Goal: Task Accomplishment & Management: Complete application form

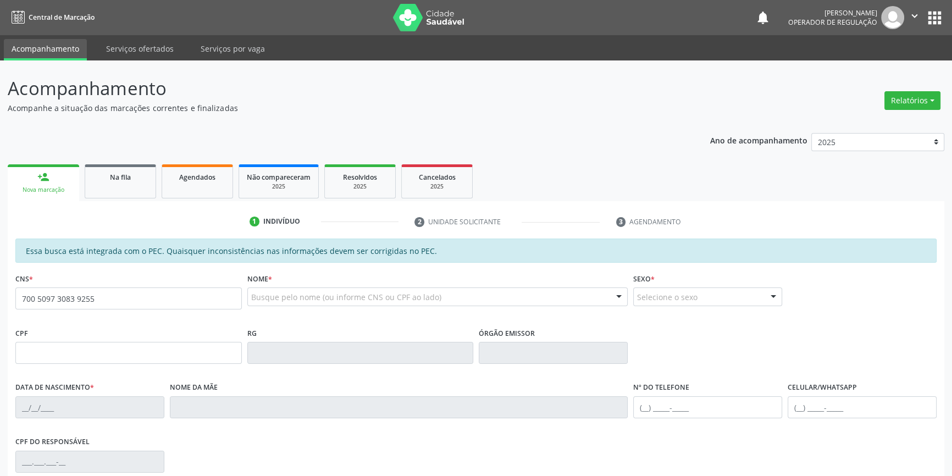
type input "700 5097 3083 9255"
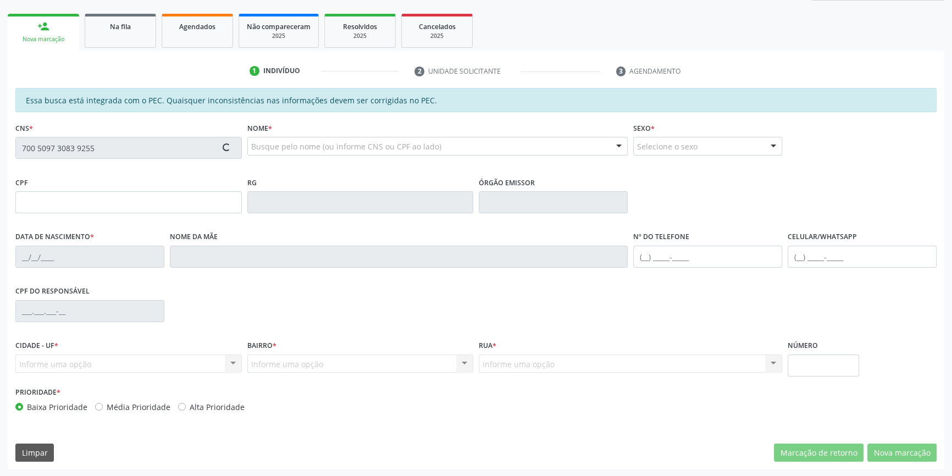
type input "076.609.204-64"
type input "09/08/1947"
type input "Clara Fernandes Porto"
type input "(87) 98865-8962"
type input "S/N"
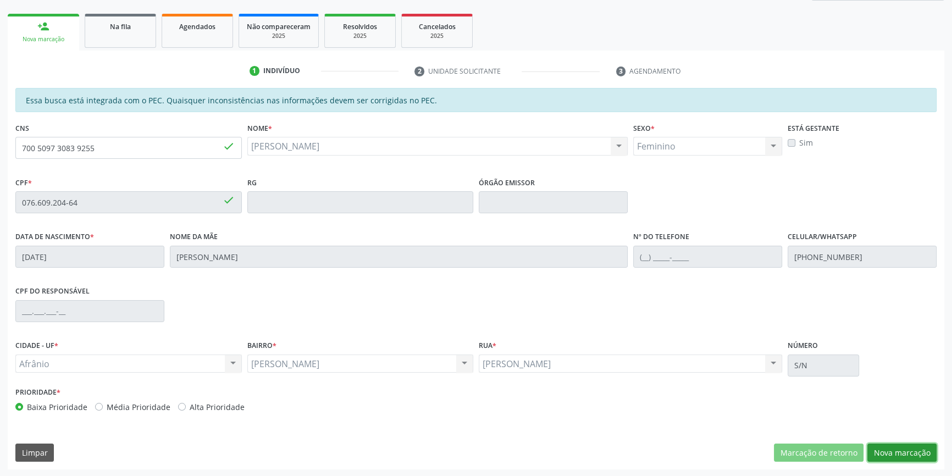
click at [890, 449] on button "Nova marcação" at bounding box center [901, 452] width 69 height 19
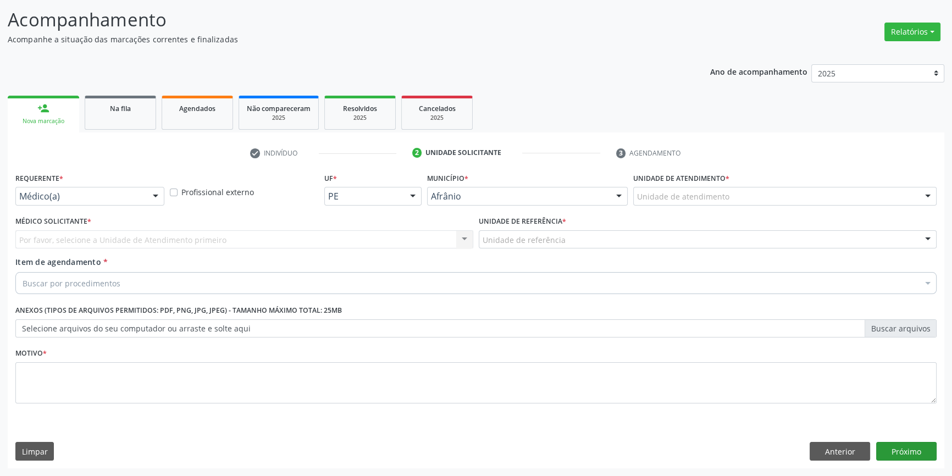
scroll to position [68, 0]
click at [735, 212] on div "Unidade de atendimento * Unidade de atendimento Academia da Saude de Afranio Ac…" at bounding box center [784, 192] width 309 height 43
click at [733, 209] on div "Unidade de atendimento * Unidade de atendimento Academia da Saude de Afranio Ac…" at bounding box center [784, 192] width 309 height 43
click at [726, 193] on div "Unidade de atendimento" at bounding box center [784, 197] width 303 height 19
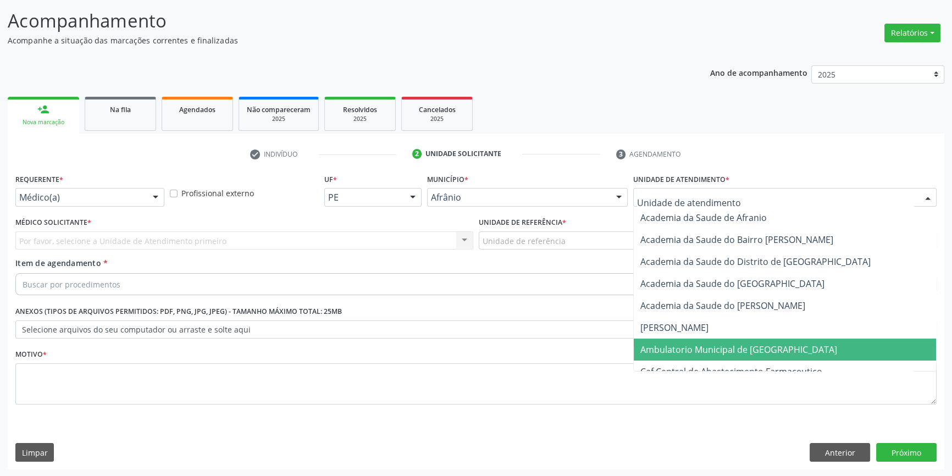
click at [724, 345] on span "Ambulatorio Municipal de [GEOGRAPHIC_DATA]" at bounding box center [738, 349] width 197 height 12
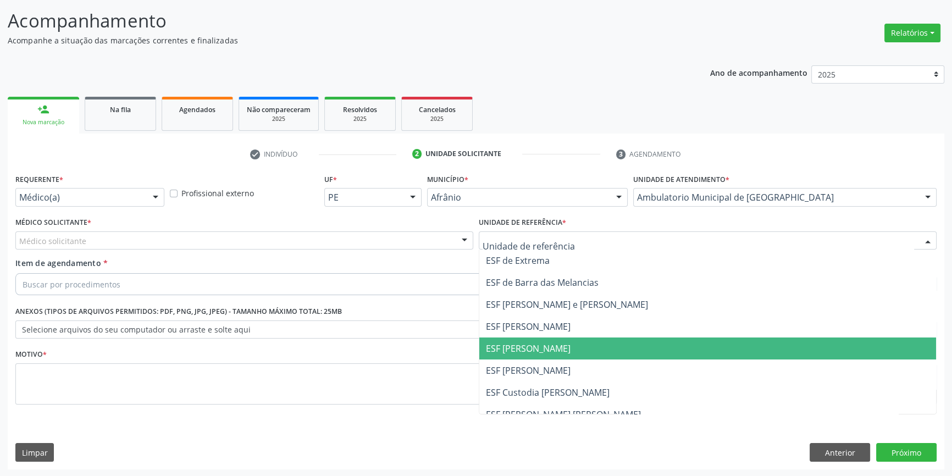
drag, startPoint x: 554, startPoint y: 349, endPoint x: 466, endPoint y: 303, distance: 99.8
click at [552, 348] on span "ESF [PERSON_NAME]" at bounding box center [528, 348] width 85 height 12
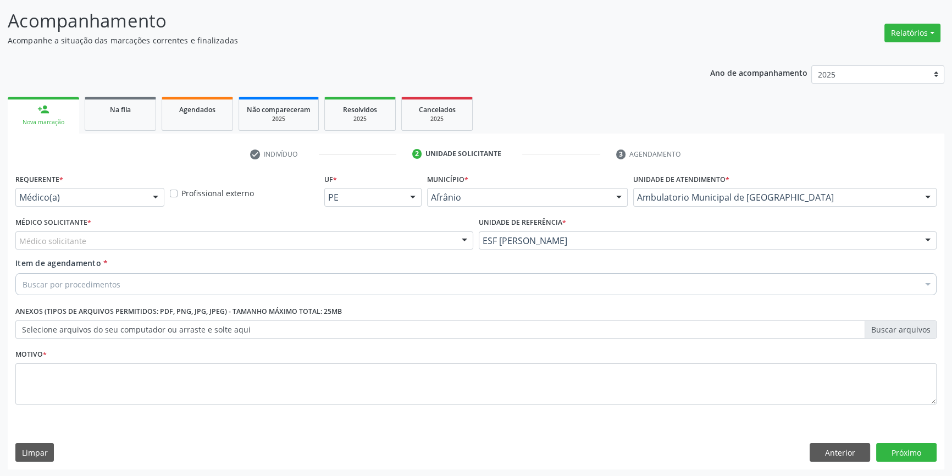
click at [360, 231] on div "Médico solicitante" at bounding box center [244, 240] width 458 height 19
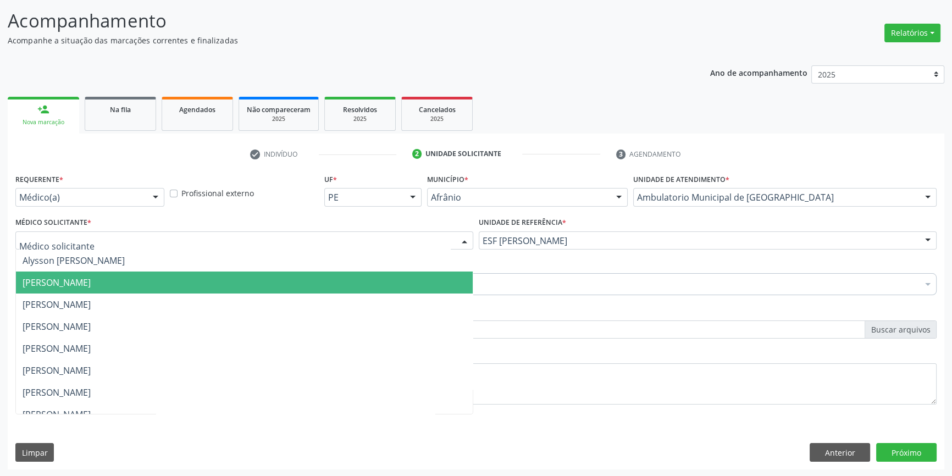
click at [214, 275] on span "[PERSON_NAME]" at bounding box center [244, 282] width 457 height 22
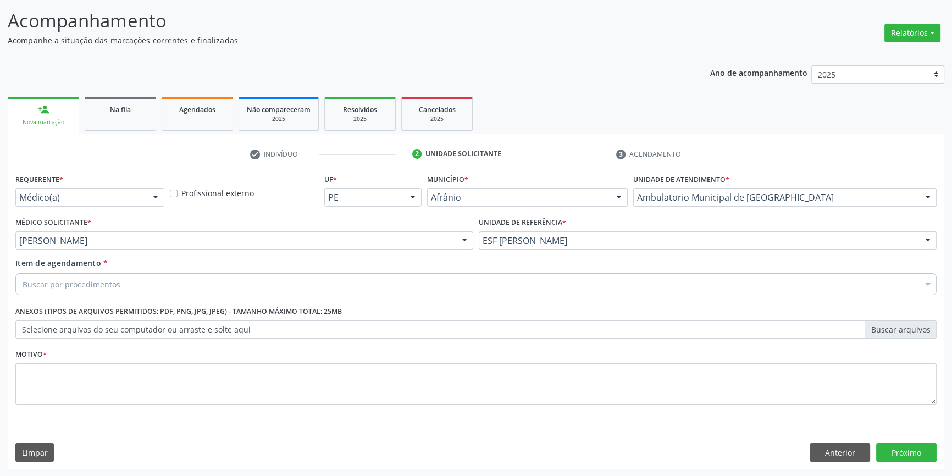
click at [182, 281] on div "Buscar por procedimentos" at bounding box center [475, 284] width 921 height 22
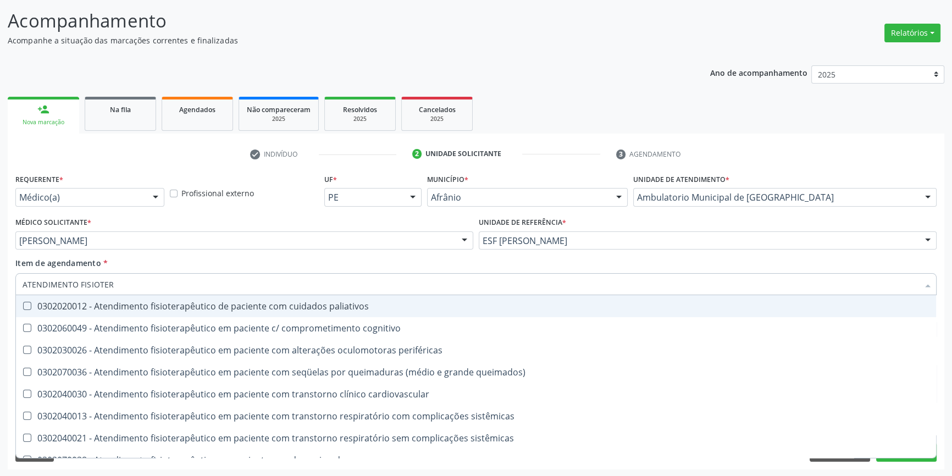
type input "ATENDIMENTO FISIOTERA"
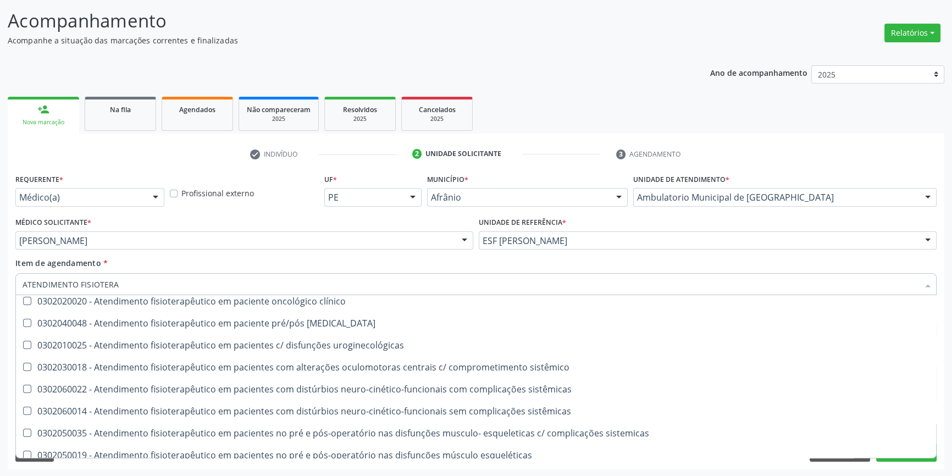
scroll to position [364, 0]
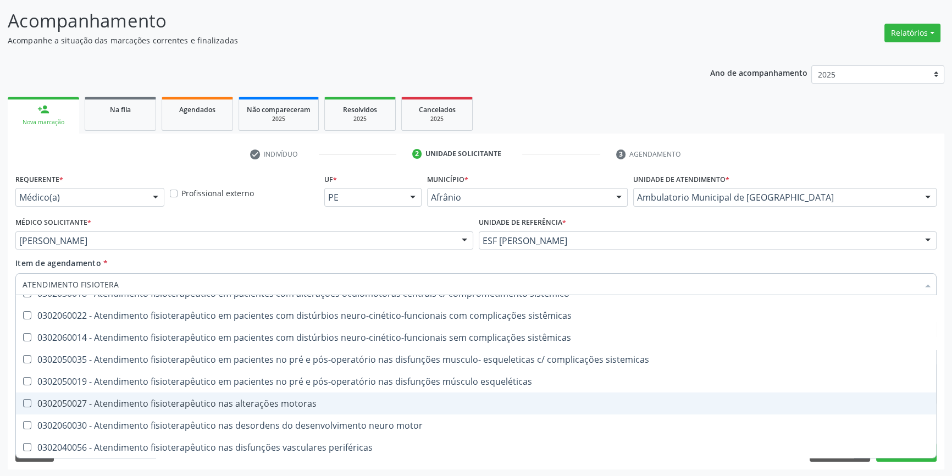
click at [253, 399] on div "0302050027 - Atendimento fisioterapêutico nas alterações motoras" at bounding box center [476, 403] width 907 height 9
checkbox motoras "true"
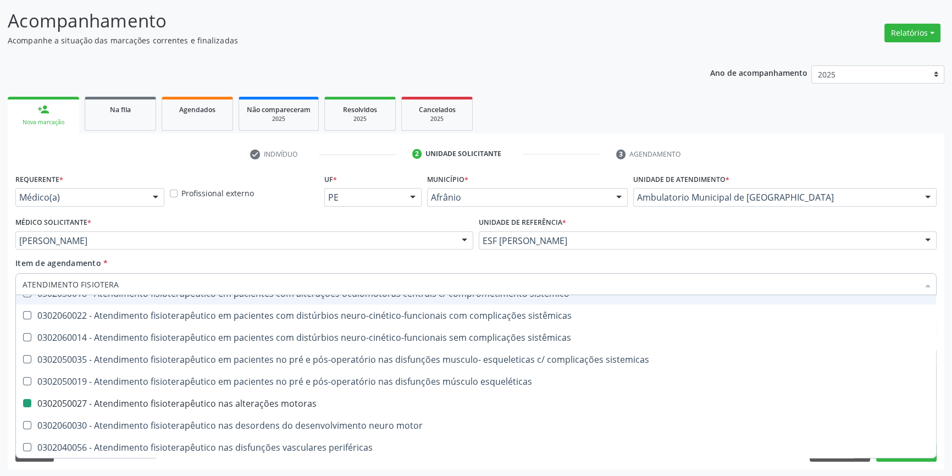
click at [290, 259] on div "Item de agendamento * ATENDIMENTO FISIOTERA Desfazer seleção 0302020012 - Atend…" at bounding box center [475, 274] width 921 height 35
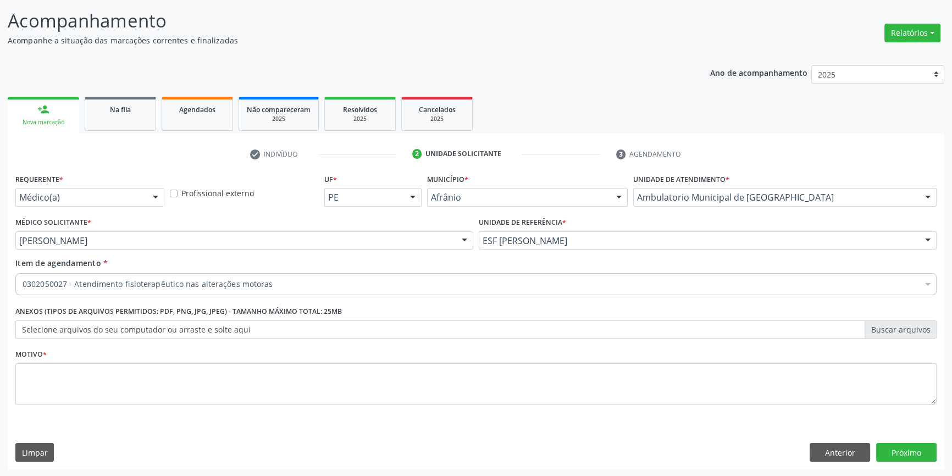
scroll to position [0, 0]
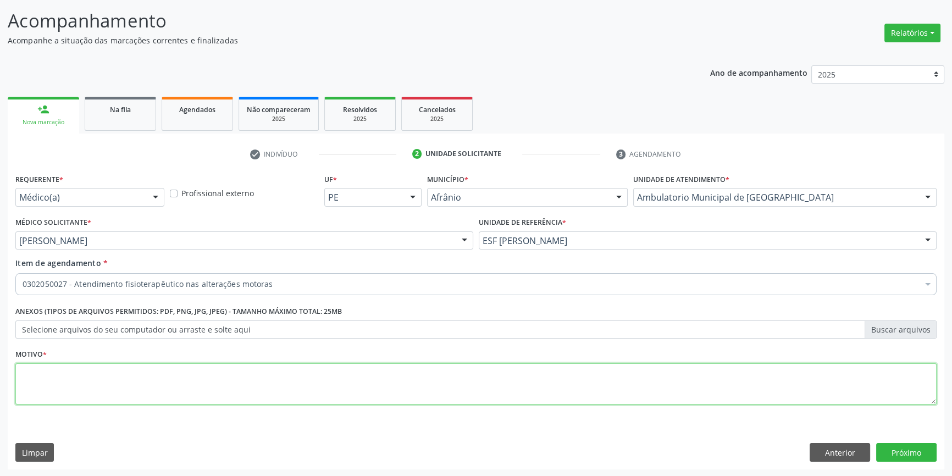
click at [237, 381] on textarea at bounding box center [475, 384] width 921 height 42
type textarea "'"
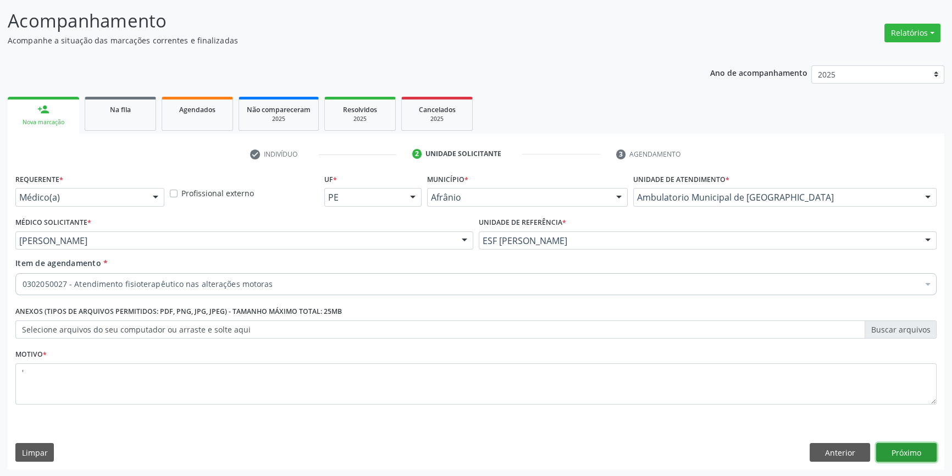
click at [918, 447] on button "Próximo" at bounding box center [906, 452] width 60 height 19
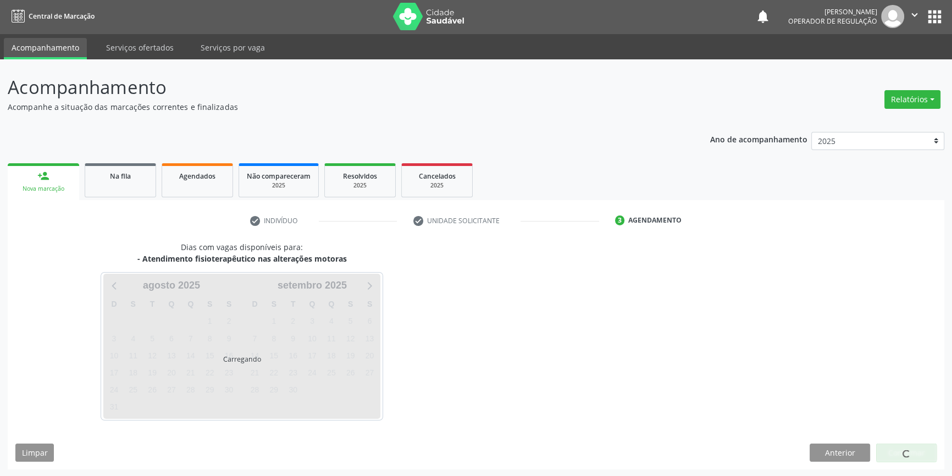
scroll to position [34, 0]
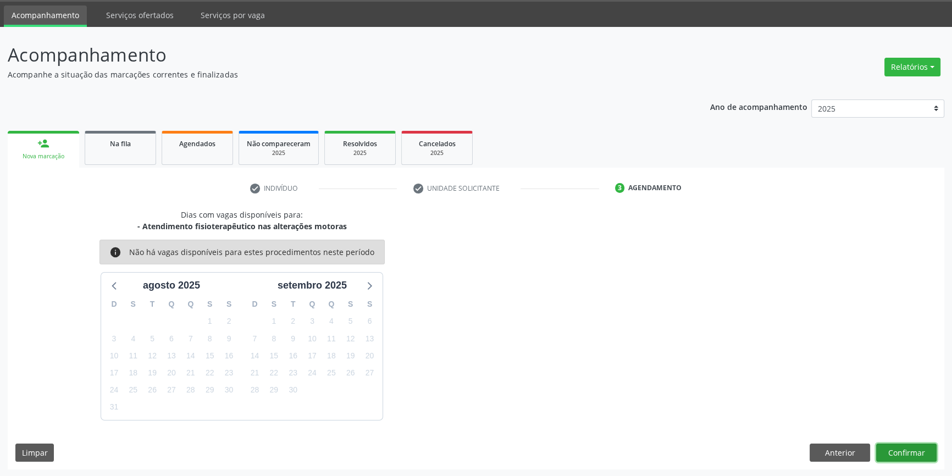
click at [894, 446] on button "Confirmar" at bounding box center [906, 452] width 60 height 19
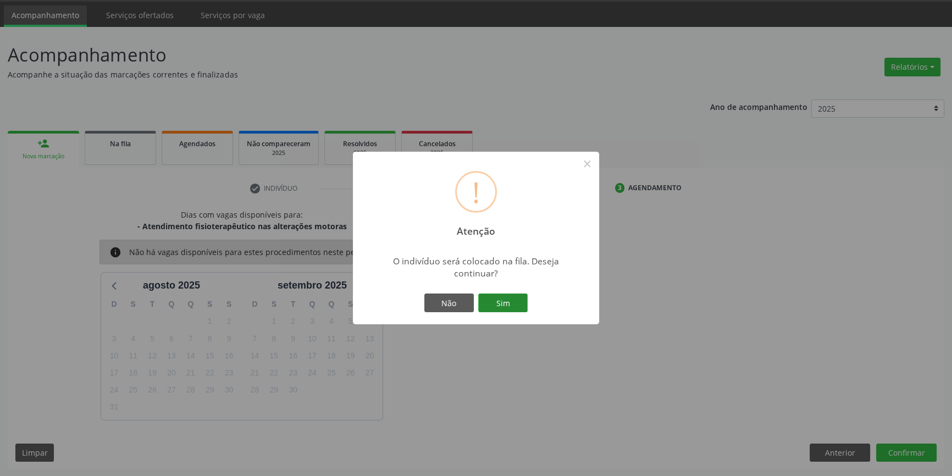
click at [512, 302] on button "Sim" at bounding box center [502, 302] width 49 height 19
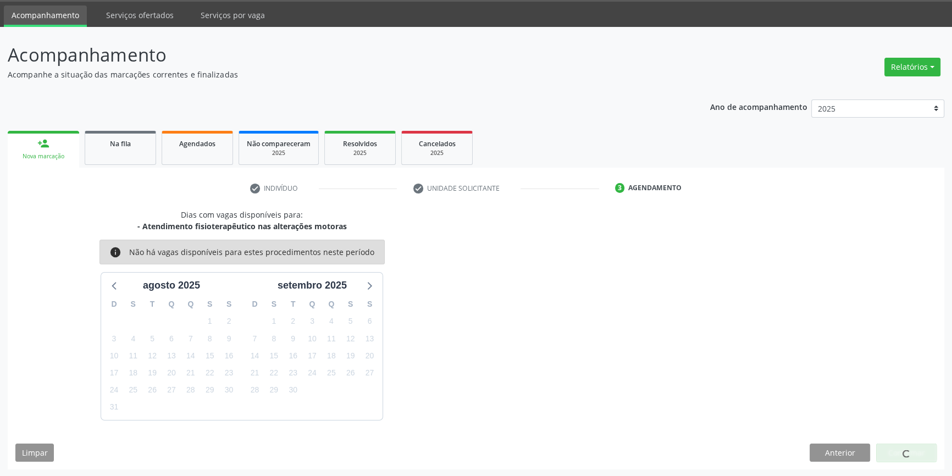
scroll to position [0, 0]
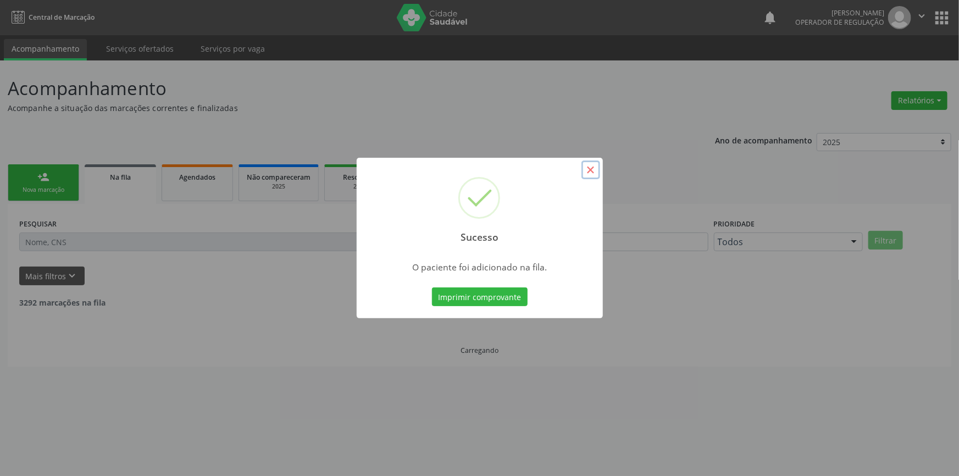
click at [598, 172] on button "×" at bounding box center [590, 169] width 19 height 19
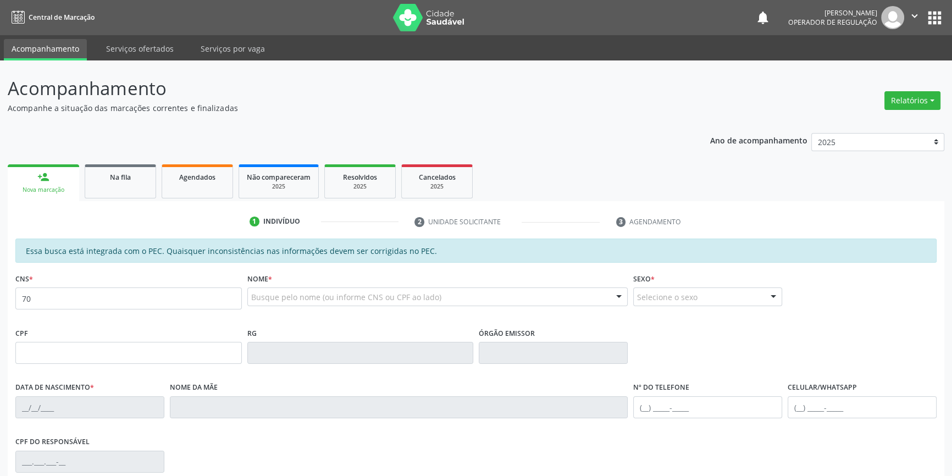
type input "7"
drag, startPoint x: 99, startPoint y: 304, endPoint x: 0, endPoint y: 278, distance: 102.2
click at [0, 278] on div "Acompanhamento Acompanhe a situação das marcações correntes e finalizadas Relat…" at bounding box center [476, 343] width 952 height 567
type input "021 1060 01"
drag, startPoint x: 82, startPoint y: 303, endPoint x: 0, endPoint y: 279, distance: 85.7
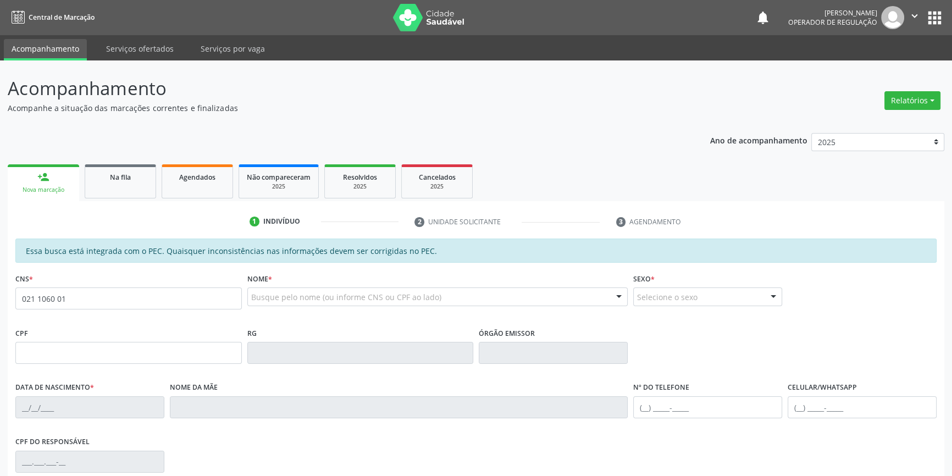
click at [0, 279] on div "Acompanhamento Acompanhe a situação das marcações correntes e finalizadas Relat…" at bounding box center [476, 343] width 952 height 567
type input "700 4044 9015 1749"
type input "657.217.484-00"
type input "06/[DATE]"
type input "[PERSON_NAME]"
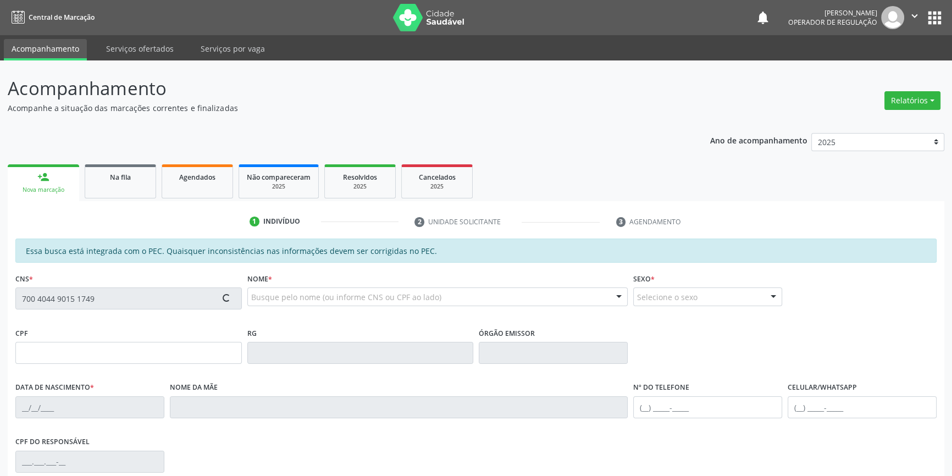
type input "[PHONE_NUMBER]"
type input "S/N"
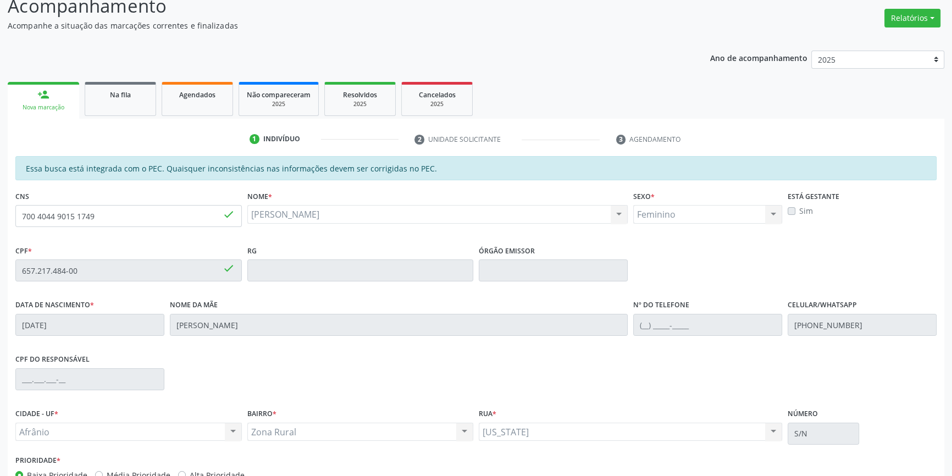
scroll to position [151, 0]
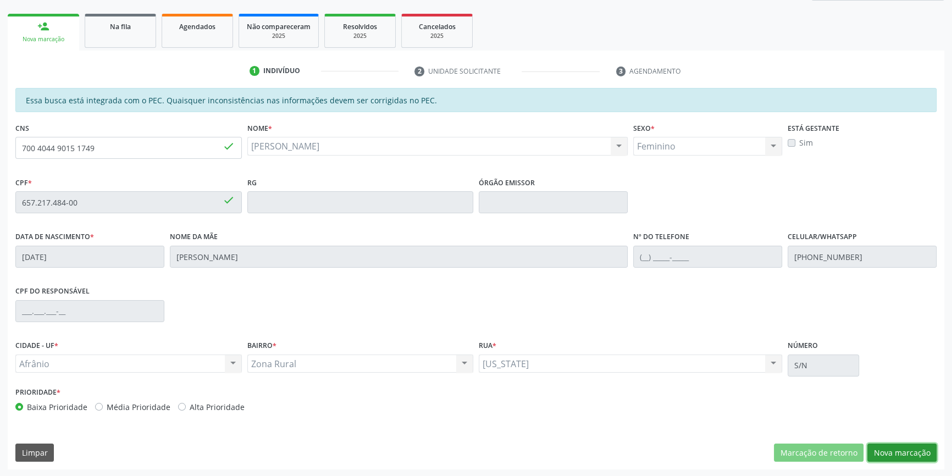
click at [887, 443] on button "Nova marcação" at bounding box center [901, 452] width 69 height 19
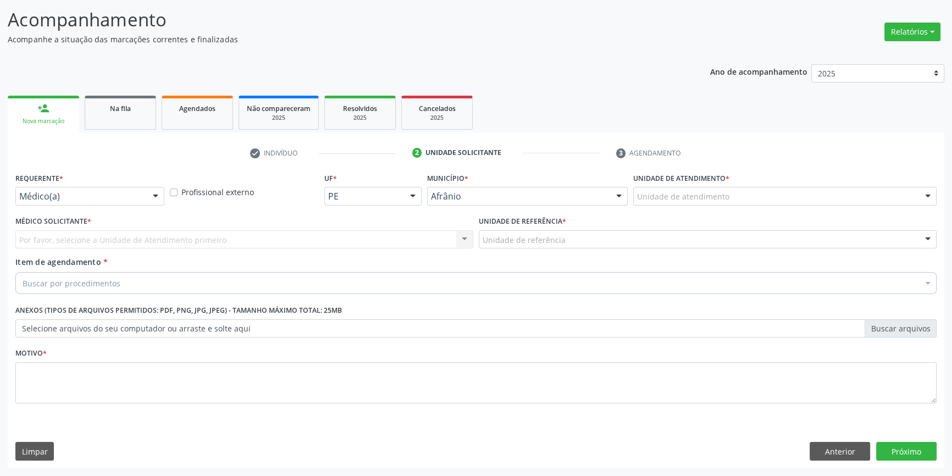
scroll to position [68, 0]
click at [782, 201] on div at bounding box center [784, 197] width 303 height 19
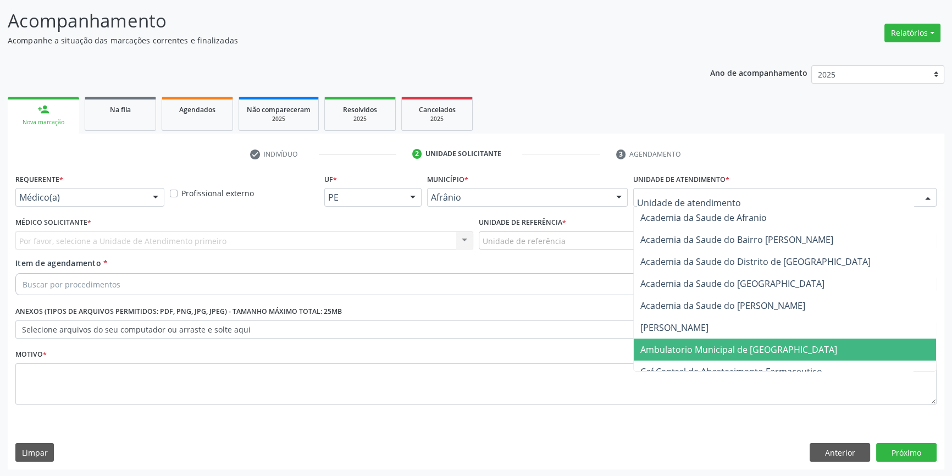
click at [707, 355] on span "Ambulatorio Municipal de [GEOGRAPHIC_DATA]" at bounding box center [785, 349] width 302 height 22
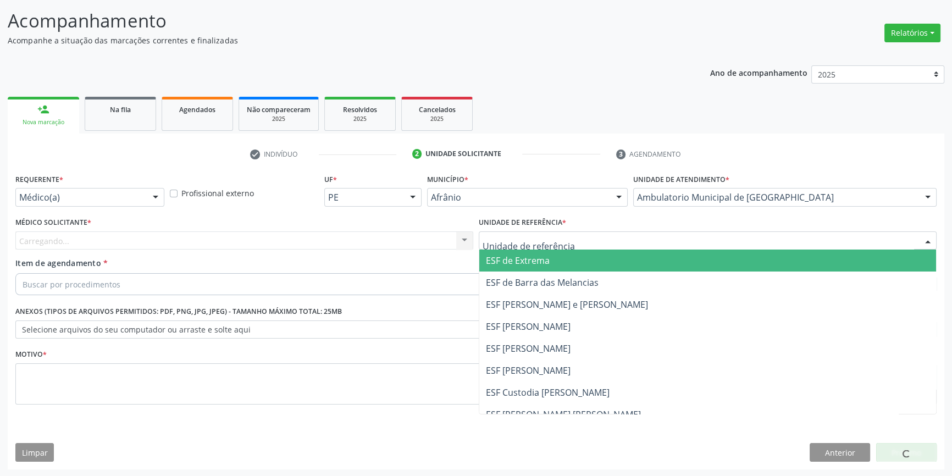
click at [569, 246] on div at bounding box center [708, 240] width 458 height 19
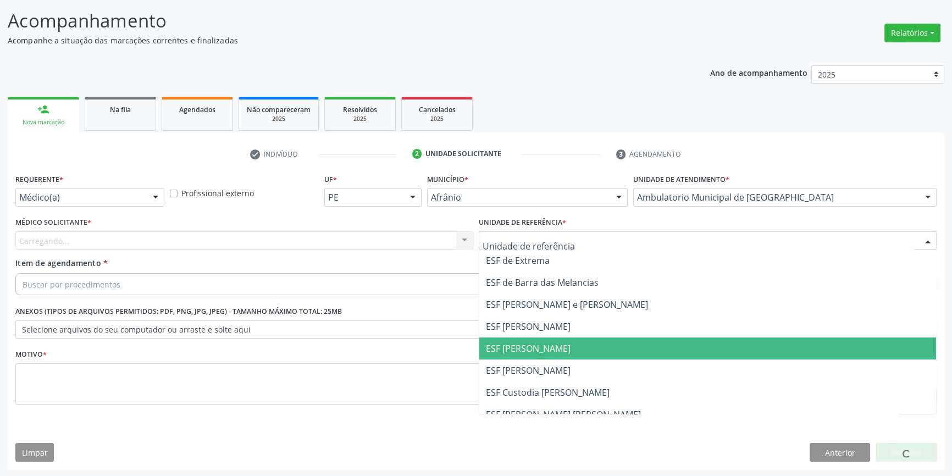
click at [537, 340] on span "ESF [PERSON_NAME]" at bounding box center [707, 348] width 457 height 22
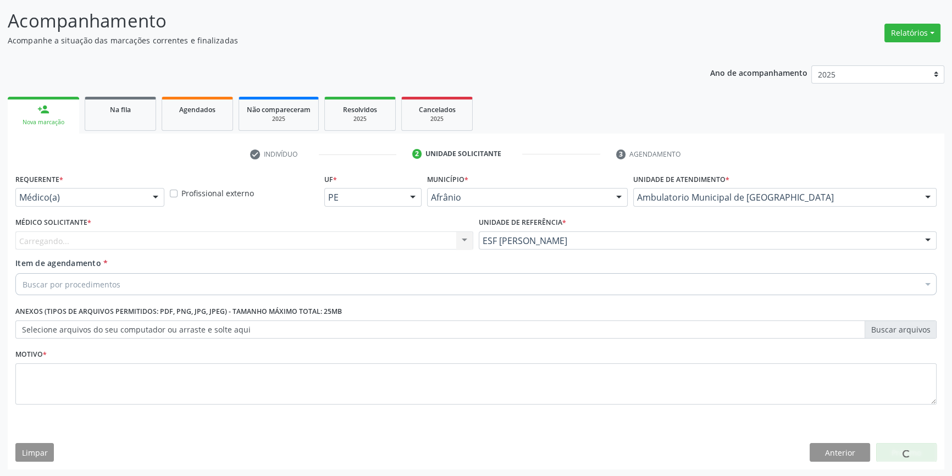
click at [363, 240] on div "Carregando... Nenhum resultado encontrado para: " " Não há nenhuma opção para s…" at bounding box center [244, 240] width 458 height 19
click at [136, 288] on div "Buscar por procedimentos" at bounding box center [475, 284] width 921 height 22
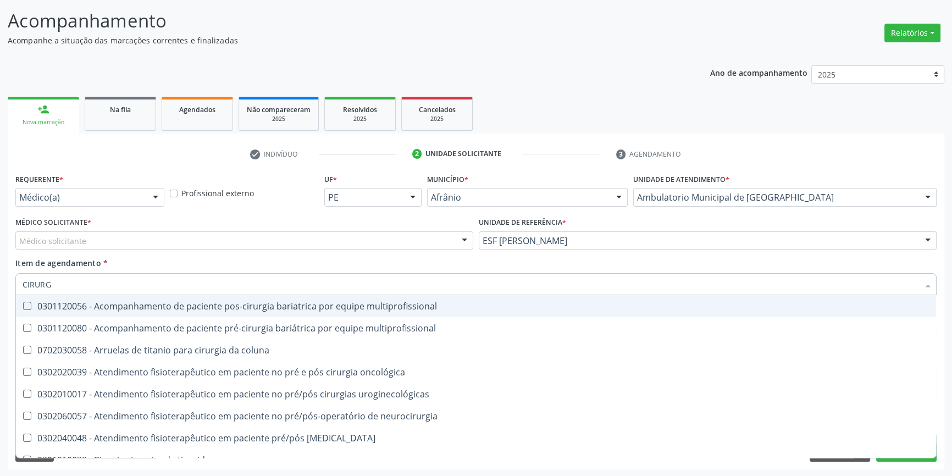
drag, startPoint x: 66, startPoint y: 280, endPoint x: 0, endPoint y: 258, distance: 69.5
click at [0, 272] on div "Acompanhamento Acompanhe a situação das marcações correntes e finalizadas Relat…" at bounding box center [476, 235] width 952 height 484
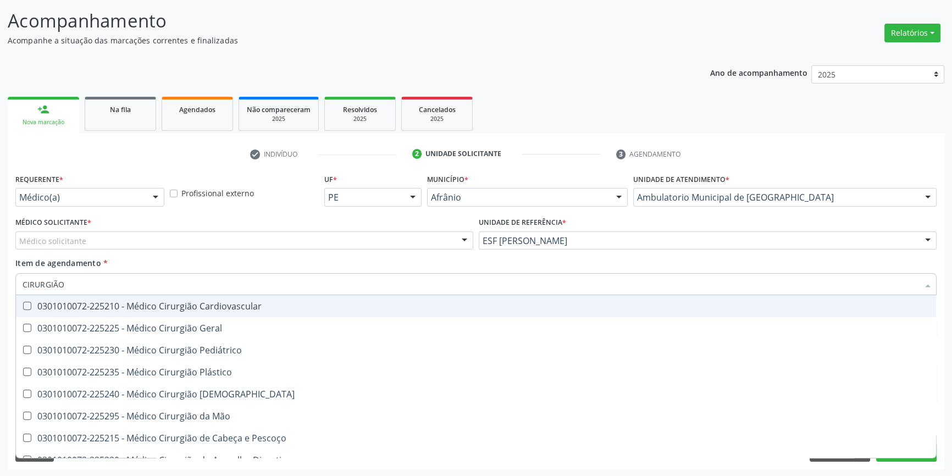
type input "CIRURGIÃO"
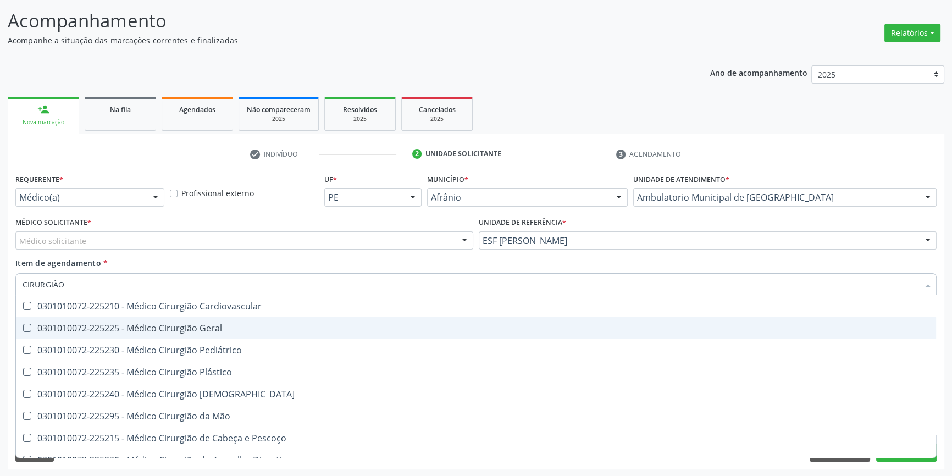
click at [75, 324] on div "0301010072-225225 - Médico Cirurgião Geral" at bounding box center [476, 328] width 907 height 9
checkbox Geral "true"
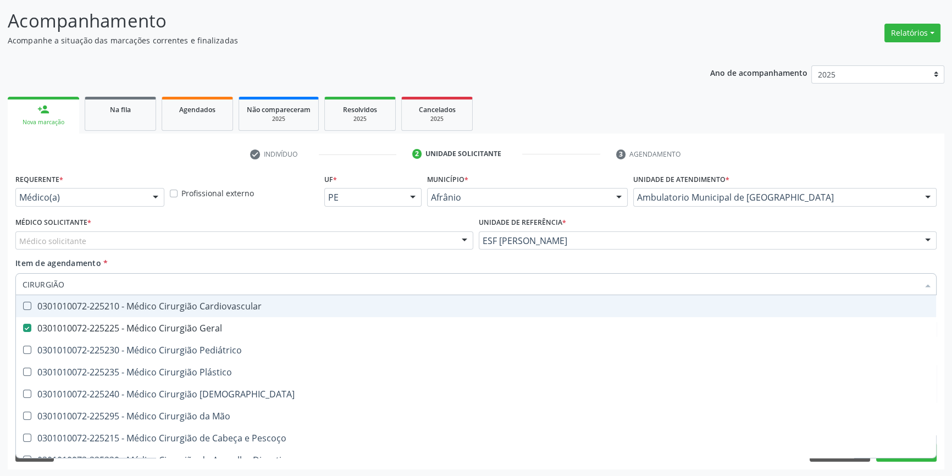
click at [321, 268] on div "Item de agendamento * CIRURGIÃO Desfazer seleção 0301010072-225210 - Médico Cir…" at bounding box center [475, 274] width 921 height 35
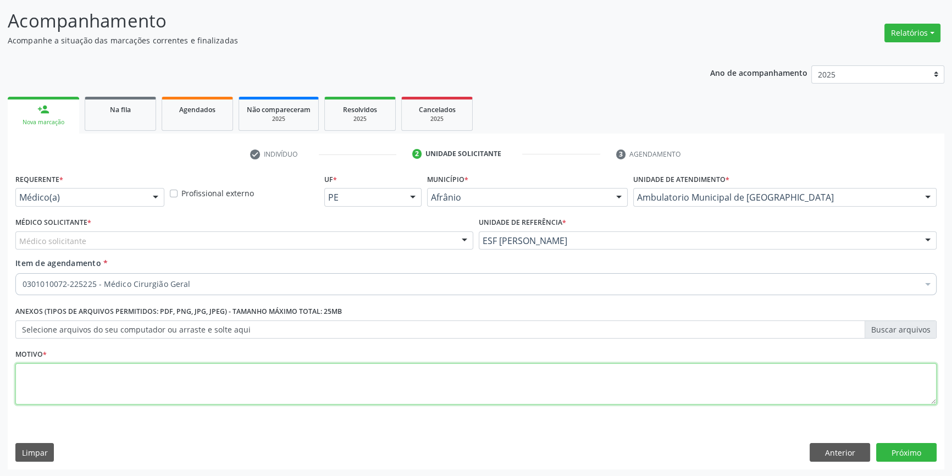
click at [250, 373] on textarea at bounding box center [475, 384] width 921 height 42
type textarea "'"
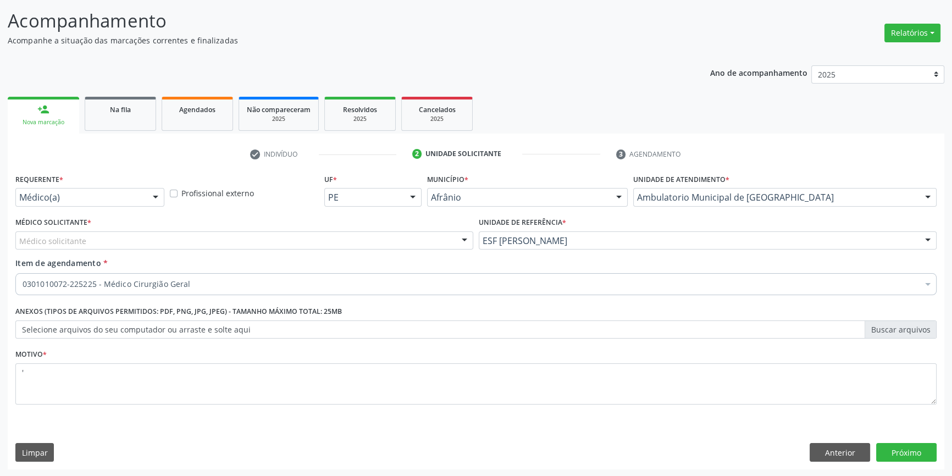
click at [901, 440] on div "Requerente * Médico(a) Médico(a) Enfermeiro(a) Paciente Nenhum resultado encont…" at bounding box center [476, 320] width 936 height 298
click at [907, 448] on button "Próximo" at bounding box center [906, 452] width 60 height 19
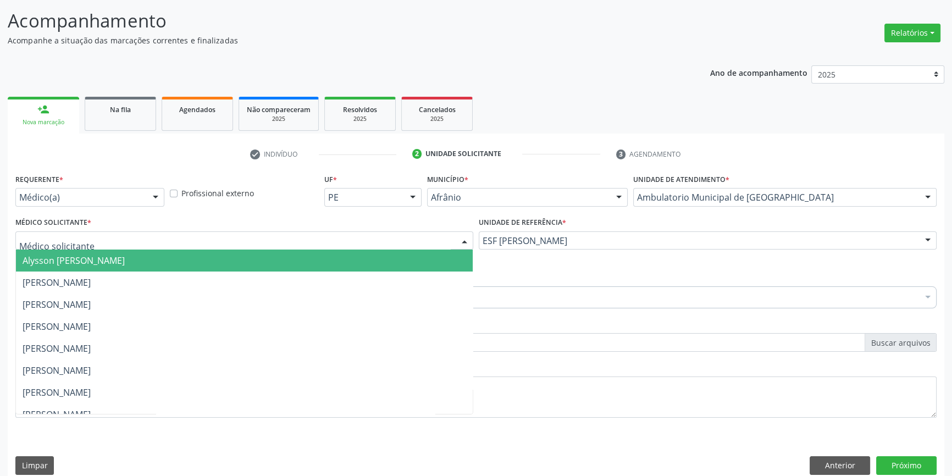
click at [283, 237] on div at bounding box center [244, 240] width 458 height 19
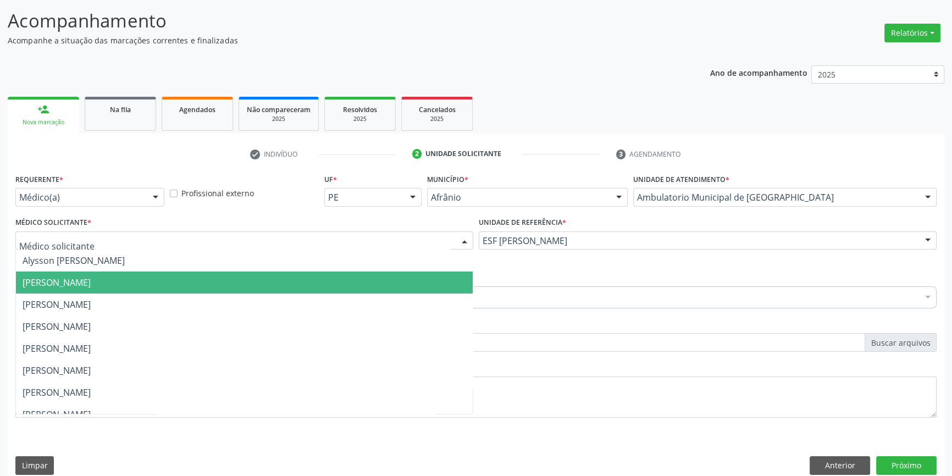
click at [159, 279] on span "Bruno Saraiva Bezerra Medrado" at bounding box center [244, 282] width 457 height 22
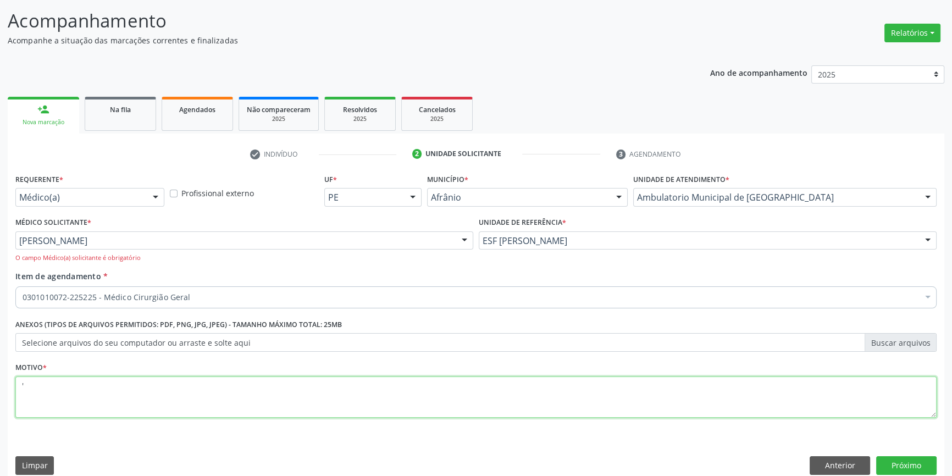
click at [208, 386] on textarea "'" at bounding box center [475, 397] width 921 height 42
click at [913, 463] on button "Próximo" at bounding box center [906, 465] width 60 height 19
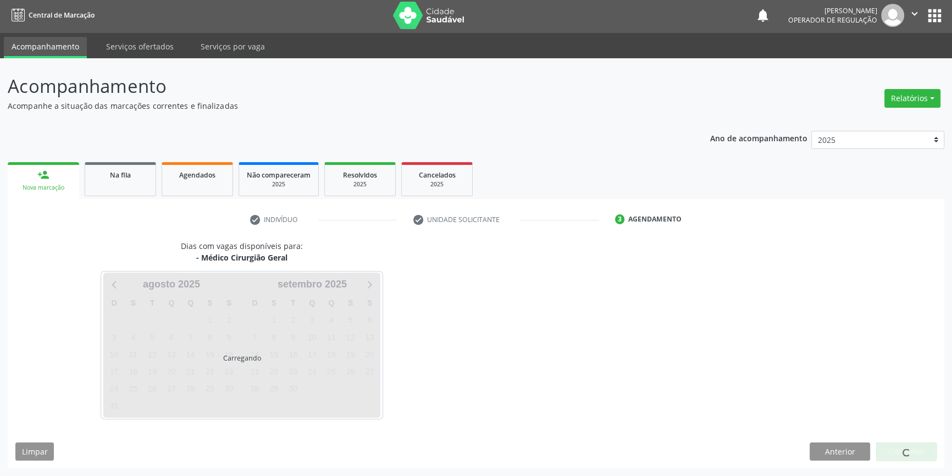
scroll to position [1, 0]
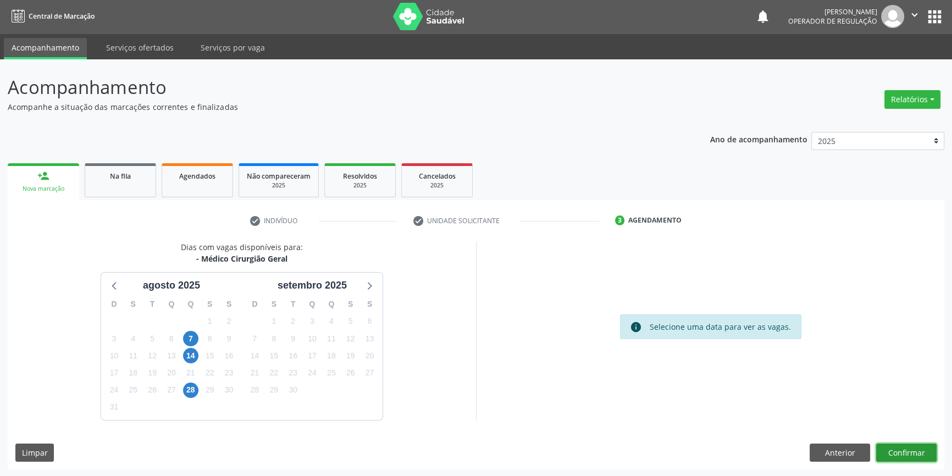
click at [900, 455] on button "Confirmar" at bounding box center [906, 452] width 60 height 19
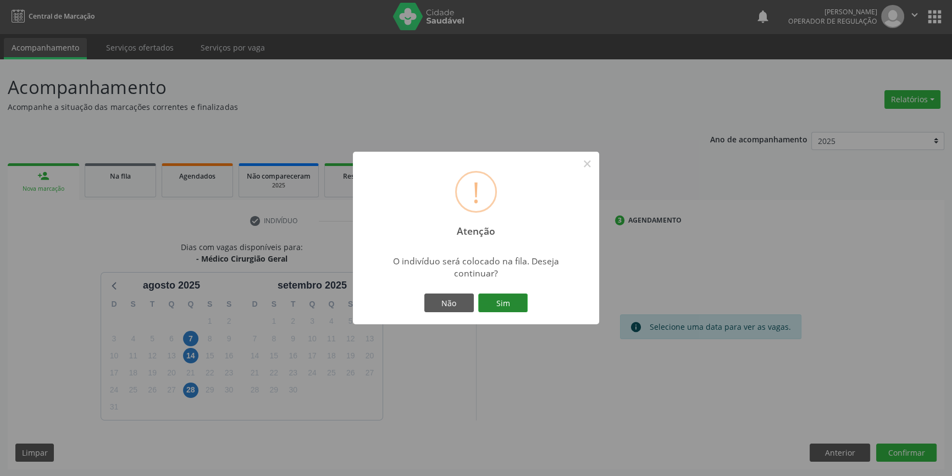
click at [502, 302] on button "Sim" at bounding box center [502, 302] width 49 height 19
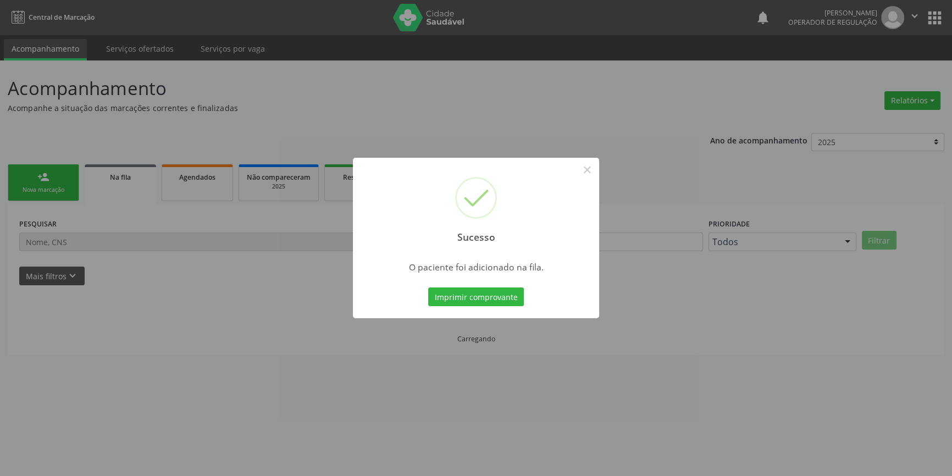
scroll to position [0, 0]
click at [594, 166] on button "×" at bounding box center [590, 169] width 19 height 19
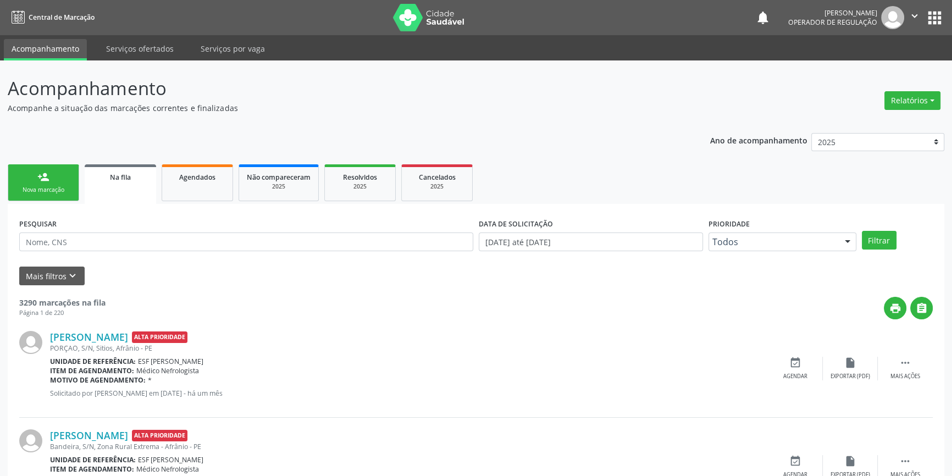
click at [37, 176] on div "person_add" at bounding box center [43, 177] width 12 height 12
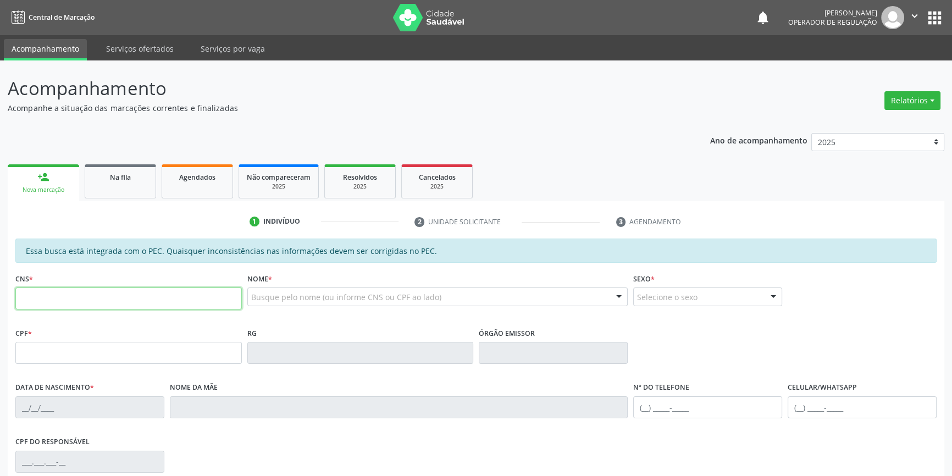
click at [66, 292] on input "text" at bounding box center [128, 298] width 226 height 22
type input "702 0083 6361 4786"
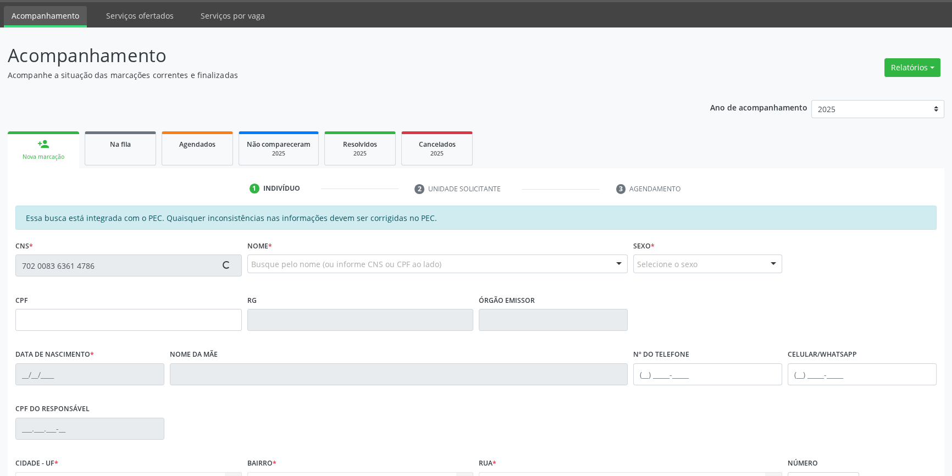
type input "171.694.374-49"
type input "10/09/1949"
type input "Maria Delfina da Conceição"
type input "(98) 79880-9218"
type input "(87) 98813-0414"
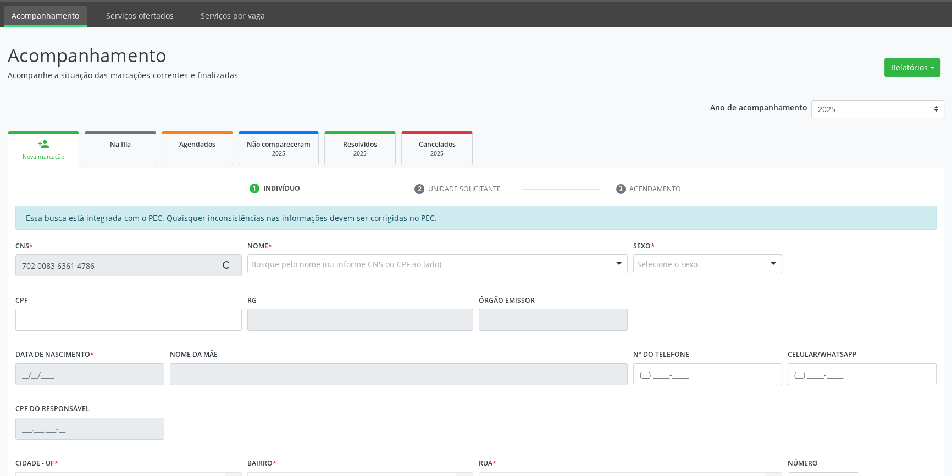
type input "S/N"
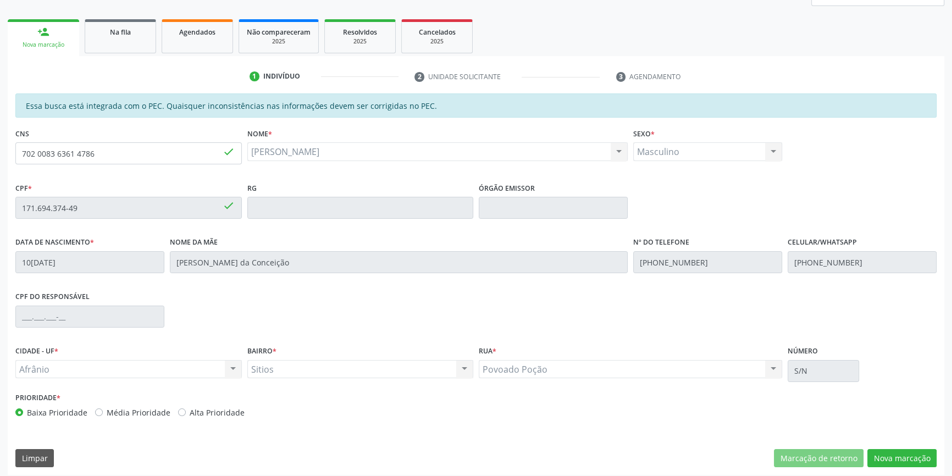
scroll to position [151, 0]
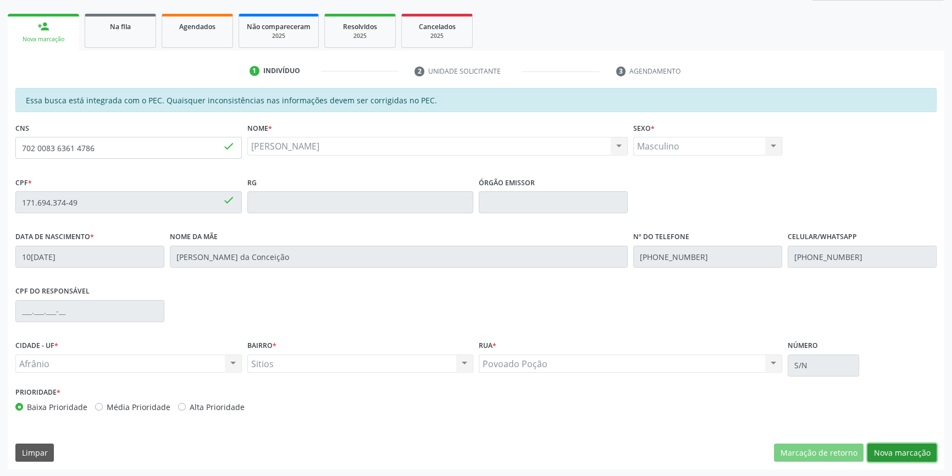
click at [893, 447] on button "Nova marcação" at bounding box center [901, 452] width 69 height 19
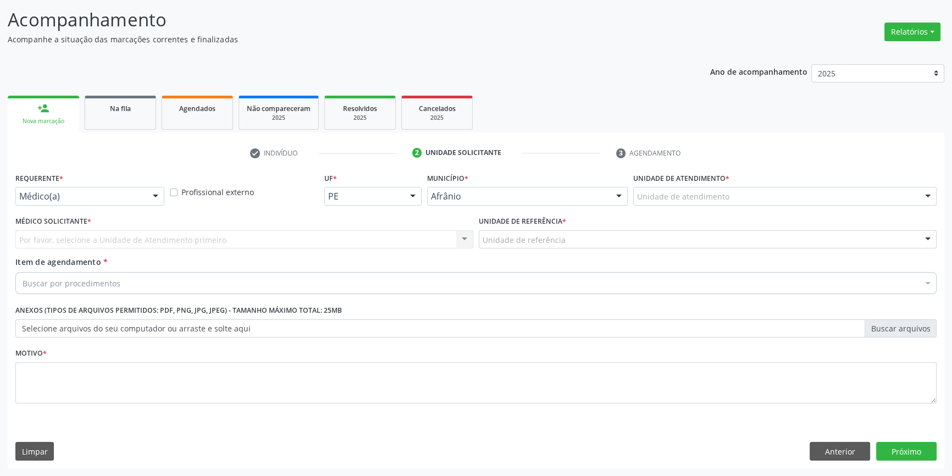
scroll to position [68, 0]
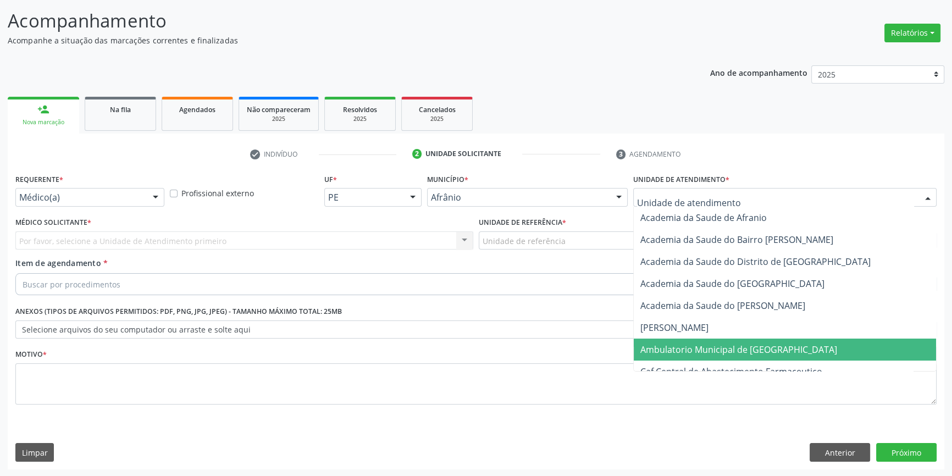
drag, startPoint x: 685, startPoint y: 349, endPoint x: 619, endPoint y: 309, distance: 76.7
click at [683, 349] on span "Ambulatorio Municipal de [GEOGRAPHIC_DATA]" at bounding box center [738, 349] width 197 height 12
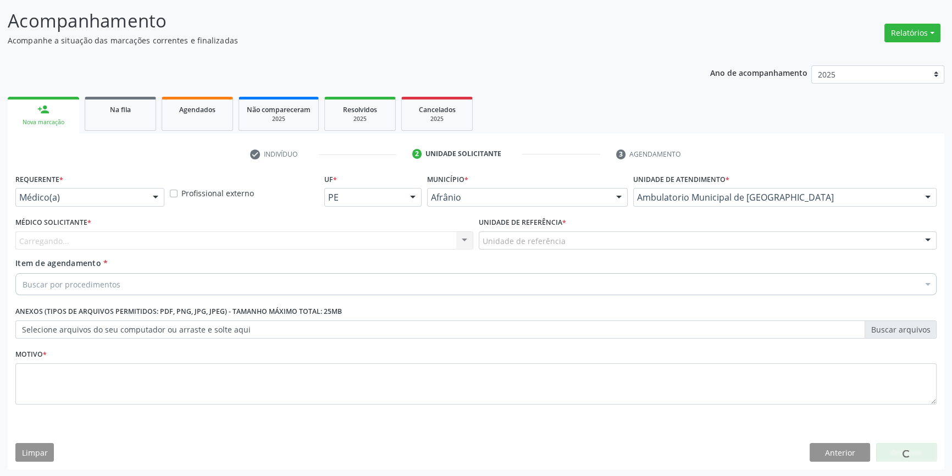
click at [549, 246] on div "Unidade de referência" at bounding box center [708, 240] width 458 height 19
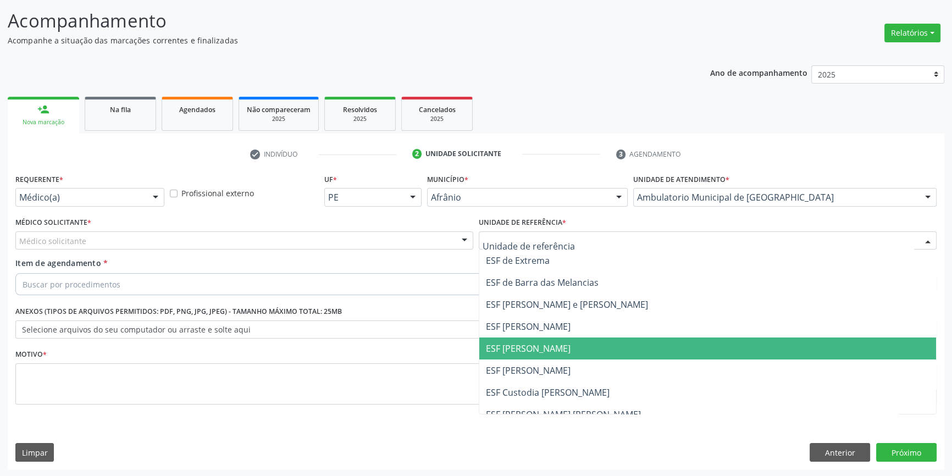
drag, startPoint x: 536, startPoint y: 352, endPoint x: 391, endPoint y: 277, distance: 162.4
click at [534, 352] on span "ESF [PERSON_NAME]" at bounding box center [528, 348] width 85 height 12
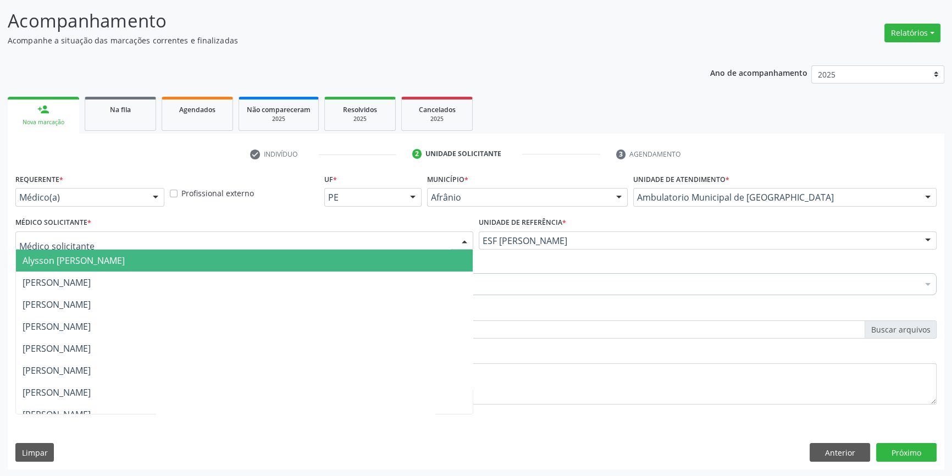
drag, startPoint x: 337, startPoint y: 239, endPoint x: 252, endPoint y: 261, distance: 87.4
click at [325, 245] on div at bounding box center [244, 240] width 458 height 19
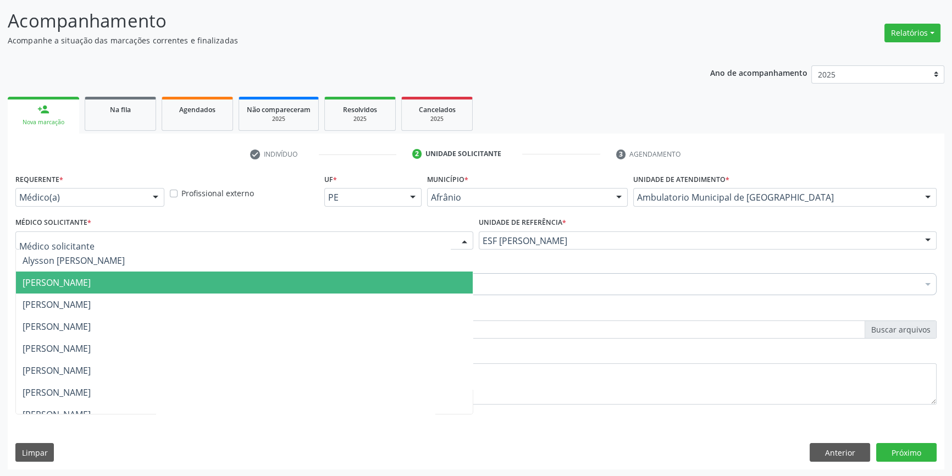
click at [155, 286] on span "[PERSON_NAME]" at bounding box center [244, 282] width 457 height 22
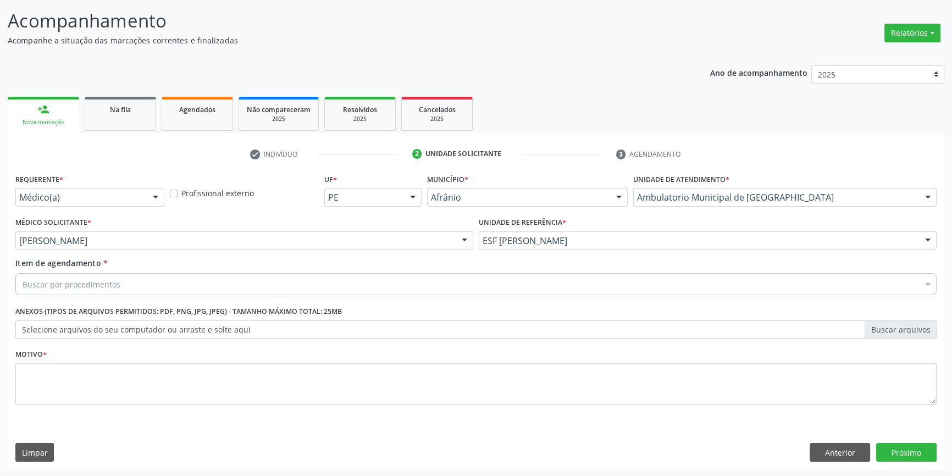
click at [146, 285] on div "Buscar por procedimentos" at bounding box center [475, 284] width 921 height 22
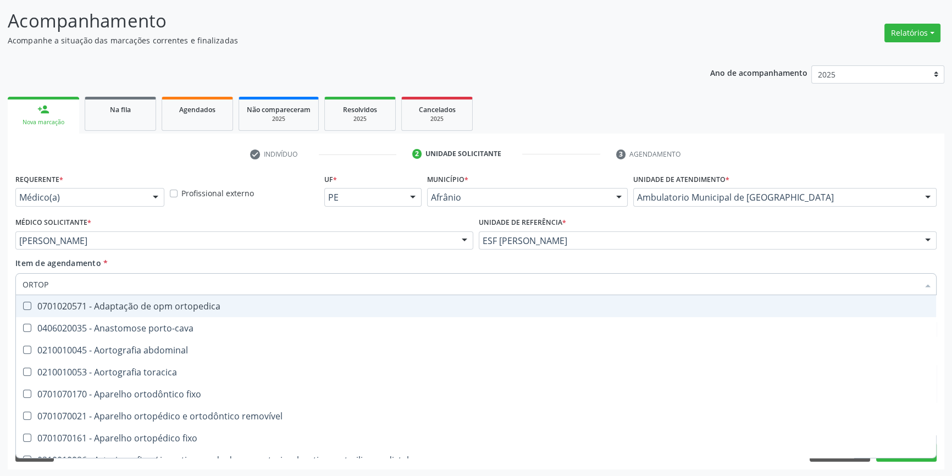
type input "ORTOPE"
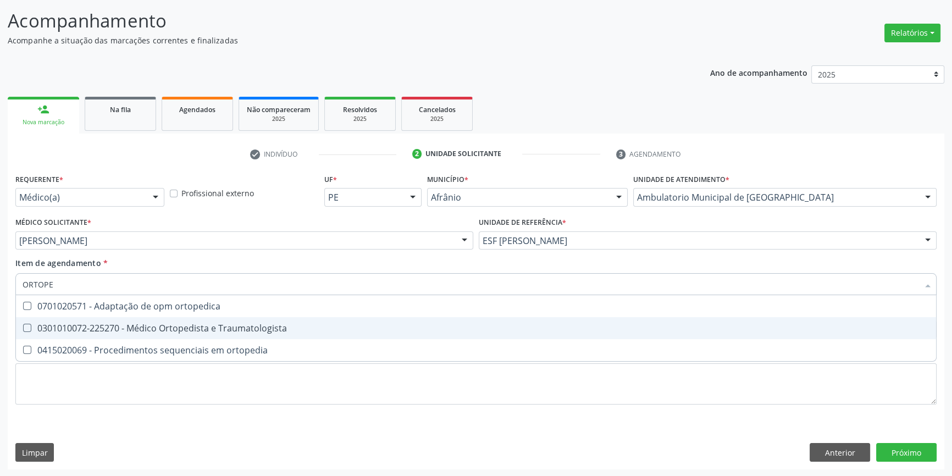
click at [148, 324] on div "0301010072-225270 - Médico Ortopedista e Traumatologista" at bounding box center [476, 328] width 907 height 9
checkbox Traumatologista "true"
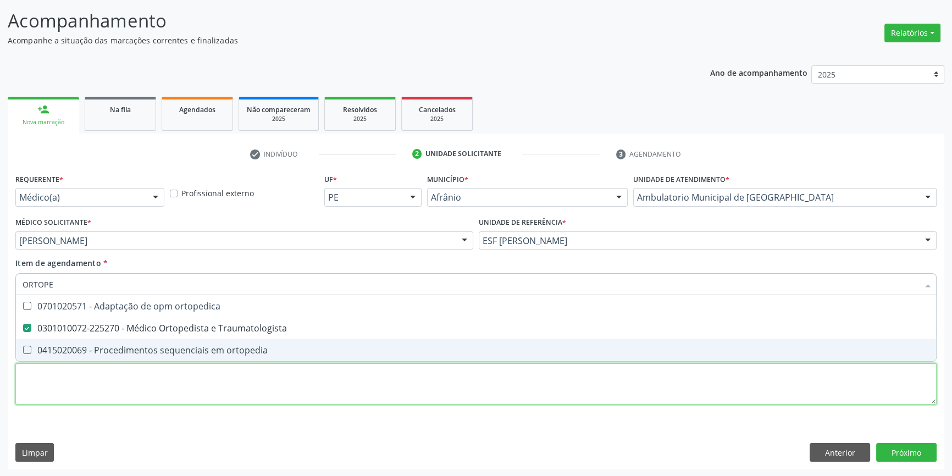
click at [121, 376] on div "Requerente * Médico(a) Médico(a) Enfermeiro(a) Paciente Nenhum resultado encont…" at bounding box center [475, 295] width 921 height 249
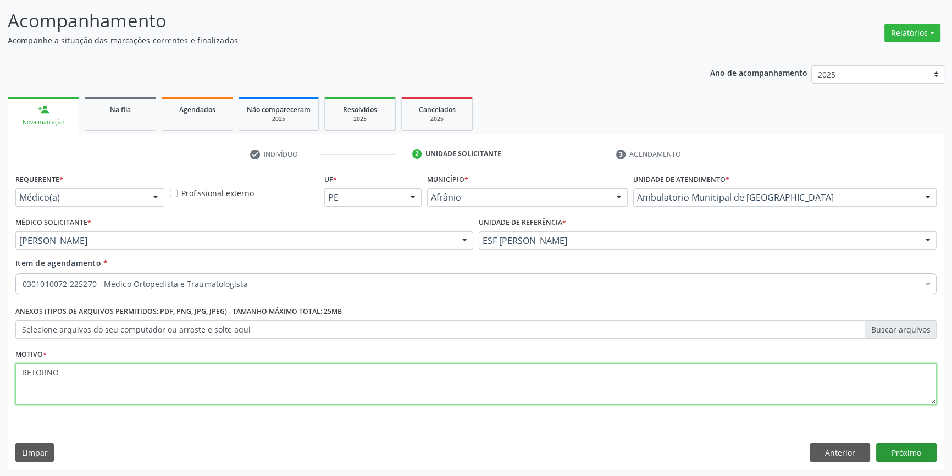
type textarea "RETORNO"
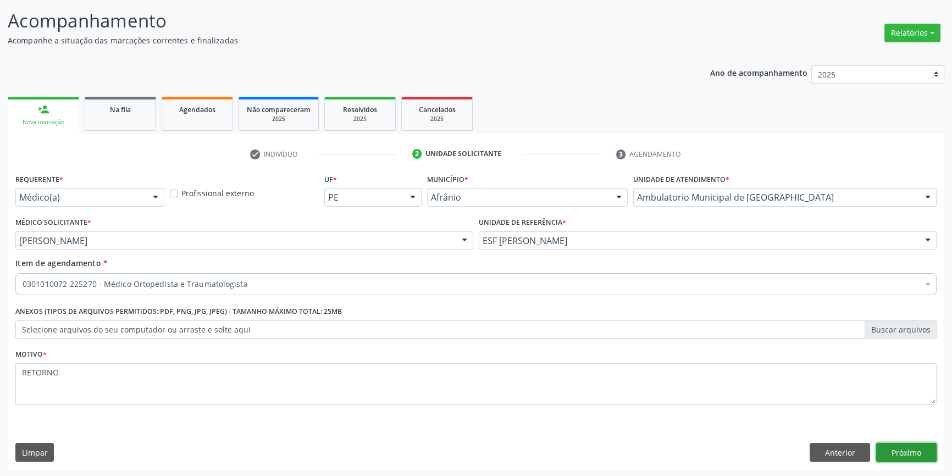
click at [901, 457] on button "Próximo" at bounding box center [906, 452] width 60 height 19
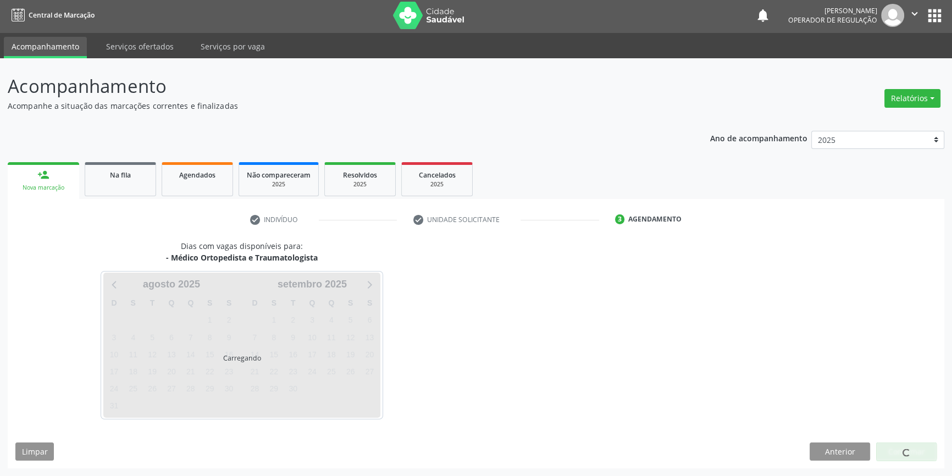
scroll to position [1, 0]
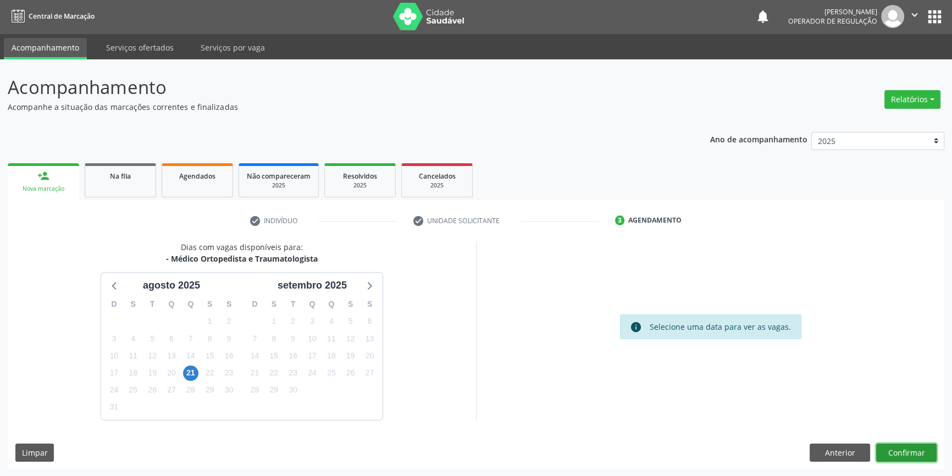
click at [901, 448] on button "Confirmar" at bounding box center [906, 452] width 60 height 19
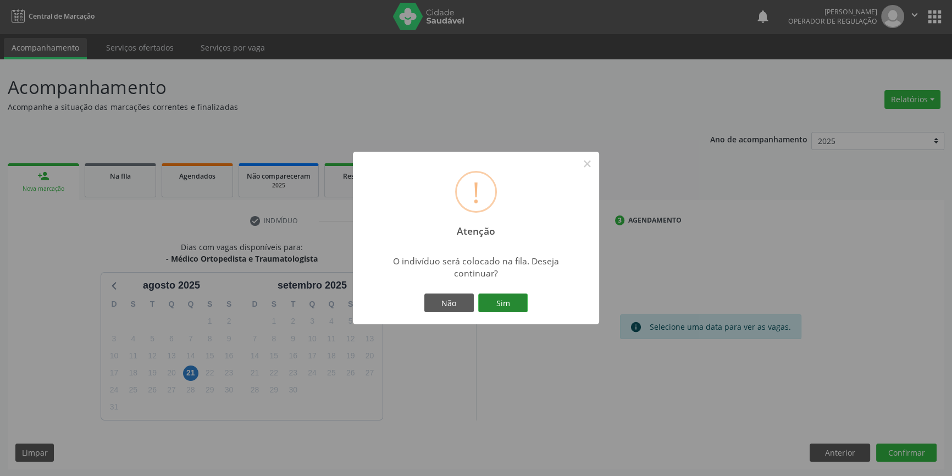
click at [508, 302] on button "Sim" at bounding box center [502, 302] width 49 height 19
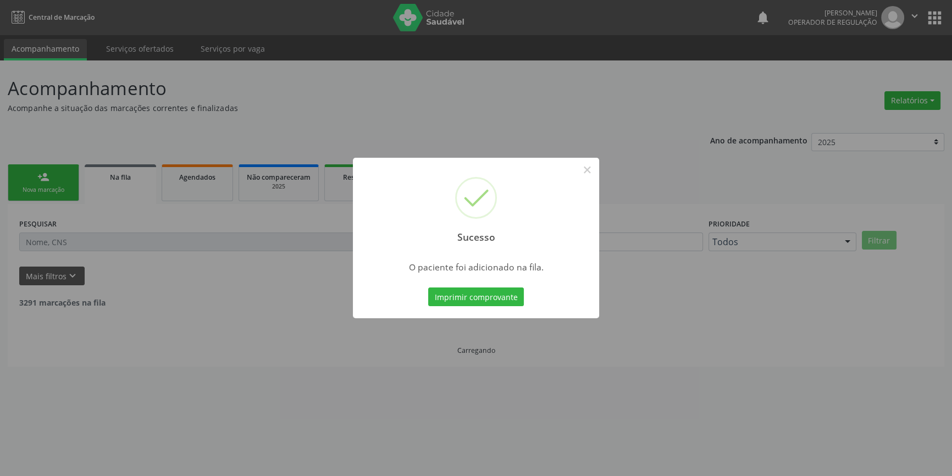
scroll to position [0, 0]
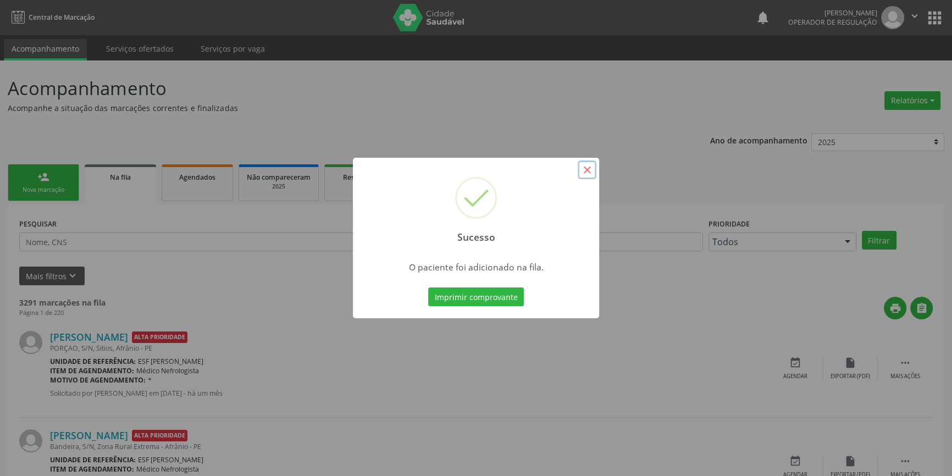
click at [592, 179] on button "×" at bounding box center [586, 169] width 19 height 19
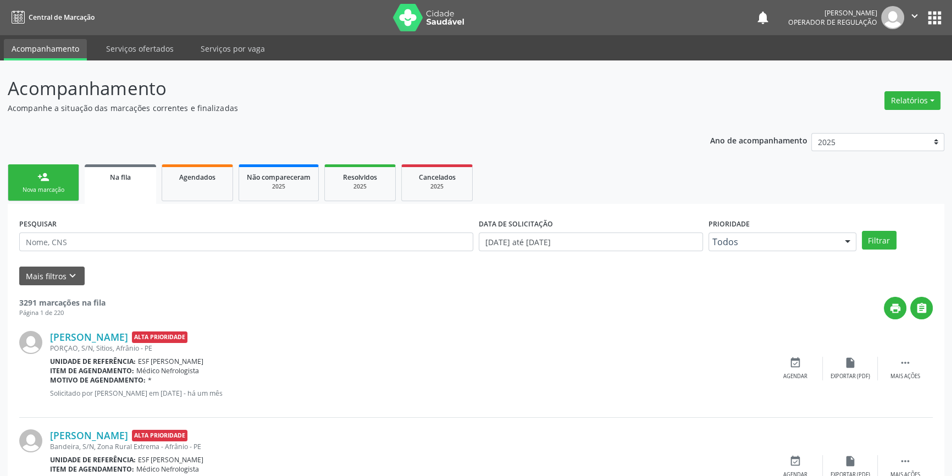
click at [53, 195] on link "person_add Nova marcação" at bounding box center [43, 182] width 71 height 37
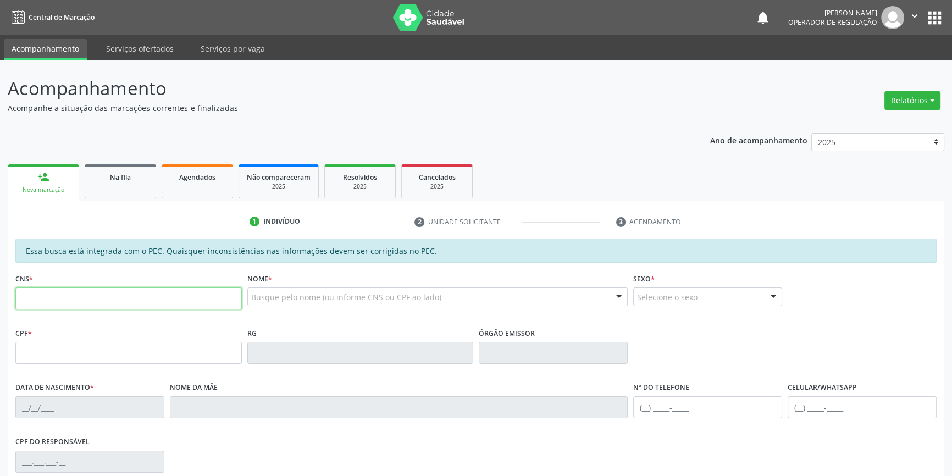
click at [75, 297] on input "text" at bounding box center [128, 298] width 226 height 22
type input "700 3029 1997 6836"
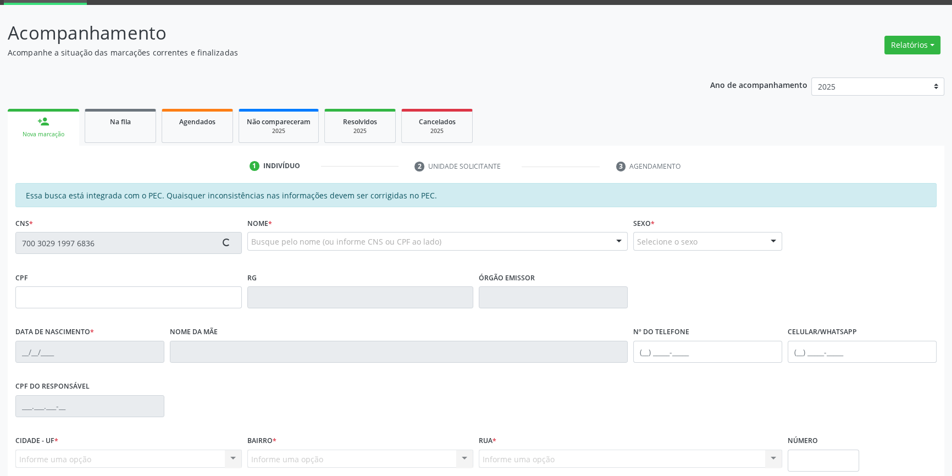
type input "392.206.994-00"
type input "2[DATE]"
type input "Joana Vieira do Nascimento"
type input "[PHONE_NUMBER]"
type input "S/N"
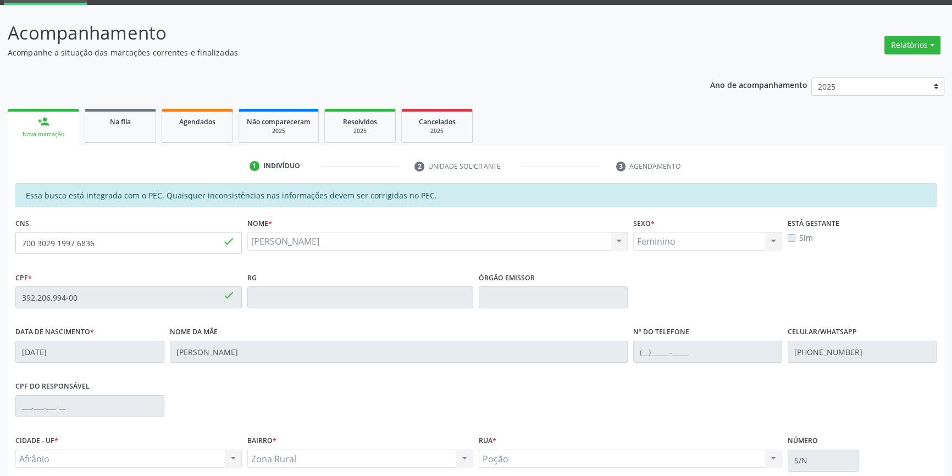
scroll to position [151, 0]
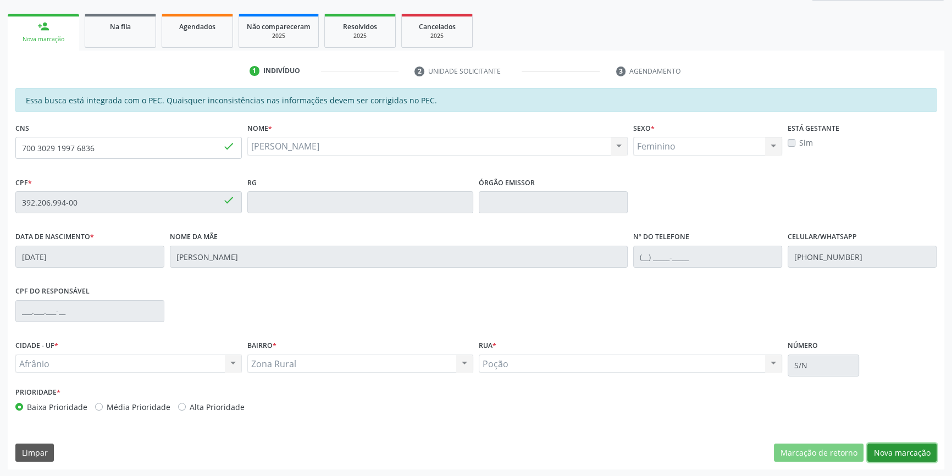
click at [921, 458] on button "Nova marcação" at bounding box center [901, 452] width 69 height 19
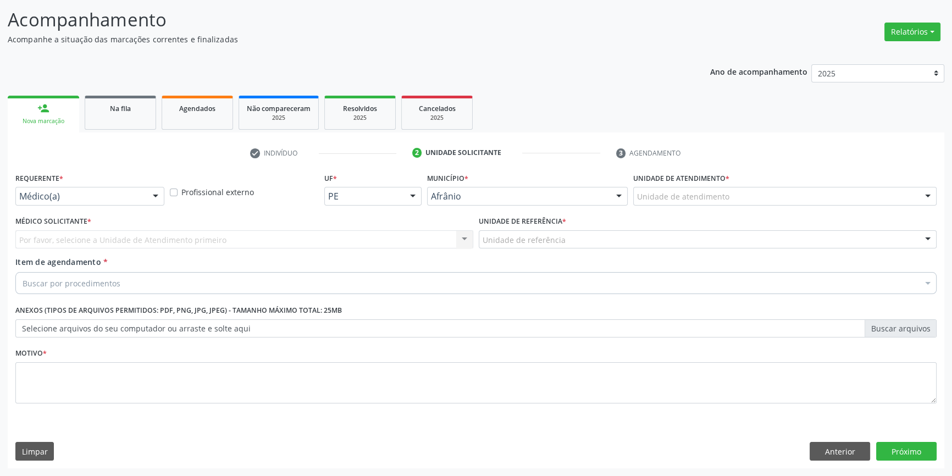
scroll to position [68, 0]
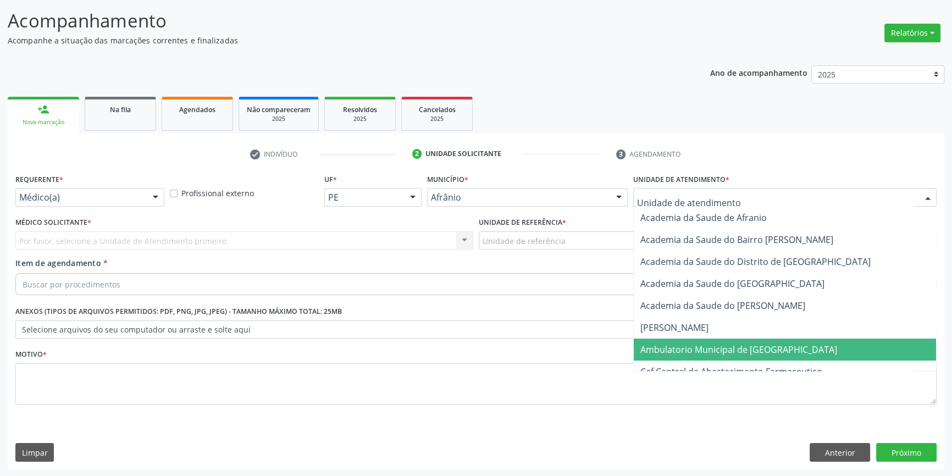
drag, startPoint x: 701, startPoint y: 349, endPoint x: 655, endPoint y: 320, distance: 54.9
click at [700, 349] on span "Ambulatorio Municipal de [GEOGRAPHIC_DATA]" at bounding box center [738, 349] width 197 height 12
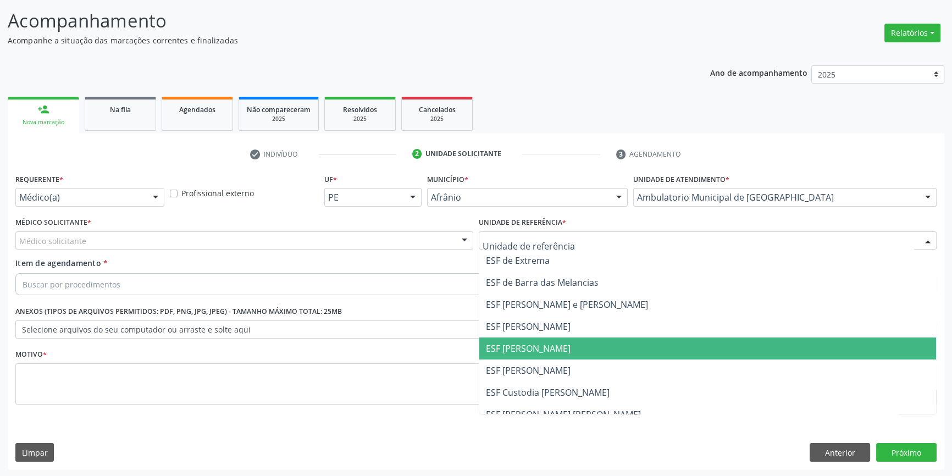
click at [524, 348] on span "ESF [PERSON_NAME]" at bounding box center [528, 348] width 85 height 12
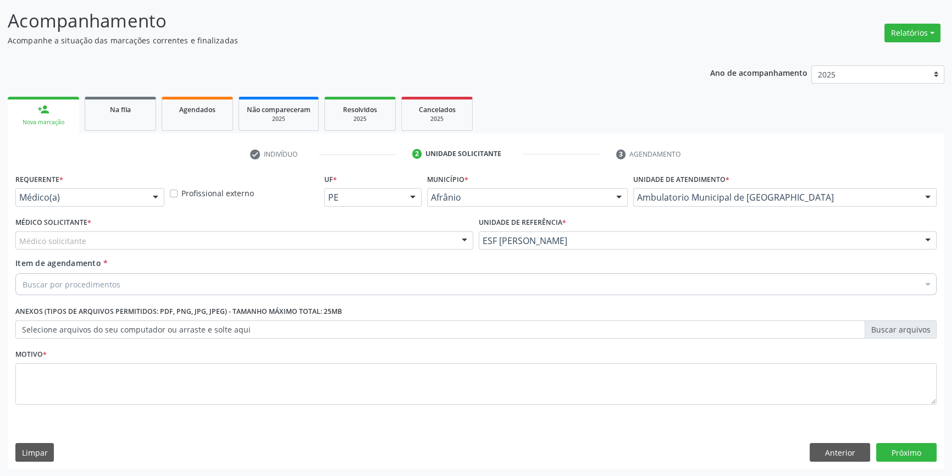
drag, startPoint x: 284, startPoint y: 241, endPoint x: 198, endPoint y: 260, distance: 87.8
click at [270, 243] on div "Médico solicitante" at bounding box center [244, 240] width 458 height 19
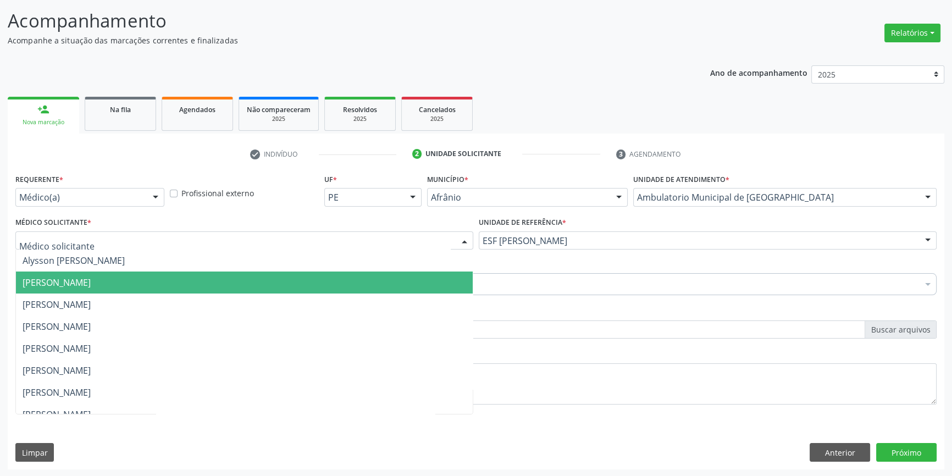
drag, startPoint x: 156, startPoint y: 273, endPoint x: 146, endPoint y: 276, distance: 10.4
click at [154, 274] on span "[PERSON_NAME]" at bounding box center [244, 282] width 457 height 22
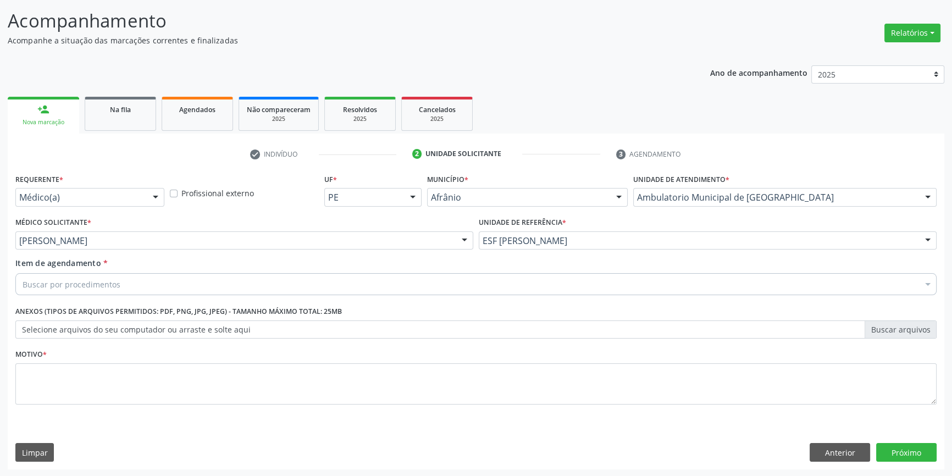
click at [131, 279] on div "Buscar por procedimentos" at bounding box center [475, 284] width 921 height 22
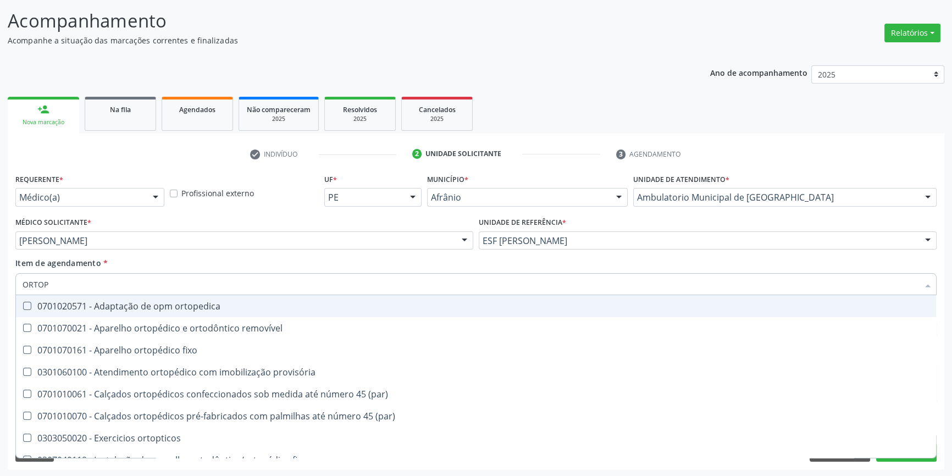
type input "ORTOPE"
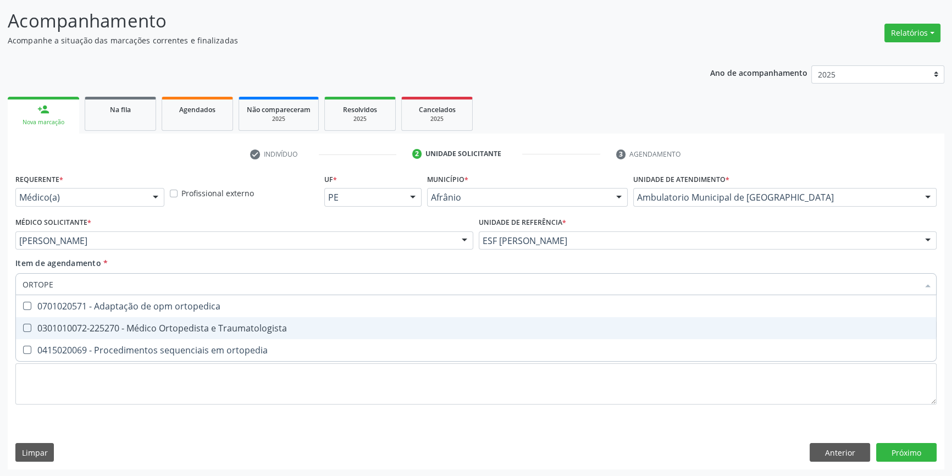
click at [174, 319] on span "0301010072-225270 - Médico Ortopedista e Traumatologista" at bounding box center [476, 328] width 920 height 22
checkbox Traumatologista "true"
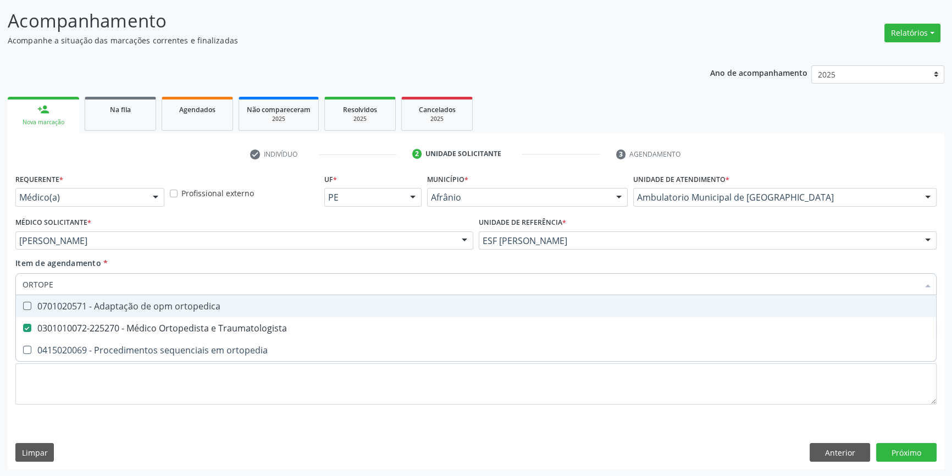
click at [185, 264] on div "Item de agendamento * ORTOPE Desfazer seleção 0701020571 - Adaptação de opm ort…" at bounding box center [475, 274] width 921 height 35
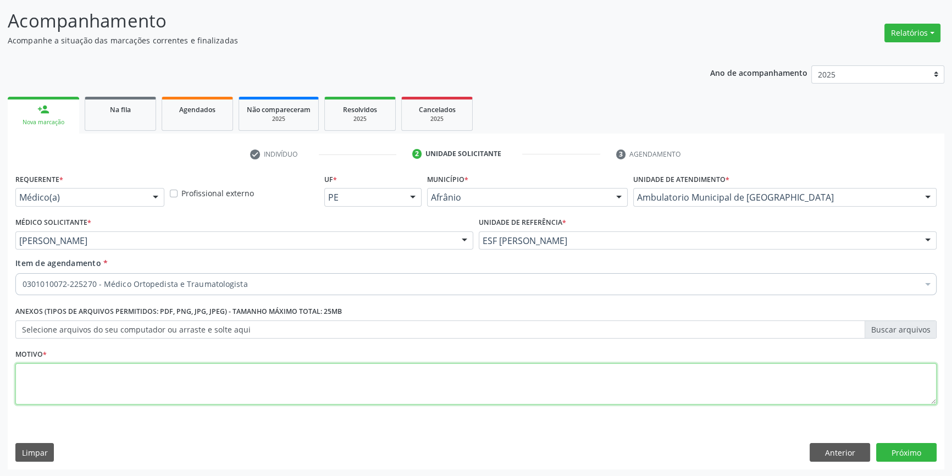
click at [171, 373] on textarea at bounding box center [475, 384] width 921 height 42
type textarea "RETORNO"
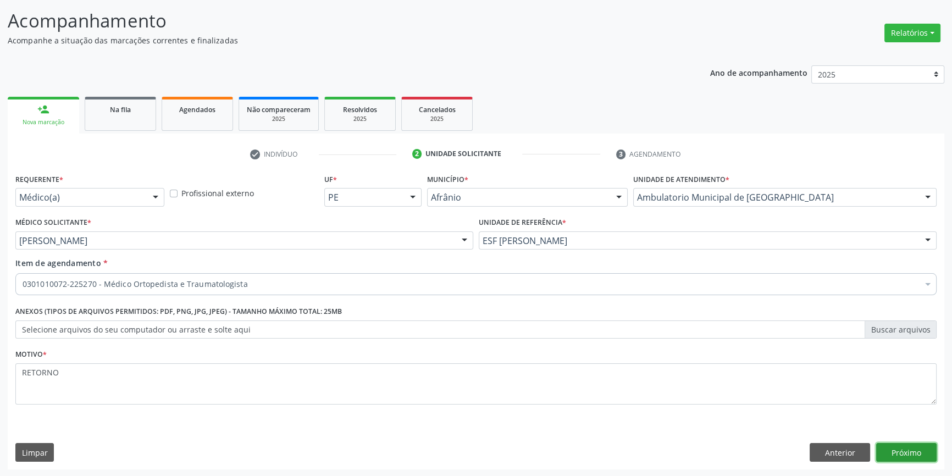
click at [900, 455] on button "Próximo" at bounding box center [906, 452] width 60 height 19
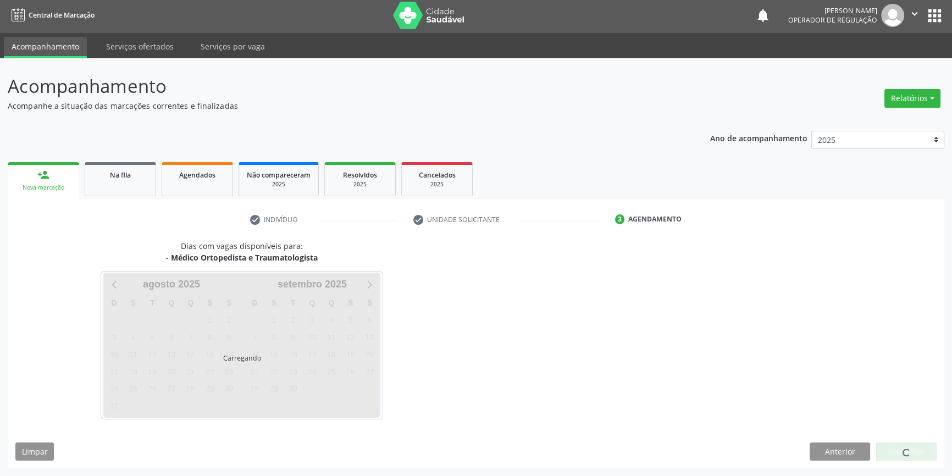
scroll to position [1, 0]
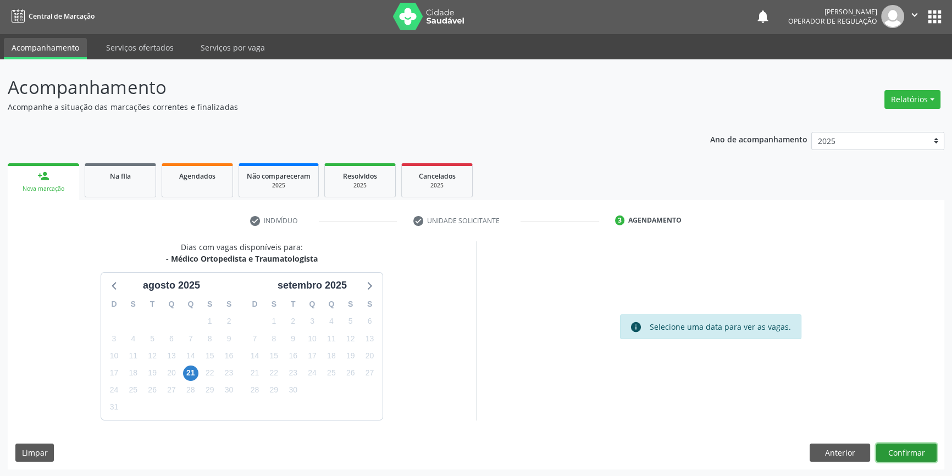
click at [923, 458] on button "Confirmar" at bounding box center [906, 452] width 60 height 19
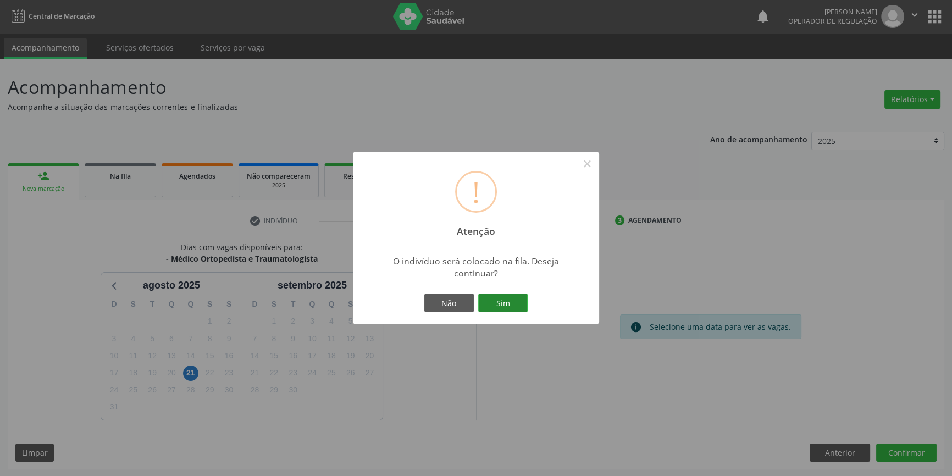
click at [504, 298] on button "Sim" at bounding box center [502, 302] width 49 height 19
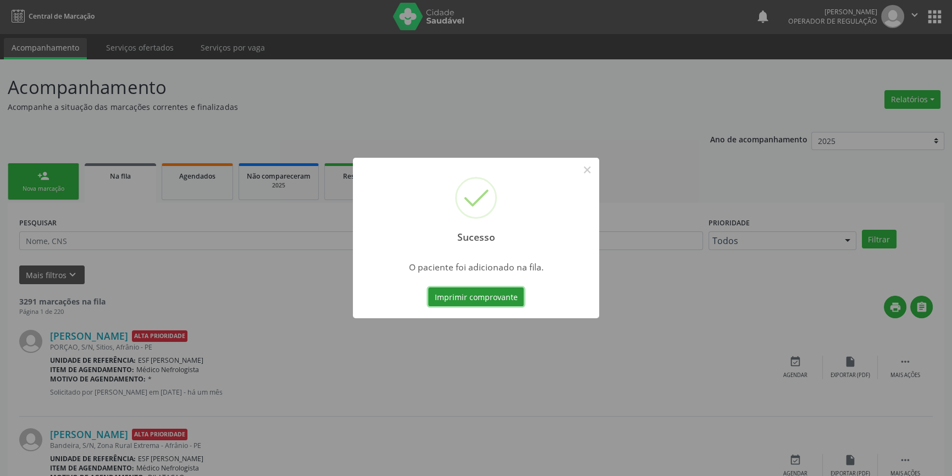
scroll to position [0, 0]
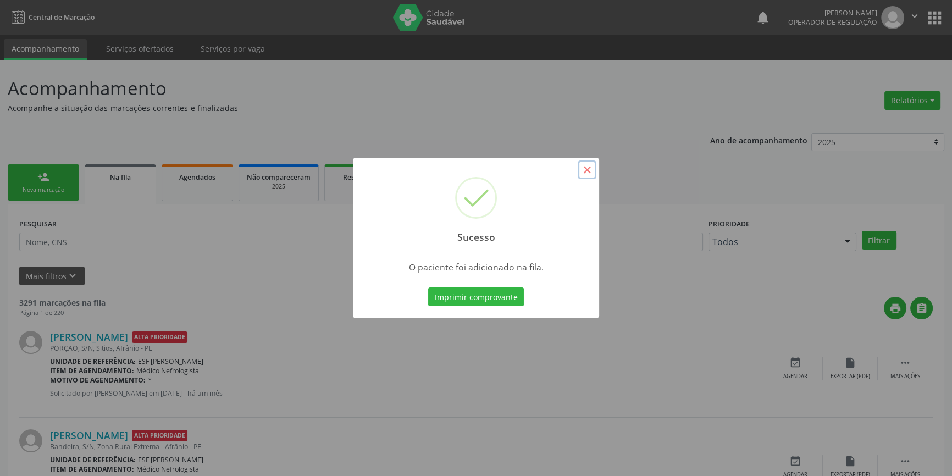
click at [587, 169] on button "×" at bounding box center [586, 169] width 19 height 19
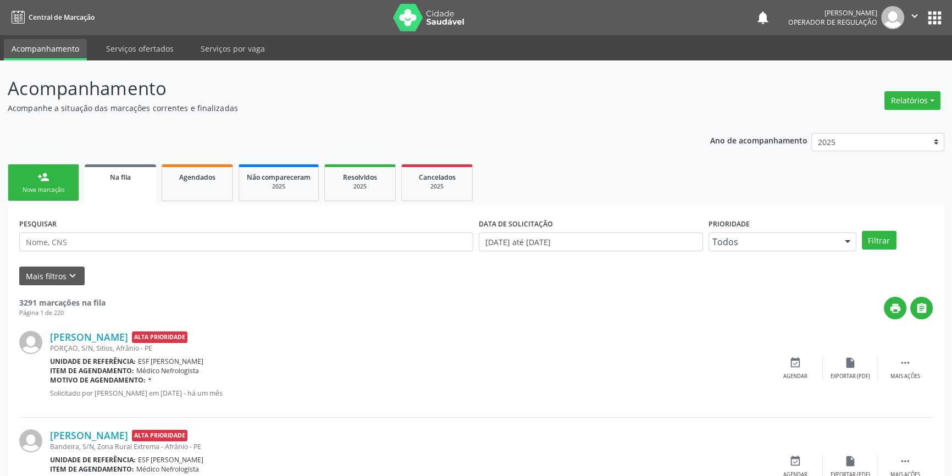
click at [42, 186] on div "Nova marcação" at bounding box center [43, 190] width 55 height 8
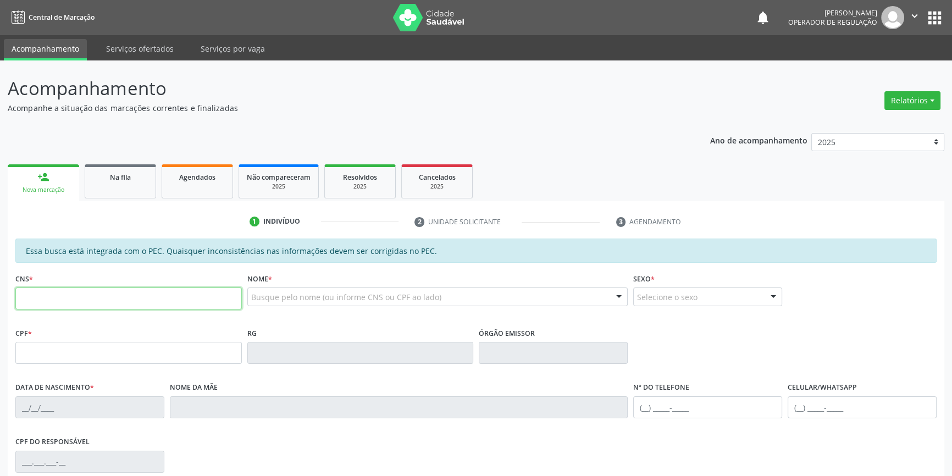
click at [48, 300] on input "text" at bounding box center [128, 298] width 226 height 22
type input "708 0068 4951 9123"
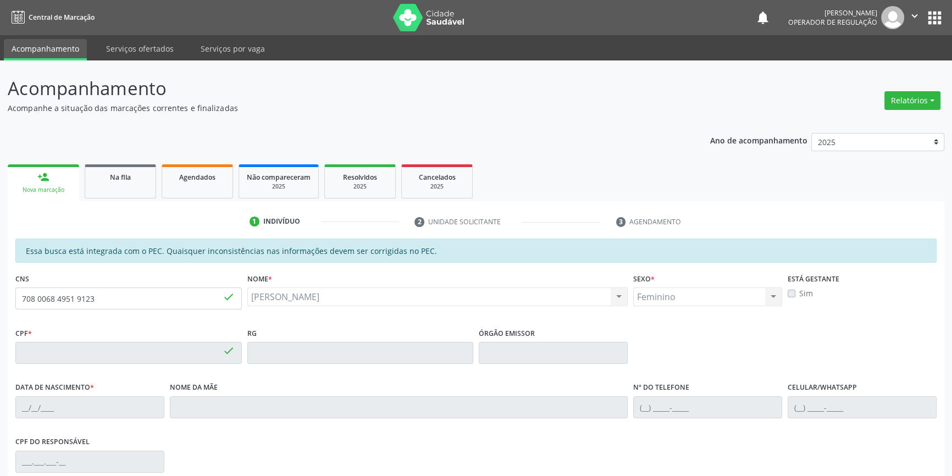
type input "125.935.354-07"
type input "29/11/1977"
type input "Maria Izabel da Silva Cruz"
type input "(87) 98824-6989"
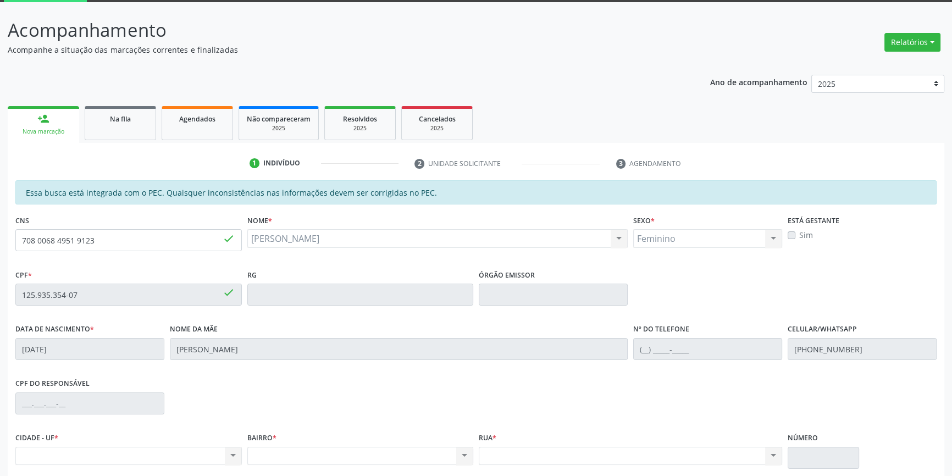
scroll to position [151, 0]
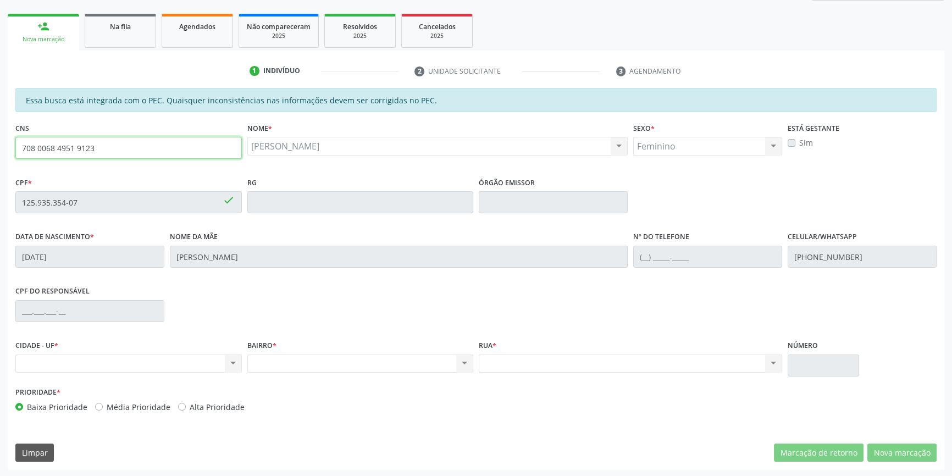
drag, startPoint x: 121, startPoint y: 153, endPoint x: 0, endPoint y: 147, distance: 121.6
click at [0, 147] on div "Acompanhamento Acompanhe a situação das marcações correntes e finalizadas Relat…" at bounding box center [476, 193] width 952 height 567
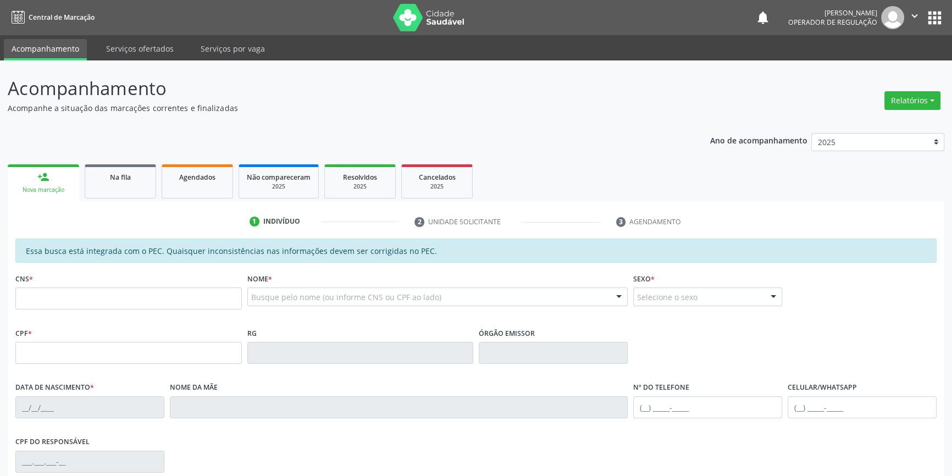
click at [148, 282] on div "CNS *" at bounding box center [128, 289] width 226 height 39
click at [121, 305] on input "text" at bounding box center [128, 298] width 226 height 22
paste input "708 0068 4951 9123"
type input "708 0068 4951 9123"
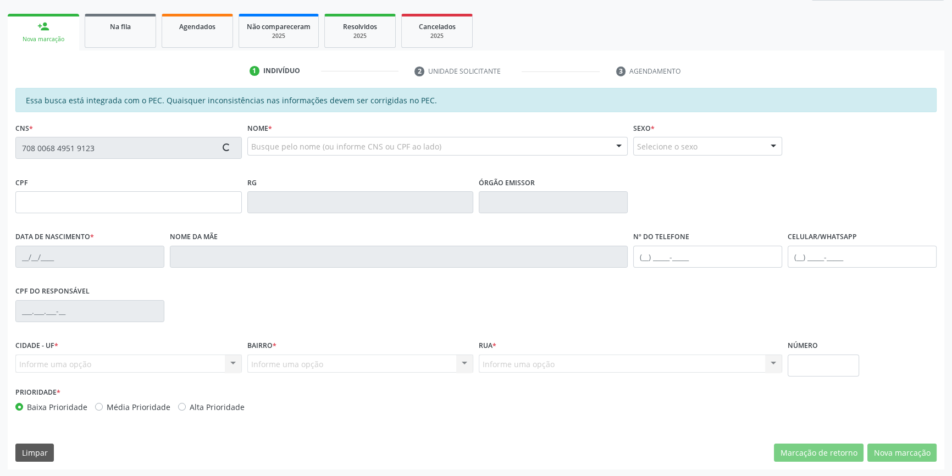
type input "125.935.354-07"
type input "2[DATE]"
type input "[PERSON_NAME]"
type input "[PHONE_NUMBER]"
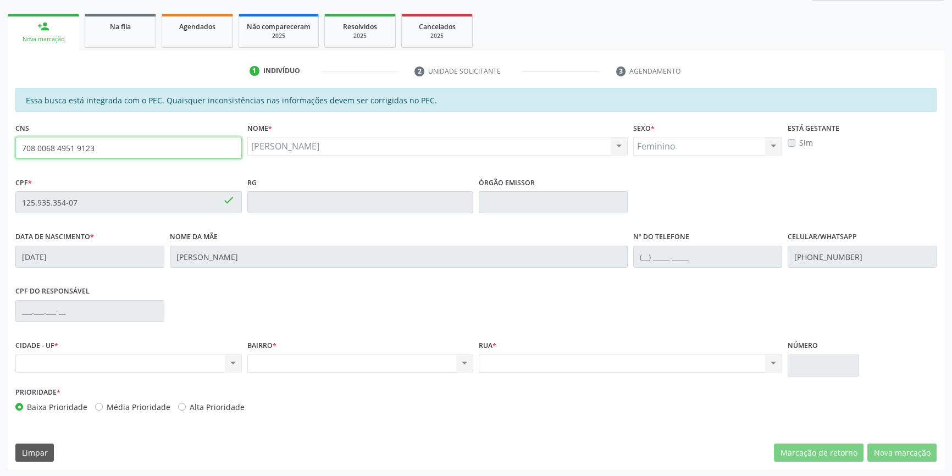
drag, startPoint x: 98, startPoint y: 139, endPoint x: 49, endPoint y: 140, distance: 48.9
click at [49, 140] on input "708 0068 4951 9123" at bounding box center [128, 148] width 226 height 22
click at [111, 152] on input "708 0068 4951 9123" at bounding box center [128, 148] width 226 height 22
drag, startPoint x: 120, startPoint y: 150, endPoint x: 0, endPoint y: 136, distance: 121.2
click at [0, 136] on div "Acompanhamento Acompanhe a situação das marcações correntes e finalizadas Relat…" at bounding box center [476, 193] width 952 height 567
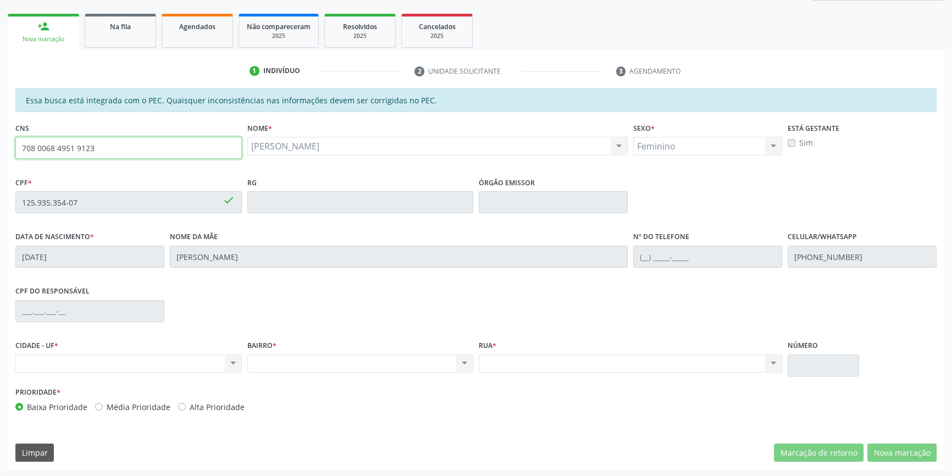
paste input "text"
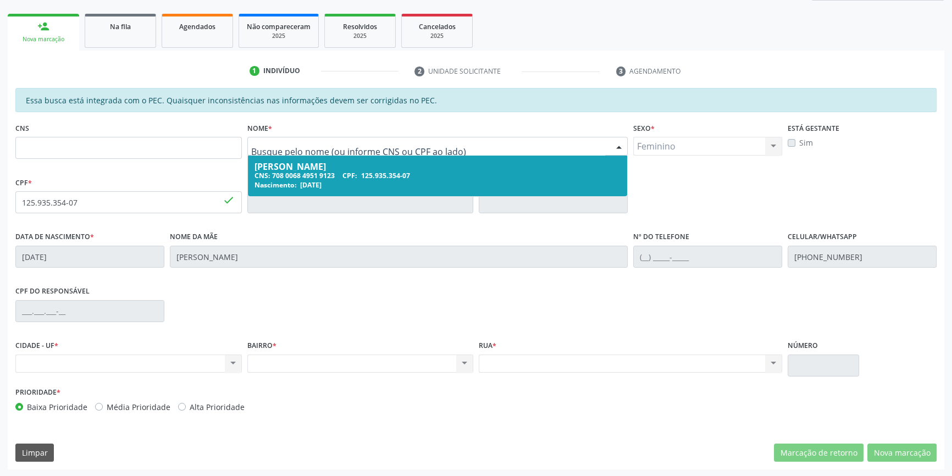
paste input "Antonia Maria paixão de Santana"
type input "Antonia Maria paixão de Santana"
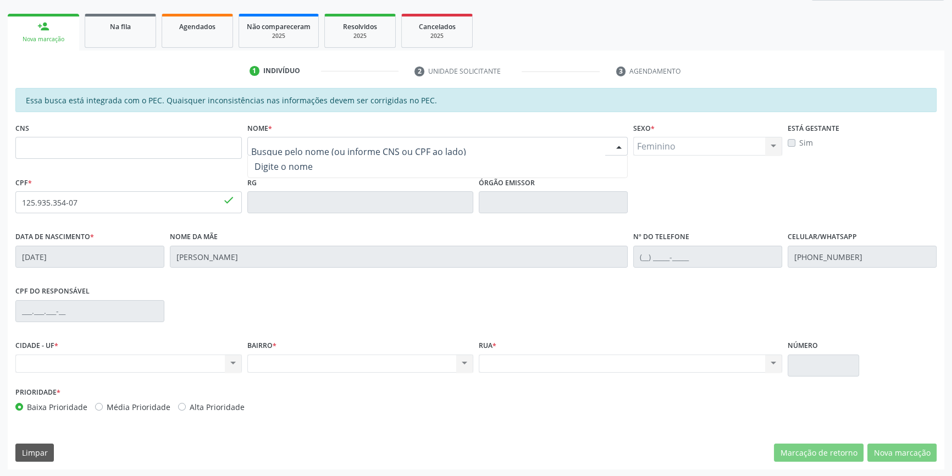
paste input "Antonia Maria paixão de Santana"
type input "Antonia Maria"
click at [152, 152] on input "text" at bounding box center [128, 148] width 226 height 22
paste input "708 4042 8364 5261"
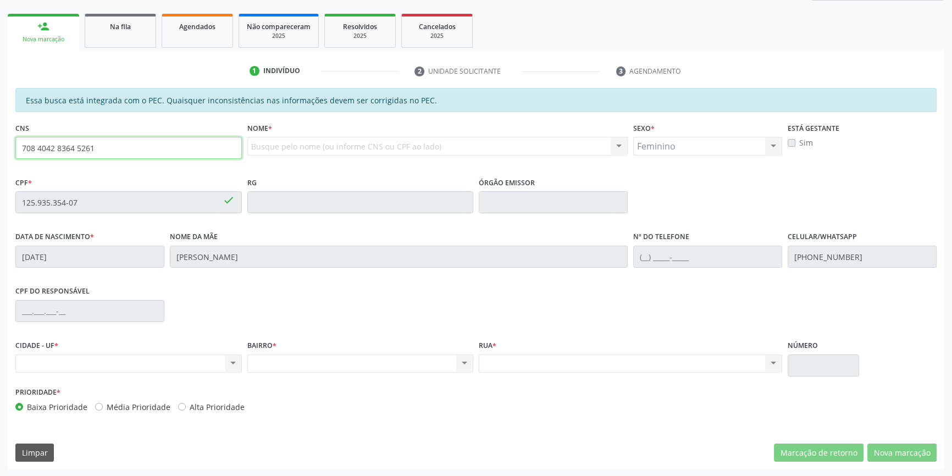
type input "708 4042 8364 5261"
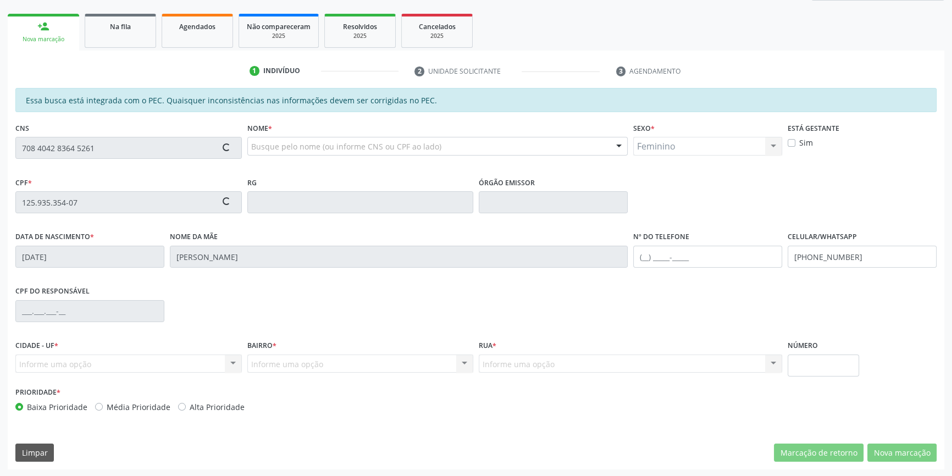
type input "033.377.094-35"
type input "07/03/1962"
type input "Maria de Sousa Paixão"
type input "(87) 98816-3050"
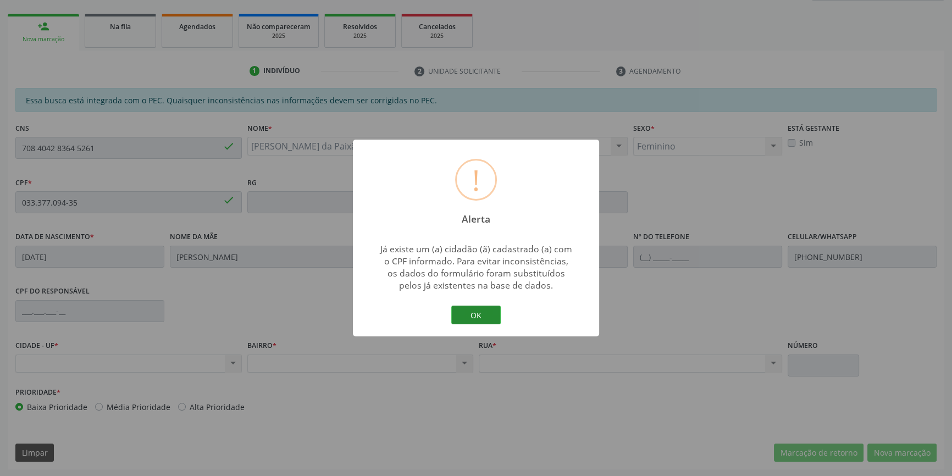
click at [466, 320] on button "OK" at bounding box center [475, 315] width 49 height 19
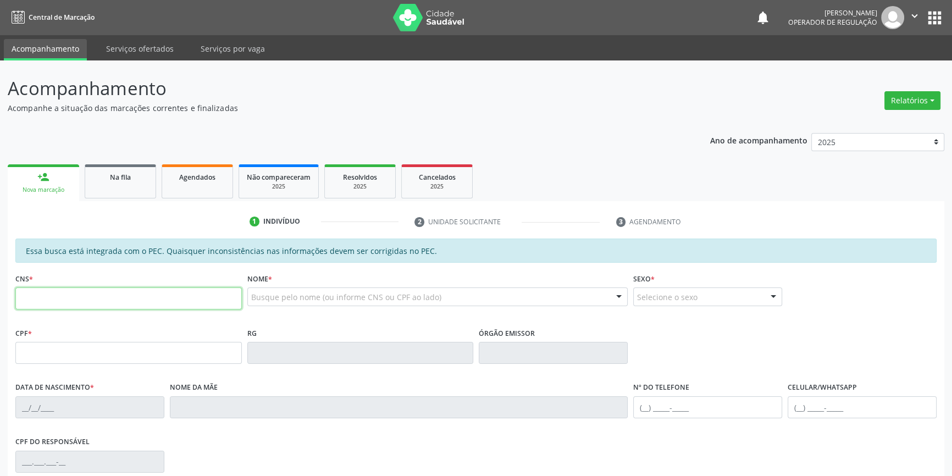
paste input "708 4042 8364 5261"
type input "708 4042 8364 5261"
type input "033.377.094-35"
type input "07/03/1962"
type input "Maria de Sousa Paixão"
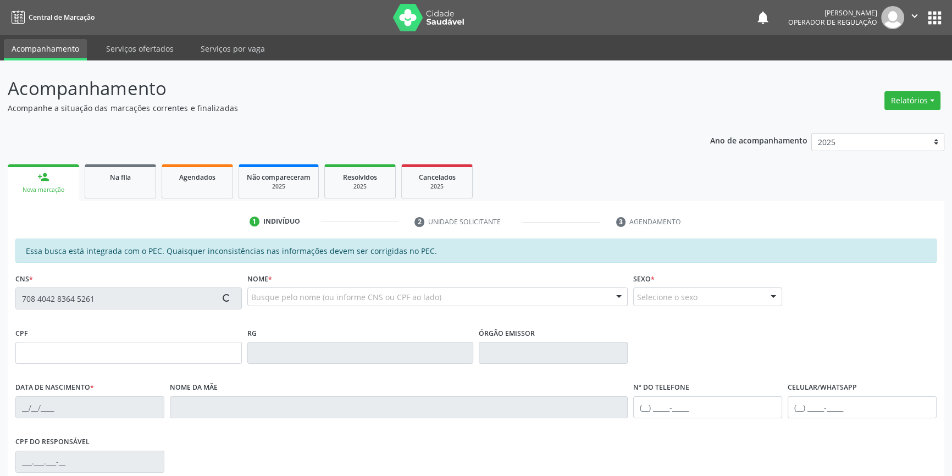
type input "(87) 98816-3050"
type input "S/N"
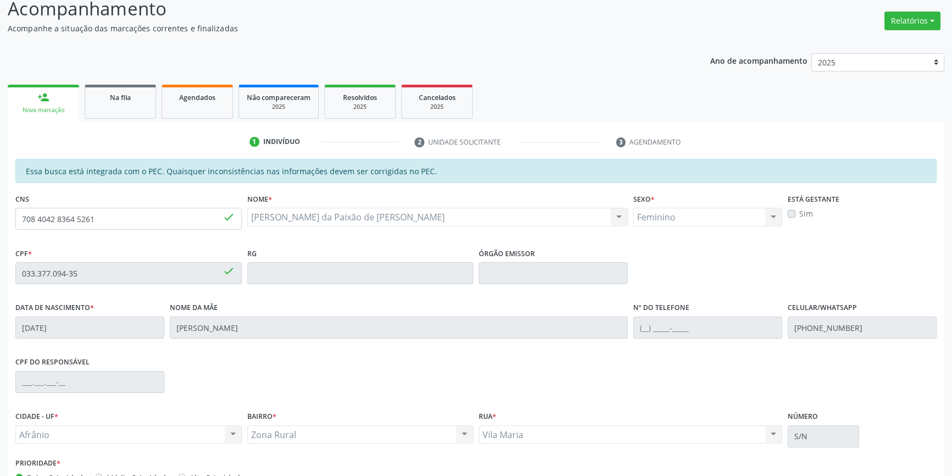
scroll to position [151, 0]
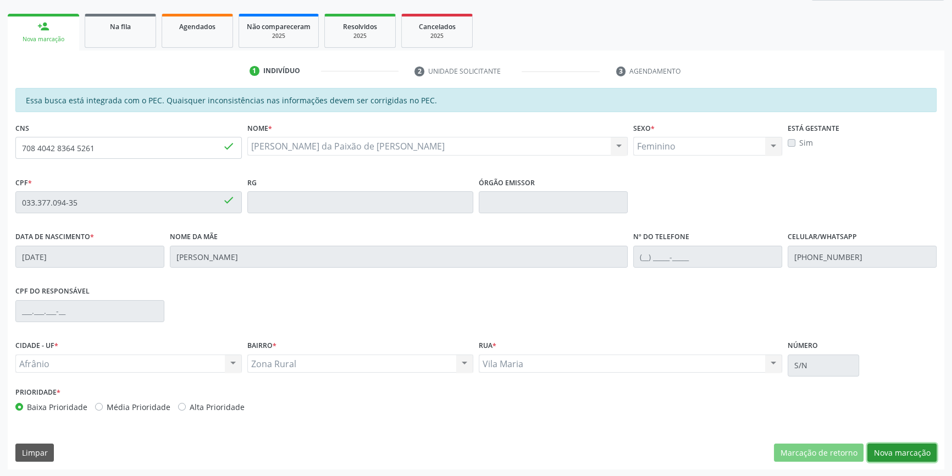
click at [908, 456] on button "Nova marcação" at bounding box center [901, 452] width 69 height 19
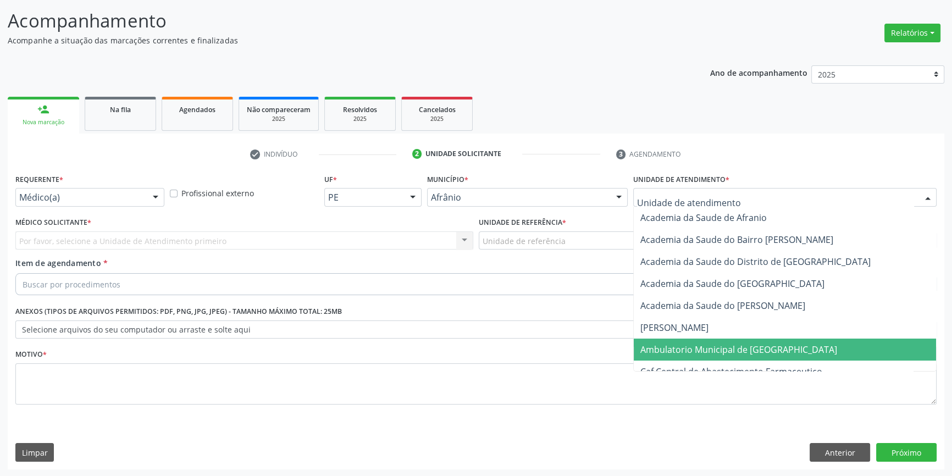
click at [698, 346] on span "Ambulatorio Municipal de [GEOGRAPHIC_DATA]" at bounding box center [738, 349] width 197 height 12
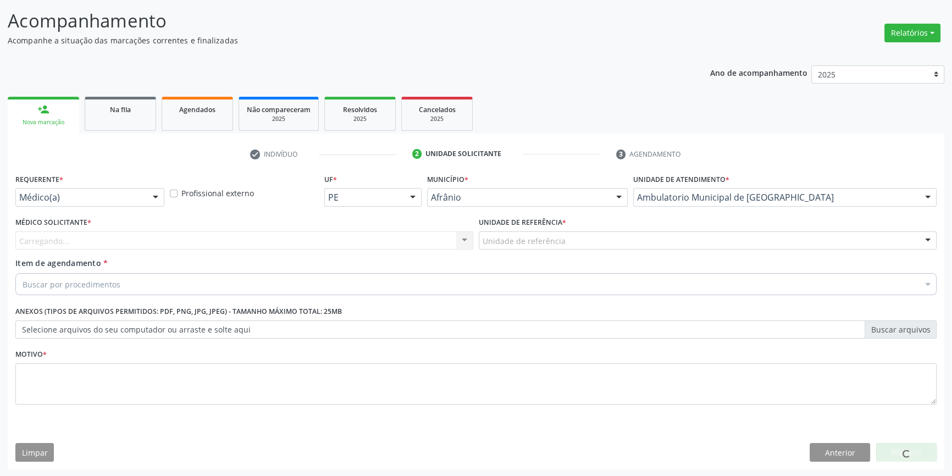
click at [564, 242] on div "Unidade de referência" at bounding box center [708, 240] width 458 height 19
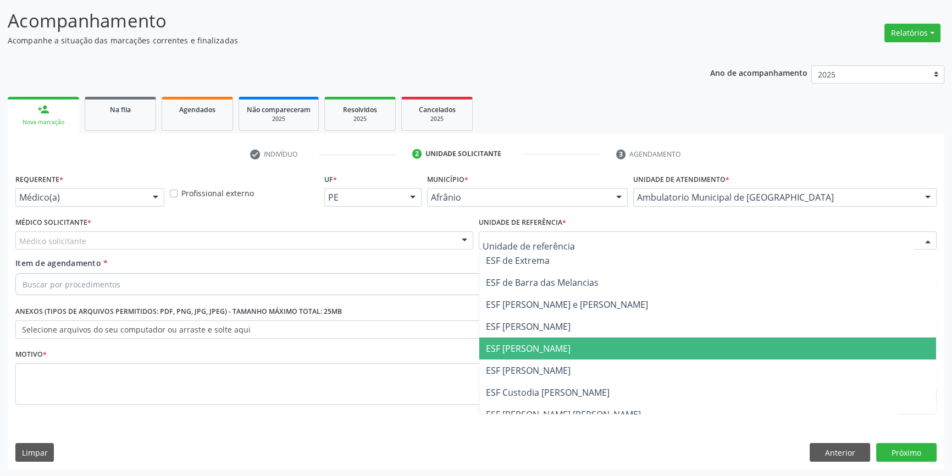
drag, startPoint x: 528, startPoint y: 346, endPoint x: 448, endPoint y: 286, distance: 100.4
click at [523, 344] on span "ESF [PERSON_NAME]" at bounding box center [528, 348] width 85 height 12
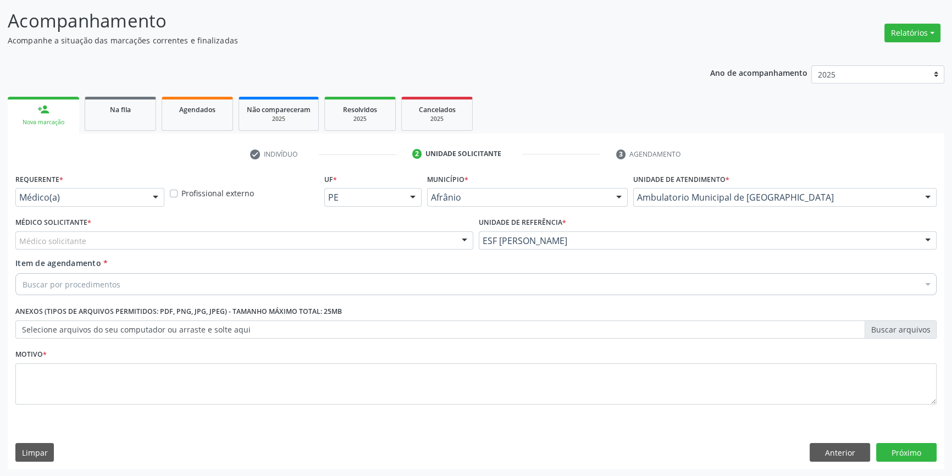
drag, startPoint x: 381, startPoint y: 248, endPoint x: 350, endPoint y: 245, distance: 31.6
click at [357, 245] on div "Médico Solicitante * Médico solicitante Alysson Rodrigo Ferreira Cavalcanti Bru…" at bounding box center [244, 235] width 463 height 43
click at [324, 241] on div "Médico solicitante" at bounding box center [244, 240] width 458 height 19
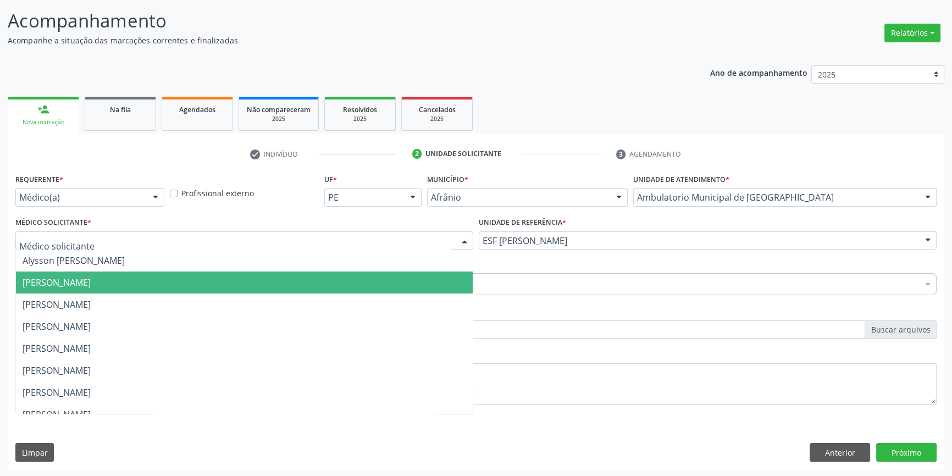
click at [102, 274] on span "[PERSON_NAME]" at bounding box center [244, 282] width 457 height 22
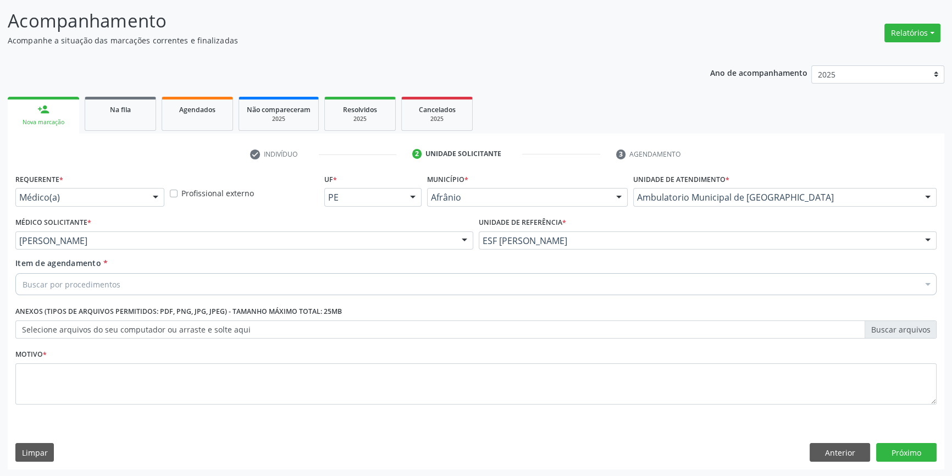
click at [98, 274] on div "Buscar por procedimentos" at bounding box center [475, 284] width 921 height 22
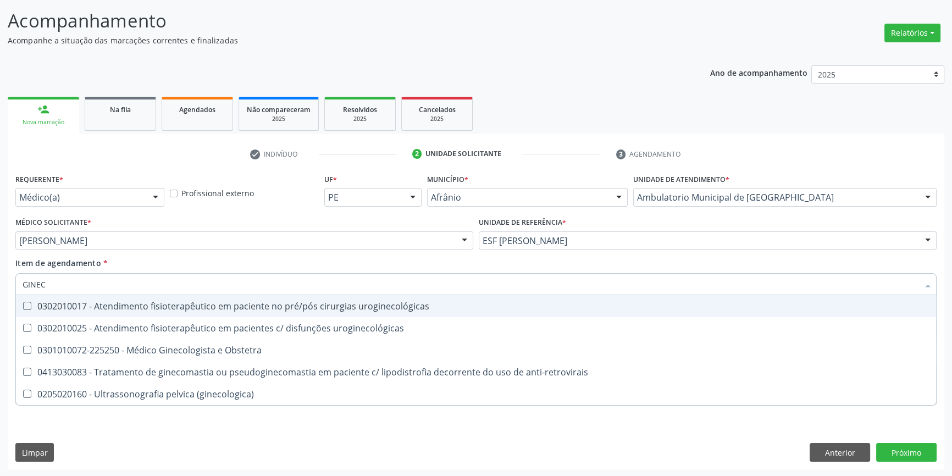
type input "GINECO"
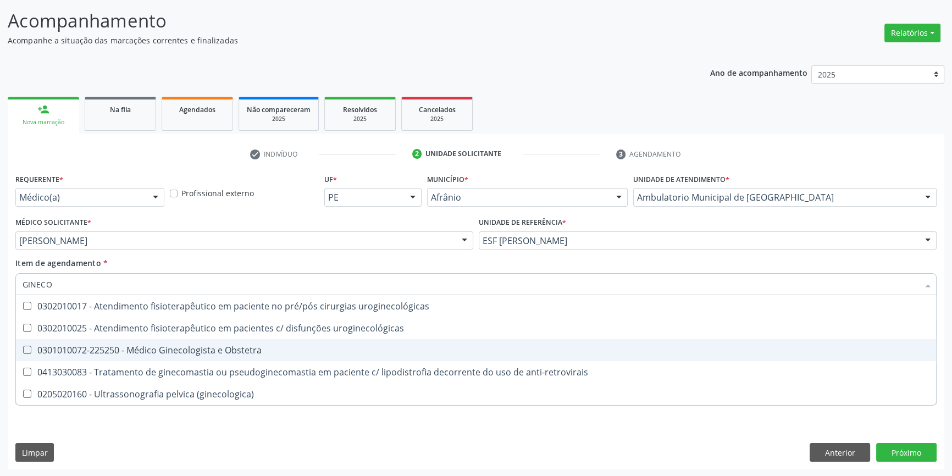
click at [198, 358] on span "0301010072-225250 - Médico Ginecologista e Obstetra" at bounding box center [476, 350] width 920 height 22
checkbox Obstetra "true"
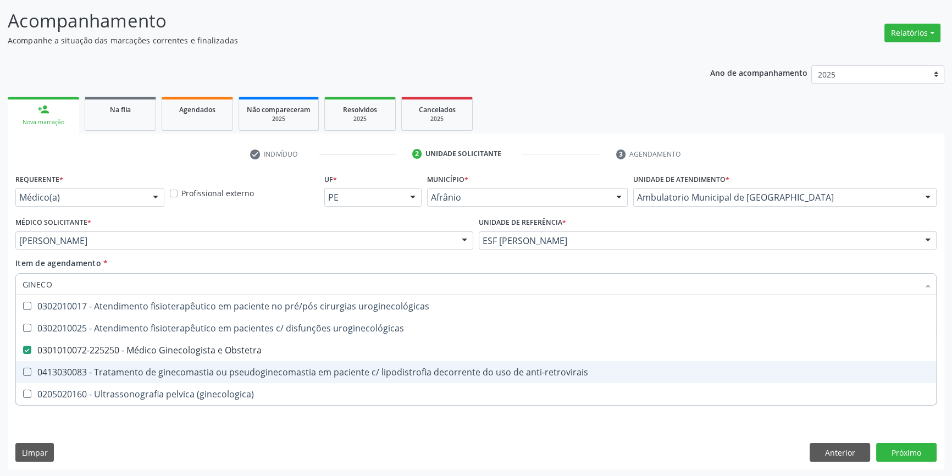
click at [190, 424] on div "Requerente * Médico(a) Médico(a) Enfermeiro(a) Paciente Nenhum resultado encont…" at bounding box center [476, 320] width 936 height 298
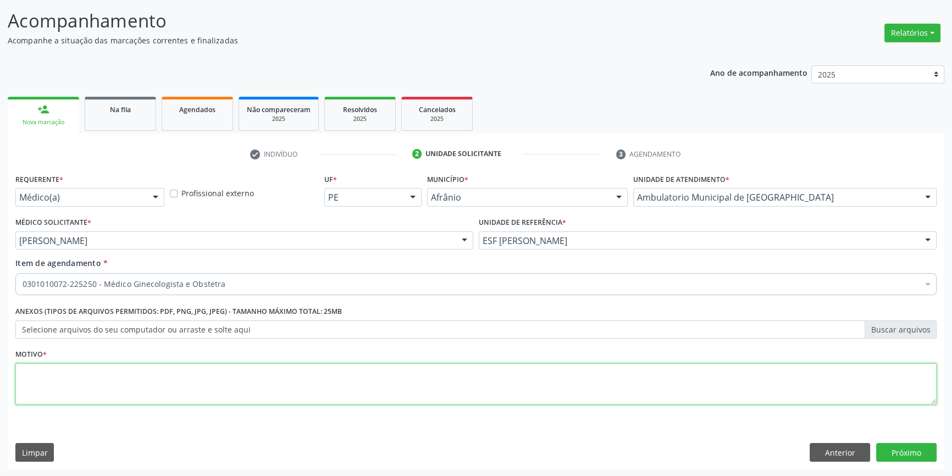
click at [174, 392] on textarea at bounding box center [475, 384] width 921 height 42
type textarea "'"
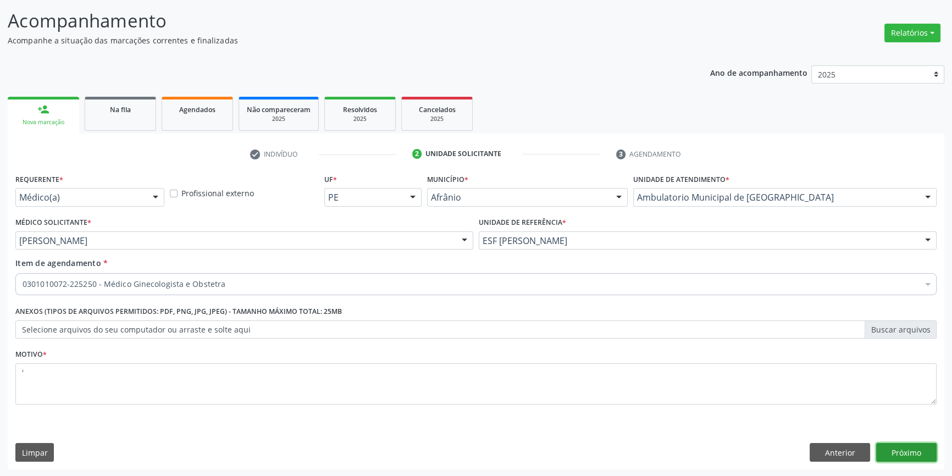
click at [914, 457] on button "Próximo" at bounding box center [906, 452] width 60 height 19
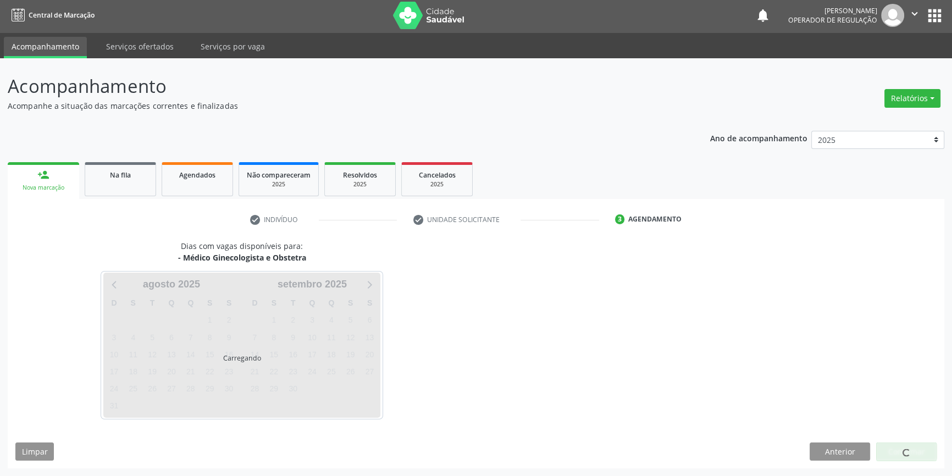
scroll to position [1, 0]
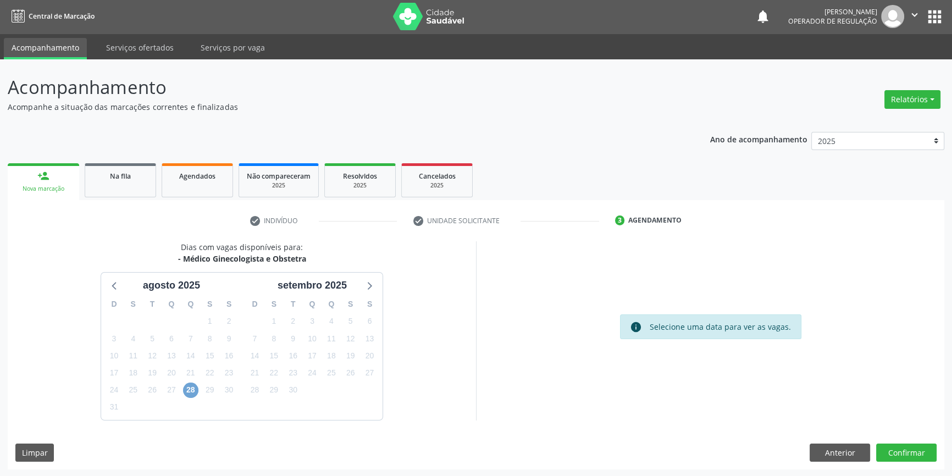
click at [187, 392] on span "28" at bounding box center [190, 389] width 15 height 15
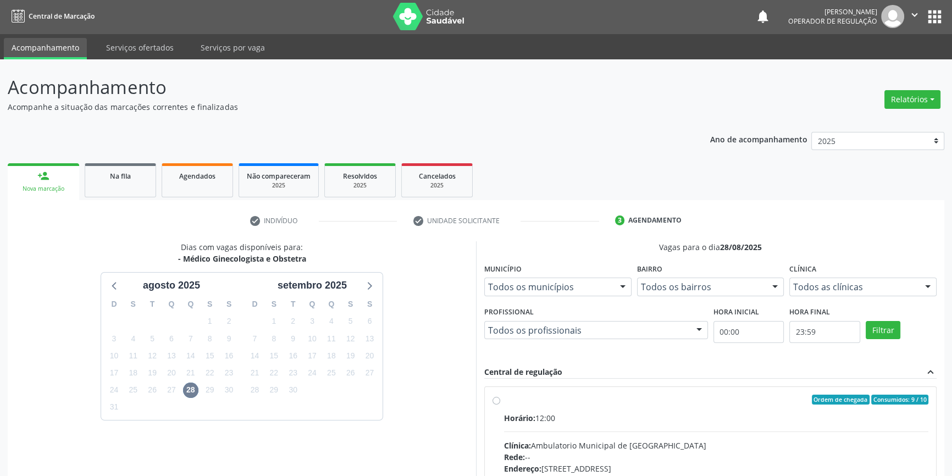
click at [503, 401] on div "Ordem de chegada Consumidos: 9 / 10 Horário: 12:00 Clínica: Ambulatorio Municip…" at bounding box center [710, 479] width 436 height 169
radio input "true"
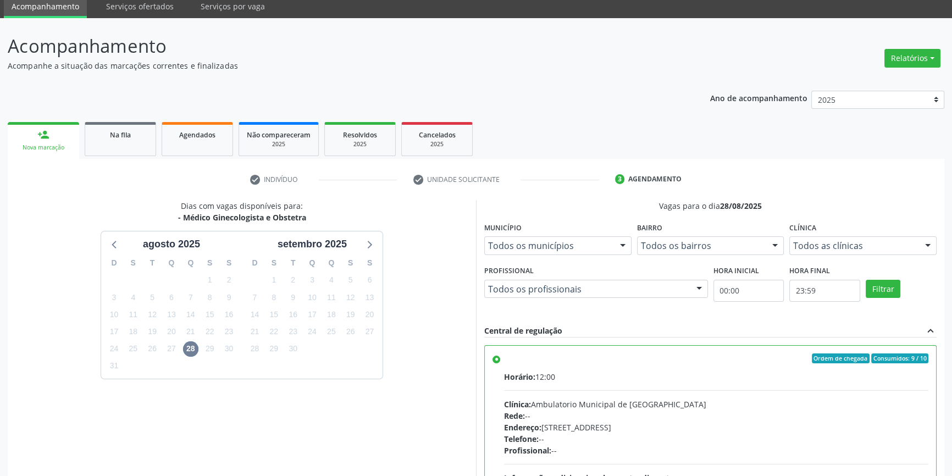
scroll to position [180, 0]
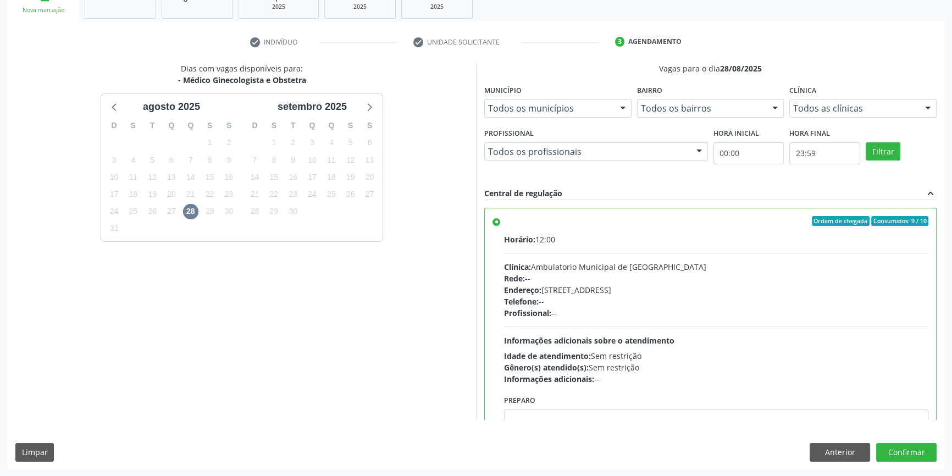
click at [896, 441] on div "Dias com vagas disponíveis para: - Médico Ginecologista e Obstetra agosto 2025 …" at bounding box center [476, 266] width 936 height 406
click at [893, 447] on button "Confirmar" at bounding box center [906, 452] width 60 height 19
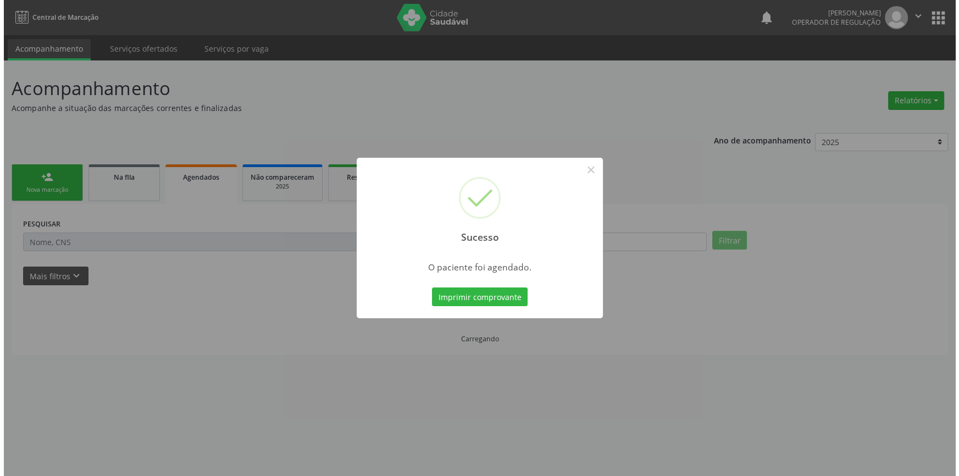
scroll to position [0, 0]
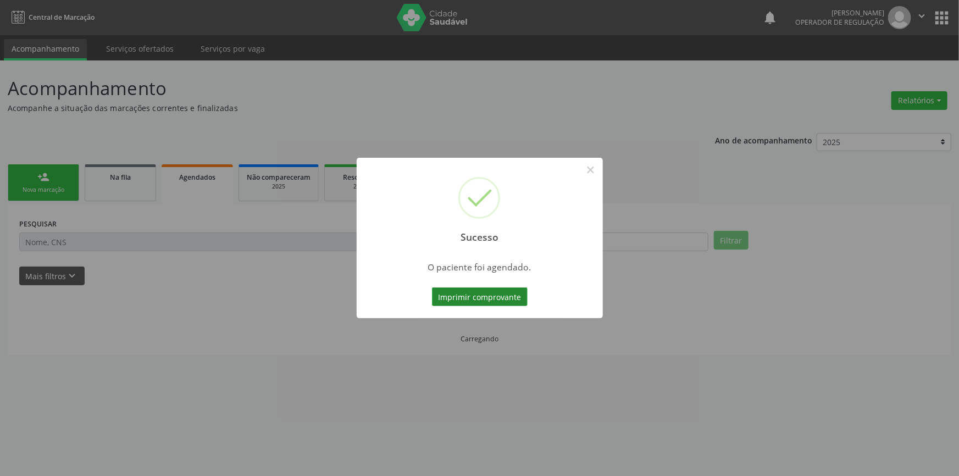
click at [498, 302] on button "Imprimir comprovante" at bounding box center [480, 296] width 96 height 19
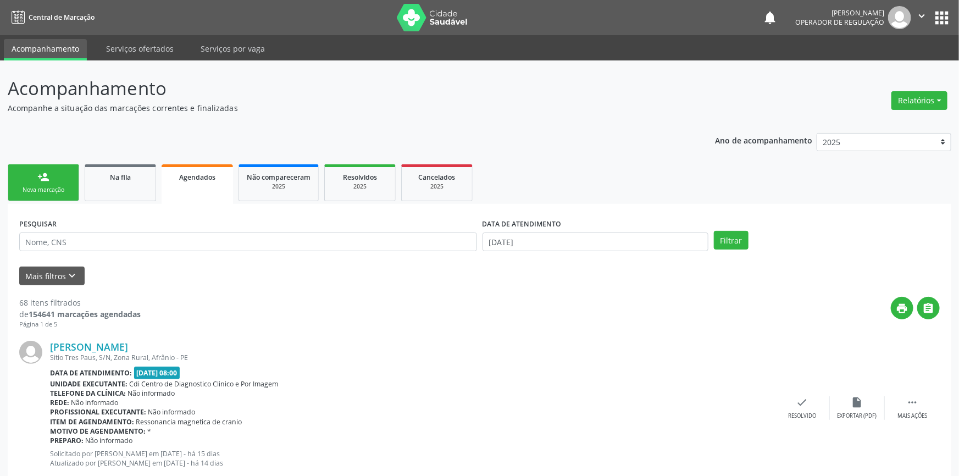
click at [69, 190] on div "Sucesso × O paciente foi agendado. Imprimir comprovante Cancel" at bounding box center [479, 238] width 959 height 476
click at [65, 185] on div "Sucesso × O paciente foi agendado. Imprimir comprovante Cancel" at bounding box center [479, 238] width 959 height 476
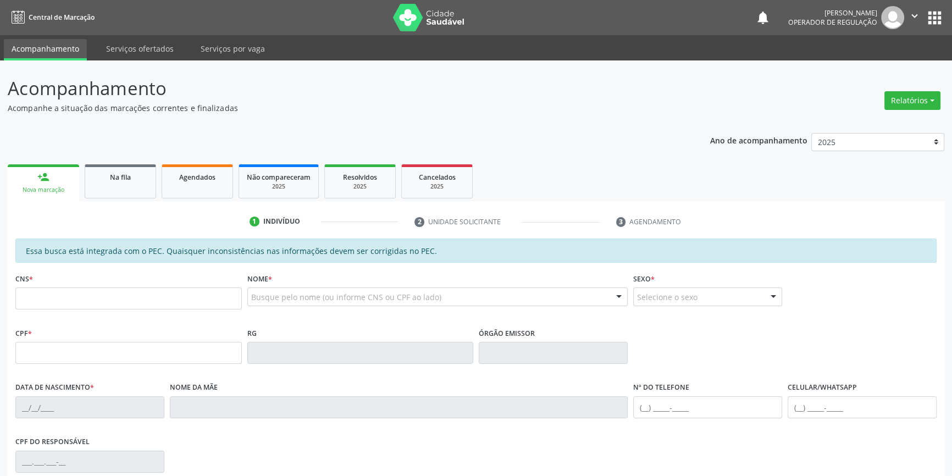
click at [268, 302] on div "Busque pelo nome (ou informe CNS ou CPF ao lado)" at bounding box center [437, 296] width 381 height 19
paste input "ebastiana [PERSON_NAME]"
type input "ebastiana [PERSON_NAME]"
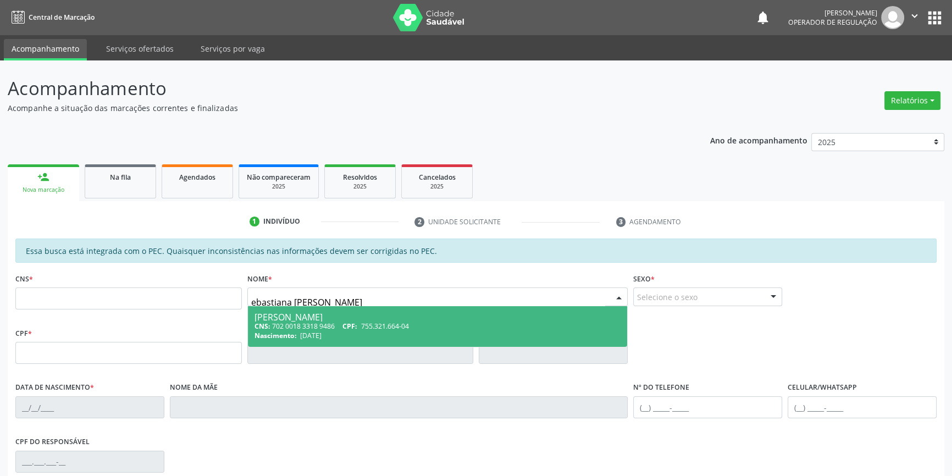
click at [309, 329] on div "CNS: 702 0018 3318 9486 CPF: 755.321.664-04" at bounding box center [437, 325] width 366 height 9
type input "702 0018 3318 9486"
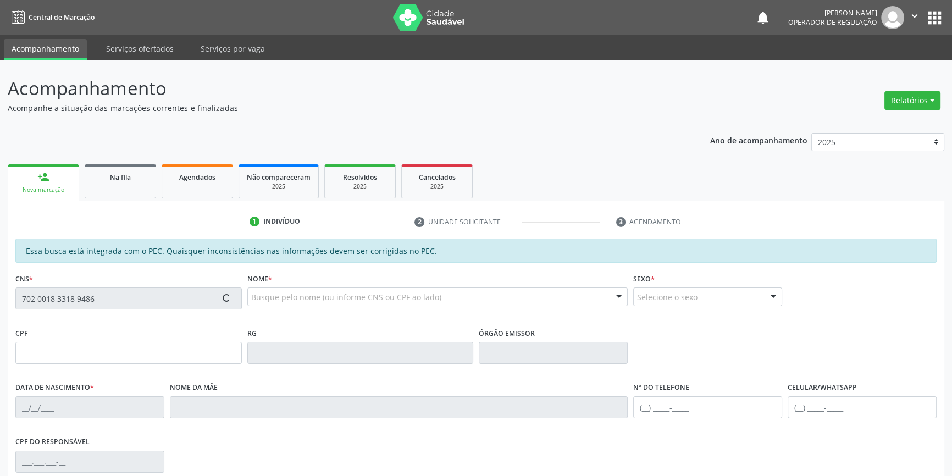
type input "755.321.664-04"
type input "[DATE]"
type input "[PERSON_NAME]"
type input "[PHONE_NUMBER]"
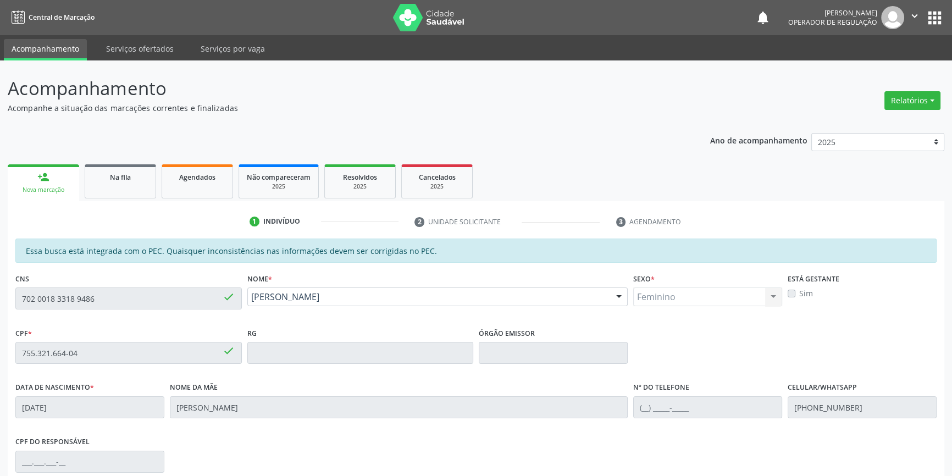
click at [0, 292] on div "Acompanhamento Acompanhe a situação das marcações correntes e finalizadas Relat…" at bounding box center [476, 343] width 952 height 567
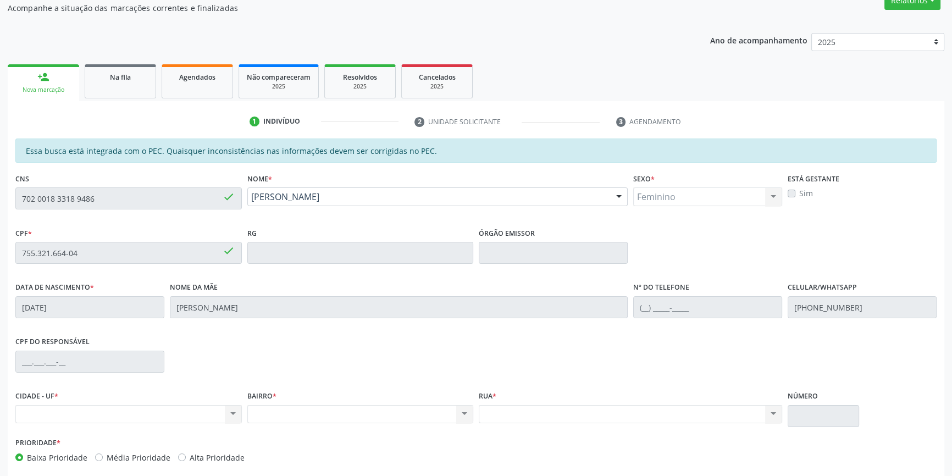
scroll to position [151, 0]
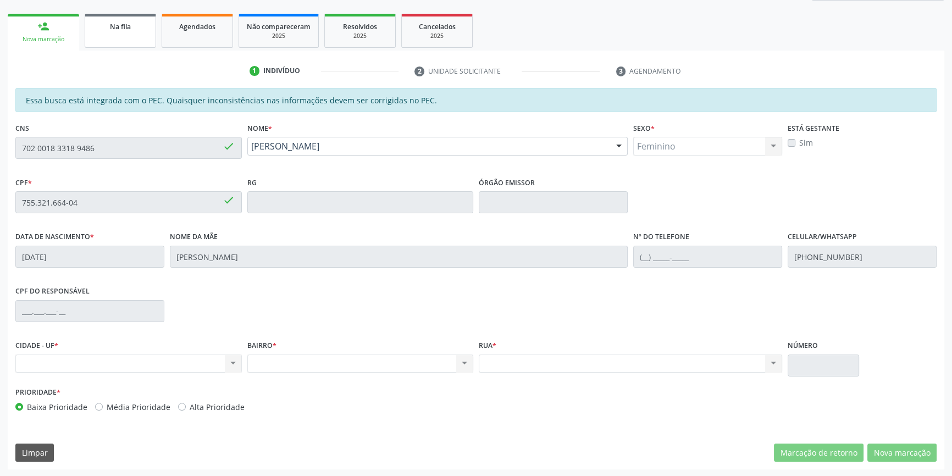
click at [120, 35] on link "Na fila" at bounding box center [120, 31] width 71 height 34
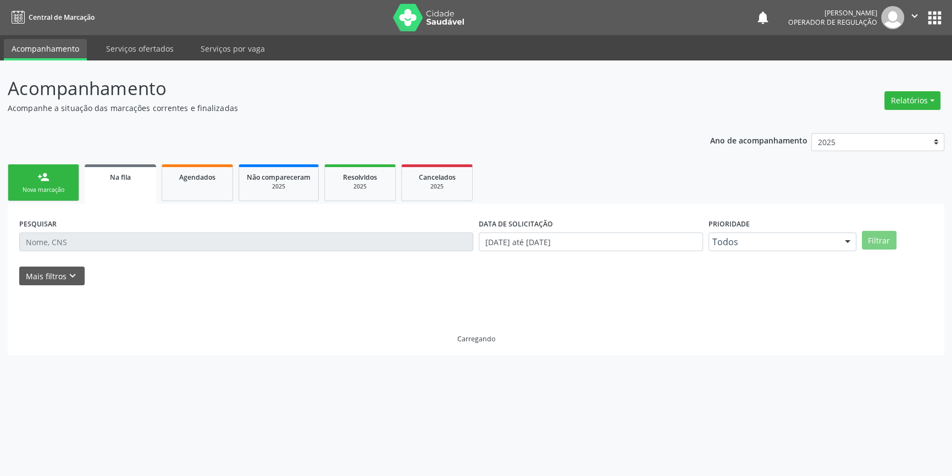
scroll to position [0, 0]
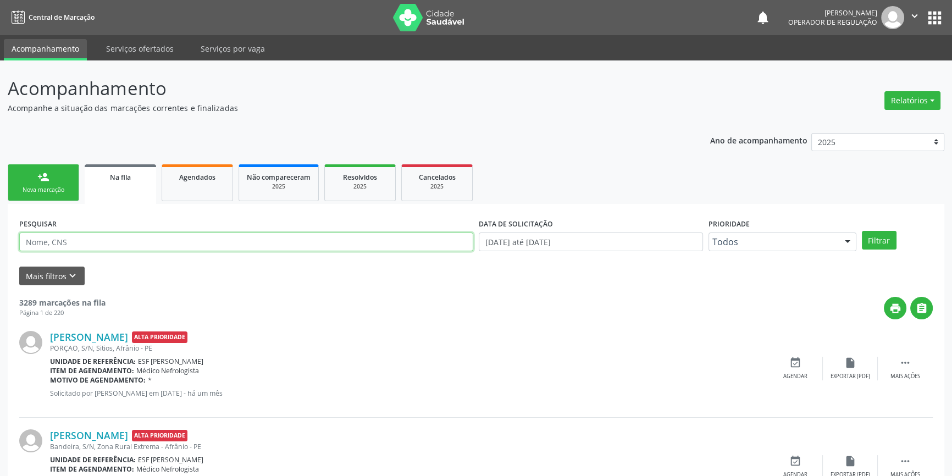
click at [109, 243] on input "text" at bounding box center [246, 241] width 454 height 19
paste input "702 0018 3318 9486"
type input "702 0018 3318 9486"
click at [887, 239] on button "Filtrar" at bounding box center [879, 240] width 35 height 19
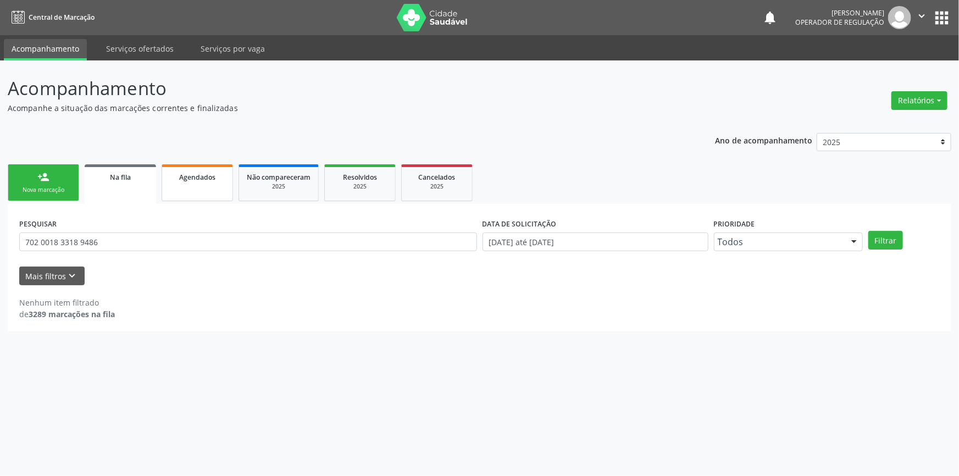
click at [188, 187] on link "Agendados" at bounding box center [197, 182] width 71 height 37
select select "7"
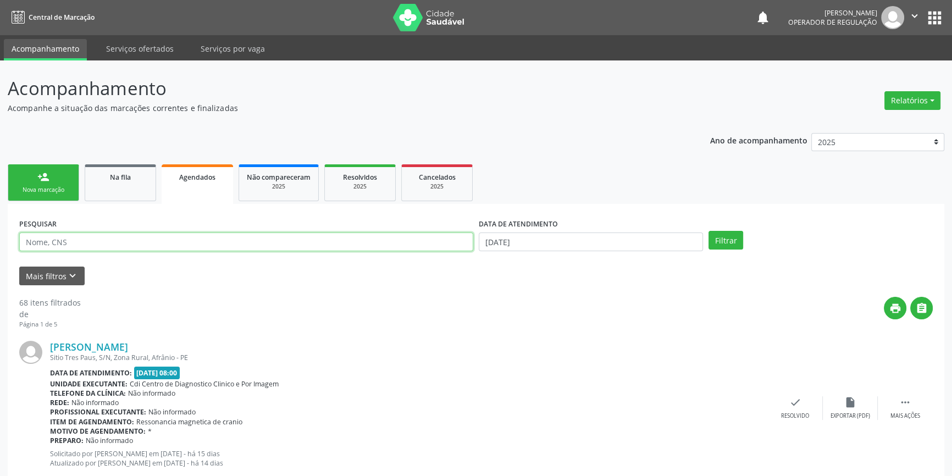
click at [112, 246] on input "text" at bounding box center [246, 241] width 454 height 19
paste input "702 0018 3318 9486"
type input "702 0018 3318 9486"
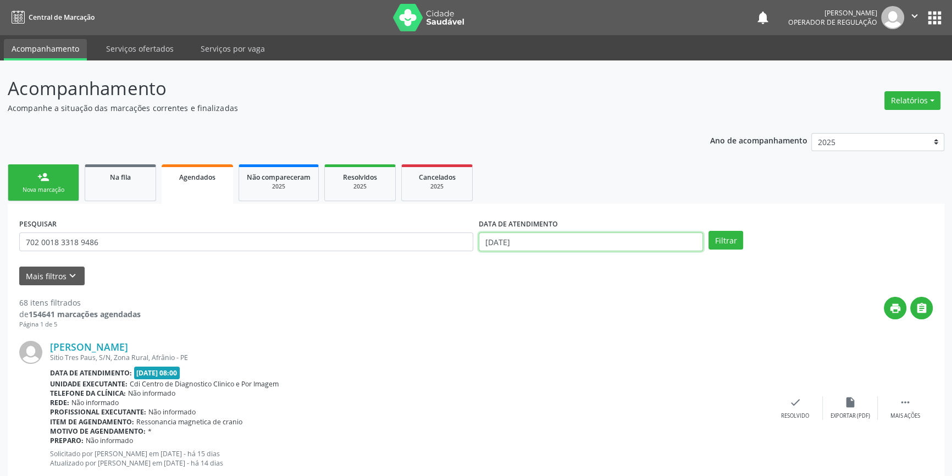
click at [532, 236] on input "26/08/2025" at bounding box center [591, 241] width 224 height 19
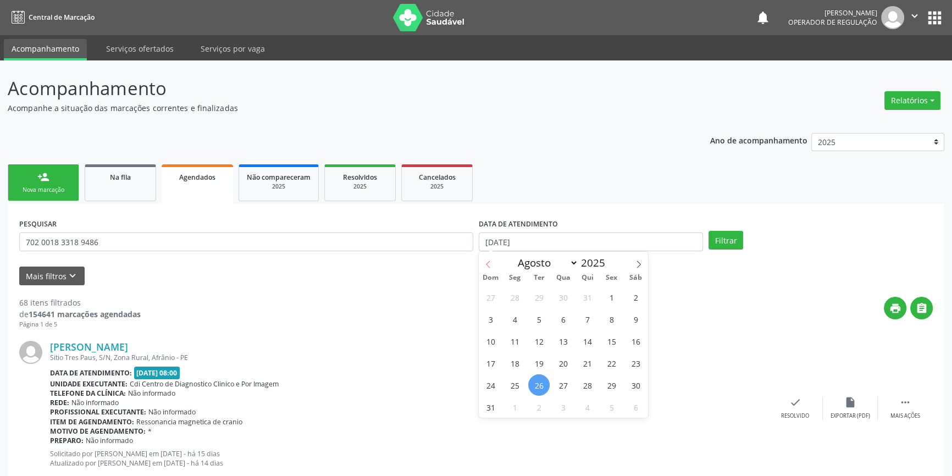
click at [491, 269] on span at bounding box center [488, 261] width 19 height 19
select select "4"
click at [578, 295] on span "1" at bounding box center [586, 296] width 21 height 21
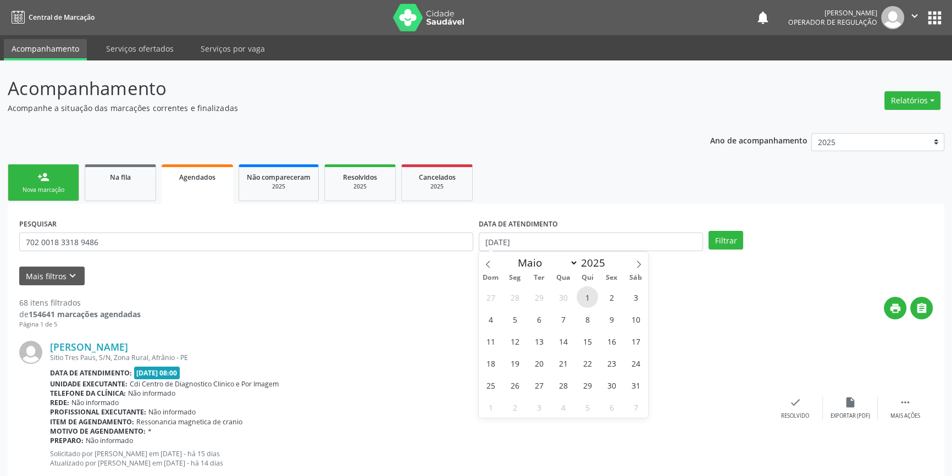
type input "01/05/2025"
click at [641, 265] on icon at bounding box center [639, 264] width 8 height 8
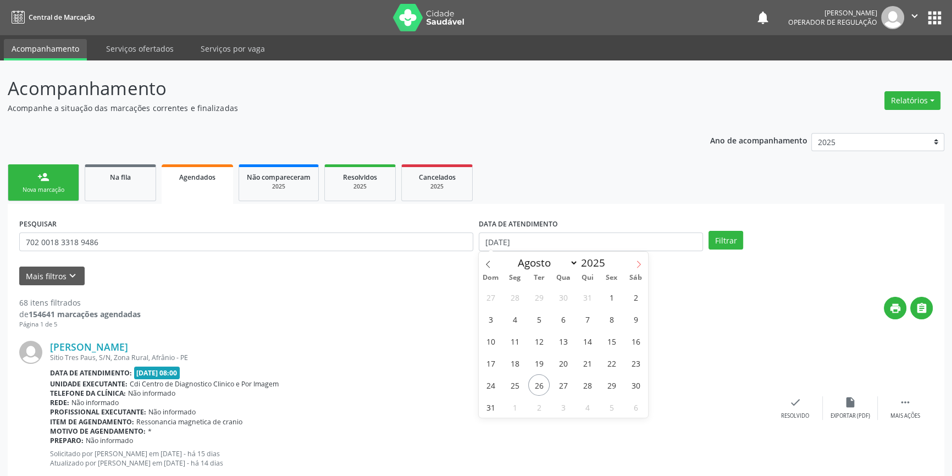
select select "8"
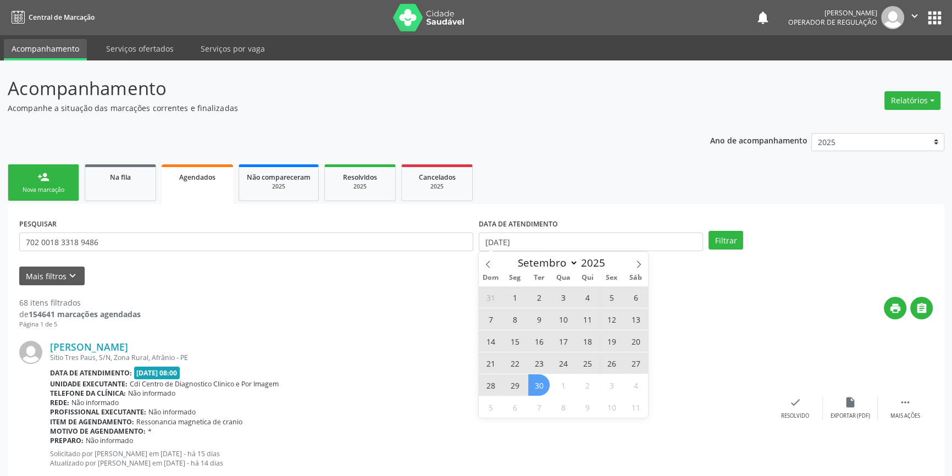
click at [541, 384] on span "30" at bounding box center [538, 384] width 21 height 21
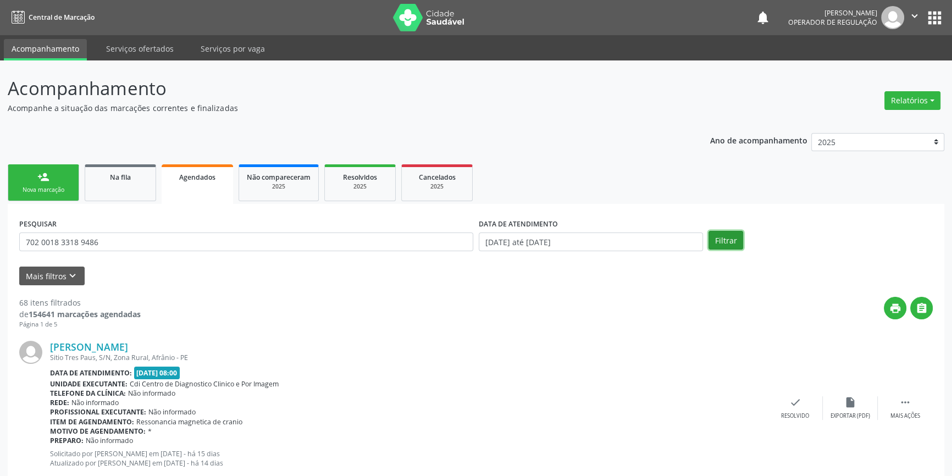
click at [721, 242] on button "Filtrar" at bounding box center [725, 240] width 35 height 19
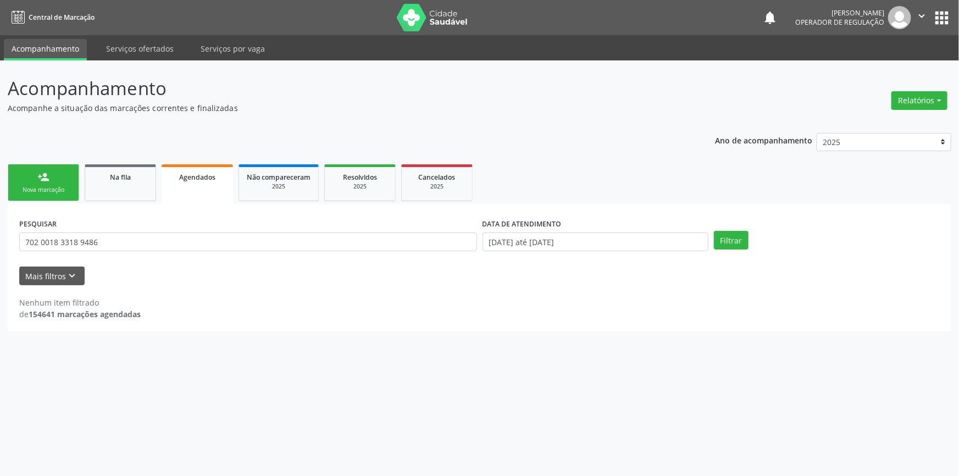
click at [69, 194] on link "person_add Nova marcação" at bounding box center [43, 182] width 71 height 37
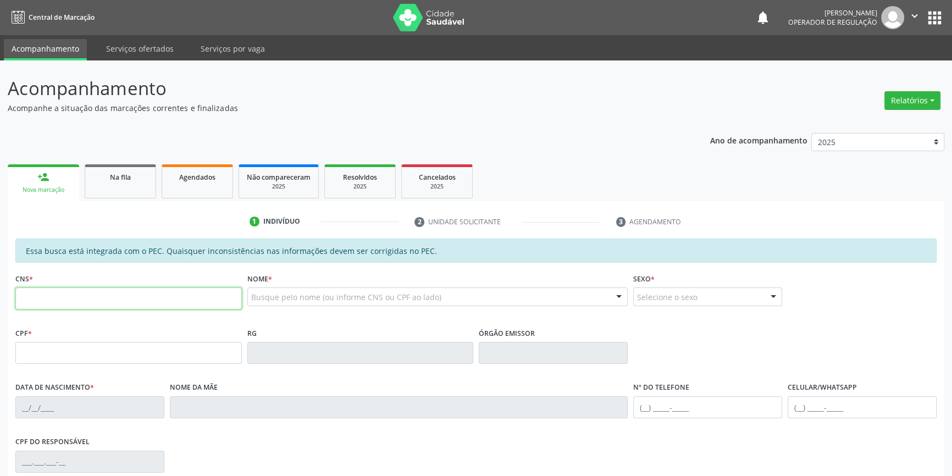
click at [77, 302] on input "text" at bounding box center [128, 298] width 226 height 22
type input "708 0068 4951 9123"
type input "125.935.354-07"
type input "29/11/1977"
type input "Maria Izabel da Silva Cruz"
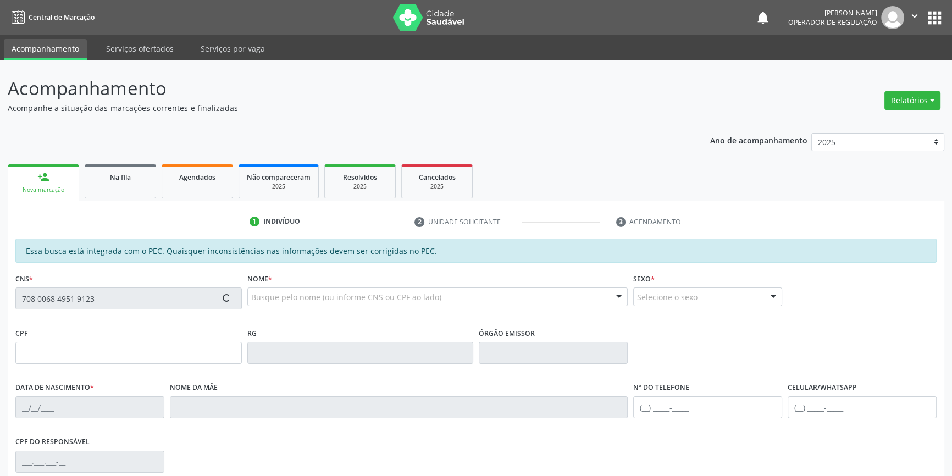
type input "(87) 98824-6989"
type input "S/N"
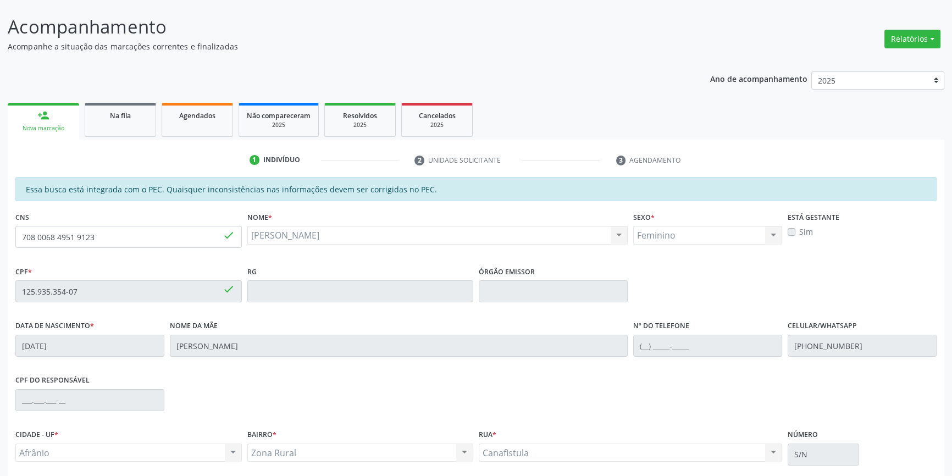
scroll to position [151, 0]
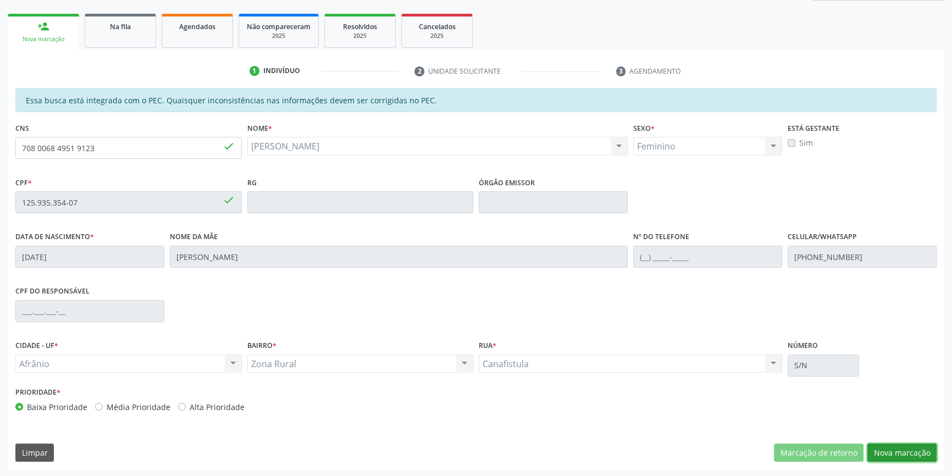
click at [905, 459] on button "Nova marcação" at bounding box center [901, 452] width 69 height 19
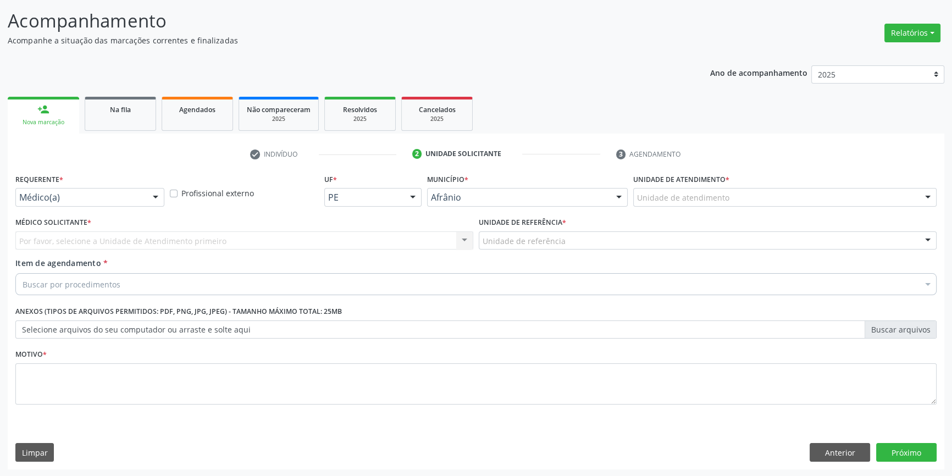
click at [678, 210] on div "Unidade de atendimento * Unidade de atendimento Academia da Saude de Afranio Ac…" at bounding box center [784, 192] width 309 height 43
click at [684, 204] on div "Unidade de atendimento" at bounding box center [784, 197] width 303 height 19
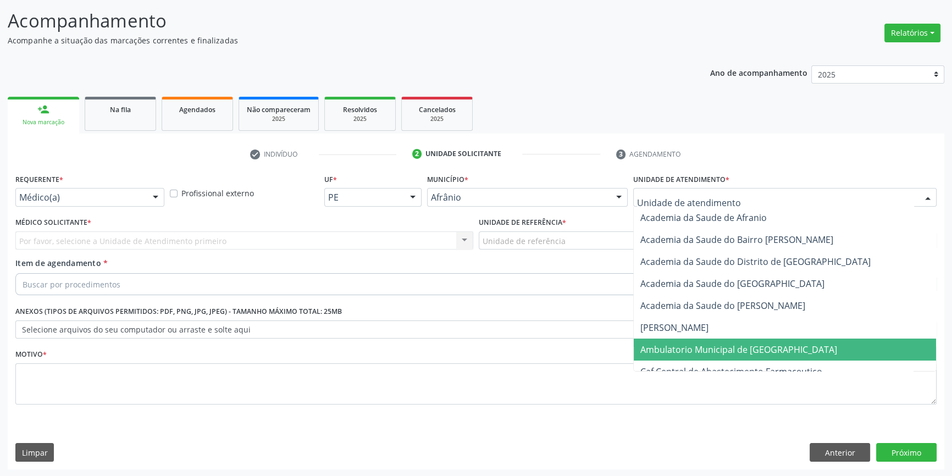
click at [690, 356] on span "Ambulatorio Municipal de [GEOGRAPHIC_DATA]" at bounding box center [785, 349] width 302 height 22
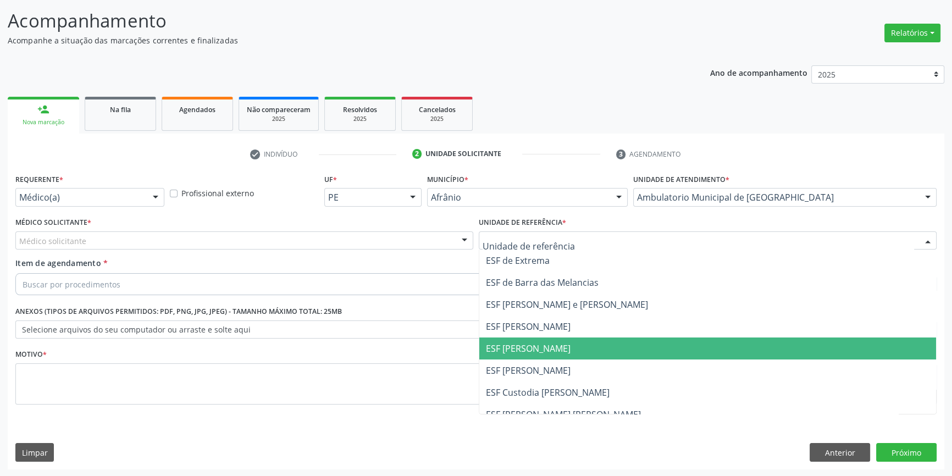
click at [549, 354] on span "ESF [PERSON_NAME]" at bounding box center [707, 348] width 457 height 22
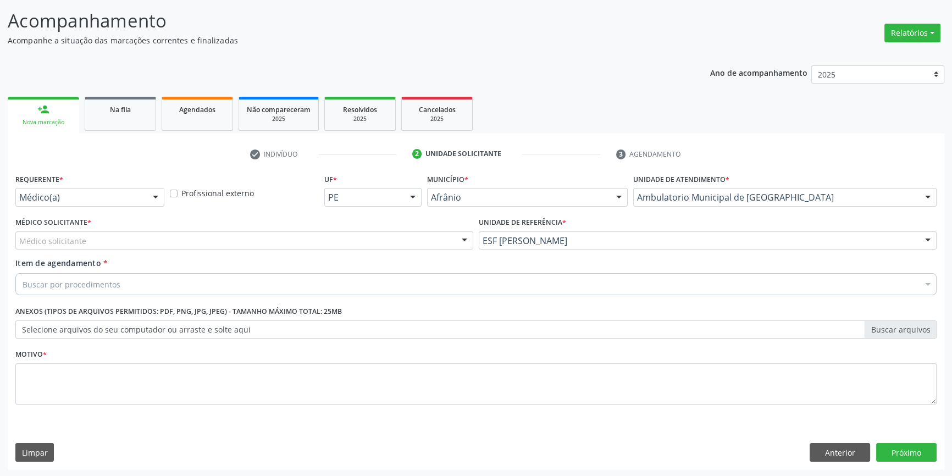
click at [306, 234] on div "Médico solicitante" at bounding box center [244, 240] width 458 height 19
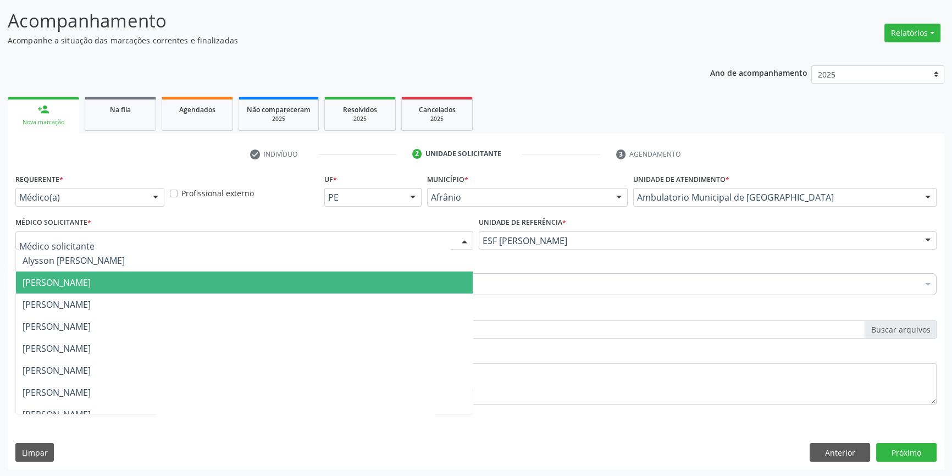
click at [177, 282] on span "[PERSON_NAME]" at bounding box center [244, 282] width 457 height 22
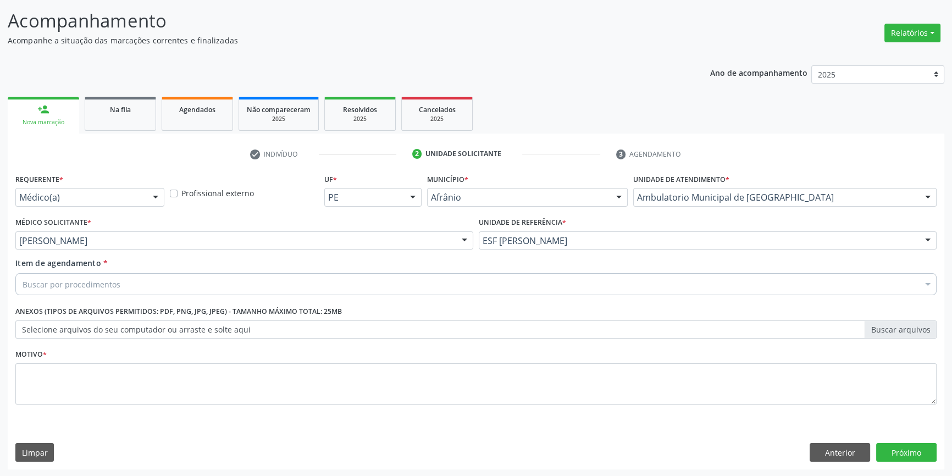
click at [148, 279] on div "Buscar por procedimentos" at bounding box center [475, 284] width 921 height 22
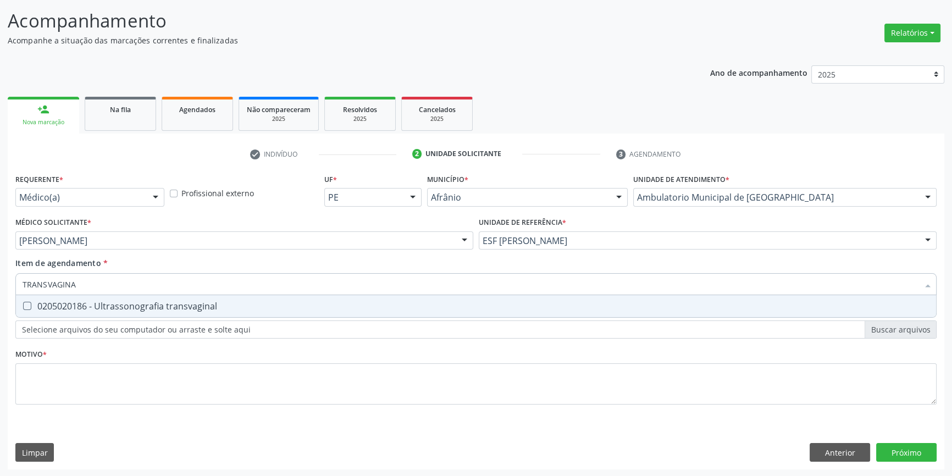
type input "TRANSVAGINAL"
click at [168, 309] on div "0205020186 - Ultrassonografia transvaginal" at bounding box center [476, 306] width 907 height 9
checkbox transvaginal "true"
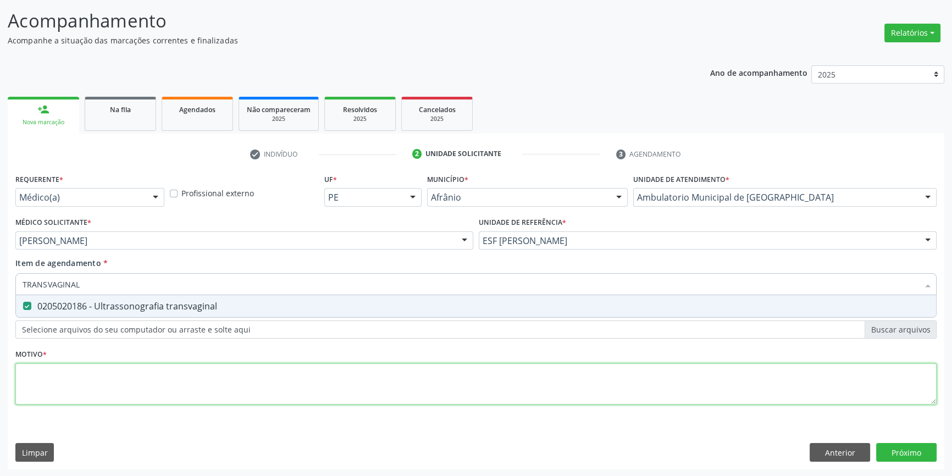
click at [152, 373] on div "Requerente * Médico(a) Médico(a) Enfermeiro(a) Paciente Nenhum resultado encont…" at bounding box center [475, 295] width 921 height 249
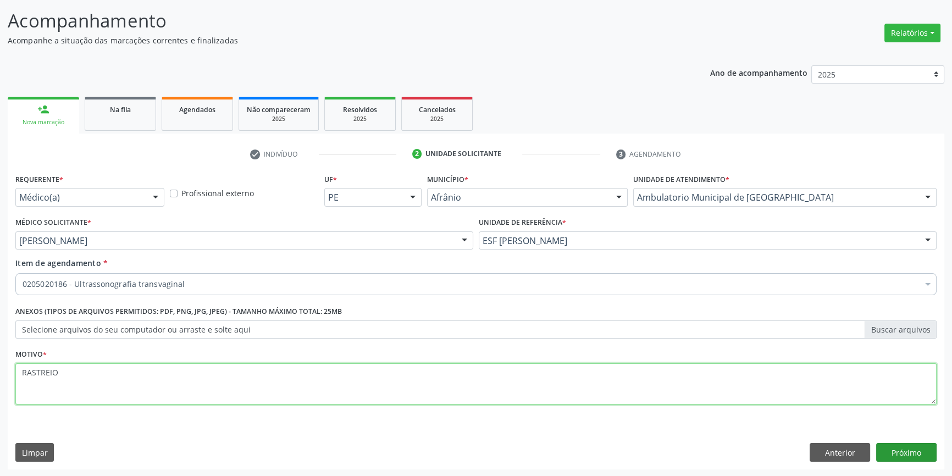
type textarea "RASTREIO"
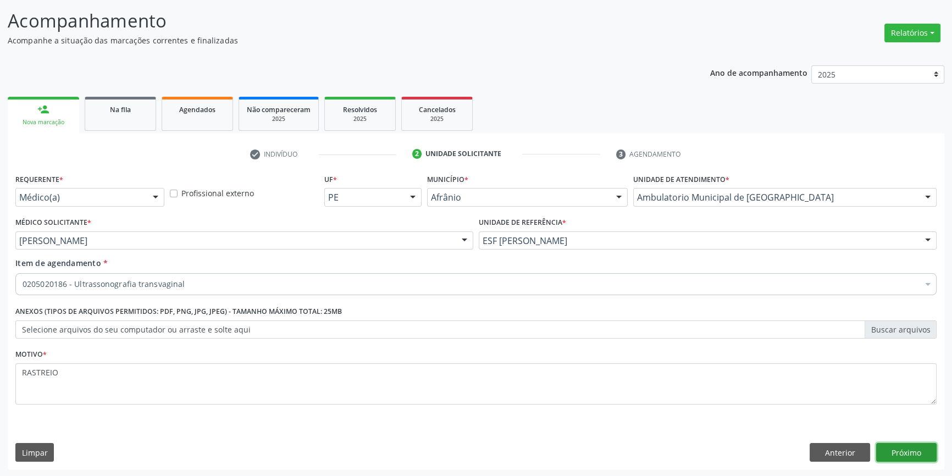
click at [906, 458] on button "Próximo" at bounding box center [906, 452] width 60 height 19
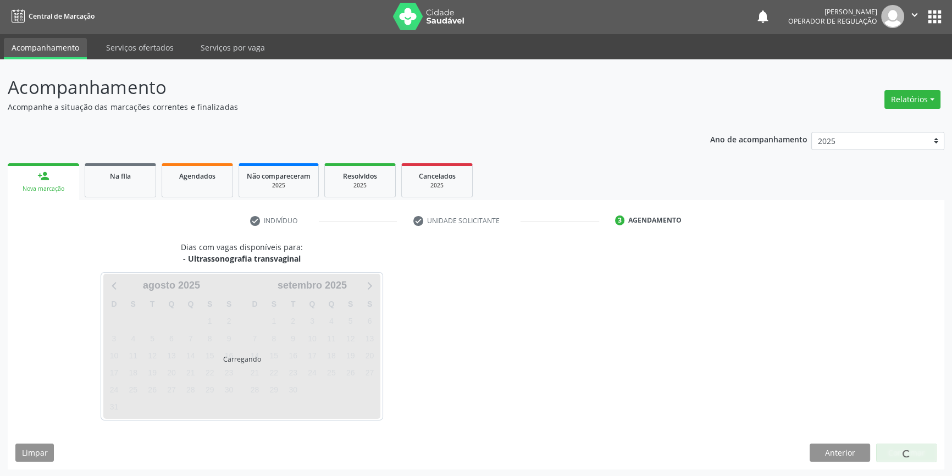
scroll to position [34, 0]
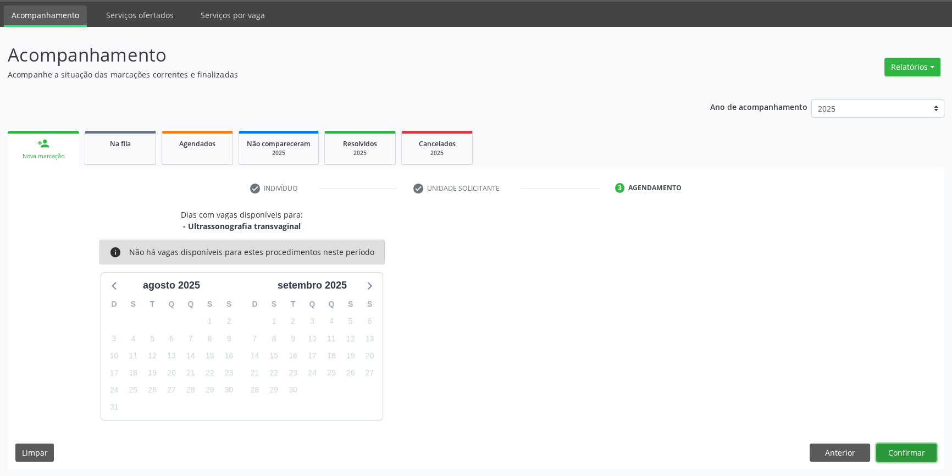
click at [907, 457] on button "Confirmar" at bounding box center [906, 452] width 60 height 19
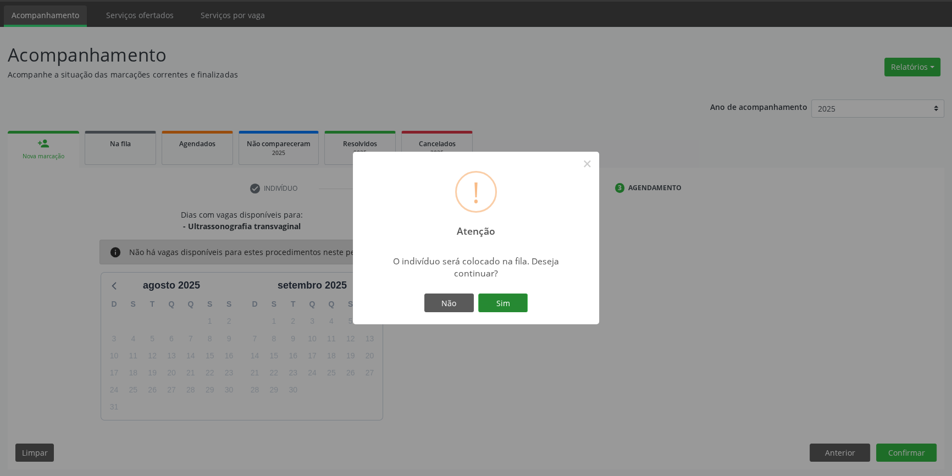
click at [492, 303] on button "Sim" at bounding box center [502, 302] width 49 height 19
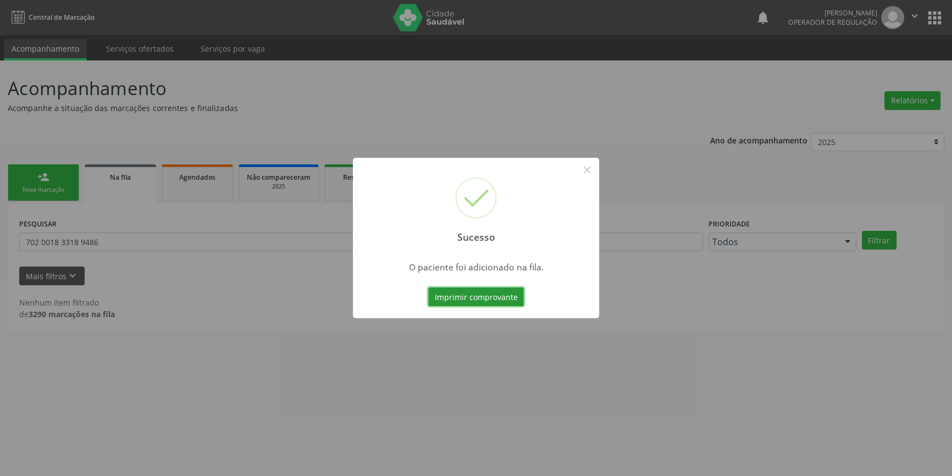
scroll to position [0, 0]
click at [591, 170] on button "×" at bounding box center [590, 169] width 19 height 19
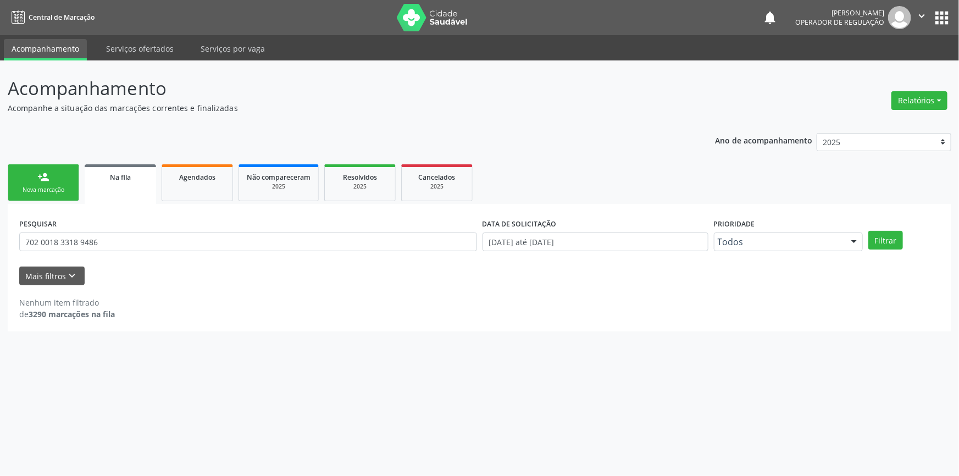
click at [63, 182] on link "person_add Nova marcação" at bounding box center [43, 182] width 71 height 37
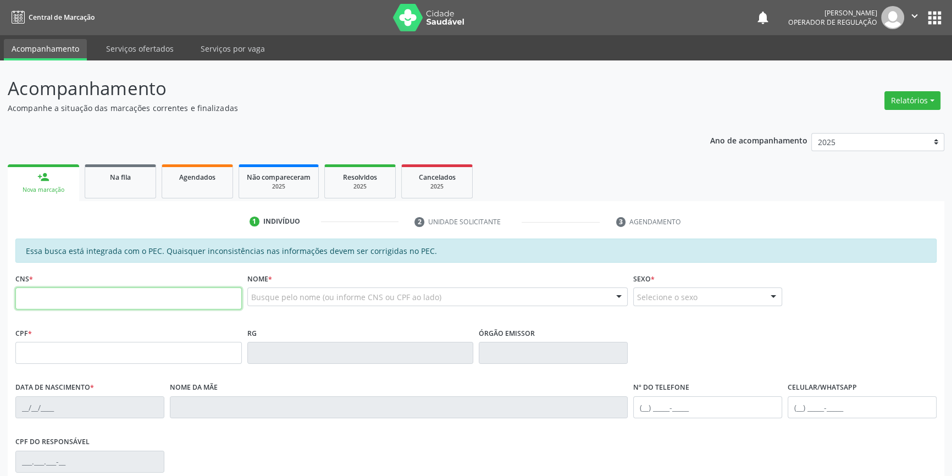
click at [98, 291] on input "text" at bounding box center [128, 298] width 226 height 22
type input "702 5003 3944 1034"
type input "016.418.284-55"
type input "20/08/1957"
type input "Maria Vicente Ferreira"
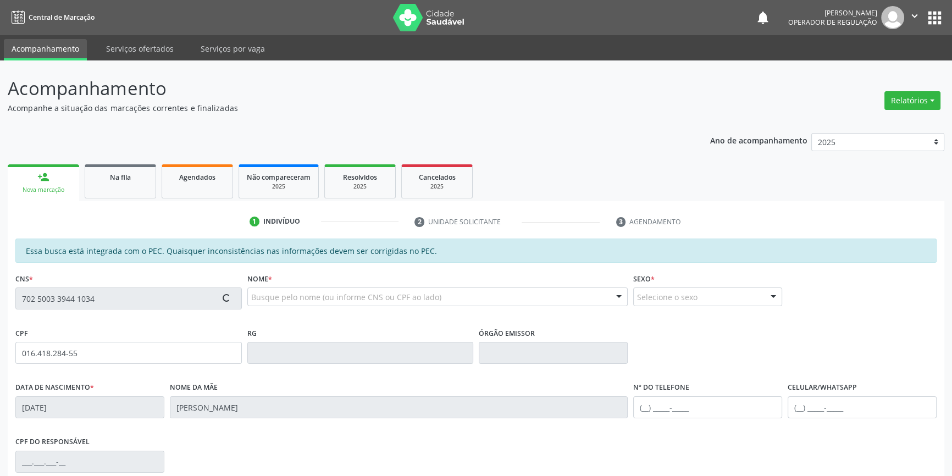
type input "(87) 98828-2086"
type input "S/N"
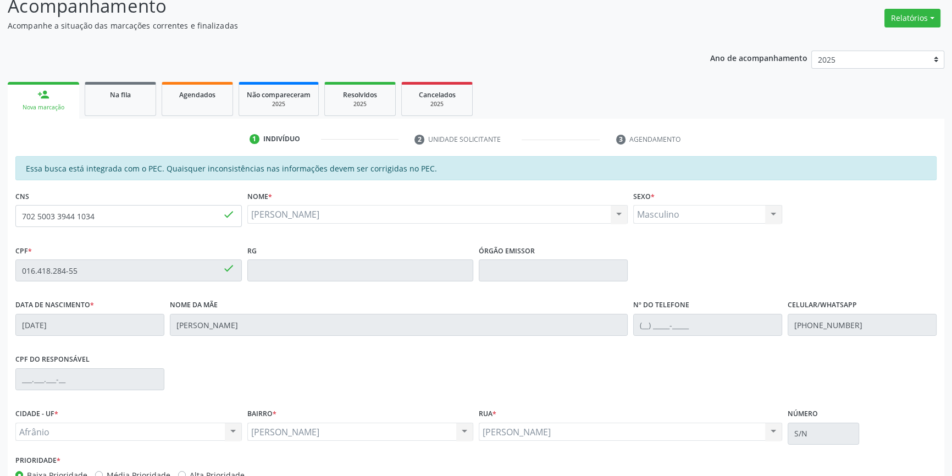
scroll to position [151, 0]
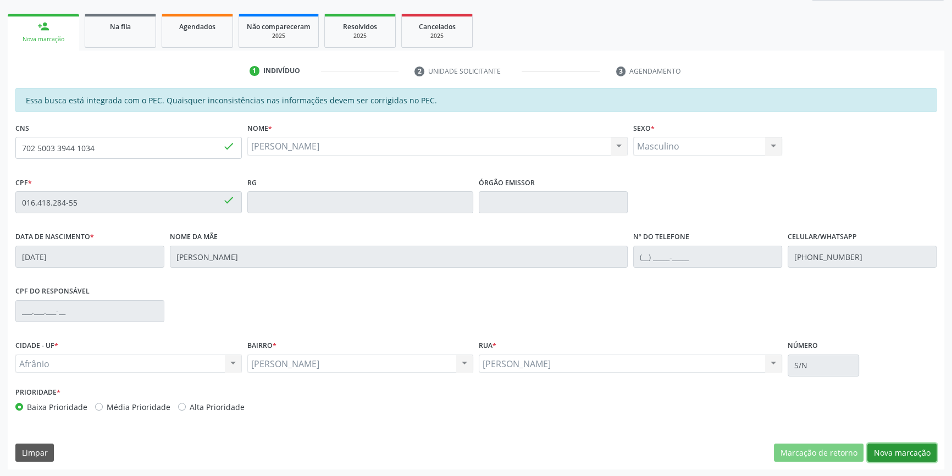
click at [894, 446] on button "Nova marcação" at bounding box center [901, 452] width 69 height 19
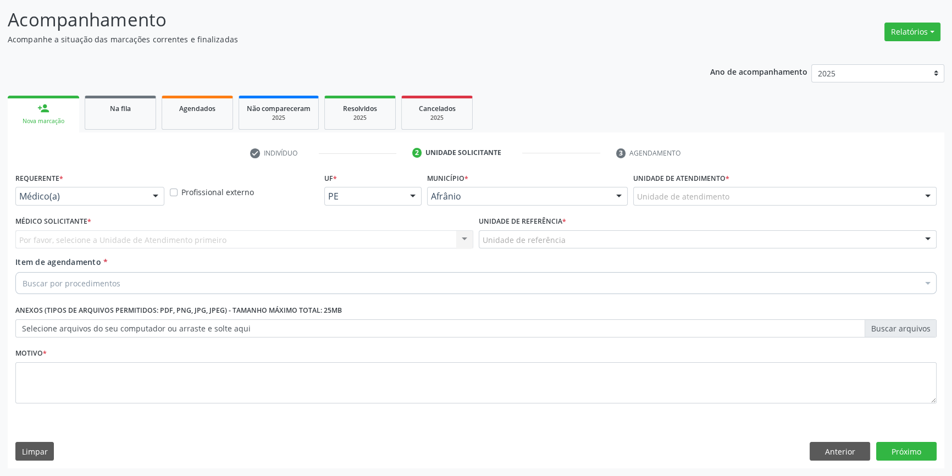
scroll to position [68, 0]
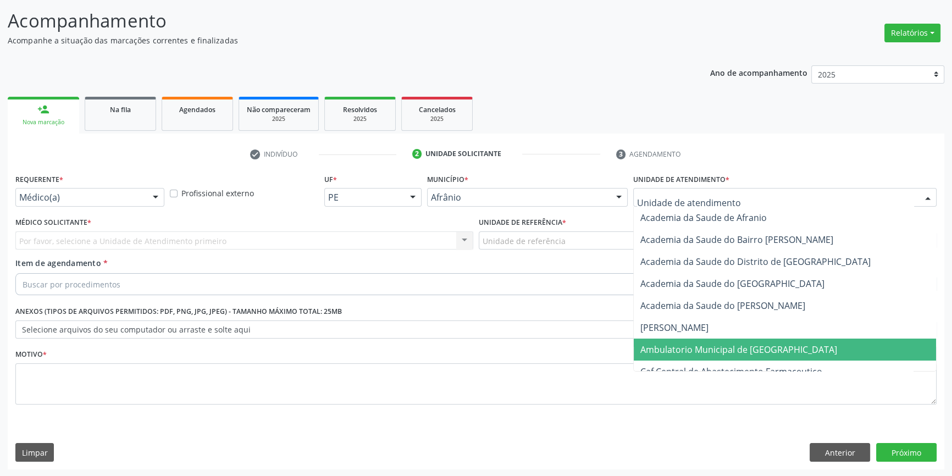
click at [692, 347] on span "Ambulatorio Municipal de [GEOGRAPHIC_DATA]" at bounding box center [738, 349] width 197 height 12
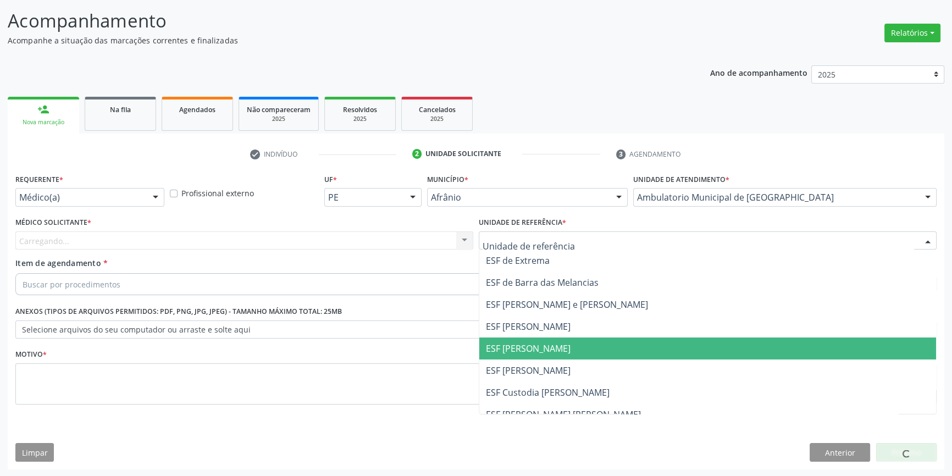
click at [532, 342] on span "ESF [PERSON_NAME]" at bounding box center [528, 348] width 85 height 12
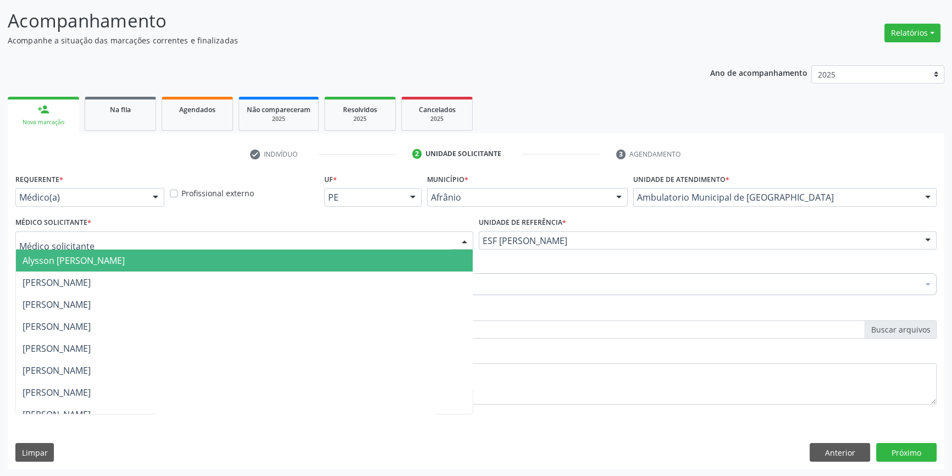
click at [350, 244] on div at bounding box center [244, 240] width 458 height 19
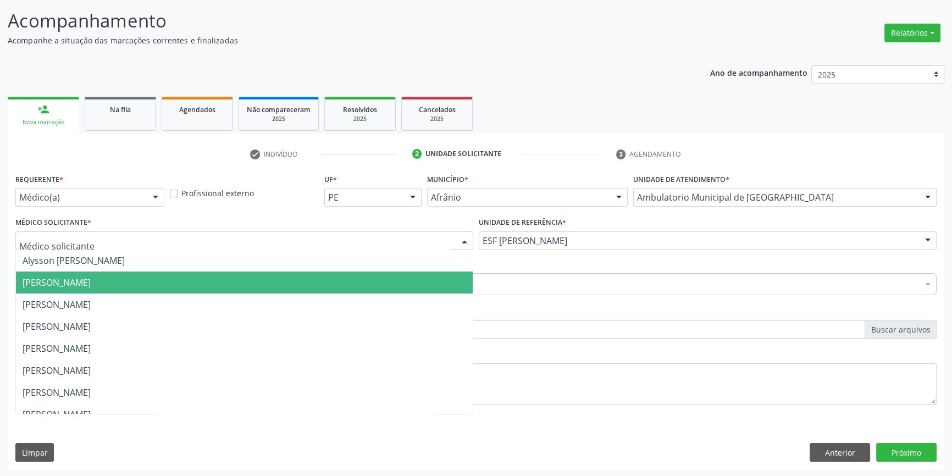
click at [103, 274] on span "[PERSON_NAME]" at bounding box center [244, 282] width 457 height 22
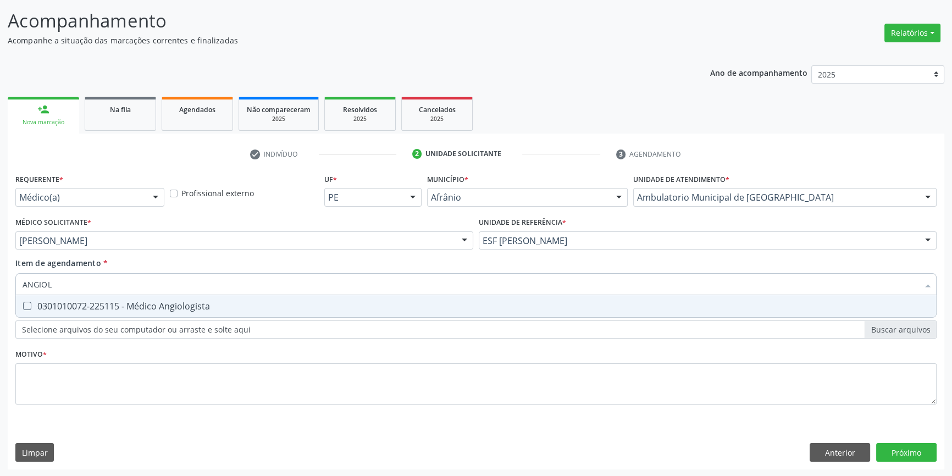
type input "ANGIOLO"
click at [121, 302] on div "0301010072-225115 - Médico Angiologista" at bounding box center [476, 306] width 907 height 9
checkbox Angiologista "true"
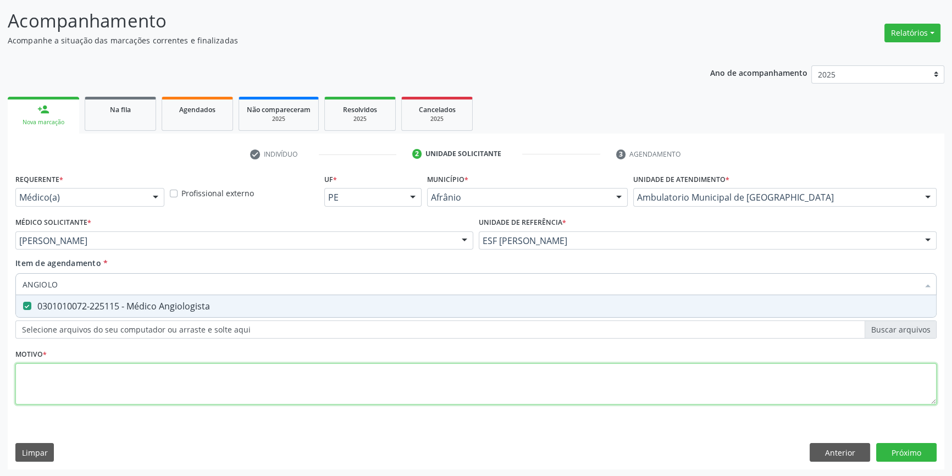
click at [116, 377] on div "Requerente * Médico(a) Médico(a) Enfermeiro(a) Paciente Nenhum resultado encont…" at bounding box center [475, 295] width 921 height 249
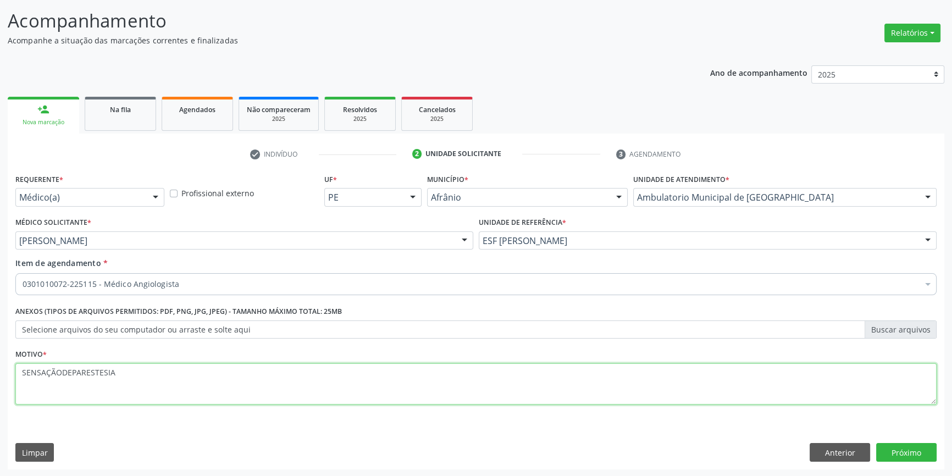
click at [60, 368] on textarea "SENSAÇÃODEPARESTESIA" at bounding box center [475, 384] width 921 height 42
click at [71, 372] on textarea "SENSAÇÃO DEPARESTESIA" at bounding box center [475, 384] width 921 height 42
type textarea "SENSAÇÃO DE PARESTESIA"
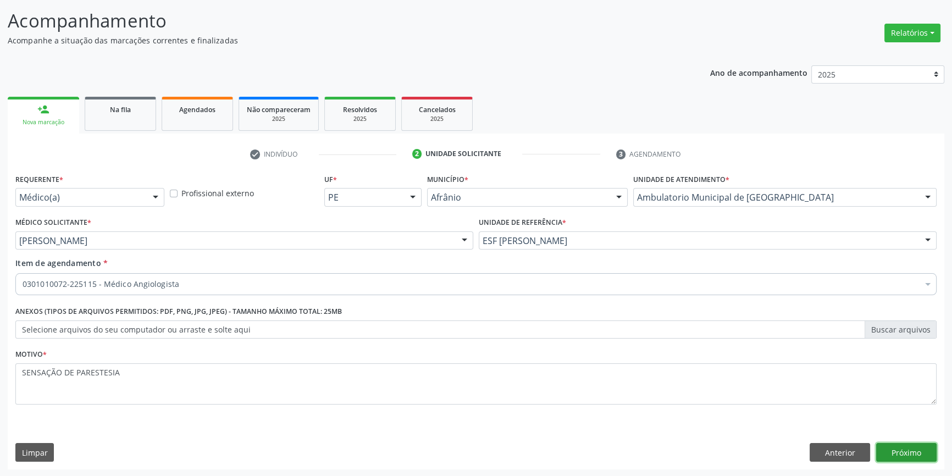
click at [900, 452] on button "Próximo" at bounding box center [906, 452] width 60 height 19
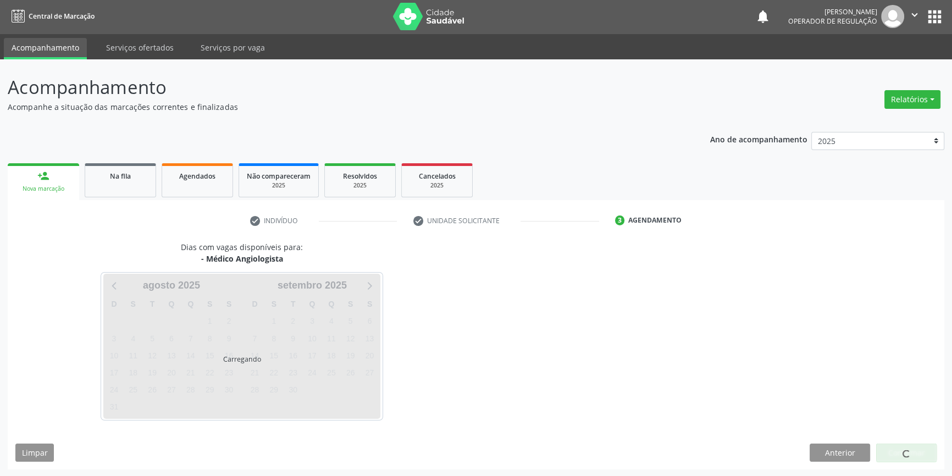
scroll to position [34, 0]
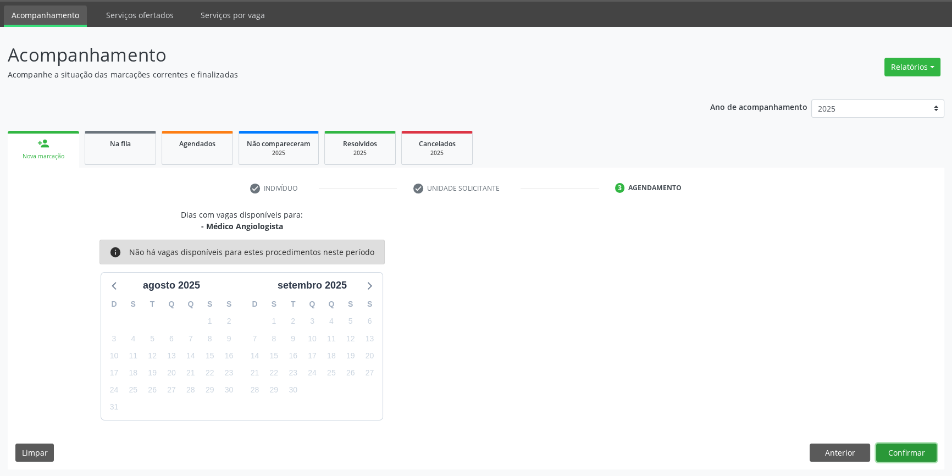
click at [916, 446] on button "Confirmar" at bounding box center [906, 452] width 60 height 19
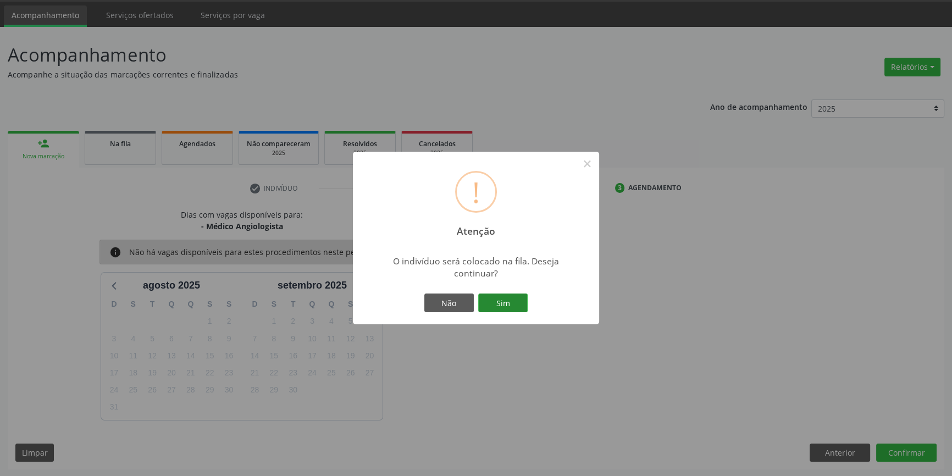
click at [509, 302] on button "Sim" at bounding box center [502, 302] width 49 height 19
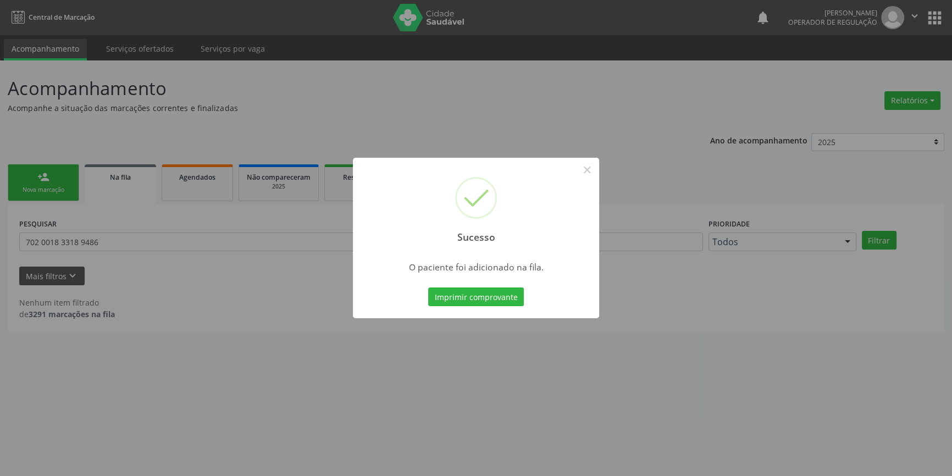
scroll to position [0, 0]
click at [586, 165] on button "×" at bounding box center [590, 169] width 19 height 19
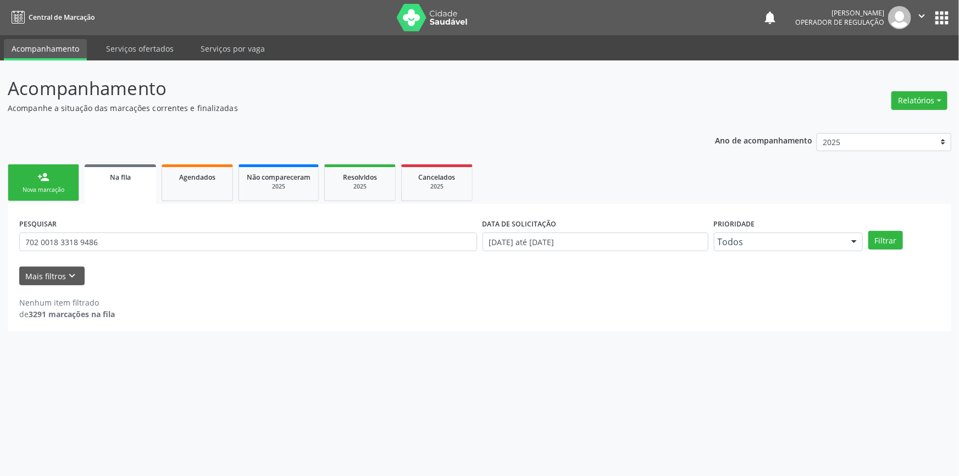
click at [55, 189] on div "Nova marcação" at bounding box center [43, 190] width 55 height 8
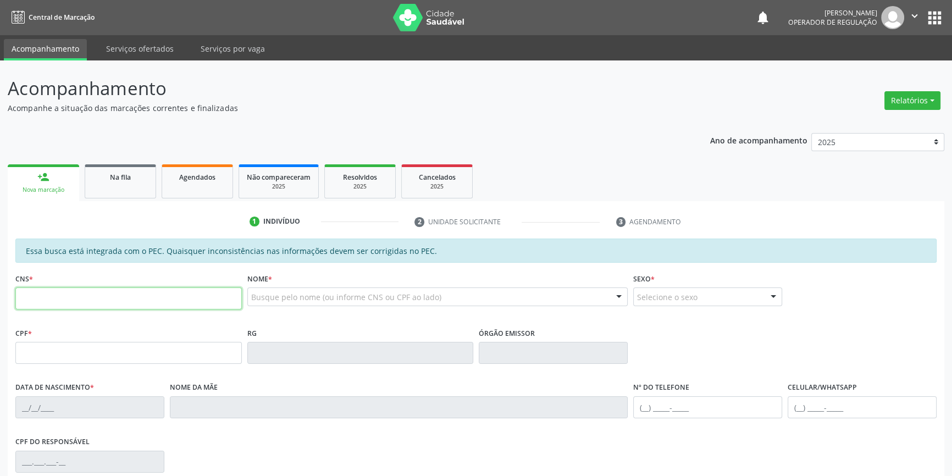
click at [85, 302] on input "text" at bounding box center [128, 298] width 226 height 22
type input "706 8087 5436 5623"
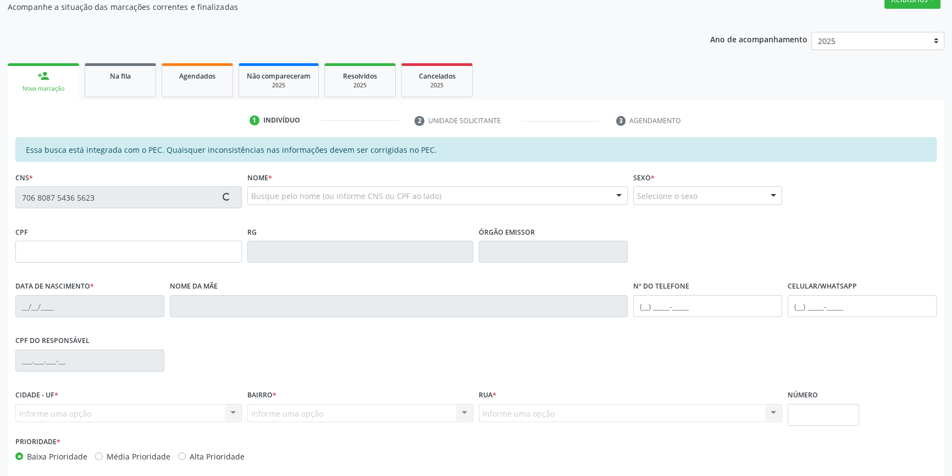
scroll to position [151, 0]
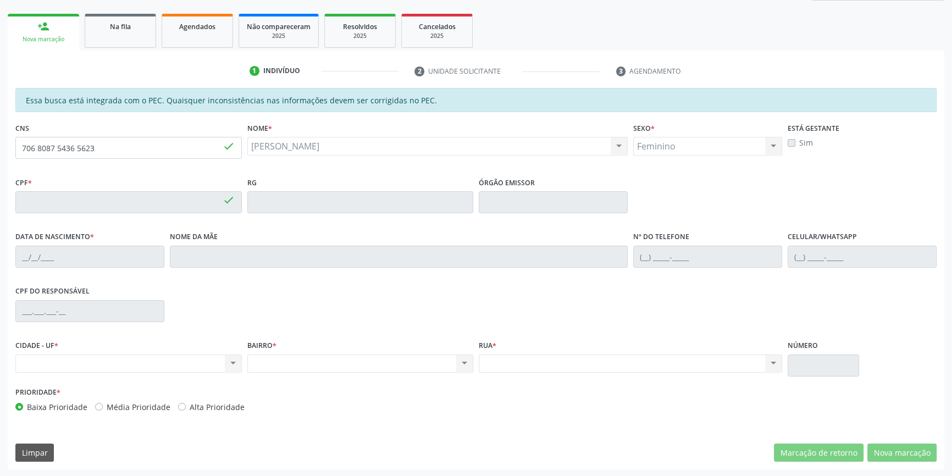
type input "082.410.534-60"
type input "29/12/1988"
type input "Jubelina Rodrigues de Sousa"
type input "(87) 99929-9206"
drag, startPoint x: 143, startPoint y: 148, endPoint x: 4, endPoint y: 136, distance: 139.5
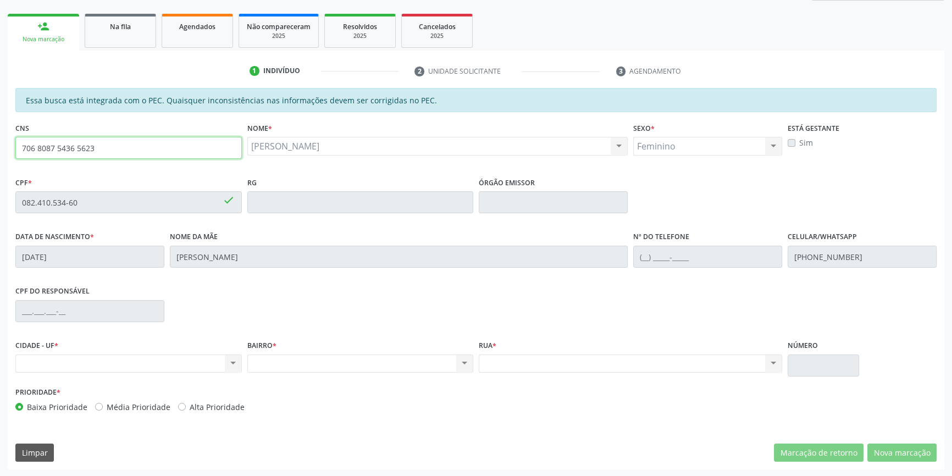
click at [0, 140] on div "Acompanhamento Acompanhe a situação das marcações correntes e finalizadas Relat…" at bounding box center [476, 193] width 952 height 567
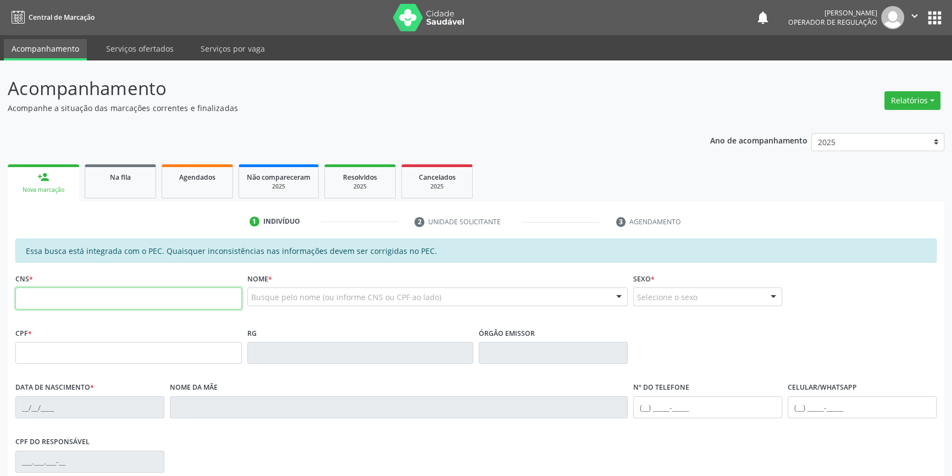
paste input "706 8087 5436 5623"
type input "706 8087 5436 5623"
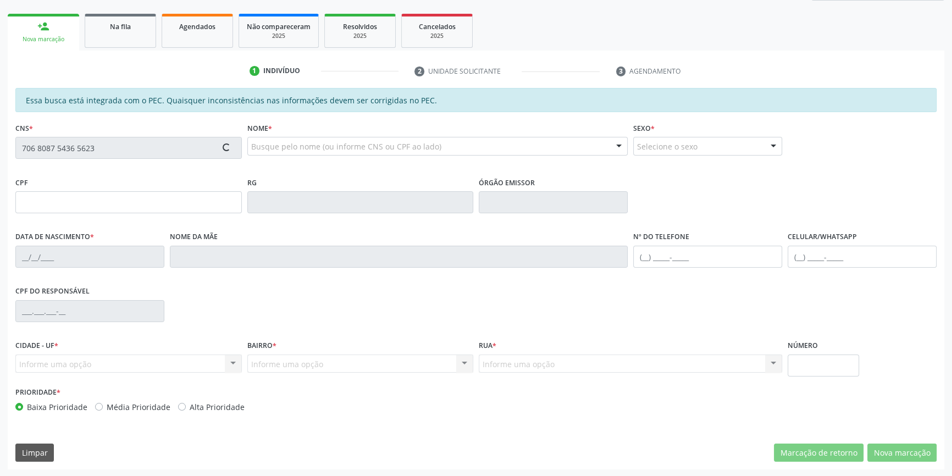
type input "082.410.534-60"
type input "[DATE]"
type input "[PERSON_NAME]"
type input "[PHONE_NUMBER]"
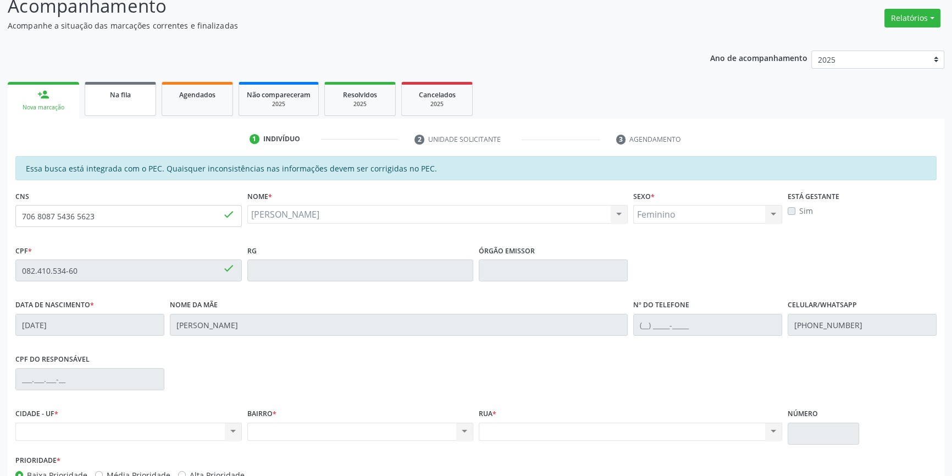
scroll to position [1, 0]
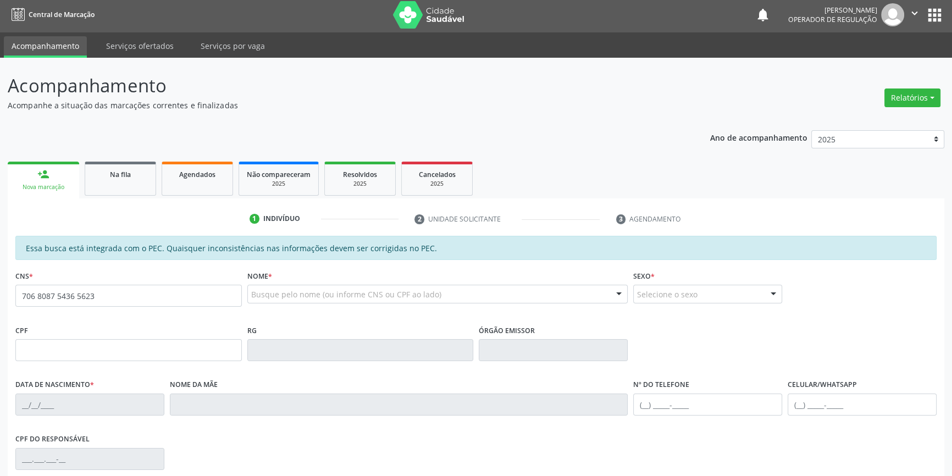
type input "706 8087 5436 5623"
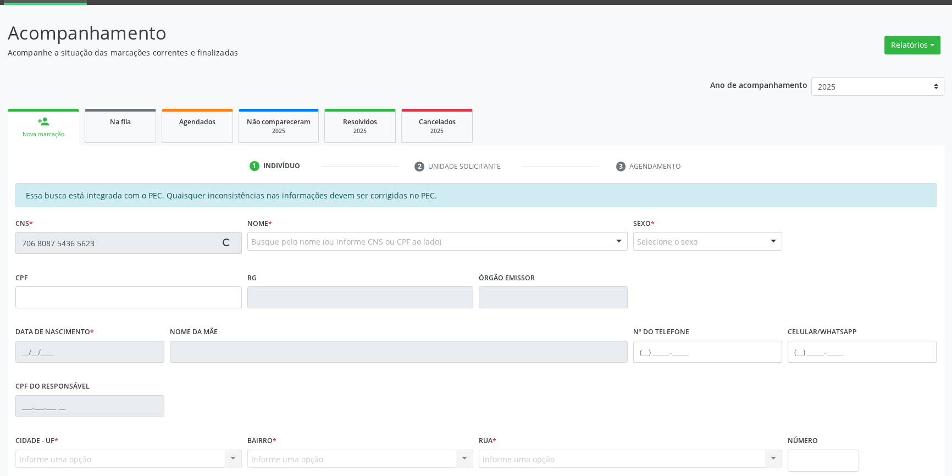
scroll to position [151, 0]
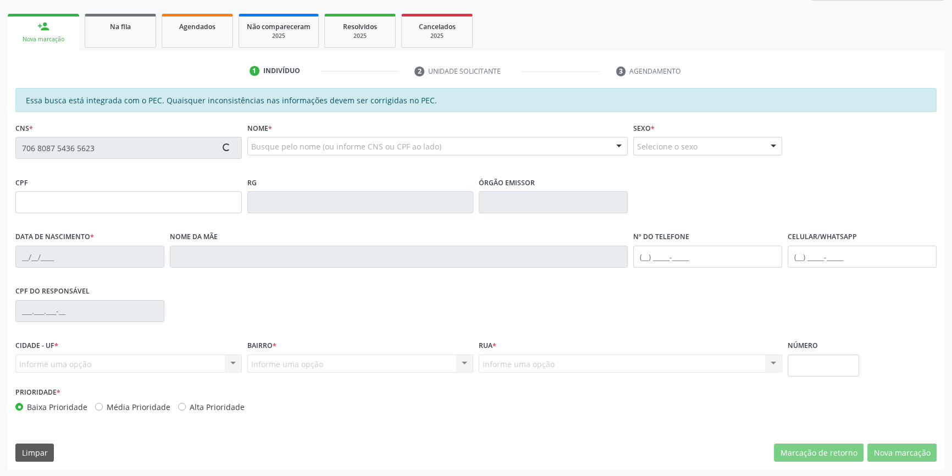
type input "082.410.534-60"
type input "[DATE]"
type input "[PERSON_NAME]"
type input "[PHONE_NUMBER]"
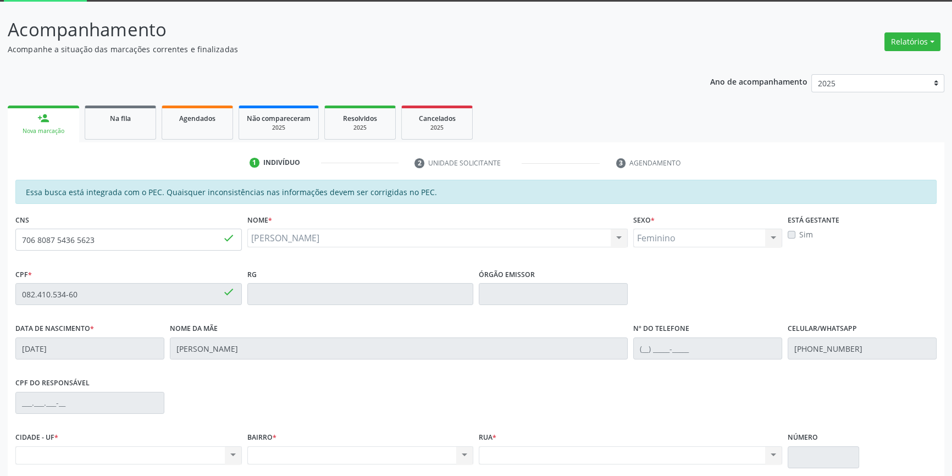
scroll to position [0, 0]
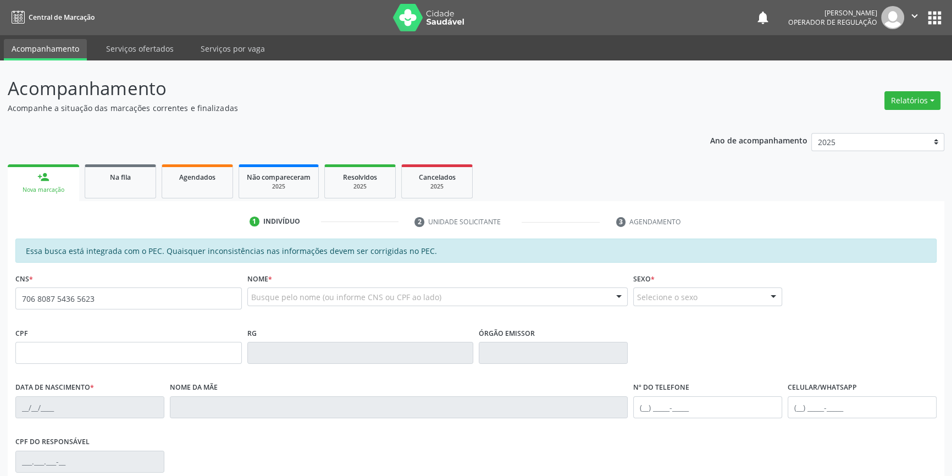
type input "706 8087 5436 5623"
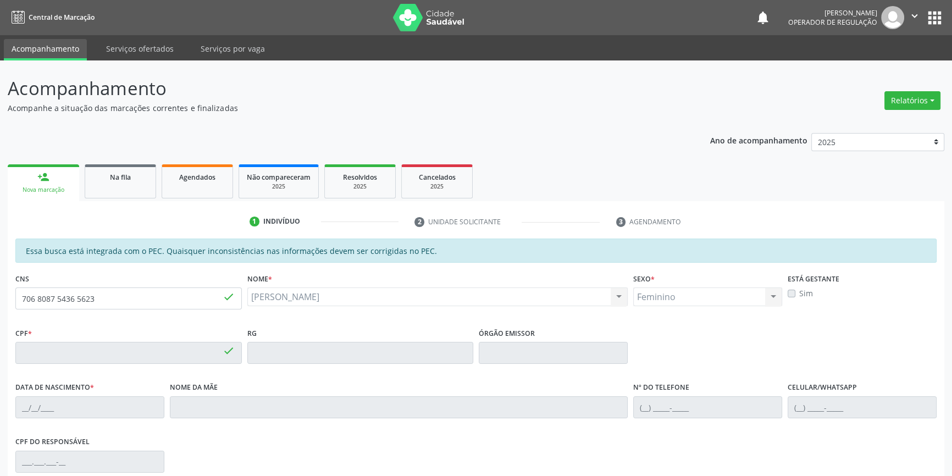
type input "082.410.534-60"
type input "29/12/1988"
type input "Jubelina Rodrigues de Sousa"
type input "(87) 99929-9206"
type input "S/N"
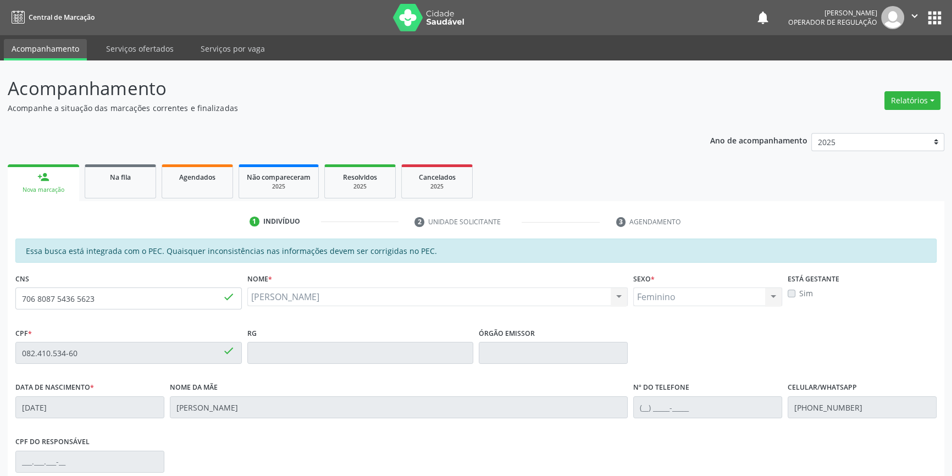
scroll to position [151, 0]
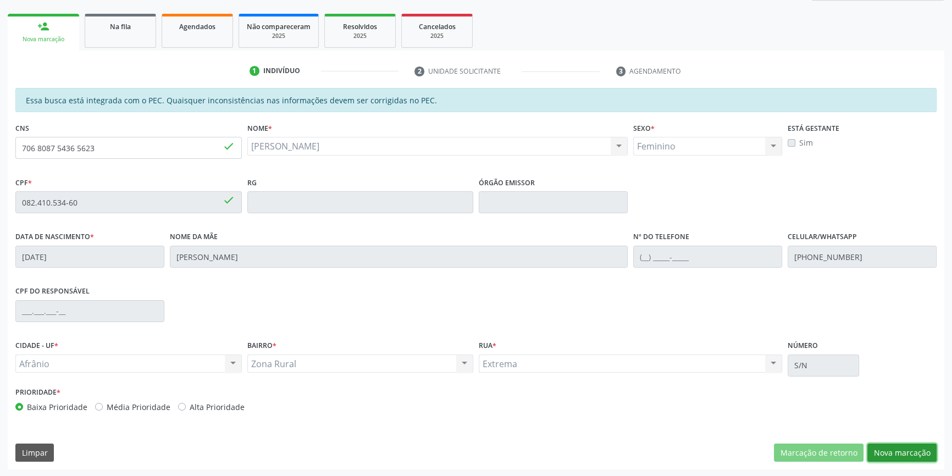
click at [896, 457] on button "Nova marcação" at bounding box center [901, 452] width 69 height 19
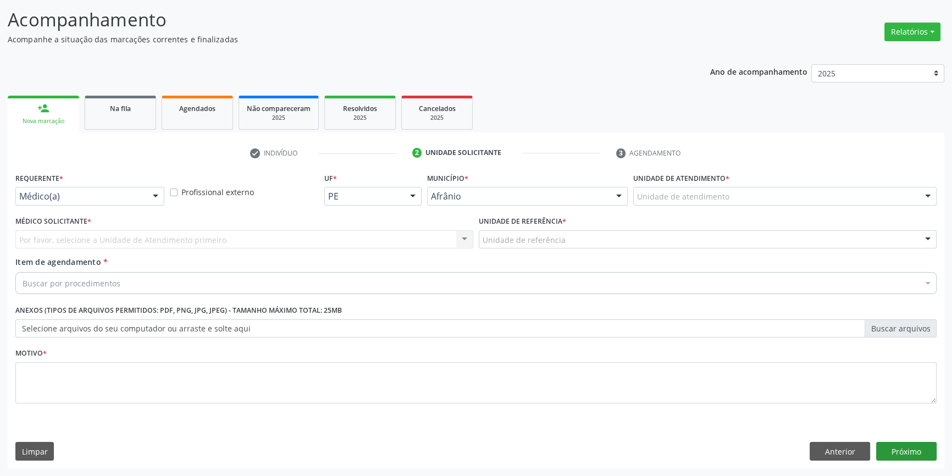
scroll to position [68, 0]
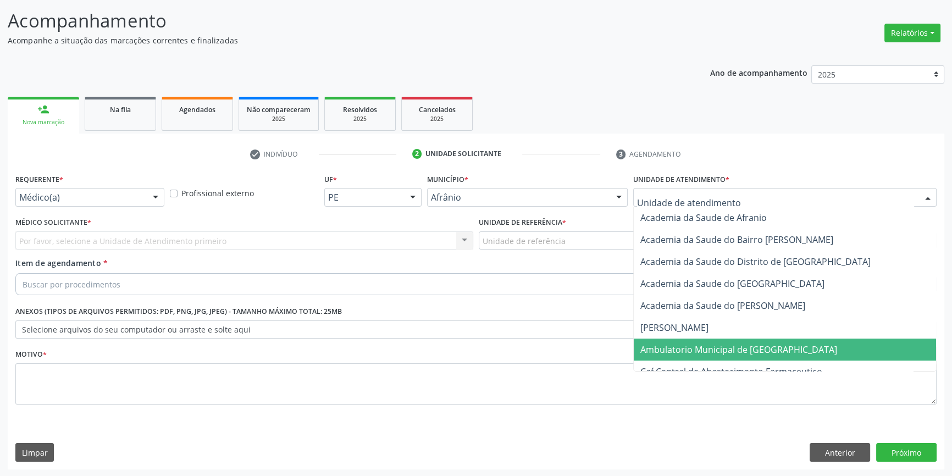
click at [674, 344] on span "Ambulatorio Municipal de [GEOGRAPHIC_DATA]" at bounding box center [738, 349] width 197 height 12
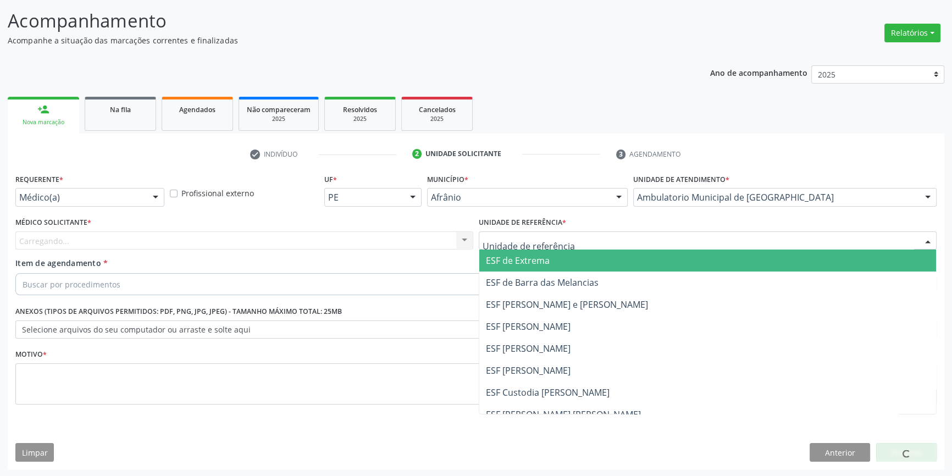
click at [564, 235] on div at bounding box center [708, 240] width 458 height 19
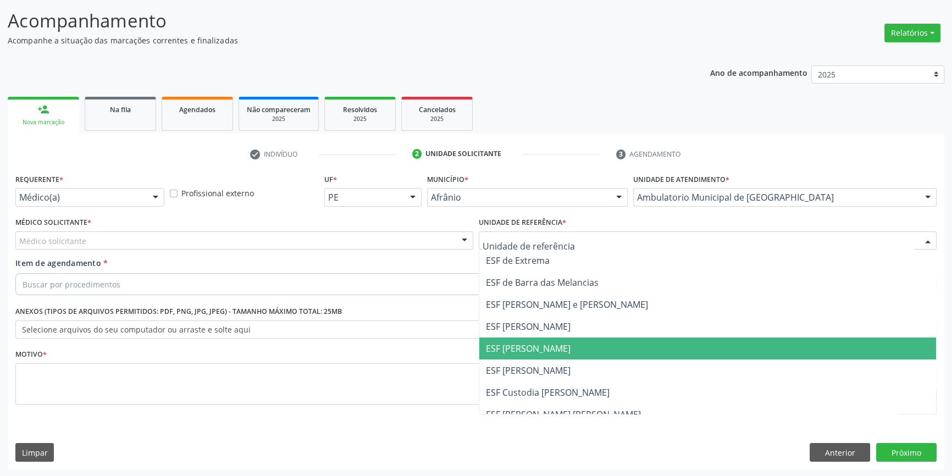
click at [534, 352] on span "ESF [PERSON_NAME]" at bounding box center [528, 348] width 85 height 12
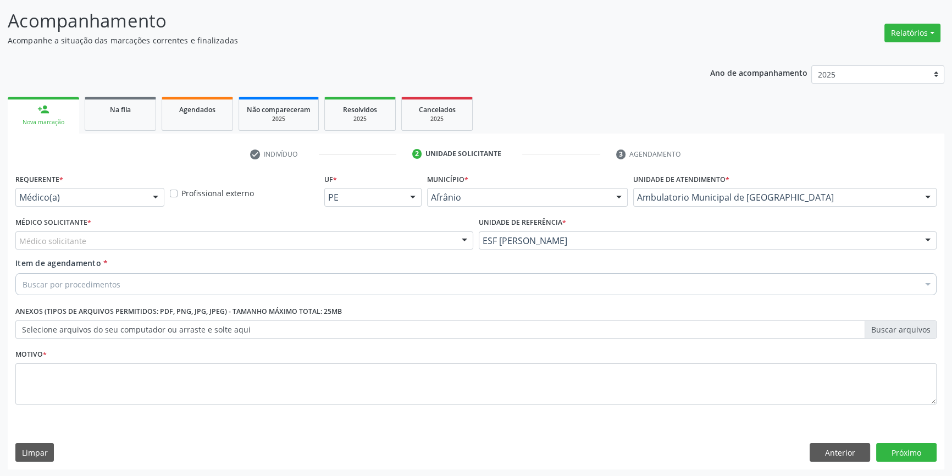
click at [319, 242] on div "Médico solicitante" at bounding box center [244, 240] width 458 height 19
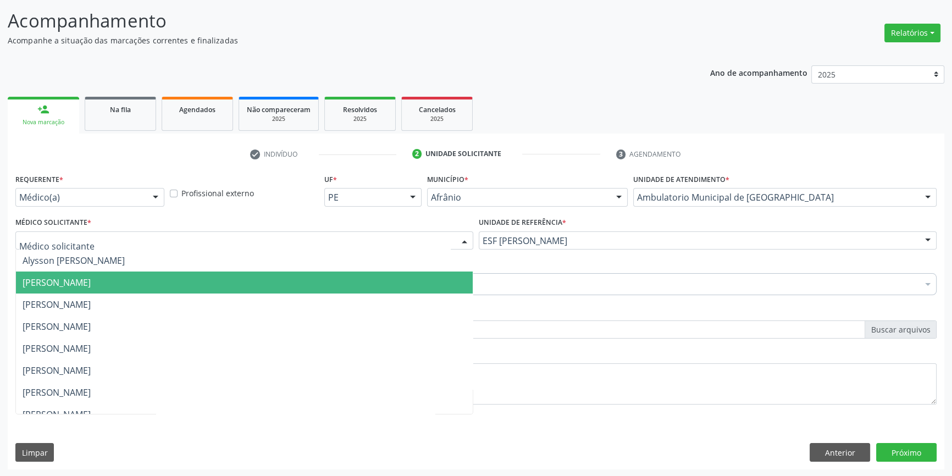
click at [212, 280] on span "[PERSON_NAME]" at bounding box center [244, 282] width 457 height 22
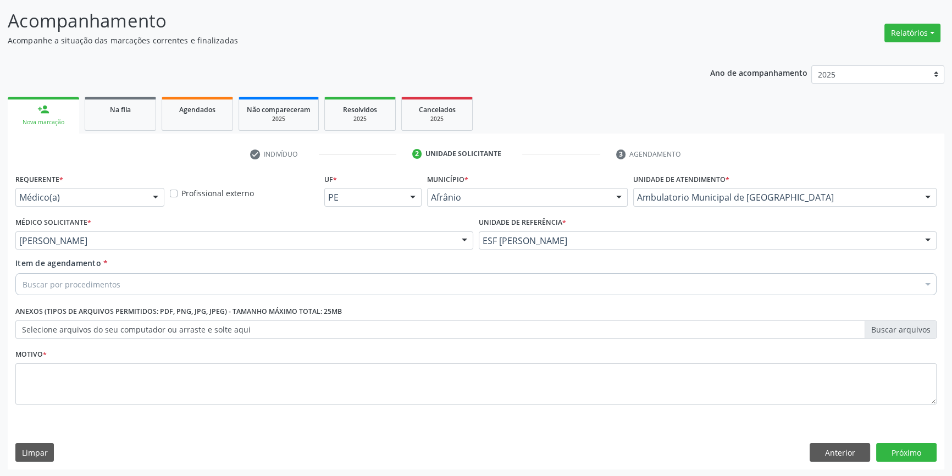
click at [187, 279] on div "Buscar por procedimentos" at bounding box center [475, 284] width 921 height 22
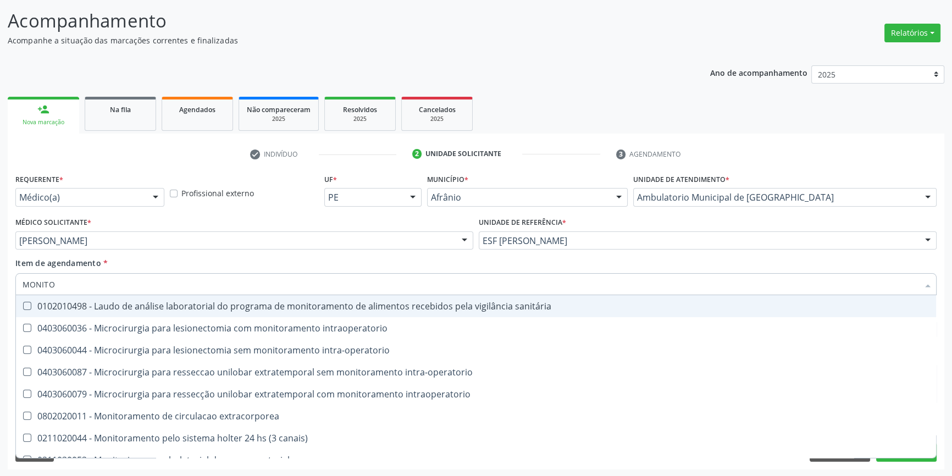
type input "MONITOR"
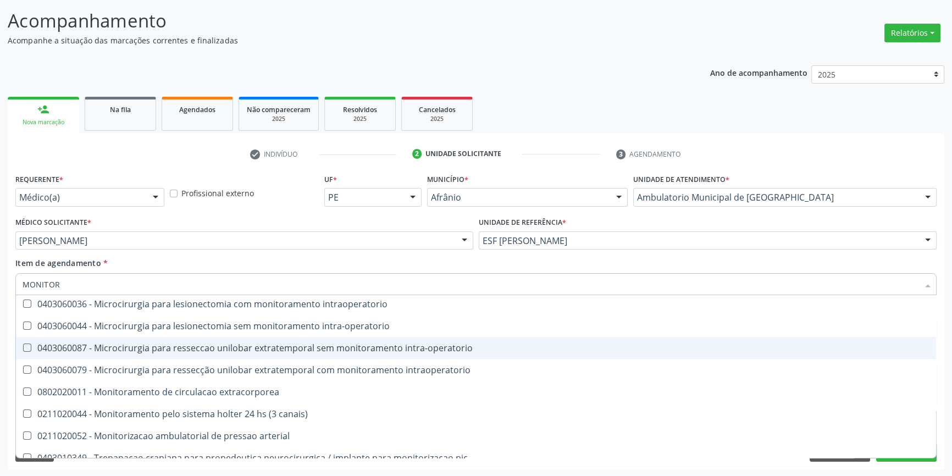
scroll to position [35, 0]
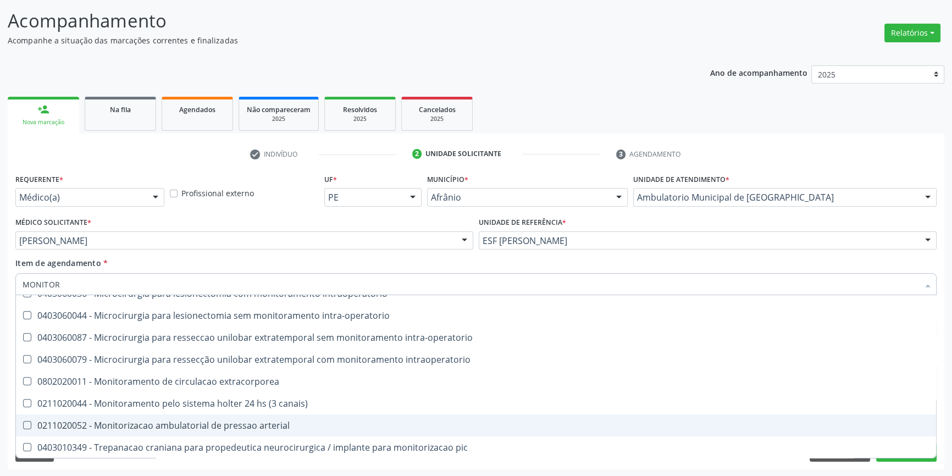
click at [208, 431] on span "0211020052 - Monitorizacao ambulatorial de pressao arterial" at bounding box center [476, 425] width 920 height 22
checkbox arterial "true"
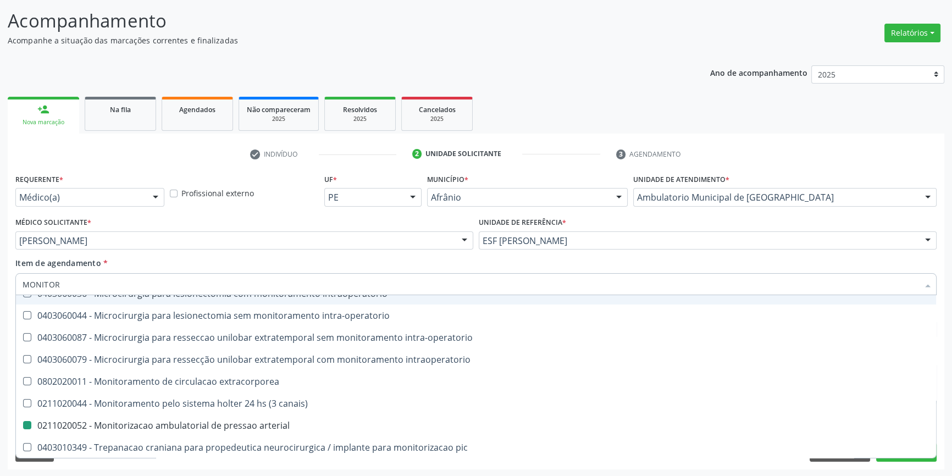
click at [292, 263] on div "Item de agendamento * MONITOR Desfazer seleção 0102010498 - Laudo de análise la…" at bounding box center [475, 274] width 921 height 35
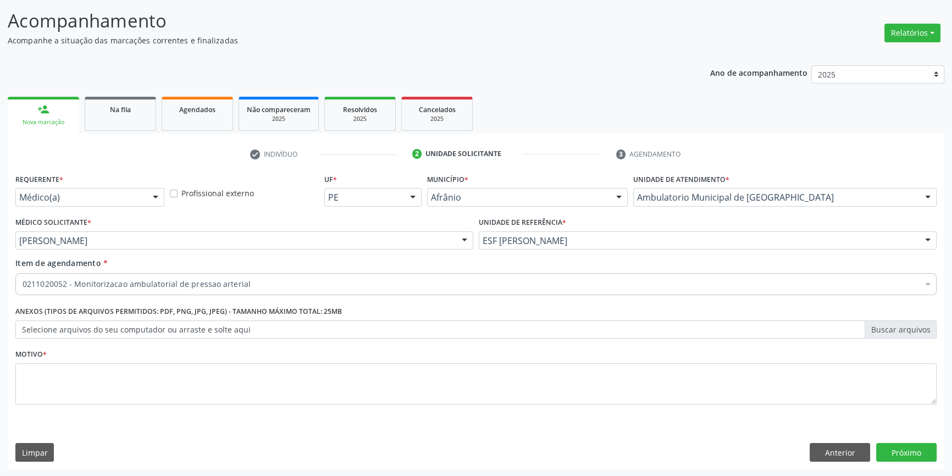
scroll to position [0, 0]
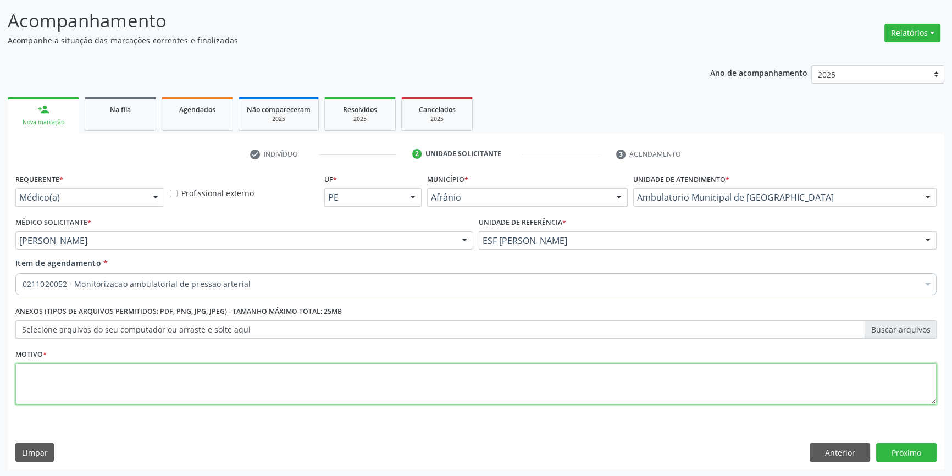
click at [193, 380] on textarea at bounding box center [475, 384] width 921 height 42
type textarea "HAS"
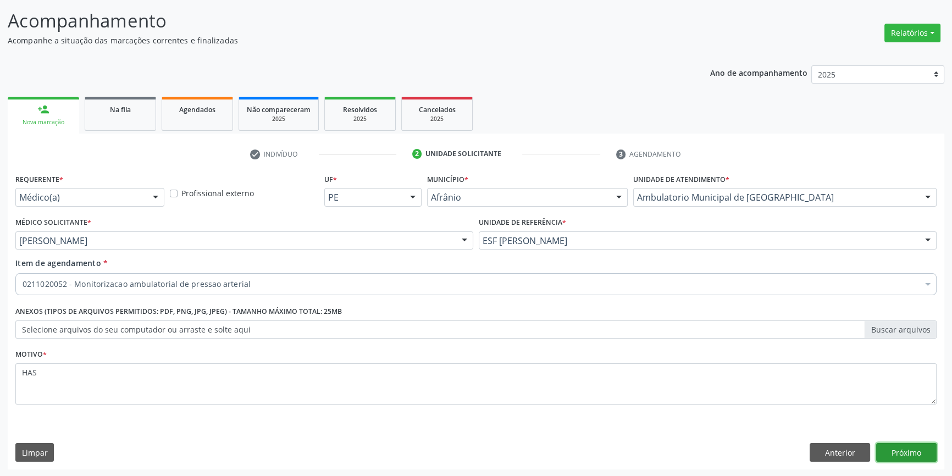
click at [913, 456] on button "Próximo" at bounding box center [906, 452] width 60 height 19
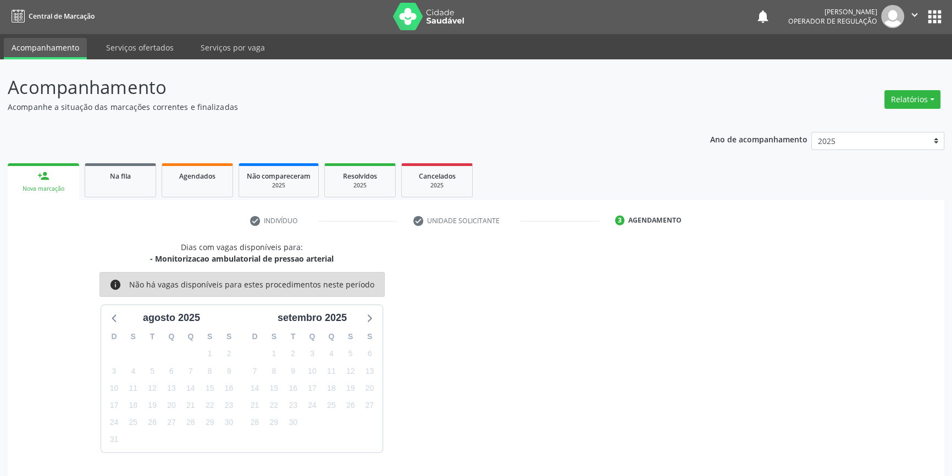
scroll to position [34, 0]
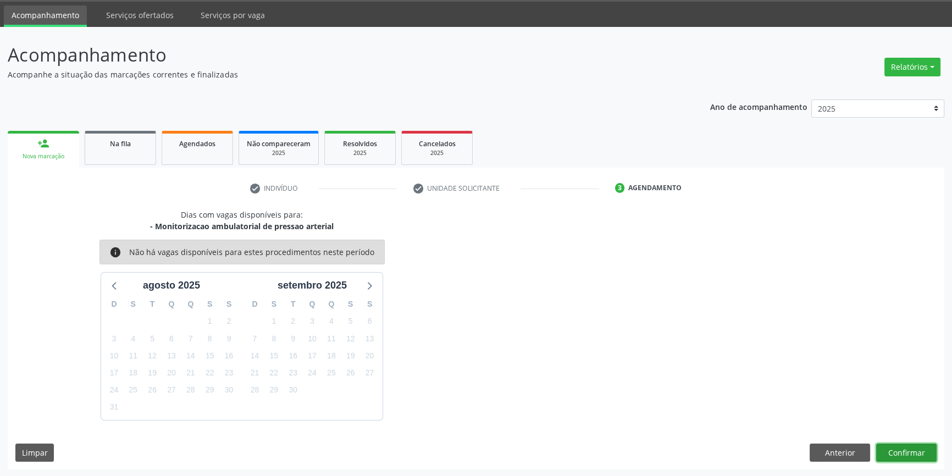
click at [917, 456] on button "Confirmar" at bounding box center [906, 452] width 60 height 19
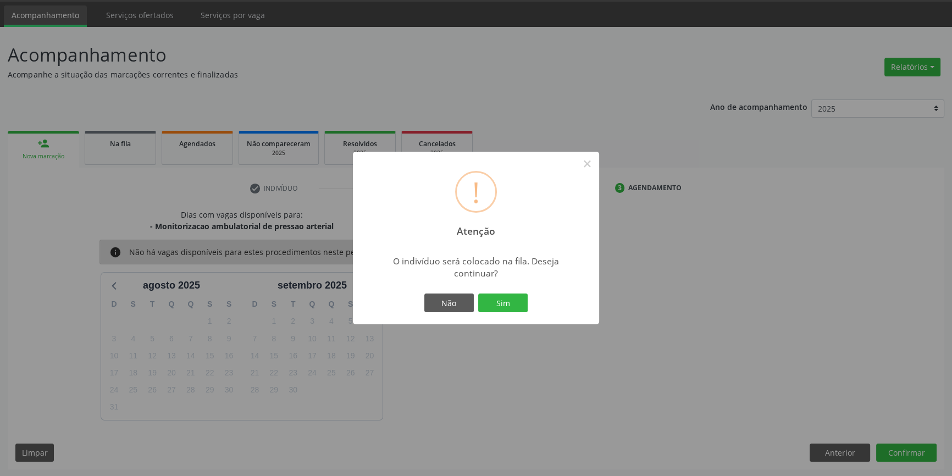
click at [502, 291] on div "Não Sim" at bounding box center [475, 302] width 109 height 23
click at [502, 303] on button "Sim" at bounding box center [502, 302] width 49 height 19
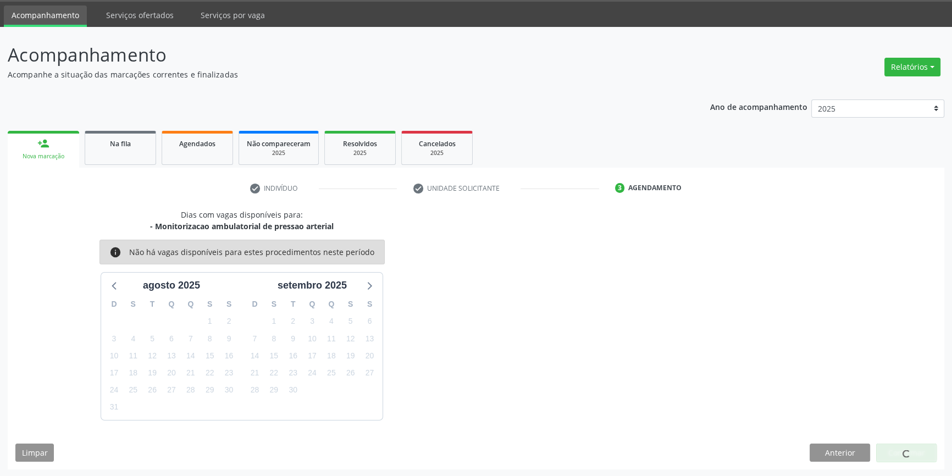
scroll to position [0, 0]
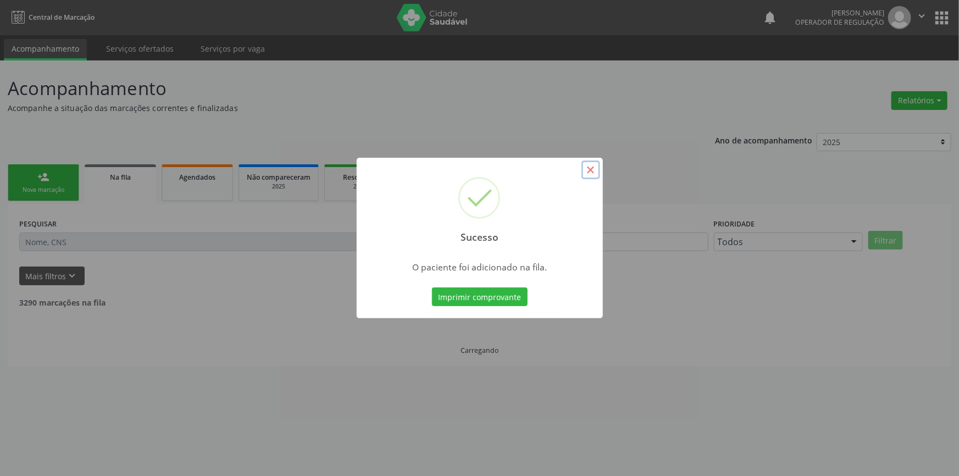
click at [592, 170] on button "×" at bounding box center [590, 169] width 19 height 19
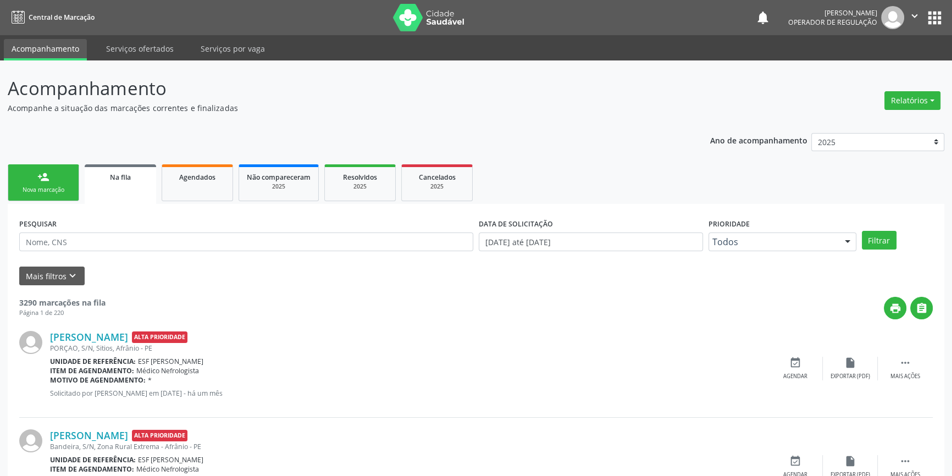
click at [32, 188] on div "Nova marcação" at bounding box center [43, 190] width 55 height 8
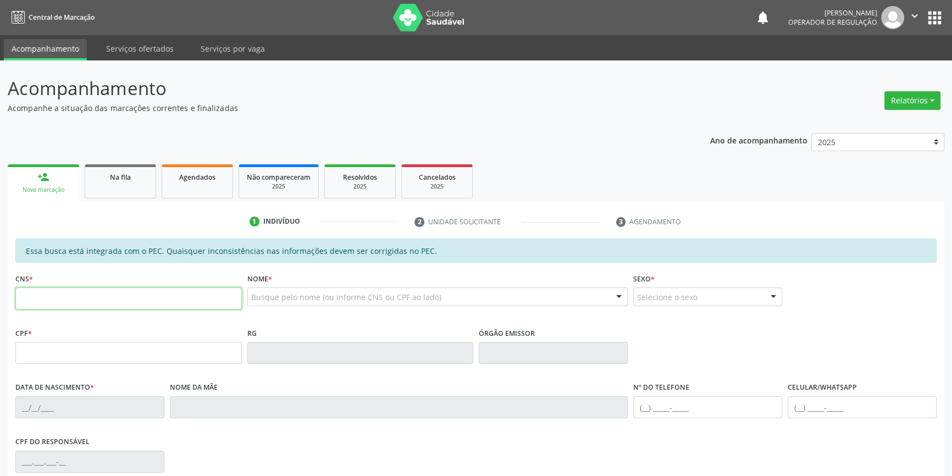
click at [51, 291] on input "text" at bounding box center [128, 298] width 226 height 22
type input "706 8087 5436 5623"
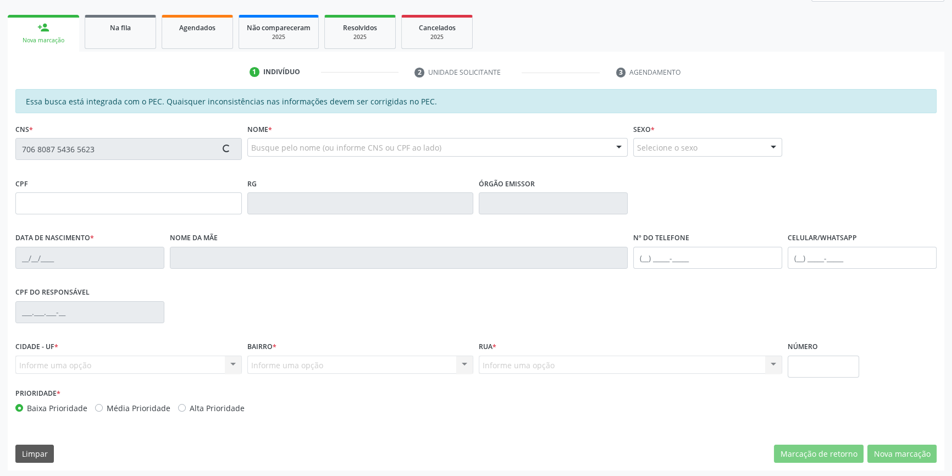
scroll to position [151, 0]
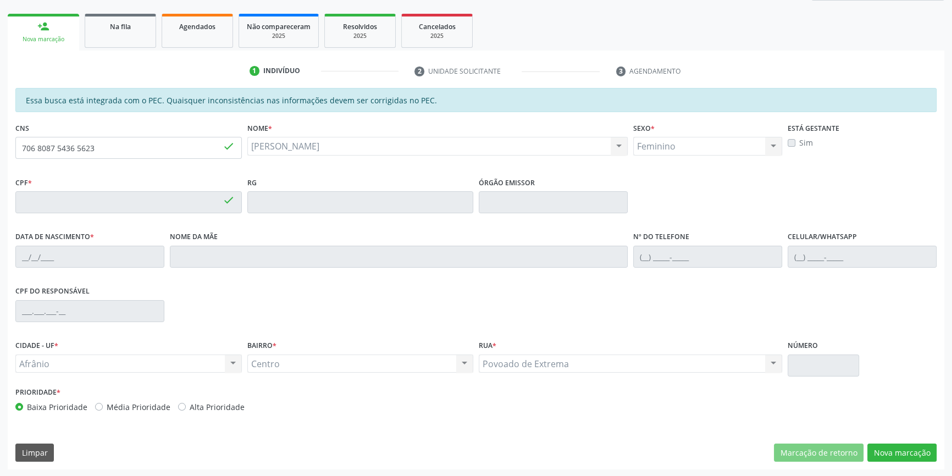
type input "082.410.534-60"
type input "29/12/1988"
type input "Jubelina Rodrigues de Sousa"
type input "(87) 99929-9206"
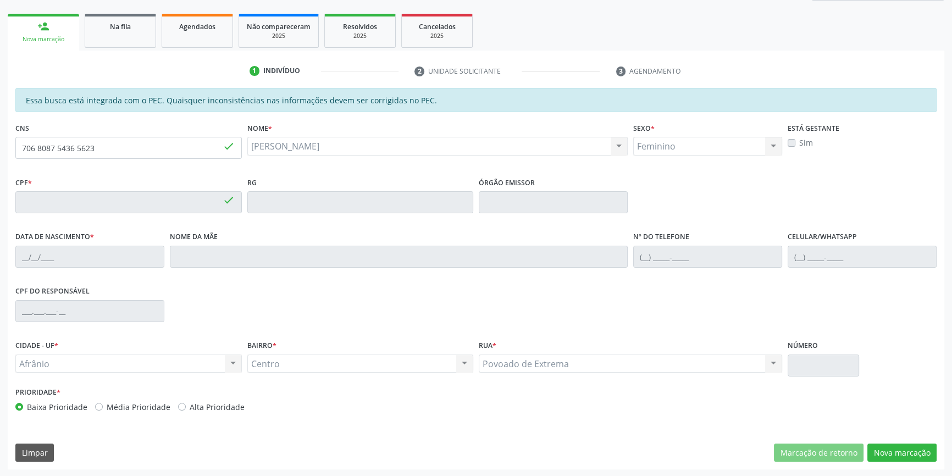
type input "S/N"
click at [880, 442] on div "Essa busca está integrada com o PEC. Quaisquer inconsistências nas informações …" at bounding box center [476, 278] width 936 height 381
click at [884, 453] on button "Nova marcação" at bounding box center [901, 452] width 69 height 19
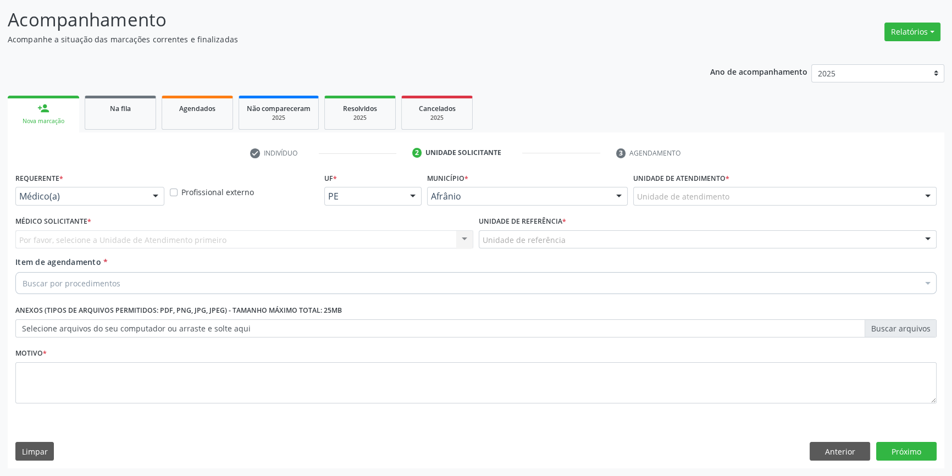
scroll to position [68, 0]
click at [679, 183] on label "Unidade de atendimento *" at bounding box center [681, 179] width 96 height 17
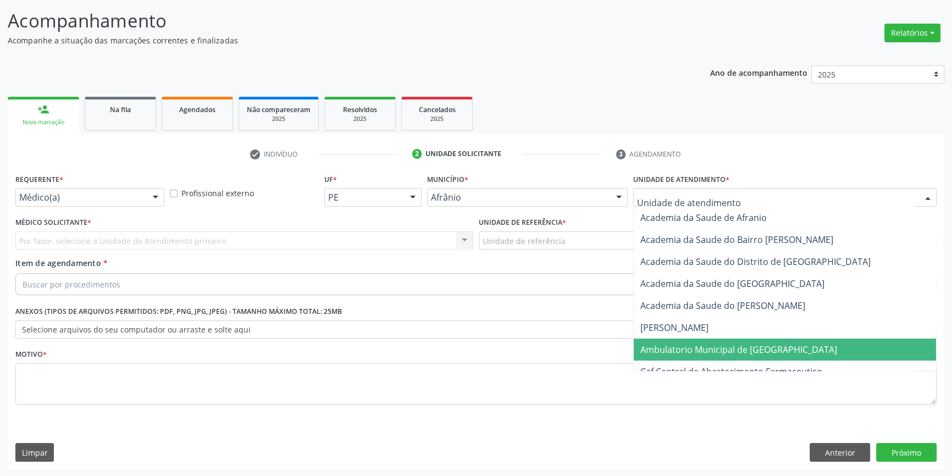
drag, startPoint x: 699, startPoint y: 355, endPoint x: 620, endPoint y: 320, distance: 86.6
click at [697, 354] on span "Ambulatorio Municipal de [GEOGRAPHIC_DATA]" at bounding box center [785, 349] width 302 height 22
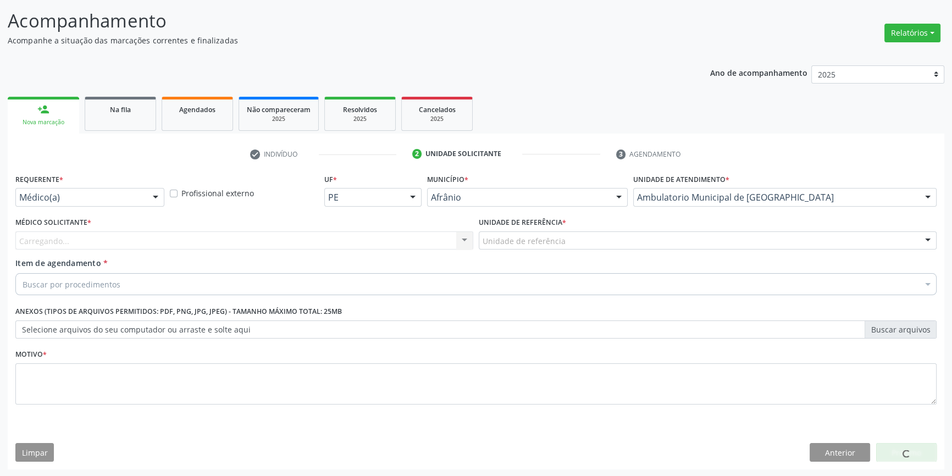
drag, startPoint x: 546, startPoint y: 247, endPoint x: 551, endPoint y: 240, distance: 8.7
click at [548, 243] on div "Unidade de referência" at bounding box center [708, 240] width 458 height 19
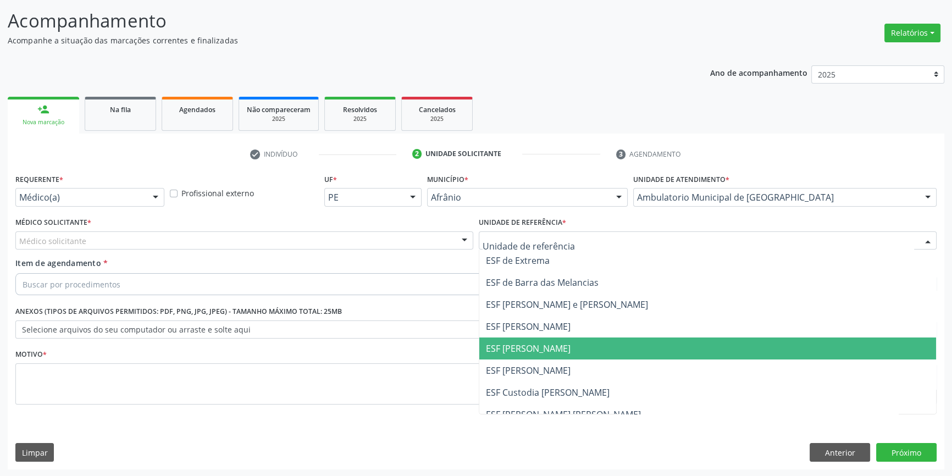
drag, startPoint x: 565, startPoint y: 341, endPoint x: 257, endPoint y: 274, distance: 315.9
click at [562, 341] on span "ESF [PERSON_NAME]" at bounding box center [707, 348] width 457 height 22
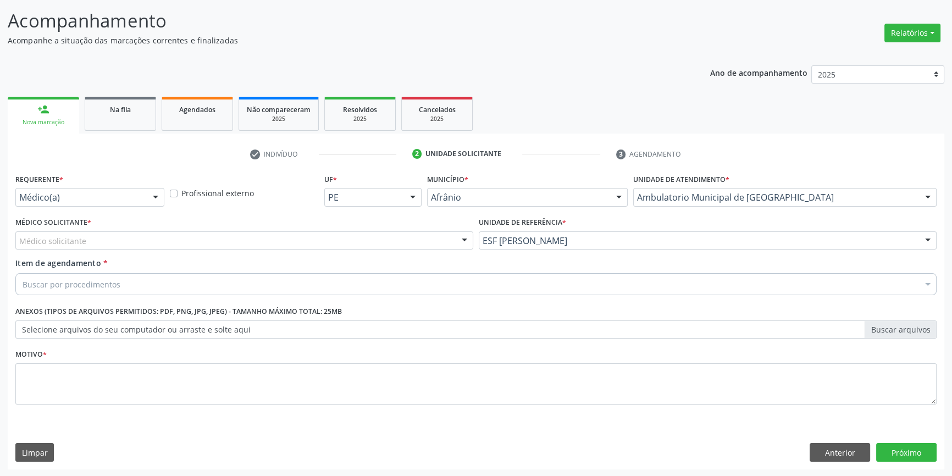
click at [243, 241] on div "Médico solicitante" at bounding box center [244, 240] width 458 height 19
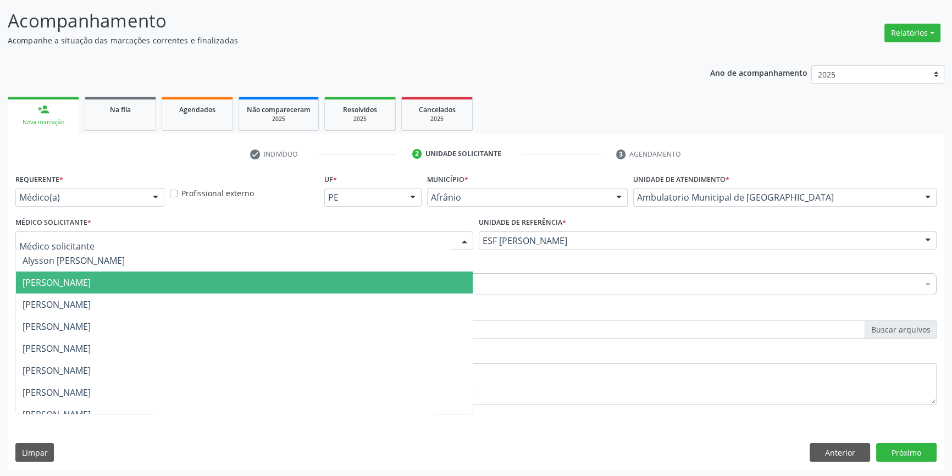
click at [91, 279] on span "[PERSON_NAME]" at bounding box center [57, 282] width 68 height 12
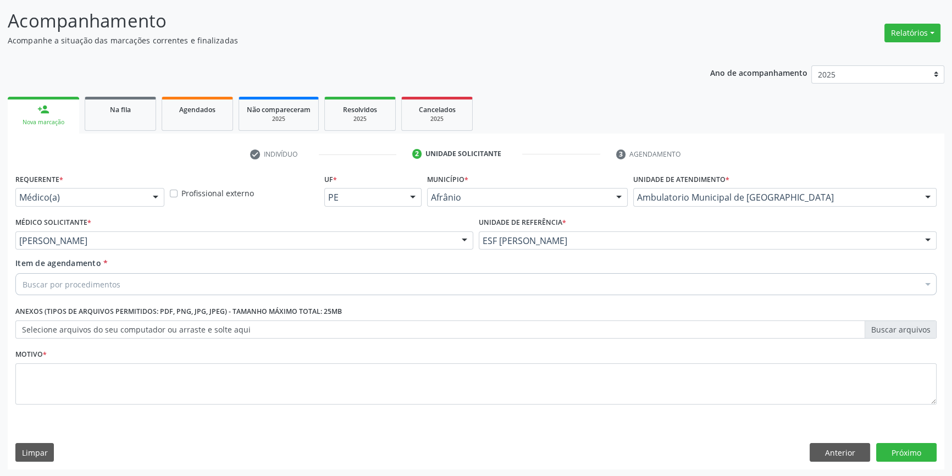
click at [131, 286] on div "Buscar por procedimentos" at bounding box center [475, 284] width 921 height 22
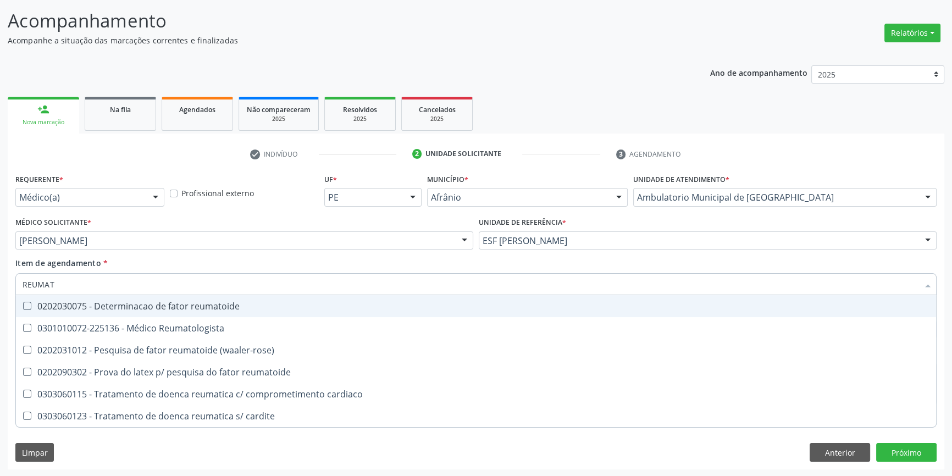
type input "REUMATO"
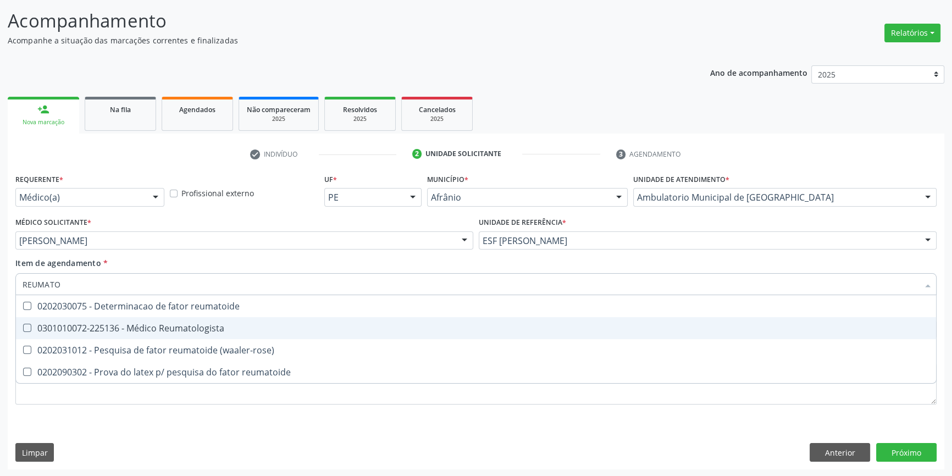
click at [162, 330] on div "0301010072-225136 - Médico Reumatologista" at bounding box center [476, 328] width 907 height 9
checkbox Reumatologista "true"
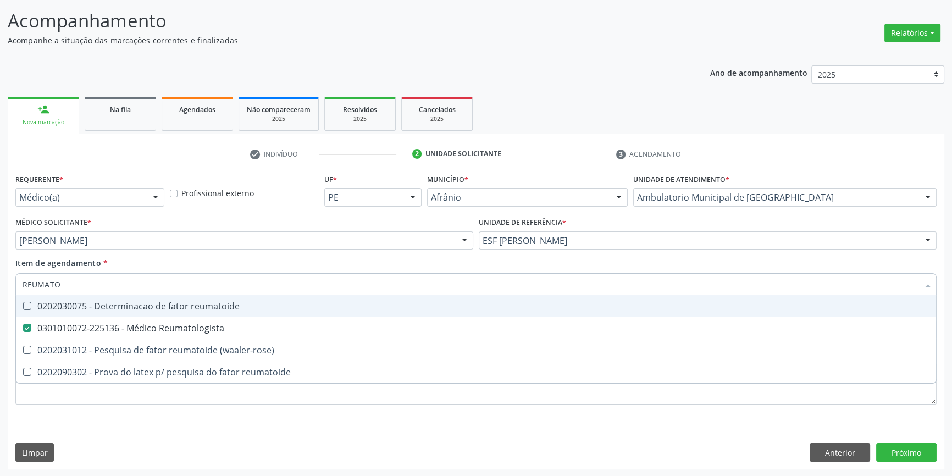
click at [158, 263] on div "Item de agendamento * REUMATO Desfazer seleção 0202030075 - Determinacao de fat…" at bounding box center [475, 274] width 921 height 35
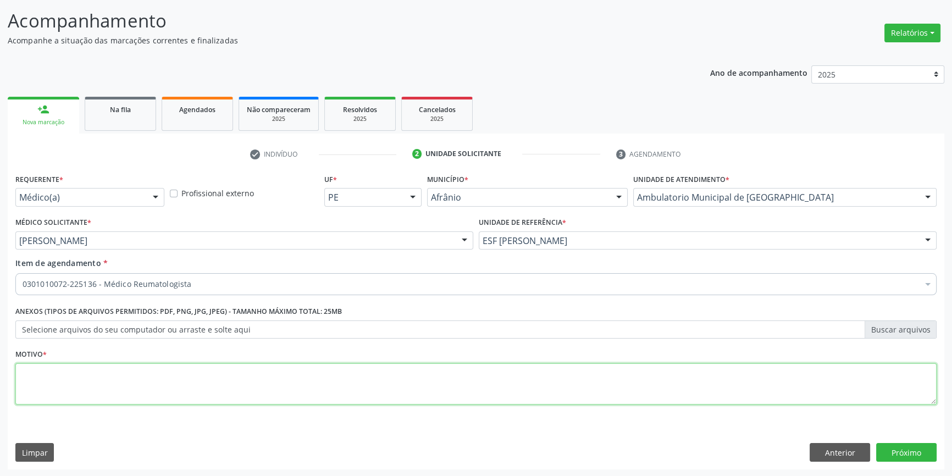
click at [142, 366] on textarea at bounding box center [475, 384] width 921 height 42
type textarea "RETORNO 04 MESES"
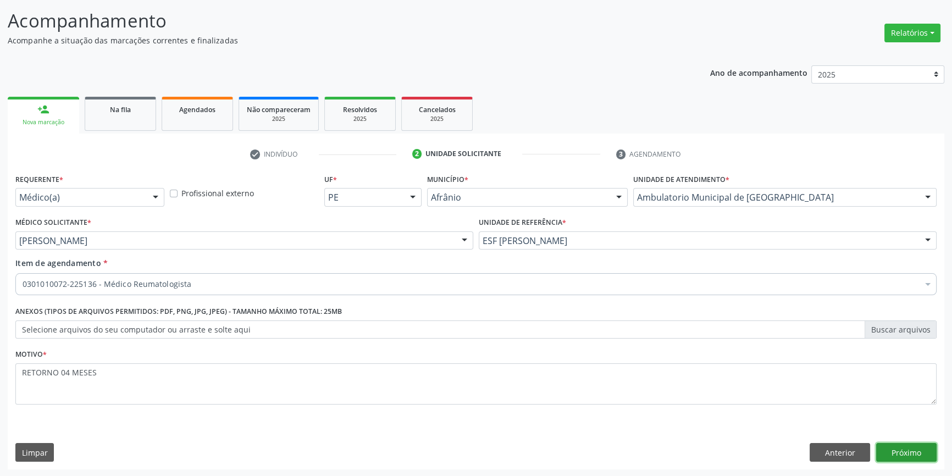
click at [922, 448] on button "Próximo" at bounding box center [906, 452] width 60 height 19
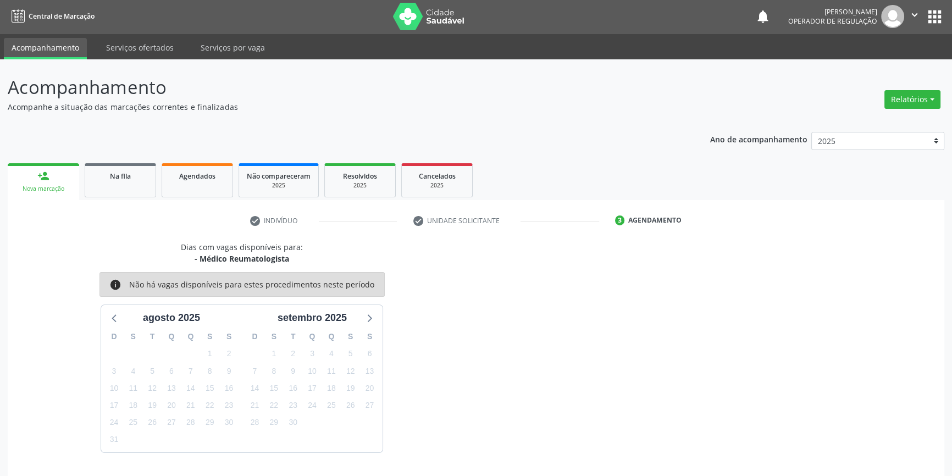
scroll to position [34, 0]
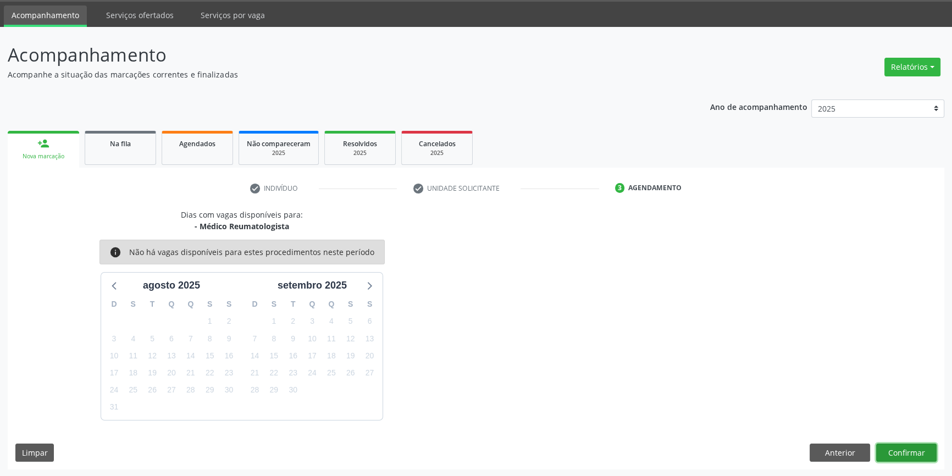
click at [922, 448] on button "Confirmar" at bounding box center [906, 452] width 60 height 19
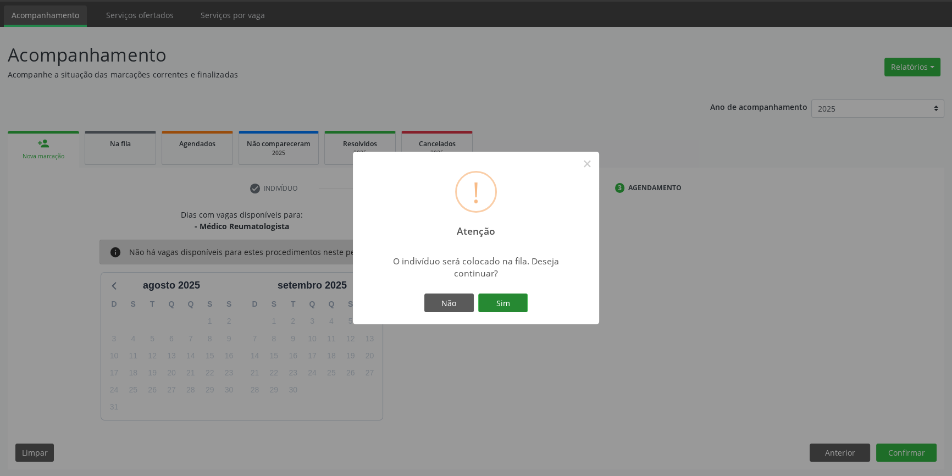
click at [498, 295] on button "Sim" at bounding box center [502, 302] width 49 height 19
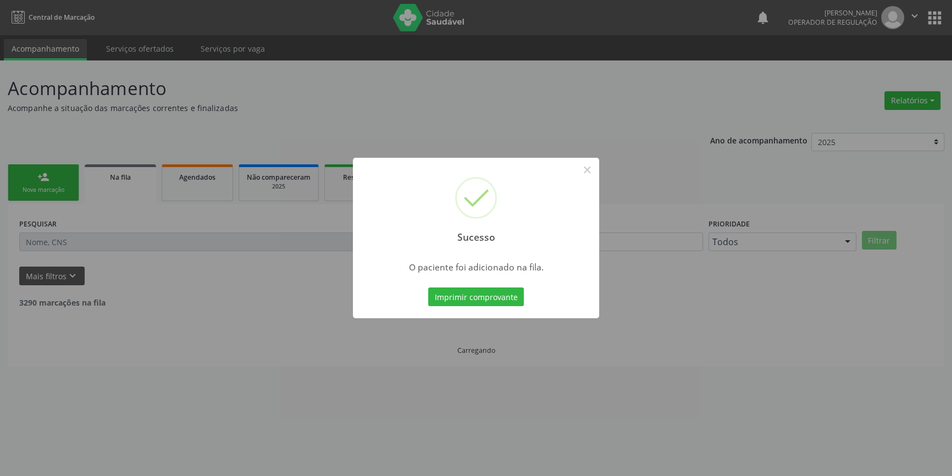
scroll to position [0, 0]
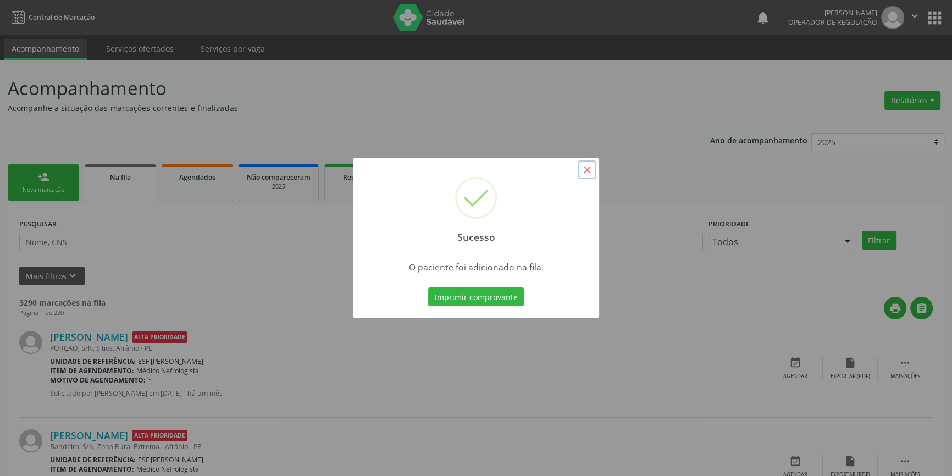
click at [590, 175] on button "×" at bounding box center [586, 169] width 19 height 19
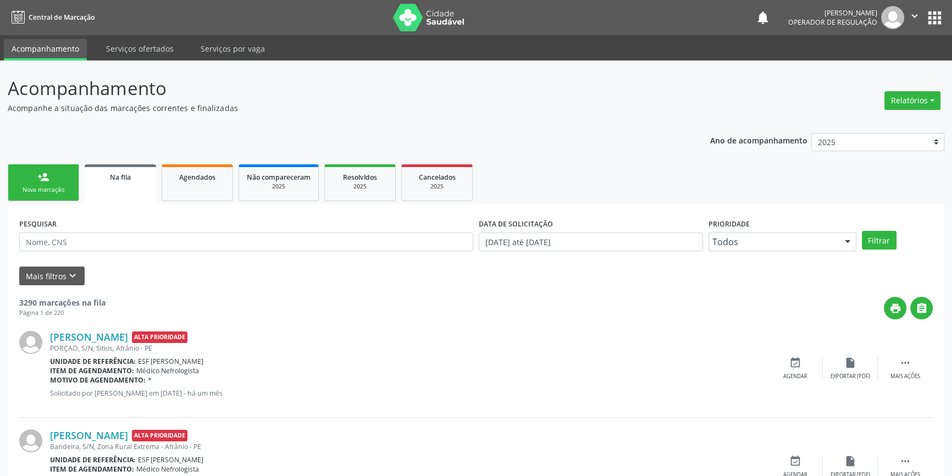
click at [43, 182] on link "person_add Nova marcação" at bounding box center [43, 182] width 71 height 37
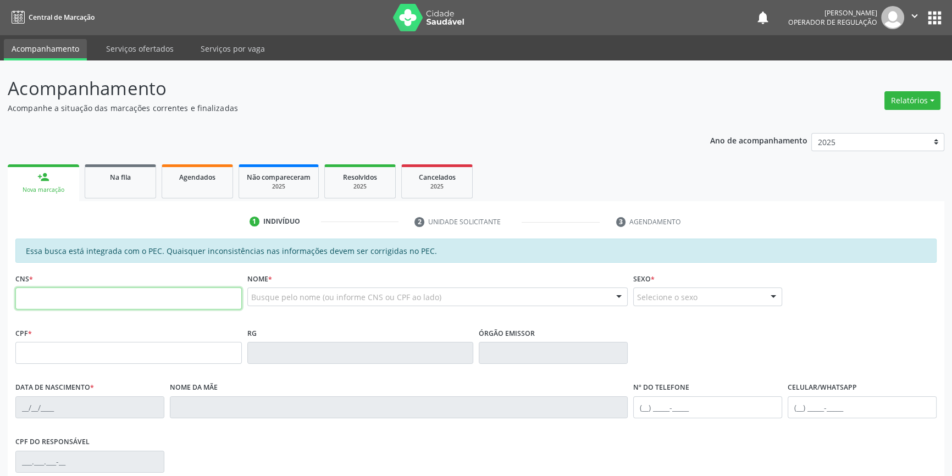
click at [95, 303] on input "text" at bounding box center [128, 298] width 226 height 22
type input "708 2061 0174 3843"
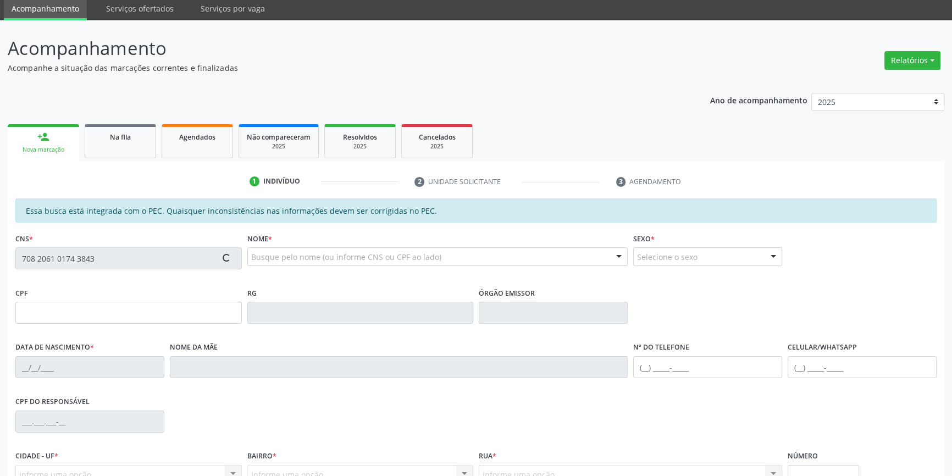
scroll to position [151, 0]
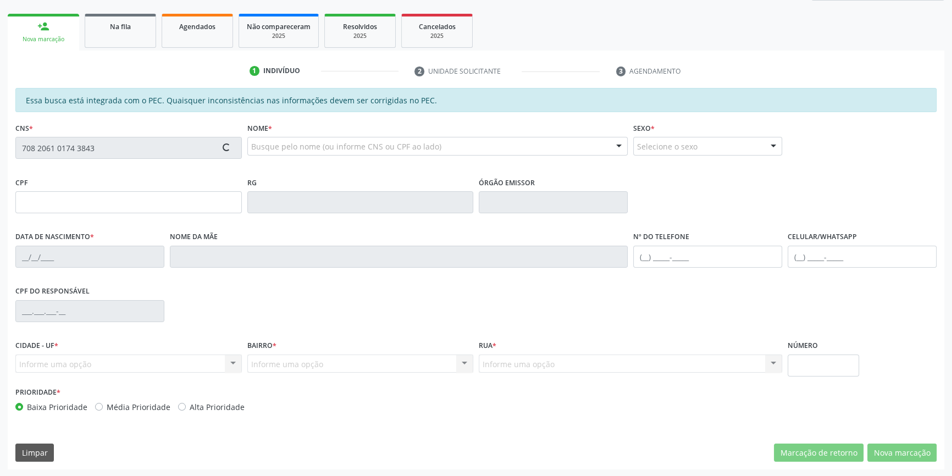
type input "035.948.014-46"
type input "31/05/1980"
type input "Isabel Alves de Souza Franca"
type input "(87) 98123-1557"
type input "S/N"
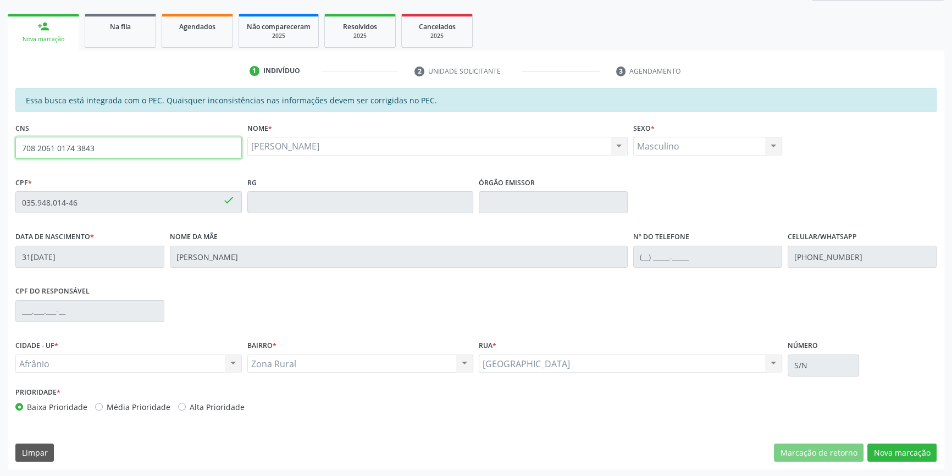
click at [112, 149] on input "708 2061 0174 3843" at bounding box center [128, 148] width 226 height 22
click at [890, 441] on div "Essa busca está integrada com o PEC. Quaisquer inconsistências nas informações …" at bounding box center [476, 278] width 936 height 381
click at [893, 449] on button "Nova marcação" at bounding box center [901, 452] width 69 height 19
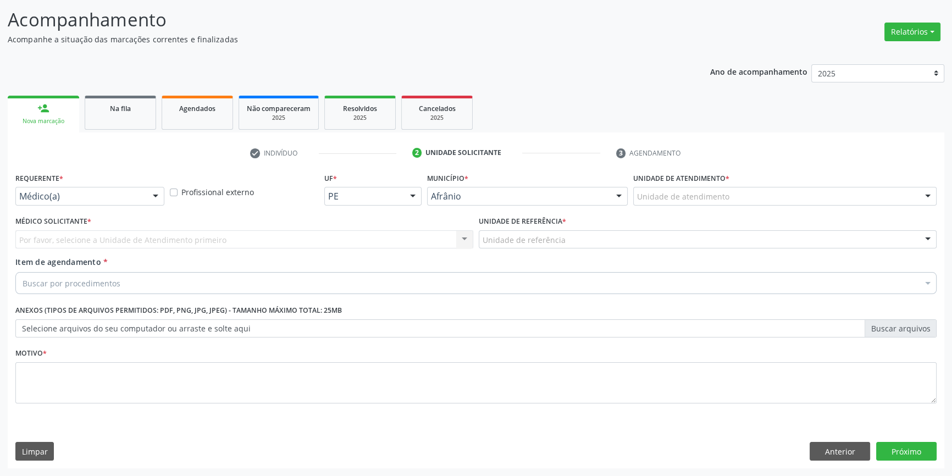
scroll to position [68, 0]
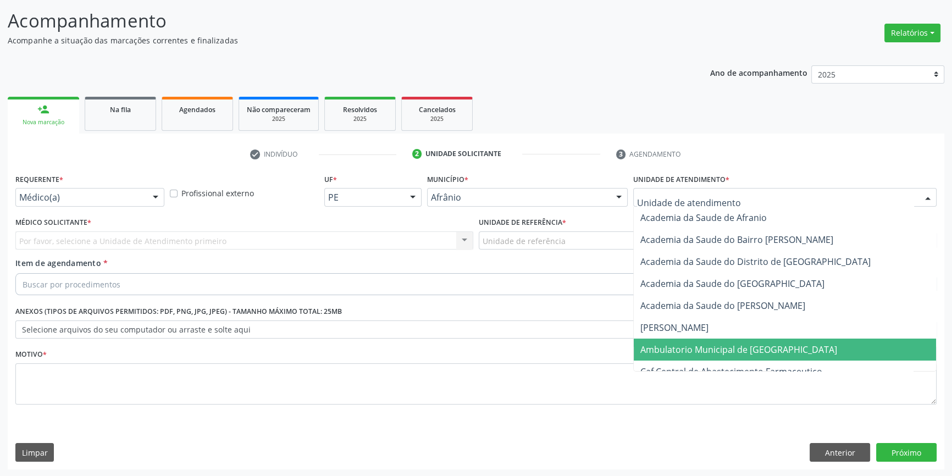
drag, startPoint x: 731, startPoint y: 354, endPoint x: 626, endPoint y: 286, distance: 125.6
click at [730, 352] on span "Ambulatorio Municipal de [GEOGRAPHIC_DATA]" at bounding box center [738, 349] width 197 height 12
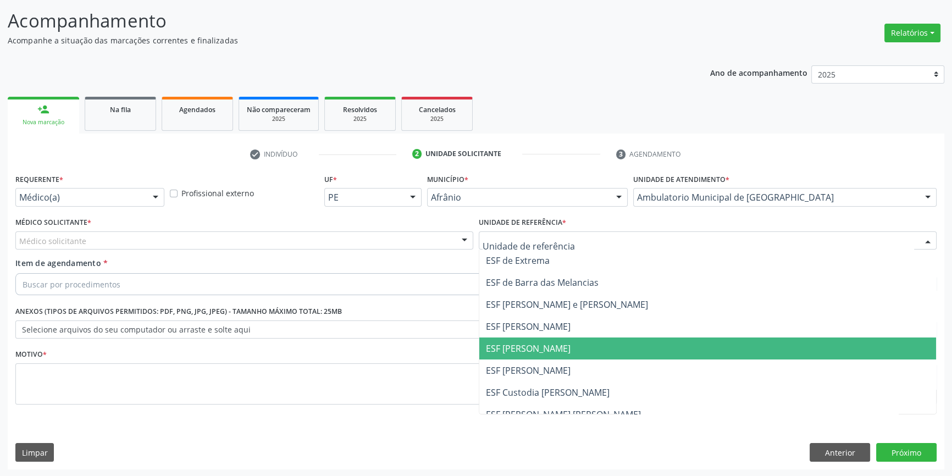
drag, startPoint x: 537, startPoint y: 342, endPoint x: 368, endPoint y: 247, distance: 194.6
click at [535, 342] on span "ESF [PERSON_NAME]" at bounding box center [528, 348] width 85 height 12
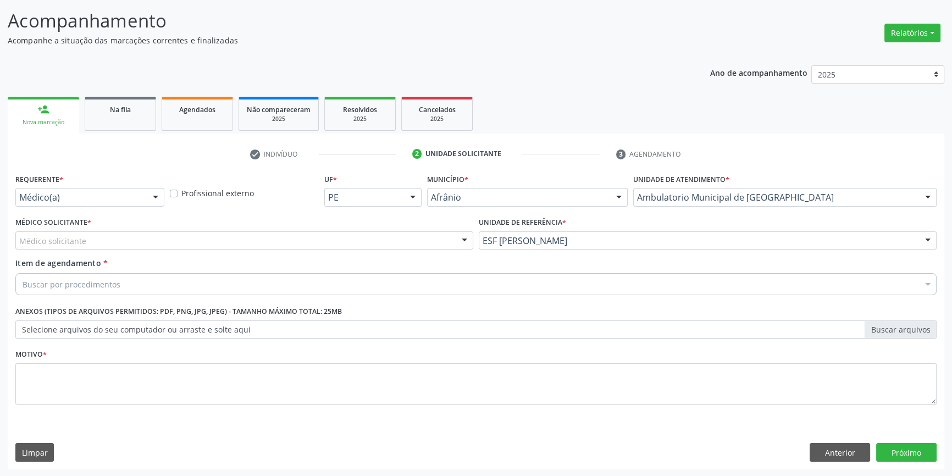
drag, startPoint x: 357, startPoint y: 241, endPoint x: 309, endPoint y: 251, distance: 49.2
click at [352, 241] on div "Médico solicitante" at bounding box center [244, 240] width 458 height 19
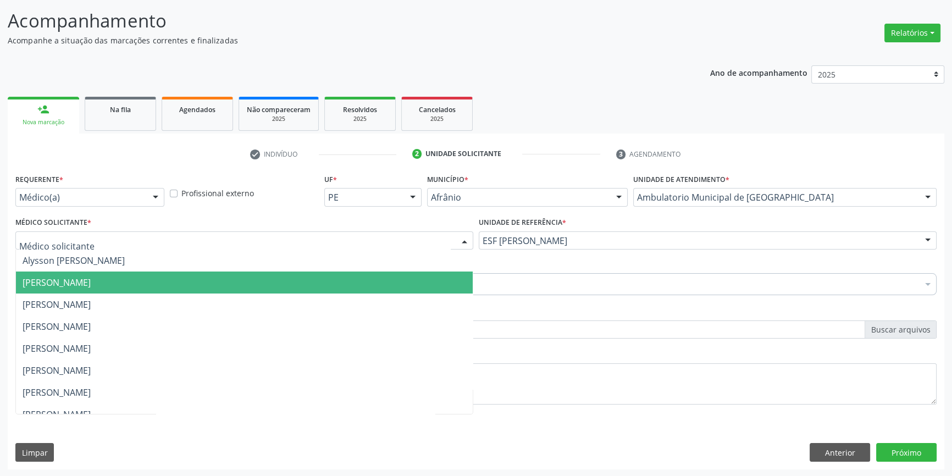
click at [91, 281] on span "Bruno Saraiva Bezerra Medrado" at bounding box center [57, 282] width 68 height 12
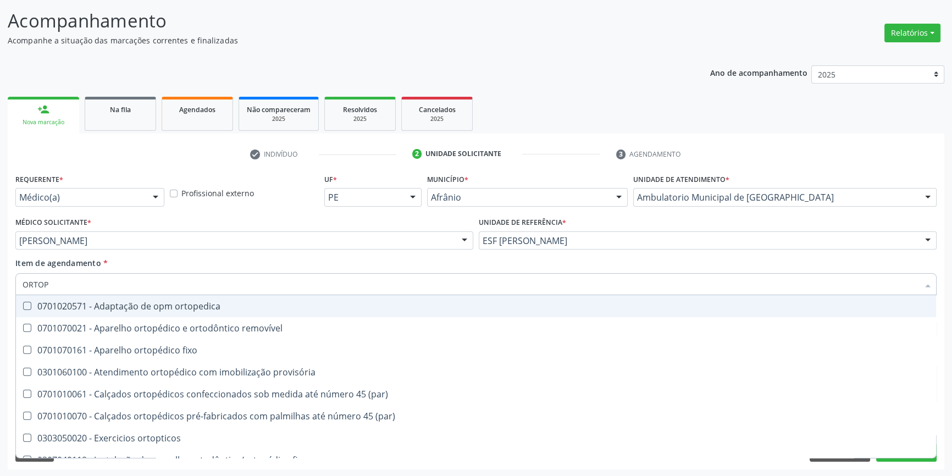
type input "ORTOPE"
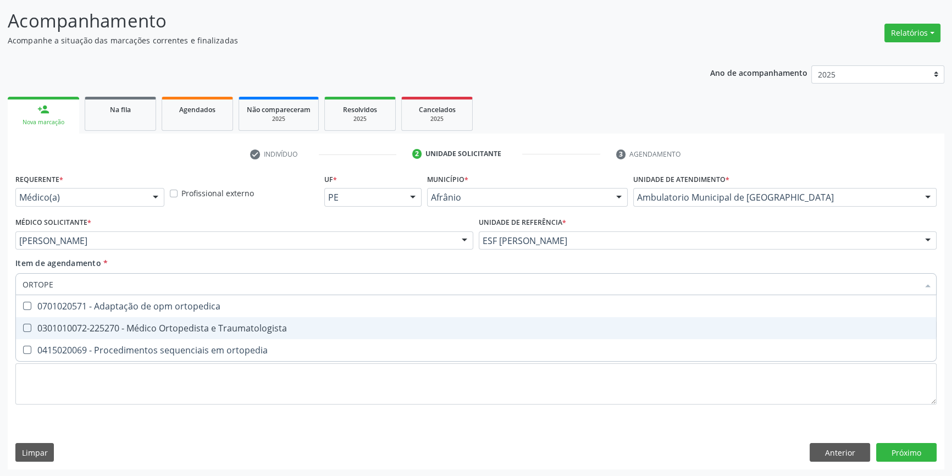
click at [181, 324] on div "0301010072-225270 - Médico Ortopedista e Traumatologista" at bounding box center [476, 328] width 907 height 9
checkbox Traumatologista "true"
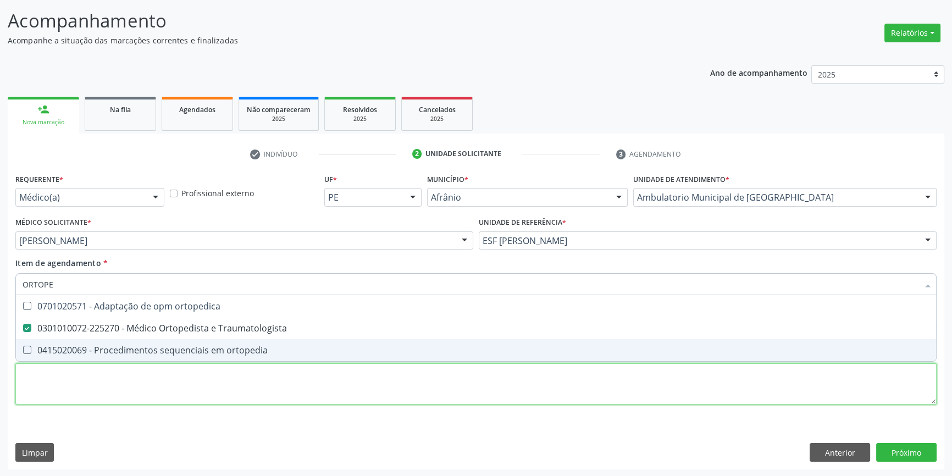
click at [175, 387] on div "Requerente * Médico(a) Médico(a) Enfermeiro(a) Paciente Nenhum resultado encont…" at bounding box center [475, 295] width 921 height 249
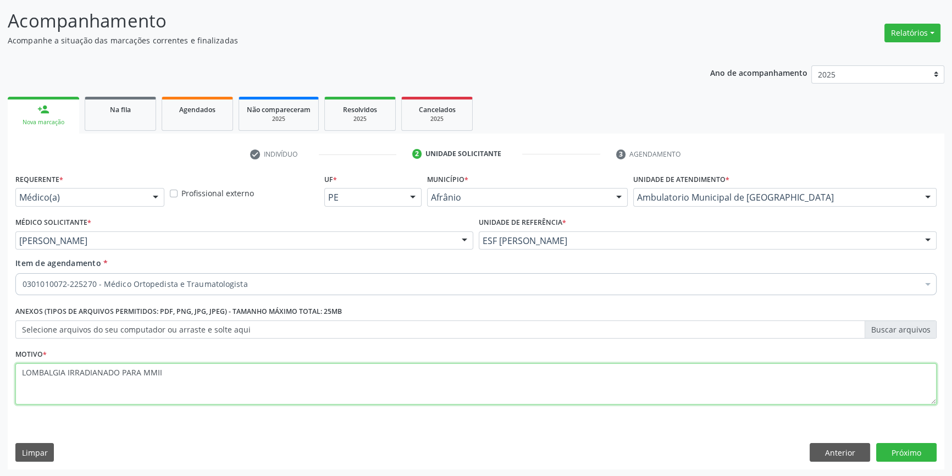
type textarea "LOMBALGIA IRRADIANADO PARA MMII"
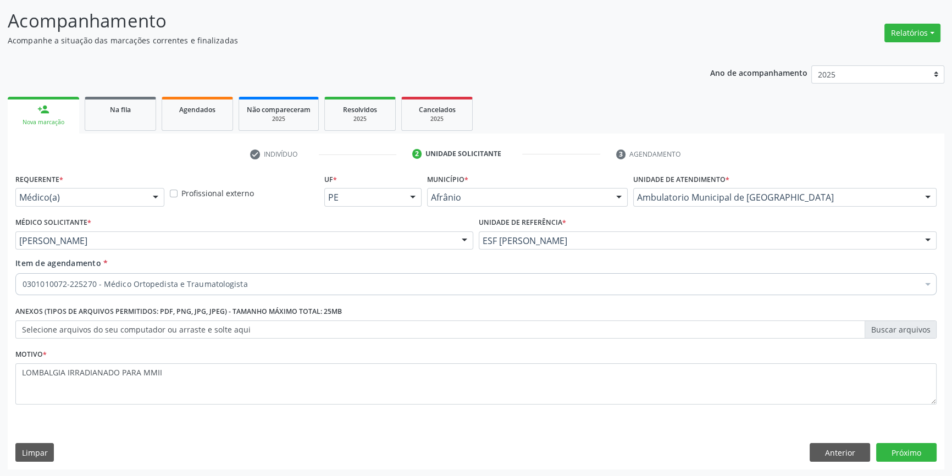
click at [919, 463] on div "Requerente * Médico(a) Médico(a) Enfermeiro(a) Paciente Nenhum resultado encont…" at bounding box center [476, 320] width 936 height 298
click at [918, 462] on div "Requerente * Médico(a) Médico(a) Enfermeiro(a) Paciente Nenhum resultado encont…" at bounding box center [476, 320] width 936 height 298
click at [912, 454] on button "Próximo" at bounding box center [906, 452] width 60 height 19
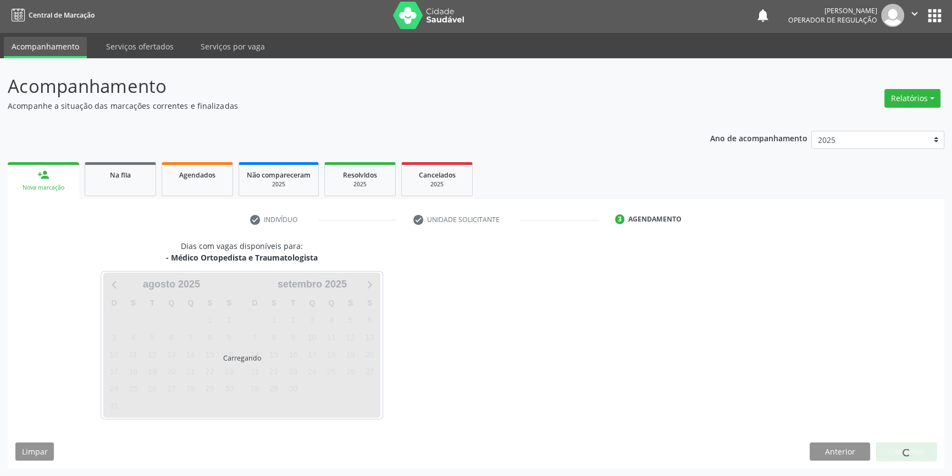
scroll to position [1, 0]
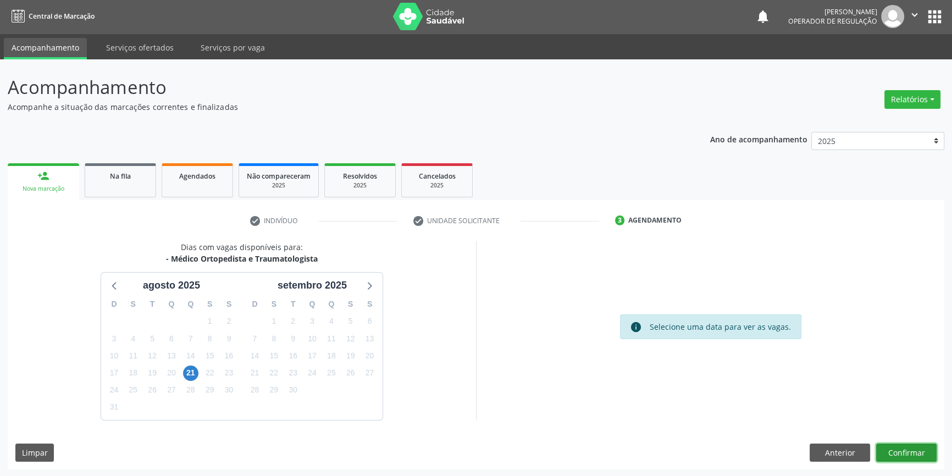
click at [920, 450] on button "Confirmar" at bounding box center [906, 452] width 60 height 19
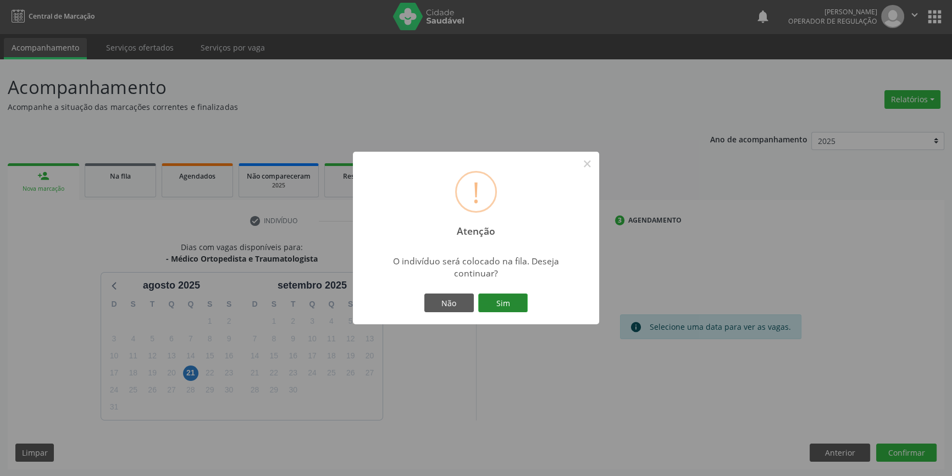
click at [522, 301] on button "Sim" at bounding box center [502, 302] width 49 height 19
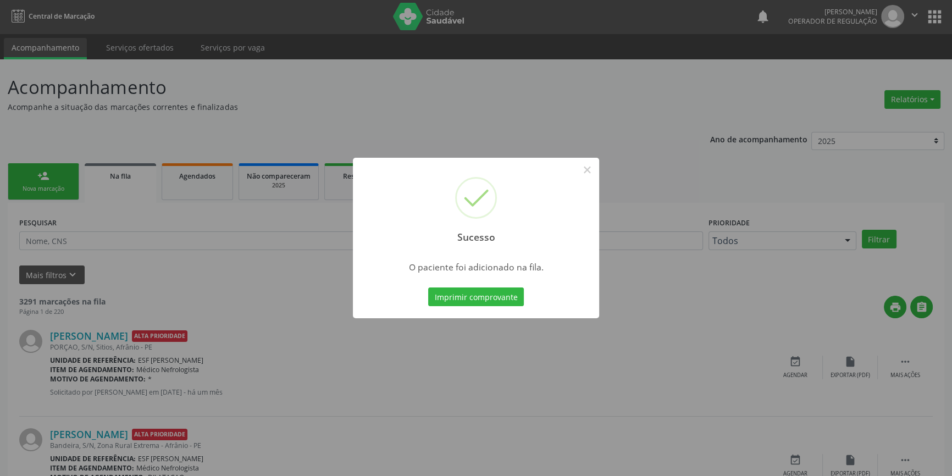
scroll to position [0, 0]
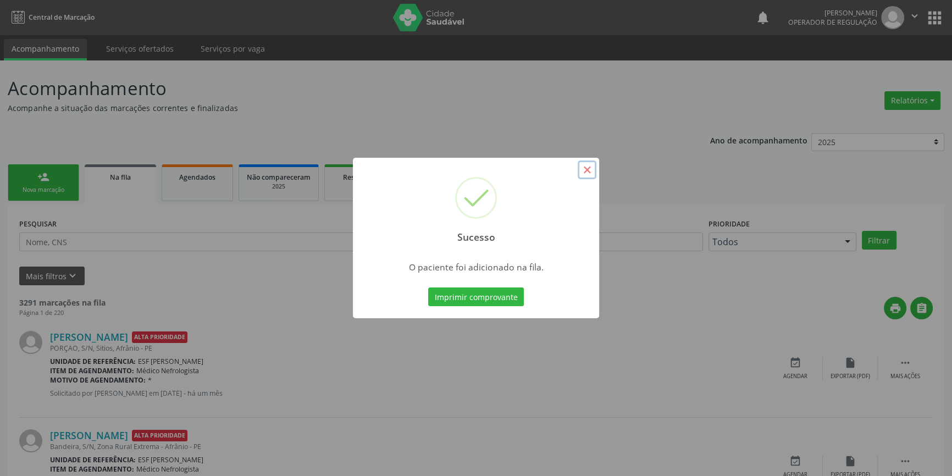
click at [594, 174] on button "×" at bounding box center [586, 169] width 19 height 19
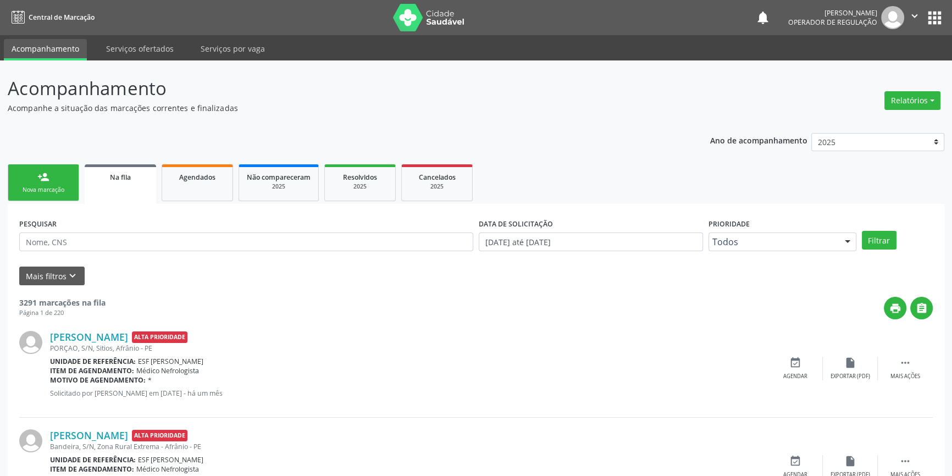
click at [70, 189] on div "Nova marcação" at bounding box center [43, 190] width 55 height 8
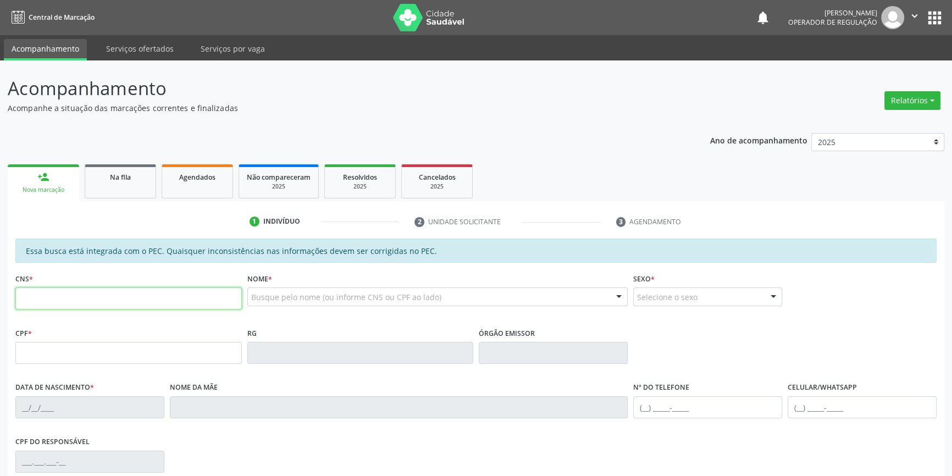
click at [74, 290] on input "text" at bounding box center [128, 298] width 226 height 22
type input "700 0008 2275 3000"
type input "024.406.634-50"
type input "04/02/1977"
type input "Maria Cândida Coelho"
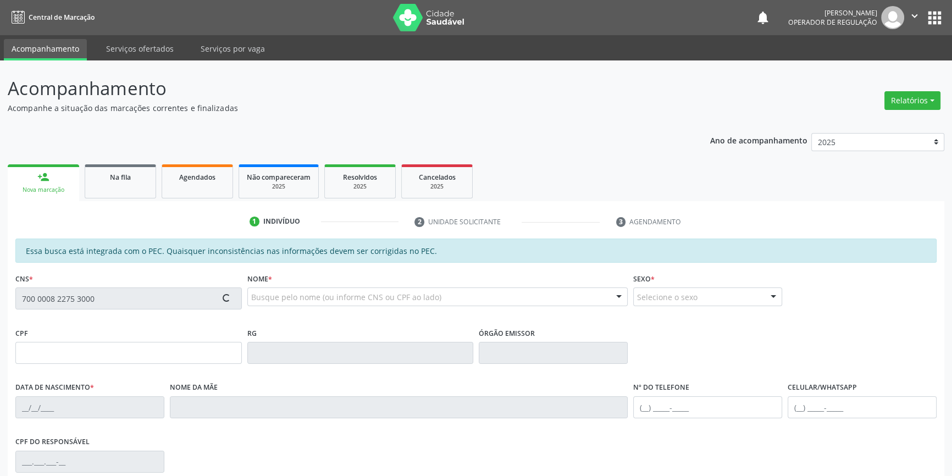
type input "(87) 98113-2658"
type input "S/N"
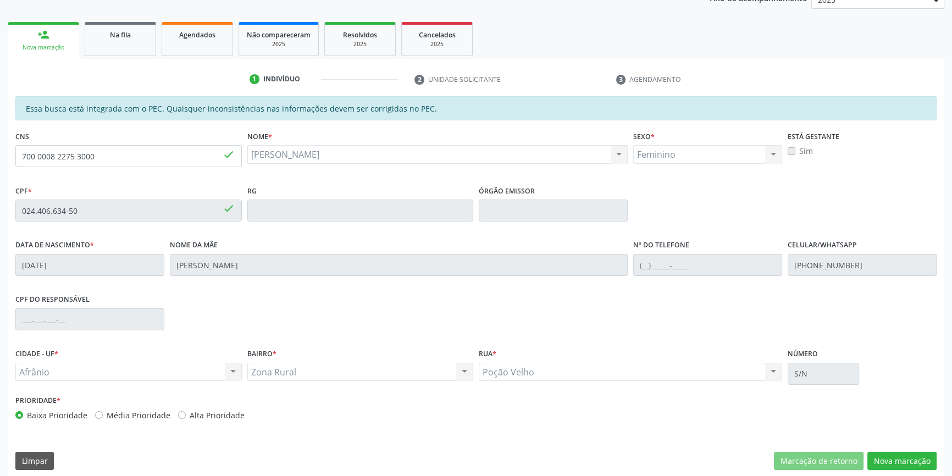
scroll to position [151, 0]
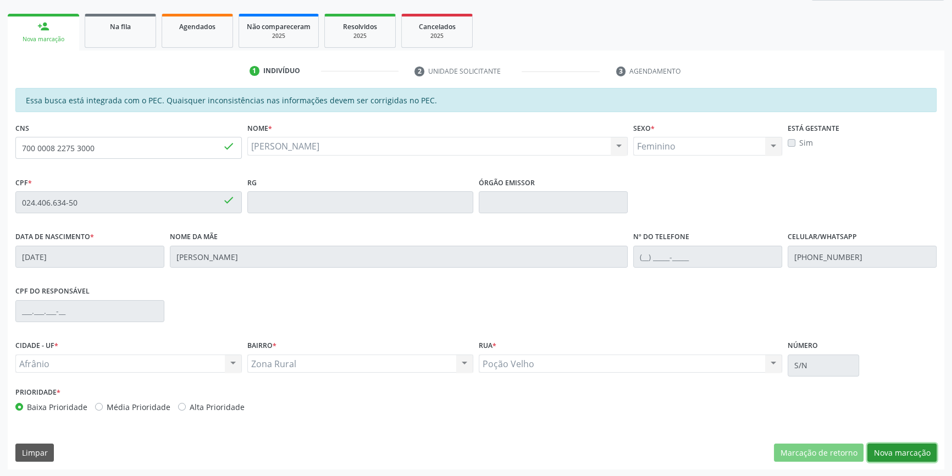
click at [895, 445] on button "Nova marcação" at bounding box center [901, 452] width 69 height 19
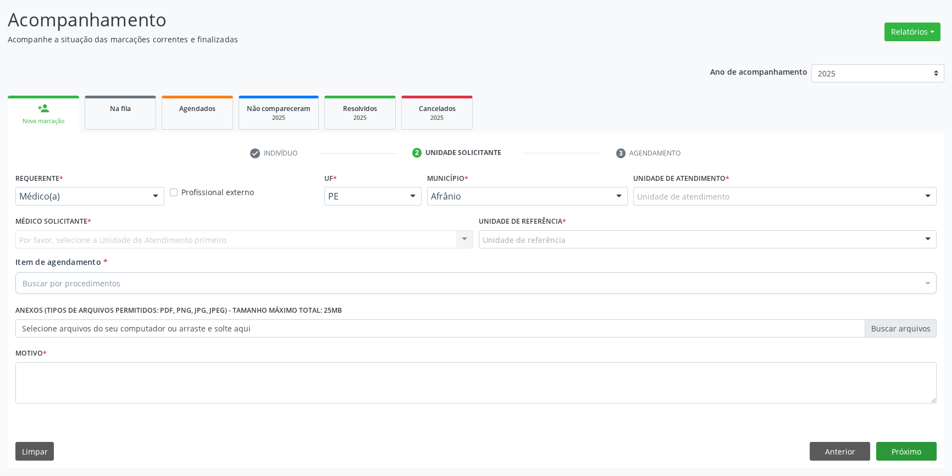
scroll to position [68, 0]
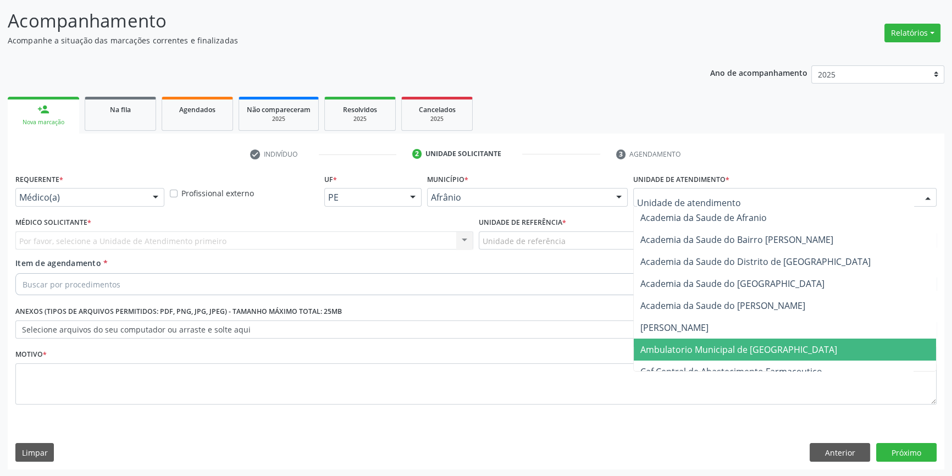
click at [702, 347] on span "Ambulatorio Municipal de [GEOGRAPHIC_DATA]" at bounding box center [738, 349] width 197 height 12
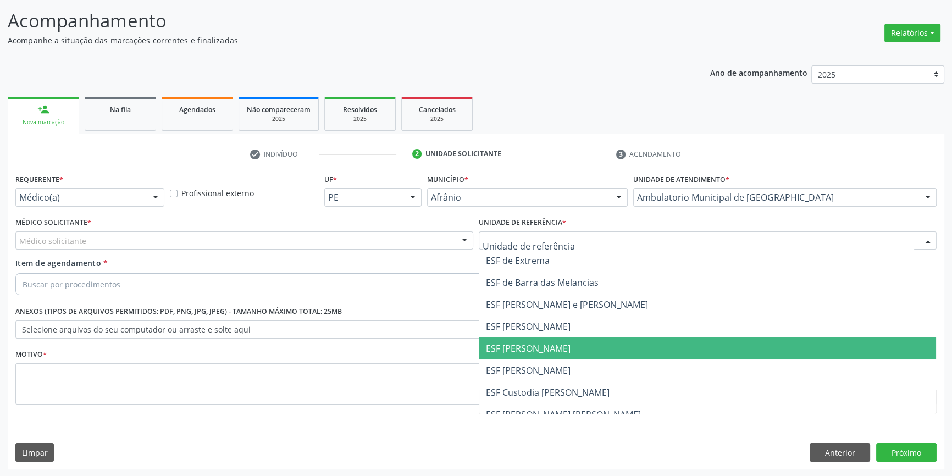
drag, startPoint x: 536, startPoint y: 354, endPoint x: 440, endPoint y: 304, distance: 108.1
click at [532, 353] on span "ESF [PERSON_NAME]" at bounding box center [707, 348] width 457 height 22
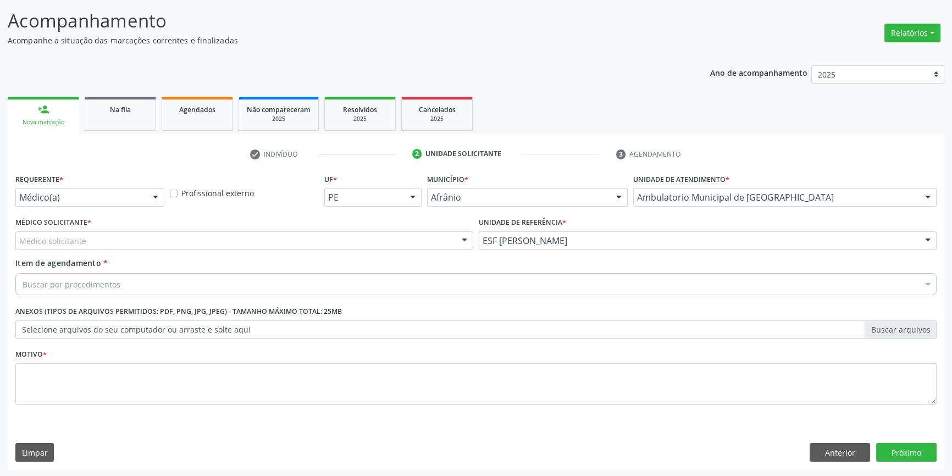
click at [325, 244] on div "Médico solicitante" at bounding box center [244, 240] width 458 height 19
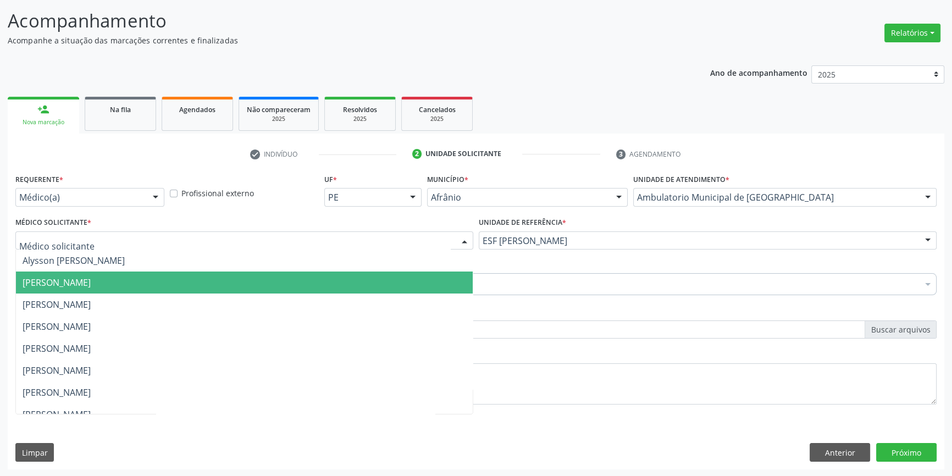
click at [201, 284] on span "[PERSON_NAME]" at bounding box center [244, 282] width 457 height 22
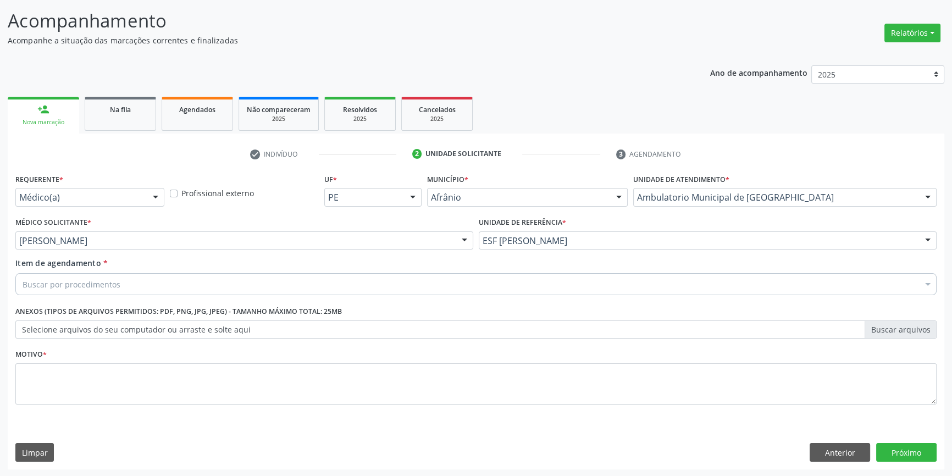
click at [148, 285] on div "Buscar por procedimentos" at bounding box center [475, 284] width 921 height 22
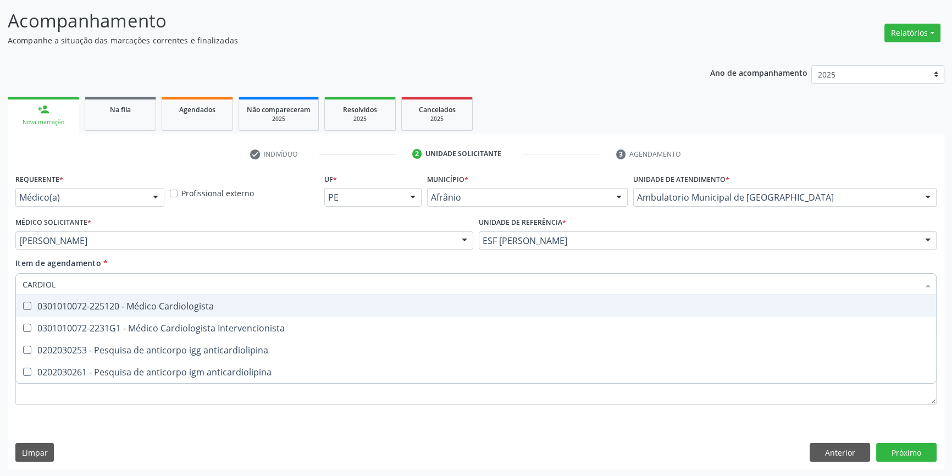
type input "CARDIOLO"
click at [149, 302] on div "0301010072-225120 - Médico Cardiologista" at bounding box center [476, 306] width 907 height 9
checkbox Cardiologista "true"
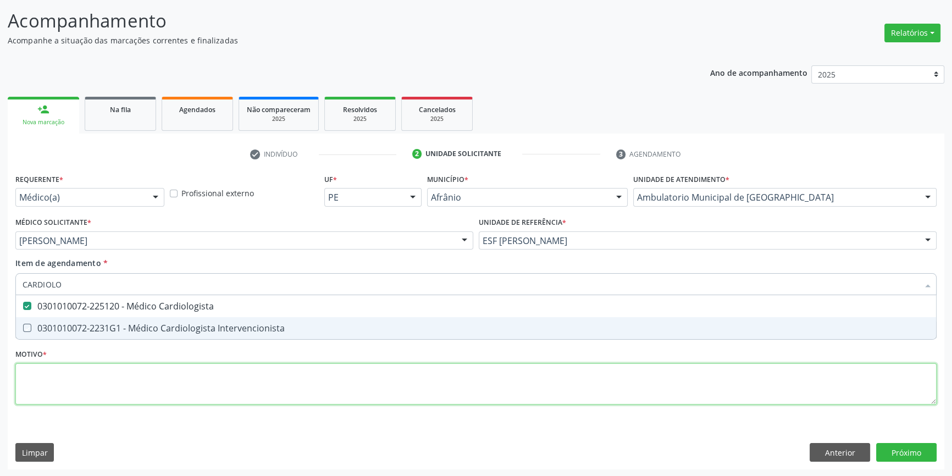
click at [151, 379] on div "Requerente * Médico(a) Médico(a) Enfermeiro(a) Paciente Nenhum resultado encont…" at bounding box center [475, 295] width 921 height 249
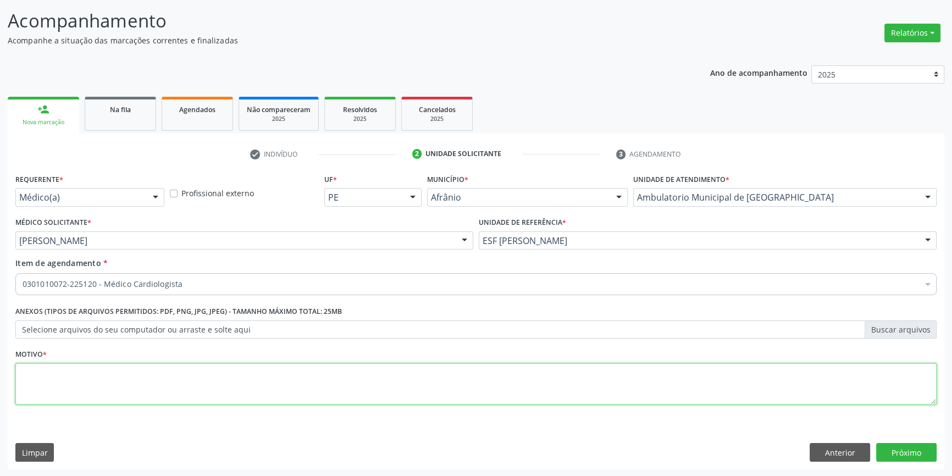
type textarea "P"
type textarea "PALPITAÇÃO"
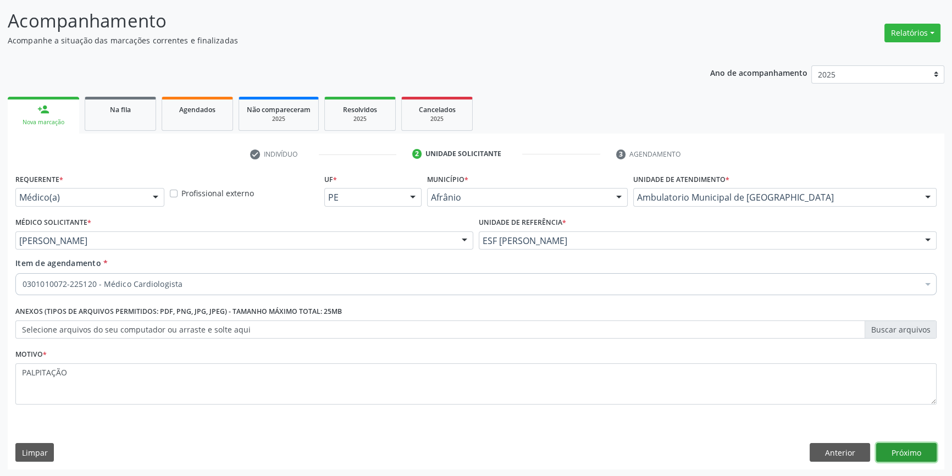
click at [902, 453] on button "Próximo" at bounding box center [906, 452] width 60 height 19
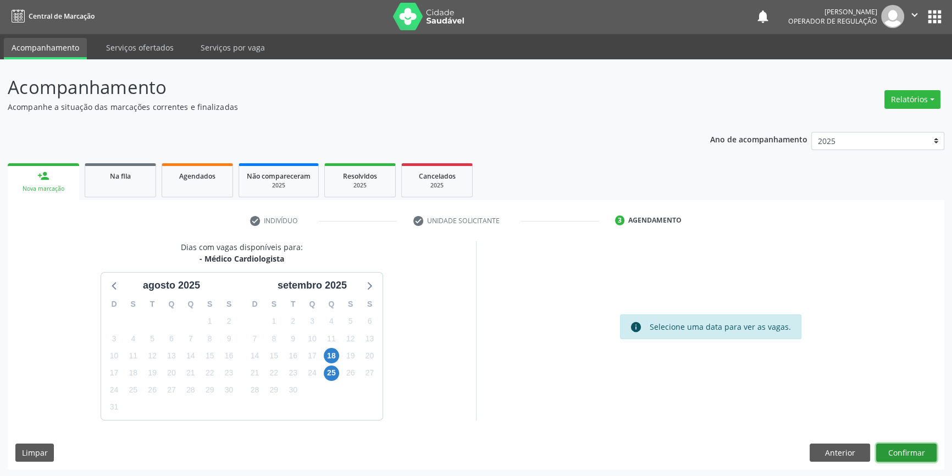
click at [917, 447] on button "Confirmar" at bounding box center [906, 452] width 60 height 19
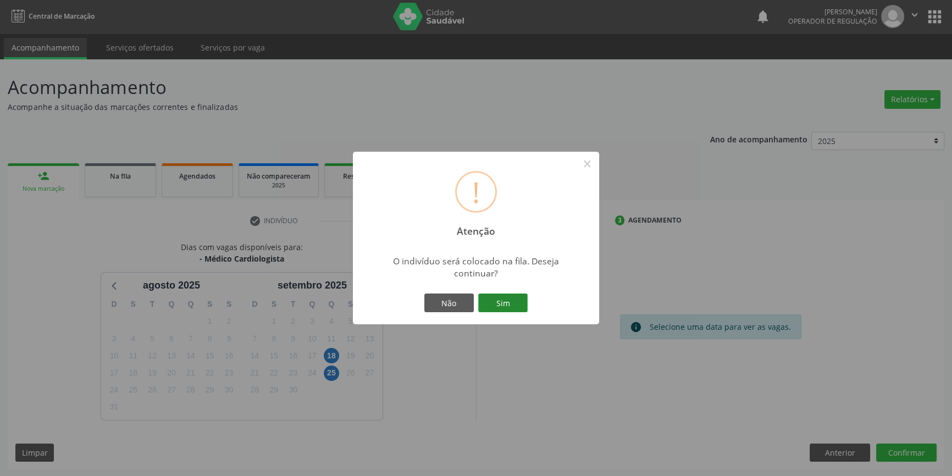
click at [500, 302] on button "Sim" at bounding box center [502, 302] width 49 height 19
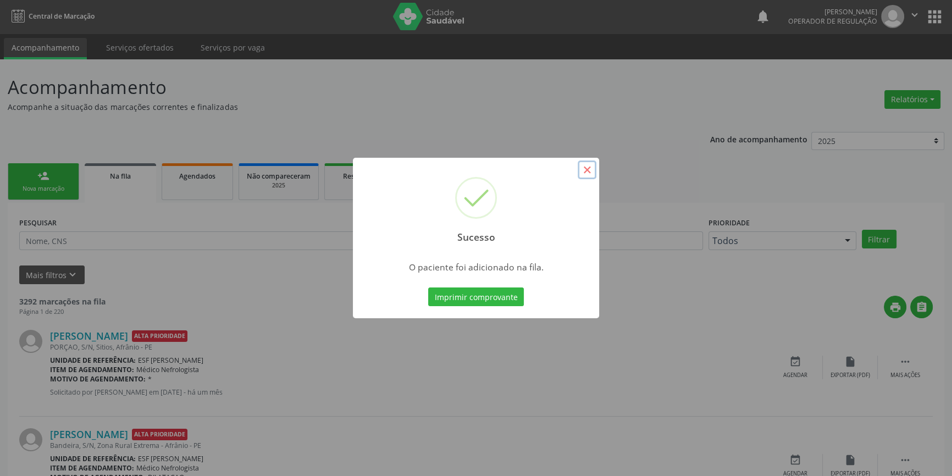
scroll to position [0, 0]
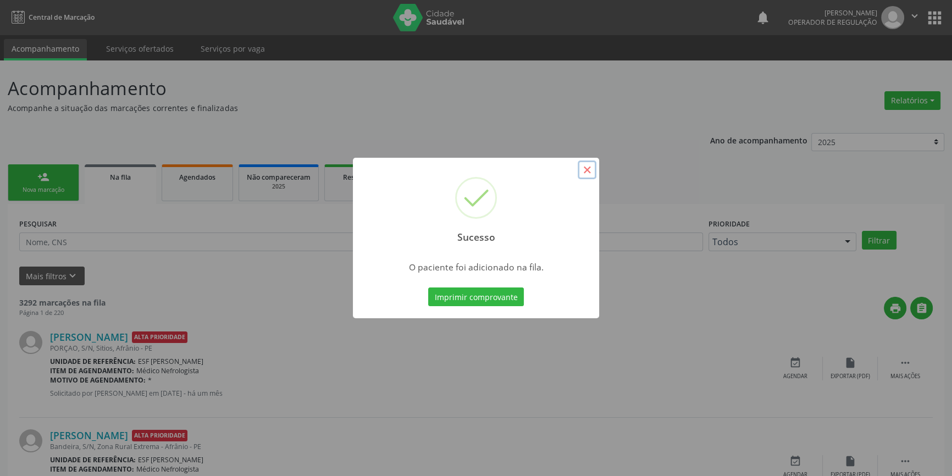
click at [589, 173] on button "×" at bounding box center [586, 169] width 19 height 19
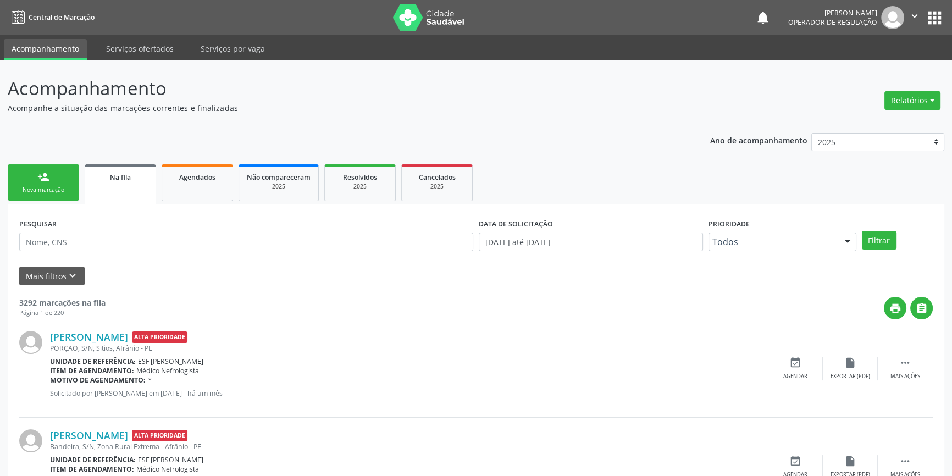
click at [49, 184] on link "person_add Nova marcação" at bounding box center [43, 182] width 71 height 37
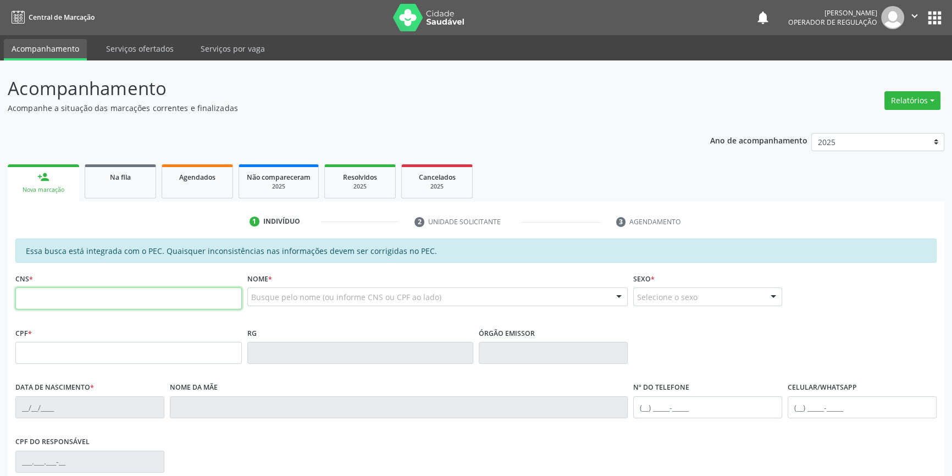
click at [61, 305] on input "text" at bounding box center [128, 298] width 226 height 22
type input "702 0083 6361 4786"
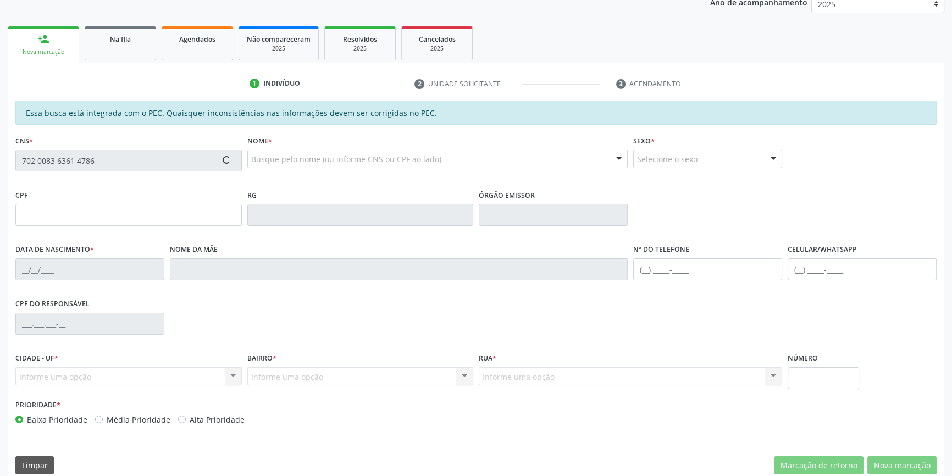
scroll to position [151, 0]
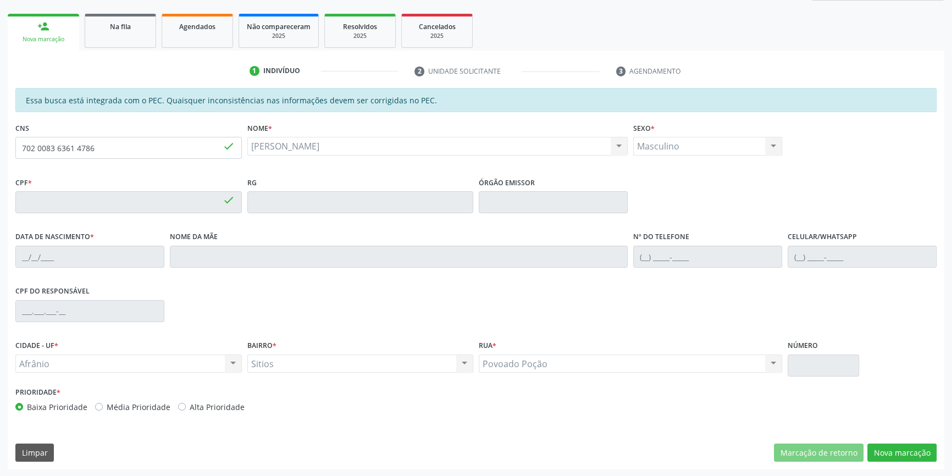
type input "171.694.374-49"
type input "10/09/1949"
type input "Maria Delfina da Conceição"
type input "(98) 79880-9218"
type input "(87) 98813-0414"
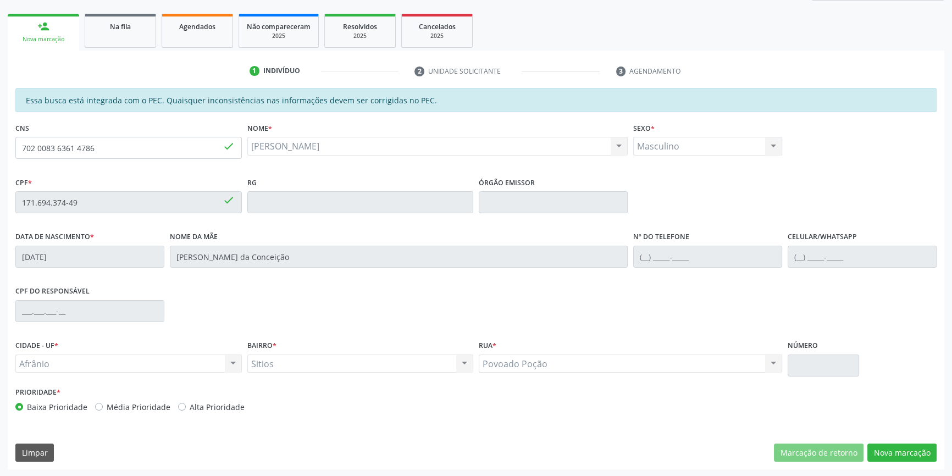
type input "S/N"
click at [894, 445] on button "Nova marcação" at bounding box center [901, 452] width 69 height 19
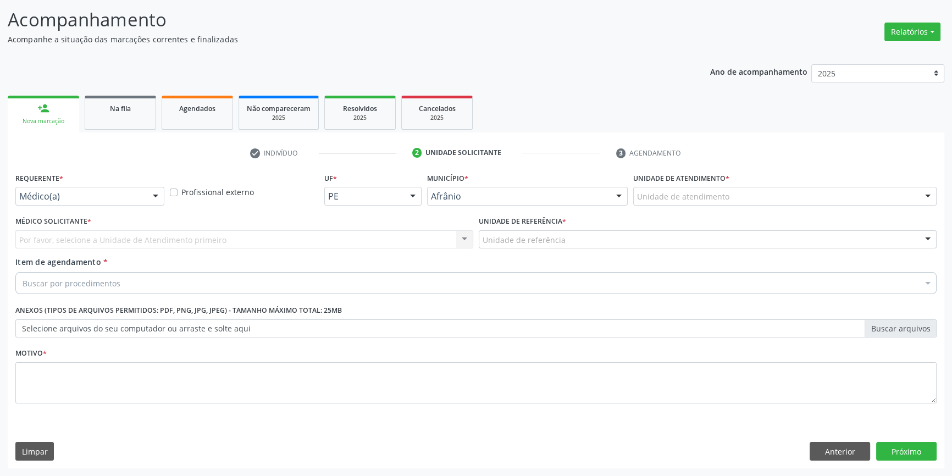
scroll to position [68, 0]
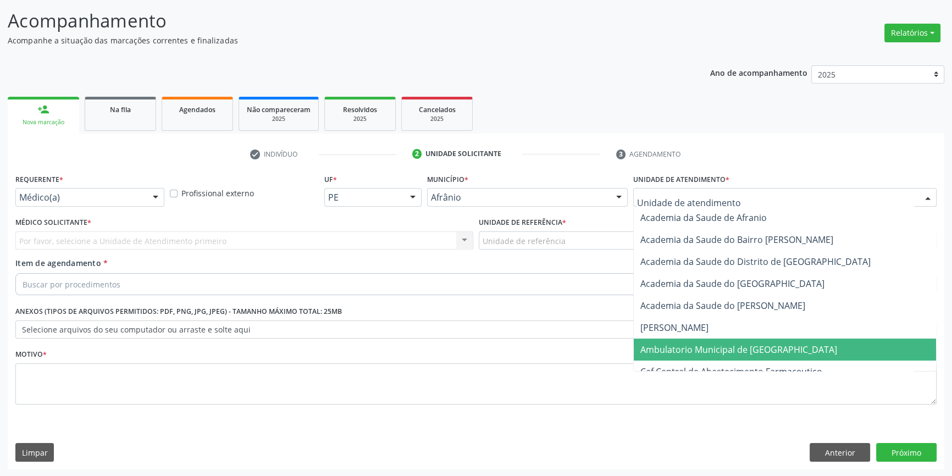
click at [674, 351] on span "Ambulatorio Municipal de [GEOGRAPHIC_DATA]" at bounding box center [738, 349] width 197 height 12
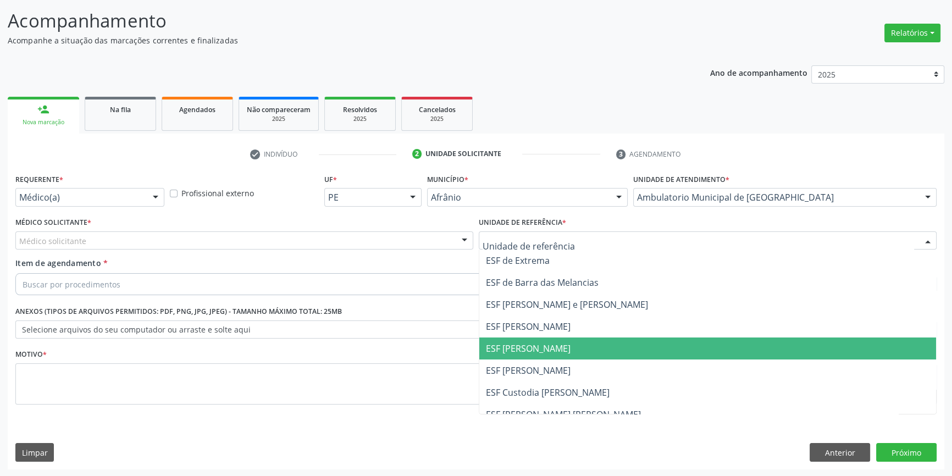
click at [527, 352] on span "ESF [PERSON_NAME]" at bounding box center [528, 348] width 85 height 12
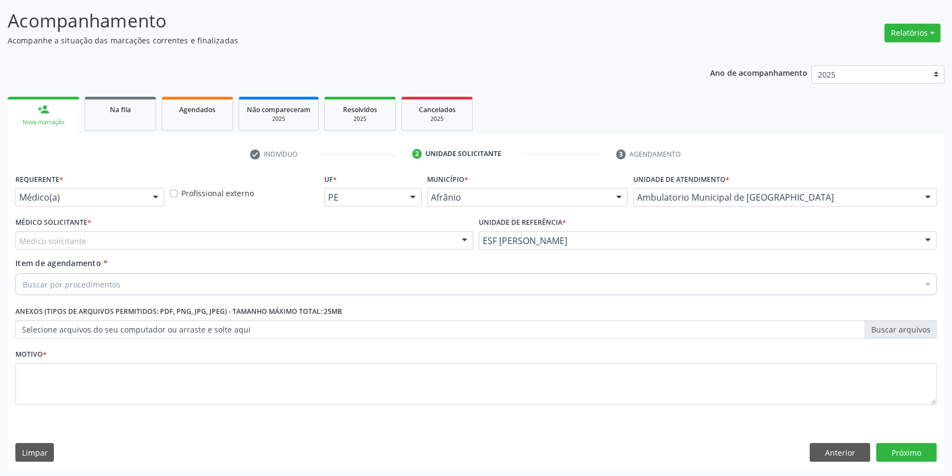
drag, startPoint x: 368, startPoint y: 243, endPoint x: 348, endPoint y: 248, distance: 20.4
click at [353, 246] on div "Médico solicitante" at bounding box center [244, 240] width 458 height 19
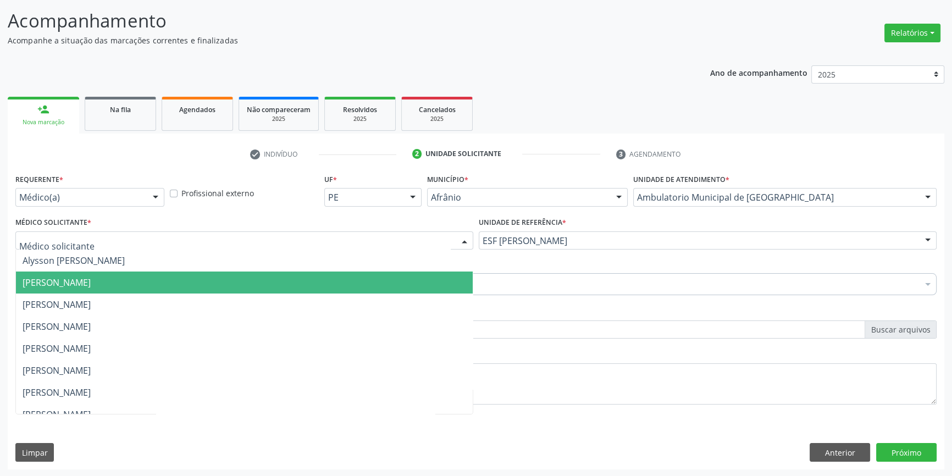
click at [175, 282] on span "[PERSON_NAME]" at bounding box center [244, 282] width 457 height 22
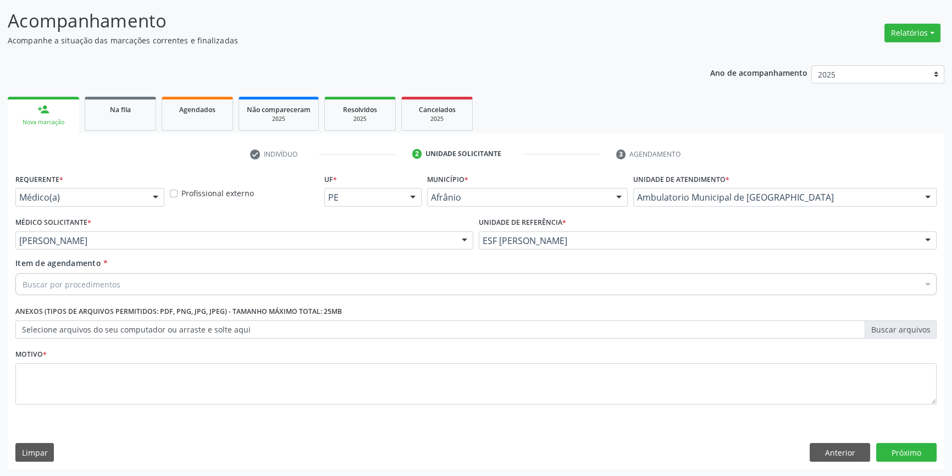
click at [165, 288] on div "Buscar por procedimentos" at bounding box center [475, 284] width 921 height 22
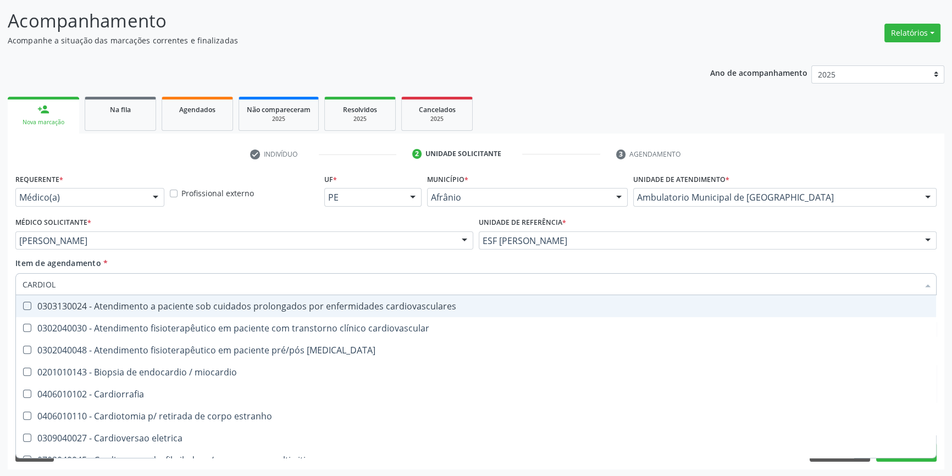
type input "CARDIOLO"
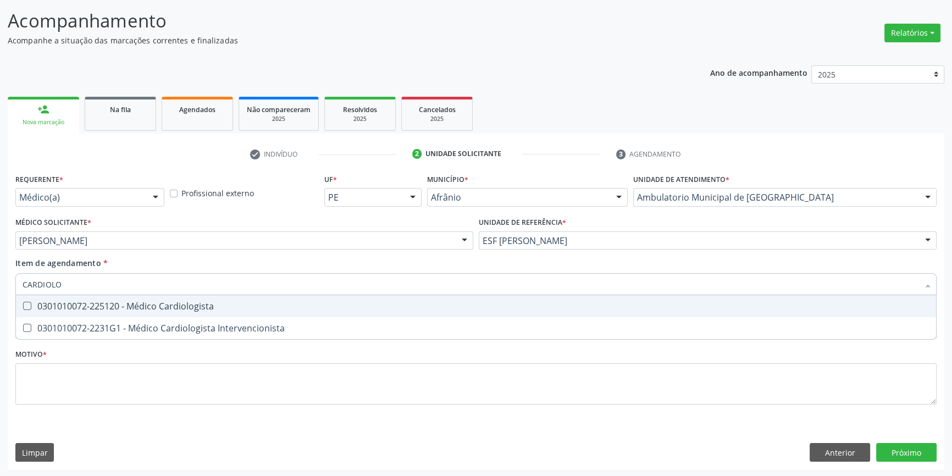
click at [187, 302] on div "0301010072-225120 - Médico Cardiologista" at bounding box center [476, 306] width 907 height 9
checkbox Cardiologista "true"
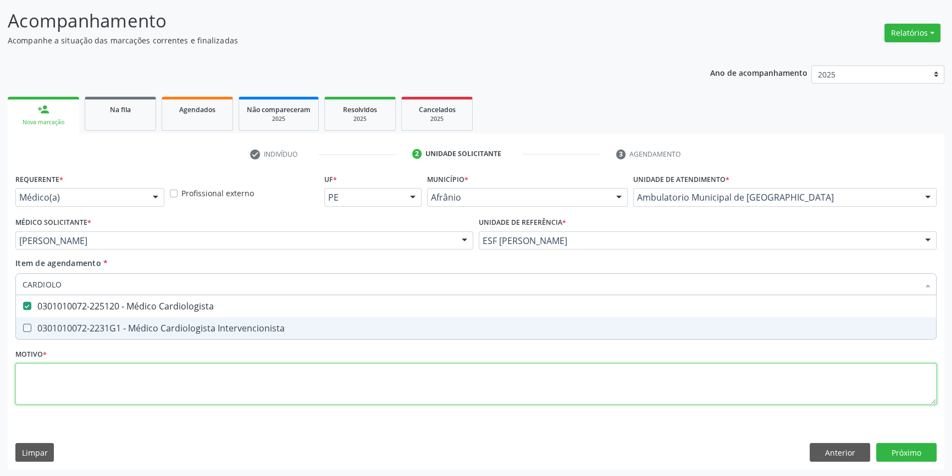
click at [171, 381] on div "Requerente * Médico(a) Médico(a) Enfermeiro(a) Paciente Nenhum resultado encont…" at bounding box center [475, 295] width 921 height 249
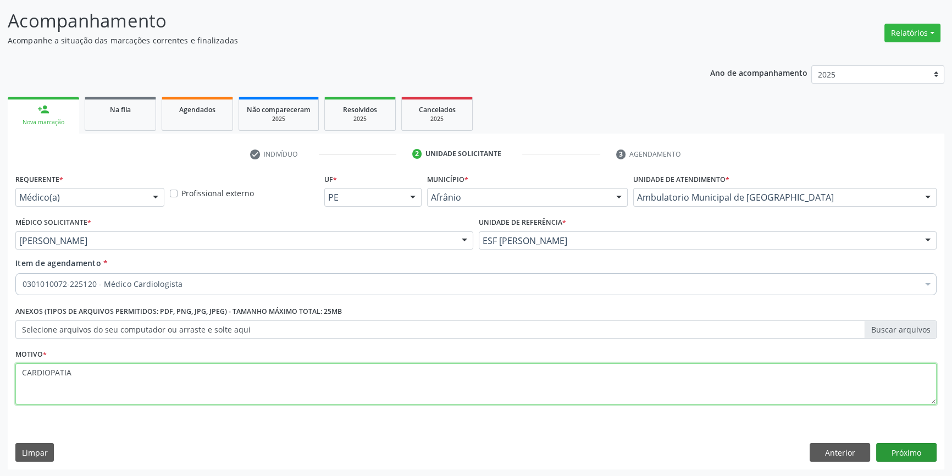
type textarea "CARDIOPATIA"
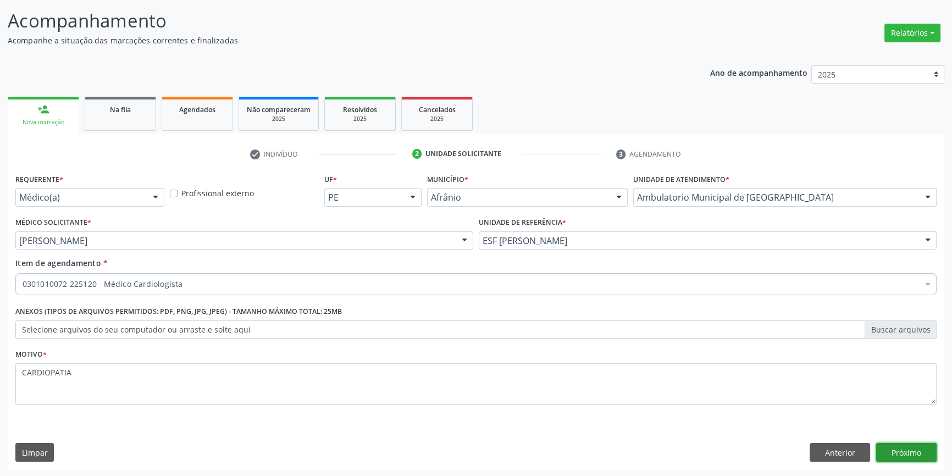
click at [882, 447] on button "Próximo" at bounding box center [906, 452] width 60 height 19
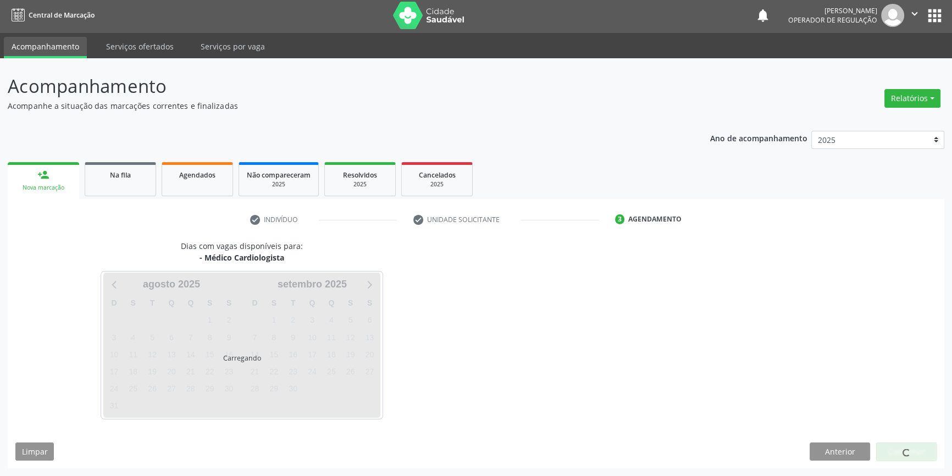
scroll to position [1, 0]
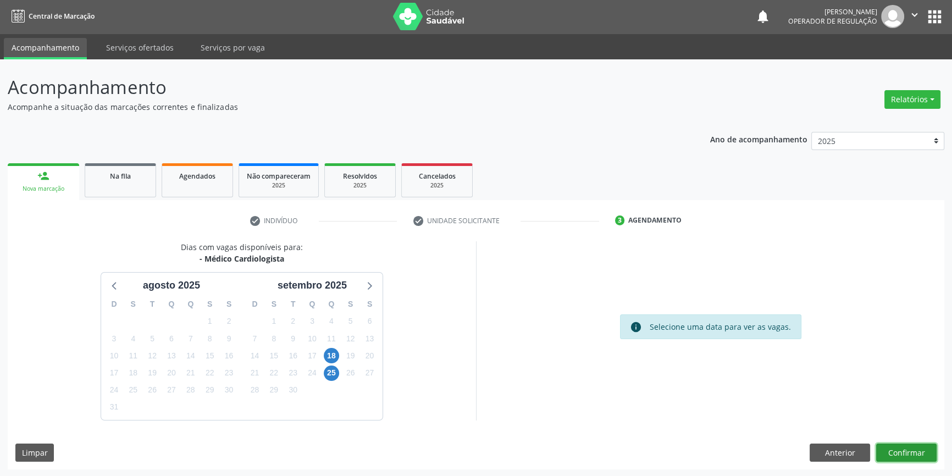
click at [887, 451] on button "Confirmar" at bounding box center [906, 452] width 60 height 19
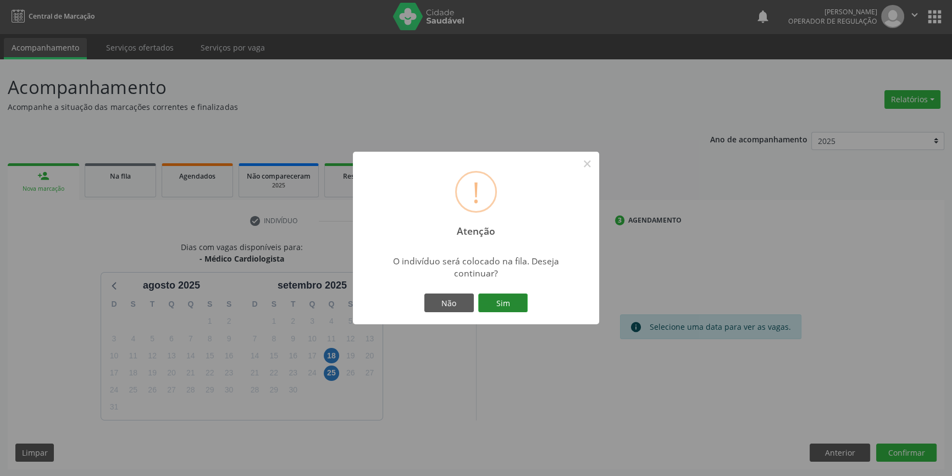
click at [491, 308] on button "Sim" at bounding box center [502, 302] width 49 height 19
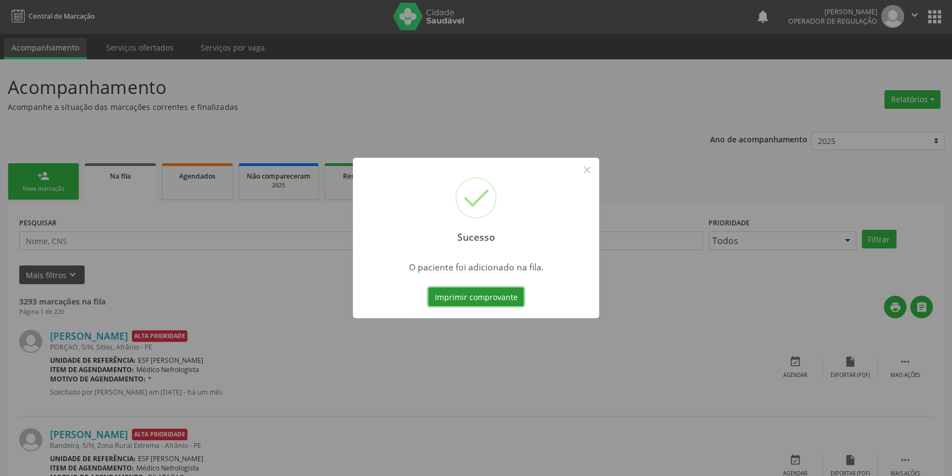
scroll to position [0, 0]
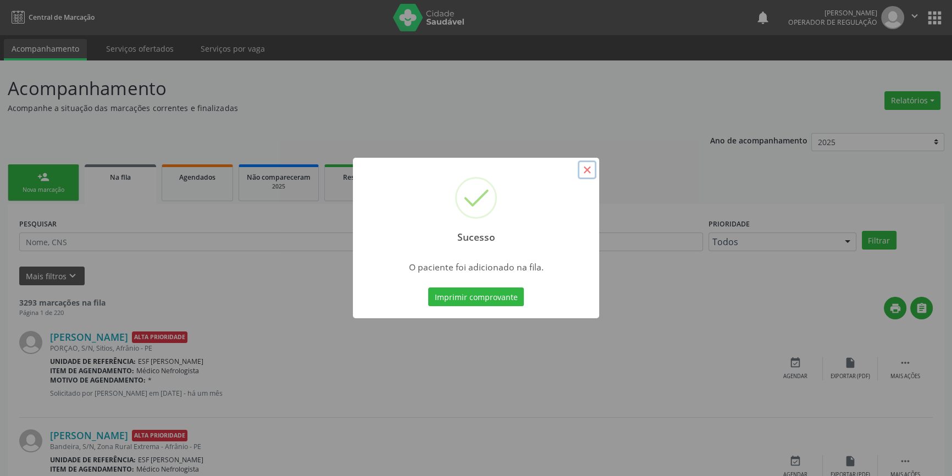
click at [585, 170] on button "×" at bounding box center [586, 169] width 19 height 19
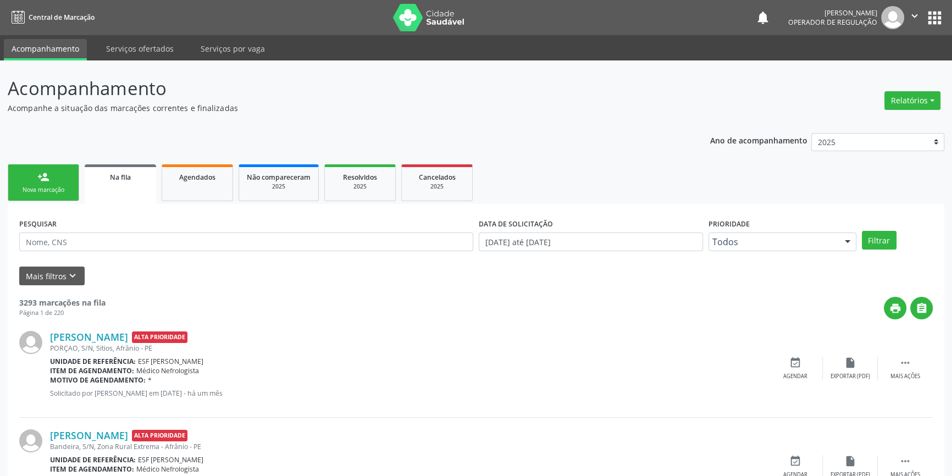
click at [64, 186] on div "Nova marcação" at bounding box center [43, 190] width 55 height 8
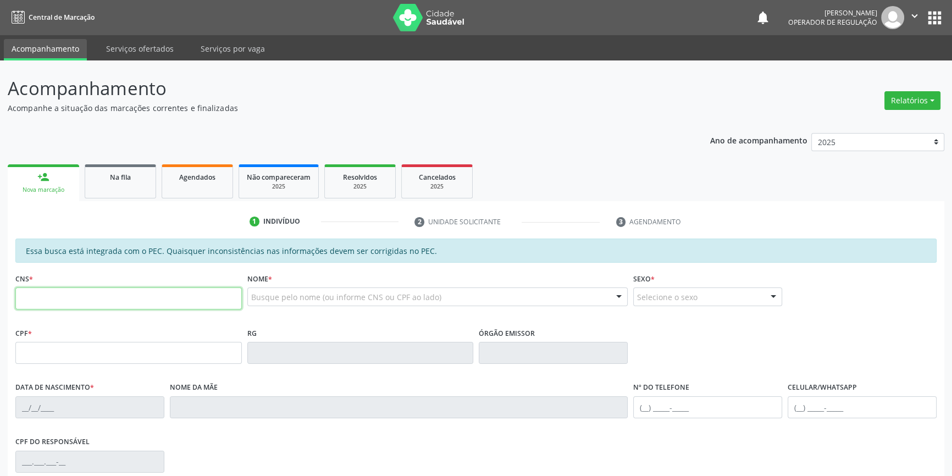
click at [66, 308] on input "text" at bounding box center [128, 298] width 226 height 22
type input "700 3029 1997 6836"
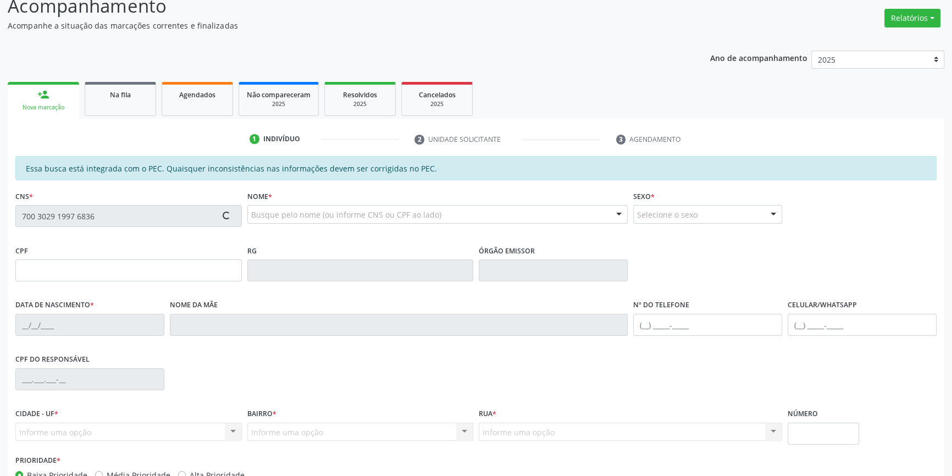
scroll to position [151, 0]
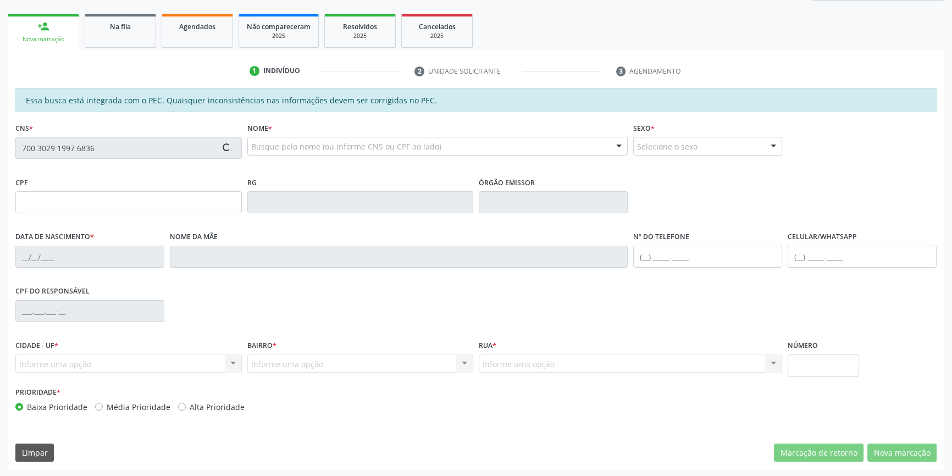
type input "392.206.994-00"
type input "28/10/1954"
type input "Joana Vieira de Nascimento"
type input "(87) 98809-2188"
type input "(87) 98813-0414"
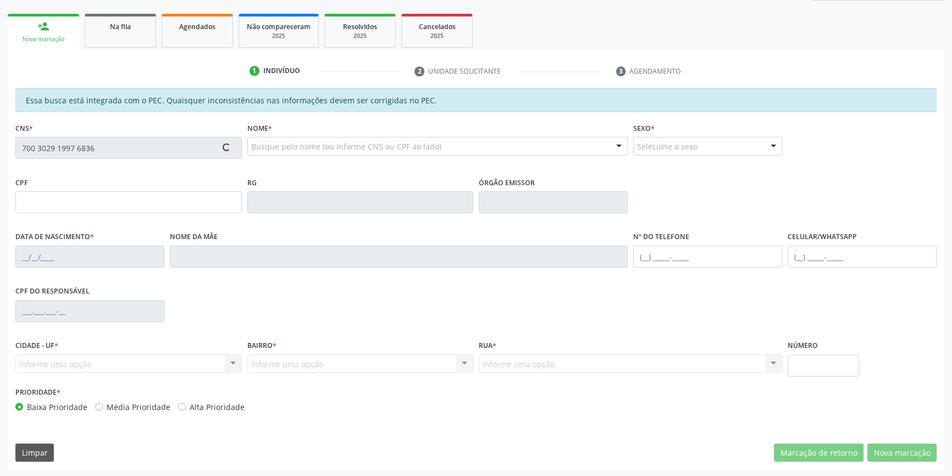
type input "S/N"
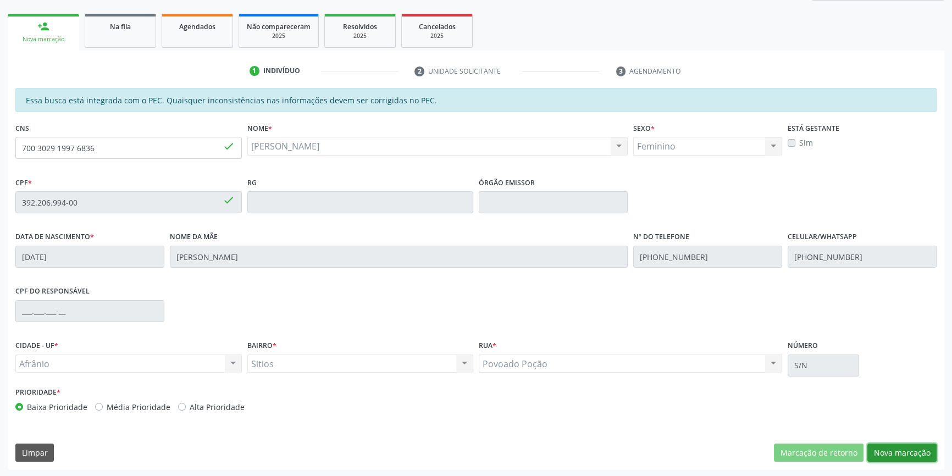
click at [887, 455] on button "Nova marcação" at bounding box center [901, 452] width 69 height 19
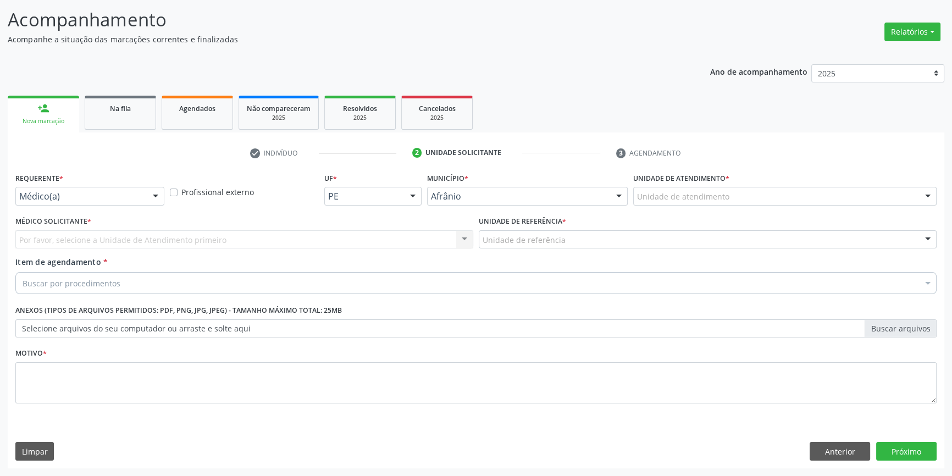
scroll to position [68, 0]
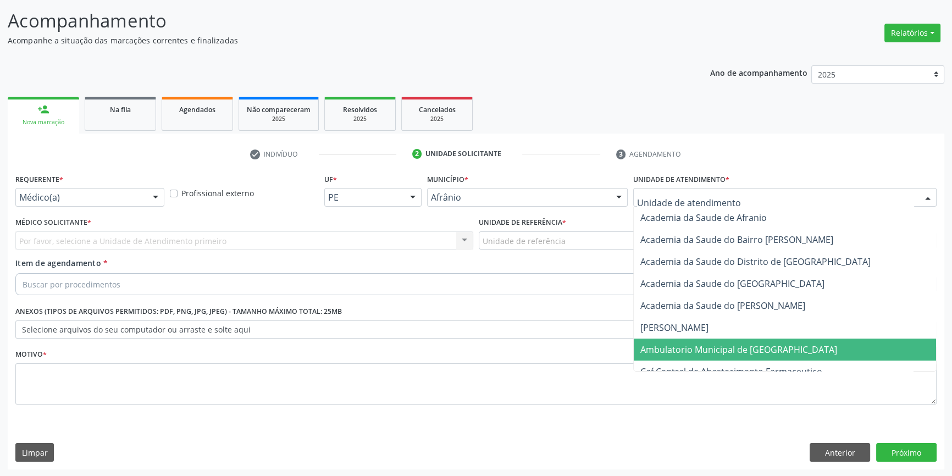
click at [688, 347] on span "Ambulatorio Municipal de [GEOGRAPHIC_DATA]" at bounding box center [738, 349] width 197 height 12
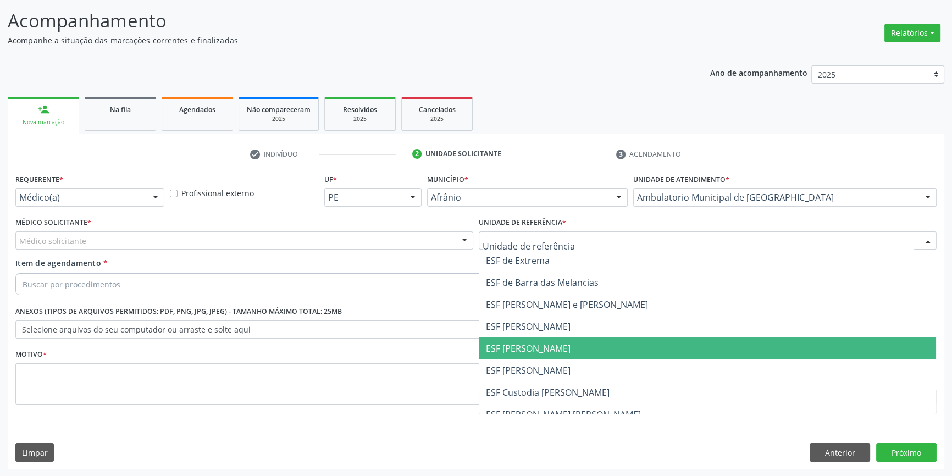
click at [551, 350] on span "ESF [PERSON_NAME]" at bounding box center [528, 348] width 85 height 12
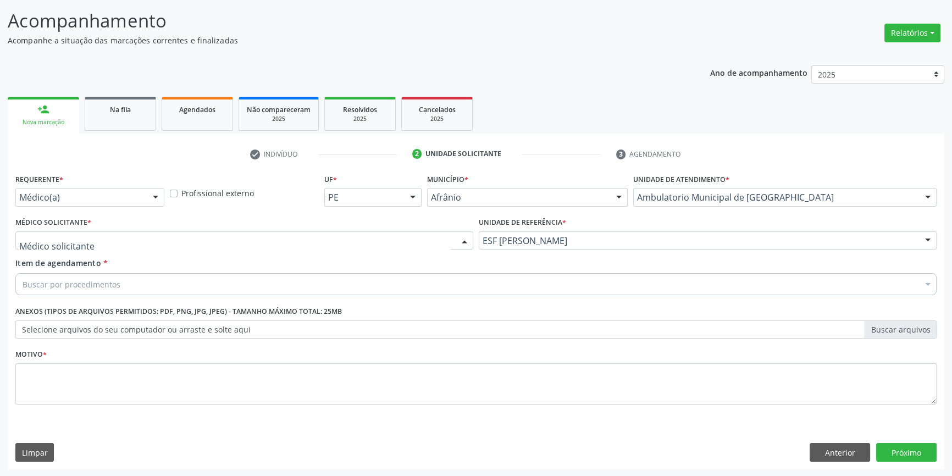
drag, startPoint x: 292, startPoint y: 236, endPoint x: 215, endPoint y: 242, distance: 77.2
click at [291, 236] on div at bounding box center [244, 240] width 458 height 19
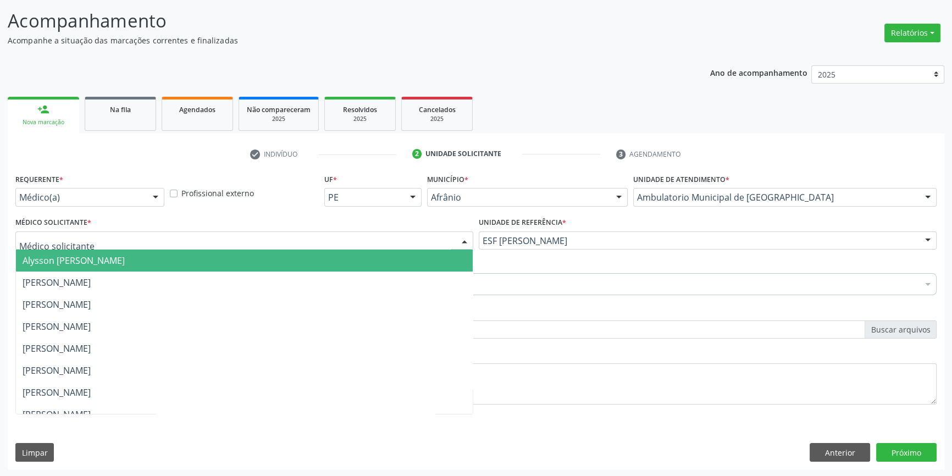
click at [168, 255] on span "Alysson Rodrigo Ferreira Cavalcanti" at bounding box center [244, 260] width 457 height 22
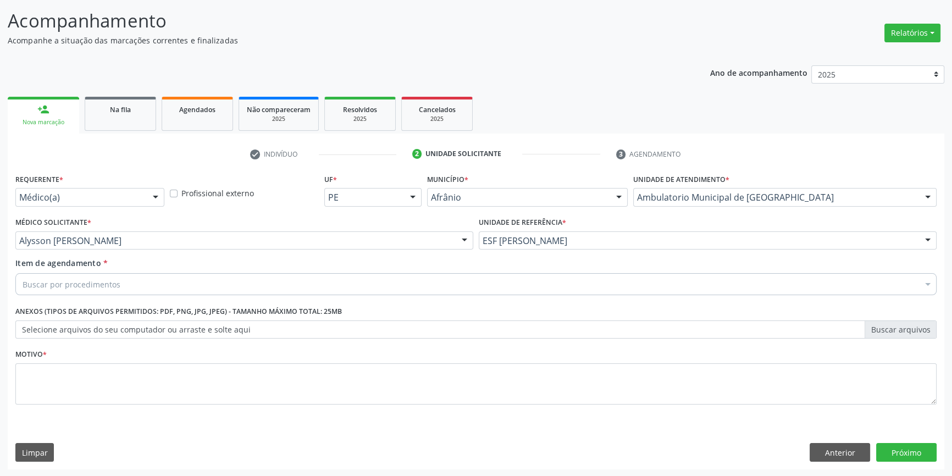
click at [136, 275] on div "Buscar por procedimentos" at bounding box center [475, 284] width 921 height 22
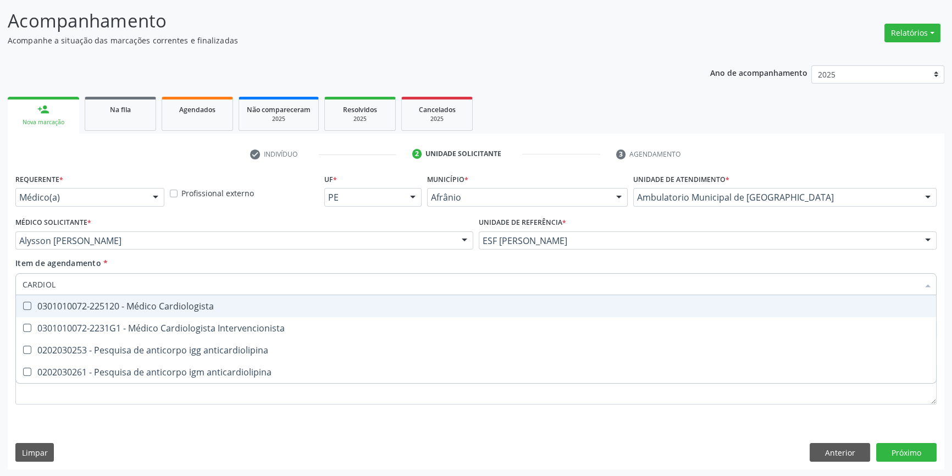
type input "CARDIOLO"
click at [221, 312] on span "0301010072-225120 - Médico Cardiologista" at bounding box center [476, 306] width 920 height 22
checkbox Cardiologista "true"
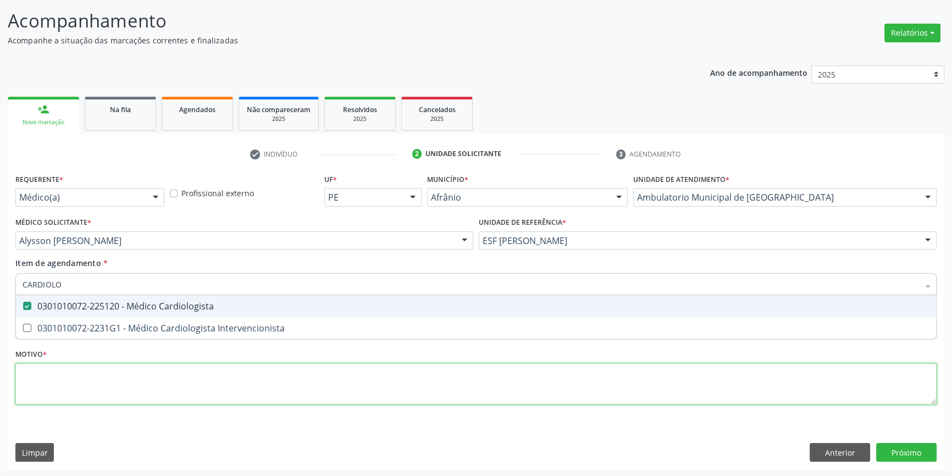
click at [170, 384] on div "Requerente * Médico(a) Médico(a) Enfermeiro(a) Paciente Nenhum resultado encont…" at bounding box center [475, 295] width 921 height 249
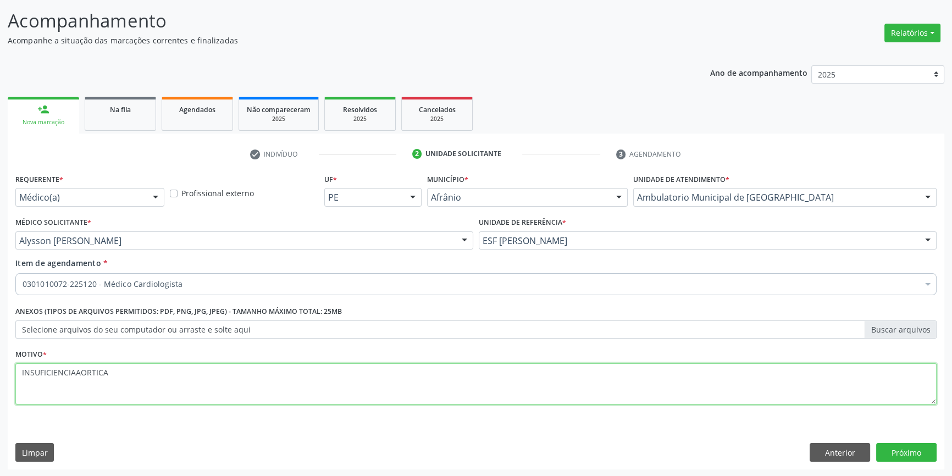
click at [74, 371] on textarea "INSUFICIENCIAAORTICA" at bounding box center [475, 384] width 921 height 42
type textarea "INSUFICIENCIA AORTICA"
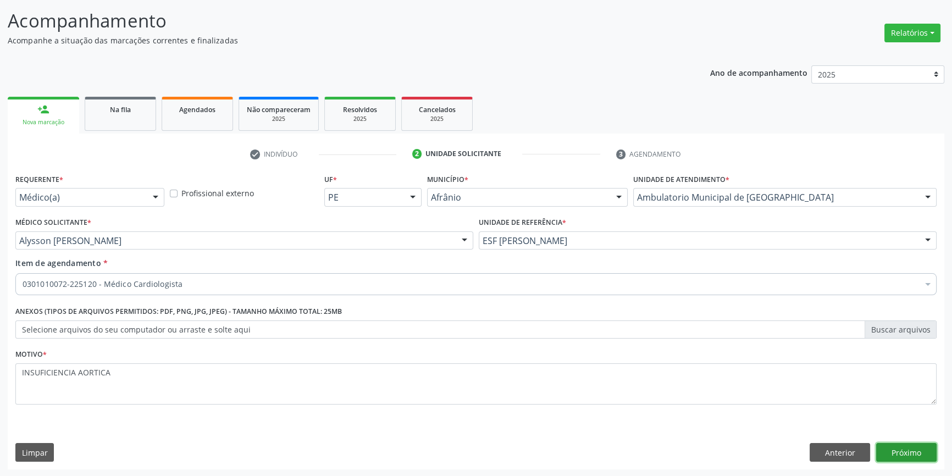
click at [912, 446] on button "Próximo" at bounding box center [906, 452] width 60 height 19
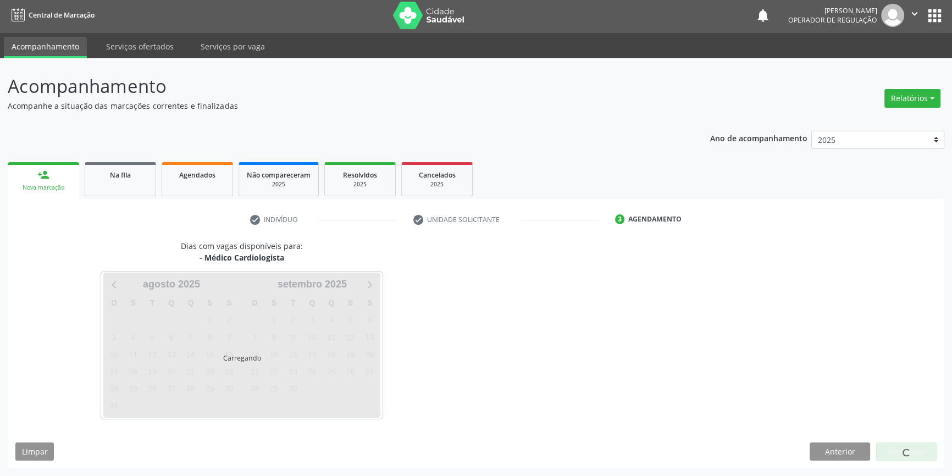
scroll to position [1, 0]
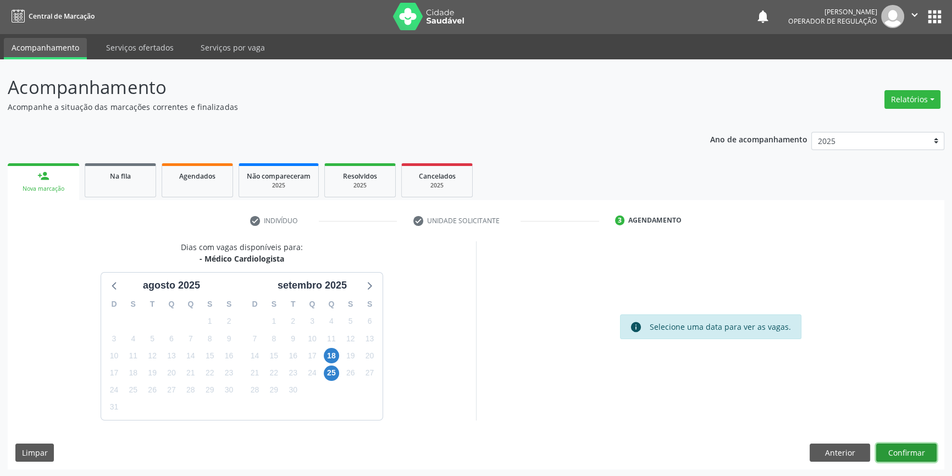
click at [906, 452] on button "Confirmar" at bounding box center [906, 452] width 60 height 19
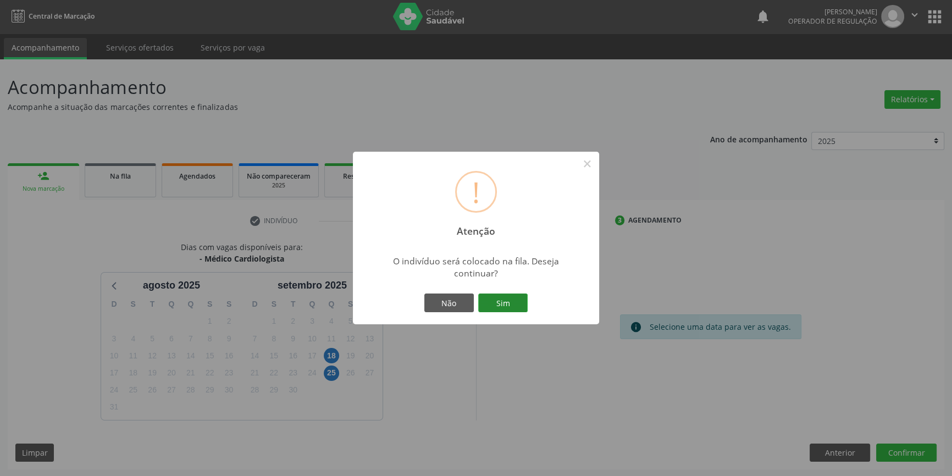
click at [514, 299] on button "Sim" at bounding box center [502, 302] width 49 height 19
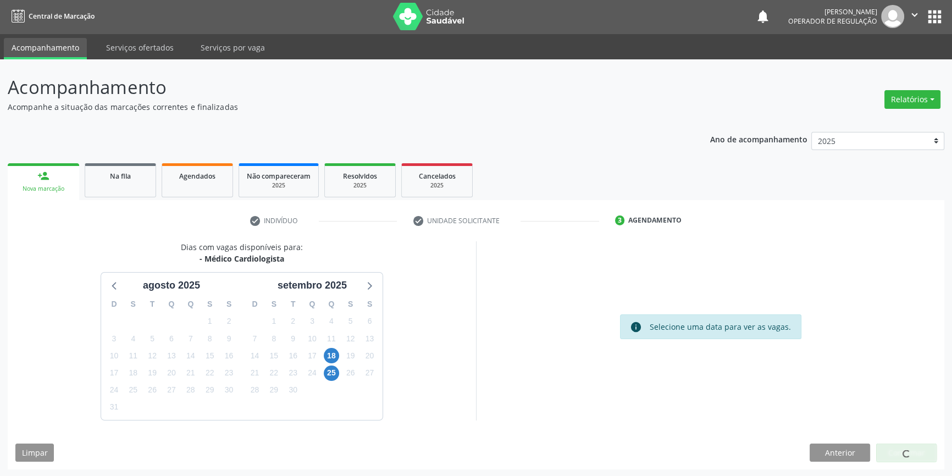
scroll to position [0, 0]
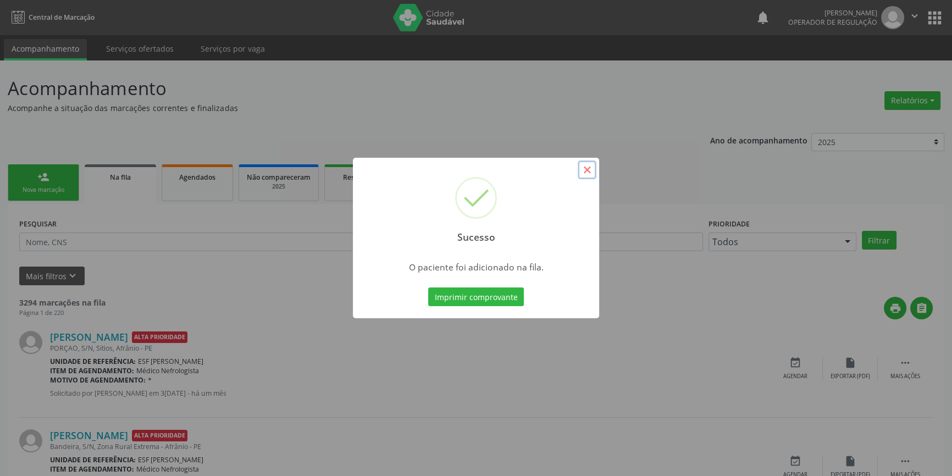
click at [586, 168] on button "×" at bounding box center [586, 169] width 19 height 19
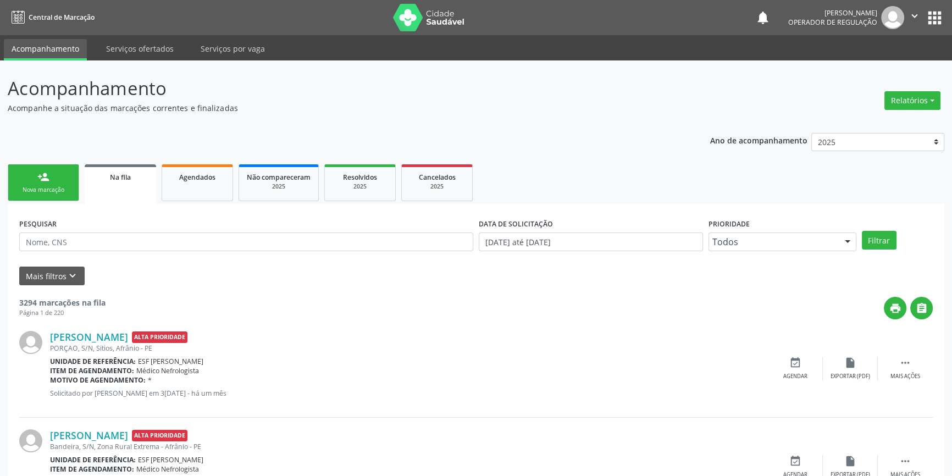
click at [69, 187] on div "Nova marcação" at bounding box center [43, 190] width 55 height 8
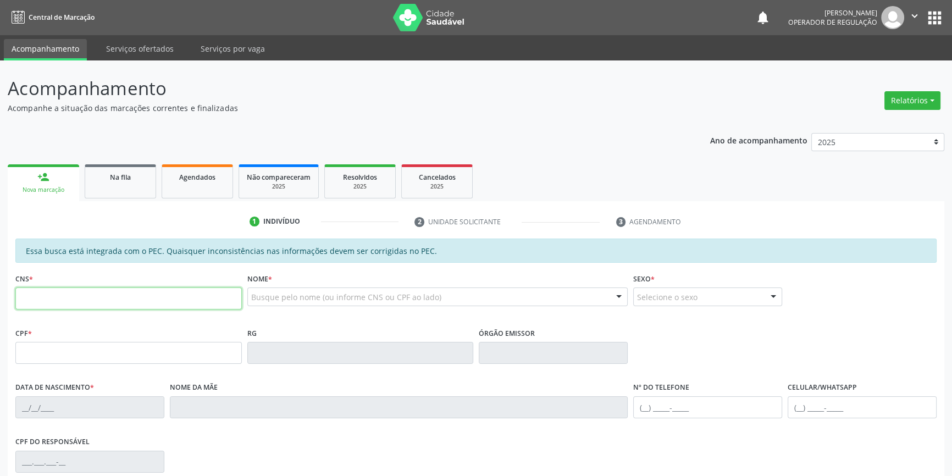
click at [102, 296] on input "text" at bounding box center [128, 298] width 226 height 22
type input "700 3029 1997 6836"
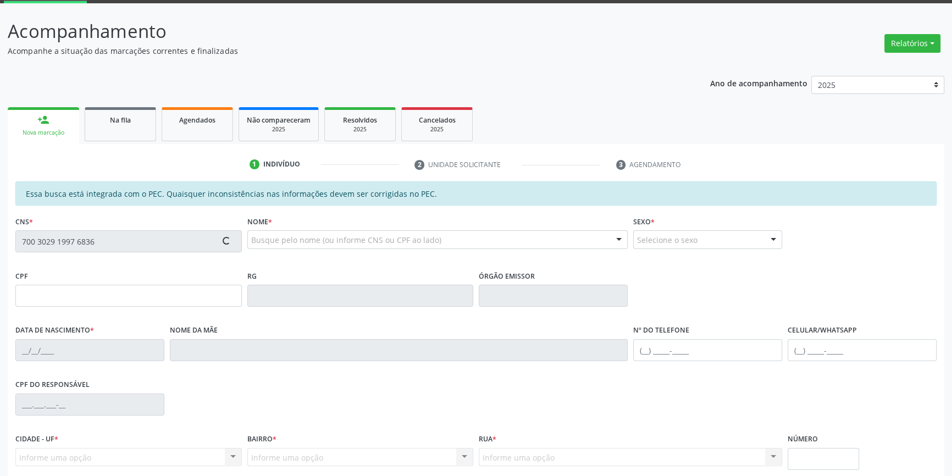
scroll to position [151, 0]
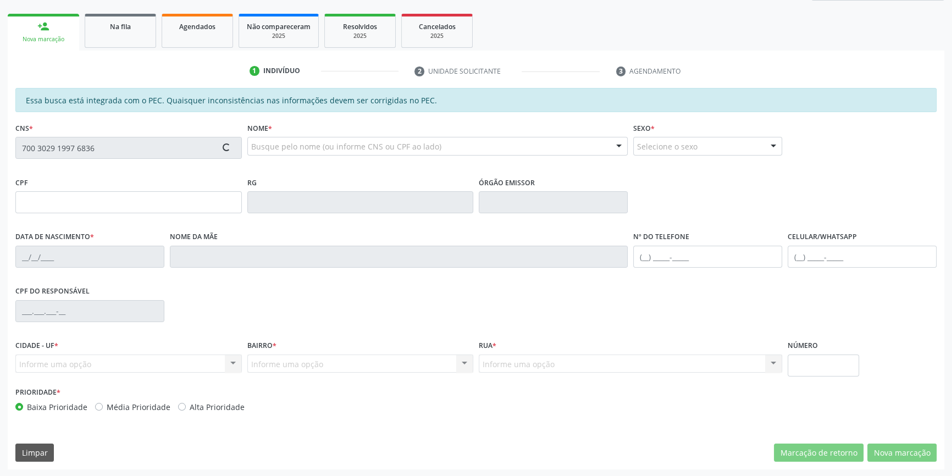
type input "392.206.994-00"
type input "28/10/1954"
type input "Joana Vieira de Nascimento"
type input "(87) 98809-2188"
type input "(87) 98813-0414"
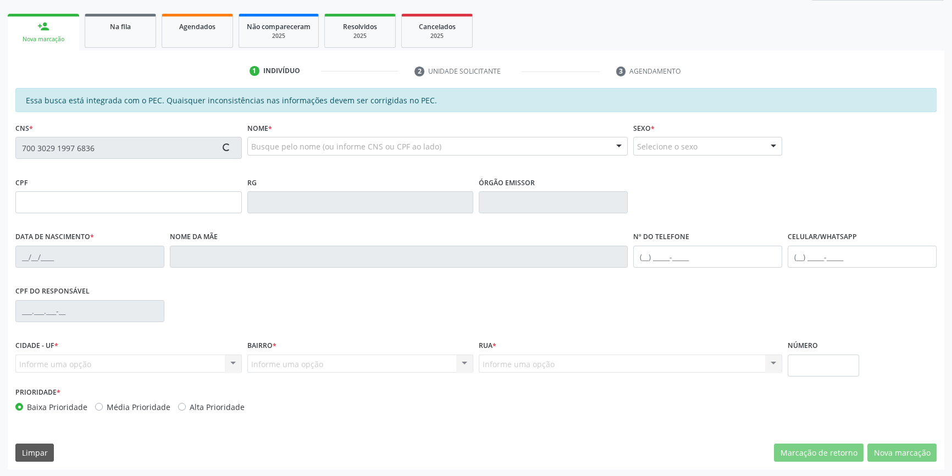
type input "S/N"
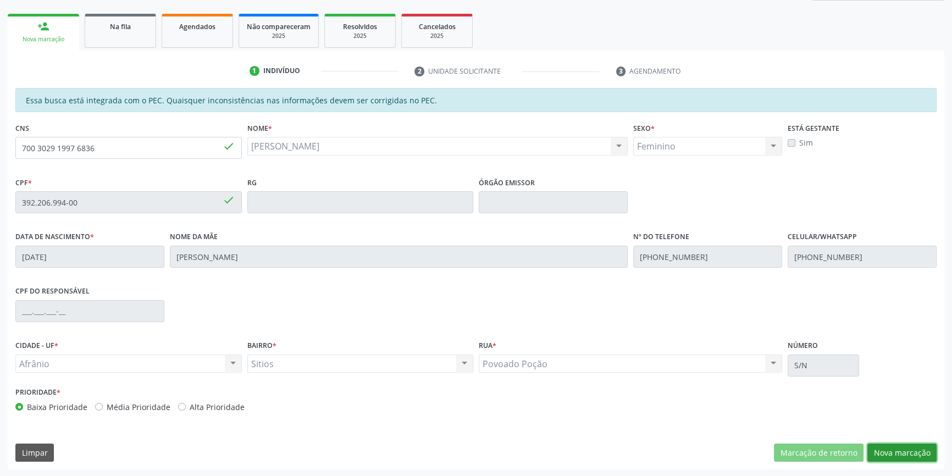
click at [879, 449] on button "Nova marcação" at bounding box center [901, 452] width 69 height 19
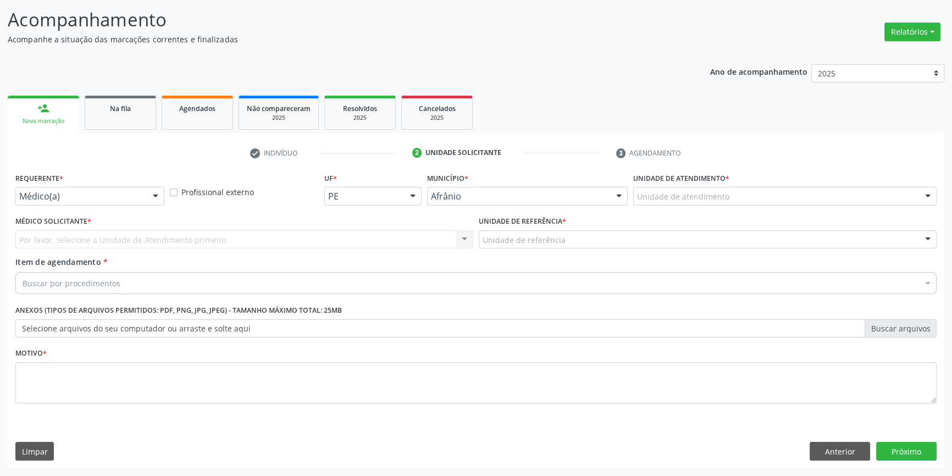
scroll to position [68, 0]
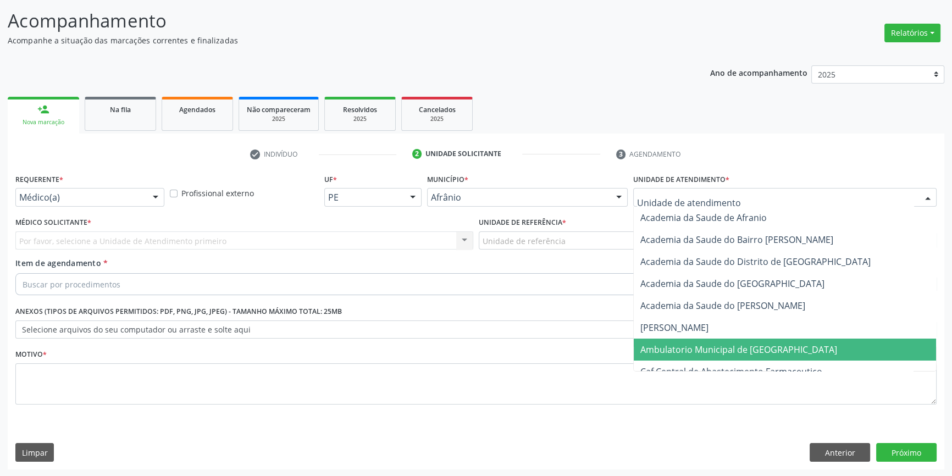
click at [703, 338] on span "Ambulatorio Municipal de [GEOGRAPHIC_DATA]" at bounding box center [785, 349] width 302 height 22
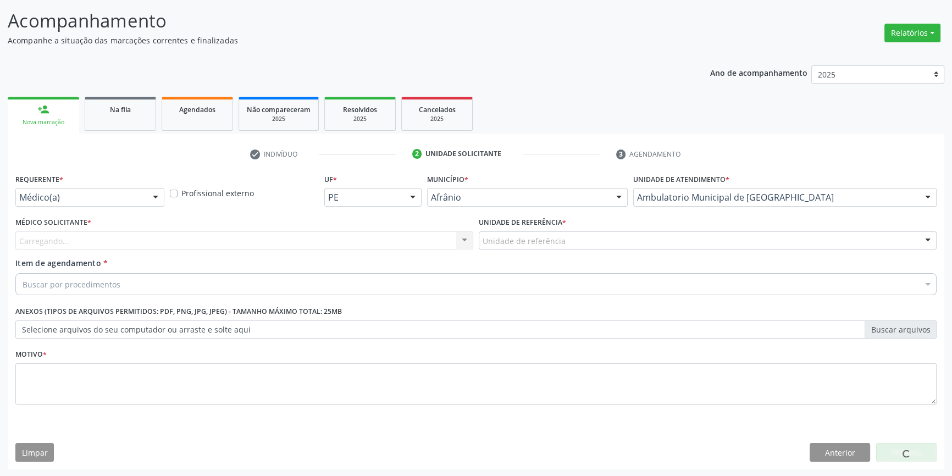
click at [571, 239] on div "Unidade de referência" at bounding box center [708, 240] width 458 height 19
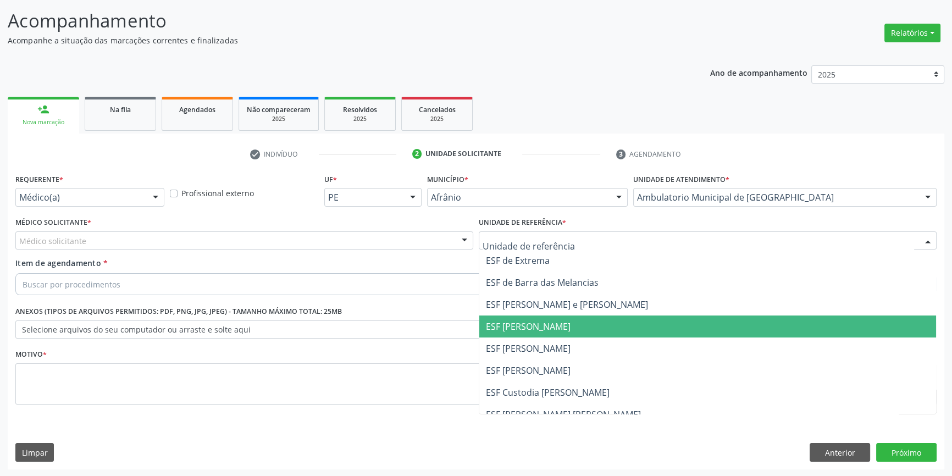
click at [537, 331] on span "ESF [PERSON_NAME]" at bounding box center [707, 326] width 457 height 22
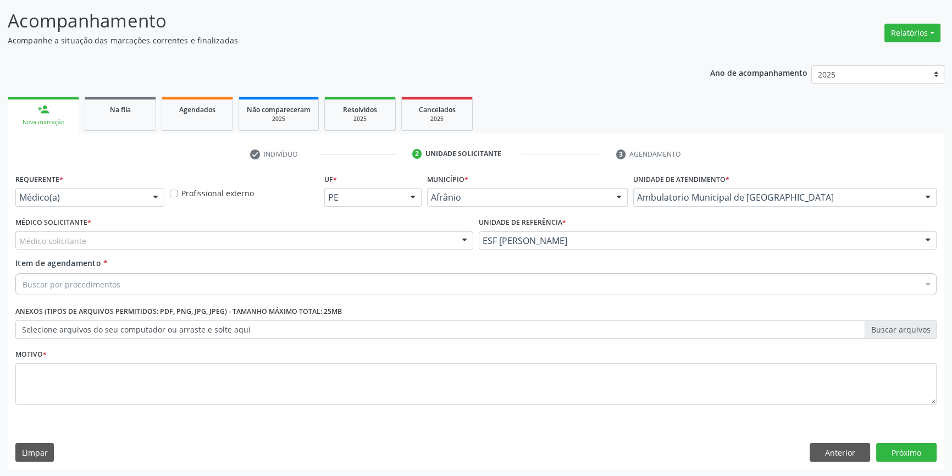
click at [305, 252] on div "Médico Solicitante * Médico solicitante Alysson Rodrigo Ferreira Cavalcanti Bru…" at bounding box center [244, 235] width 463 height 43
drag, startPoint x: 256, startPoint y: 241, endPoint x: 245, endPoint y: 242, distance: 11.0
click at [252, 241] on div "Médico solicitante" at bounding box center [244, 240] width 458 height 19
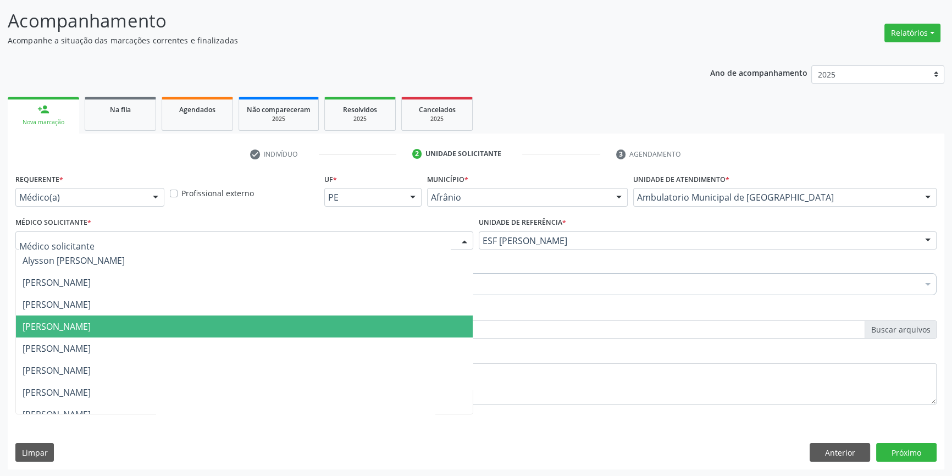
click at [91, 330] on span "[PERSON_NAME]" at bounding box center [57, 326] width 68 height 12
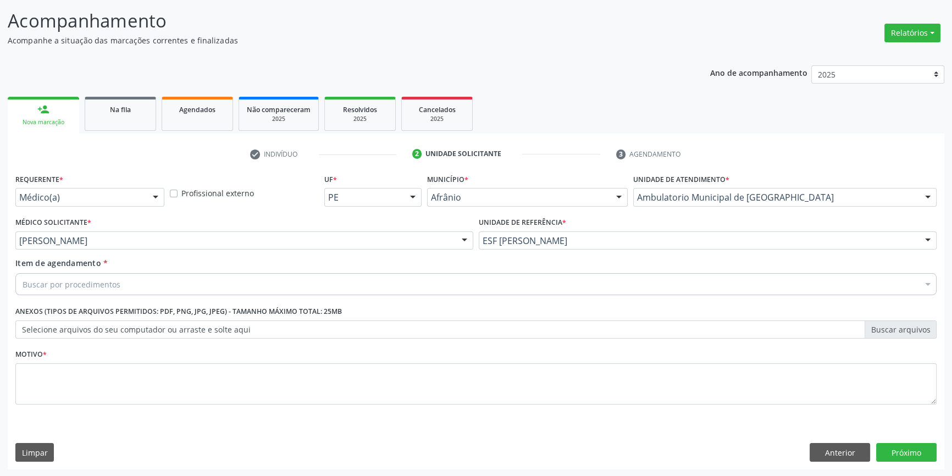
click at [109, 290] on div "Buscar por procedimentos" at bounding box center [475, 284] width 921 height 22
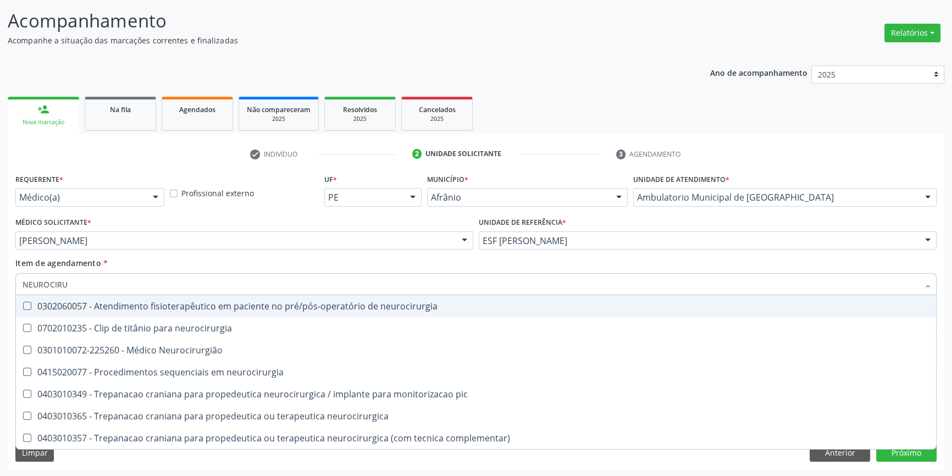
type input "NEUROCIRUR"
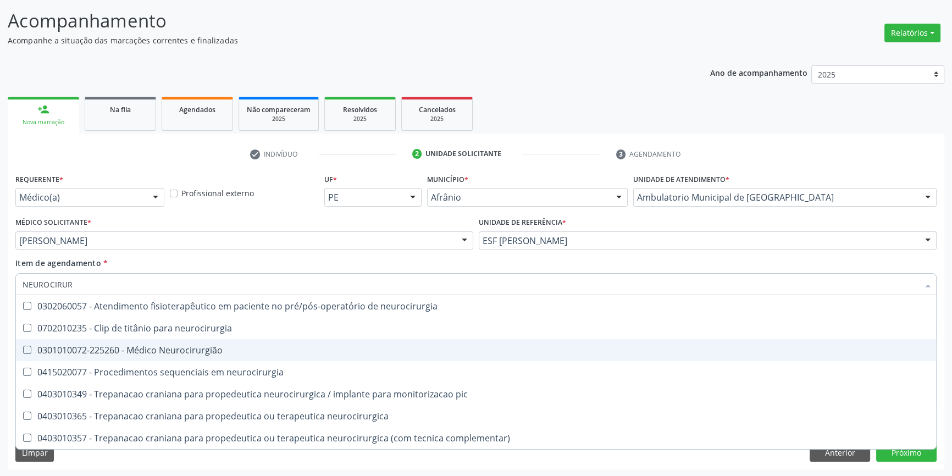
click at [176, 346] on div "0301010072-225260 - Médico Neurocirurgião" at bounding box center [476, 350] width 907 height 9
checkbox Neurocirurgião "true"
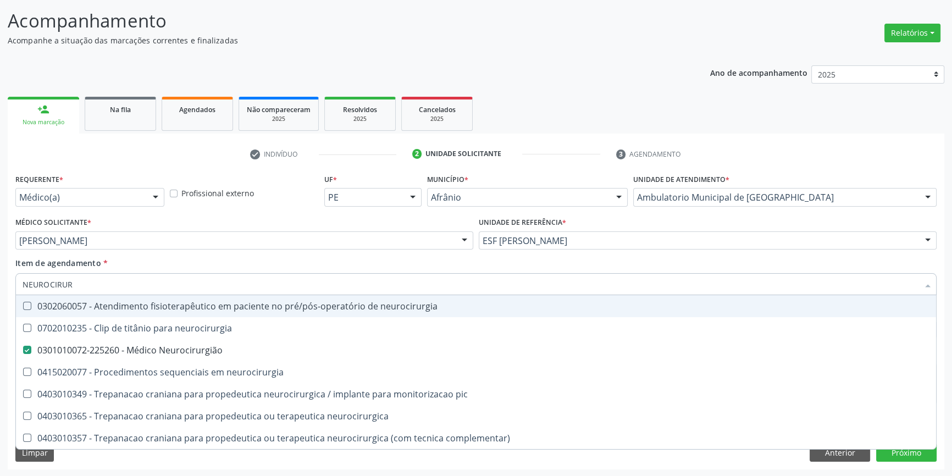
click at [174, 263] on div "Item de agendamento * NEUROCIRUR Desfazer seleção 0302060057 - Atendimento fisi…" at bounding box center [475, 274] width 921 height 35
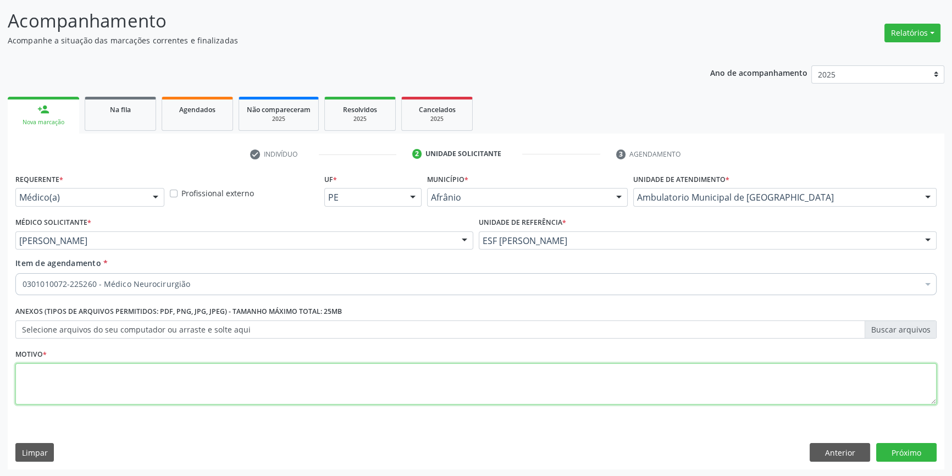
click at [171, 367] on textarea at bounding box center [475, 384] width 921 height 42
type textarea "NOVA CONSULTA NOVEMBRO 2025"
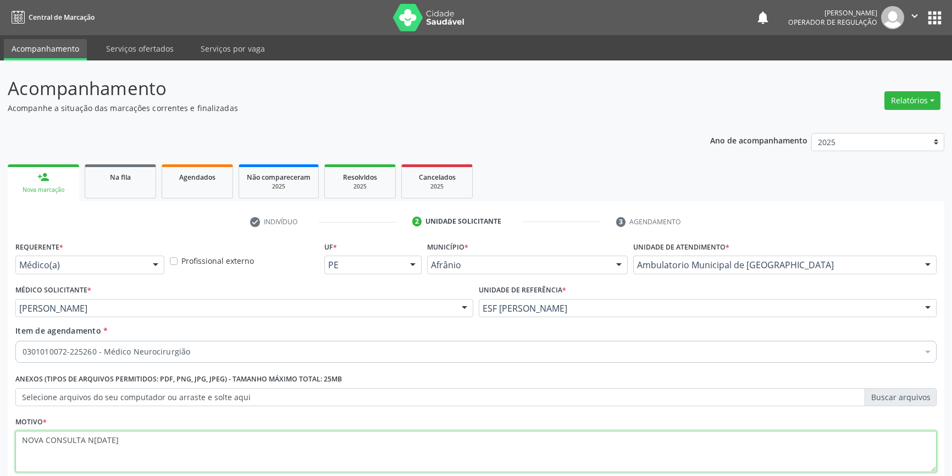
scroll to position [68, 0]
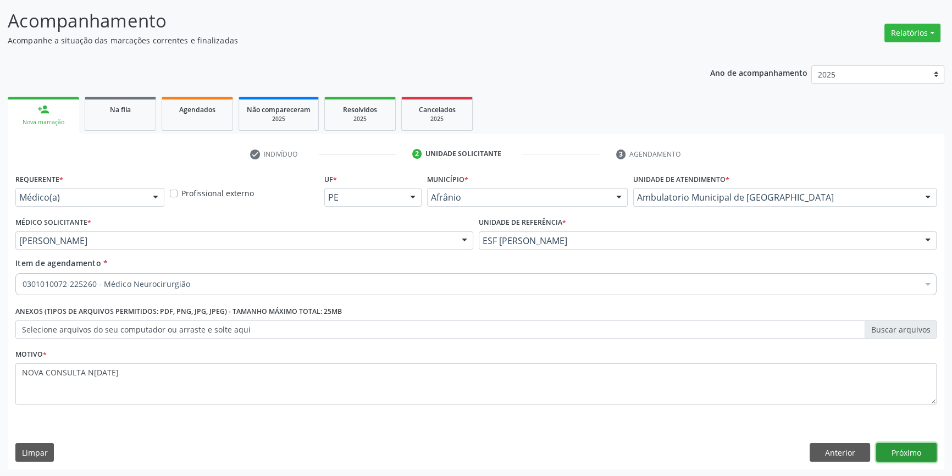
click at [892, 454] on button "Próximo" at bounding box center [906, 452] width 60 height 19
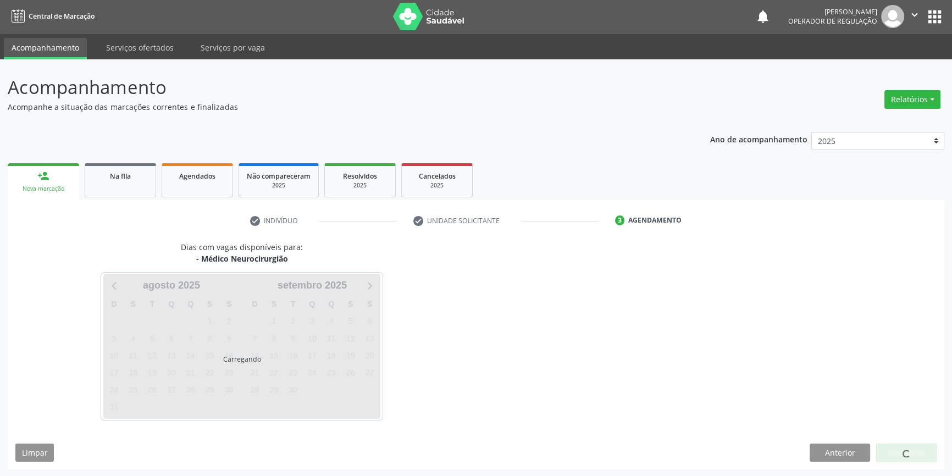
scroll to position [34, 0]
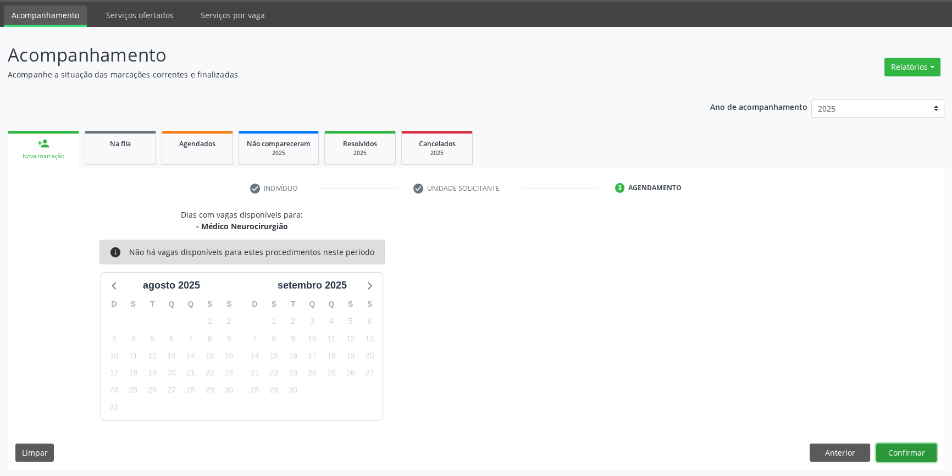
click at [893, 453] on button "Confirmar" at bounding box center [906, 452] width 60 height 19
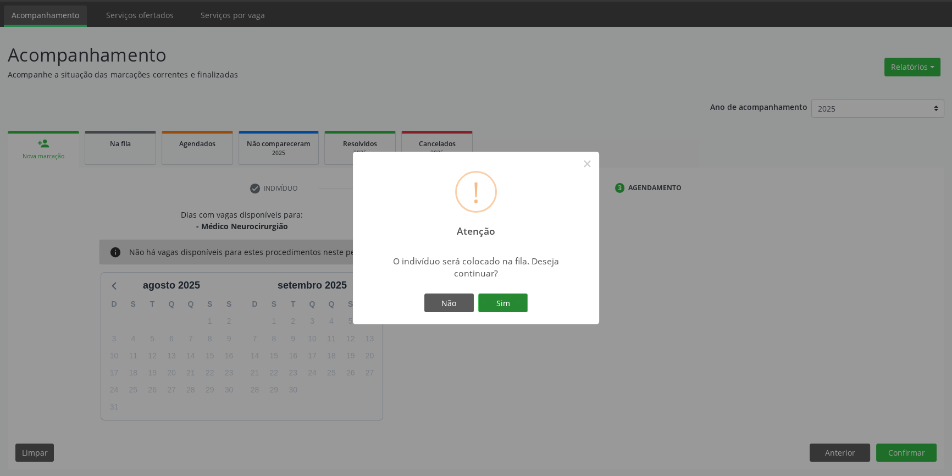
click at [503, 294] on button "Sim" at bounding box center [502, 302] width 49 height 19
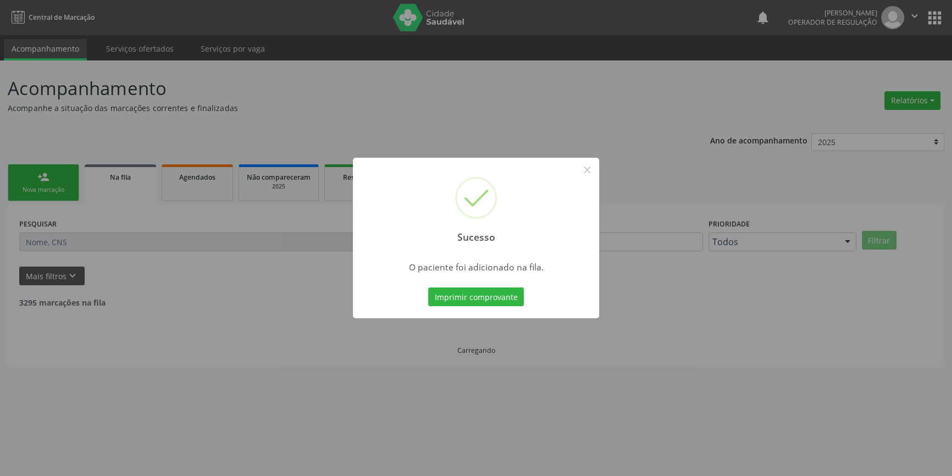
scroll to position [0, 0]
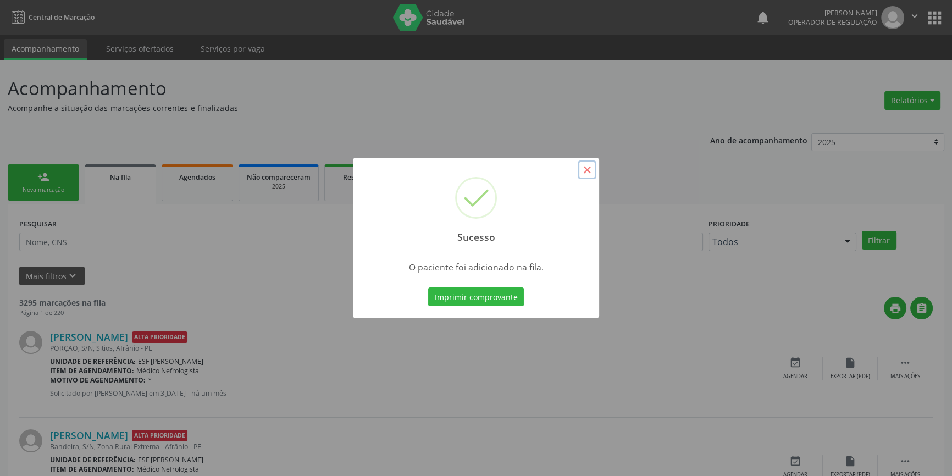
click at [582, 169] on button "×" at bounding box center [586, 169] width 19 height 19
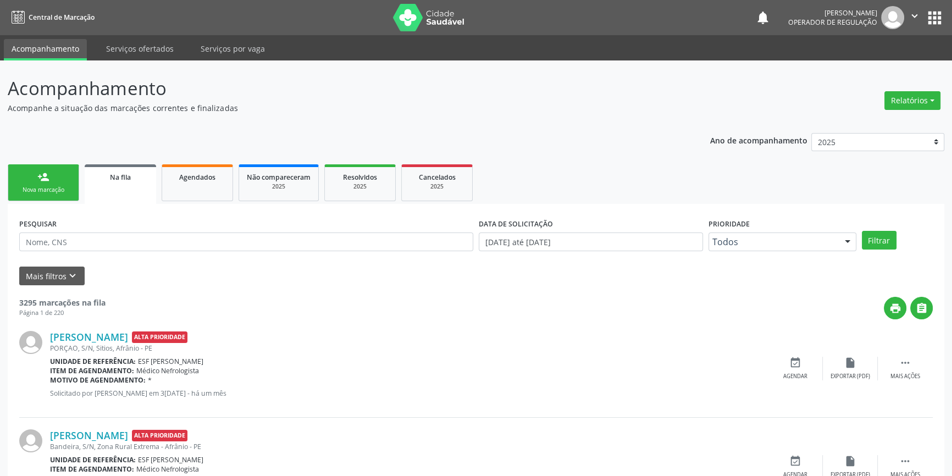
click at [42, 181] on div "person_add" at bounding box center [43, 177] width 12 height 12
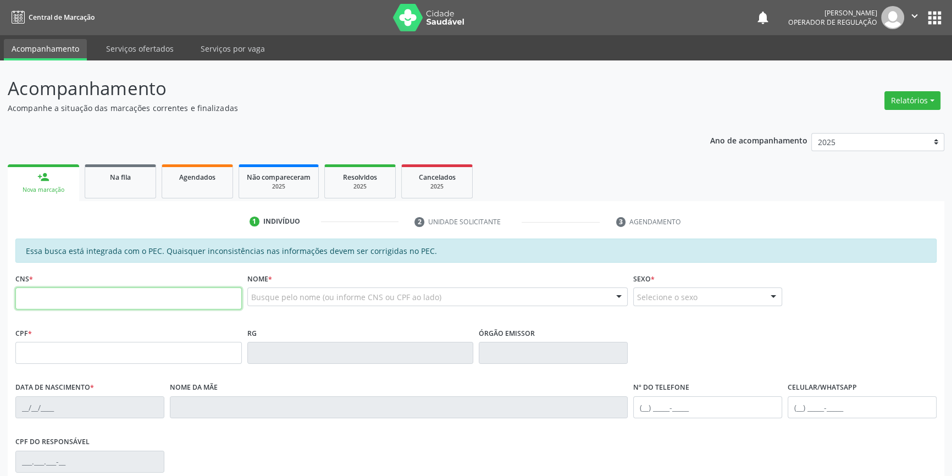
click at [63, 292] on input "text" at bounding box center [128, 298] width 226 height 22
type input "700 3029 1997 6836"
type input "392.206.994-00"
type input "2[DATE]"
type input "[PERSON_NAME]"
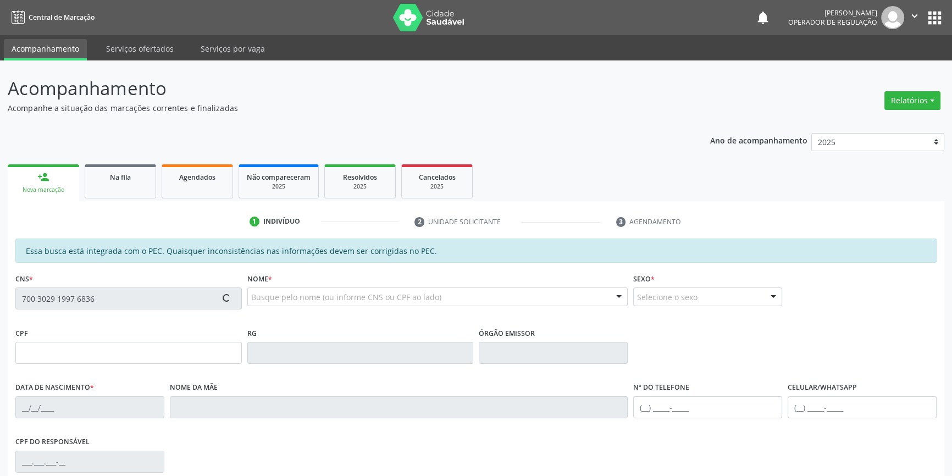
type input "[PHONE_NUMBER]"
type input "S/N"
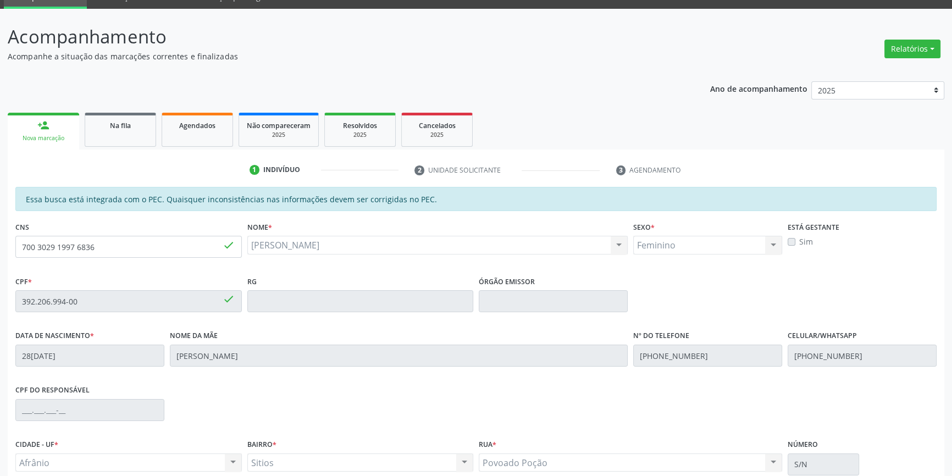
scroll to position [151, 0]
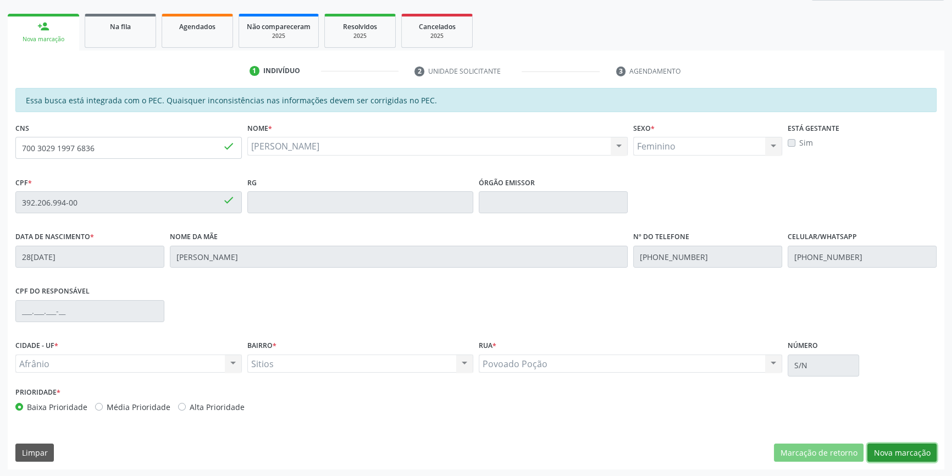
click at [896, 450] on button "Nova marcação" at bounding box center [901, 452] width 69 height 19
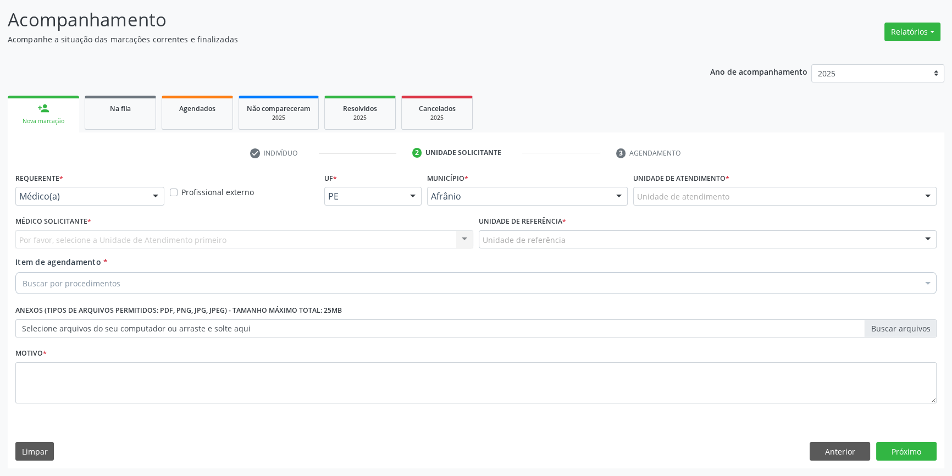
scroll to position [68, 0]
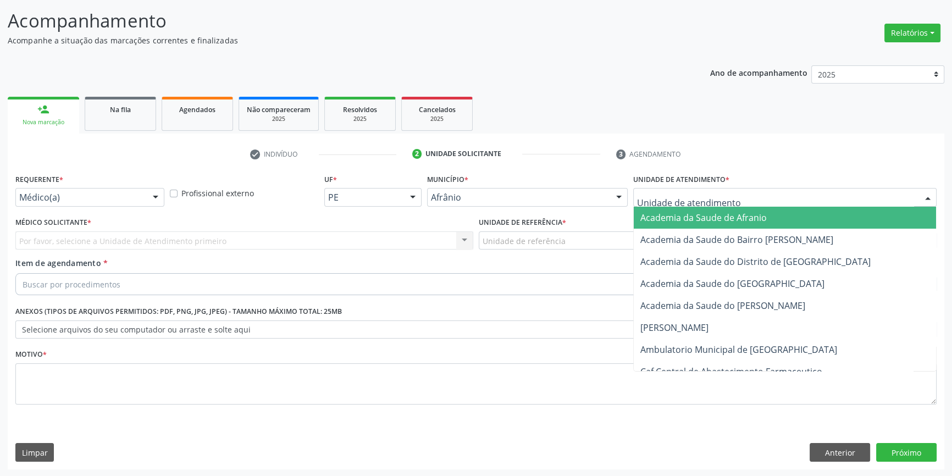
click at [736, 197] on div at bounding box center [784, 197] width 303 height 19
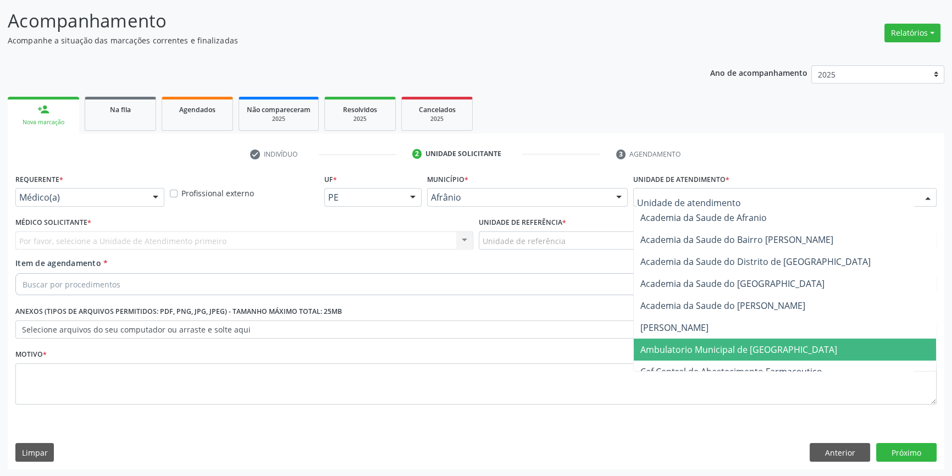
click at [709, 344] on span "Ambulatorio Municipal de [GEOGRAPHIC_DATA]" at bounding box center [738, 349] width 197 height 12
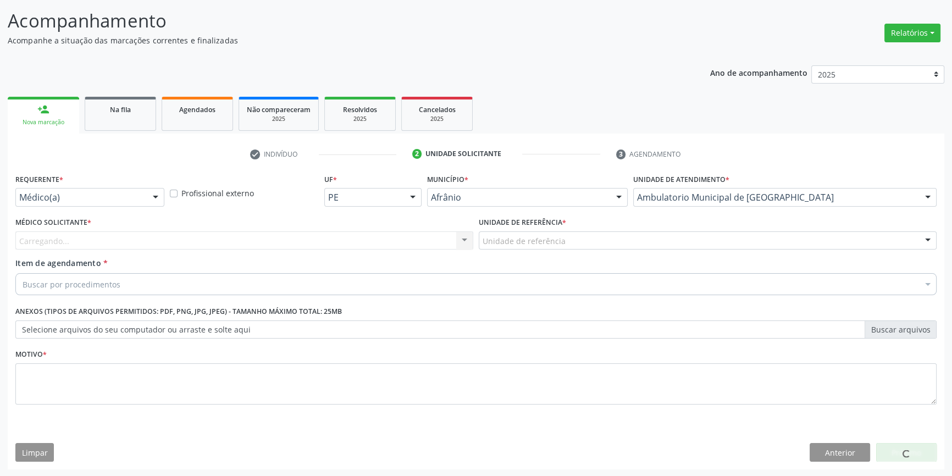
click at [573, 242] on div "Unidade de referência" at bounding box center [708, 240] width 458 height 19
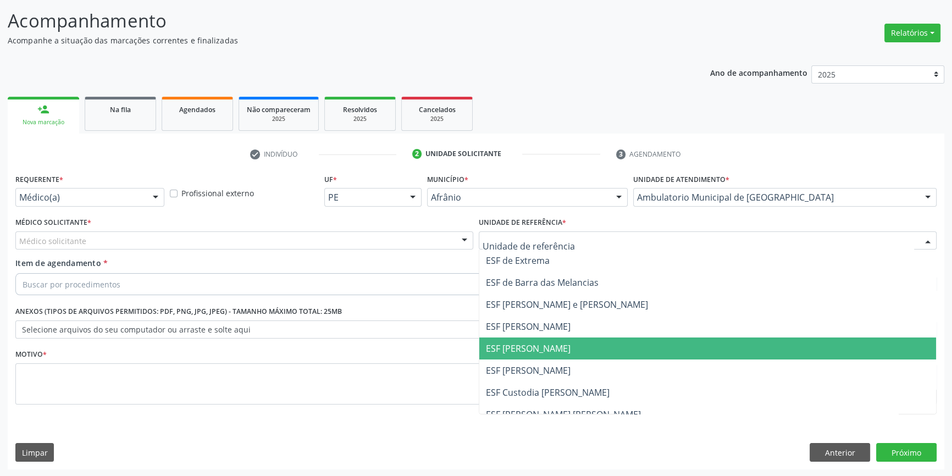
drag, startPoint x: 545, startPoint y: 350, endPoint x: 464, endPoint y: 307, distance: 91.0
click at [543, 350] on span "ESF [PERSON_NAME]" at bounding box center [528, 348] width 85 height 12
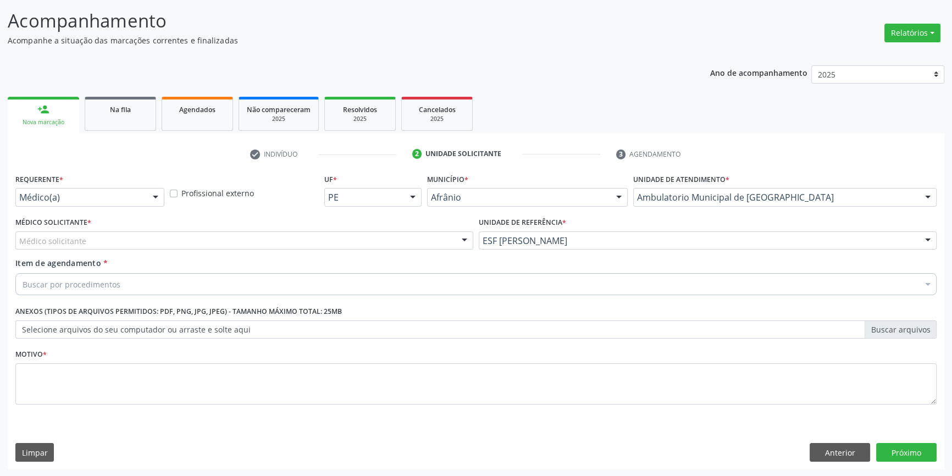
click at [312, 236] on div "Médico solicitante" at bounding box center [244, 240] width 458 height 19
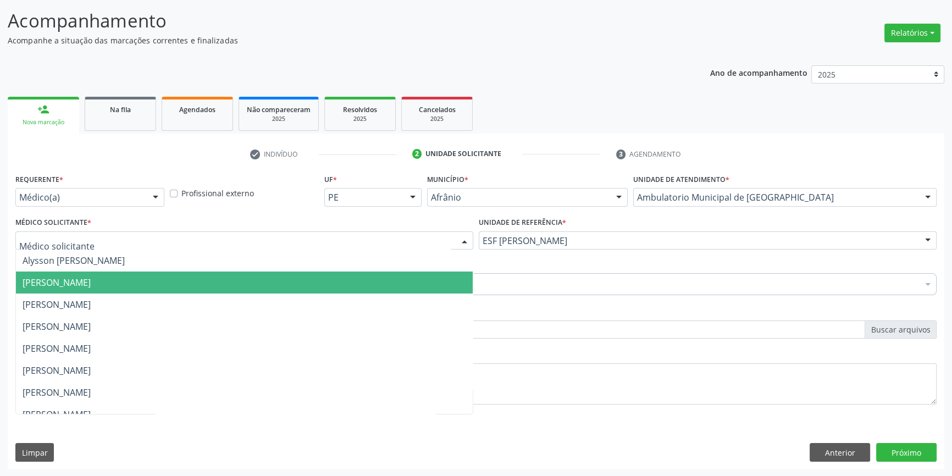
click at [282, 277] on span "[PERSON_NAME]" at bounding box center [244, 282] width 457 height 22
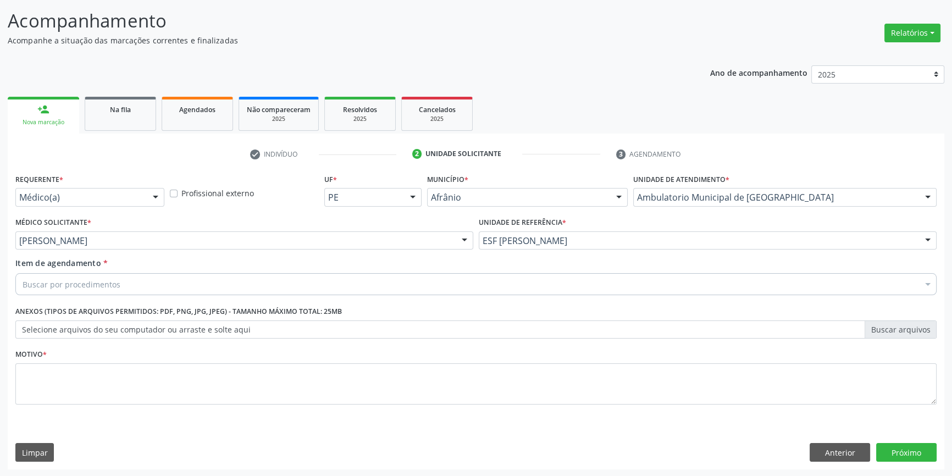
click at [219, 277] on div "Buscar por procedimentos" at bounding box center [475, 284] width 921 height 22
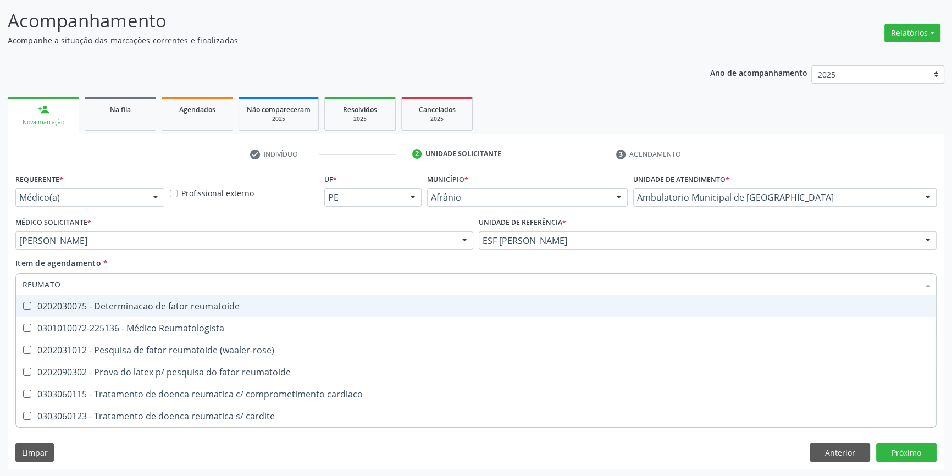
type input "REUMATOL"
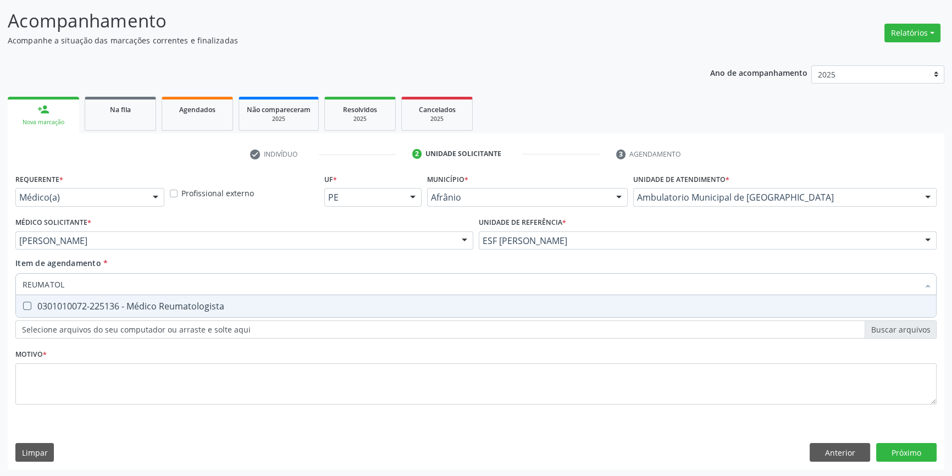
click at [216, 302] on div "0301010072-225136 - Médico Reumatologista" at bounding box center [476, 306] width 907 height 9
checkbox Reumatologista "true"
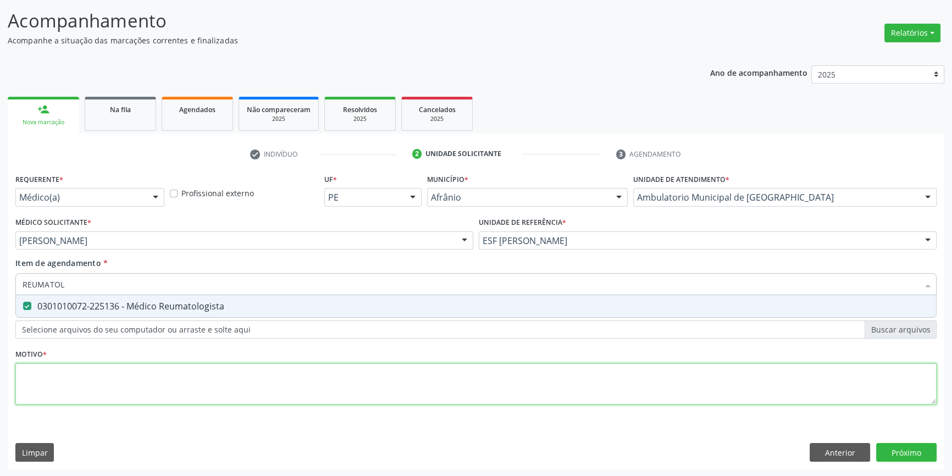
click at [211, 382] on div "Requerente * Médico(a) Médico(a) Enfermeiro(a) Paciente Nenhum resultado encont…" at bounding box center [475, 295] width 921 height 249
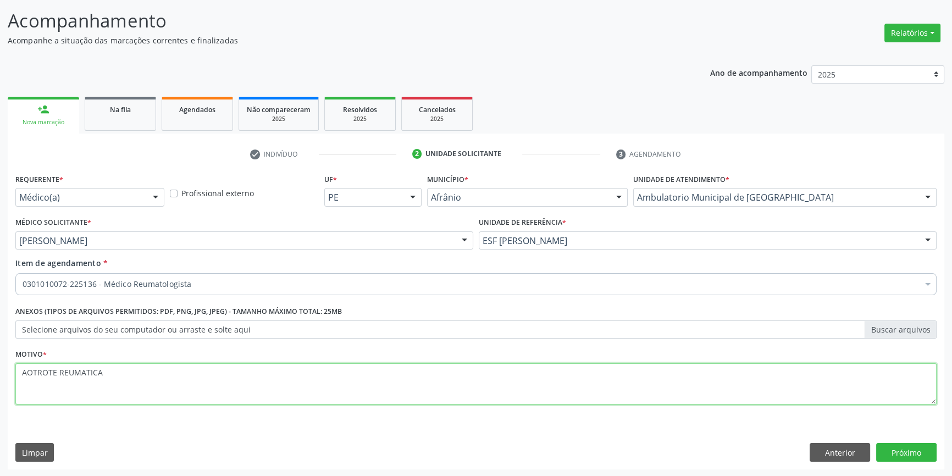
paste textarea "RTRITE REUMATICA"
type textarea "ARTRITE REUMATICA"
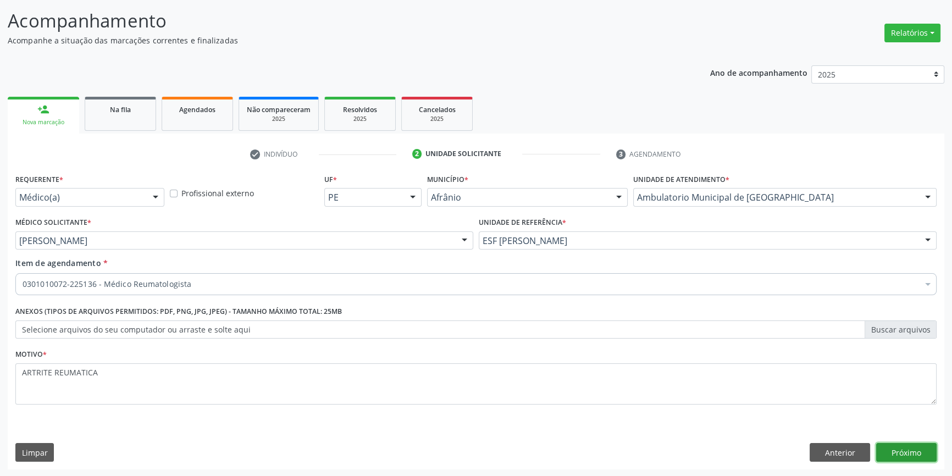
click at [923, 454] on button "Próximo" at bounding box center [906, 452] width 60 height 19
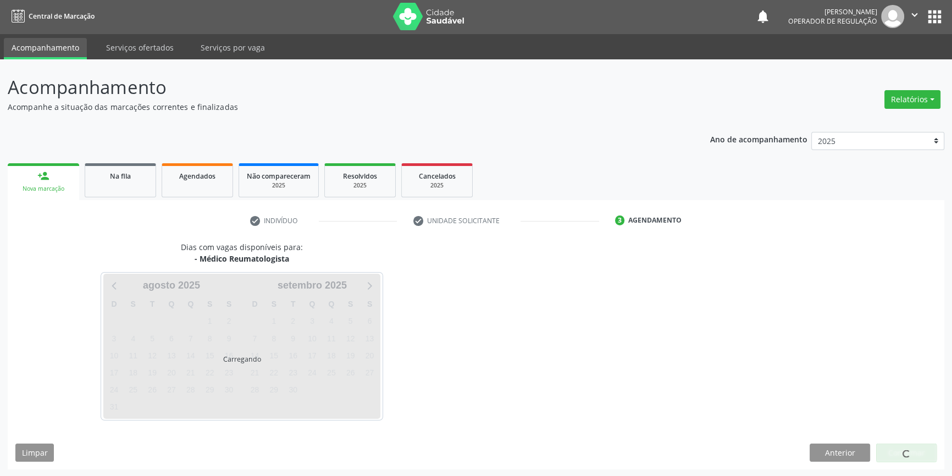
scroll to position [34, 0]
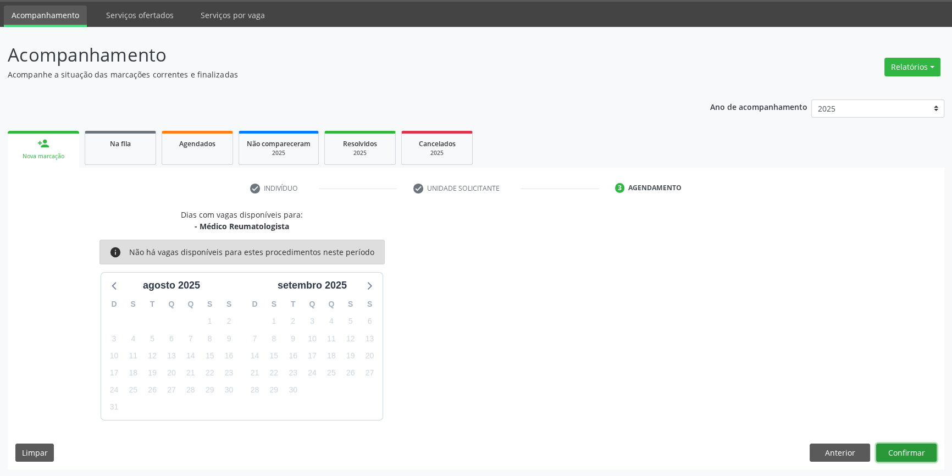
click at [923, 457] on button "Confirmar" at bounding box center [906, 452] width 60 height 19
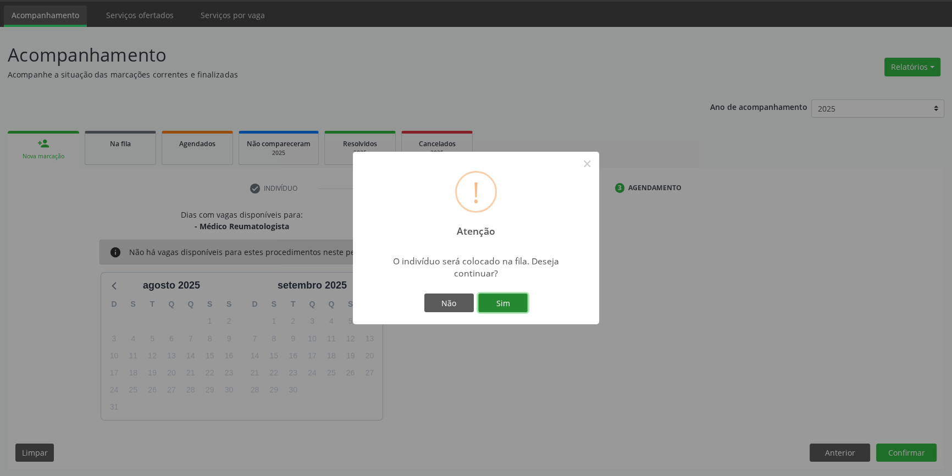
click at [504, 298] on button "Sim" at bounding box center [502, 302] width 49 height 19
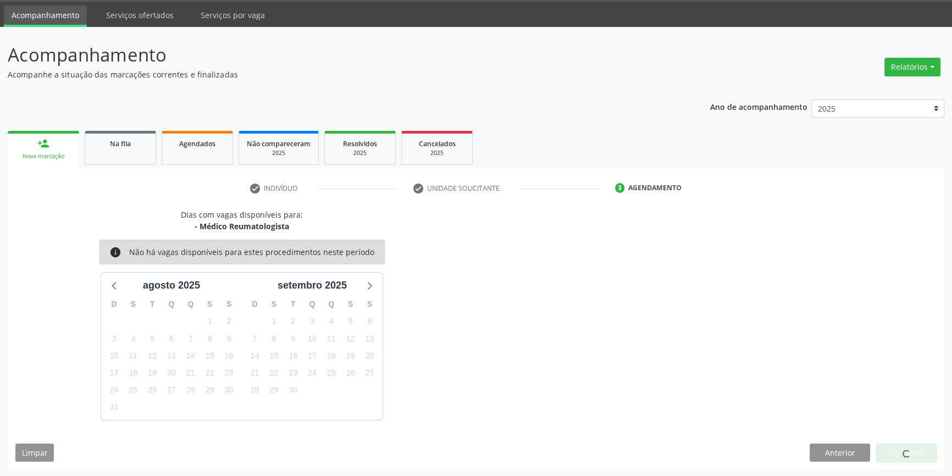
scroll to position [0, 0]
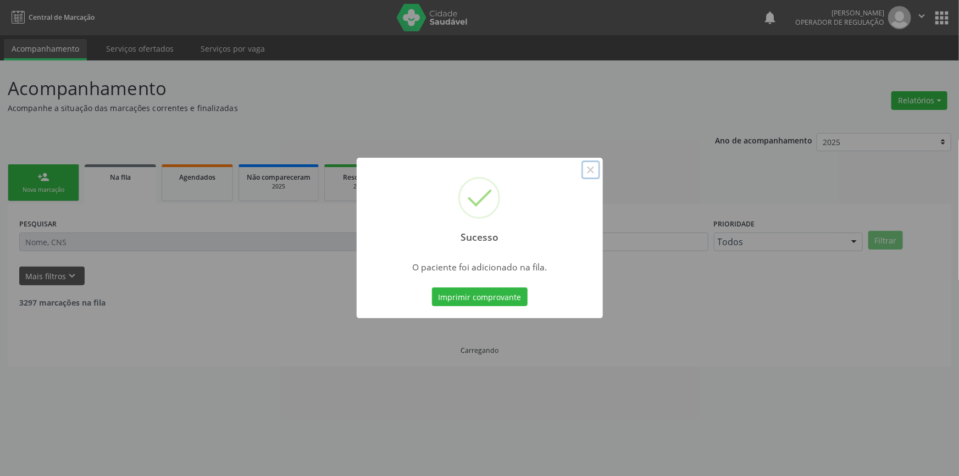
click at [593, 166] on button "×" at bounding box center [590, 169] width 19 height 19
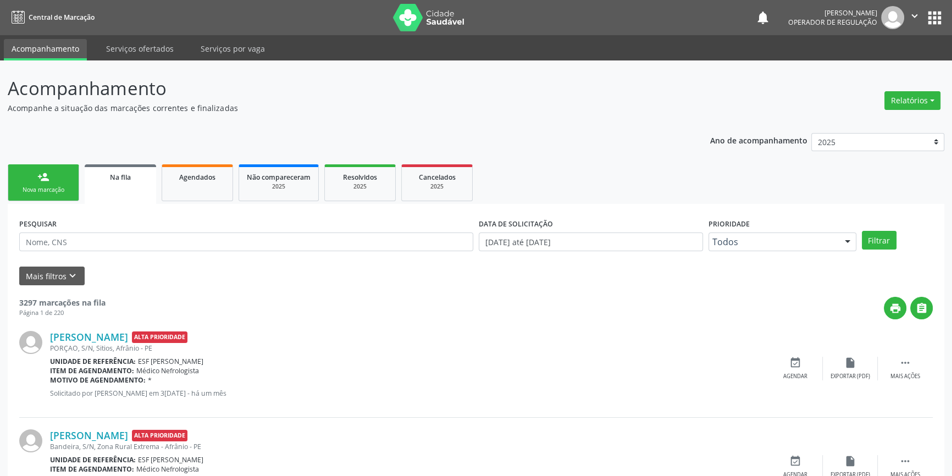
click at [50, 177] on link "person_add Nova marcação" at bounding box center [43, 182] width 71 height 37
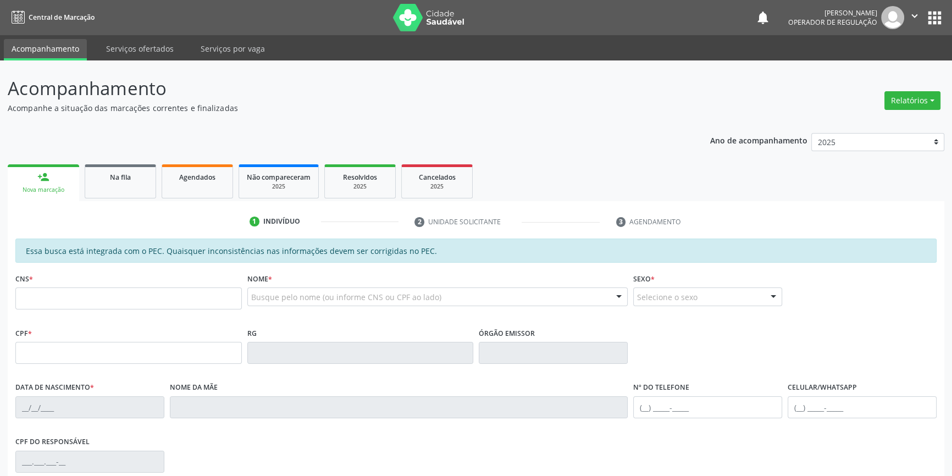
drag, startPoint x: 74, startPoint y: 285, endPoint x: 74, endPoint y: 302, distance: 16.5
click at [74, 288] on div "CNS *" at bounding box center [128, 289] width 226 height 39
click at [74, 303] on input "text" at bounding box center [128, 298] width 226 height 22
type input "700 3029 1997 6836"
type input "392.206.994-00"
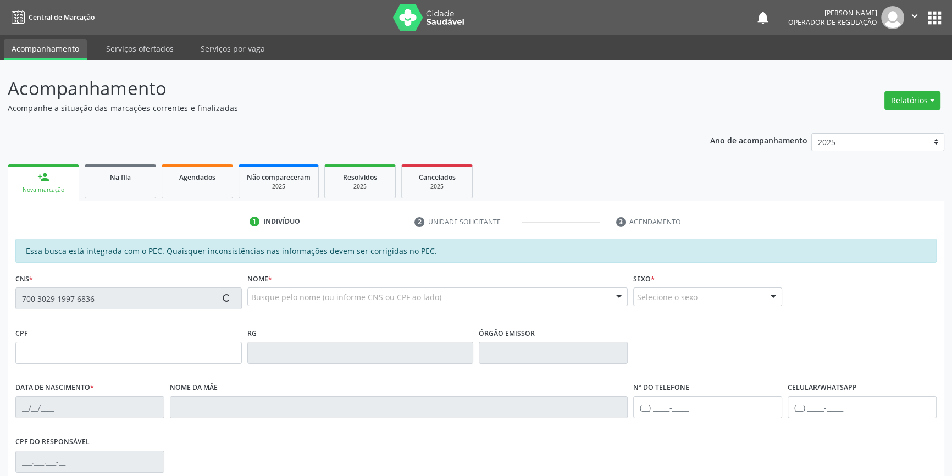
type input "2[DATE]"
type input "[PERSON_NAME]"
type input "[PHONE_NUMBER]"
type input "S/N"
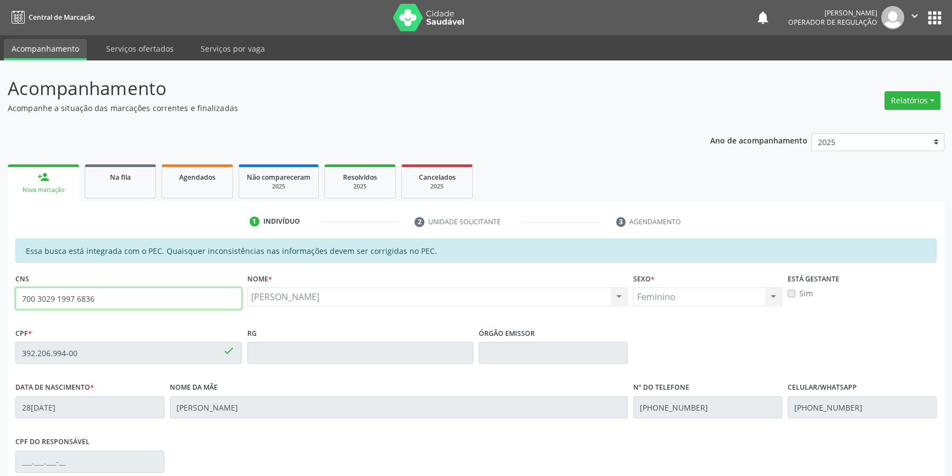
drag, startPoint x: 110, startPoint y: 303, endPoint x: 0, endPoint y: 303, distance: 109.9
click at [0, 303] on div "Acompanhamento Acompanhe a situação das marcações correntes e finalizadas Relat…" at bounding box center [476, 343] width 952 height 567
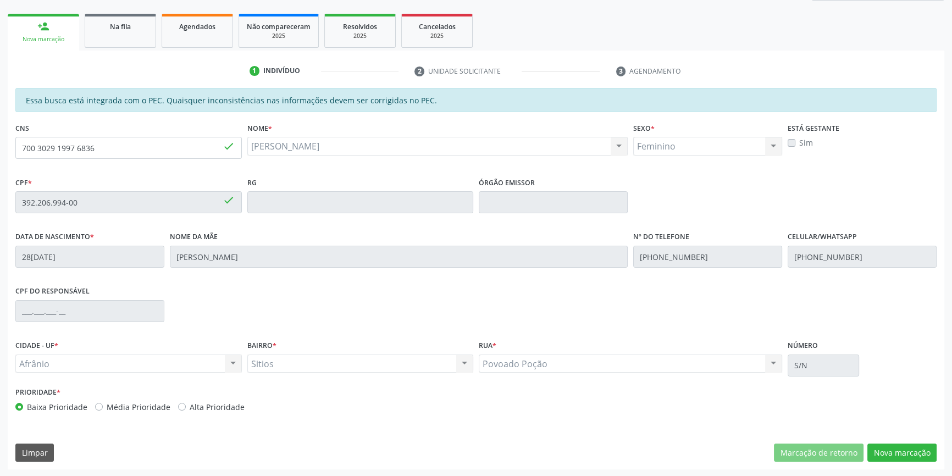
click at [933, 462] on div "Essa busca está integrada com o PEC. Quaisquer inconsistências nas informações …" at bounding box center [476, 278] width 936 height 381
click at [912, 451] on button "Nova marcação" at bounding box center [901, 452] width 69 height 19
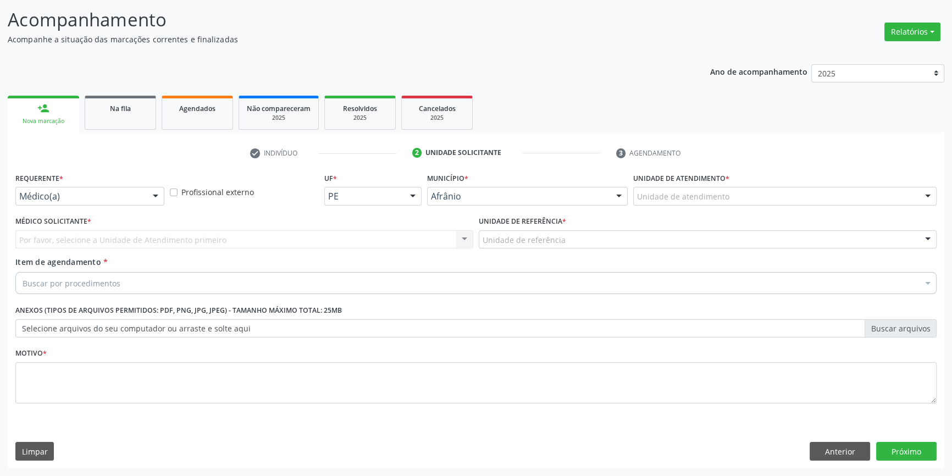
scroll to position [68, 0]
click at [732, 198] on div "Unidade de atendimento" at bounding box center [784, 197] width 303 height 19
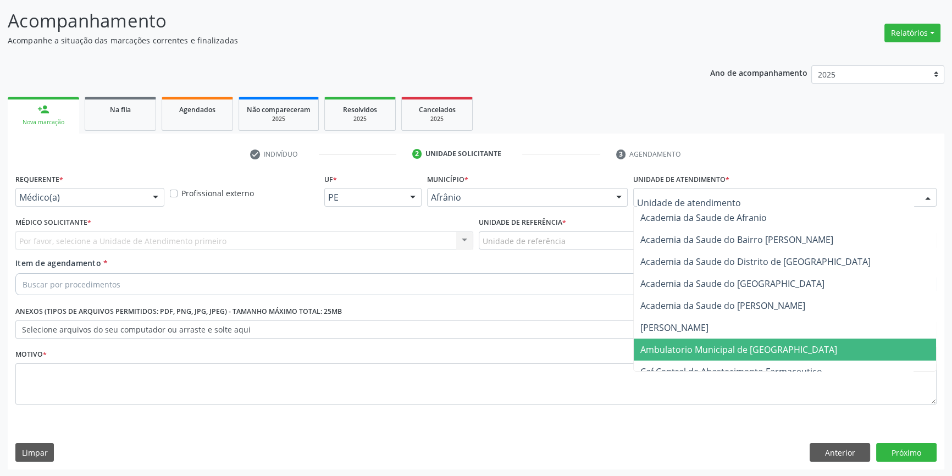
drag, startPoint x: 729, startPoint y: 345, endPoint x: 696, endPoint y: 325, distance: 38.4
click at [729, 343] on span "Ambulatorio Municipal de [GEOGRAPHIC_DATA]" at bounding box center [738, 349] width 197 height 12
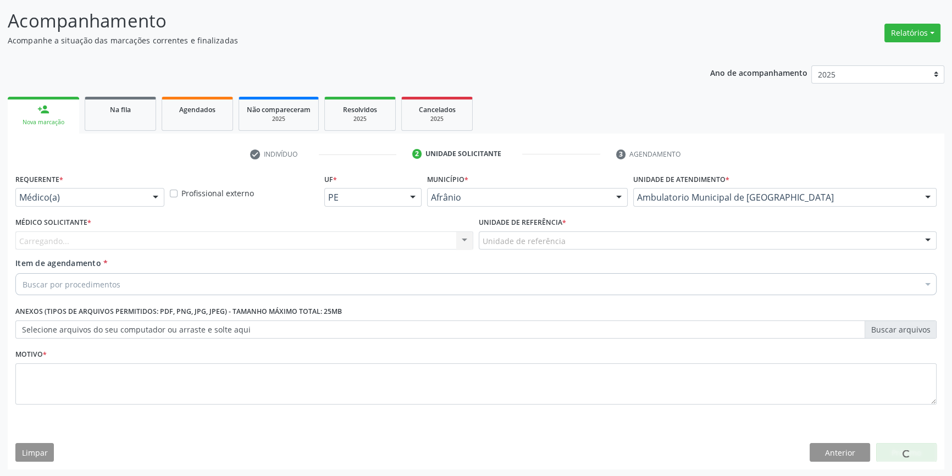
click at [566, 237] on div "Unidade de referência" at bounding box center [708, 240] width 458 height 19
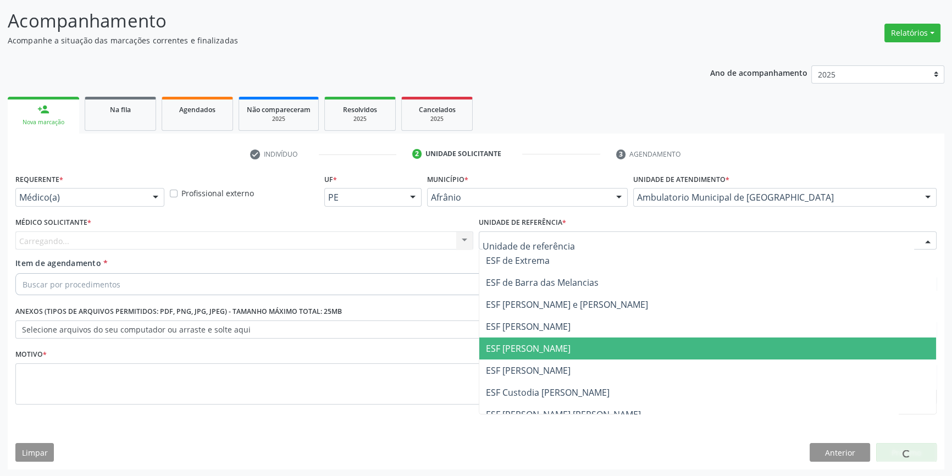
drag, startPoint x: 538, startPoint y: 345, endPoint x: 295, endPoint y: 235, distance: 266.8
click at [536, 346] on span "ESF [PERSON_NAME]" at bounding box center [528, 348] width 85 height 12
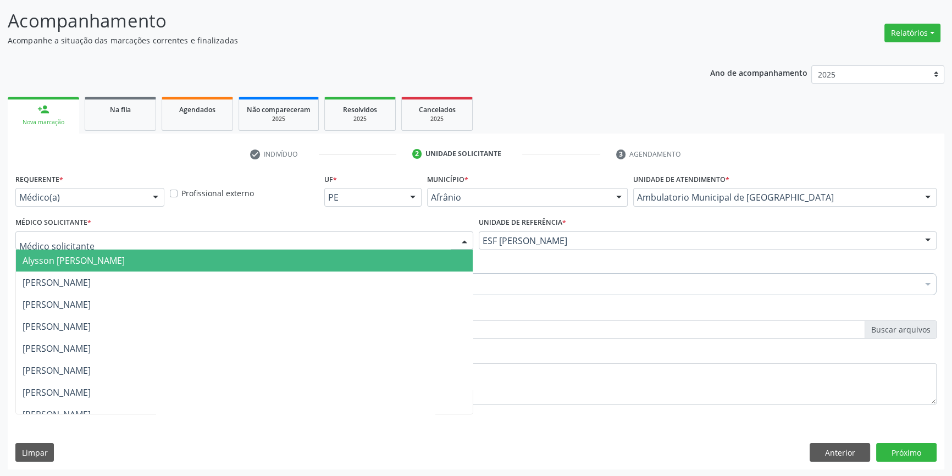
click at [295, 234] on div at bounding box center [244, 240] width 458 height 19
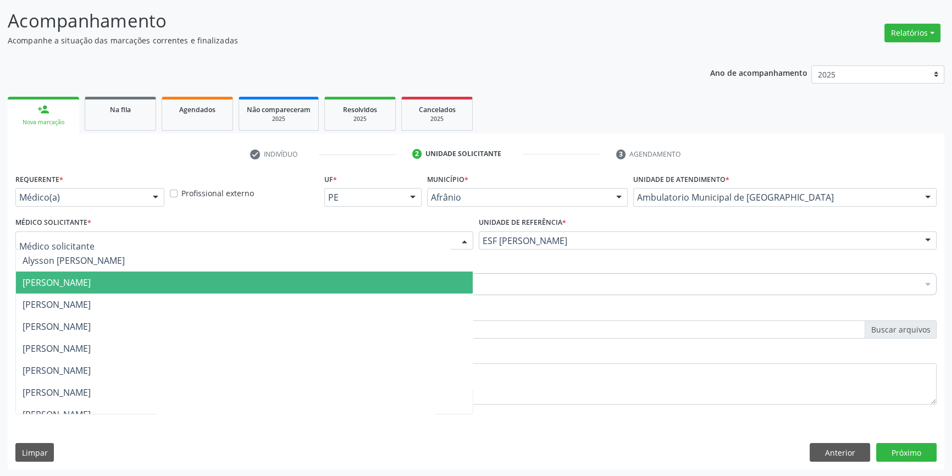
drag, startPoint x: 164, startPoint y: 274, endPoint x: 154, endPoint y: 275, distance: 10.0
click at [162, 274] on span "Bruno Saraiva Bezerra Medrado" at bounding box center [244, 282] width 457 height 22
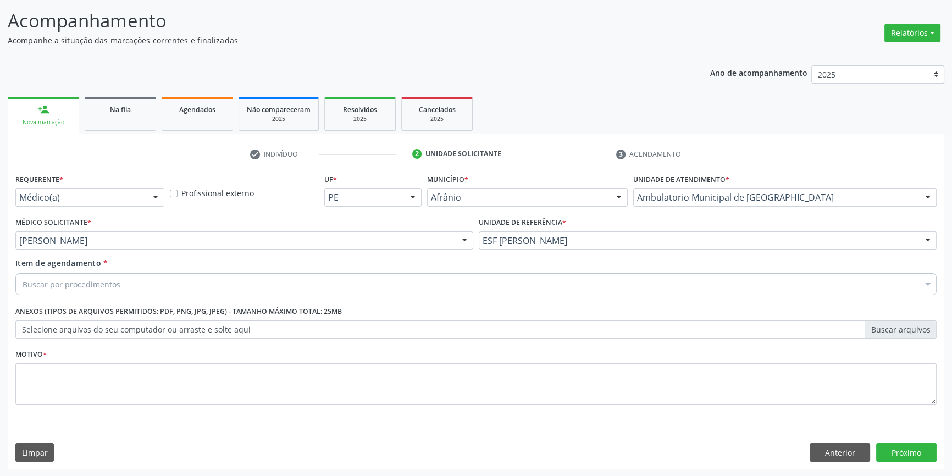
click at [145, 281] on div "Buscar por procedimentos" at bounding box center [475, 284] width 921 height 22
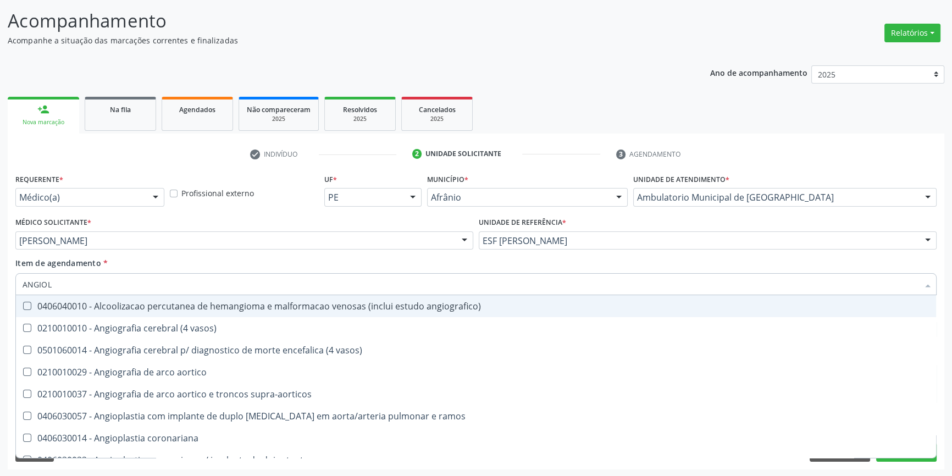
type input "ANGIOLO"
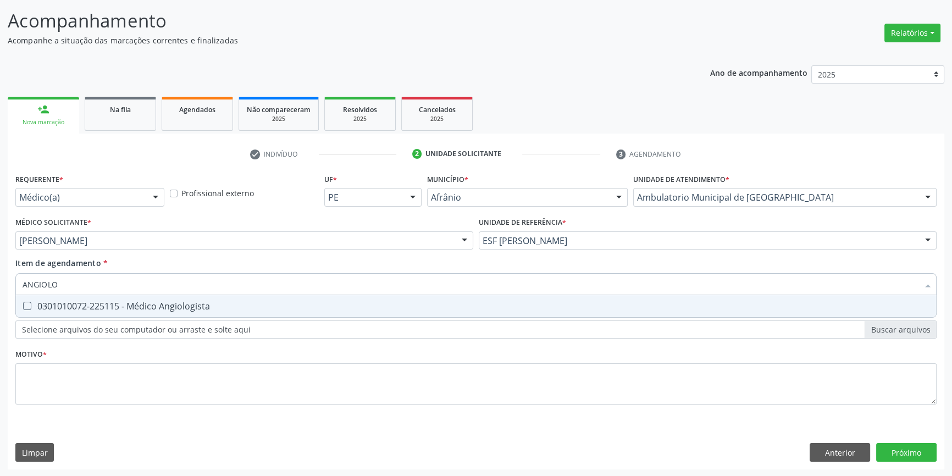
click at [150, 306] on div "0301010072-225115 - Médico Angiologista" at bounding box center [476, 306] width 907 height 9
checkbox Angiologista "true"
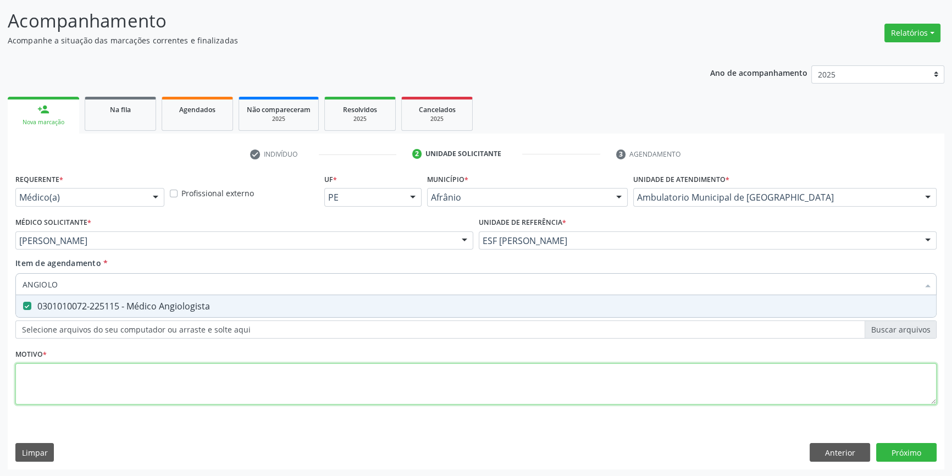
click at [126, 376] on div "Requerente * Médico(a) Médico(a) Enfermeiro(a) Paciente Nenhum resultado encont…" at bounding box center [475, 295] width 921 height 249
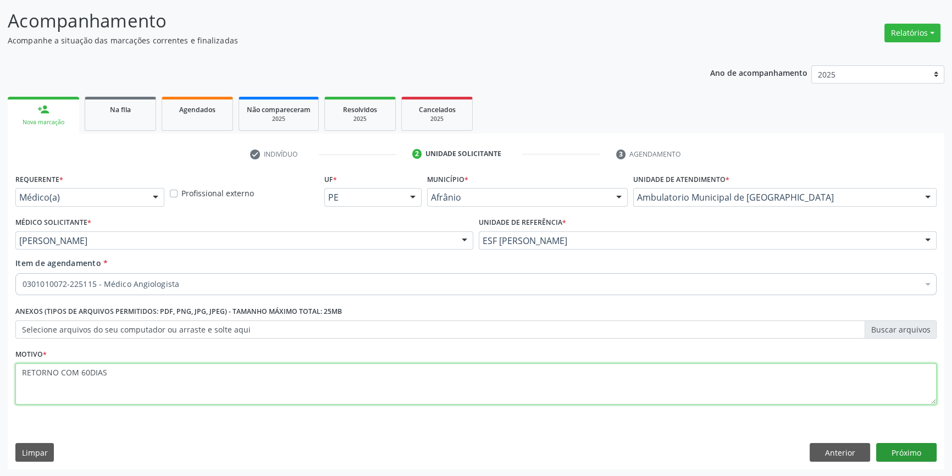
type textarea "RETORNO COM 60DIAS"
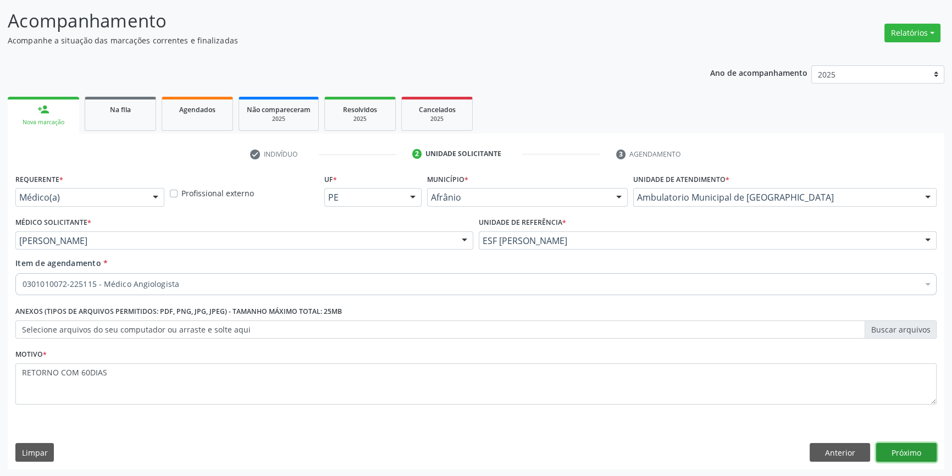
click at [890, 454] on button "Próximo" at bounding box center [906, 452] width 60 height 19
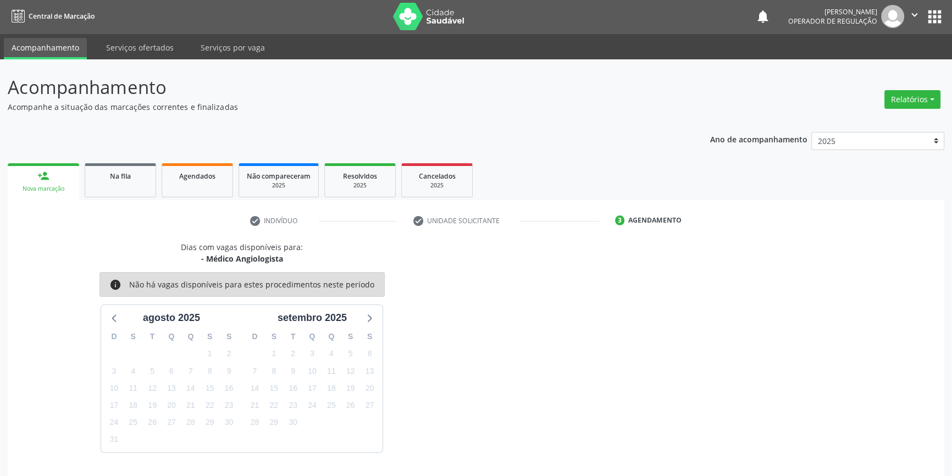
scroll to position [34, 0]
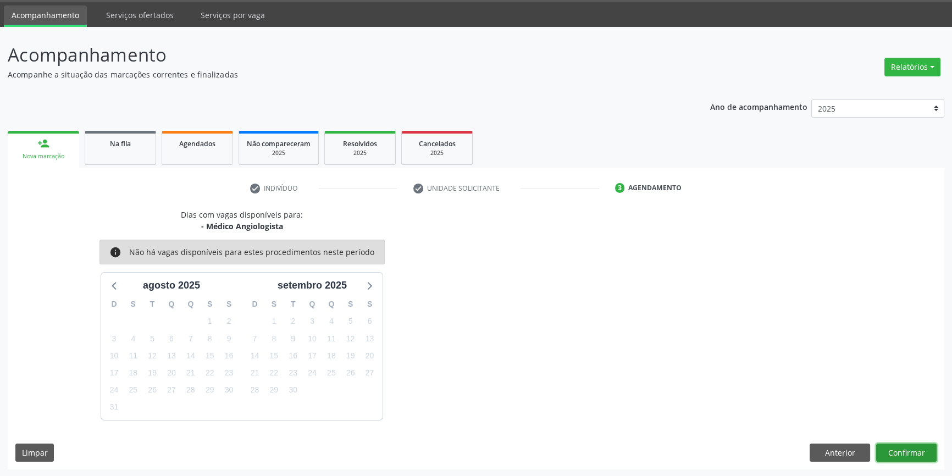
click at [909, 457] on button "Confirmar" at bounding box center [906, 452] width 60 height 19
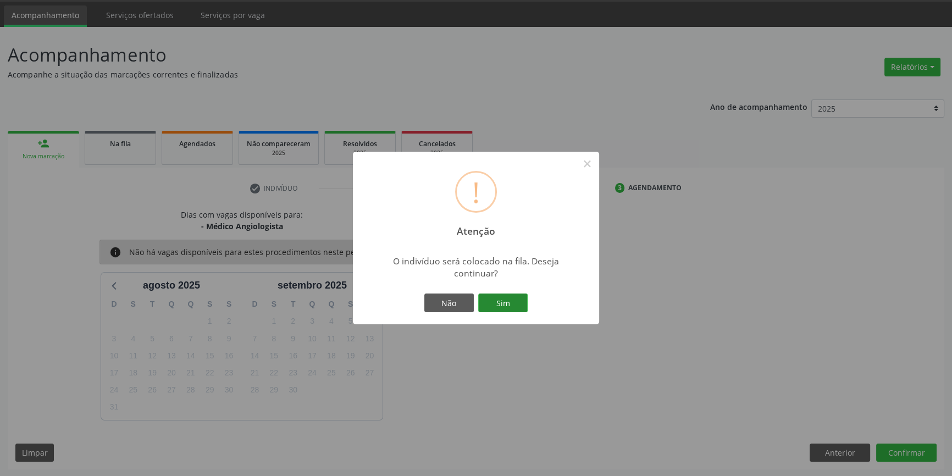
click at [516, 304] on button "Sim" at bounding box center [502, 302] width 49 height 19
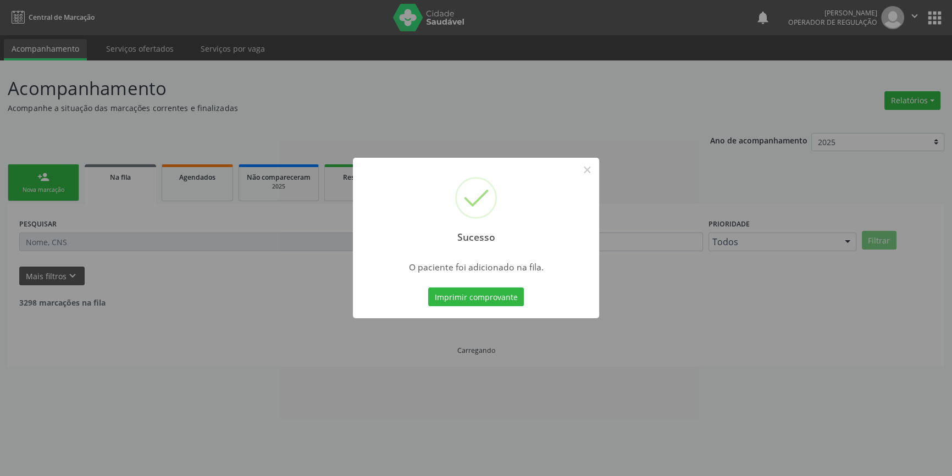
scroll to position [0, 0]
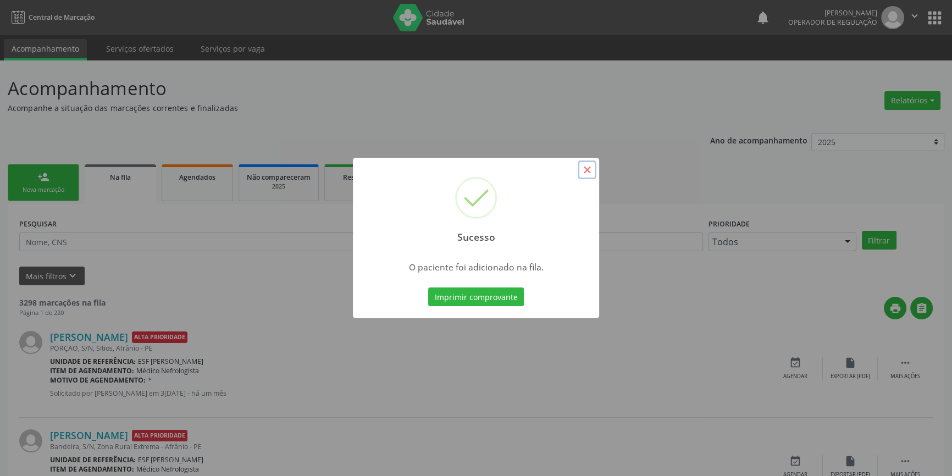
click at [585, 166] on button "×" at bounding box center [586, 169] width 19 height 19
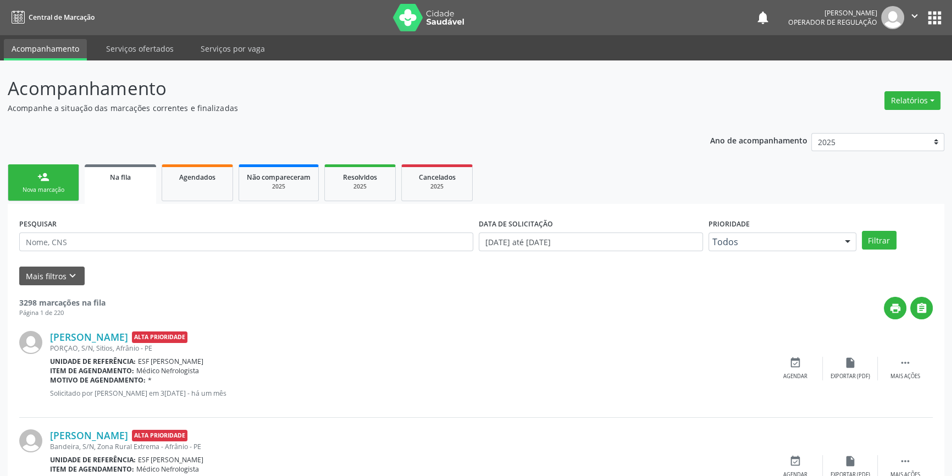
click at [65, 195] on link "person_add Nova marcação" at bounding box center [43, 182] width 71 height 37
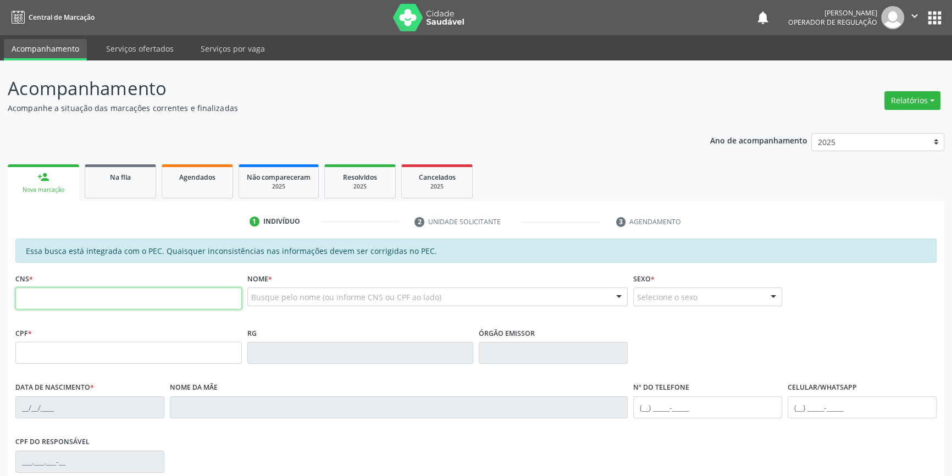
click at [105, 300] on input "text" at bounding box center [128, 298] width 226 height 22
type input "702 0083 6361 4786"
type input "171.694.374-49"
type input "10/09/1949"
type input "Maria Delfina da Conceição"
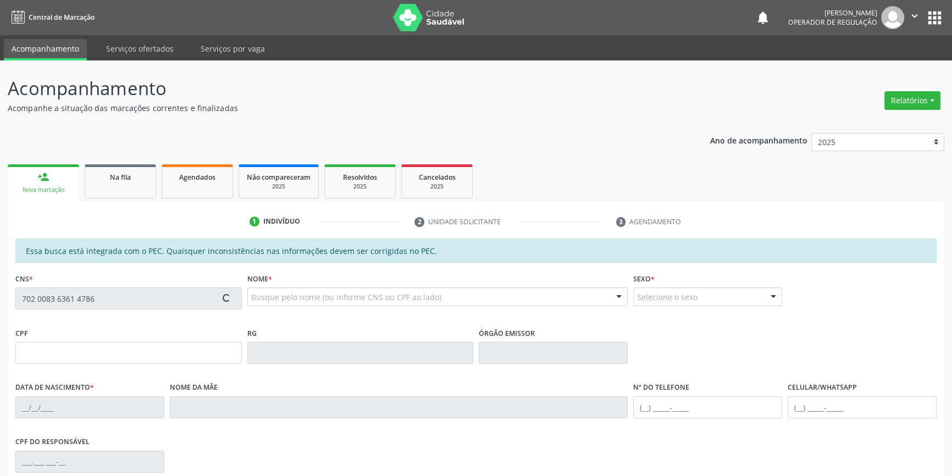
type input "(98) 79880-9218"
type input "(87) 98813-0414"
type input "S/N"
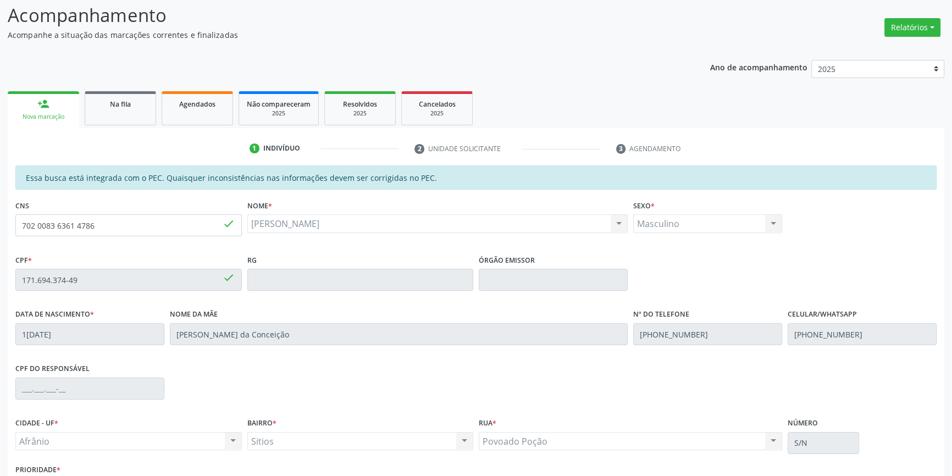
scroll to position [151, 0]
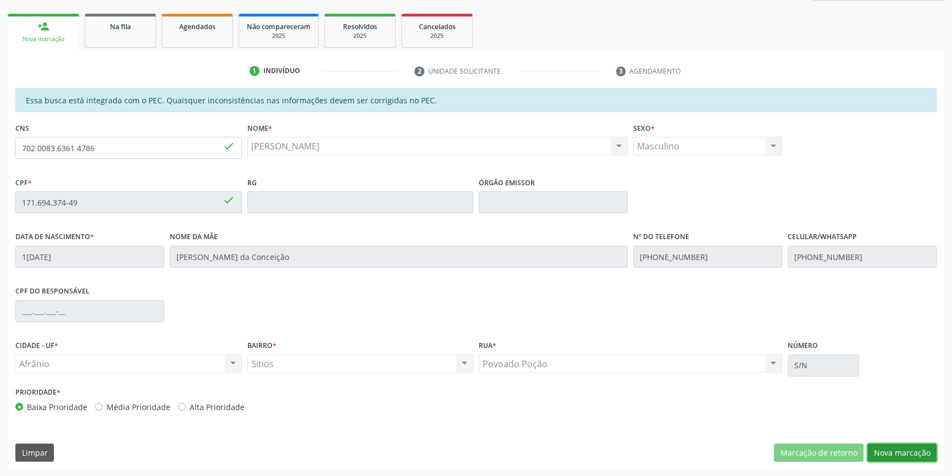
click at [877, 448] on button "Nova marcação" at bounding box center [901, 452] width 69 height 19
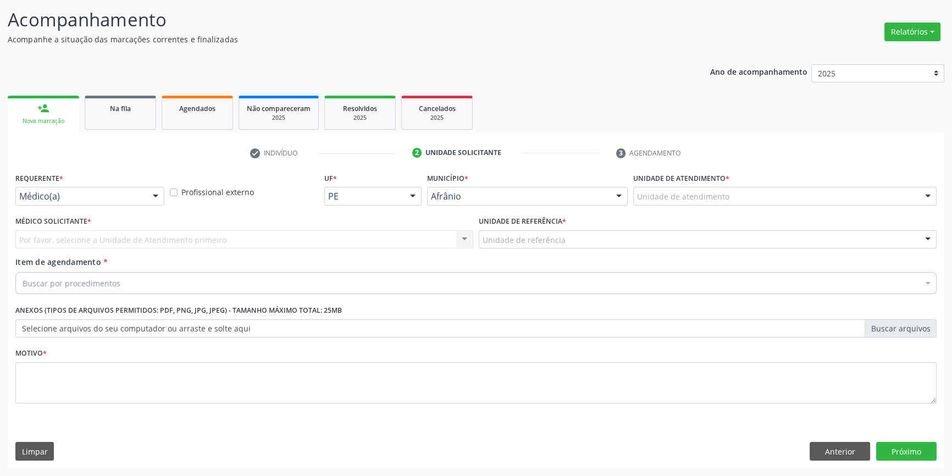
scroll to position [68, 0]
click at [721, 204] on div at bounding box center [784, 197] width 303 height 19
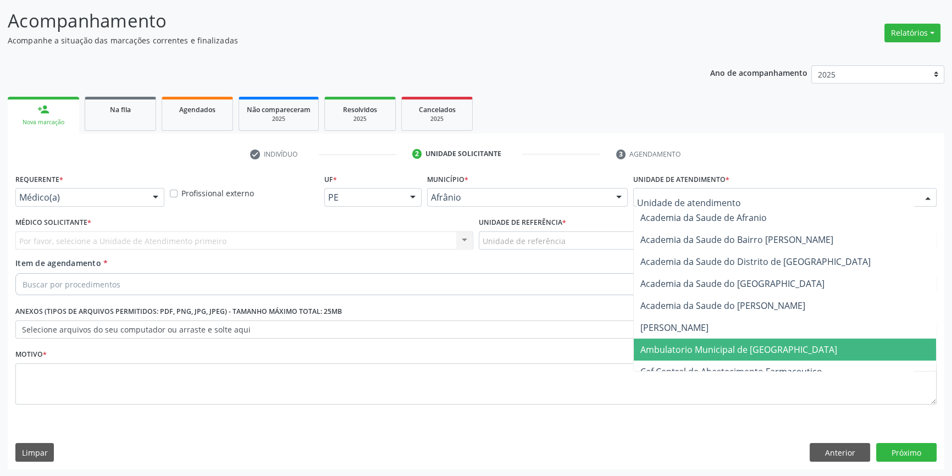
click at [699, 349] on span "Ambulatorio Municipal de [GEOGRAPHIC_DATA]" at bounding box center [738, 349] width 197 height 12
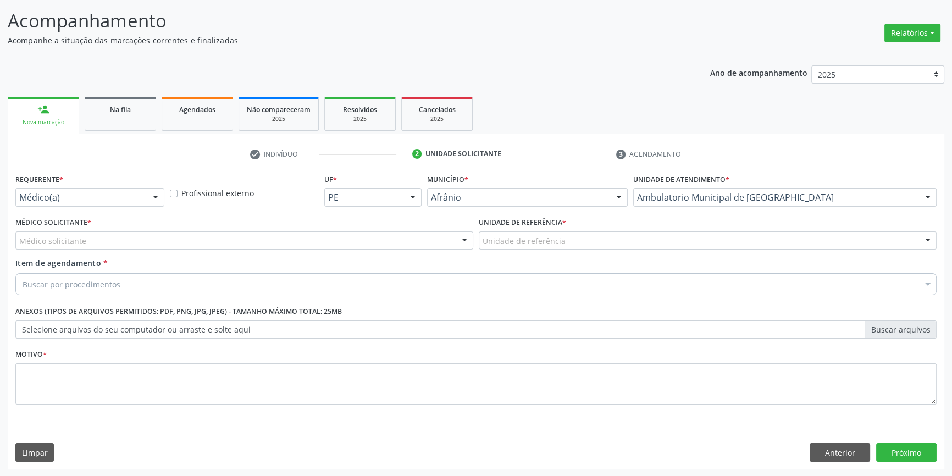
click at [560, 202] on div "Afrânio" at bounding box center [527, 197] width 201 height 19
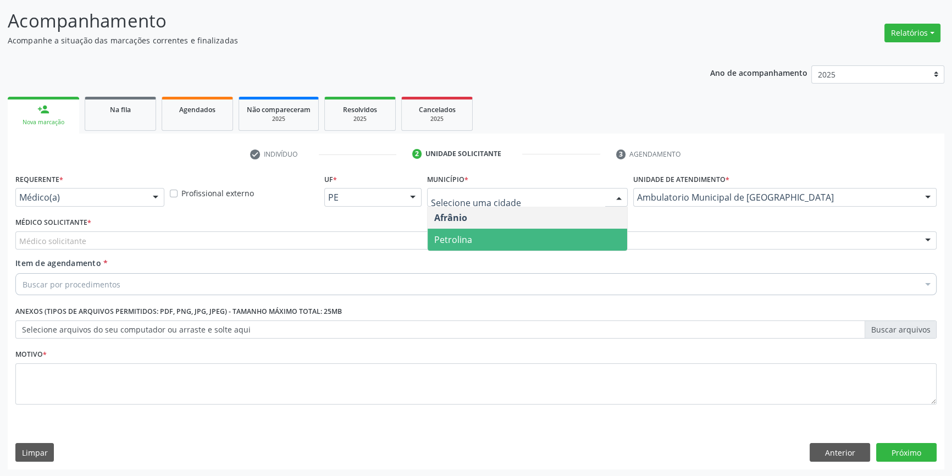
click at [650, 231] on div "Unidade de referência" at bounding box center [708, 240] width 458 height 19
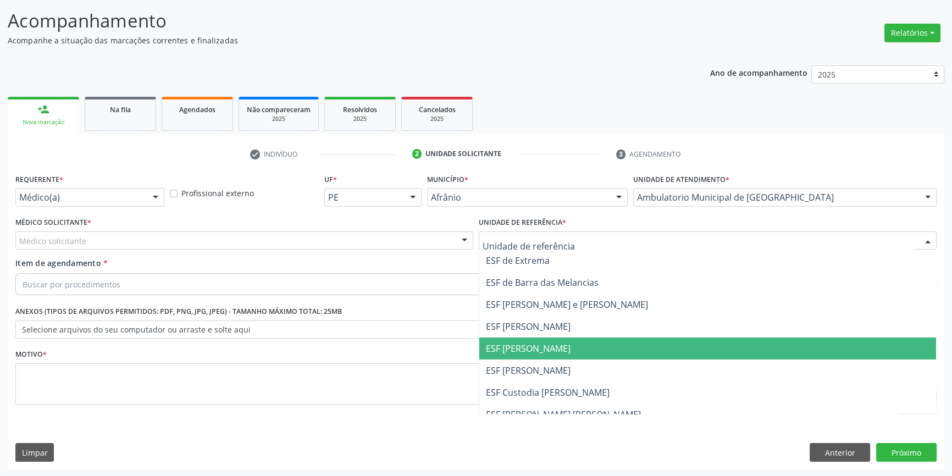
click at [526, 343] on span "ESF [PERSON_NAME]" at bounding box center [528, 348] width 85 height 12
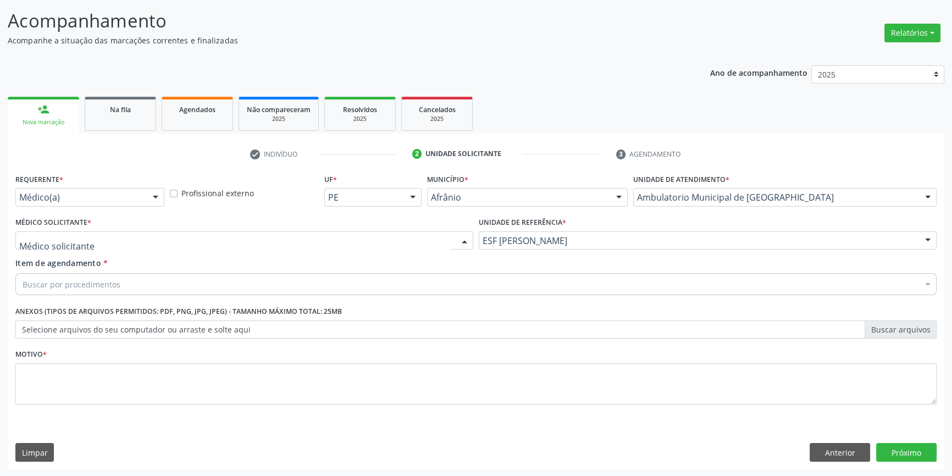
click at [203, 248] on div "Alysson Rodrigo Ferreira Cavalcanti Bruno Saraiva Bezerra Medrado Carlos Gustav…" at bounding box center [244, 240] width 458 height 19
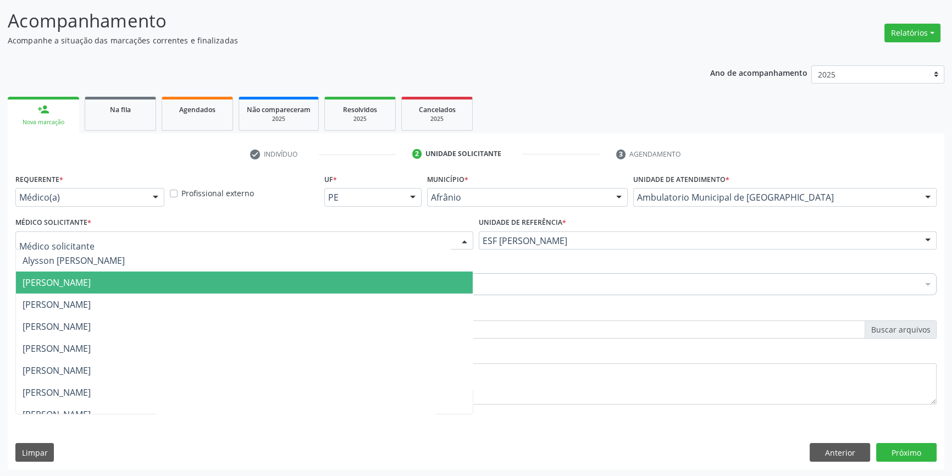
click at [91, 284] on span "[PERSON_NAME]" at bounding box center [57, 282] width 68 height 12
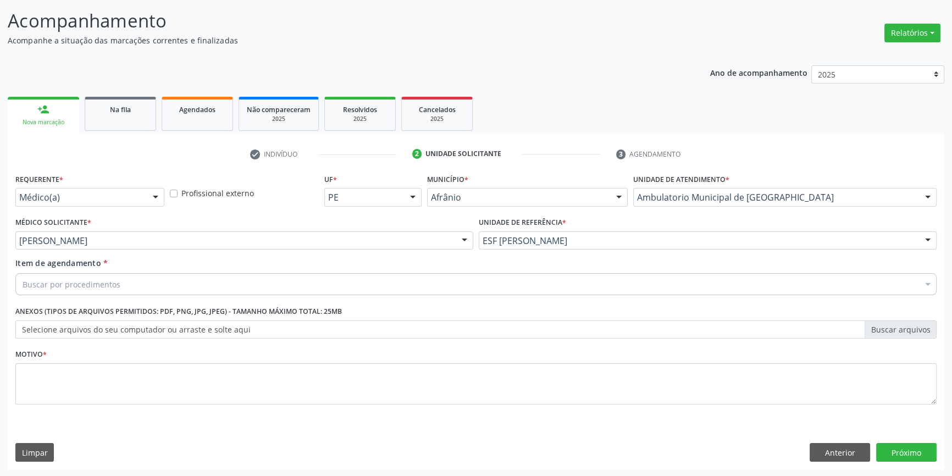
click at [120, 284] on div "Buscar por procedimentos" at bounding box center [475, 284] width 921 height 22
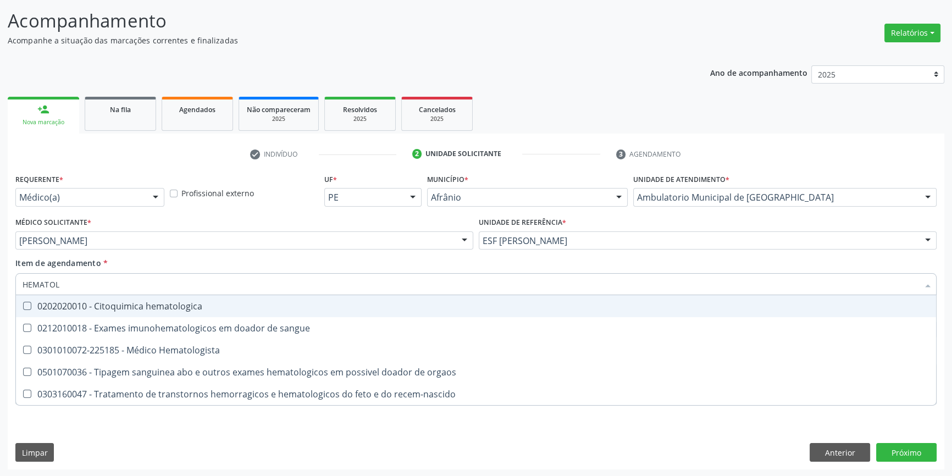
type input "HEMATOLO"
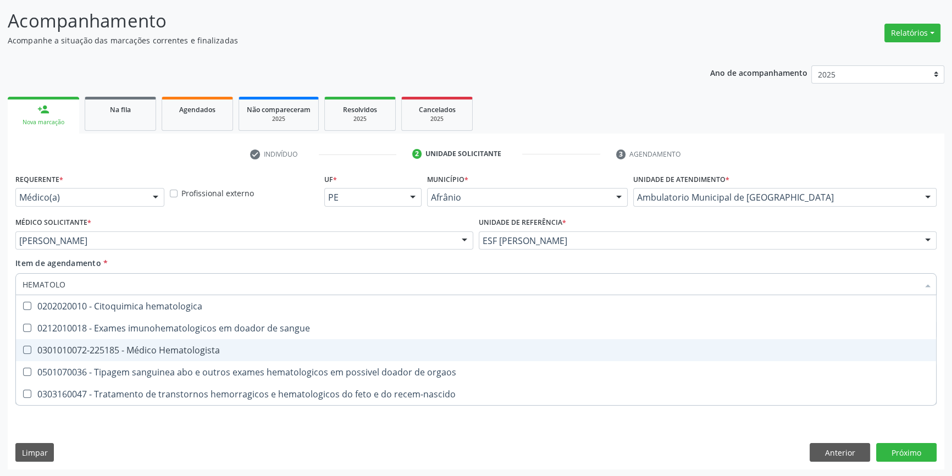
click at [173, 351] on div "0301010072-225185 - Médico Hematologista" at bounding box center [476, 350] width 907 height 9
checkbox Hematologista "true"
click at [132, 456] on div "Requerente * Médico(a) Médico(a) Enfermeiro(a) Paciente Nenhum resultado encont…" at bounding box center [476, 320] width 936 height 298
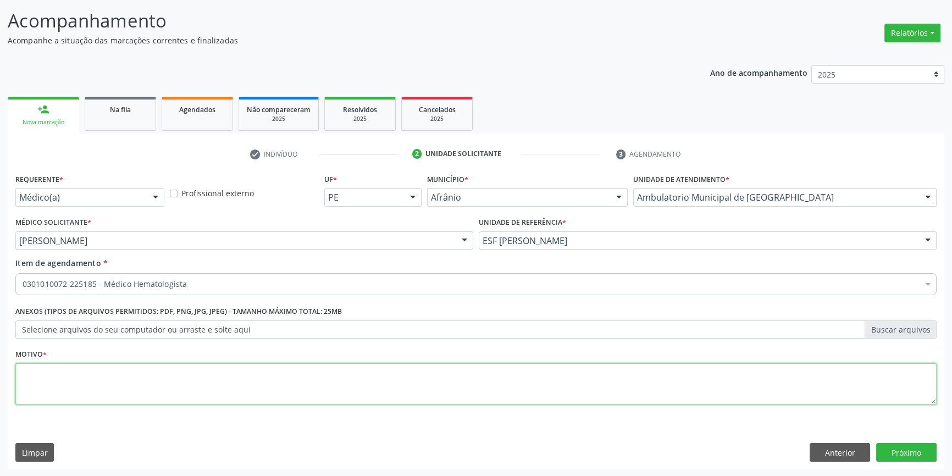
click at [115, 385] on textarea at bounding box center [475, 384] width 921 height 42
type textarea "NEUROPATIA"
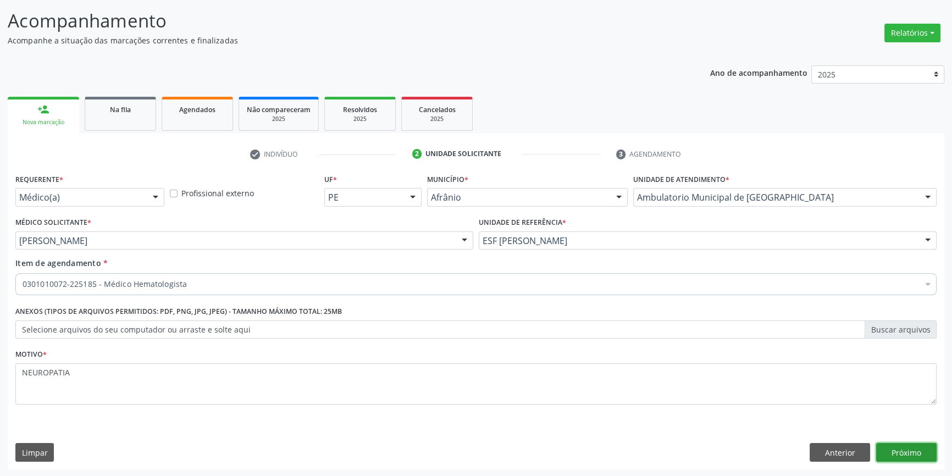
click at [904, 449] on button "Próximo" at bounding box center [906, 452] width 60 height 19
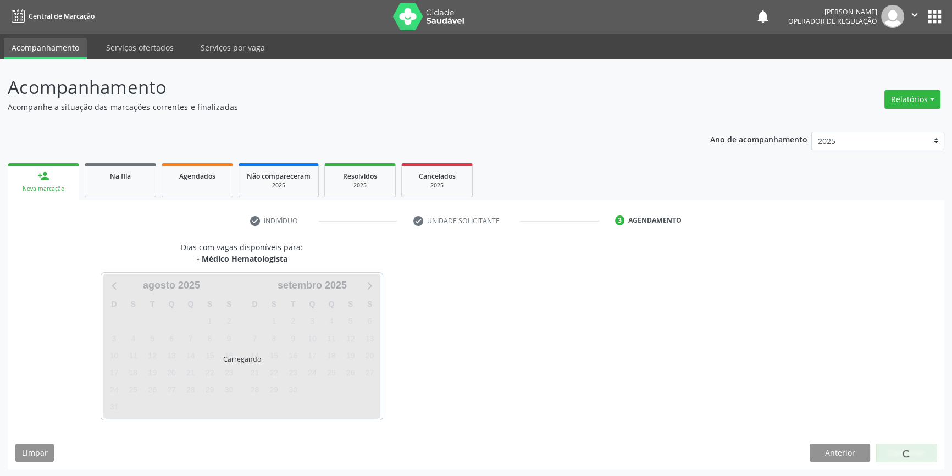
scroll to position [34, 0]
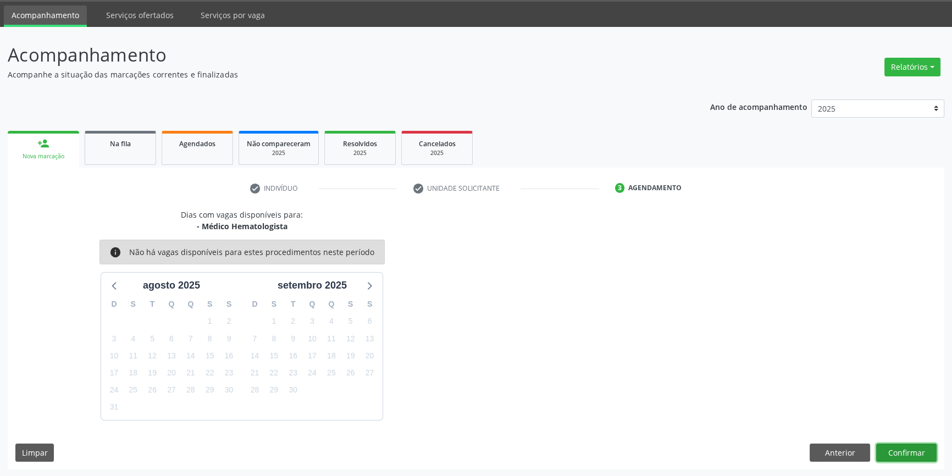
click at [896, 449] on button "Confirmar" at bounding box center [906, 452] width 60 height 19
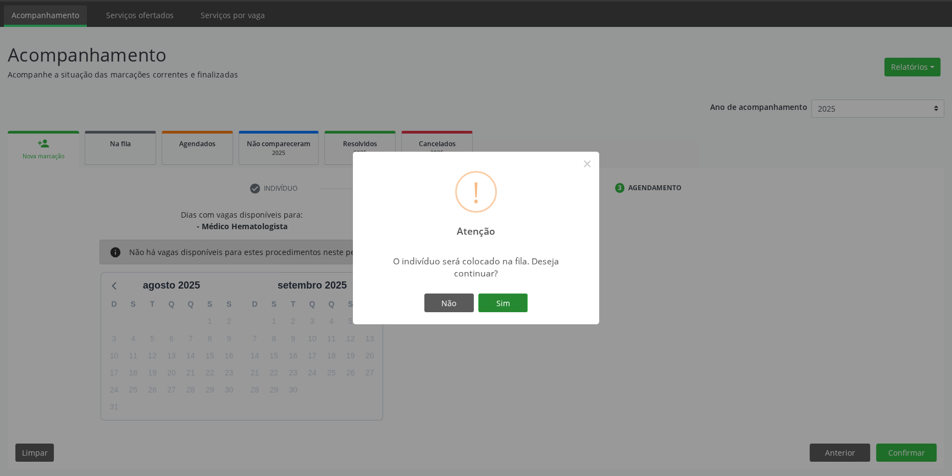
click at [512, 308] on button "Sim" at bounding box center [502, 302] width 49 height 19
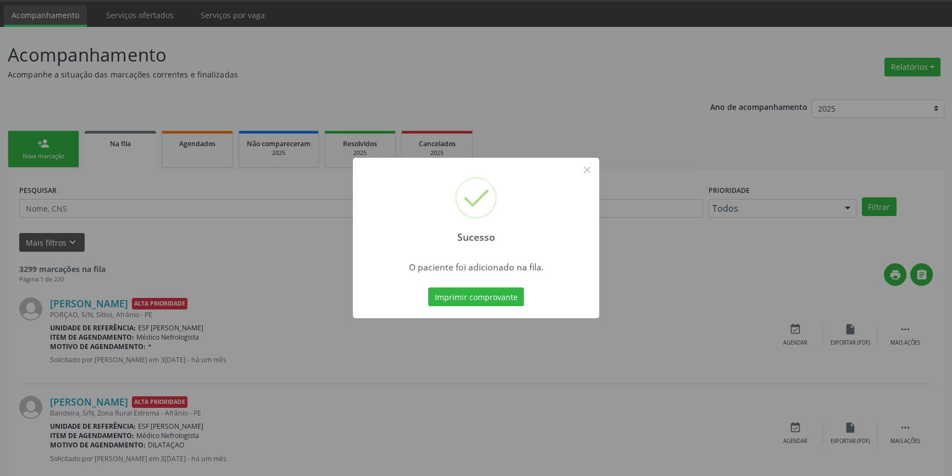
scroll to position [0, 0]
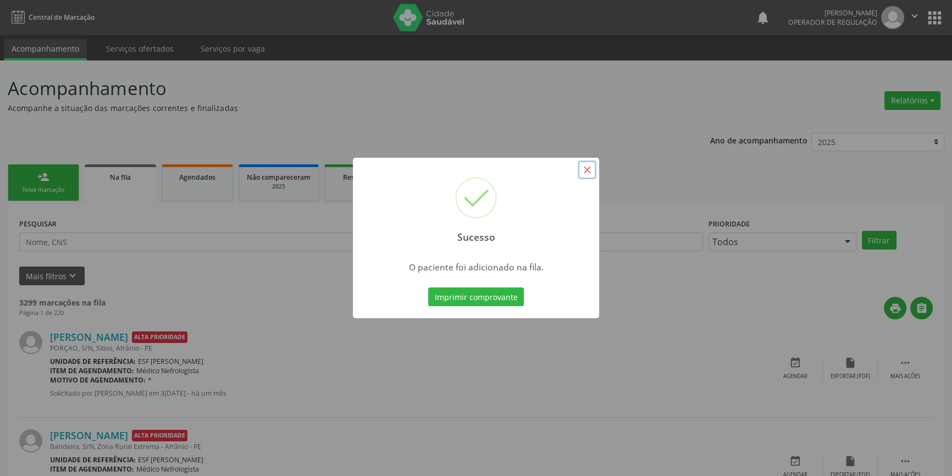
click at [583, 168] on button "×" at bounding box center [586, 169] width 19 height 19
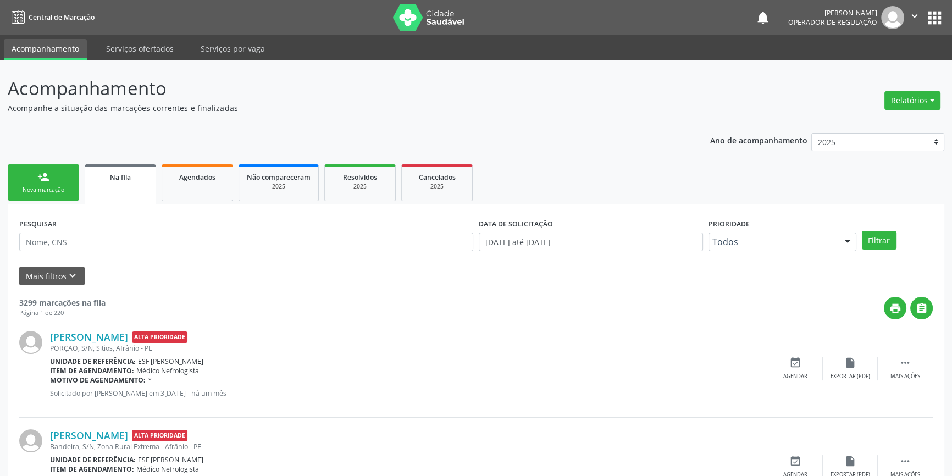
click at [55, 179] on link "person_add Nova marcação" at bounding box center [43, 182] width 71 height 37
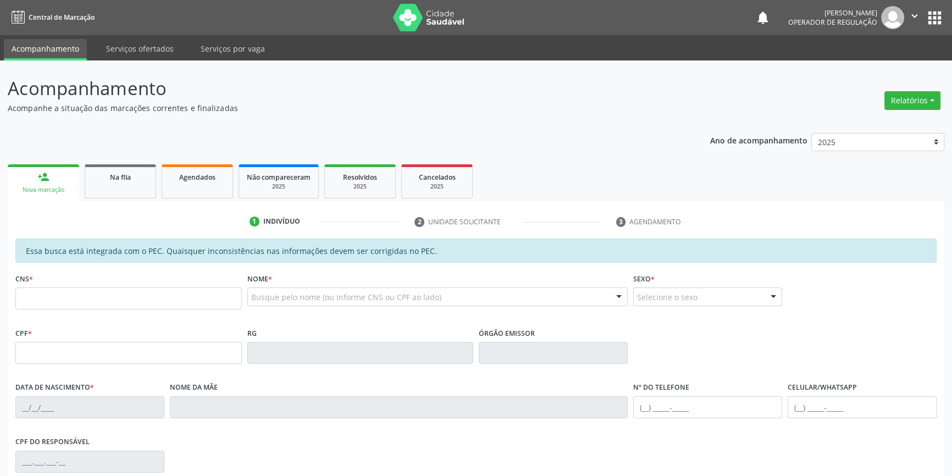
click at [123, 310] on fieldset "CNS *" at bounding box center [128, 293] width 226 height 47
click at [123, 304] on input "text" at bounding box center [128, 298] width 226 height 22
type input "702 0083 6361 4786"
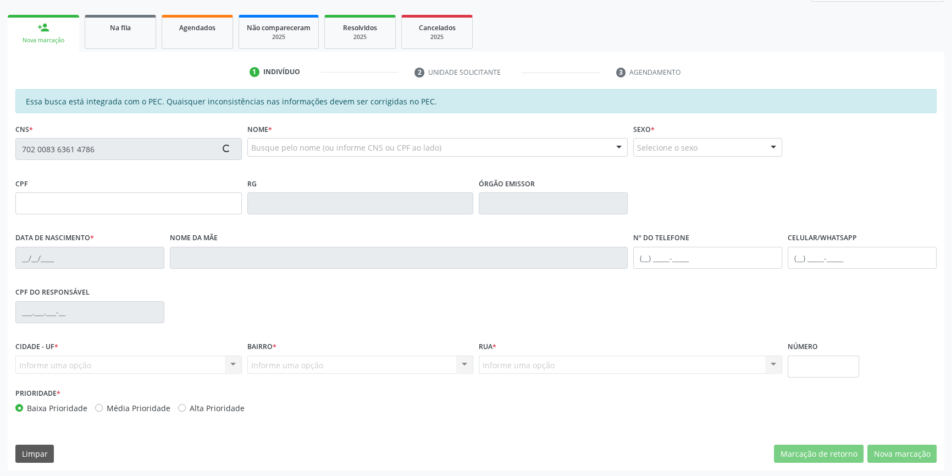
scroll to position [151, 0]
type input "171.694.374-49"
type input "10/09/1949"
type input "Maria Delfina da Conceição"
type input "(98) 79880-9218"
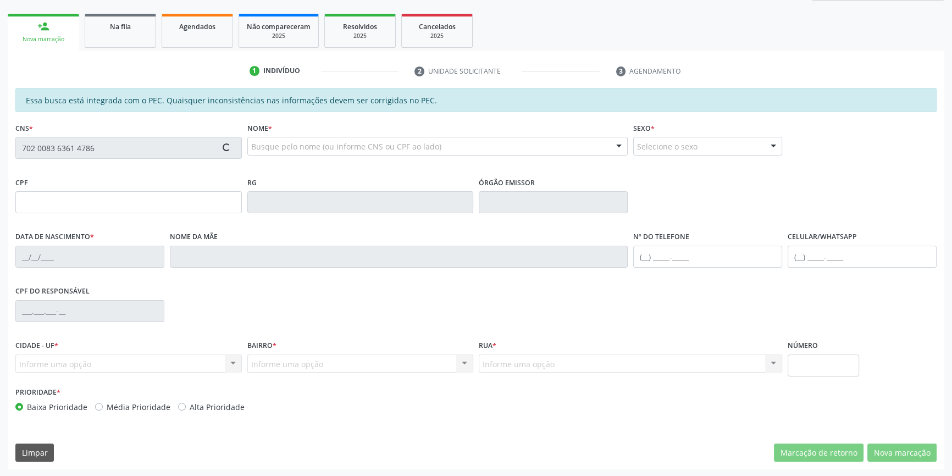
type input "(87) 98813-0414"
type input "S/N"
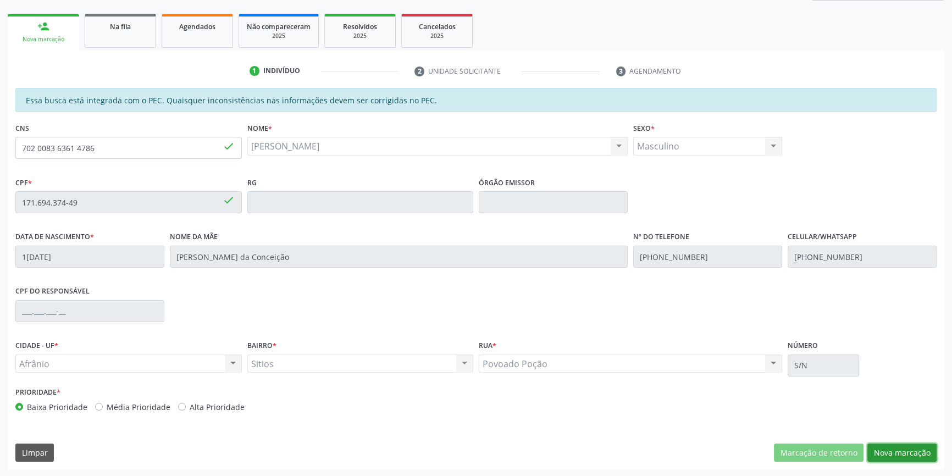
click at [907, 456] on button "Nova marcação" at bounding box center [901, 452] width 69 height 19
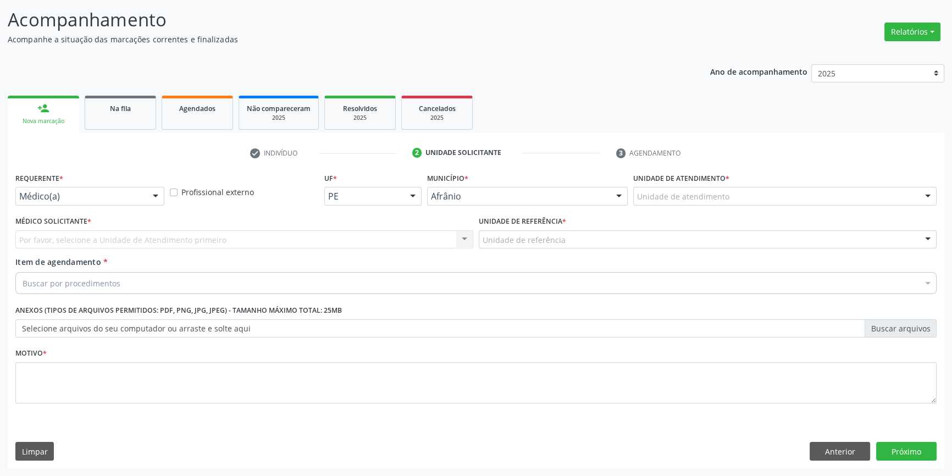
scroll to position [68, 0]
click at [694, 204] on div "Unidade de atendimento" at bounding box center [784, 197] width 303 height 19
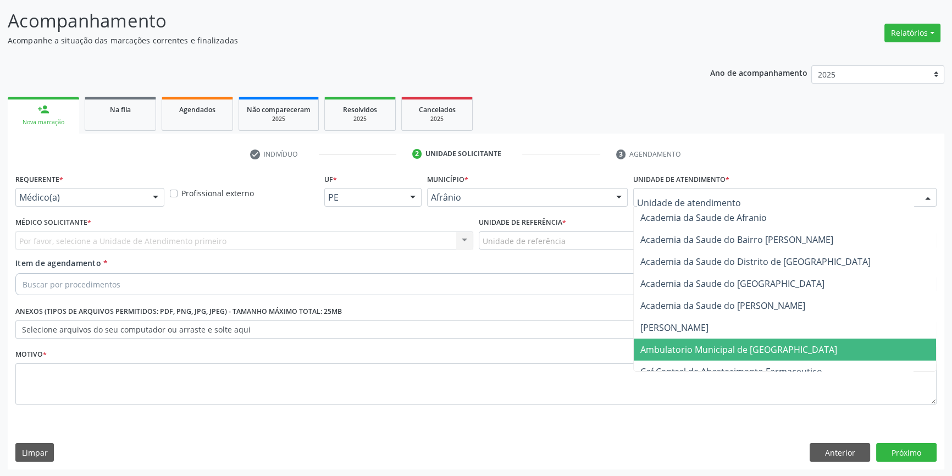
drag, startPoint x: 686, startPoint y: 342, endPoint x: 671, endPoint y: 330, distance: 19.9
click at [686, 343] on span "Ambulatorio Municipal de [GEOGRAPHIC_DATA]" at bounding box center [738, 349] width 197 height 12
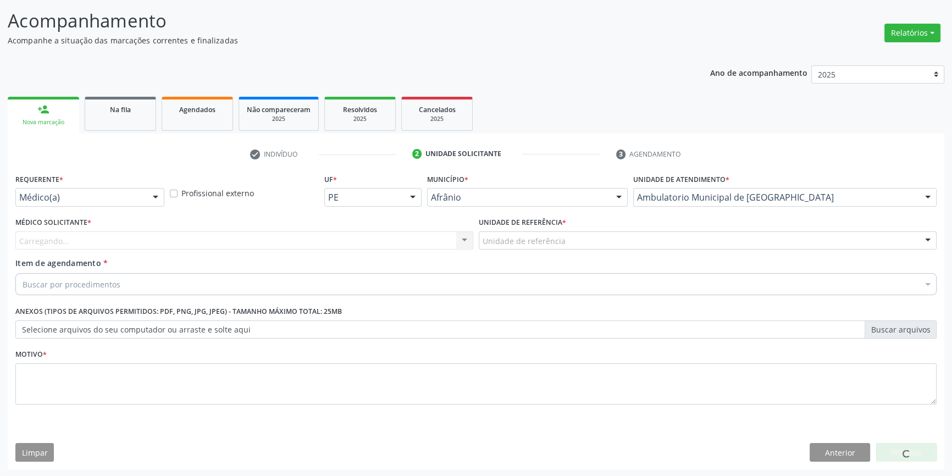
click at [568, 249] on div "Unidade de referência * Unidade de referência ESF de Extrema ESF de Barra das M…" at bounding box center [707, 235] width 463 height 43
click at [564, 245] on div "Unidade de referência" at bounding box center [708, 240] width 458 height 19
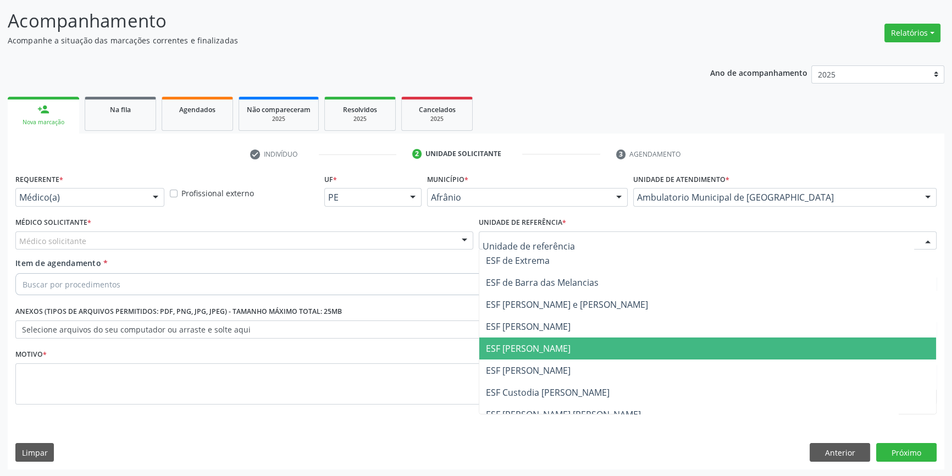
click at [530, 342] on span "ESF [PERSON_NAME]" at bounding box center [528, 348] width 85 height 12
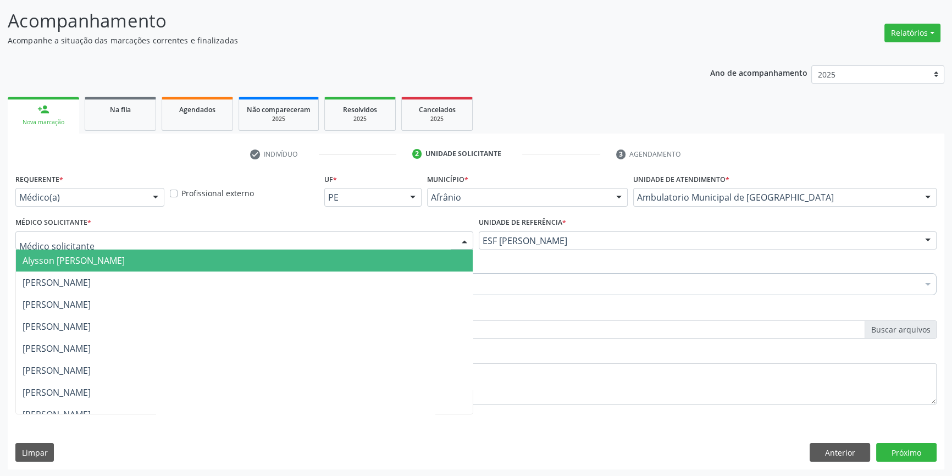
drag, startPoint x: 343, startPoint y: 235, endPoint x: 306, endPoint y: 255, distance: 42.8
click at [338, 235] on div at bounding box center [244, 240] width 458 height 19
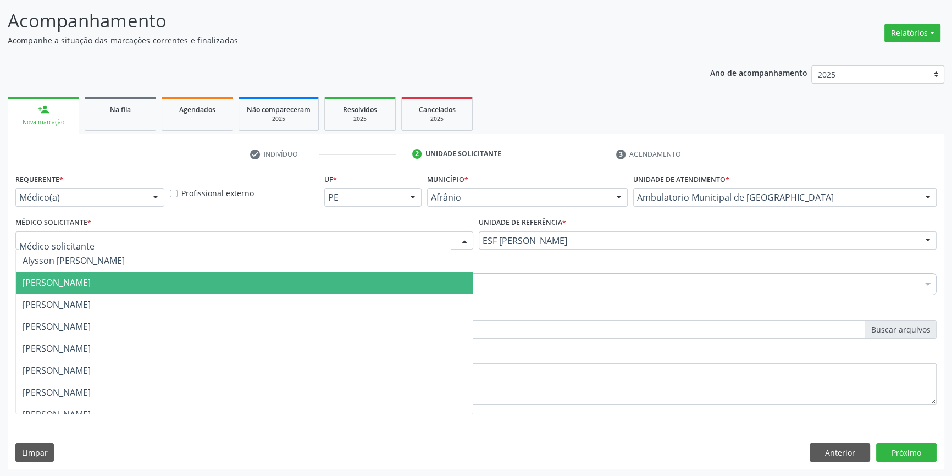
click at [163, 286] on span "[PERSON_NAME]" at bounding box center [244, 282] width 457 height 22
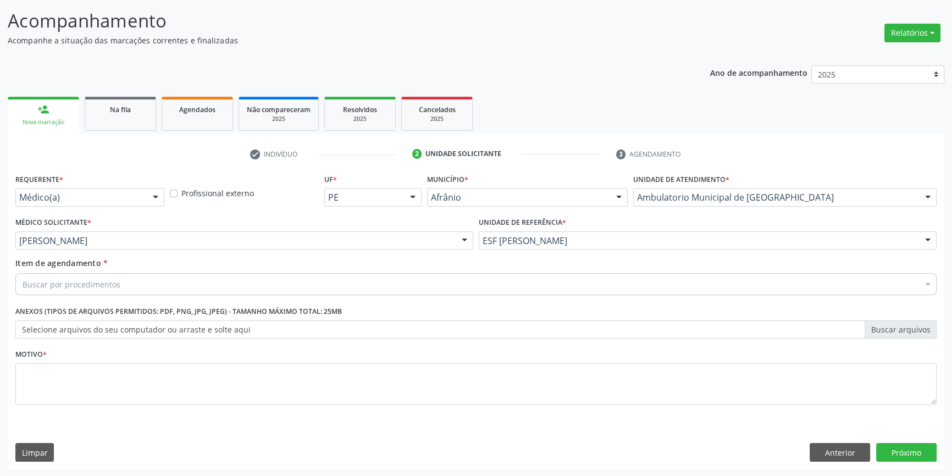
click at [141, 291] on div "Buscar por procedimentos" at bounding box center [475, 284] width 921 height 22
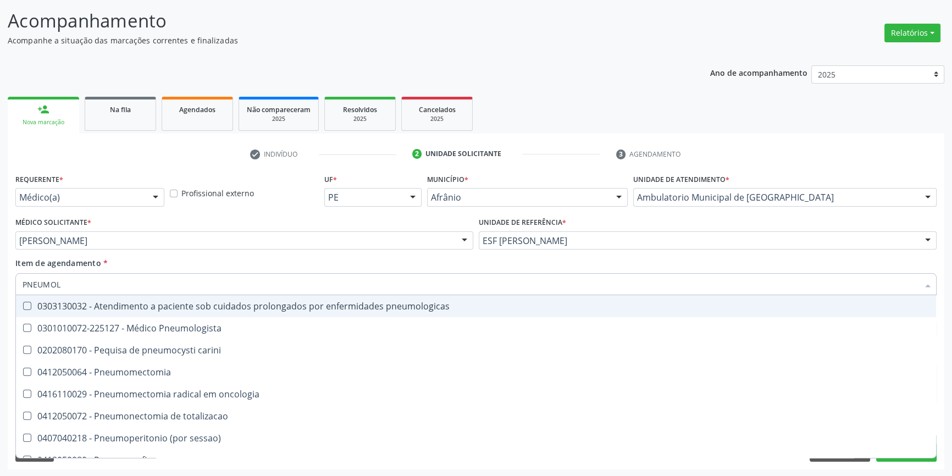
type input "PNEUMOLO"
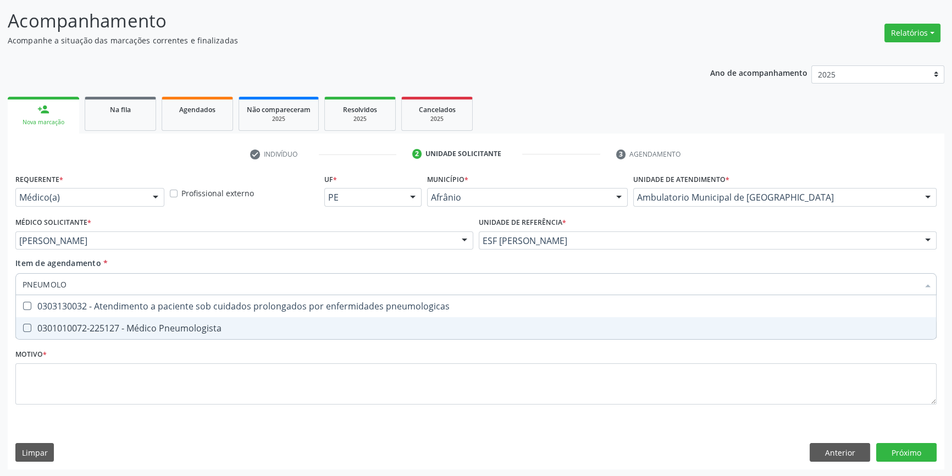
click at [149, 318] on span "0301010072-225127 - Médico Pneumologista" at bounding box center [476, 328] width 920 height 22
checkbox Pneumologista "true"
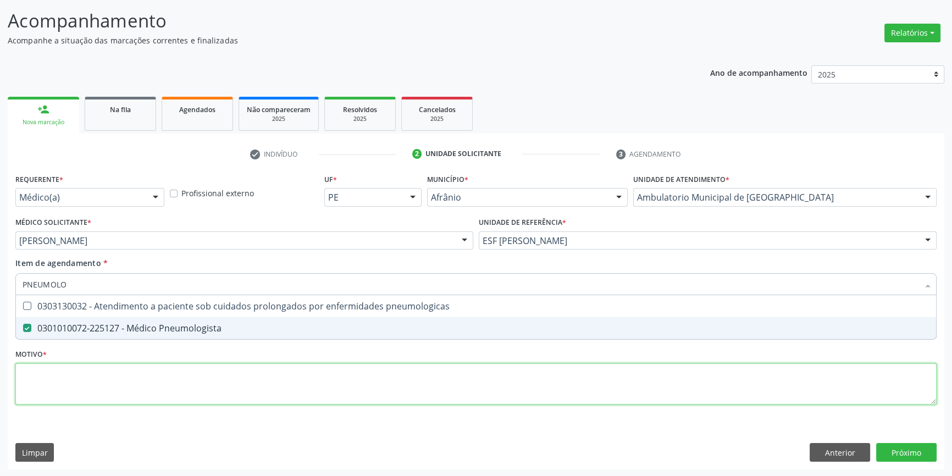
click at [124, 385] on div "Requerente * Médico(a) Médico(a) Enfermeiro(a) Paciente Nenhum resultado encont…" at bounding box center [475, 295] width 921 height 249
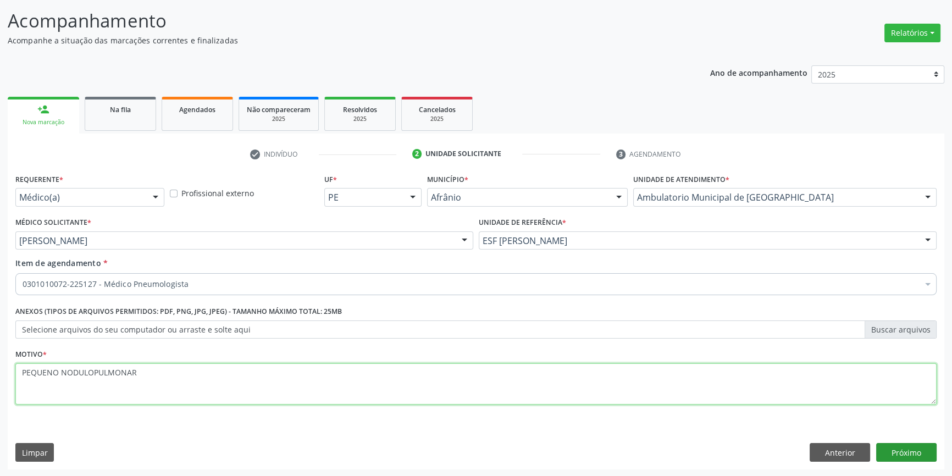
type textarea "PEQUENO NODULOPULMONAR"
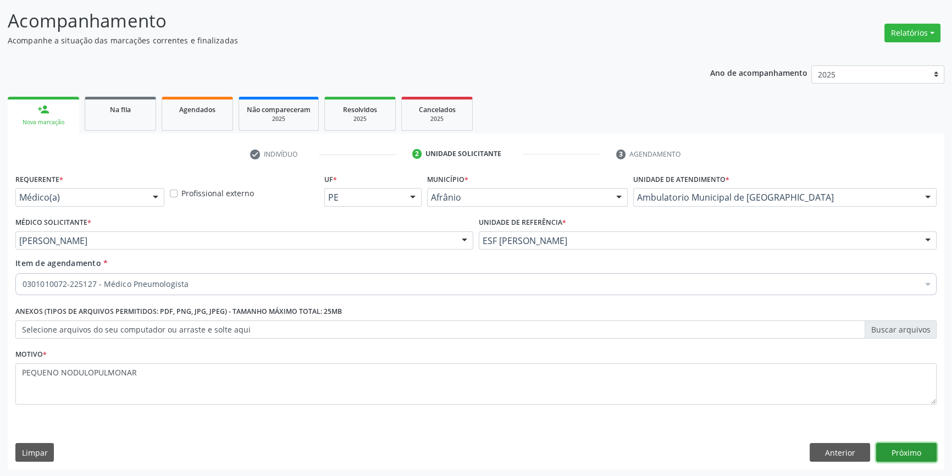
click at [904, 457] on button "Próximo" at bounding box center [906, 452] width 60 height 19
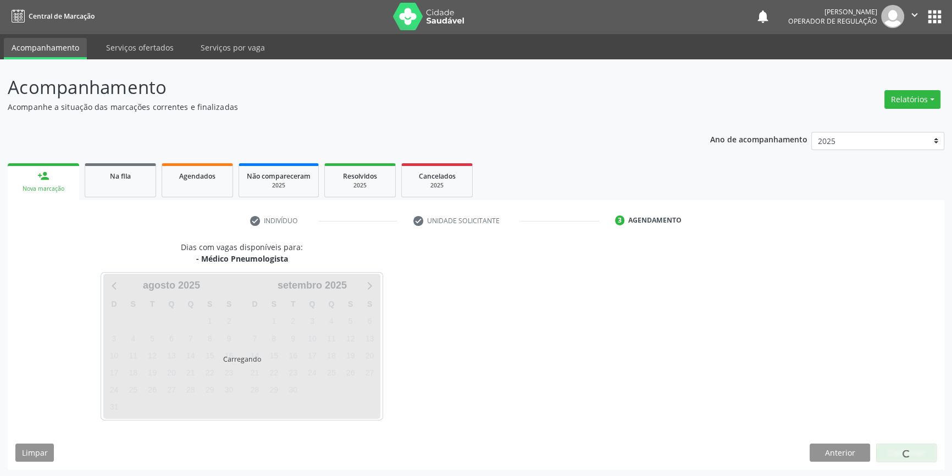
scroll to position [34, 0]
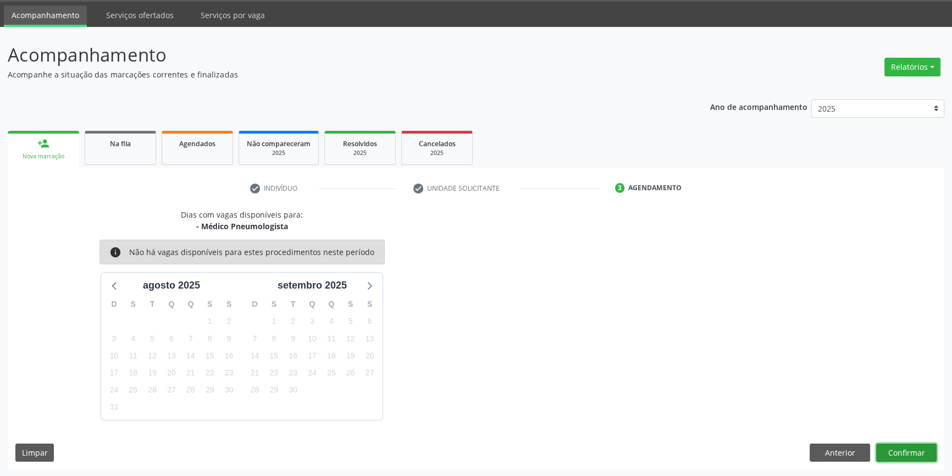
click at [914, 454] on button "Confirmar" at bounding box center [906, 452] width 60 height 19
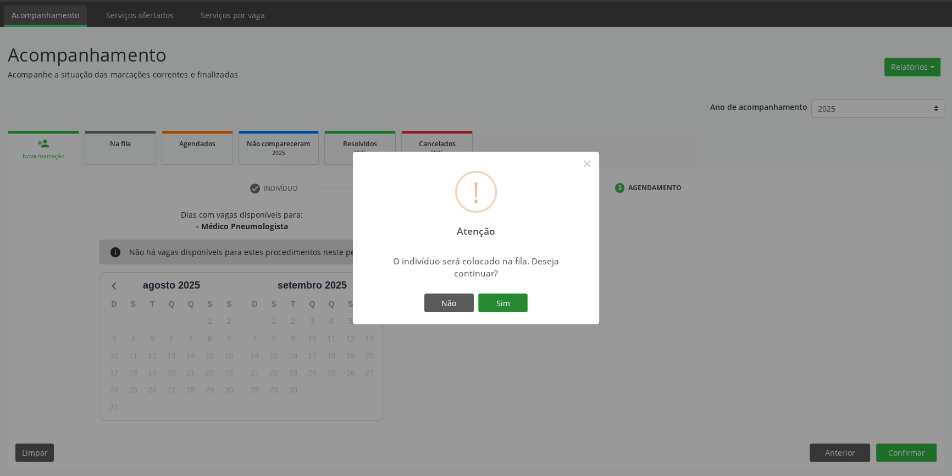
click at [499, 297] on button "Sim" at bounding box center [502, 302] width 49 height 19
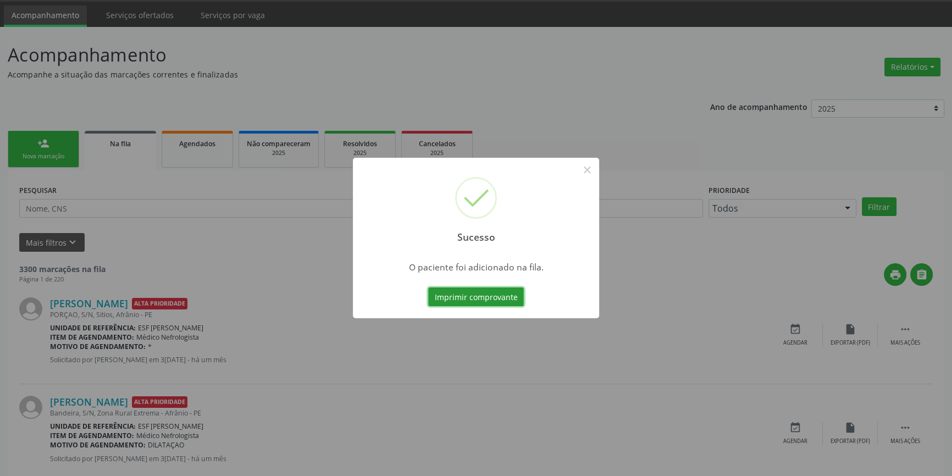
scroll to position [0, 0]
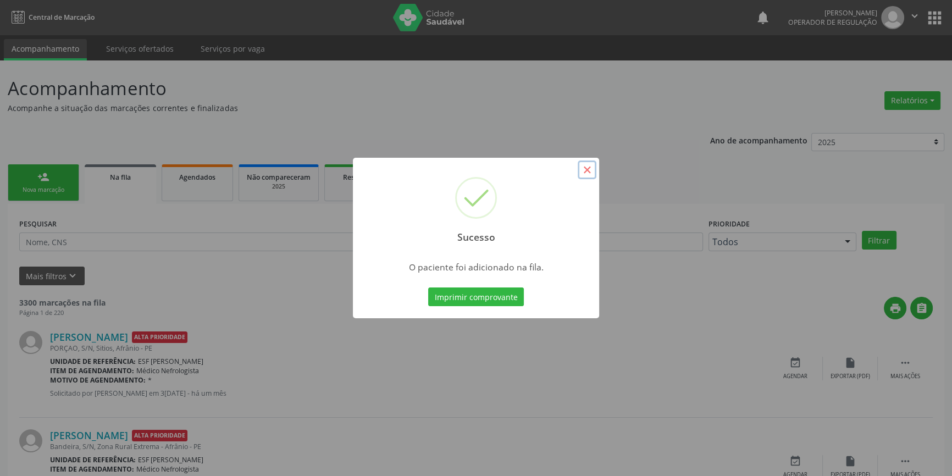
click at [588, 169] on button "×" at bounding box center [586, 169] width 19 height 19
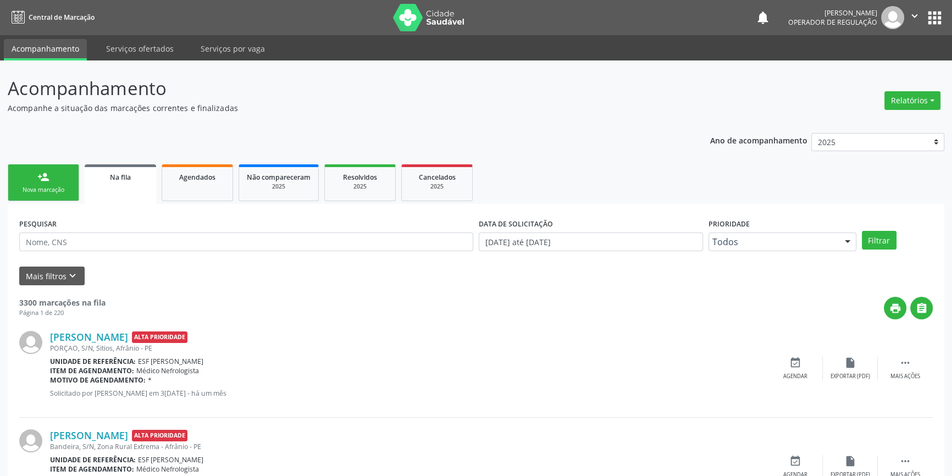
click at [65, 180] on link "person_add Nova marcação" at bounding box center [43, 182] width 71 height 37
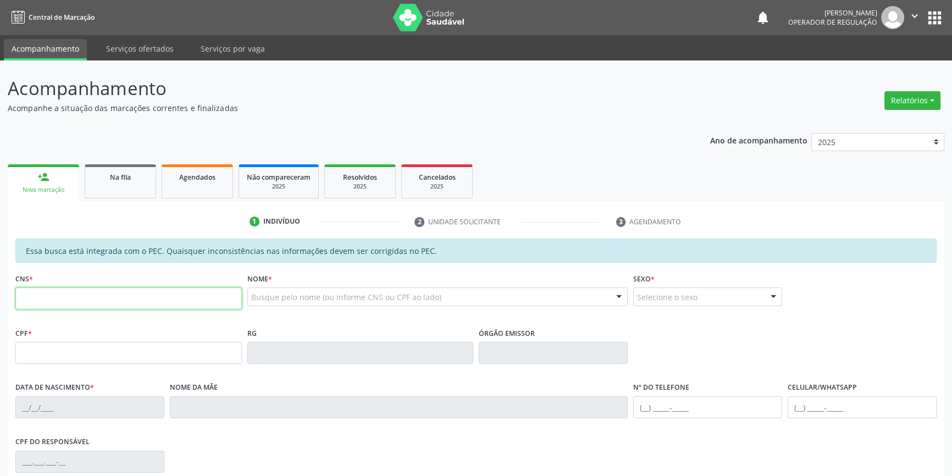
click at [79, 302] on input "text" at bounding box center [128, 298] width 226 height 22
type input "703 2076 2579 5192"
type input "120.667.084-37"
type input "30/06/2007"
type input "Gilsa Maria Coelho Dias"
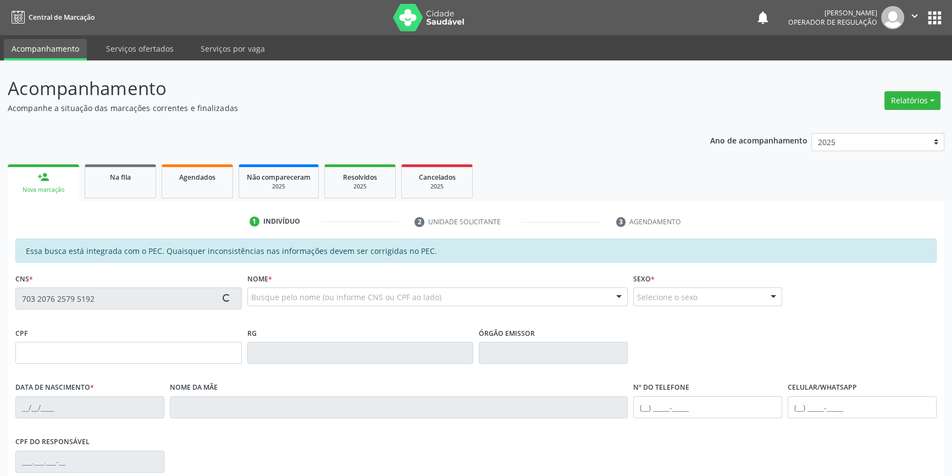
type input "(87) 98837-4306"
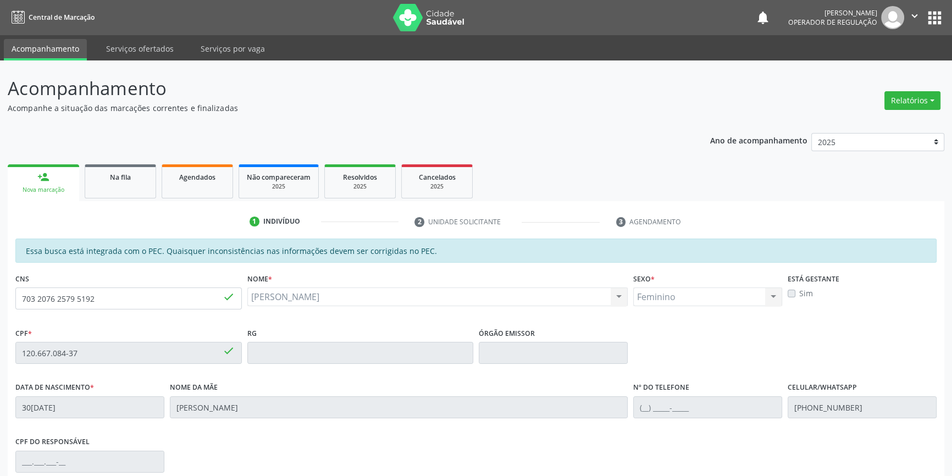
scroll to position [151, 0]
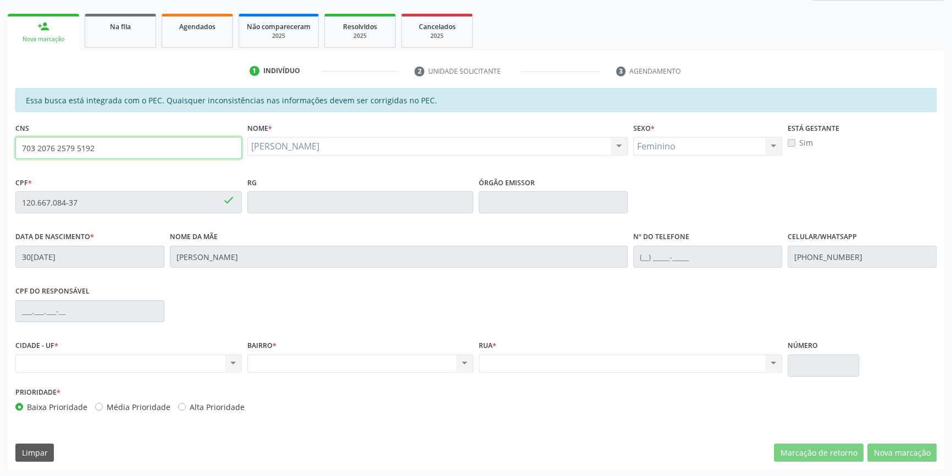
drag, startPoint x: 74, startPoint y: 146, endPoint x: 7, endPoint y: 143, distance: 67.1
click at [7, 143] on div "Acompanhamento Acompanhe a situação das marcações correntes e finalizadas Relat…" at bounding box center [476, 193] width 952 height 567
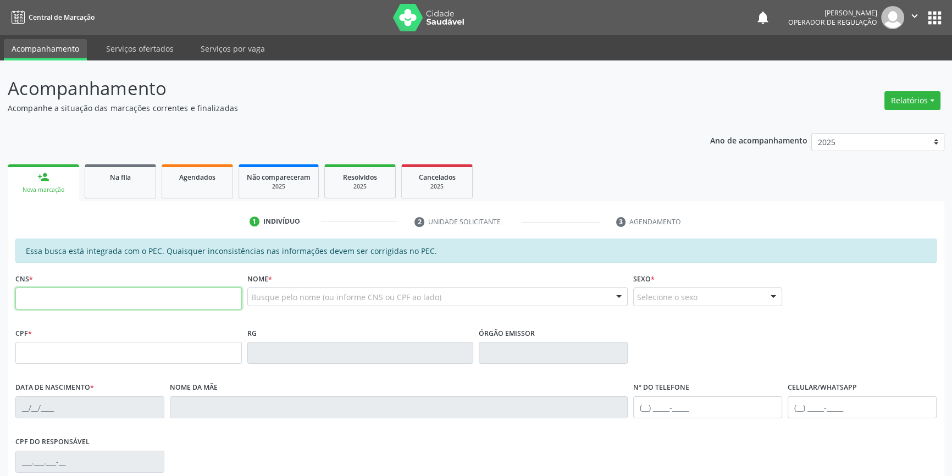
click at [131, 298] on input "text" at bounding box center [128, 298] width 226 height 22
type input "703 2076 2579 5192"
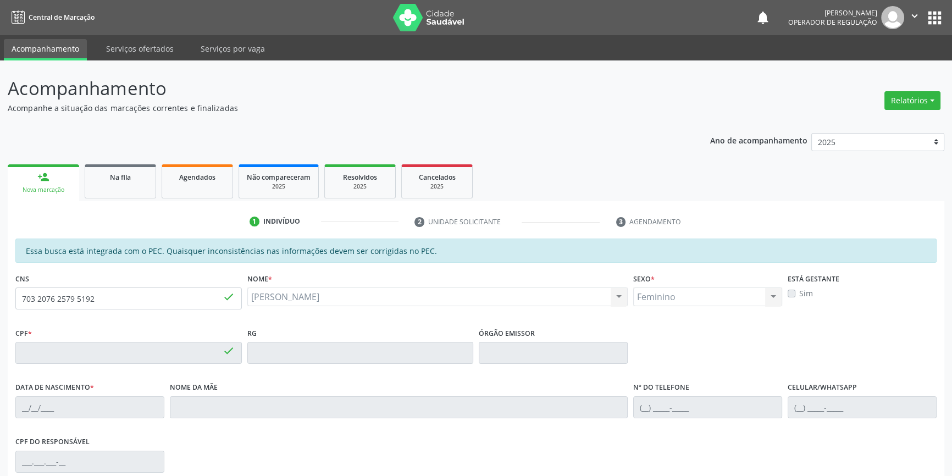
type input "120.667.084-37"
type input "30/06/2007"
type input "Gilsa Maria Coelho Dias"
type input "(87) 98837-4306"
type input "S/N"
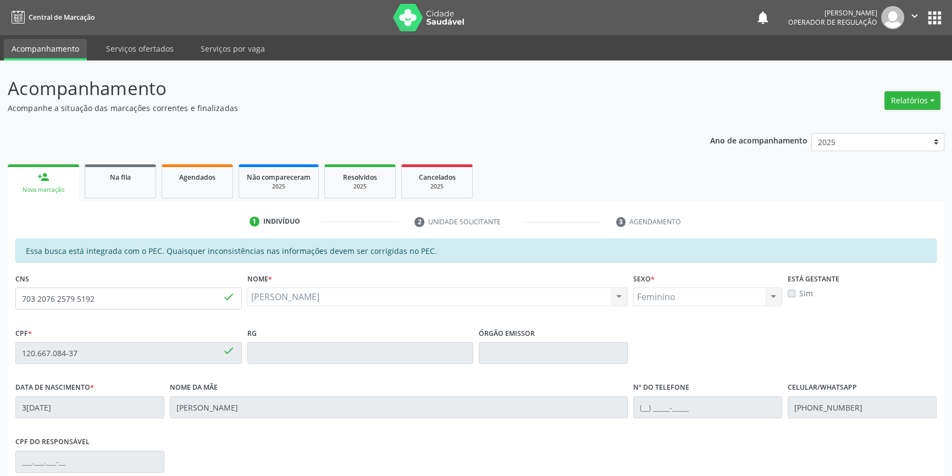
scroll to position [151, 0]
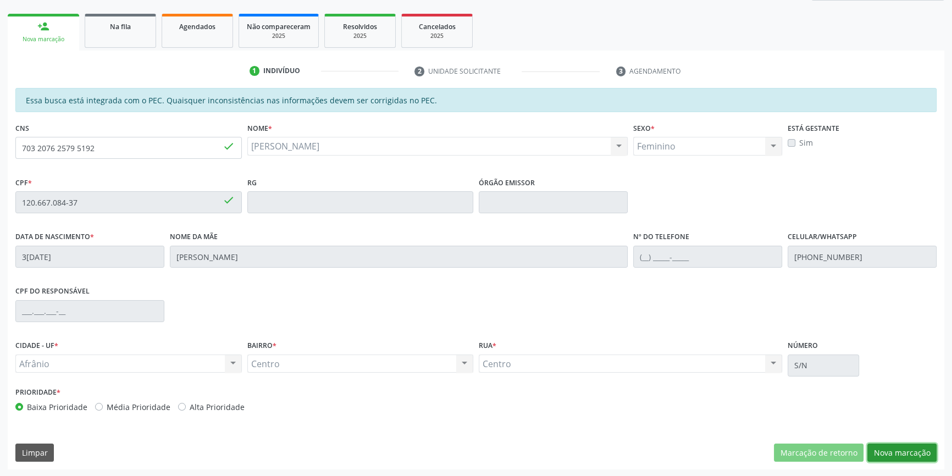
click at [885, 447] on button "Nova marcação" at bounding box center [901, 452] width 69 height 19
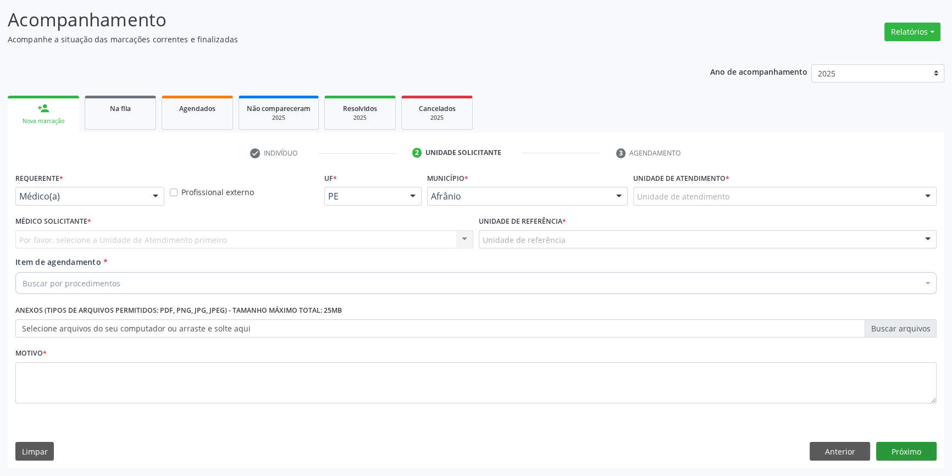
scroll to position [68, 0]
click at [677, 203] on div "Unidade de atendimento" at bounding box center [784, 197] width 303 height 19
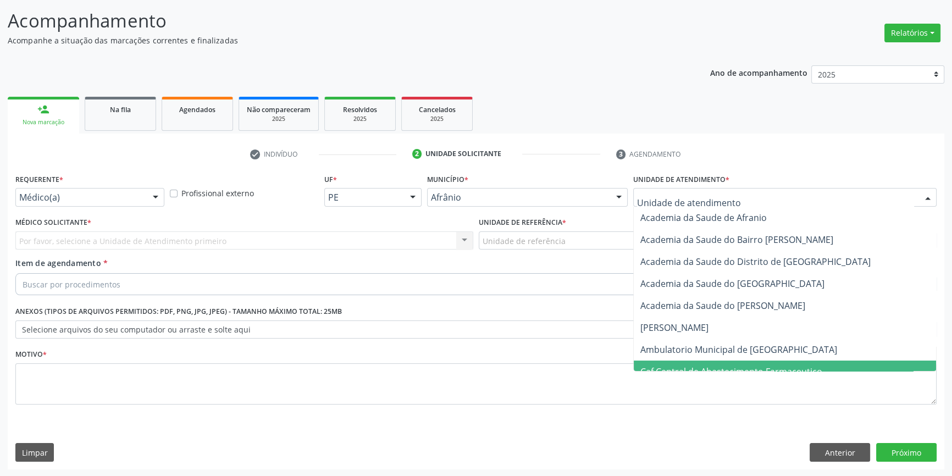
click at [709, 352] on span "Ambulatorio Municipal de [GEOGRAPHIC_DATA]" at bounding box center [738, 349] width 197 height 12
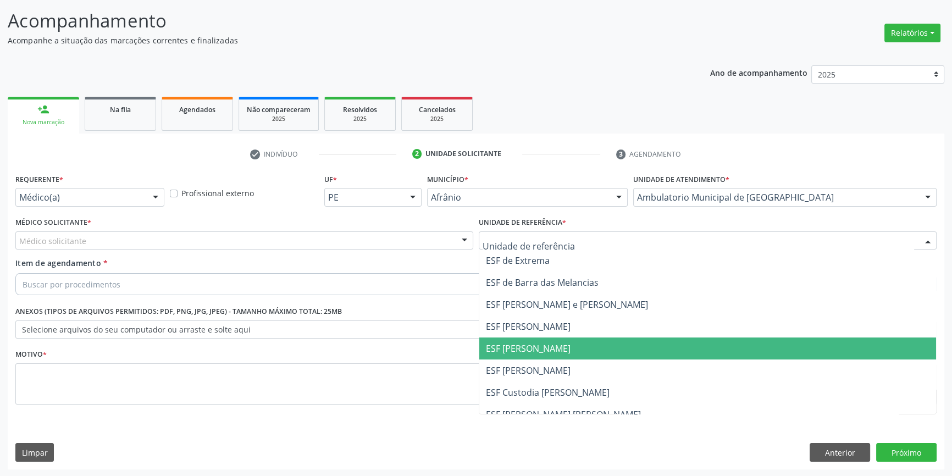
click at [530, 340] on span "ESF [PERSON_NAME]" at bounding box center [707, 348] width 457 height 22
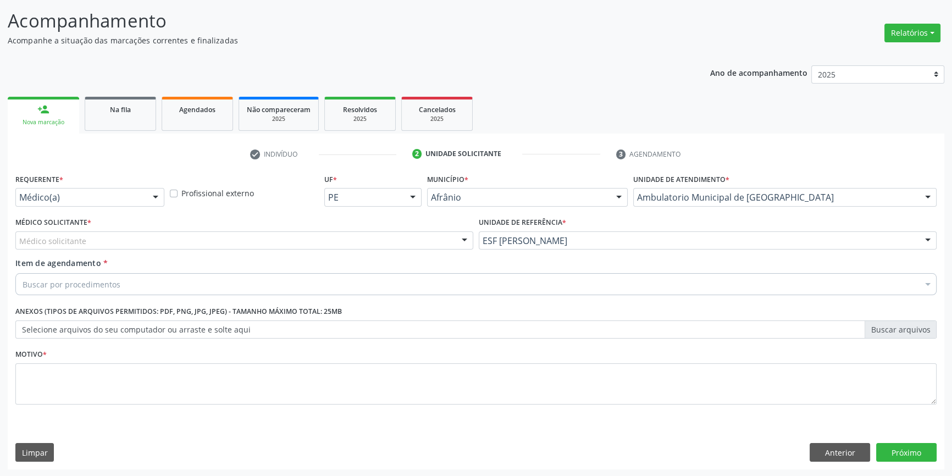
click at [382, 240] on div "Médico solicitante" at bounding box center [244, 240] width 458 height 19
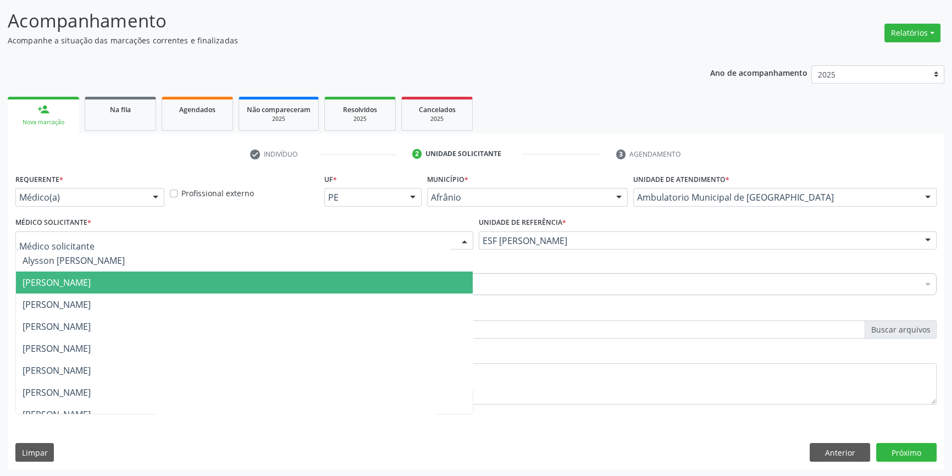
click at [224, 277] on span "[PERSON_NAME]" at bounding box center [244, 282] width 457 height 22
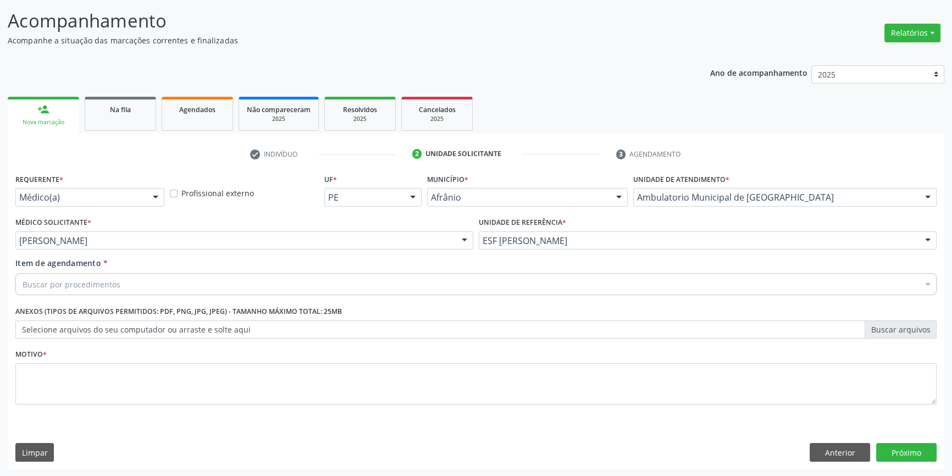
click at [181, 286] on div "Buscar por procedimentos" at bounding box center [475, 284] width 921 height 22
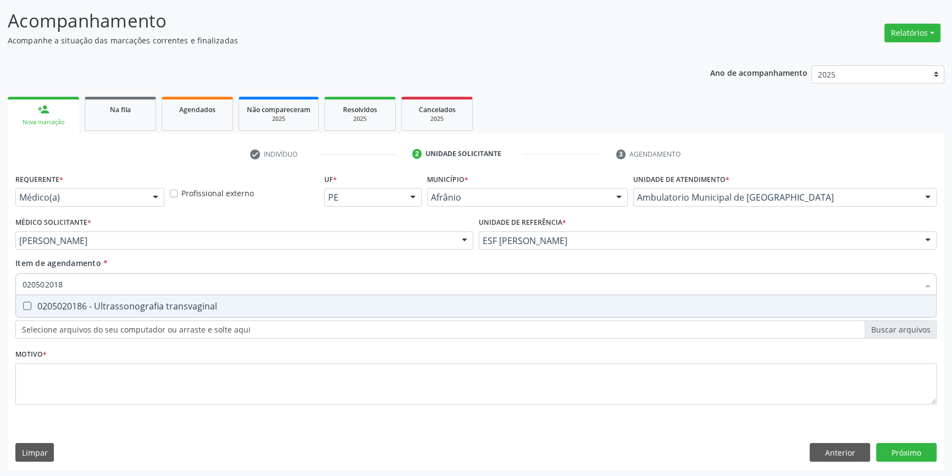
type input "0205020186"
click at [219, 299] on span "0205020186 - Ultrassonografia transvaginal" at bounding box center [476, 306] width 920 height 22
checkbox transvaginal "true"
click at [189, 409] on div "Requerente * Médico(a) Médico(a) Enfermeiro(a) Paciente Nenhum resultado encont…" at bounding box center [475, 295] width 921 height 249
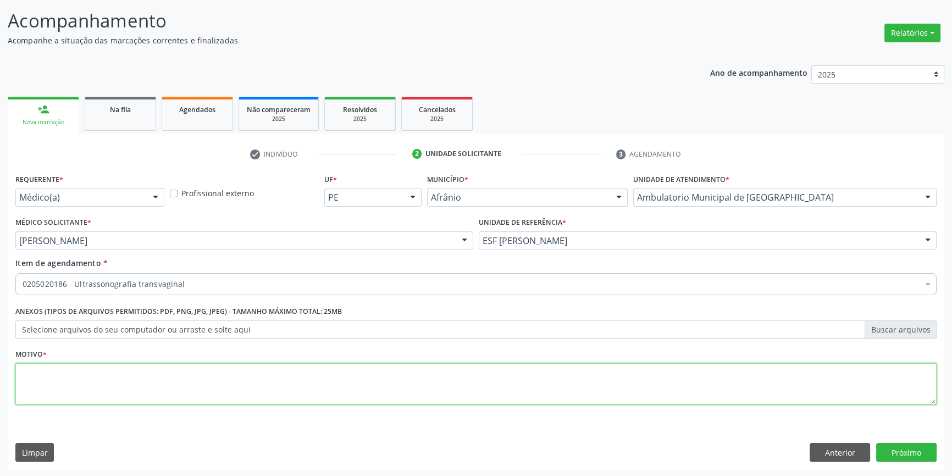
click at [190, 383] on textarea at bounding box center [475, 384] width 921 height 42
click at [191, 377] on textarea at bounding box center [475, 384] width 921 height 42
type textarea "DOR ABDOMINAL"
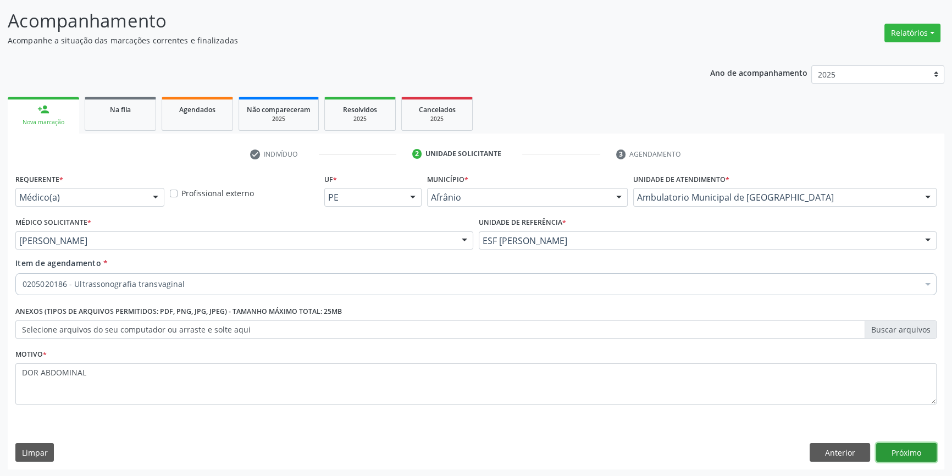
click at [913, 448] on button "Próximo" at bounding box center [906, 452] width 60 height 19
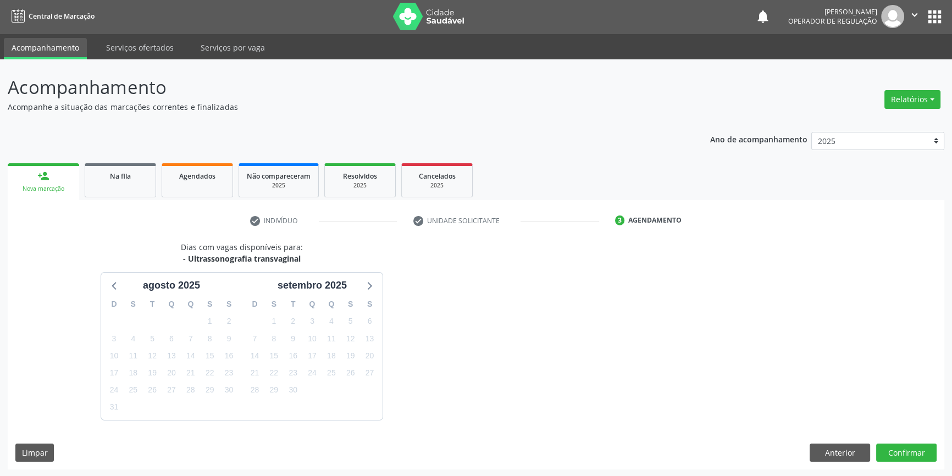
scroll to position [34, 0]
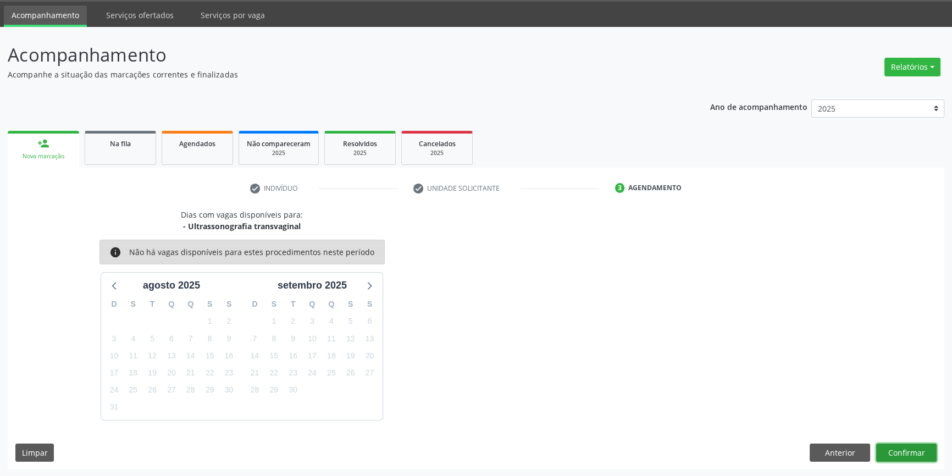
click at [892, 452] on button "Confirmar" at bounding box center [906, 452] width 60 height 19
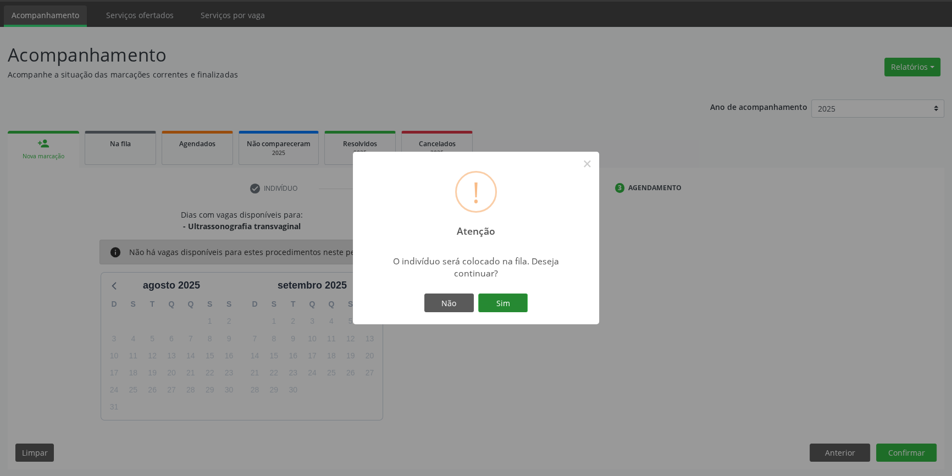
click at [498, 296] on button "Sim" at bounding box center [502, 302] width 49 height 19
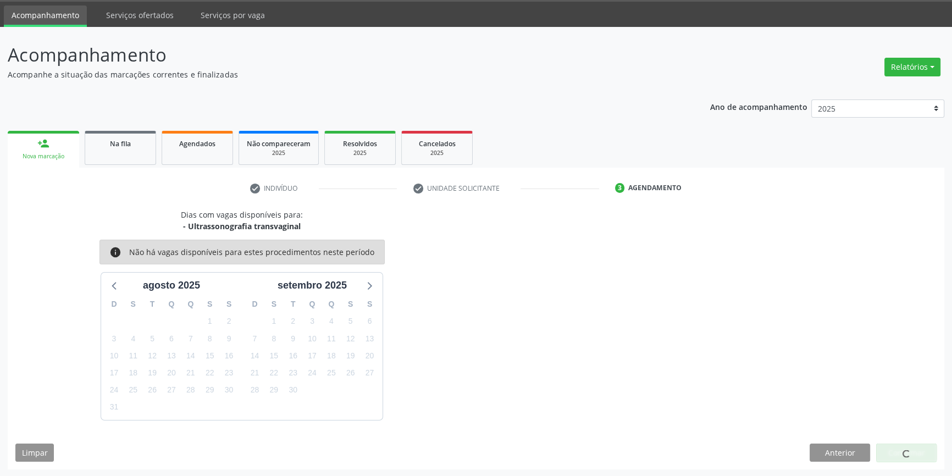
scroll to position [0, 0]
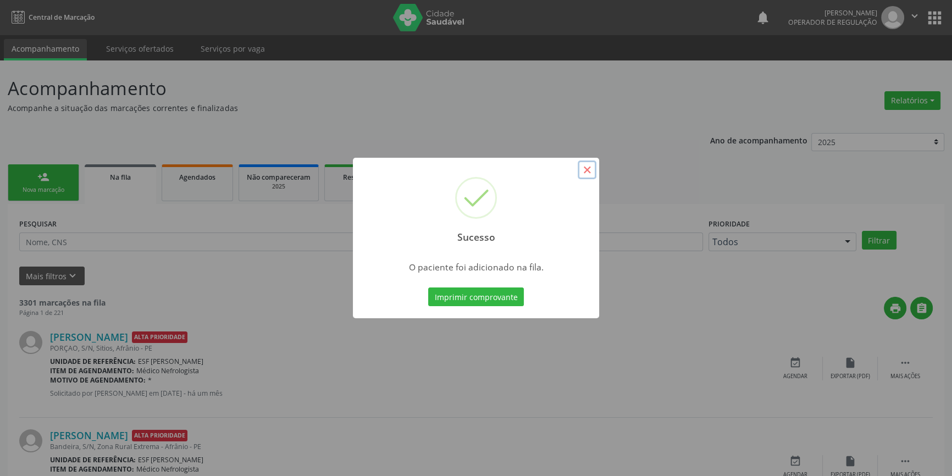
click at [583, 171] on button "×" at bounding box center [586, 169] width 19 height 19
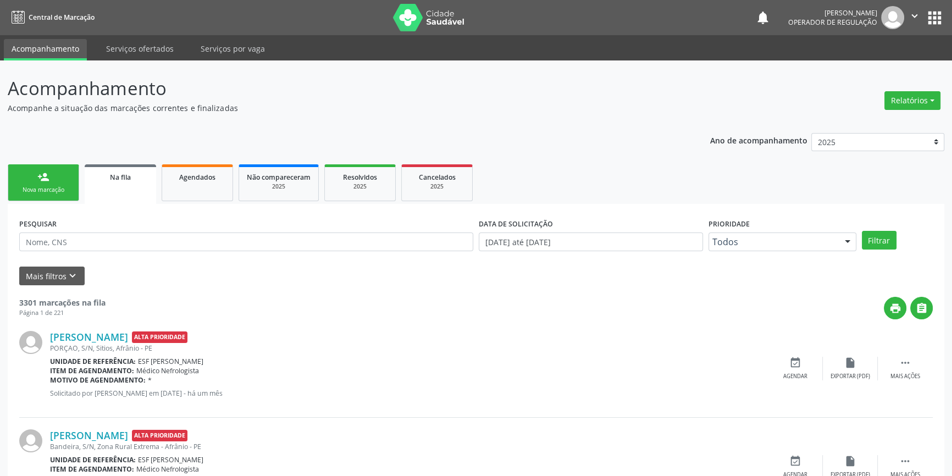
click at [20, 180] on link "person_add Nova marcação" at bounding box center [43, 182] width 71 height 37
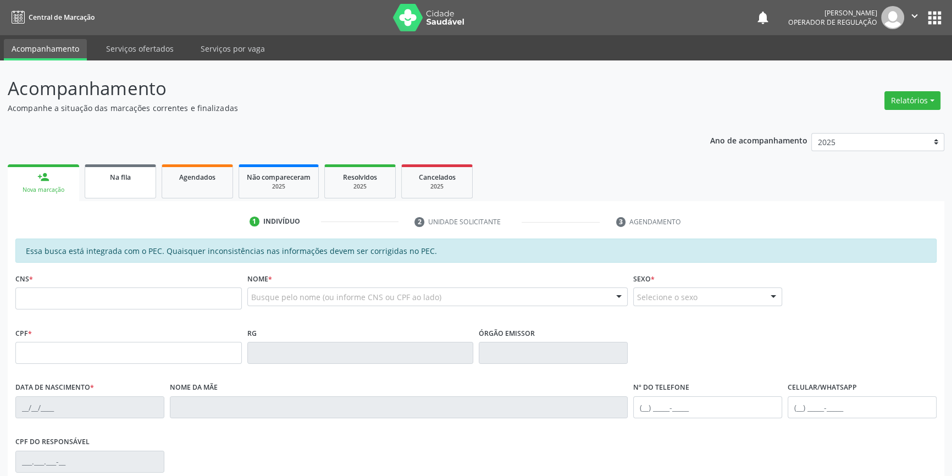
click at [131, 194] on link "Na fila" at bounding box center [120, 181] width 71 height 34
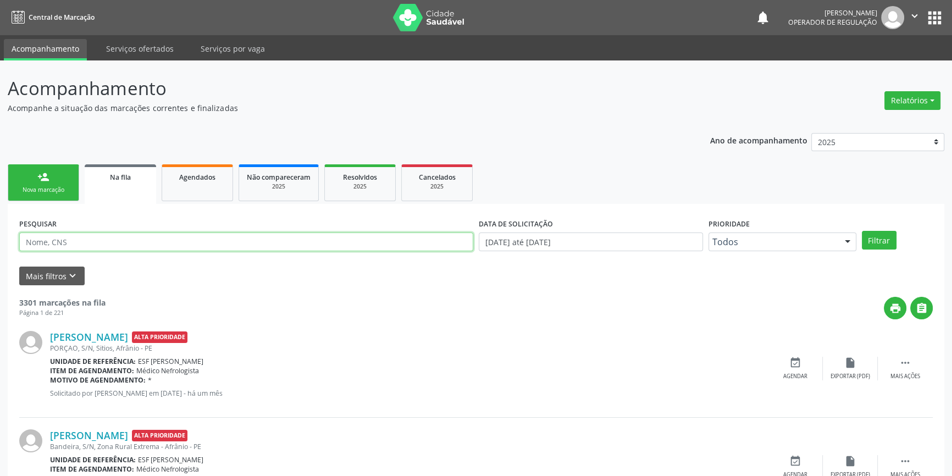
click at [140, 242] on input "text" at bounding box center [246, 241] width 454 height 19
type input "703207625795192"
click at [874, 241] on button "Filtrar" at bounding box center [879, 240] width 35 height 19
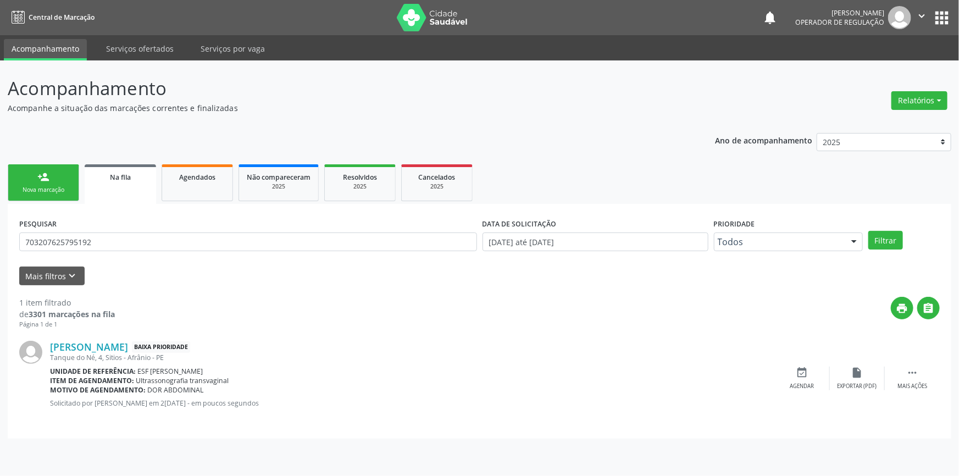
click at [51, 179] on link "person_add Nova marcação" at bounding box center [43, 182] width 71 height 37
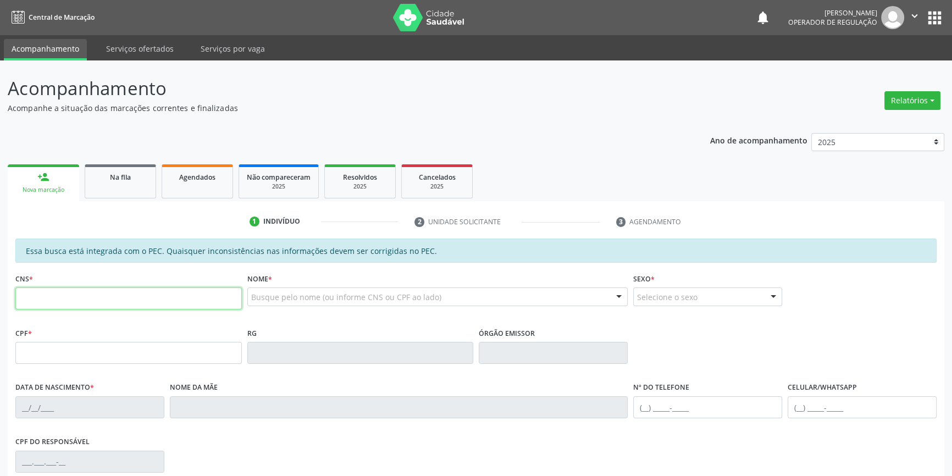
click at [75, 298] on input "text" at bounding box center [128, 298] width 226 height 22
type input "706 3027 8860 1078"
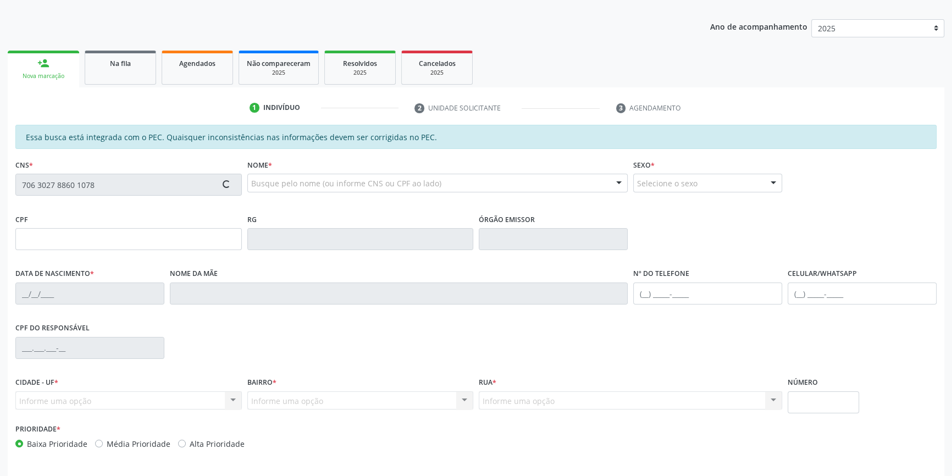
scroll to position [151, 0]
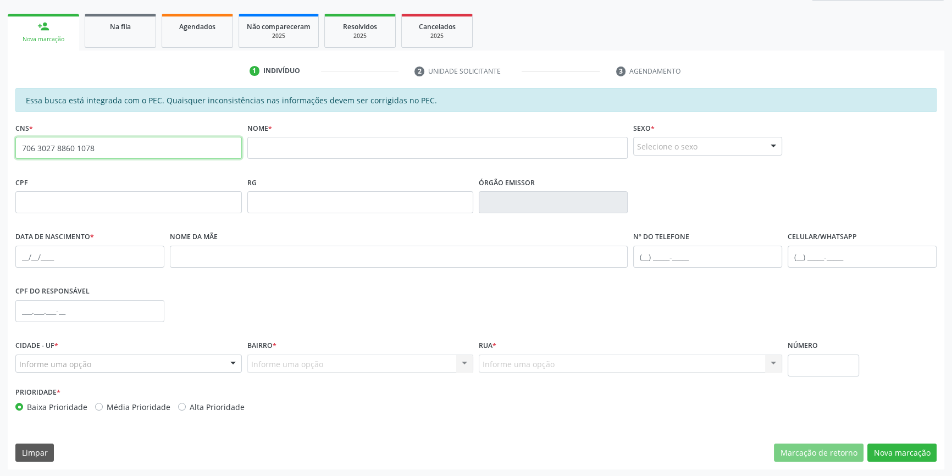
drag, startPoint x: 132, startPoint y: 145, endPoint x: 0, endPoint y: 141, distance: 132.5
click at [0, 141] on div "Acompanhamento Acompanhe a situação das marcações correntes e finalizadas Relat…" at bounding box center [476, 193] width 952 height 567
click at [276, 158] on fieldset "Nome *" at bounding box center [437, 143] width 381 height 47
click at [277, 147] on input "text" at bounding box center [437, 148] width 381 height 22
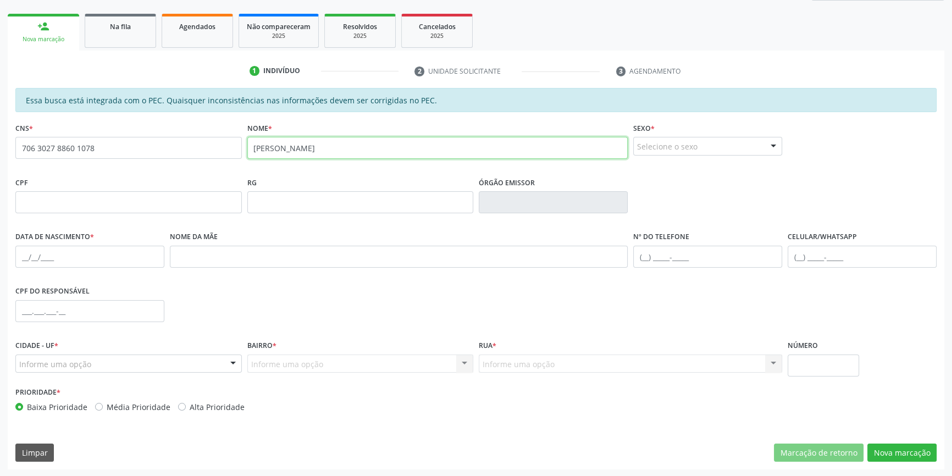
type input "MARIA CLAUDIA DE SOUSA RODRIGUES"
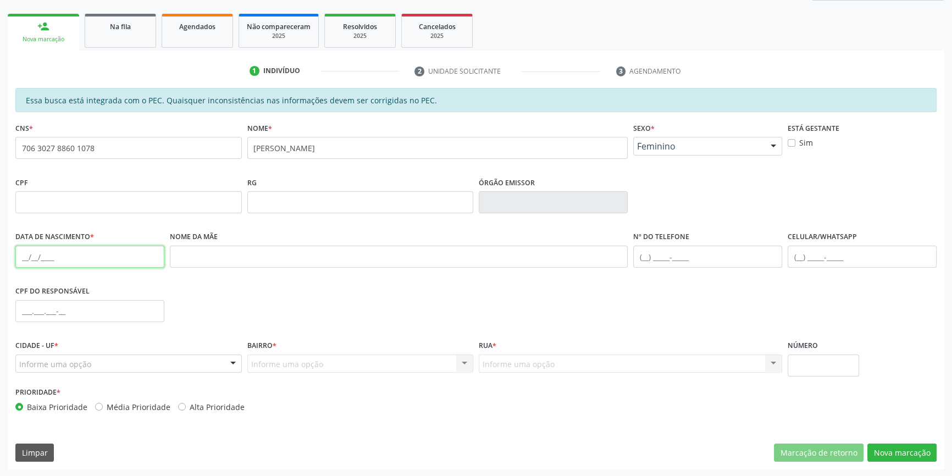
click at [26, 254] on input "text" at bounding box center [89, 257] width 149 height 22
type input "13/05/1991"
click at [325, 357] on div "Informe uma opção" at bounding box center [360, 363] width 226 height 19
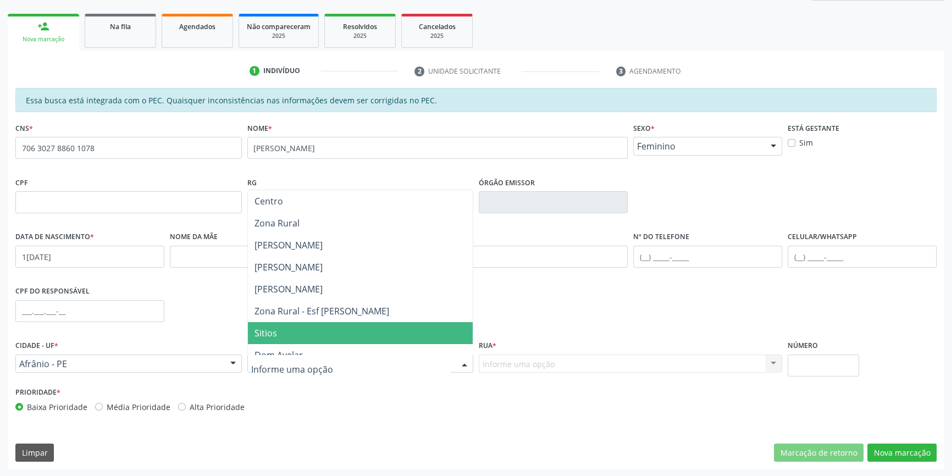
click at [313, 340] on span "Sitios" at bounding box center [360, 333] width 225 height 22
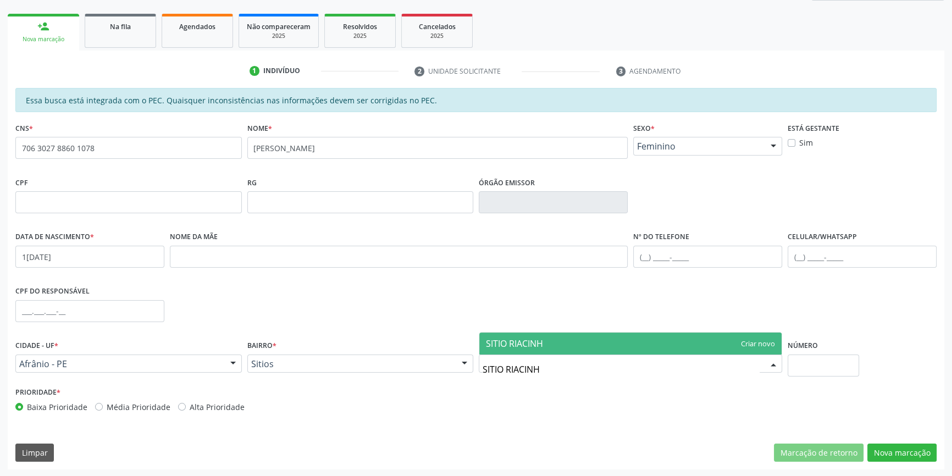
type input "SITIO RIACINHO"
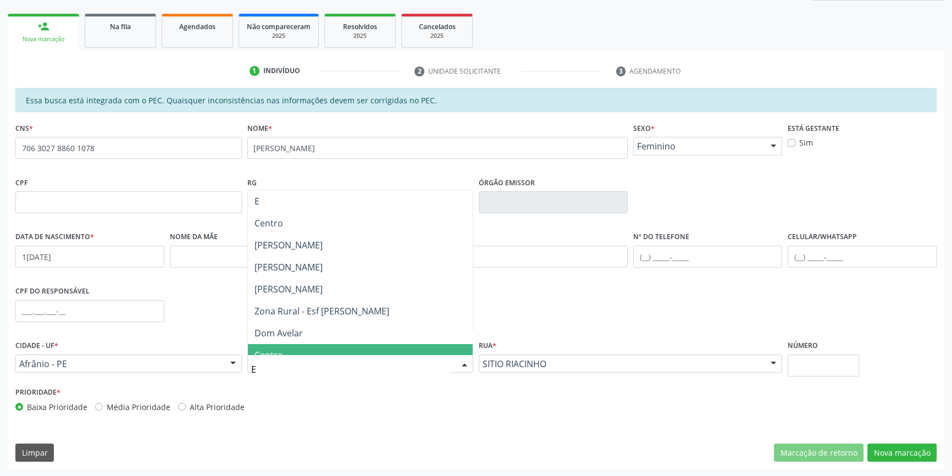
type input "EX"
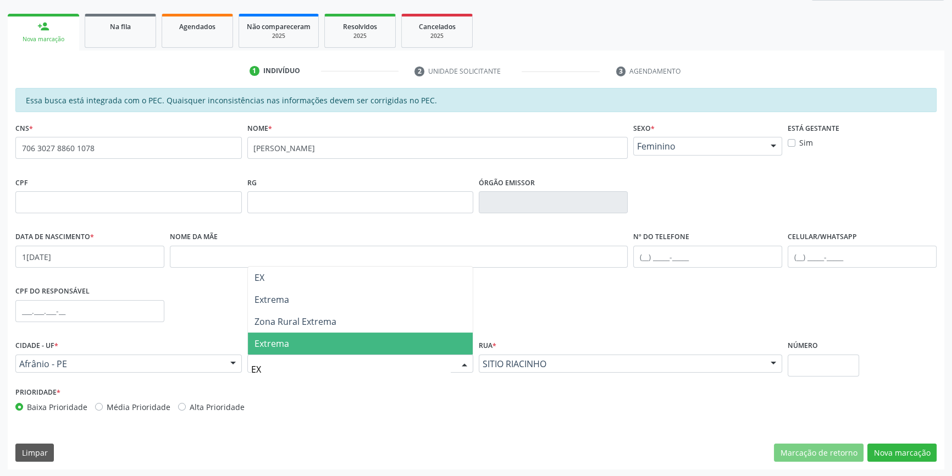
click at [326, 344] on span "Extrema" at bounding box center [360, 343] width 225 height 22
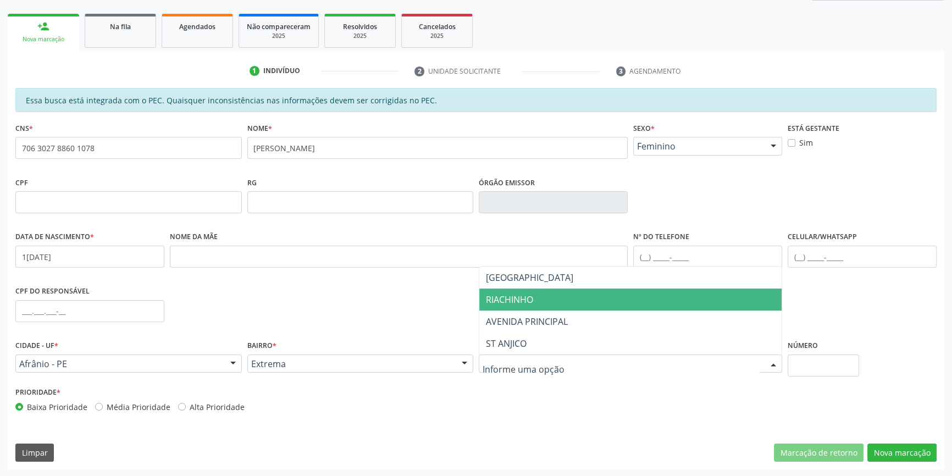
click at [531, 296] on span "RIACHINHO" at bounding box center [509, 299] width 47 height 12
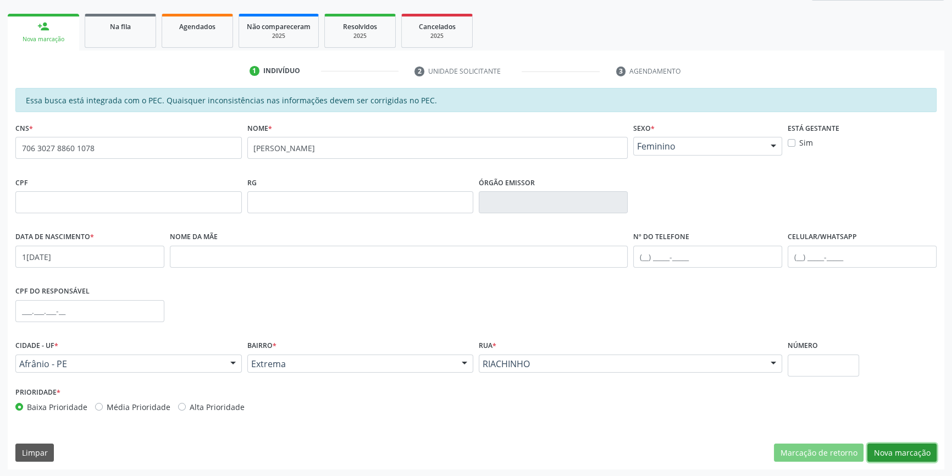
click at [885, 454] on button "Nova marcação" at bounding box center [901, 452] width 69 height 19
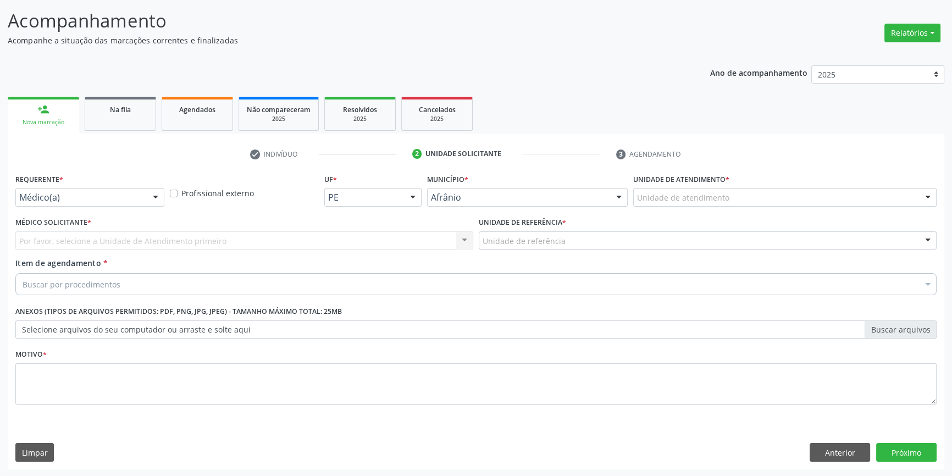
click at [726, 204] on div "Unidade de atendimento" at bounding box center [784, 197] width 303 height 19
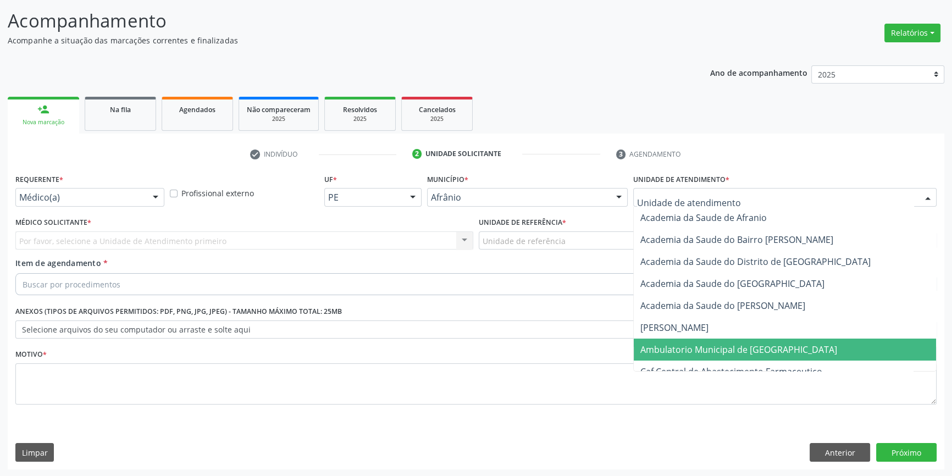
click at [702, 341] on span "Ambulatorio Municipal de [GEOGRAPHIC_DATA]" at bounding box center [785, 349] width 302 height 22
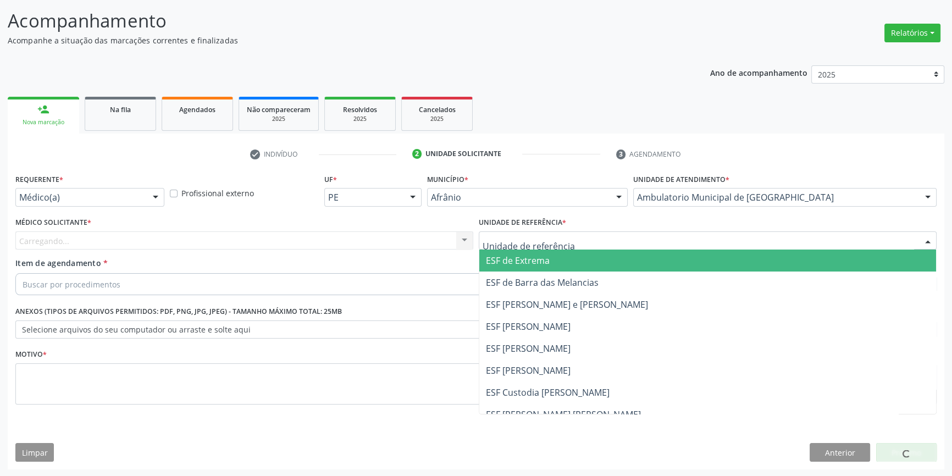
click at [551, 246] on div at bounding box center [708, 240] width 458 height 19
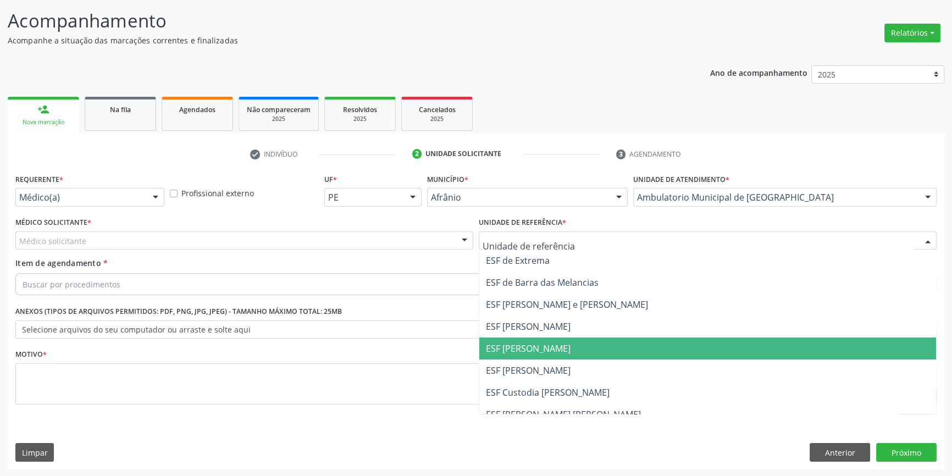
click at [523, 348] on span "ESF [PERSON_NAME]" at bounding box center [528, 348] width 85 height 12
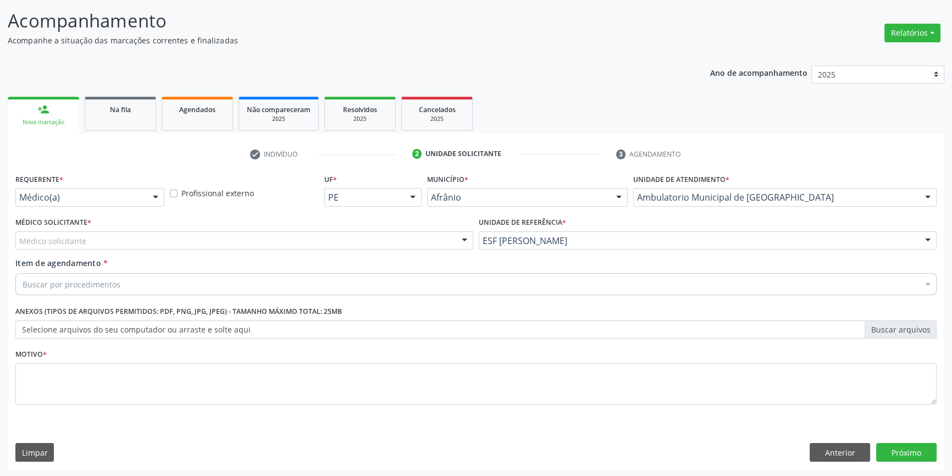
drag, startPoint x: 291, startPoint y: 248, endPoint x: 254, endPoint y: 252, distance: 37.0
click at [286, 247] on div "Médico solicitante" at bounding box center [244, 240] width 458 height 19
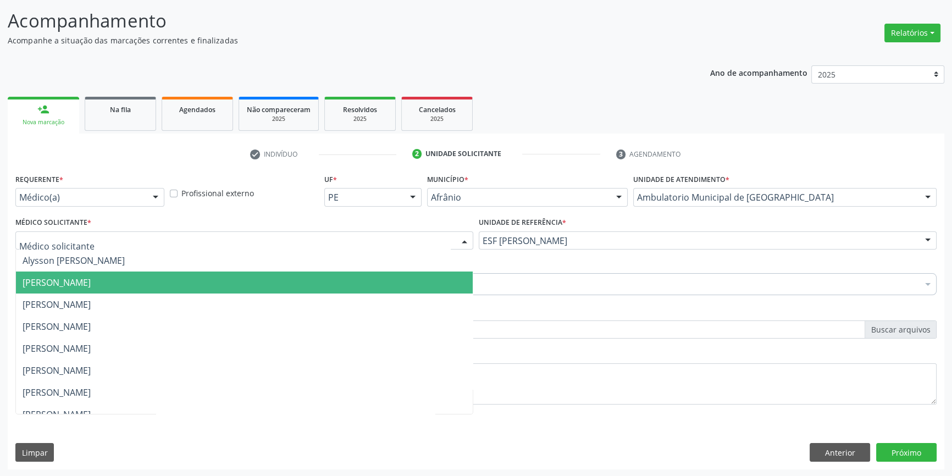
click at [91, 286] on span "[PERSON_NAME]" at bounding box center [57, 282] width 68 height 12
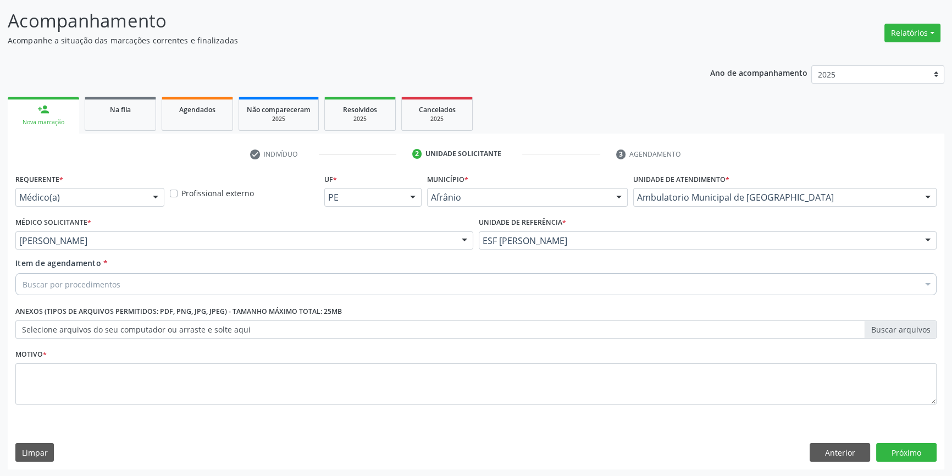
click at [131, 284] on div "Buscar por procedimentos" at bounding box center [475, 284] width 921 height 22
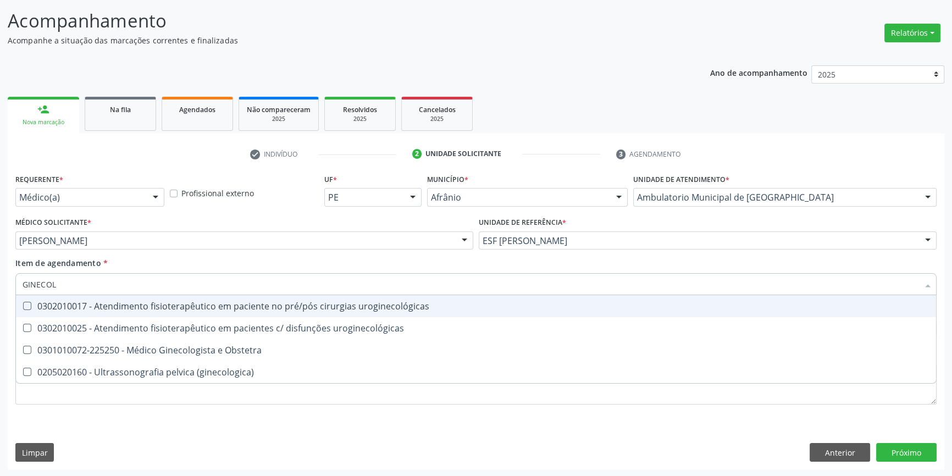
type input "GINECOLO"
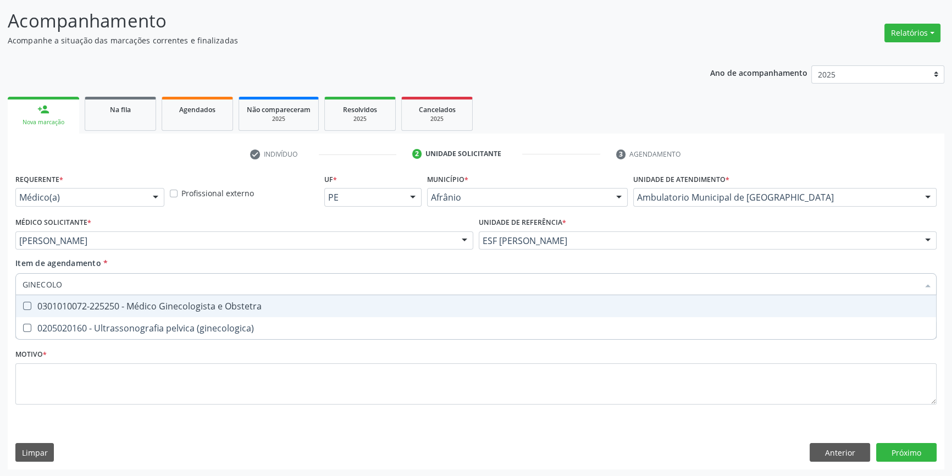
click at [125, 304] on div "0301010072-225250 - Médico Ginecologista e Obstetra" at bounding box center [476, 306] width 907 height 9
checkbox Obstetra "true"
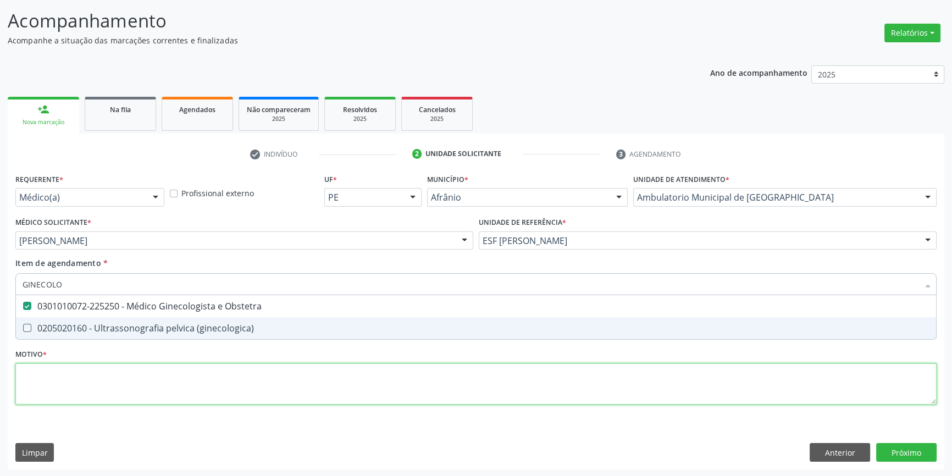
click at [109, 374] on div "Requerente * Médico(a) Médico(a) Enfermeiro(a) Paciente Nenhum resultado encont…" at bounding box center [475, 295] width 921 height 249
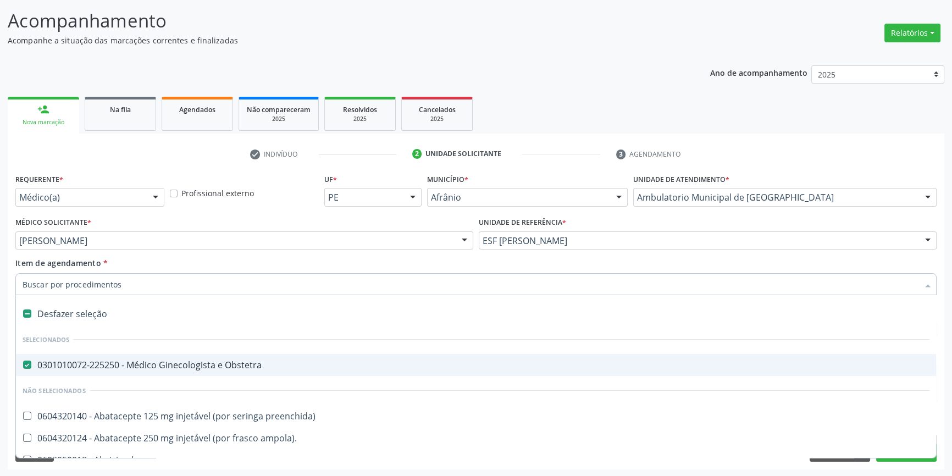
click at [83, 313] on div "Desfazer seleção" at bounding box center [476, 314] width 920 height 22
checkbox Obstetra "false"
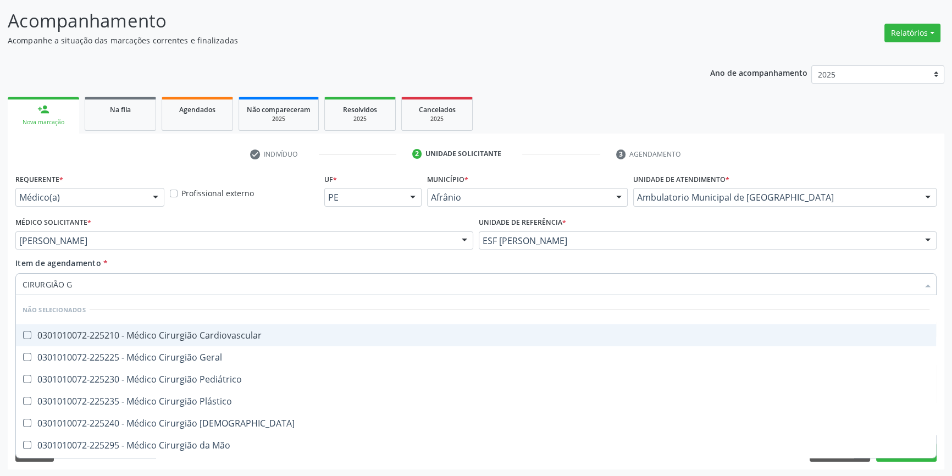
type input "CIRURGIÃO GE"
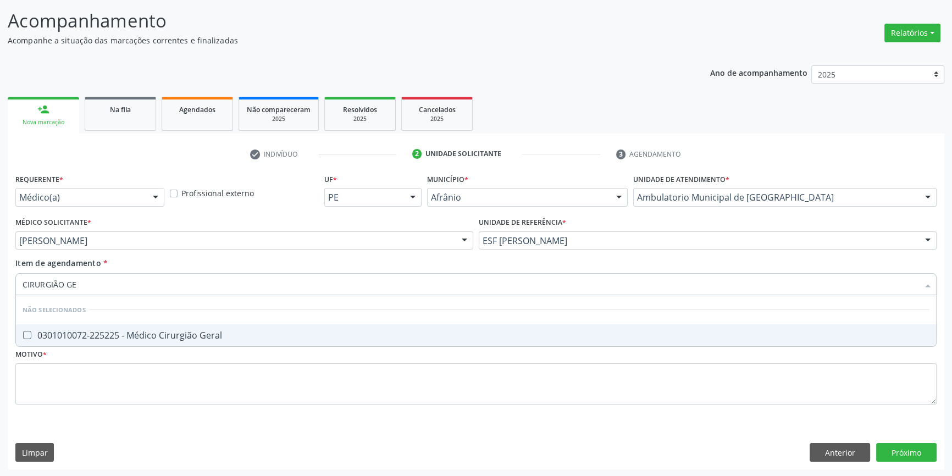
click at [113, 331] on div "0301010072-225225 - Médico Cirurgião Geral" at bounding box center [476, 335] width 907 height 9
checkbox Geral "true"
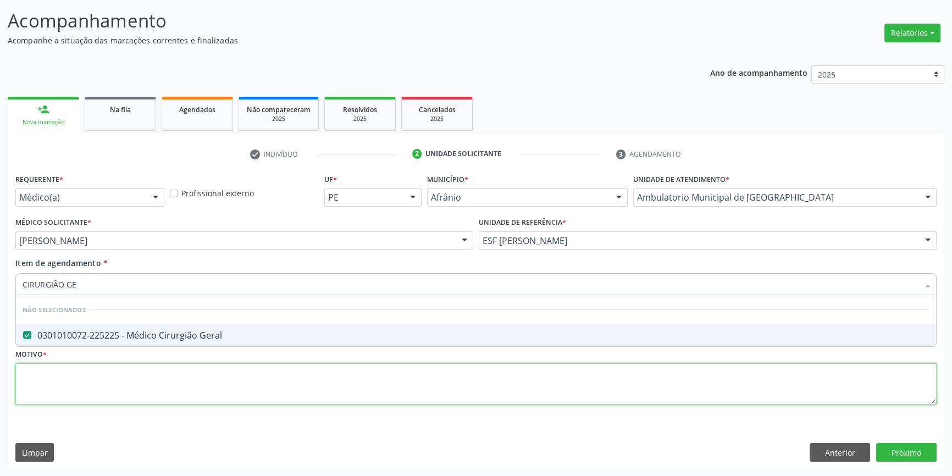
click at [87, 390] on div "Requerente * Médico(a) Médico(a) Enfermeiro(a) Paciente Nenhum resultado encont…" at bounding box center [475, 295] width 921 height 249
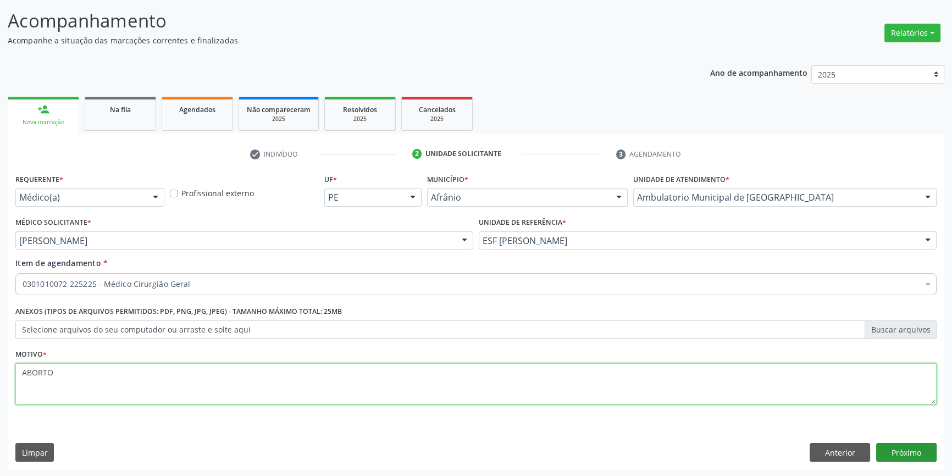
type textarea "ABORTO"
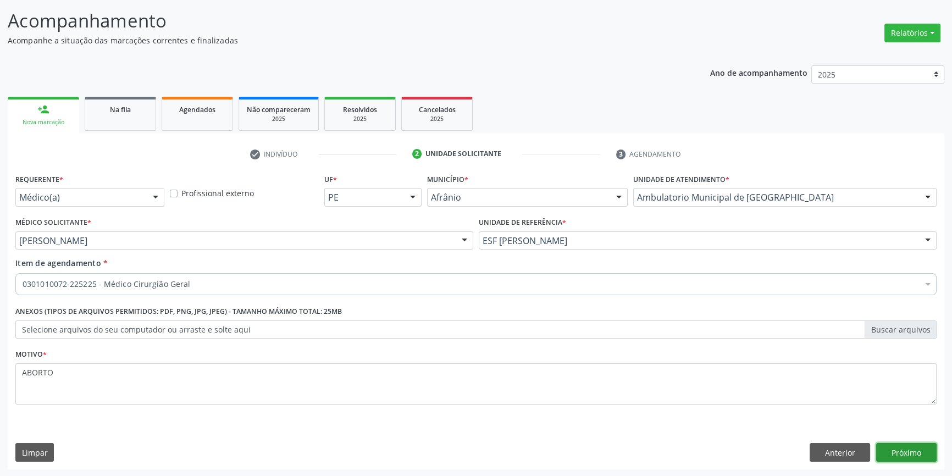
click at [890, 448] on button "Próximo" at bounding box center [906, 452] width 60 height 19
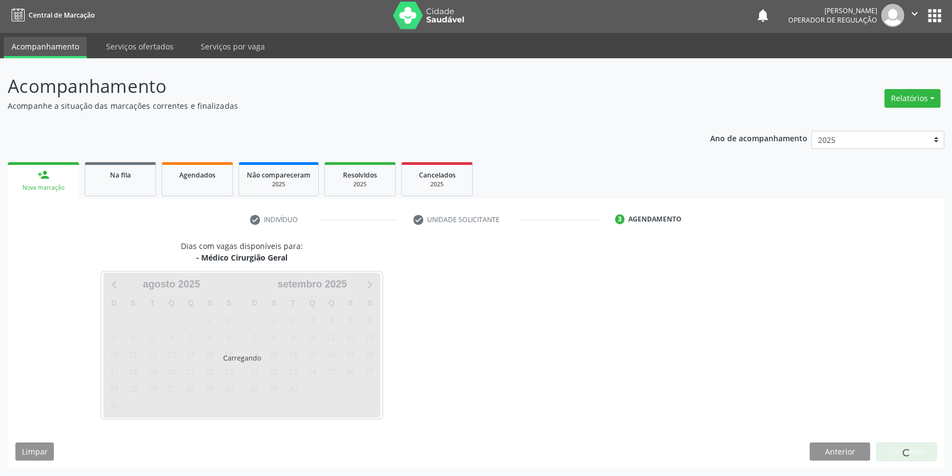
scroll to position [1, 0]
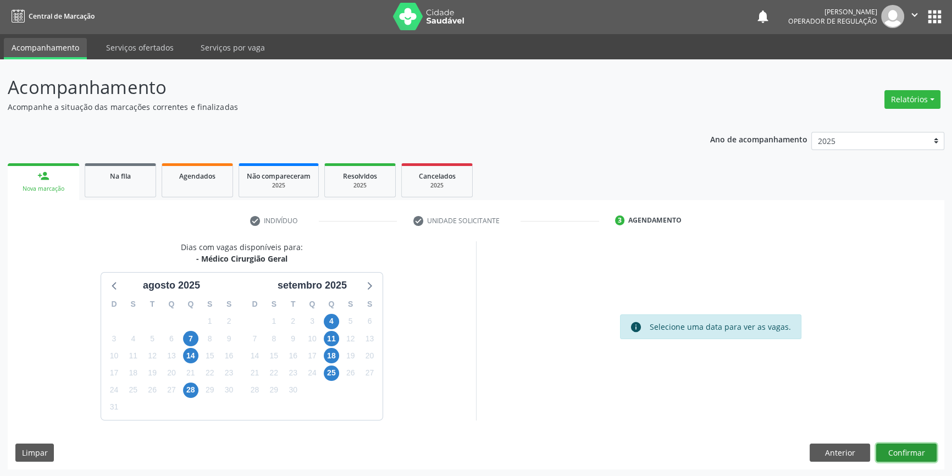
click at [890, 446] on button "Confirmar" at bounding box center [906, 452] width 60 height 19
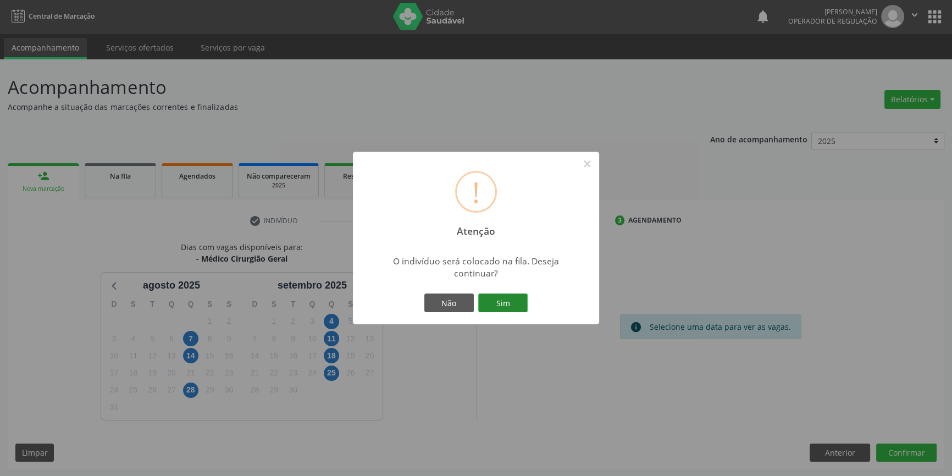
click at [508, 298] on button "Sim" at bounding box center [502, 302] width 49 height 19
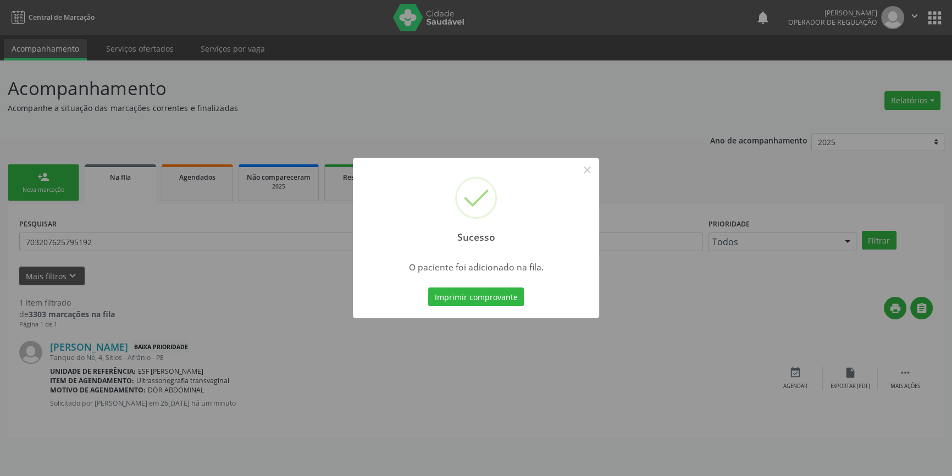
scroll to position [0, 0]
click at [592, 168] on button "×" at bounding box center [590, 169] width 19 height 19
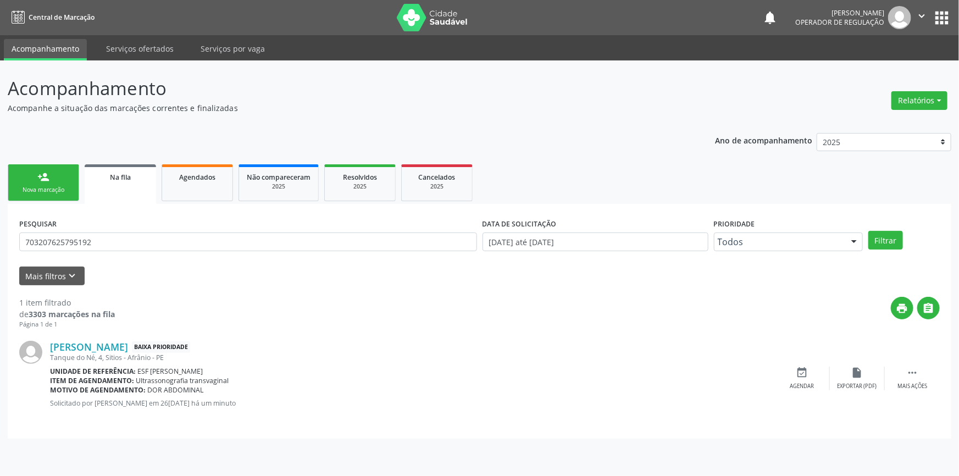
click at [55, 185] on link "person_add Nova marcação" at bounding box center [43, 182] width 71 height 37
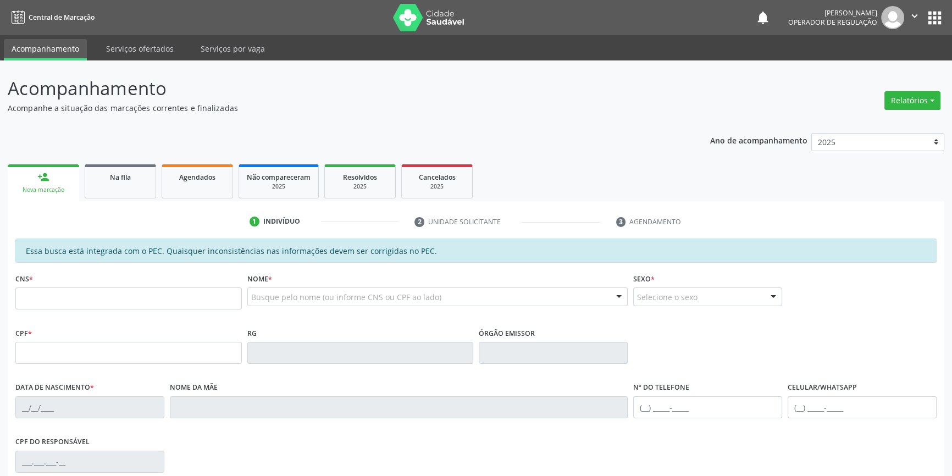
click at [76, 281] on div "CNS *" at bounding box center [128, 289] width 226 height 39
click at [76, 288] on input "text" at bounding box center [128, 298] width 226 height 22
type input "700 5055 6918 4252"
type input "038.981.234-05"
type input "26/03/1981"
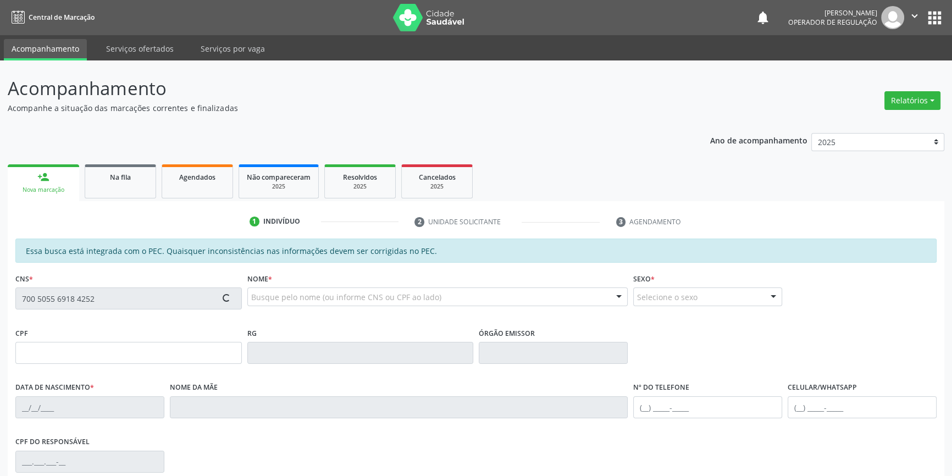
type input "Maria Fos Humildes Cavalcanti"
type input "(87) 98831-5002"
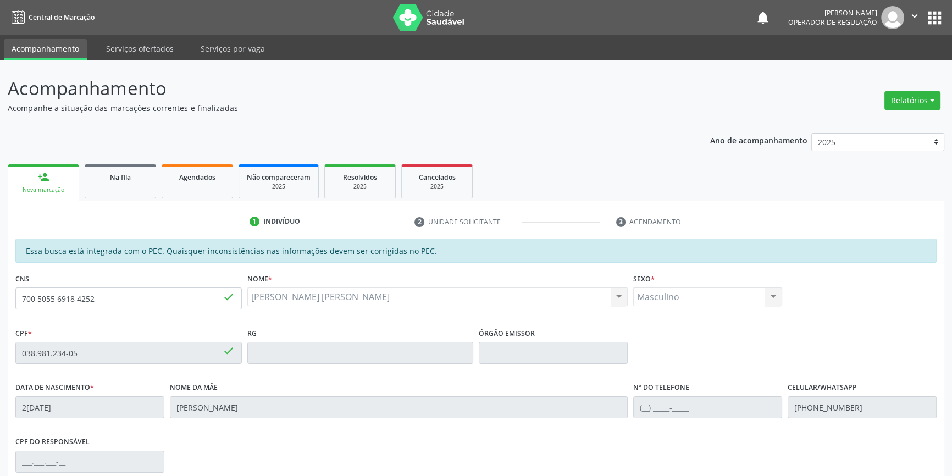
scroll to position [99, 0]
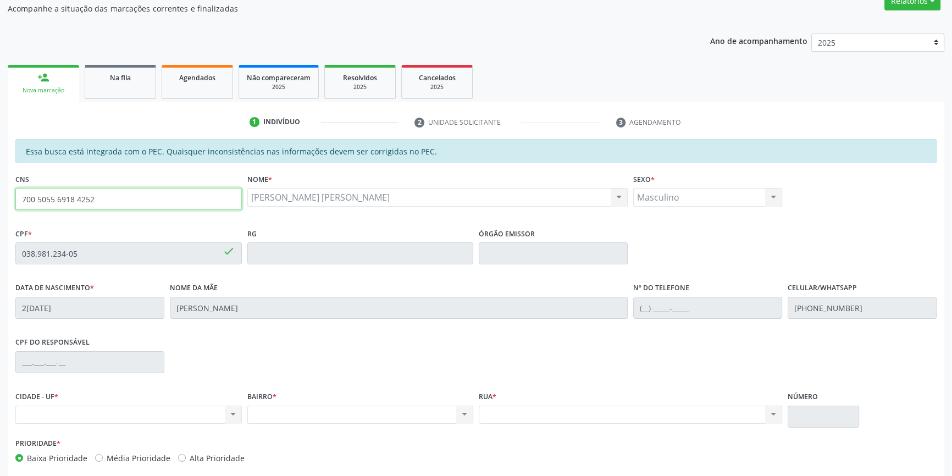
drag, startPoint x: 114, startPoint y: 198, endPoint x: 0, endPoint y: 193, distance: 114.4
click at [0, 195] on div "Acompanhamento Acompanhe a situação das marcações correntes e finalizadas Relat…" at bounding box center [476, 244] width 952 height 567
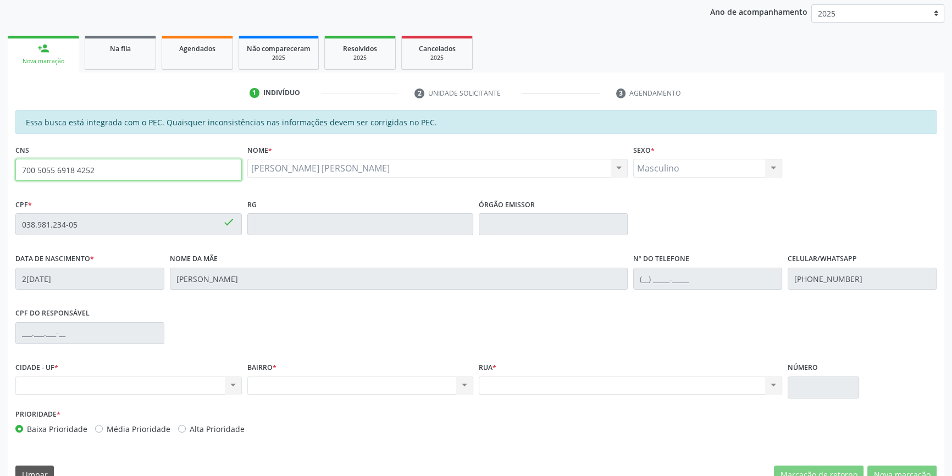
scroll to position [151, 0]
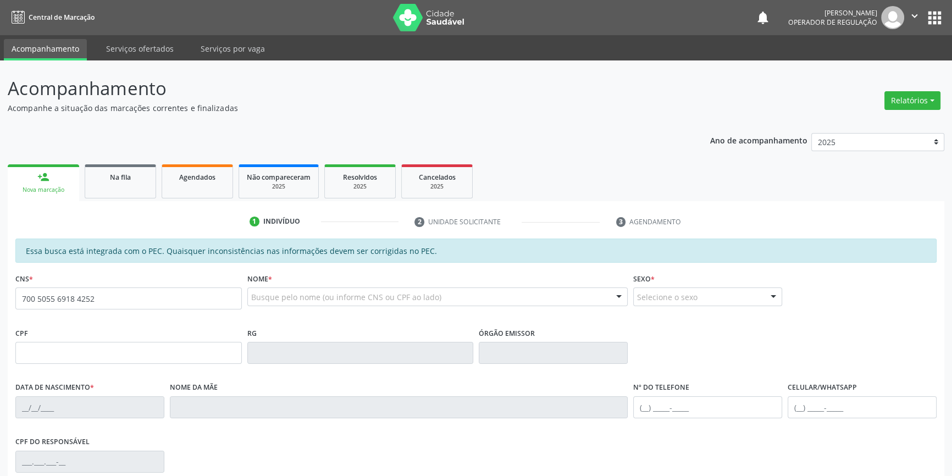
type input "700 5055 6918 4252"
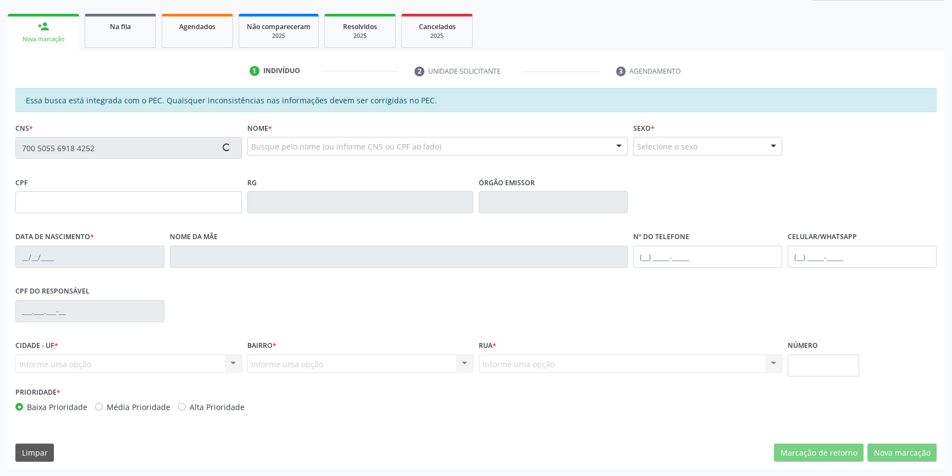
type input "038.981.234-05"
type input "[DATE]"
type input "[PERSON_NAME]"
type input "[PHONE_NUMBER]"
type input "S/N"
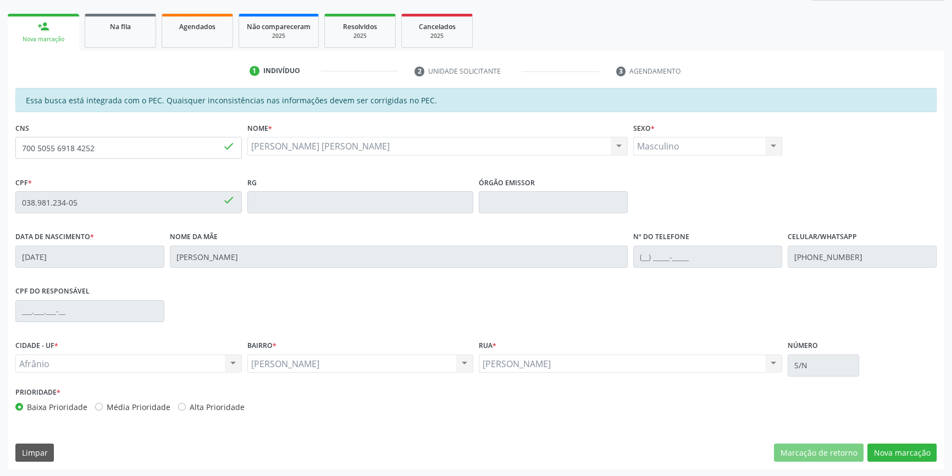
click at [908, 451] on button "Nova marcação" at bounding box center [901, 452] width 69 height 19
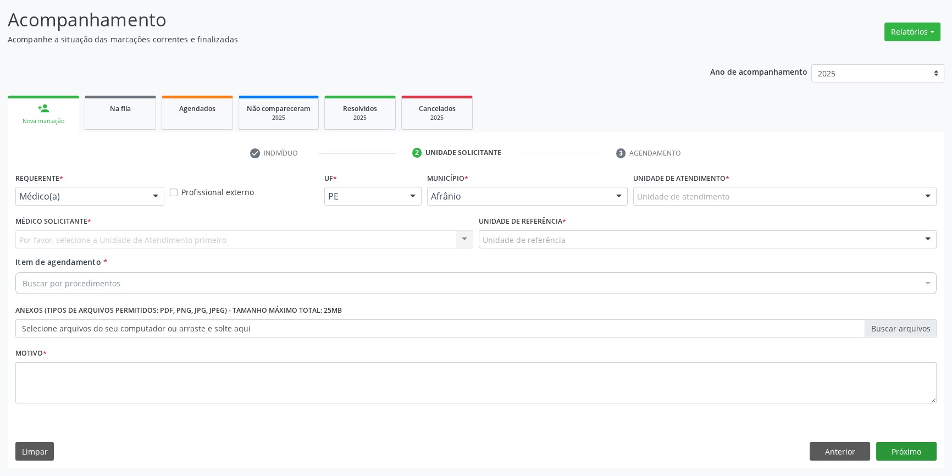
scroll to position [68, 0]
click at [895, 451] on button "Próximo" at bounding box center [906, 452] width 60 height 19
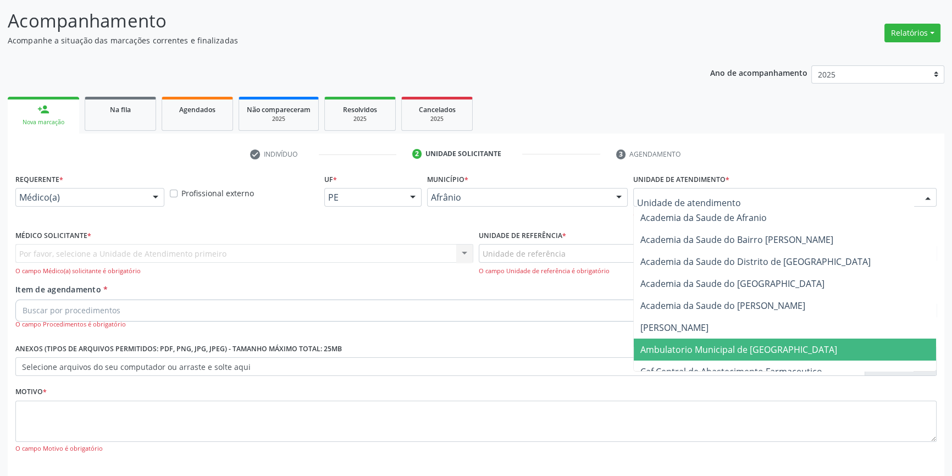
drag, startPoint x: 691, startPoint y: 341, endPoint x: 657, endPoint y: 316, distance: 42.9
click at [691, 342] on span "Ambulatorio Municipal de [GEOGRAPHIC_DATA]" at bounding box center [785, 349] width 302 height 22
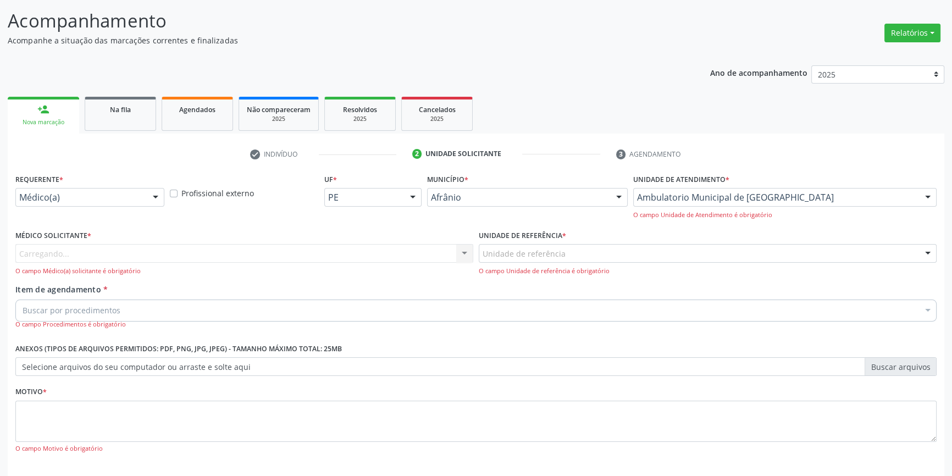
click at [564, 250] on div "Unidade de referência" at bounding box center [708, 253] width 458 height 19
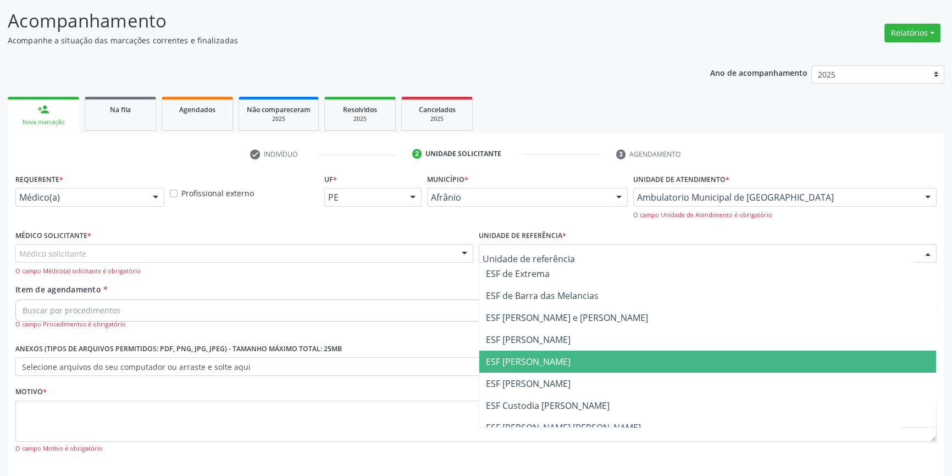
drag, startPoint x: 554, startPoint y: 356, endPoint x: 472, endPoint y: 322, distance: 89.2
click at [552, 356] on span "ESF [PERSON_NAME]" at bounding box center [528, 362] width 85 height 12
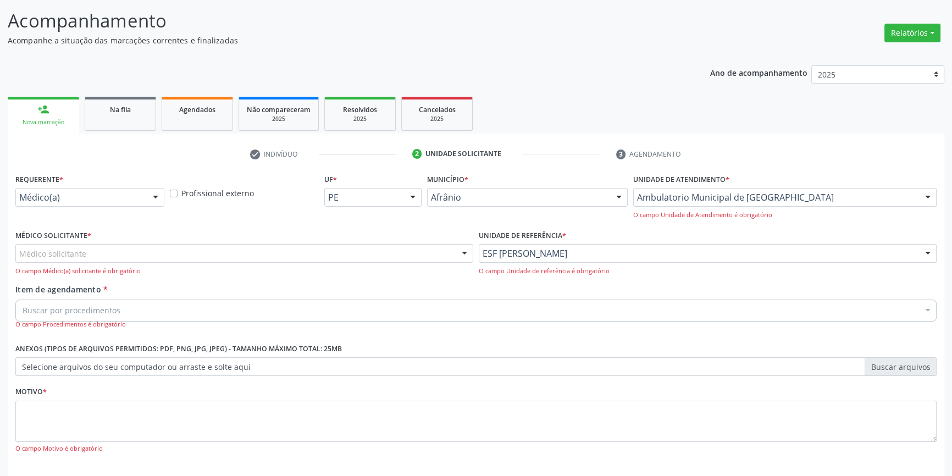
drag, startPoint x: 381, startPoint y: 248, endPoint x: 293, endPoint y: 269, distance: 90.4
click at [368, 251] on div "Médico solicitante" at bounding box center [244, 253] width 458 height 19
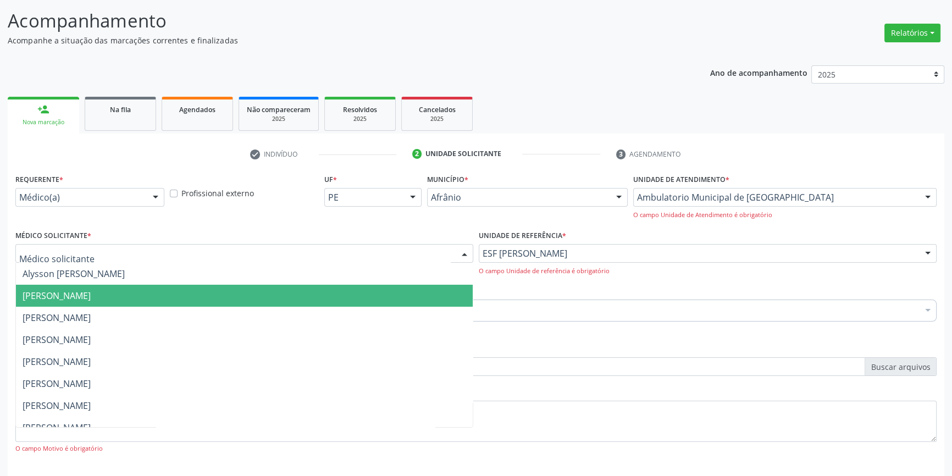
click at [193, 291] on span "[PERSON_NAME]" at bounding box center [244, 296] width 457 height 22
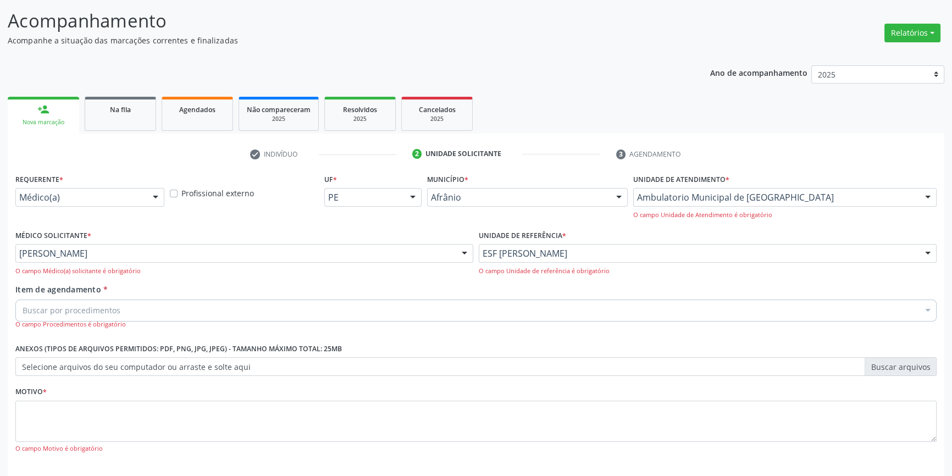
click at [170, 305] on div "Buscar por procedimentos" at bounding box center [475, 310] width 921 height 22
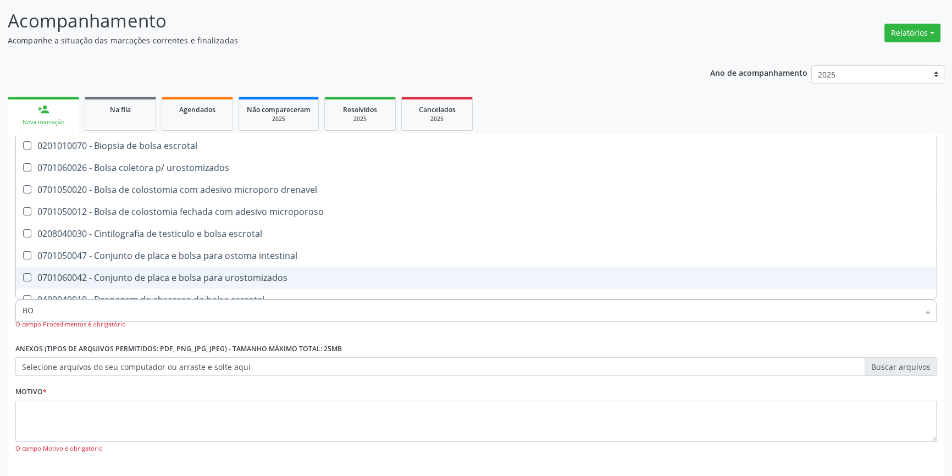
type input "B"
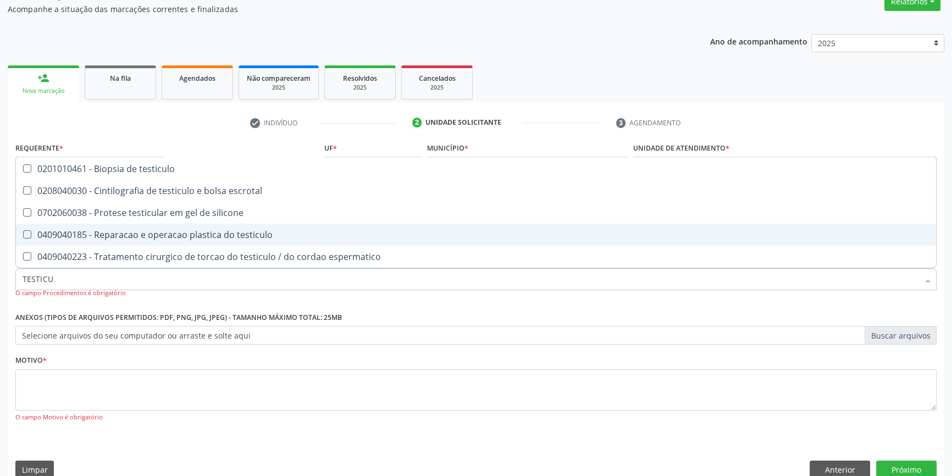
scroll to position [116, 0]
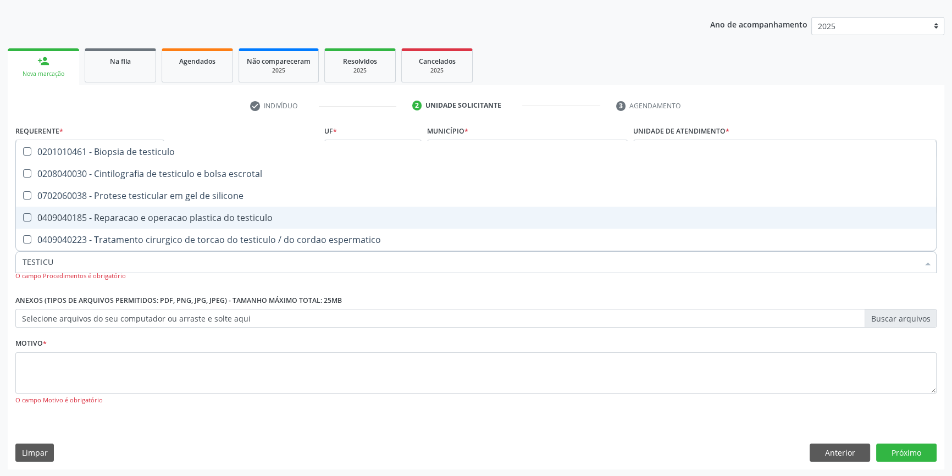
drag, startPoint x: 101, startPoint y: 257, endPoint x: 23, endPoint y: 151, distance: 131.7
click at [0, 257] on div "Acompanhamento Acompanhe a situação das marcações correntes e finalizadas Relat…" at bounding box center [476, 211] width 952 height 532
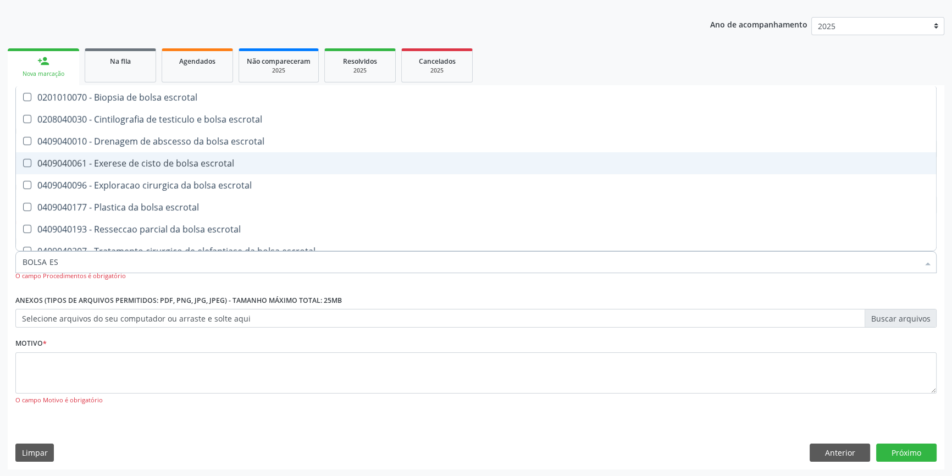
type input "BOLSA ESC"
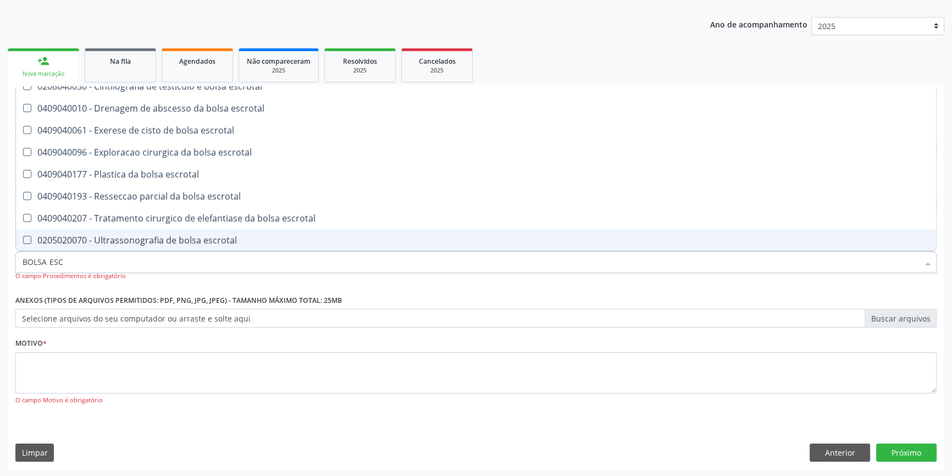
click at [152, 240] on div "0205020070 - Ultrassonografia de bolsa escrotal" at bounding box center [476, 240] width 907 height 9
checkbox escrotal "true"
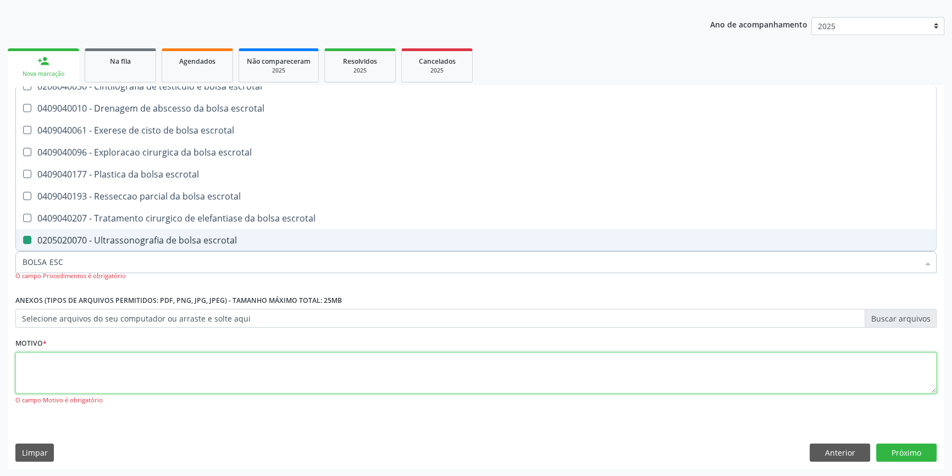
click at [97, 353] on textarea at bounding box center [475, 373] width 921 height 42
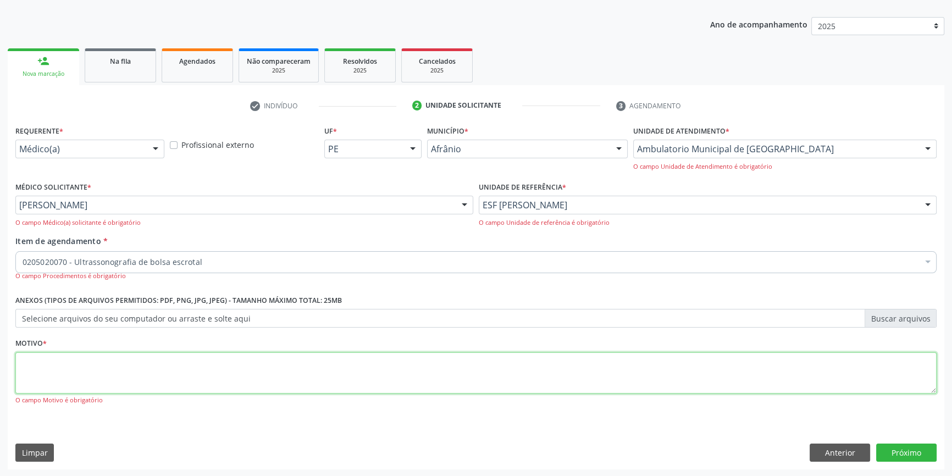
checkbox escrotal "true"
checkbox adolescente\) "false"
type textarea "[MEDICAL_DATA] ? HIDROCELE?"
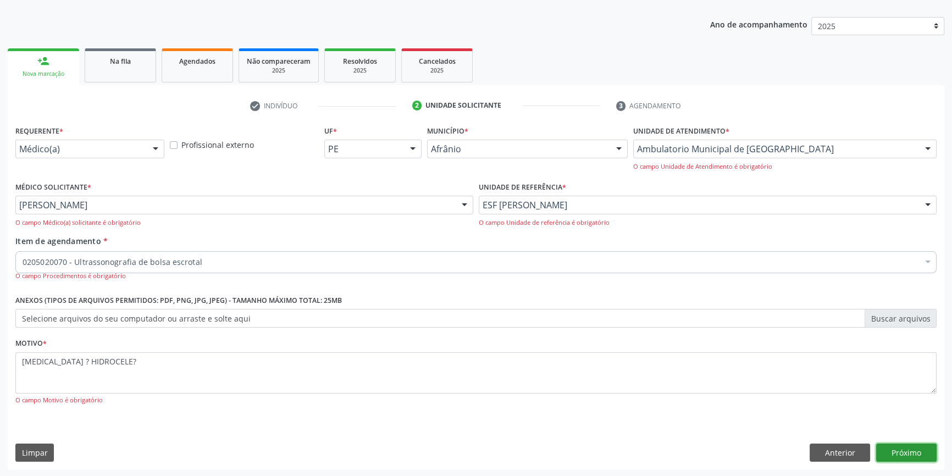
click at [903, 456] on button "Próximo" at bounding box center [906, 452] width 60 height 19
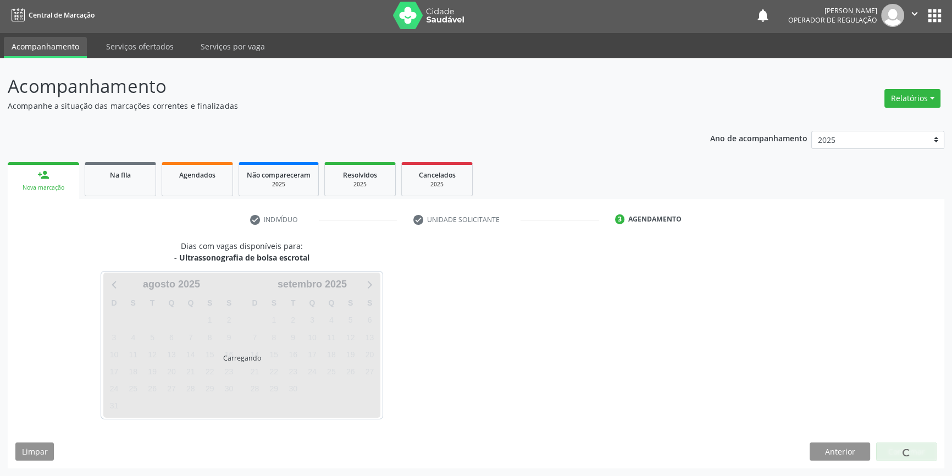
scroll to position [1, 0]
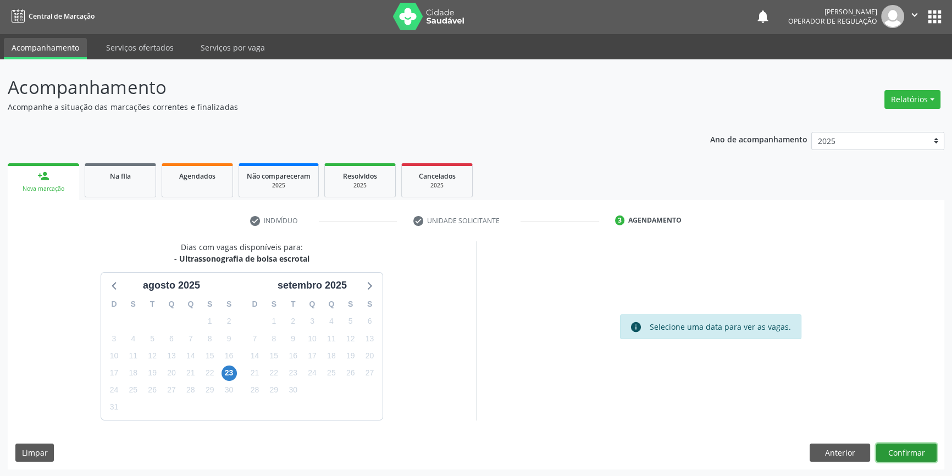
click at [892, 448] on button "Confirmar" at bounding box center [906, 452] width 60 height 19
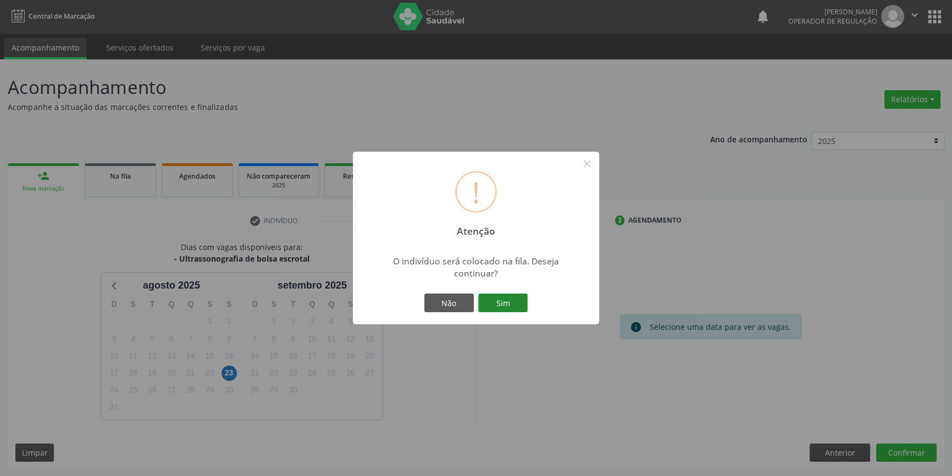
click at [508, 306] on button "Sim" at bounding box center [502, 302] width 49 height 19
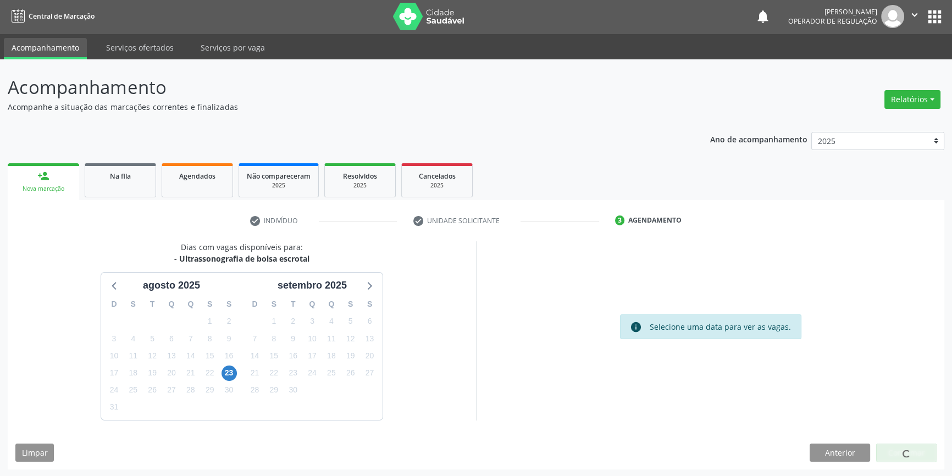
scroll to position [0, 0]
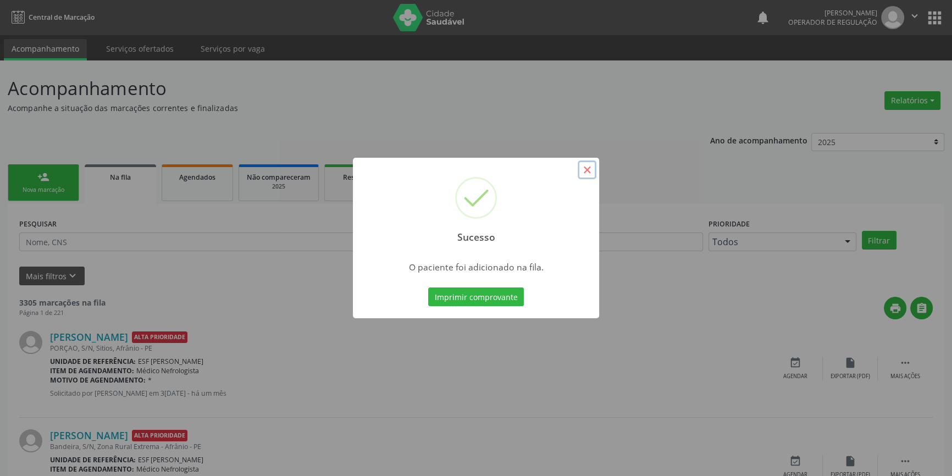
click at [586, 169] on button "×" at bounding box center [586, 169] width 19 height 19
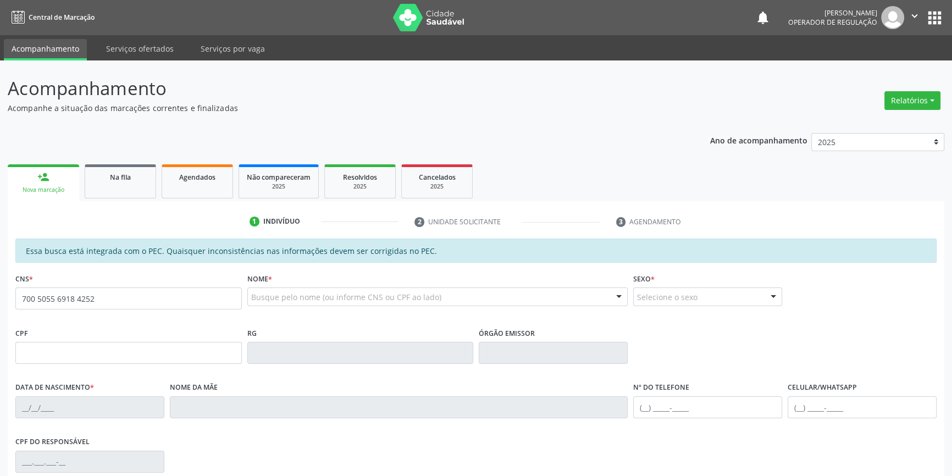
type input "700 5055 6918 4252"
type input "038.981.234-05"
type input "[DATE]"
type input "[PERSON_NAME]"
type input "[PHONE_NUMBER]"
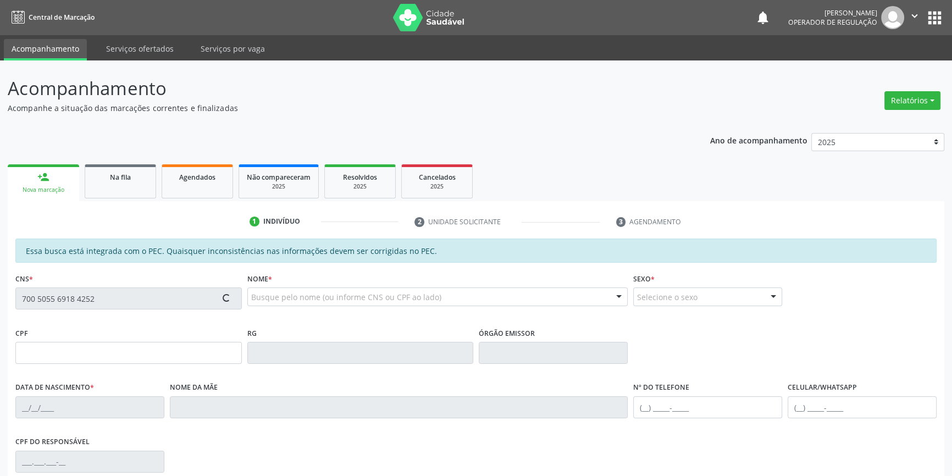
type input "[PHONE_NUMBER]"
type input "078.664.364-10"
type input "S/N"
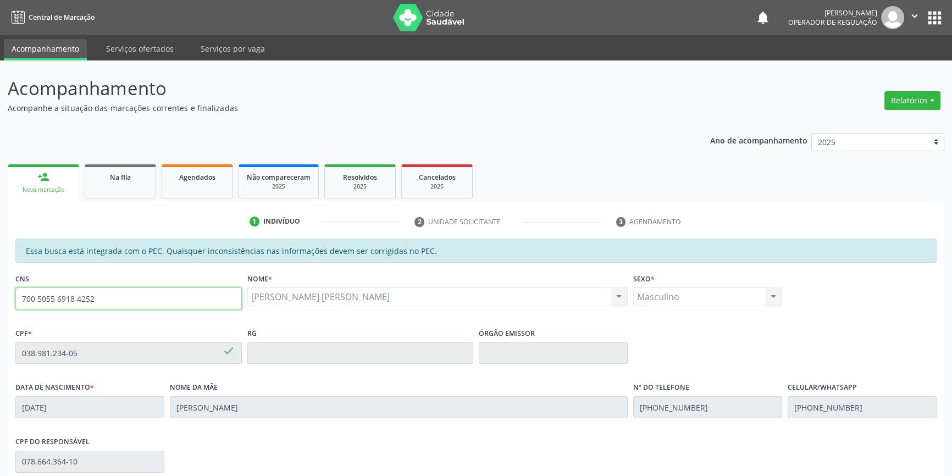
drag, startPoint x: 110, startPoint y: 292, endPoint x: 109, endPoint y: 219, distance: 73.1
click at [0, 291] on div "Acompanhamento Acompanhe a situação das marcações correntes e finalizadas Relat…" at bounding box center [476, 343] width 952 height 567
type input "898 0060 1250 0299"
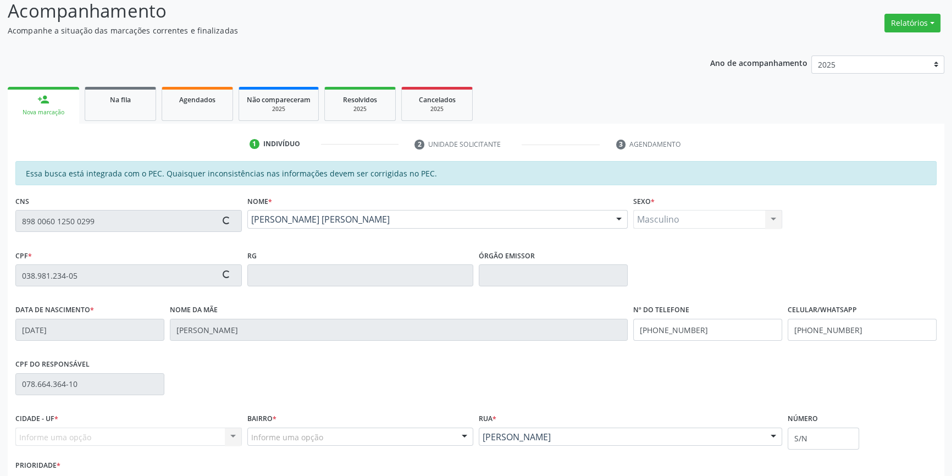
scroll to position [151, 0]
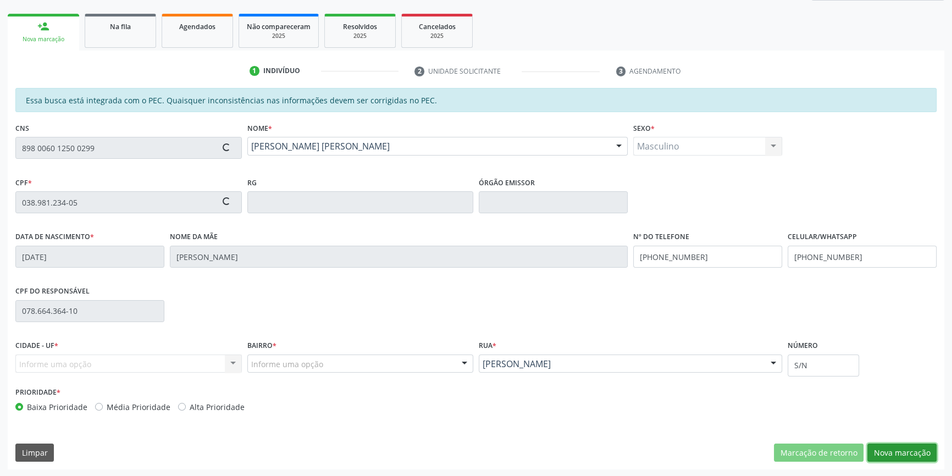
click at [888, 452] on button "Nova marcação" at bounding box center [901, 452] width 69 height 19
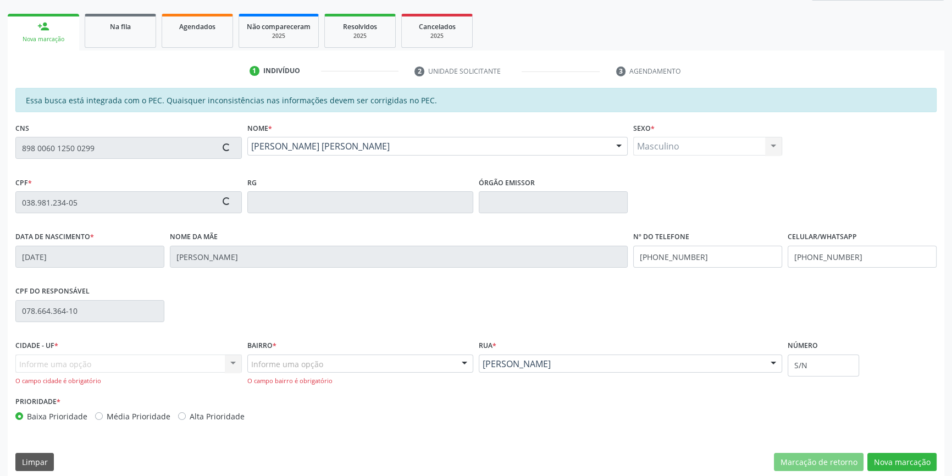
click at [185, 368] on div "Informe uma opção Afrânio - PE Nenhum resultado encontrado para: " " Nenhuma op…" at bounding box center [128, 369] width 226 height 31
click at [178, 364] on div "Informe uma opção Afrânio - PE Nenhum resultado encontrado para: " " Nenhuma op…" at bounding box center [128, 369] width 226 height 31
click at [381, 361] on div "Informe uma opção" at bounding box center [360, 363] width 226 height 19
click at [247, 304] on div "CPF do responsável 078.664.364-10" at bounding box center [476, 310] width 926 height 54
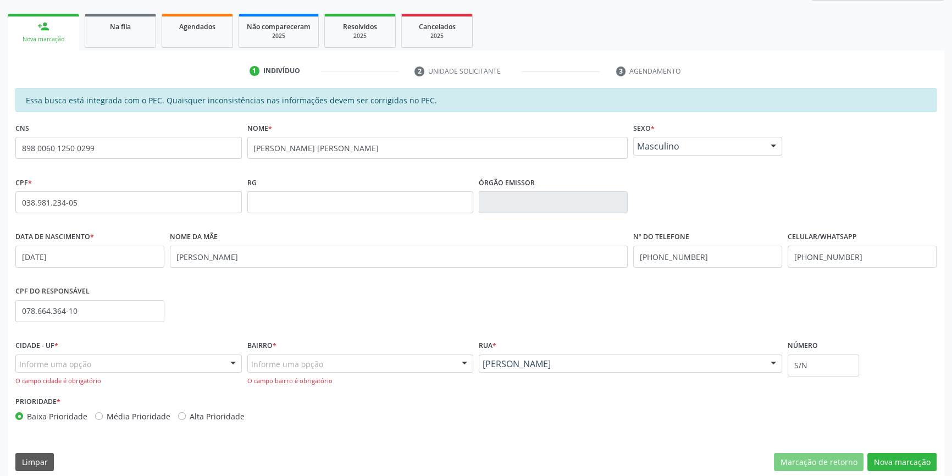
click at [191, 329] on div "CPF do responsável 078.664.364-10" at bounding box center [476, 310] width 926 height 54
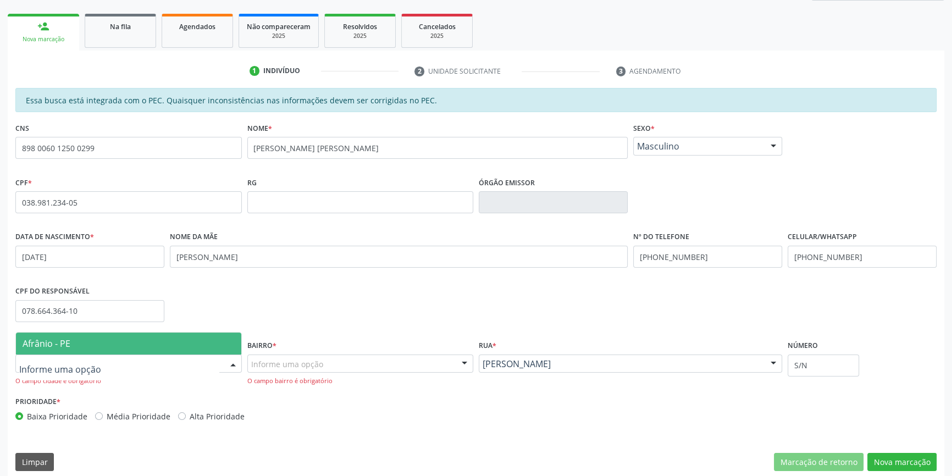
click at [192, 356] on div at bounding box center [128, 363] width 226 height 19
click at [207, 365] on input "text" at bounding box center [119, 369] width 200 height 22
click at [165, 344] on span "Afrânio - PE" at bounding box center [128, 343] width 225 height 22
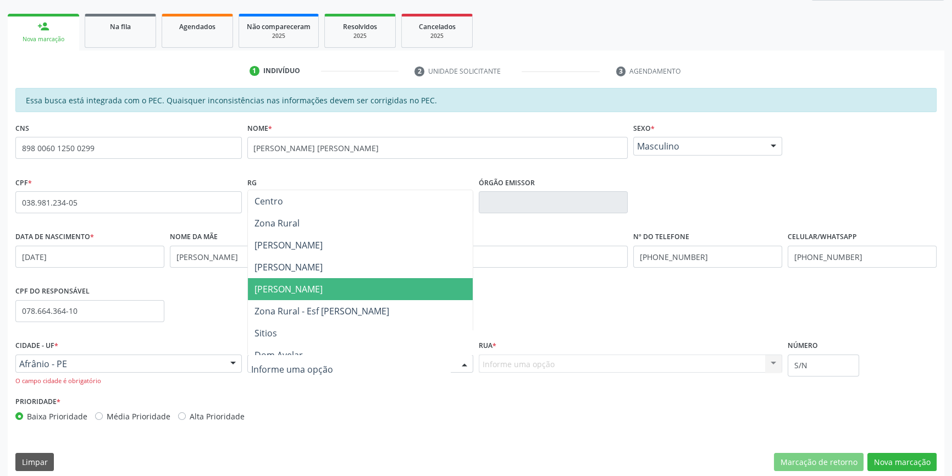
click at [290, 284] on span "Isabel Gomes" at bounding box center [288, 289] width 68 height 12
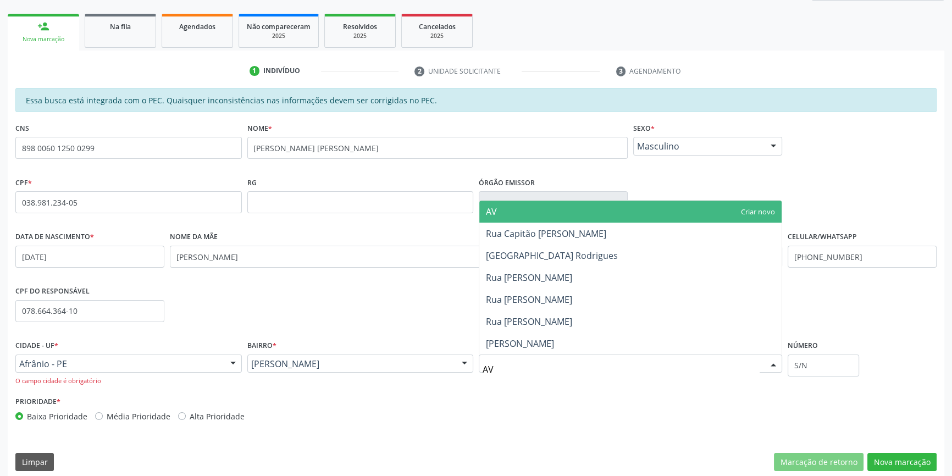
type input "AVE"
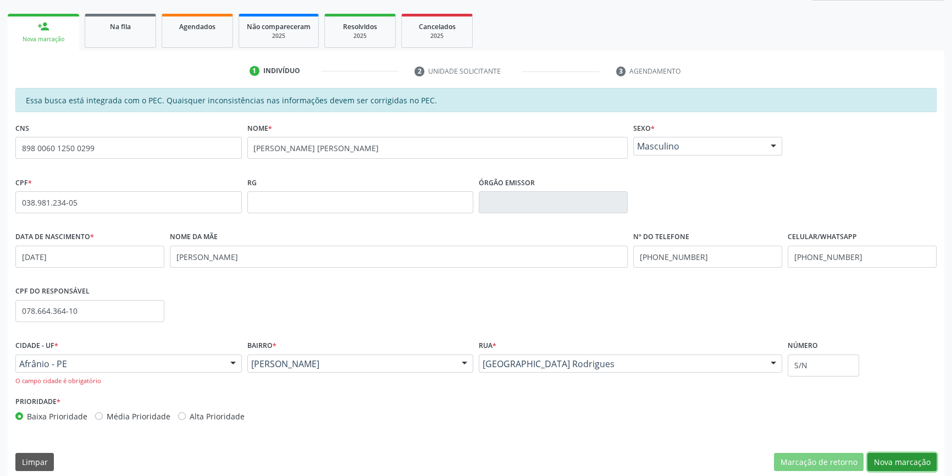
click at [911, 466] on button "Nova marcação" at bounding box center [901, 462] width 69 height 19
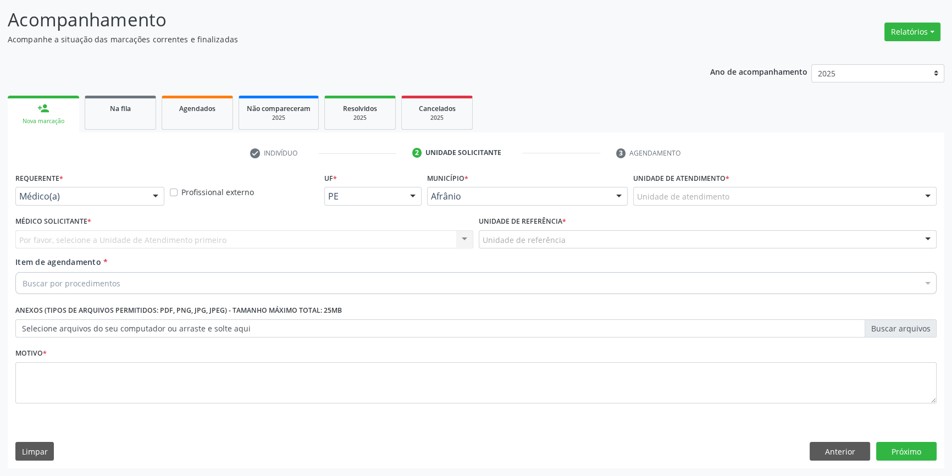
scroll to position [68, 0]
click at [706, 203] on div "Unidade de atendimento" at bounding box center [784, 197] width 303 height 19
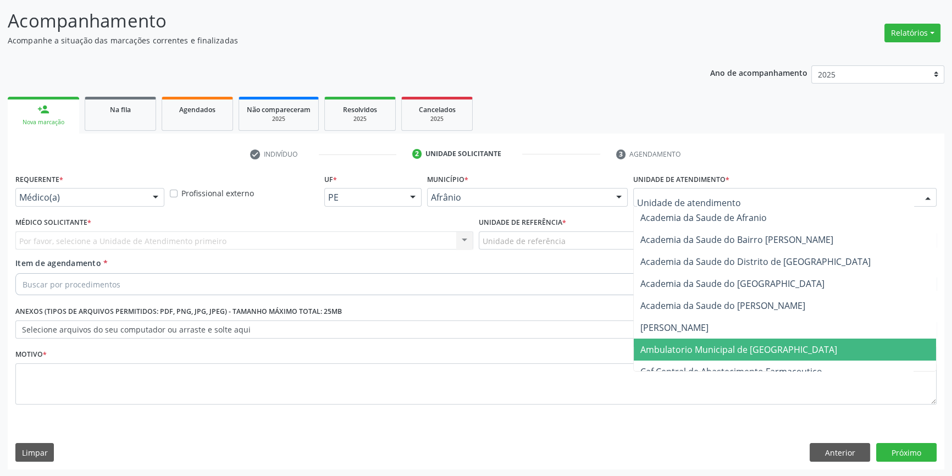
click at [696, 348] on span "Ambulatorio Municipal de [GEOGRAPHIC_DATA]" at bounding box center [738, 349] width 197 height 12
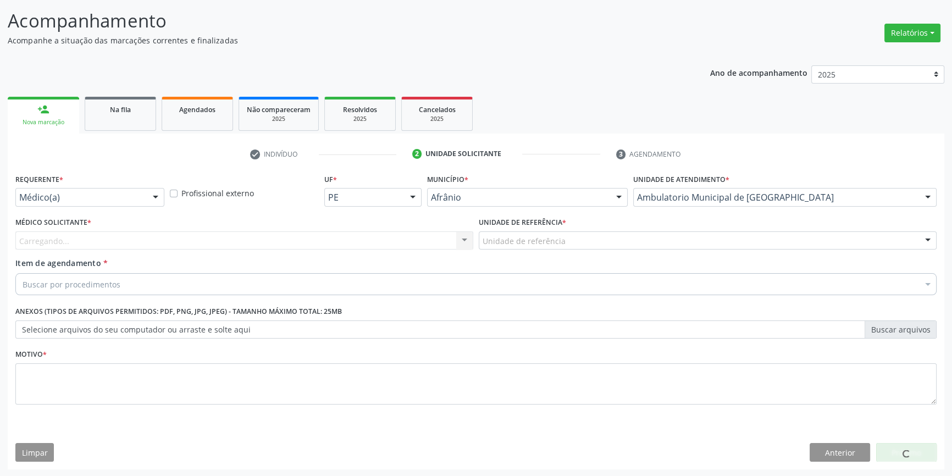
click at [572, 242] on div "Unidade de referência" at bounding box center [708, 240] width 458 height 19
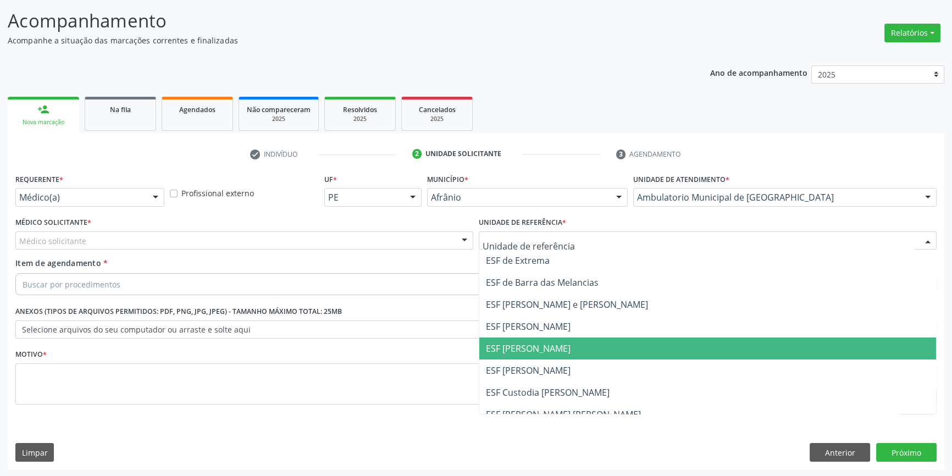
drag, startPoint x: 548, startPoint y: 345, endPoint x: 413, endPoint y: 278, distance: 150.9
click at [546, 345] on span "ESF [PERSON_NAME]" at bounding box center [528, 348] width 85 height 12
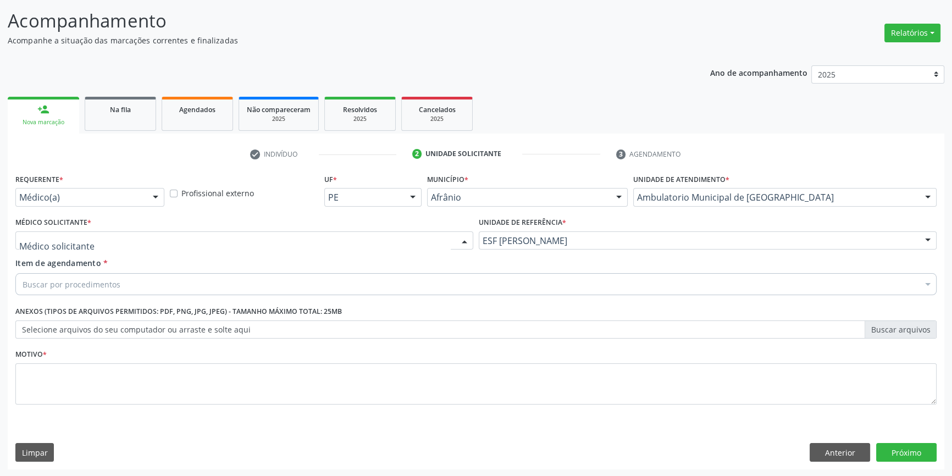
drag, startPoint x: 335, startPoint y: 242, endPoint x: 210, endPoint y: 269, distance: 128.3
click at [275, 250] on div "Alysson Rodrigo Ferreira Cavalcanti Bruno Saraiva Bezerra Medrado Carlos Gustav…" at bounding box center [244, 240] width 458 height 19
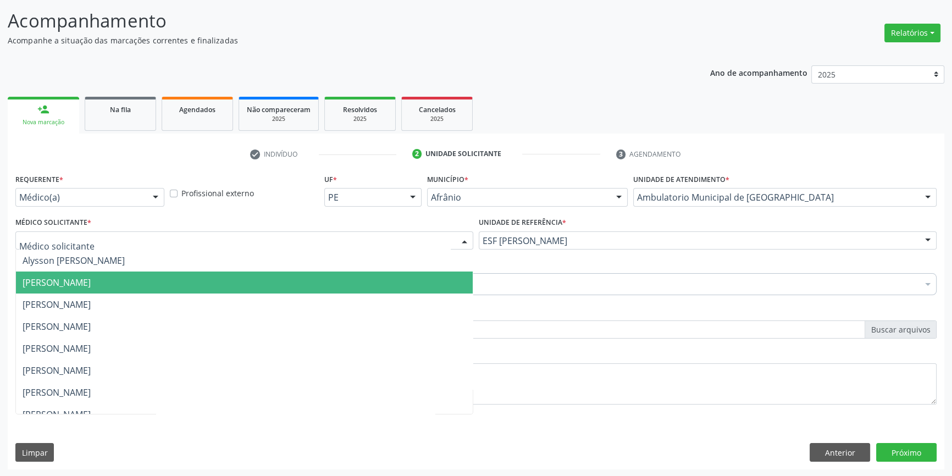
click at [104, 289] on span "[PERSON_NAME]" at bounding box center [244, 282] width 457 height 22
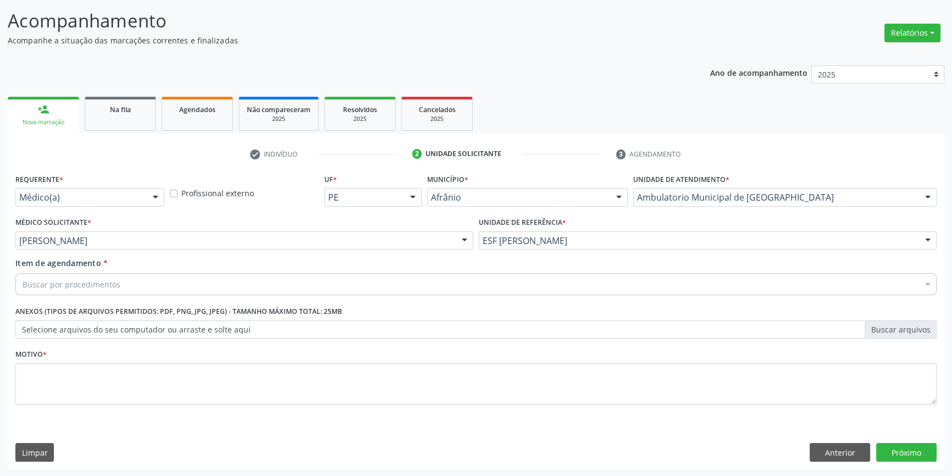
click at [98, 290] on div "Buscar por procedimentos" at bounding box center [475, 284] width 921 height 22
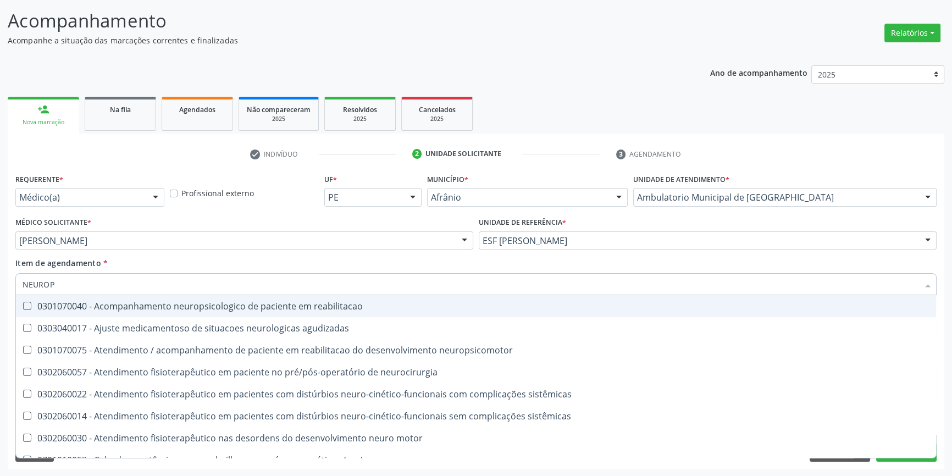
type input "NEUROPE"
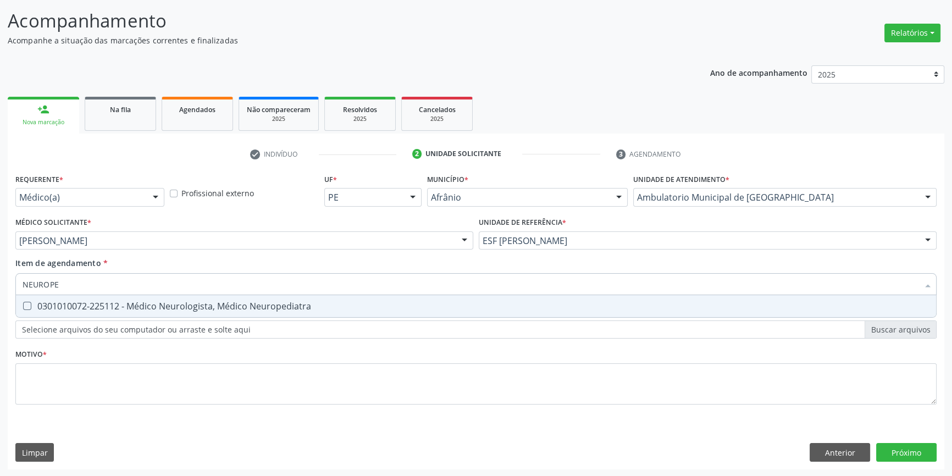
click at [104, 302] on div "0301010072-225112 - Médico Neurologista, Médico Neuropediatra" at bounding box center [476, 306] width 907 height 9
checkbox Neuropediatra "true"
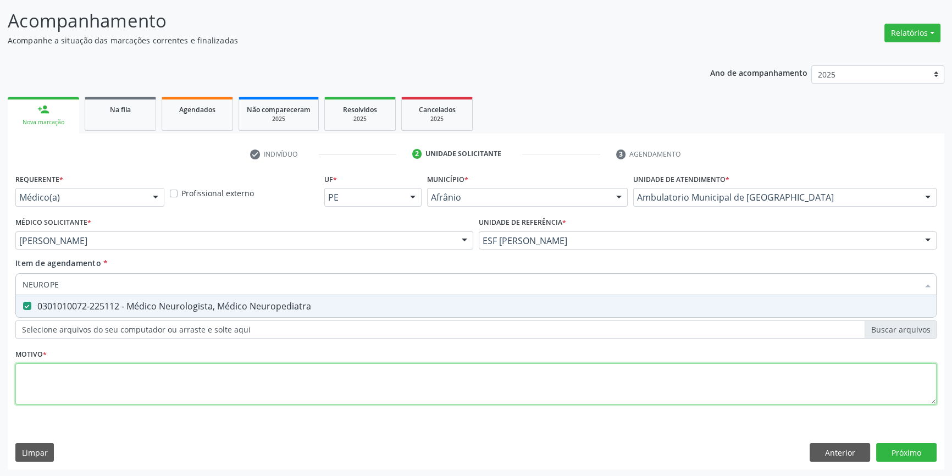
click at [107, 381] on div "Requerente * Médico(a) Médico(a) Enfermeiro(a) Paciente Nenhum resultado encont…" at bounding box center [475, 295] width 921 height 249
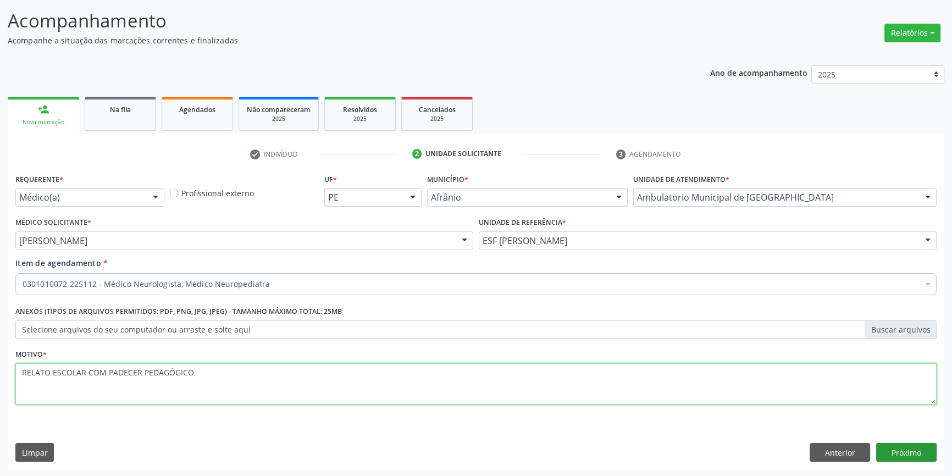
type textarea "RELATO ESCOLAR COM PADECER PEDAGÓGICO"
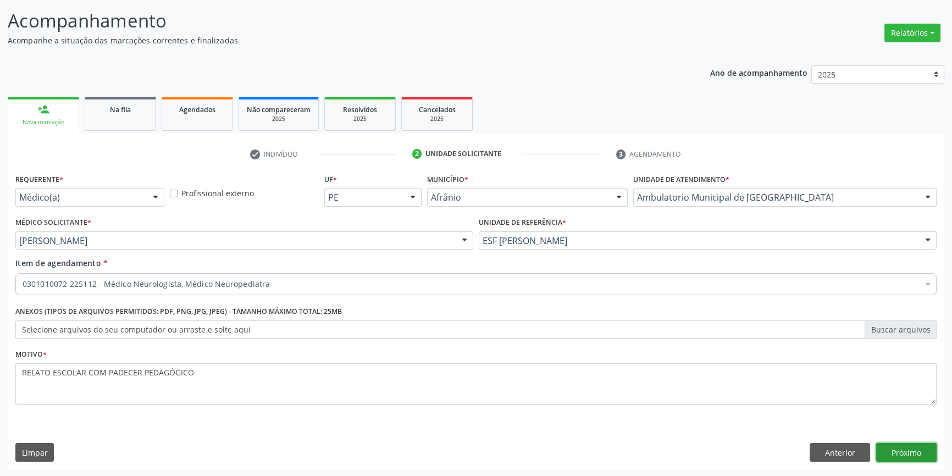
click at [907, 450] on button "Próximo" at bounding box center [906, 452] width 60 height 19
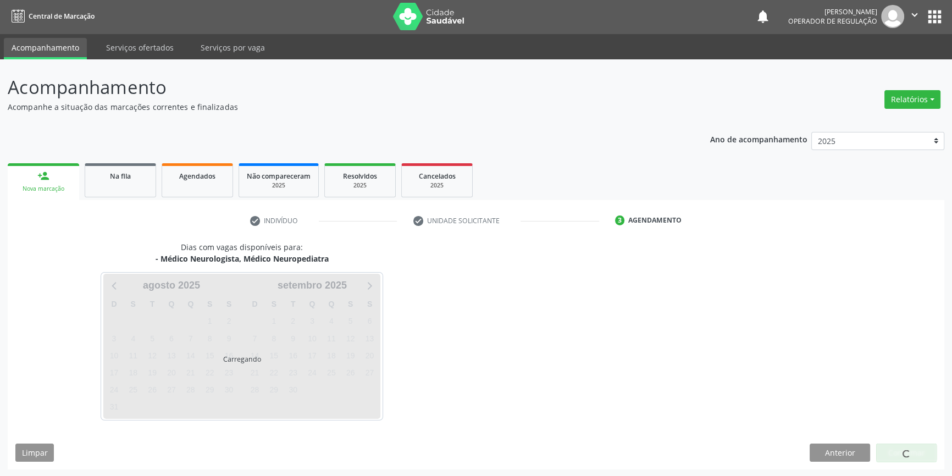
scroll to position [34, 0]
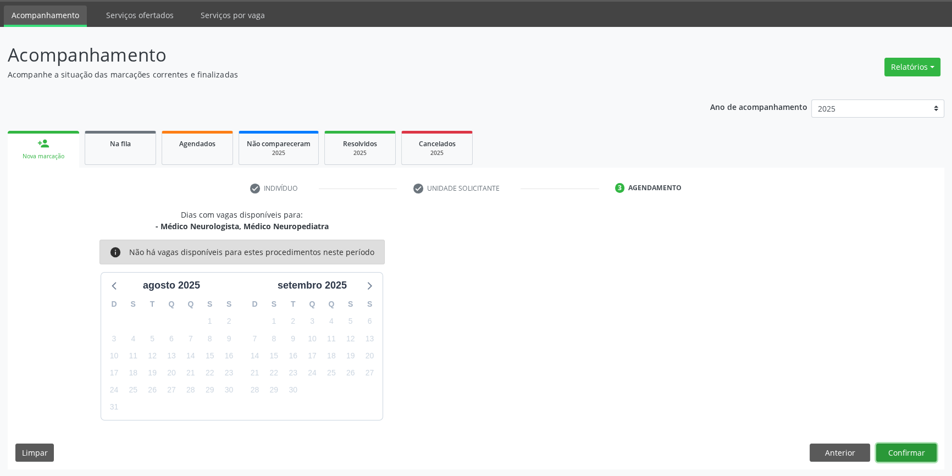
click at [909, 452] on button "Confirmar" at bounding box center [906, 452] width 60 height 19
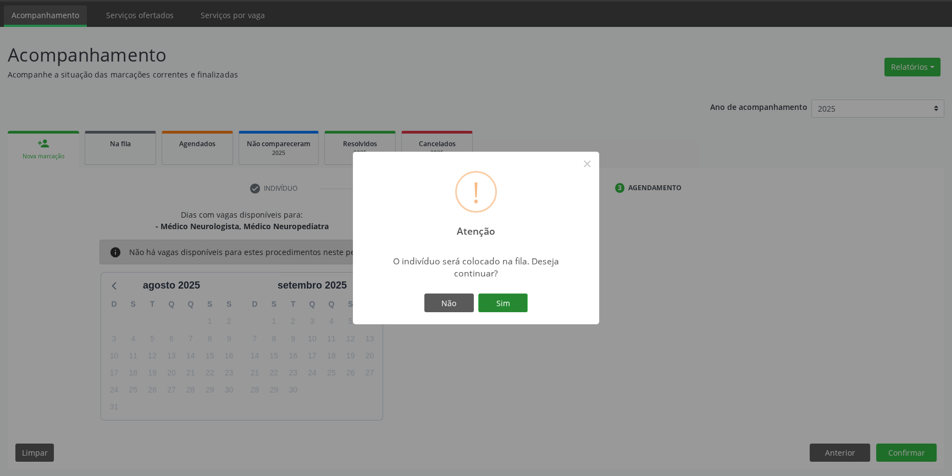
click at [504, 300] on button "Sim" at bounding box center [502, 302] width 49 height 19
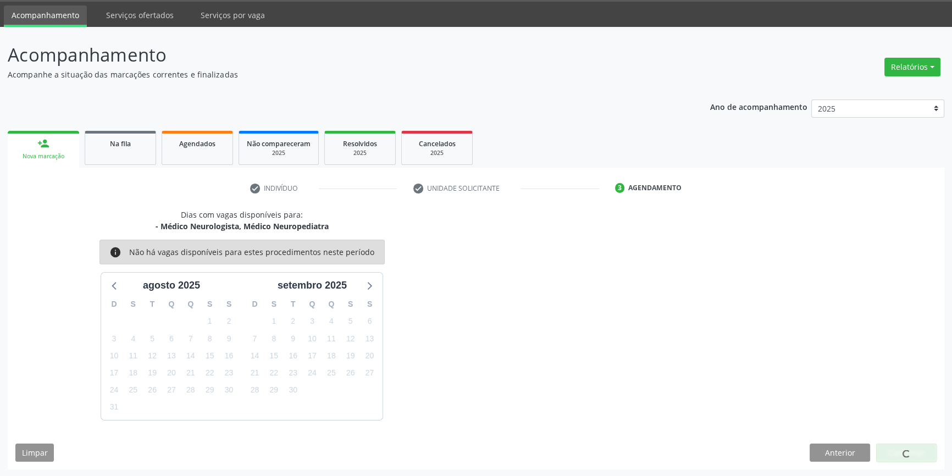
scroll to position [0, 0]
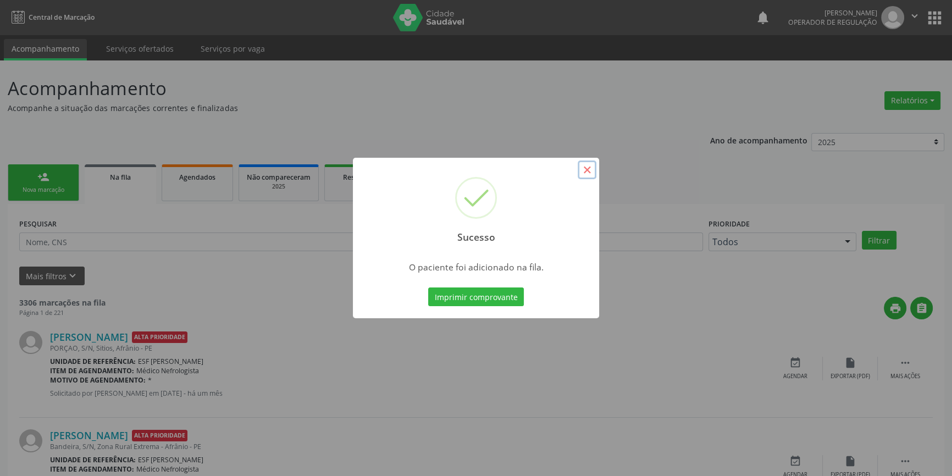
click at [590, 169] on button "×" at bounding box center [586, 169] width 19 height 19
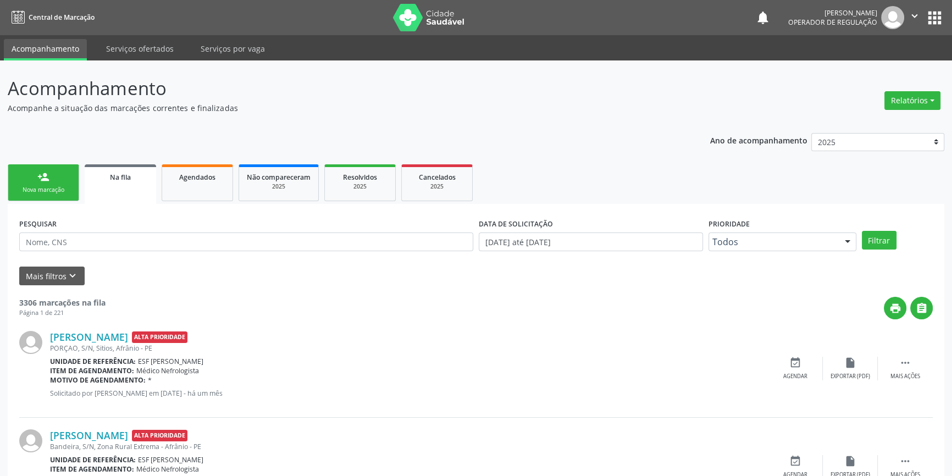
click at [71, 177] on link "person_add Nova marcação" at bounding box center [43, 182] width 71 height 37
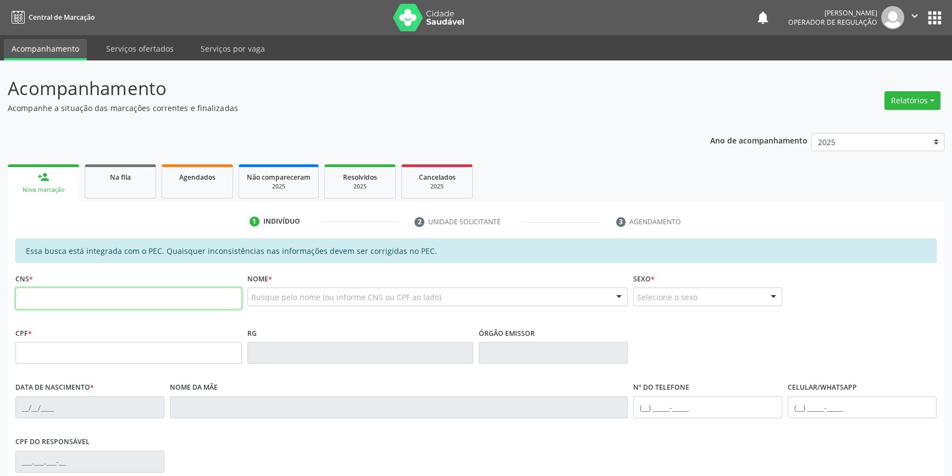
click at [58, 296] on input "text" at bounding box center [128, 298] width 226 height 22
type input "700 3044 9788 9140"
type input "657.202.704-00"
type input "13[DATE]"
type input "Maria Santiago Cruz"
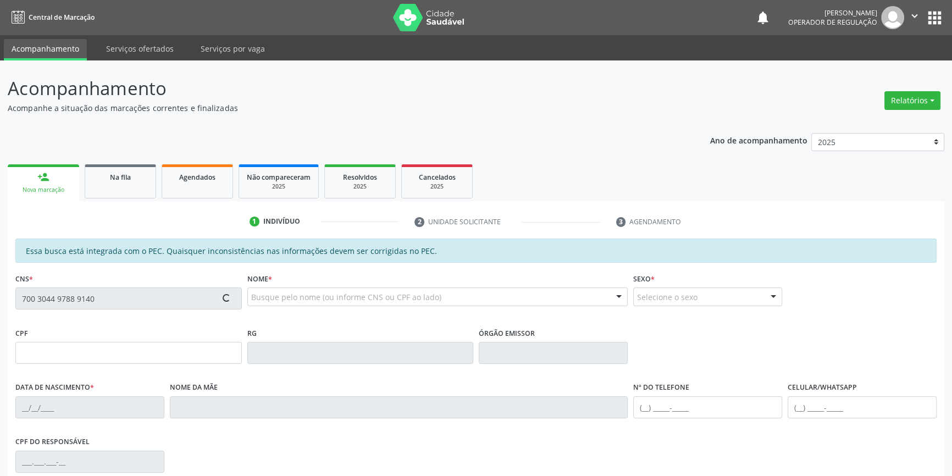
type input "(87) 98817-6853"
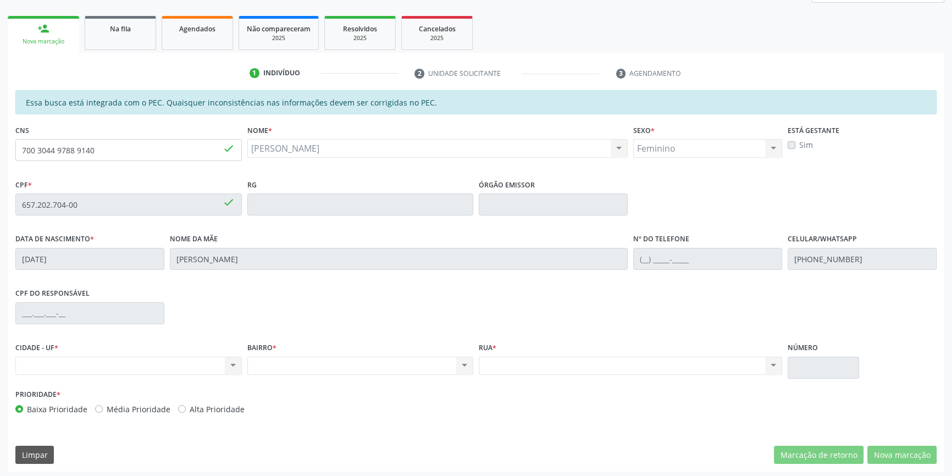
scroll to position [151, 0]
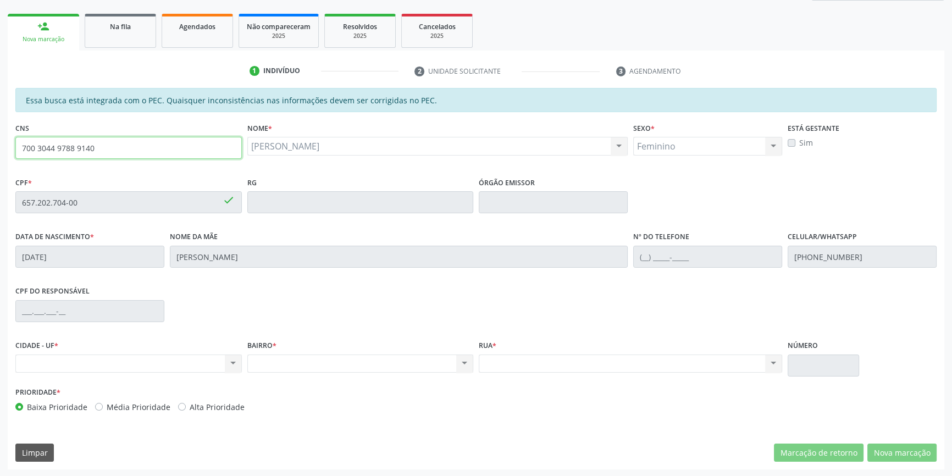
drag, startPoint x: 134, startPoint y: 149, endPoint x: 0, endPoint y: 145, distance: 133.6
click at [0, 145] on div "Acompanhamento Acompanhe a situação das marcações correntes e finalizadas Relat…" at bounding box center [476, 193] width 952 height 567
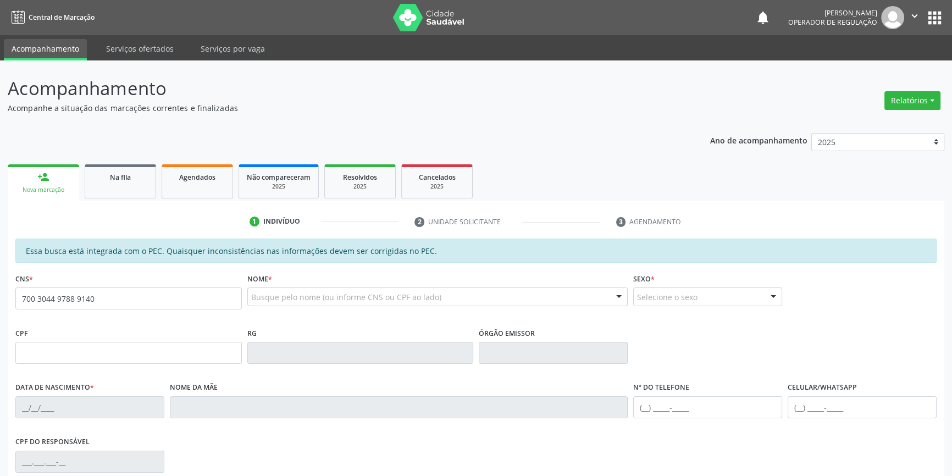
type input "700 3044 9788 9140"
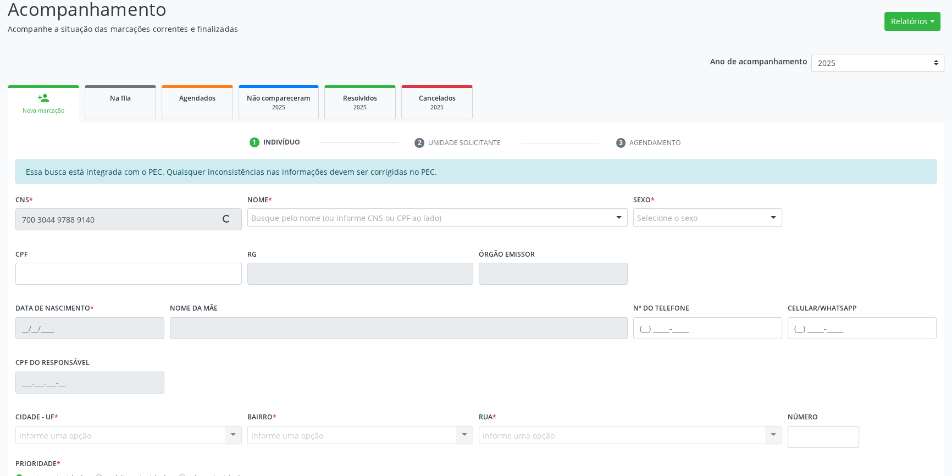
scroll to position [151, 0]
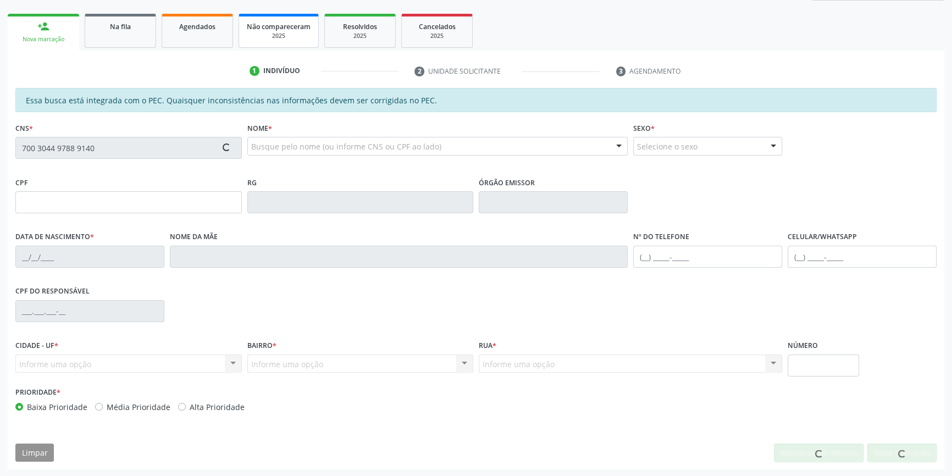
type input "657.202.704-00"
type input "[DATE]"
type input "[PERSON_NAME]"
type input "[PHONE_NUMBER]"
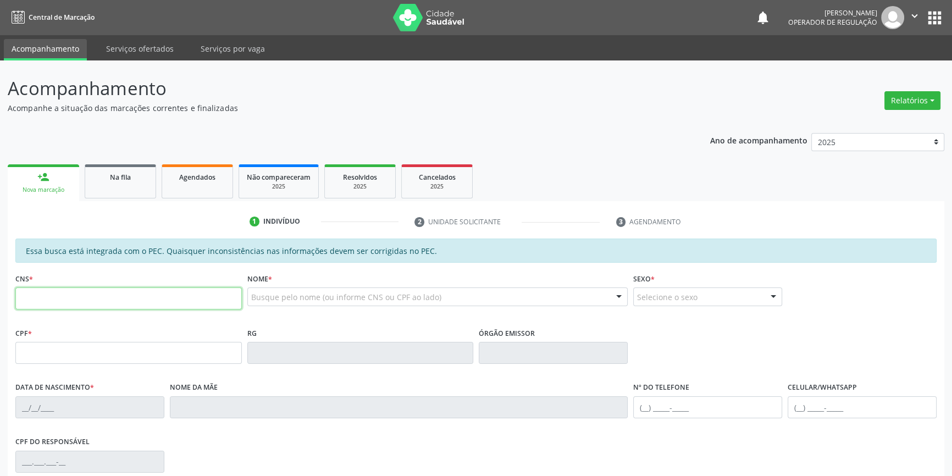
paste input "700 3044 9788 9140"
type input "700 3044 9788 9140"
type input "657.202.704-00"
type input "[DATE]"
type input "[PERSON_NAME]"
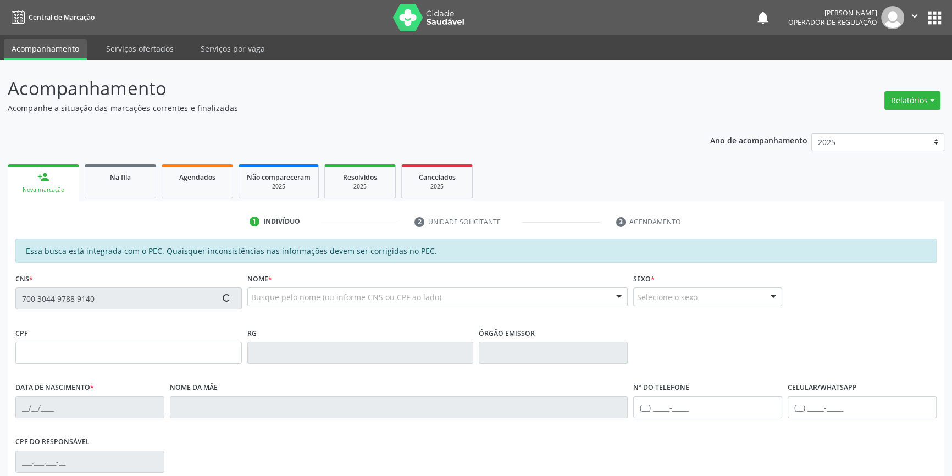
type input "[PHONE_NUMBER]"
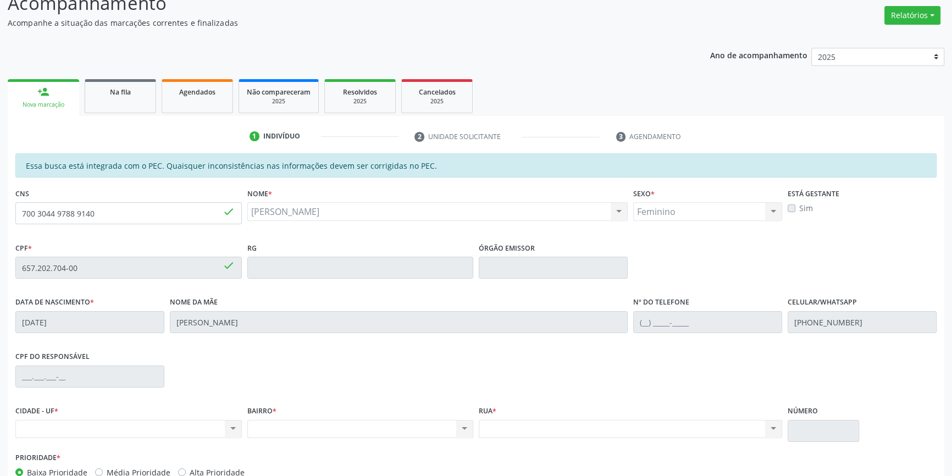
scroll to position [151, 0]
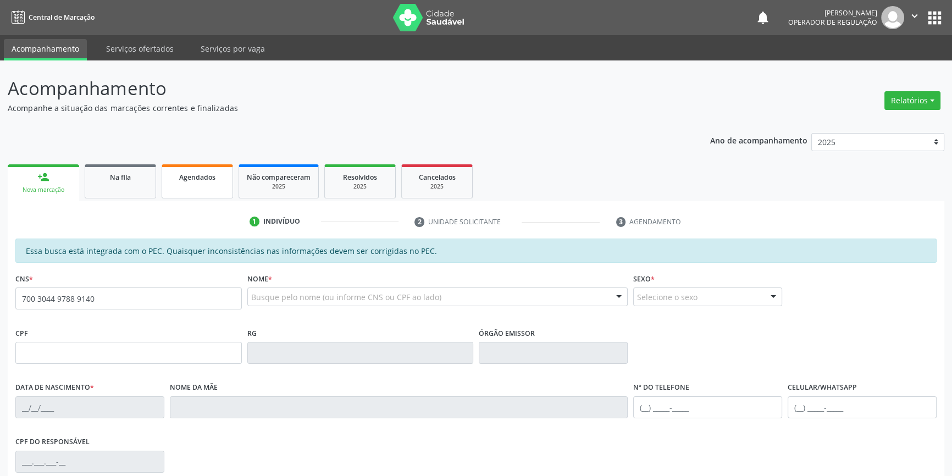
type input "700 3044 9788 9140"
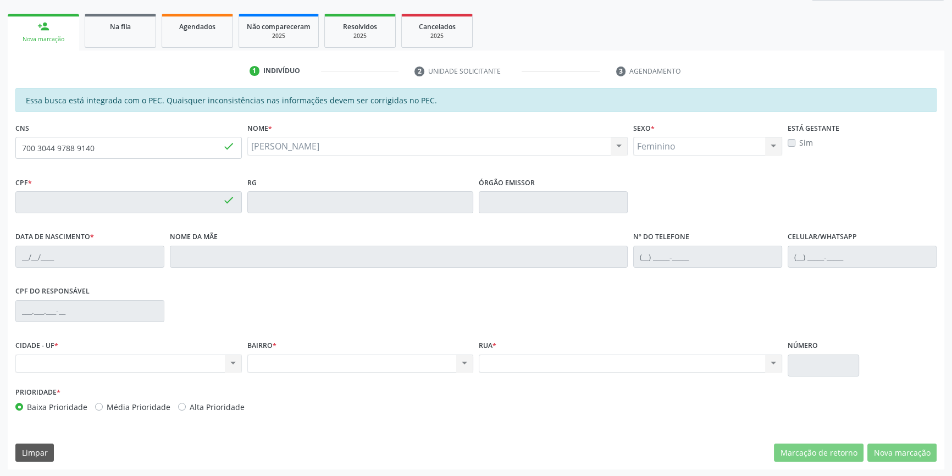
type input "657.202.704-00"
type input "[DATE]"
type input "[PERSON_NAME]"
type input "[PHONE_NUMBER]"
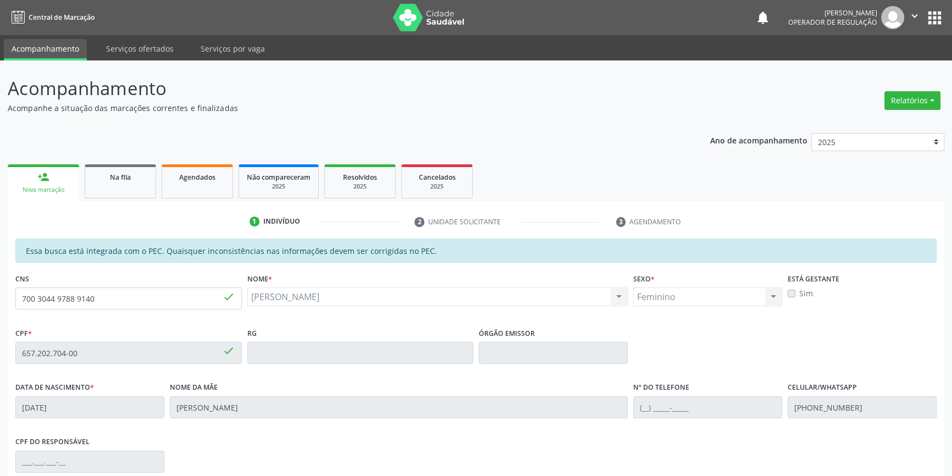
scroll to position [0, 0]
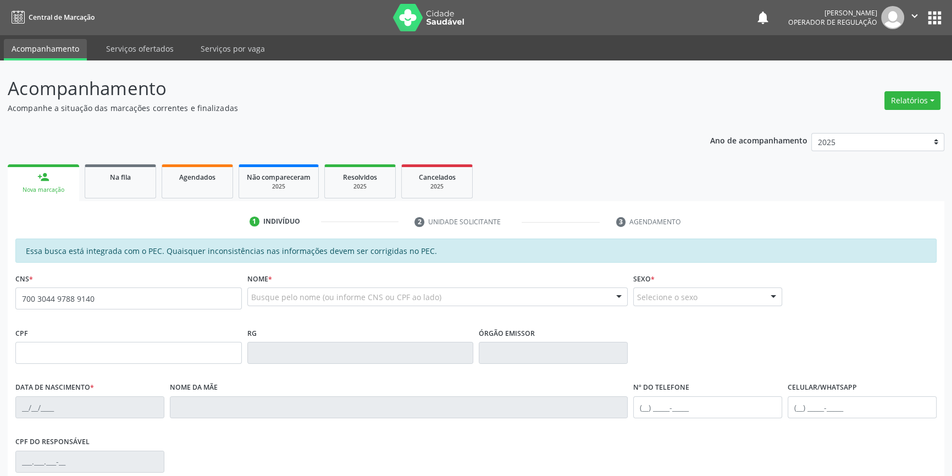
type input "700 3044 9788 9140"
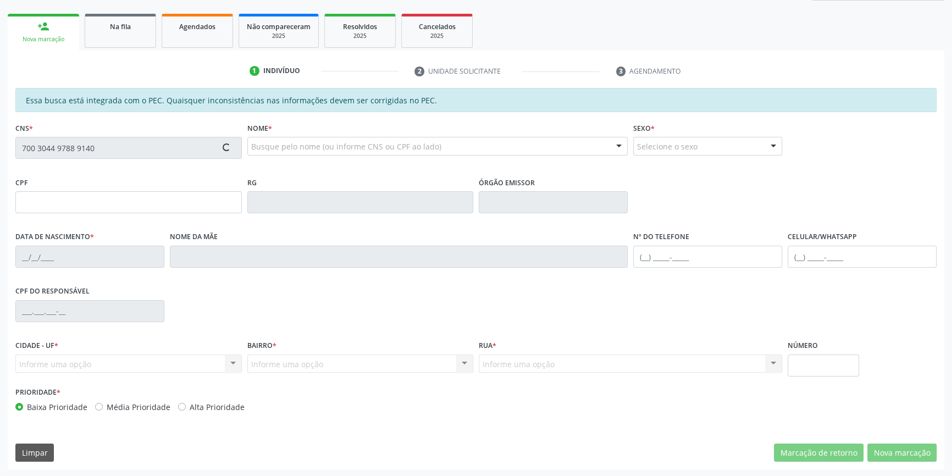
type input "657.202.704-00"
type input "13[DATE]"
type input "[PERSON_NAME]"
type input "[PHONE_NUMBER]"
type input "S/N"
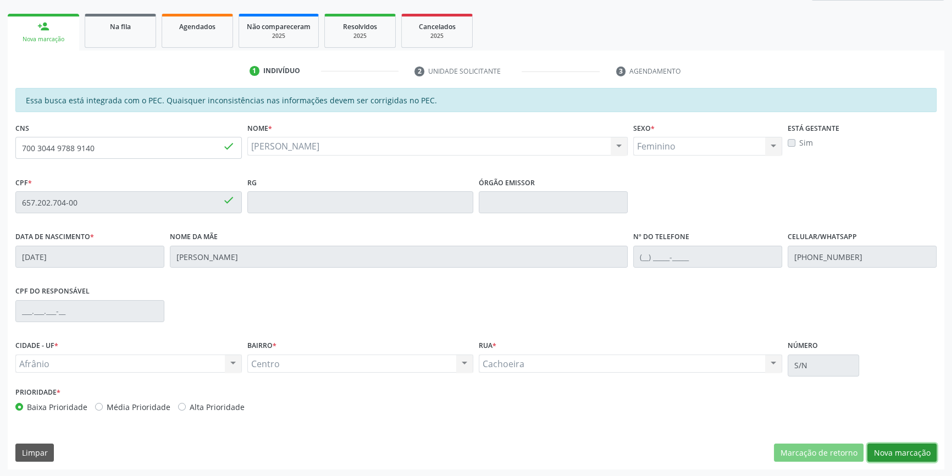
click at [908, 451] on button "Nova marcação" at bounding box center [901, 452] width 69 height 19
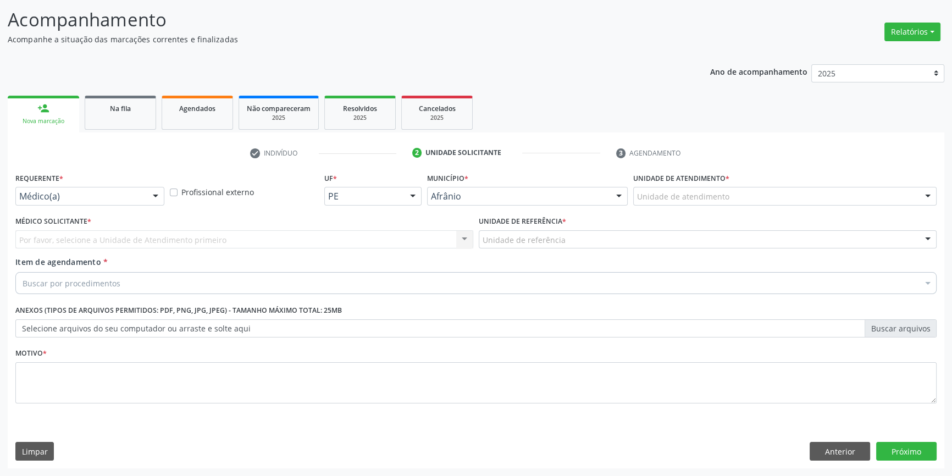
scroll to position [68, 0]
click at [719, 203] on div "Unidade de atendimento" at bounding box center [784, 197] width 303 height 19
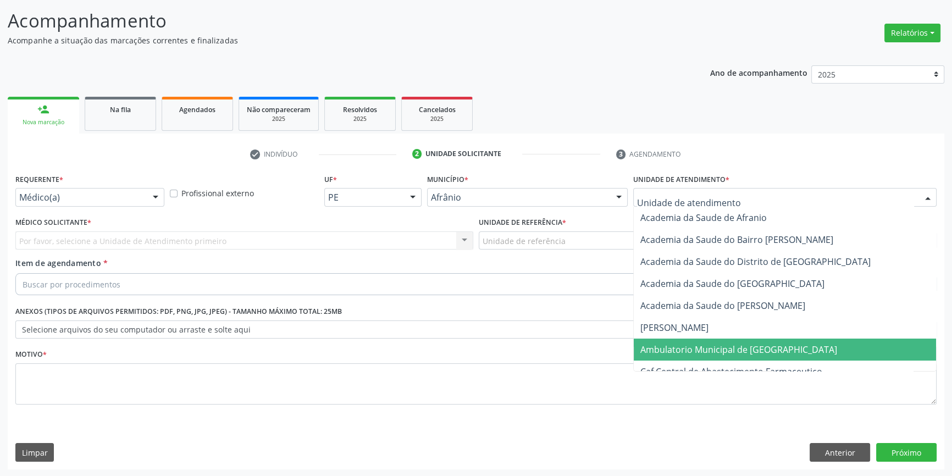
click at [725, 356] on span "Ambulatorio Municipal de [GEOGRAPHIC_DATA]" at bounding box center [785, 349] width 302 height 22
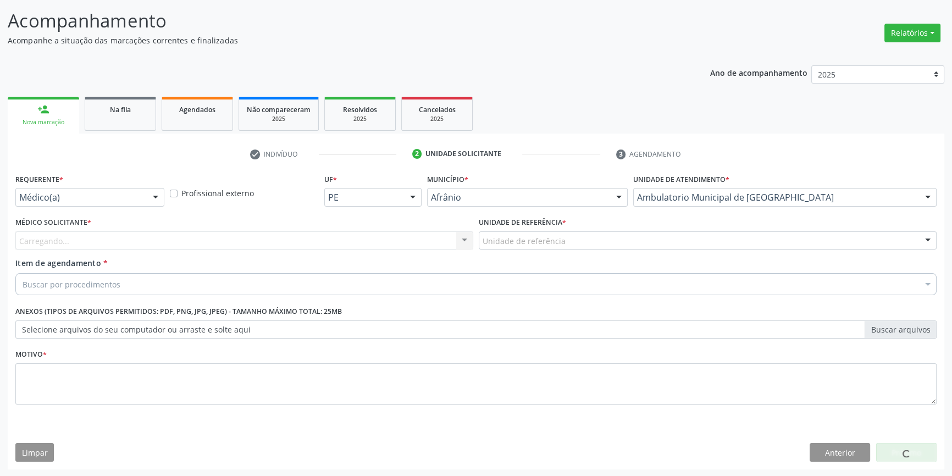
drag, startPoint x: 556, startPoint y: 241, endPoint x: 552, endPoint y: 296, distance: 55.6
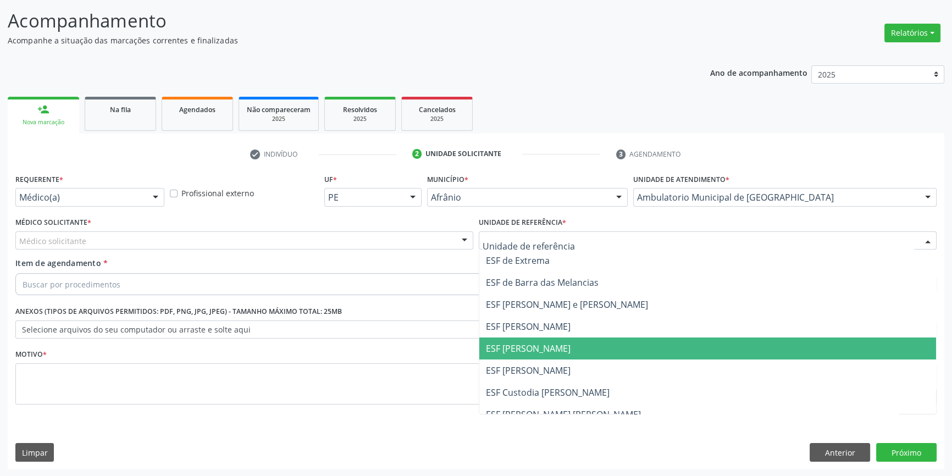
click at [540, 337] on span "ESF [PERSON_NAME]" at bounding box center [707, 348] width 457 height 22
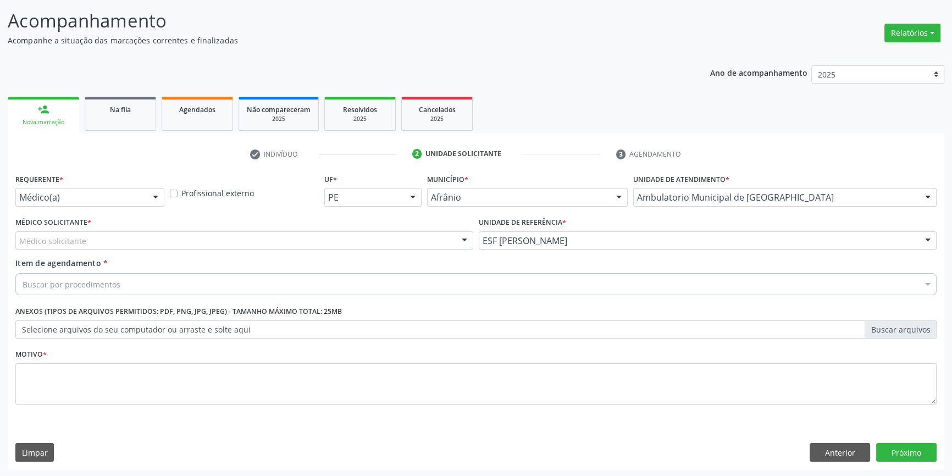
click at [352, 247] on div "Médico solicitante" at bounding box center [244, 240] width 458 height 19
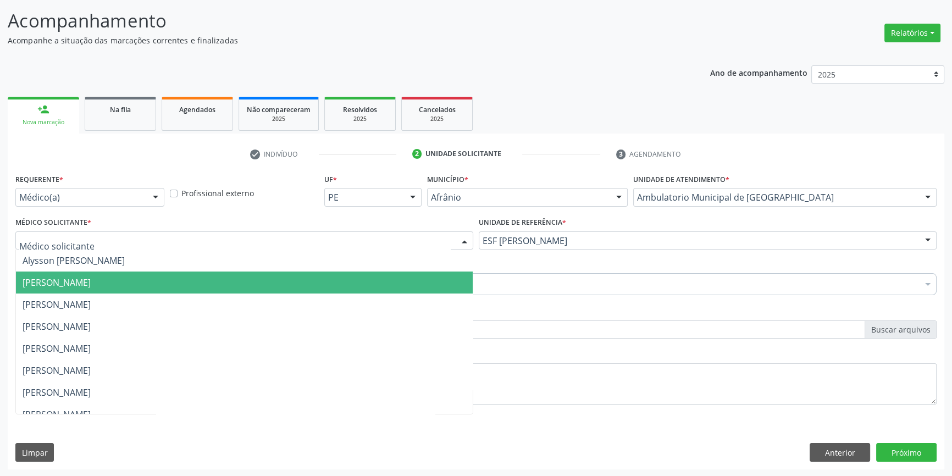
drag, startPoint x: 168, startPoint y: 281, endPoint x: 157, endPoint y: 280, distance: 11.1
click at [166, 281] on span "[PERSON_NAME]" at bounding box center [244, 282] width 457 height 22
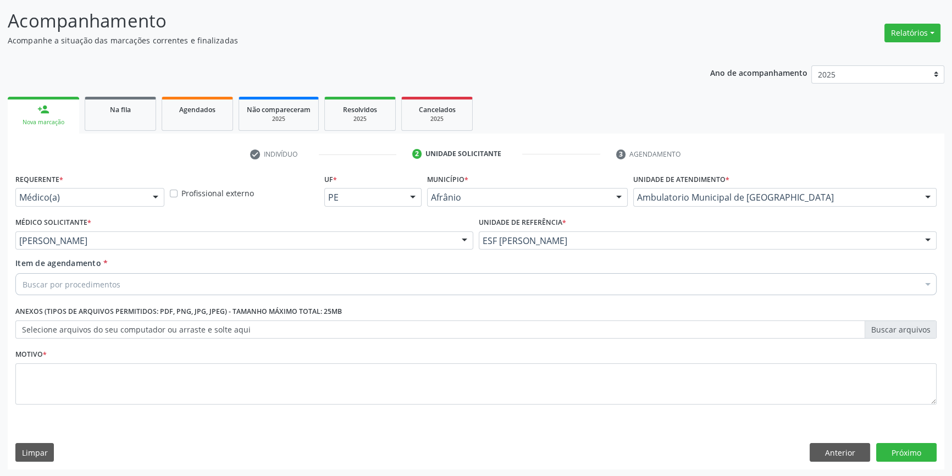
click at [148, 280] on div "Buscar por procedimentos" at bounding box center [475, 284] width 921 height 22
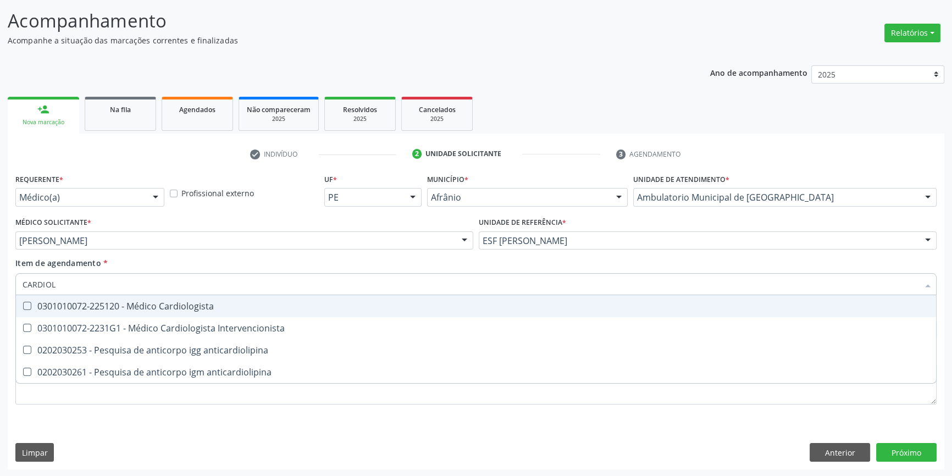
type input "CARDIOLO"
click at [149, 307] on div "0301010072-225120 - Médico Cardiologista" at bounding box center [476, 306] width 907 height 9
checkbox Cardiologista "true"
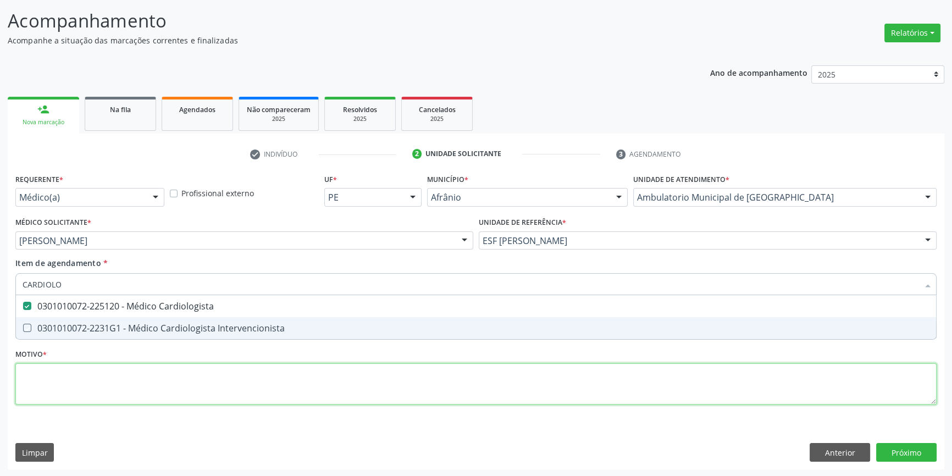
click at [135, 368] on div "Requerente * Médico(a) Médico(a) Enfermeiro(a) Paciente Nenhum resultado encont…" at bounding box center [475, 295] width 921 height 249
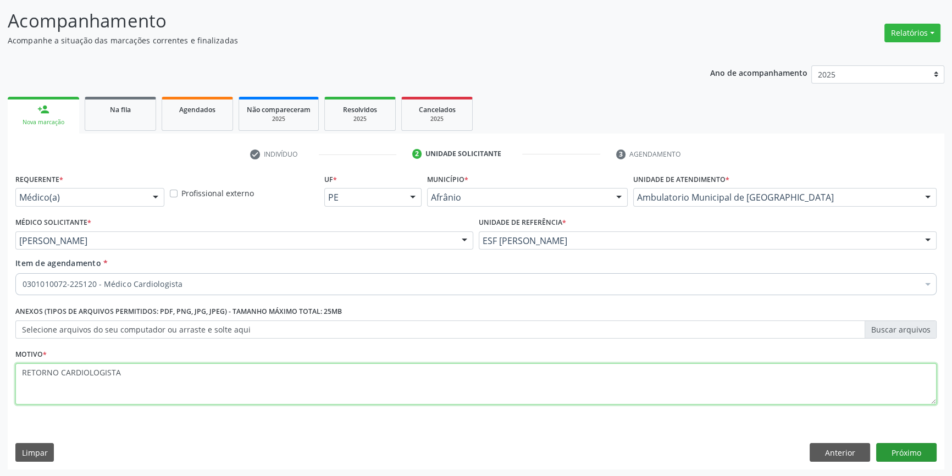
type textarea "RETORNO CARDIOLOGISTA"
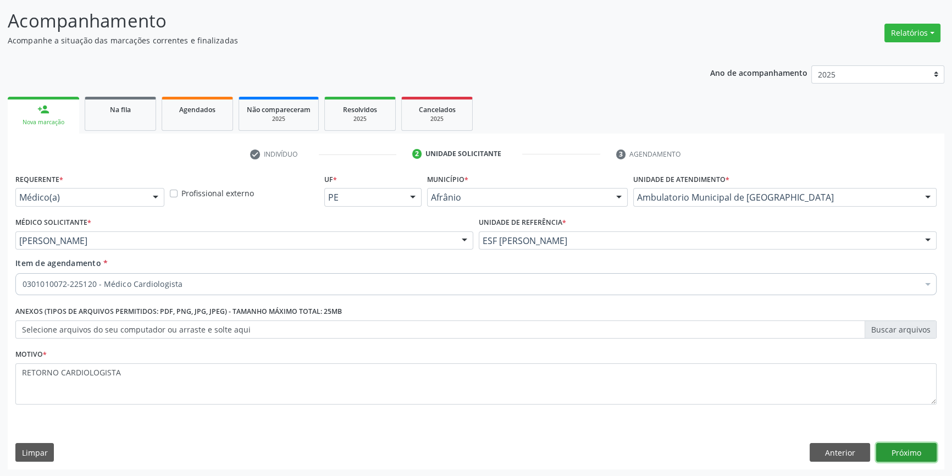
click at [914, 449] on button "Próximo" at bounding box center [906, 452] width 60 height 19
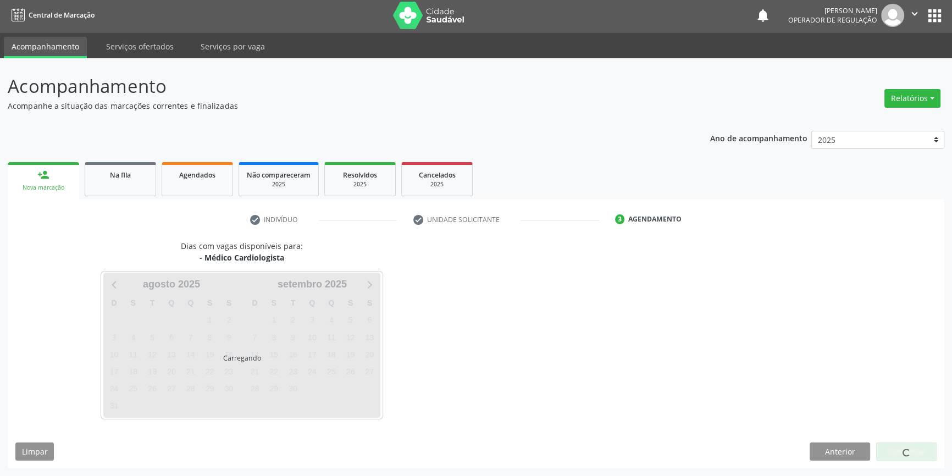
scroll to position [1, 0]
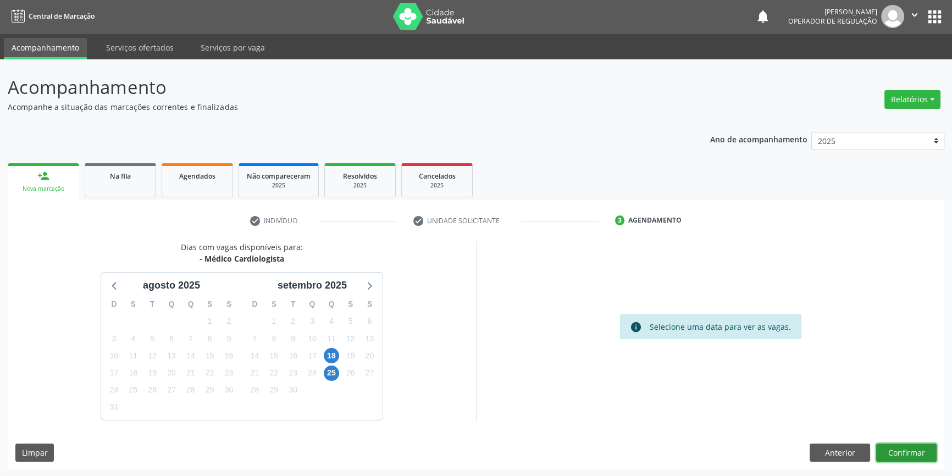
click at [903, 445] on button "Confirmar" at bounding box center [906, 452] width 60 height 19
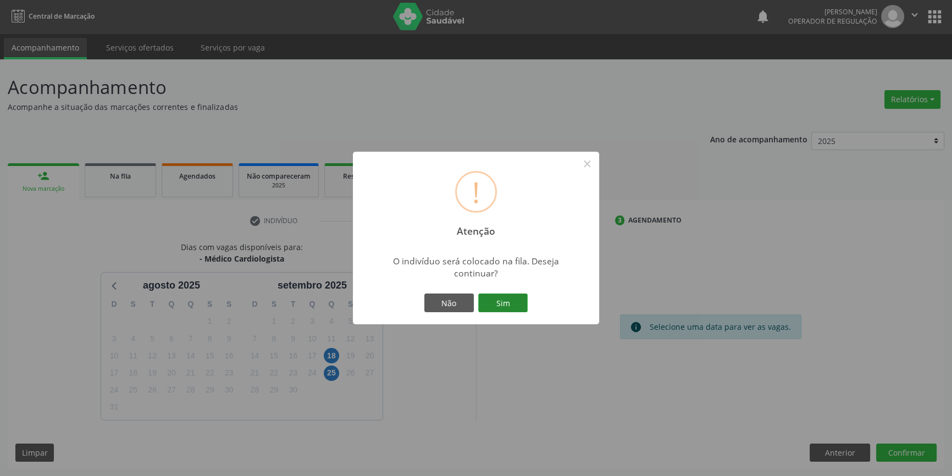
click at [488, 295] on button "Sim" at bounding box center [502, 302] width 49 height 19
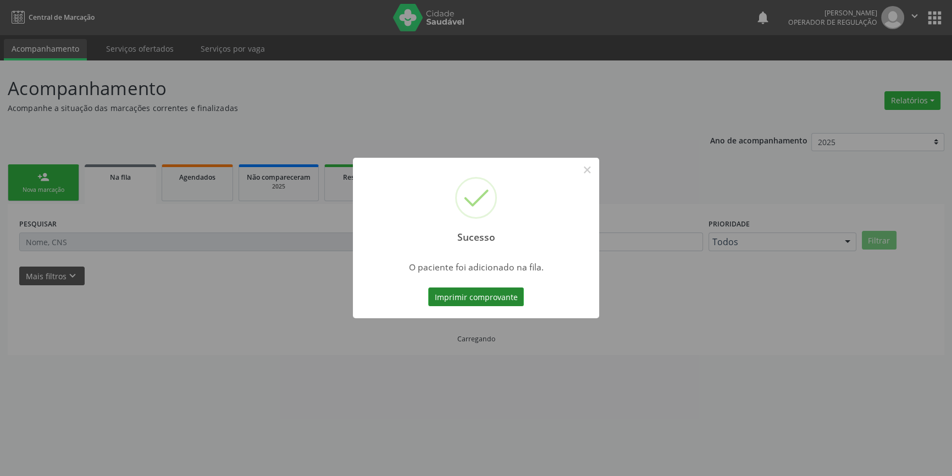
scroll to position [0, 0]
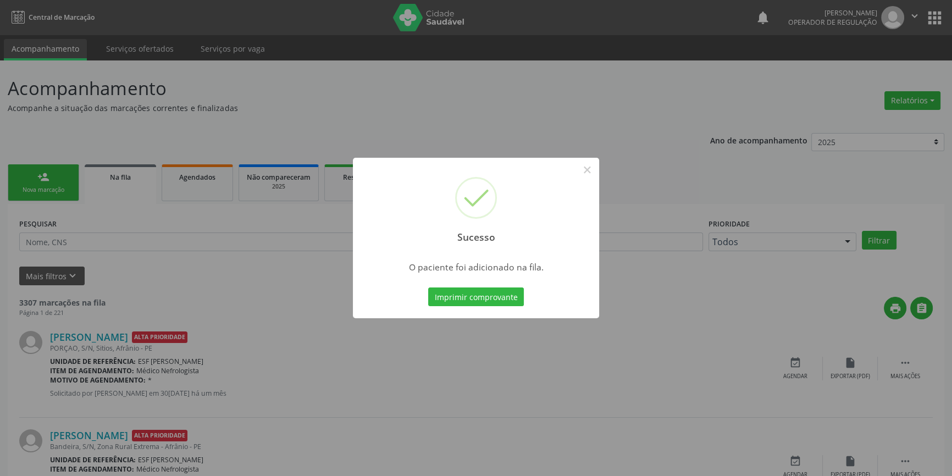
click at [86, 145] on div "Sucesso × O paciente foi adicionado na fila. Imprimir comprovante Cancel" at bounding box center [476, 238] width 952 height 476
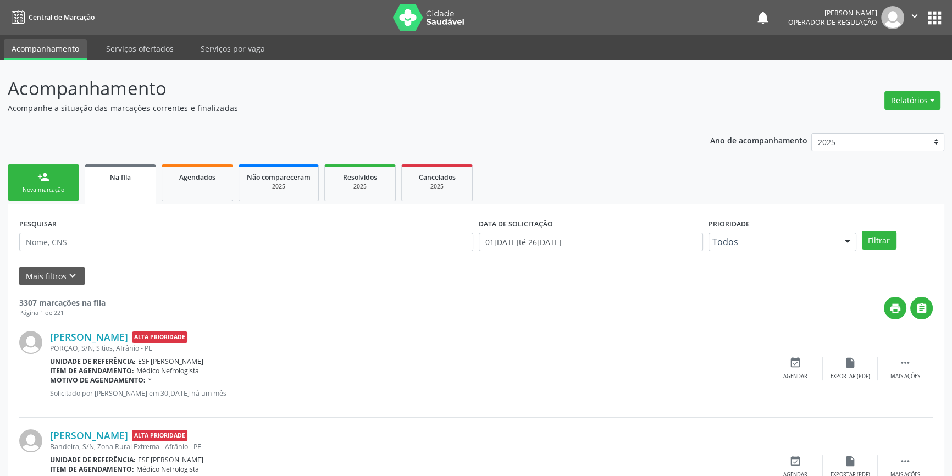
click at [44, 191] on div "Nova marcação" at bounding box center [43, 190] width 55 height 8
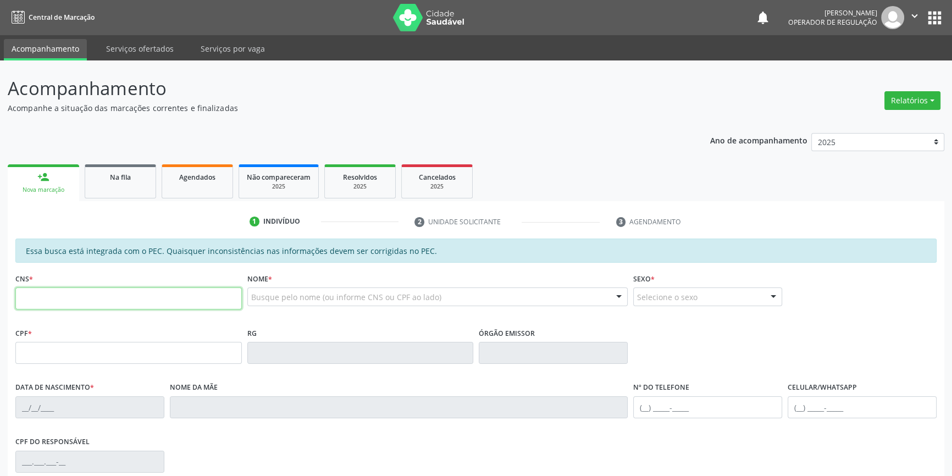
click at [104, 291] on input "text" at bounding box center [128, 298] width 226 height 22
type input "706 5053 2937 3491"
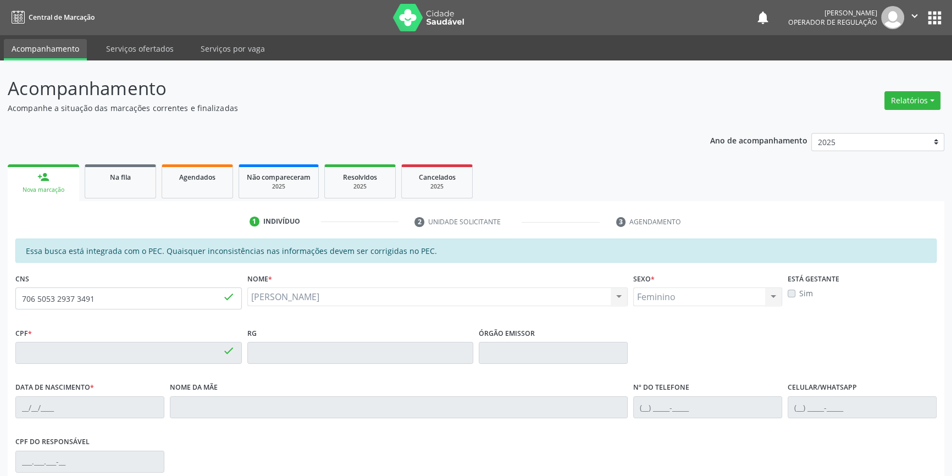
type input "046.901.944-16"
type input "05/03/1977"
type input "Maria Auxiliar Ora Sousa Viera"
type input "(87) 98804-7069"
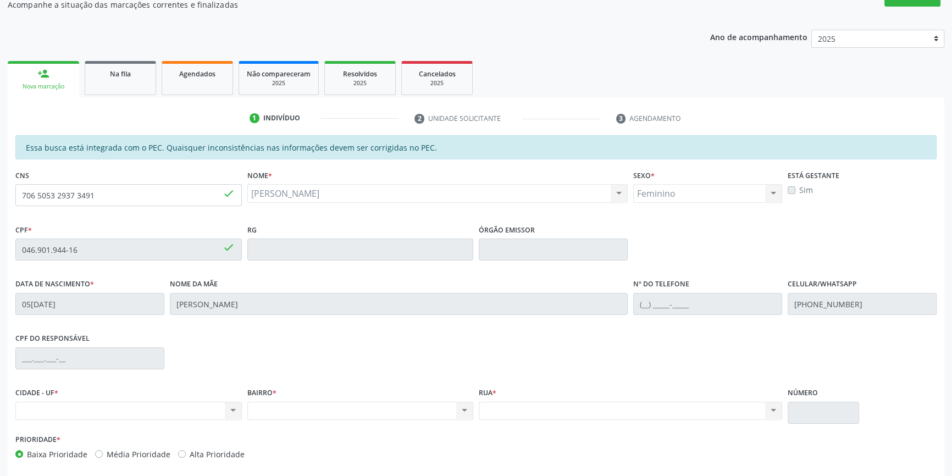
scroll to position [151, 0]
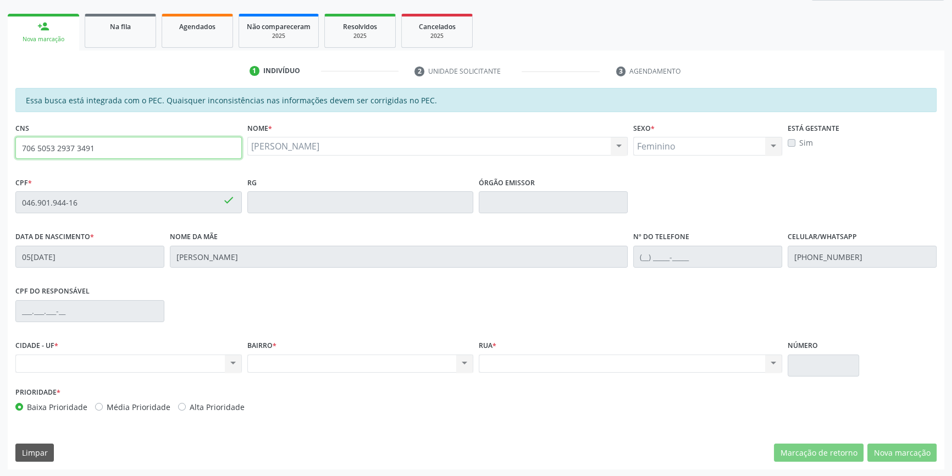
drag, startPoint x: 138, startPoint y: 149, endPoint x: 0, endPoint y: 151, distance: 137.9
click at [0, 151] on div "Acompanhamento Acompanhe a situação das marcações correntes e finalizadas Relat…" at bounding box center [476, 193] width 952 height 567
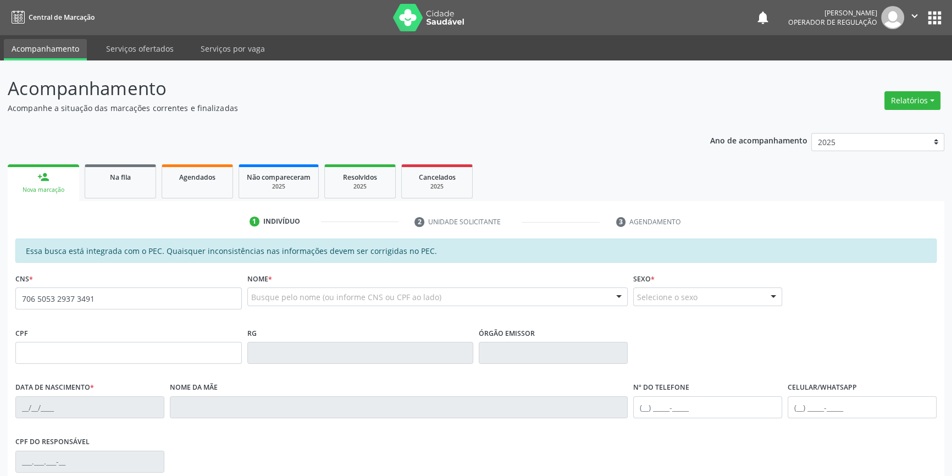
type input "706 5053 2937 3491"
type input "046.901.944-16"
type input "[DATE]"
type input "[PERSON_NAME]"
type input "[PHONE_NUMBER]"
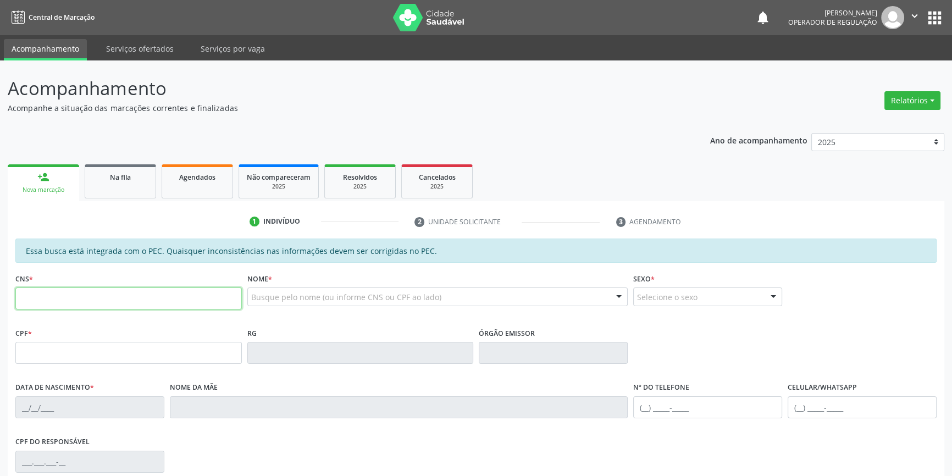
paste input "706 5053 2937 3491"
type input "706 5053 2937 3491"
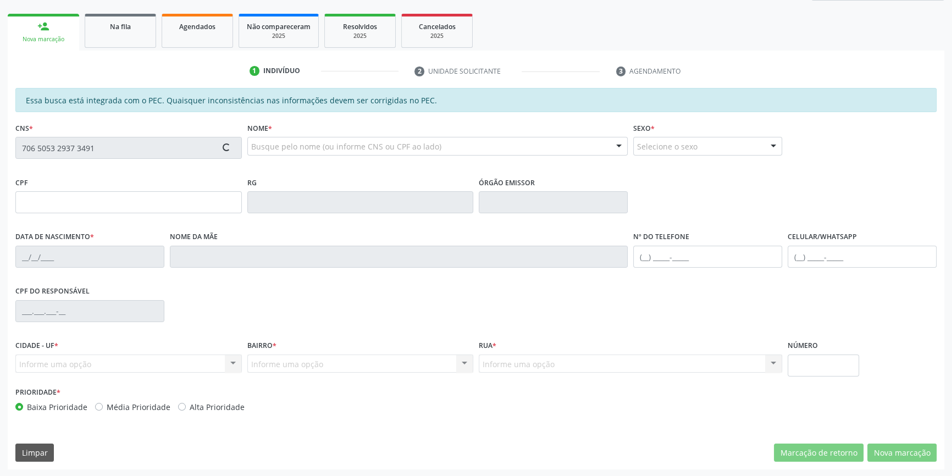
type input "046.901.944-16"
type input "0[DATE]"
type input "[PERSON_NAME]"
type input "[PHONE_NUMBER]"
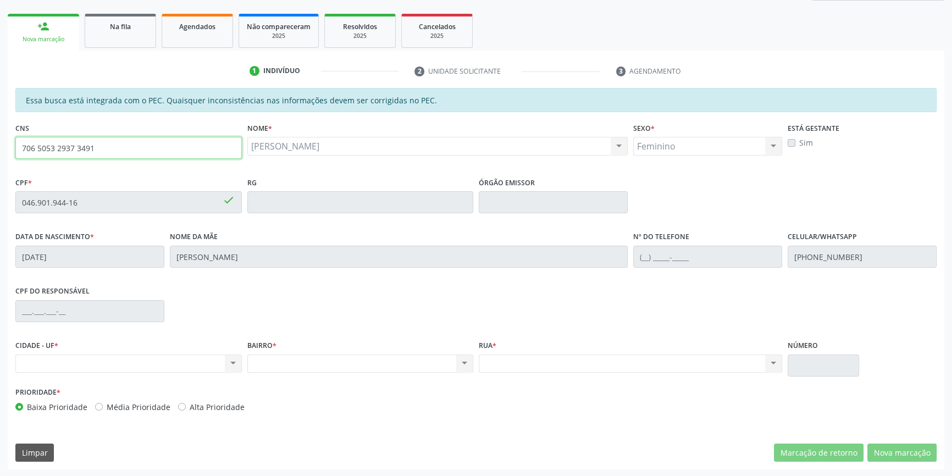
drag, startPoint x: 141, startPoint y: 148, endPoint x: 9, endPoint y: 143, distance: 131.4
click at [18, 146] on input "706 5053 2937 3491" at bounding box center [128, 148] width 226 height 22
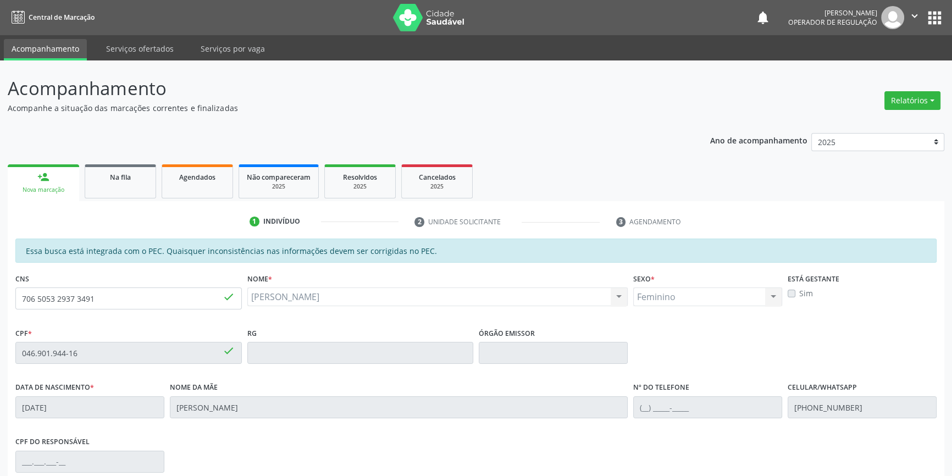
scroll to position [37, 0]
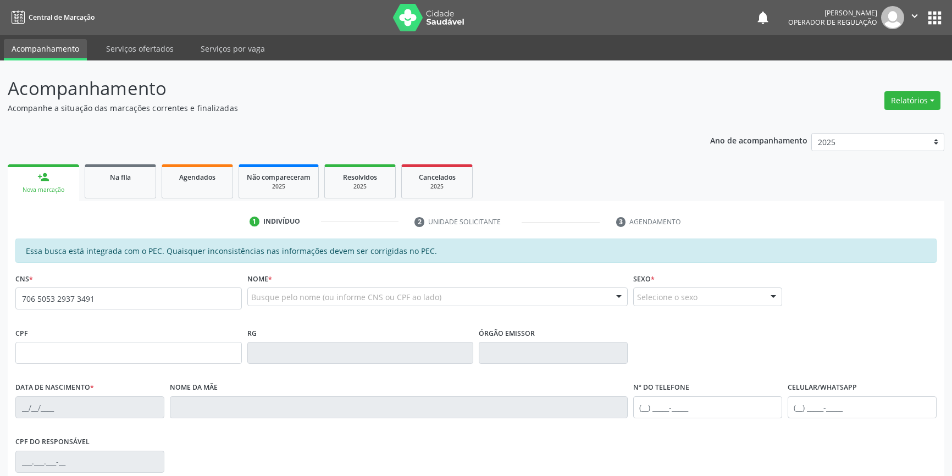
scroll to position [102, 0]
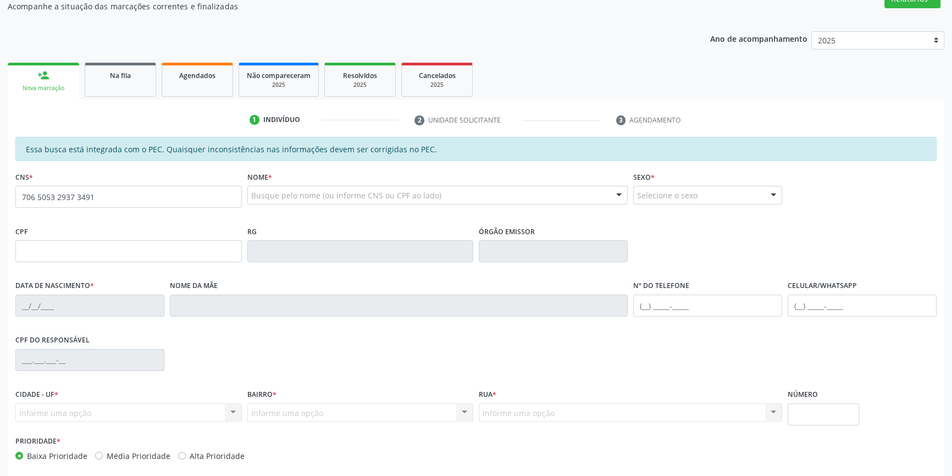
type input "706 5053 2937 3491"
type input "046.901.944-16"
type input "0[DATE]"
type input "[PERSON_NAME]"
type input "[PHONE_NUMBER]"
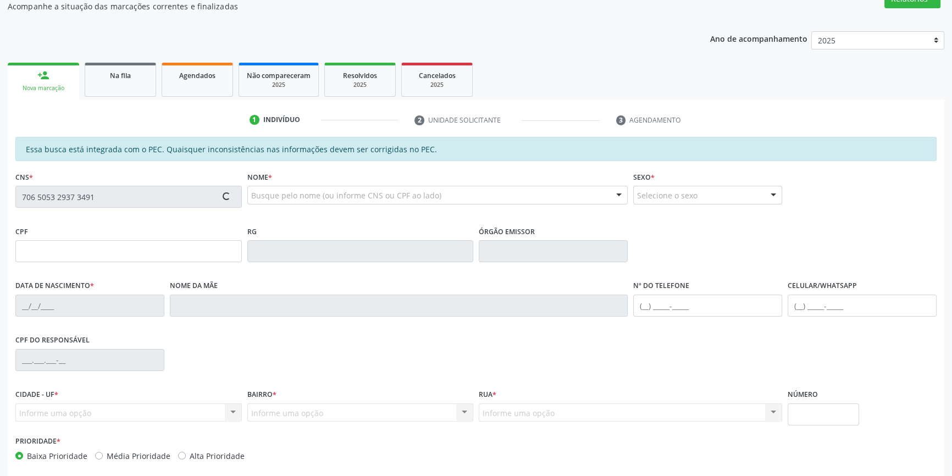
type input "S/N"
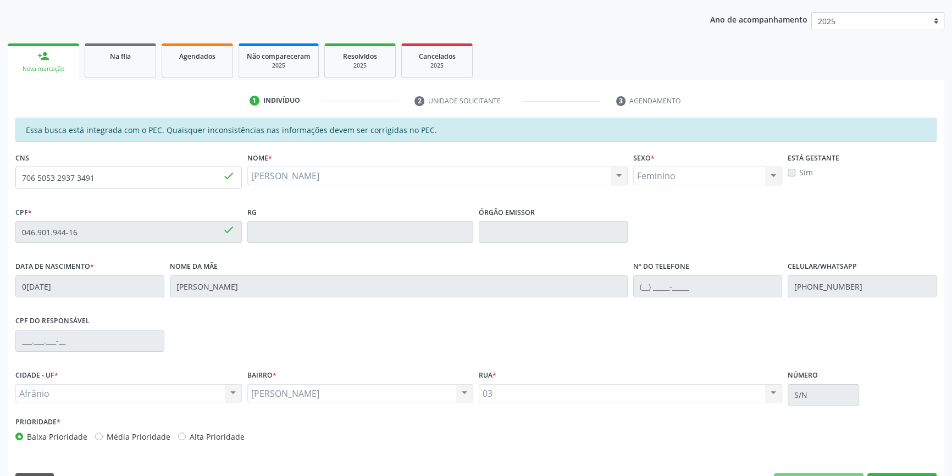
scroll to position [151, 0]
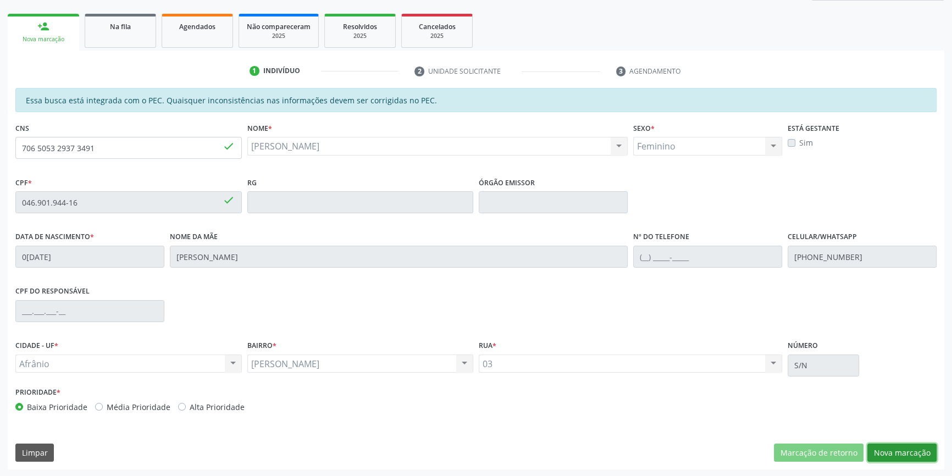
click at [906, 444] on button "Nova marcação" at bounding box center [901, 452] width 69 height 19
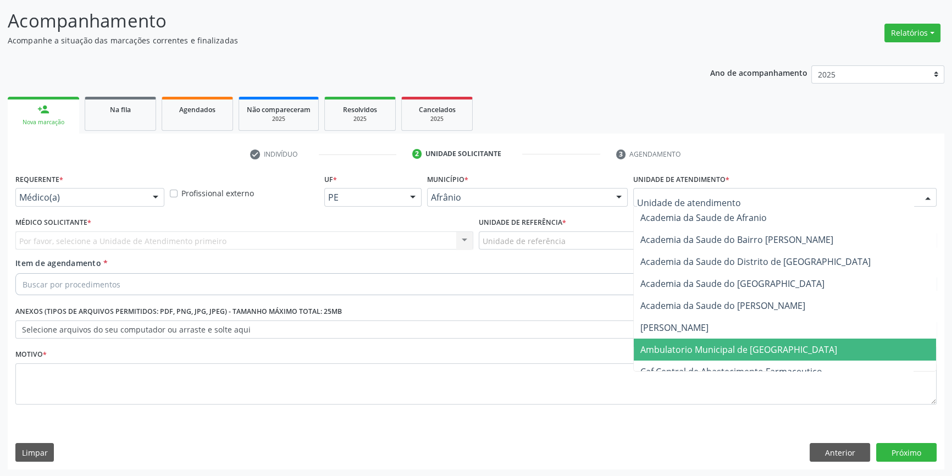
drag, startPoint x: 704, startPoint y: 346, endPoint x: 610, endPoint y: 302, distance: 103.2
click at [703, 347] on span "Ambulatorio Municipal de [GEOGRAPHIC_DATA]" at bounding box center [738, 349] width 197 height 12
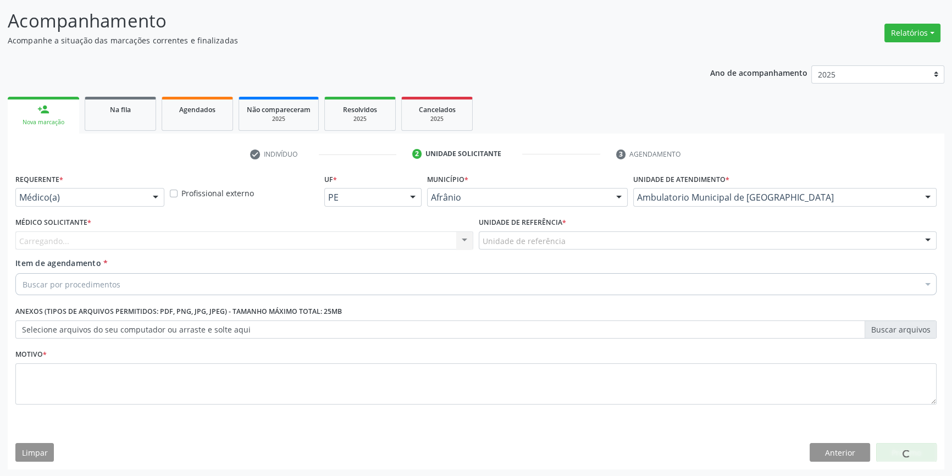
click at [566, 241] on div "Unidade de referência" at bounding box center [708, 240] width 458 height 19
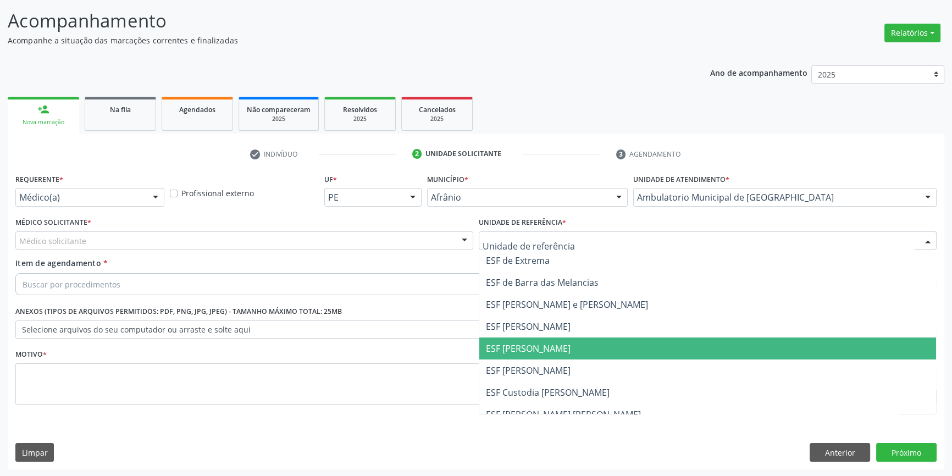
drag, startPoint x: 546, startPoint y: 338, endPoint x: 513, endPoint y: 326, distance: 34.9
click at [545, 338] on span "ESF [PERSON_NAME]" at bounding box center [707, 348] width 457 height 22
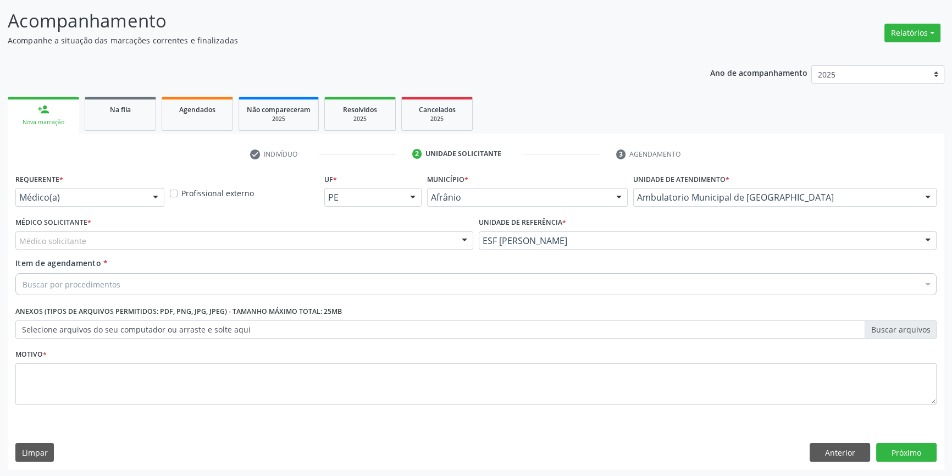
drag, startPoint x: 336, startPoint y: 236, endPoint x: 302, endPoint y: 247, distance: 35.8
click at [334, 236] on div "Médico solicitante" at bounding box center [244, 240] width 458 height 19
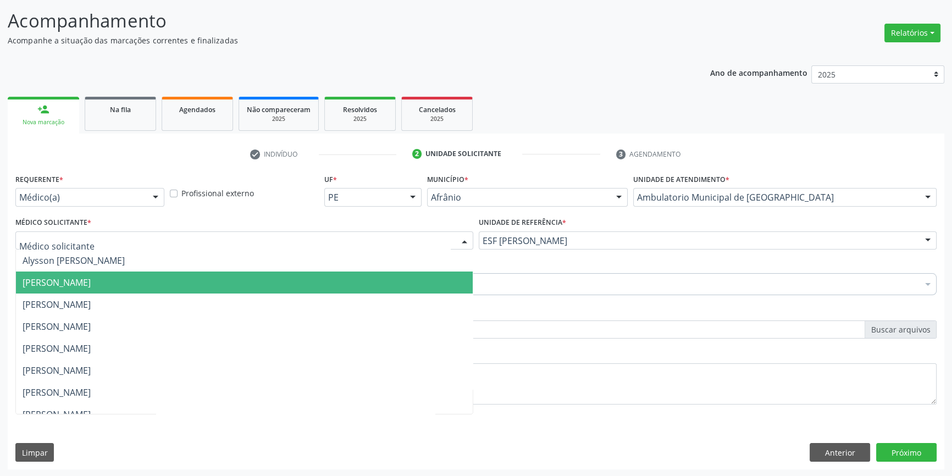
click at [155, 291] on span "[PERSON_NAME]" at bounding box center [244, 282] width 457 height 22
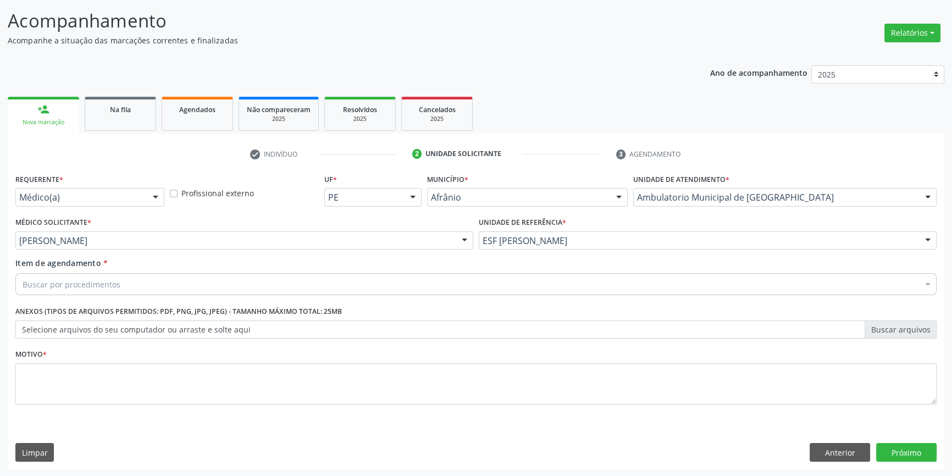
click at [137, 291] on div "Buscar por procedimentos" at bounding box center [475, 284] width 921 height 22
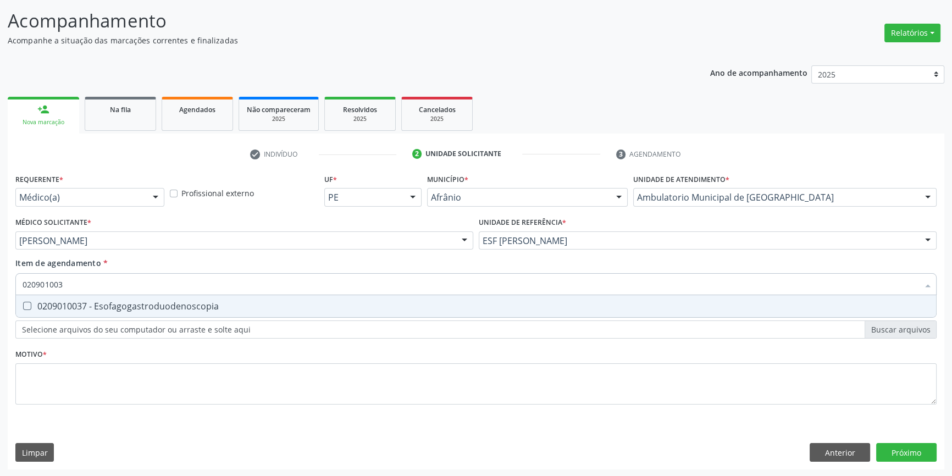
type input "0209010037"
click at [272, 310] on span "0209010037 - Esofagogastroduodenoscopia" at bounding box center [476, 306] width 920 height 22
checkbox Esofagogastroduodenoscopia "true"
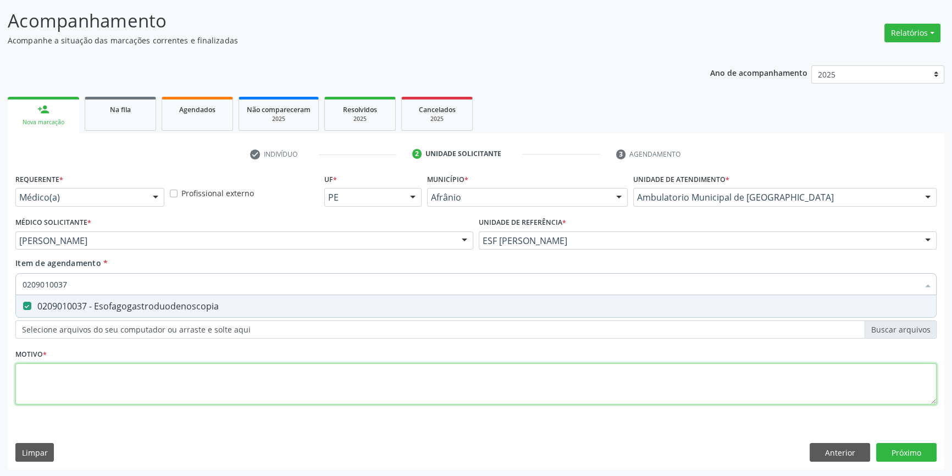
click at [117, 381] on div "Requerente * Médico(a) Médico(a) Enfermeiro(a) Paciente Nenhum resultado encont…" at bounding box center [475, 295] width 921 height 249
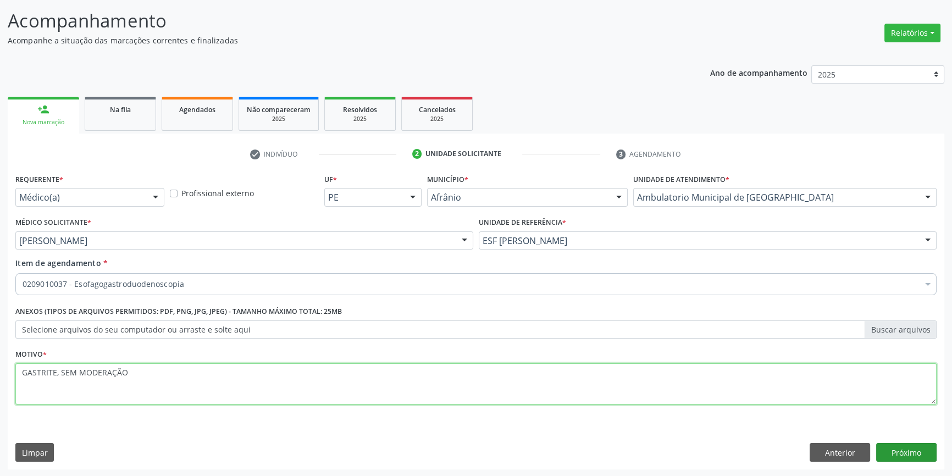
type textarea "GASTRITE, SEM MODERAÇÃO"
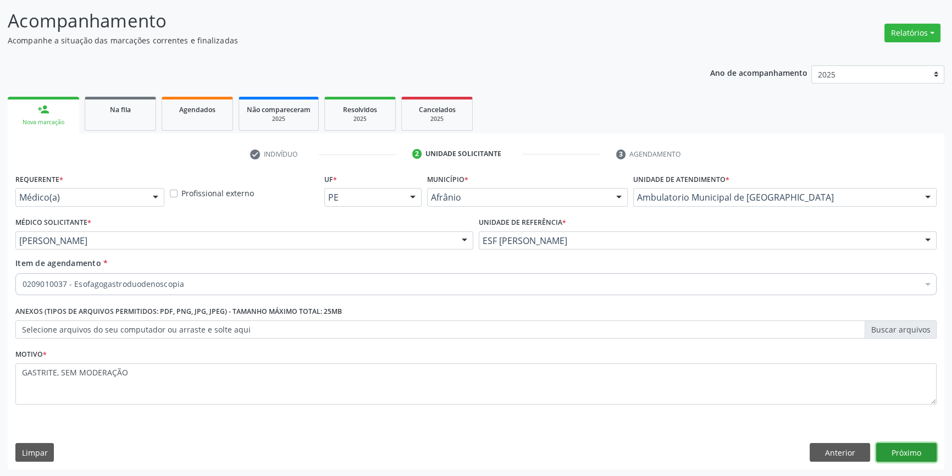
click at [914, 452] on button "Próximo" at bounding box center [906, 452] width 60 height 19
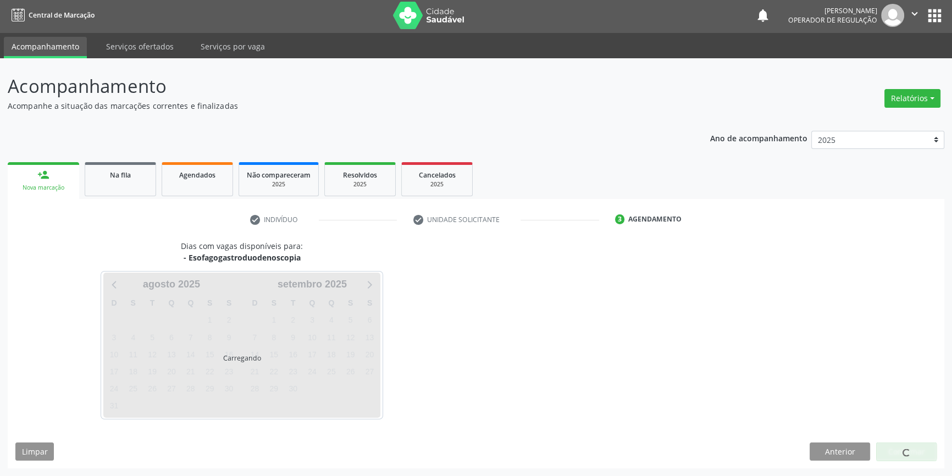
scroll to position [1, 0]
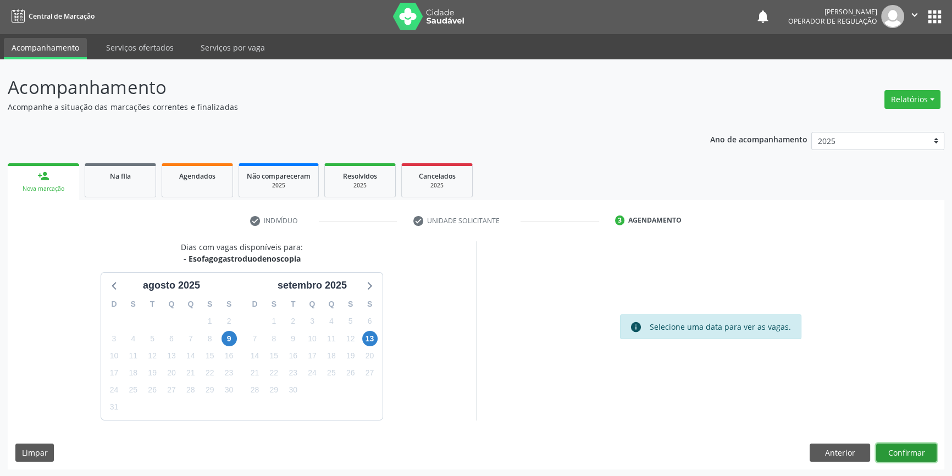
click at [908, 445] on button "Confirmar" at bounding box center [906, 452] width 60 height 19
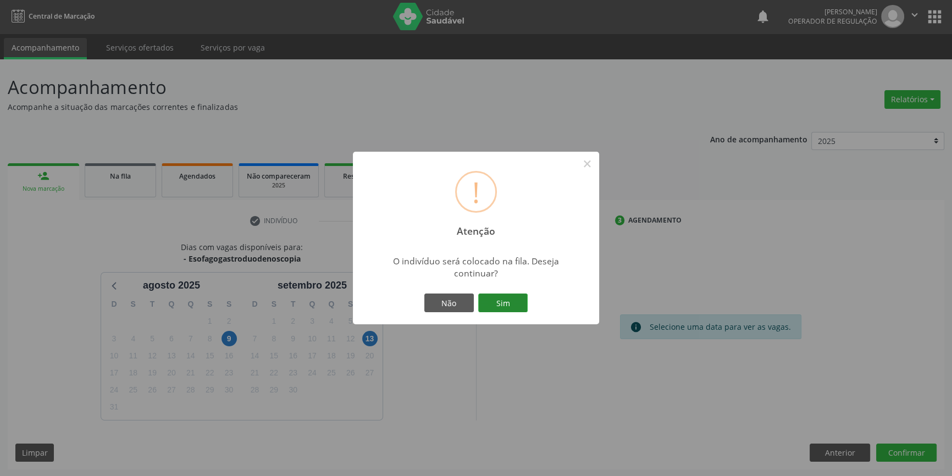
click at [518, 304] on button "Sim" at bounding box center [502, 302] width 49 height 19
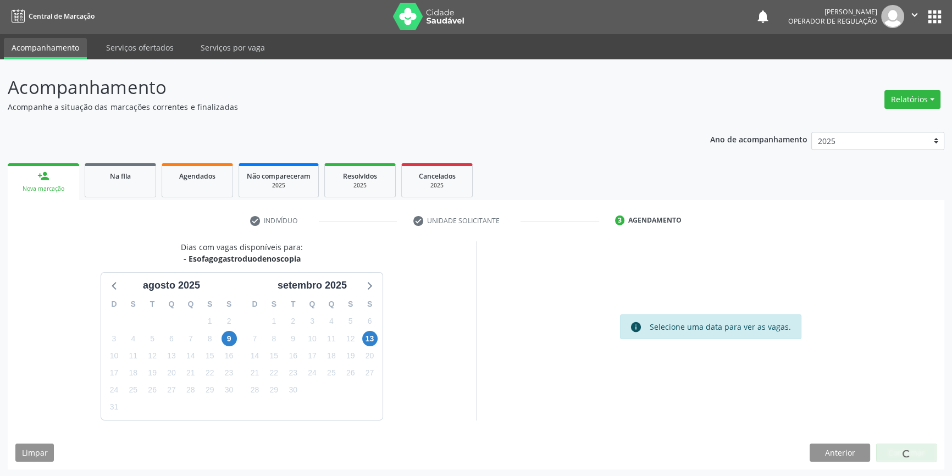
scroll to position [0, 0]
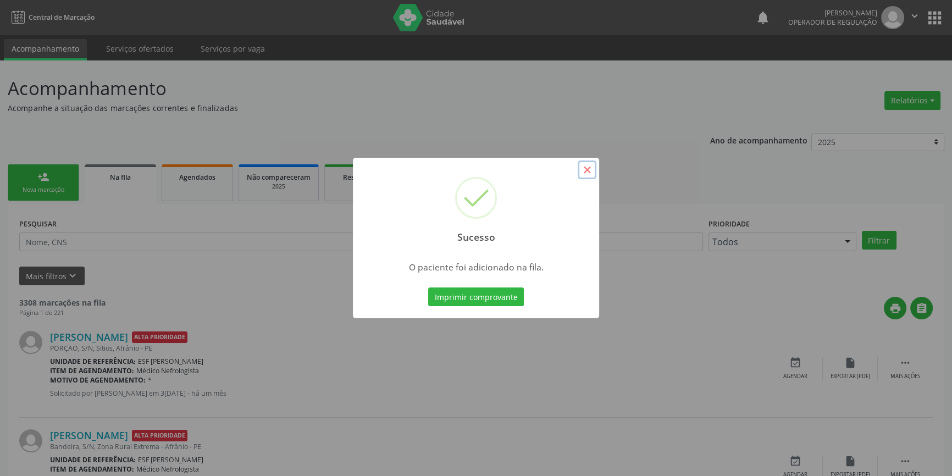
click at [584, 171] on button "×" at bounding box center [586, 169] width 19 height 19
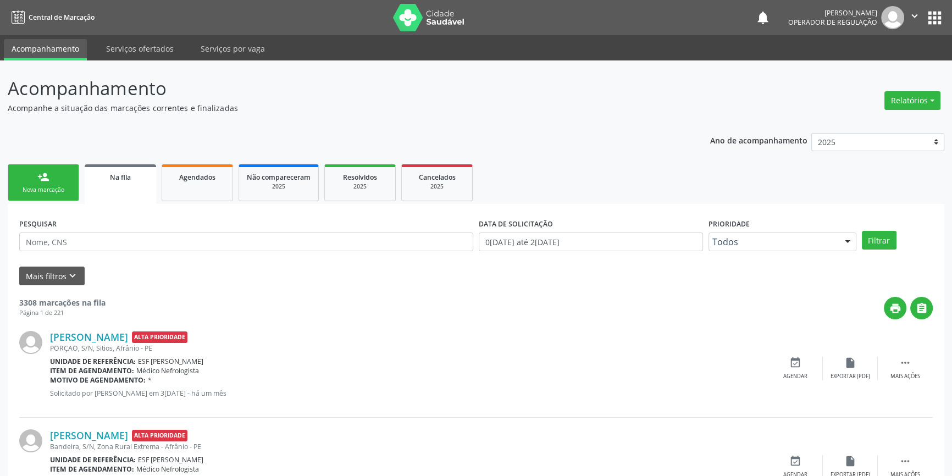
click at [36, 181] on link "person_add Nova marcação" at bounding box center [43, 182] width 71 height 37
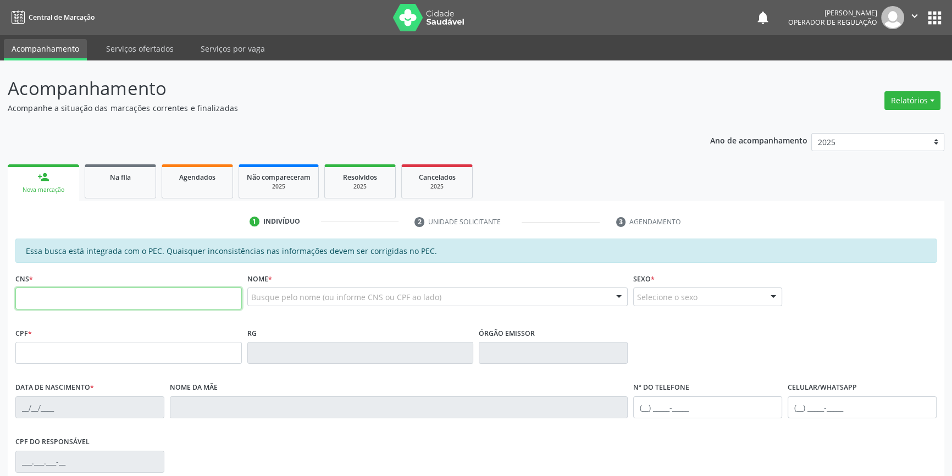
click at [69, 297] on input "text" at bounding box center [128, 298] width 226 height 22
type input "708 4082 3266 9868"
type input "557.917.004-15"
type input "14/04/1957"
type input "Raimunda Santos de Carvalho"
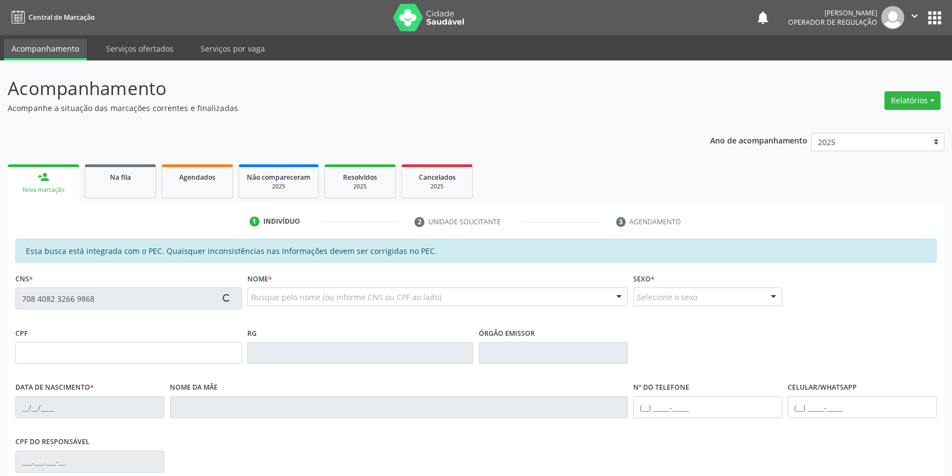
type input "(87) 99180-0389"
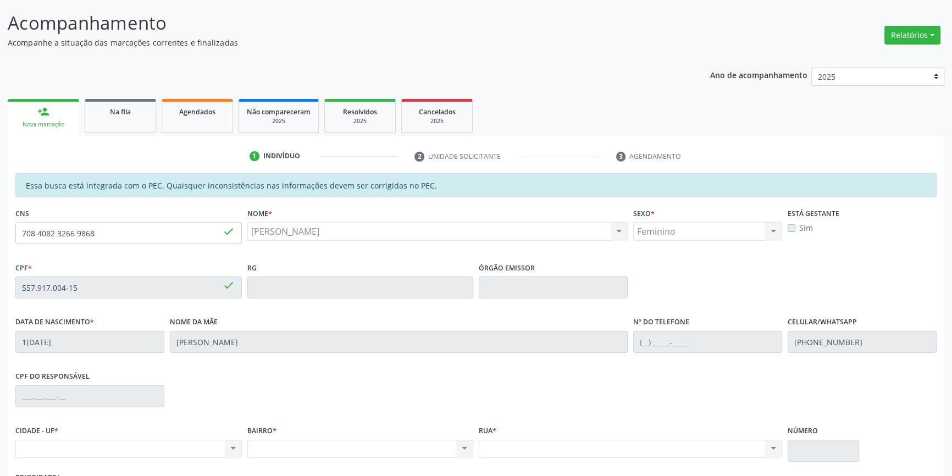
scroll to position [151, 0]
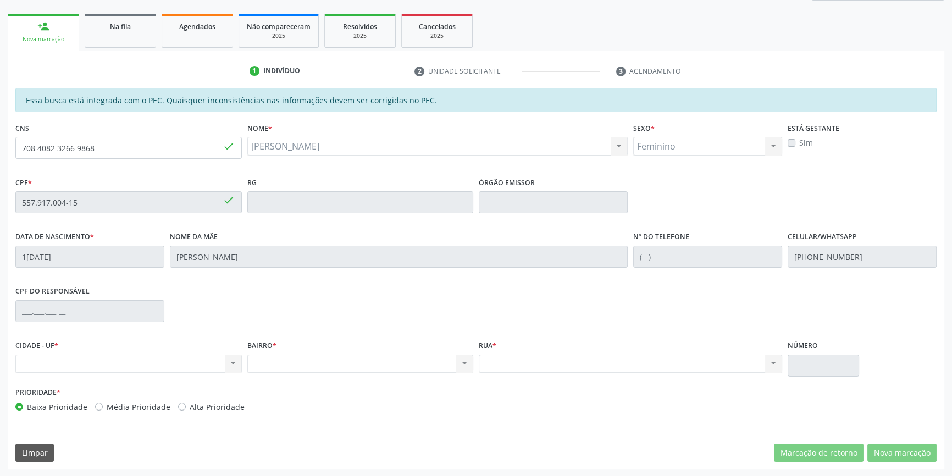
drag, startPoint x: 127, startPoint y: 160, endPoint x: 12, endPoint y: 145, distance: 116.4
click at [13, 145] on div "CNS 708 4082 3266 9868 done" at bounding box center [129, 147] width 232 height 54
drag, startPoint x: 123, startPoint y: 147, endPoint x: 0, endPoint y: 147, distance: 122.5
click at [0, 147] on div "Acompanhamento Acompanhe a situação das marcações correntes e finalizadas Relat…" at bounding box center [476, 193] width 952 height 567
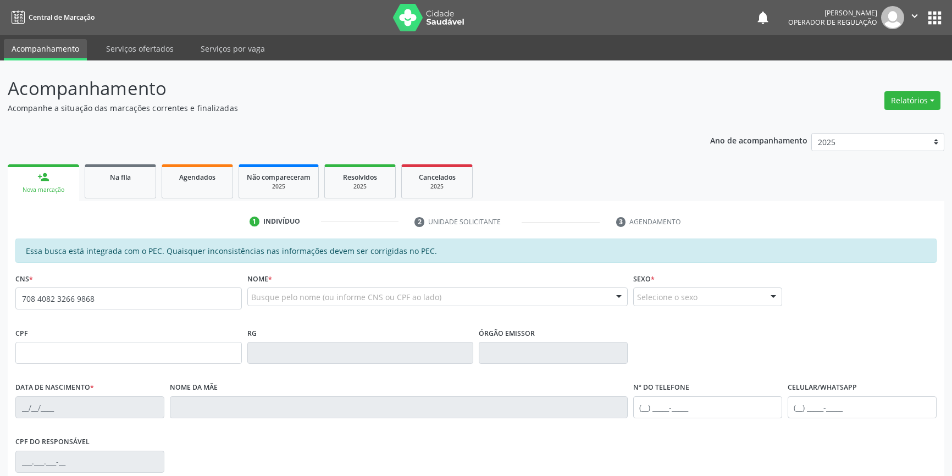
type input "708 4082 3266 9868"
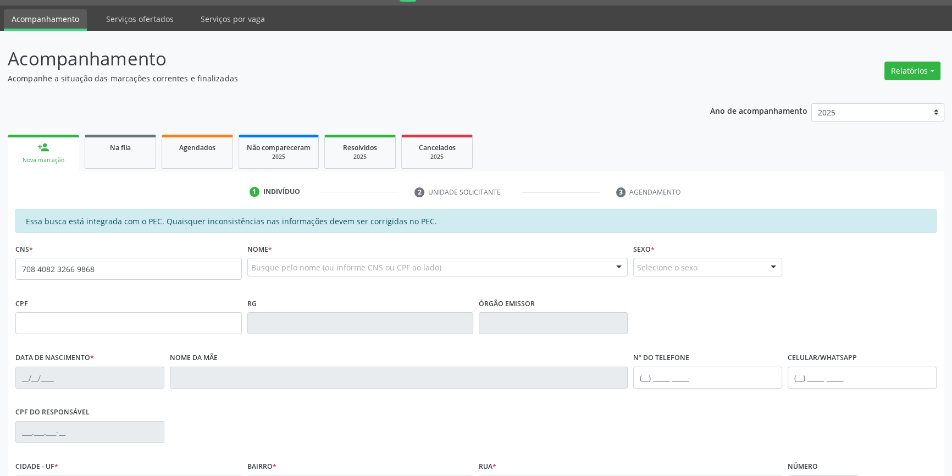
scroll to position [151, 0]
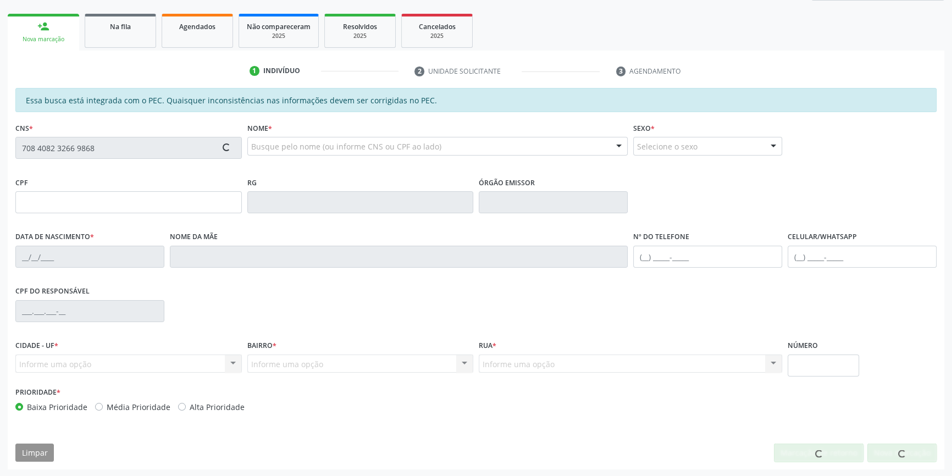
type input "557.917.004-15"
type input "14/04/1957"
type input "Raimunda Santos de Carvalho"
type input "(87) 99180-0389"
type input "S/N"
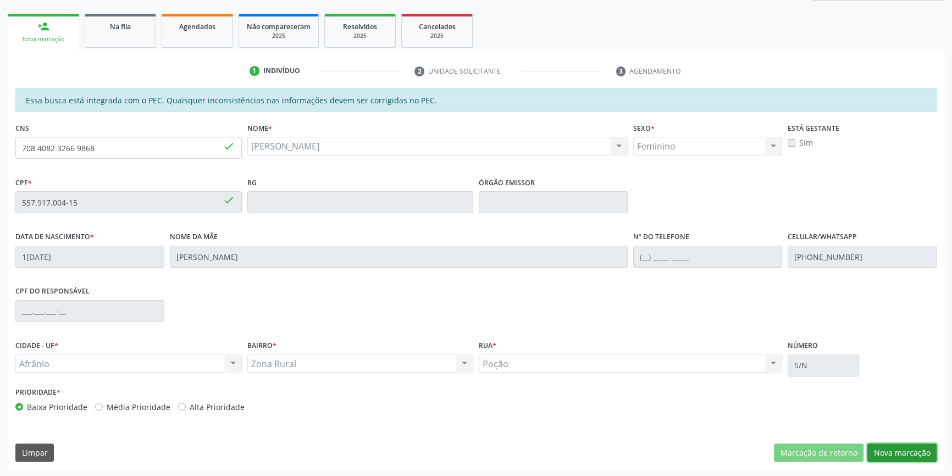
click at [880, 447] on button "Nova marcação" at bounding box center [901, 452] width 69 height 19
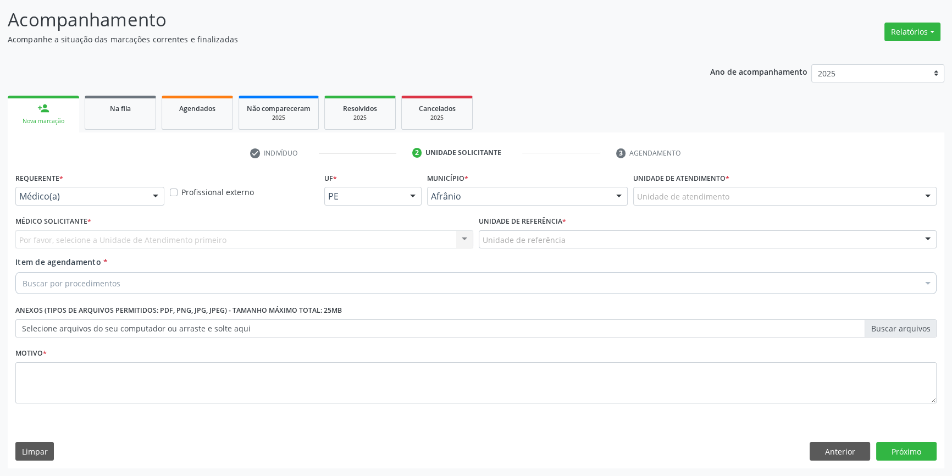
scroll to position [68, 0]
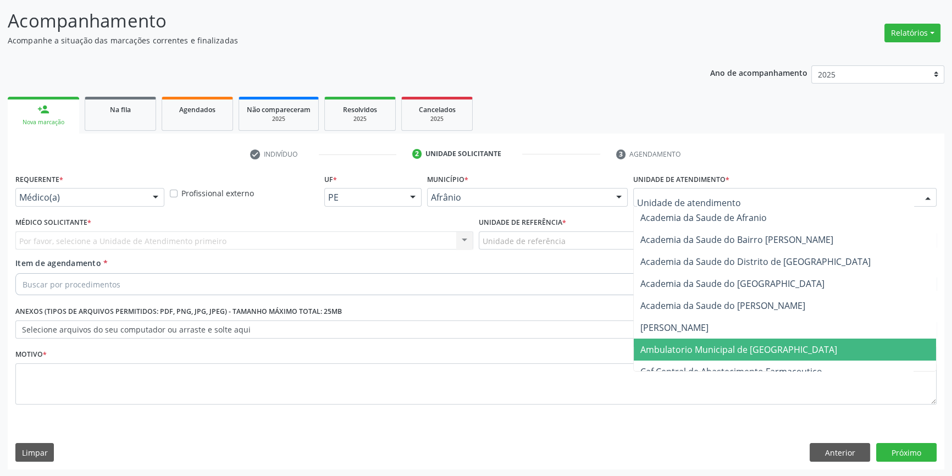
click at [701, 351] on span "Ambulatorio Municipal de [GEOGRAPHIC_DATA]" at bounding box center [738, 349] width 197 height 12
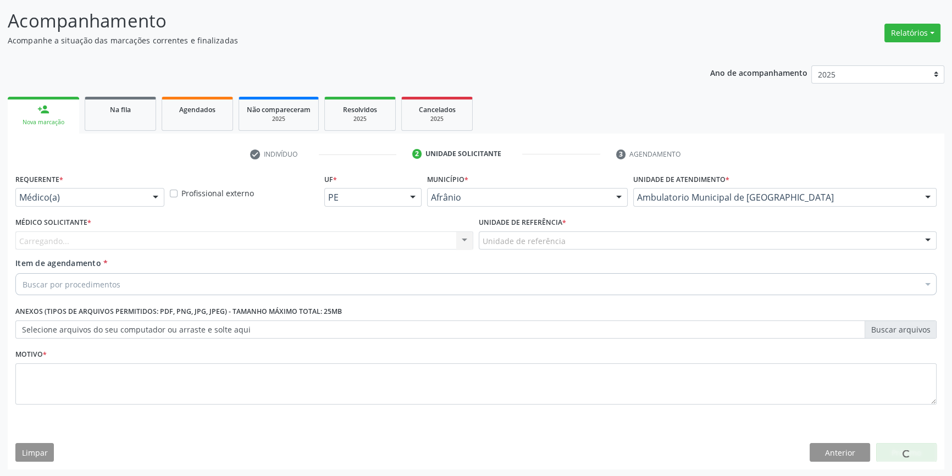
click at [555, 247] on div "Unidade de referência" at bounding box center [708, 240] width 458 height 19
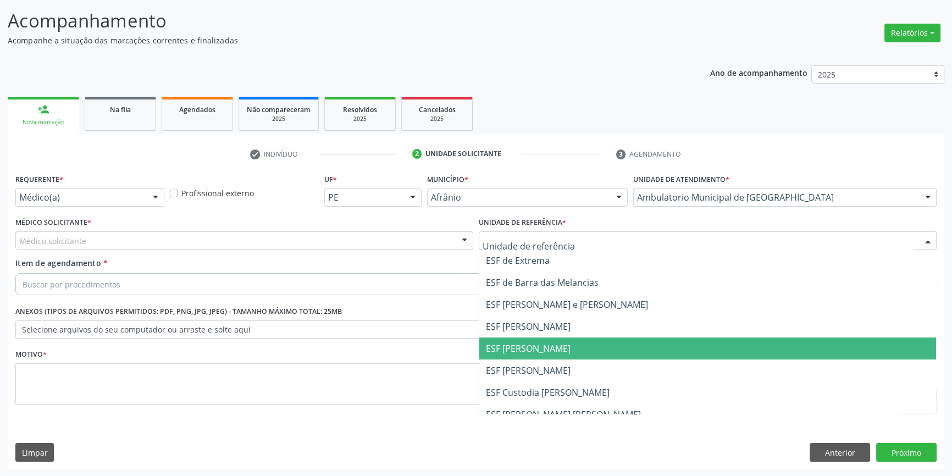
drag, startPoint x: 527, startPoint y: 344, endPoint x: 334, endPoint y: 241, distance: 219.0
click at [525, 343] on span "ESF [PERSON_NAME]" at bounding box center [528, 348] width 85 height 12
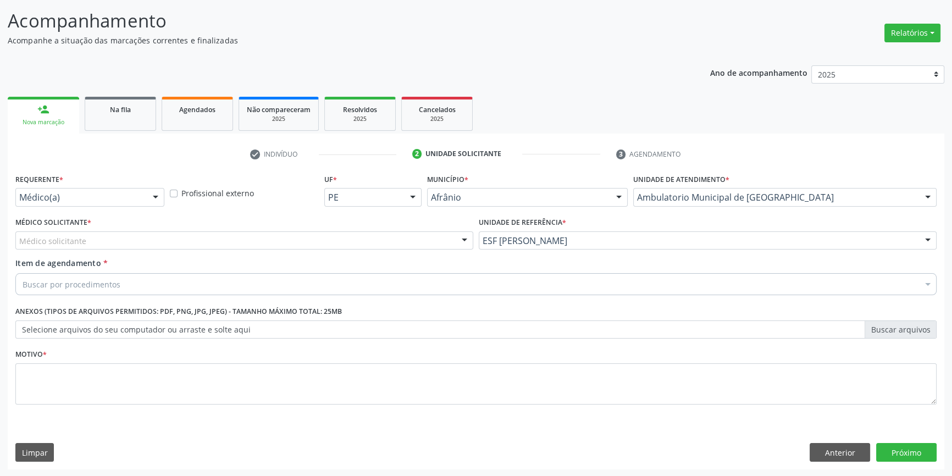
click at [286, 225] on div "Médico Solicitante * Médico solicitante Alysson Rodrigo Ferreira Cavalcanti Bru…" at bounding box center [244, 231] width 458 height 35
click at [236, 235] on div "Médico solicitante" at bounding box center [244, 240] width 458 height 19
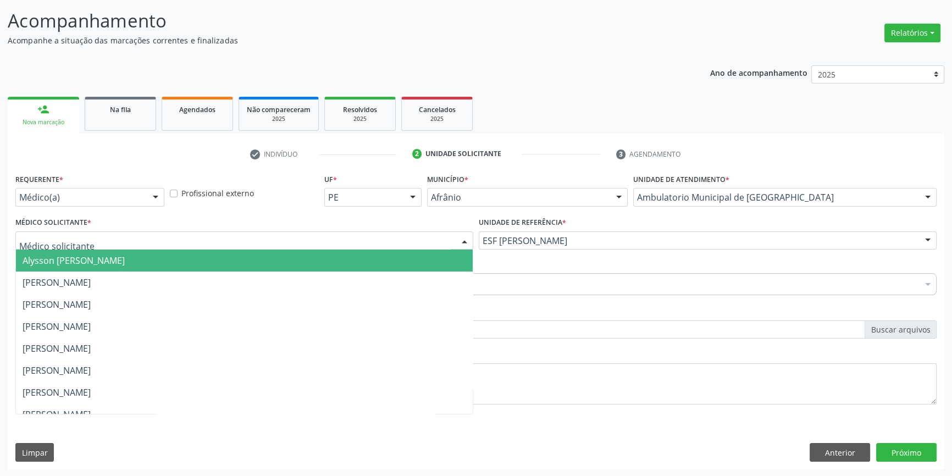
click at [68, 278] on span "[PERSON_NAME]" at bounding box center [57, 282] width 68 height 12
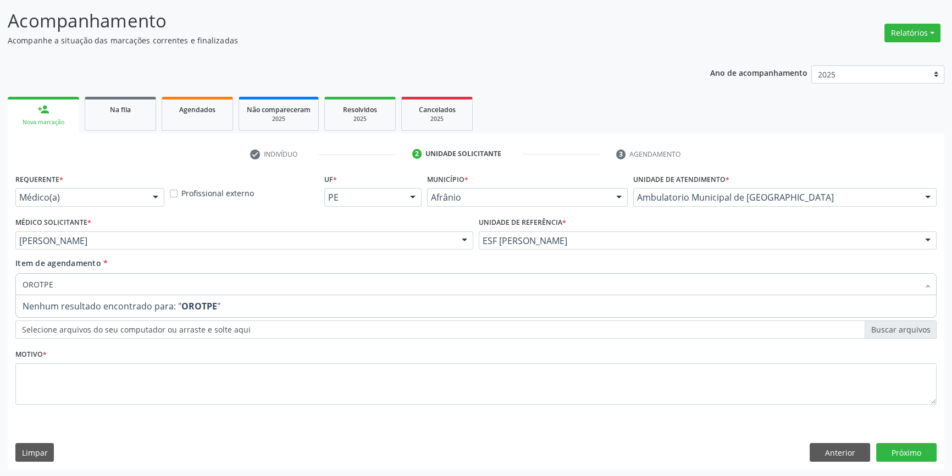
drag, startPoint x: 23, startPoint y: 285, endPoint x: 0, endPoint y: 280, distance: 23.0
click at [0, 280] on div "Acompanhamento Acompanhe a situação das marcações correntes e finalizadas Relat…" at bounding box center [476, 235] width 952 height 484
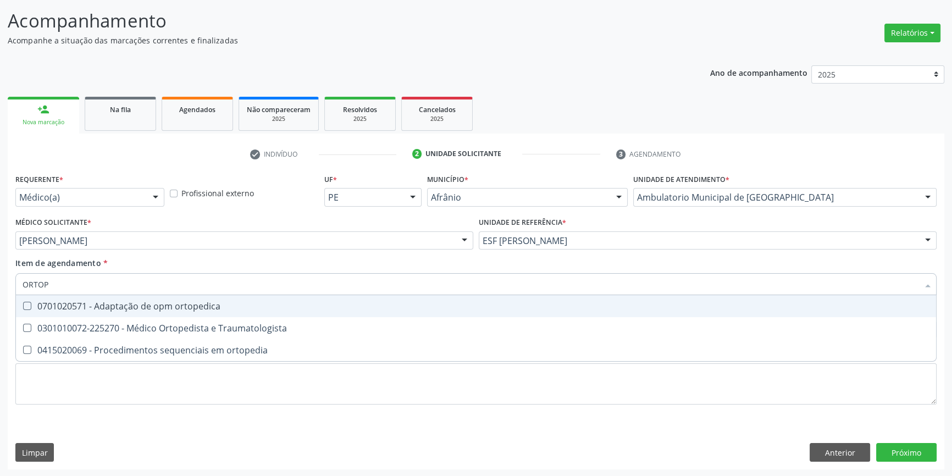
type input "ORTOPE"
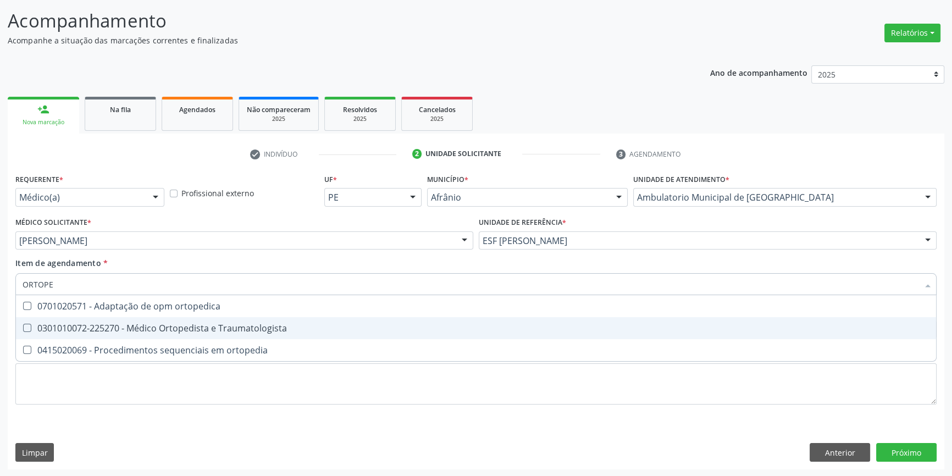
click at [285, 320] on span "0301010072-225270 - Médico Ortopedista e Traumatologista" at bounding box center [476, 328] width 920 height 22
checkbox Traumatologista "true"
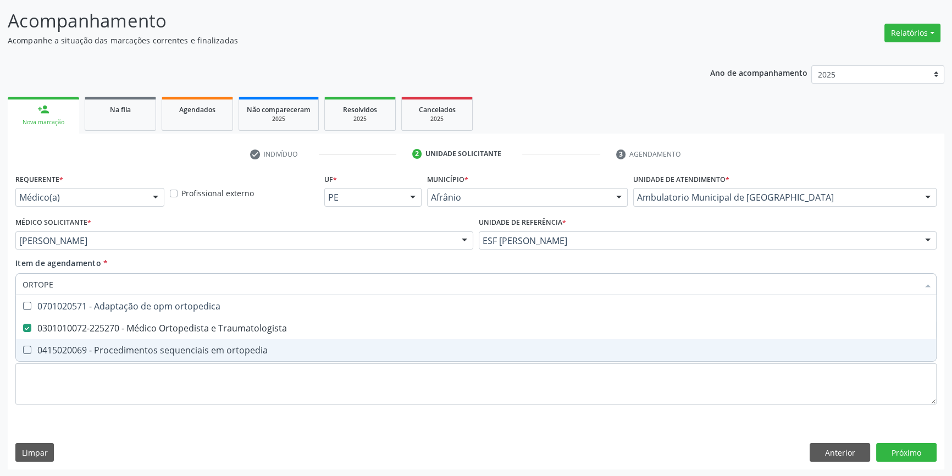
click at [204, 404] on div "Requerente * Médico(a) Médico(a) Enfermeiro(a) Paciente Nenhum resultado encont…" at bounding box center [475, 295] width 921 height 249
click at [201, 361] on li "0415020069 - Procedimentos sequenciais em ortopedia" at bounding box center [476, 350] width 920 height 22
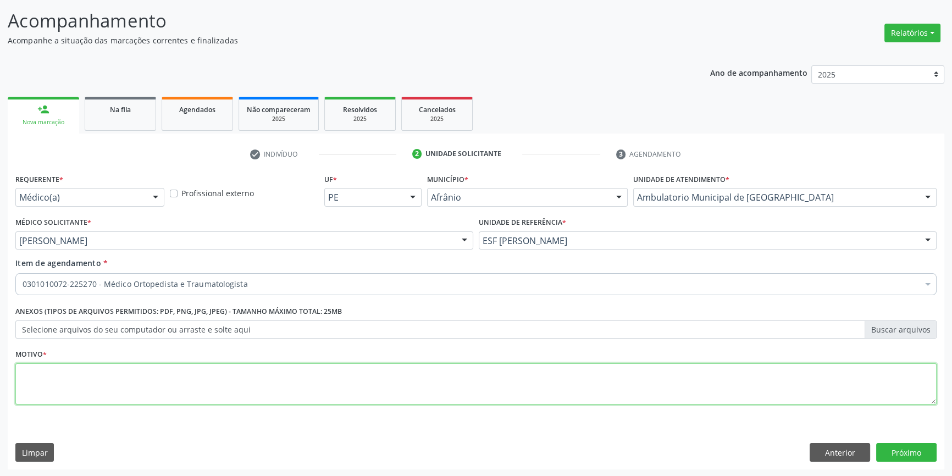
click at [205, 377] on textarea at bounding box center [475, 384] width 921 height 42
type textarea "DOR EM JOELHO"
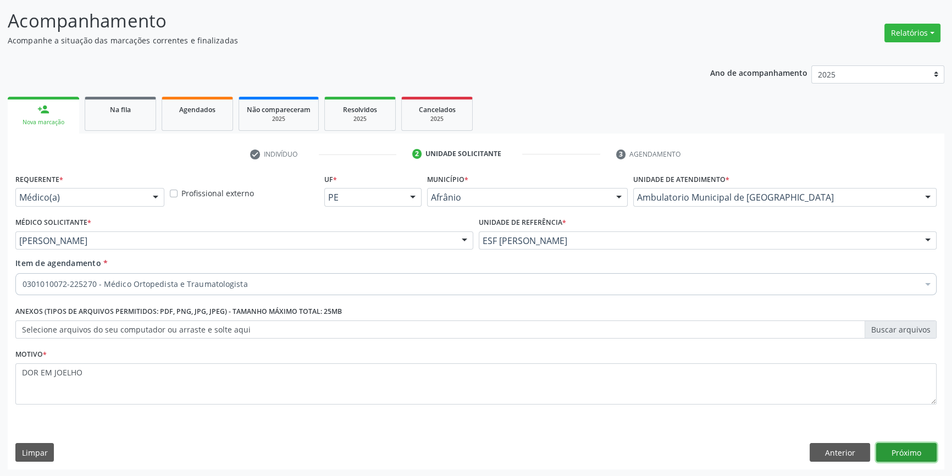
click at [892, 456] on button "Próximo" at bounding box center [906, 452] width 60 height 19
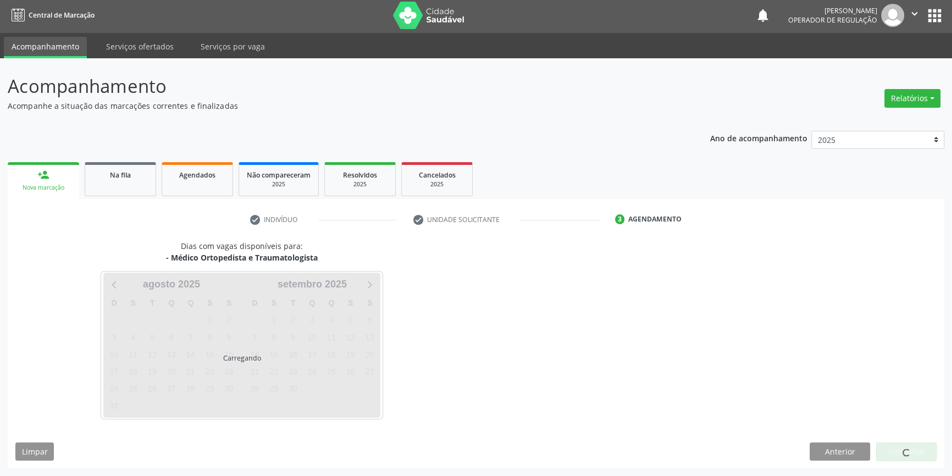
scroll to position [1, 0]
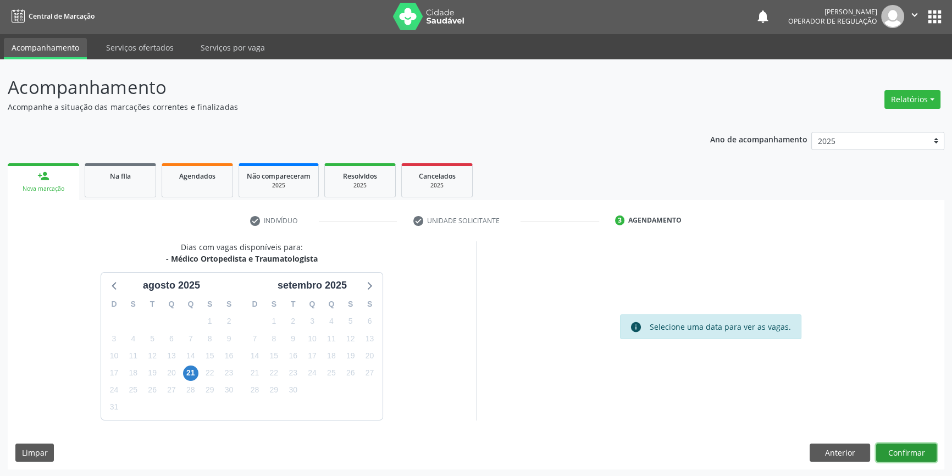
click at [908, 458] on button "Confirmar" at bounding box center [906, 452] width 60 height 19
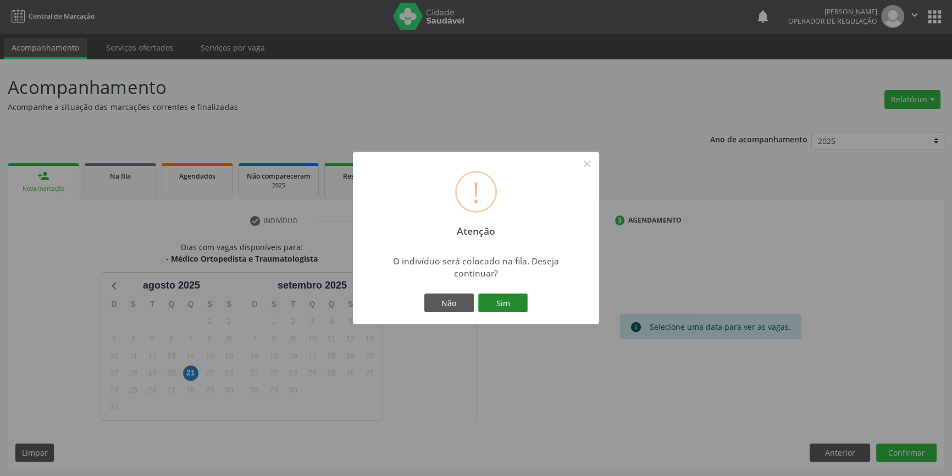
click at [493, 304] on button "Sim" at bounding box center [502, 302] width 49 height 19
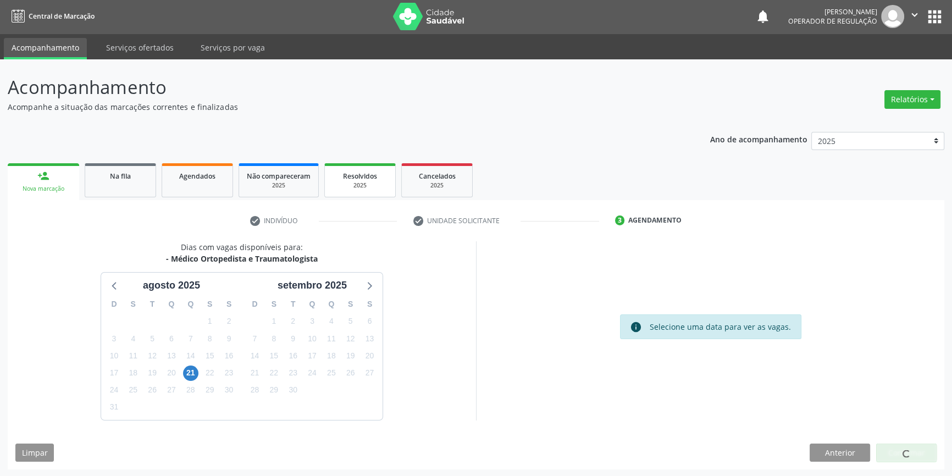
scroll to position [0, 0]
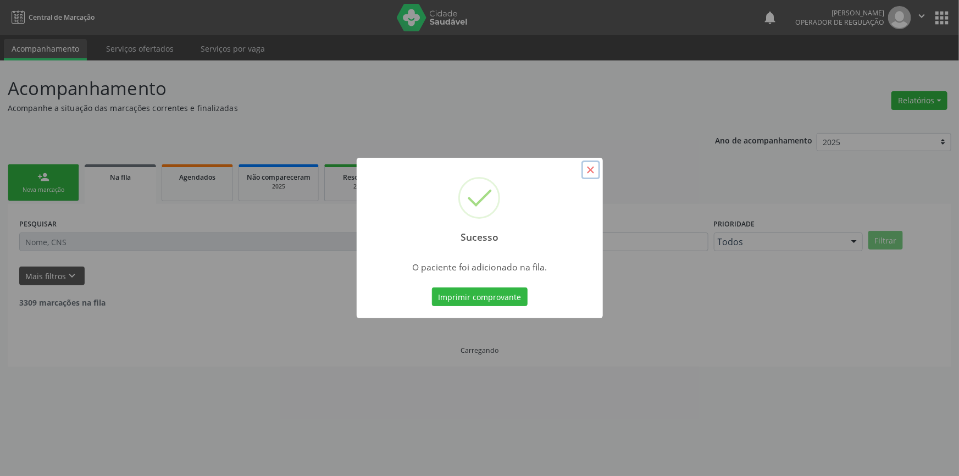
click at [594, 169] on button "×" at bounding box center [590, 169] width 19 height 19
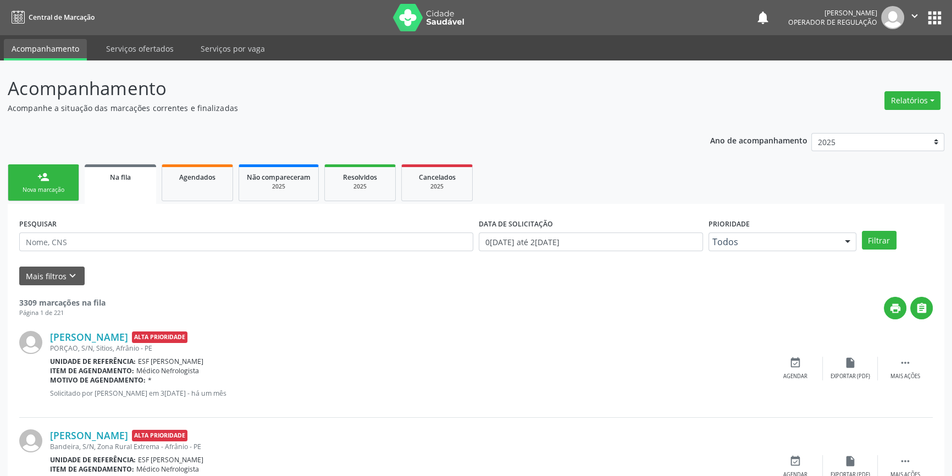
click at [42, 182] on div "person_add" at bounding box center [43, 177] width 12 height 12
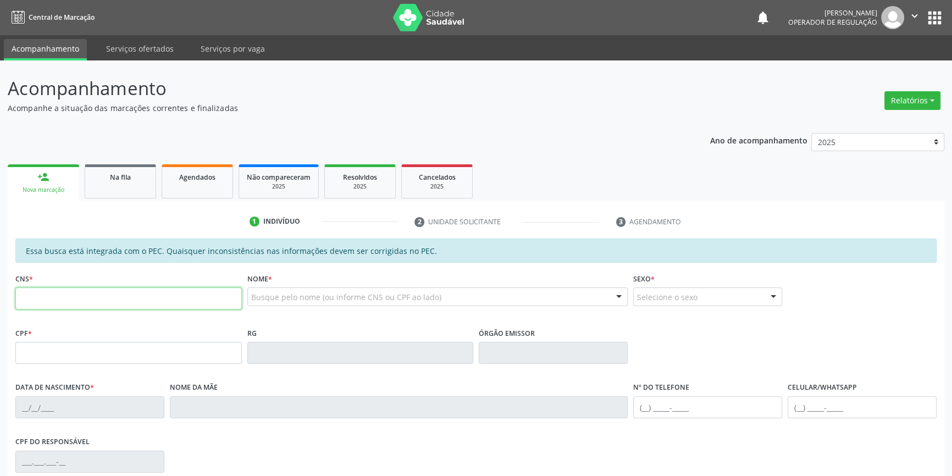
click at [58, 301] on input "text" at bounding box center [128, 298] width 226 height 22
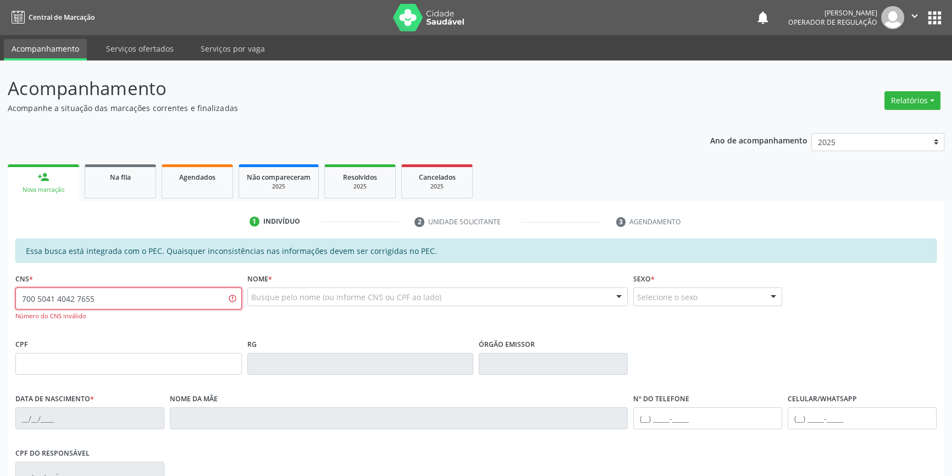
type input "700 5041 4042 7655"
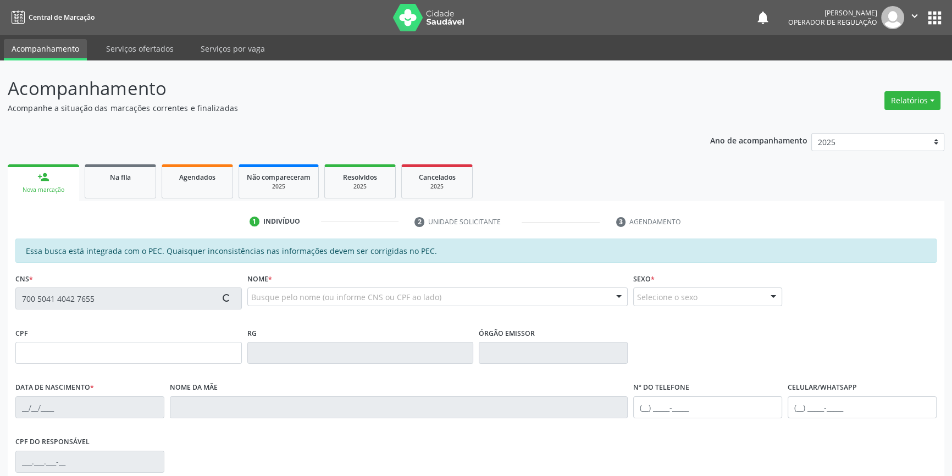
type input "038.412.938-24"
type input "12/03/1958"
type input "Agostinha Mariada Silva"
type input "(87) 3988-3027"
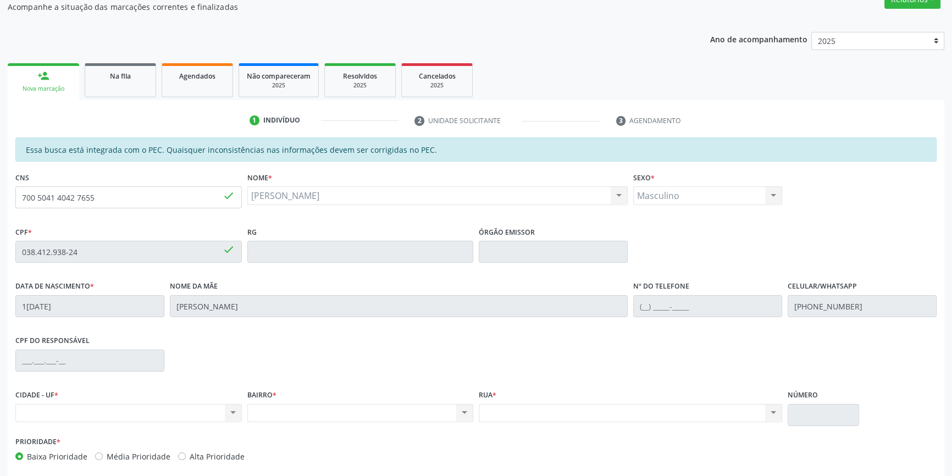
scroll to position [151, 0]
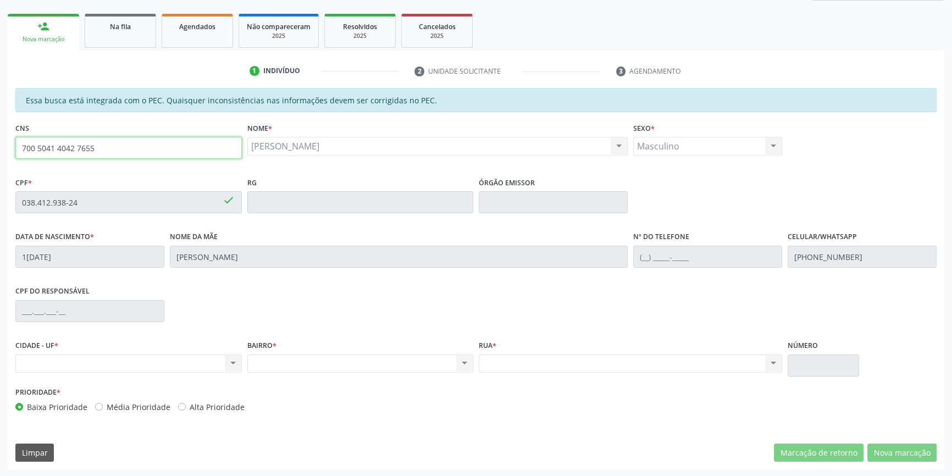
drag, startPoint x: 131, startPoint y: 153, endPoint x: 0, endPoint y: 151, distance: 131.3
click at [0, 151] on div "Acompanhamento Acompanhe a situação das marcações correntes e finalizadas Relat…" at bounding box center [476, 193] width 952 height 567
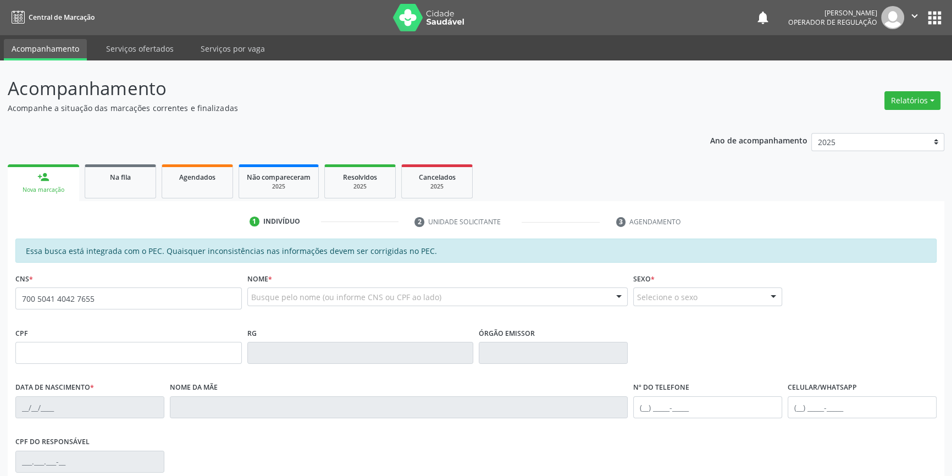
type input "700 5041 4042 7655"
type input "038.412.938-24"
type input "[DATE]"
type input "[PERSON_NAME]"
type input "[PHONE_NUMBER]"
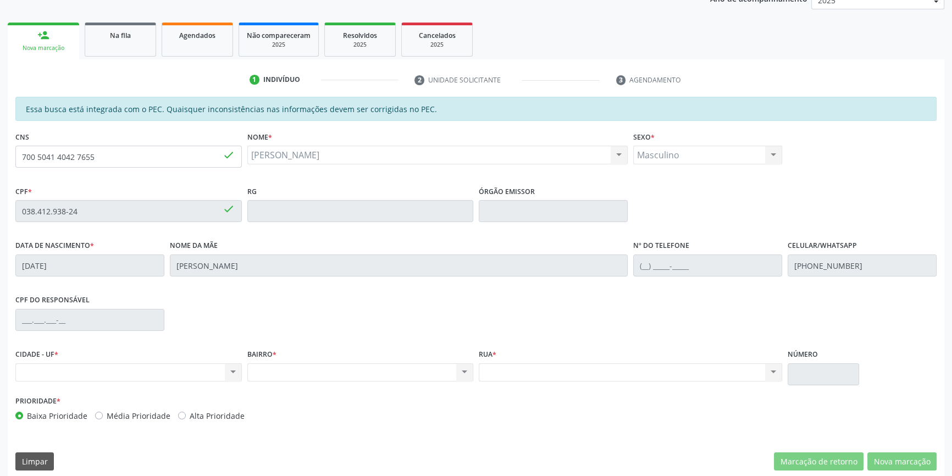
scroll to position [151, 0]
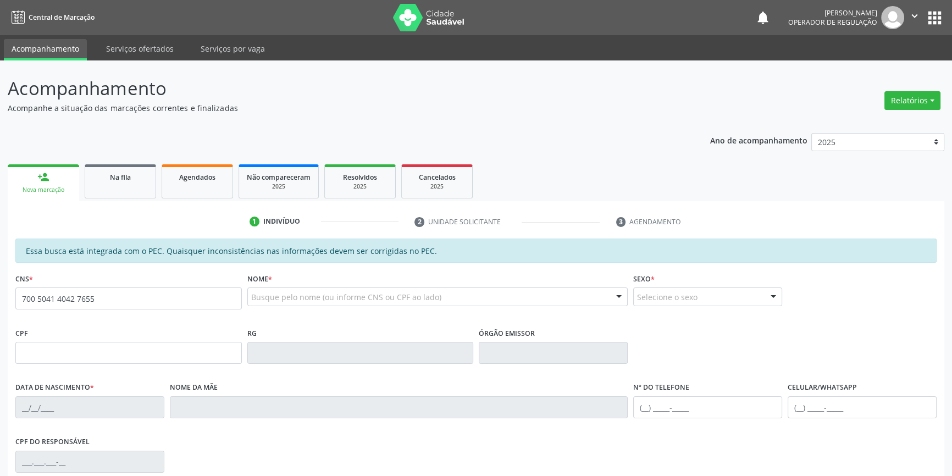
type input "700 5041 4042 7655"
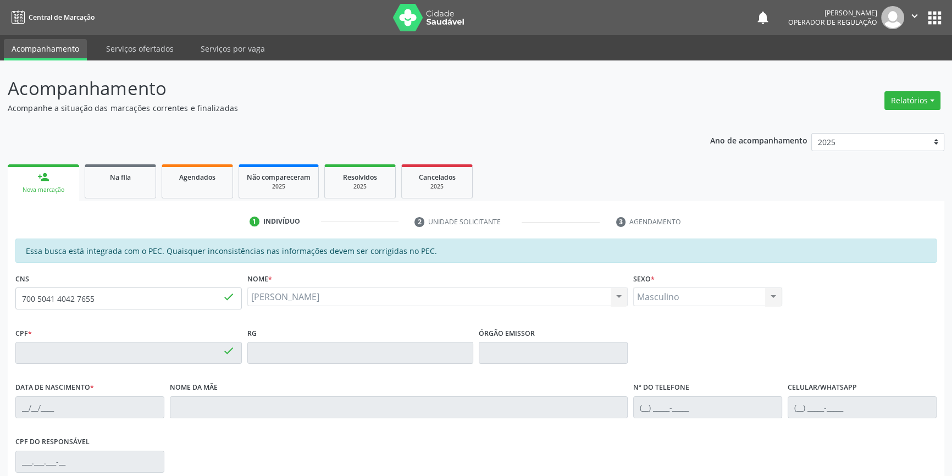
type input "038.412.938-24"
type input "[DATE]"
type input "[PERSON_NAME]"
type input "[PHONE_NUMBER]"
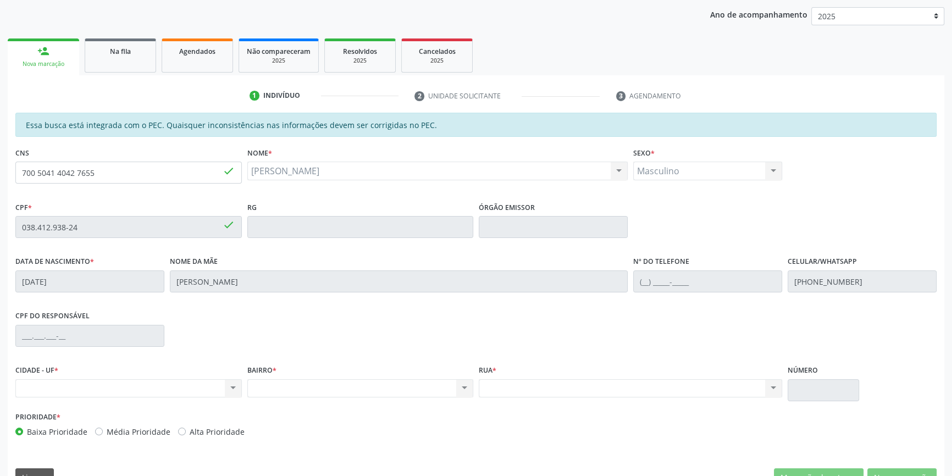
scroll to position [151, 0]
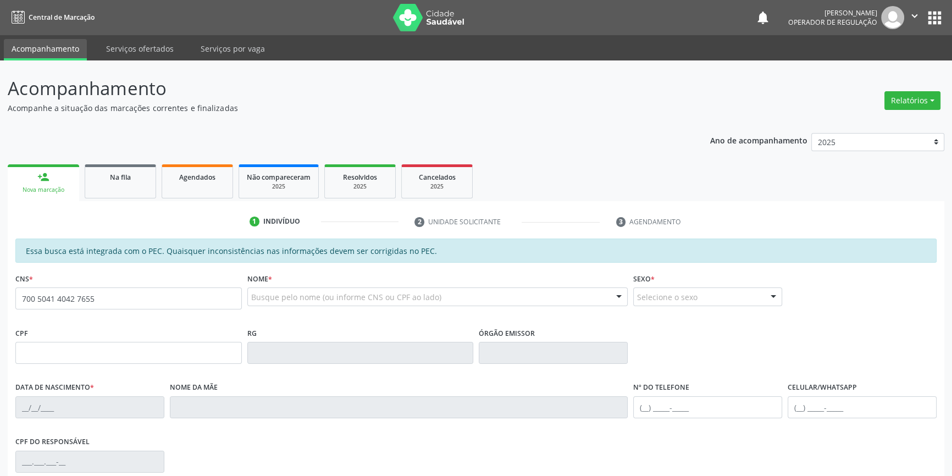
click at [119, 296] on input "700 5041 4042 7655" at bounding box center [128, 298] width 226 height 22
type input "700 5041 4042 7655"
type input "038.412.938-24"
type input "[DATE]"
type input "[PERSON_NAME]"
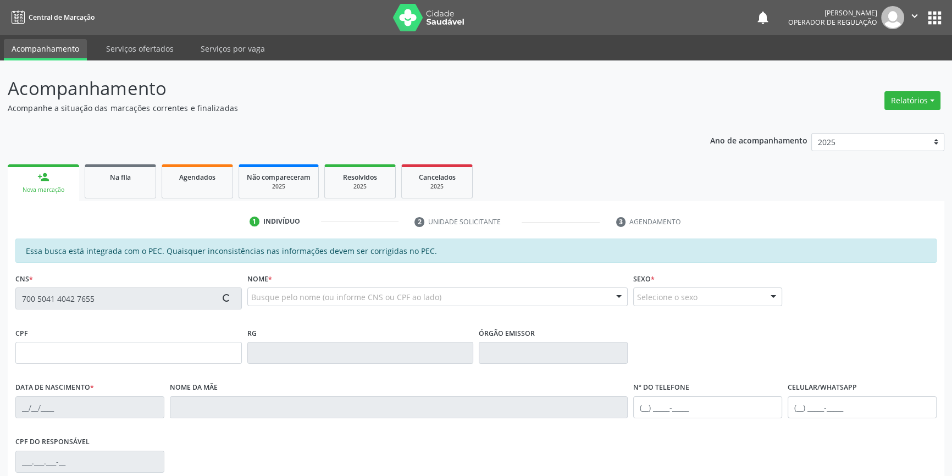
type input "[PHONE_NUMBER]"
type input "S/N"
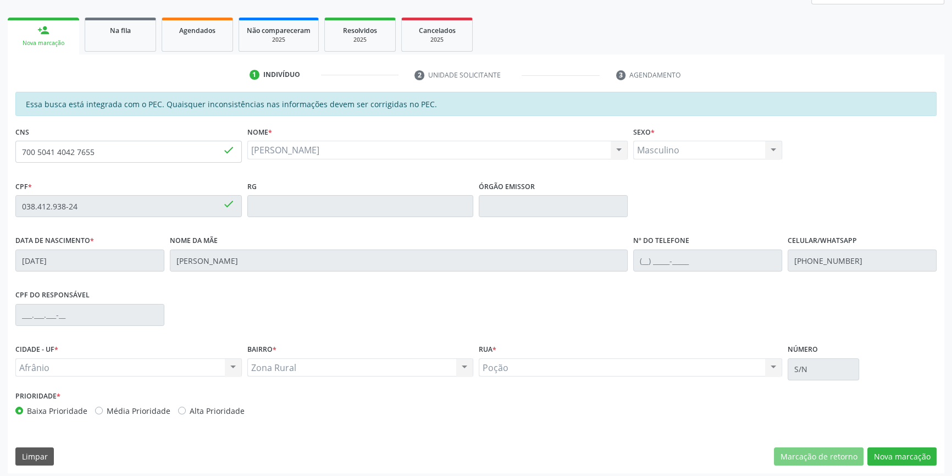
scroll to position [151, 0]
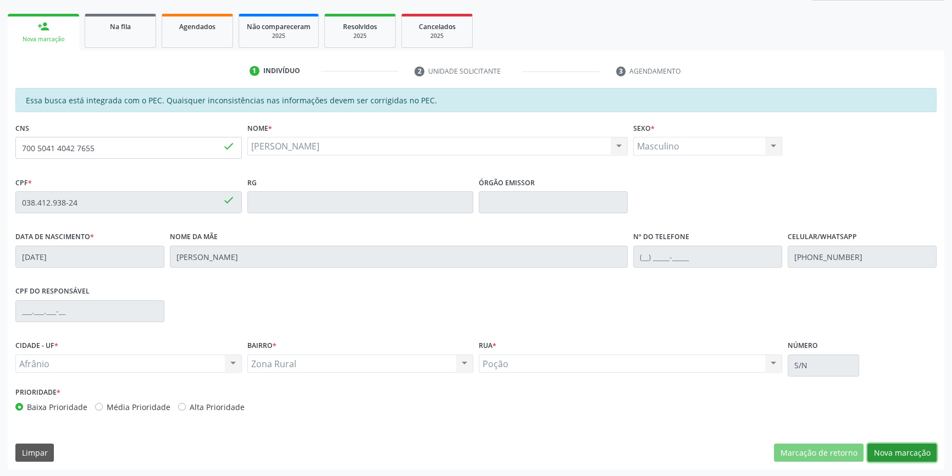
click at [913, 445] on button "Nova marcação" at bounding box center [901, 452] width 69 height 19
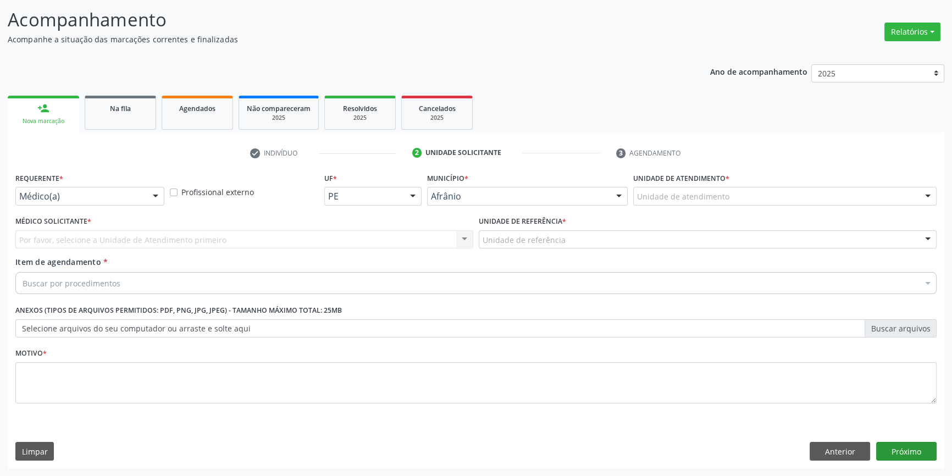
scroll to position [68, 0]
click at [716, 209] on div "Unidade de atendimento * Unidade de atendimento Academia da Saude de Afranio Ac…" at bounding box center [784, 192] width 309 height 43
click at [717, 204] on div "Unidade de atendimento" at bounding box center [784, 197] width 303 height 19
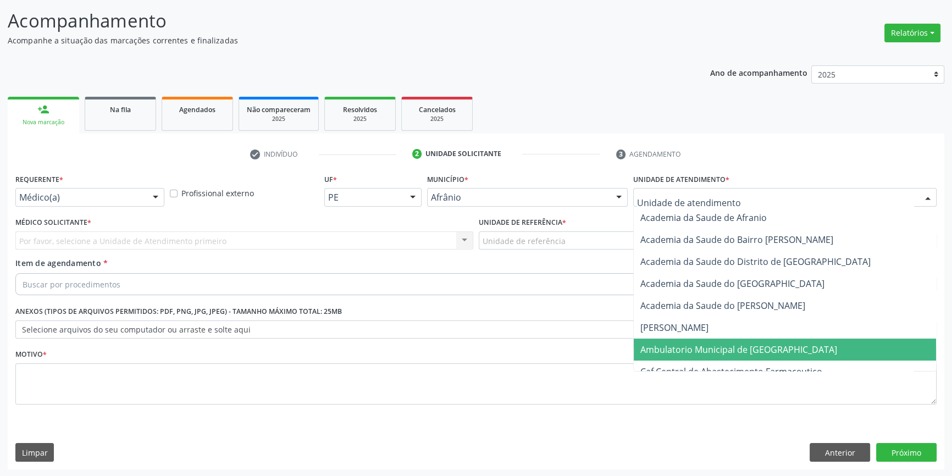
drag, startPoint x: 709, startPoint y: 349, endPoint x: 564, endPoint y: 253, distance: 174.0
click at [709, 350] on span "Ambulatorio Municipal de [GEOGRAPHIC_DATA]" at bounding box center [738, 349] width 197 height 12
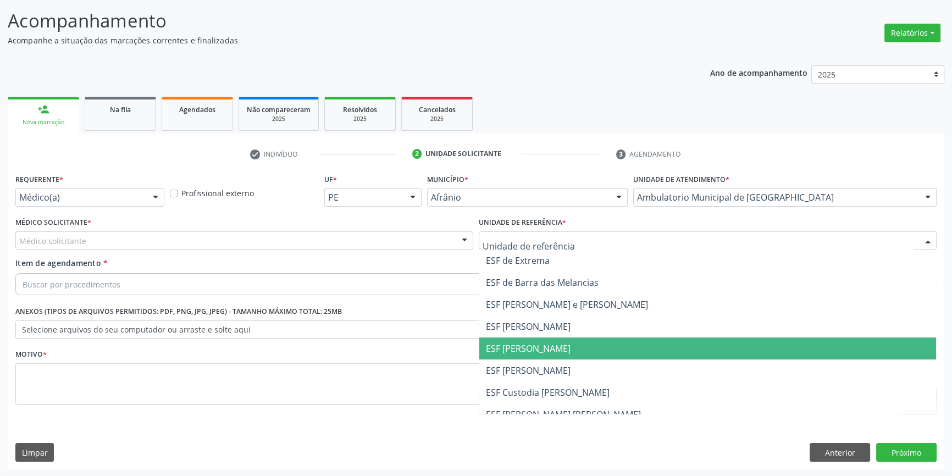
click at [525, 351] on span "ESF [PERSON_NAME]" at bounding box center [528, 348] width 85 height 12
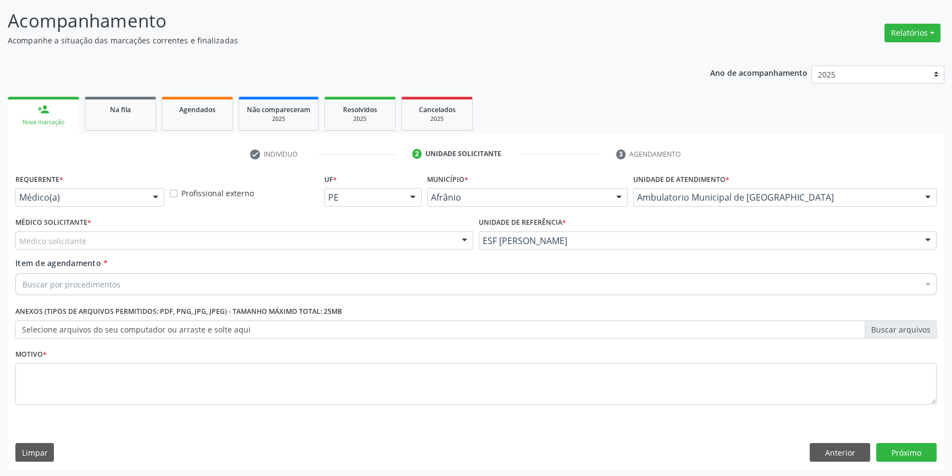
click at [333, 245] on div "Médico solicitante" at bounding box center [244, 240] width 458 height 19
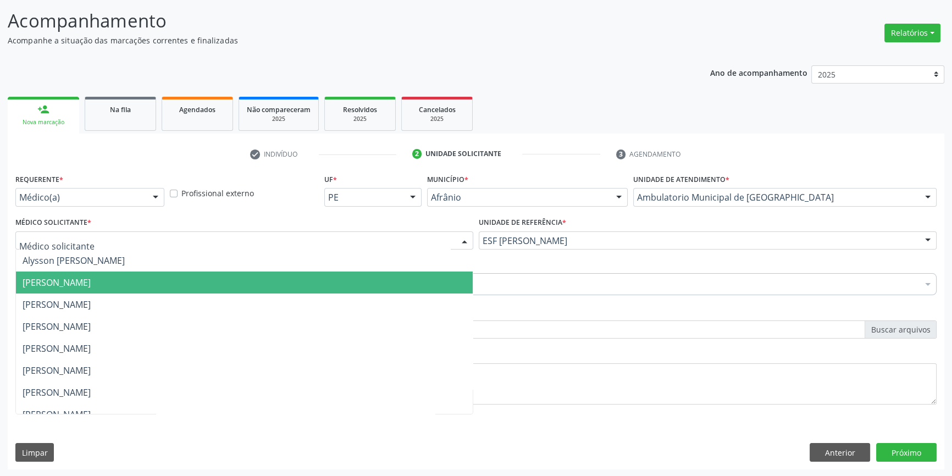
click at [244, 282] on span "[PERSON_NAME]" at bounding box center [244, 282] width 457 height 22
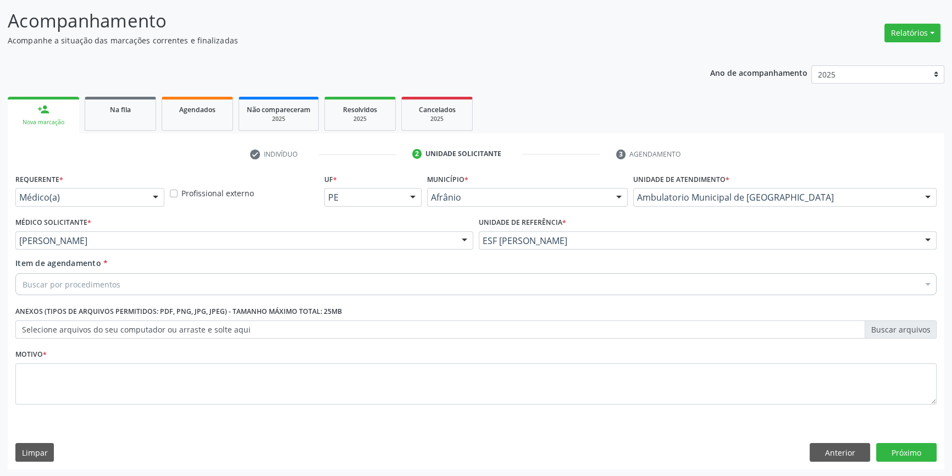
click at [225, 280] on div "Buscar por procedimentos" at bounding box center [475, 284] width 921 height 22
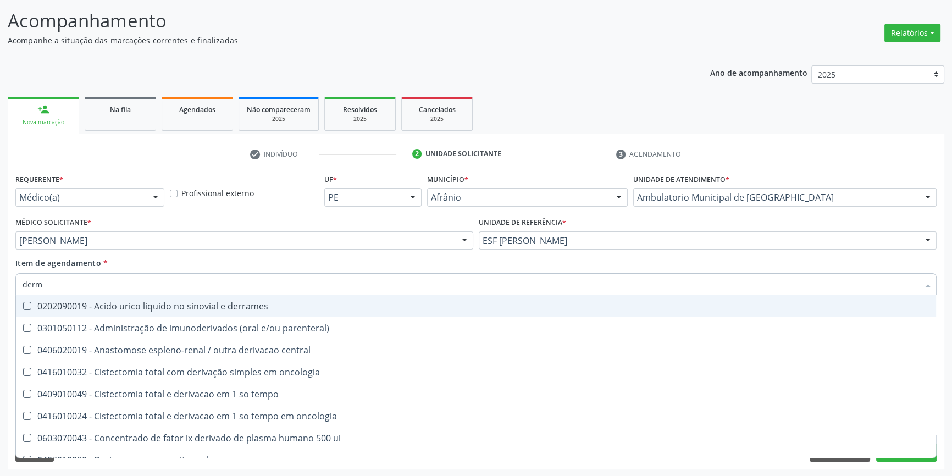
type input "derma"
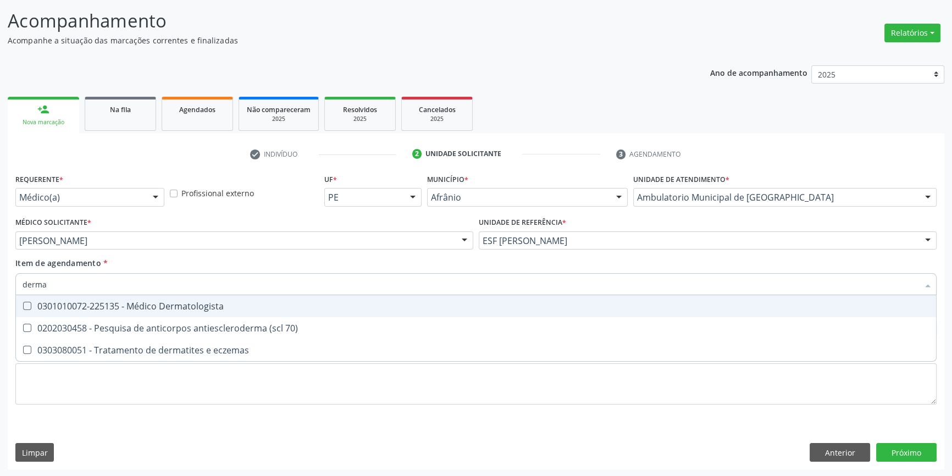
click at [188, 304] on div "0301010072-225135 - Médico Dermatologista" at bounding box center [476, 306] width 907 height 9
checkbox Dermatologista "true"
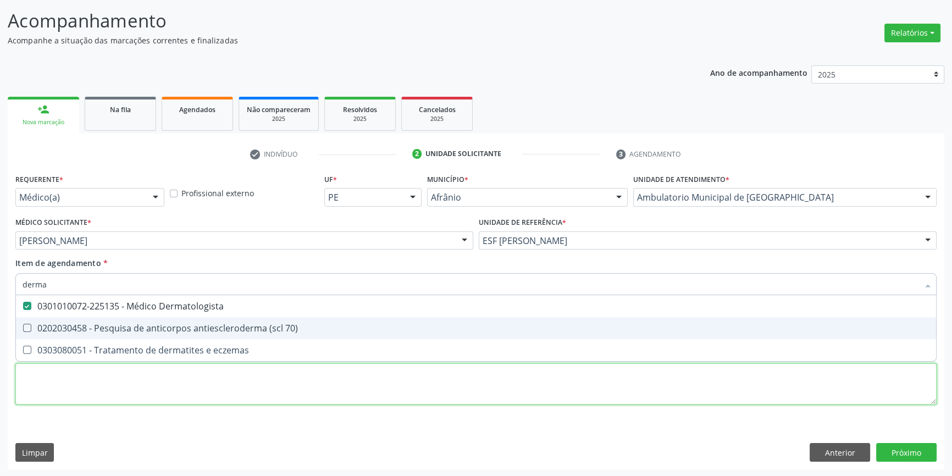
click at [154, 377] on div "Requerente * Médico(a) Médico(a) Enfermeiro(a) Paciente Nenhum resultado encont…" at bounding box center [475, 295] width 921 height 249
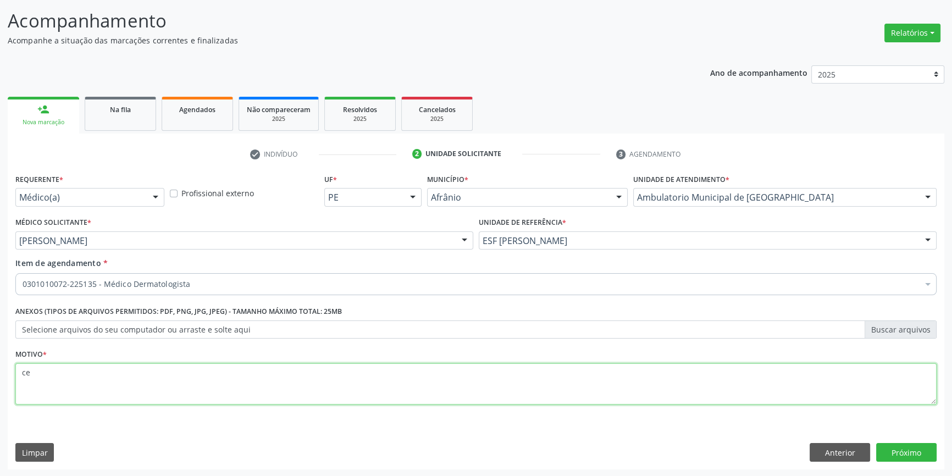
type textarea "cer"
paste textarea "arcinoma baso"
type textarea "carcinoma basocelular"
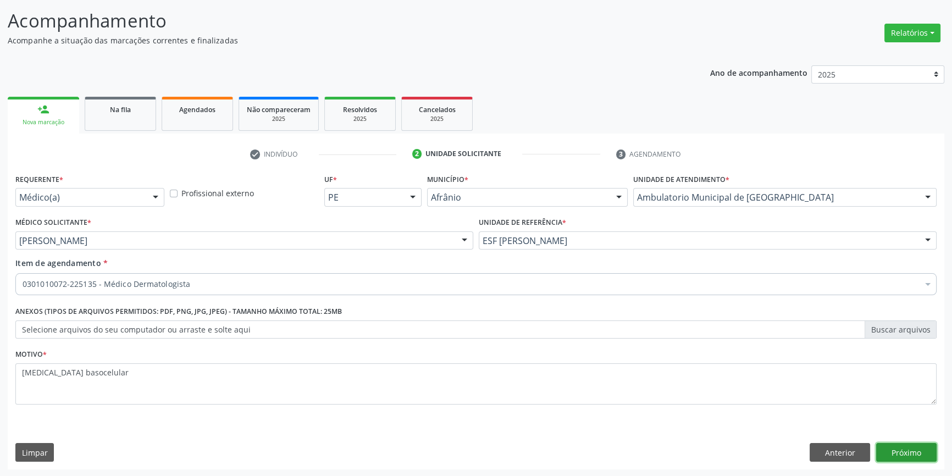
click at [907, 452] on button "Próximo" at bounding box center [906, 452] width 60 height 19
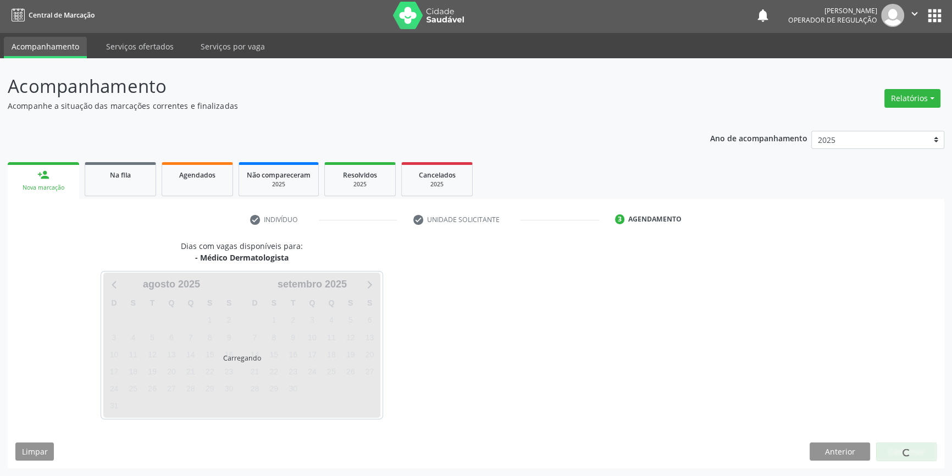
scroll to position [1, 0]
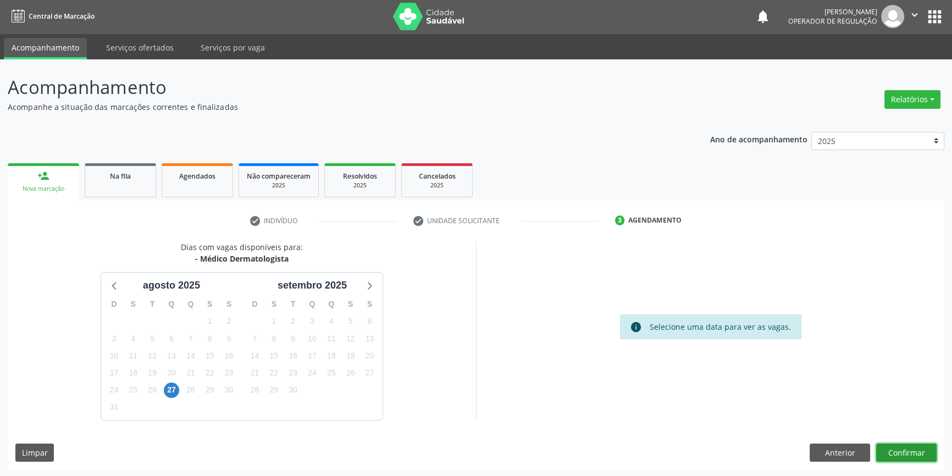
click at [909, 451] on button "Confirmar" at bounding box center [906, 452] width 60 height 19
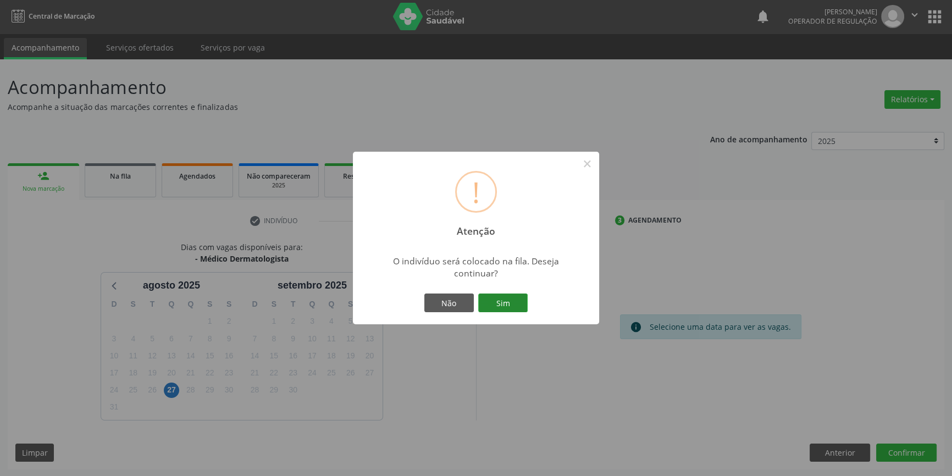
click at [510, 302] on button "Sim" at bounding box center [502, 302] width 49 height 19
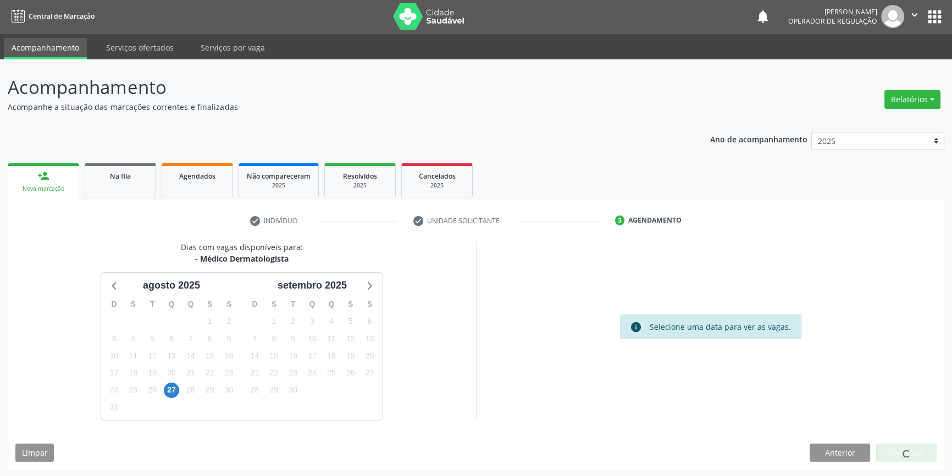
scroll to position [0, 0]
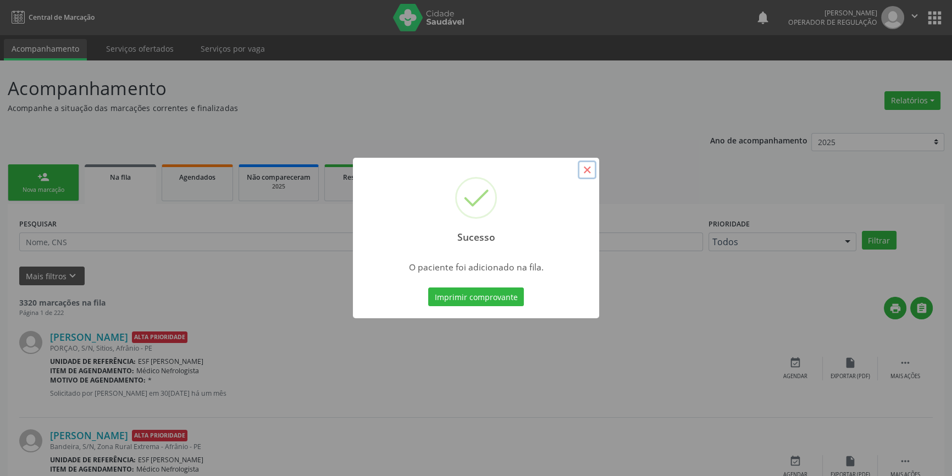
click at [592, 170] on button "×" at bounding box center [586, 169] width 19 height 19
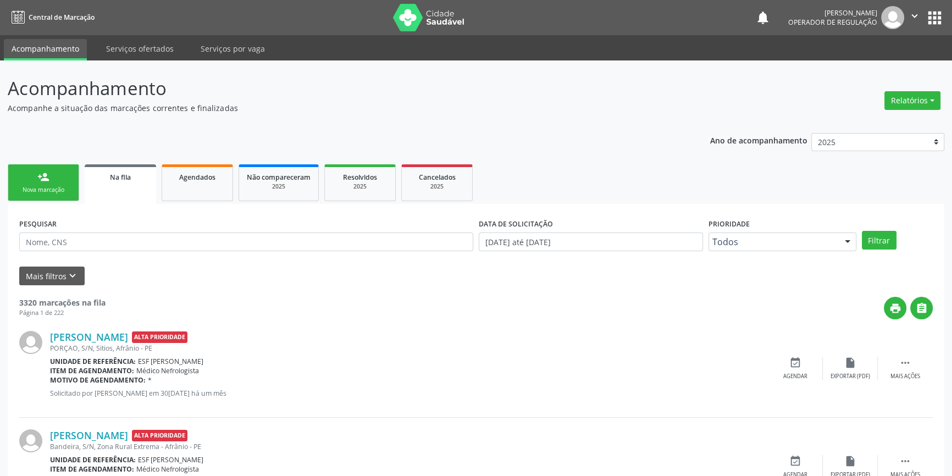
click at [40, 188] on div "Nova marcação" at bounding box center [43, 190] width 55 height 8
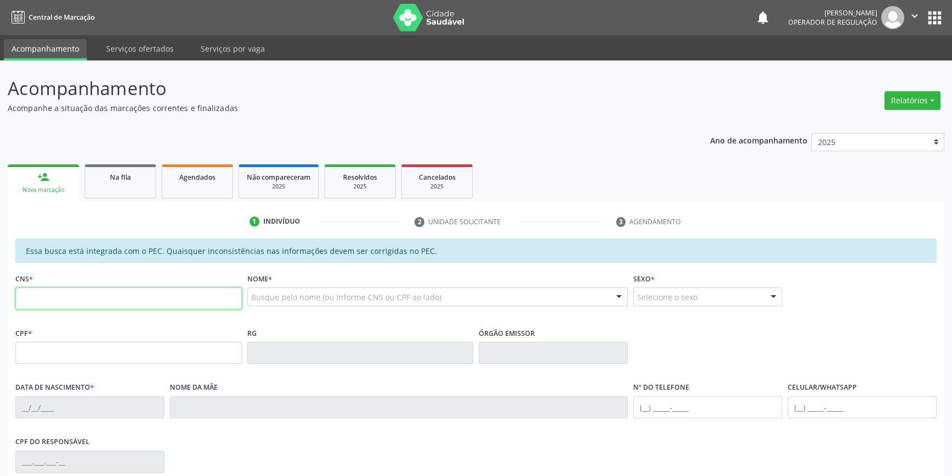
click at [79, 308] on input "text" at bounding box center [128, 298] width 226 height 22
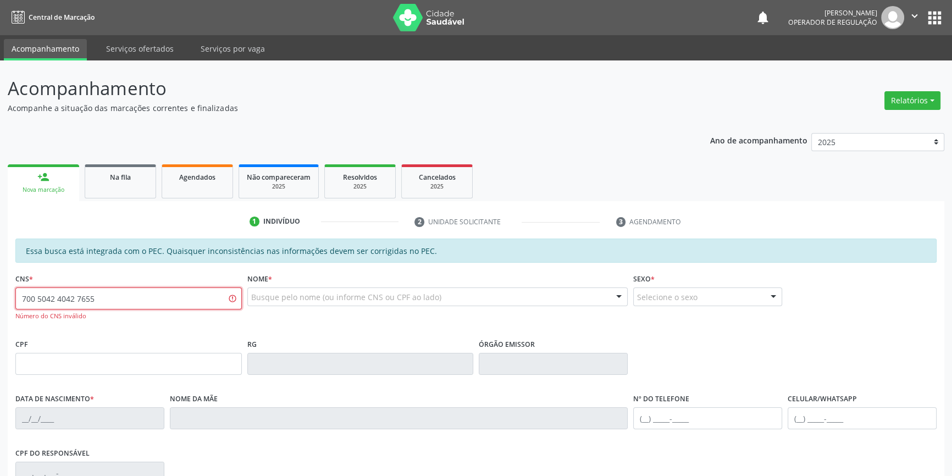
drag, startPoint x: 121, startPoint y: 296, endPoint x: 0, endPoint y: 302, distance: 121.0
click at [0, 302] on div "Acompanhamento Acompanhe a situação das marcações correntes e finalizadas Relat…" at bounding box center [476, 349] width 952 height 578
paste input "1"
type input "700 5041 4042 7655"
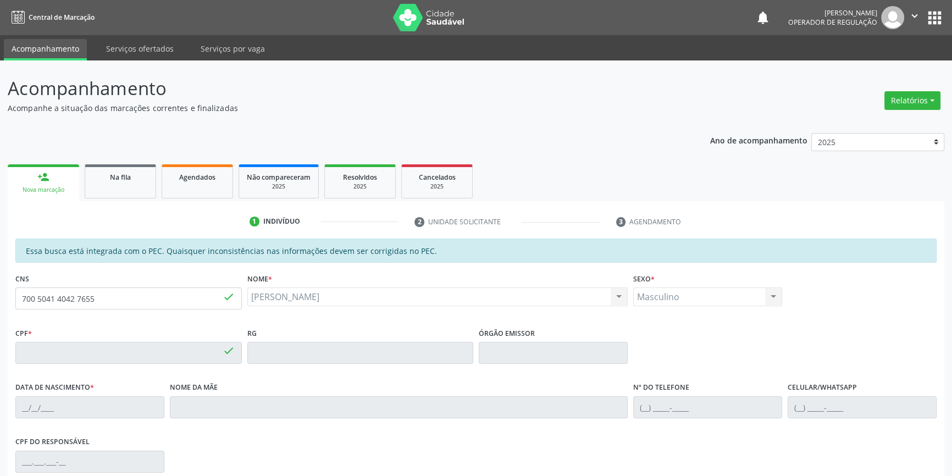
type input "038.412.938-24"
type input "12/03/1958"
type input "Agostinha Mariada Silva"
type input "(87) 3988-3027"
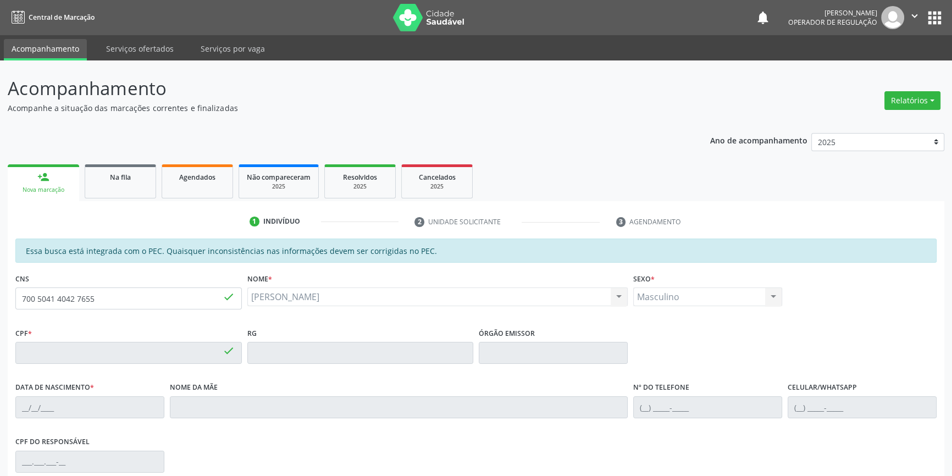
type input "042.927.754-78"
type input "S/N"
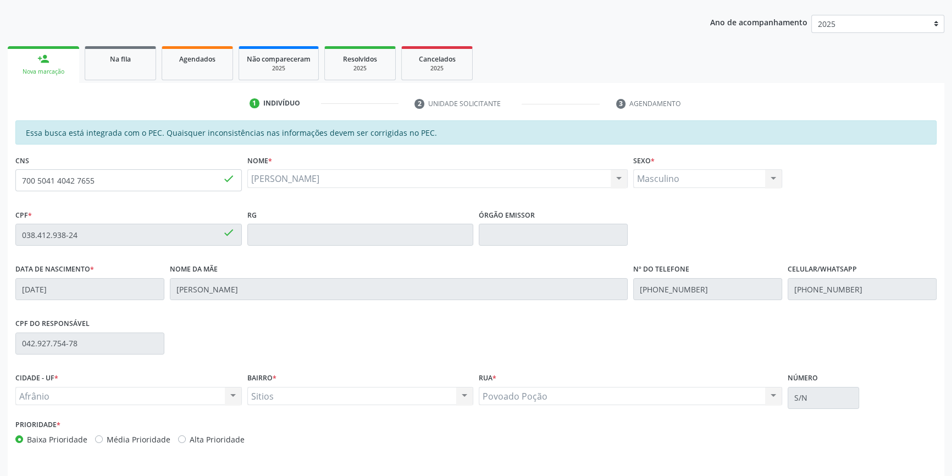
scroll to position [151, 0]
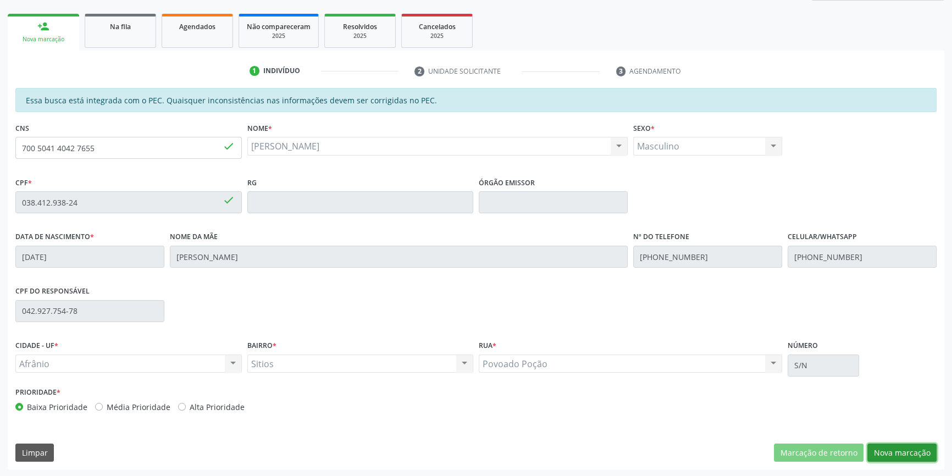
click at [895, 456] on button "Nova marcação" at bounding box center [901, 452] width 69 height 19
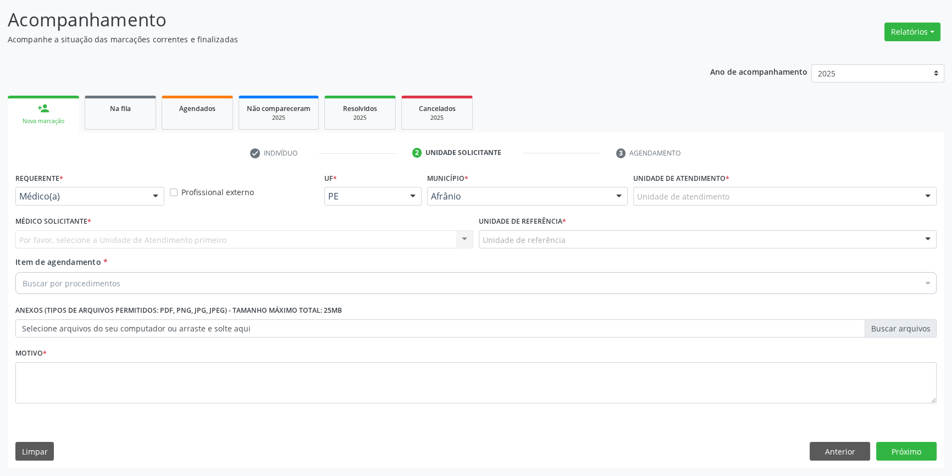
scroll to position [68, 0]
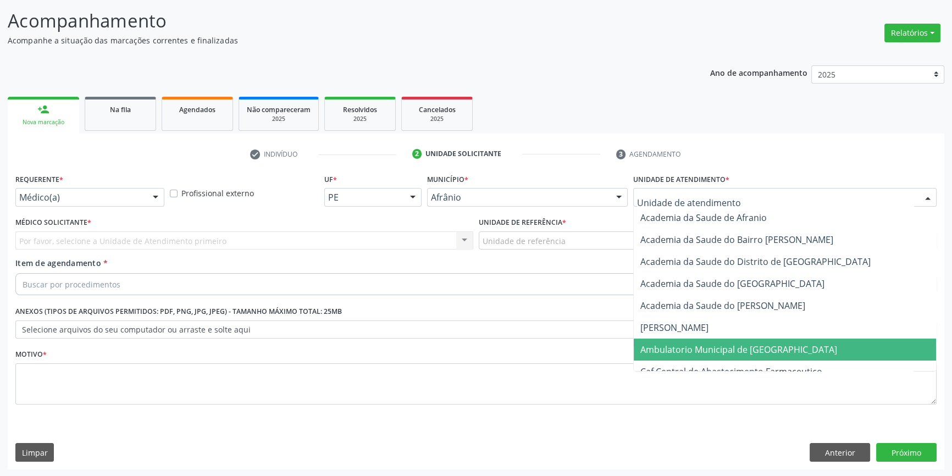
click at [715, 349] on span "Ambulatorio Municipal de [GEOGRAPHIC_DATA]" at bounding box center [738, 349] width 197 height 12
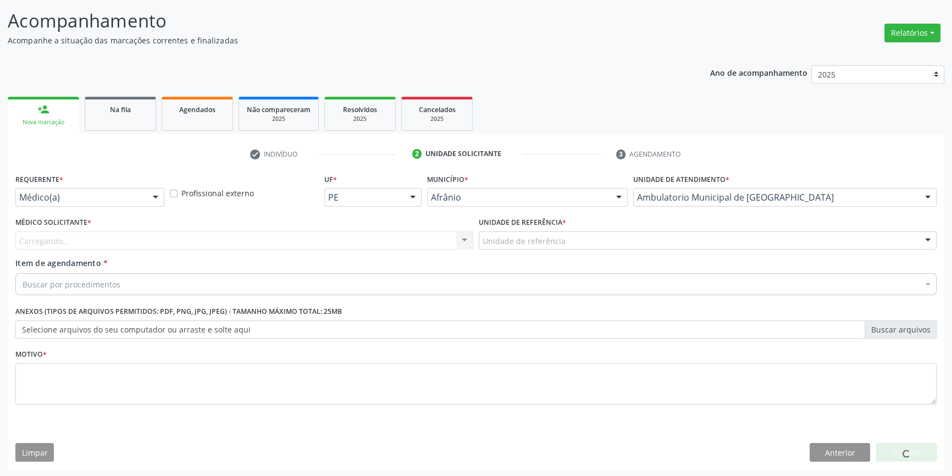
drag, startPoint x: 568, startPoint y: 241, endPoint x: 564, endPoint y: 247, distance: 7.6
click at [568, 241] on div "Unidade de referência" at bounding box center [708, 240] width 458 height 19
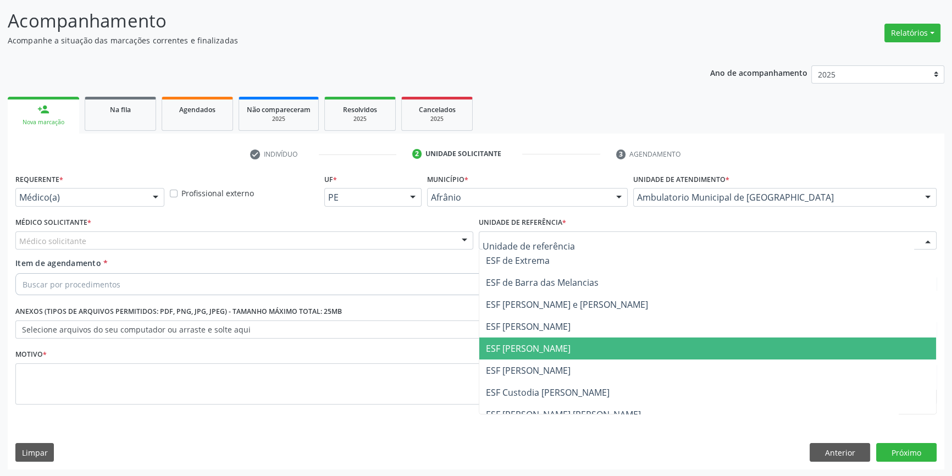
click at [526, 348] on span "ESF [PERSON_NAME]" at bounding box center [528, 348] width 85 height 12
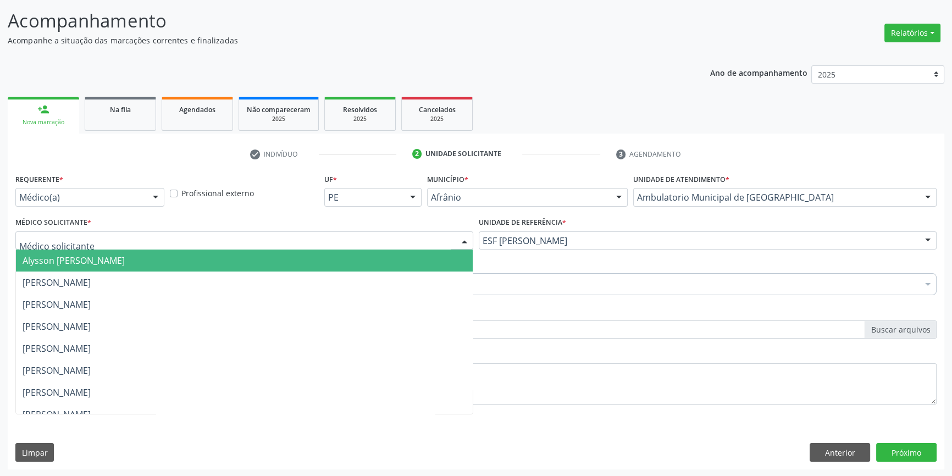
click at [324, 231] on div at bounding box center [244, 240] width 458 height 19
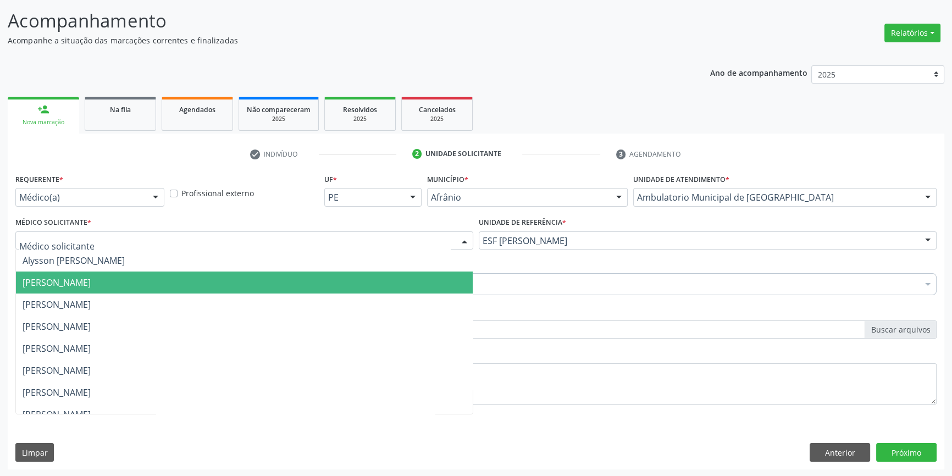
click at [176, 275] on span "Bruno Saraiva Bezerra Medrado" at bounding box center [244, 282] width 457 height 22
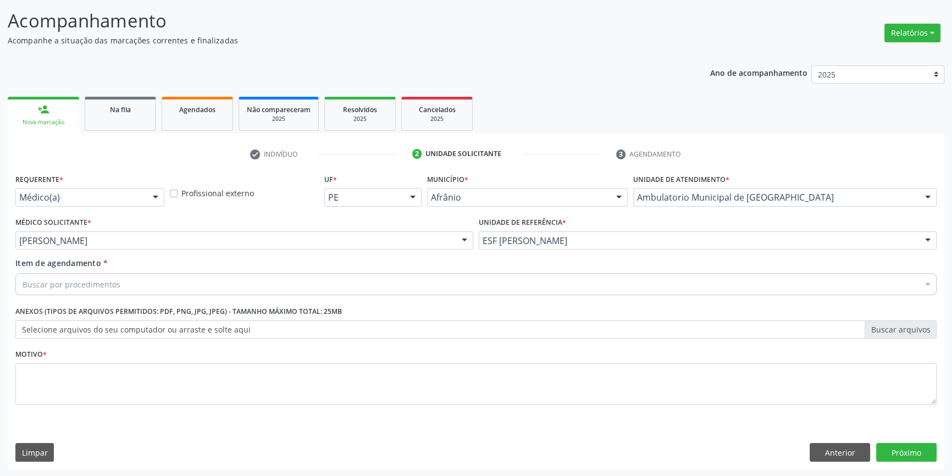
click at [169, 279] on div "Buscar por procedimentos" at bounding box center [475, 284] width 921 height 22
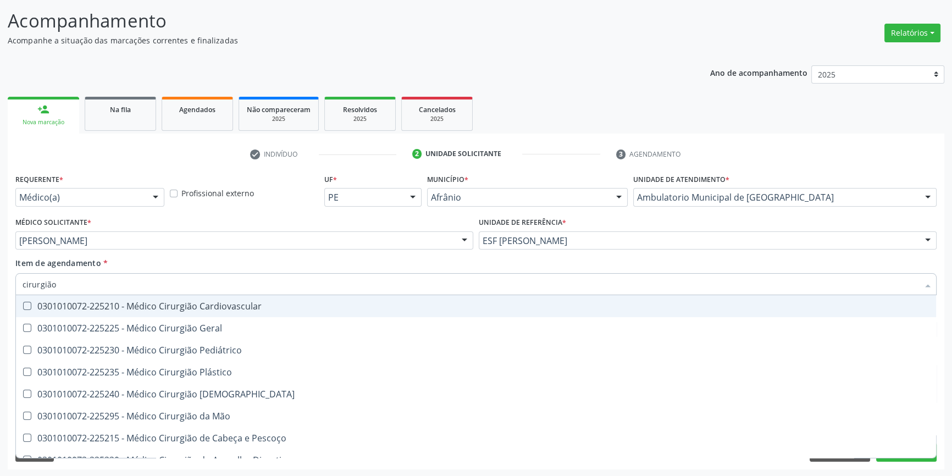
type input "cirurgião"
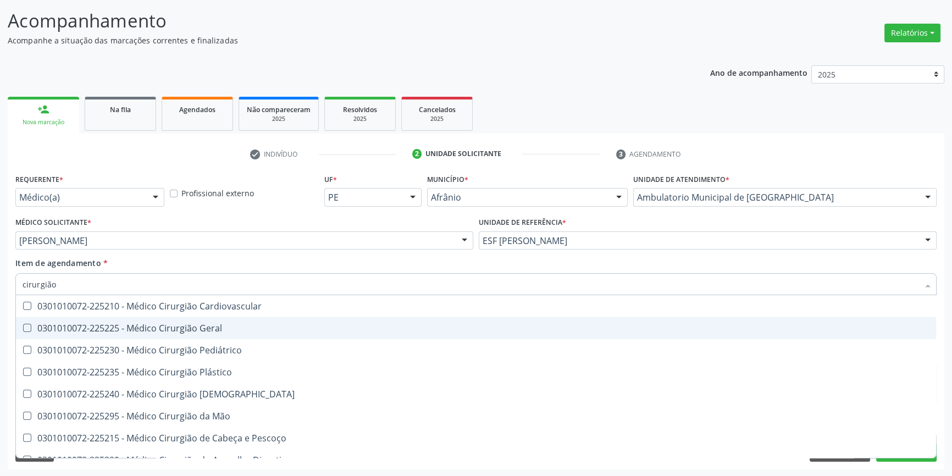
click at [191, 326] on div "0301010072-225225 - Médico Cirurgião Geral" at bounding box center [476, 328] width 907 height 9
checkbox Geral "true"
click at [208, 249] on div "Médico Solicitante * Bruno Saraiva Bezerra Medrado Alysson Rodrigo Ferreira Cav…" at bounding box center [244, 235] width 463 height 43
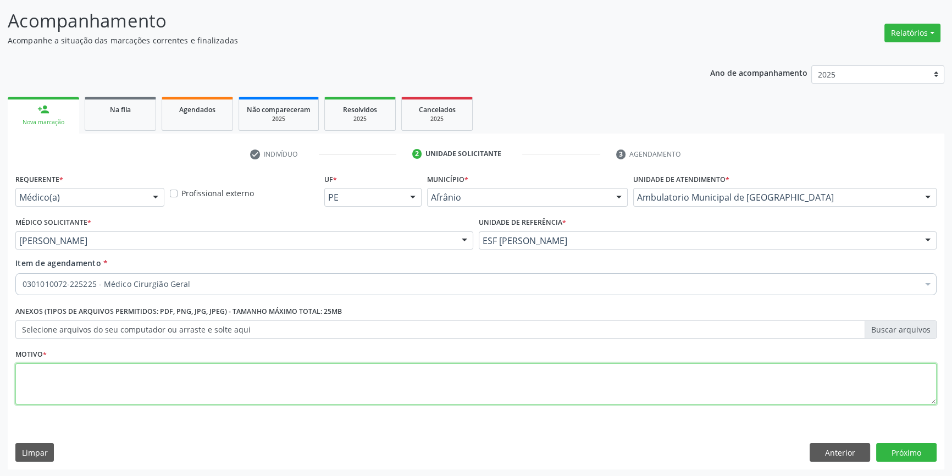
click at [181, 376] on textarea at bounding box center [475, 384] width 921 height 42
paste textarea "carcinoma basocelular"
type textarea "carcinoma basocelular"
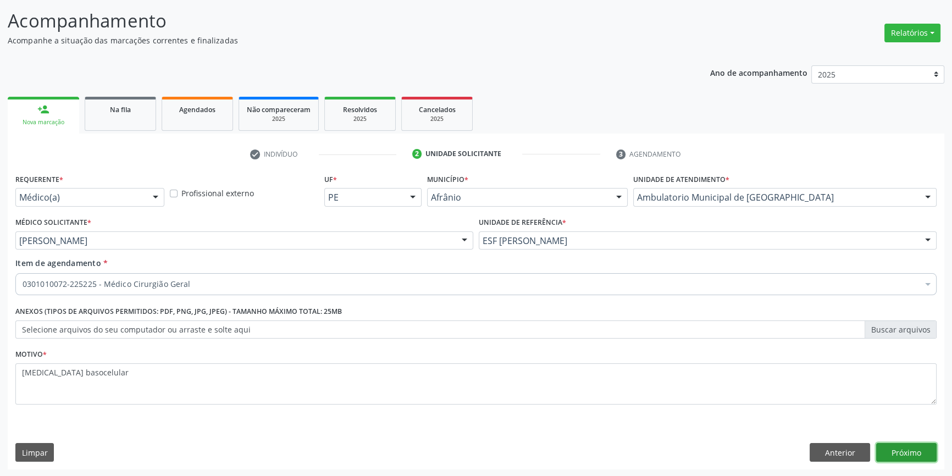
click at [932, 451] on button "Próximo" at bounding box center [906, 452] width 60 height 19
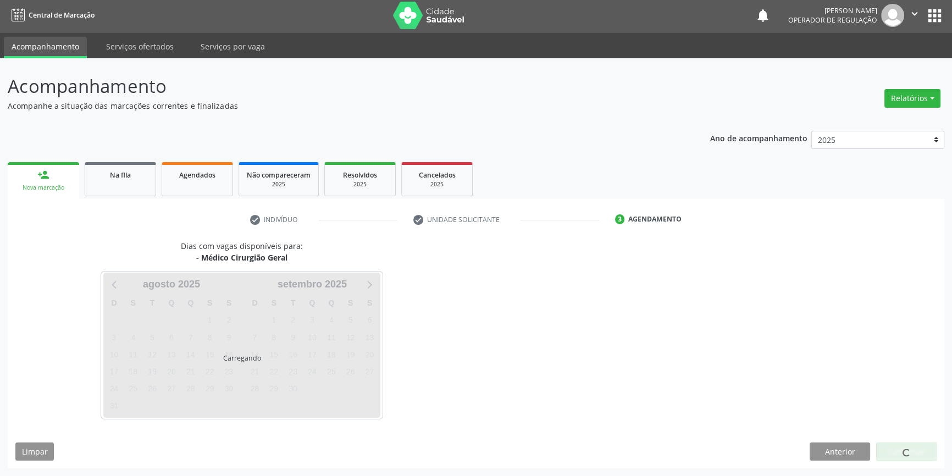
scroll to position [1, 0]
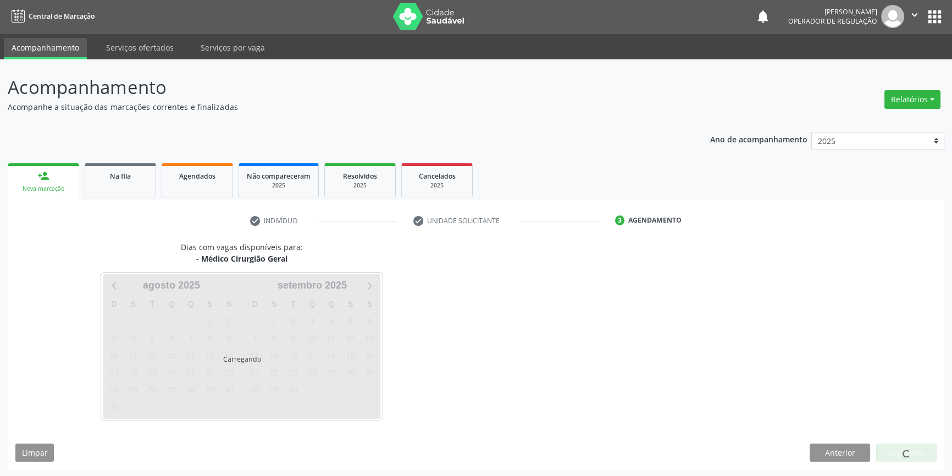
click at [932, 451] on div at bounding box center [906, 452] width 60 height 19
click at [923, 451] on div at bounding box center [906, 452] width 60 height 19
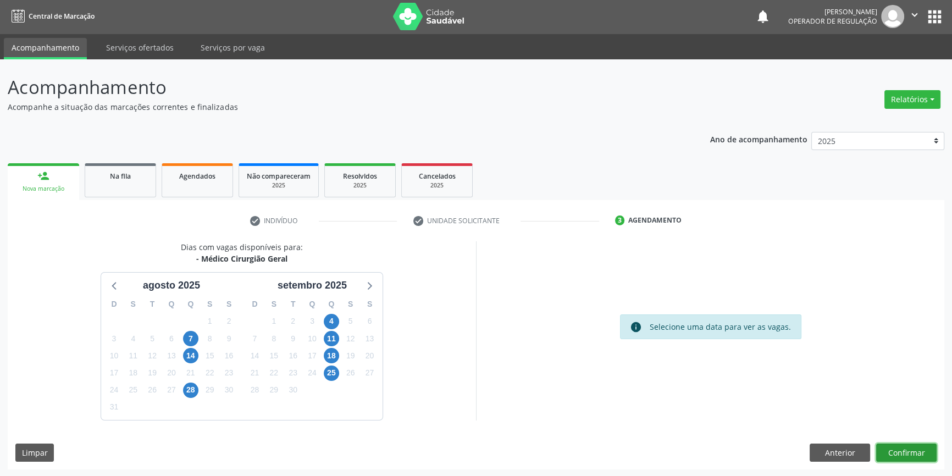
click at [923, 451] on button "Confirmar" at bounding box center [906, 452] width 60 height 19
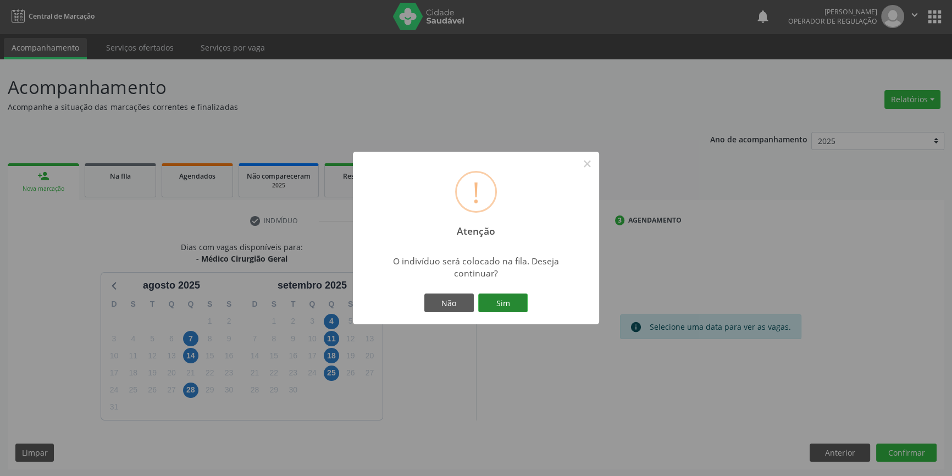
click at [498, 297] on button "Sim" at bounding box center [502, 302] width 49 height 19
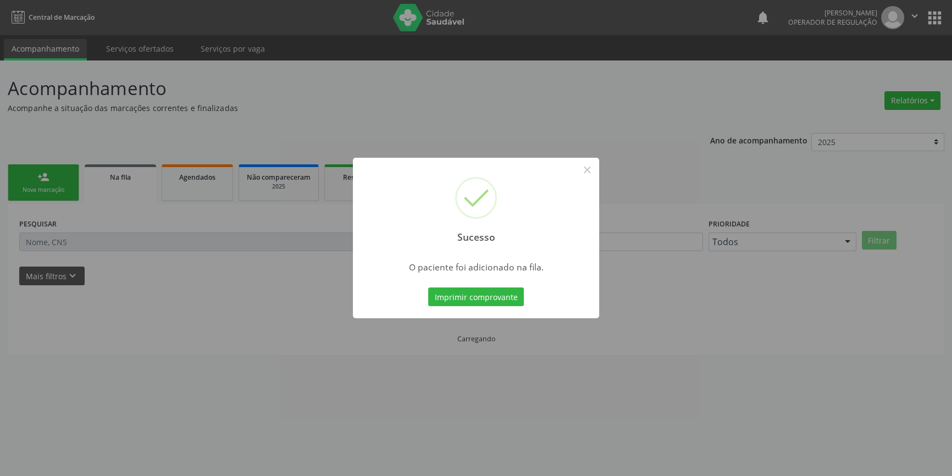
scroll to position [0, 0]
drag, startPoint x: 590, startPoint y: 164, endPoint x: 421, endPoint y: 191, distance: 170.3
click at [590, 163] on button "×" at bounding box center [590, 169] width 19 height 19
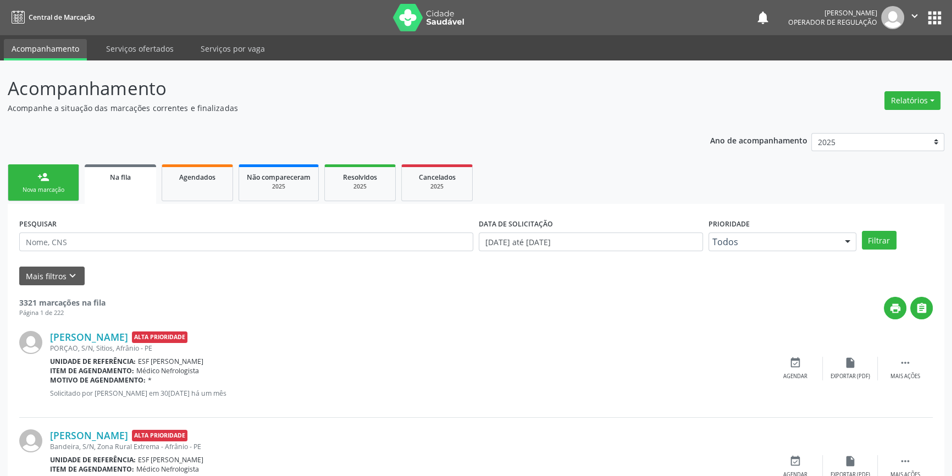
click at [65, 185] on link "person_add Nova marcação" at bounding box center [43, 182] width 71 height 37
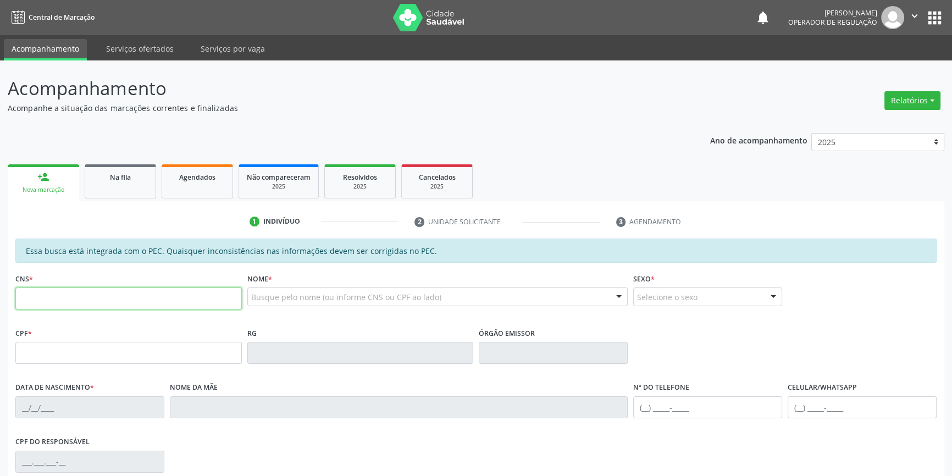
click at [71, 294] on input "text" at bounding box center [128, 298] width 226 height 22
type input "703 4022 2099 2913"
type input "20/10/1957"
type input "Maria Cirila da Conceição"
type input "S/N"
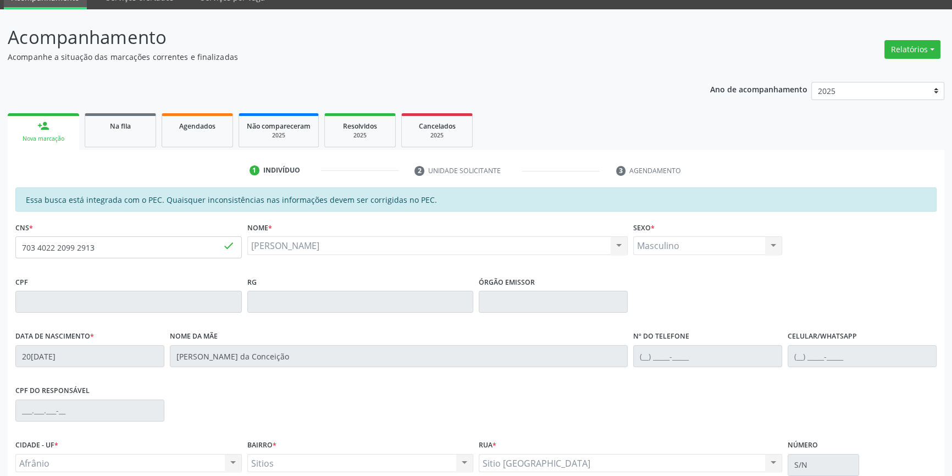
scroll to position [151, 0]
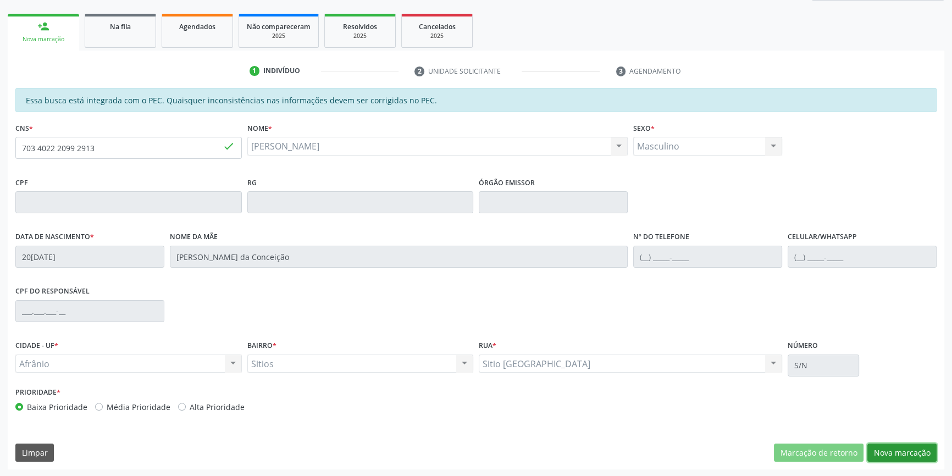
click at [890, 449] on button "Nova marcação" at bounding box center [901, 452] width 69 height 19
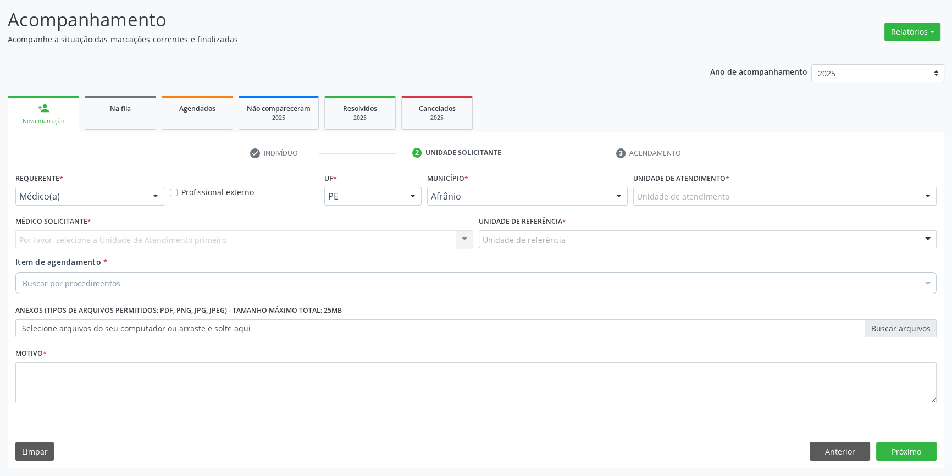
scroll to position [68, 0]
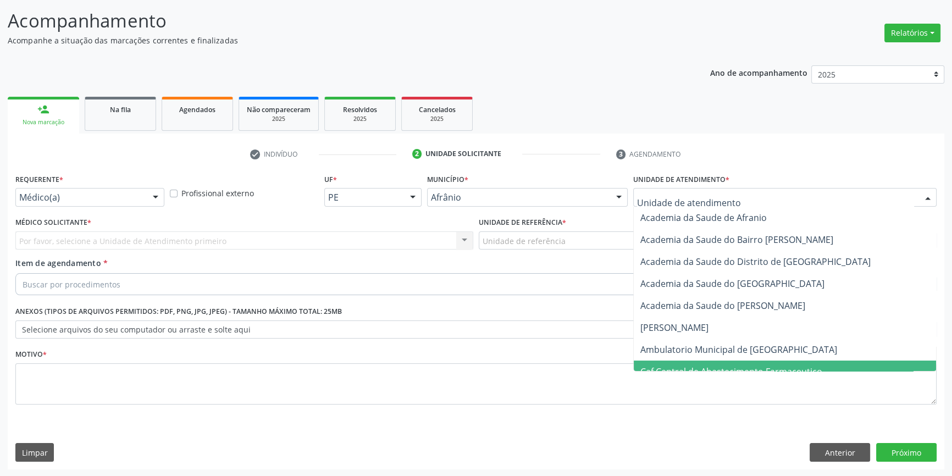
click at [714, 360] on span "Caf Central de Abastecimento Farmaceutico" at bounding box center [785, 371] width 302 height 22
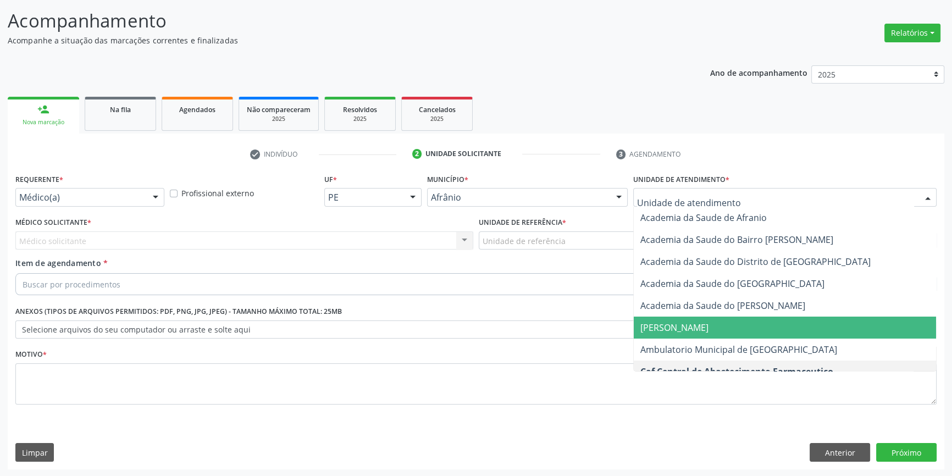
click at [690, 339] on span "Ambulatorio Municipal de [GEOGRAPHIC_DATA]" at bounding box center [785, 349] width 302 height 22
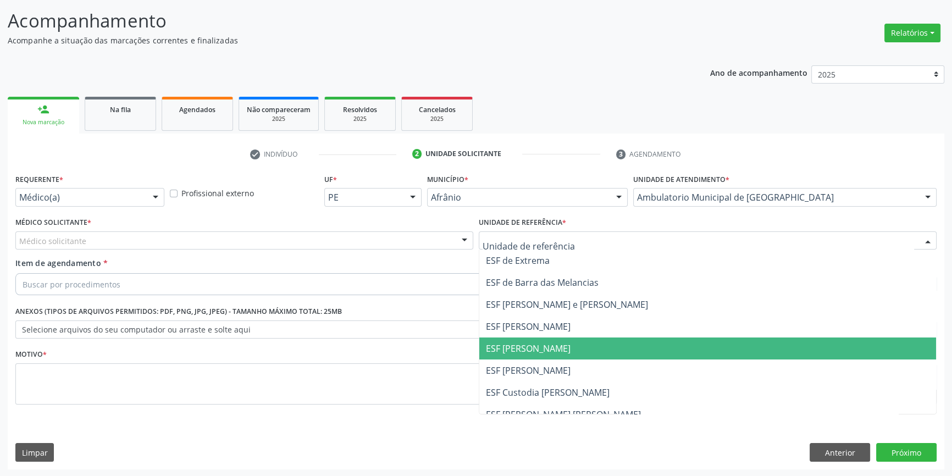
click at [536, 340] on span "ESF [PERSON_NAME]" at bounding box center [707, 348] width 457 height 22
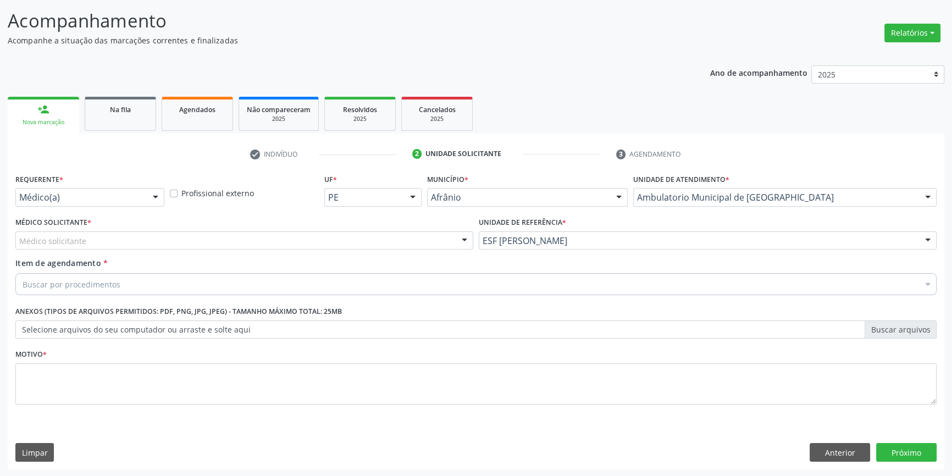
click at [287, 232] on div "Médico solicitante" at bounding box center [244, 240] width 458 height 19
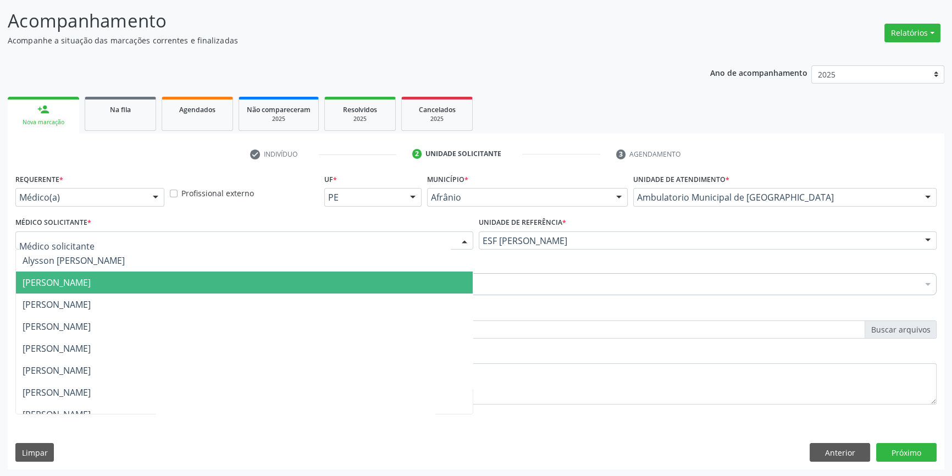
click at [91, 276] on span "[PERSON_NAME]" at bounding box center [57, 282] width 68 height 12
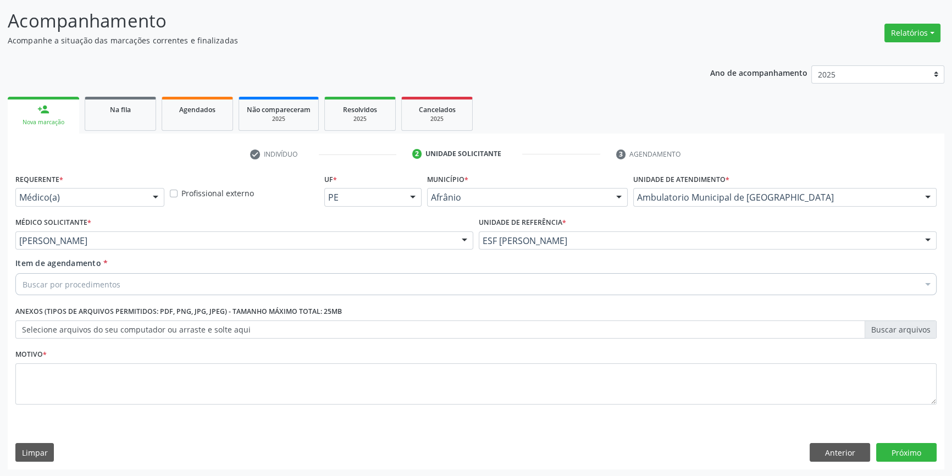
click at [120, 283] on div "Buscar por procedimentos" at bounding box center [475, 284] width 921 height 22
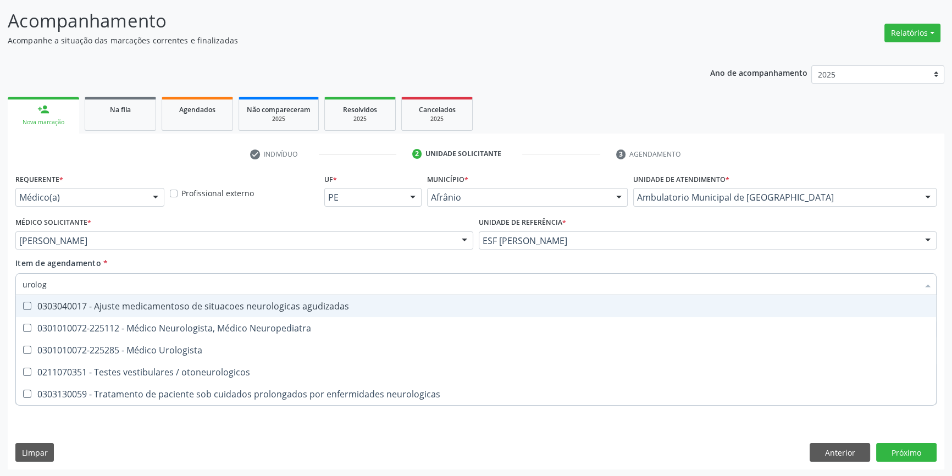
type input "urologi"
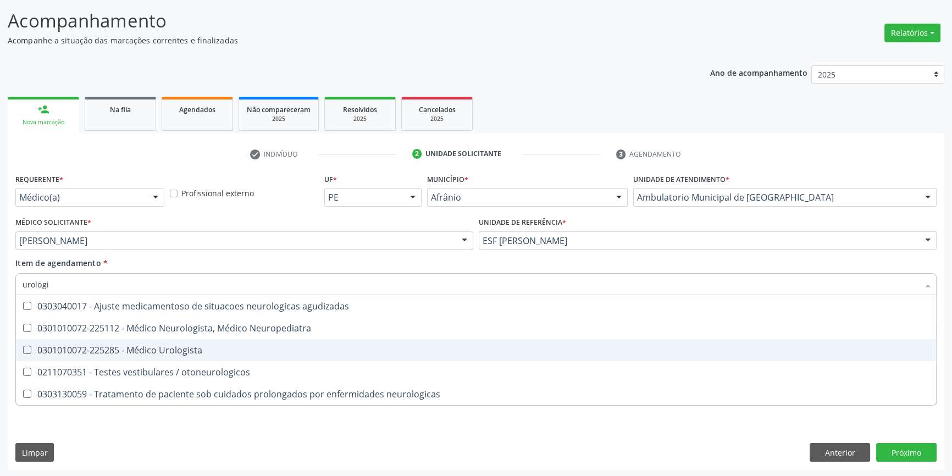
click at [158, 346] on div "0301010072-225285 - Médico Urologista" at bounding box center [476, 350] width 907 height 9
checkbox Urologista "true"
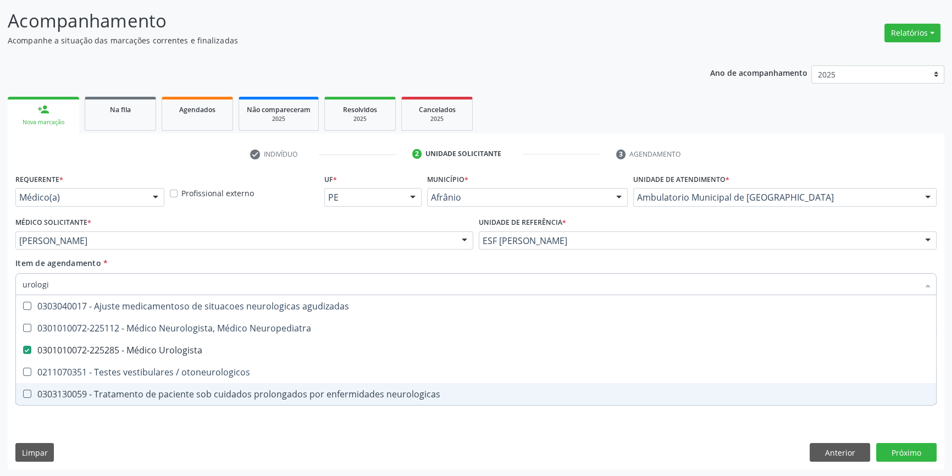
click at [127, 416] on div "Requerente * Médico(a) Médico(a) Enfermeiro(a) Paciente Nenhum resultado encont…" at bounding box center [475, 295] width 921 height 249
checkbox Neuropediatra "true"
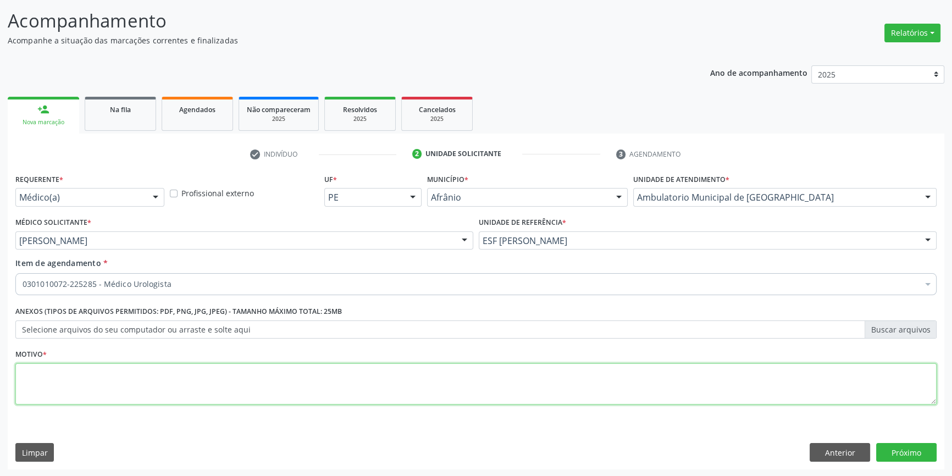
click at [120, 385] on textarea at bounding box center [475, 384] width 921 height 42
click at [34, 370] on textarea "pasmuito elevado" at bounding box center [475, 384] width 921 height 42
type textarea "psa muito elevado"
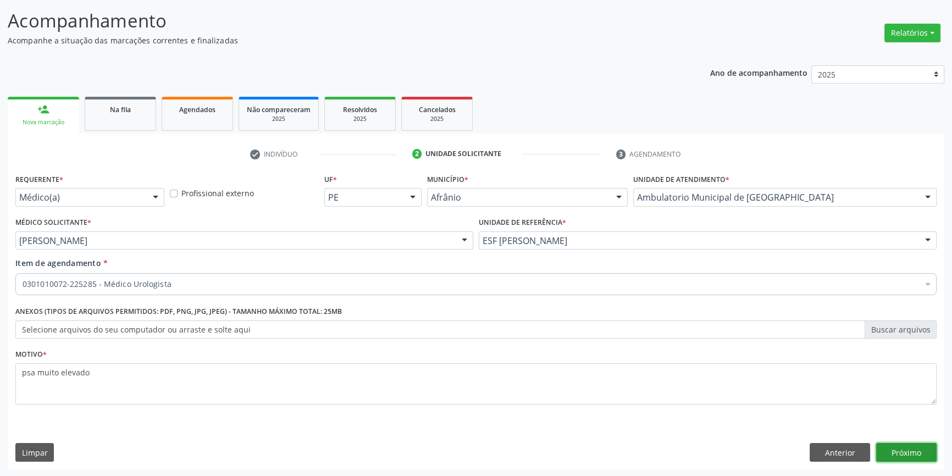
click at [913, 453] on button "Próximo" at bounding box center [906, 452] width 60 height 19
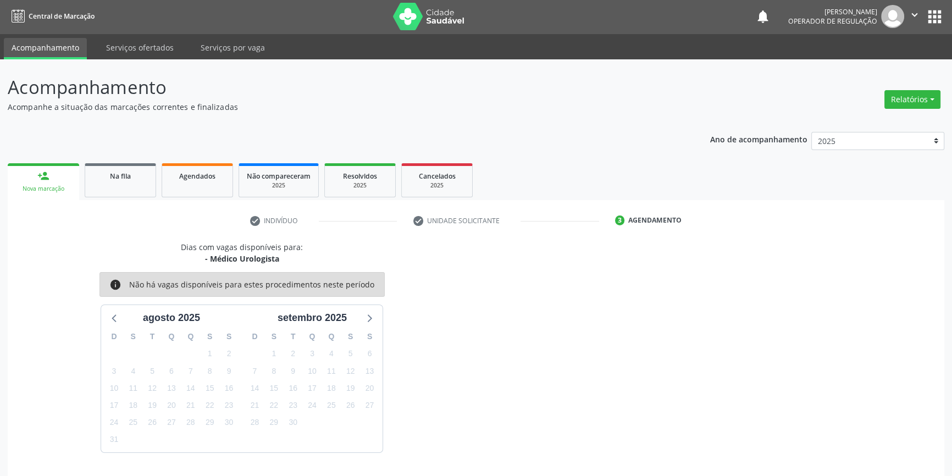
scroll to position [34, 0]
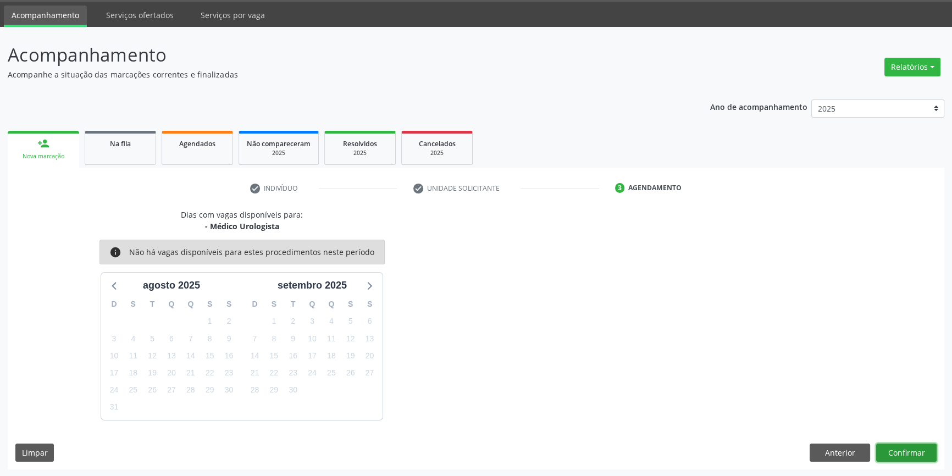
click at [901, 450] on button "Confirmar" at bounding box center [906, 452] width 60 height 19
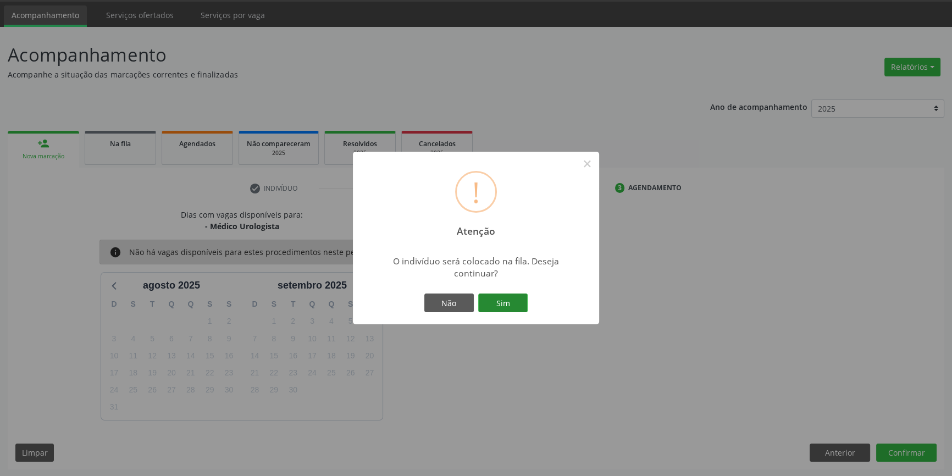
click at [524, 301] on button "Sim" at bounding box center [502, 302] width 49 height 19
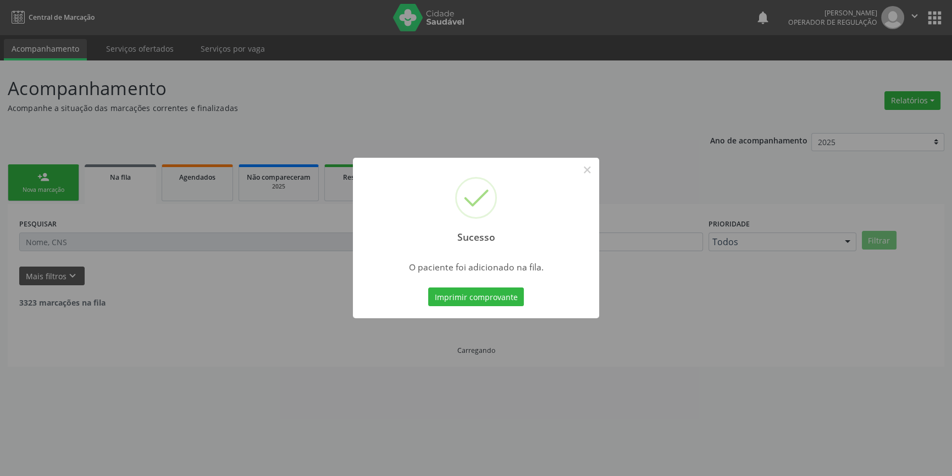
scroll to position [0, 0]
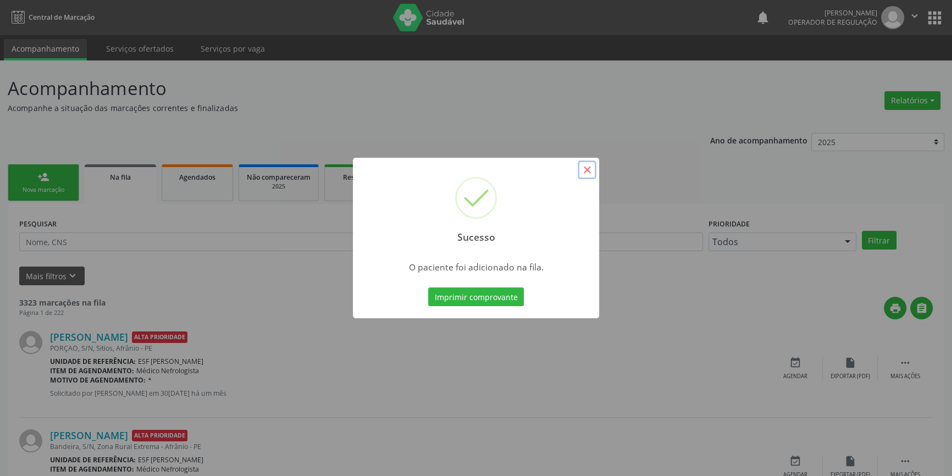
click at [591, 170] on button "×" at bounding box center [586, 169] width 19 height 19
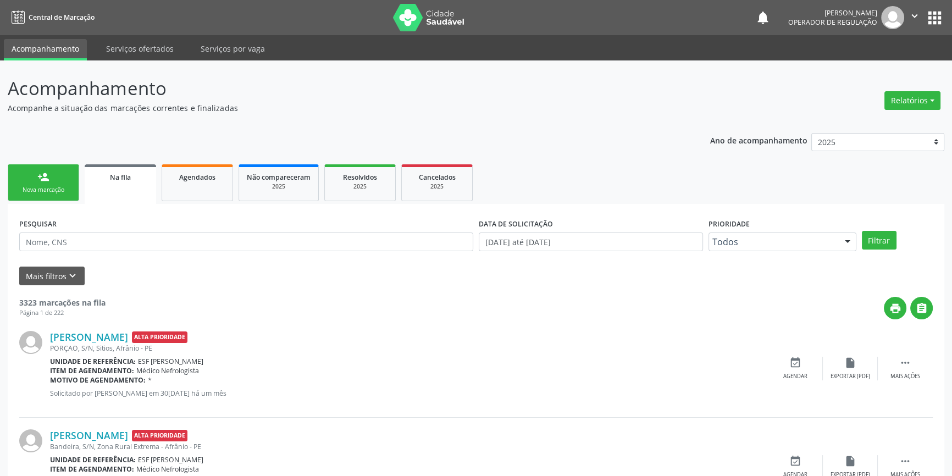
click at [55, 186] on div "Nova marcação" at bounding box center [43, 190] width 55 height 8
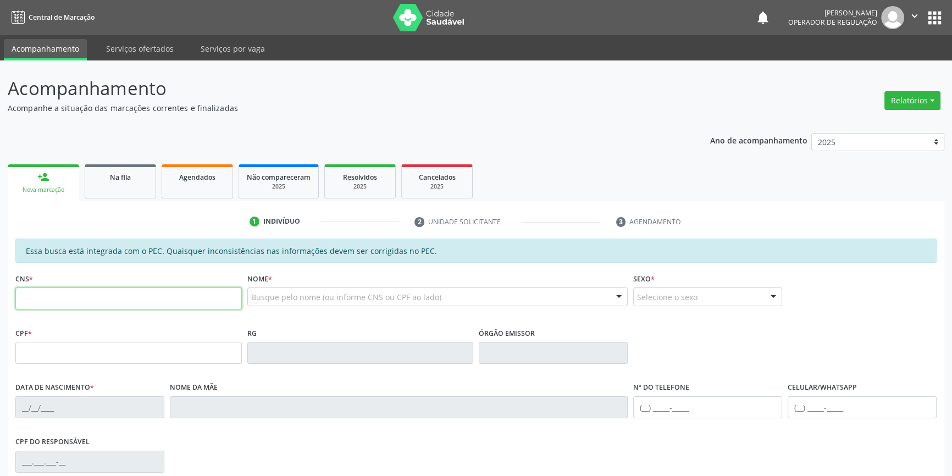
click at [49, 290] on input "text" at bounding box center [128, 298] width 226 height 22
type input "706 4041 0172 9689"
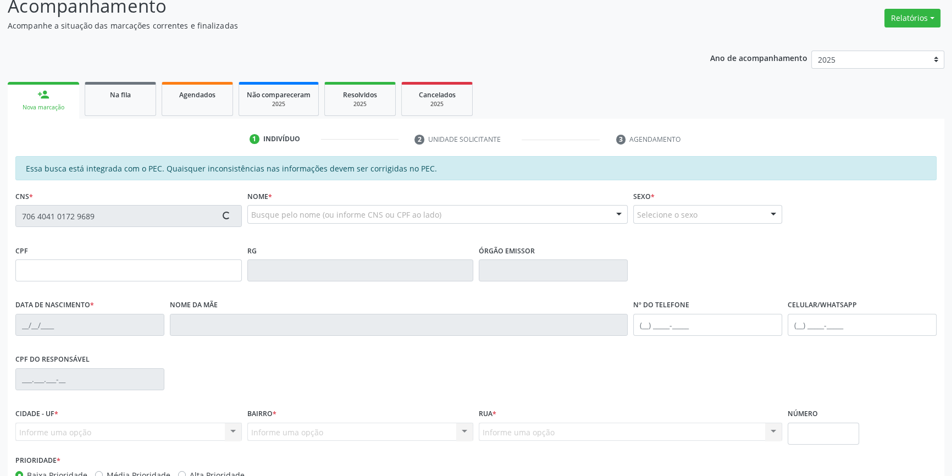
scroll to position [151, 0]
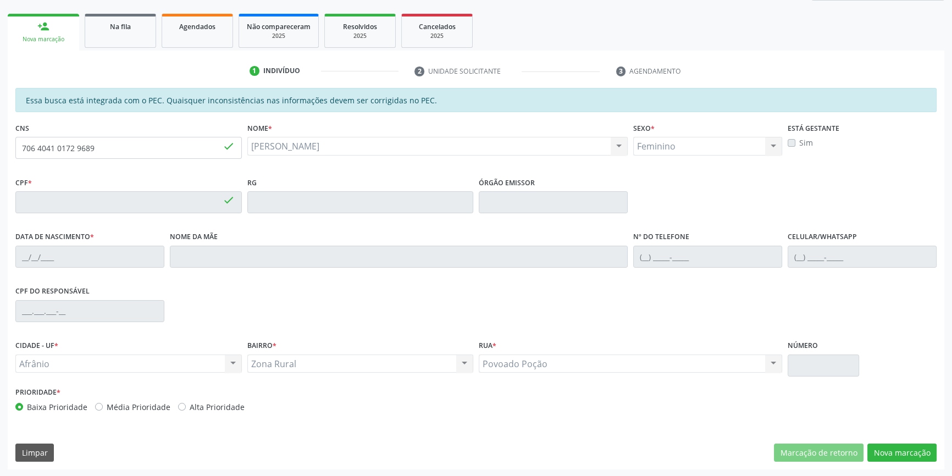
type input "042.927.754-78"
type input "13/08/1960"
type input "Maria Francisca da Conceião"
type input "(87) 98162-5896"
type input "S/N"
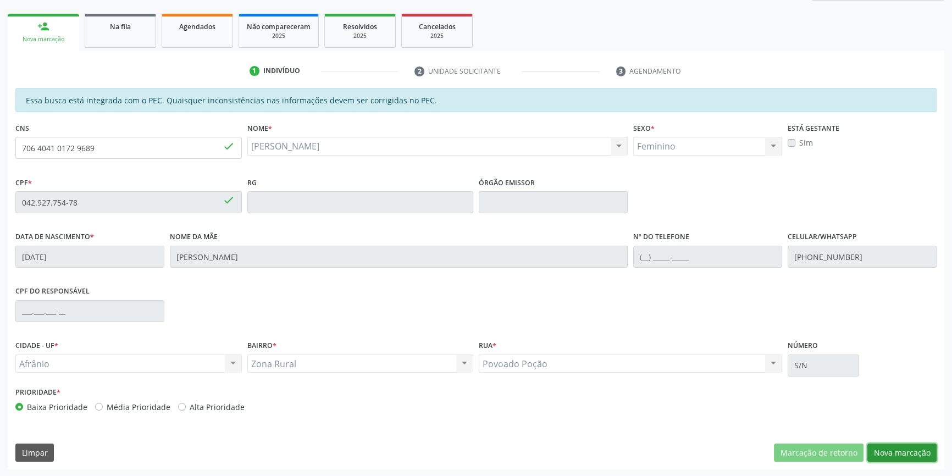
click at [889, 459] on button "Nova marcação" at bounding box center [901, 452] width 69 height 19
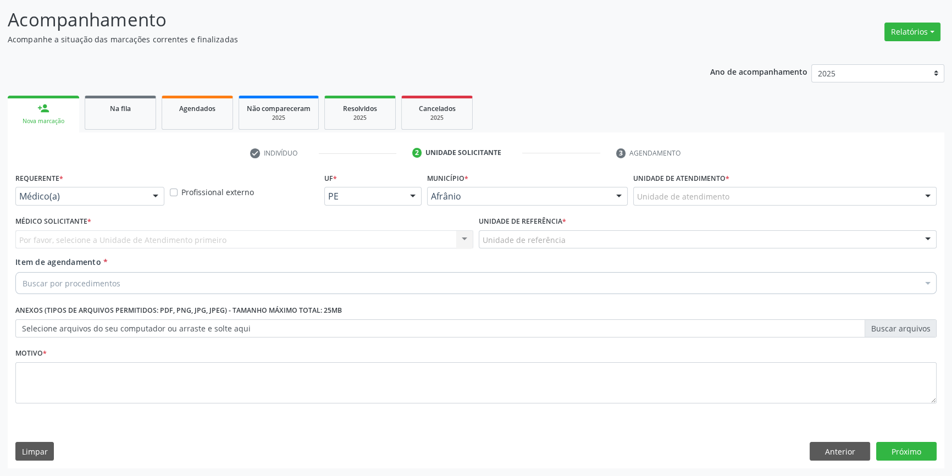
scroll to position [68, 0]
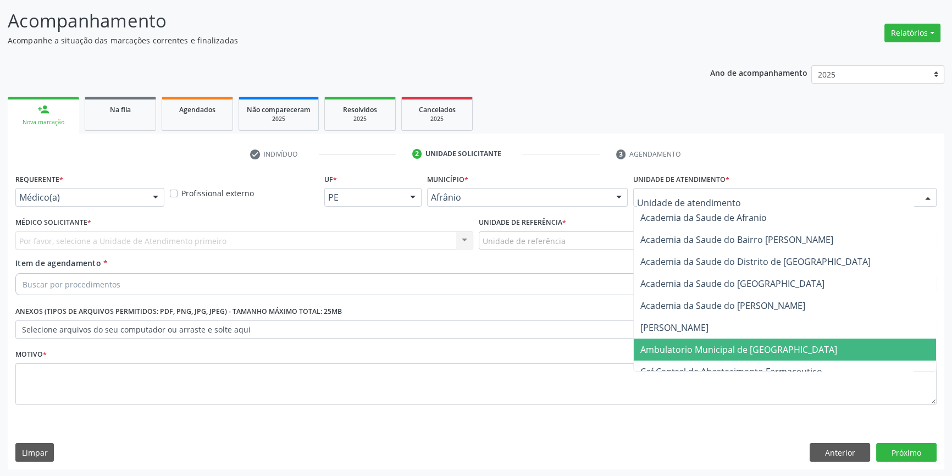
drag, startPoint x: 684, startPoint y: 339, endPoint x: 673, endPoint y: 331, distance: 13.9
click at [684, 340] on span "Ambulatorio Municipal de [GEOGRAPHIC_DATA]" at bounding box center [785, 349] width 302 height 22
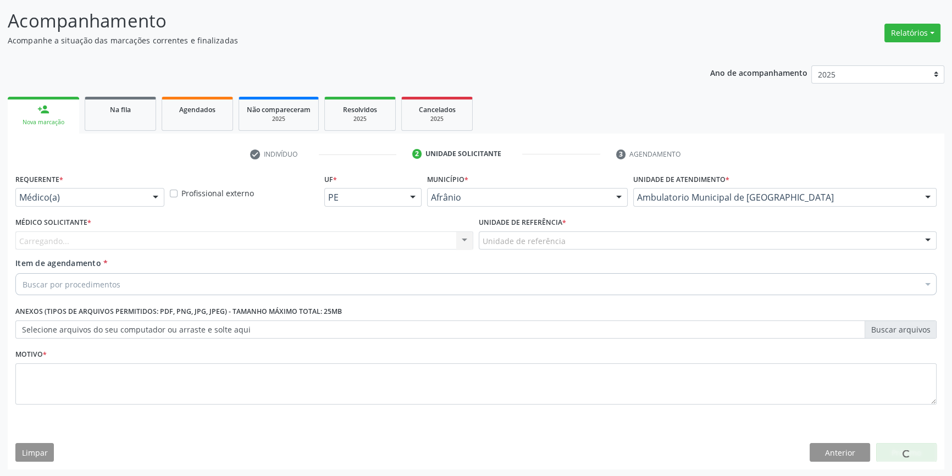
click at [542, 246] on div "Unidade de referência" at bounding box center [708, 240] width 458 height 19
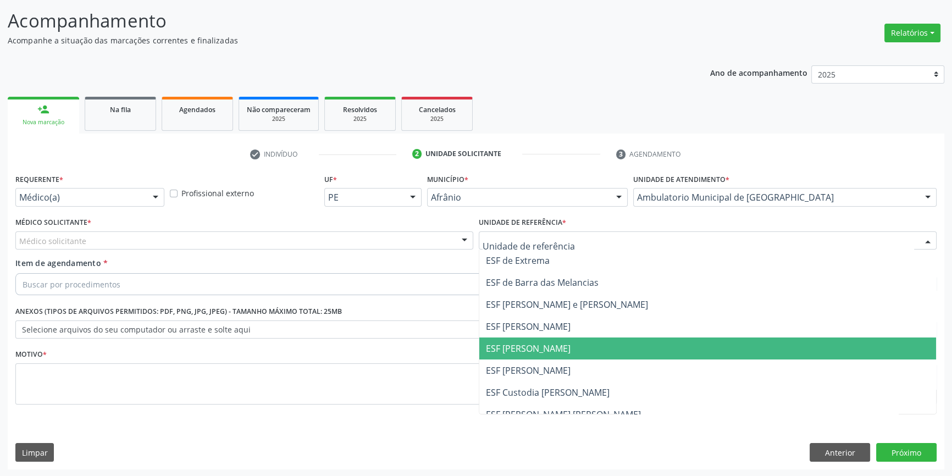
drag, startPoint x: 541, startPoint y: 354, endPoint x: 500, endPoint y: 331, distance: 47.5
click at [538, 352] on span "ESF [PERSON_NAME]" at bounding box center [707, 348] width 457 height 22
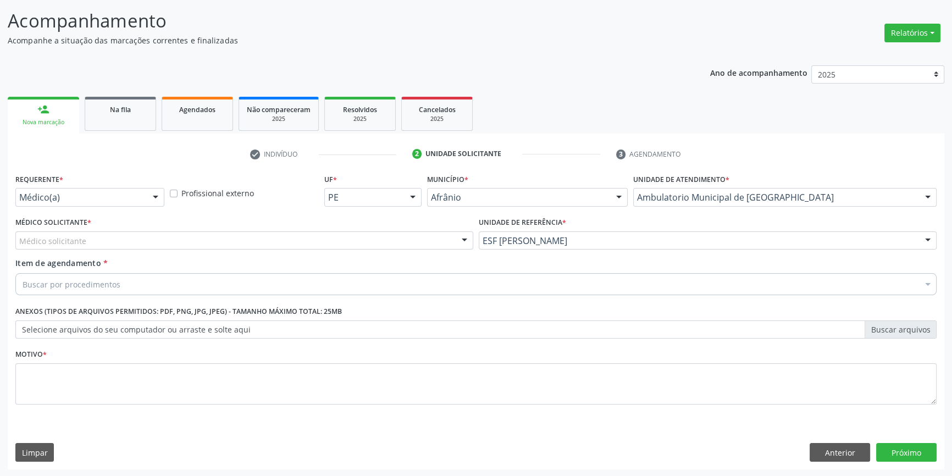
click at [286, 231] on div "Médico solicitante" at bounding box center [244, 240] width 458 height 19
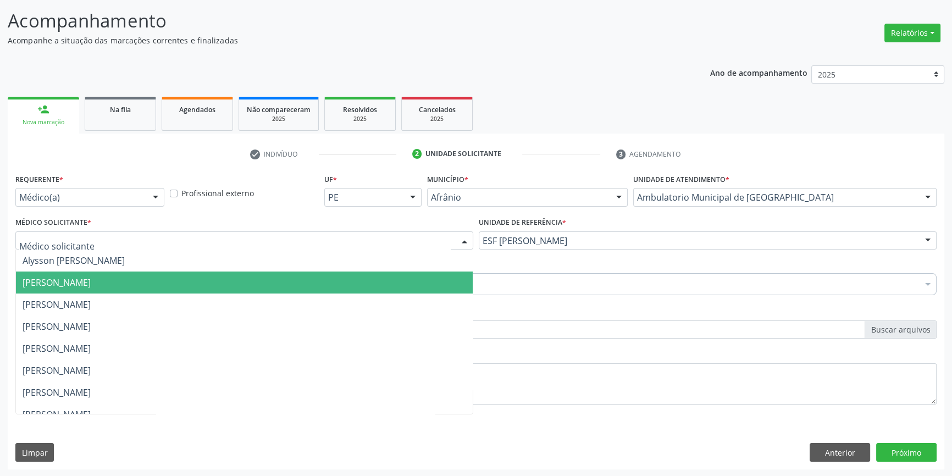
click at [166, 278] on span "[PERSON_NAME]" at bounding box center [244, 282] width 457 height 22
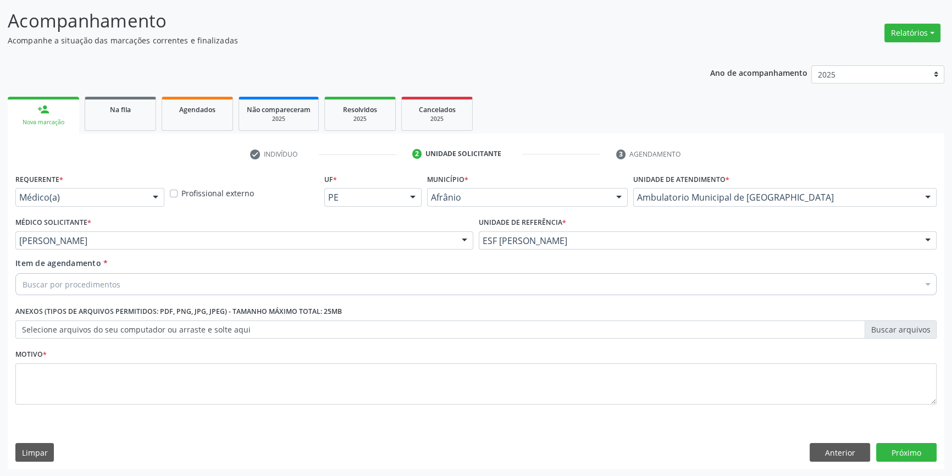
click at [138, 281] on div "Buscar por procedimentos" at bounding box center [475, 284] width 921 height 22
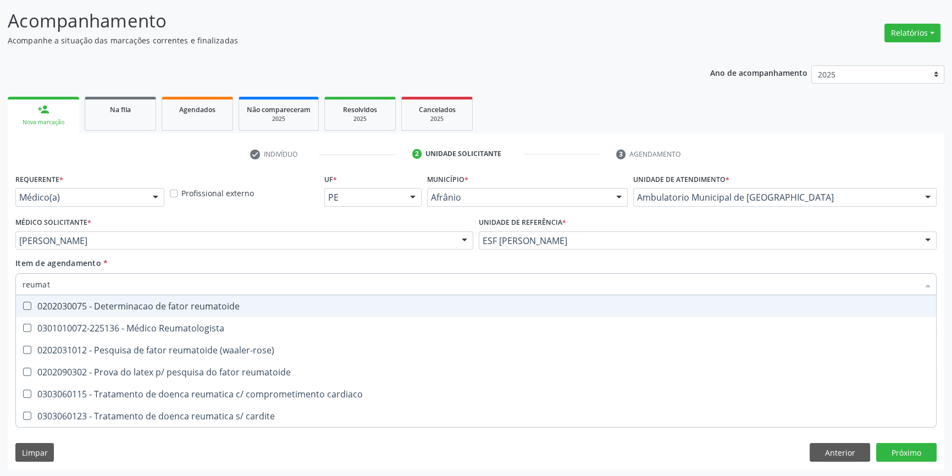
type input "reumato"
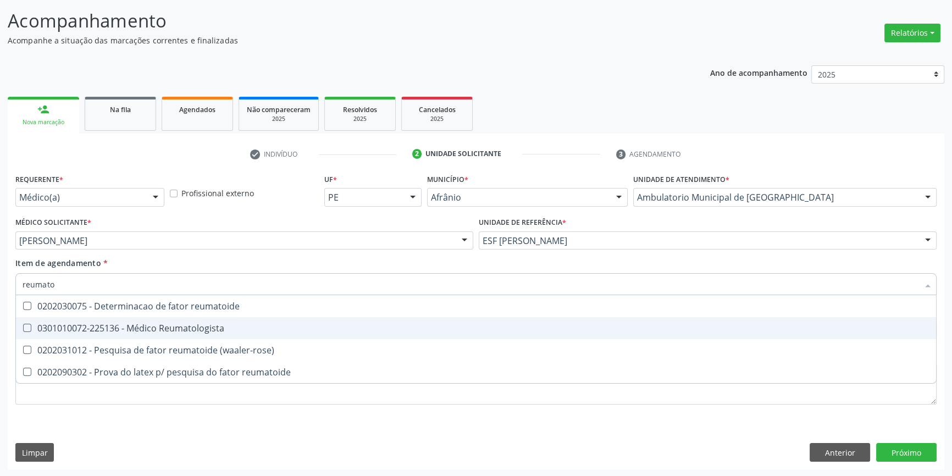
drag, startPoint x: 249, startPoint y: 334, endPoint x: 243, endPoint y: 340, distance: 7.8
click at [248, 334] on span "0301010072-225136 - Médico Reumatologista" at bounding box center [476, 328] width 920 height 22
checkbox Reumatologista "true"
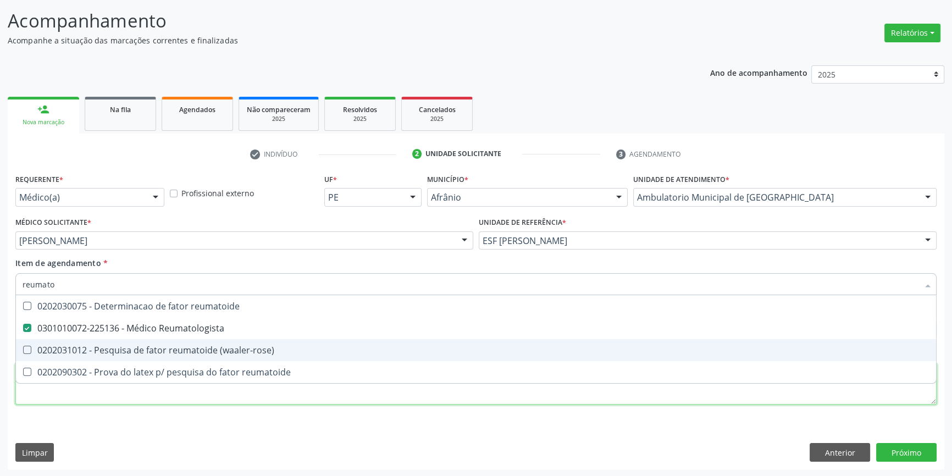
click at [227, 400] on div "Requerente * Médico(a) Médico(a) Enfermeiro(a) Paciente Nenhum resultado encont…" at bounding box center [475, 295] width 921 height 249
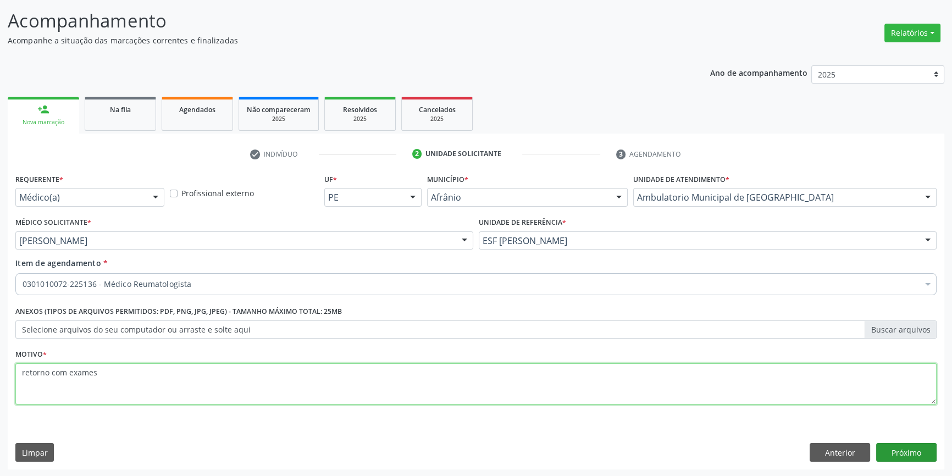
type textarea "retorno com exames"
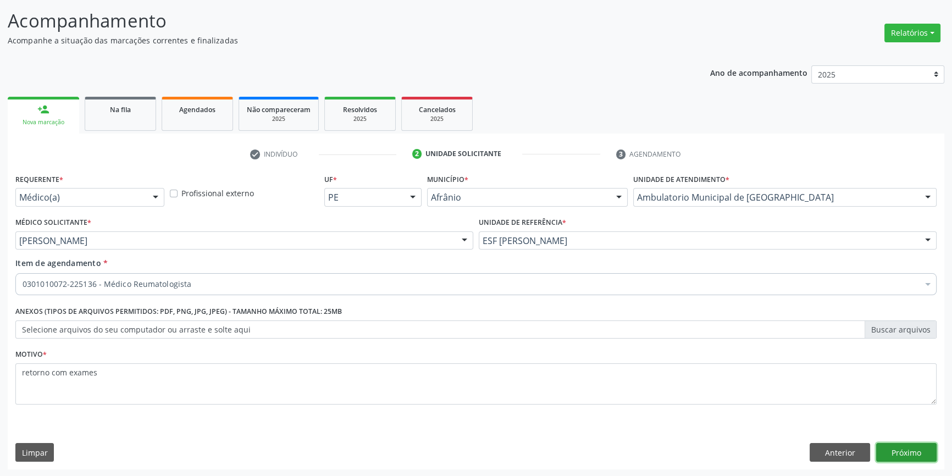
click at [909, 448] on button "Próximo" at bounding box center [906, 452] width 60 height 19
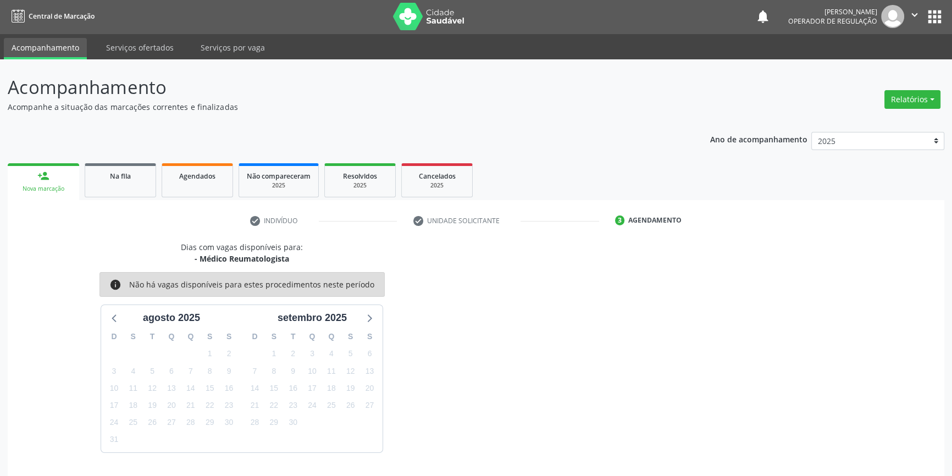
scroll to position [34, 0]
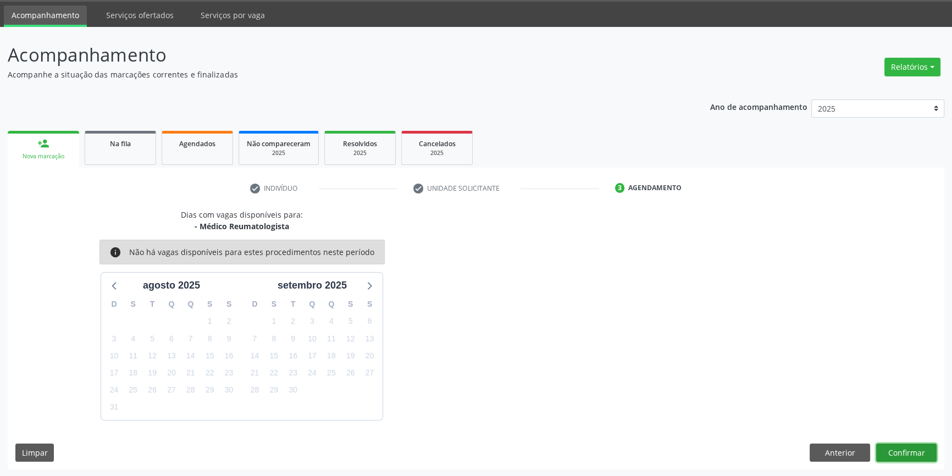
click at [914, 457] on button "Confirmar" at bounding box center [906, 452] width 60 height 19
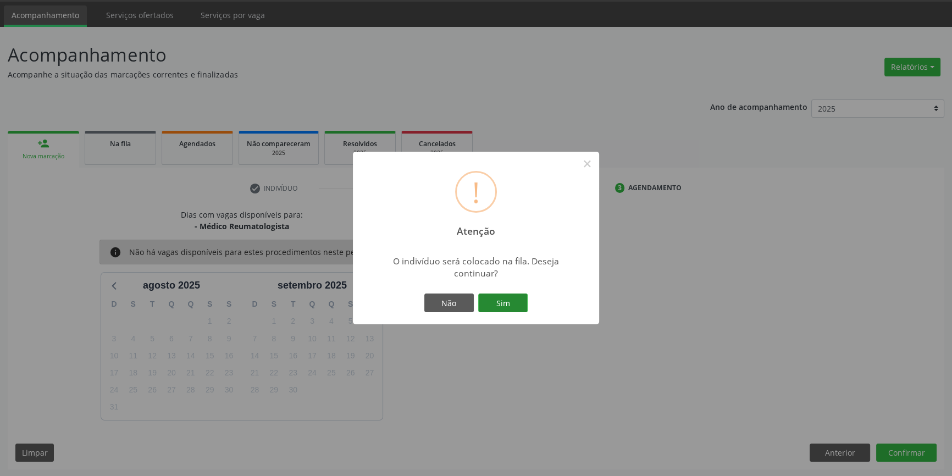
click at [517, 306] on button "Sim" at bounding box center [502, 302] width 49 height 19
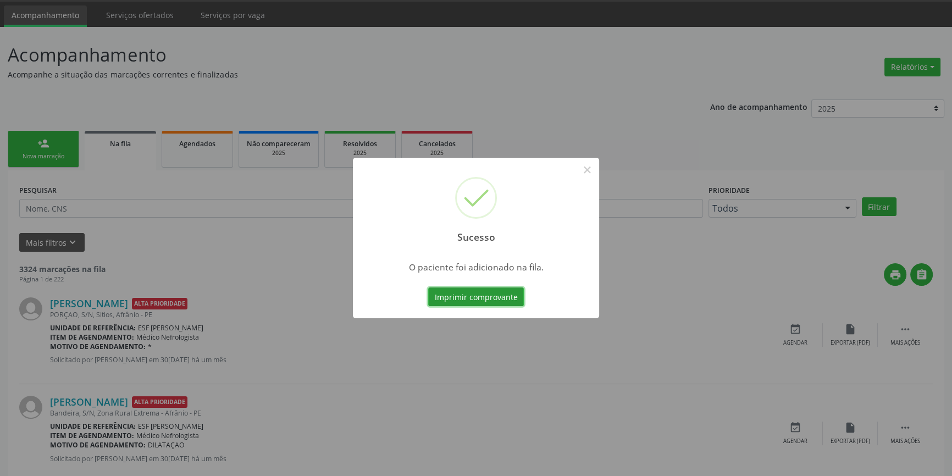
scroll to position [0, 0]
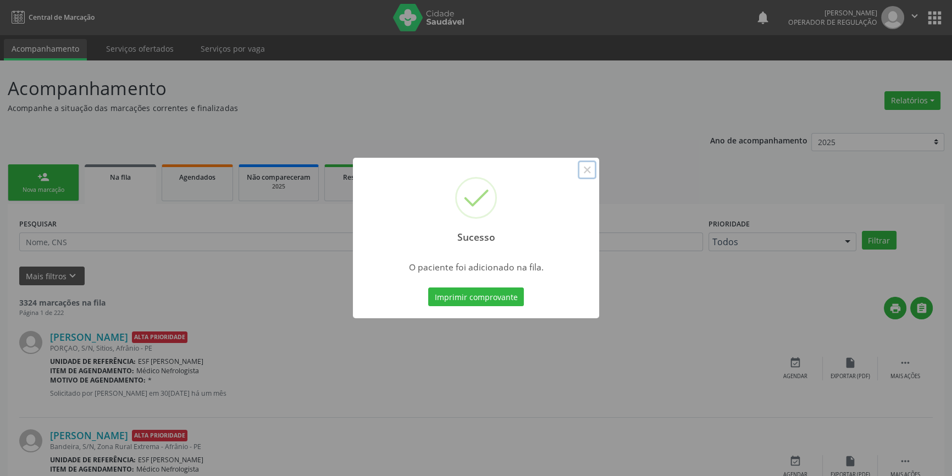
click at [591, 176] on button "×" at bounding box center [586, 169] width 19 height 19
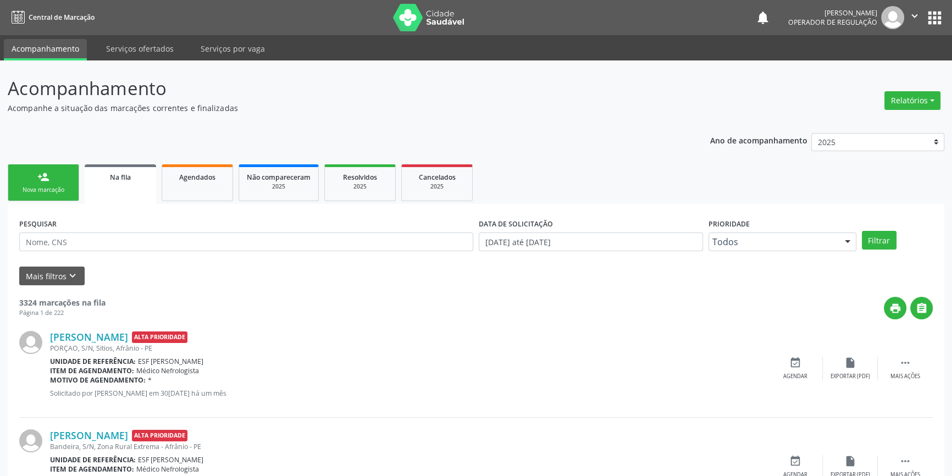
click at [68, 170] on link "person_add Nova marcação" at bounding box center [43, 182] width 71 height 37
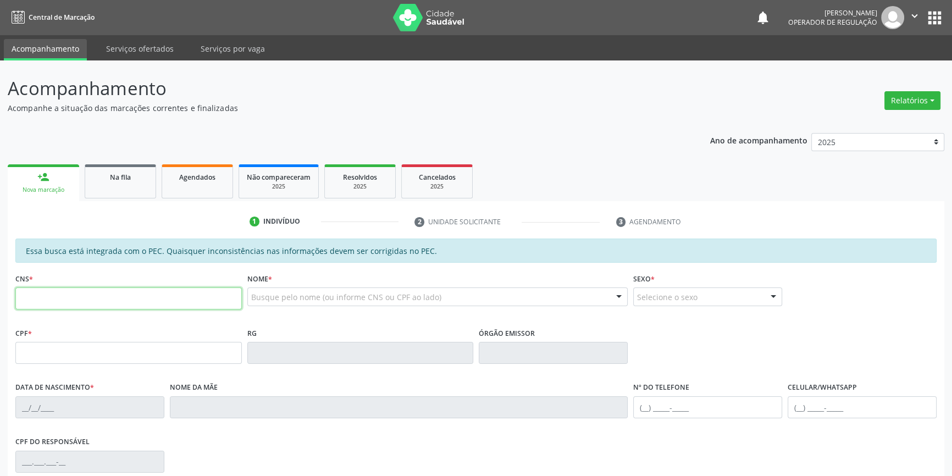
click at [163, 303] on input "text" at bounding box center [128, 298] width 226 height 22
type input "706 5053 2937 3491"
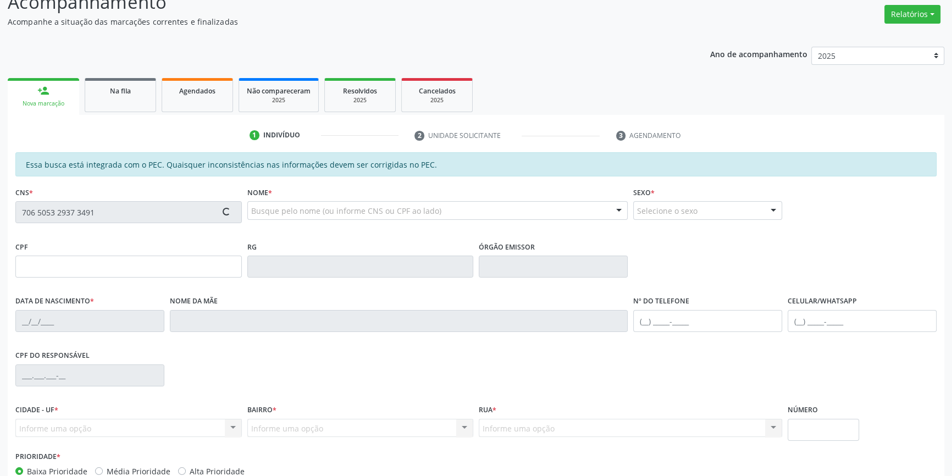
scroll to position [151, 0]
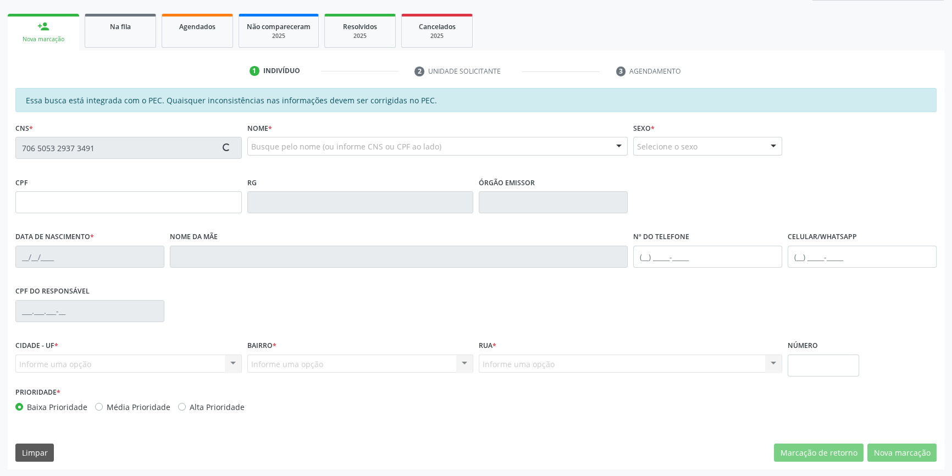
type input "046.901.944-16"
type input "05/03/1977"
type input "Maria Auxiliar Ora Sousa Viera"
type input "(87) 98804-7069"
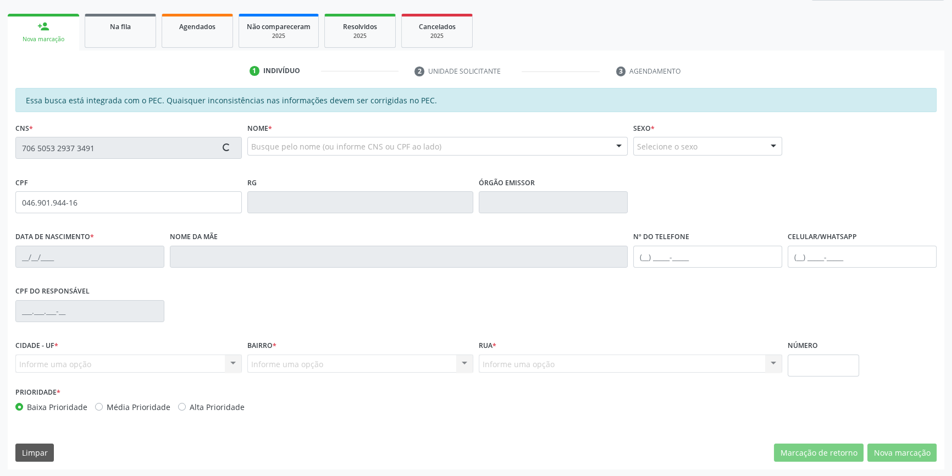
type input "S/N"
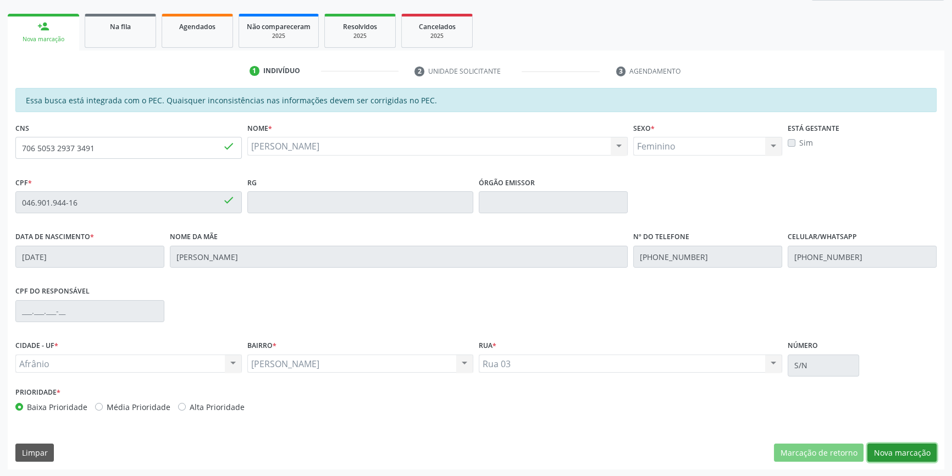
click at [904, 450] on button "Nova marcação" at bounding box center [901, 452] width 69 height 19
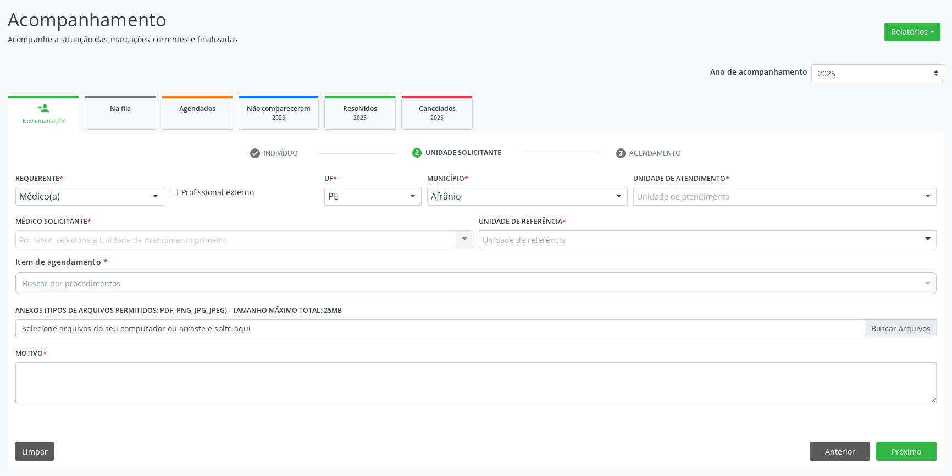
scroll to position [68, 0]
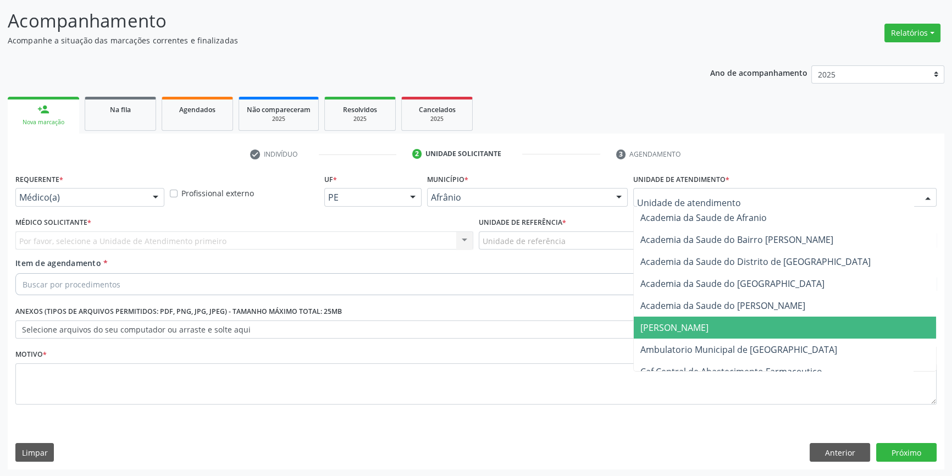
click at [708, 336] on span "[PERSON_NAME]" at bounding box center [785, 327] width 302 height 22
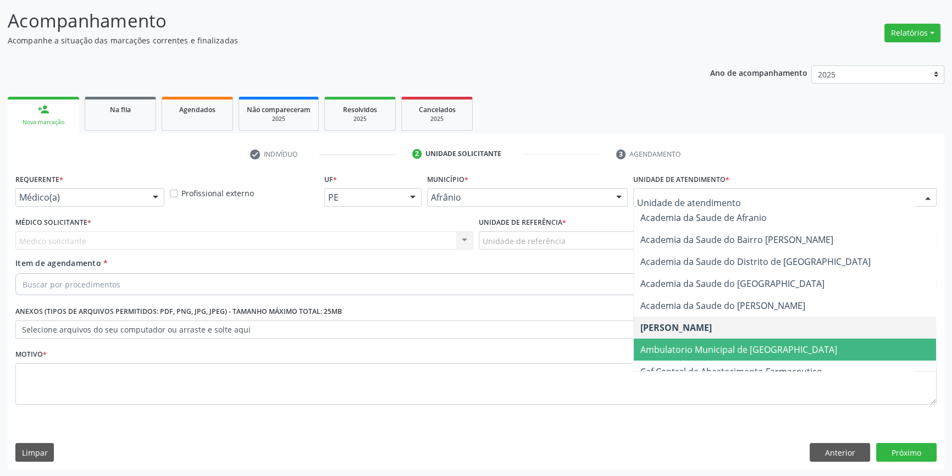
click at [697, 346] on span "Ambulatorio Municipal de [GEOGRAPHIC_DATA]" at bounding box center [738, 349] width 197 height 12
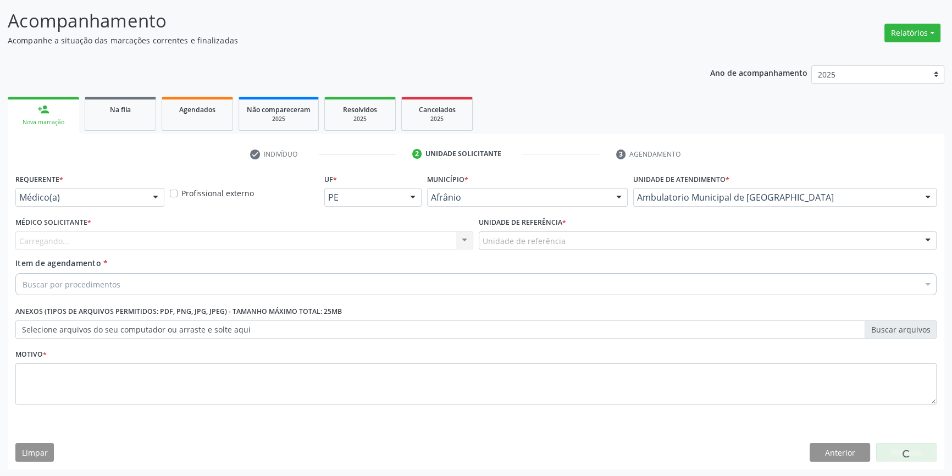
click at [579, 252] on div "Unidade de referência * Unidade de referência ESF de Extrema ESF de Barra das M…" at bounding box center [707, 235] width 463 height 43
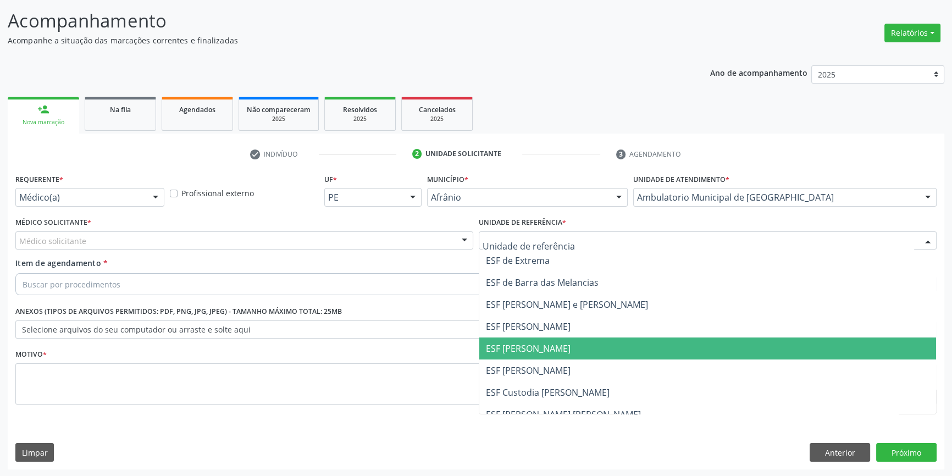
drag, startPoint x: 535, startPoint y: 342, endPoint x: 334, endPoint y: 212, distance: 239.9
click at [533, 342] on span "ESF [PERSON_NAME]" at bounding box center [528, 348] width 85 height 12
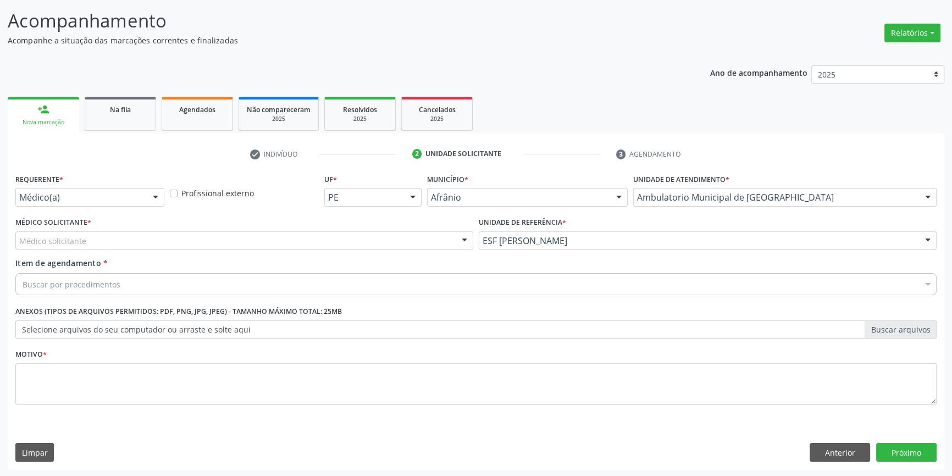
click at [307, 231] on div "Médico solicitante" at bounding box center [244, 240] width 458 height 19
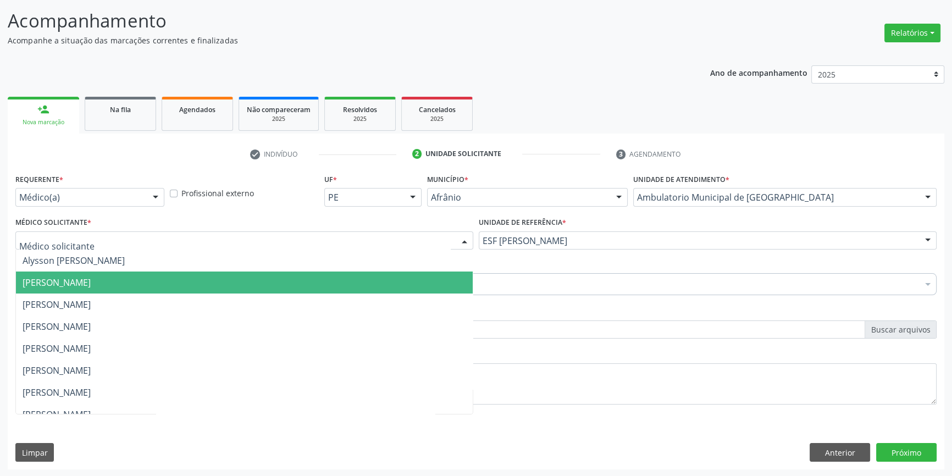
click at [160, 277] on span "[PERSON_NAME]" at bounding box center [244, 282] width 457 height 22
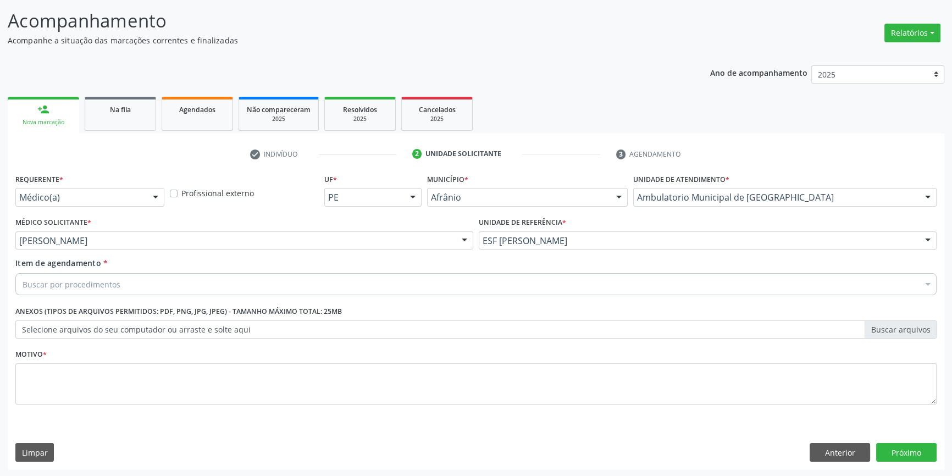
click at [144, 290] on div "Buscar por procedimentos" at bounding box center [475, 284] width 921 height 22
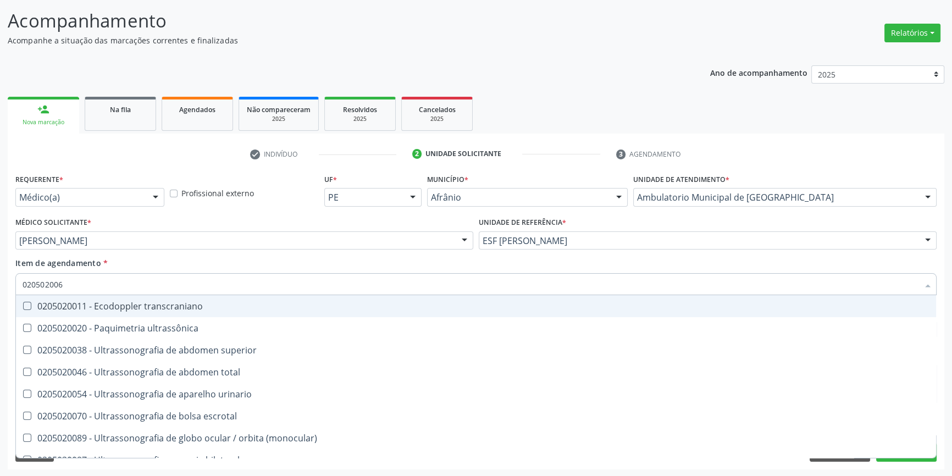
type input "0205020062"
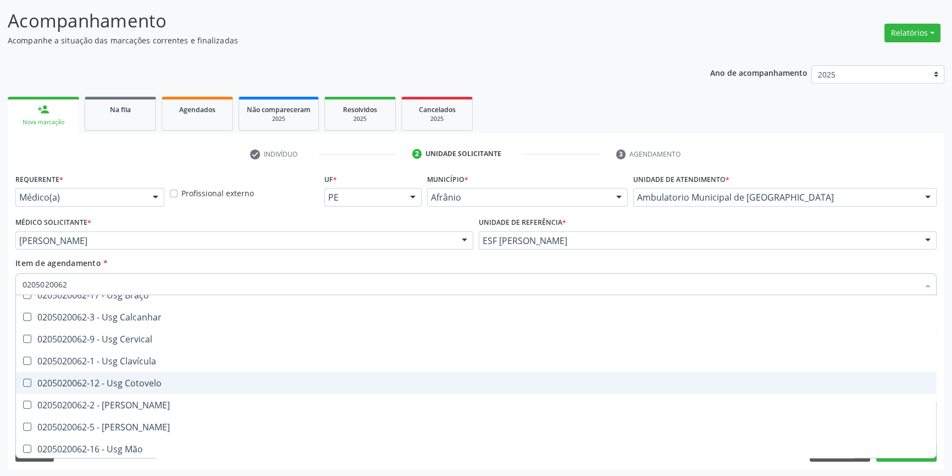
scroll to position [99, 0]
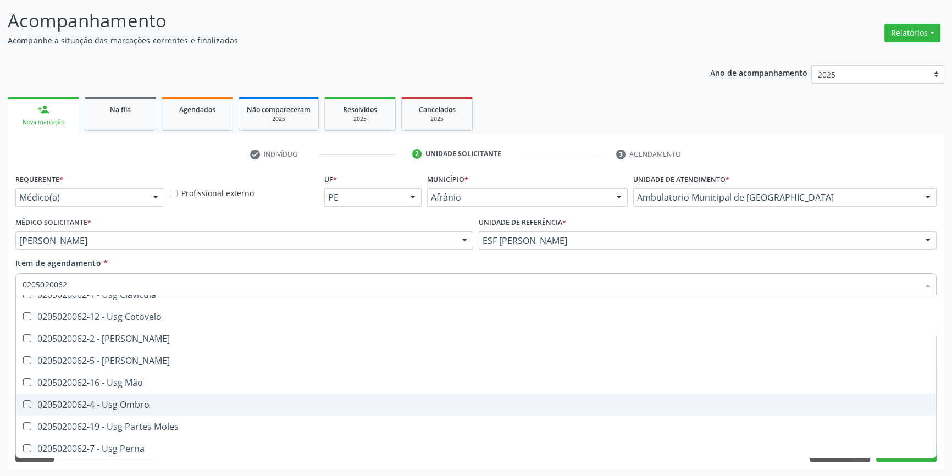
click at [166, 400] on div "0205020062-4 - Usg Ombro" at bounding box center [476, 404] width 907 height 9
checkbox Ombro "true"
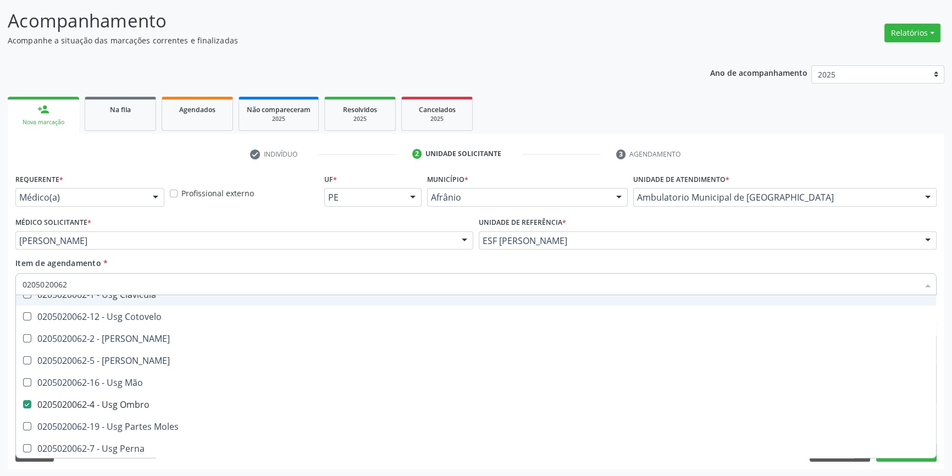
click at [220, 264] on div "Item de agendamento * 0205020062 Desfazer seleção 0205020062-14 - Usg Axila 020…" at bounding box center [475, 274] width 921 height 35
checkbox Braço "true"
checkbox Ombro "false"
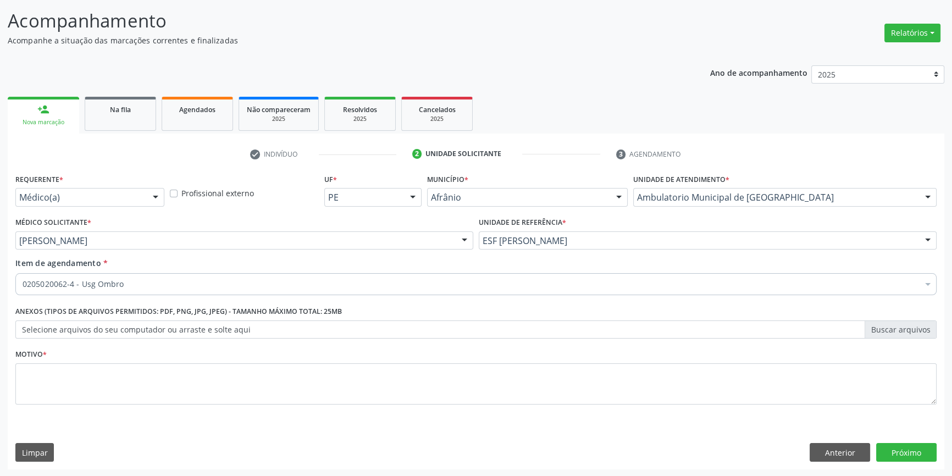
scroll to position [0, 0]
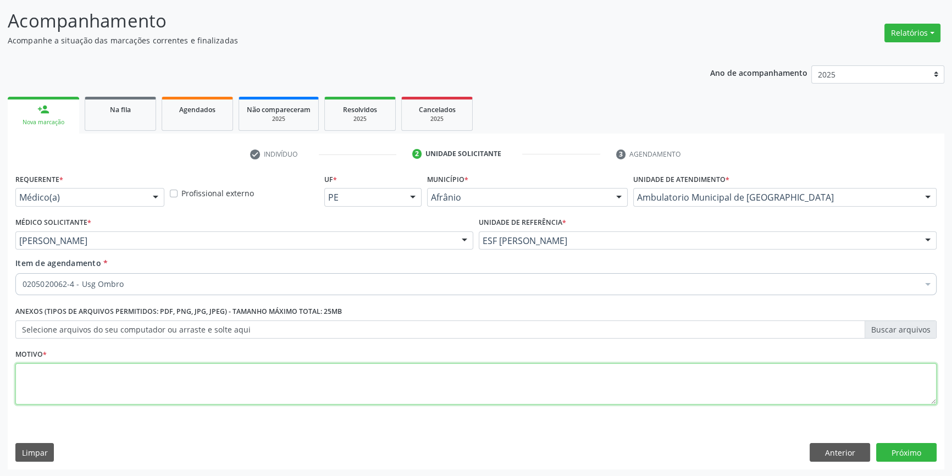
click at [352, 379] on textarea at bounding box center [475, 384] width 921 height 42
type textarea "dor intenso com limitação"
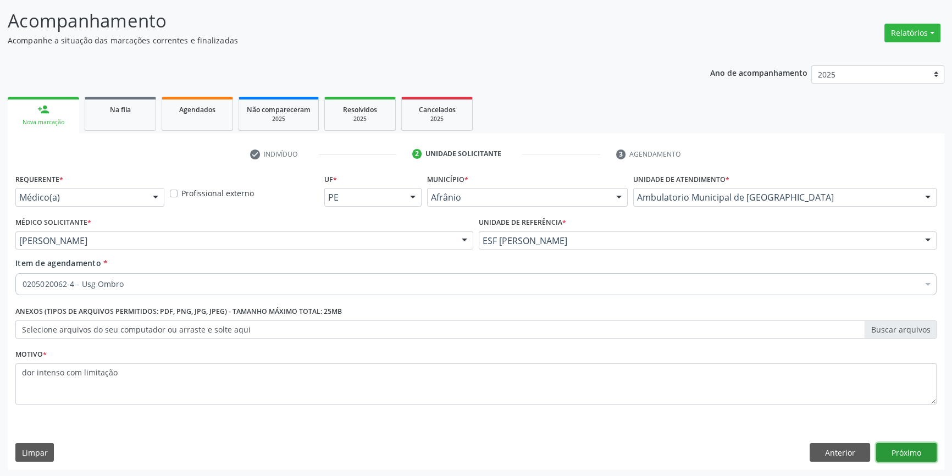
click at [915, 447] on button "Próximo" at bounding box center [906, 452] width 60 height 19
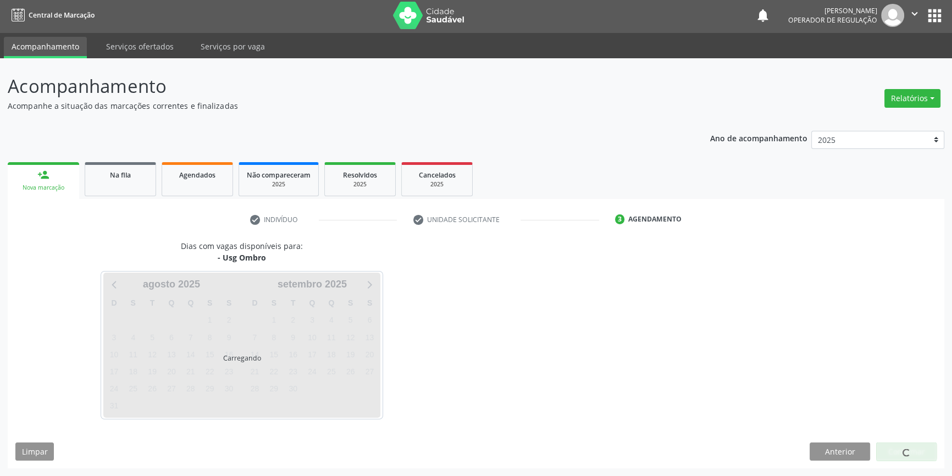
scroll to position [1, 0]
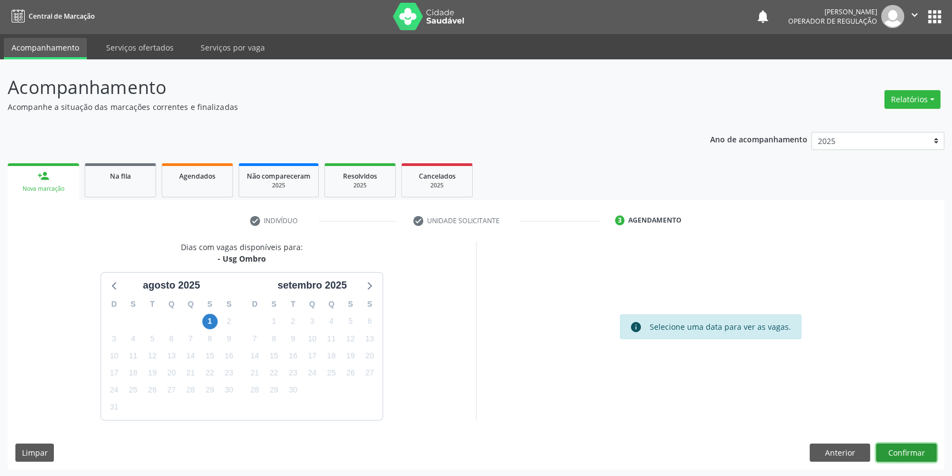
click at [897, 445] on button "Confirmar" at bounding box center [906, 452] width 60 height 19
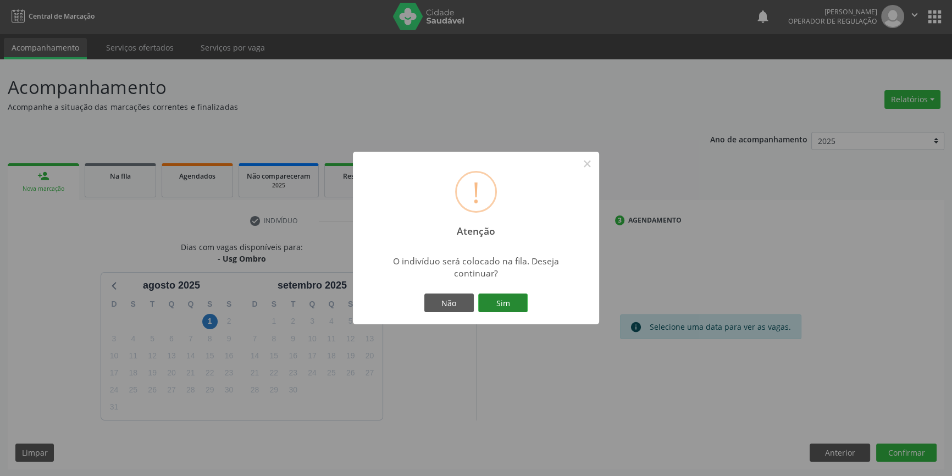
click at [490, 295] on button "Sim" at bounding box center [502, 302] width 49 height 19
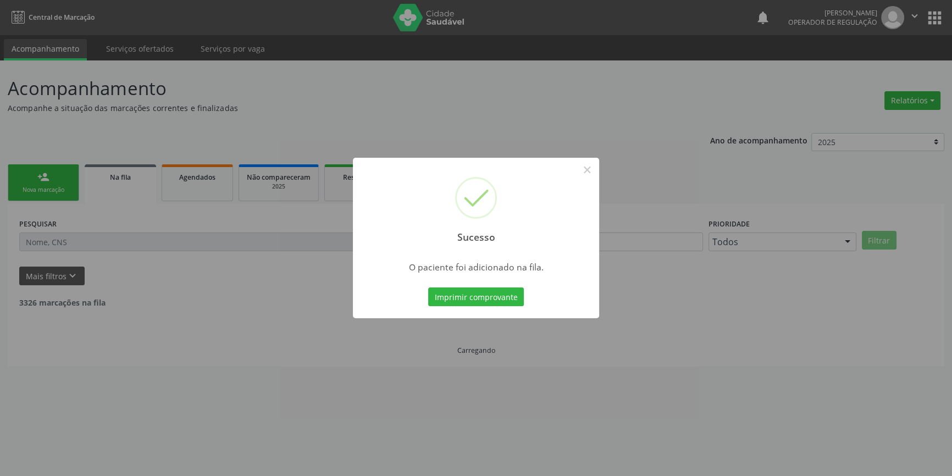
scroll to position [0, 0]
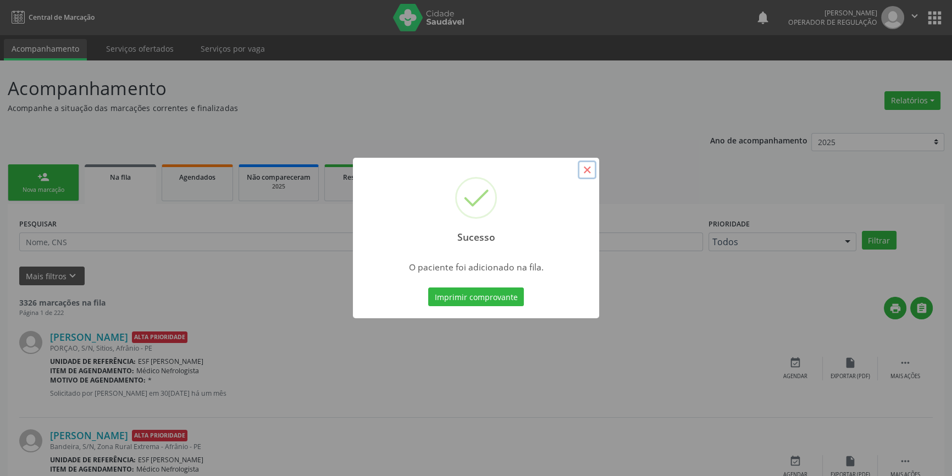
click at [590, 176] on button "×" at bounding box center [586, 169] width 19 height 19
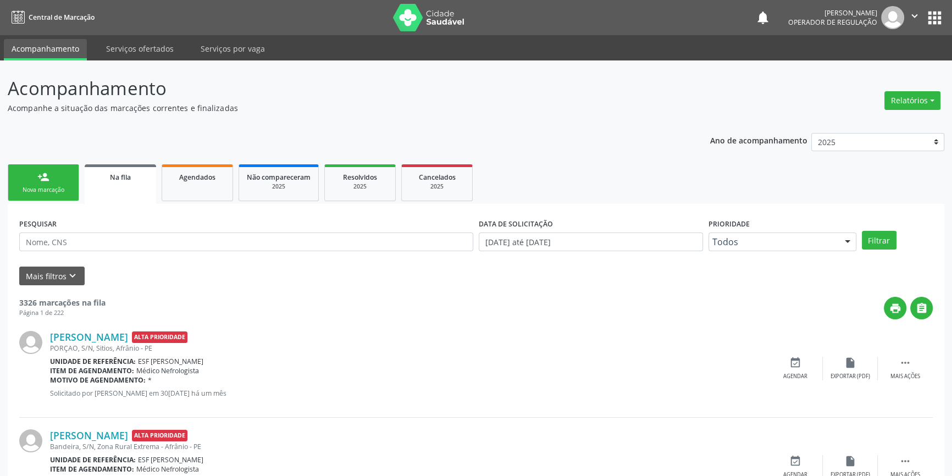
drag, startPoint x: 78, startPoint y: 182, endPoint x: 70, endPoint y: 182, distance: 8.2
click at [77, 182] on link "person_add Nova marcação" at bounding box center [43, 182] width 71 height 37
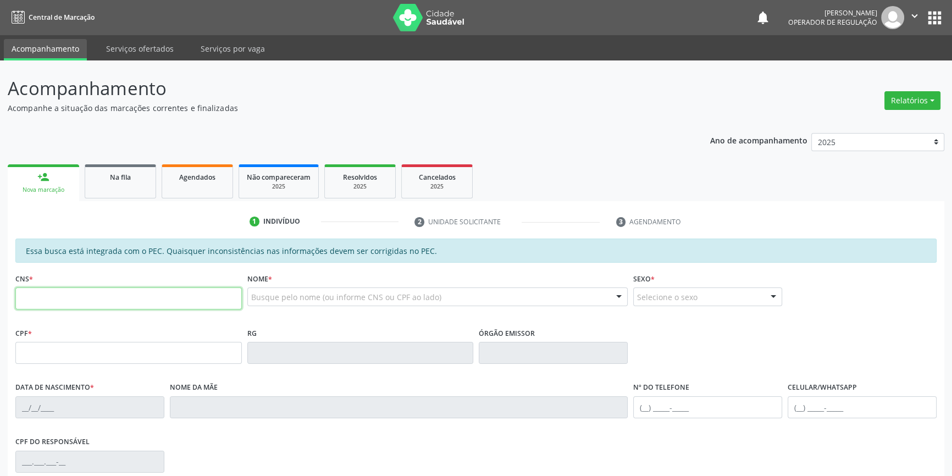
click at [83, 296] on input "text" at bounding box center [128, 298] width 226 height 22
type input "700 0015 3265 4000"
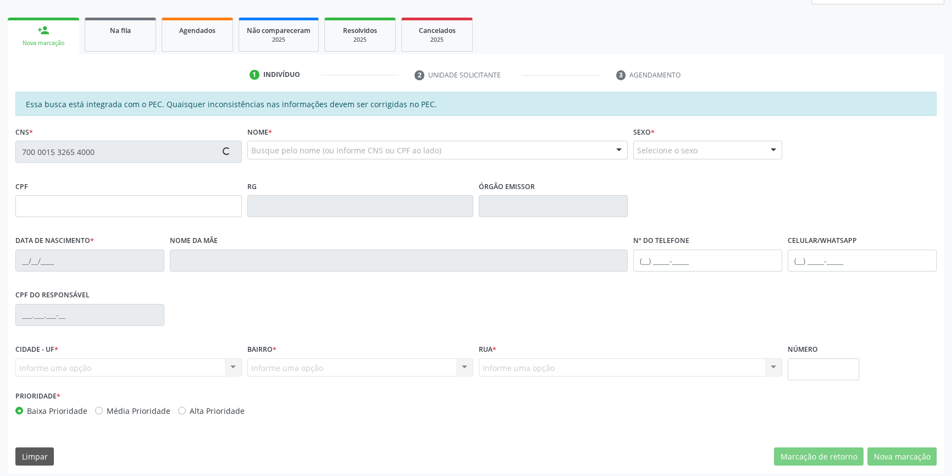
scroll to position [151, 0]
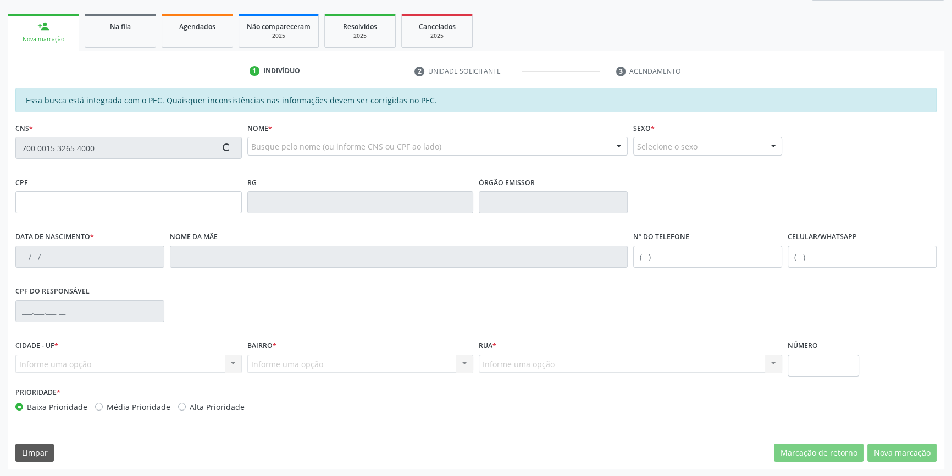
type input "776.008.273-87"
type input "07/08/1977"
type input "Maria Ana Pereira"
type input "(87) 98174-6640"
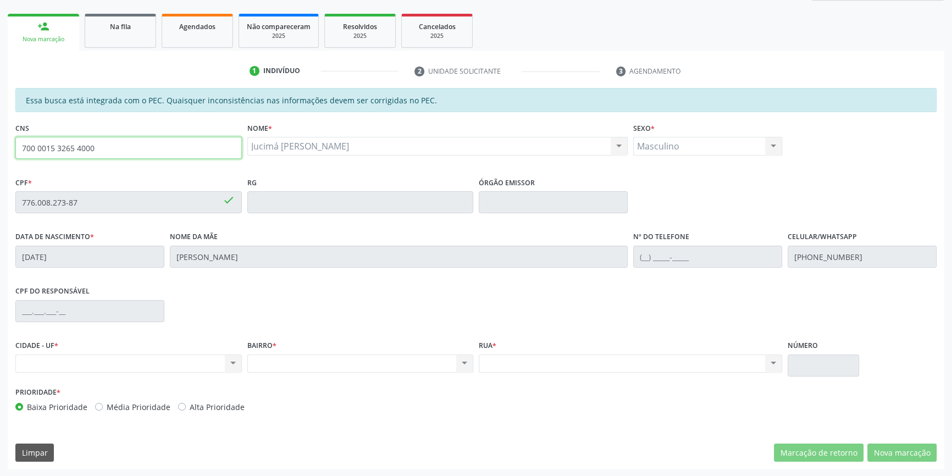
drag, startPoint x: 143, startPoint y: 140, endPoint x: 0, endPoint y: 127, distance: 143.4
click at [0, 128] on div "Acompanhamento Acompanhe a situação das marcações correntes e finalizadas Relat…" at bounding box center [476, 193] width 952 height 567
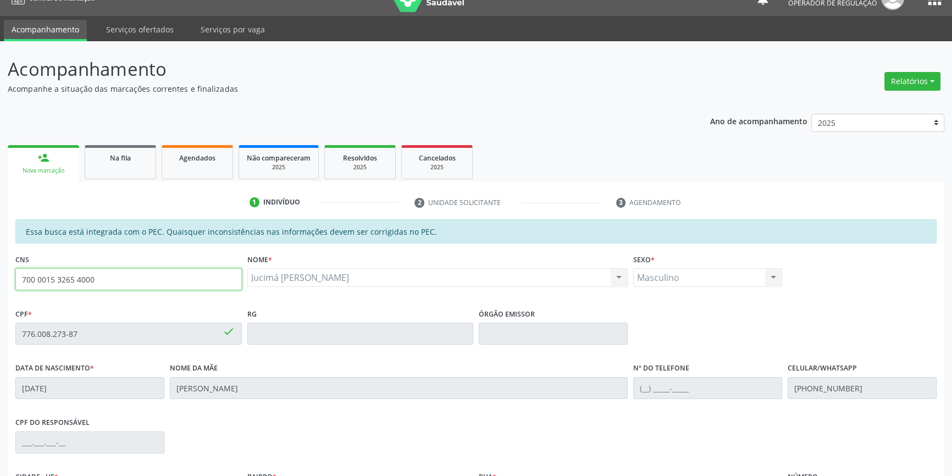
scroll to position [0, 0]
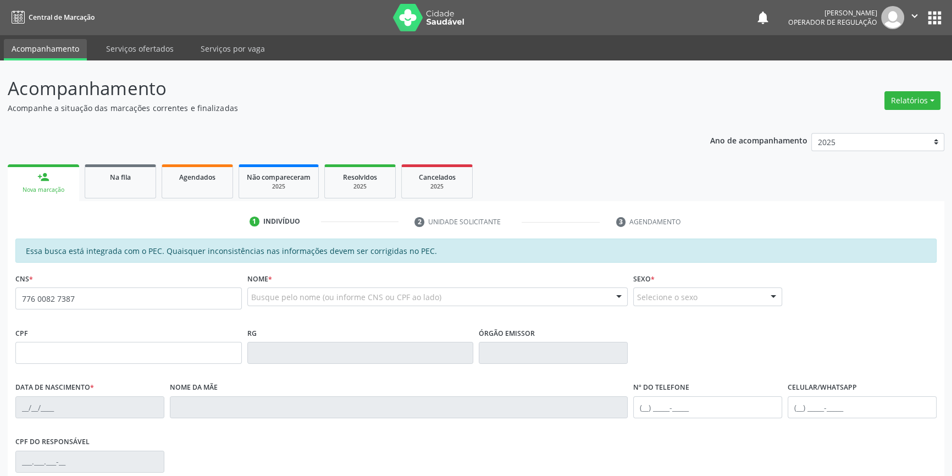
drag, startPoint x: 98, startPoint y: 302, endPoint x: 38, endPoint y: 286, distance: 62.1
click at [0, 299] on div "Acompanhamento Acompanhe a situação das marcações correntes e finalizadas Relat…" at bounding box center [476, 343] width 952 height 567
type input "700 0015 3265 4000"
type input "776.008.273-87"
type input "0[DATE]"
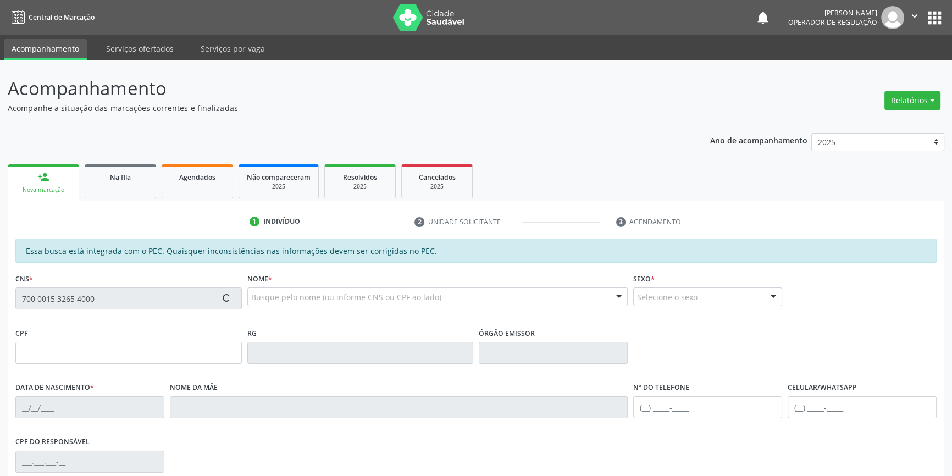
type input "[PERSON_NAME]"
type input "[PHONE_NUMBER]"
type input "S/N"
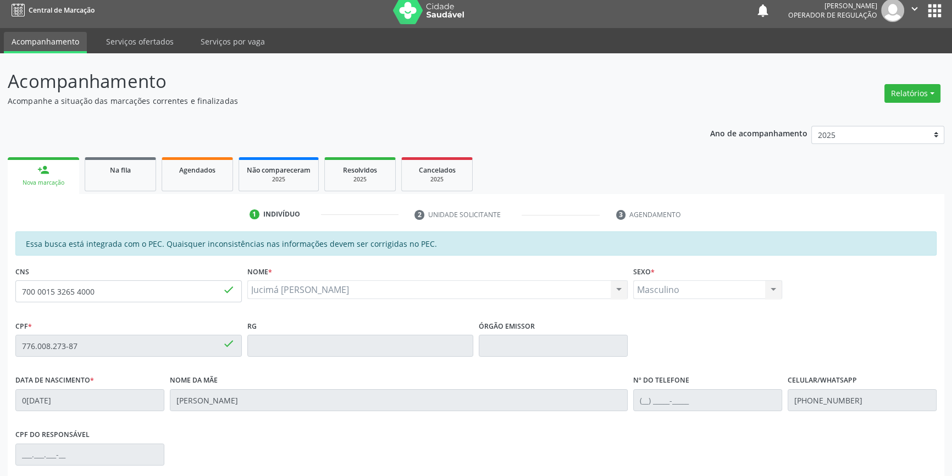
scroll to position [151, 0]
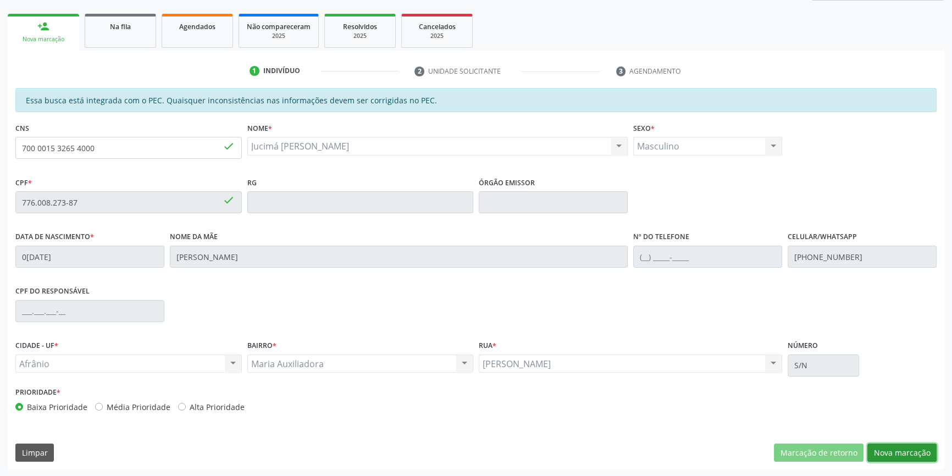
click at [906, 455] on button "Nova marcação" at bounding box center [901, 452] width 69 height 19
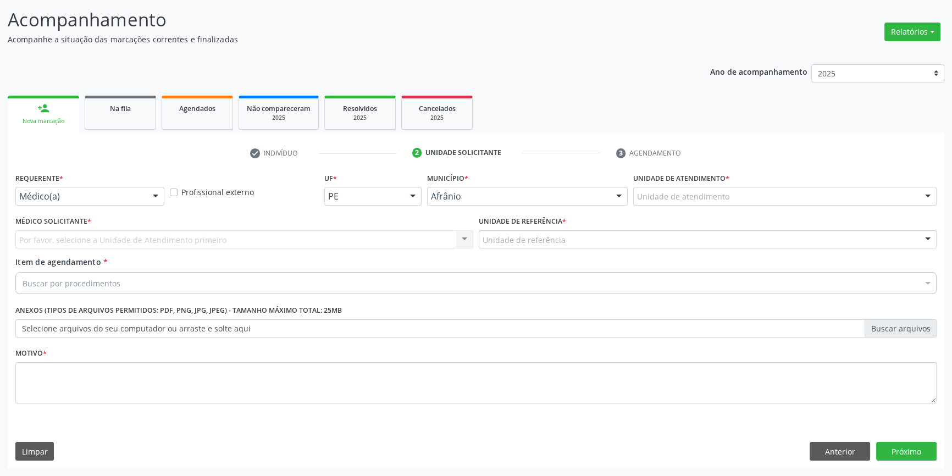
scroll to position [68, 0]
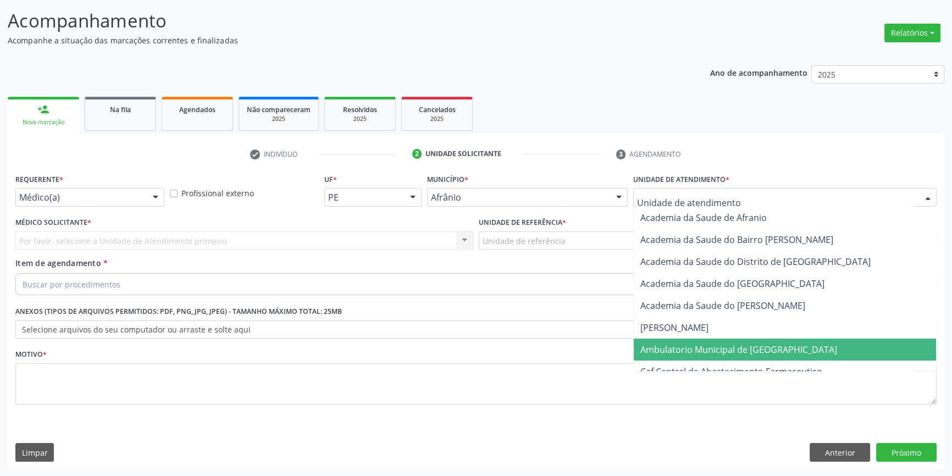
click at [675, 346] on span "Ambulatorio Municipal de [GEOGRAPHIC_DATA]" at bounding box center [738, 349] width 197 height 12
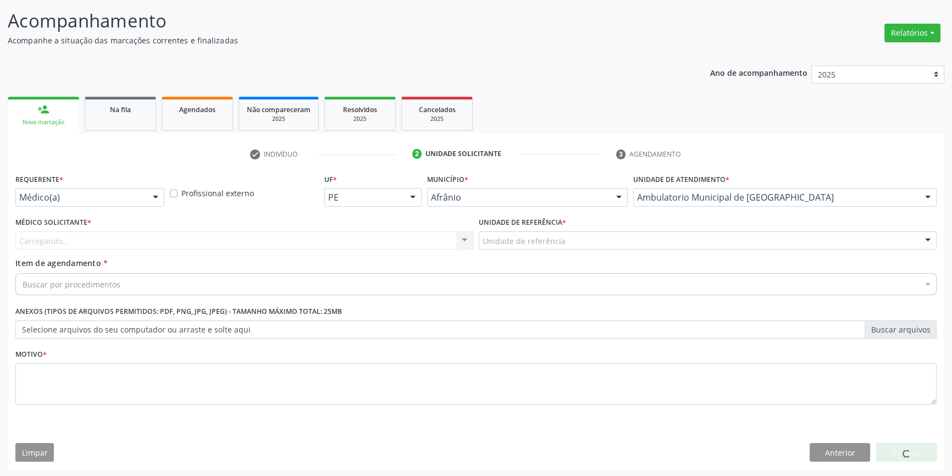
click at [558, 246] on div "Unidade de referência" at bounding box center [708, 240] width 458 height 19
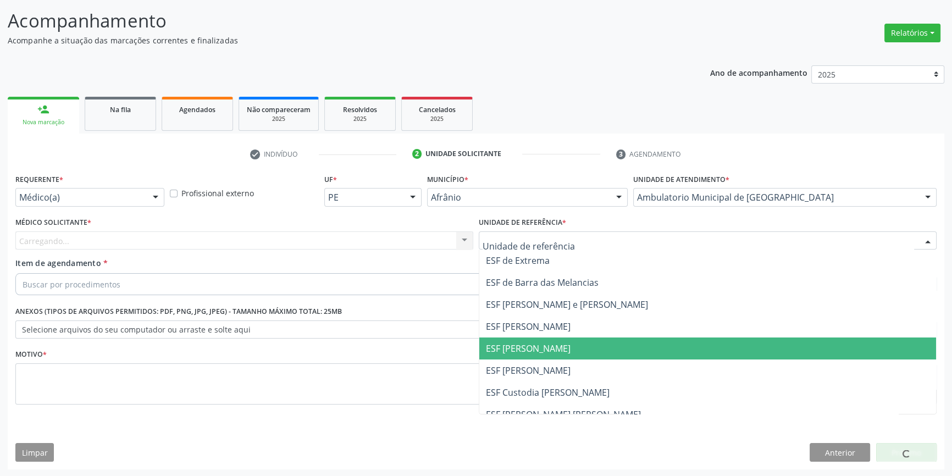
click at [533, 347] on span "ESF [PERSON_NAME]" at bounding box center [528, 348] width 85 height 12
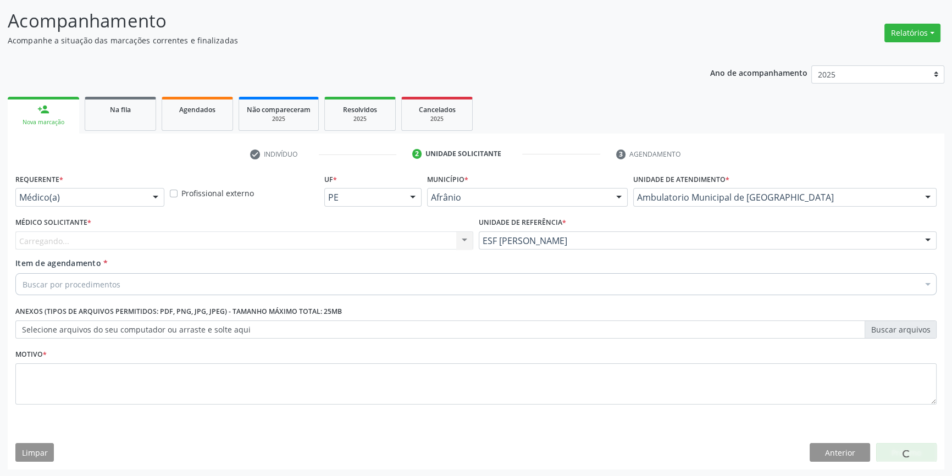
click at [349, 244] on div "Carregando... Nenhum resultado encontrado para: " " Não há nenhuma opção para s…" at bounding box center [244, 240] width 458 height 19
click at [237, 257] on div "Item de agendamento * Buscar por procedimentos Selecionar todos 0604320140 - Ab…" at bounding box center [475, 274] width 921 height 35
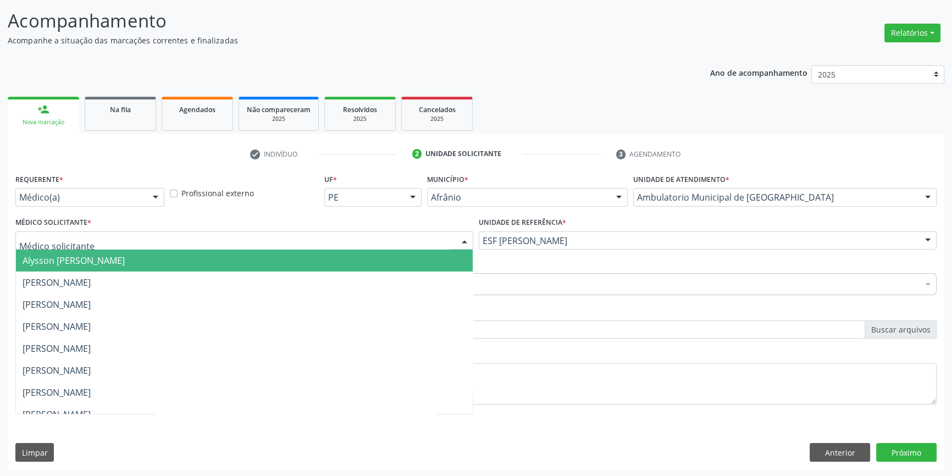
drag, startPoint x: 203, startPoint y: 242, endPoint x: 179, endPoint y: 263, distance: 32.7
click at [202, 242] on div at bounding box center [244, 240] width 458 height 19
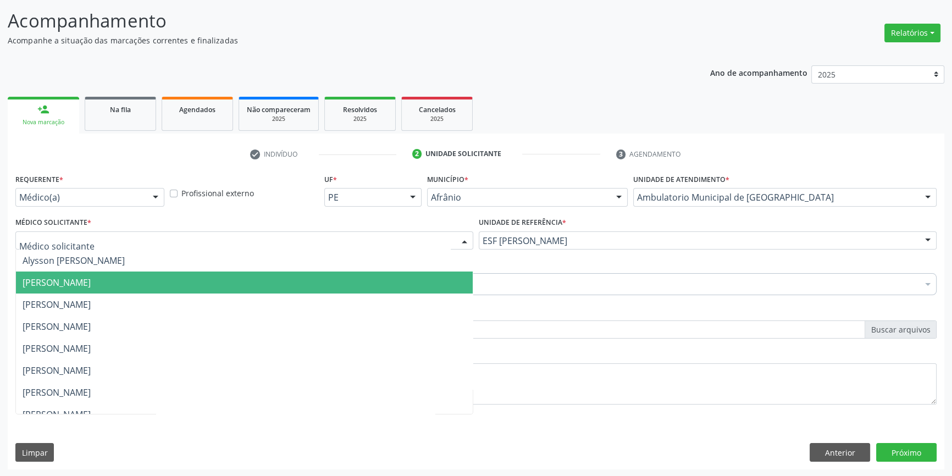
click at [165, 287] on span "Bruno Saraiva Bezerra Medrado" at bounding box center [244, 282] width 457 height 22
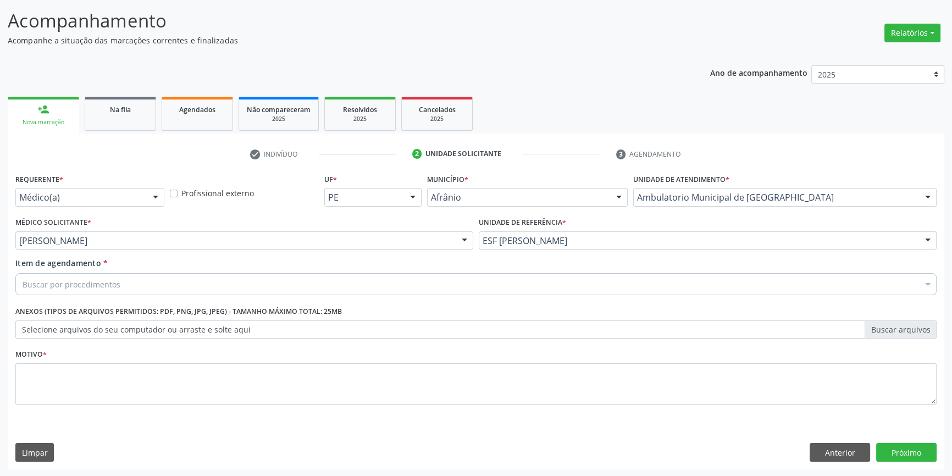
click at [159, 283] on div "Buscar por procedimentos" at bounding box center [475, 284] width 921 height 22
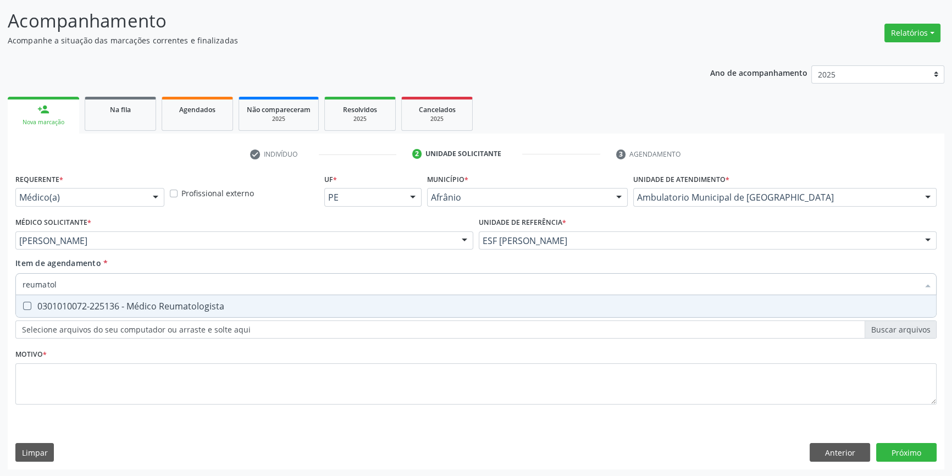
type input "reumatolo"
click at [159, 303] on div "0301010072-225136 - Médico Reumatologista" at bounding box center [476, 306] width 907 height 9
checkbox Reumatologista "true"
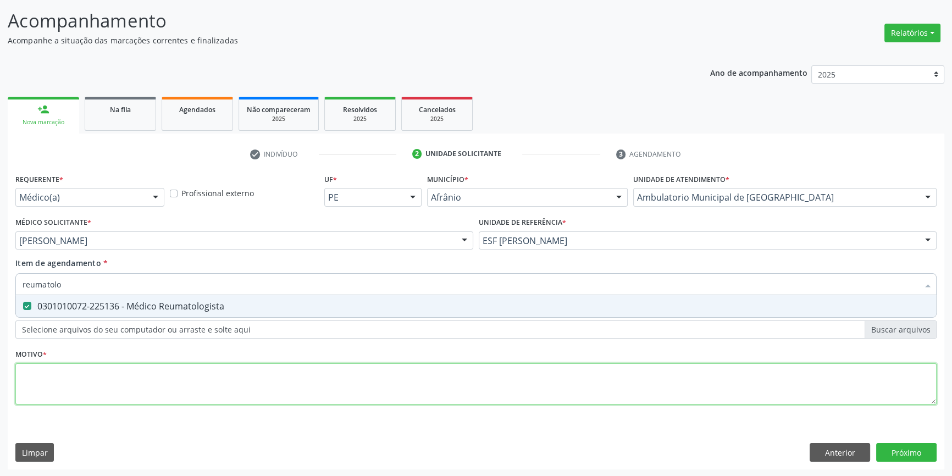
click at [160, 384] on div "Requerente * Médico(a) Médico(a) Enfermeiro(a) Paciente Nenhum resultado encont…" at bounding box center [475, 295] width 921 height 249
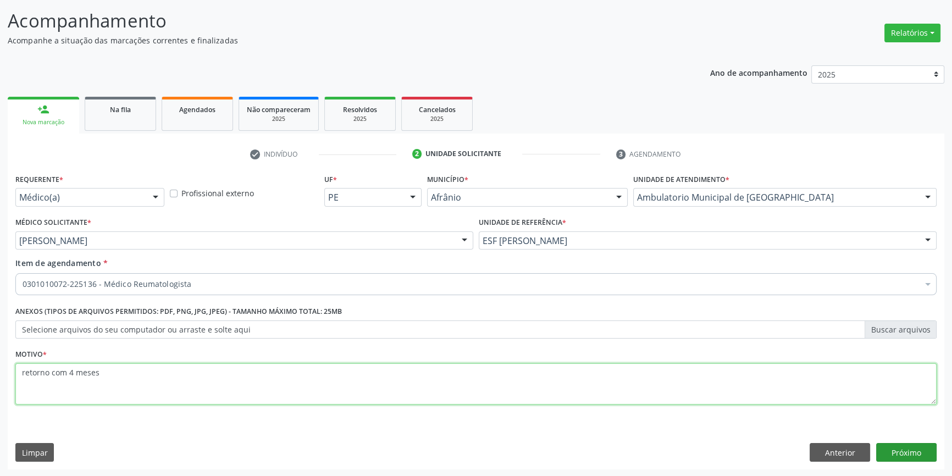
type textarea "retorno com 4 meses"
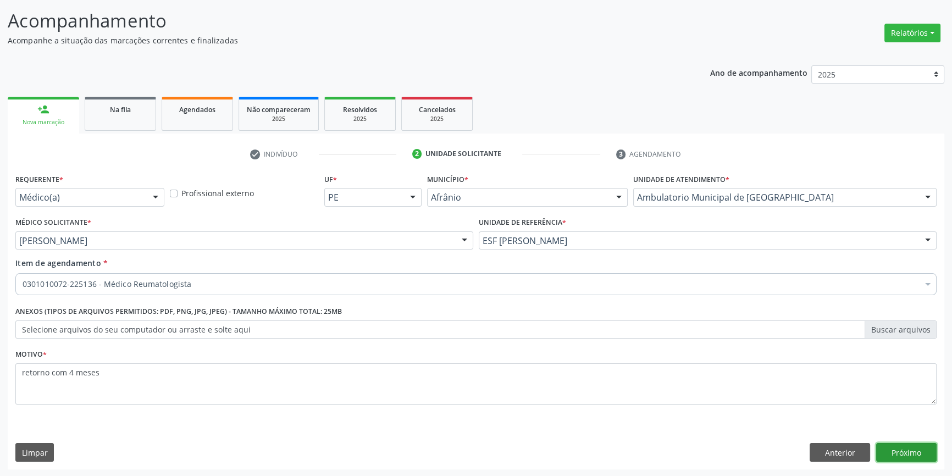
click at [894, 443] on button "Próximo" at bounding box center [906, 452] width 60 height 19
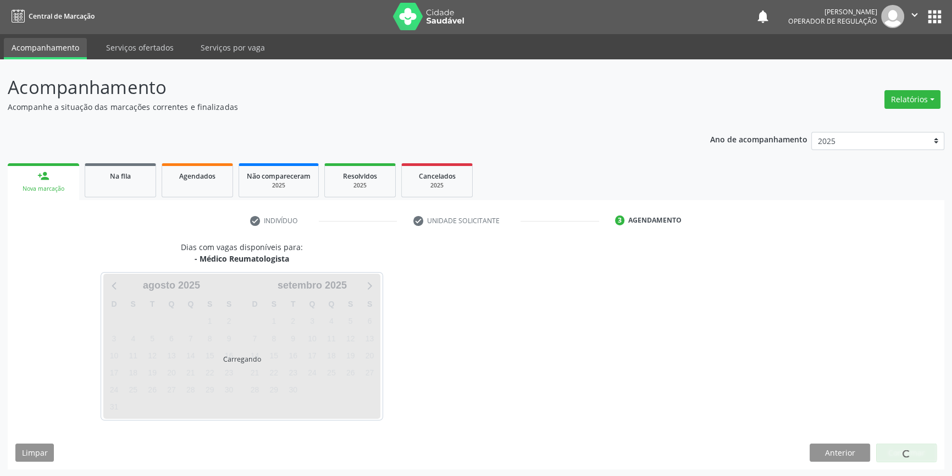
scroll to position [34, 0]
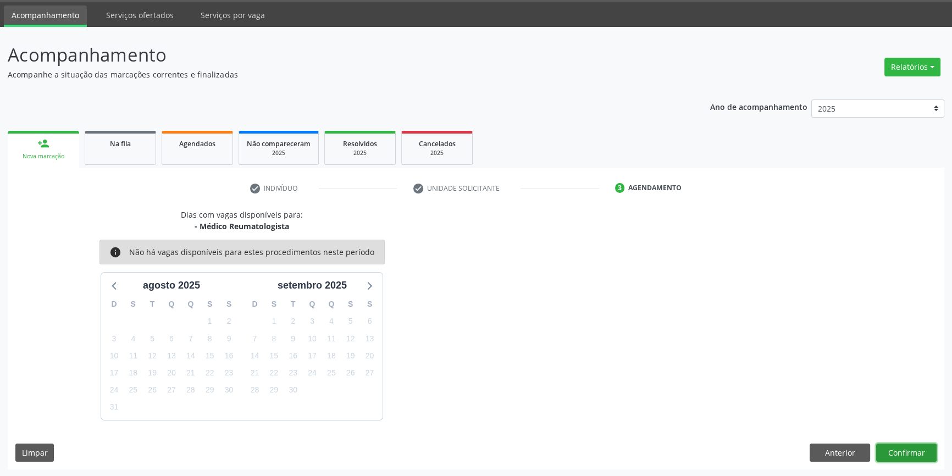
click at [887, 447] on button "Confirmar" at bounding box center [906, 452] width 60 height 19
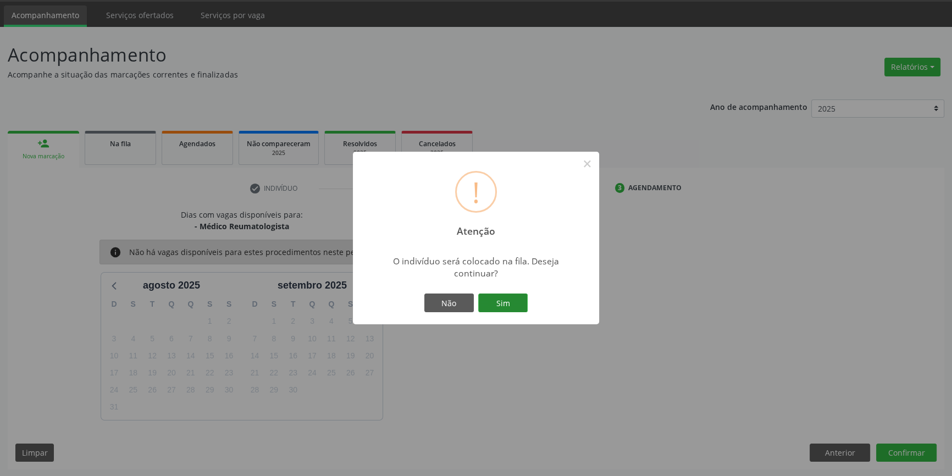
click at [514, 299] on button "Sim" at bounding box center [502, 302] width 49 height 19
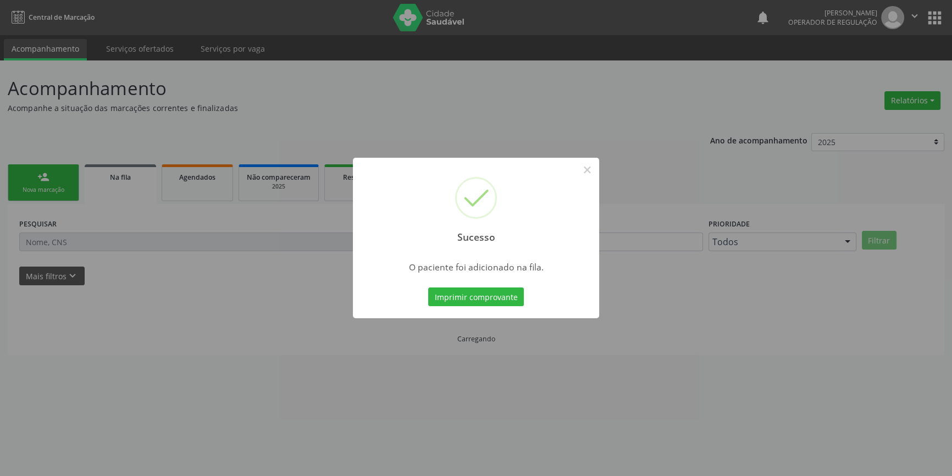
scroll to position [0, 0]
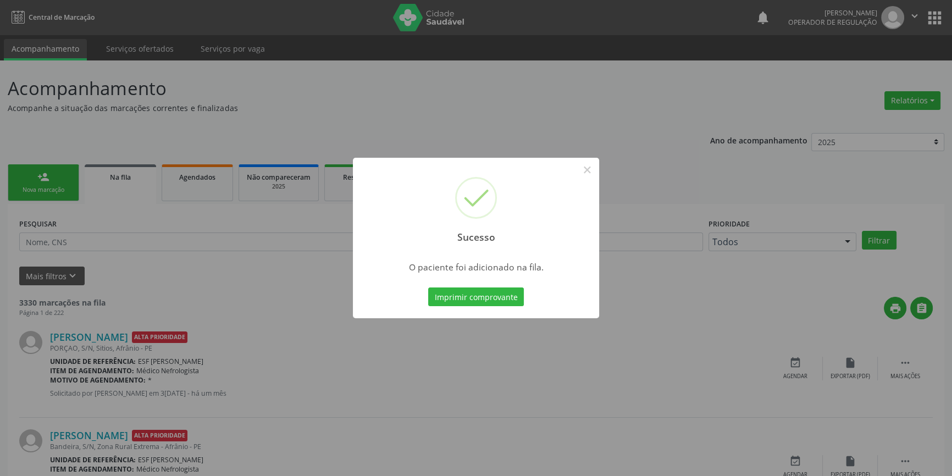
click at [110, 216] on div "Sucesso × O paciente foi adicionado na fila. Imprimir comprovante Cancel" at bounding box center [476, 238] width 952 height 476
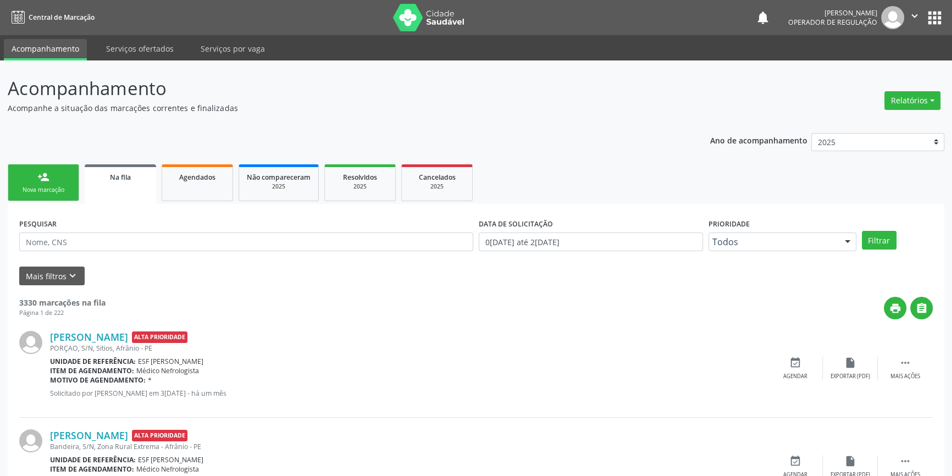
click at [63, 187] on div "Nova marcação" at bounding box center [43, 190] width 55 height 8
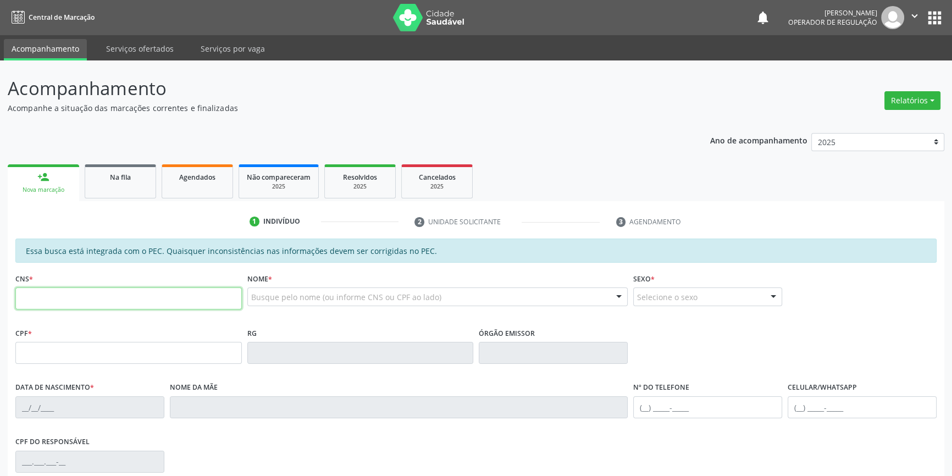
click at [81, 296] on input "text" at bounding box center [128, 298] width 226 height 22
type input "705 4034 3653 5690"
type input "117.424.644-83"
type input "14/08/2007"
type input "Carlusa de Carvalho Lima"
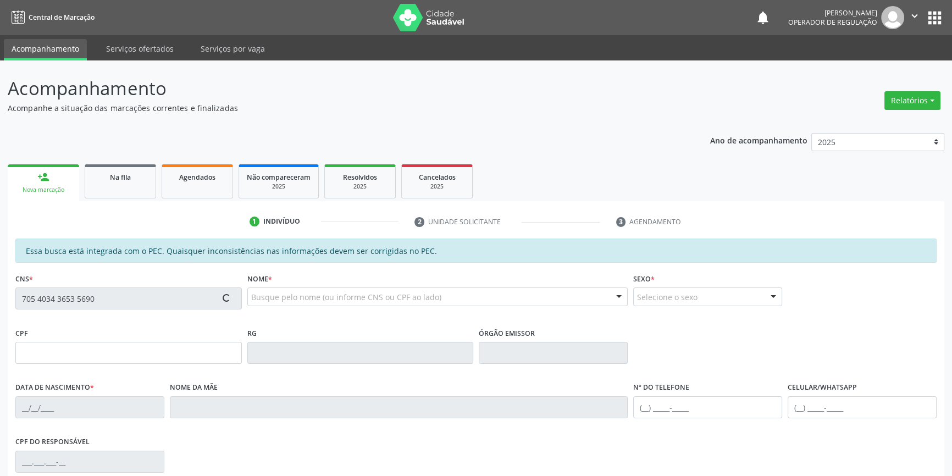
type input "(87) 98839-8114"
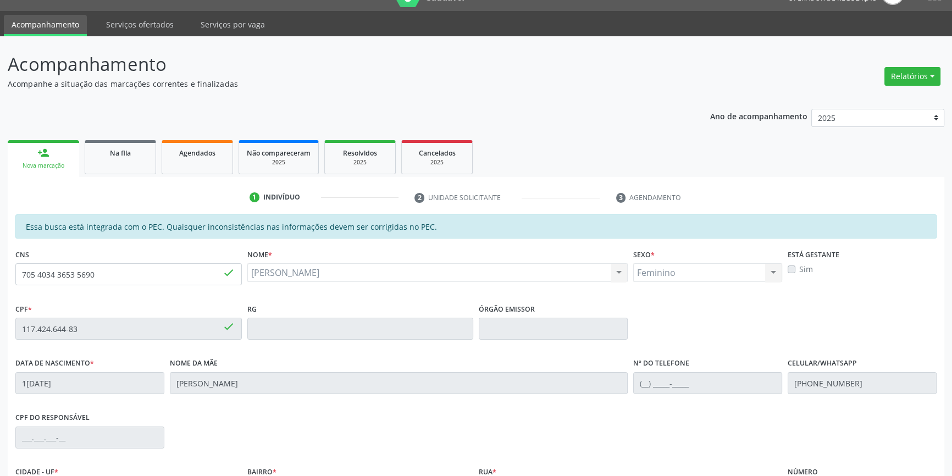
scroll to position [151, 0]
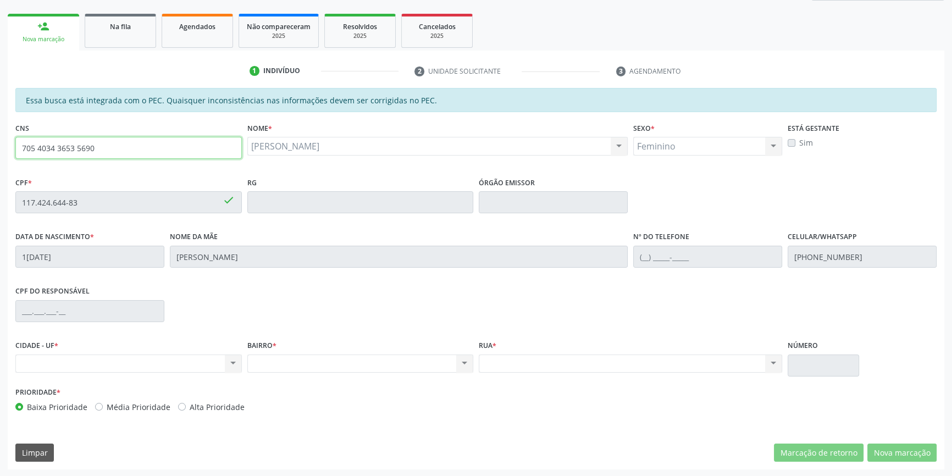
drag, startPoint x: 96, startPoint y: 149, endPoint x: 0, endPoint y: 152, distance: 96.2
click at [0, 152] on div "Acompanhamento Acompanhe a situação das marcações correntes e finalizadas Relat…" at bounding box center [476, 193] width 952 height 567
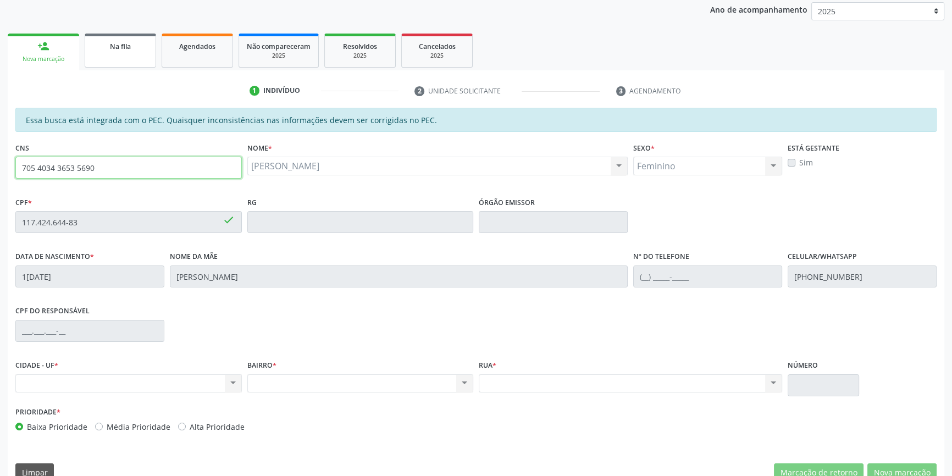
scroll to position [1, 0]
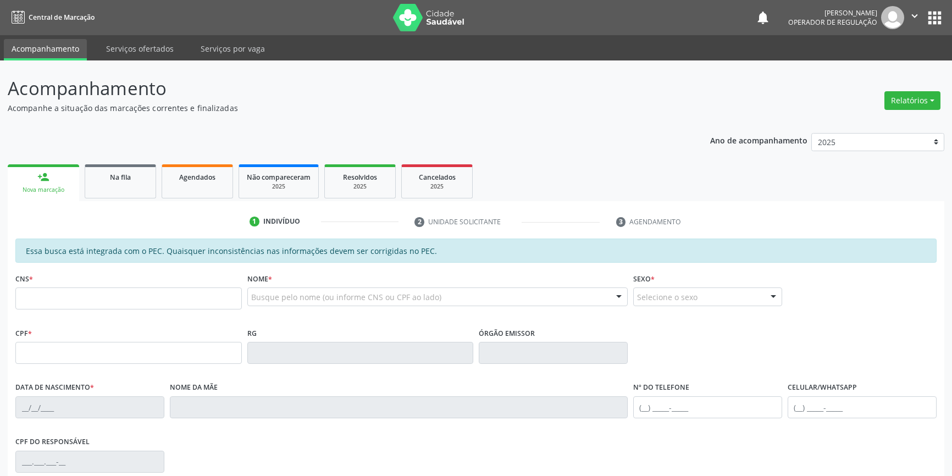
scroll to position [1, 0]
type input "705 4034 3653 5690"
type input "117.424.644-83"
type input "[DATE]"
type input "[PERSON_NAME]"
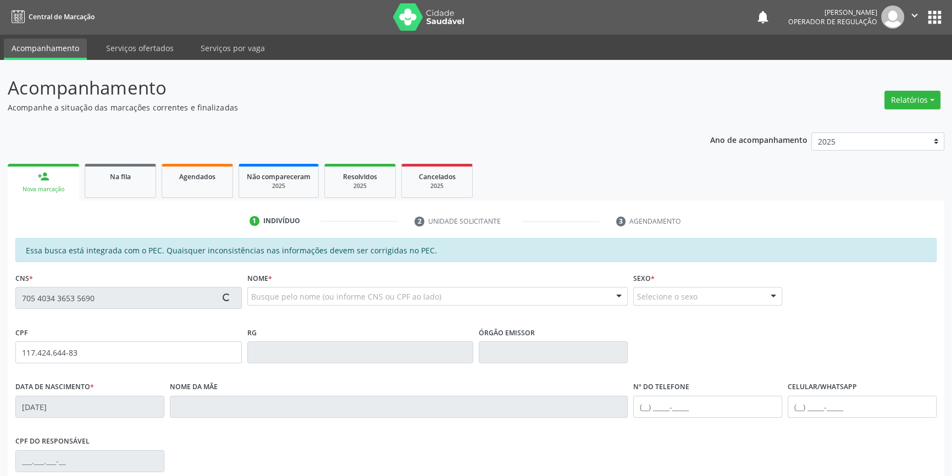
type input "[PHONE_NUMBER]"
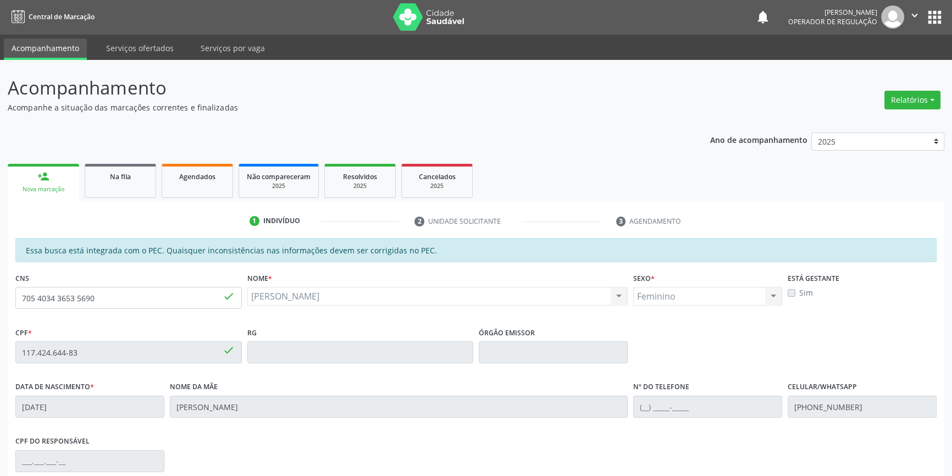
scroll to position [151, 0]
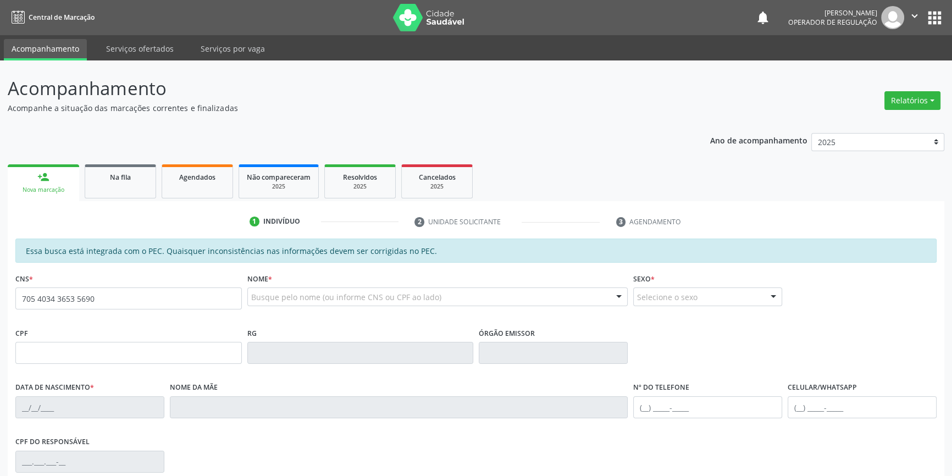
type input "705 4034 3653 5690"
type input "117.424.644-83"
type input "[DATE]"
type input "[PERSON_NAME]"
type input "[PHONE_NUMBER]"
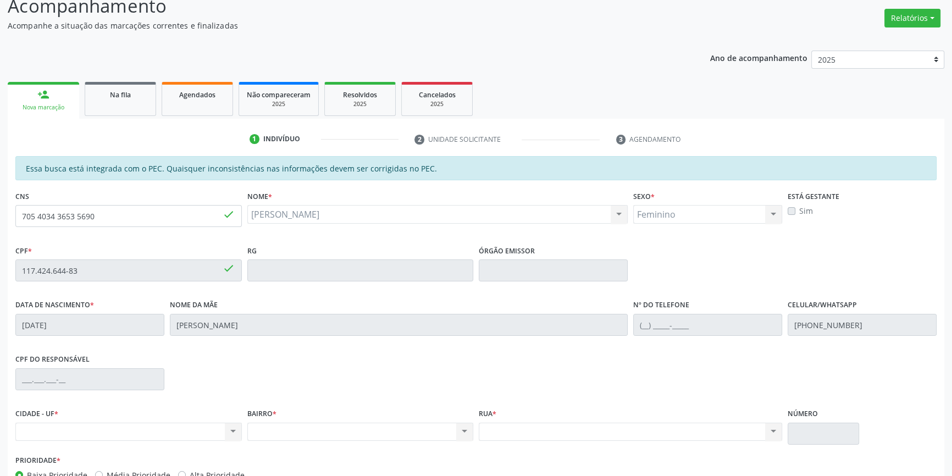
scroll to position [151, 0]
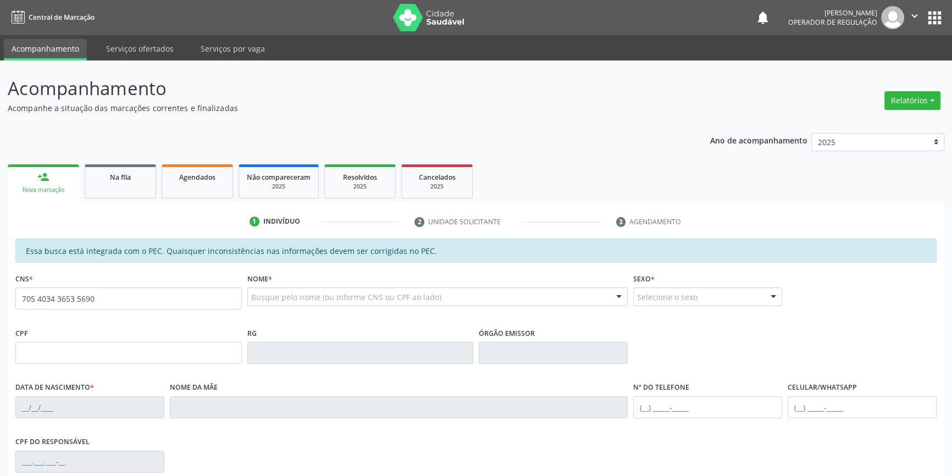
type input "705 4034 3653 5690"
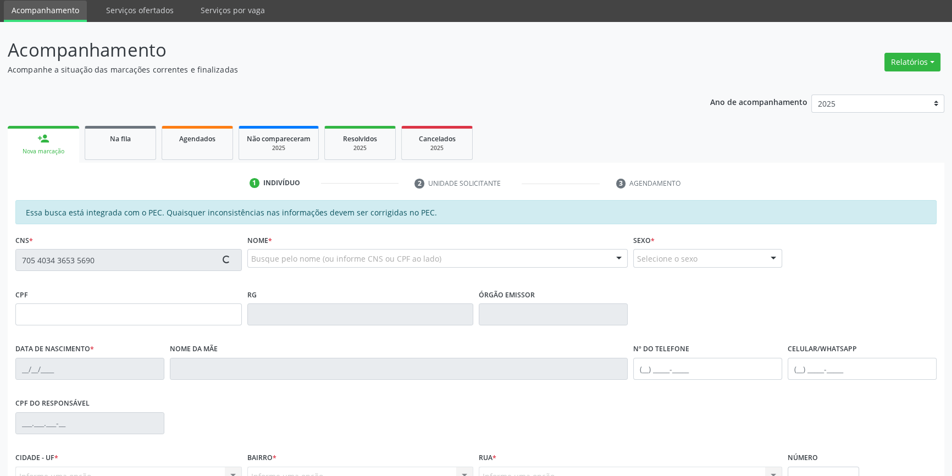
scroll to position [151, 0]
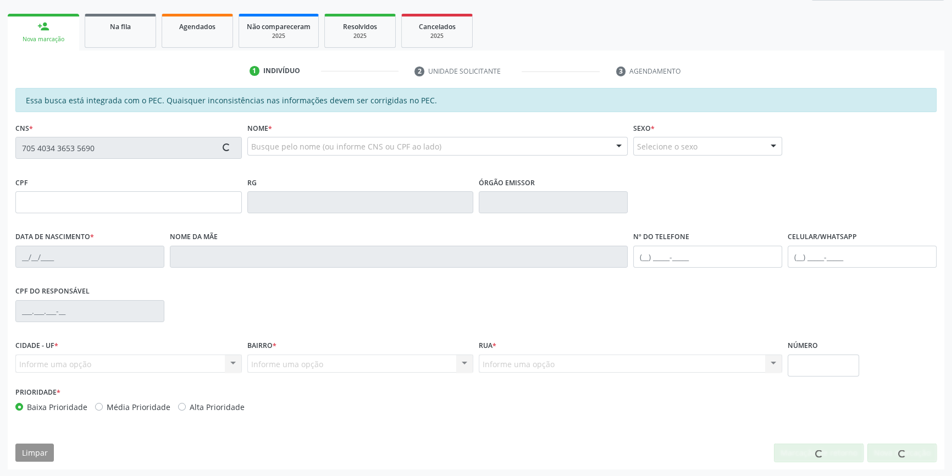
type input "117.424.644-83"
type input "[DATE]"
type input "[PERSON_NAME]"
type input "[PHONE_NUMBER]"
type input "40"
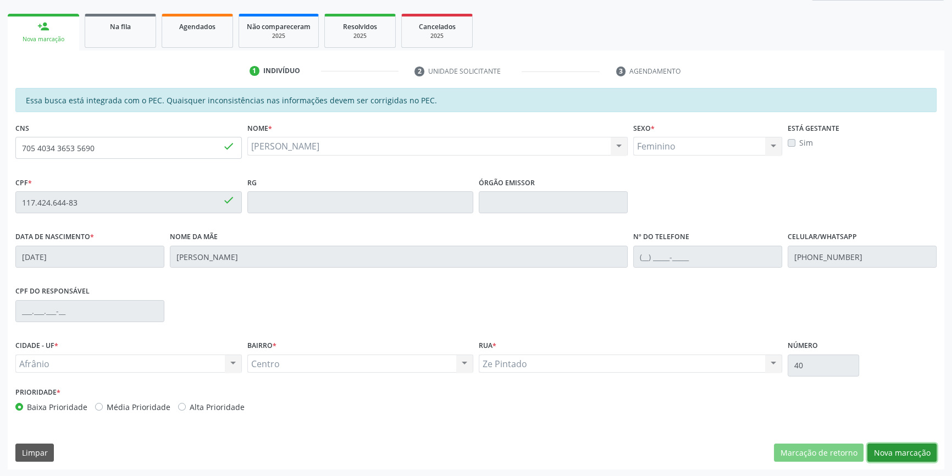
click at [899, 459] on button "Nova marcação" at bounding box center [901, 452] width 69 height 19
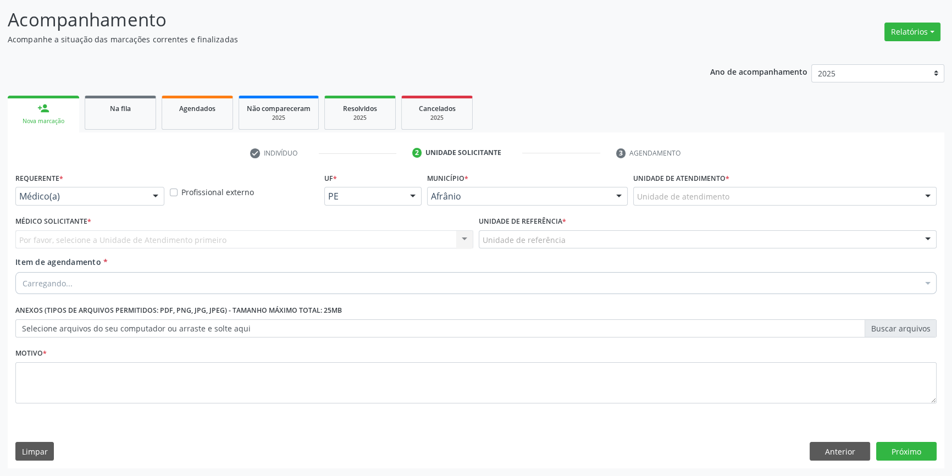
scroll to position [68, 0]
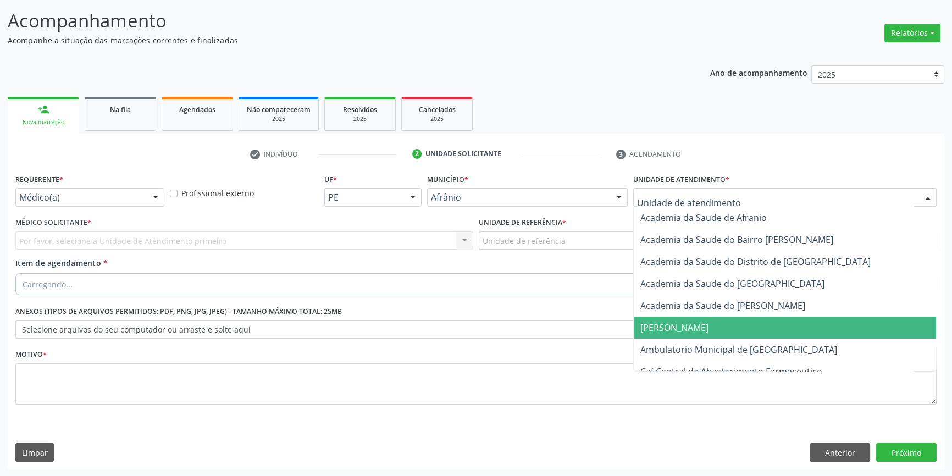
click at [691, 341] on span "Ambulatorio Municipal de [GEOGRAPHIC_DATA]" at bounding box center [785, 349] width 302 height 22
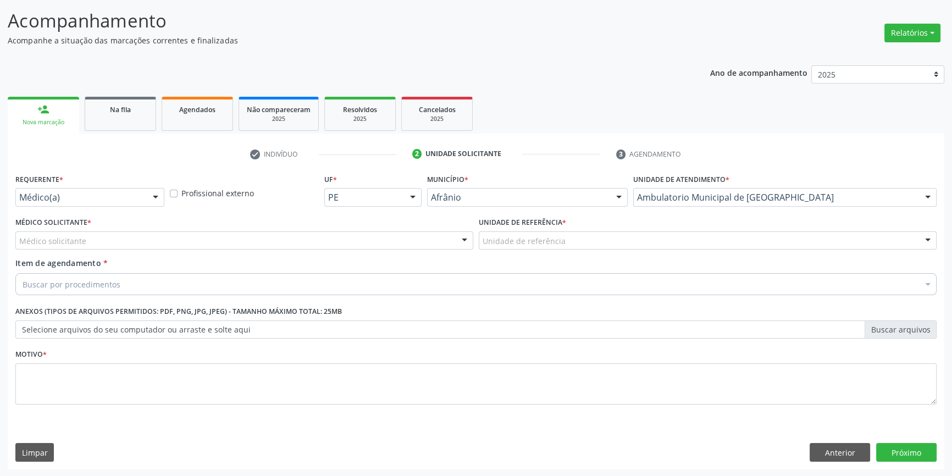
click at [595, 246] on div "Unidade de referência" at bounding box center [708, 240] width 458 height 19
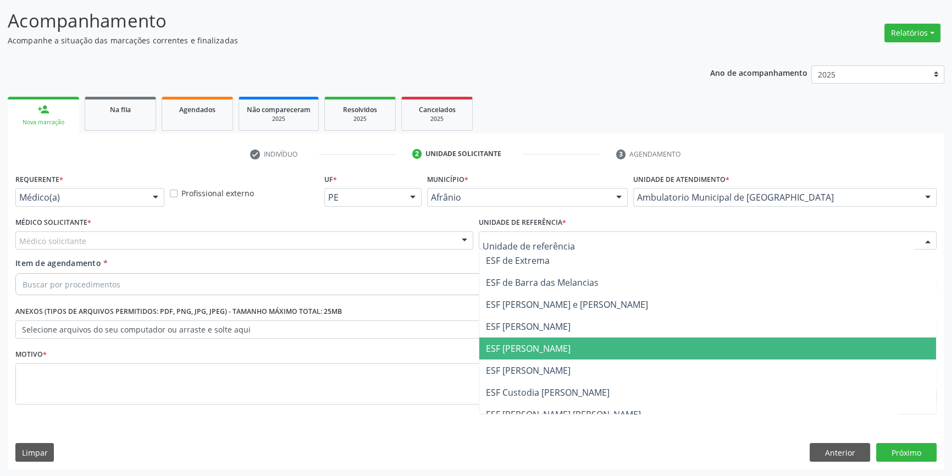
click at [556, 340] on span "ESF [PERSON_NAME]" at bounding box center [707, 348] width 457 height 22
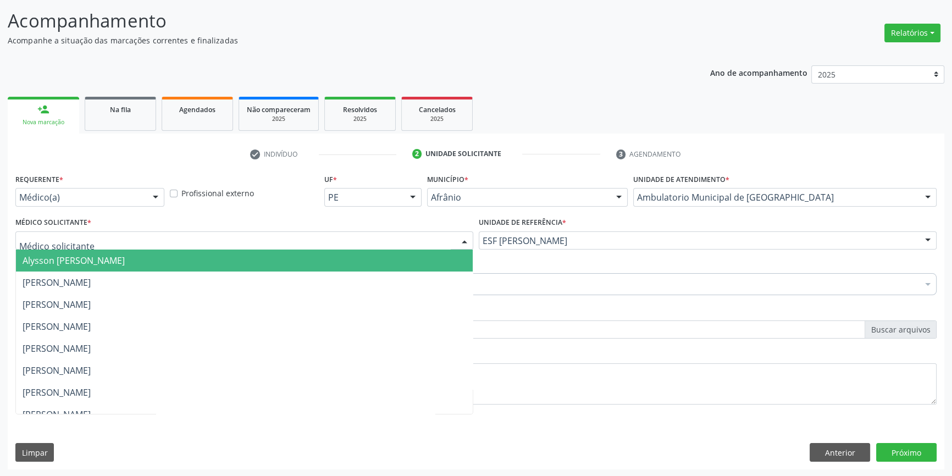
click at [330, 240] on div at bounding box center [244, 240] width 458 height 19
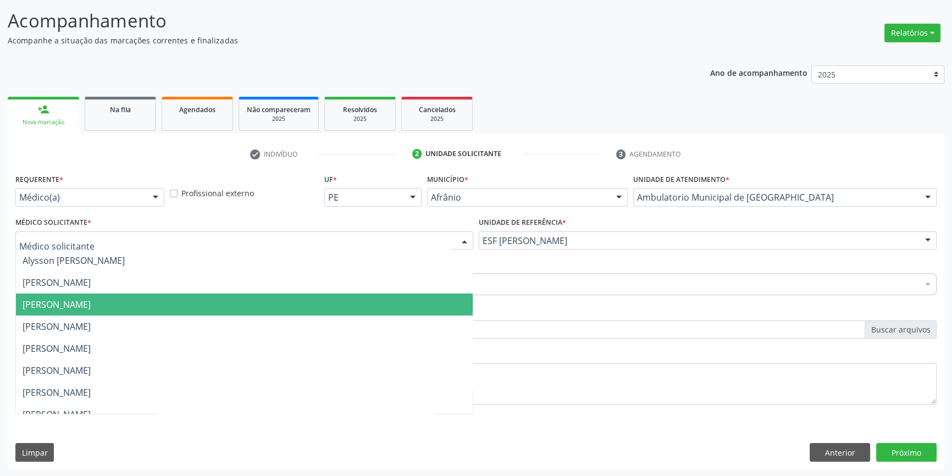
click at [192, 297] on span "Carlos Gustavo Pessoa da Silva Reis" at bounding box center [244, 304] width 457 height 22
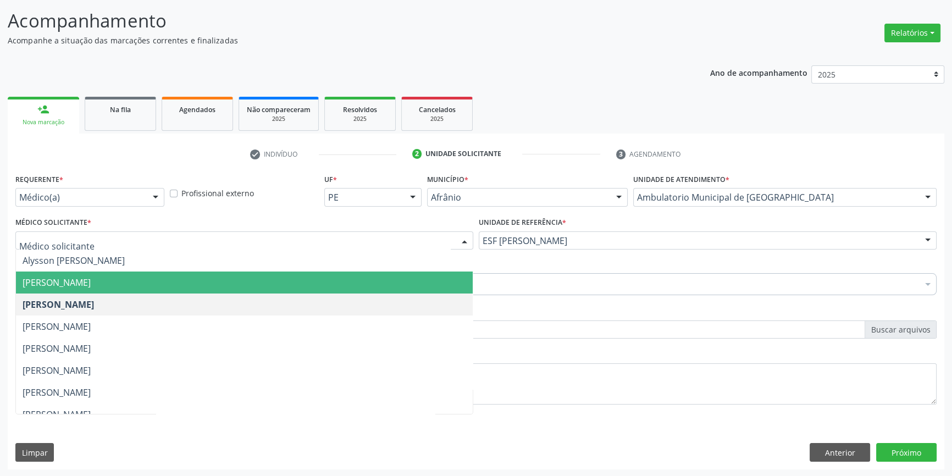
click at [91, 277] on span "Bruno Saraiva Bezerra Medrado" at bounding box center [57, 282] width 68 height 12
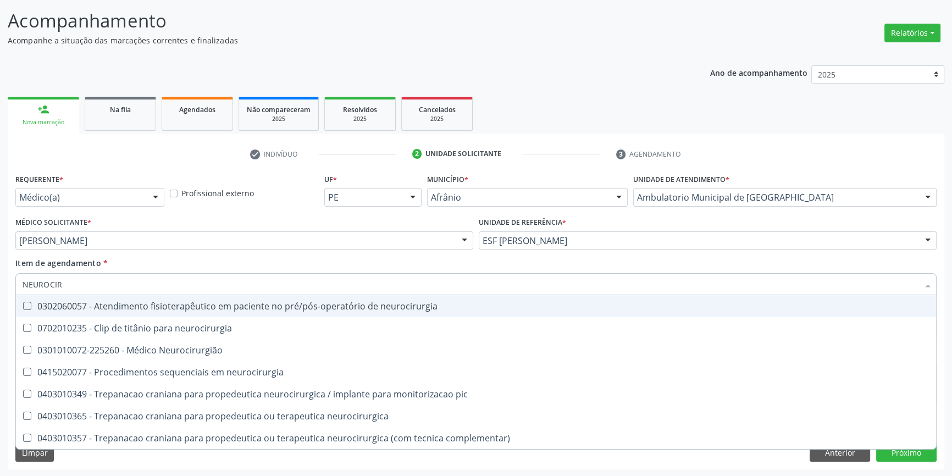
type input "NEUROCIRU"
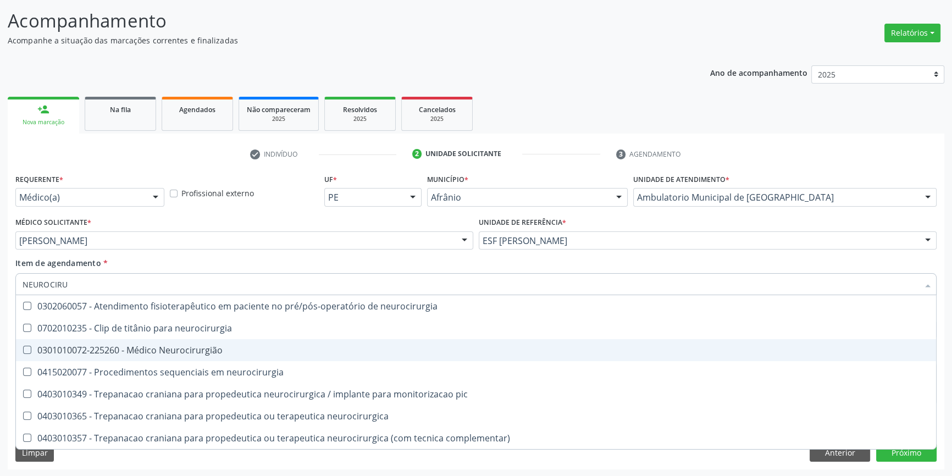
click at [140, 346] on div "0301010072-225260 - Médico Neurocirurgião" at bounding box center [476, 350] width 907 height 9
checkbox Neurocirurgião "true"
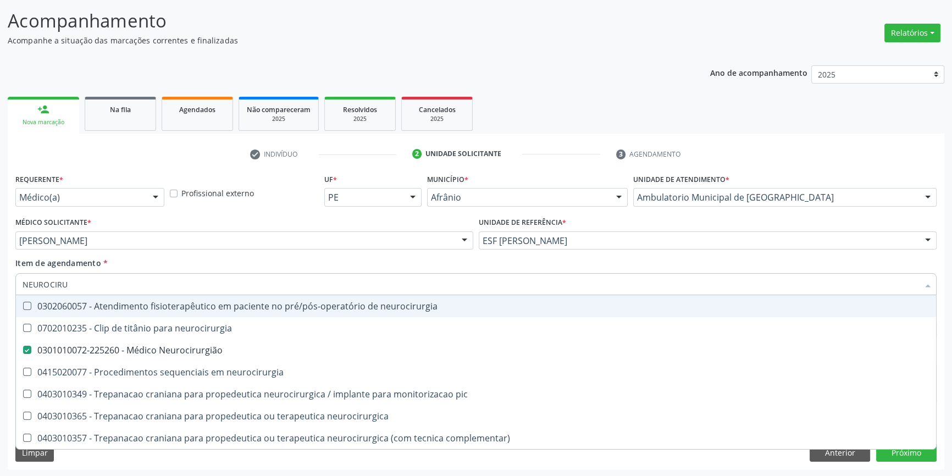
click at [128, 263] on div "Item de agendamento * NEUROCIRU Desfazer seleção 0302060057 - Atendimento fisio…" at bounding box center [475, 274] width 921 height 35
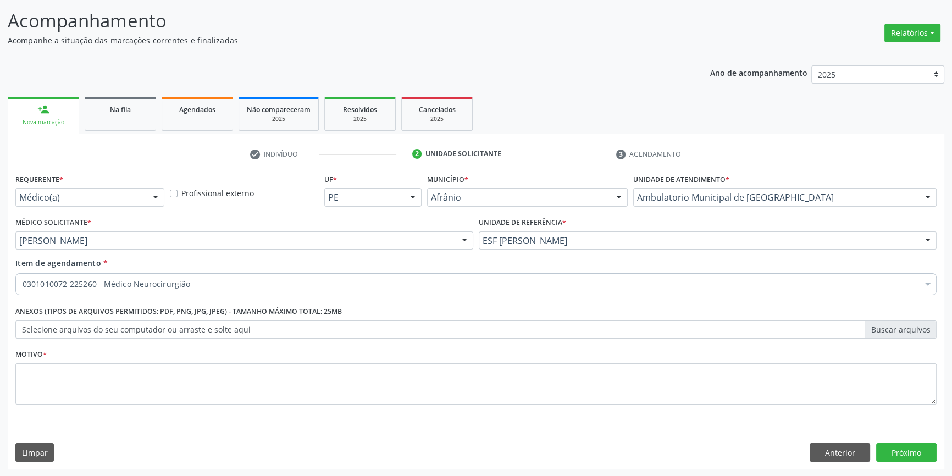
checkbox Neurocirurgião "true"
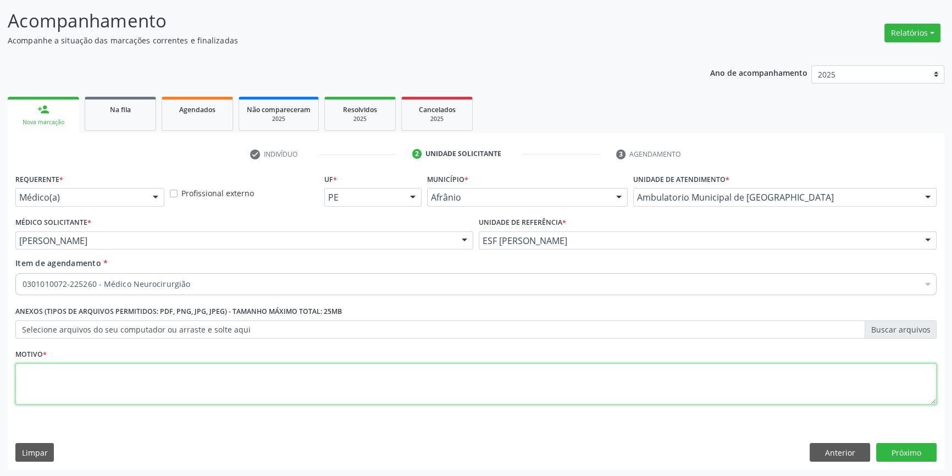
click at [229, 375] on textarea at bounding box center [475, 384] width 921 height 42
type textarea "DEFECIENCIA NEUROLOGICA A/E"
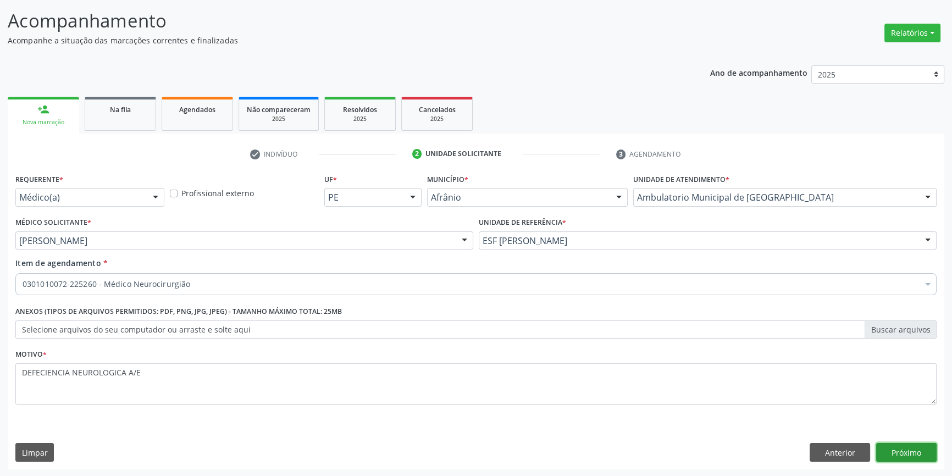
click at [893, 446] on button "Próximo" at bounding box center [906, 452] width 60 height 19
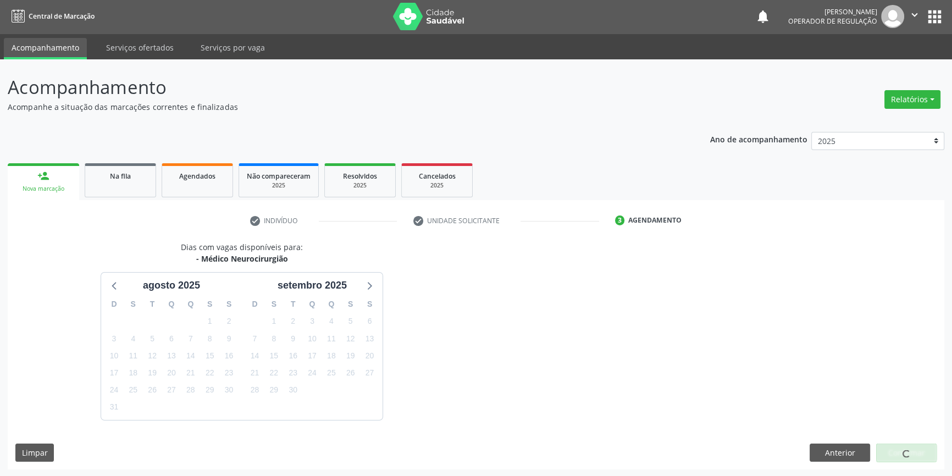
scroll to position [34, 0]
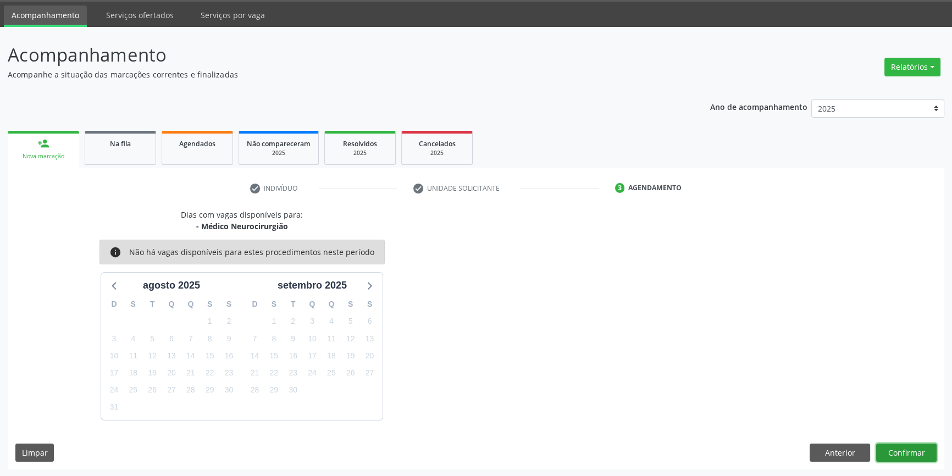
click at [931, 455] on button "Confirmar" at bounding box center [906, 452] width 60 height 19
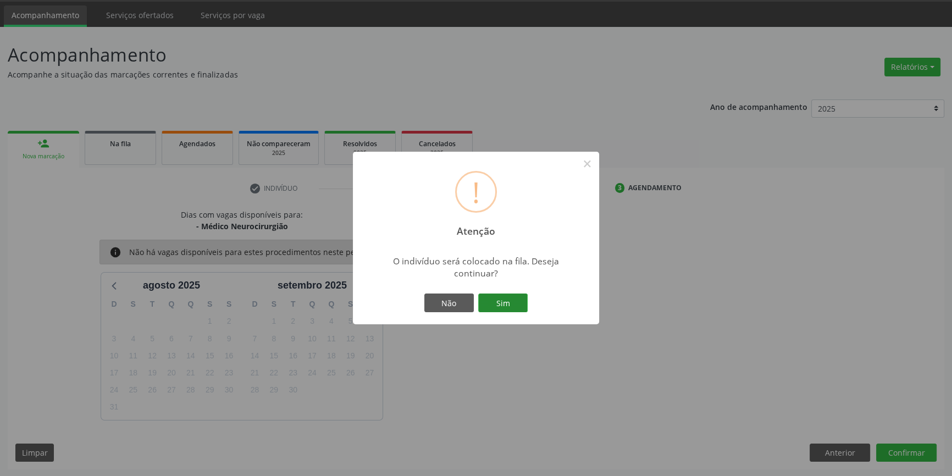
click at [498, 296] on button "Sim" at bounding box center [502, 302] width 49 height 19
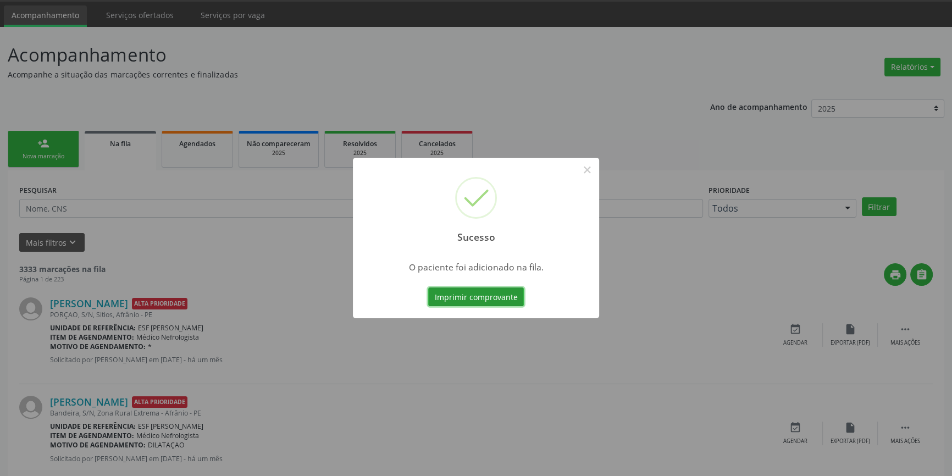
scroll to position [0, 0]
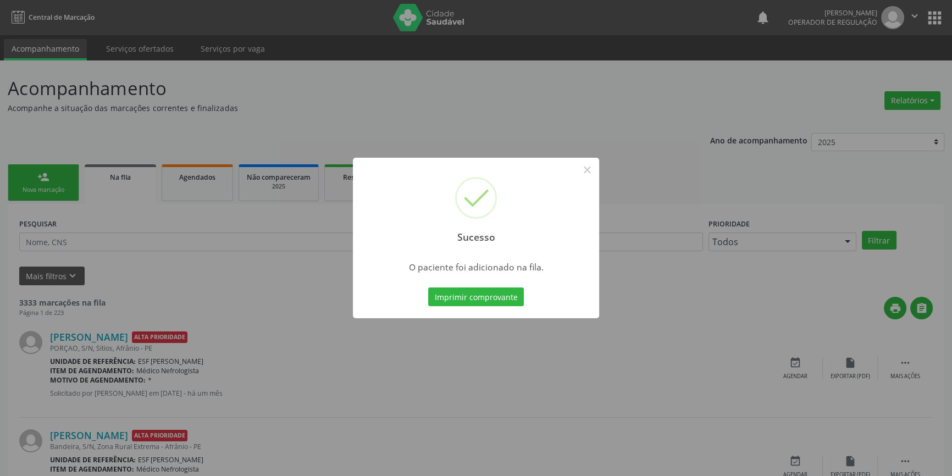
click at [52, 197] on div "Sucesso × O paciente foi adicionado na fila. Imprimir comprovante Cancel" at bounding box center [476, 238] width 952 height 476
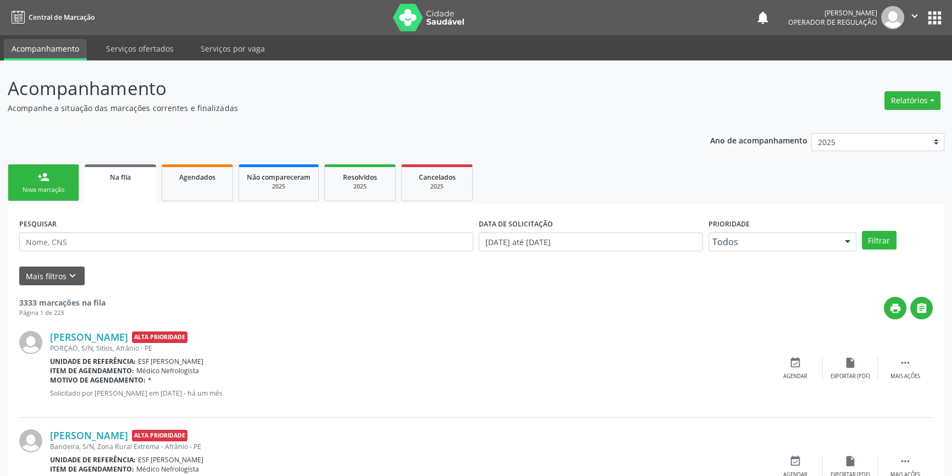
click at [52, 192] on div "Nova marcação" at bounding box center [43, 190] width 55 height 8
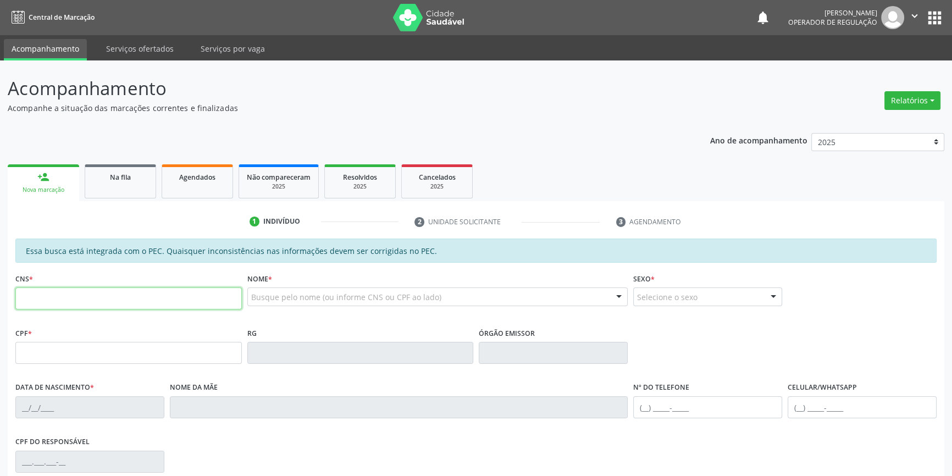
click at [64, 291] on input "text" at bounding box center [128, 298] width 226 height 22
type input "705 0052 0377 3551"
type input "146.595.464-38"
type input "25/02/2016"
type input "Amaralina Rodrigues"
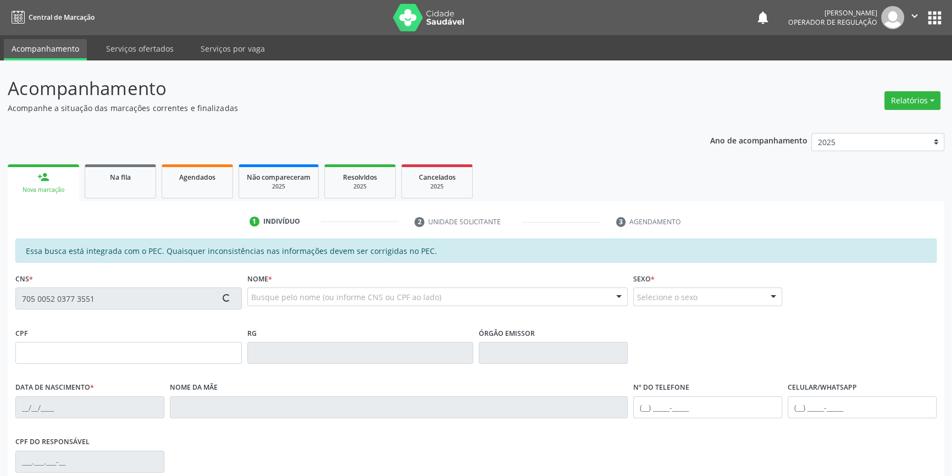
type input "(87) 98144-3217"
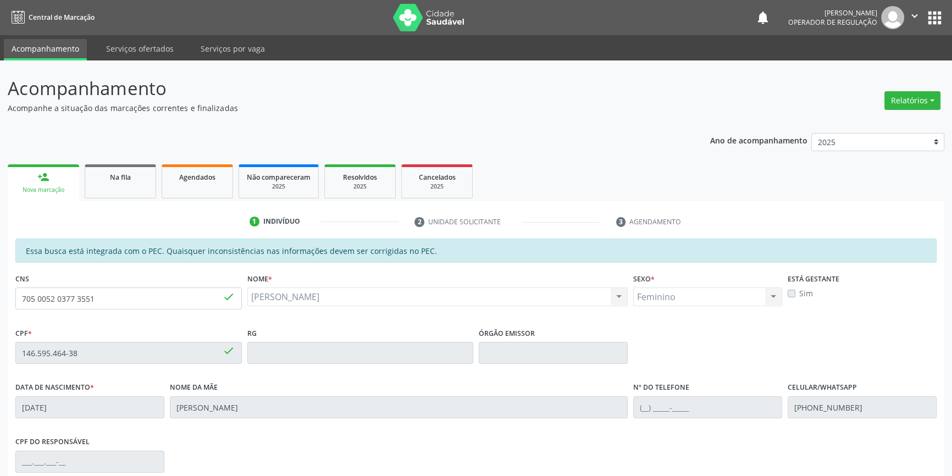
scroll to position [151, 0]
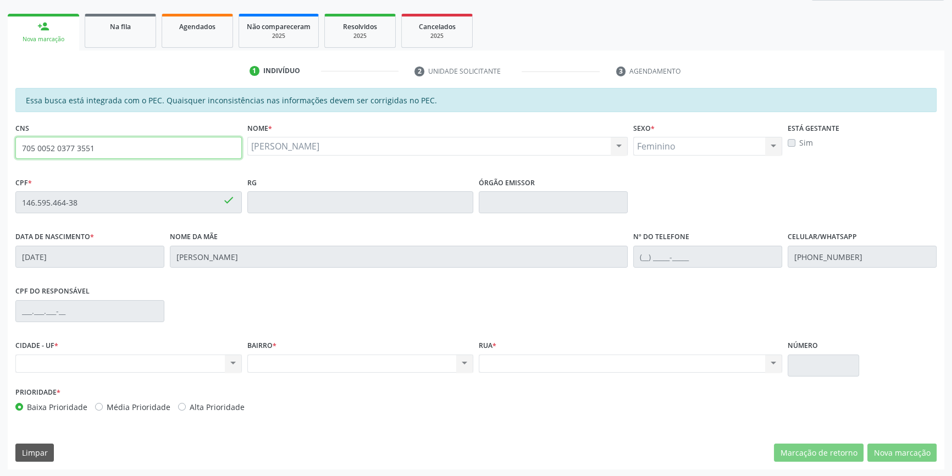
drag, startPoint x: 157, startPoint y: 152, endPoint x: 113, endPoint y: 164, distance: 46.3
click at [115, 160] on fieldset "CNS 705 0052 0377 3551 done" at bounding box center [128, 143] width 226 height 47
click at [113, 164] on fieldset "CNS 705 0052 0377 3551 done" at bounding box center [128, 143] width 226 height 47
drag, startPoint x: 51, startPoint y: 153, endPoint x: 0, endPoint y: 147, distance: 51.0
click at [0, 147] on div "Acompanhamento Acompanhe a situação das marcações correntes e finalizadas Relat…" at bounding box center [476, 193] width 952 height 567
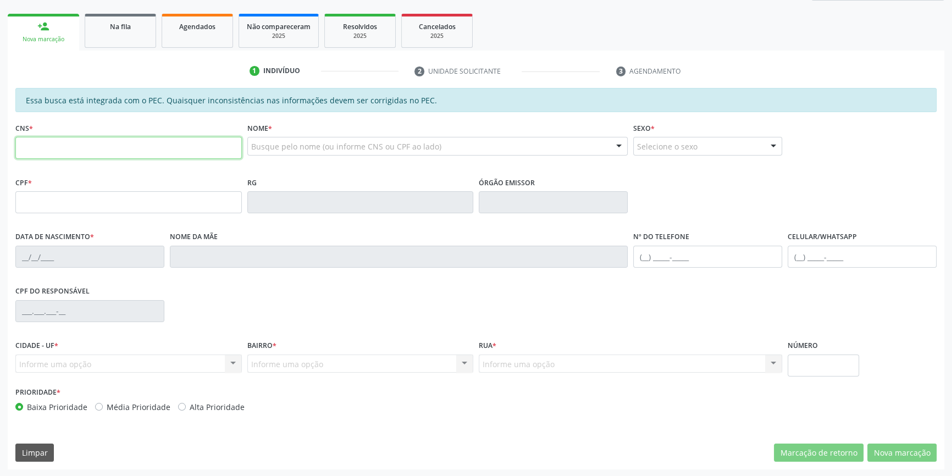
scroll to position [151, 0]
paste input "705 0052 0377 3551"
type input "705 0052 0377 3551"
type input "146.595.464-38"
type input "[DATE]"
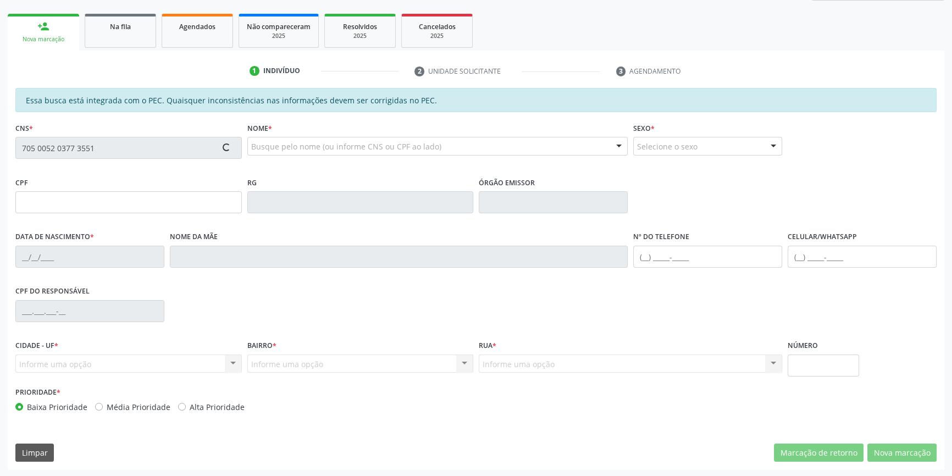
type input "[PERSON_NAME]"
type input "[PHONE_NUMBER]"
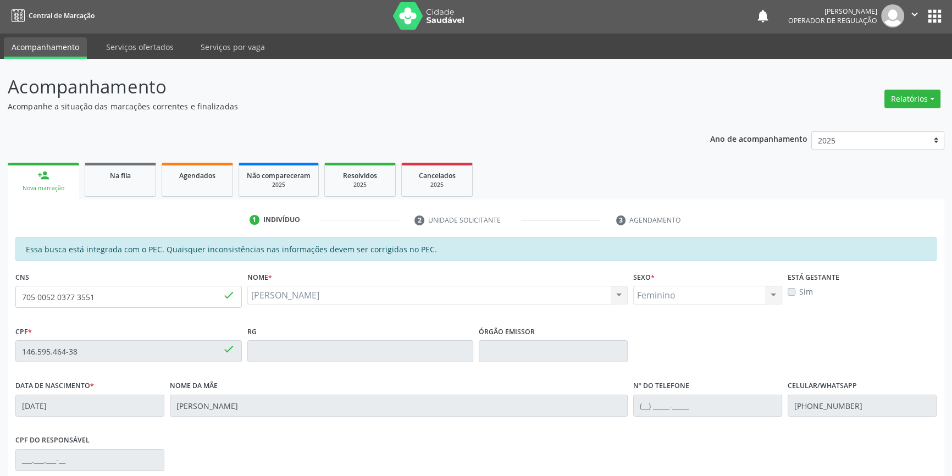
scroll to position [0, 0]
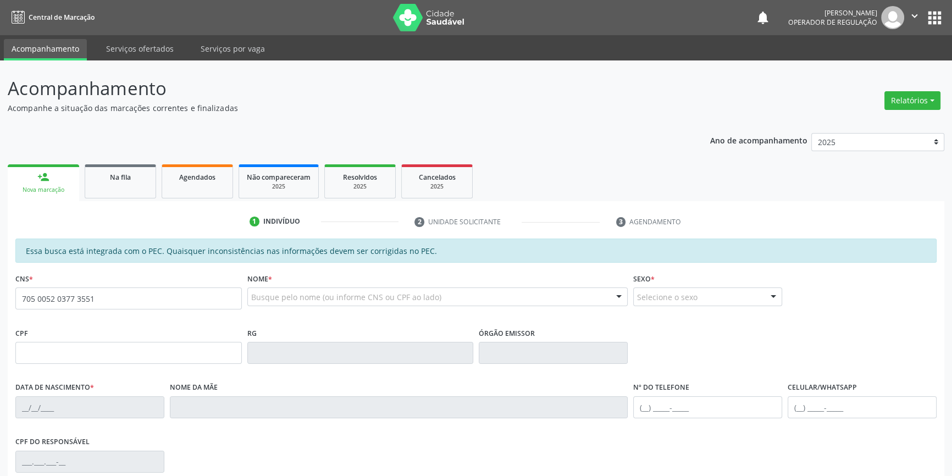
type input "705 0052 0377 3551"
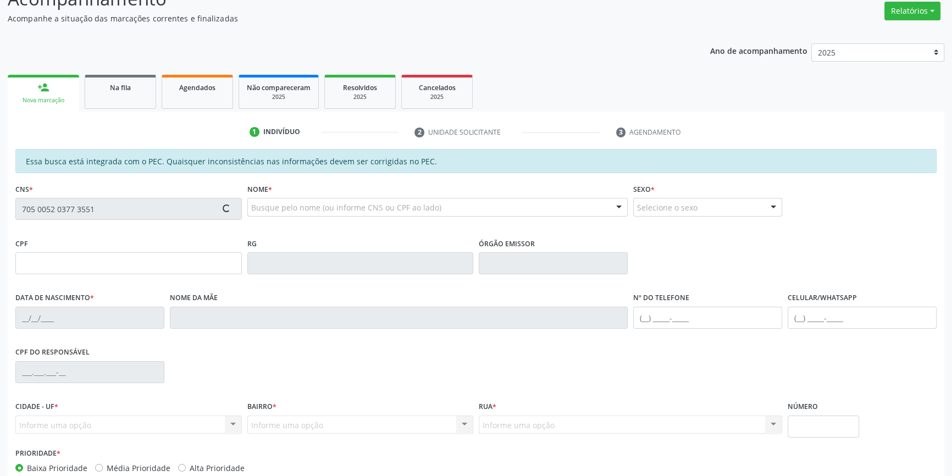
scroll to position [149, 0]
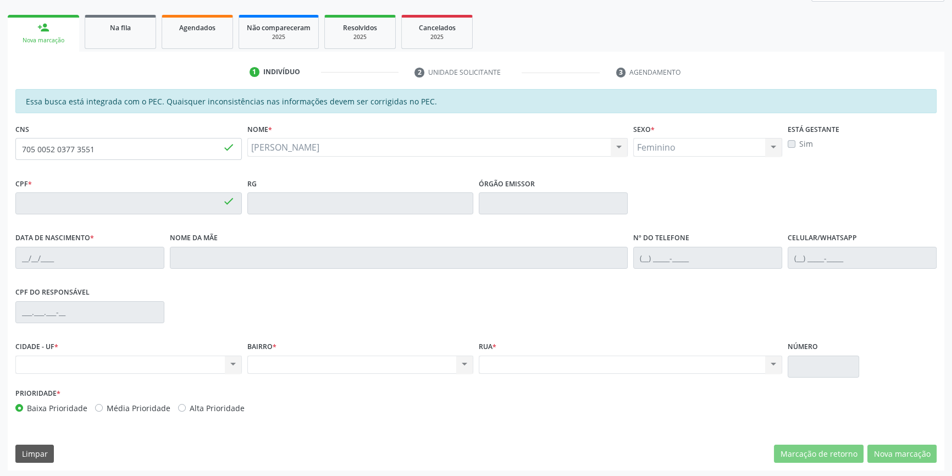
type input "146.595.464-38"
type input "[DATE]"
type input "[PERSON_NAME]"
type input "[PHONE_NUMBER]"
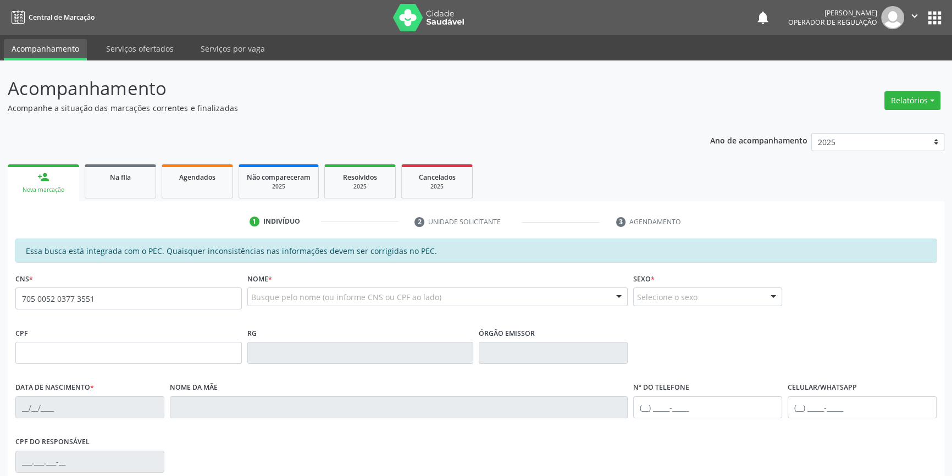
type input "705 0052 0377 3551"
type input "146.595.464-38"
type input "[DATE]"
type input "[PERSON_NAME]"
type input "[PHONE_NUMBER]"
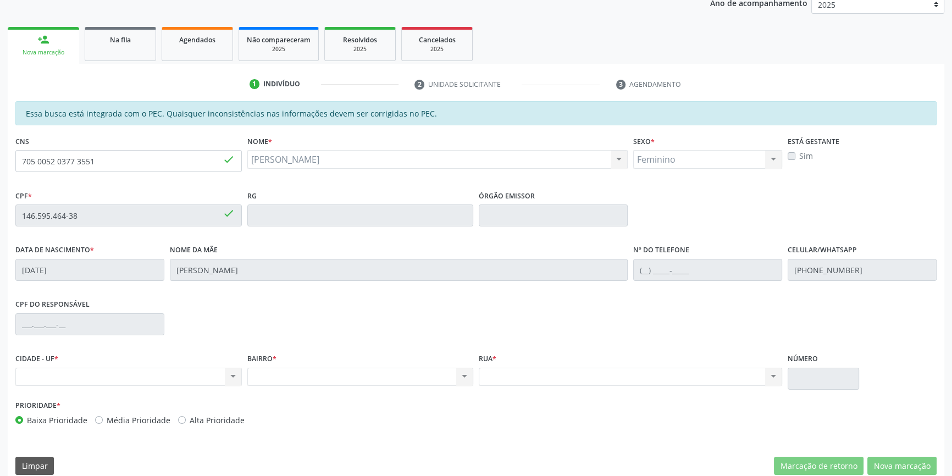
scroll to position [151, 0]
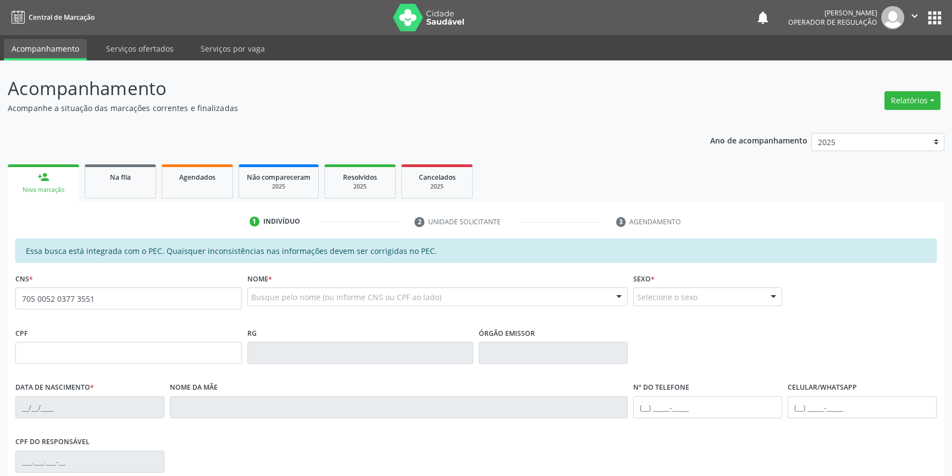
type input "705 0052 0377 3551"
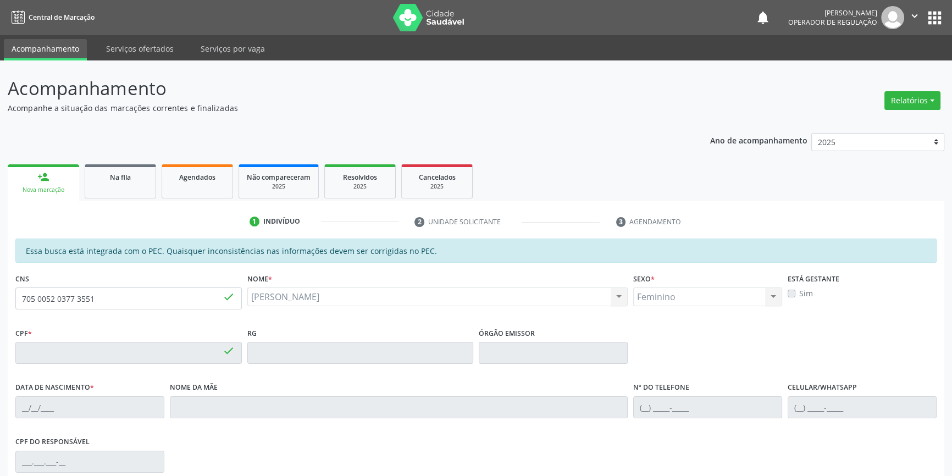
type input "146.595.464-38"
type input "[DATE]"
type input "[PERSON_NAME]"
type input "[PHONE_NUMBER]"
type input "S/N"
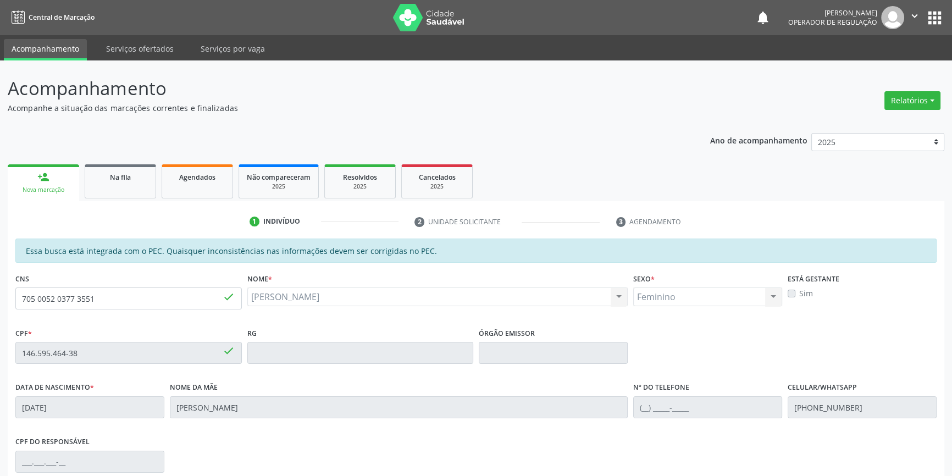
scroll to position [151, 0]
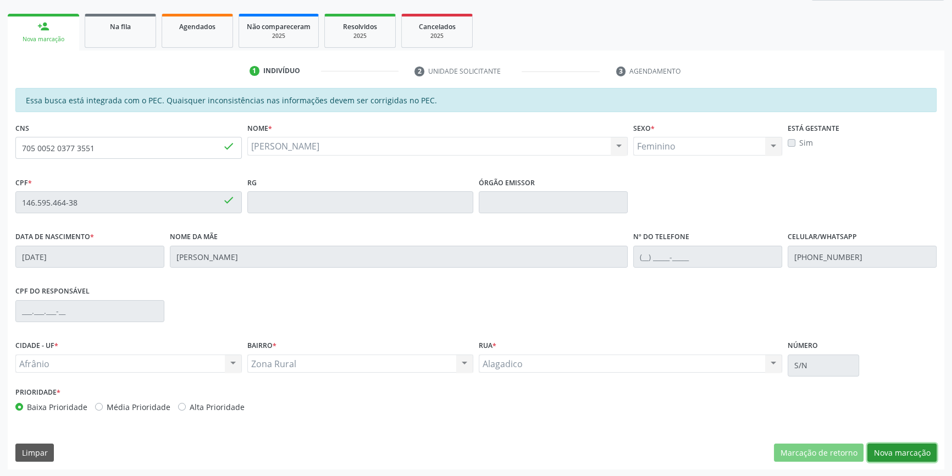
click at [901, 450] on button "Nova marcação" at bounding box center [901, 452] width 69 height 19
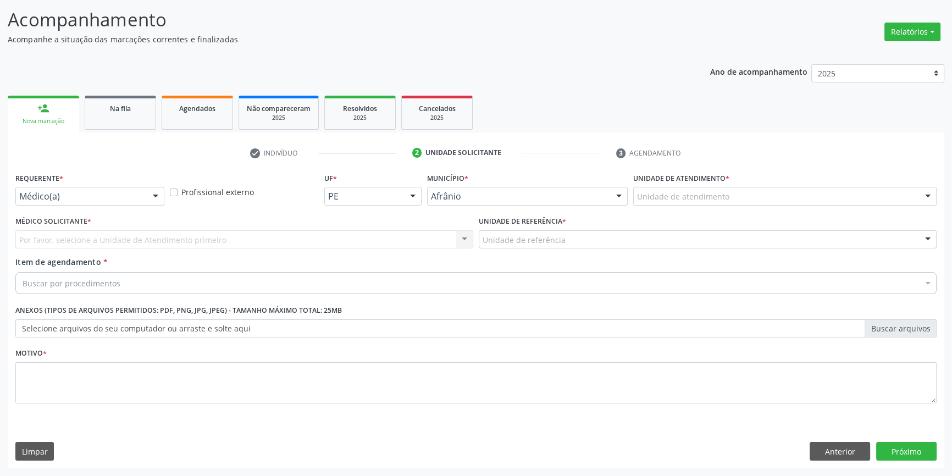
scroll to position [68, 0]
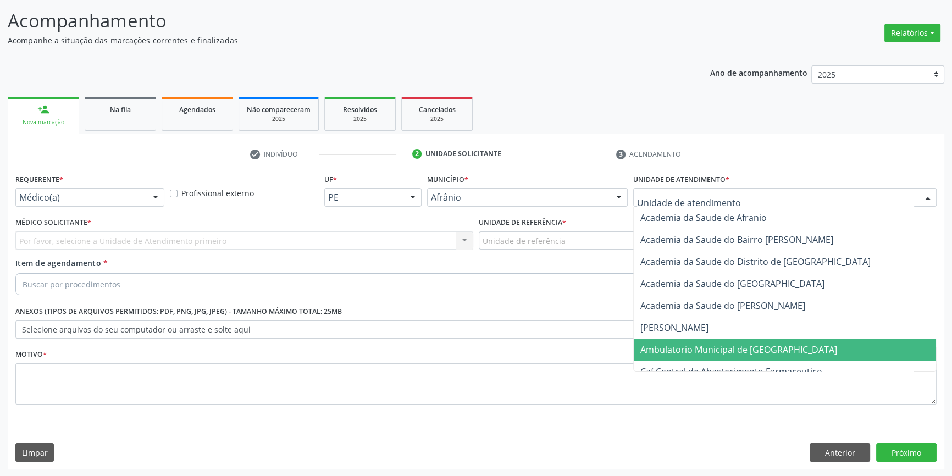
click at [740, 351] on span "Ambulatorio Municipal de [GEOGRAPHIC_DATA]" at bounding box center [738, 349] width 197 height 12
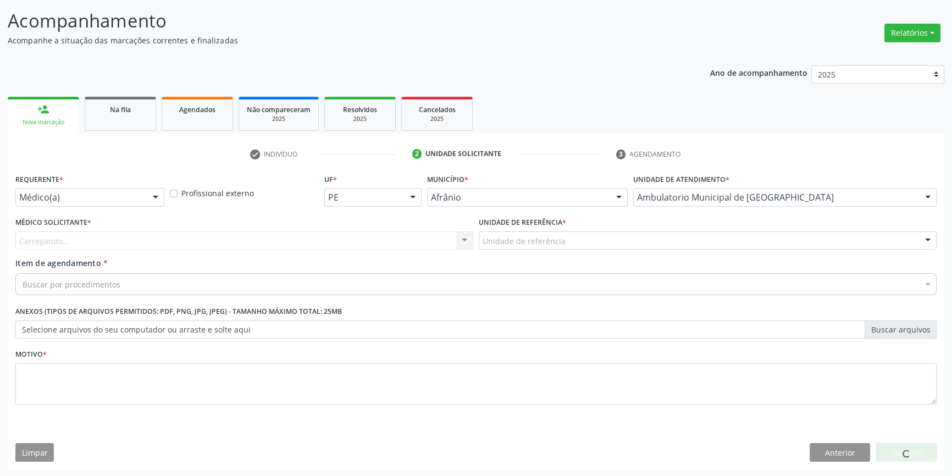
click at [588, 241] on div "Unidade de referência" at bounding box center [708, 240] width 458 height 19
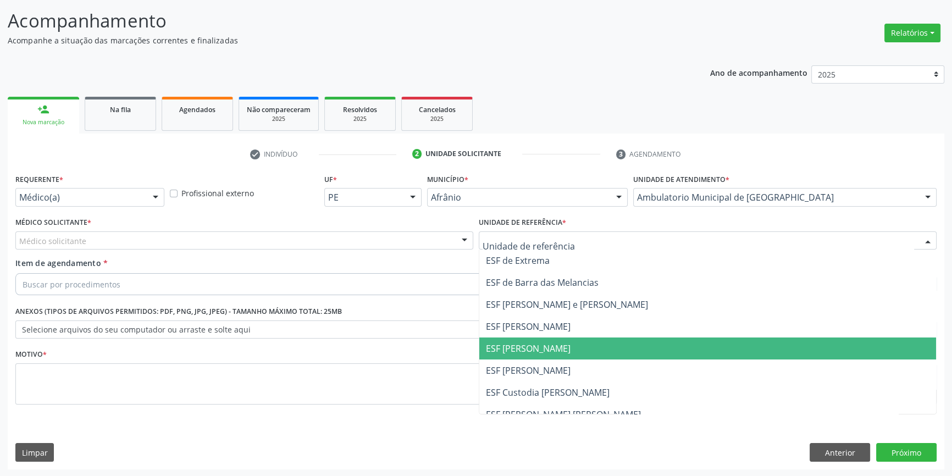
click at [569, 346] on span "ESF [PERSON_NAME]" at bounding box center [707, 348] width 457 height 22
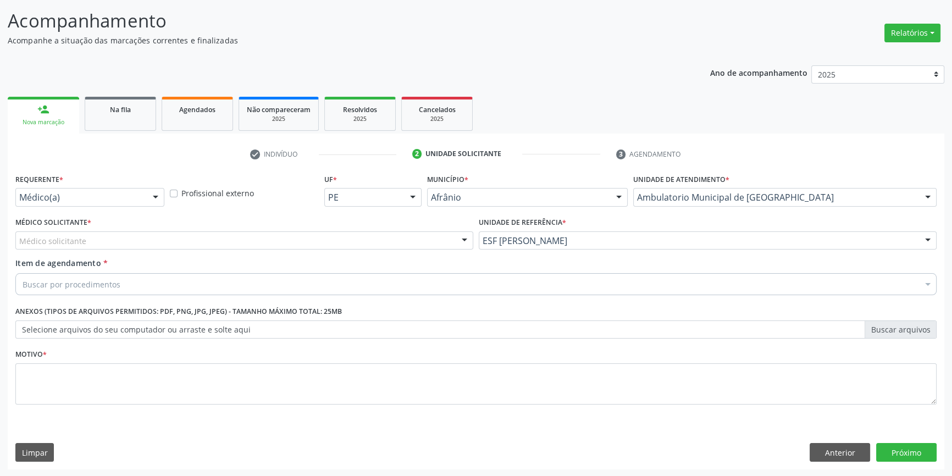
click at [341, 248] on div "Médico solicitante" at bounding box center [244, 240] width 458 height 19
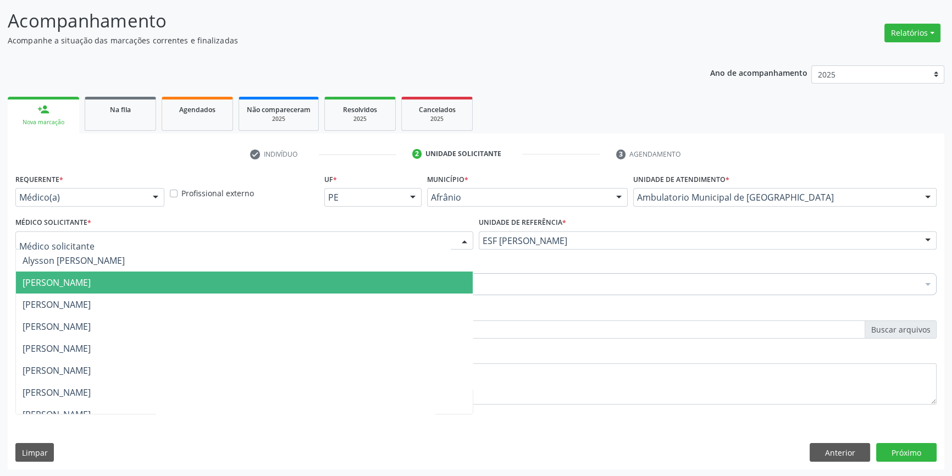
click at [201, 287] on span "[PERSON_NAME]" at bounding box center [244, 282] width 457 height 22
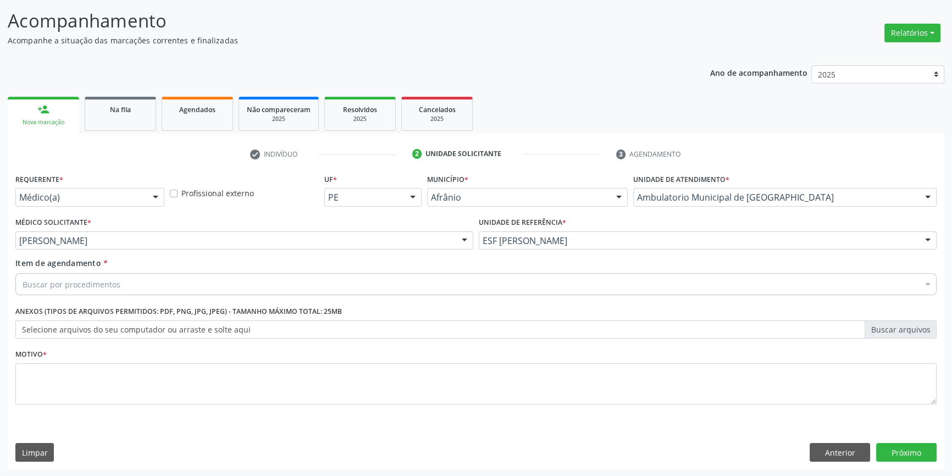
click at [149, 291] on div "Buscar por procedimentos" at bounding box center [475, 284] width 921 height 22
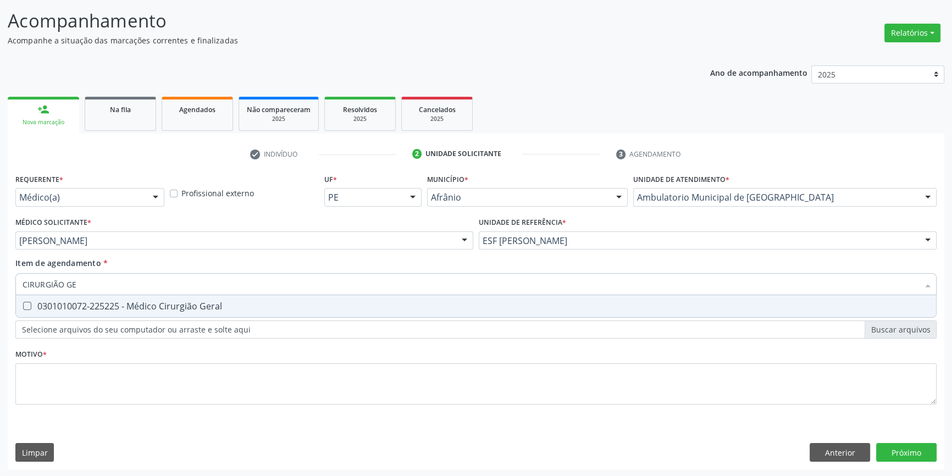
type input "CIRURGIÃO GER"
click at [141, 304] on div "0301010072-225225 - Médico Cirurgião Geral" at bounding box center [476, 306] width 907 height 9
checkbox Geral "true"
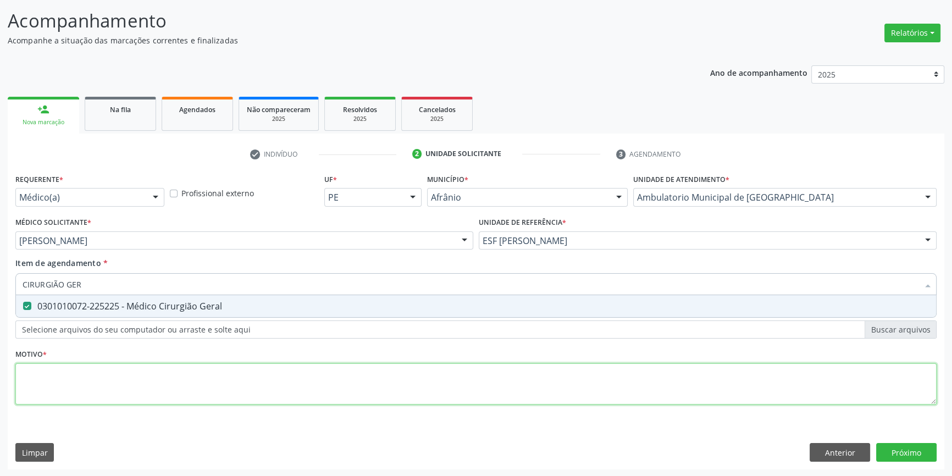
click at [139, 383] on div "Requerente * Médico(a) Médico(a) Enfermeiro(a) Paciente Nenhum resultado encont…" at bounding box center [475, 295] width 921 height 249
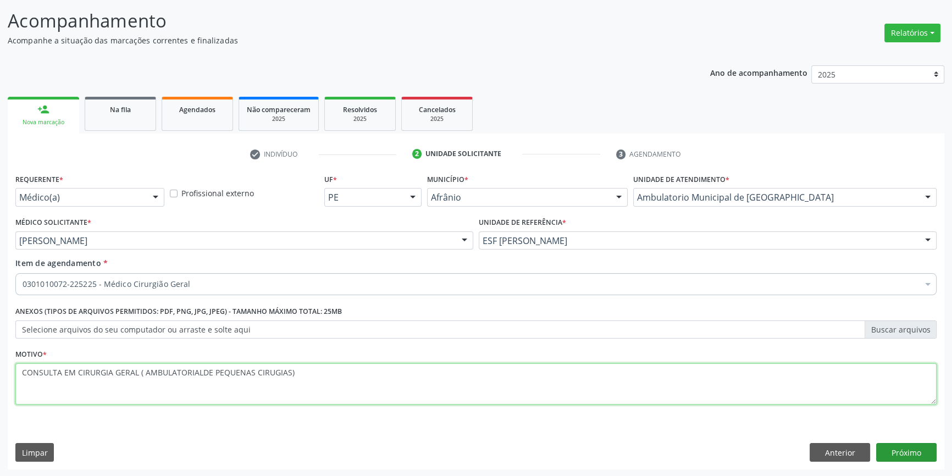
type textarea "CONSULTA EM CIRURGIA GERAL ( AMBULATORIALDE PEQUENAS CIRUGIAS)"
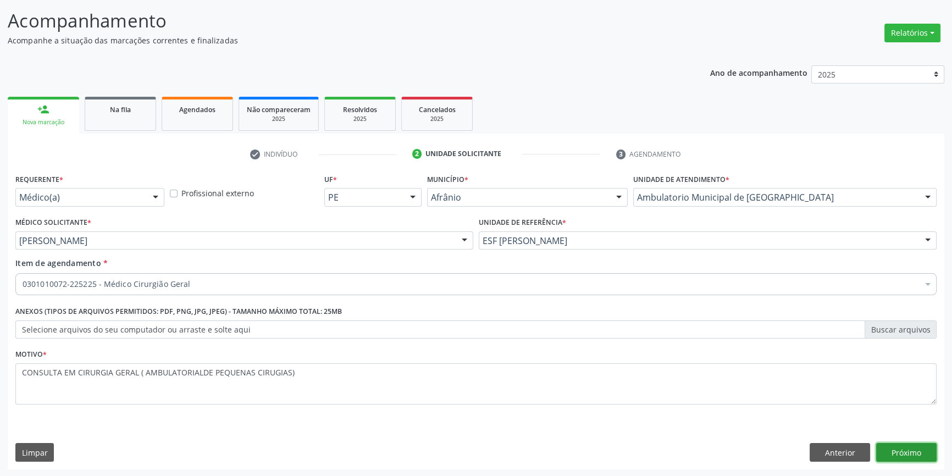
click at [909, 459] on button "Próximo" at bounding box center [906, 452] width 60 height 19
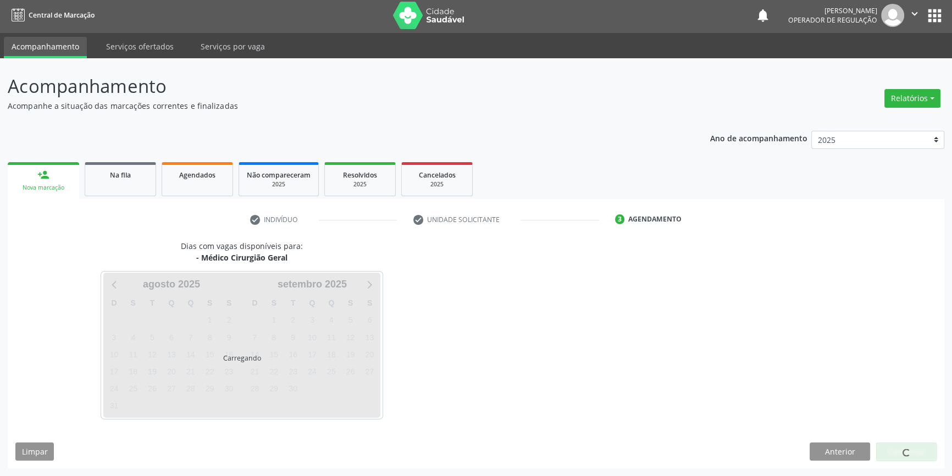
scroll to position [1, 0]
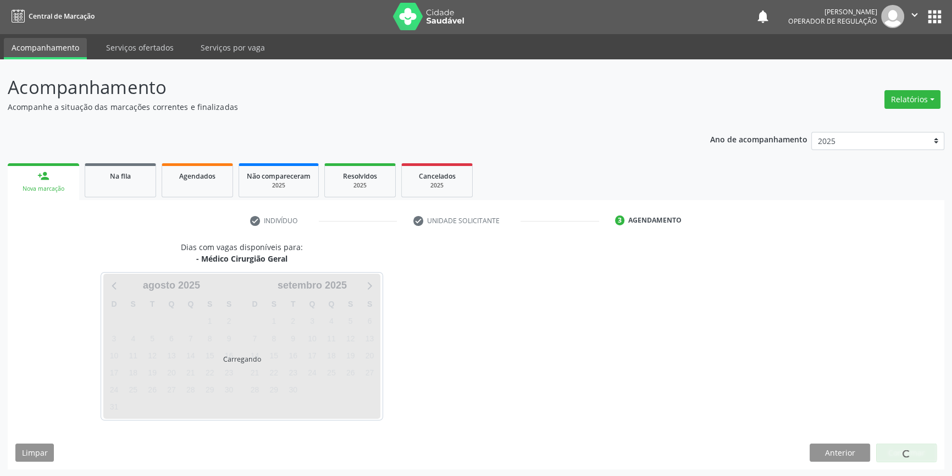
click at [910, 455] on div at bounding box center [906, 452] width 60 height 19
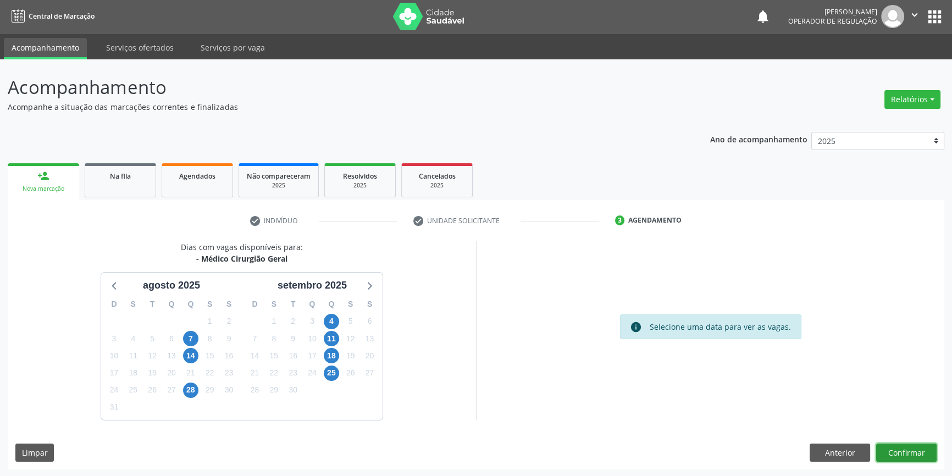
click at [900, 460] on button "Confirmar" at bounding box center [906, 452] width 60 height 19
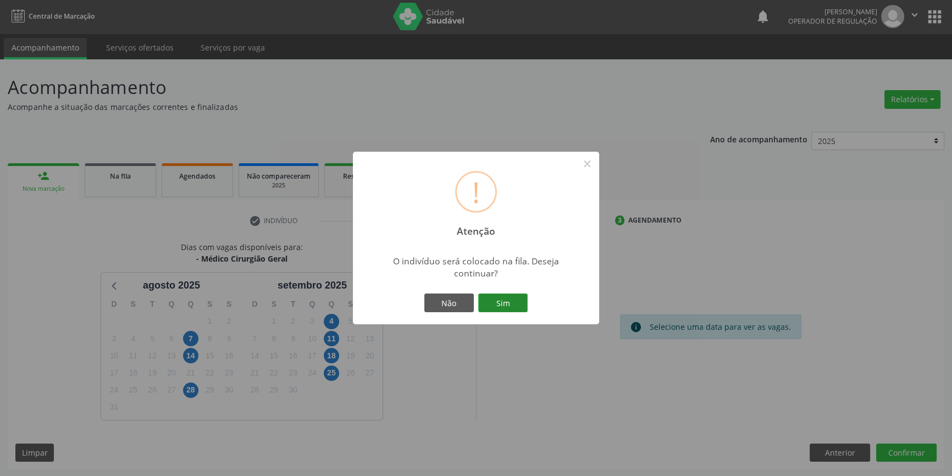
click at [504, 307] on button "Sim" at bounding box center [502, 302] width 49 height 19
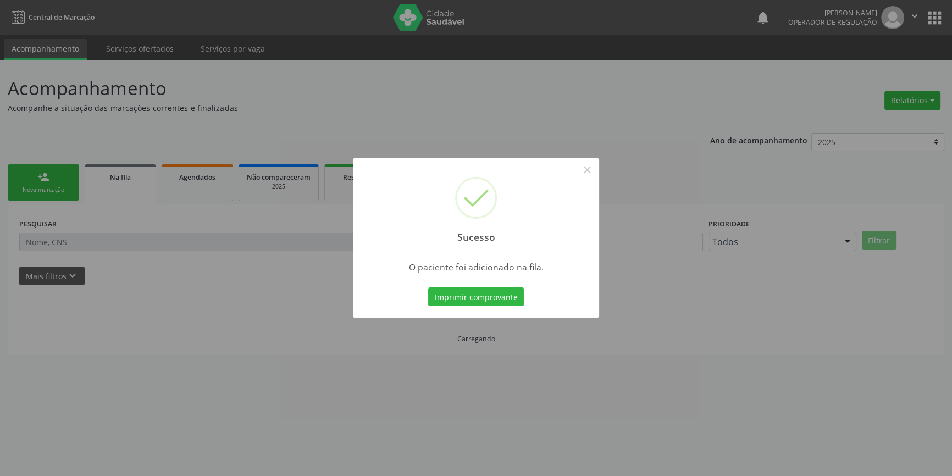
scroll to position [0, 0]
click at [588, 168] on button "×" at bounding box center [590, 169] width 19 height 19
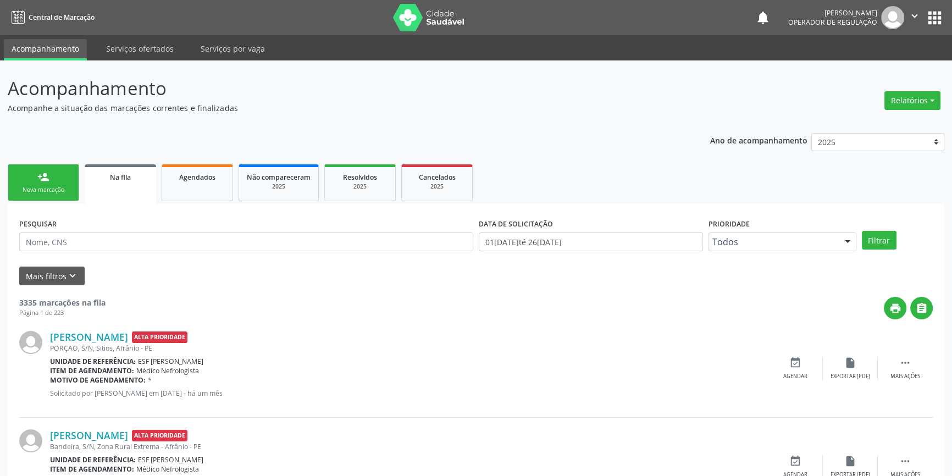
click at [64, 179] on link "person_add Nova marcação" at bounding box center [43, 182] width 71 height 37
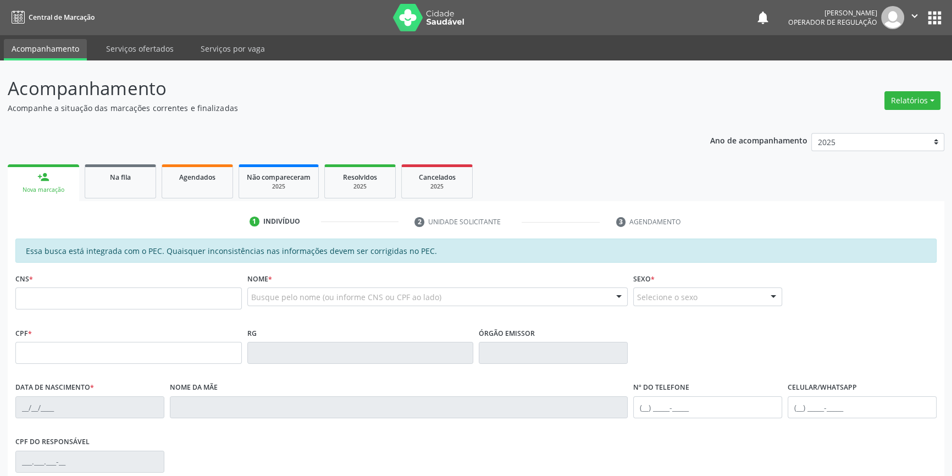
click at [69, 188] on div "Nova marcação" at bounding box center [43, 190] width 56 height 8
click at [82, 306] on input "text" at bounding box center [128, 298] width 226 height 22
type input "700 4063 4215 8550"
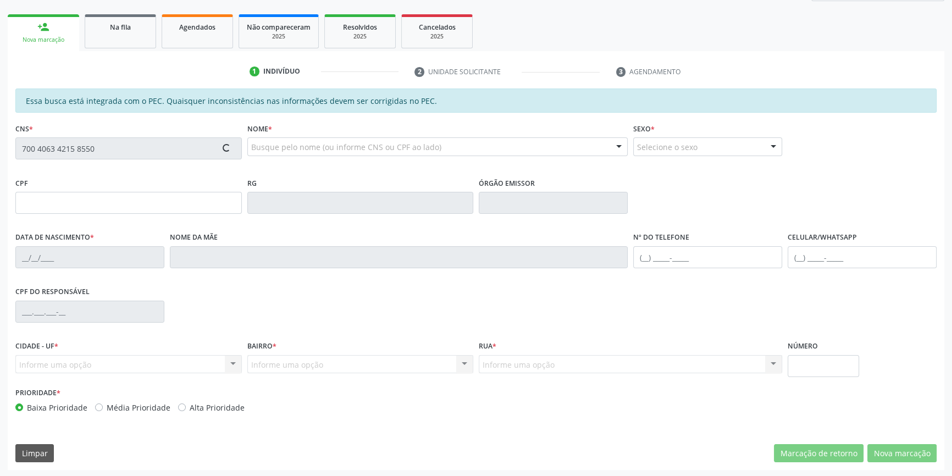
scroll to position [151, 0]
type input "20/10/1977"
type input "Maria Margarida Gomes"
type input "(87) 98832-1680"
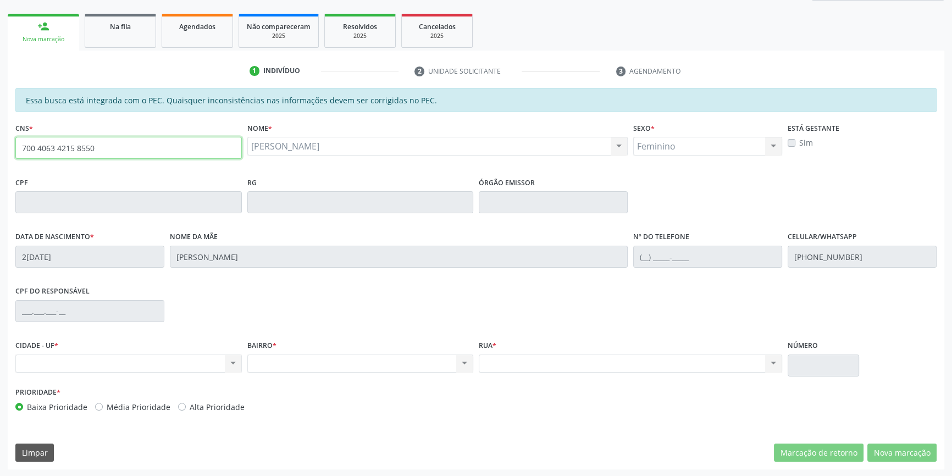
drag, startPoint x: 160, startPoint y: 152, endPoint x: 7, endPoint y: 153, distance: 153.3
click at [7, 153] on div "Acompanhamento Acompanhe a situação das marcações correntes e finalizadas Relat…" at bounding box center [476, 193] width 952 height 567
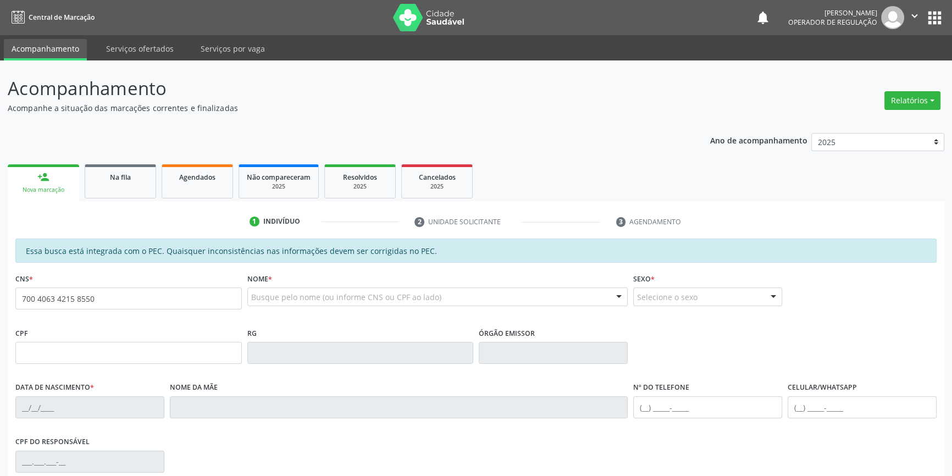
type input "700 4063 4215 8550"
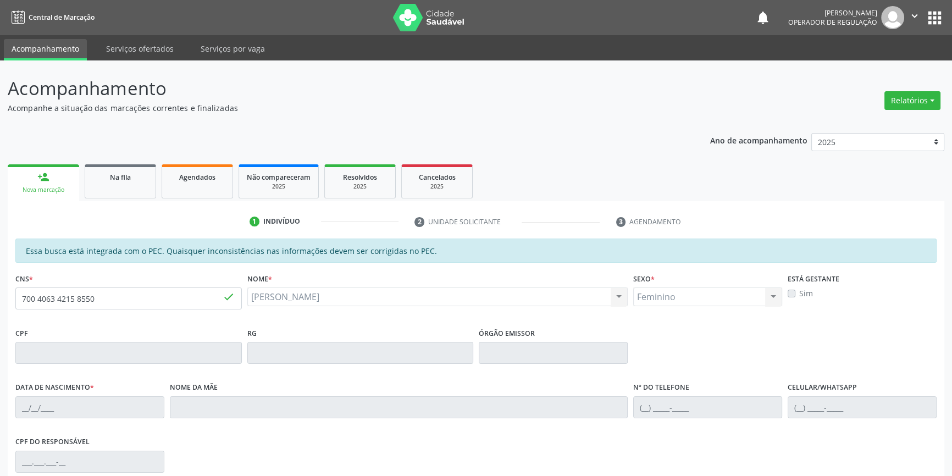
type input "[DATE]"
type input "[PERSON_NAME]"
type input "[PHONE_NUMBER]"
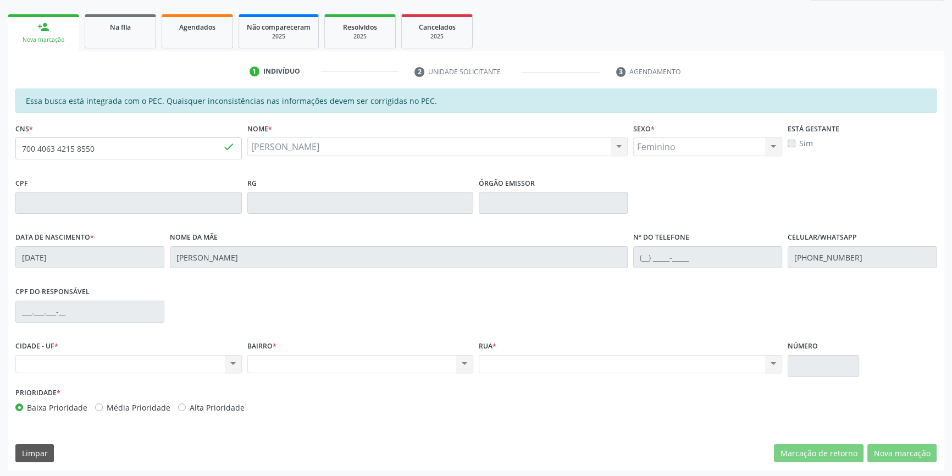
scroll to position [151, 0]
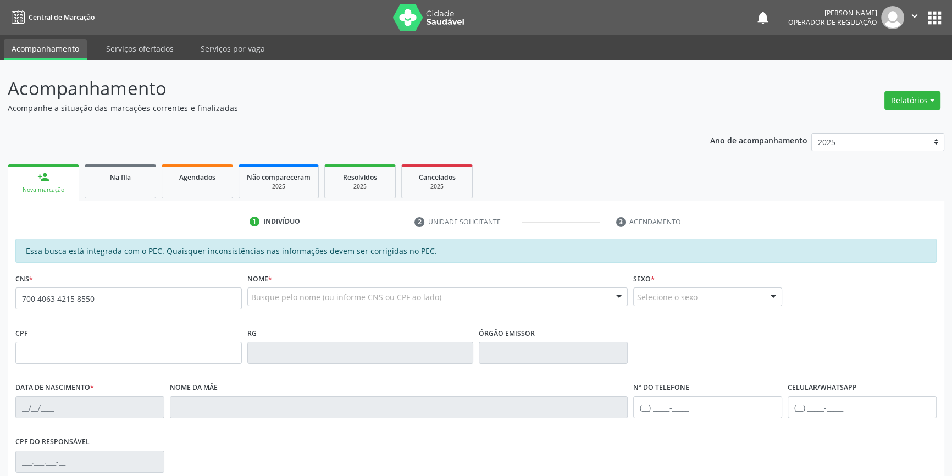
type input "700 4063 4215 8550"
type input "[DATE]"
type input "[PERSON_NAME]"
type input "[PHONE_NUMBER]"
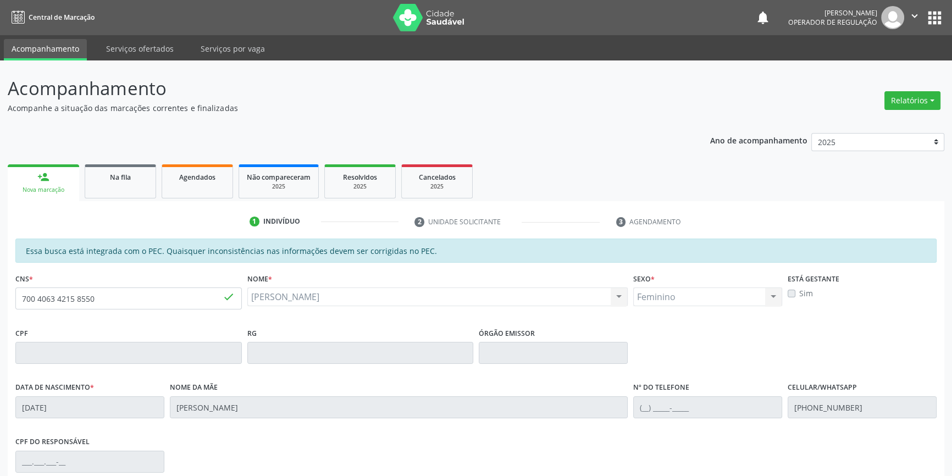
scroll to position [151, 0]
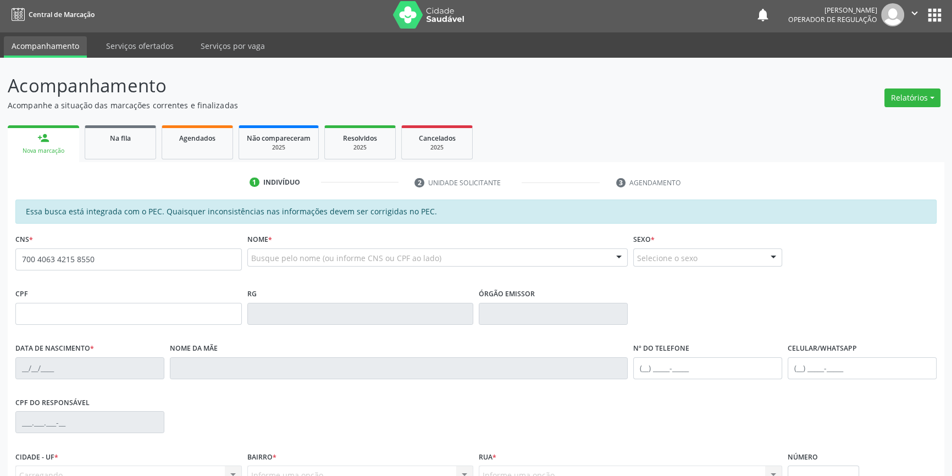
scroll to position [114, 0]
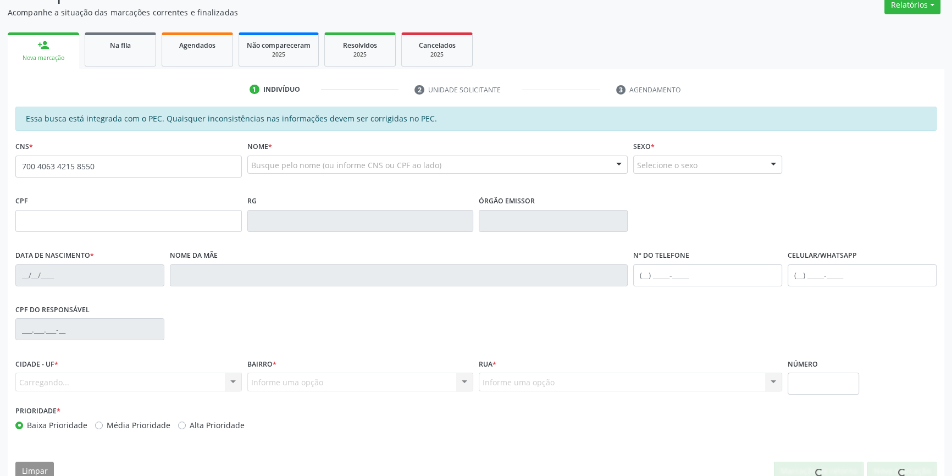
type input "700 4063 4215 8550"
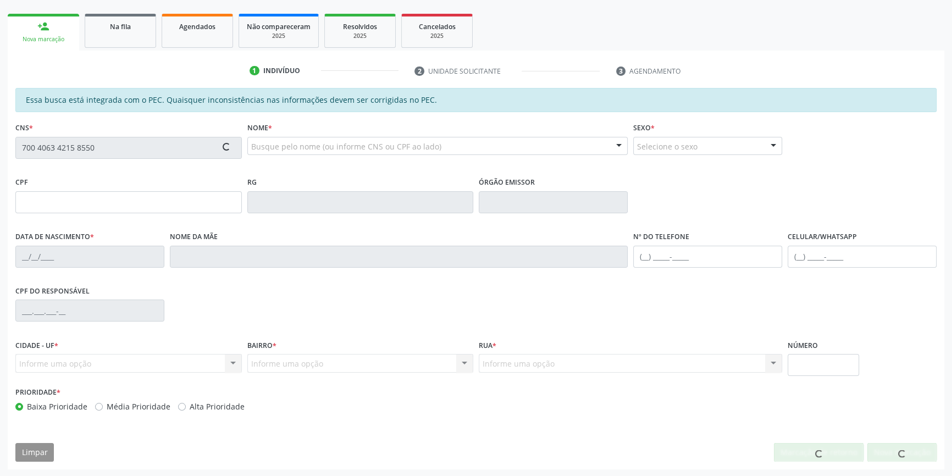
type input "[DATE]"
type input "[PERSON_NAME]"
type input "[PHONE_NUMBER]"
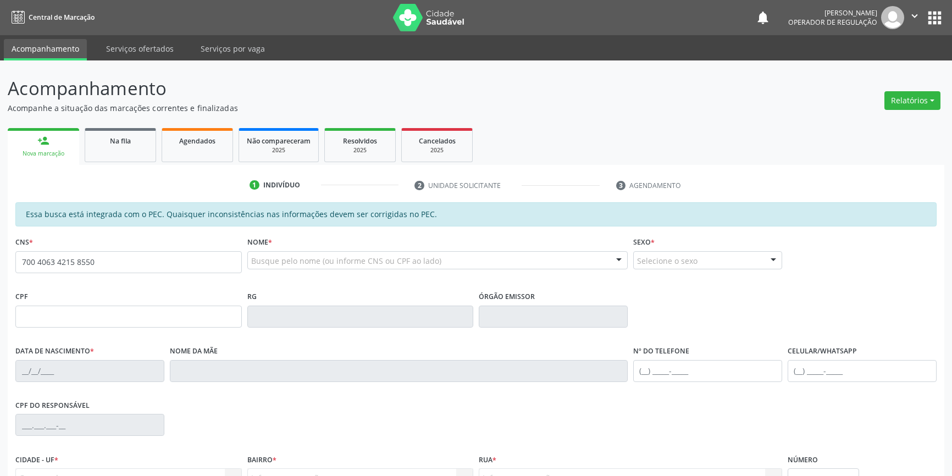
scroll to position [114, 0]
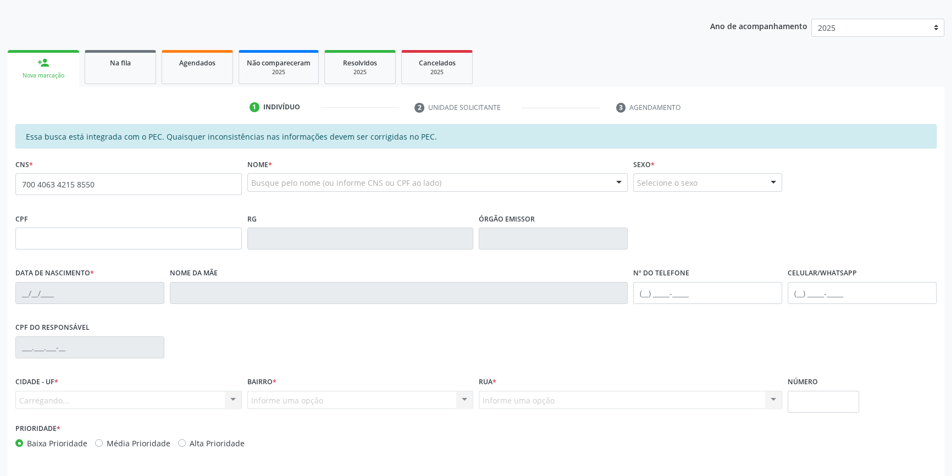
type input "700 4063 4215 8550"
type input "[DATE]"
type input "[PERSON_NAME]"
type input "[PHONE_NUMBER]"
type input "S/N"
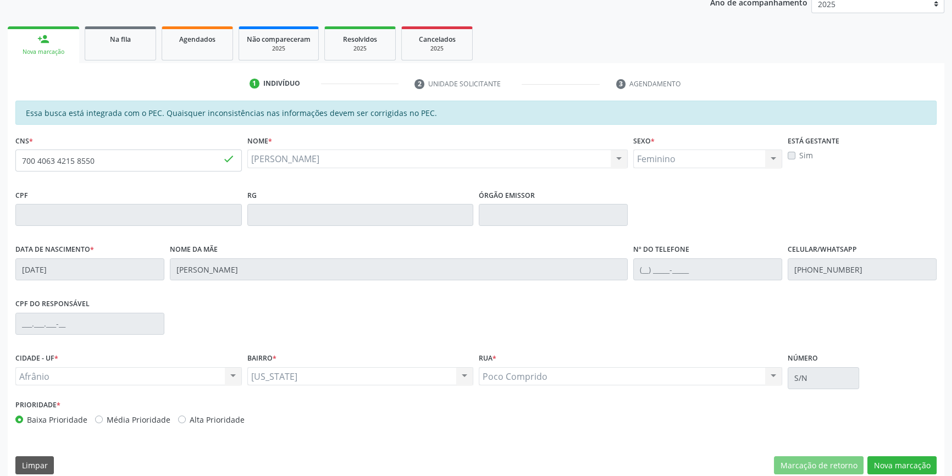
scroll to position [151, 0]
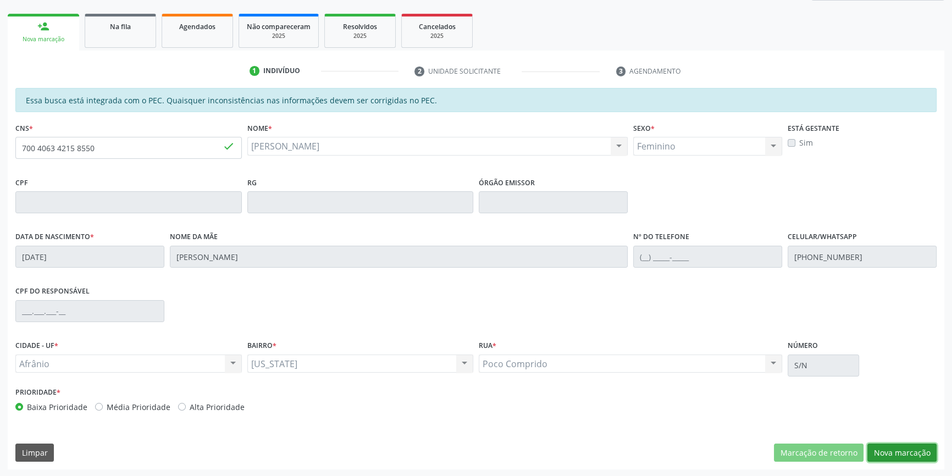
click at [905, 447] on button "Nova marcação" at bounding box center [901, 452] width 69 height 19
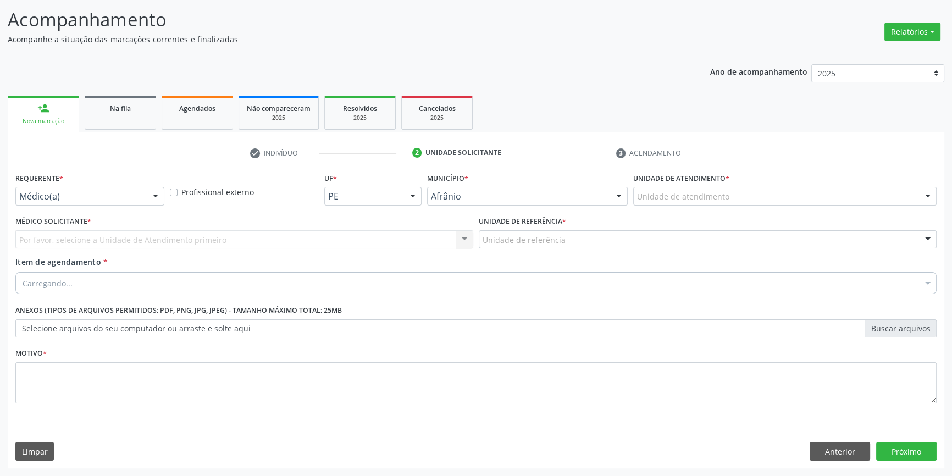
scroll to position [68, 0]
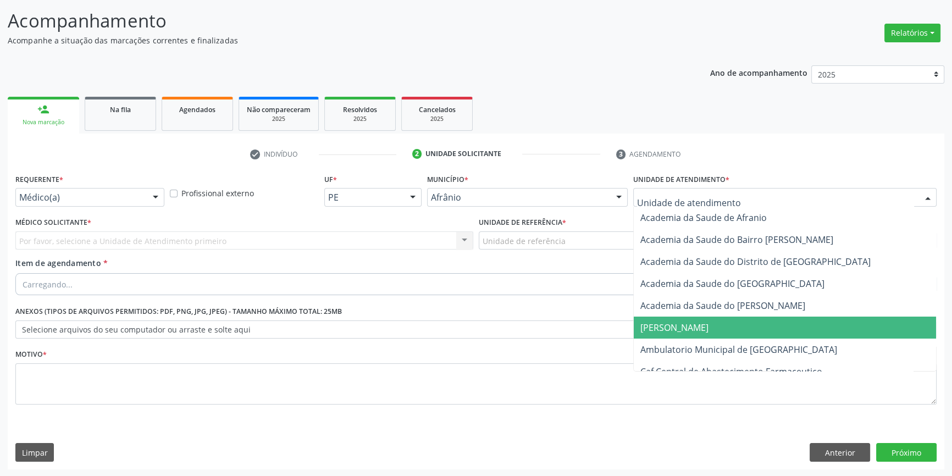
click at [696, 336] on span "[PERSON_NAME]" at bounding box center [785, 327] width 302 height 22
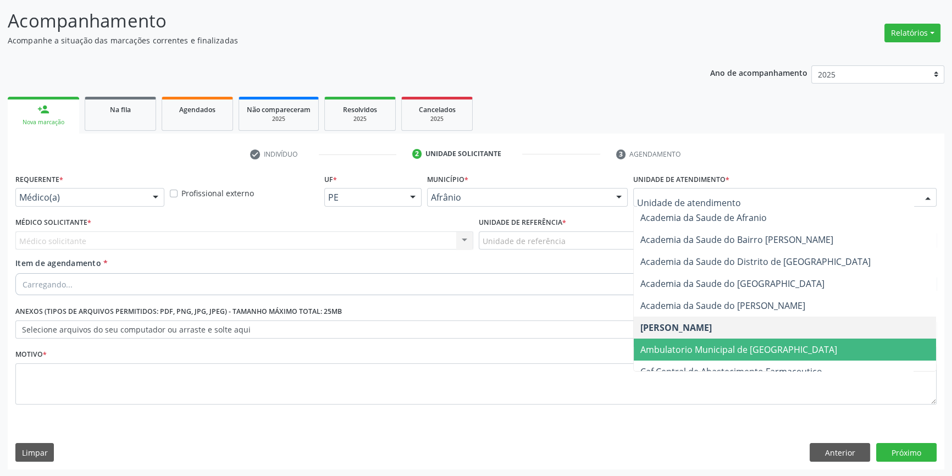
click at [696, 346] on span "Ambulatorio Municipal de [GEOGRAPHIC_DATA]" at bounding box center [738, 349] width 197 height 12
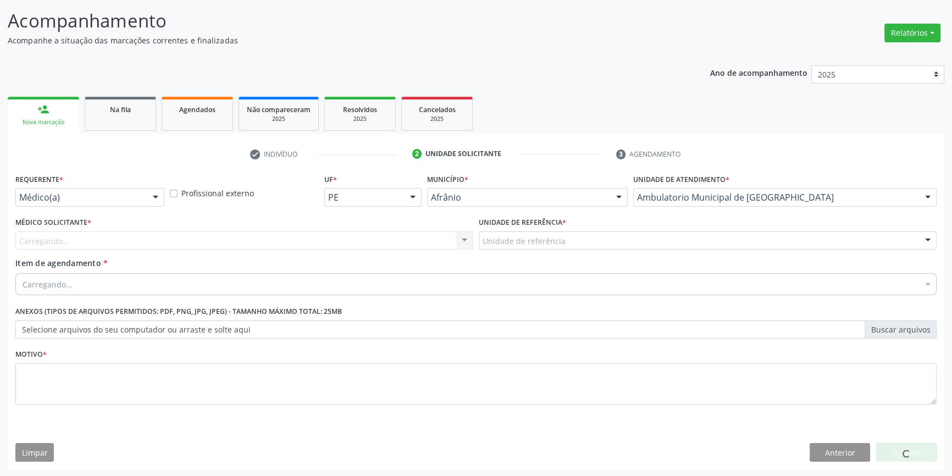
drag, startPoint x: 556, startPoint y: 238, endPoint x: 543, endPoint y: 286, distance: 49.6
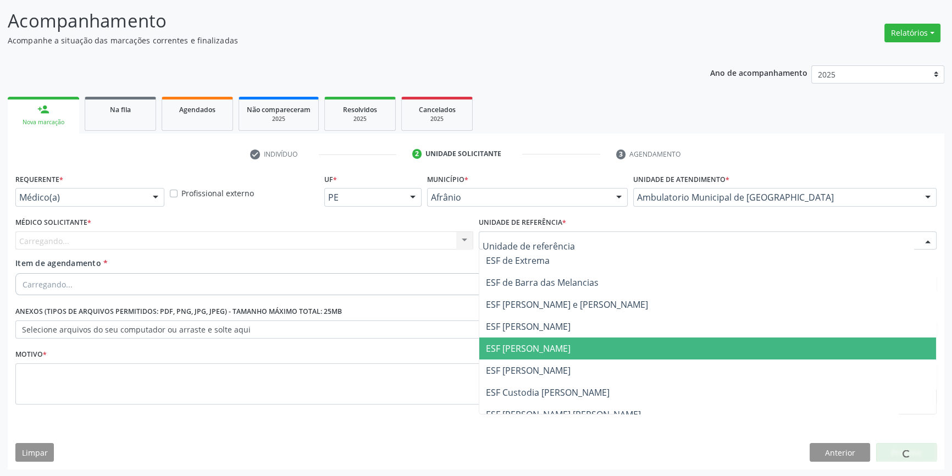
drag, startPoint x: 523, startPoint y: 343, endPoint x: 406, endPoint y: 281, distance: 132.0
click at [520, 342] on span "ESF [PERSON_NAME]" at bounding box center [528, 348] width 85 height 12
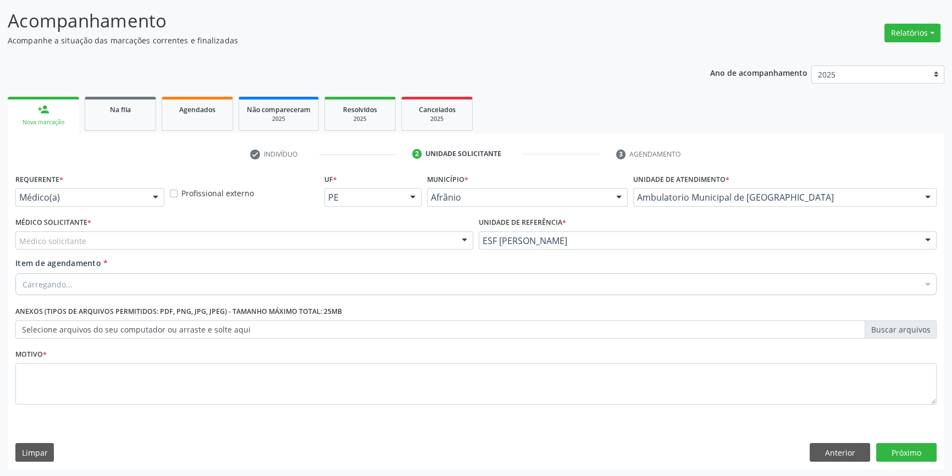
drag, startPoint x: 355, startPoint y: 243, endPoint x: 347, endPoint y: 244, distance: 8.3
click at [352, 243] on div "Médico solicitante" at bounding box center [244, 240] width 458 height 19
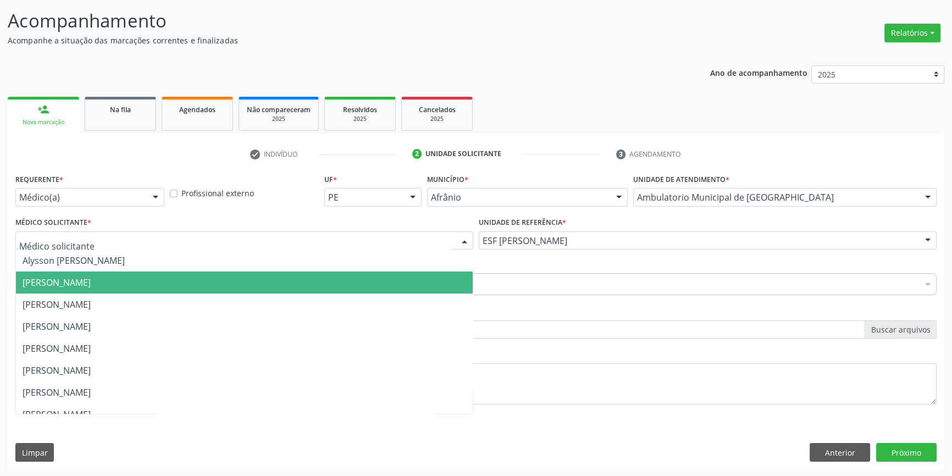
click at [197, 273] on span "[PERSON_NAME]" at bounding box center [244, 282] width 457 height 22
click at [164, 276] on span "[PERSON_NAME]" at bounding box center [244, 282] width 457 height 22
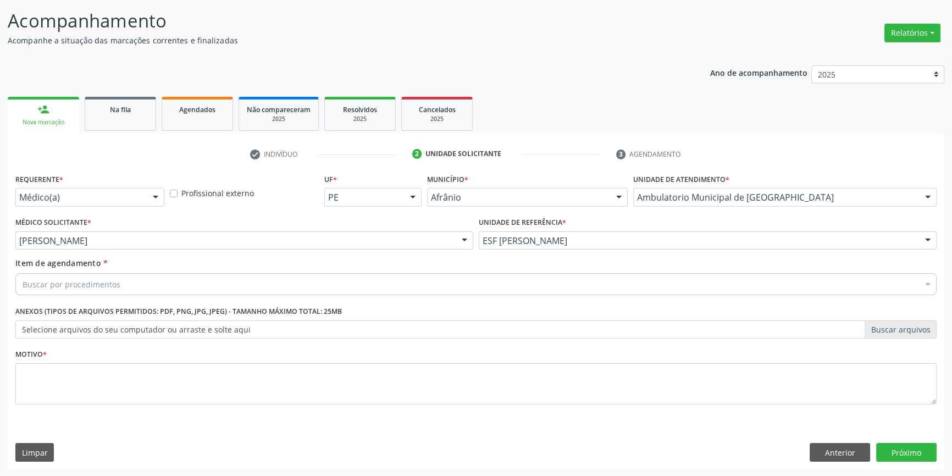
click at [162, 279] on div "Buscar por procedimentos" at bounding box center [475, 284] width 921 height 22
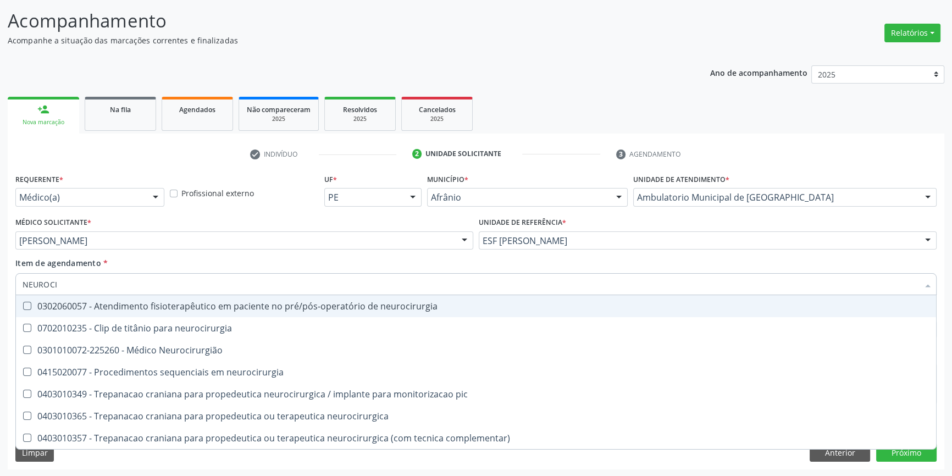
type input "NEUROCIR"
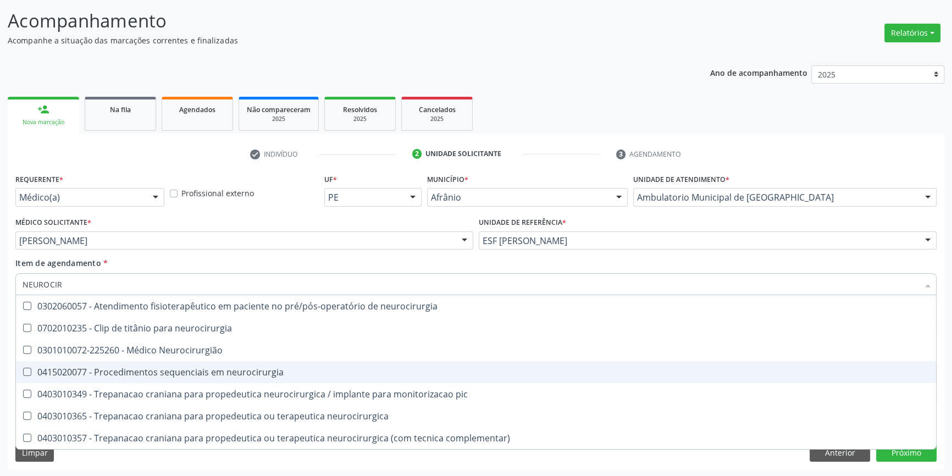
click at [188, 361] on span "0415020077 - Procedimentos sequenciais em neurocirurgia" at bounding box center [476, 372] width 920 height 22
checkbox neurocirurgia "true"
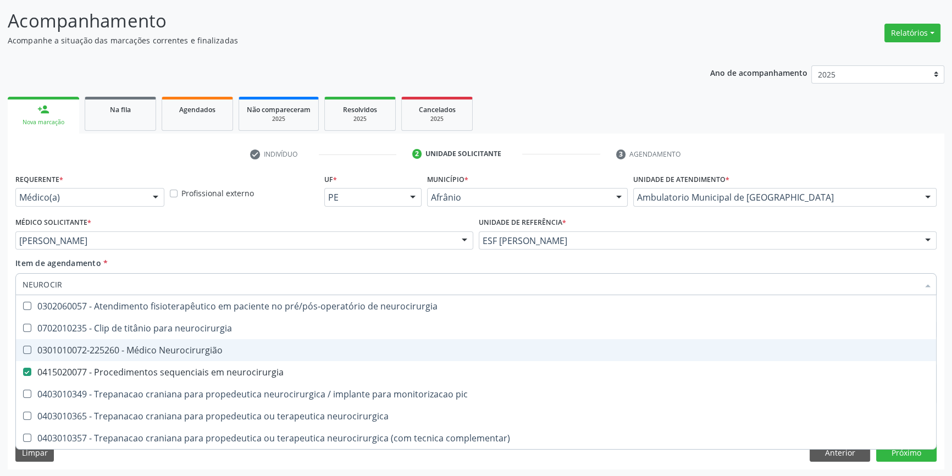
click at [190, 353] on div "0301010072-225260 - Médico Neurocirurgião" at bounding box center [476, 350] width 907 height 9
checkbox Neurocirurgião "true"
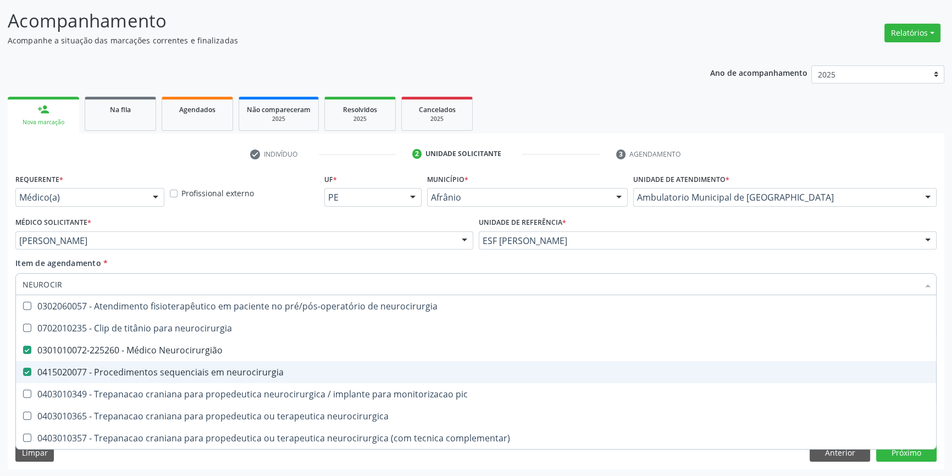
click at [173, 368] on div "0415020077 - Procedimentos sequenciais em neurocirurgia" at bounding box center [476, 372] width 907 height 9
checkbox neurocirurgia "false"
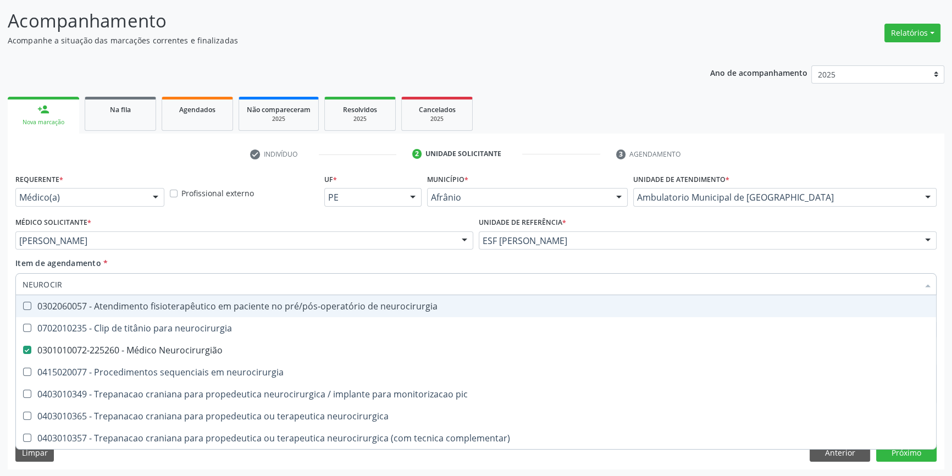
click at [215, 275] on input "NEUROCIR" at bounding box center [471, 284] width 896 height 22
click at [226, 259] on div "Item de agendamento * NEUROCIR Desfazer seleção 0302060057 - Atendimento fisiot…" at bounding box center [475, 274] width 921 height 35
checkbox neurocirurgia "true"
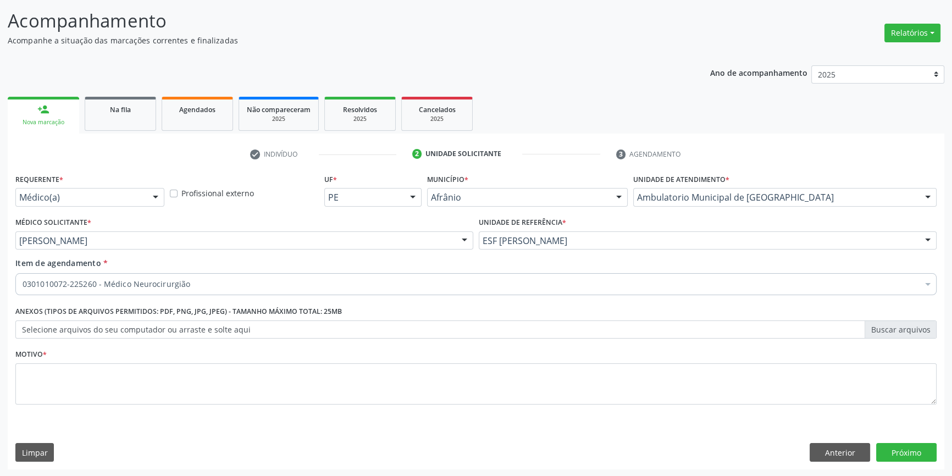
click at [163, 358] on div "Motivo *" at bounding box center [475, 375] width 921 height 58
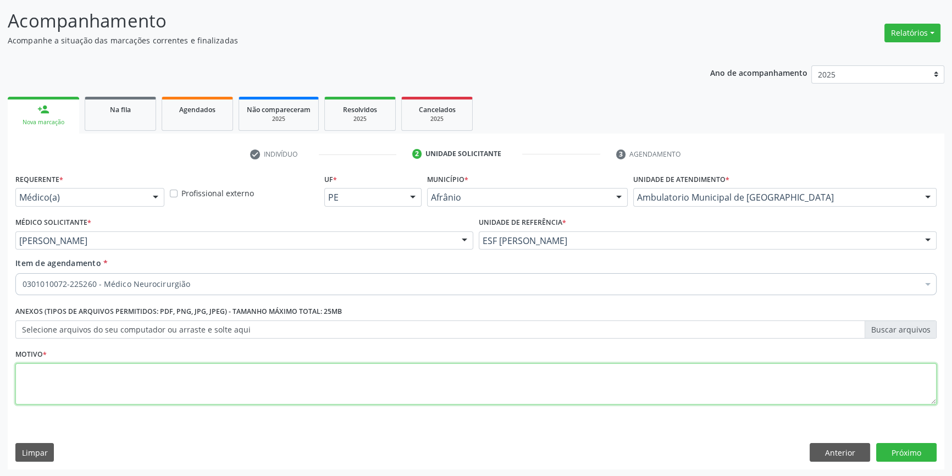
click at [159, 368] on textarea at bounding box center [475, 384] width 921 height 42
type textarea "NOVA CONSULTA EM SETEMBRO"
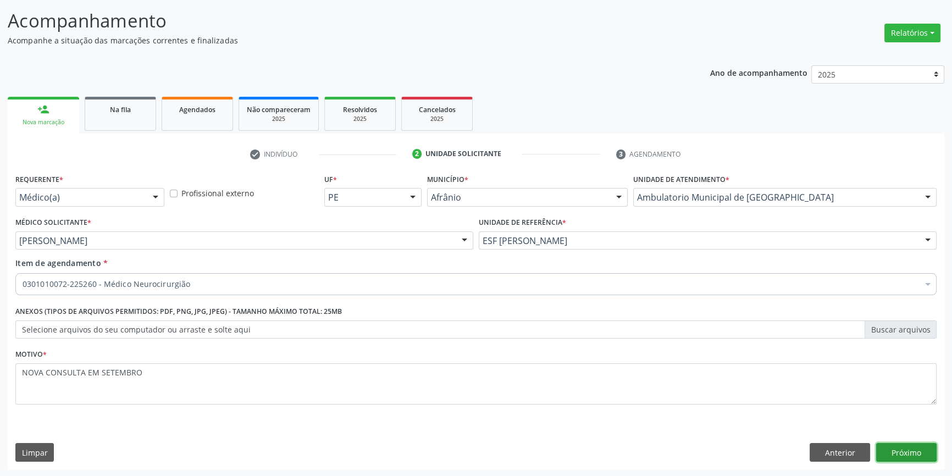
click at [903, 448] on button "Próximo" at bounding box center [906, 452] width 60 height 19
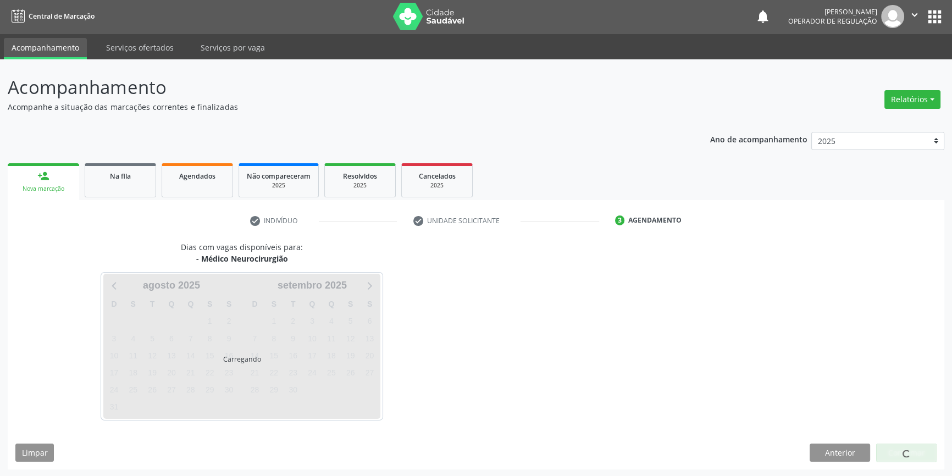
scroll to position [34, 0]
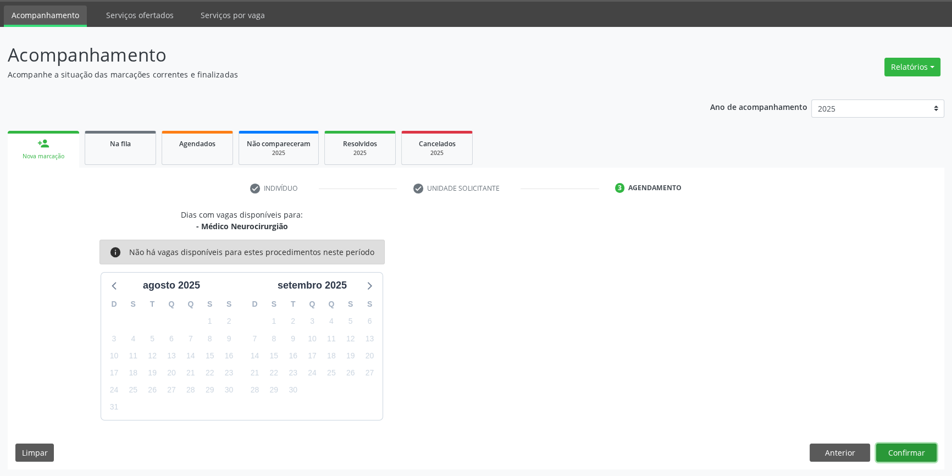
click at [923, 454] on button "Confirmar" at bounding box center [906, 452] width 60 height 19
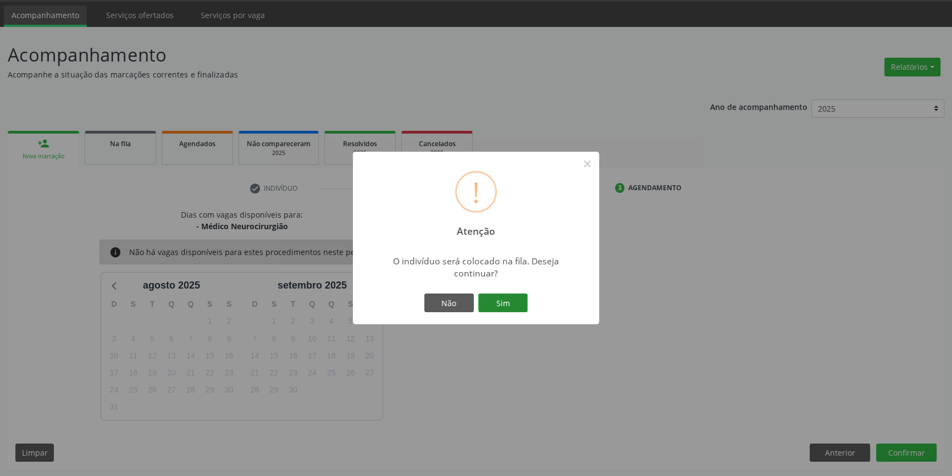
click at [518, 308] on button "Sim" at bounding box center [502, 302] width 49 height 19
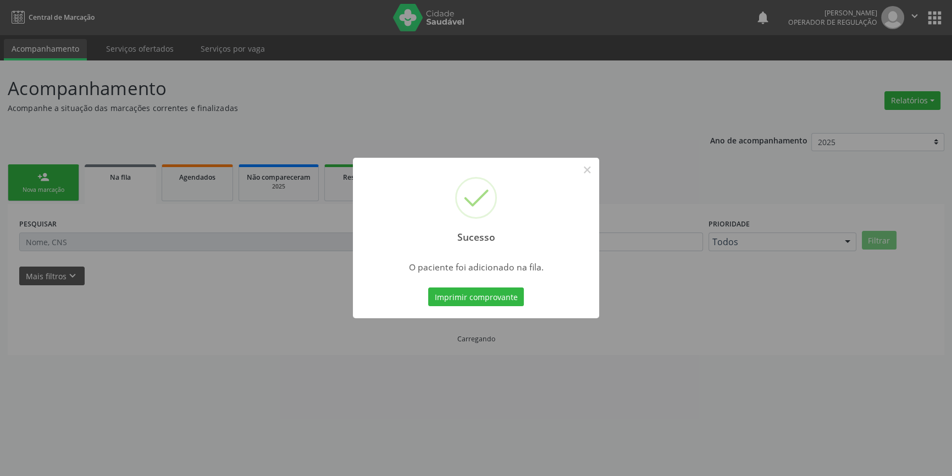
scroll to position [0, 0]
click at [580, 166] on div "Sucesso ×" at bounding box center [480, 205] width 246 height 95
click at [581, 171] on button "×" at bounding box center [590, 169] width 19 height 19
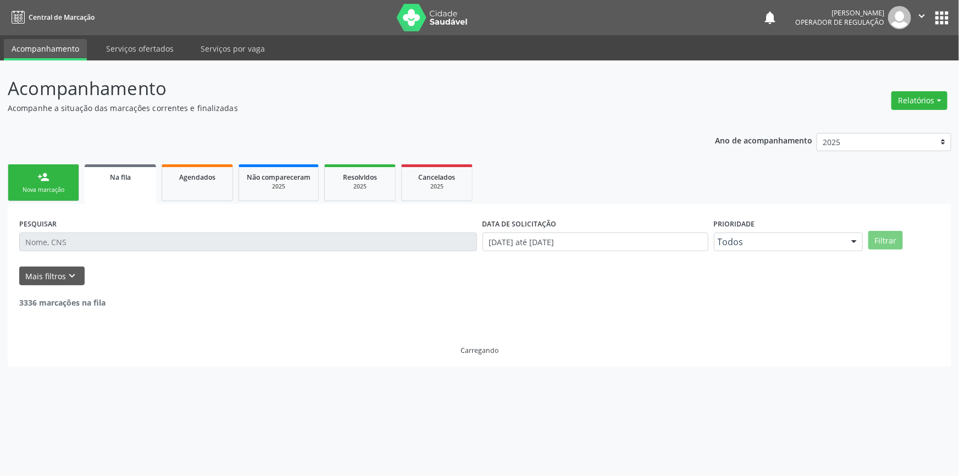
click at [59, 170] on link "person_add Nova marcação" at bounding box center [43, 182] width 71 height 37
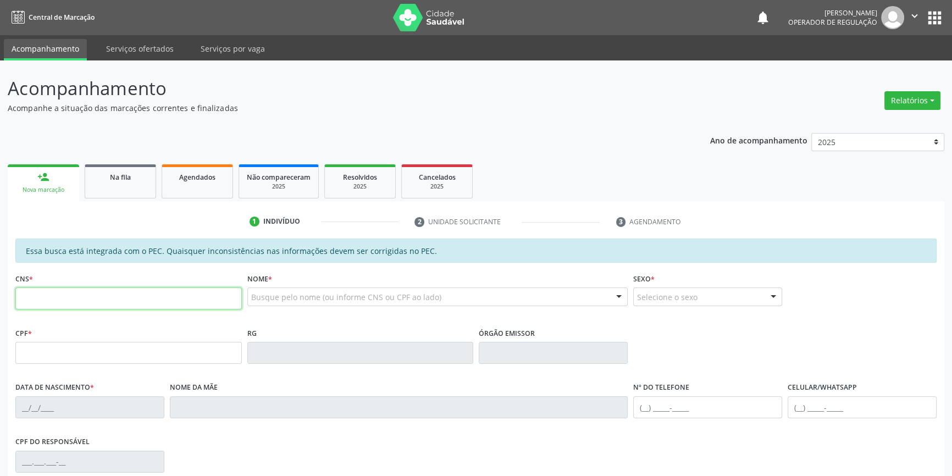
click at [51, 288] on input "text" at bounding box center [128, 298] width 226 height 22
type input "708 4012 8879 5366"
type input "105.385.694-68"
type input "2[DATE]"
type input "[PERSON_NAME]"
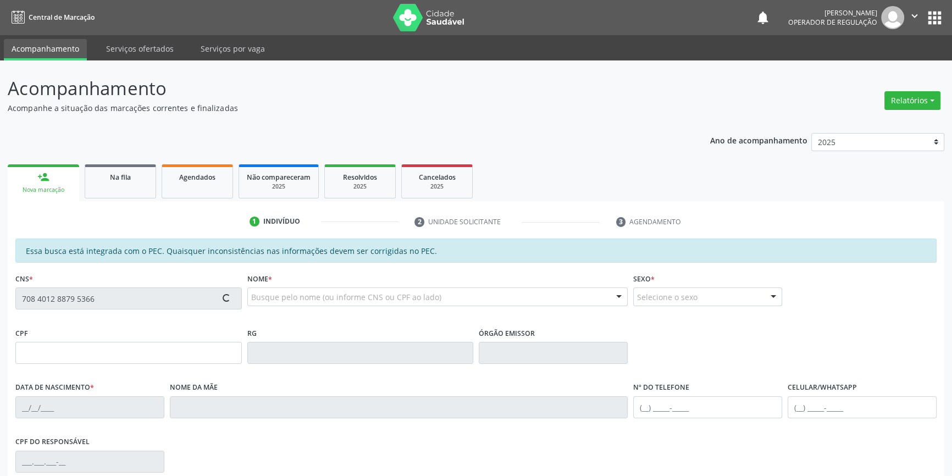
type input "[PHONE_NUMBER]"
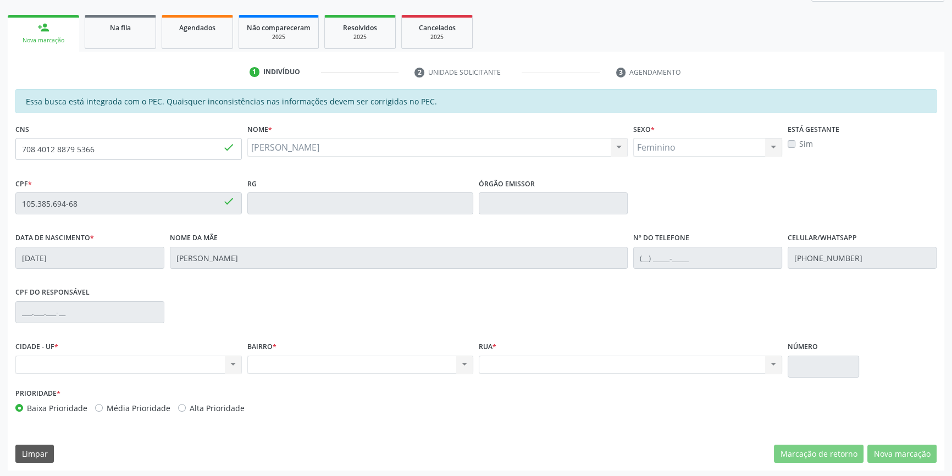
scroll to position [151, 0]
drag, startPoint x: 101, startPoint y: 148, endPoint x: 38, endPoint y: 147, distance: 62.6
click at [1, 155] on div "Acompanhamento Acompanhe a situação das marcações correntes e finalizadas Relat…" at bounding box center [476, 193] width 952 height 567
type input "700 2004 3757 4124"
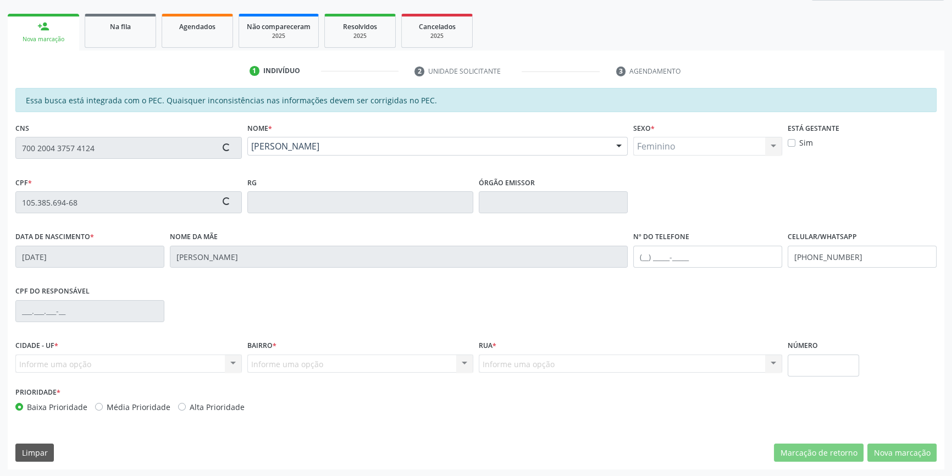
type input "112.045.154-09"
type input "2[DATE]"
type input "Clauberjan [PERSON_NAME]"
type input "[PHONE_NUMBER]"
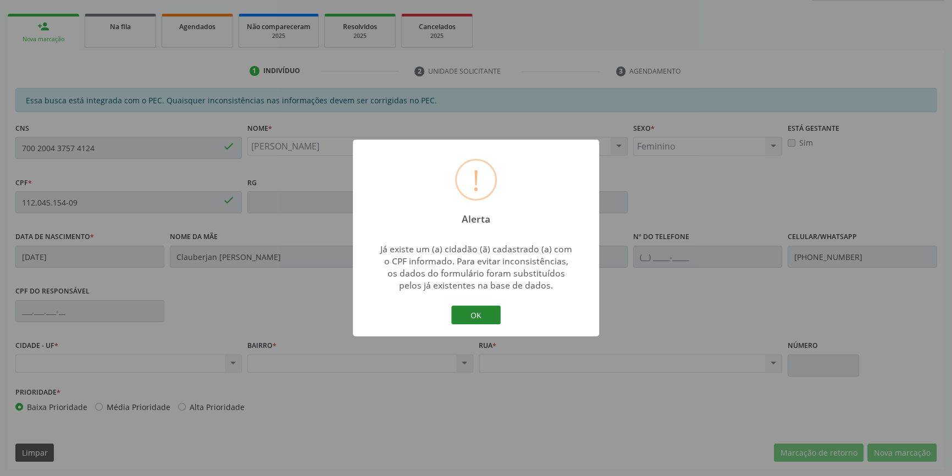
click at [460, 312] on button "OK" at bounding box center [475, 315] width 49 height 19
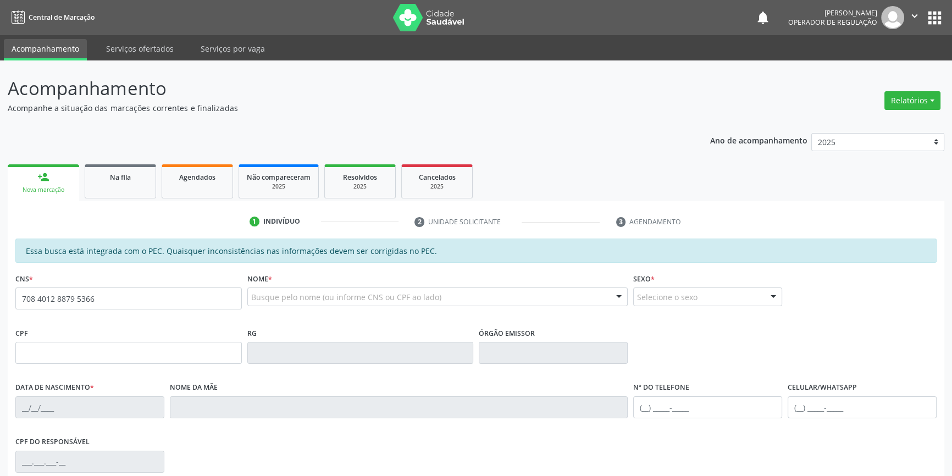
type input "708 4012 8879 5366"
type input "105.385.694-68"
type input "2[DATE]"
type input "[PERSON_NAME]"
type input "[PHONE_NUMBER]"
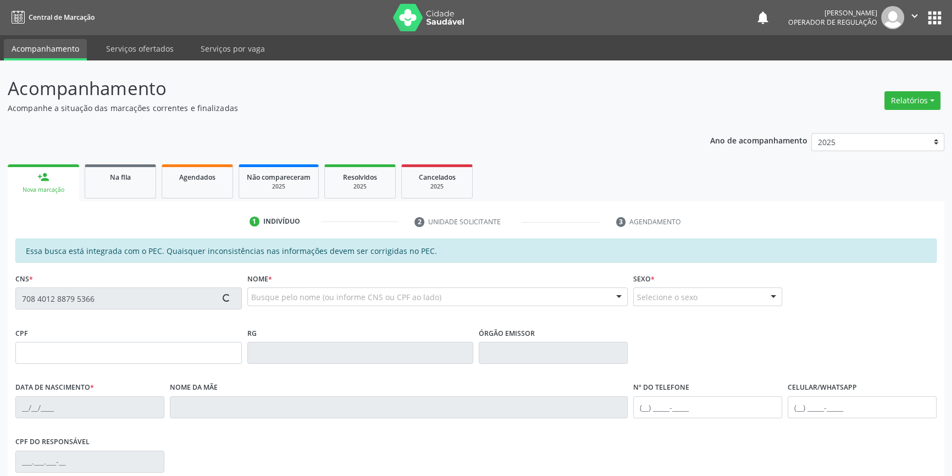
type input "S/N"
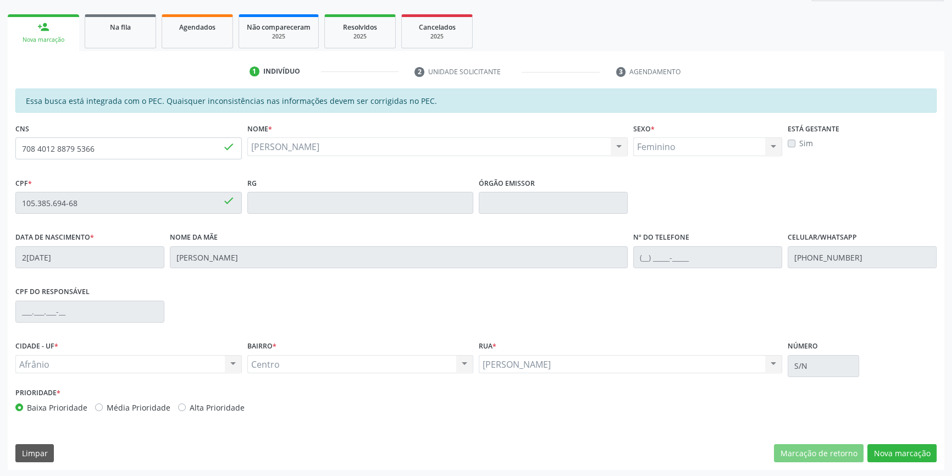
scroll to position [151, 0]
click at [891, 446] on button "Nova marcação" at bounding box center [901, 452] width 69 height 19
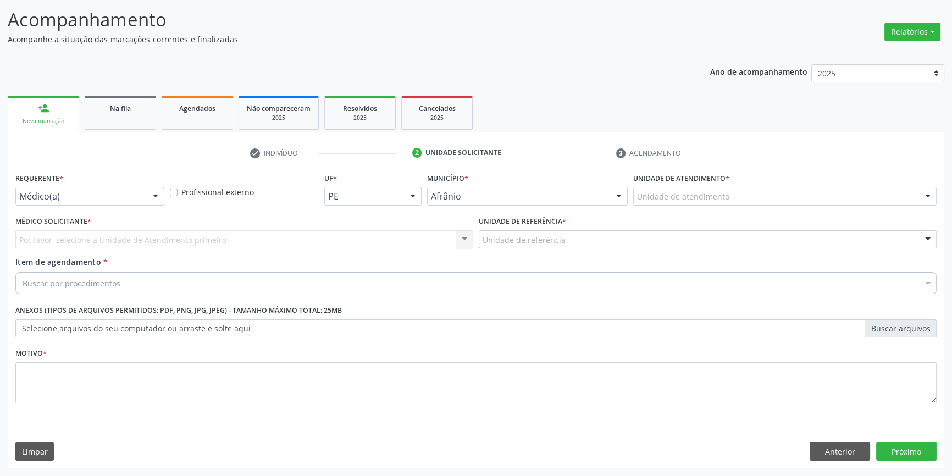
scroll to position [68, 0]
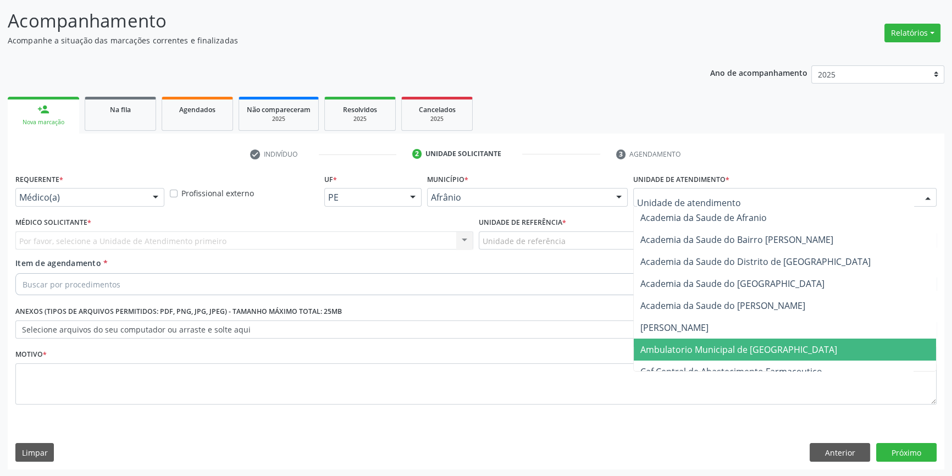
click at [712, 349] on span "Ambulatorio Municipal de [GEOGRAPHIC_DATA]" at bounding box center [738, 349] width 197 height 12
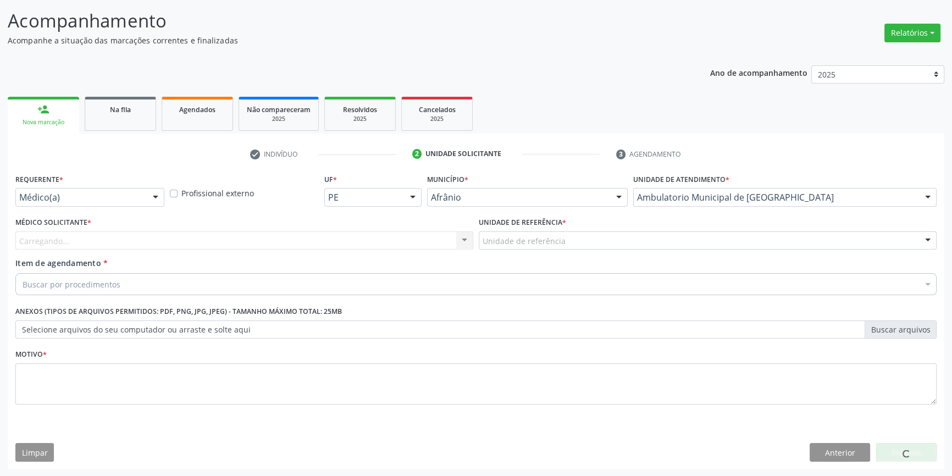
click at [554, 232] on div "Unidade de referência" at bounding box center [708, 240] width 458 height 19
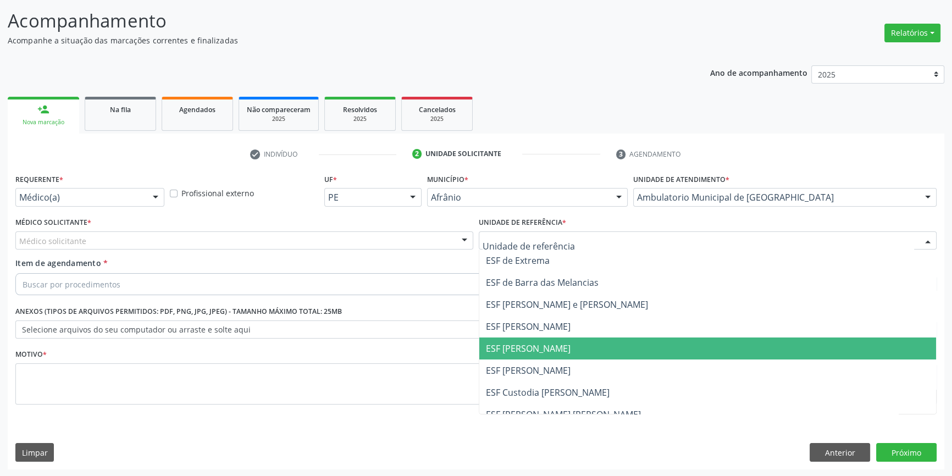
drag, startPoint x: 543, startPoint y: 356, endPoint x: 402, endPoint y: 286, distance: 157.5
click at [542, 356] on span "ESF [PERSON_NAME]" at bounding box center [707, 348] width 457 height 22
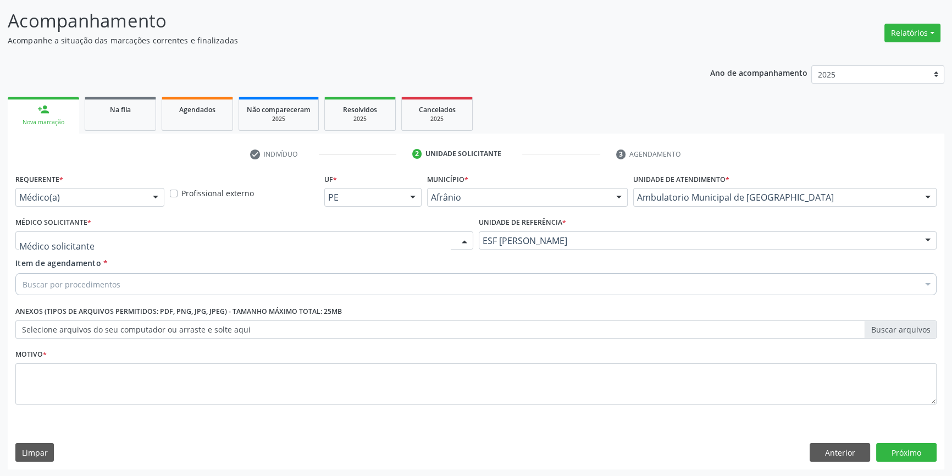
click at [372, 243] on div at bounding box center [244, 240] width 458 height 19
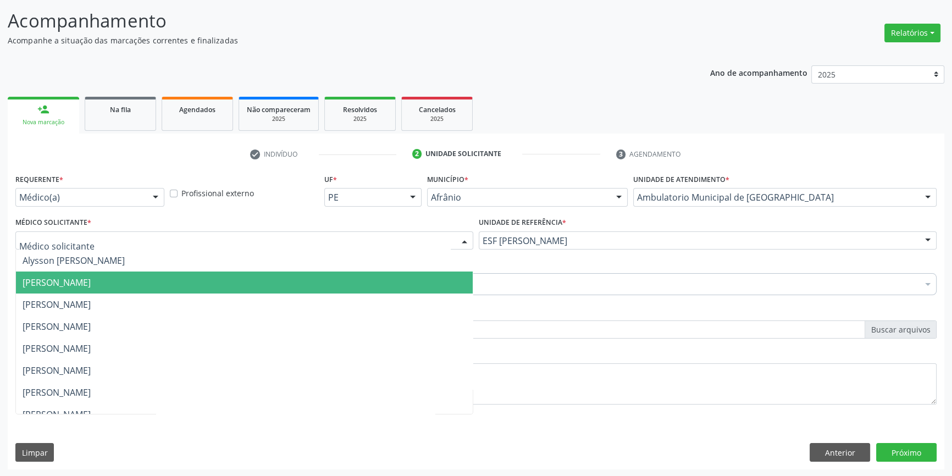
click at [187, 285] on span "[PERSON_NAME]" at bounding box center [244, 282] width 457 height 22
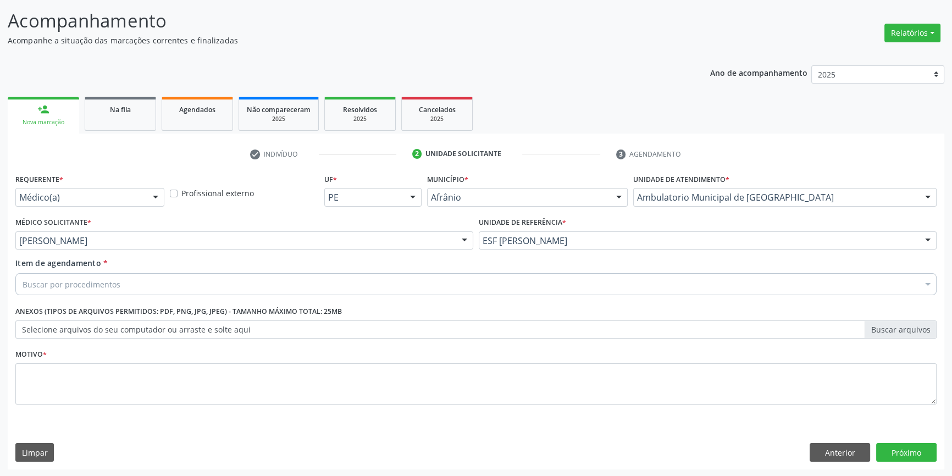
click at [126, 284] on div "Buscar por procedimentos" at bounding box center [475, 284] width 921 height 22
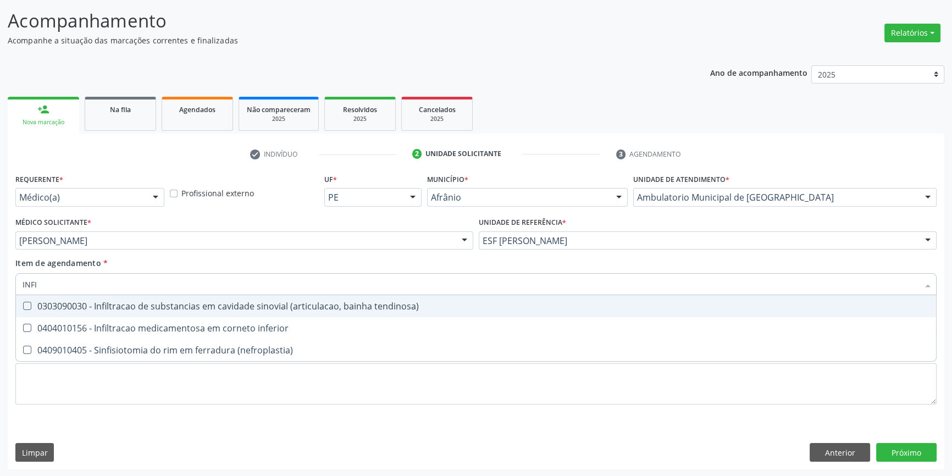
type input "INFIL"
click at [176, 298] on span "0303090030 - Infiltracao de substancias em cavidade sinovial (articulacao, bain…" at bounding box center [476, 306] width 920 height 22
checkbox tendinosa\) "true"
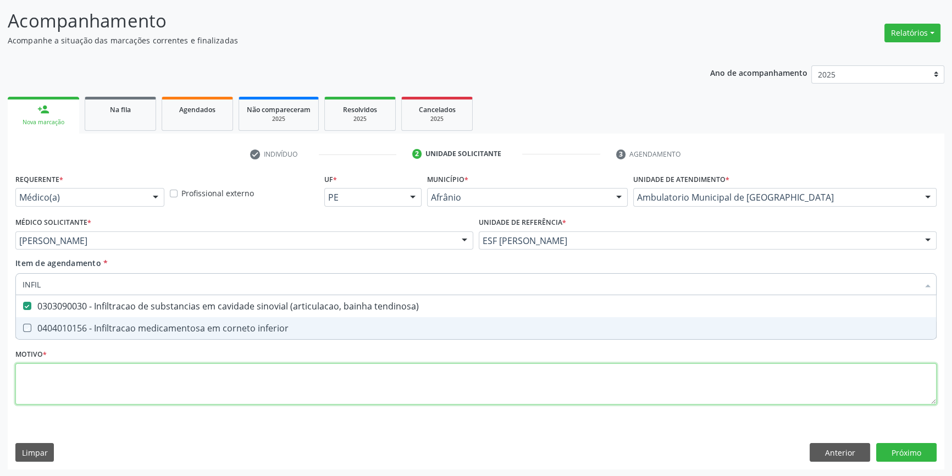
click at [177, 376] on div "Requerente * Médico(a) Médico(a) Enfermeiro(a) Paciente Nenhum resultado encont…" at bounding box center [475, 295] width 921 height 249
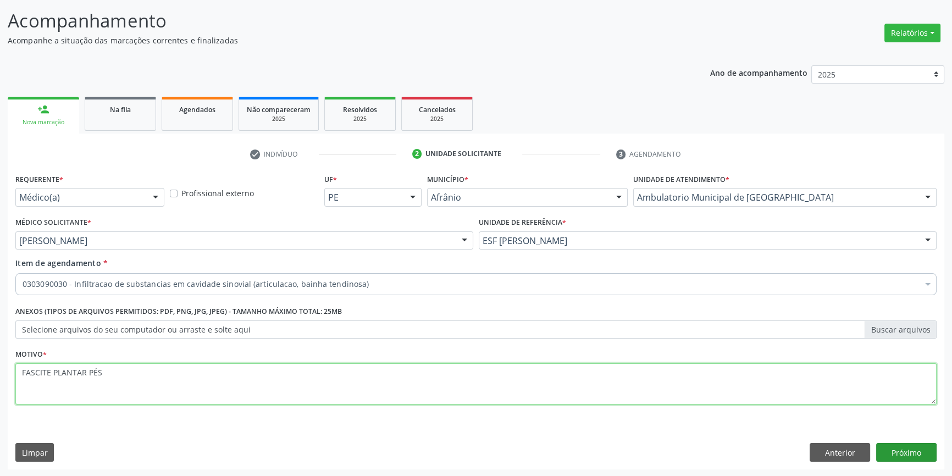
type textarea "FASCITE PLANTAR PÉS"
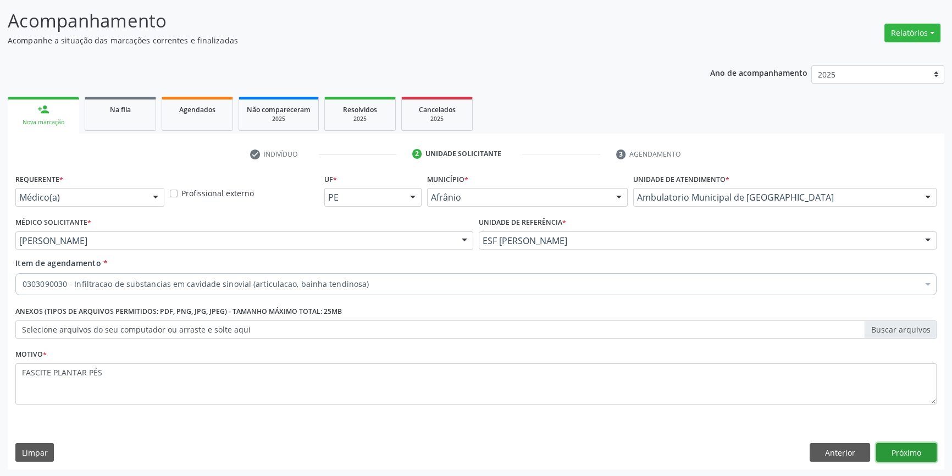
click at [907, 456] on button "Próximo" at bounding box center [906, 452] width 60 height 19
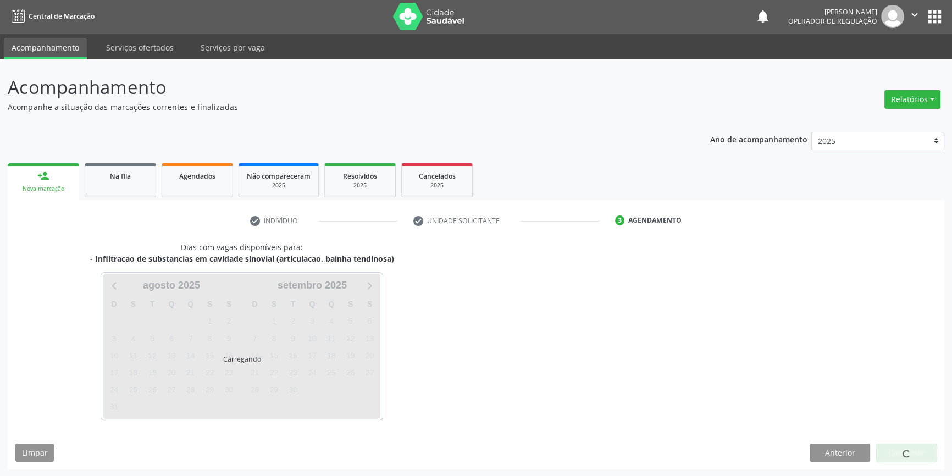
scroll to position [34, 0]
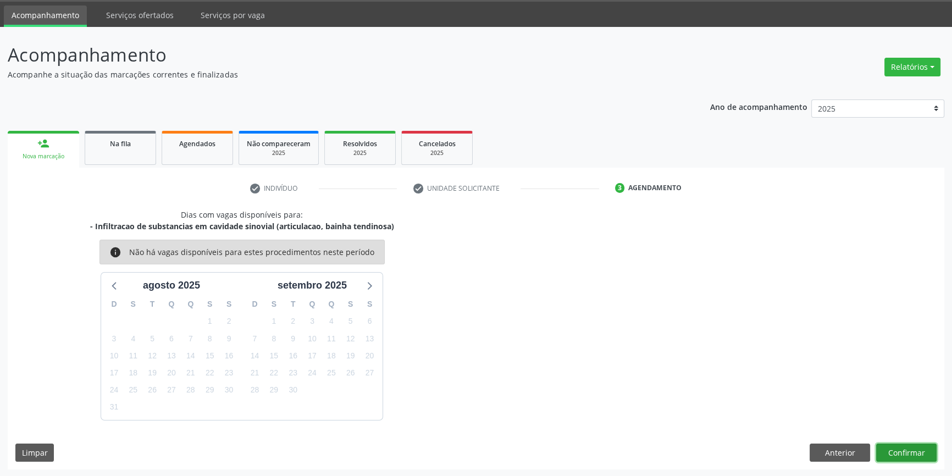
click at [907, 456] on button "Confirmar" at bounding box center [906, 452] width 60 height 19
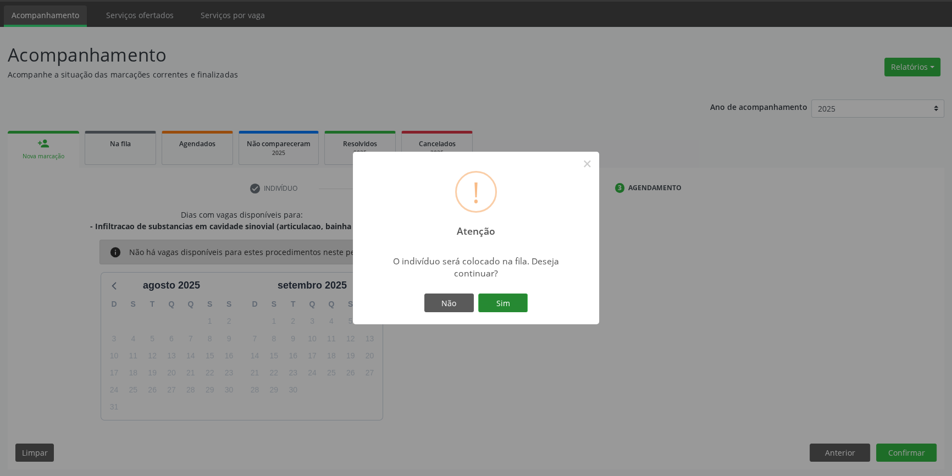
click at [516, 304] on button "Sim" at bounding box center [502, 302] width 49 height 19
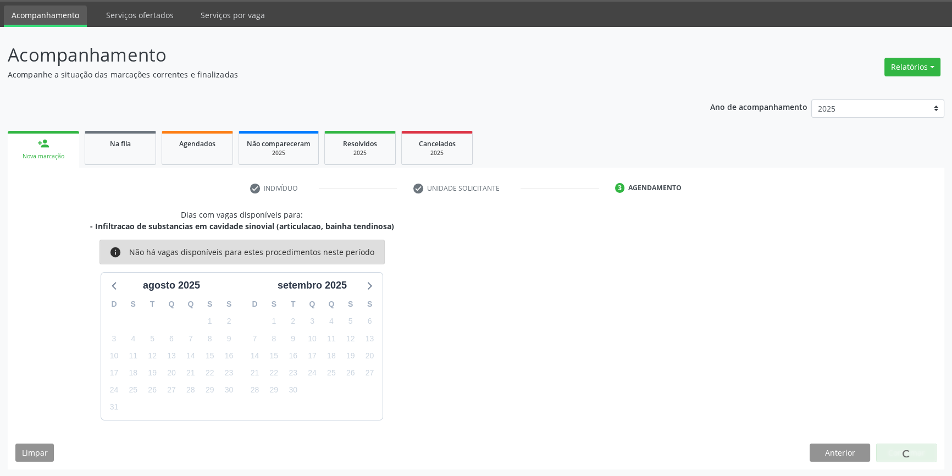
scroll to position [0, 0]
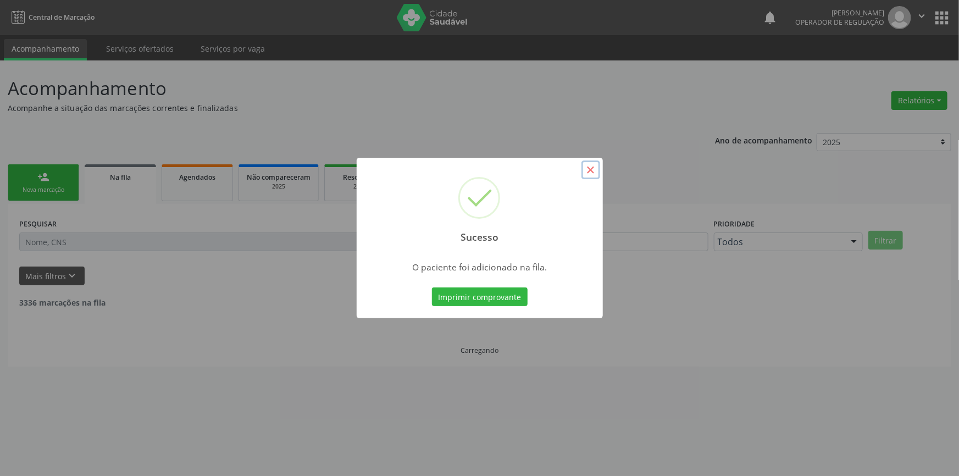
click at [593, 166] on button "×" at bounding box center [590, 169] width 19 height 19
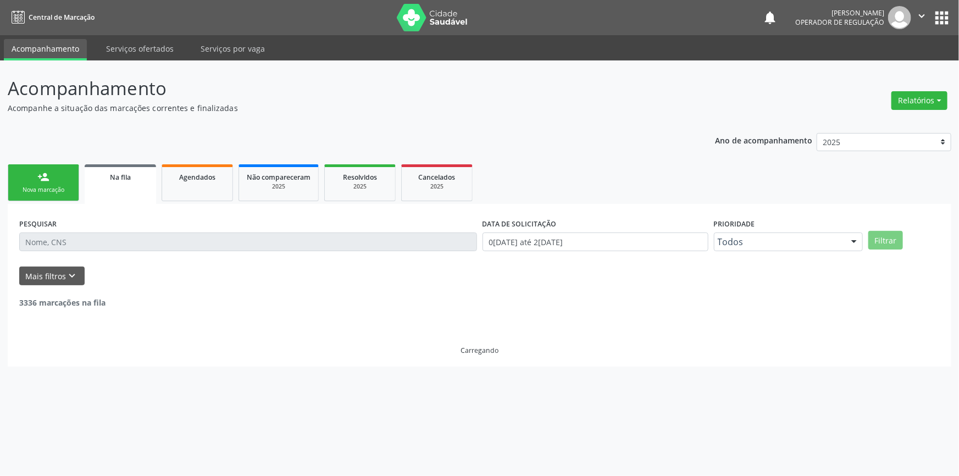
click at [60, 190] on div "Nova marcação" at bounding box center [43, 190] width 55 height 8
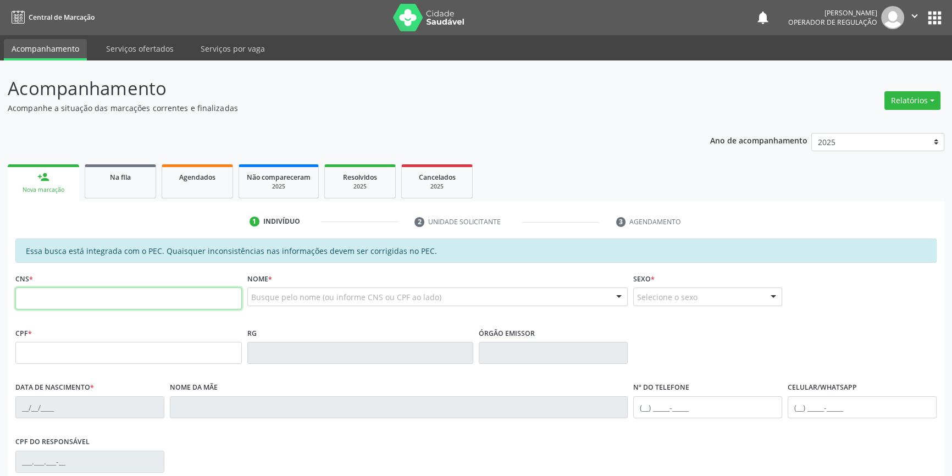
click at [65, 291] on input "text" at bounding box center [128, 298] width 226 height 22
type input "700 2004 3757 4124"
type input "112.045.154-09"
type input "20/07/2010"
type input "Clauberjan Maria Ferreira"
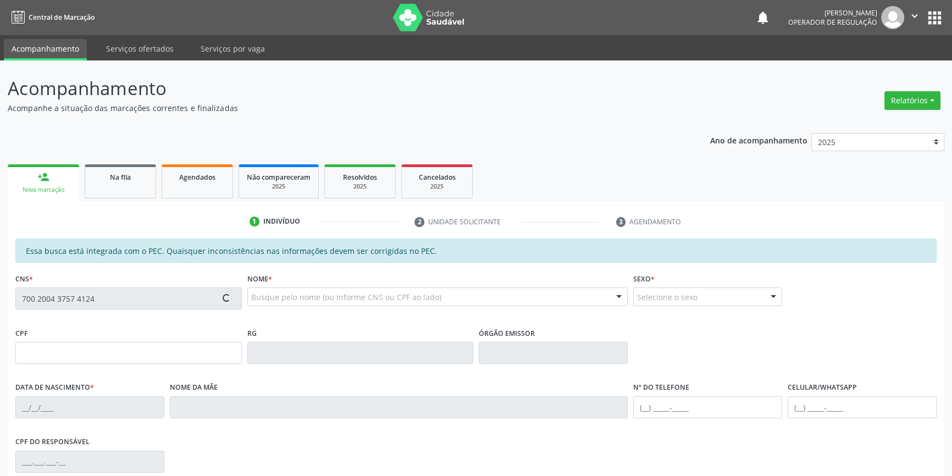
type input "(87) 8856-1714"
type input "S/N"
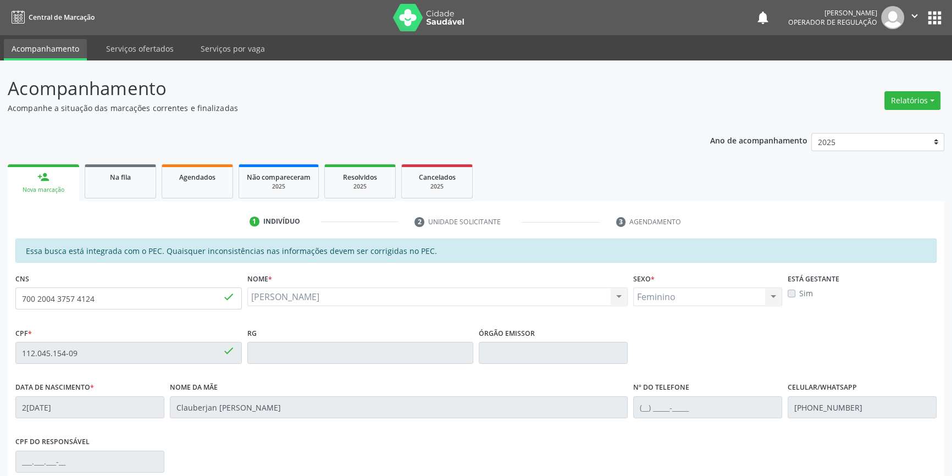
scroll to position [151, 0]
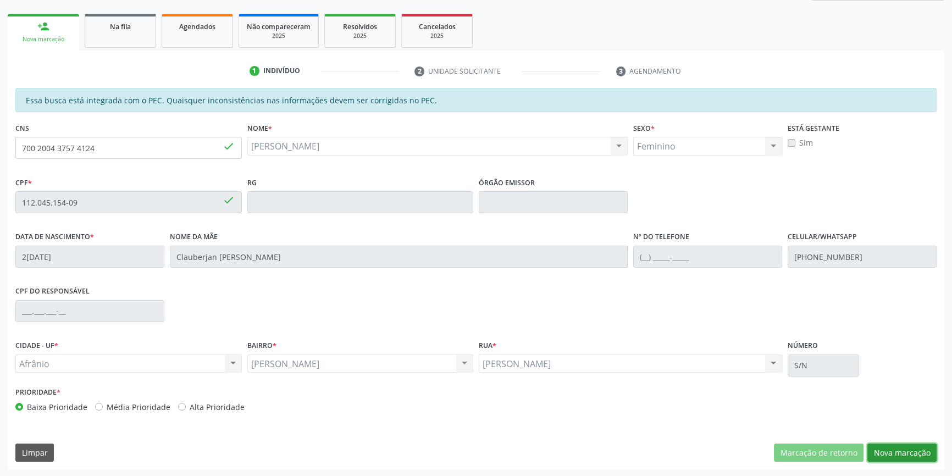
click at [898, 448] on button "Nova marcação" at bounding box center [901, 452] width 69 height 19
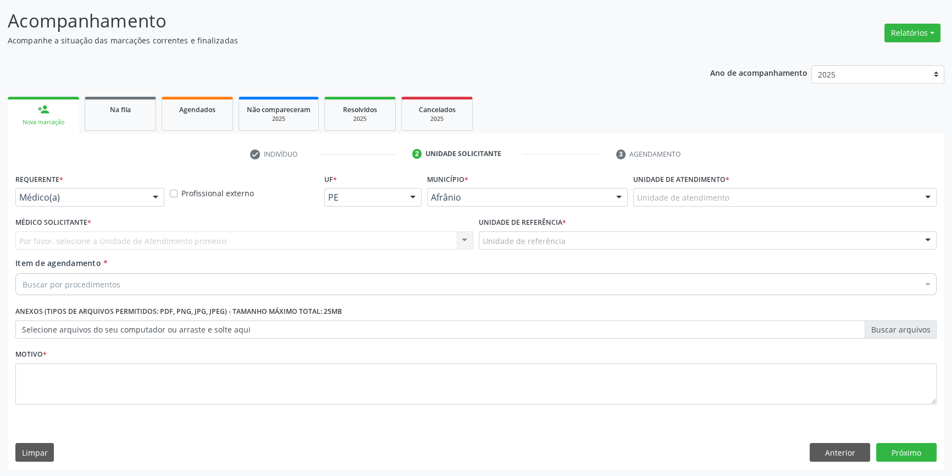
click at [714, 182] on label "Unidade de atendimento *" at bounding box center [681, 179] width 96 height 17
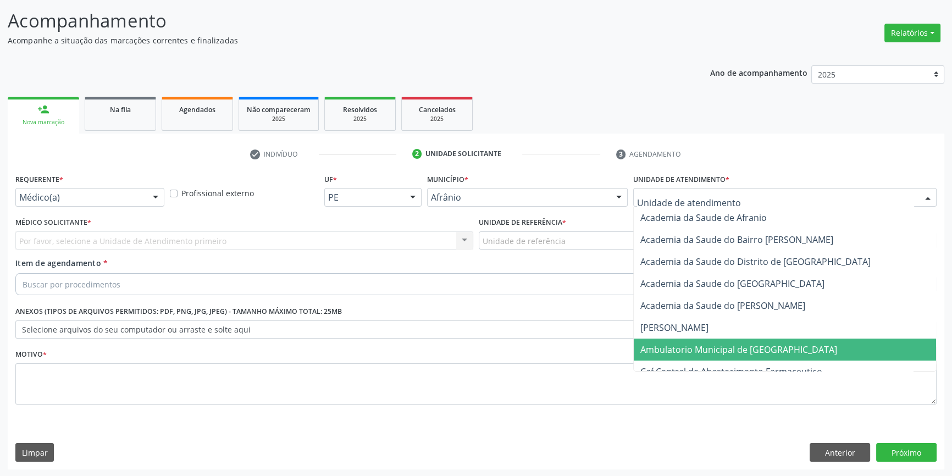
click at [732, 348] on span "Ambulatorio Municipal de [GEOGRAPHIC_DATA]" at bounding box center [738, 349] width 197 height 12
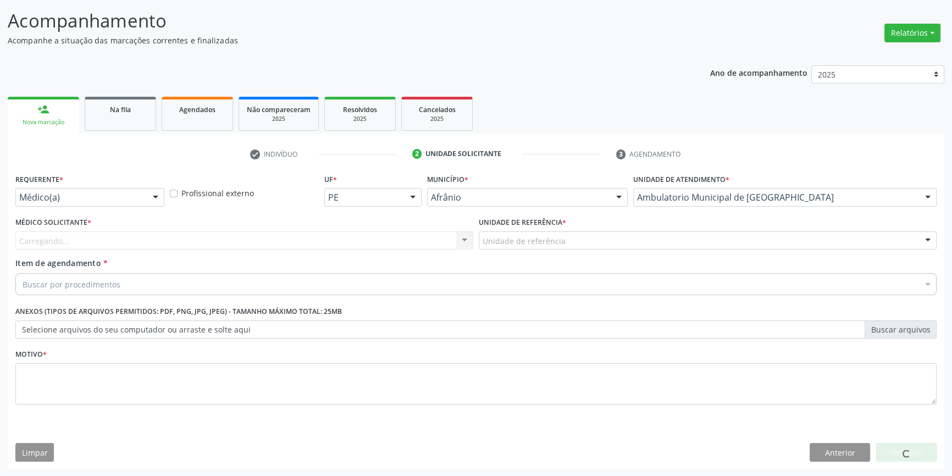
click at [576, 245] on div "Unidade de referência" at bounding box center [708, 240] width 458 height 19
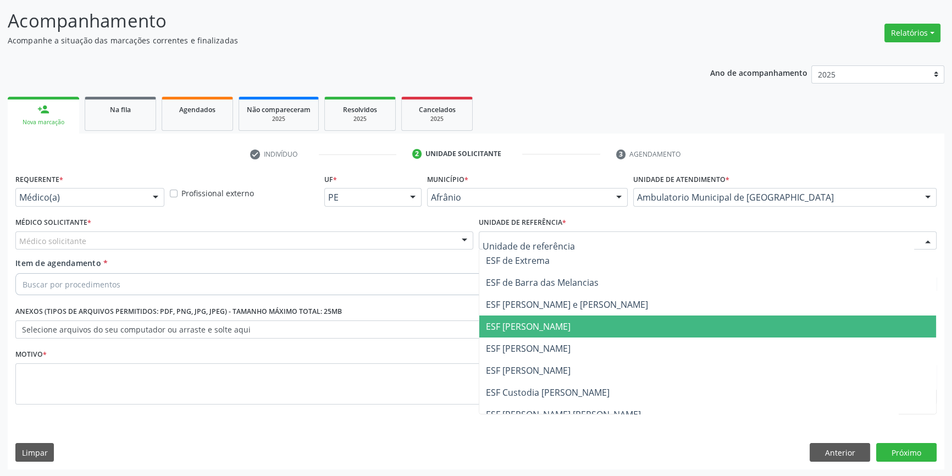
click at [554, 338] on span "ESF [PERSON_NAME]" at bounding box center [707, 348] width 457 height 22
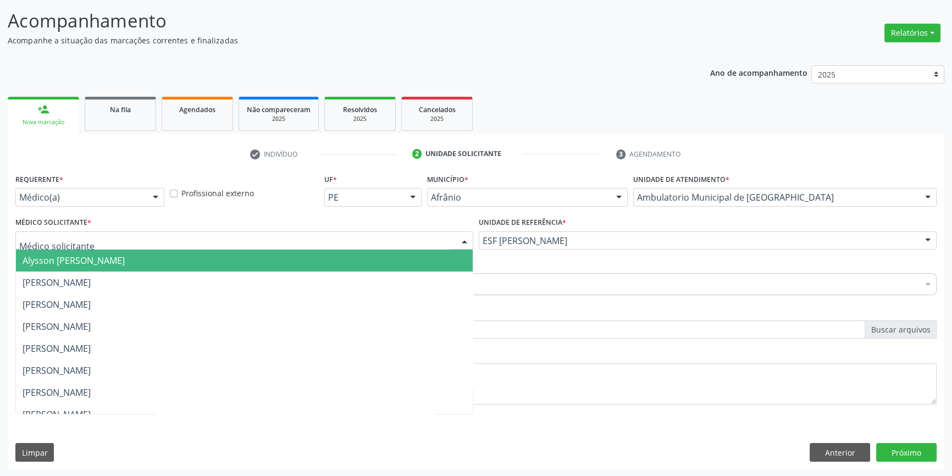
drag, startPoint x: 369, startPoint y: 242, endPoint x: 252, endPoint y: 277, distance: 121.7
click at [368, 242] on div at bounding box center [244, 240] width 458 height 19
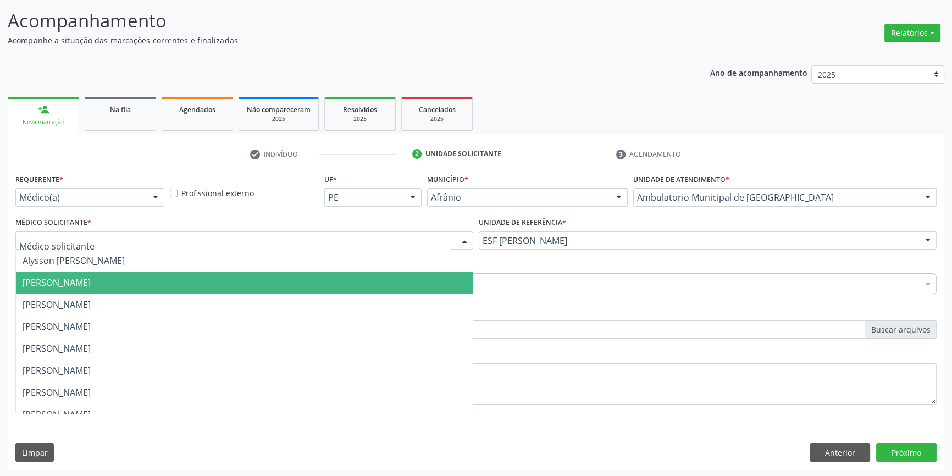
click at [196, 287] on span "[PERSON_NAME]" at bounding box center [244, 282] width 457 height 22
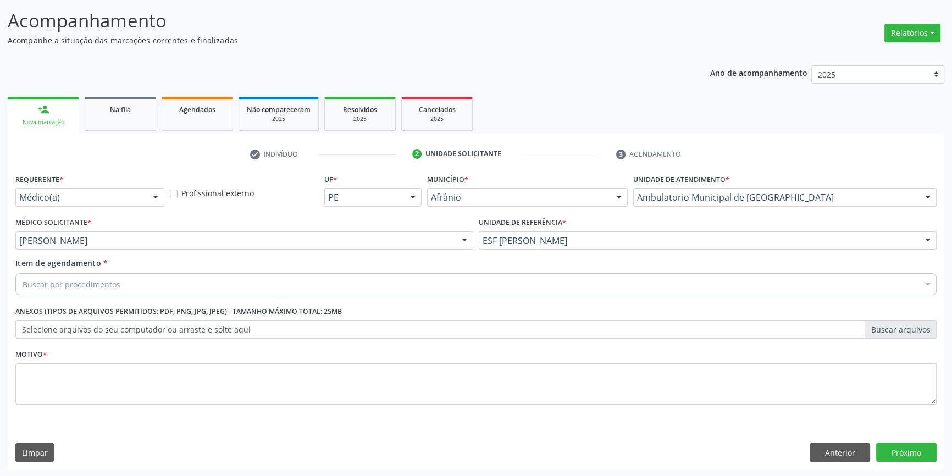
click at [179, 287] on div "Buscar por procedimentos" at bounding box center [475, 284] width 921 height 22
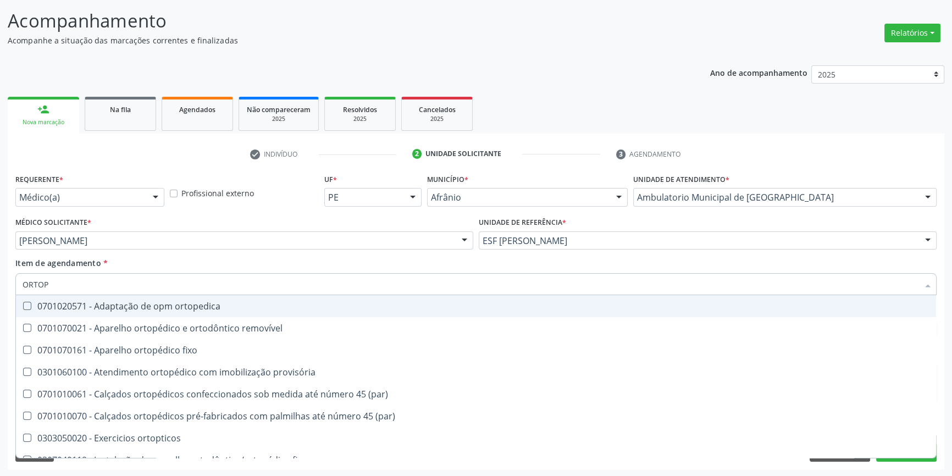
type input "ORTOPE"
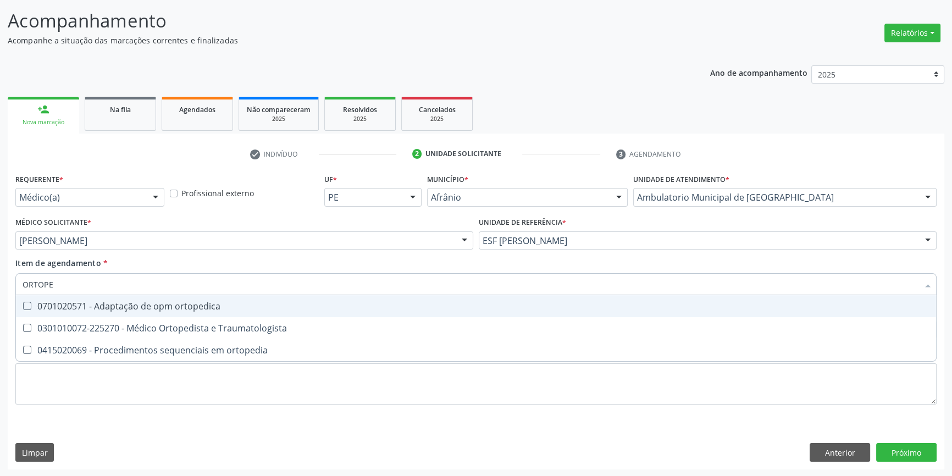
click at [242, 319] on span "0301010072-225270 - Médico Ortopedista e Traumatologista" at bounding box center [476, 328] width 920 height 22
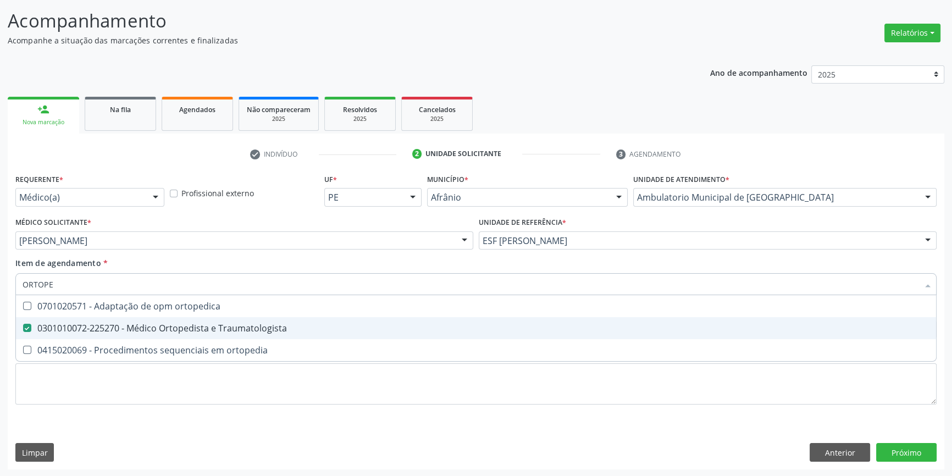
checkbox Traumatologista "true"
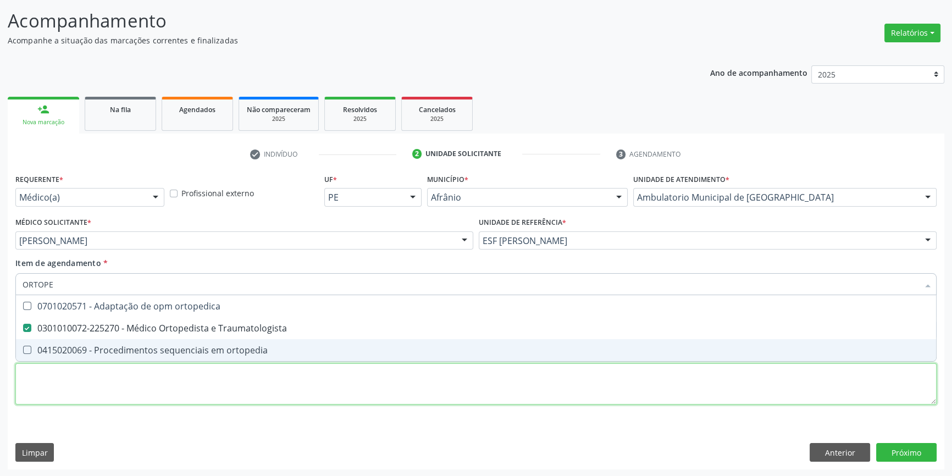
click at [229, 403] on div "Requerente * Médico(a) Médico(a) Enfermeiro(a) Paciente Nenhum resultado encont…" at bounding box center [475, 295] width 921 height 249
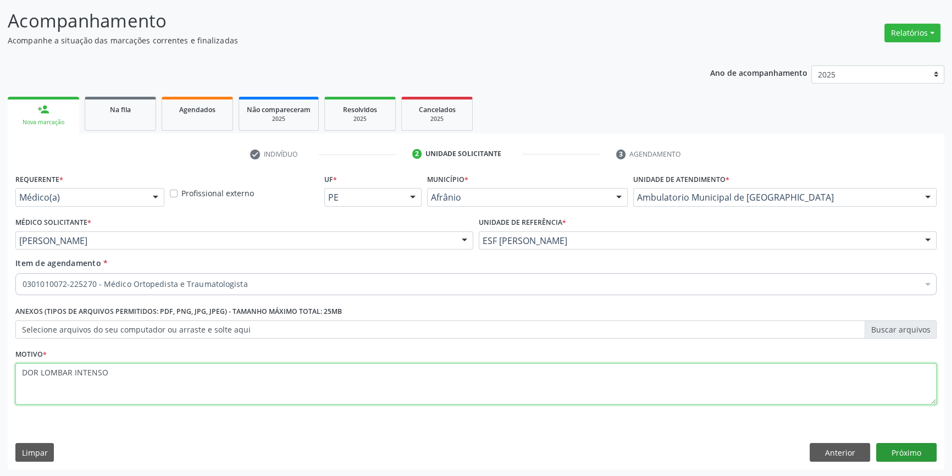
type textarea "DOR LOMBAR INTENSO"
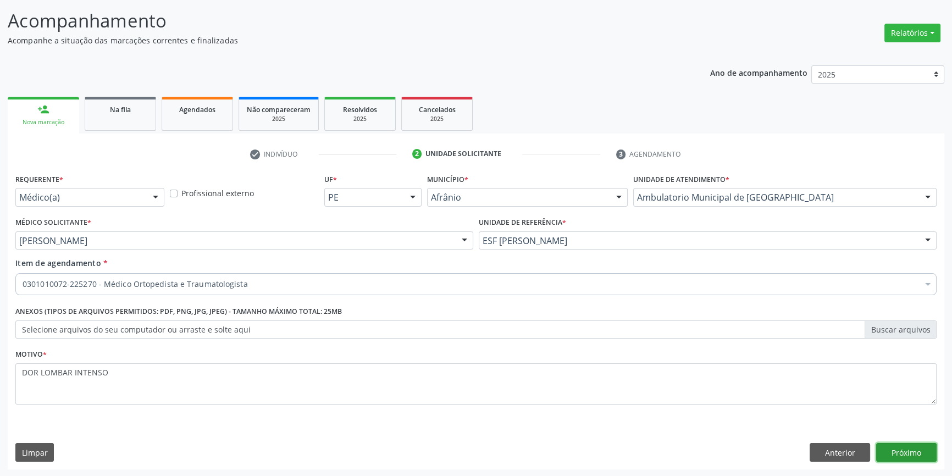
click at [905, 453] on button "Próximo" at bounding box center [906, 452] width 60 height 19
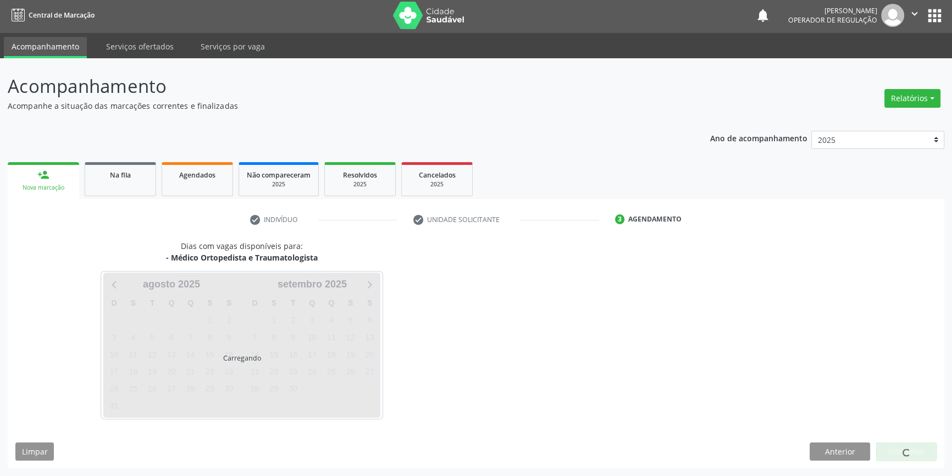
scroll to position [1, 0]
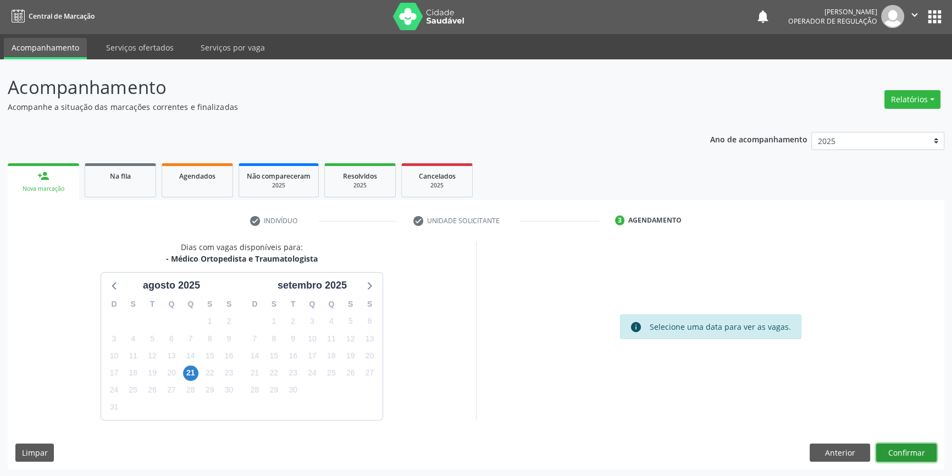
click at [891, 446] on button "Confirmar" at bounding box center [906, 452] width 60 height 19
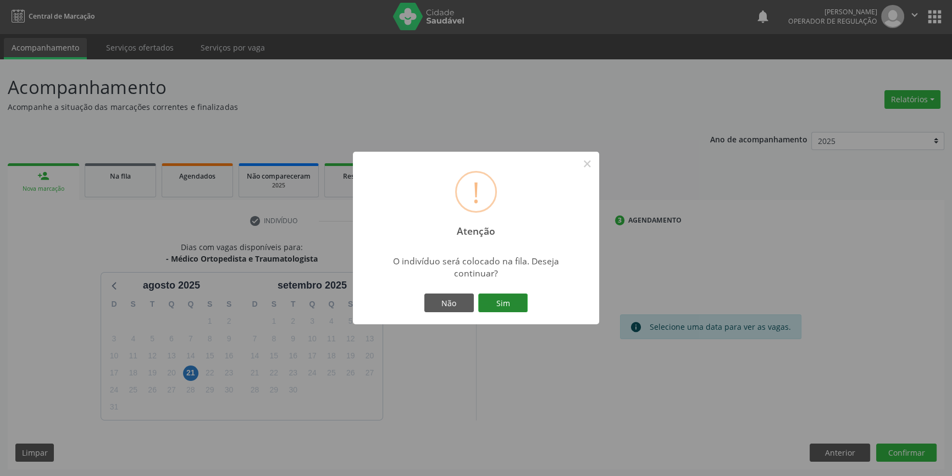
click at [518, 310] on button "Sim" at bounding box center [502, 302] width 49 height 19
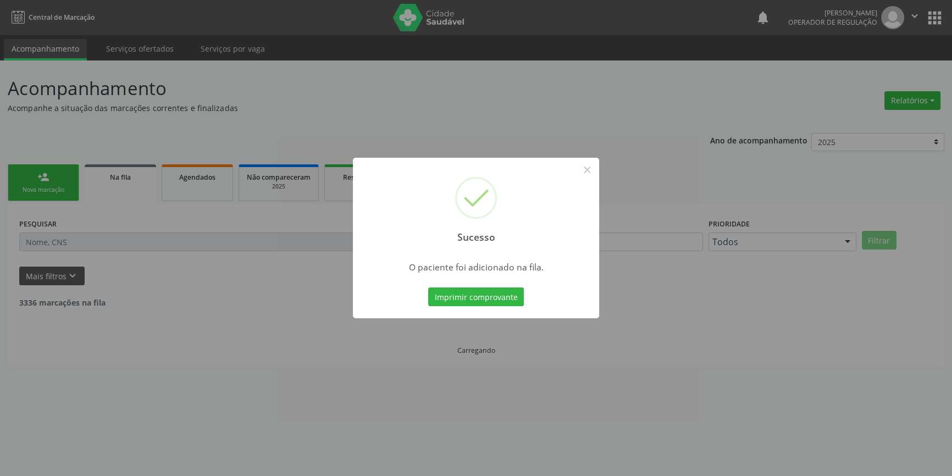
scroll to position [0, 0]
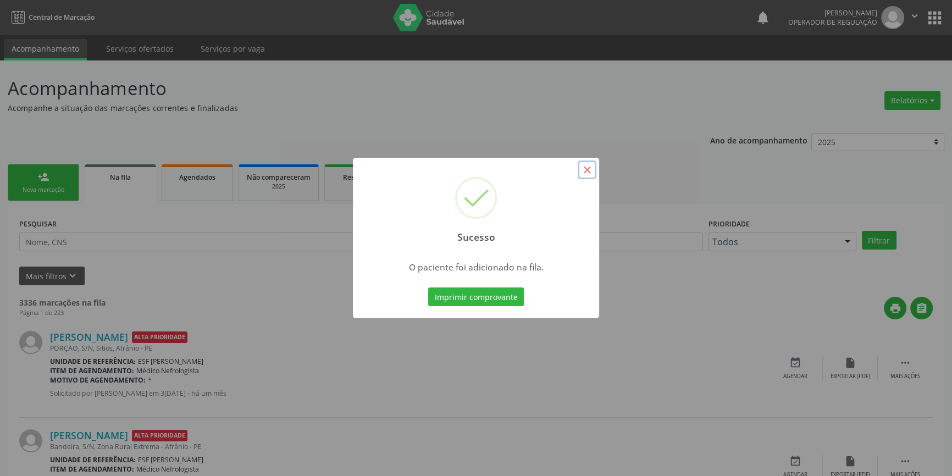
click at [582, 176] on button "×" at bounding box center [586, 169] width 19 height 19
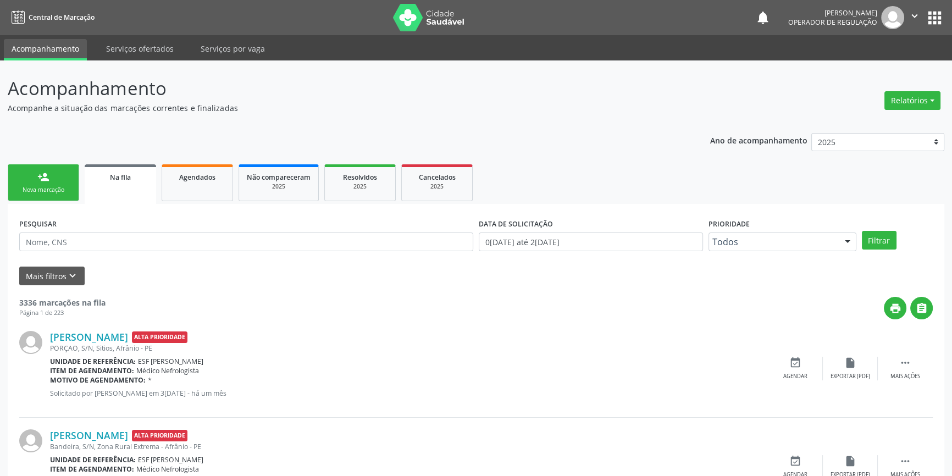
click at [59, 181] on link "person_add Nova marcação" at bounding box center [43, 182] width 71 height 37
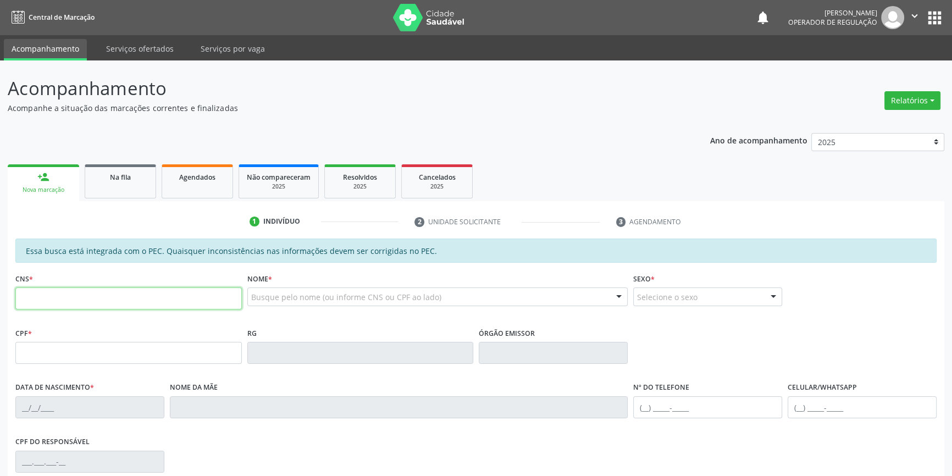
click at [70, 293] on input "text" at bounding box center [128, 298] width 226 height 22
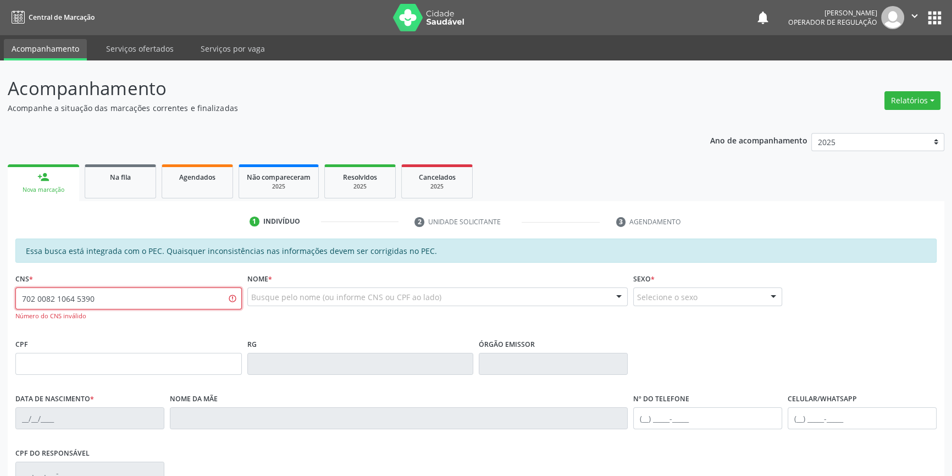
drag, startPoint x: 129, startPoint y: 298, endPoint x: 181, endPoint y: 214, distance: 98.2
click at [0, 297] on div "Acompanhamento Acompanhe a situação das marcações correntes e finalizadas Relat…" at bounding box center [476, 349] width 952 height 578
type input "702 0087 1064 5390"
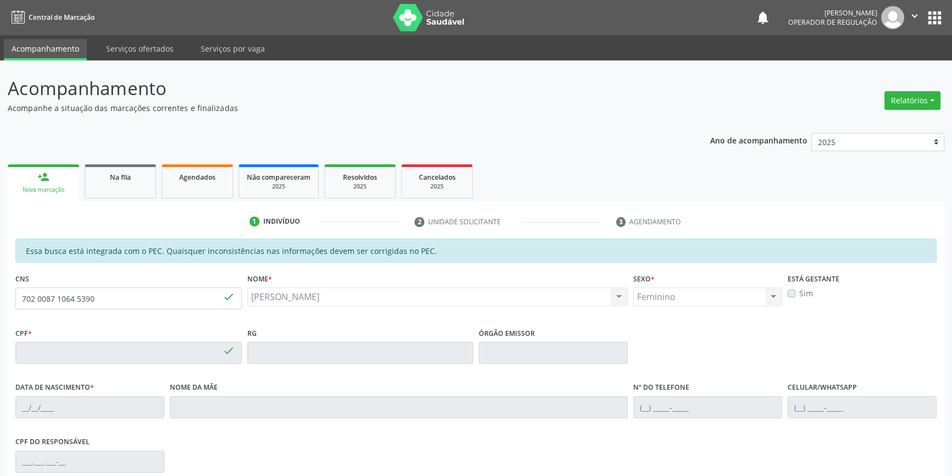
type input "711.991.504-52"
type input "[DATE]"
type input "[PERSON_NAME] e [PERSON_NAME]"
type input "[PHONE_NUMBER]"
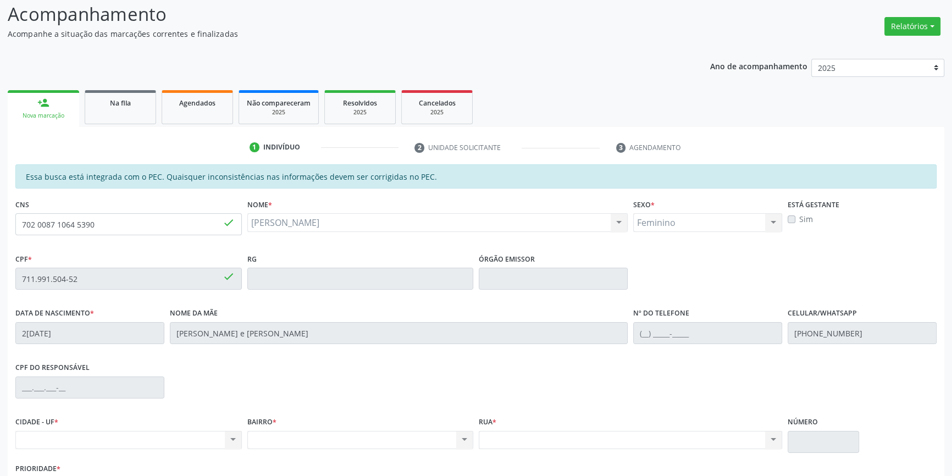
scroll to position [151, 0]
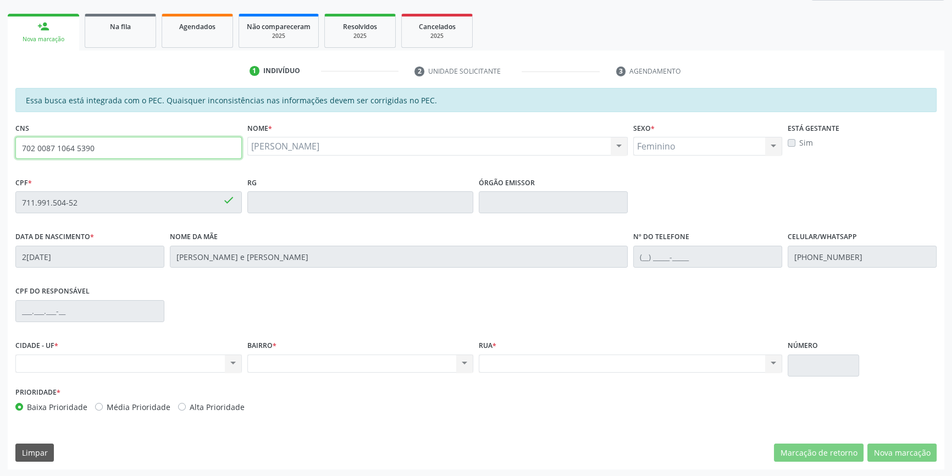
drag, startPoint x: 188, startPoint y: 151, endPoint x: 130, endPoint y: 136, distance: 60.0
click at [0, 154] on div "Acompanhamento Acompanhe a situação das marcações correntes e finalizadas Relat…" at bounding box center [476, 193] width 952 height 567
type input "708 0063 7339 6029"
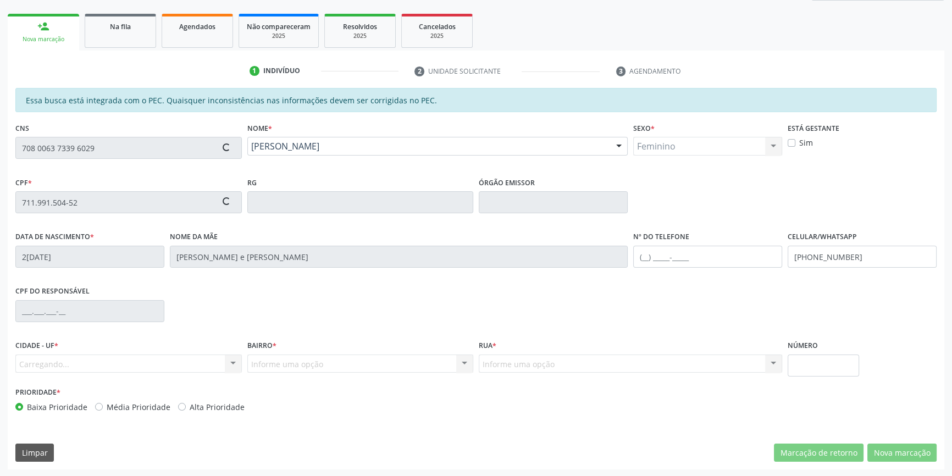
type input "749.075.064-49"
type input "[DATE]"
type input "Emidia [PERSON_NAME][DEMOGRAPHIC_DATA]"
type input "[PHONE_NUMBER]"
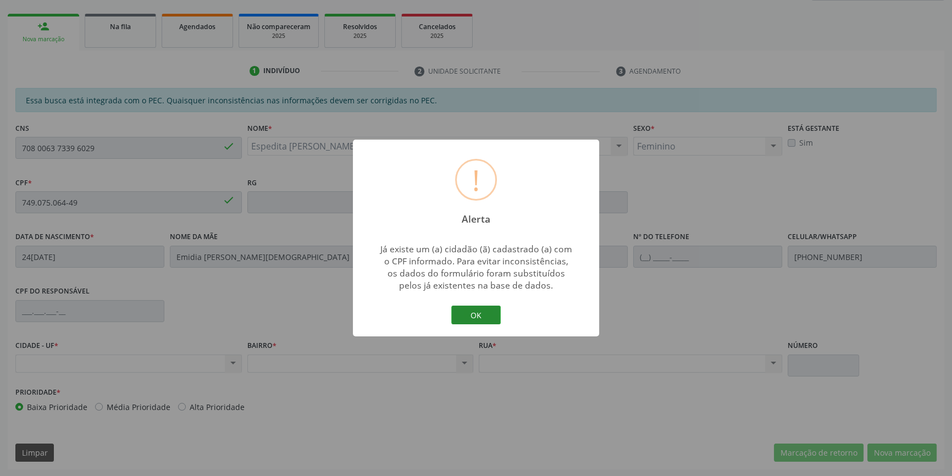
click at [468, 314] on button "OK" at bounding box center [475, 315] width 49 height 19
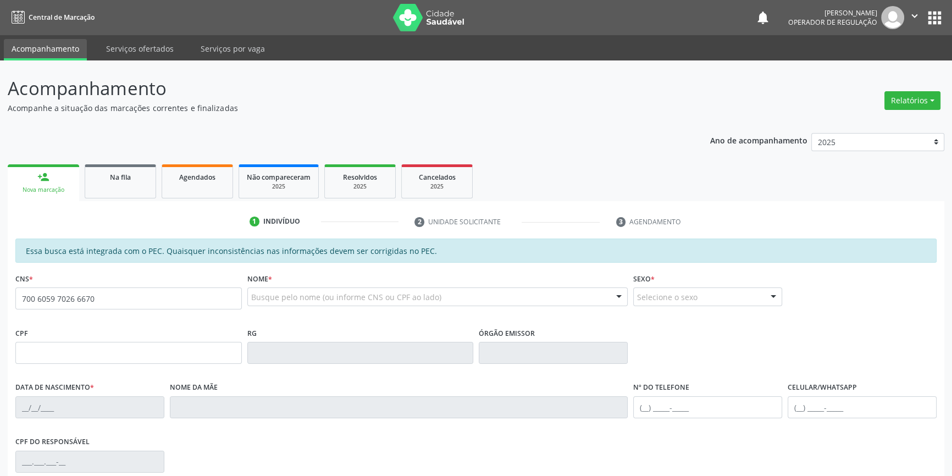
type input "700 6059 7026 6670"
type input "985.267.664-49"
type input "2[DATE]"
type input "Gervina [PERSON_NAME] da Conceição"
type input "[PHONE_NUMBER]"
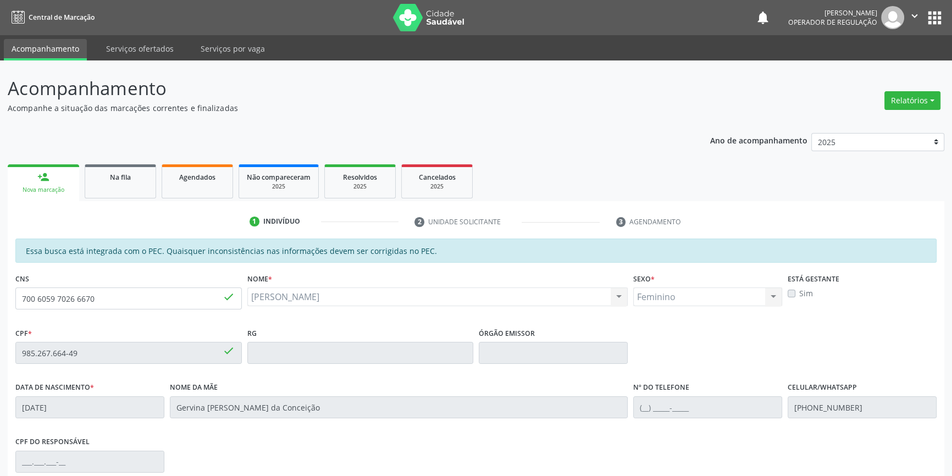
scroll to position [99, 0]
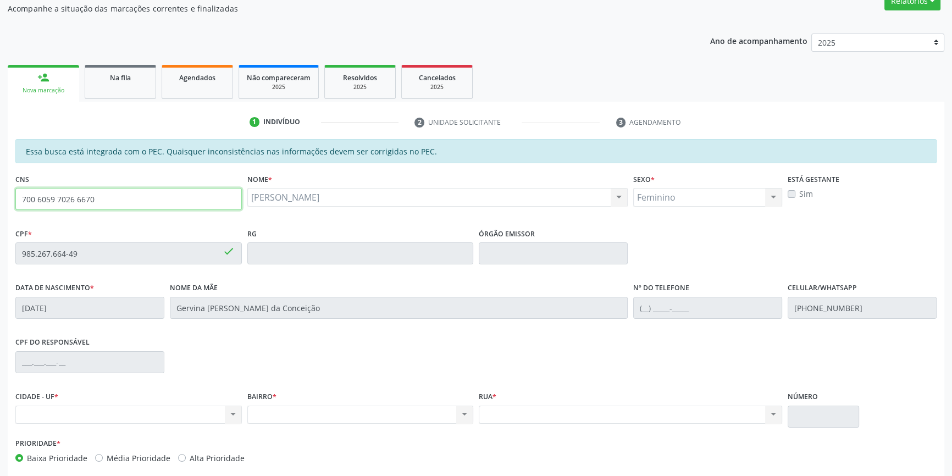
drag, startPoint x: 163, startPoint y: 201, endPoint x: 0, endPoint y: 176, distance: 165.1
click at [0, 176] on div "Acompanhamento Acompanhe a situação das marcações correntes e finalizadas Relat…" at bounding box center [476, 244] width 952 height 567
type input "704 6096 5196 5527"
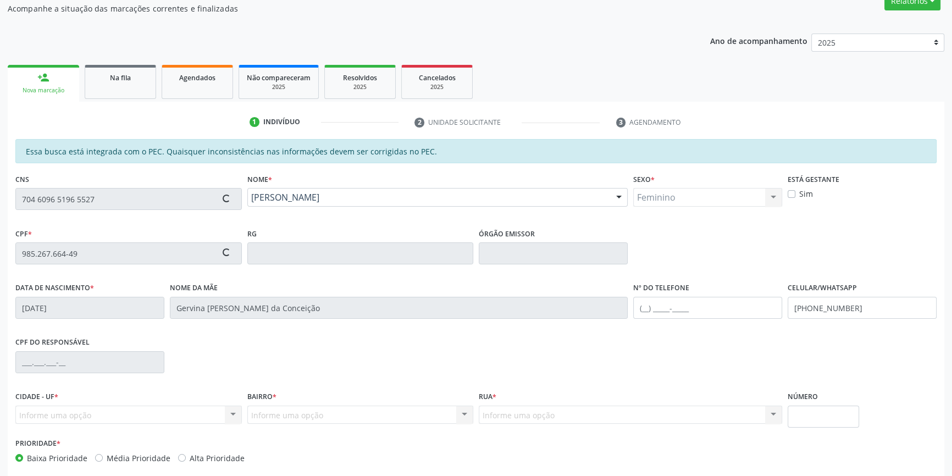
type input "067.277.374-01"
type input "21/06/2002"
type input "Marileia Rodrigues Macedo"
type input "(87) 98803-0106"
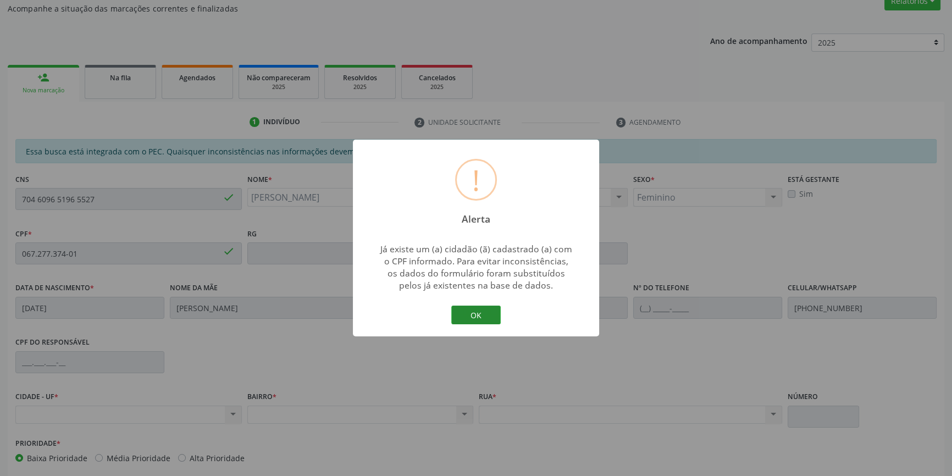
click at [467, 311] on button "OK" at bounding box center [475, 315] width 49 height 19
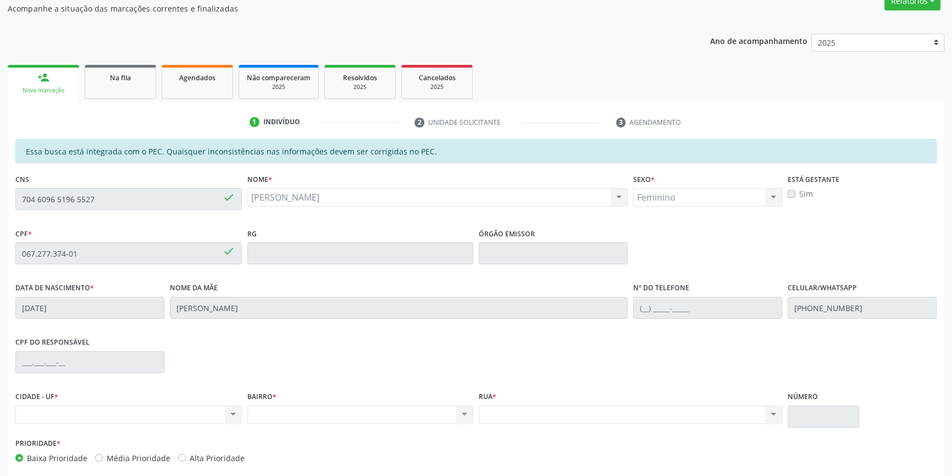
click at [68, 193] on div "CNS 704 6096 5196 5527 done" at bounding box center [128, 190] width 226 height 39
drag, startPoint x: 116, startPoint y: 188, endPoint x: 0, endPoint y: 195, distance: 116.7
click at [0, 195] on div "Acompanhamento Acompanhe a situação das marcações correntes e finalizadas Relat…" at bounding box center [476, 244] width 952 height 567
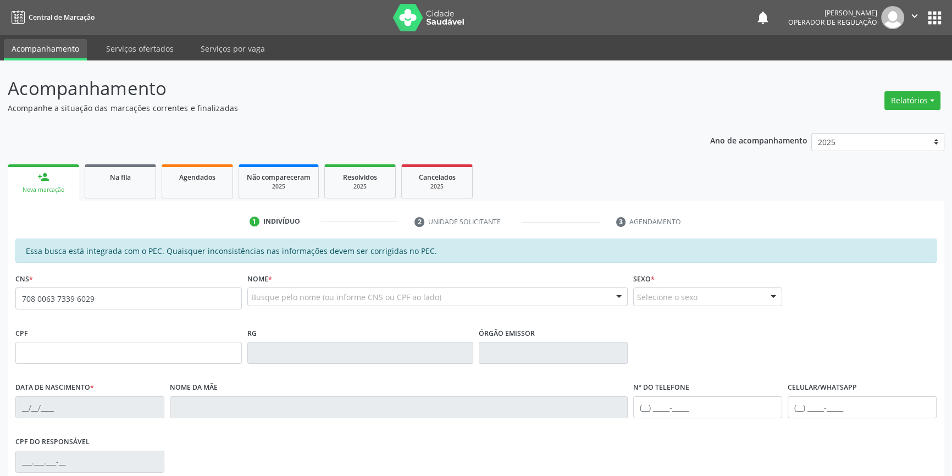
type input "708 0063 7339 6029"
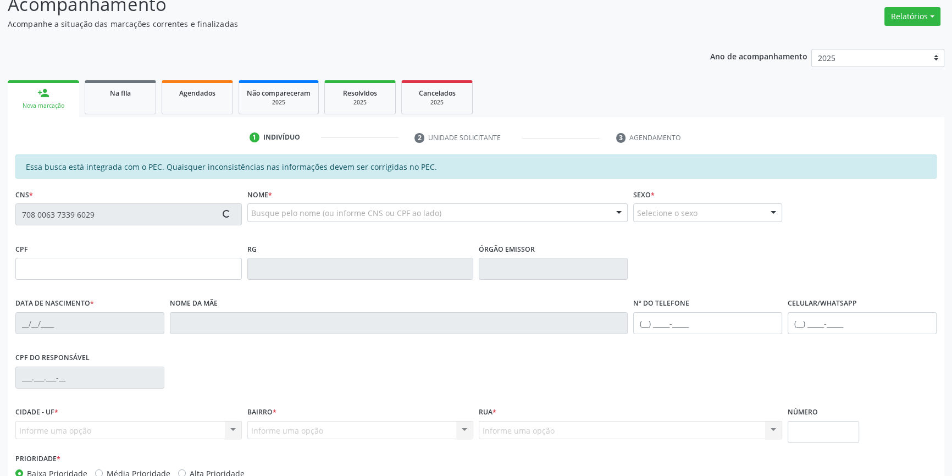
scroll to position [151, 0]
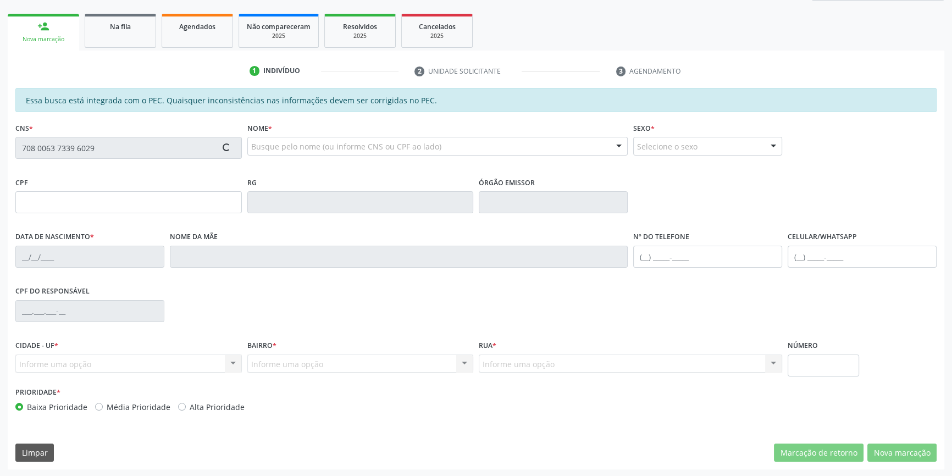
type input "749.075.064-49"
type input "[DATE]"
type input "Emidia [PERSON_NAME][DEMOGRAPHIC_DATA]"
type input "[PHONE_NUMBER]"
type input "S/N"
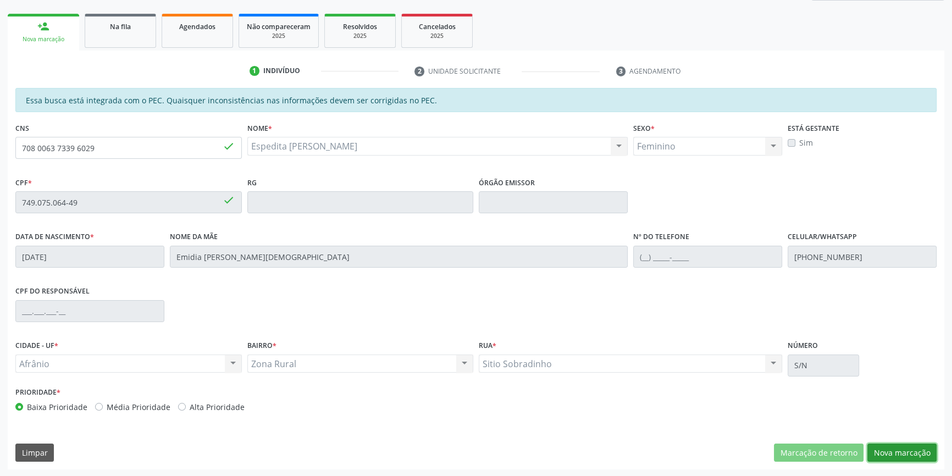
click at [921, 448] on button "Nova marcação" at bounding box center [901, 452] width 69 height 19
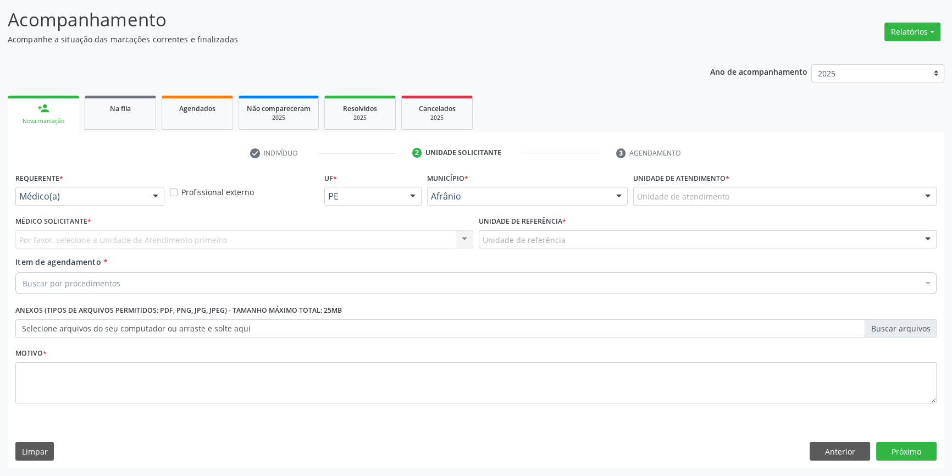
scroll to position [68, 0]
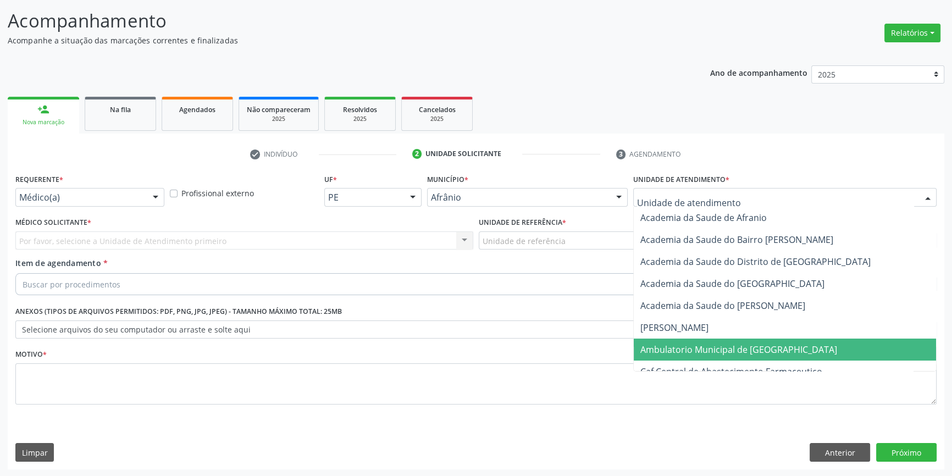
click at [704, 354] on span "Ambulatorio Municipal de [GEOGRAPHIC_DATA]" at bounding box center [738, 349] width 197 height 12
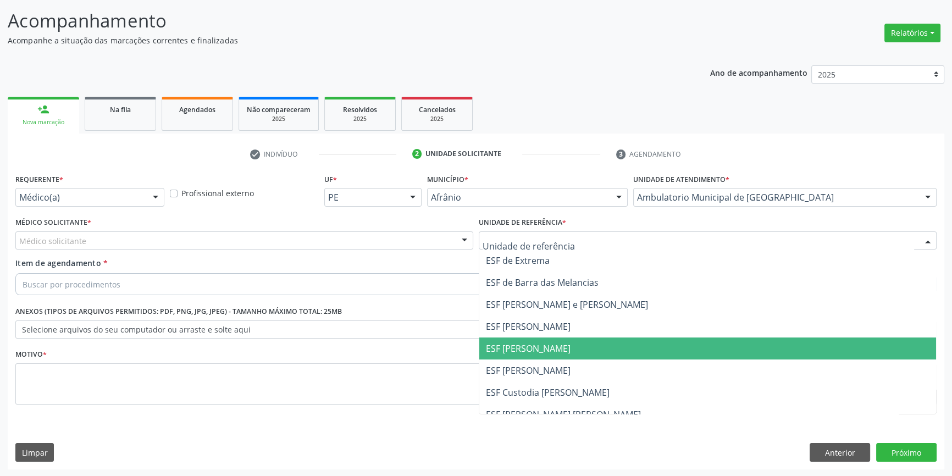
click at [543, 342] on span "ESF [PERSON_NAME]" at bounding box center [528, 348] width 85 height 12
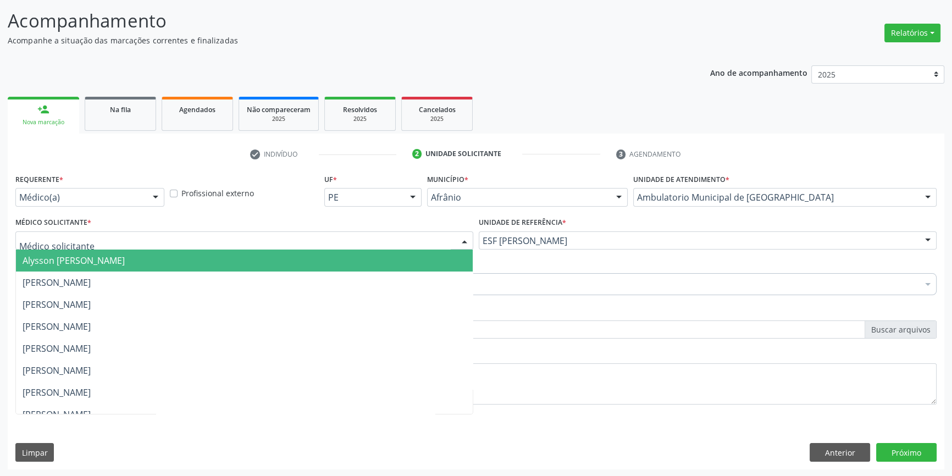
click at [330, 240] on div at bounding box center [244, 240] width 458 height 19
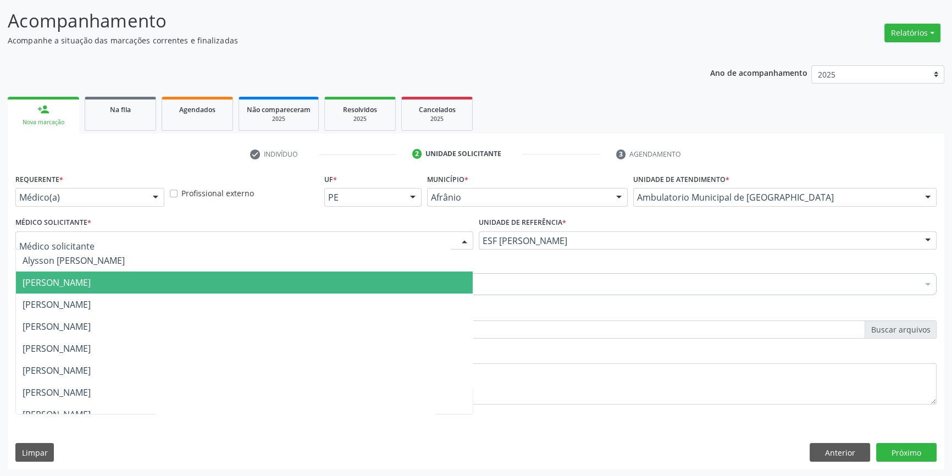
click at [257, 280] on span "[PERSON_NAME]" at bounding box center [244, 282] width 457 height 22
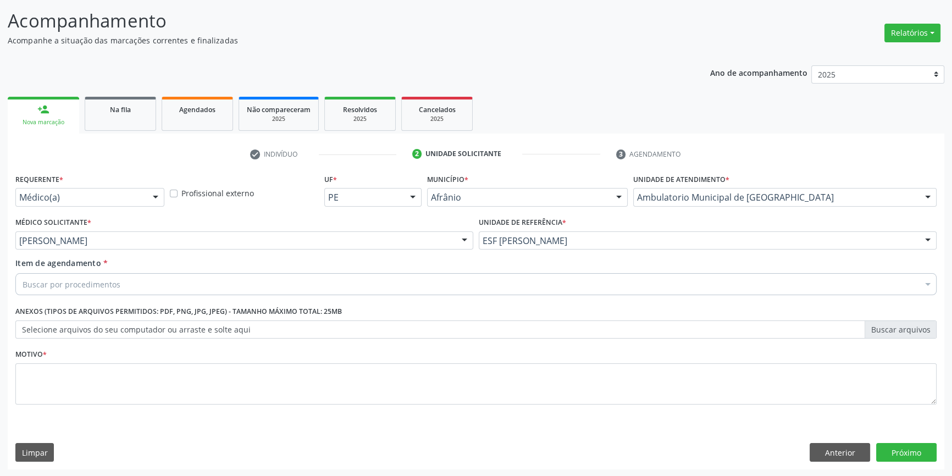
click at [194, 285] on div "Buscar por procedimentos" at bounding box center [475, 284] width 921 height 22
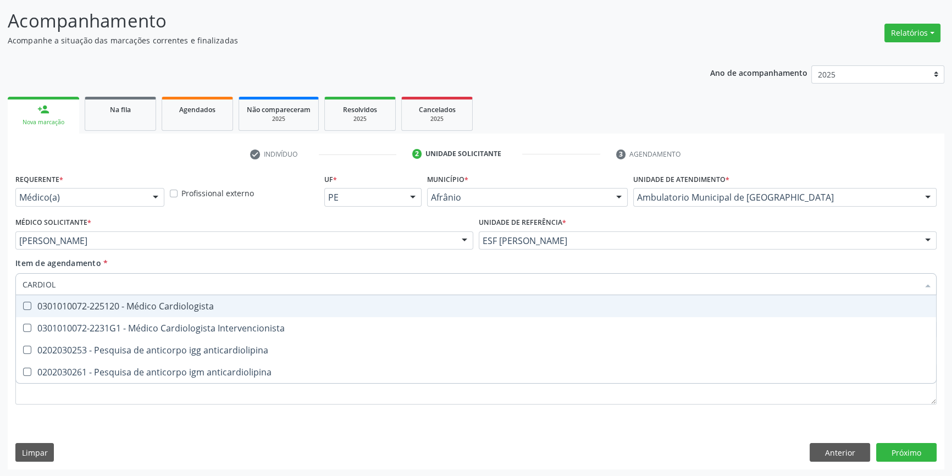
type input "CARDIOLO"
click at [187, 305] on div "0301010072-225120 - Médico Cardiologista" at bounding box center [476, 306] width 907 height 9
checkbox Cardiologista "true"
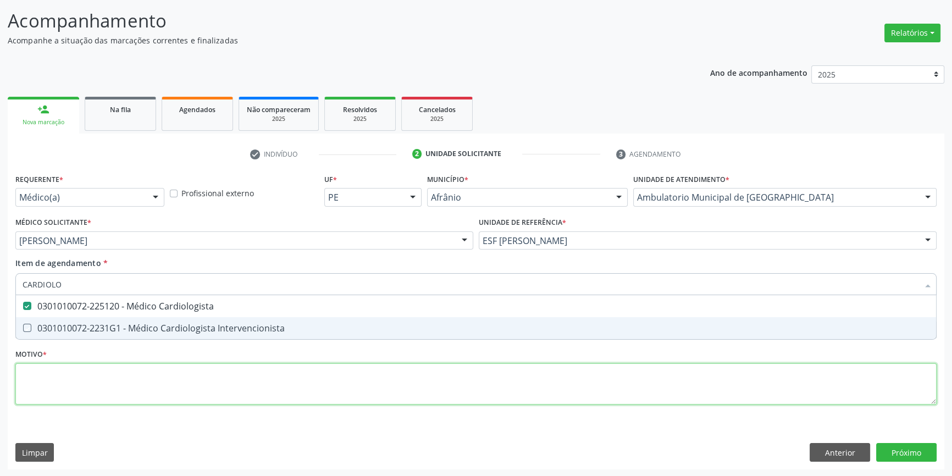
click at [162, 375] on div "Requerente * Médico(a) Médico(a) Enfermeiro(a) Paciente Nenhum resultado encont…" at bounding box center [475, 295] width 921 height 249
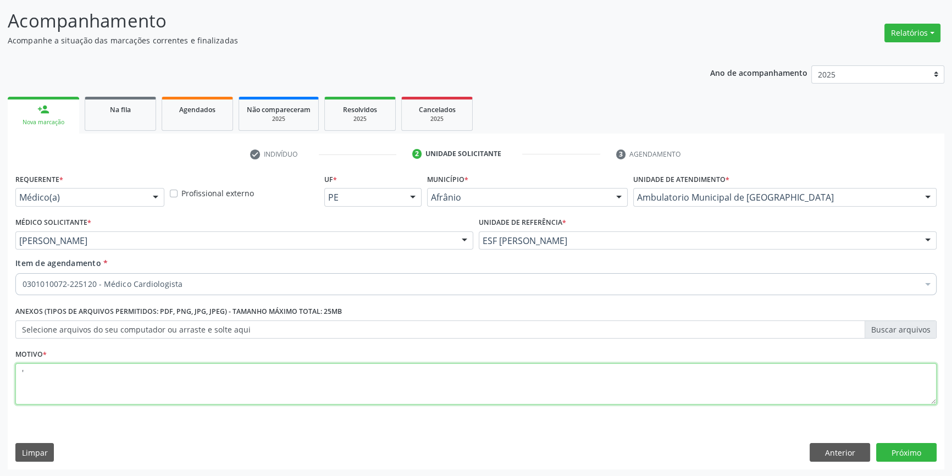
type textarea "'"
type textarea "PACIENTE HASC/ DISPINEIA A/E"
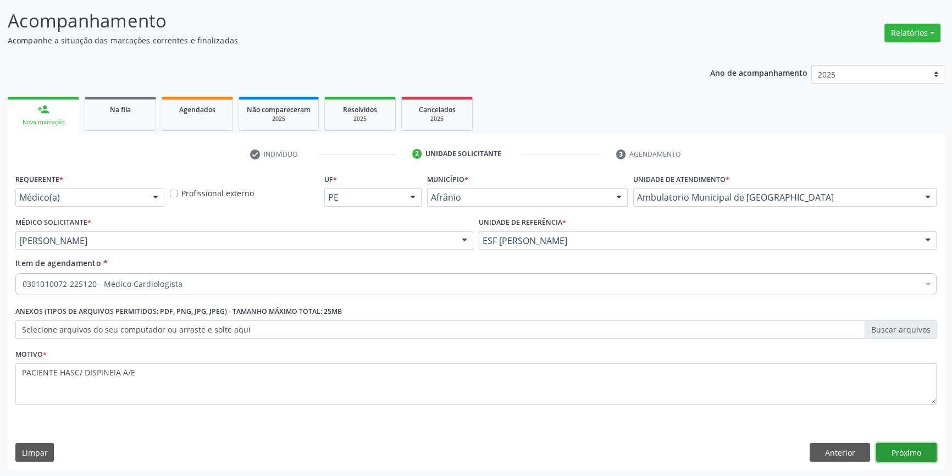
click at [920, 448] on button "Próximo" at bounding box center [906, 452] width 60 height 19
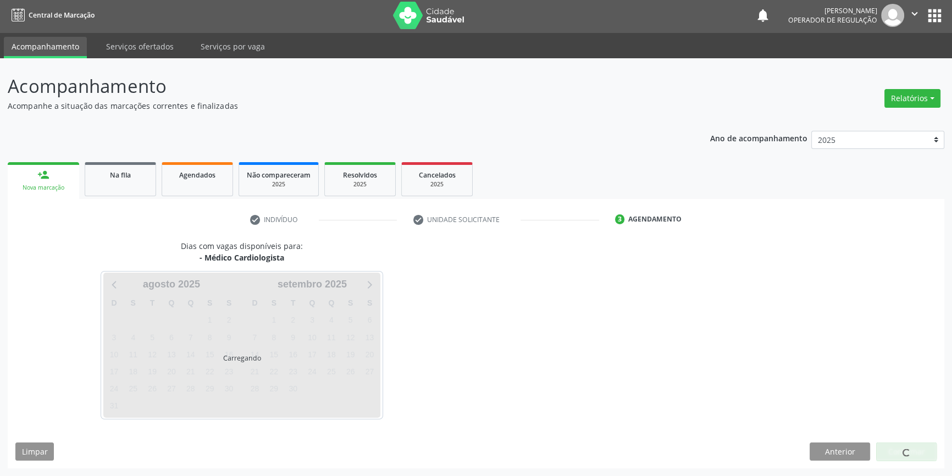
scroll to position [1, 0]
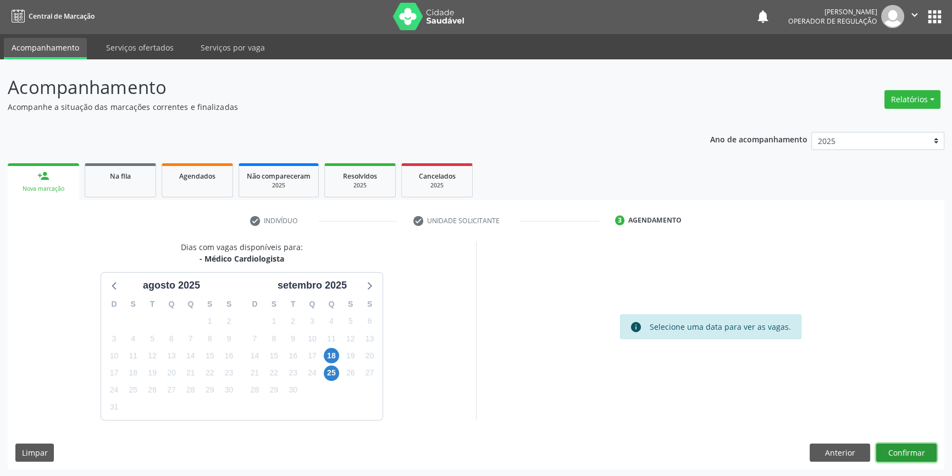
click at [920, 448] on button "Confirmar" at bounding box center [906, 452] width 60 height 19
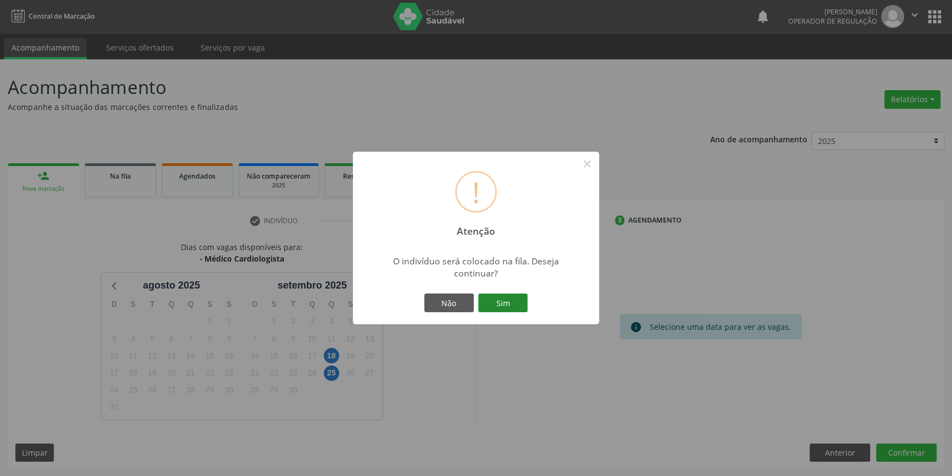
click at [515, 309] on button "Sim" at bounding box center [502, 302] width 49 height 19
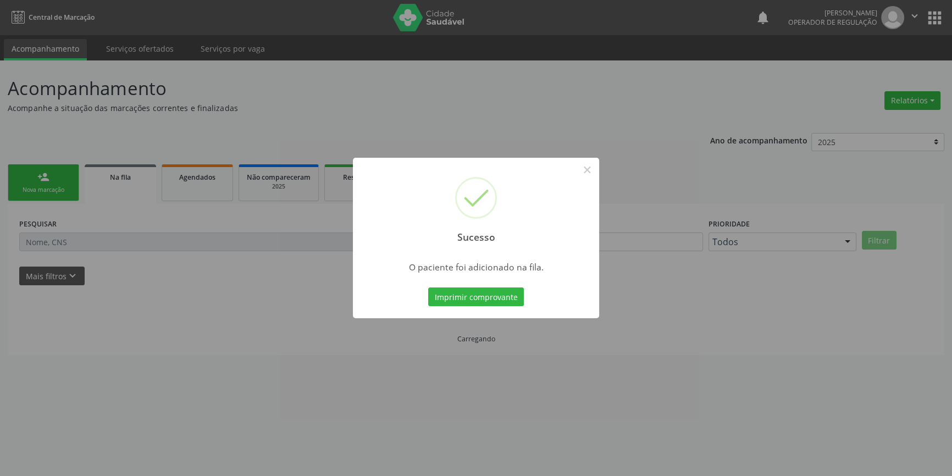
scroll to position [0, 0]
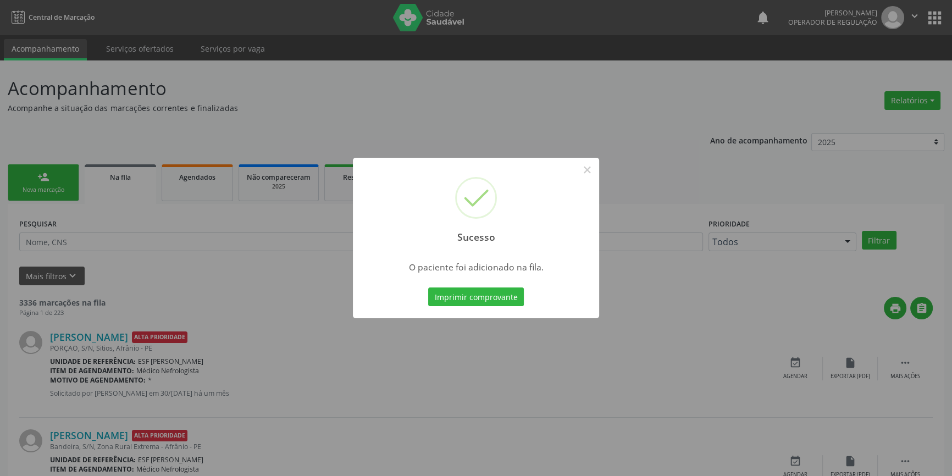
click at [146, 75] on div "Sucesso × O paciente foi adicionado na fila. Imprimir comprovante Cancel" at bounding box center [476, 238] width 952 height 476
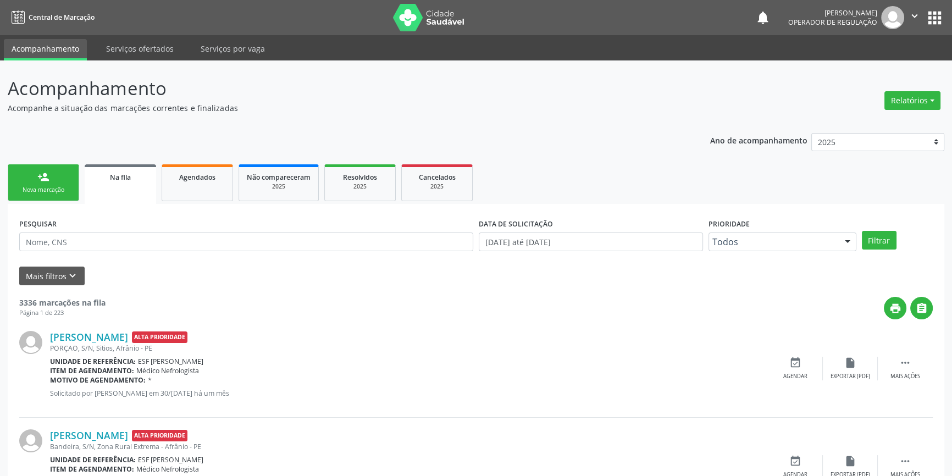
click at [56, 179] on link "person_add Nova marcação" at bounding box center [43, 182] width 71 height 37
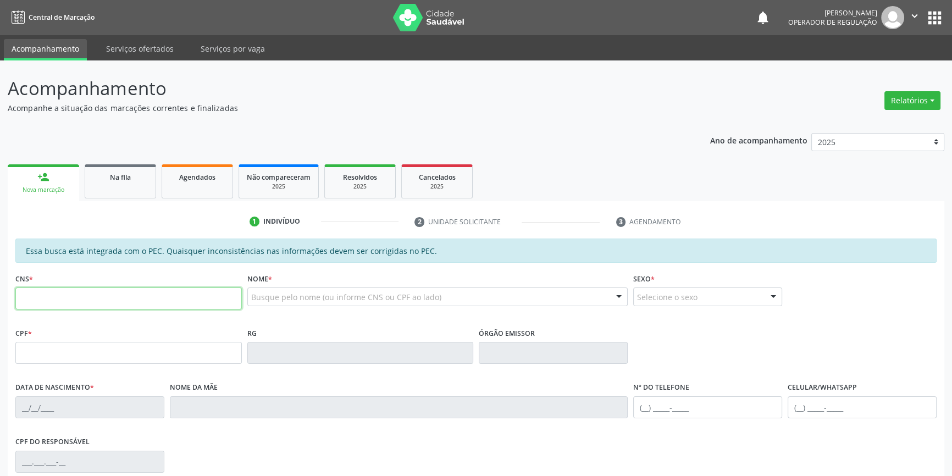
click at [71, 297] on input "text" at bounding box center [128, 298] width 226 height 22
type input "702 0087 1064 5390"
type input "711.991.504-52"
type input "[DATE]"
type input "[PERSON_NAME] e [PERSON_NAME]"
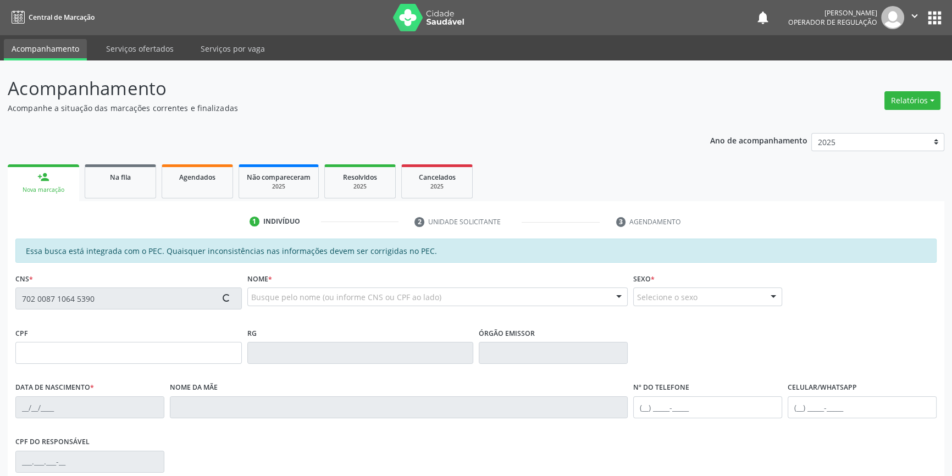
type input "[PHONE_NUMBER]"
type input "S/N"
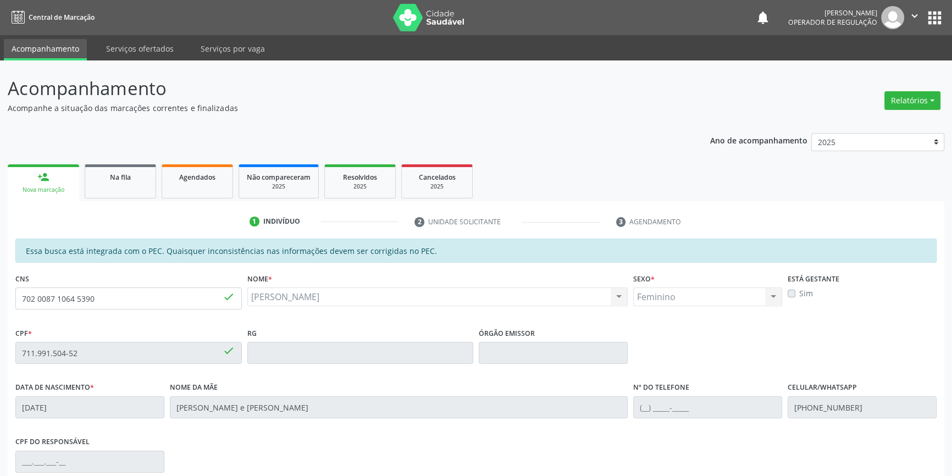
scroll to position [149, 0]
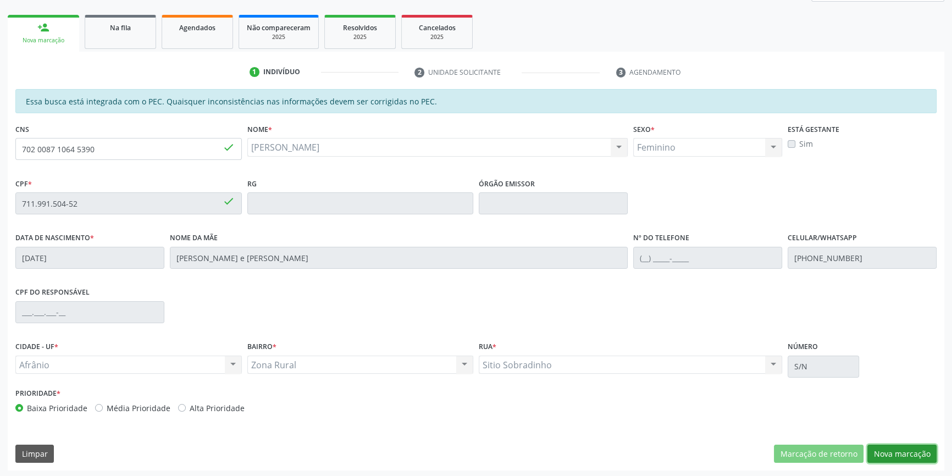
click at [879, 446] on button "Nova marcação" at bounding box center [901, 454] width 69 height 19
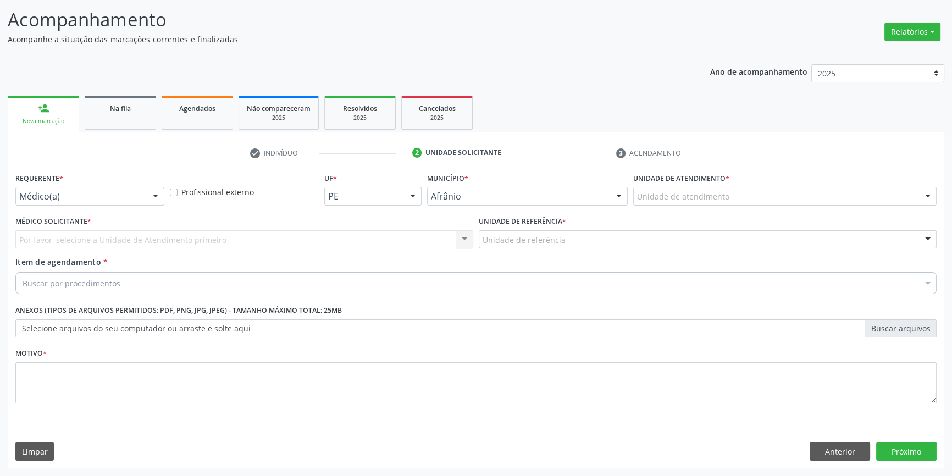
scroll to position [68, 0]
click at [724, 207] on div "Unidade de atendimento * Unidade de atendimento Academia da Saude de Afranio Ac…" at bounding box center [784, 192] width 309 height 43
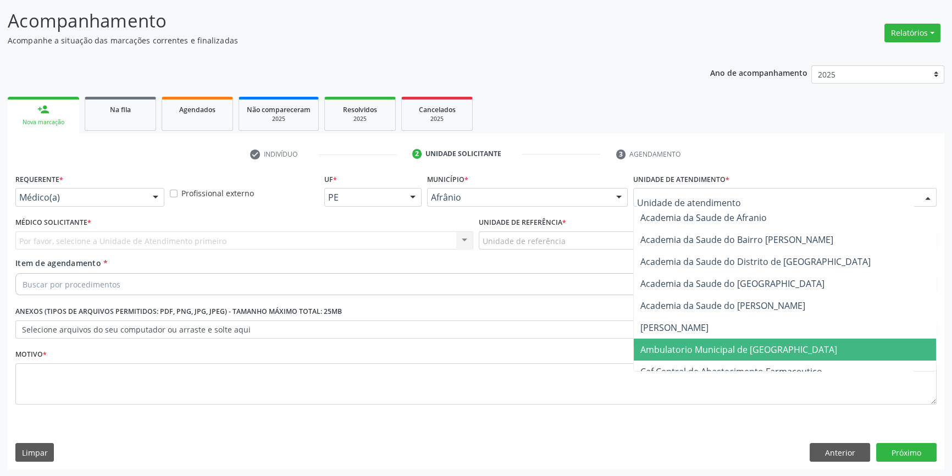
click at [706, 345] on span "Ambulatorio Municipal de [GEOGRAPHIC_DATA]" at bounding box center [738, 349] width 197 height 12
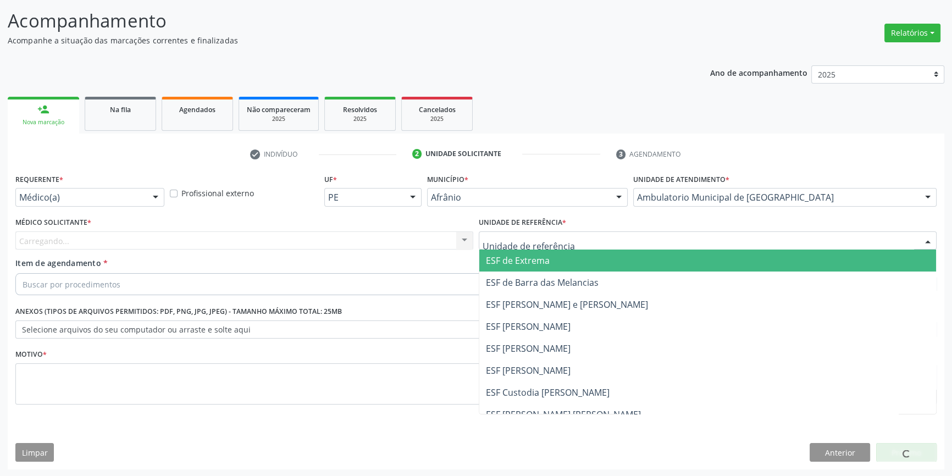
click at [581, 239] on div at bounding box center [708, 240] width 458 height 19
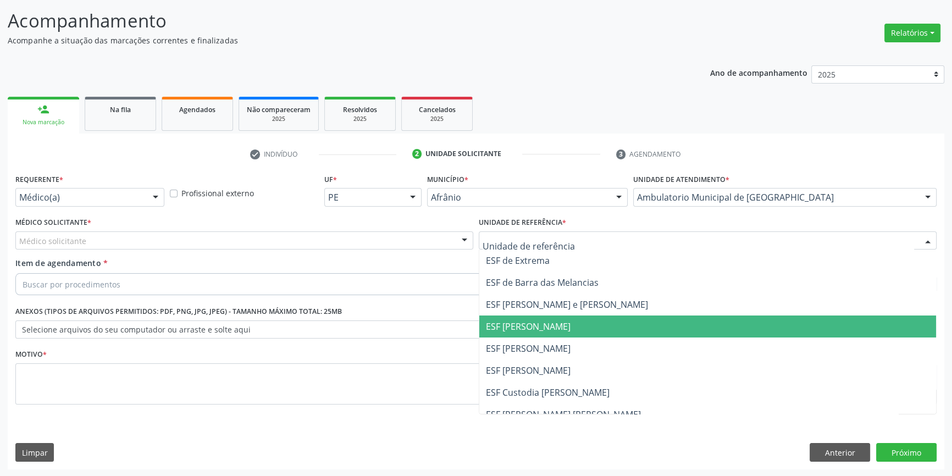
drag, startPoint x: 541, startPoint y: 337, endPoint x: 467, endPoint y: 308, distance: 79.9
click at [540, 337] on span "ESF [PERSON_NAME]" at bounding box center [707, 348] width 457 height 22
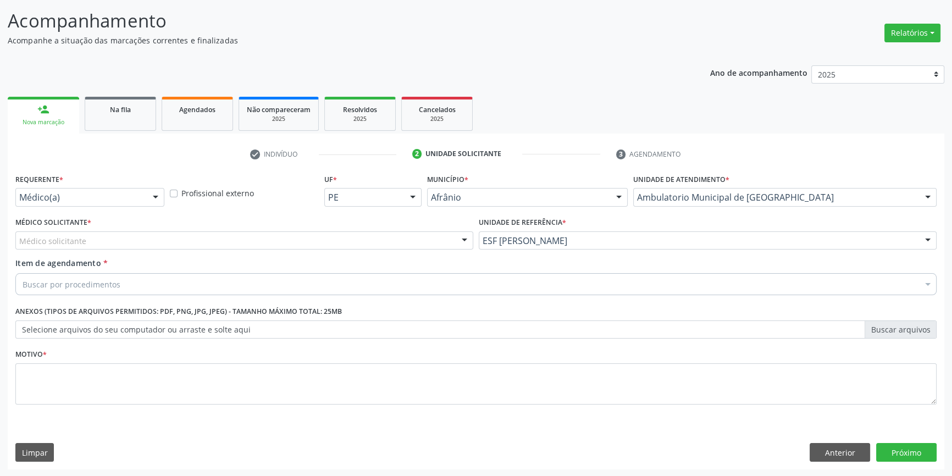
click at [319, 246] on div "Médico solicitante" at bounding box center [244, 240] width 458 height 19
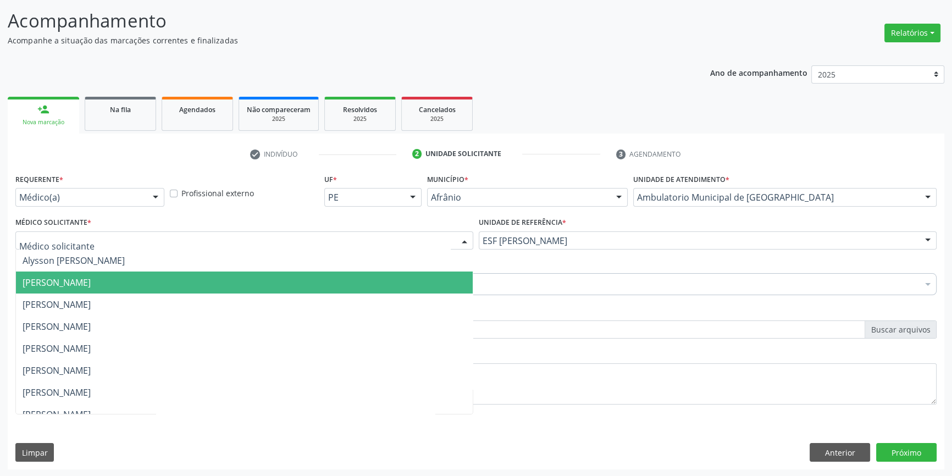
click at [91, 279] on span "[PERSON_NAME]" at bounding box center [57, 282] width 68 height 12
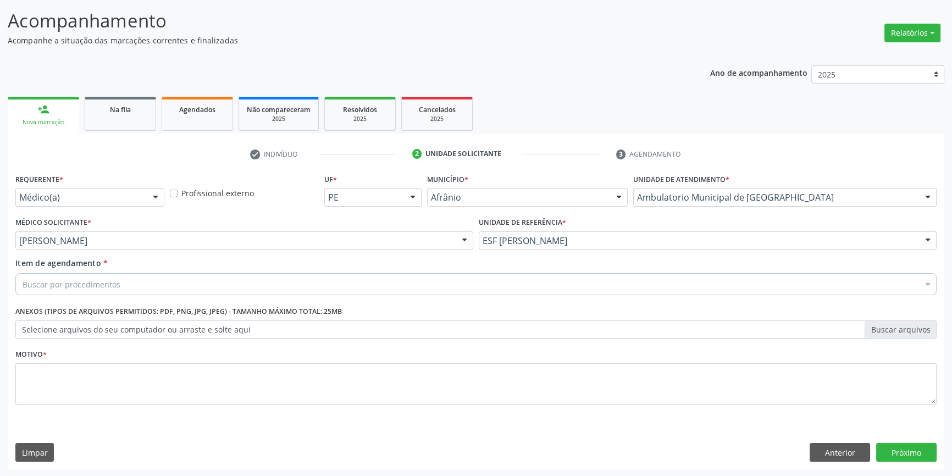
click at [131, 282] on div "Buscar por procedimentos" at bounding box center [475, 284] width 921 height 22
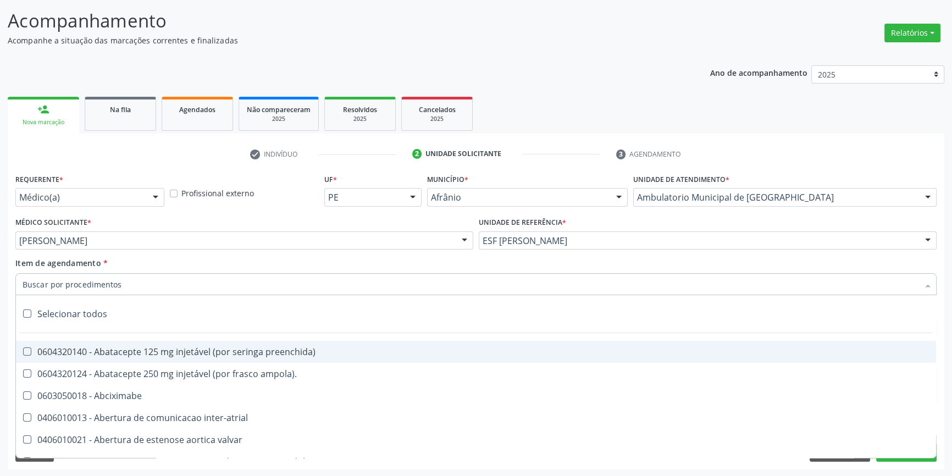
type input "N"
type input "A"
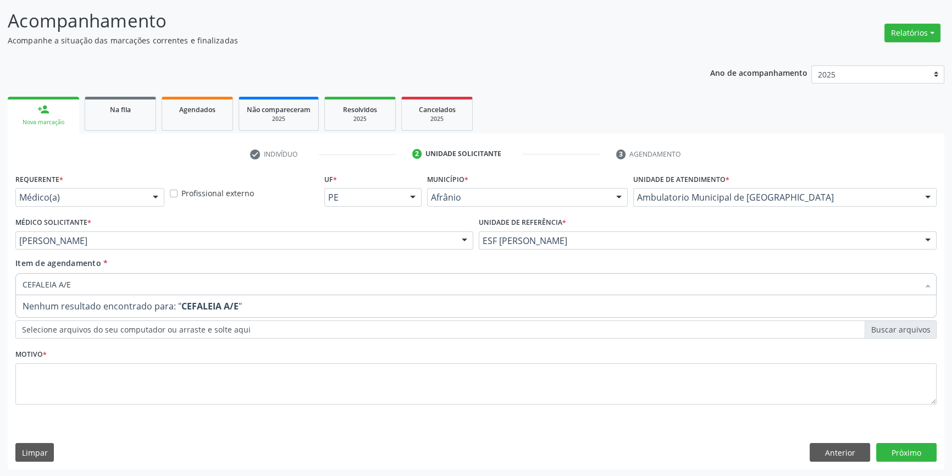
drag, startPoint x: 131, startPoint y: 282, endPoint x: 0, endPoint y: 274, distance: 131.6
click at [0, 274] on div "Acompanhamento Acompanhe a situação das marcações correntes e finalizadas Relat…" at bounding box center [476, 235] width 952 height 484
type input "C"
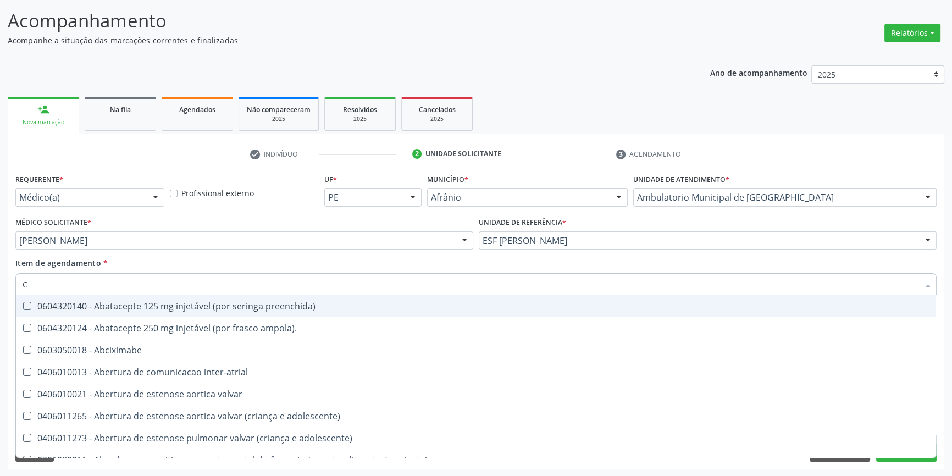
drag, startPoint x: 37, startPoint y: 287, endPoint x: 0, endPoint y: 287, distance: 37.4
click at [0, 287] on div "Acompanhamento Acompanhe a situação das marcações correntes e finalizadas Relat…" at bounding box center [476, 235] width 952 height 484
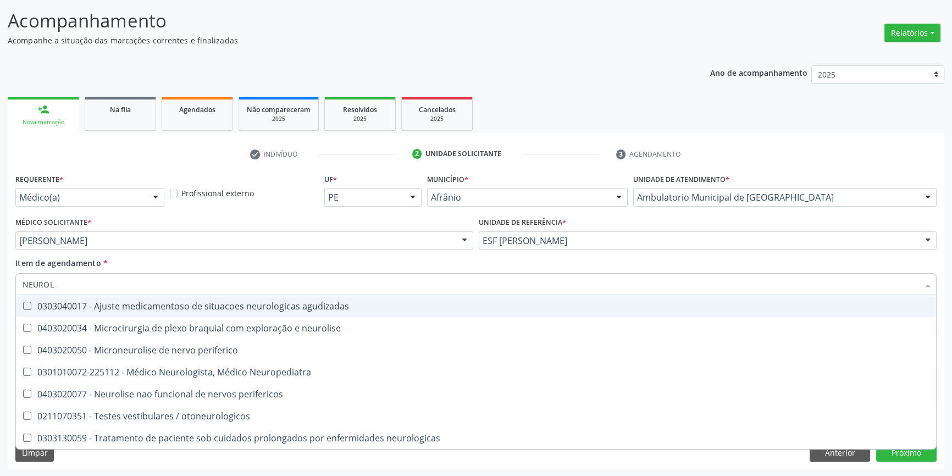
type input "NEUROLO"
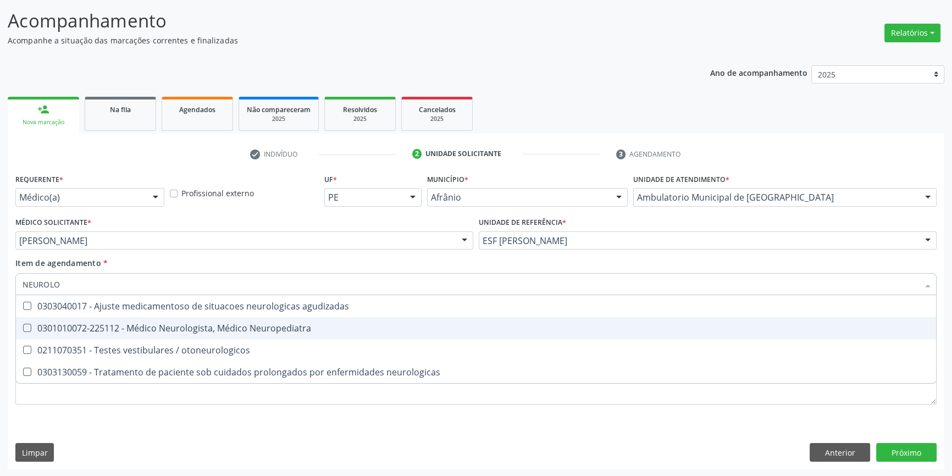
click at [216, 334] on span "0301010072-225112 - Médico Neurologista, Médico Neuropediatra" at bounding box center [476, 328] width 920 height 22
checkbox Neuropediatra "true"
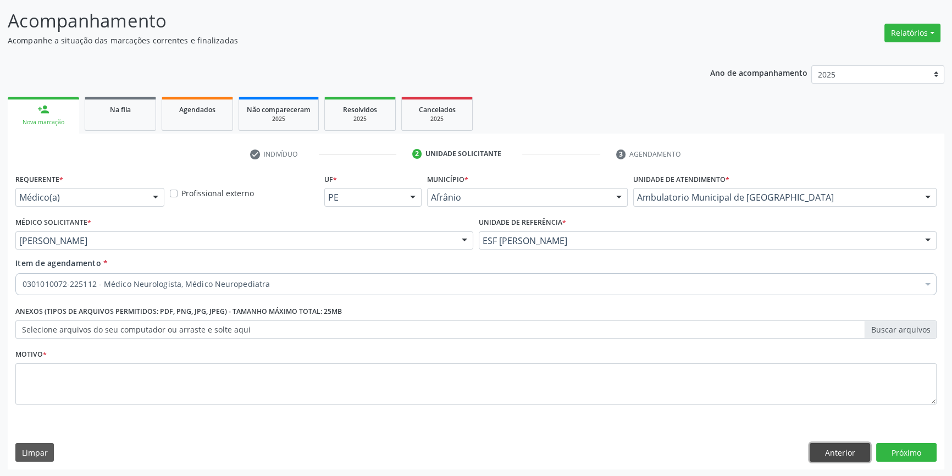
click at [841, 445] on button "Anterior" at bounding box center [839, 452] width 60 height 19
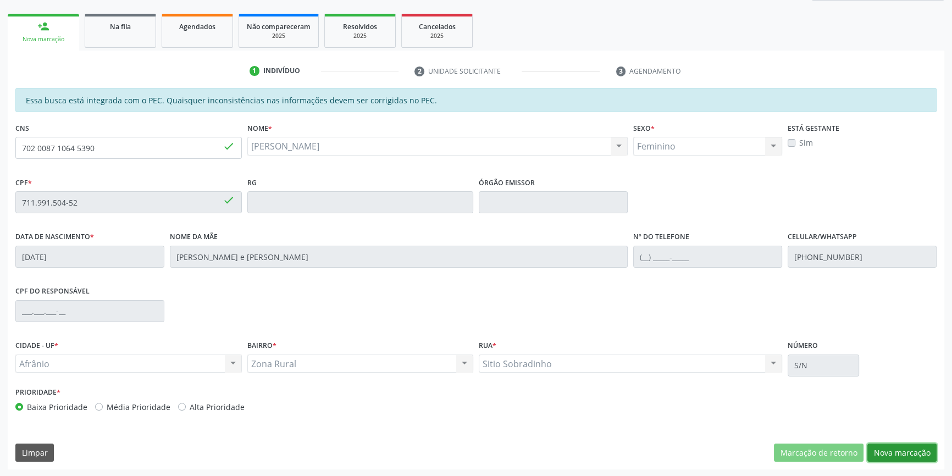
click at [897, 452] on button "Nova marcação" at bounding box center [901, 452] width 69 height 19
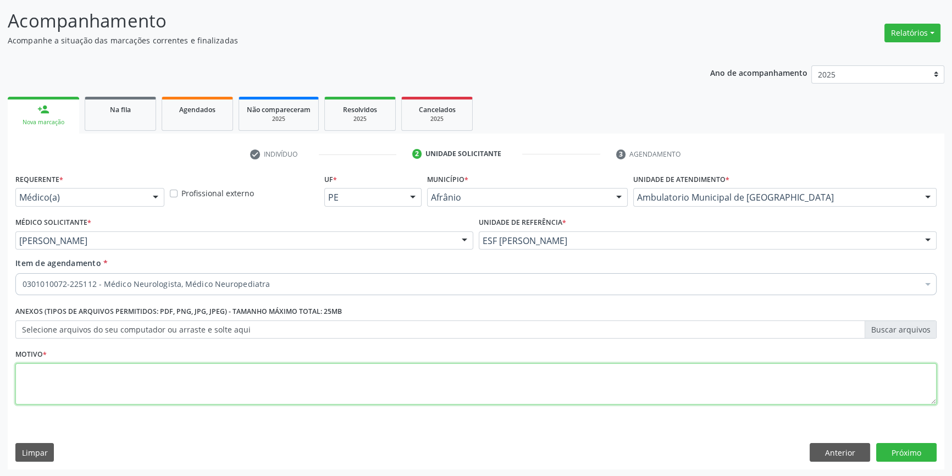
click at [296, 363] on textarea at bounding box center [475, 384] width 921 height 42
type textarea "CEFALEIA A/E"
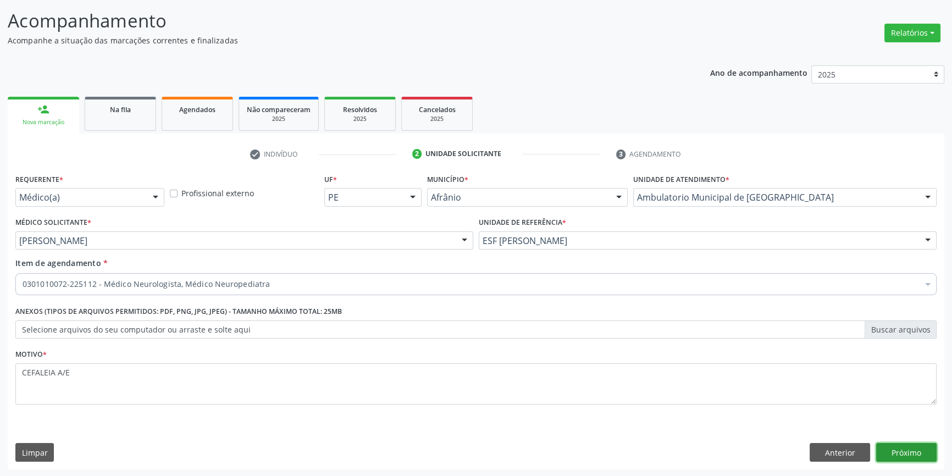
click at [920, 454] on button "Próximo" at bounding box center [906, 452] width 60 height 19
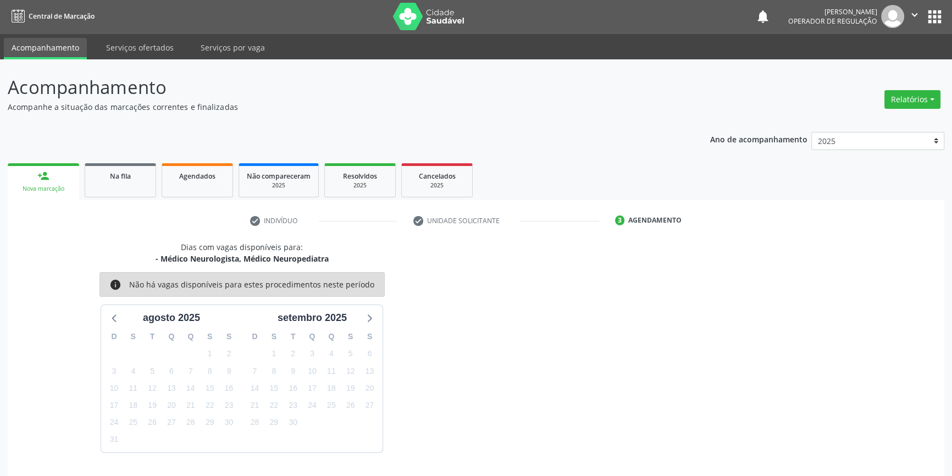
scroll to position [34, 0]
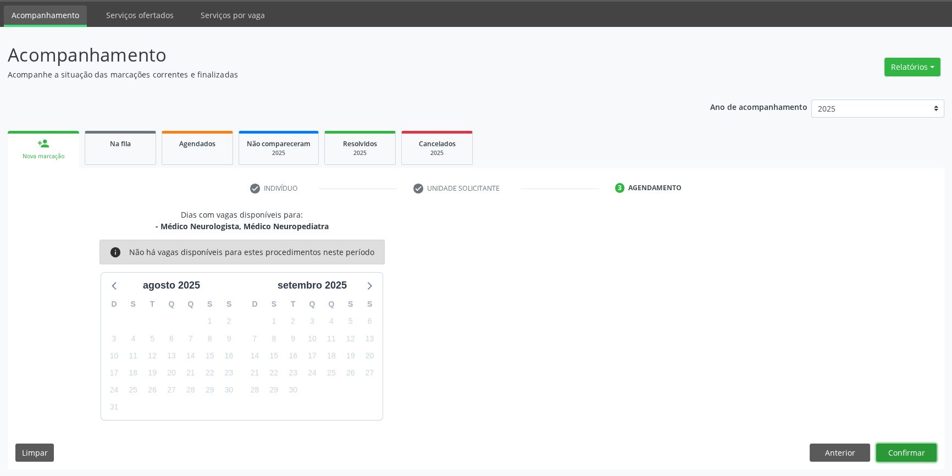
click at [914, 453] on button "Confirmar" at bounding box center [906, 452] width 60 height 19
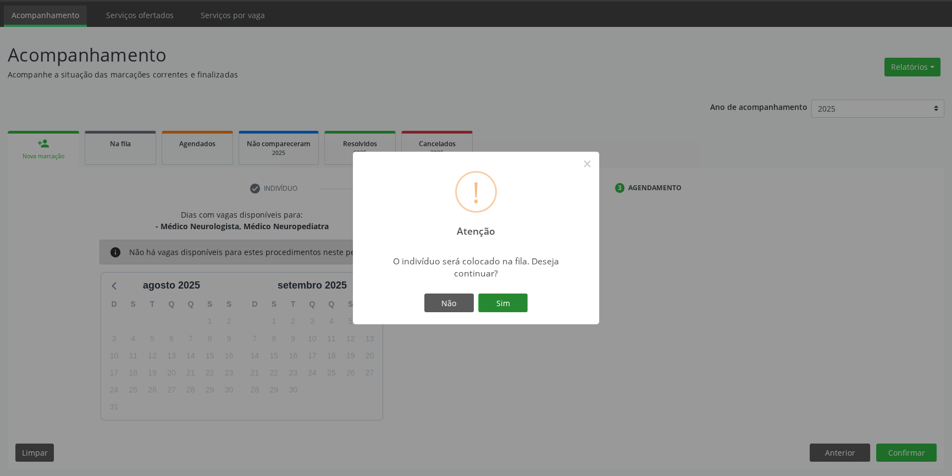
click at [521, 302] on button "Sim" at bounding box center [502, 302] width 49 height 19
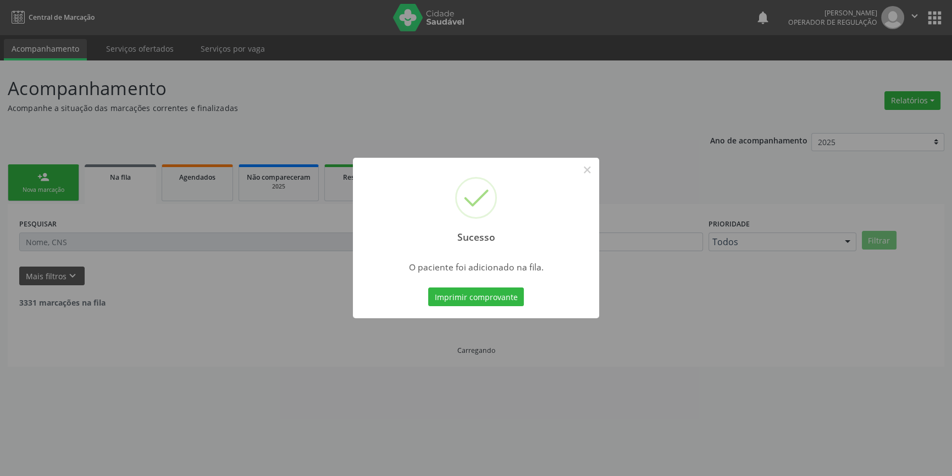
scroll to position [0, 0]
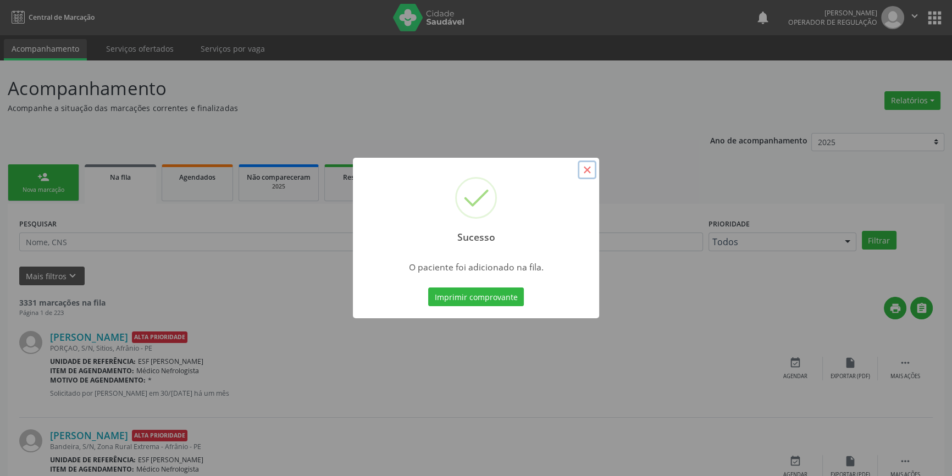
click at [589, 177] on button "×" at bounding box center [586, 169] width 19 height 19
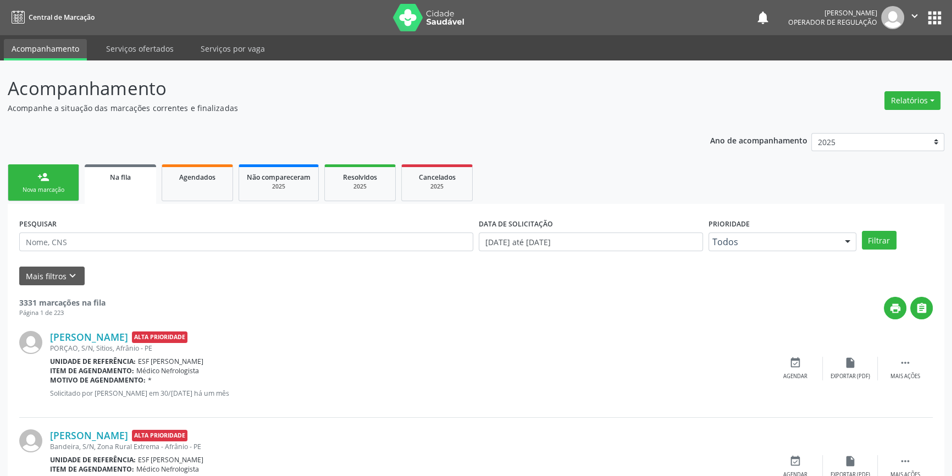
click at [60, 188] on div "Nova marcação" at bounding box center [43, 190] width 55 height 8
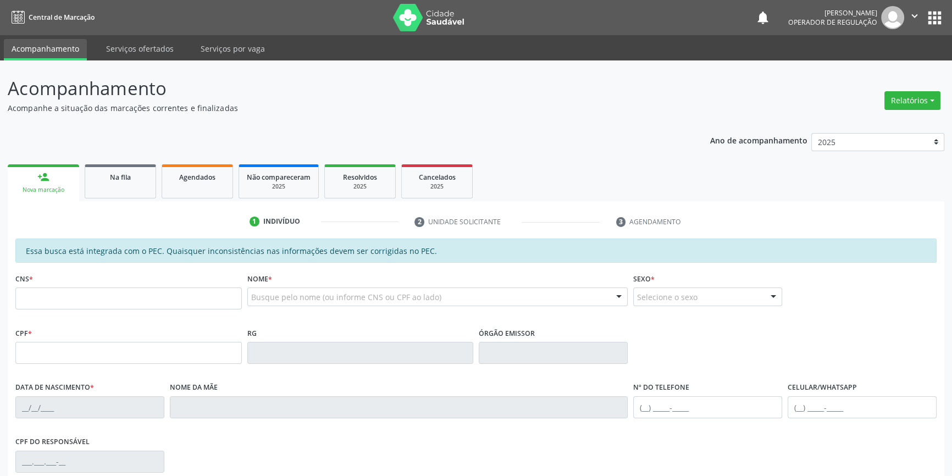
click at [65, 311] on fieldset "CNS *" at bounding box center [128, 293] width 226 height 47
click at [66, 299] on input "text" at bounding box center [128, 298] width 226 height 22
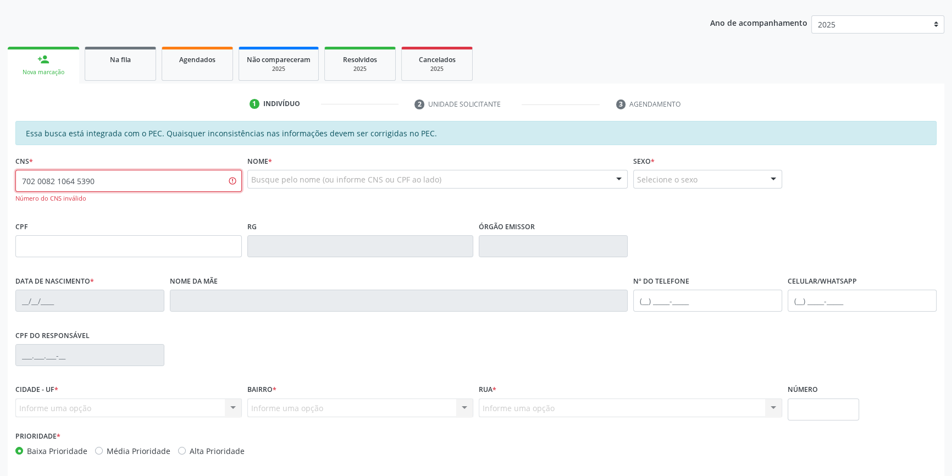
scroll to position [149, 0]
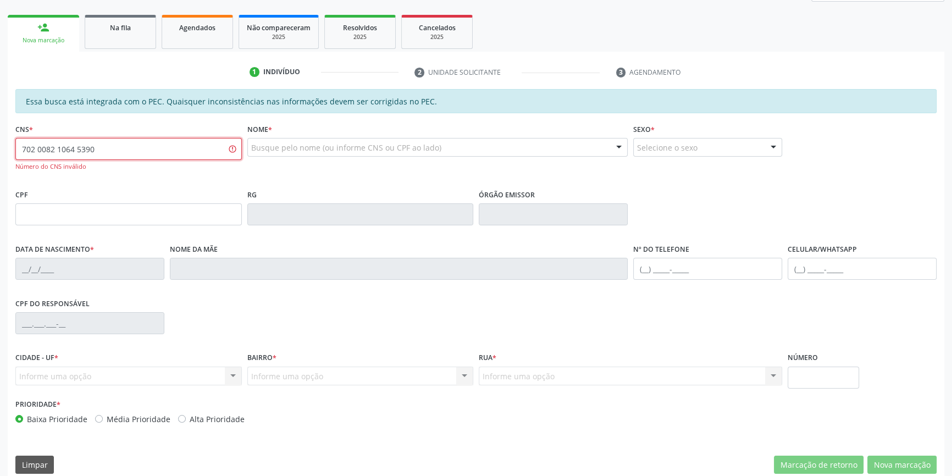
drag, startPoint x: 159, startPoint y: 155, endPoint x: 0, endPoint y: 151, distance: 158.8
click at [0, 151] on div "Acompanhamento Acompanhe a situação das marcações correntes e finalizadas Relat…" at bounding box center [476, 200] width 952 height 578
type input "702 0087 1064 5390"
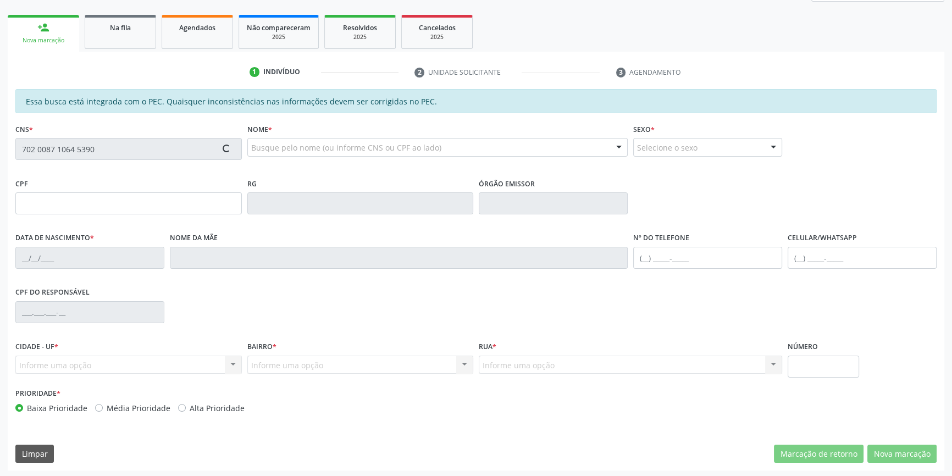
scroll to position [151, 0]
type input "711.991.504-52"
type input "29/06/2009"
type input "Luciana do Nascimento e Silva"
type input "(87) 98807-8517"
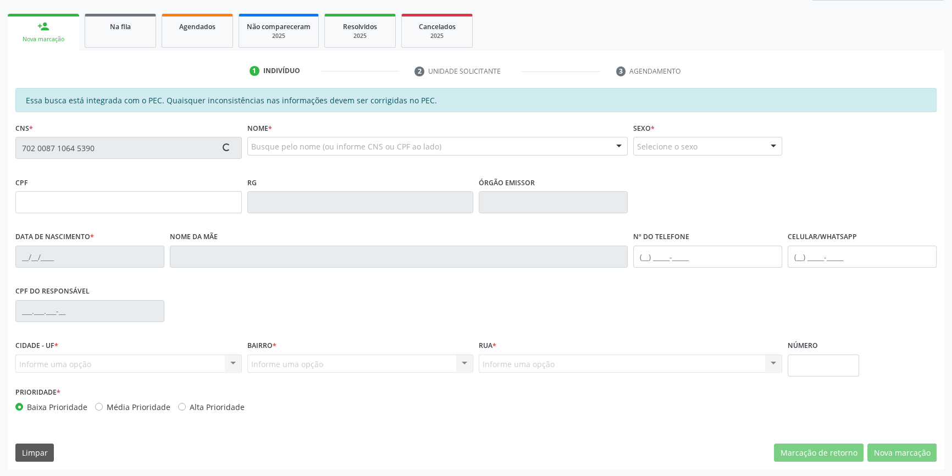
type input "(87) 98807-8517"
type input "034.601.414-09"
type input "S/N"
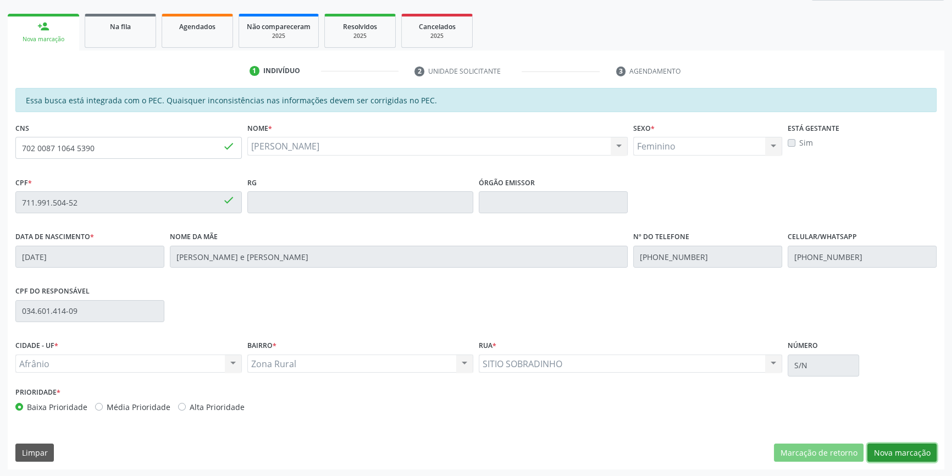
click at [876, 446] on button "Nova marcação" at bounding box center [901, 452] width 69 height 19
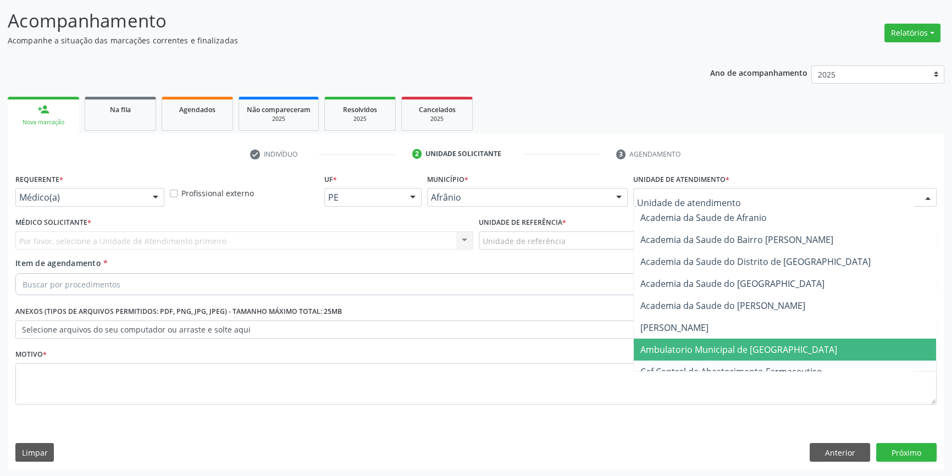
drag, startPoint x: 707, startPoint y: 346, endPoint x: 641, endPoint y: 290, distance: 86.5
click at [706, 346] on span "Ambulatorio Municipal de [GEOGRAPHIC_DATA]" at bounding box center [738, 349] width 197 height 12
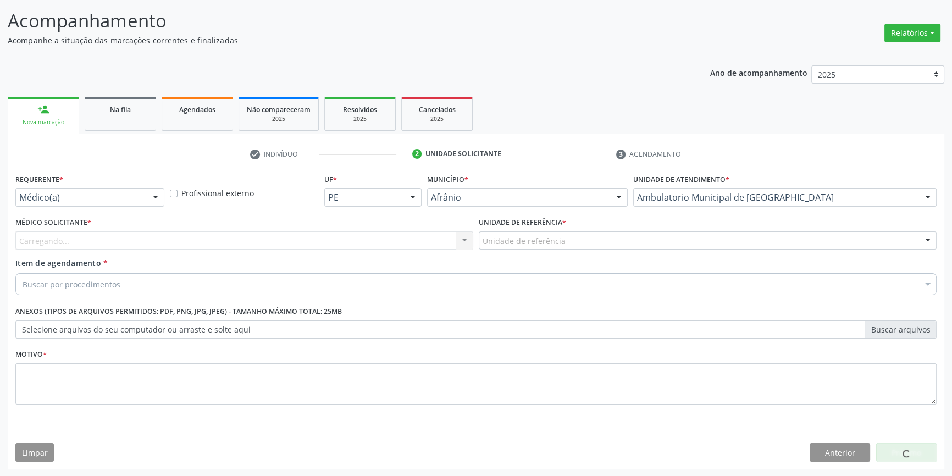
click at [579, 234] on div "Unidade de referência" at bounding box center [708, 240] width 458 height 19
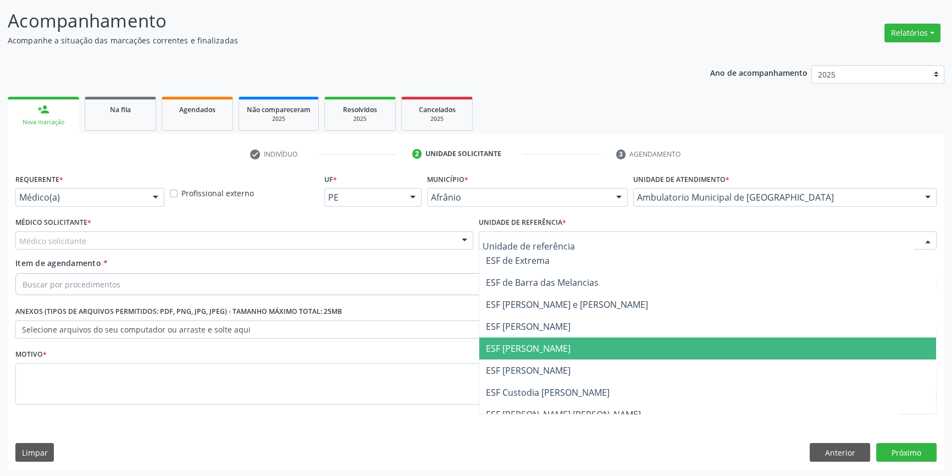
click at [552, 340] on span "ESF [PERSON_NAME]" at bounding box center [707, 348] width 457 height 22
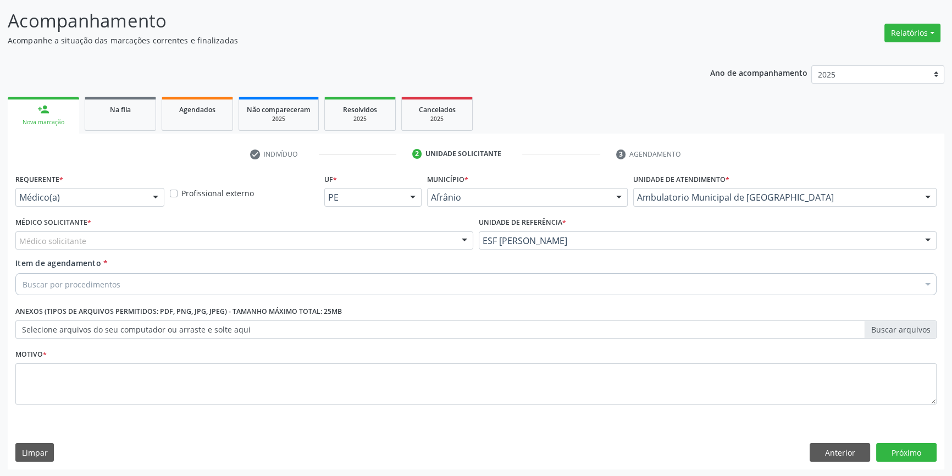
drag, startPoint x: 332, startPoint y: 234, endPoint x: 264, endPoint y: 254, distance: 71.8
click at [329, 234] on div "Médico solicitante" at bounding box center [244, 240] width 458 height 19
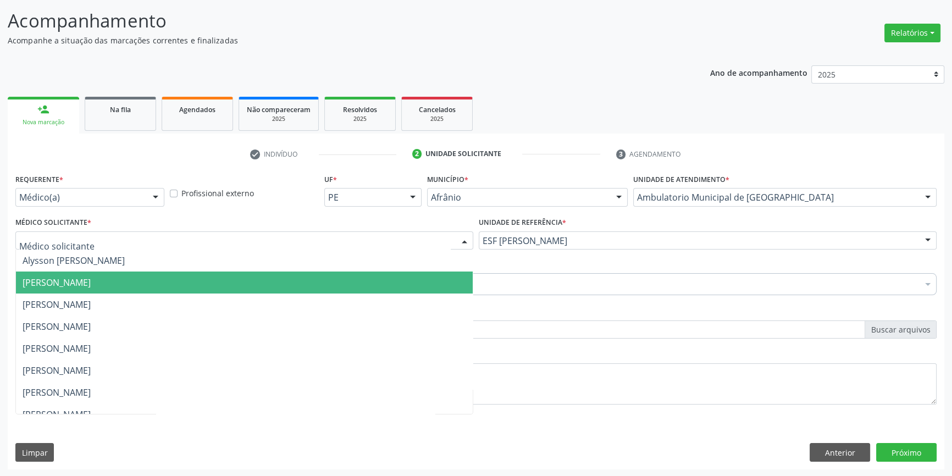
click at [171, 279] on span "[PERSON_NAME]" at bounding box center [244, 282] width 457 height 22
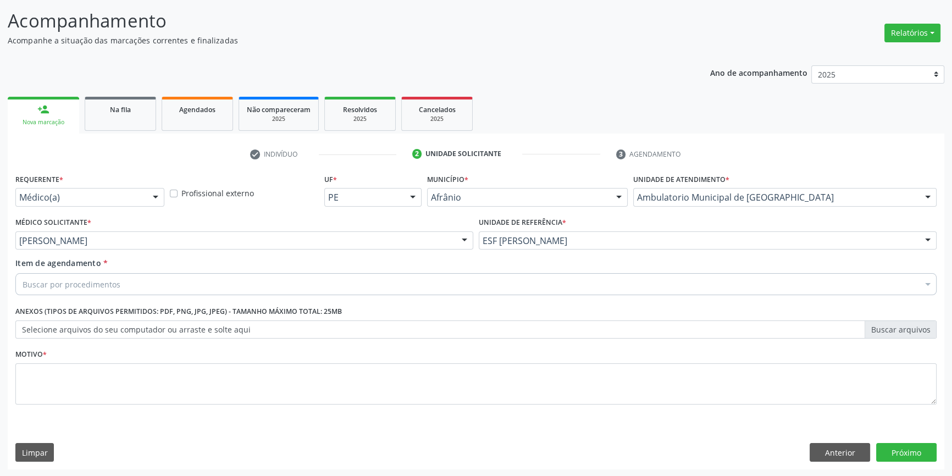
click at [162, 282] on div "Buscar por procedimentos" at bounding box center [475, 284] width 921 height 22
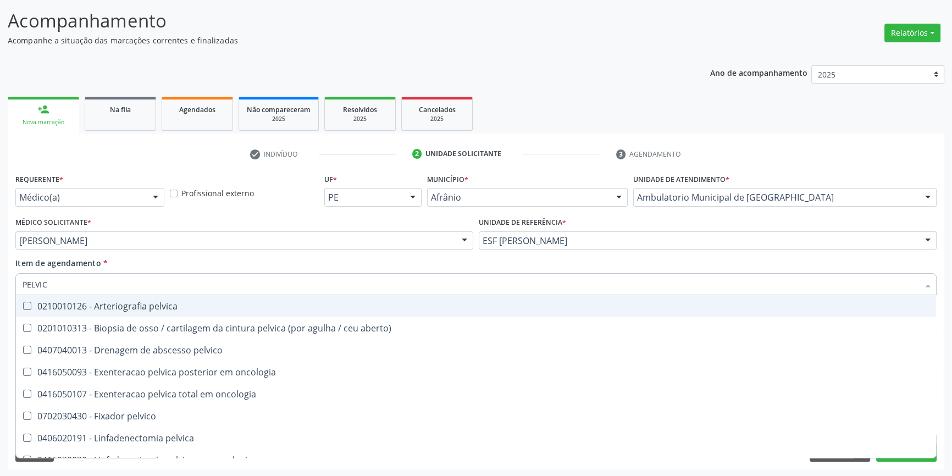
type input "PELVICA"
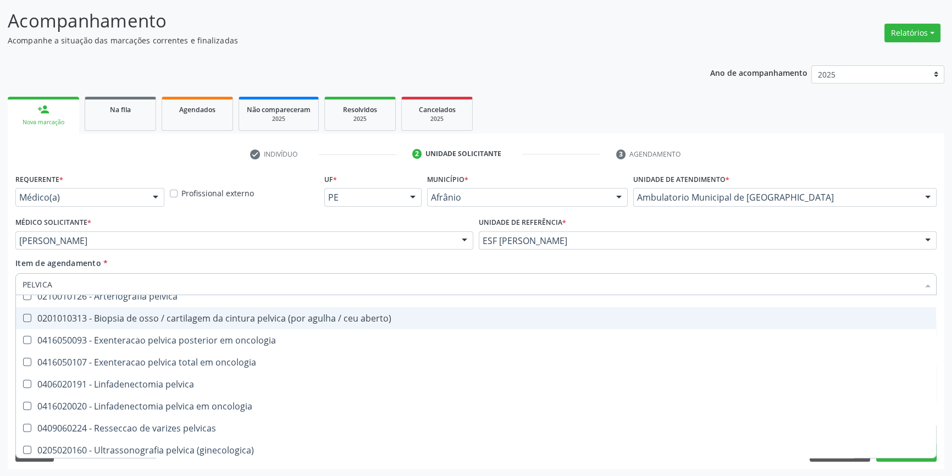
scroll to position [13, 0]
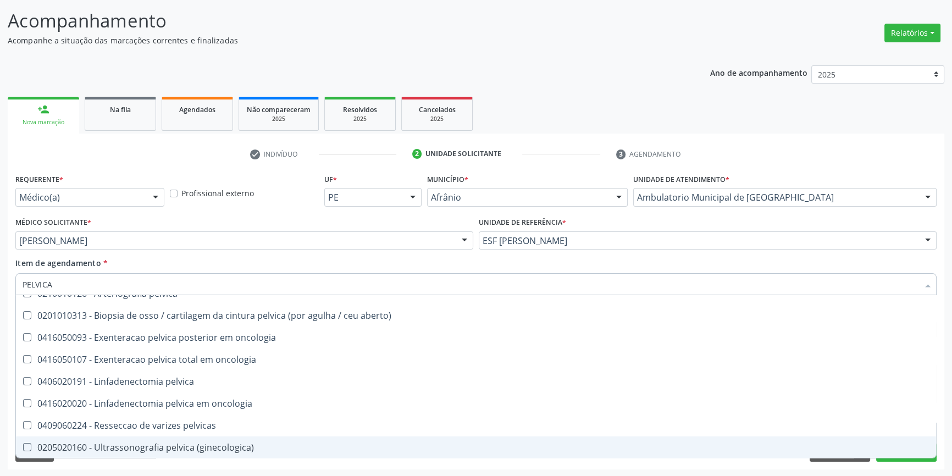
click at [197, 446] on div "0205020160 - Ultrassonografia pelvica (ginecologica)" at bounding box center [476, 447] width 907 height 9
checkbox \(ginecologica\) "true"
click at [217, 460] on div "Requerente * Médico(a) Médico(a) Enfermeiro(a) Paciente Nenhum resultado encont…" at bounding box center [476, 320] width 936 height 298
checkbox aberto\) "true"
checkbox \(ginecologica\) "false"
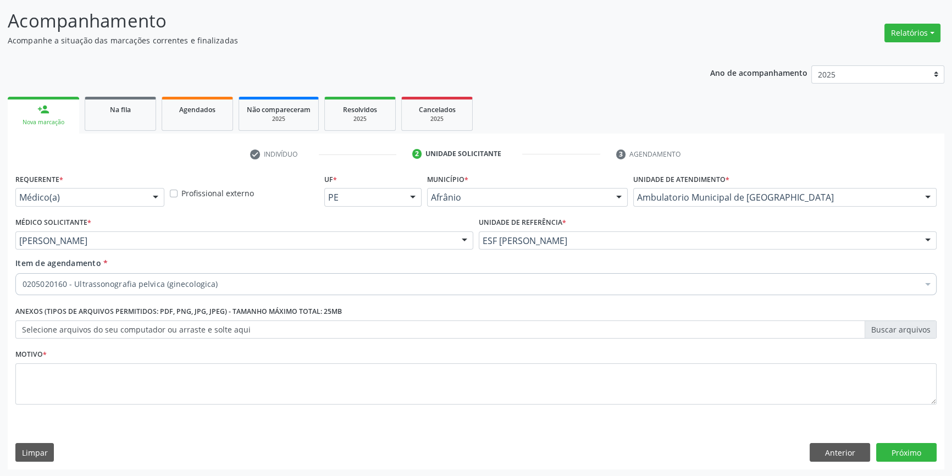
scroll to position [0, 0]
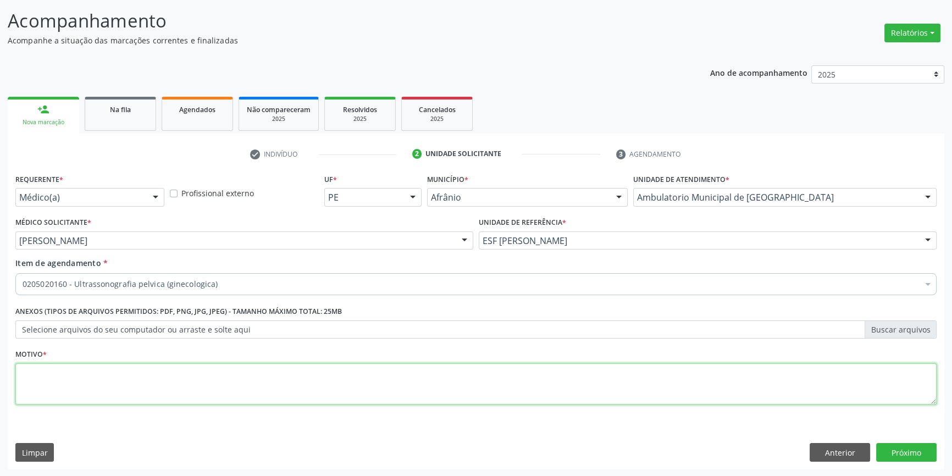
click at [190, 401] on textarea at bounding box center [475, 384] width 921 height 42
type textarea "DOR EM BV"
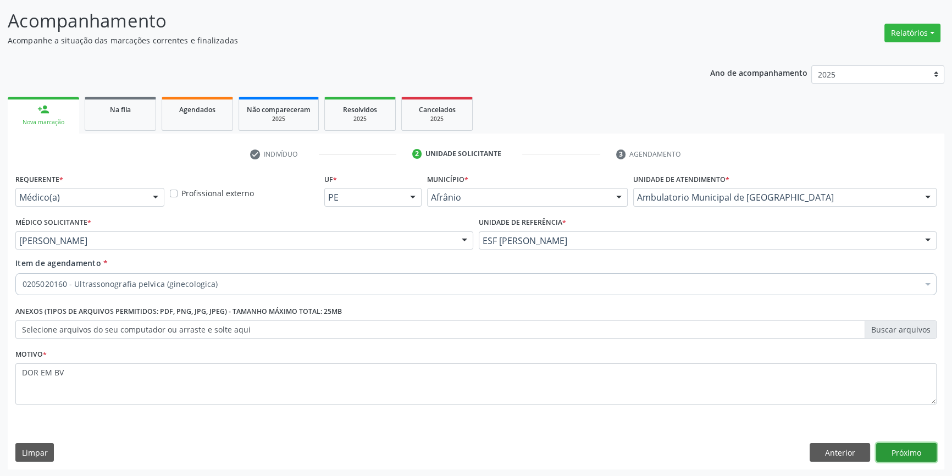
click at [888, 449] on button "Próximo" at bounding box center [906, 452] width 60 height 19
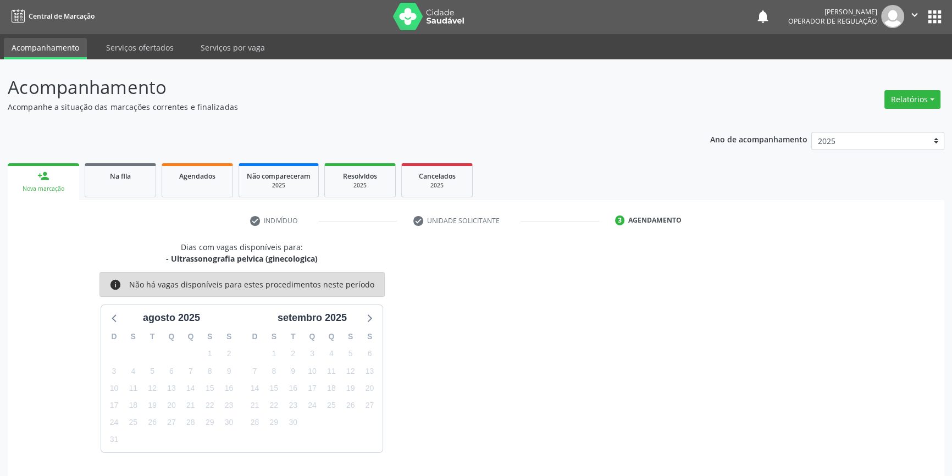
scroll to position [34, 0]
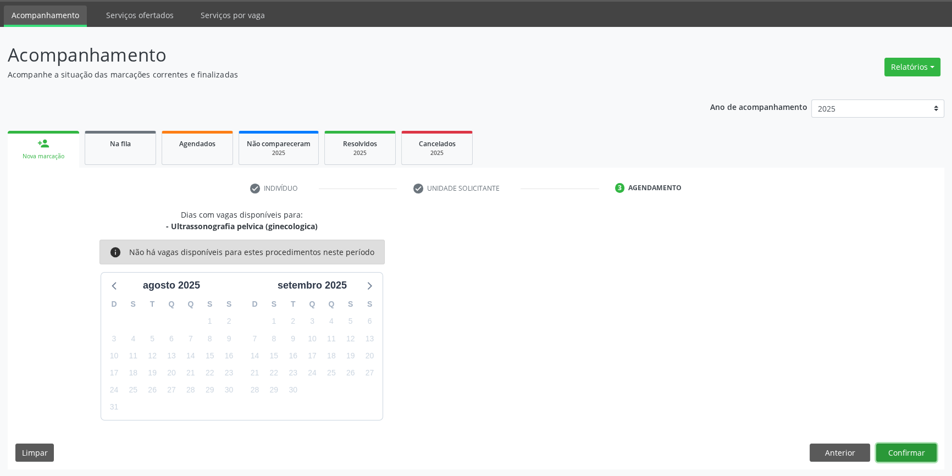
click at [898, 449] on button "Confirmar" at bounding box center [906, 452] width 60 height 19
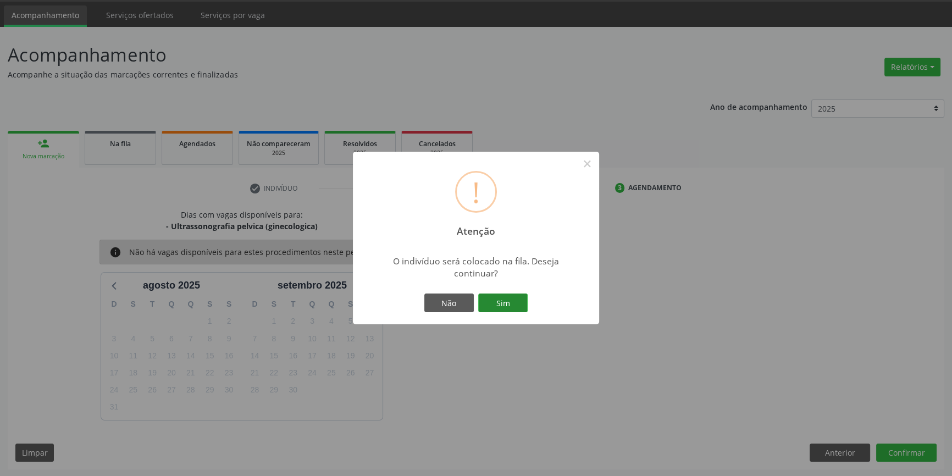
click at [492, 304] on button "Sim" at bounding box center [502, 302] width 49 height 19
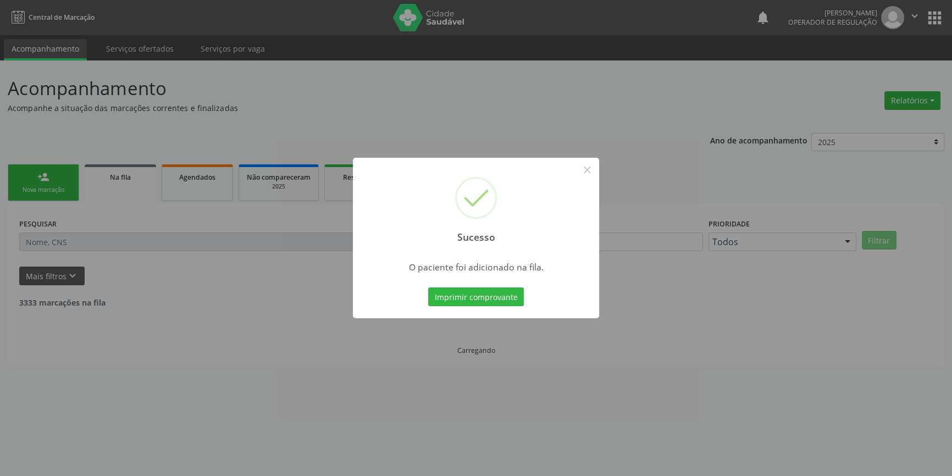
scroll to position [0, 0]
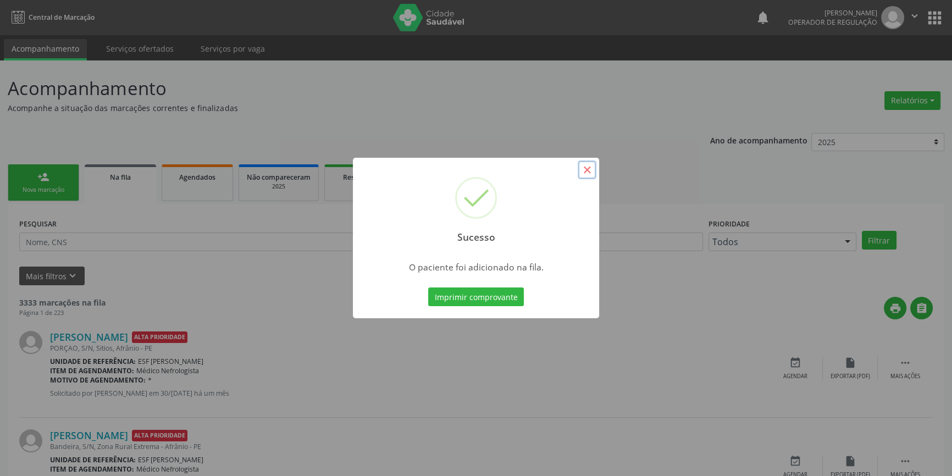
click at [582, 174] on button "×" at bounding box center [586, 169] width 19 height 19
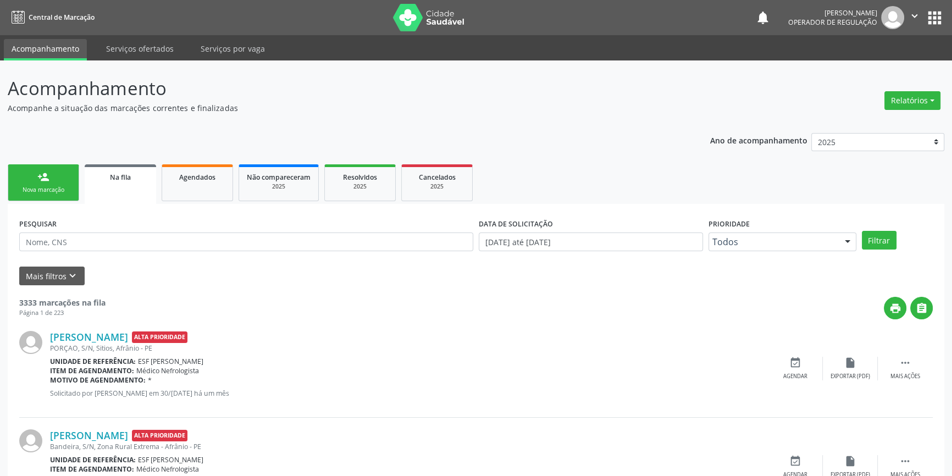
click at [51, 184] on link "person_add Nova marcação" at bounding box center [43, 182] width 71 height 37
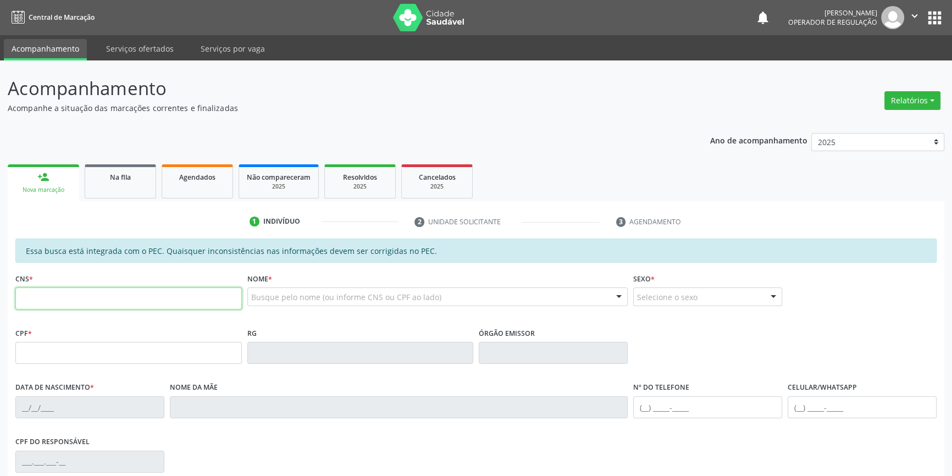
click at [70, 296] on input "text" at bounding box center [128, 298] width 226 height 22
type input "700 6059 7026 6670"
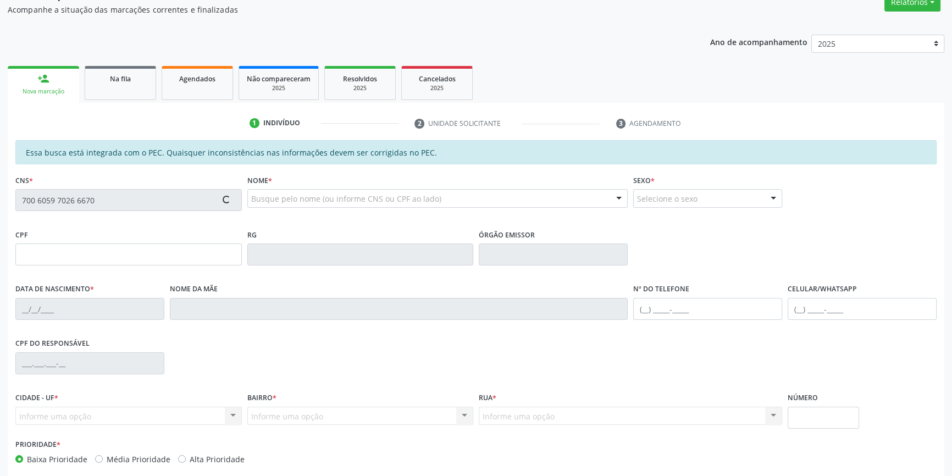
scroll to position [151, 0]
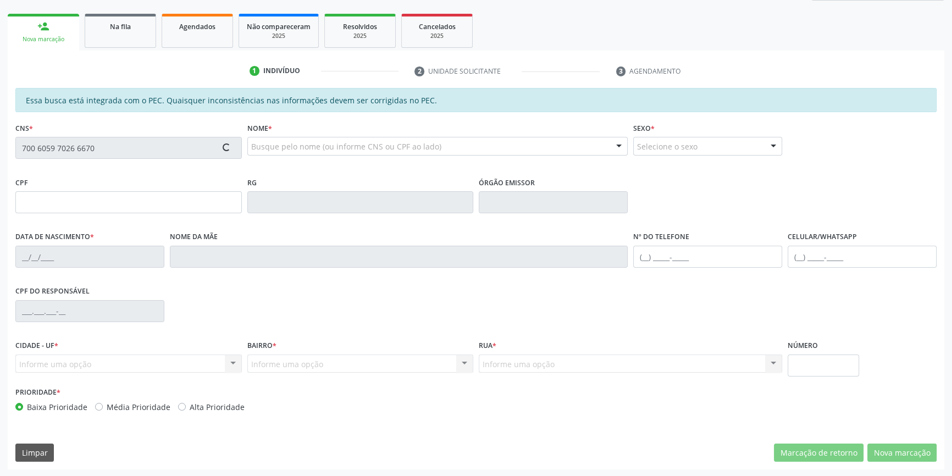
type input "985.267.664-49"
type input "20/12/1927"
type input "Gervina Barbara da Conceição"
type input "(87) 98827-1395"
type input "S/N"
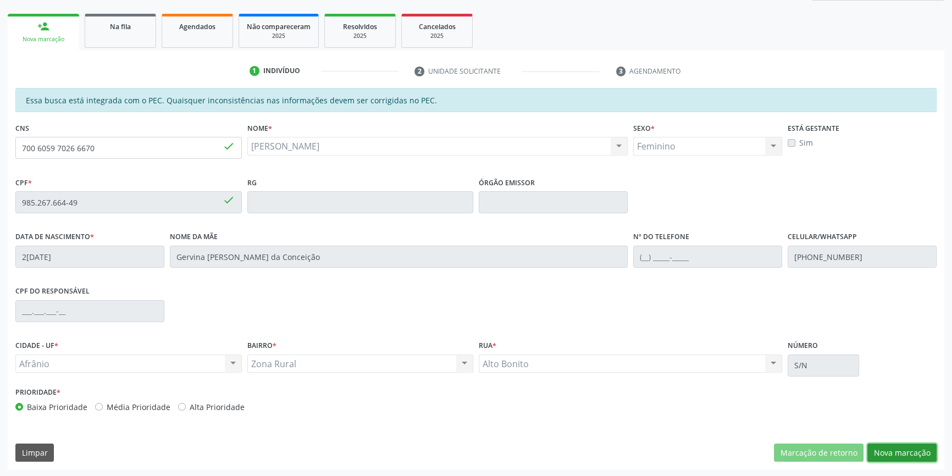
click at [906, 454] on button "Nova marcação" at bounding box center [901, 452] width 69 height 19
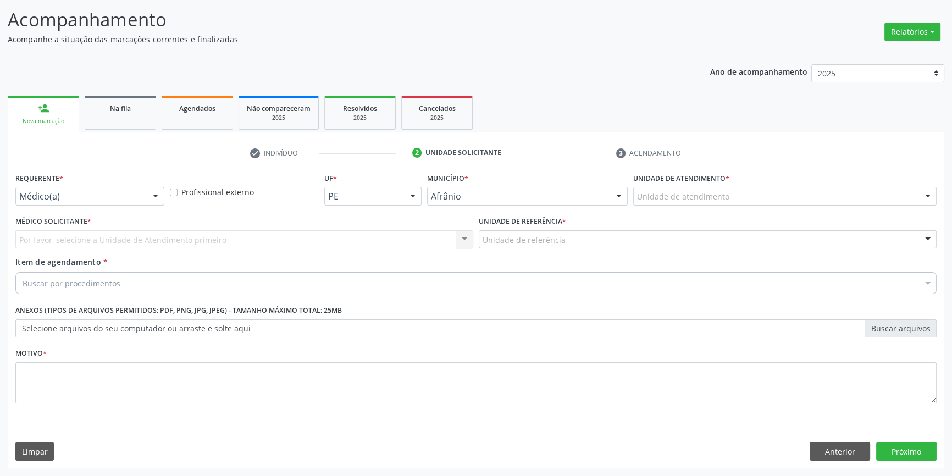
scroll to position [68, 0]
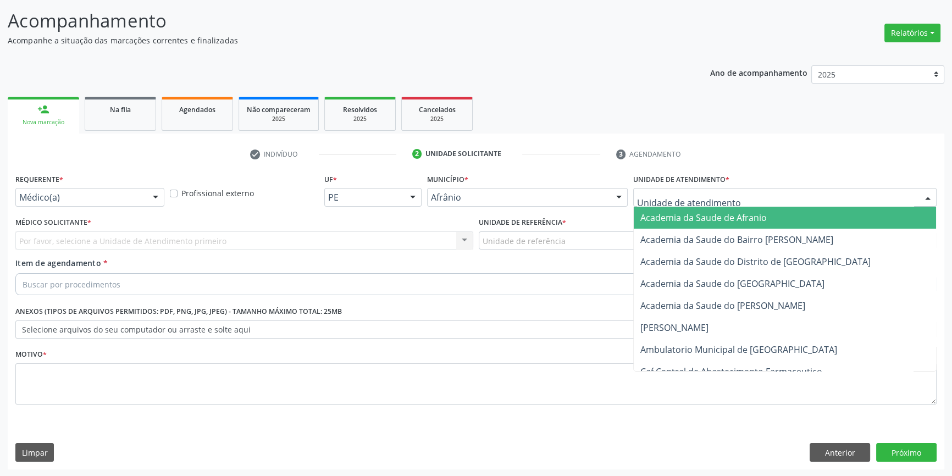
click at [714, 203] on div at bounding box center [784, 197] width 303 height 19
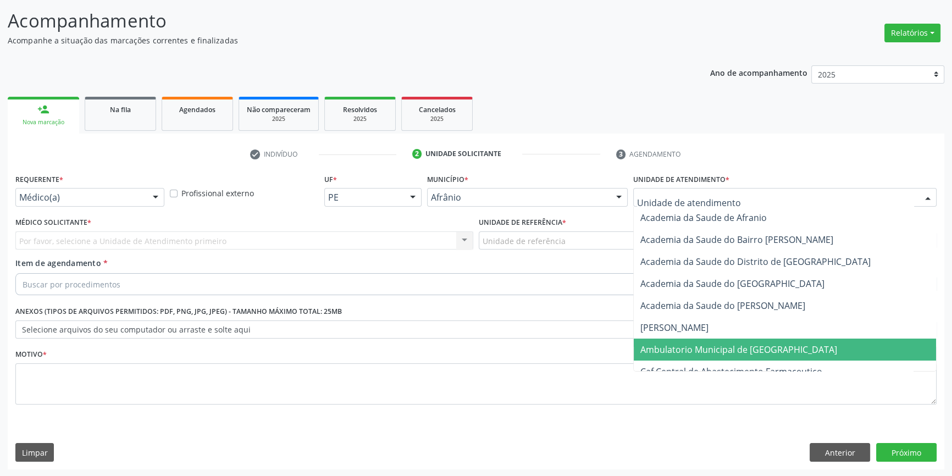
drag, startPoint x: 698, startPoint y: 347, endPoint x: 575, endPoint y: 280, distance: 139.9
click at [698, 347] on span "Ambulatorio Municipal de [GEOGRAPHIC_DATA]" at bounding box center [738, 349] width 197 height 12
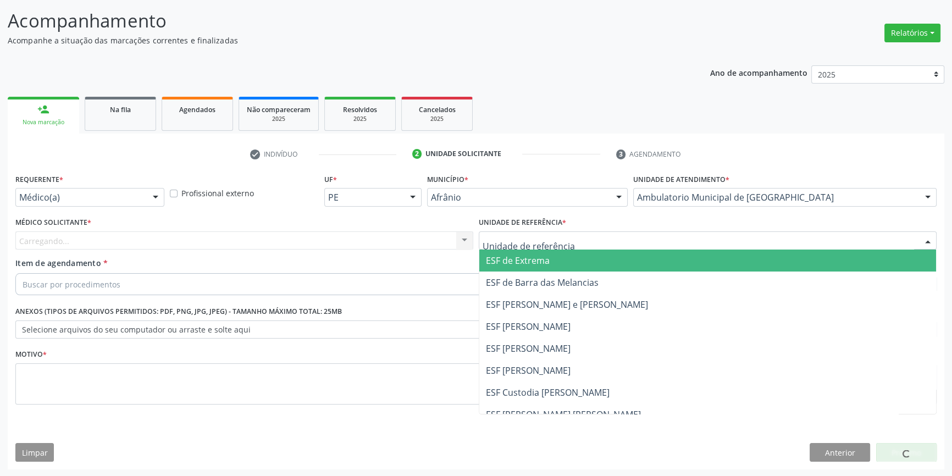
click at [541, 233] on div at bounding box center [708, 240] width 458 height 19
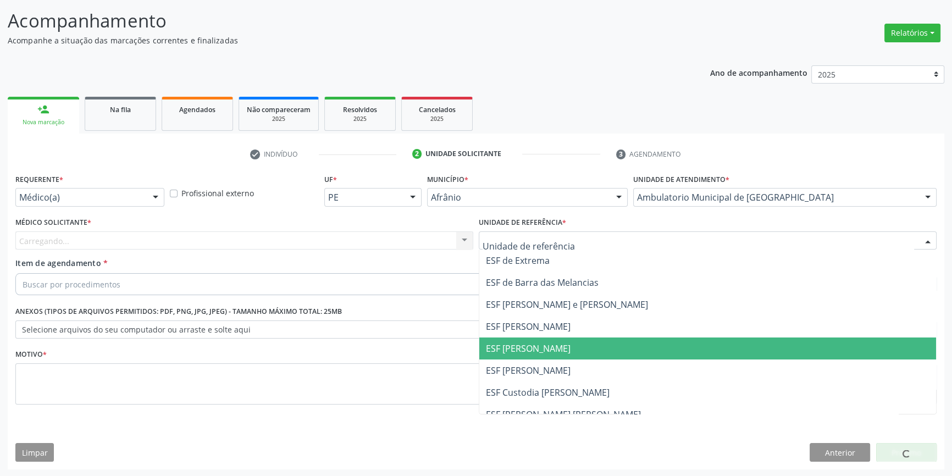
click at [549, 340] on span "ESF [PERSON_NAME]" at bounding box center [707, 348] width 457 height 22
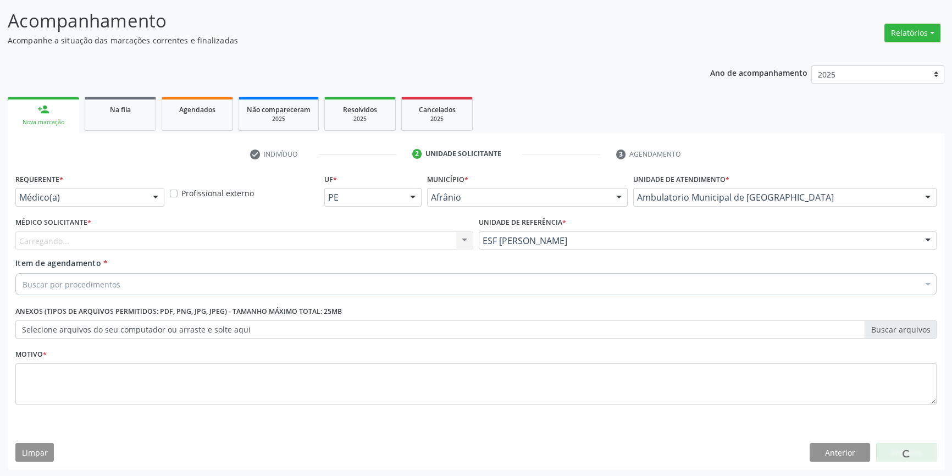
click at [362, 232] on div "Carregando... Nenhum resultado encontrado para: " " Não há nenhuma opção para s…" at bounding box center [244, 240] width 458 height 19
click at [140, 282] on div "Buscar por procedimentos" at bounding box center [475, 284] width 921 height 22
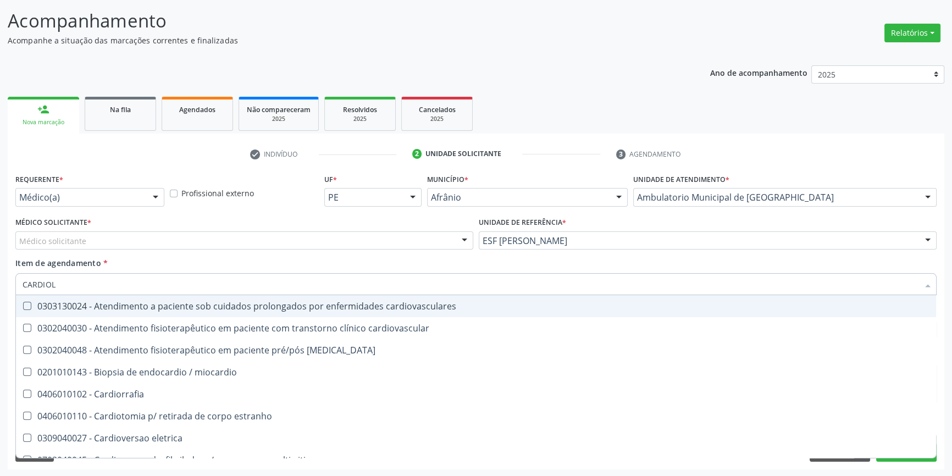
type input "CARDIOLO"
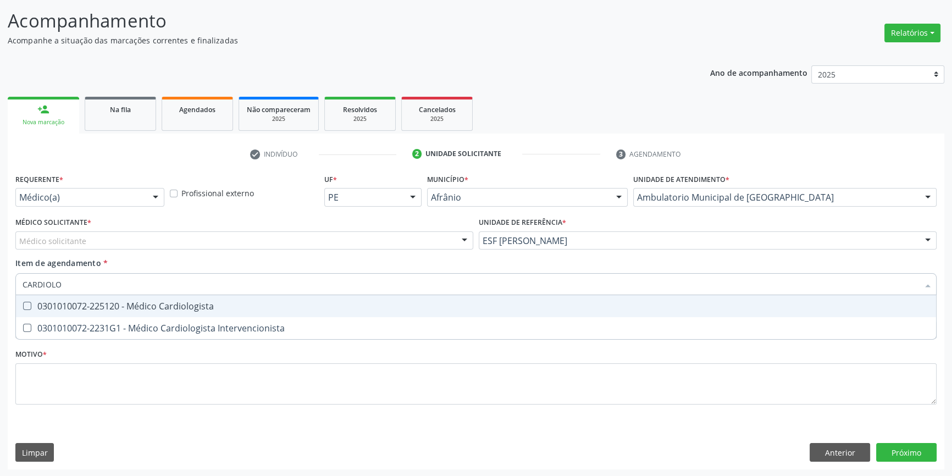
click at [160, 302] on div "0301010072-225120 - Médico Cardiologista" at bounding box center [476, 306] width 907 height 9
checkbox Cardiologista "true"
click at [154, 241] on div "Médico solicitante" at bounding box center [244, 240] width 458 height 19
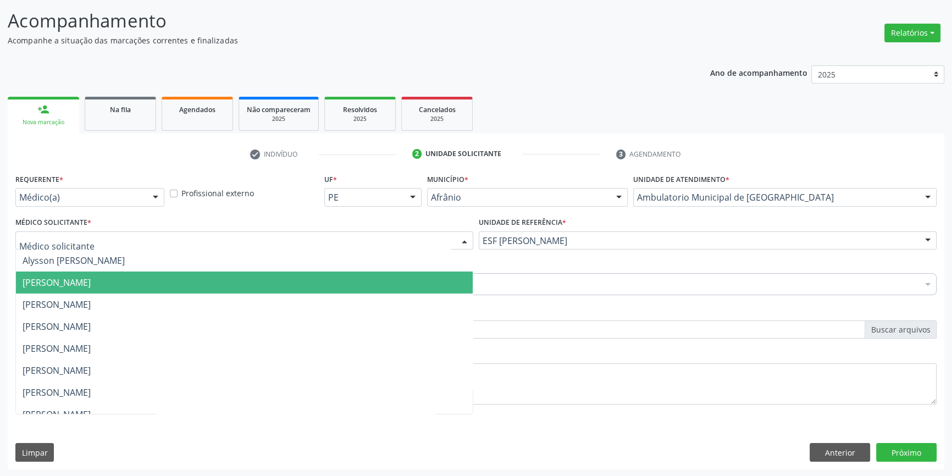
click at [91, 279] on span "[PERSON_NAME]" at bounding box center [57, 282] width 68 height 12
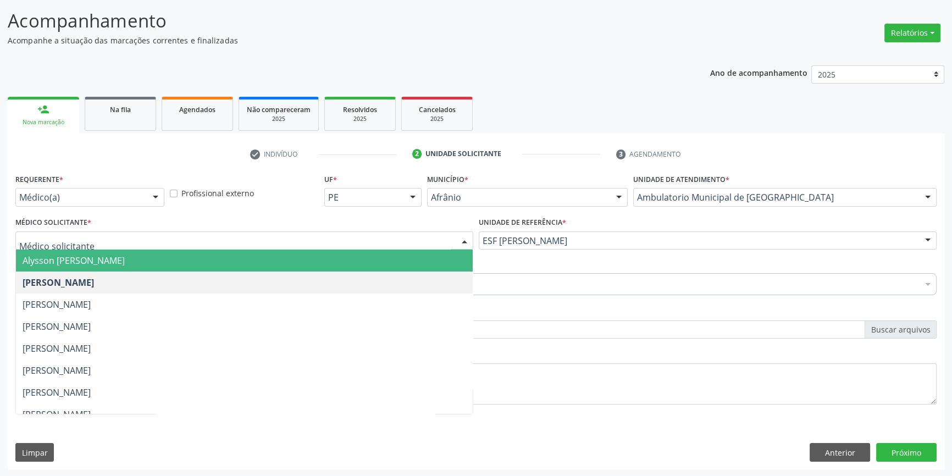
click at [125, 258] on span "Alysson [PERSON_NAME]" at bounding box center [74, 260] width 102 height 12
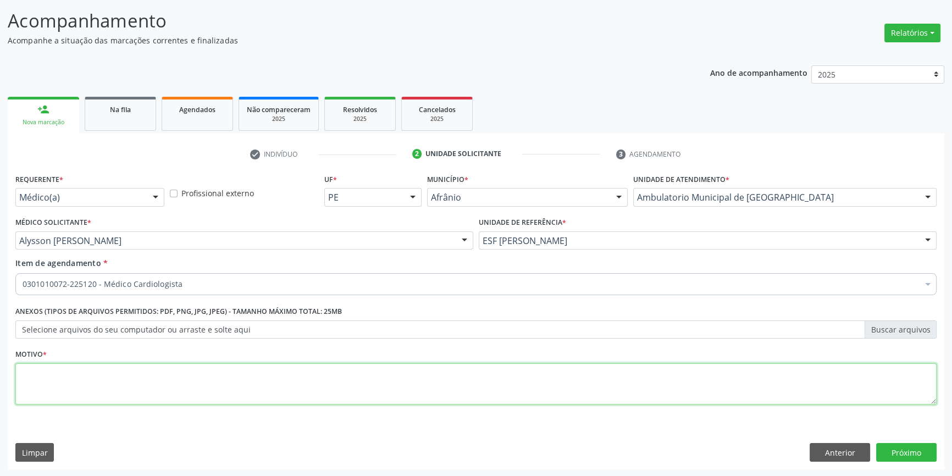
click at [109, 363] on textarea at bounding box center [475, 384] width 921 height 42
type textarea "HAS"
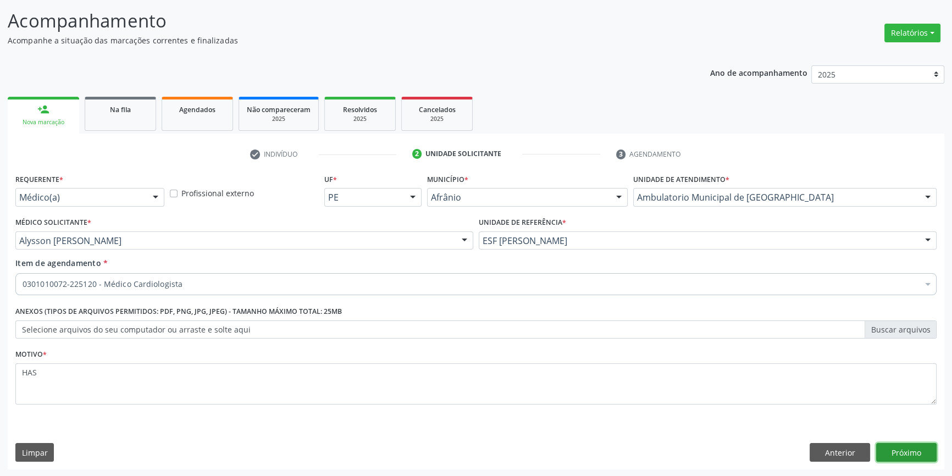
click at [891, 451] on button "Próximo" at bounding box center [906, 452] width 60 height 19
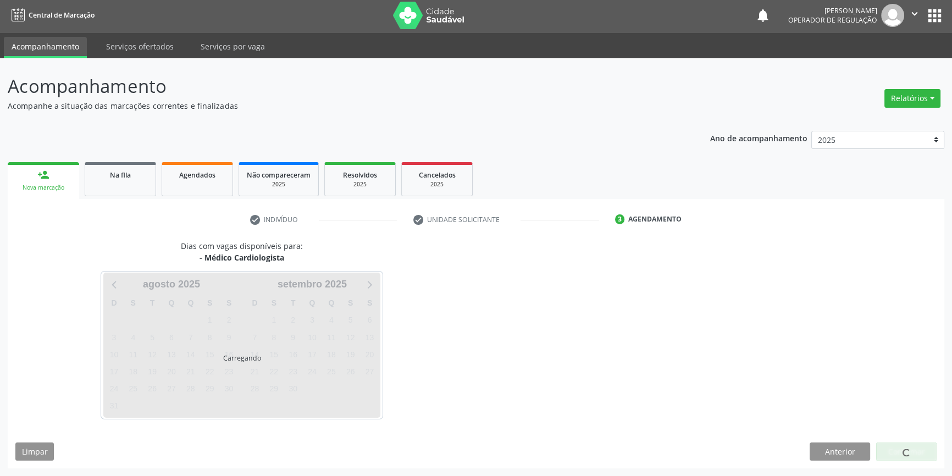
scroll to position [1, 0]
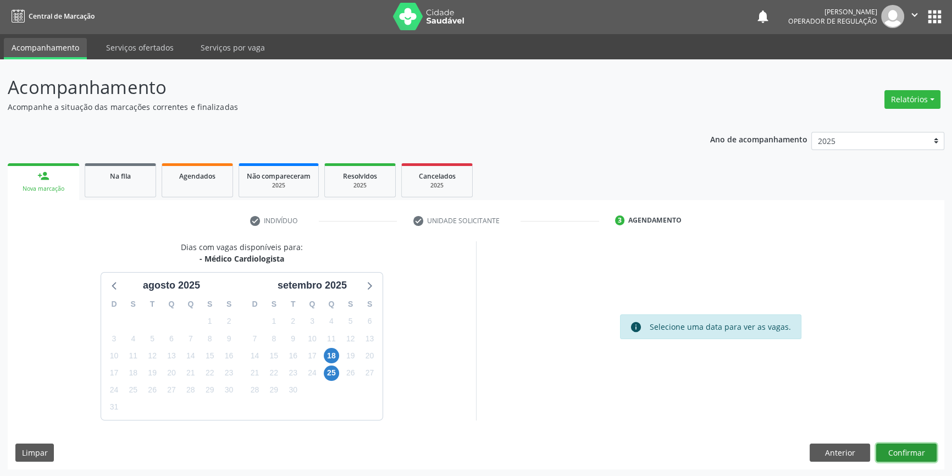
click at [892, 449] on button "Confirmar" at bounding box center [906, 452] width 60 height 19
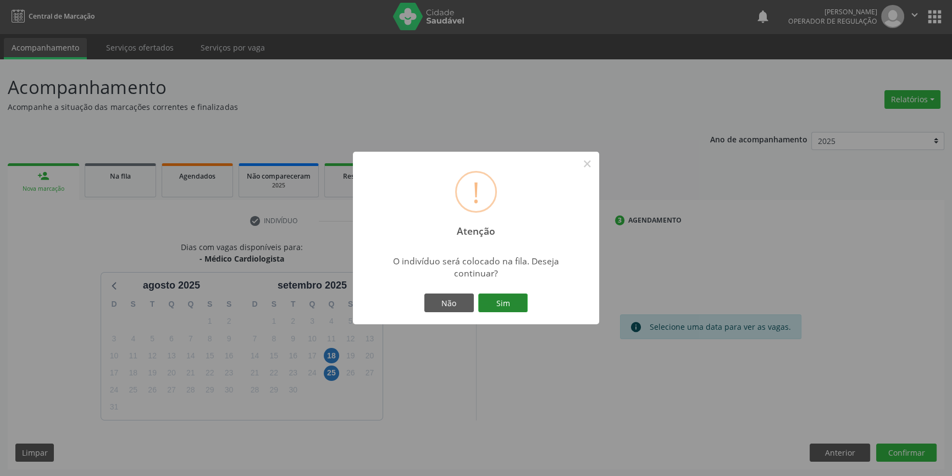
click at [519, 301] on button "Sim" at bounding box center [502, 302] width 49 height 19
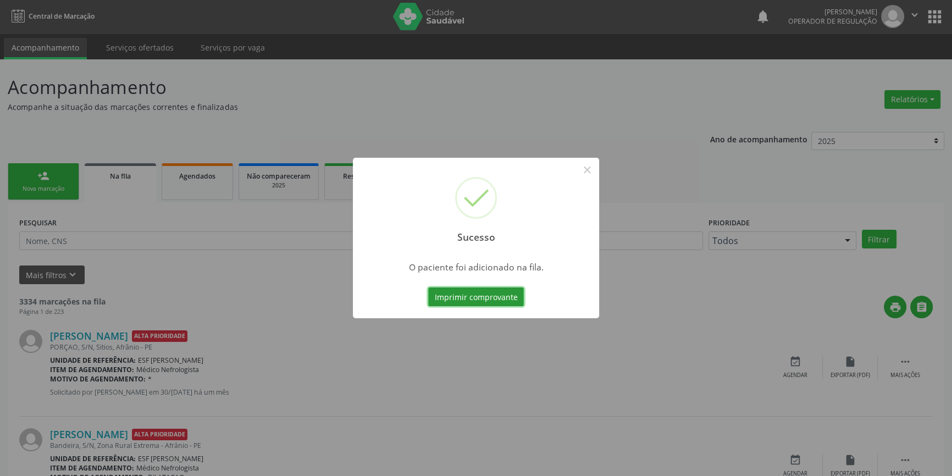
scroll to position [0, 0]
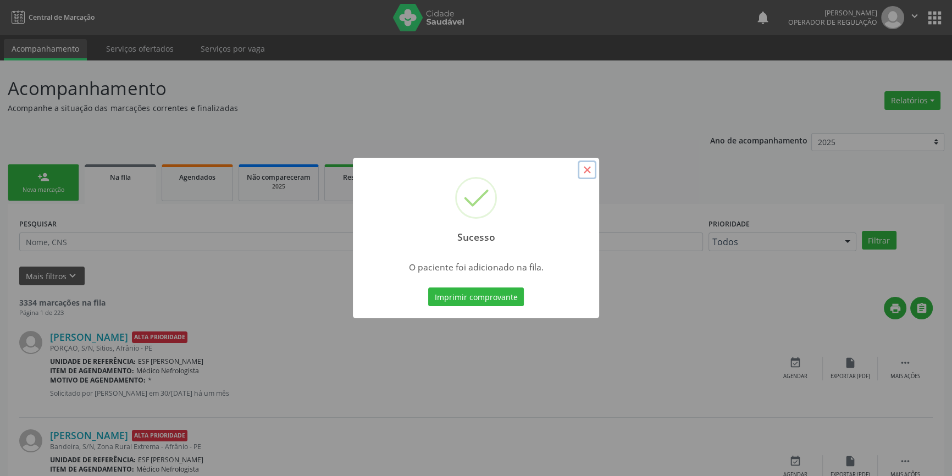
click at [587, 169] on button "×" at bounding box center [586, 169] width 19 height 19
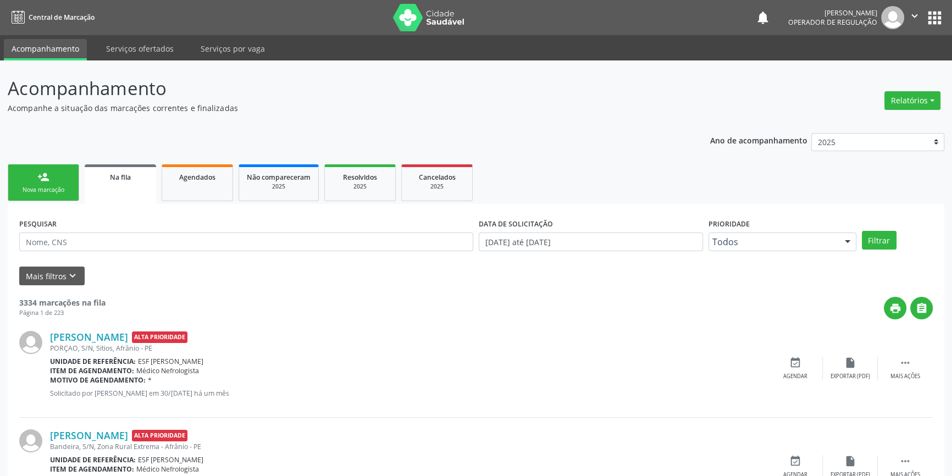
click at [62, 177] on link "person_add Nova marcação" at bounding box center [43, 182] width 71 height 37
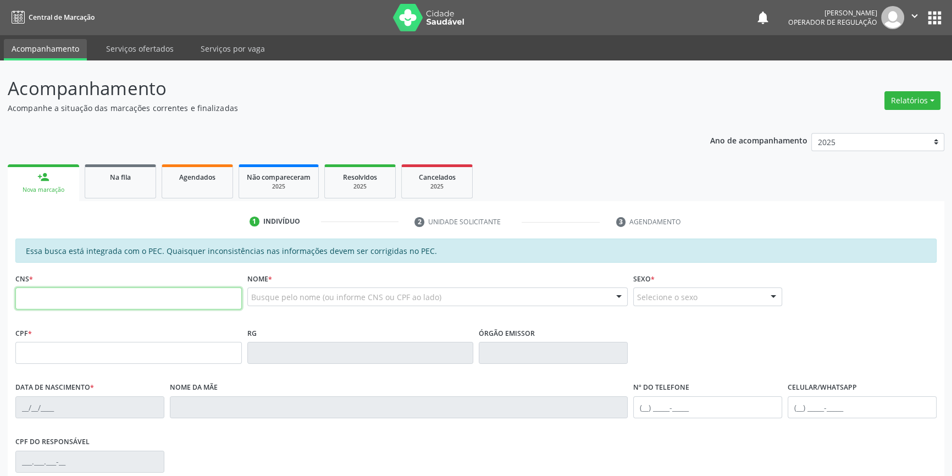
click at [118, 298] on input "text" at bounding box center [128, 298] width 226 height 22
type input "700 0093 3345 0100"
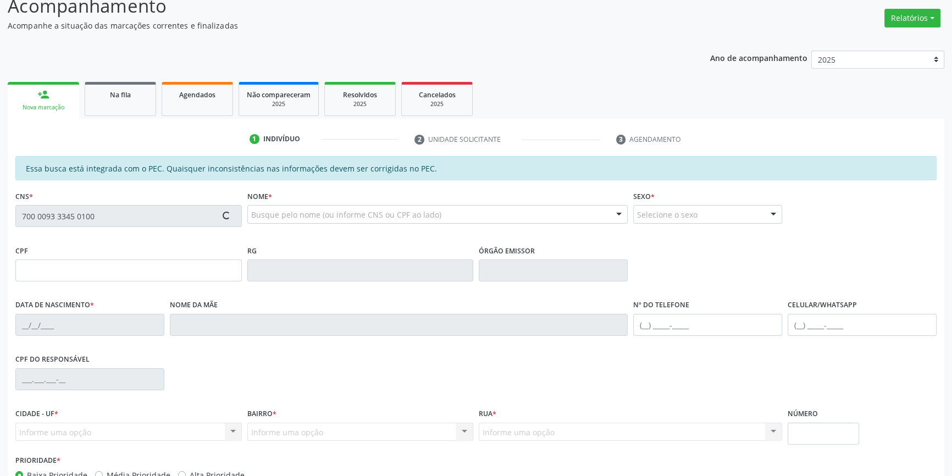
scroll to position [151, 0]
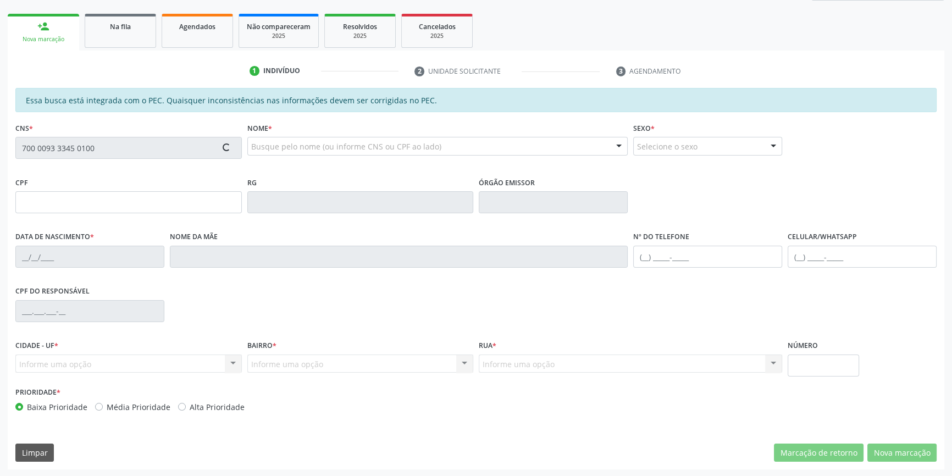
type input "034.857.704-42"
type input "[DATE]"
type input "[PERSON_NAME]"
type input "[PHONE_NUMBER]"
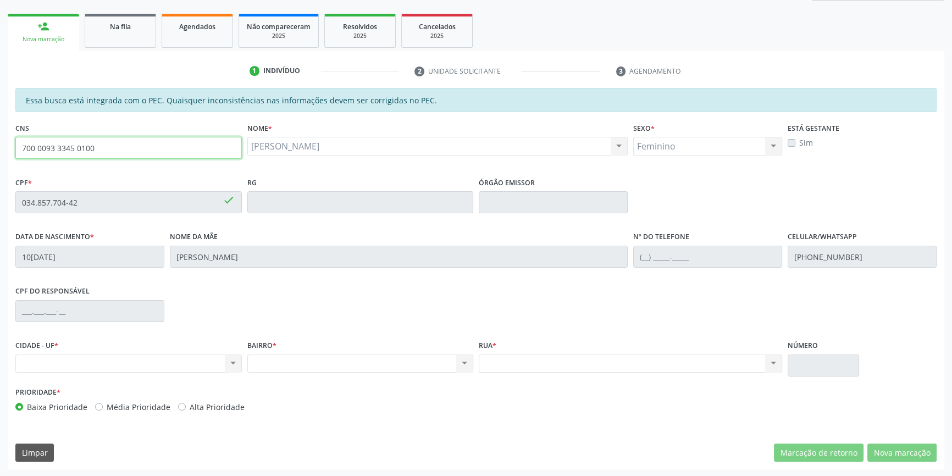
drag, startPoint x: 161, startPoint y: 151, endPoint x: 0, endPoint y: 141, distance: 161.3
click at [0, 141] on div "Acompanhamento Acompanhe a situação das marcações correntes e finalizadas Relat…" at bounding box center [476, 193] width 952 height 567
type input "700 0035 9229 4800"
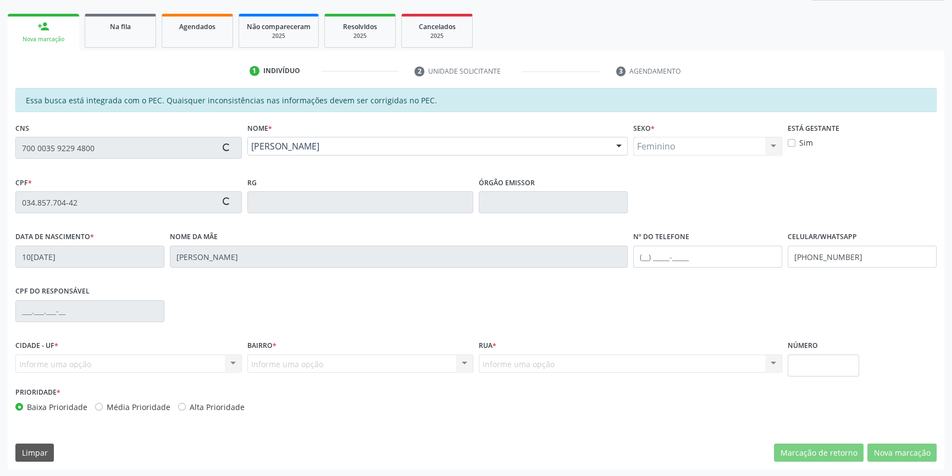
type input "133.486.624-43"
type input "01/06/2003"
type input "Gildete de Lima Rodrigues"
type input "(87) 98833-3479"
type input "S/N"
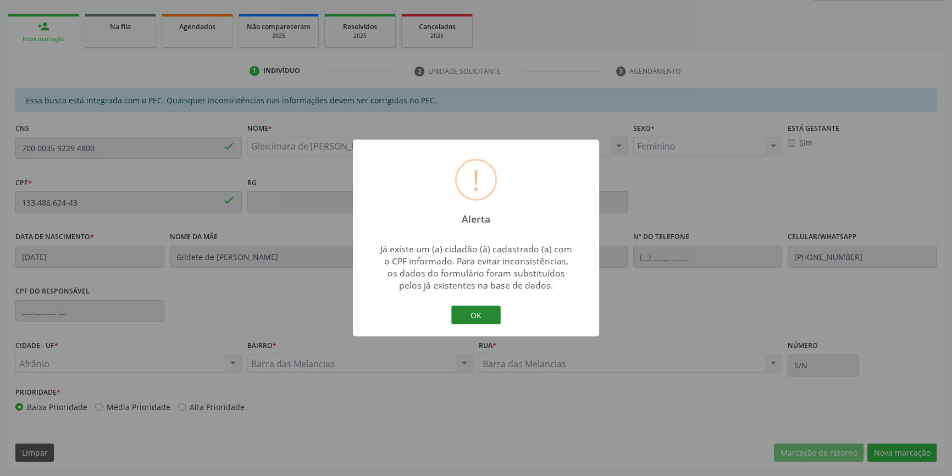
click at [482, 312] on button "OK" at bounding box center [475, 315] width 49 height 19
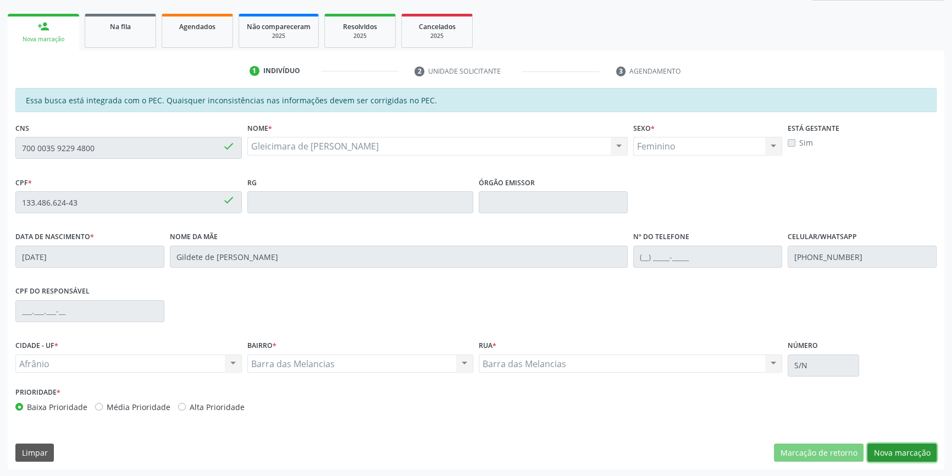
click at [882, 443] on button "Nova marcação" at bounding box center [901, 452] width 69 height 19
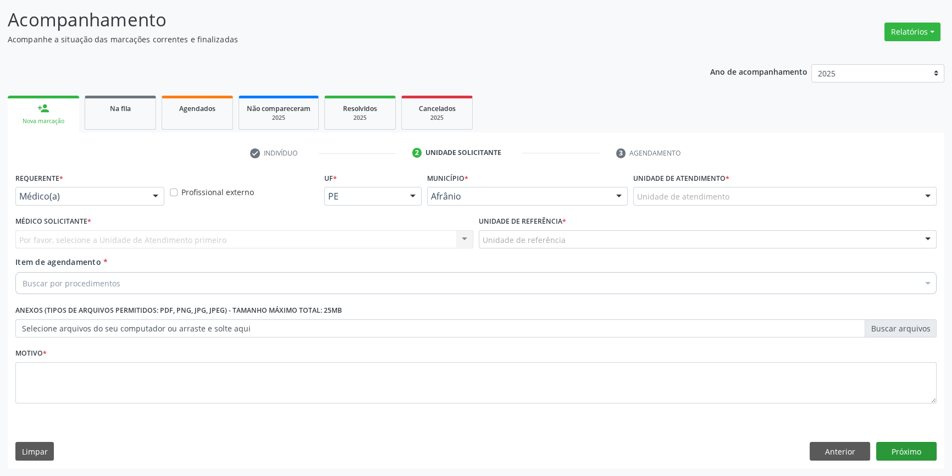
scroll to position [68, 0]
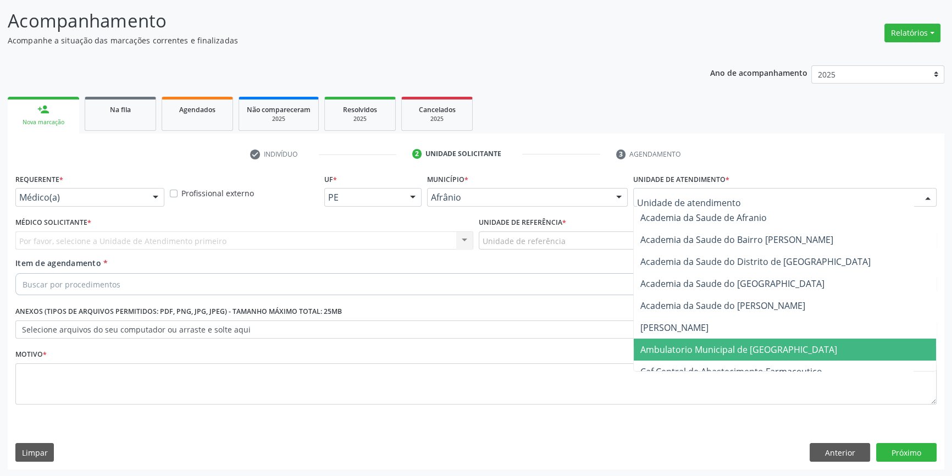
drag, startPoint x: 732, startPoint y: 355, endPoint x: 667, endPoint y: 314, distance: 77.8
click at [731, 354] on span "Ambulatorio Municipal de [GEOGRAPHIC_DATA]" at bounding box center [785, 349] width 302 height 22
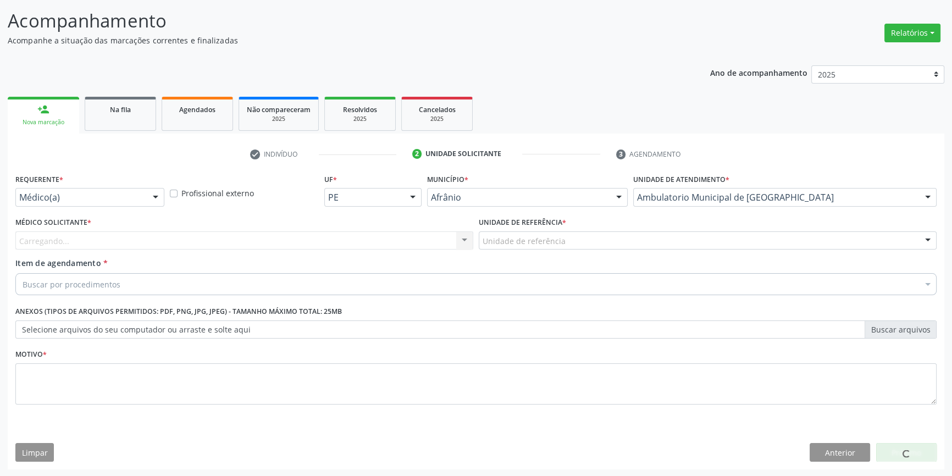
click at [581, 254] on div "Unidade de referência * Unidade de referência ESF de Extrema ESF de Barra das M…" at bounding box center [707, 235] width 463 height 43
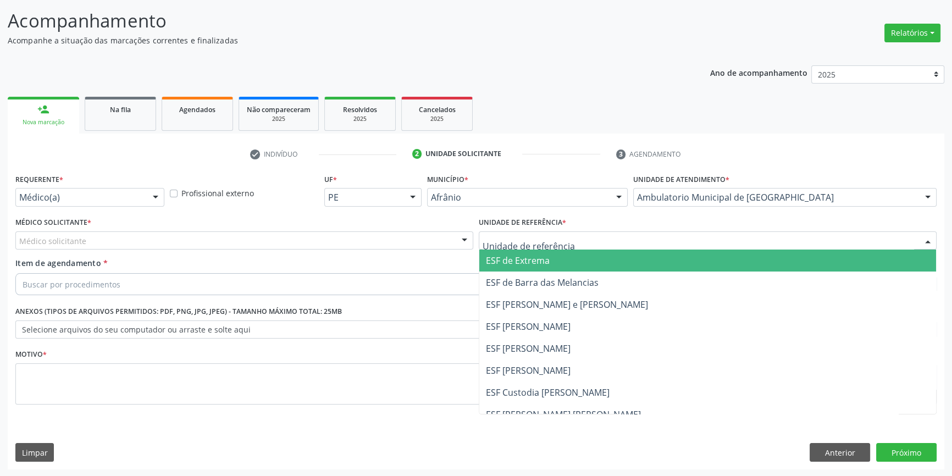
click at [571, 243] on div at bounding box center [708, 240] width 458 height 19
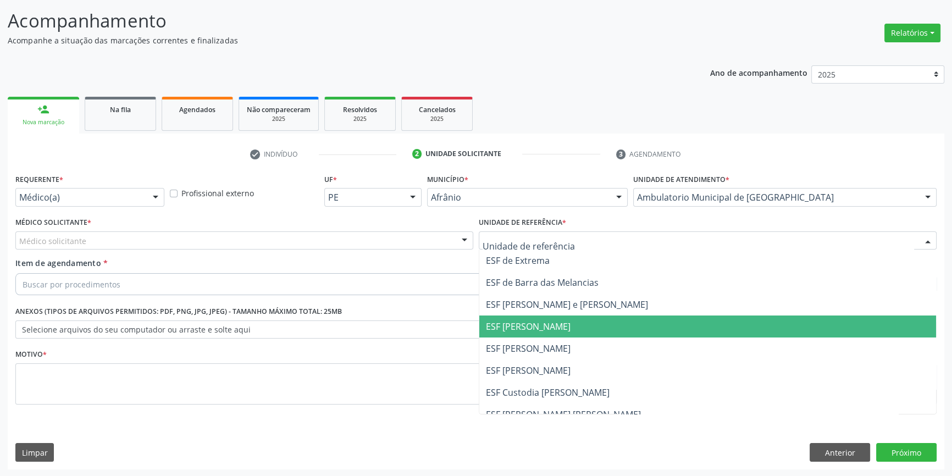
click at [547, 345] on span "ESF [PERSON_NAME]" at bounding box center [528, 348] width 85 height 12
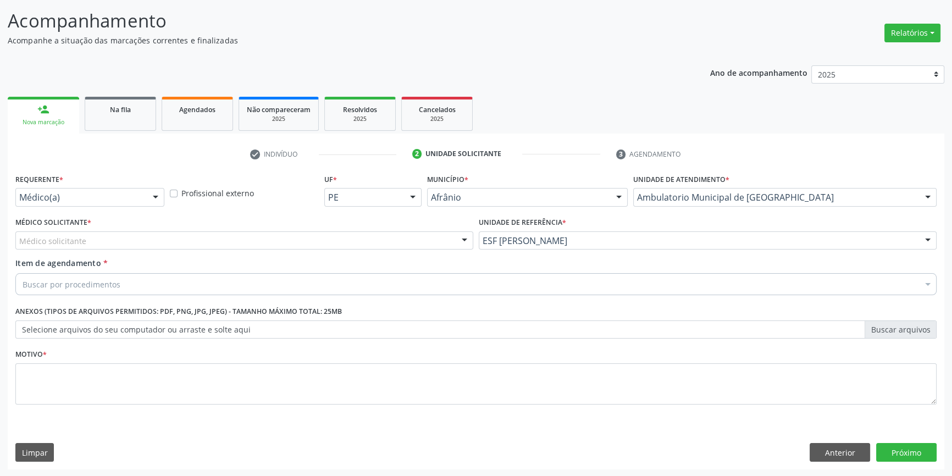
drag, startPoint x: 372, startPoint y: 238, endPoint x: 291, endPoint y: 267, distance: 85.9
click at [365, 240] on div "Médico solicitante" at bounding box center [244, 240] width 458 height 19
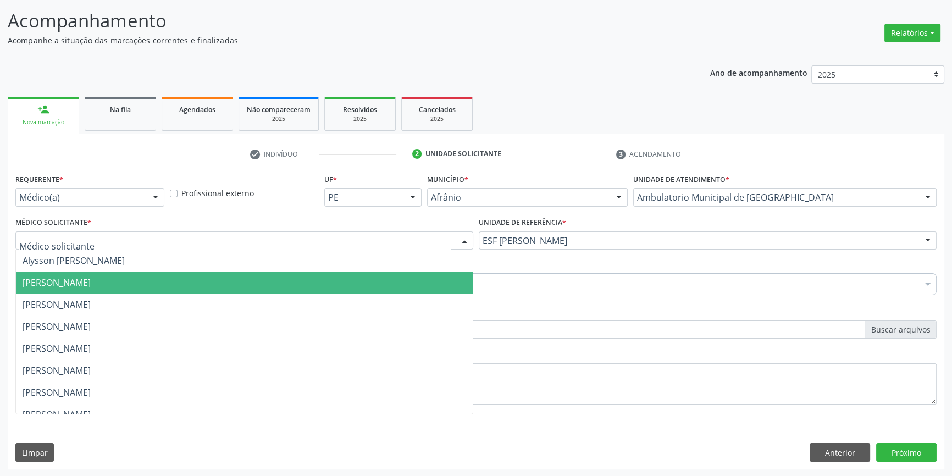
click at [175, 284] on span "[PERSON_NAME]" at bounding box center [244, 282] width 457 height 22
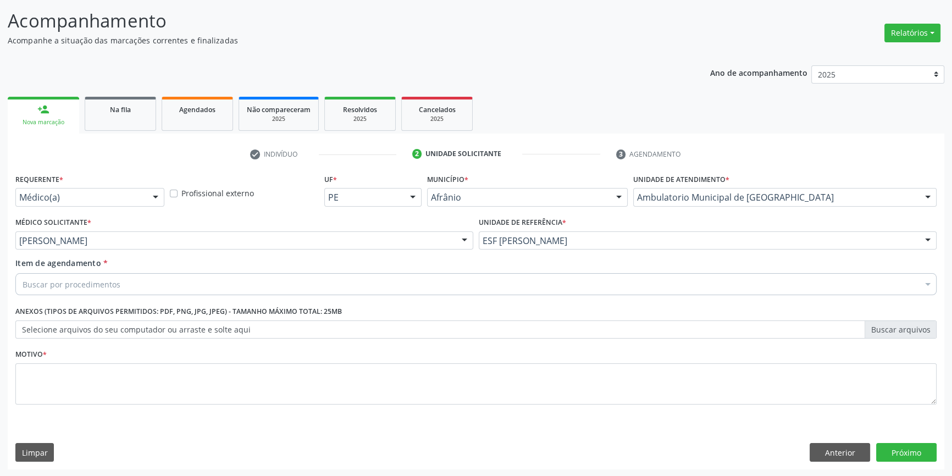
click at [135, 286] on div "Buscar por procedimentos" at bounding box center [475, 284] width 921 height 22
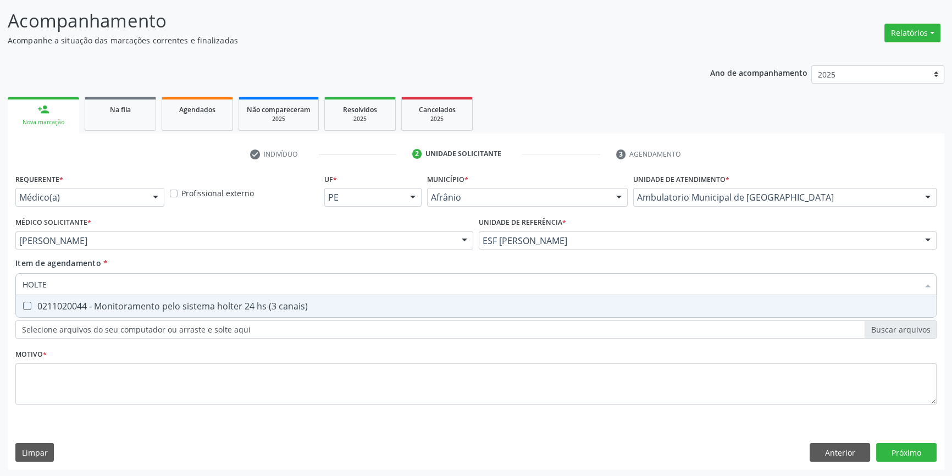
type input "HOLTER"
click at [123, 302] on div "0211020044 - Monitoramento pelo sistema holter 24 hs (3 canais)" at bounding box center [476, 306] width 907 height 9
checkbox canais\) "true"
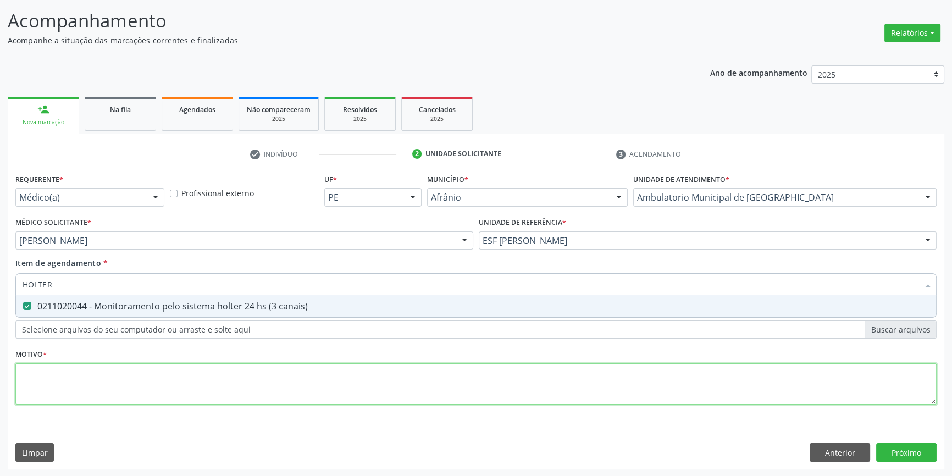
click at [99, 376] on div "Requerente * Médico(a) Médico(a) Enfermeiro(a) Paciente Nenhum resultado encont…" at bounding box center [475, 295] width 921 height 249
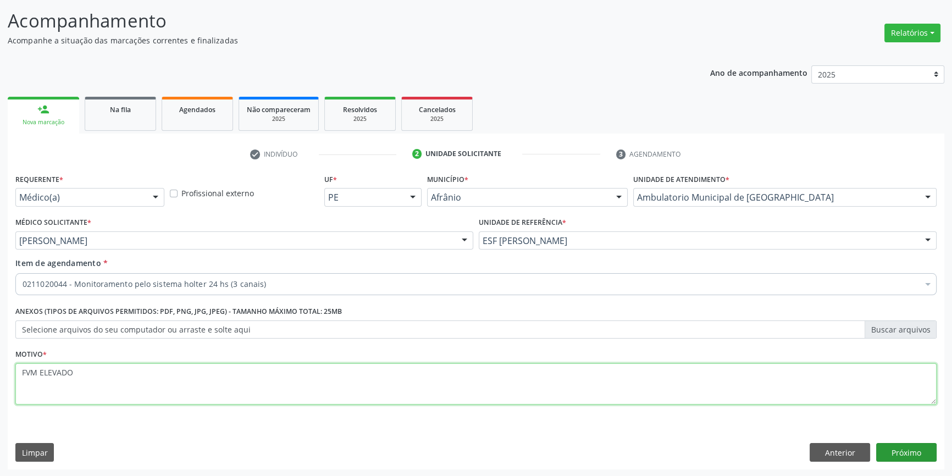
type textarea "FVM ELEVADO"
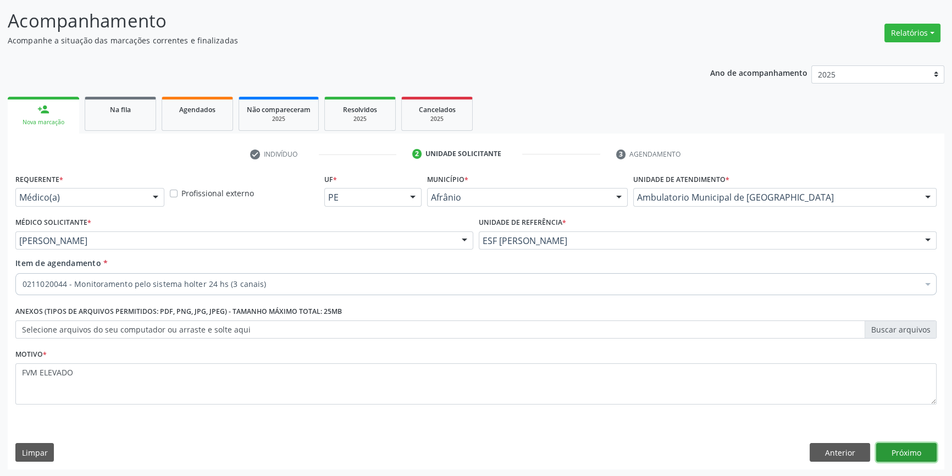
click at [892, 449] on button "Próximo" at bounding box center [906, 452] width 60 height 19
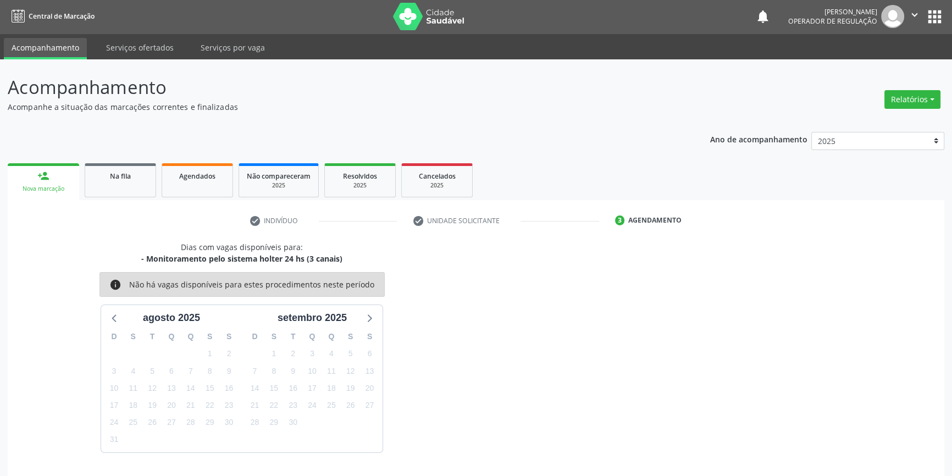
scroll to position [34, 0]
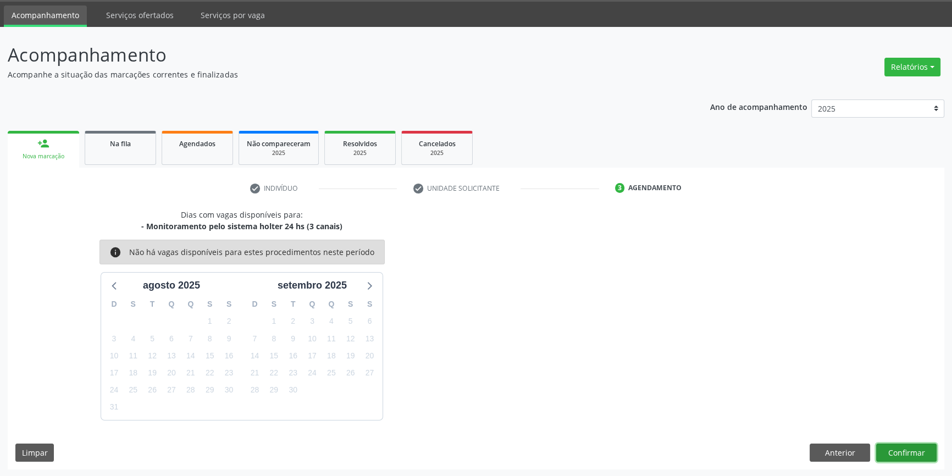
click at [901, 453] on button "Confirmar" at bounding box center [906, 452] width 60 height 19
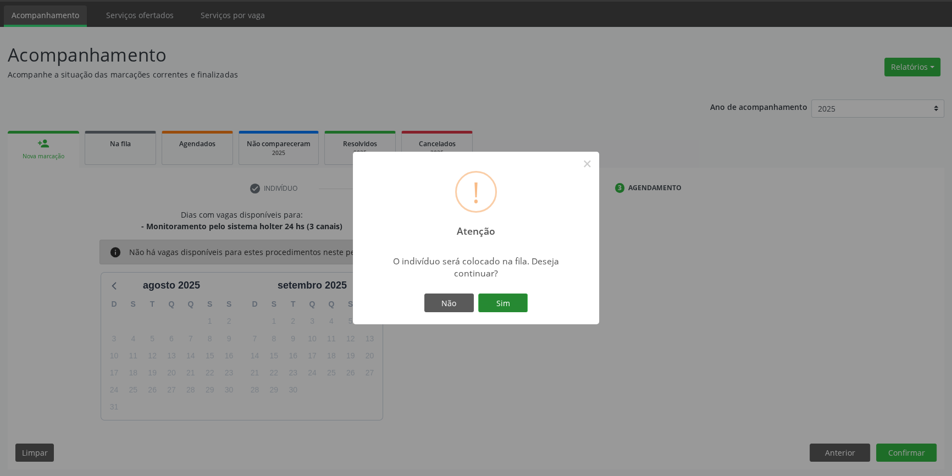
click at [494, 302] on button "Sim" at bounding box center [502, 302] width 49 height 19
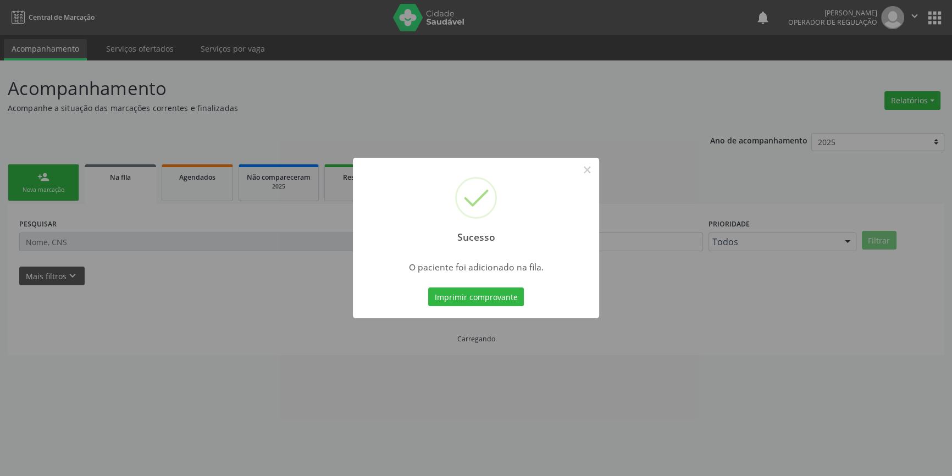
scroll to position [0, 0]
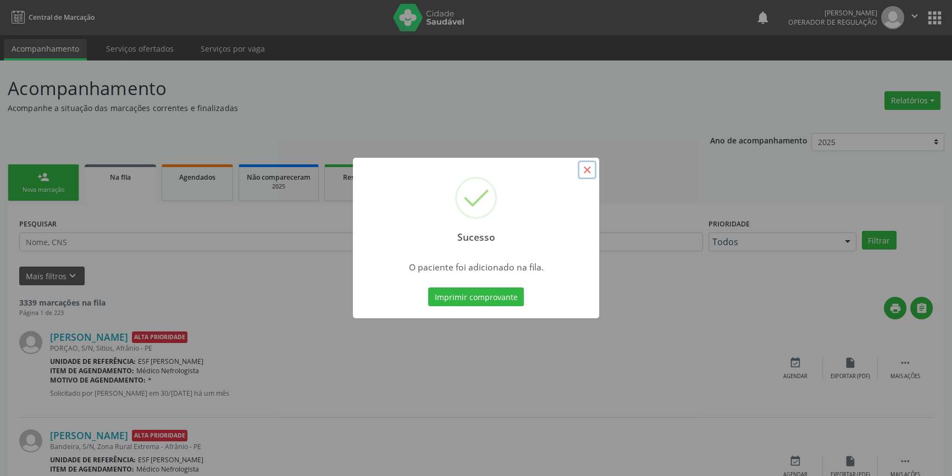
click at [588, 175] on button "×" at bounding box center [586, 169] width 19 height 19
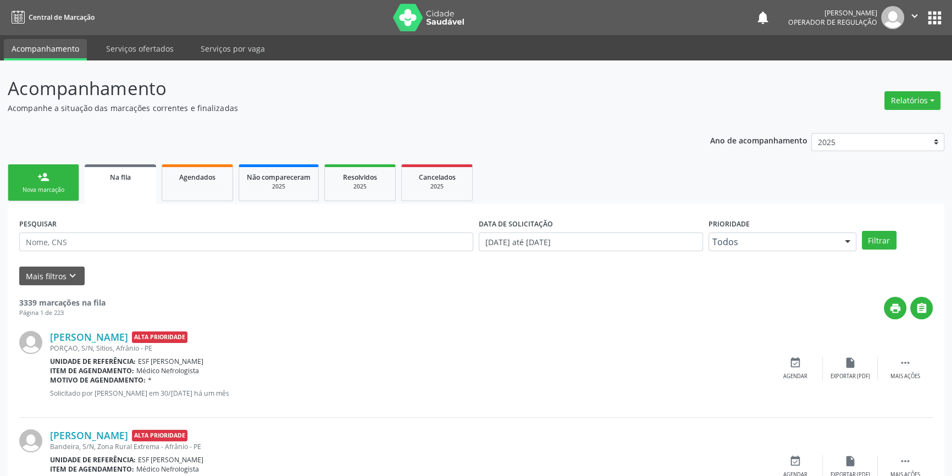
click at [55, 176] on link "person_add Nova marcação" at bounding box center [43, 182] width 71 height 37
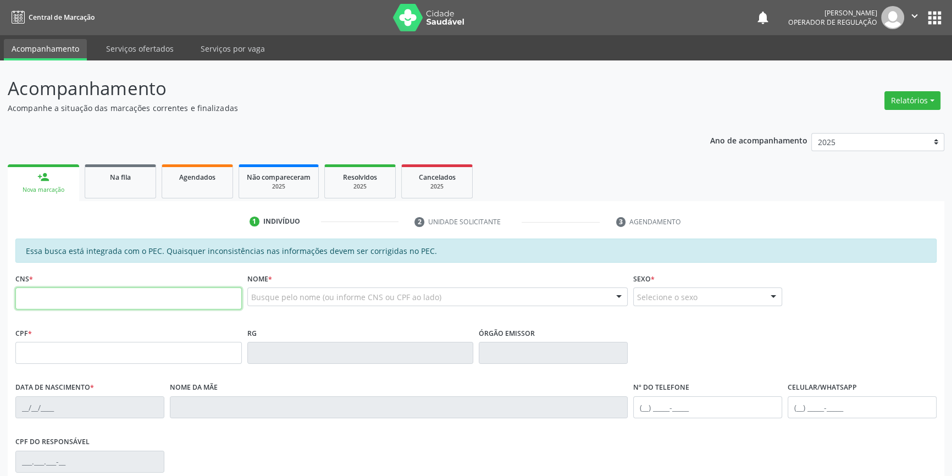
click at [149, 303] on input "text" at bounding box center [128, 298] width 226 height 22
type input "702 6097 1861 0540"
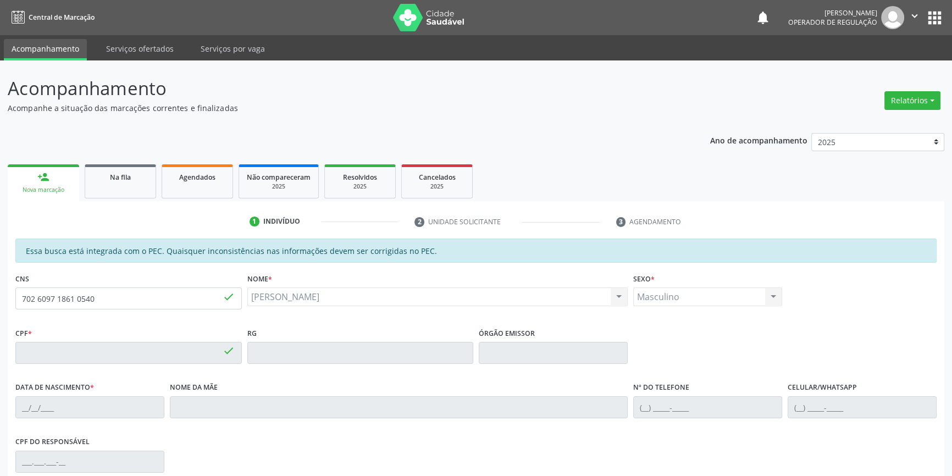
type input "100.536.704-34"
type input "04[DATE]"
type input "Prezilina [PERSON_NAME]"
type input "[PHONE_NUMBER]"
type input "S/N"
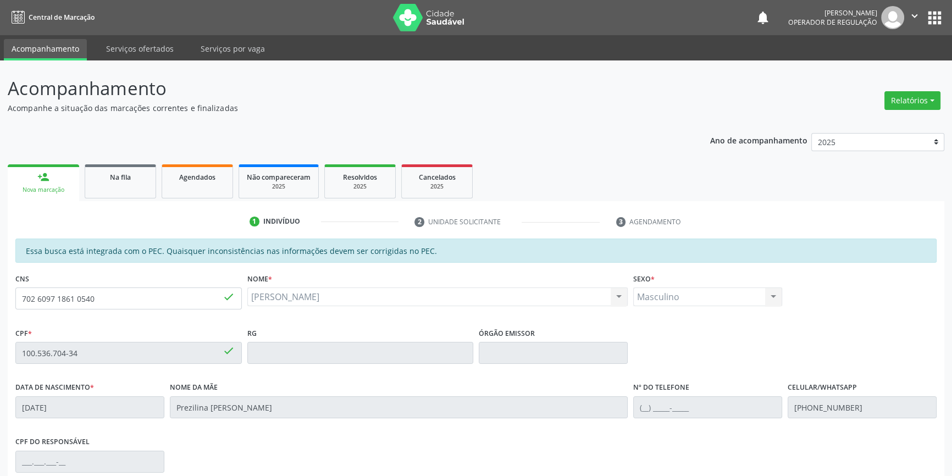
scroll to position [151, 0]
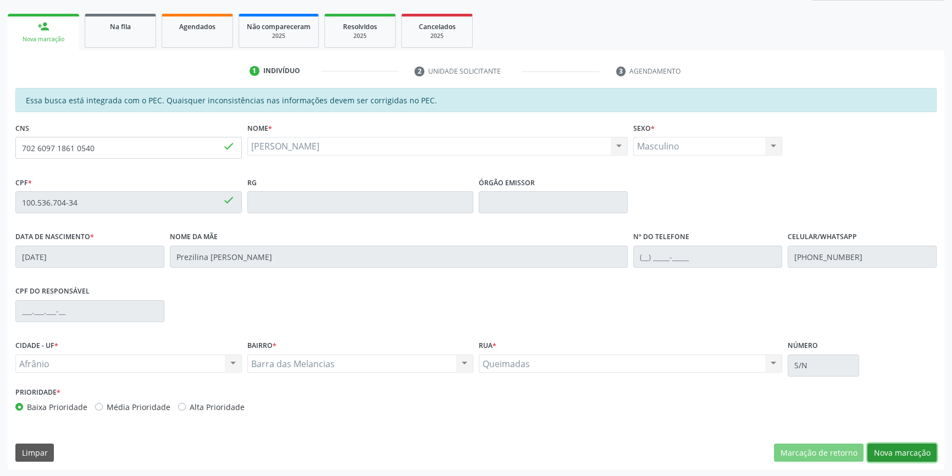
click at [879, 451] on button "Nova marcação" at bounding box center [901, 452] width 69 height 19
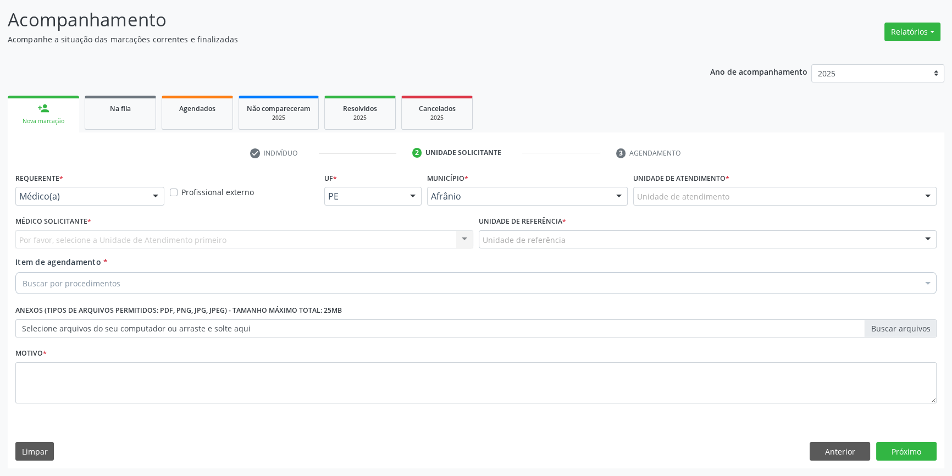
scroll to position [68, 0]
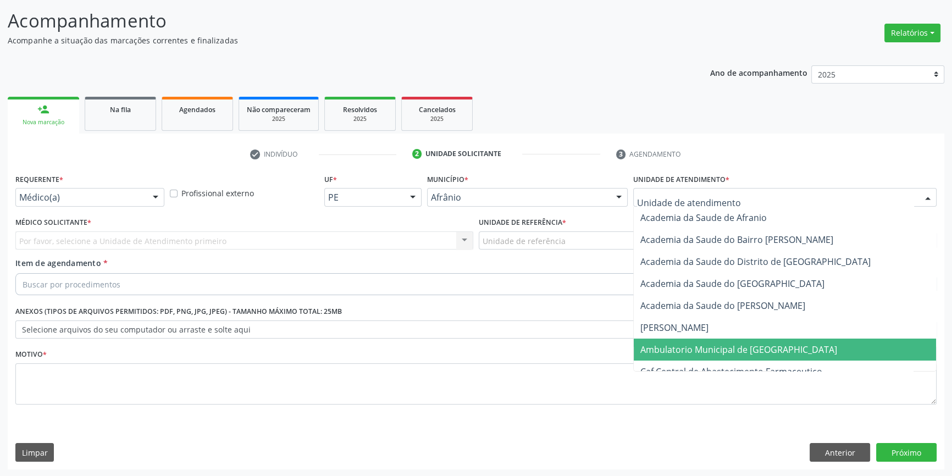
click at [711, 354] on span "Ambulatorio Municipal de [GEOGRAPHIC_DATA]" at bounding box center [785, 349] width 302 height 22
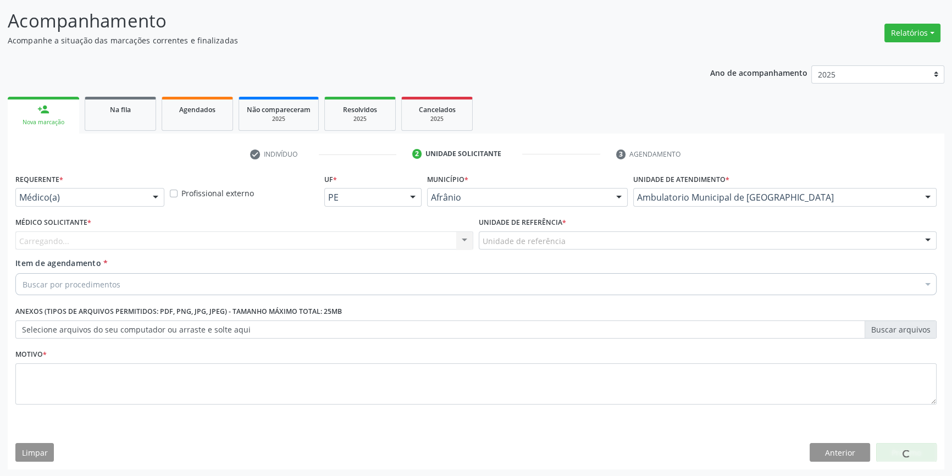
click at [577, 241] on div "Unidade de referência" at bounding box center [708, 240] width 458 height 19
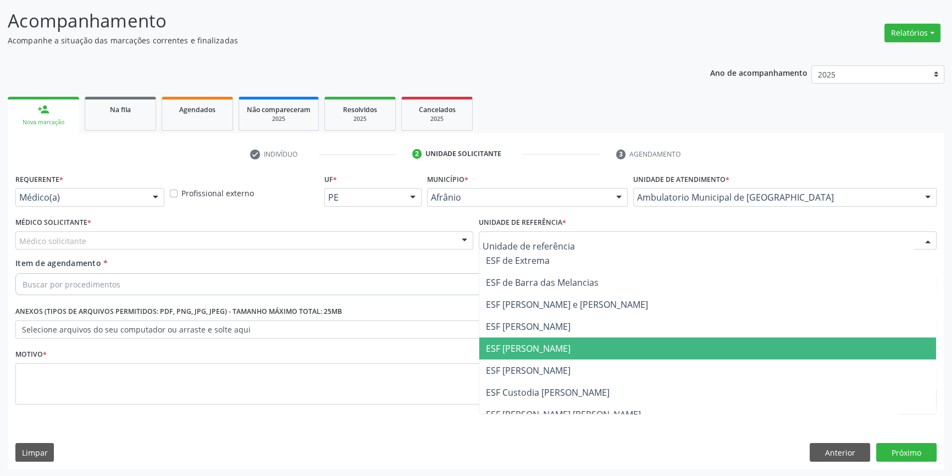
click at [546, 340] on span "ESF [PERSON_NAME]" at bounding box center [707, 348] width 457 height 22
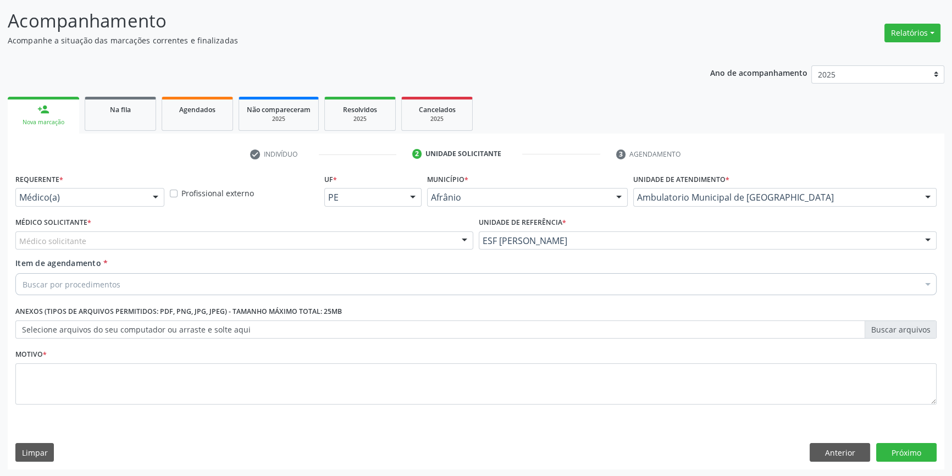
click at [352, 239] on div "Médico solicitante" at bounding box center [244, 240] width 458 height 19
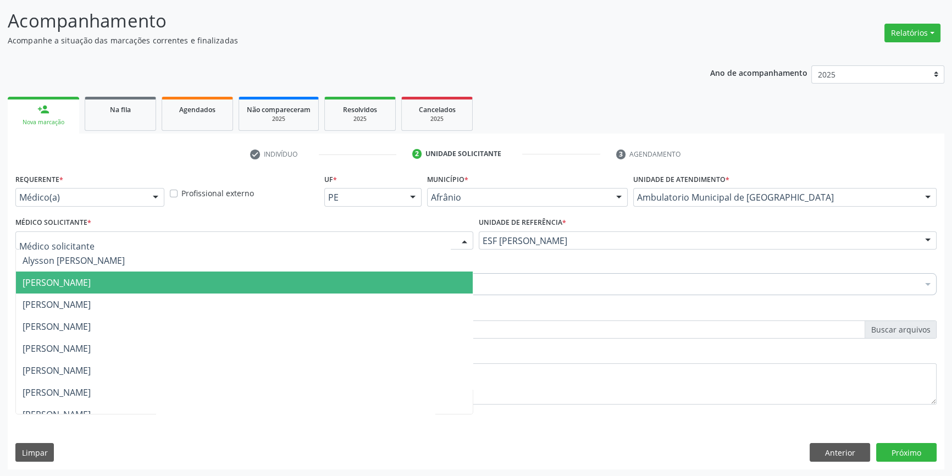
drag, startPoint x: 182, startPoint y: 274, endPoint x: 173, endPoint y: 276, distance: 9.6
click at [181, 275] on span "[PERSON_NAME]" at bounding box center [244, 282] width 457 height 22
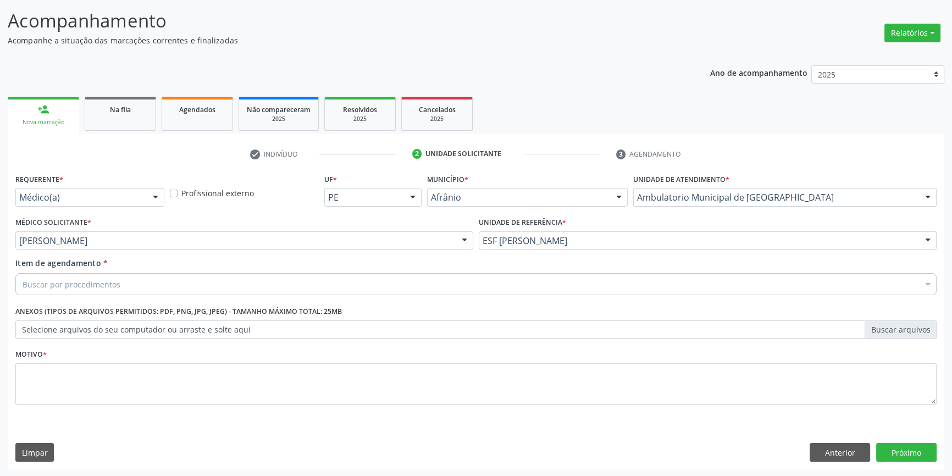
click at [152, 276] on div "Buscar por procedimentos" at bounding box center [475, 284] width 921 height 22
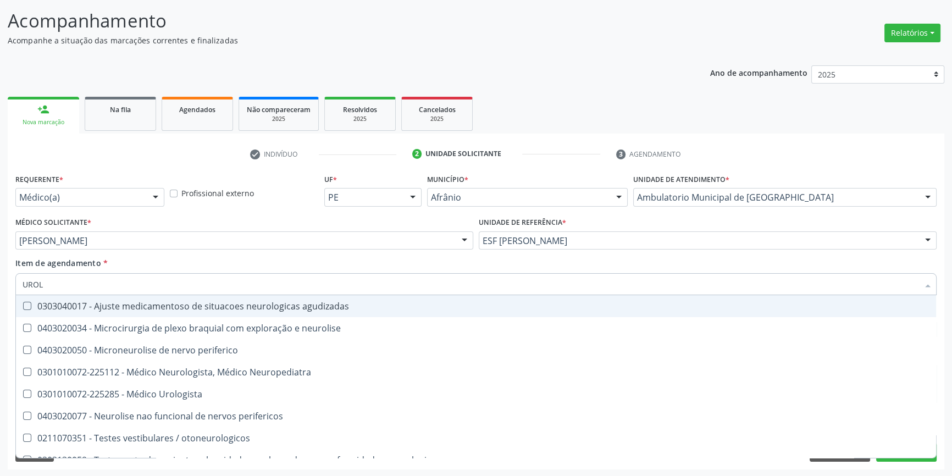
type input "UROLO"
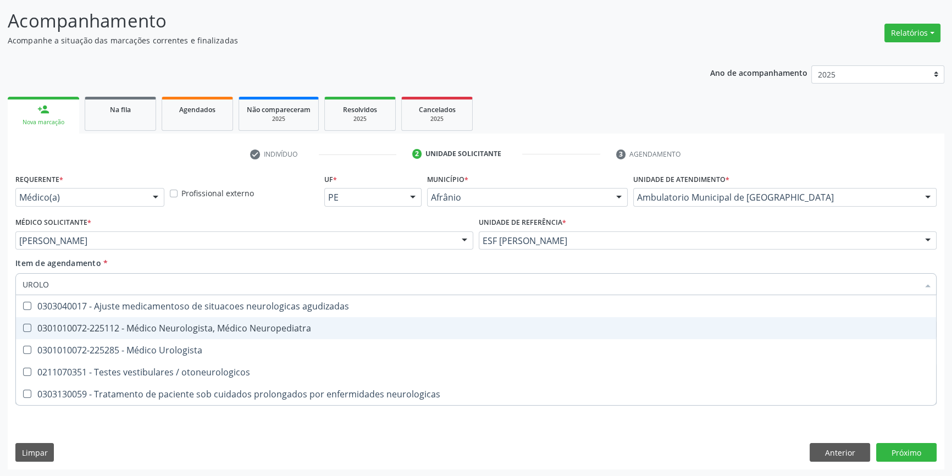
click at [166, 356] on span "0301010072-225285 - Médico Urologista" at bounding box center [476, 350] width 920 height 22
checkbox Urologista "true"
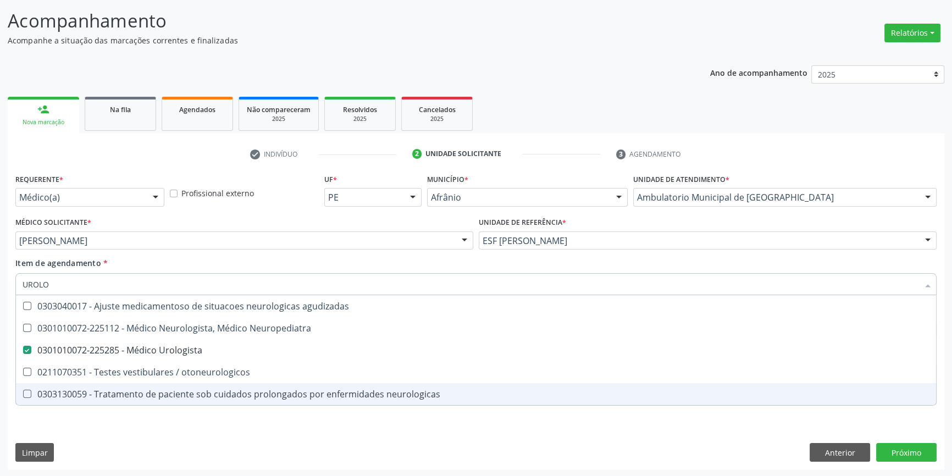
click at [99, 411] on div "Requerente * Médico(a) Médico(a) Enfermeiro(a) Paciente Nenhum resultado encont…" at bounding box center [475, 295] width 921 height 249
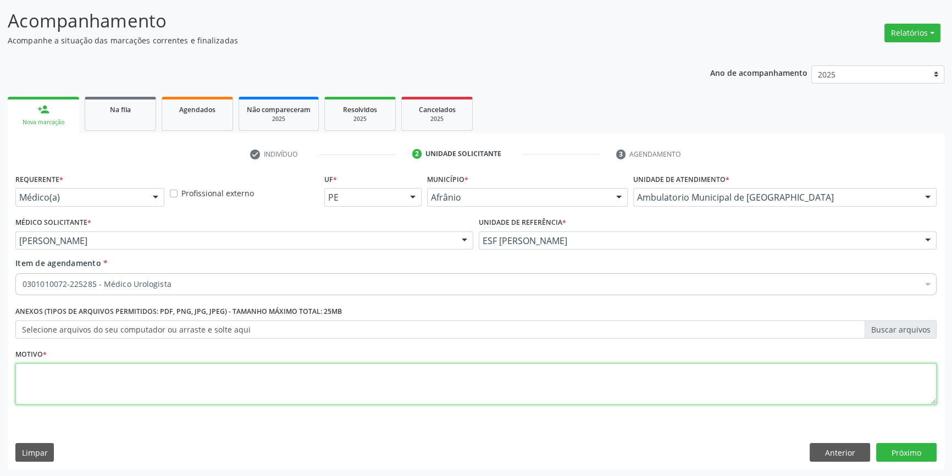
click at [115, 377] on textarea at bounding box center [475, 384] width 921 height 42
type textarea "RETORNO"
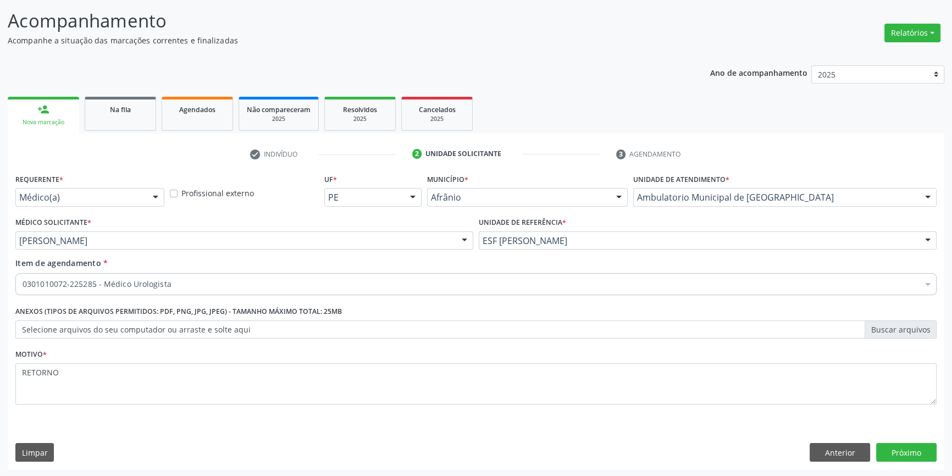
click at [916, 441] on div "Requerente * Médico(a) Médico(a) Enfermeiro(a) Paciente Nenhum resultado encont…" at bounding box center [476, 320] width 936 height 298
click at [914, 446] on button "Próximo" at bounding box center [906, 452] width 60 height 19
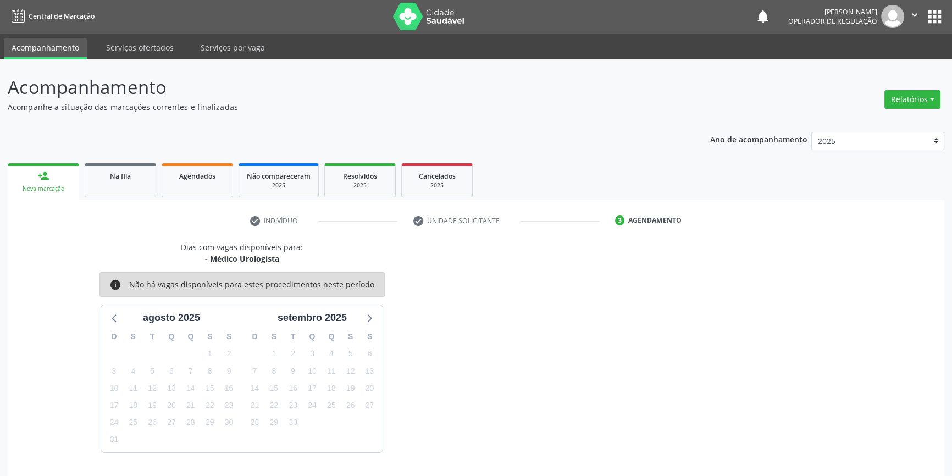
scroll to position [34, 0]
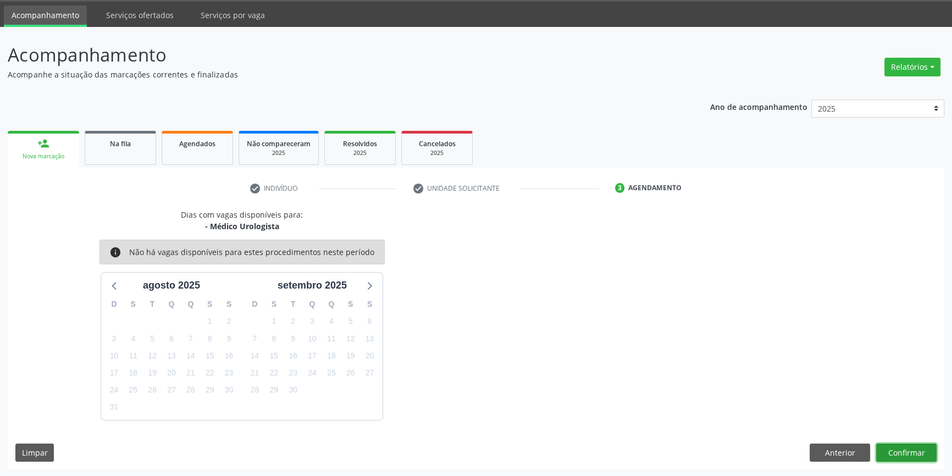
click at [907, 451] on button "Confirmar" at bounding box center [906, 452] width 60 height 19
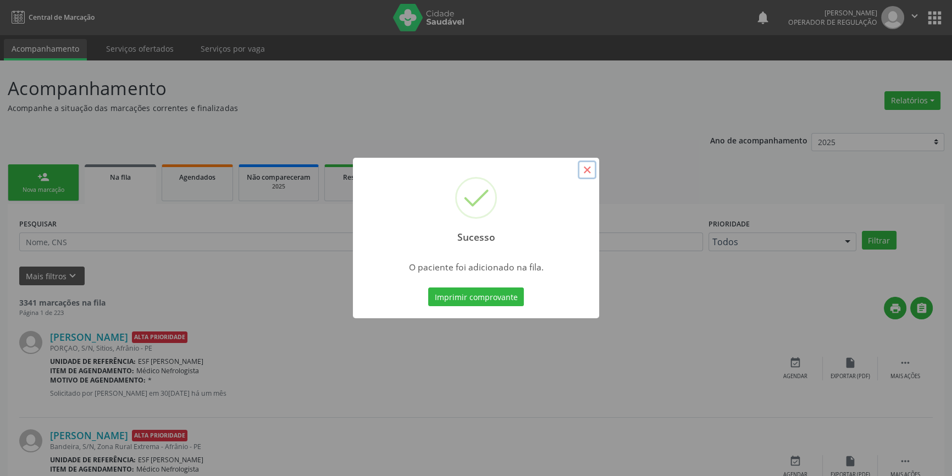
click at [582, 165] on button "×" at bounding box center [586, 169] width 19 height 19
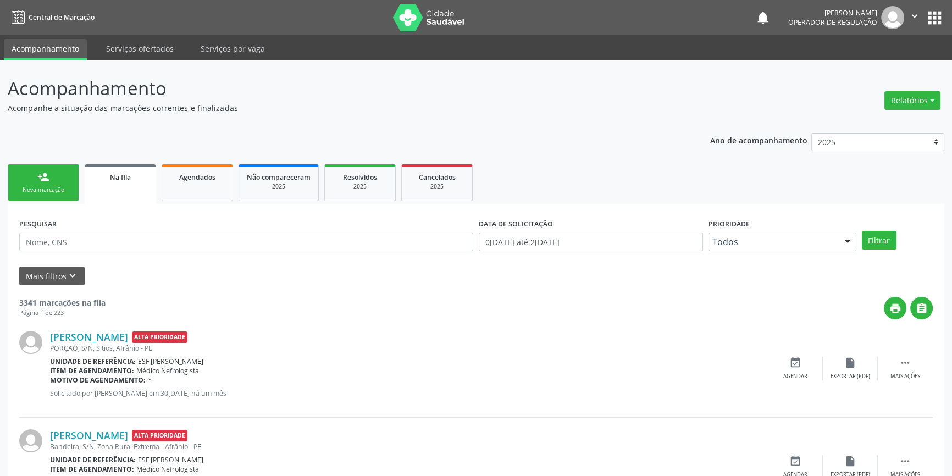
click at [64, 170] on link "person_add Nova marcação" at bounding box center [43, 182] width 71 height 37
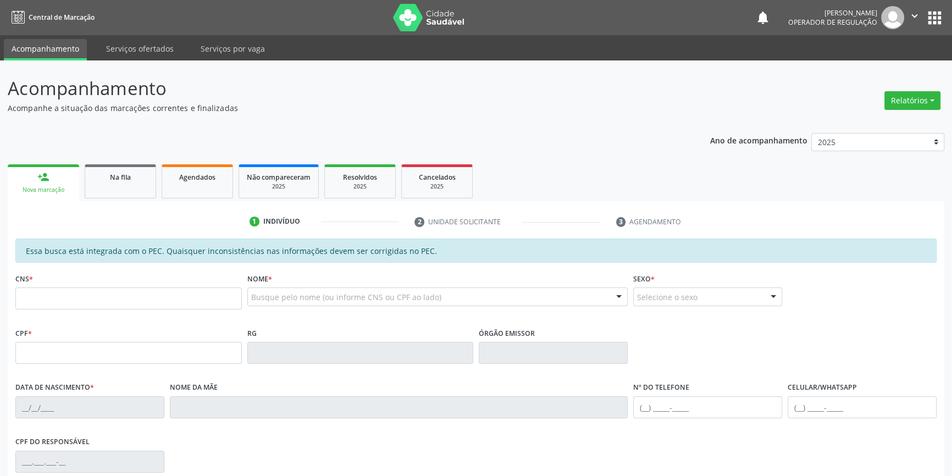
click at [103, 284] on div "CNS *" at bounding box center [128, 289] width 226 height 39
click at [97, 296] on input "text" at bounding box center [128, 298] width 226 height 22
type input "708 6050 6589 9287"
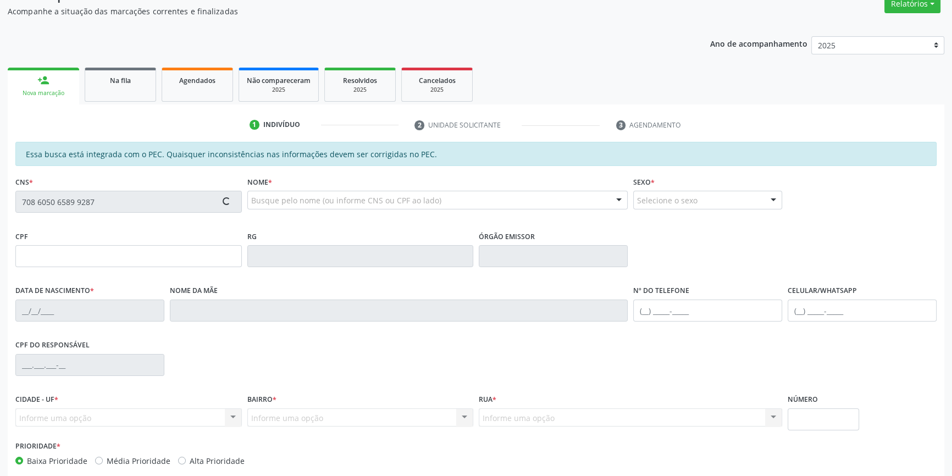
scroll to position [151, 0]
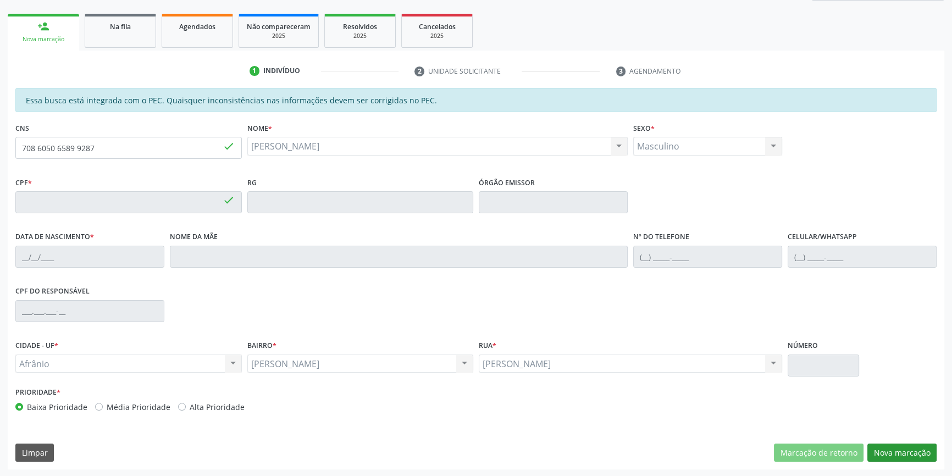
type input "984.527.545-15"
type input "15[DATE]"
type input "[PERSON_NAME] de [PERSON_NAME]"
type input "[PHONE_NUMBER]"
type input "S/N"
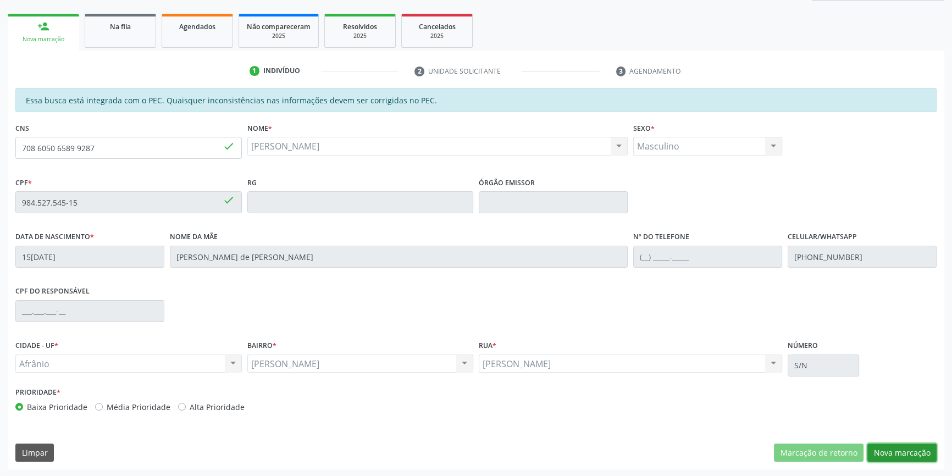
click at [904, 448] on button "Nova marcação" at bounding box center [901, 452] width 69 height 19
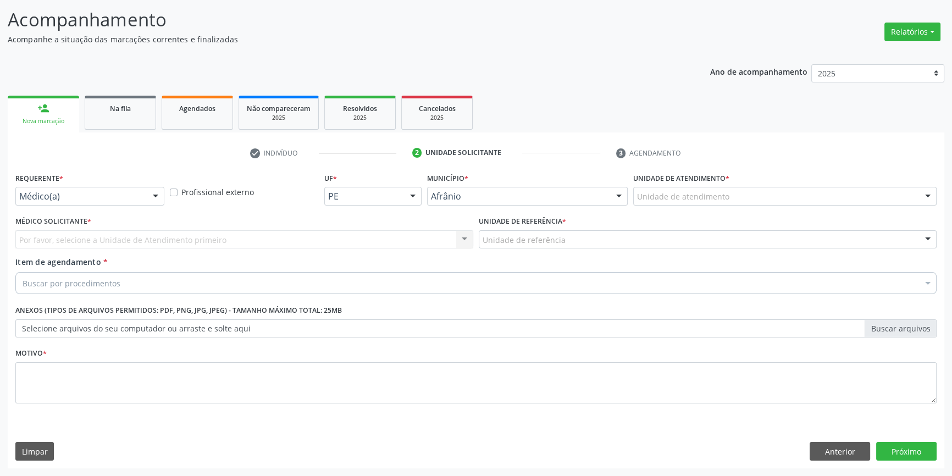
scroll to position [68, 0]
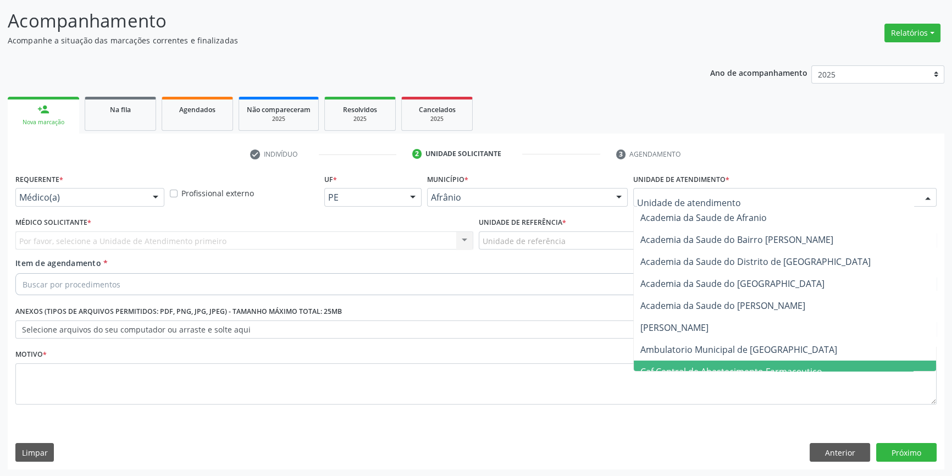
click at [736, 363] on span "Caf Central de Abastecimento Farmaceutico" at bounding box center [785, 371] width 302 height 22
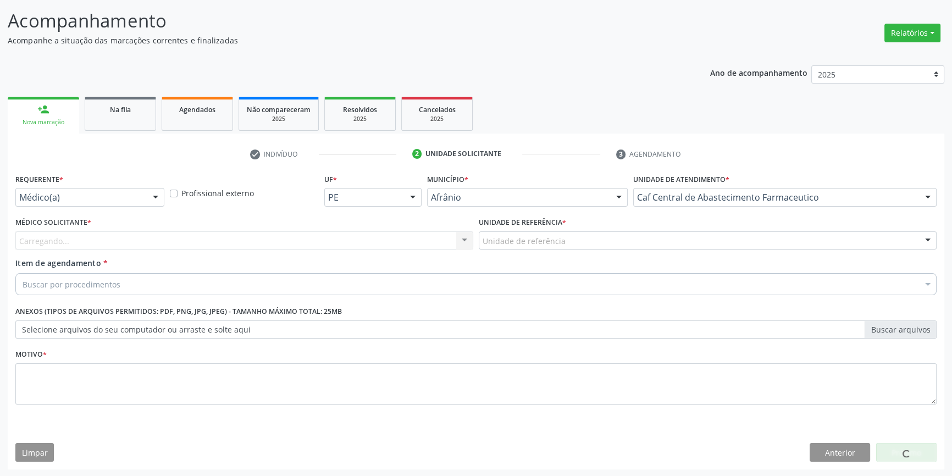
click at [595, 252] on div "Unidade de referência * Unidade de referência ESF de Extrema ESF de Barra das M…" at bounding box center [707, 235] width 463 height 43
click at [588, 251] on div "Unidade de referência * Unidade de referência ESF de Extrema ESF de Barra das M…" at bounding box center [707, 235] width 463 height 43
click at [677, 207] on div "Unidade de atendimento * Caf Central de Abastecimento Farmaceutico Academia da …" at bounding box center [784, 192] width 309 height 43
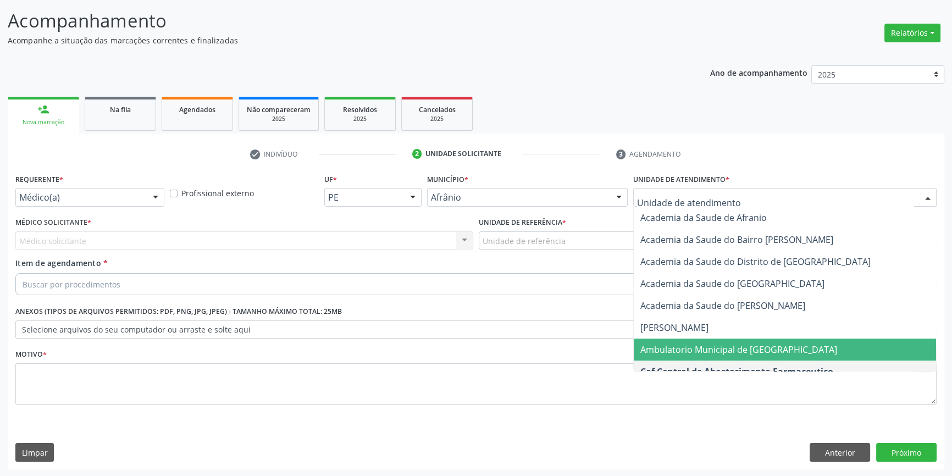
drag, startPoint x: 695, startPoint y: 346, endPoint x: 595, endPoint y: 264, distance: 130.0
click at [695, 346] on span "Ambulatorio Municipal de [GEOGRAPHIC_DATA]" at bounding box center [738, 349] width 197 height 12
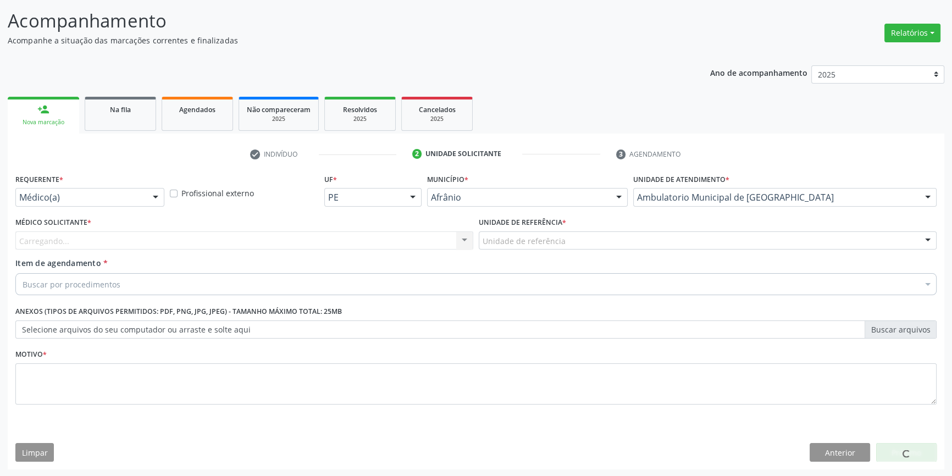
click at [577, 248] on div "Unidade de referência" at bounding box center [708, 240] width 458 height 19
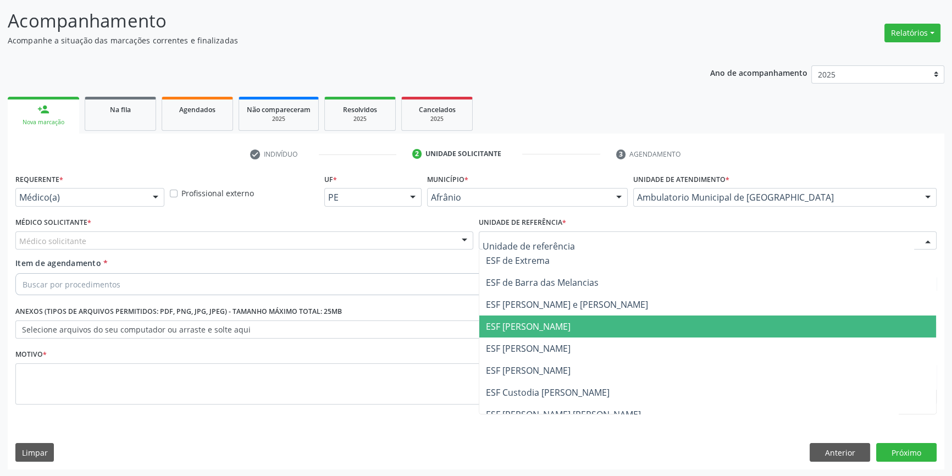
drag, startPoint x: 551, startPoint y: 345, endPoint x: 509, endPoint y: 334, distance: 43.7
click at [548, 344] on span "ESF [PERSON_NAME]" at bounding box center [528, 348] width 85 height 12
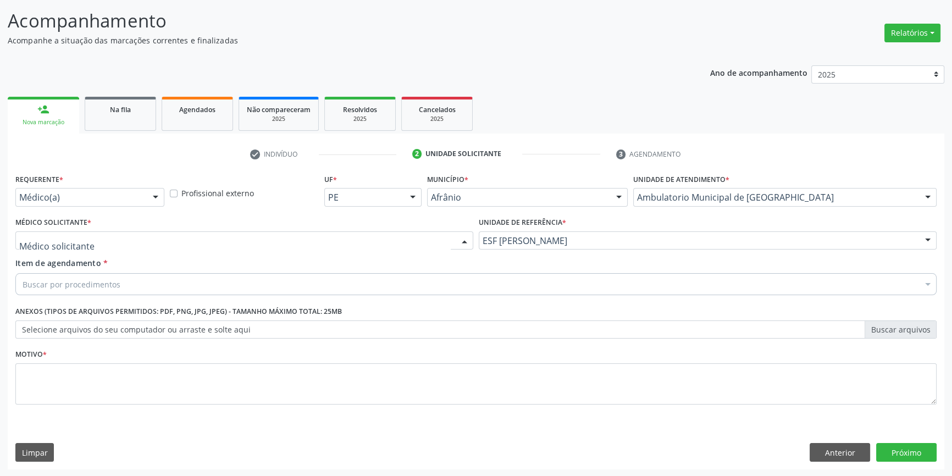
click at [338, 240] on div at bounding box center [244, 240] width 458 height 19
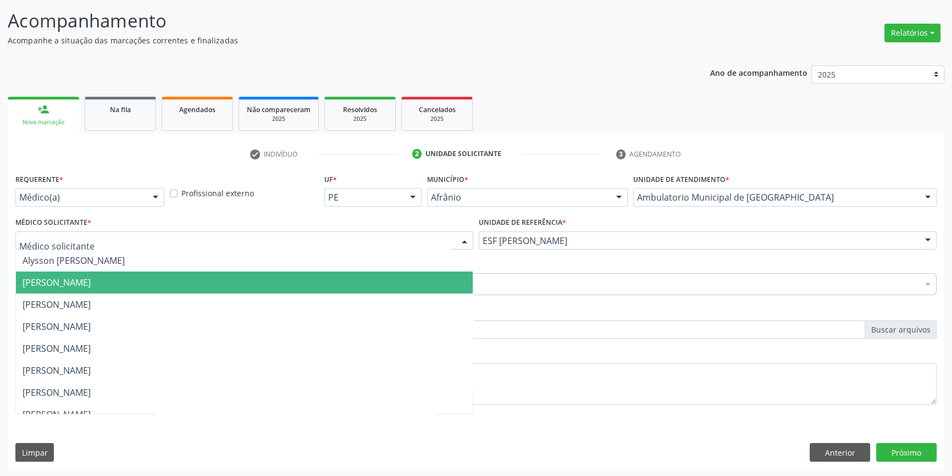
click at [91, 277] on span "[PERSON_NAME]" at bounding box center [57, 282] width 68 height 12
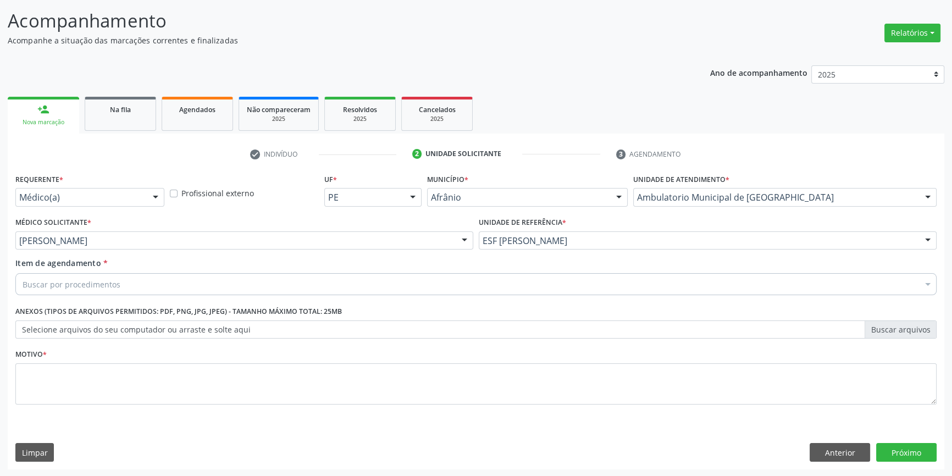
click at [144, 280] on div "Buscar por procedimentos" at bounding box center [475, 284] width 921 height 22
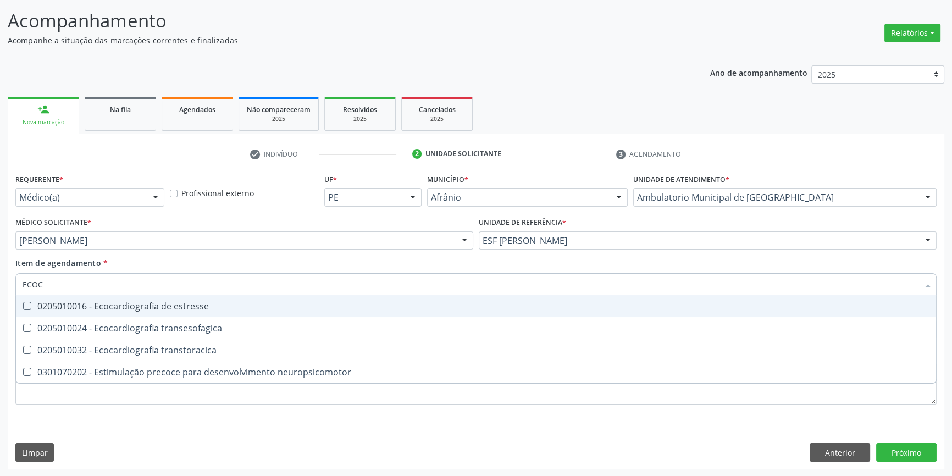
type input "ECOCA"
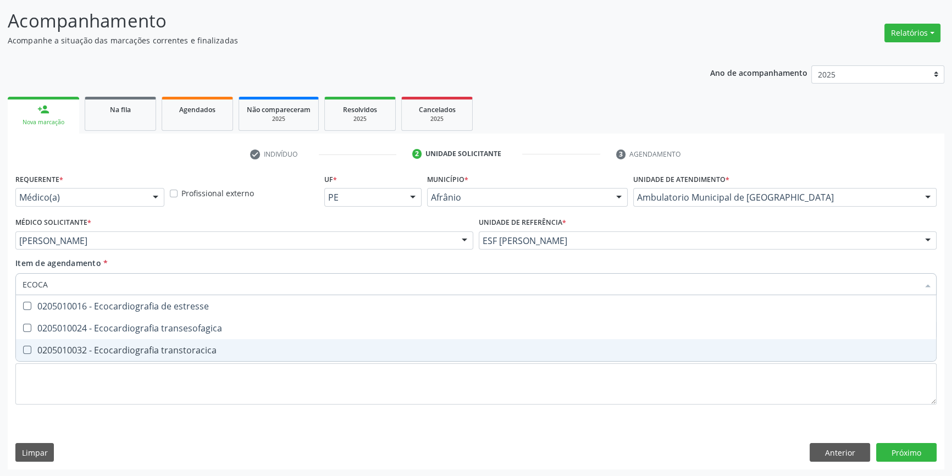
click at [210, 354] on div "0205010032 - Ecocardiografia transtoracica" at bounding box center [476, 350] width 907 height 9
checkbox transtoracica "true"
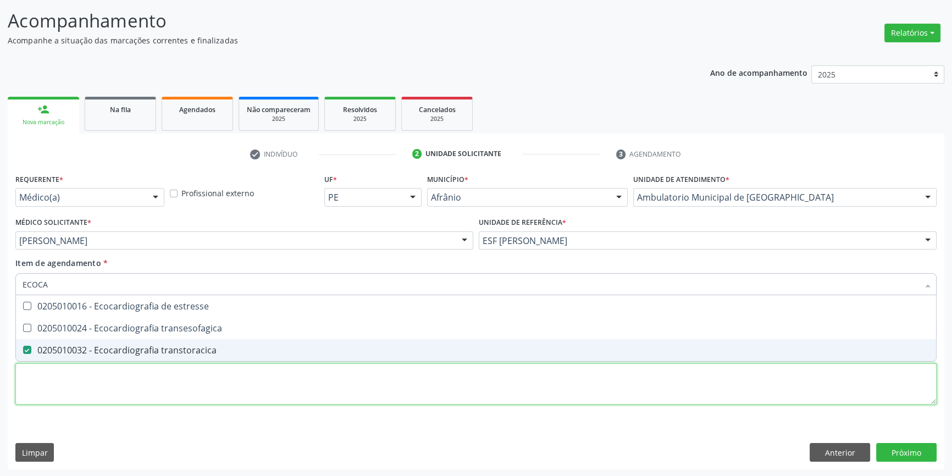
click at [165, 396] on div "Requerente * Médico(a) Médico(a) Enfermeiro(a) Paciente Nenhum resultado encont…" at bounding box center [475, 295] width 921 height 249
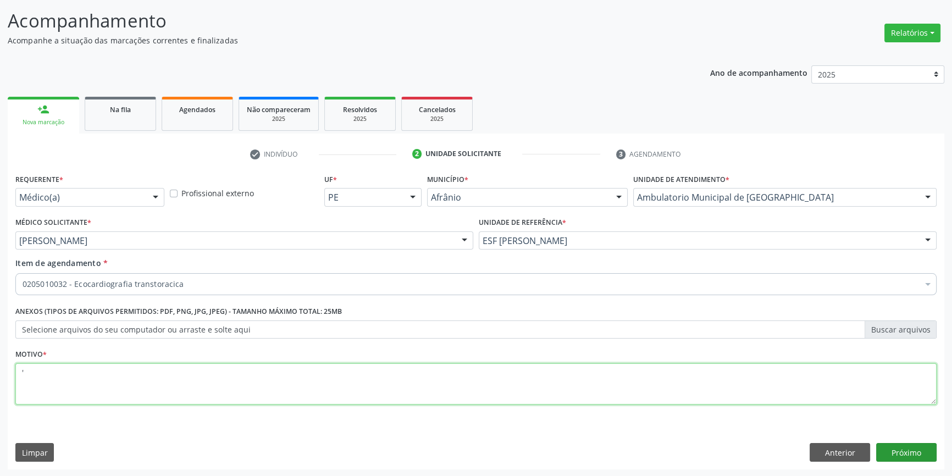
type textarea "'"
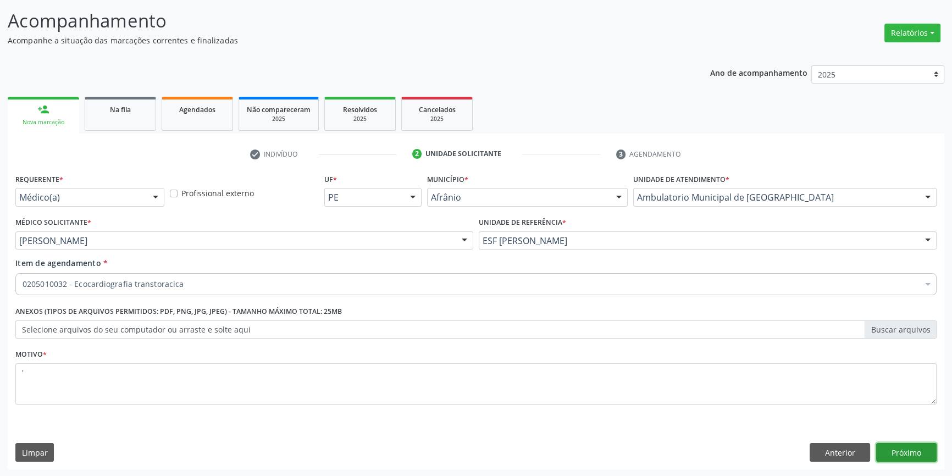
click at [916, 446] on button "Próximo" at bounding box center [906, 452] width 60 height 19
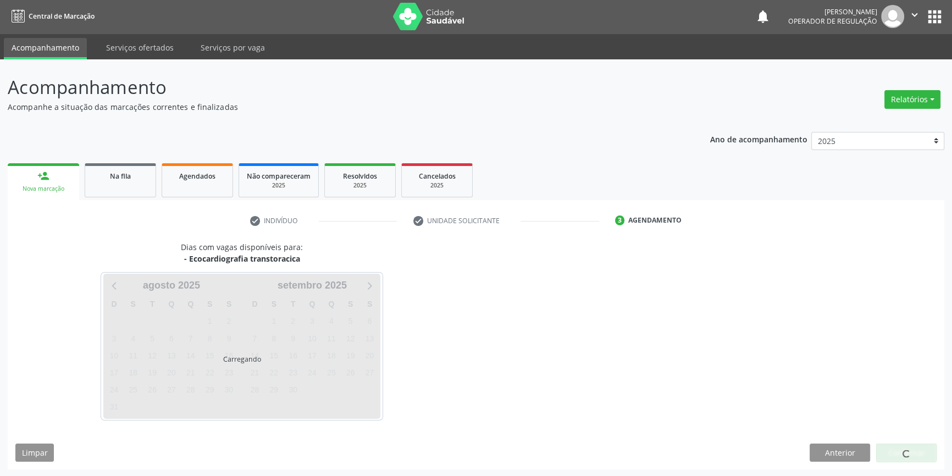
scroll to position [34, 0]
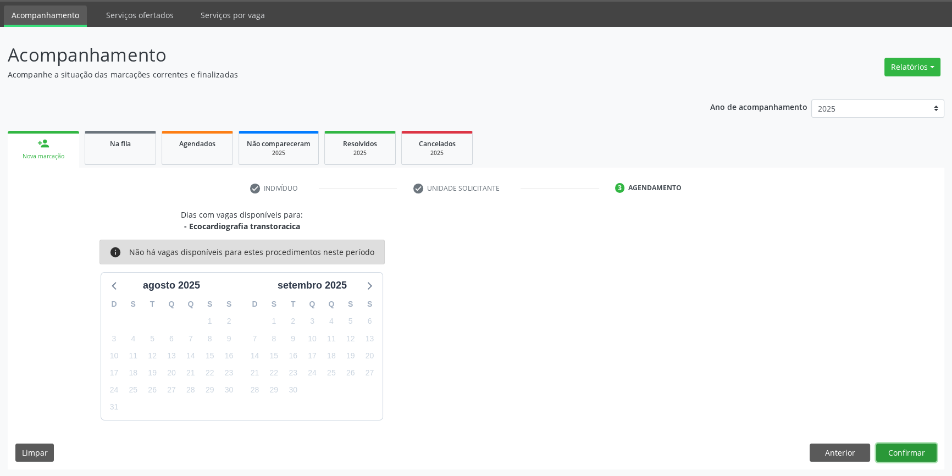
click at [901, 448] on button "Confirmar" at bounding box center [906, 452] width 60 height 19
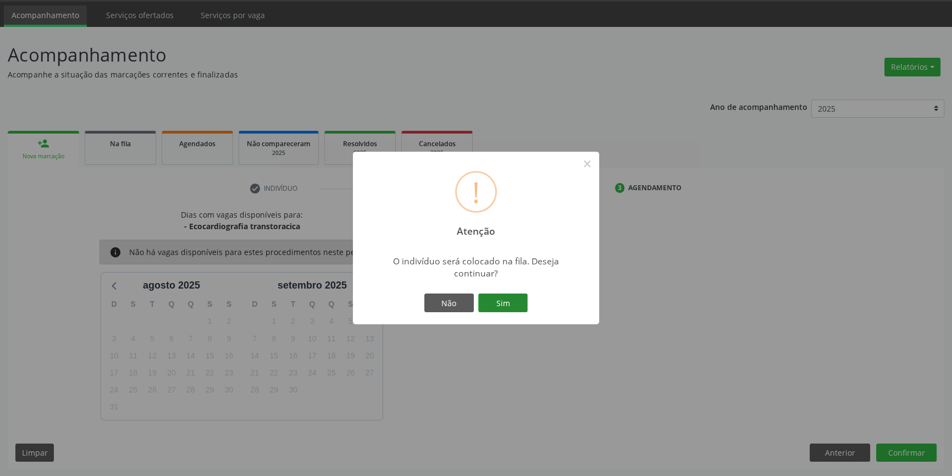
click at [522, 304] on button "Sim" at bounding box center [502, 302] width 49 height 19
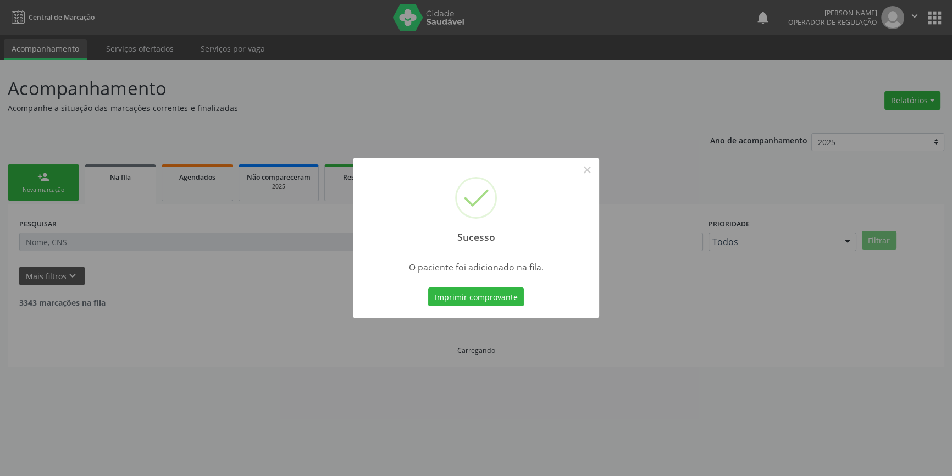
scroll to position [0, 0]
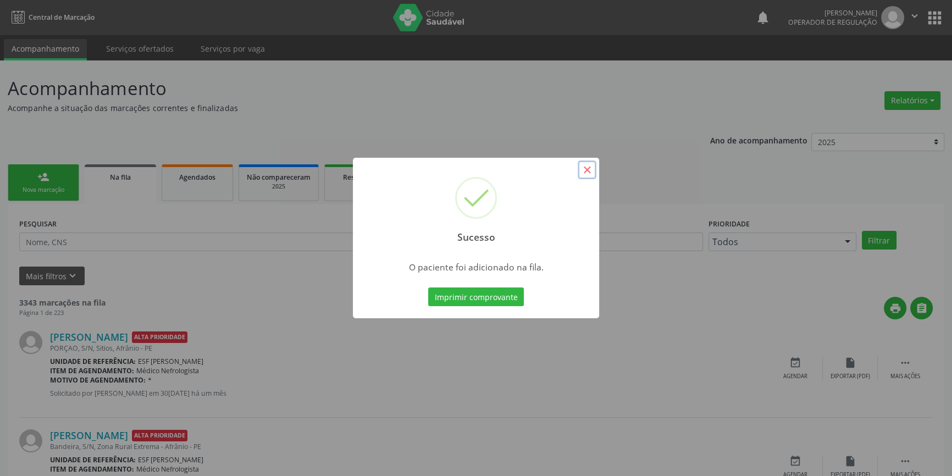
drag, startPoint x: 590, startPoint y: 165, endPoint x: 576, endPoint y: 168, distance: 13.5
click at [589, 165] on button "×" at bounding box center [586, 169] width 19 height 19
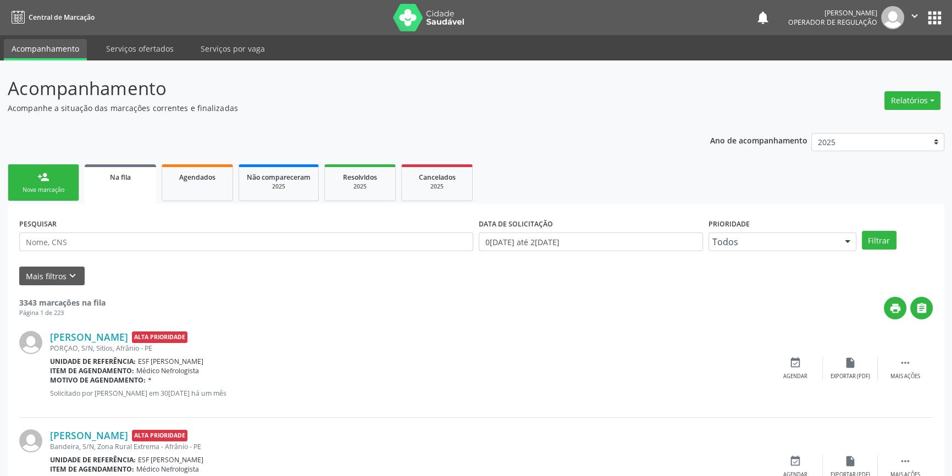
click at [47, 195] on link "person_add Nova marcação" at bounding box center [43, 182] width 71 height 37
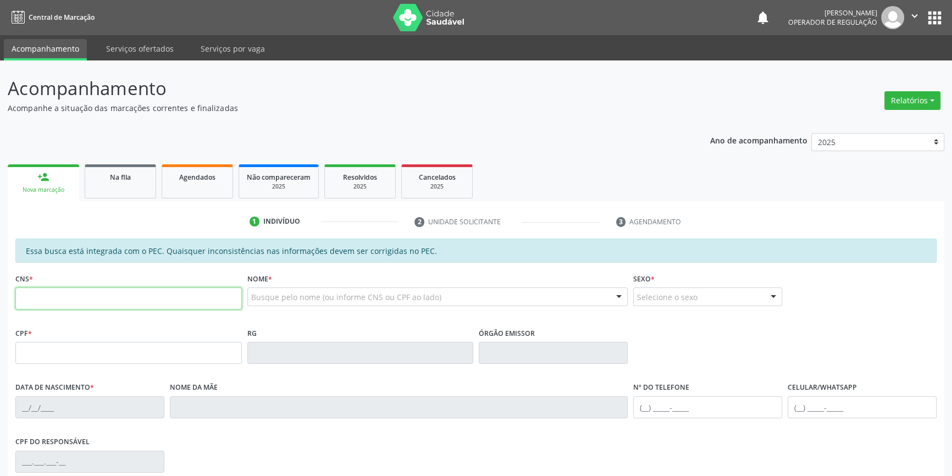
click at [75, 297] on input "text" at bounding box center [128, 298] width 226 height 22
type input "708 6050 6589 9287"
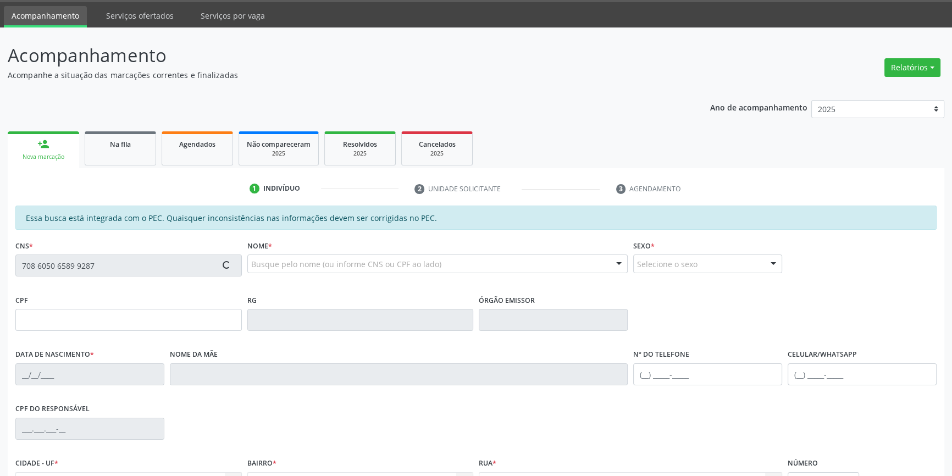
scroll to position [151, 0]
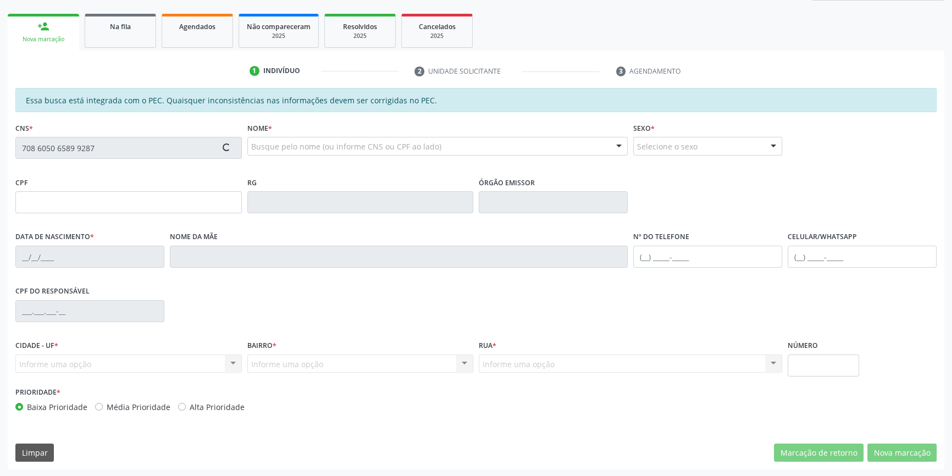
type input "984.527.545-15"
type input "15[DATE]"
type input "[PERSON_NAME] de [PERSON_NAME]"
type input "[PHONE_NUMBER]"
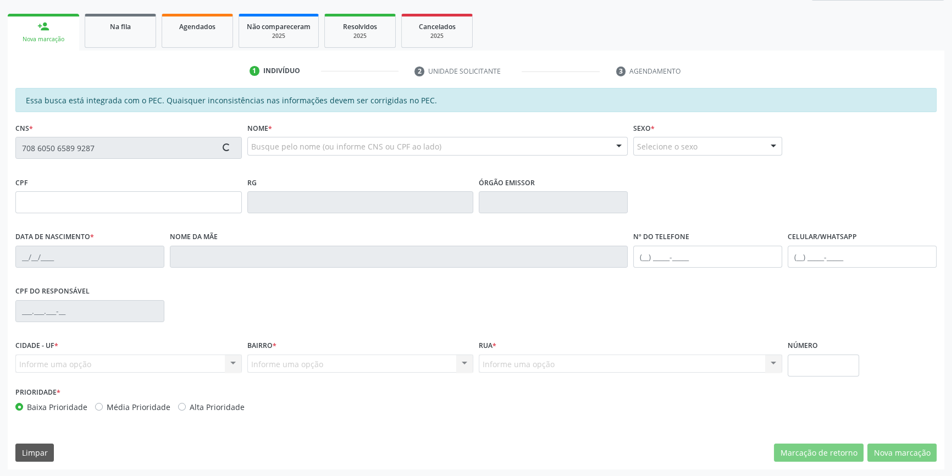
type input "034.997.284-27"
type input "S/N"
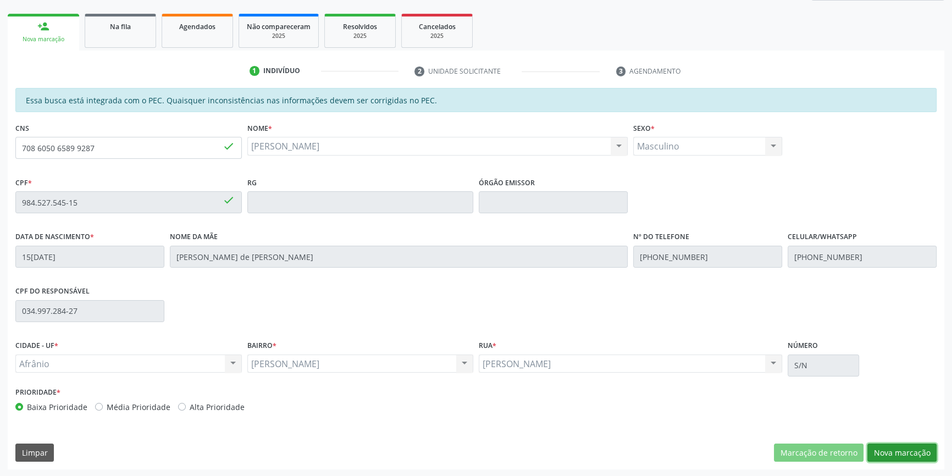
click at [882, 457] on button "Nova marcação" at bounding box center [901, 452] width 69 height 19
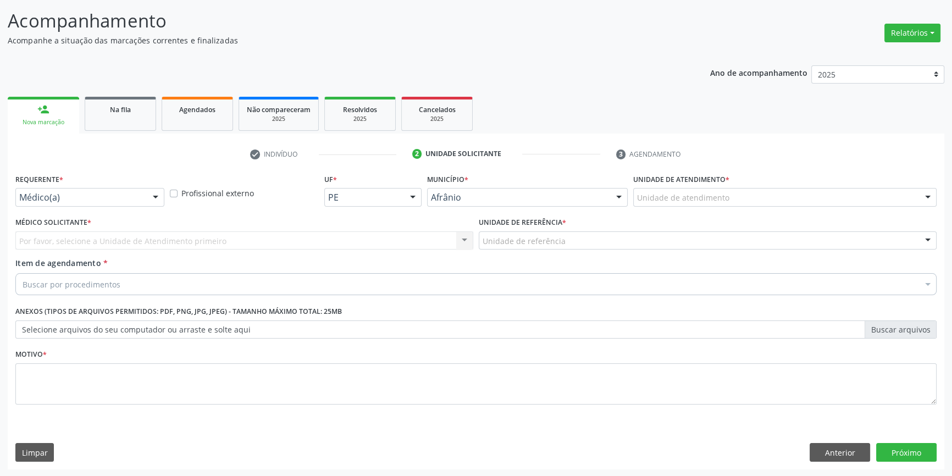
click at [747, 197] on div "Unidade de atendimento" at bounding box center [784, 197] width 303 height 19
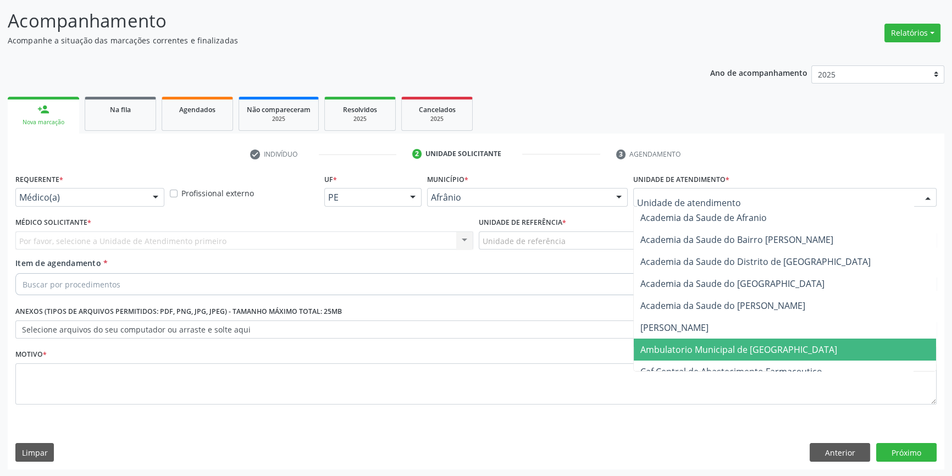
click at [741, 357] on span "Ambulatorio Municipal de [GEOGRAPHIC_DATA]" at bounding box center [785, 349] width 302 height 22
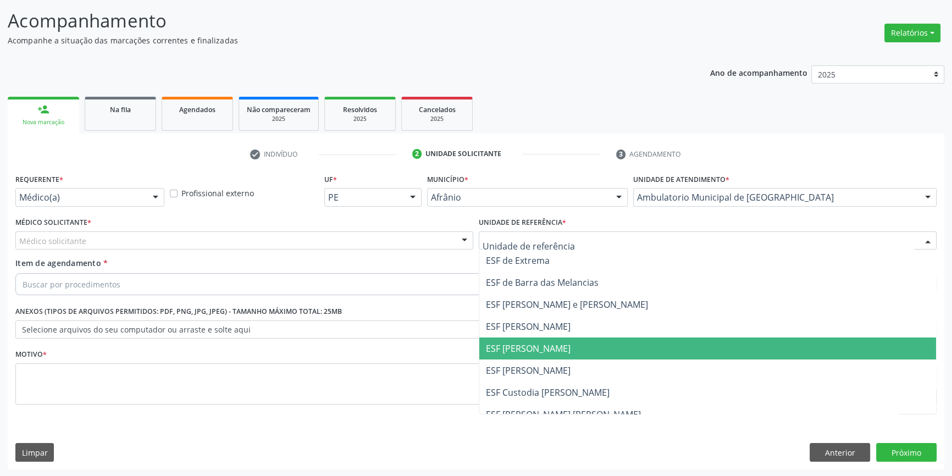
click at [566, 341] on span "ESF [PERSON_NAME]" at bounding box center [707, 348] width 457 height 22
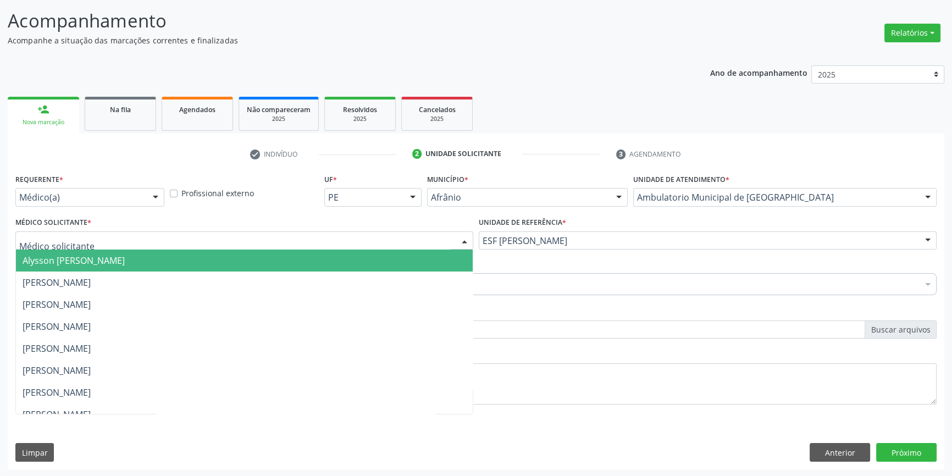
drag, startPoint x: 174, startPoint y: 237, endPoint x: 137, endPoint y: 263, distance: 45.4
click at [170, 237] on div at bounding box center [244, 240] width 458 height 19
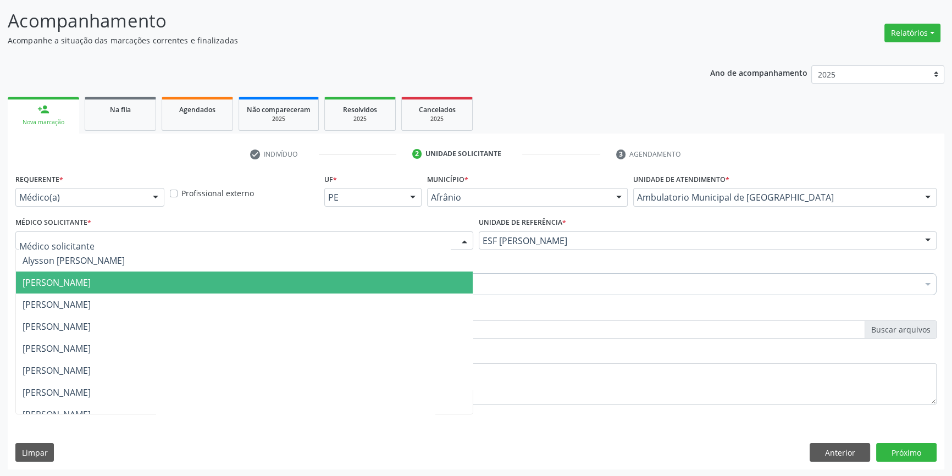
click at [91, 287] on span "[PERSON_NAME]" at bounding box center [57, 282] width 68 height 12
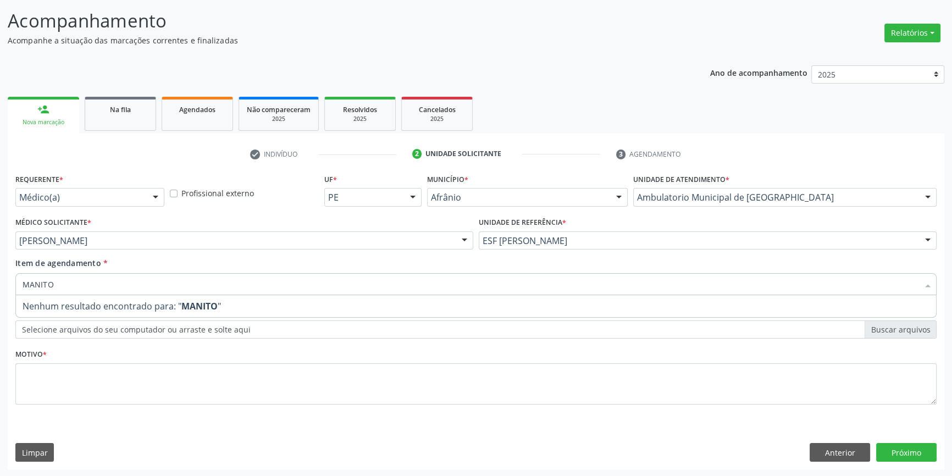
drag, startPoint x: 97, startPoint y: 288, endPoint x: 54, endPoint y: 101, distance: 192.3
click at [9, 285] on div "Requerente * Médico(a) Médico(a) Enfermeiro(a) Paciente Nenhum resultado encont…" at bounding box center [476, 320] width 936 height 298
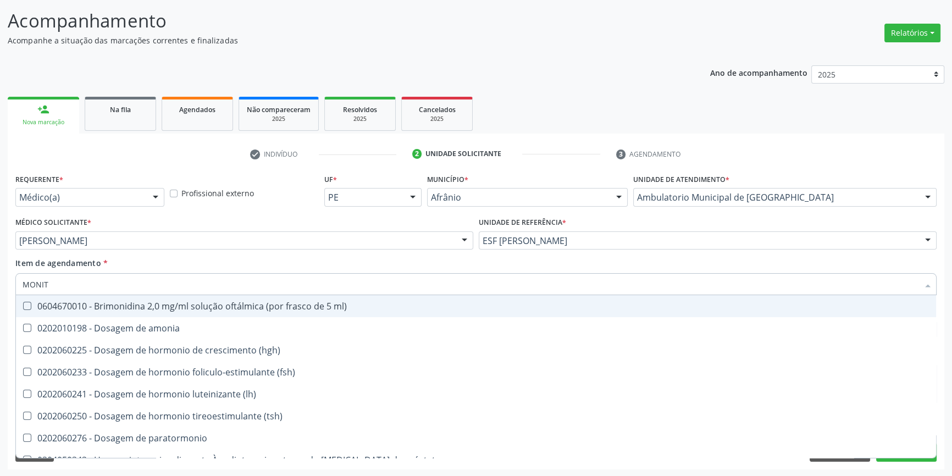
type input "MONITO"
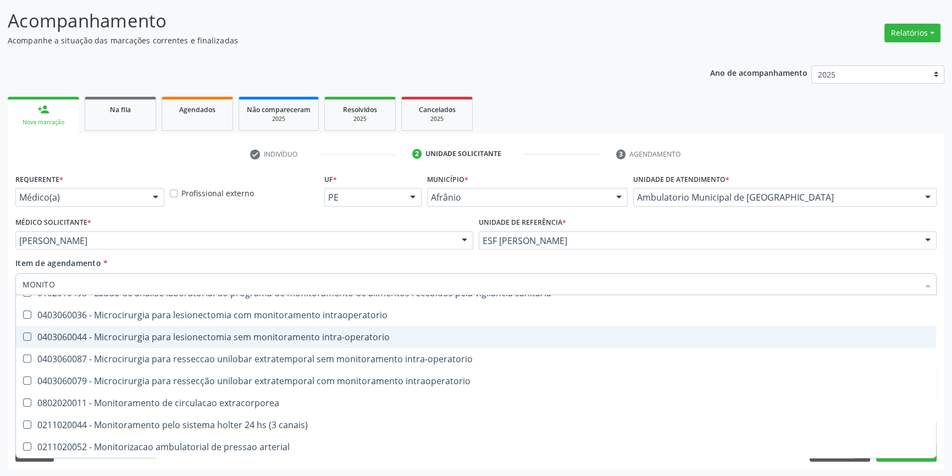
scroll to position [35, 0]
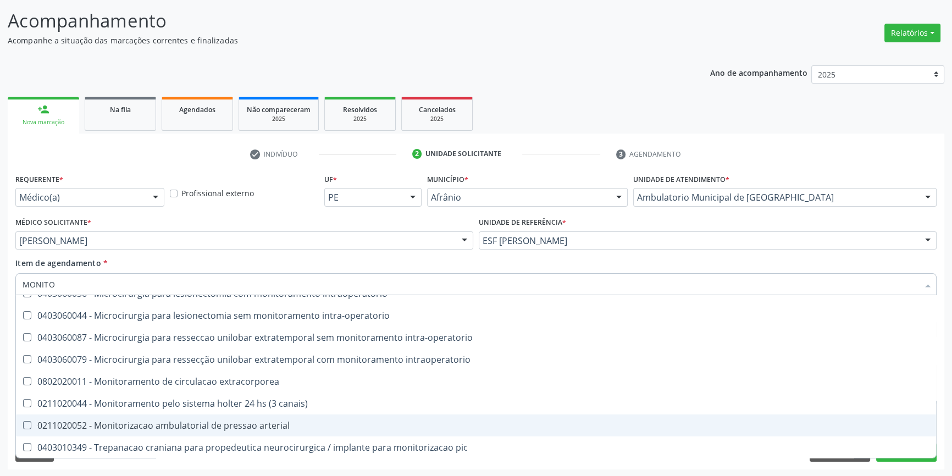
click at [210, 427] on div "0211020052 - Monitorizacao ambulatorial de pressao arterial" at bounding box center [476, 425] width 907 height 9
checkbox arterial "true"
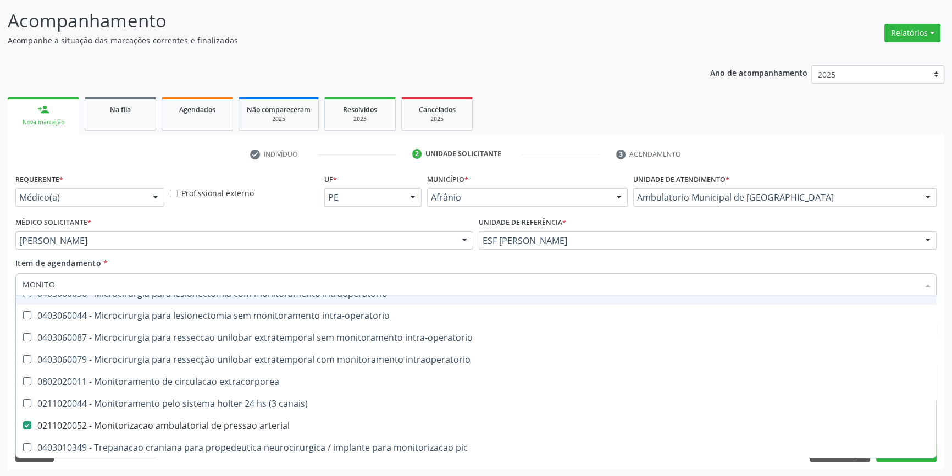
click at [525, 257] on div "Item de agendamento * MONITO Desfazer seleção 0102010498 - Laudo de análise lab…" at bounding box center [475, 274] width 921 height 35
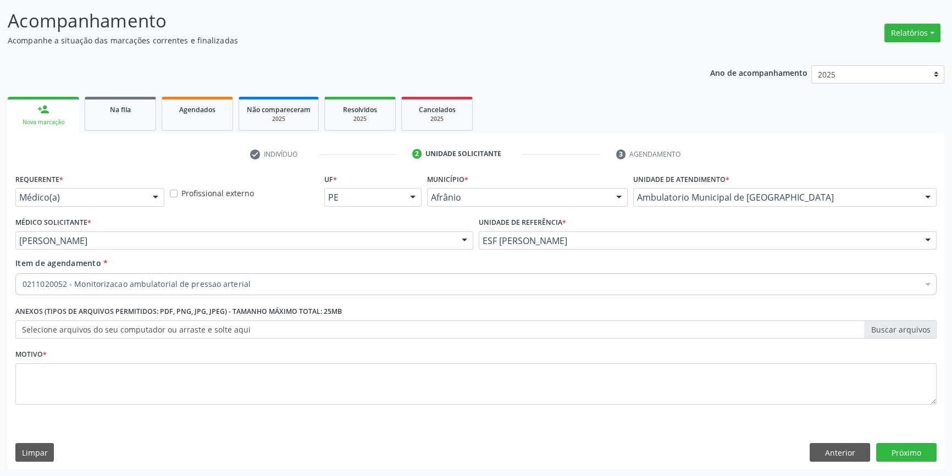
scroll to position [0, 0]
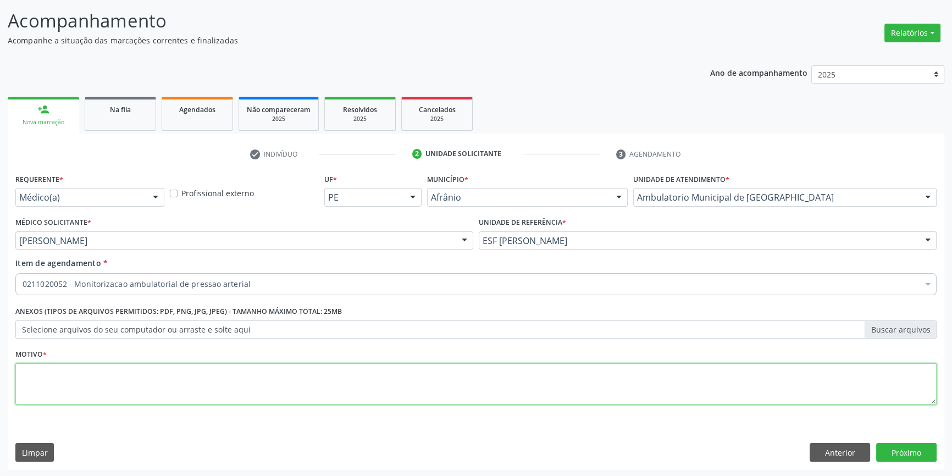
click at [191, 379] on textarea at bounding box center [475, 384] width 921 height 42
type textarea "'"
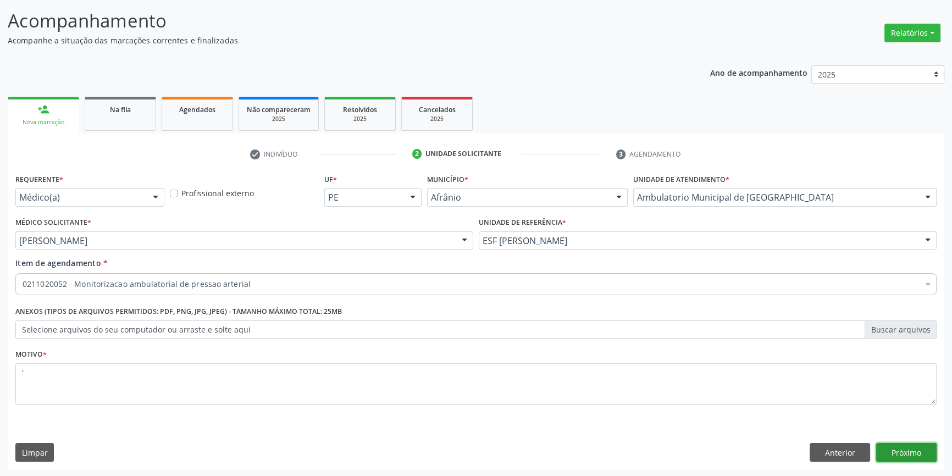
click at [885, 447] on button "Próximo" at bounding box center [906, 452] width 60 height 19
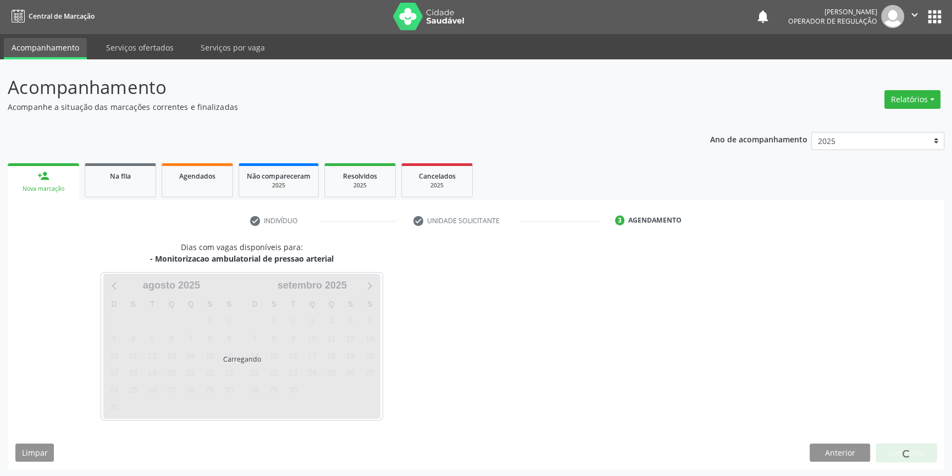
scroll to position [34, 0]
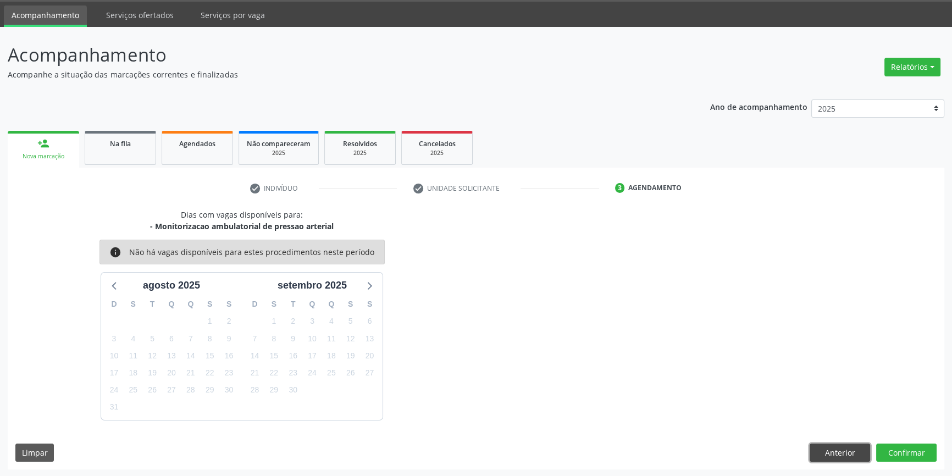
click at [848, 450] on button "Anterior" at bounding box center [839, 452] width 60 height 19
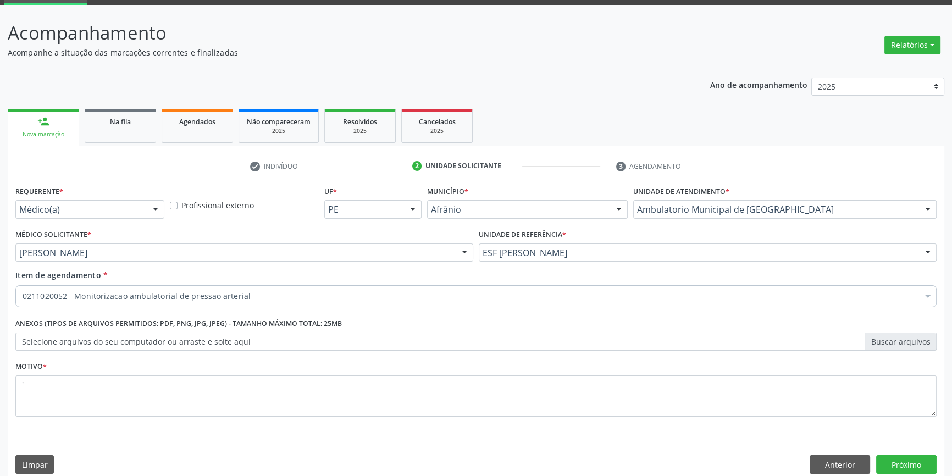
scroll to position [68, 0]
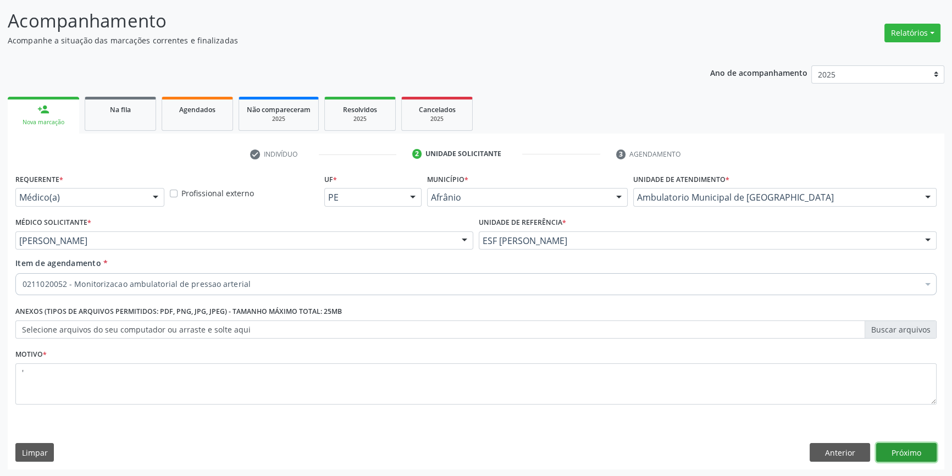
click at [909, 451] on button "Próximo" at bounding box center [906, 452] width 60 height 19
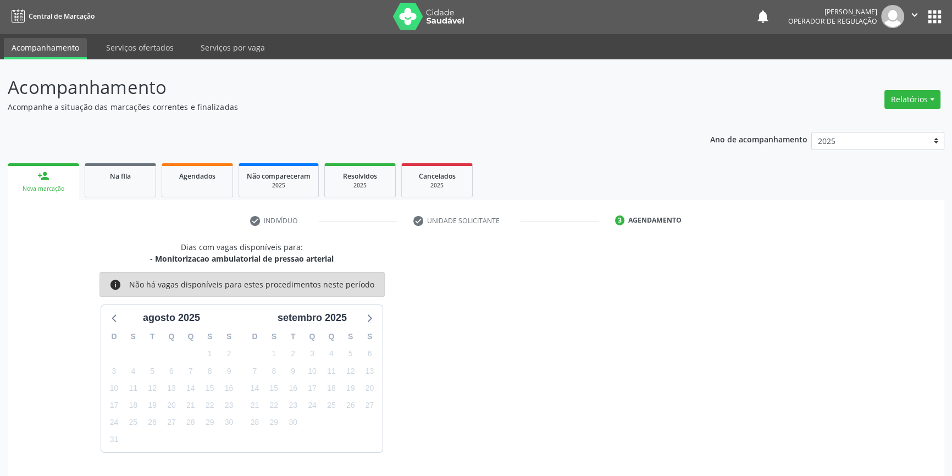
scroll to position [34, 0]
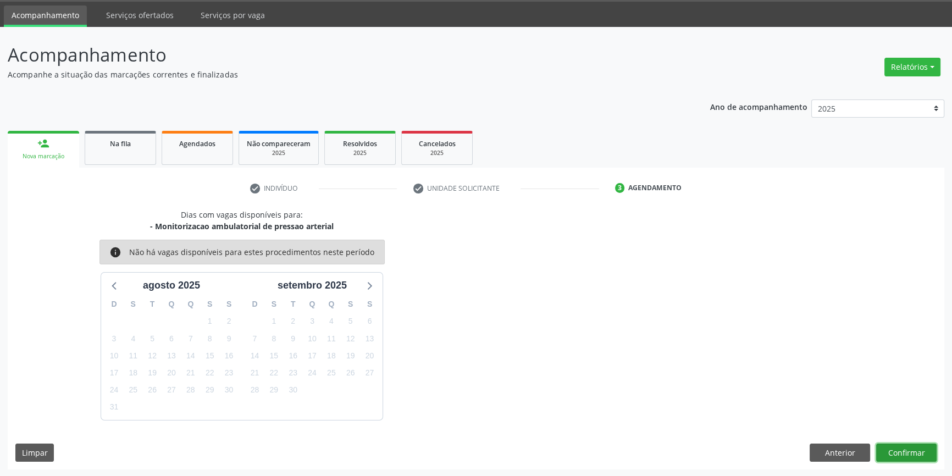
click at [918, 448] on button "Confirmar" at bounding box center [906, 452] width 60 height 19
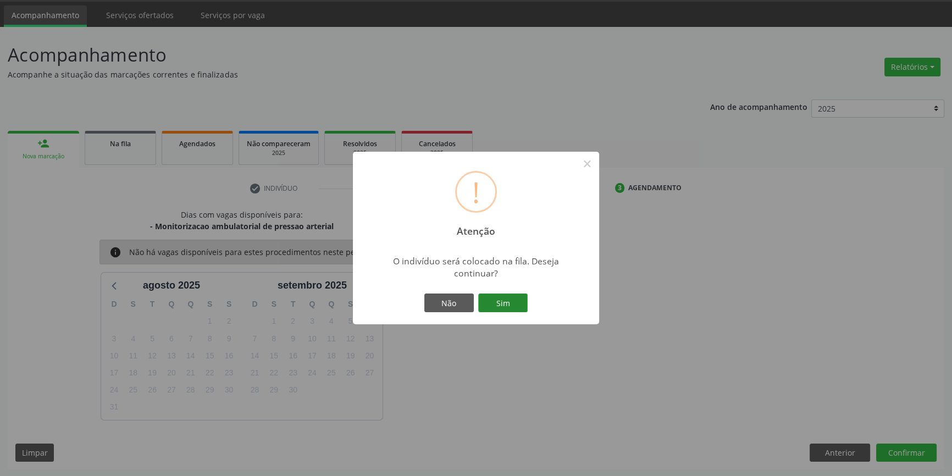
click at [514, 302] on button "Sim" at bounding box center [502, 302] width 49 height 19
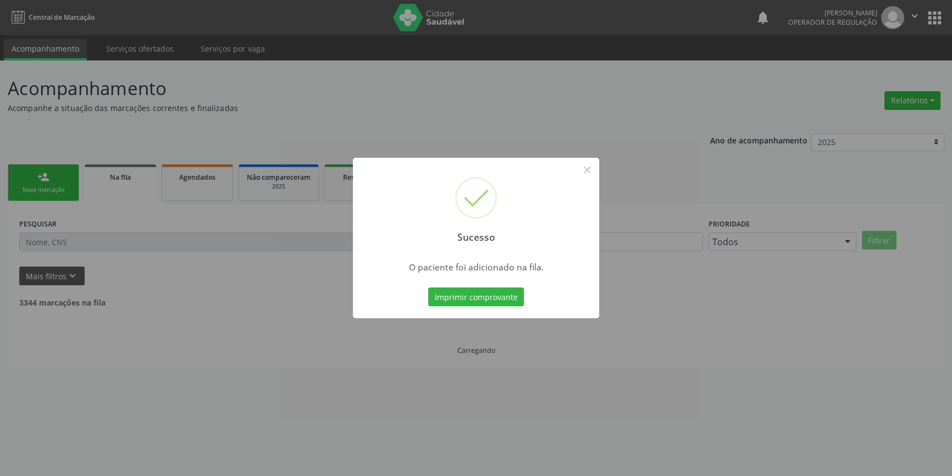
scroll to position [0, 0]
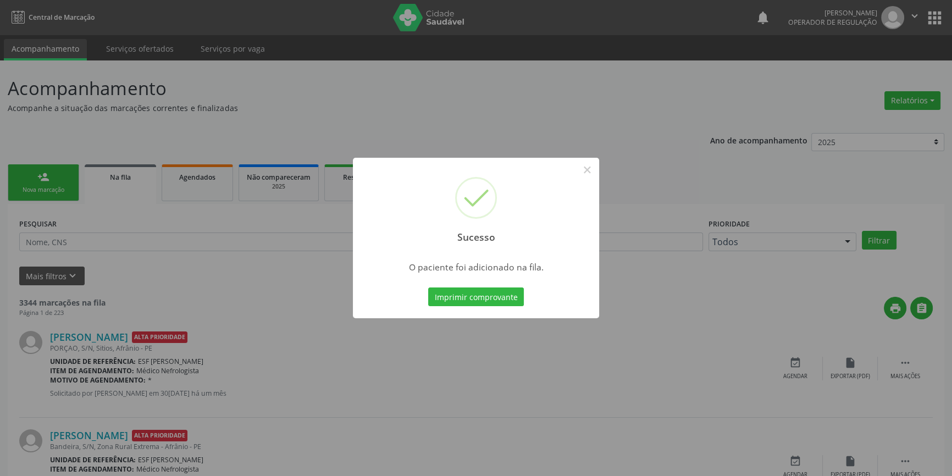
click at [511, 404] on div "Sucesso × O paciente foi adicionado na fila. Imprimir comprovante Cancel" at bounding box center [476, 238] width 952 height 476
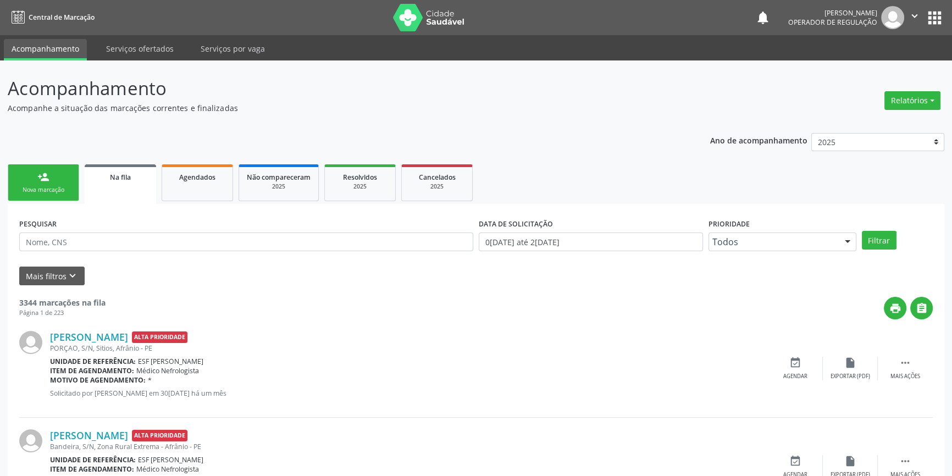
click at [54, 185] on link "person_add Nova marcação" at bounding box center [43, 182] width 71 height 37
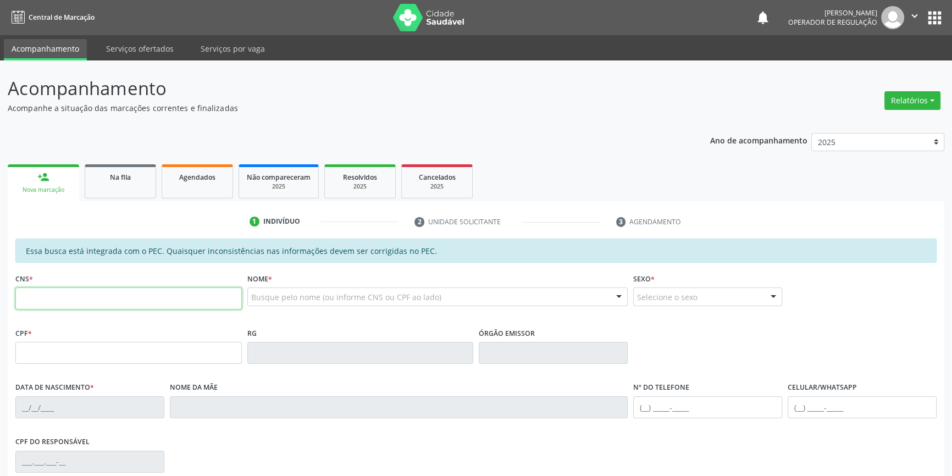
click at [128, 306] on input "text" at bounding box center [128, 298] width 226 height 22
type input "708 6050 6589 9287"
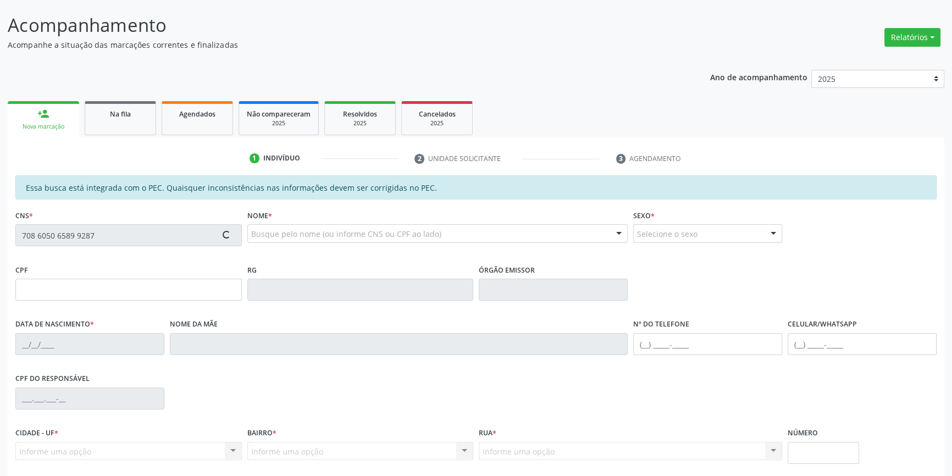
scroll to position [151, 0]
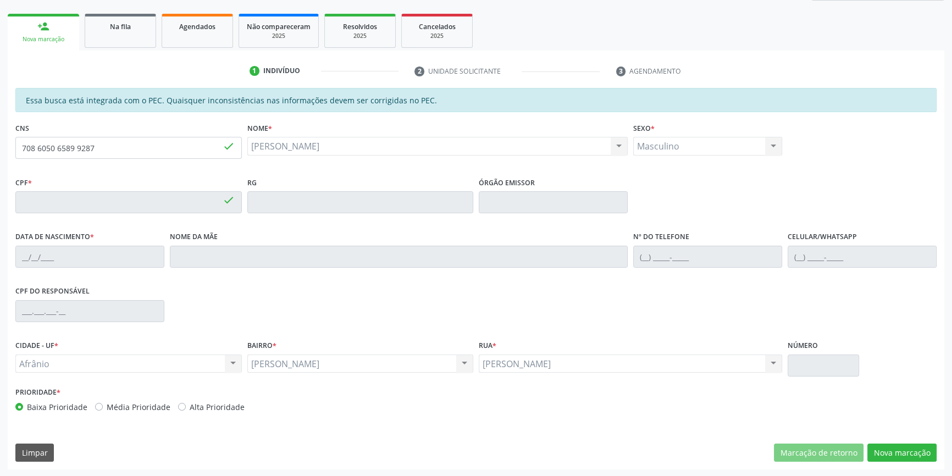
type input "984.527.545-15"
type input "15[DATE]"
type input "[PERSON_NAME] de [PERSON_NAME]"
type input "[PHONE_NUMBER]"
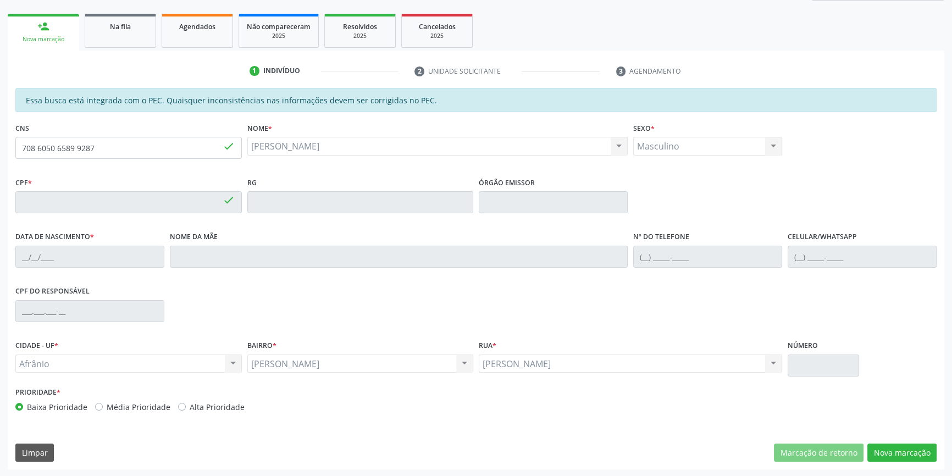
type input "034.997.284-27"
type input "S/N"
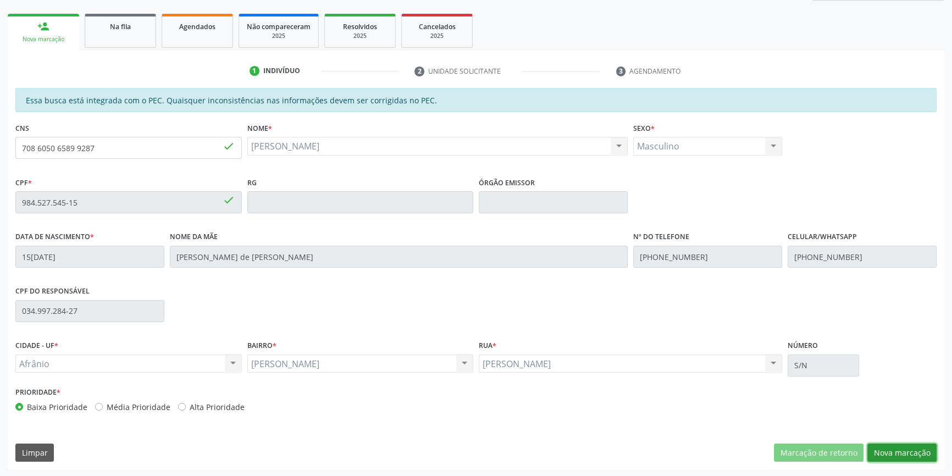
click at [892, 452] on button "Nova marcação" at bounding box center [901, 452] width 69 height 19
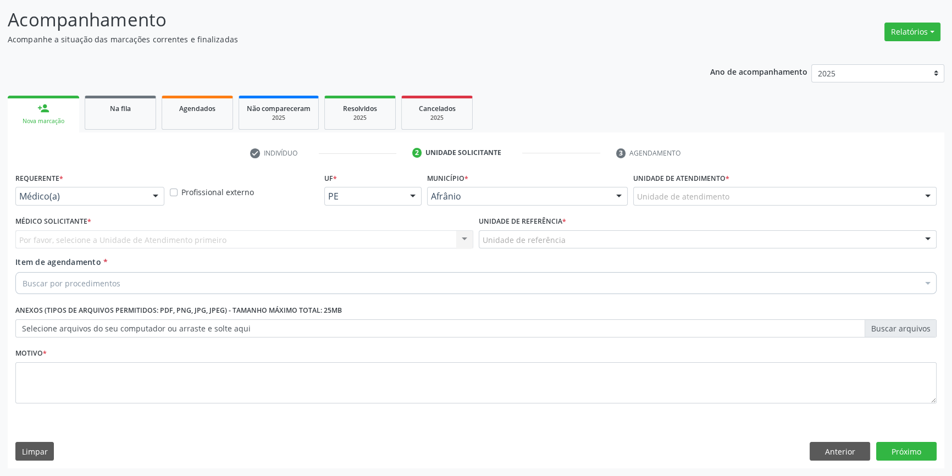
scroll to position [68, 0]
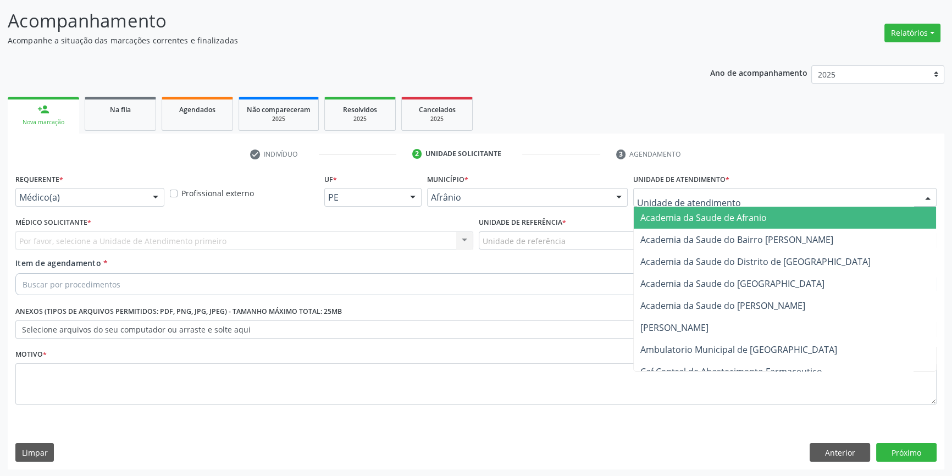
click at [715, 203] on div at bounding box center [784, 197] width 303 height 19
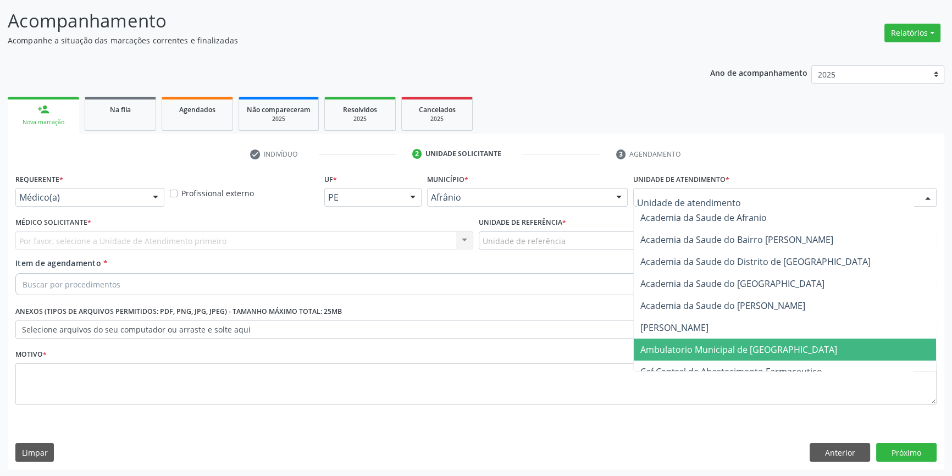
click at [683, 350] on span "Ambulatorio Municipal de [GEOGRAPHIC_DATA]" at bounding box center [738, 349] width 197 height 12
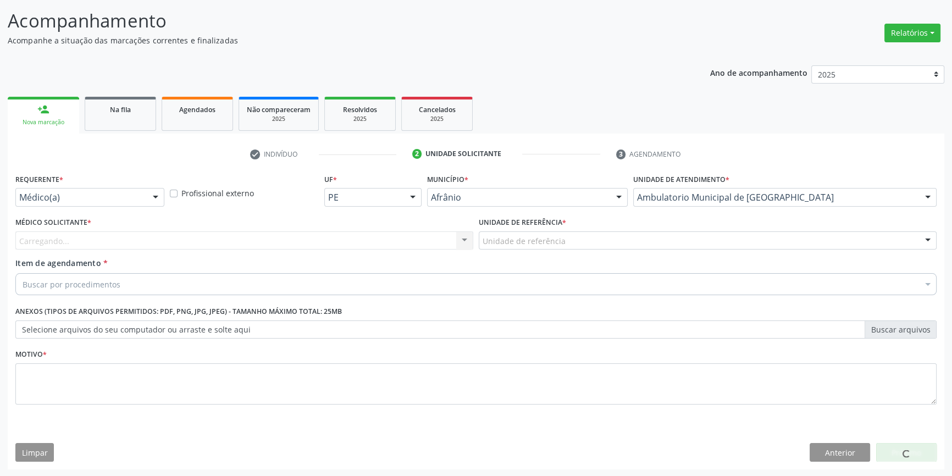
click at [565, 245] on div "Unidade de referência" at bounding box center [708, 240] width 458 height 19
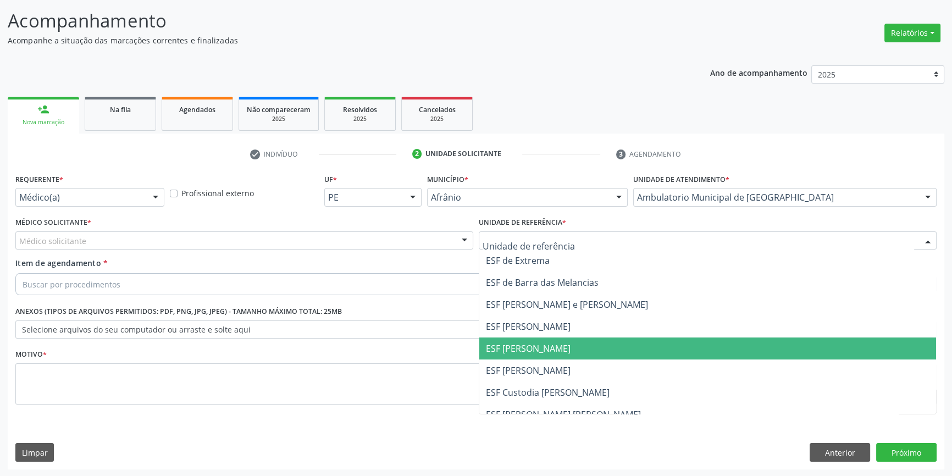
click at [546, 337] on span "ESF [PERSON_NAME]" at bounding box center [707, 348] width 457 height 22
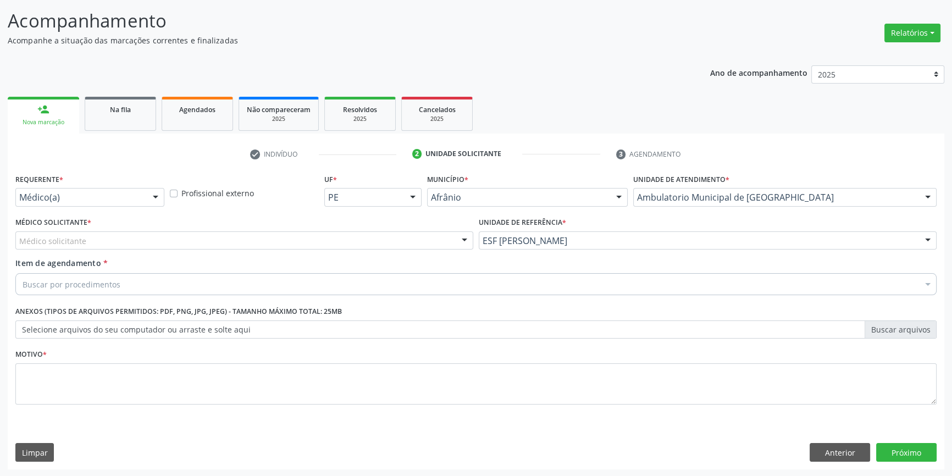
drag, startPoint x: 343, startPoint y: 229, endPoint x: 281, endPoint y: 253, distance: 66.6
click at [336, 234] on div "Médico Solicitante * Médico solicitante [PERSON_NAME] [PERSON_NAME] [PERSON_NAM…" at bounding box center [244, 231] width 458 height 35
click at [207, 258] on div "Item de agendamento * Buscar por procedimentos Selecionar todos 0604320140 - Ab…" at bounding box center [475, 274] width 921 height 35
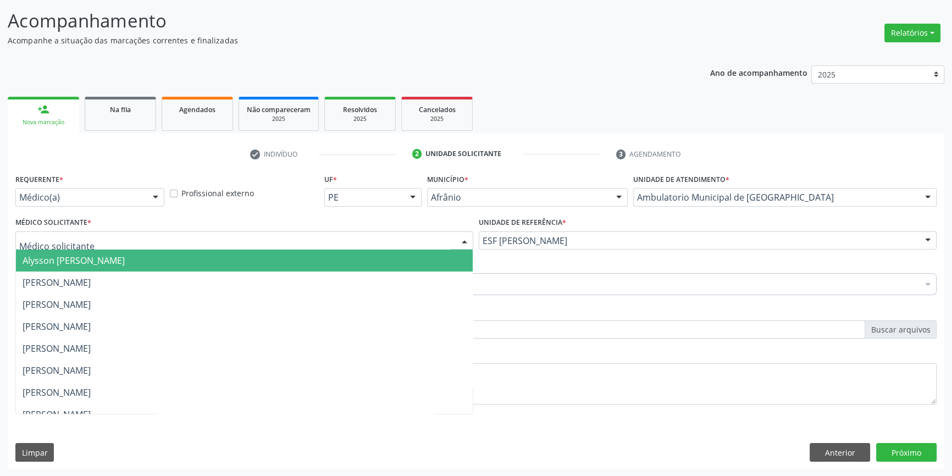
click at [176, 245] on div at bounding box center [244, 240] width 458 height 19
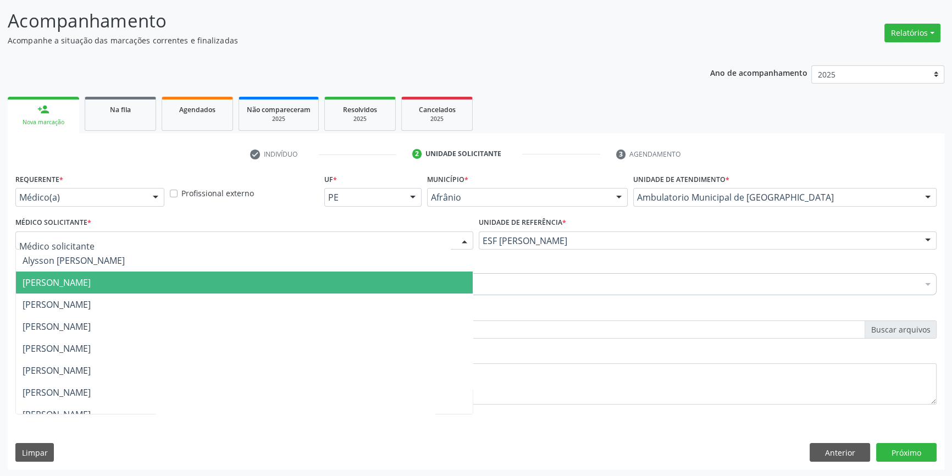
click at [102, 273] on span "[PERSON_NAME]" at bounding box center [244, 282] width 457 height 22
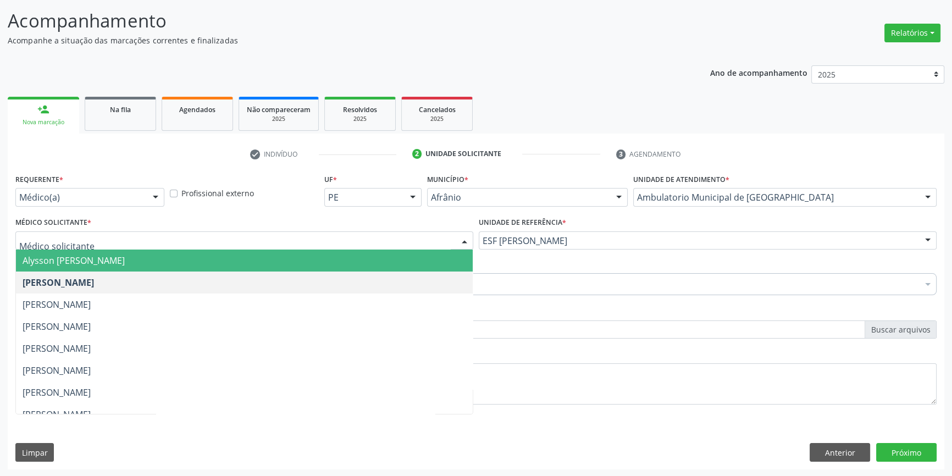
click at [102, 258] on span "Alysson [PERSON_NAME]" at bounding box center [74, 260] width 102 height 12
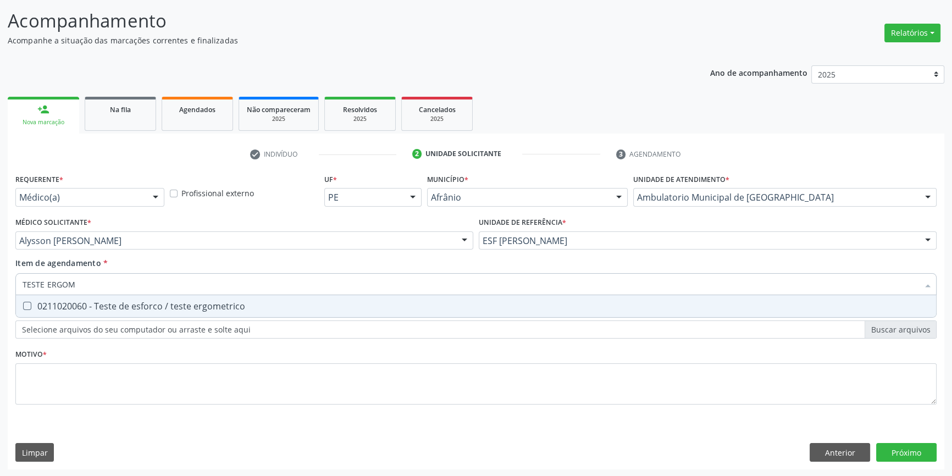
type input "TESTE ERGOME"
click at [115, 303] on div "0211020060 - Teste de esforco / teste ergometrico" at bounding box center [476, 306] width 907 height 9
checkbox ergometrico "true"
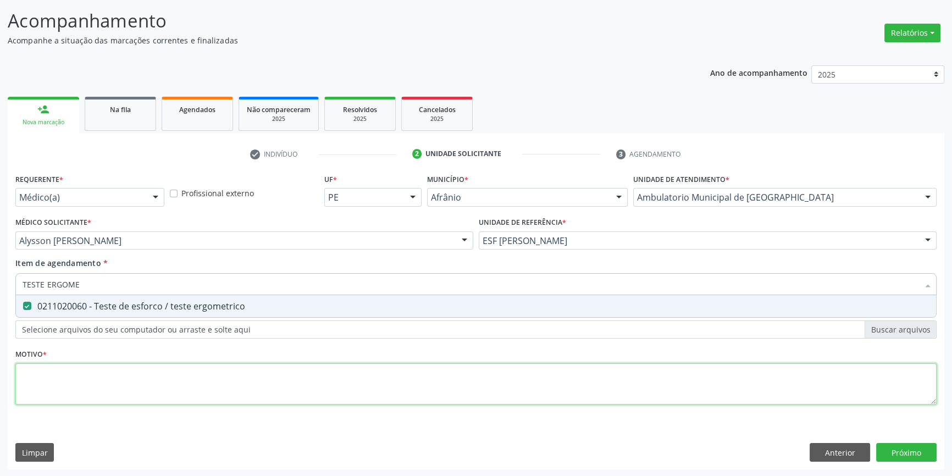
click at [110, 397] on div "Requerente * Médico(a) Médico(a) Enfermeiro(a) Paciente Nenhum resultado encont…" at bounding box center [475, 295] width 921 height 249
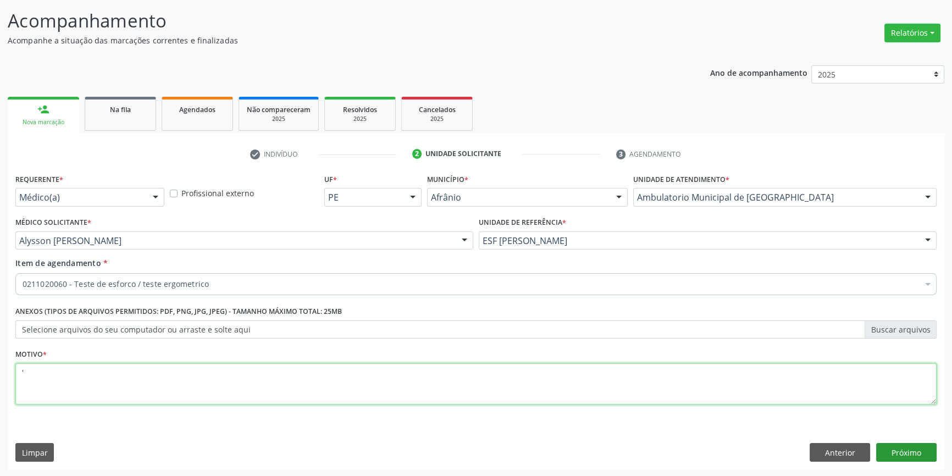
type textarea "'"
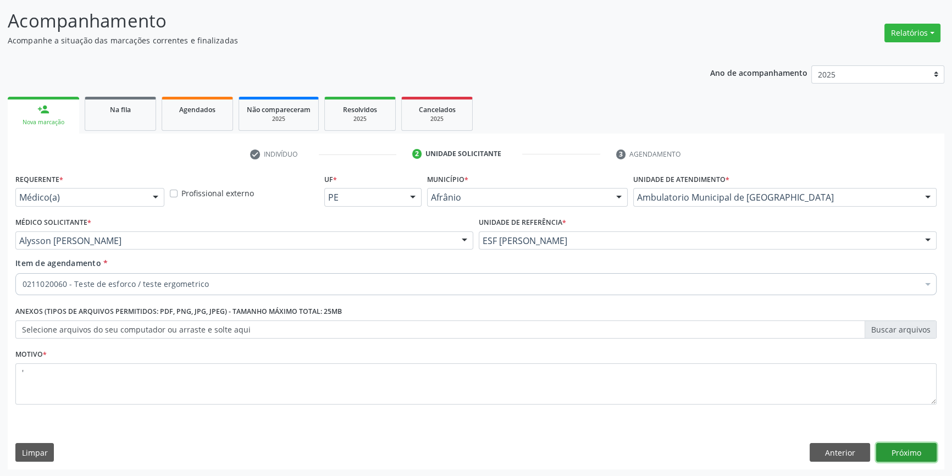
click at [907, 448] on button "Próximo" at bounding box center [906, 452] width 60 height 19
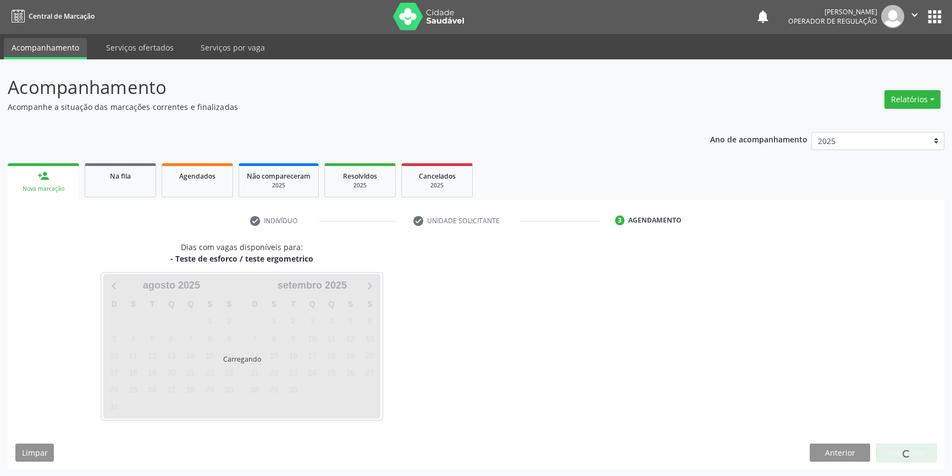
scroll to position [34, 0]
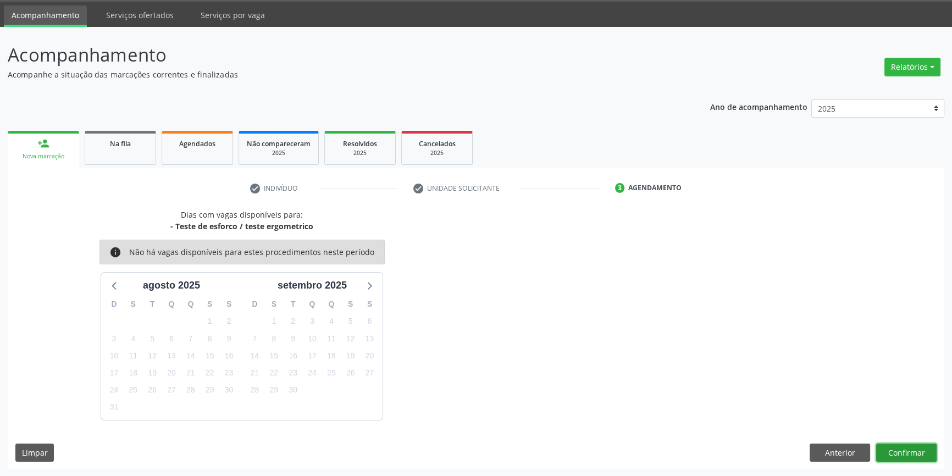
click at [891, 452] on button "Confirmar" at bounding box center [906, 452] width 60 height 19
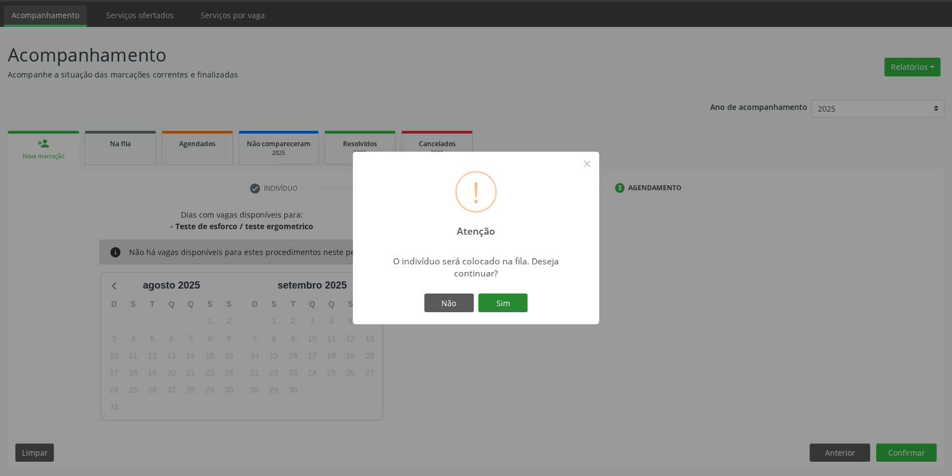
click at [504, 305] on button "Sim" at bounding box center [502, 302] width 49 height 19
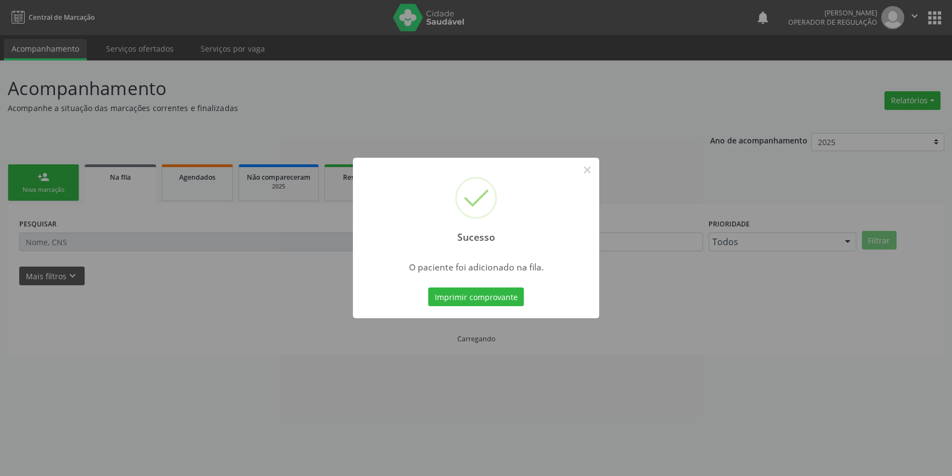
scroll to position [0, 0]
click at [586, 171] on button "×" at bounding box center [590, 169] width 19 height 19
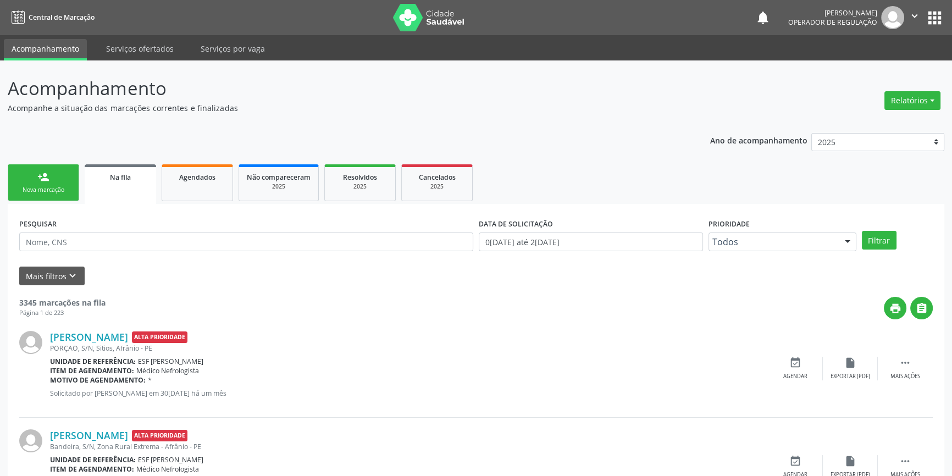
click at [66, 187] on div "Nova marcação" at bounding box center [43, 190] width 55 height 8
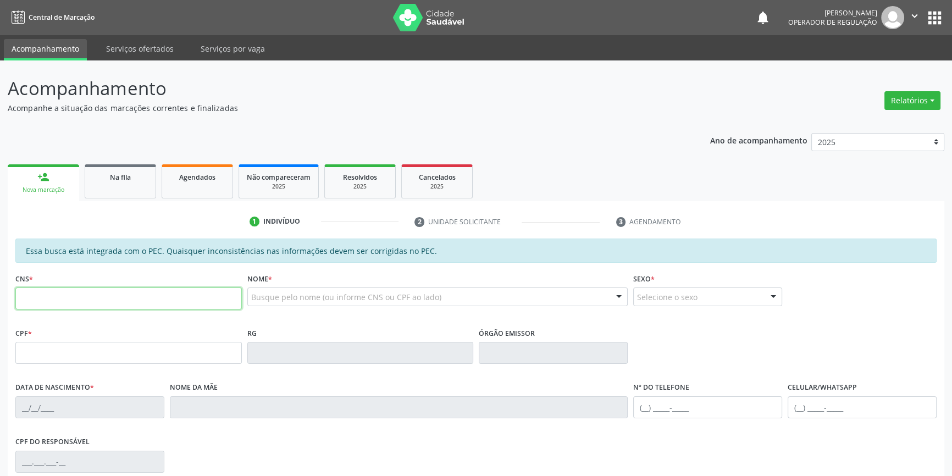
click at [202, 288] on input "text" at bounding box center [128, 298] width 226 height 22
type input "700 0093 3345 0100"
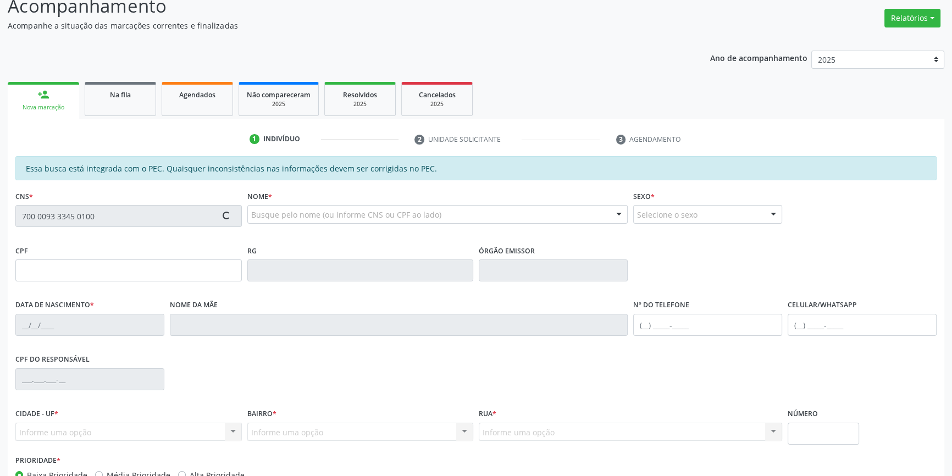
scroll to position [151, 0]
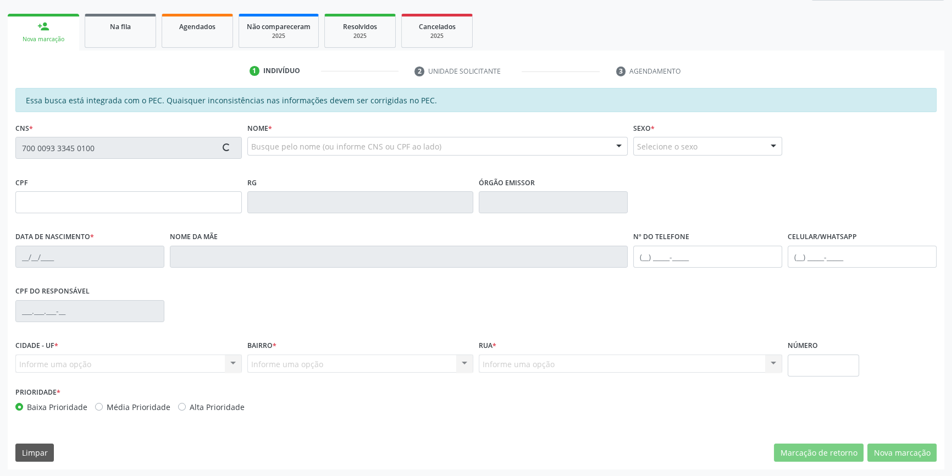
type input "034.857.704-42"
type input "[DATE]"
type input "[PERSON_NAME]"
type input "[PHONE_NUMBER]"
type input "S/N"
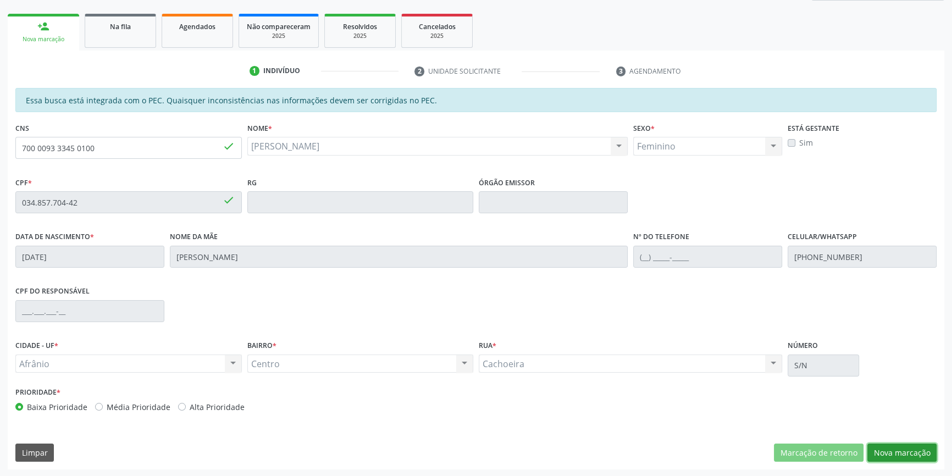
click at [913, 456] on button "Nova marcação" at bounding box center [901, 452] width 69 height 19
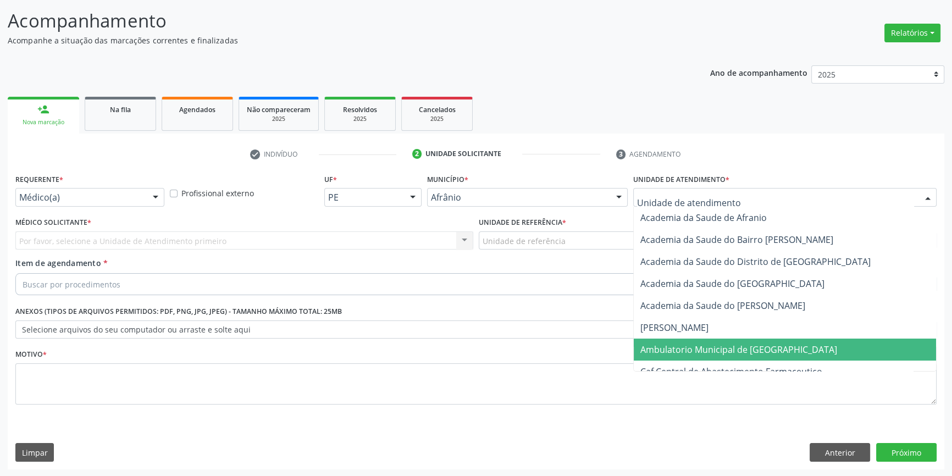
click at [718, 343] on span "Ambulatorio Municipal de [GEOGRAPHIC_DATA]" at bounding box center [738, 349] width 197 height 12
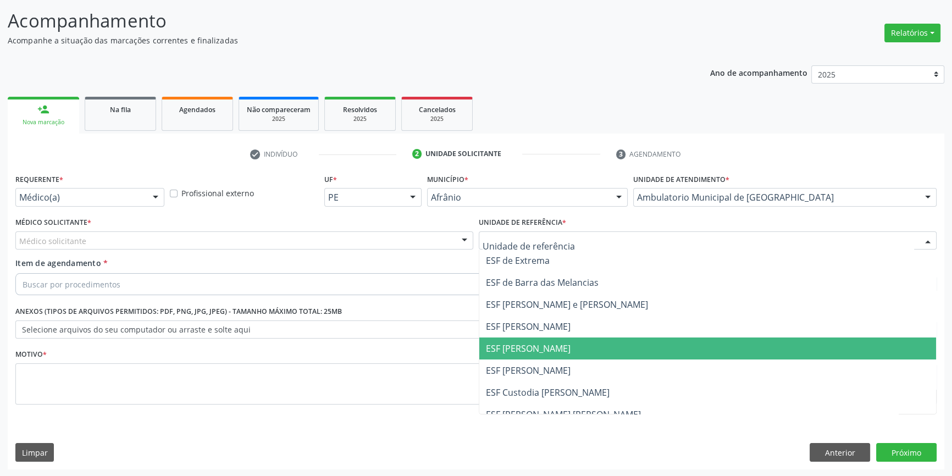
click at [546, 340] on span "ESF [PERSON_NAME]" at bounding box center [707, 348] width 457 height 22
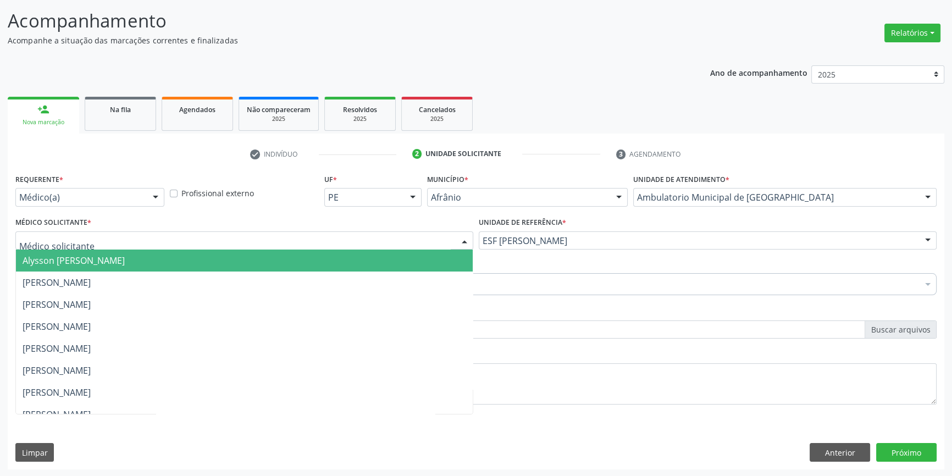
drag, startPoint x: 395, startPoint y: 248, endPoint x: 256, endPoint y: 268, distance: 140.4
click at [391, 248] on div "Alysson [PERSON_NAME] [PERSON_NAME] [PERSON_NAME] [PERSON_NAME] [PERSON_NAME] […" at bounding box center [244, 240] width 458 height 19
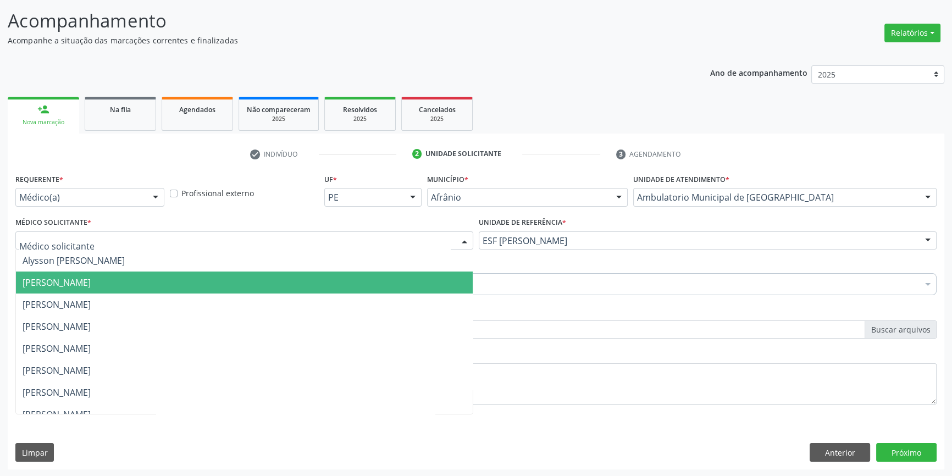
click at [178, 280] on span "[PERSON_NAME]" at bounding box center [244, 282] width 457 height 22
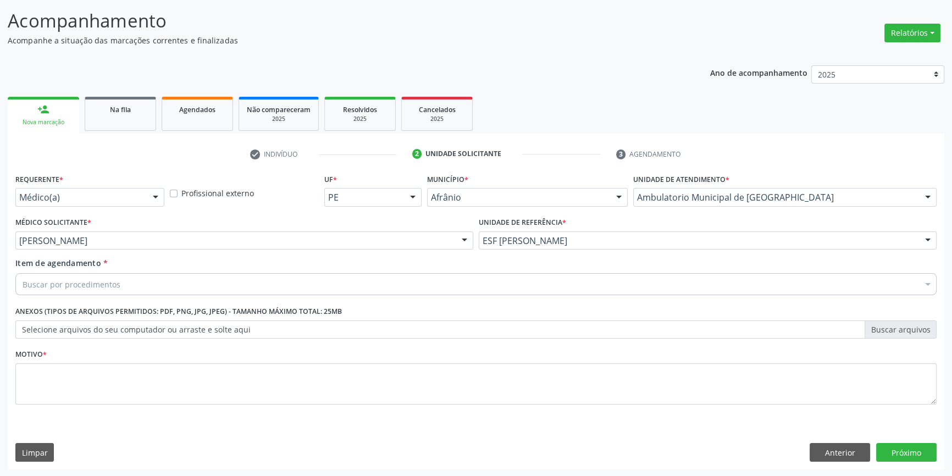
click at [166, 280] on div "Buscar por procedimentos" at bounding box center [475, 284] width 921 height 22
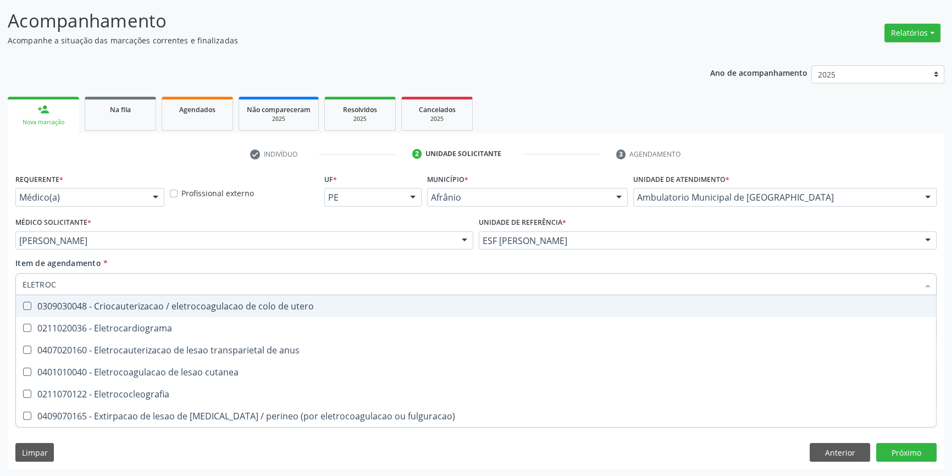
type input "ELETROCA"
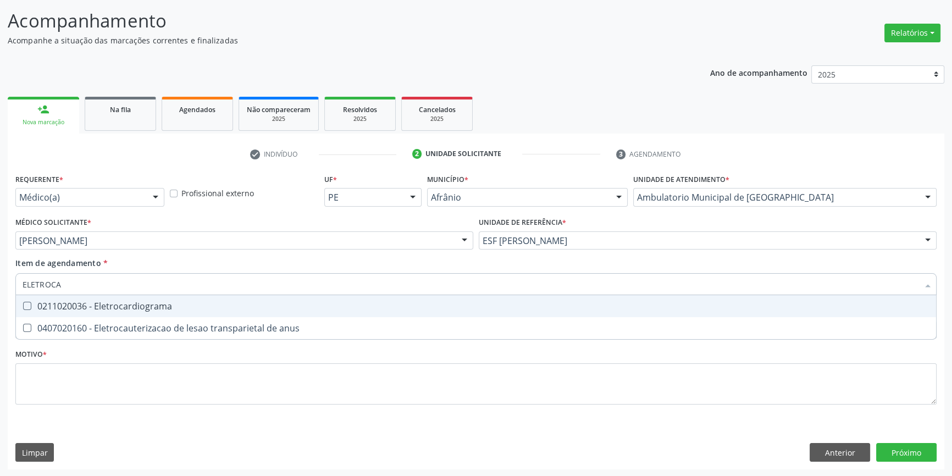
click at [128, 305] on div "0211020036 - Eletrocardiograma" at bounding box center [476, 306] width 907 height 9
checkbox Eletrocardiograma "true"
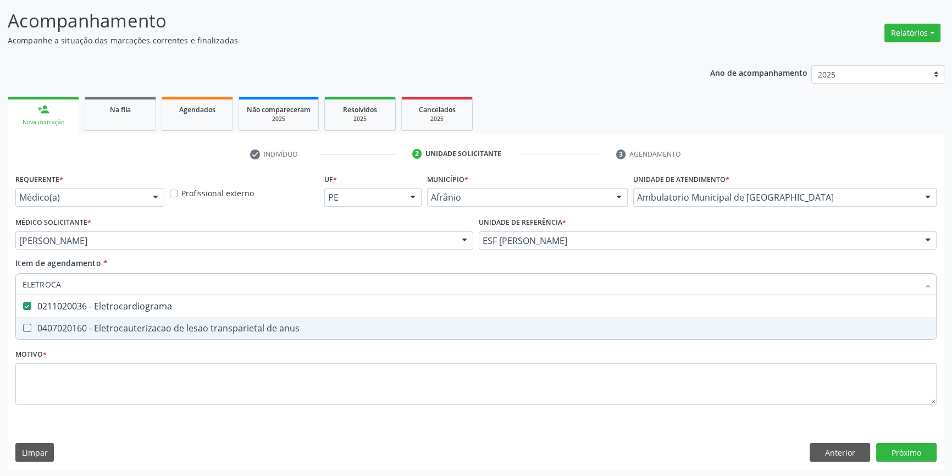
click at [118, 409] on div "Requerente * Médico(a) Médico(a) Enfermeiro(a) Paciente Nenhum resultado encont…" at bounding box center [475, 295] width 921 height 249
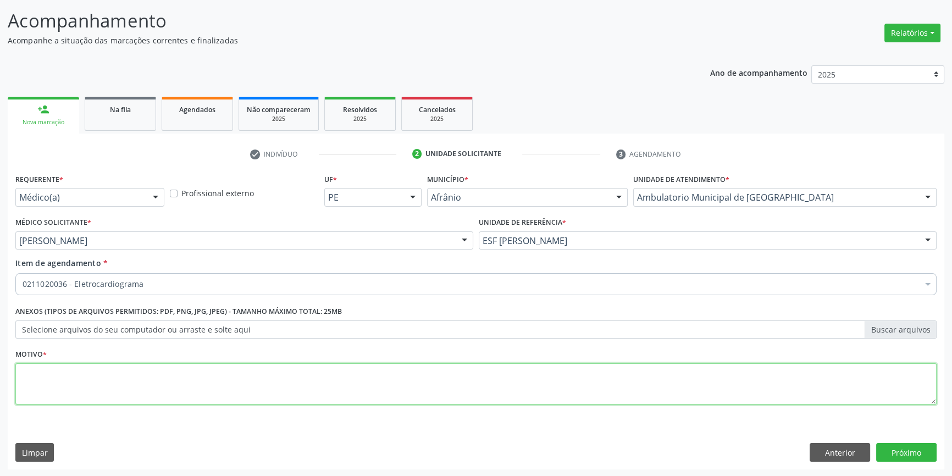
click at [117, 393] on textarea at bounding box center [475, 384] width 921 height 42
type textarea "'"
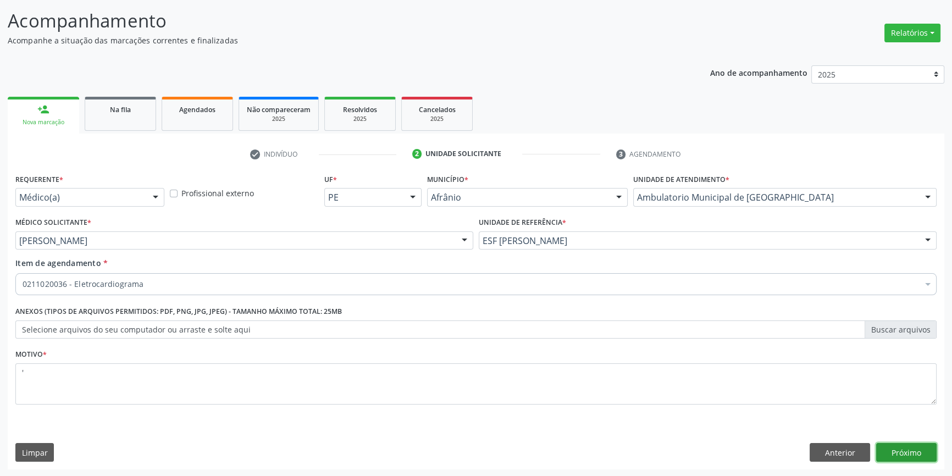
click at [882, 453] on button "Próximo" at bounding box center [906, 452] width 60 height 19
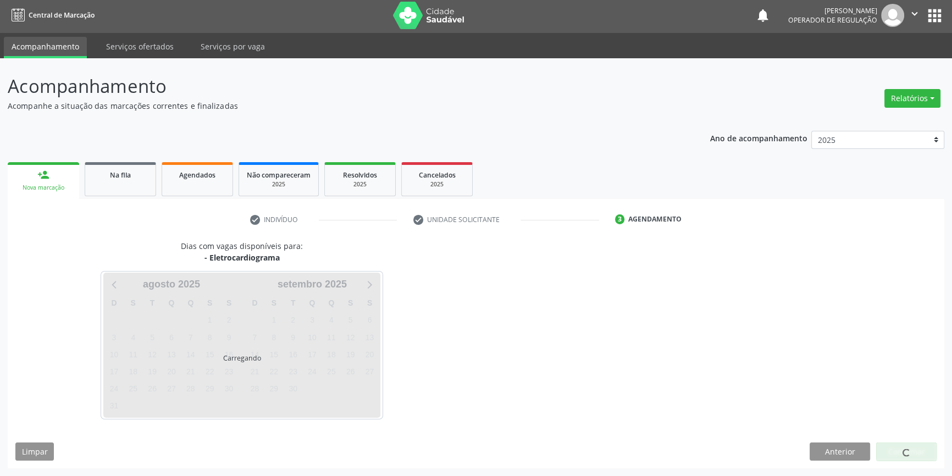
scroll to position [1, 0]
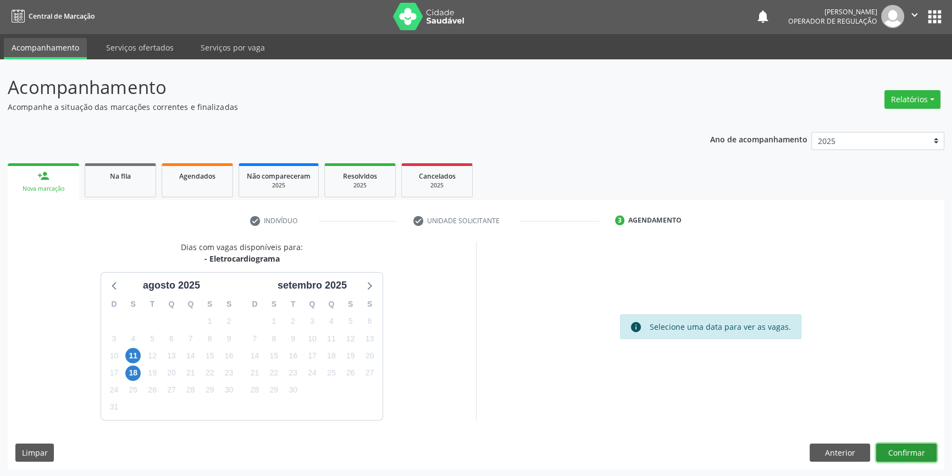
click at [895, 451] on button "Confirmar" at bounding box center [906, 452] width 60 height 19
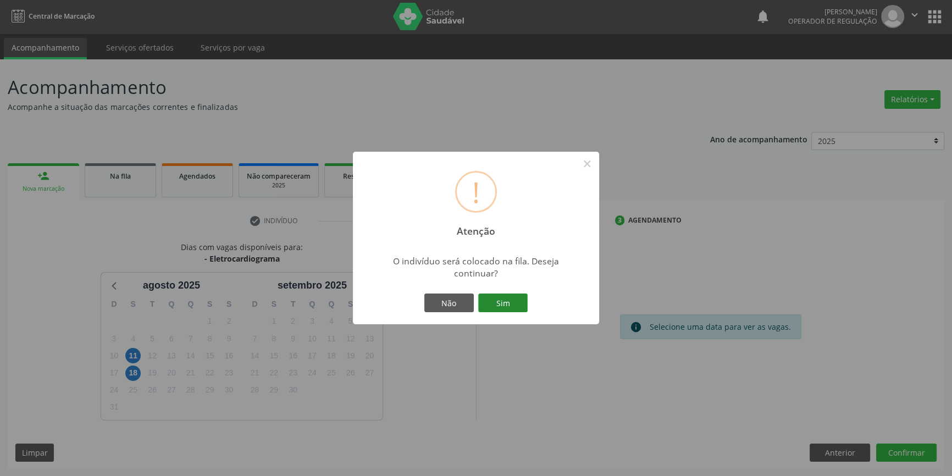
click at [500, 302] on button "Sim" at bounding box center [502, 302] width 49 height 19
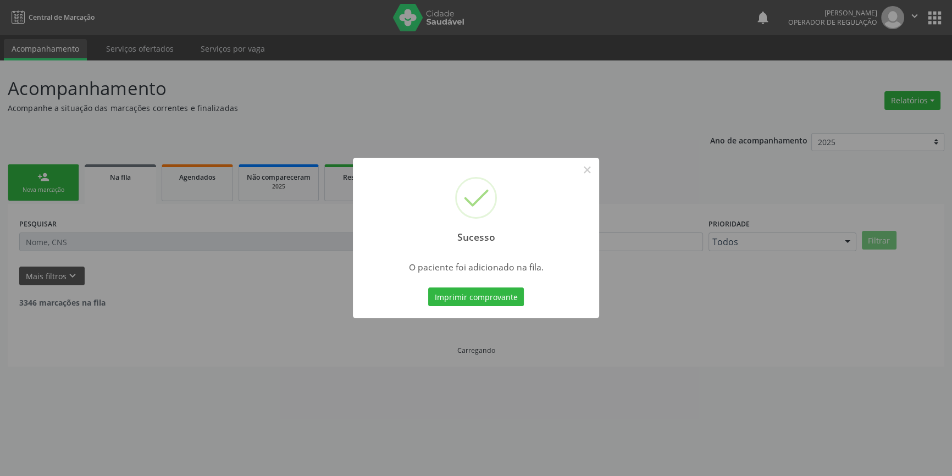
scroll to position [0, 0]
click at [586, 173] on button "×" at bounding box center [586, 169] width 19 height 19
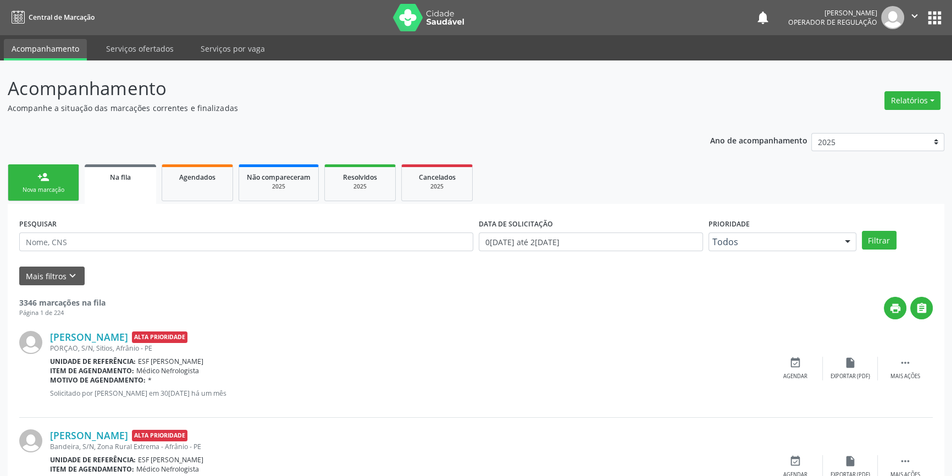
click at [55, 178] on link "person_add Nova marcação" at bounding box center [43, 182] width 71 height 37
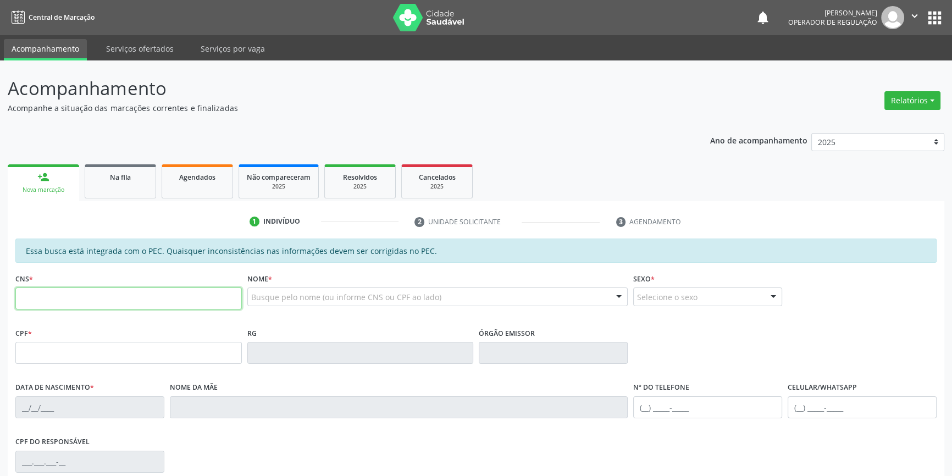
click at [52, 296] on input "text" at bounding box center [128, 298] width 226 height 22
type input "700 0093 3345 0100"
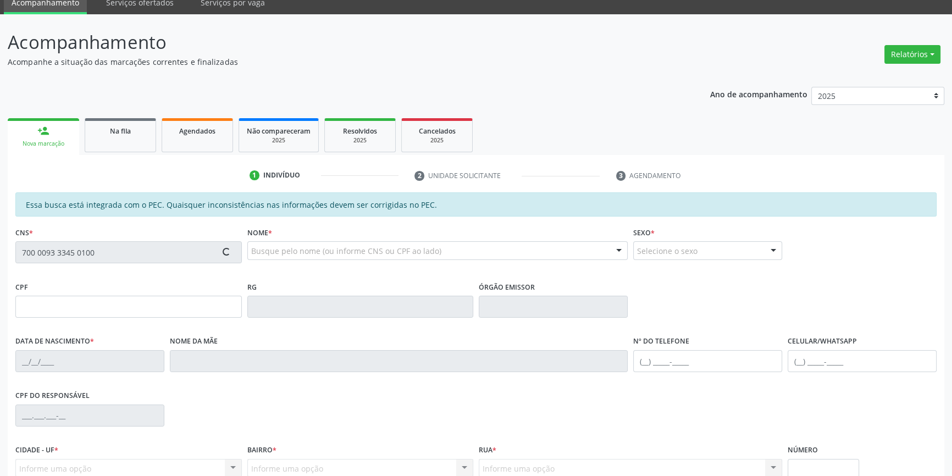
scroll to position [151, 0]
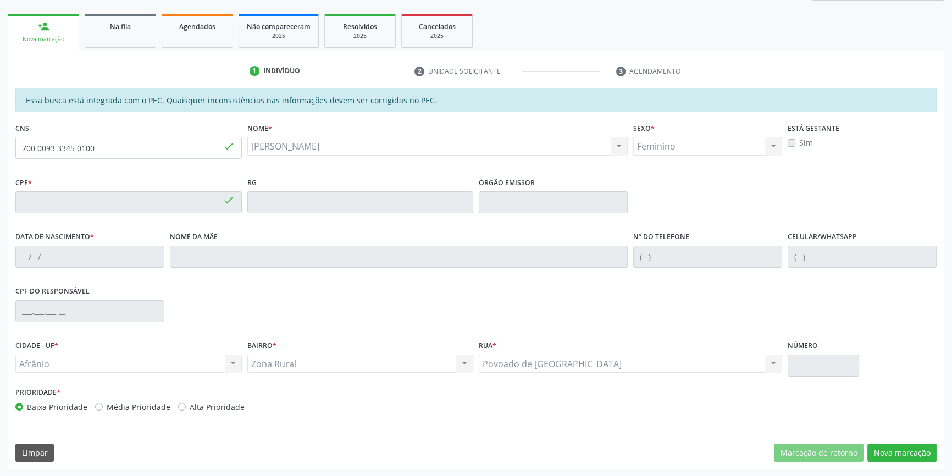
type input "034.857.704-42"
type input "[DATE]"
type input "[PERSON_NAME]"
type input "[PHONE_NUMBER]"
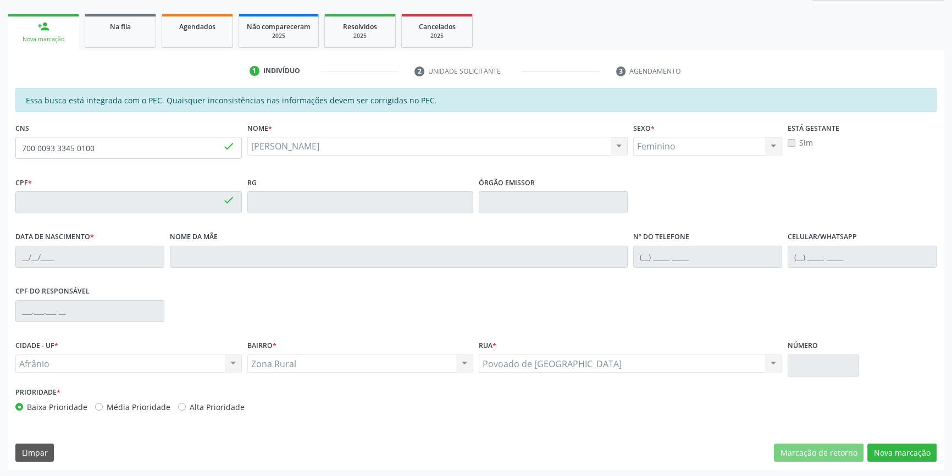
type input "763.364.844-91"
type input "S/N"
click at [891, 453] on button "Nova marcação" at bounding box center [901, 452] width 69 height 19
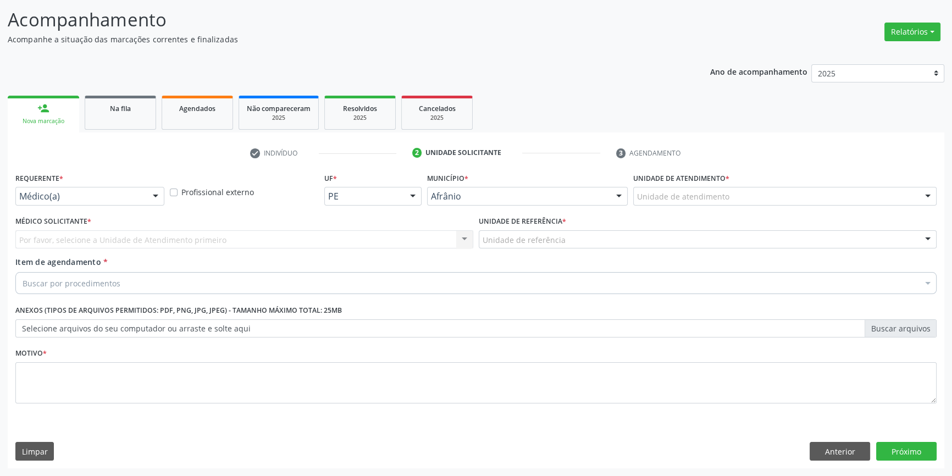
scroll to position [68, 0]
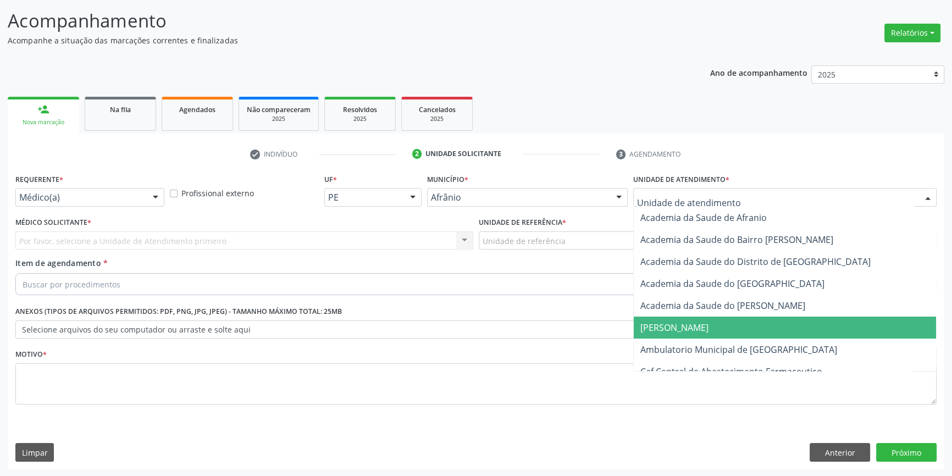
drag, startPoint x: 674, startPoint y: 347, endPoint x: 648, endPoint y: 318, distance: 38.1
click at [673, 348] on span "Ambulatorio Municipal de [GEOGRAPHIC_DATA]" at bounding box center [738, 349] width 197 height 12
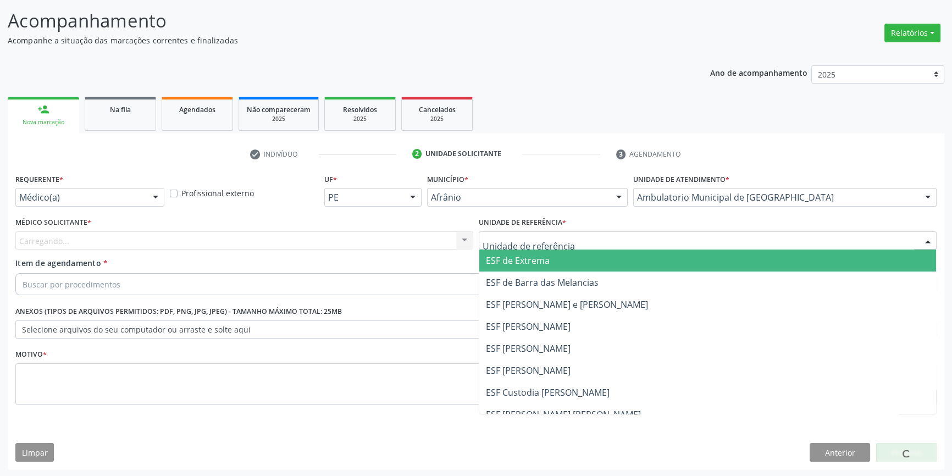
click at [558, 233] on div at bounding box center [708, 240] width 458 height 19
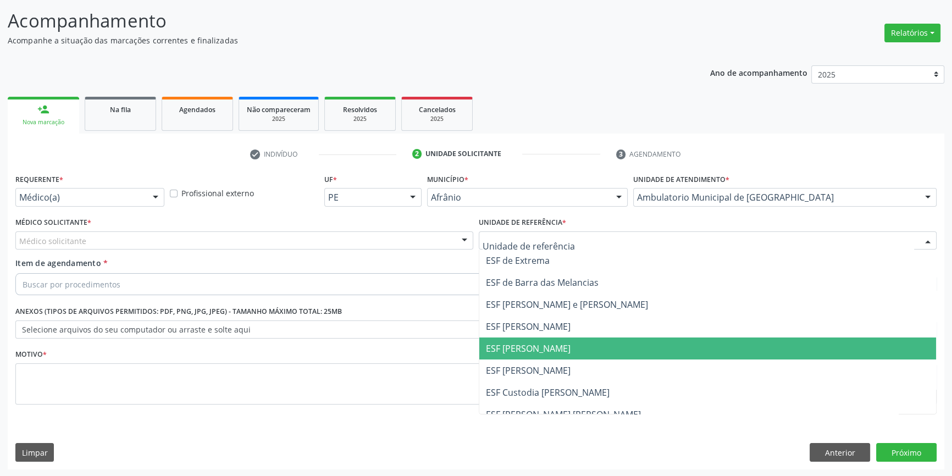
drag, startPoint x: 528, startPoint y: 345, endPoint x: 410, endPoint y: 274, distance: 137.3
click at [526, 345] on span "ESF [PERSON_NAME]" at bounding box center [528, 348] width 85 height 12
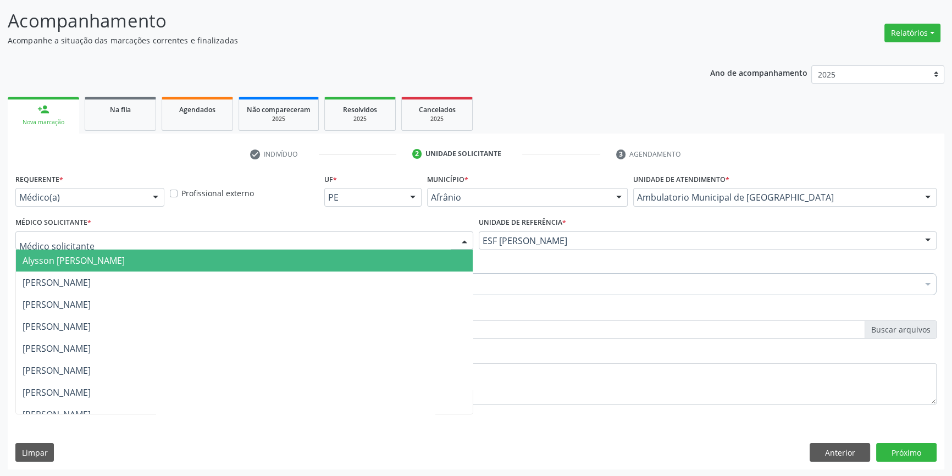
drag, startPoint x: 362, startPoint y: 236, endPoint x: 245, endPoint y: 259, distance: 118.8
click at [320, 250] on div "Alysson [PERSON_NAME] [PERSON_NAME] [PERSON_NAME] [PERSON_NAME] [PERSON_NAME] […" at bounding box center [244, 240] width 458 height 19
click at [212, 262] on span "Alysson [PERSON_NAME]" at bounding box center [244, 260] width 457 height 22
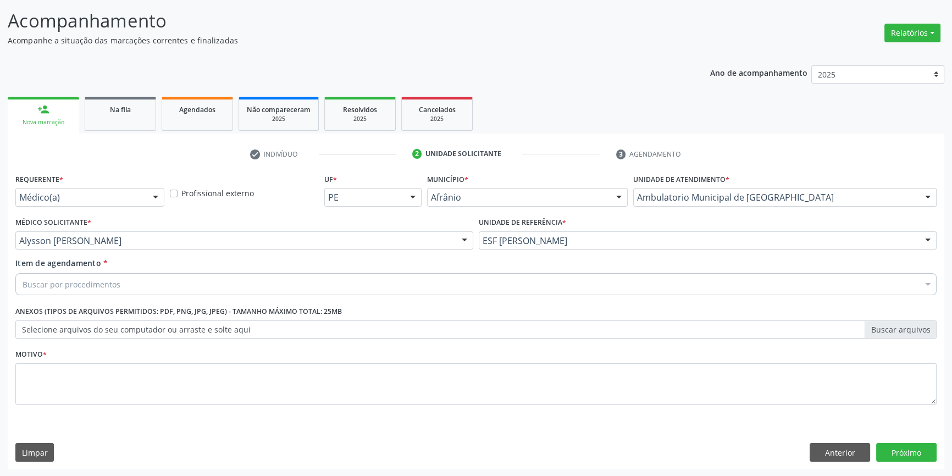
click at [154, 282] on div "Buscar por procedimentos" at bounding box center [475, 284] width 921 height 22
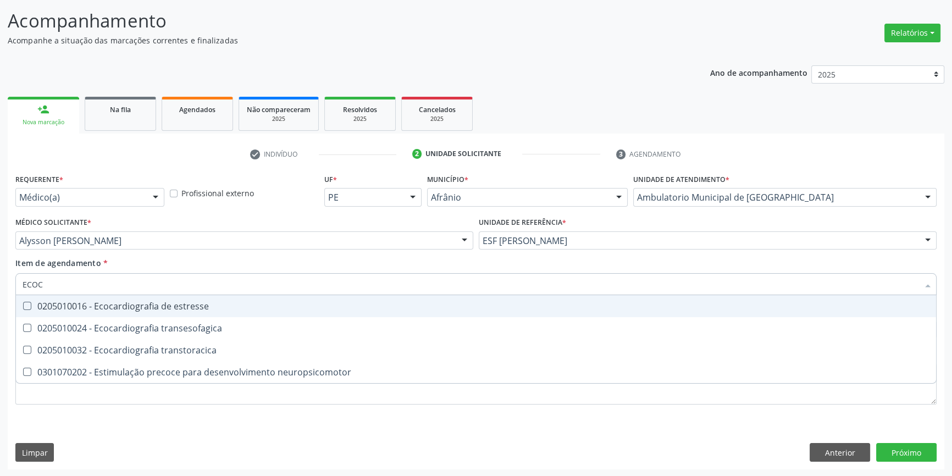
type input "ECOCA"
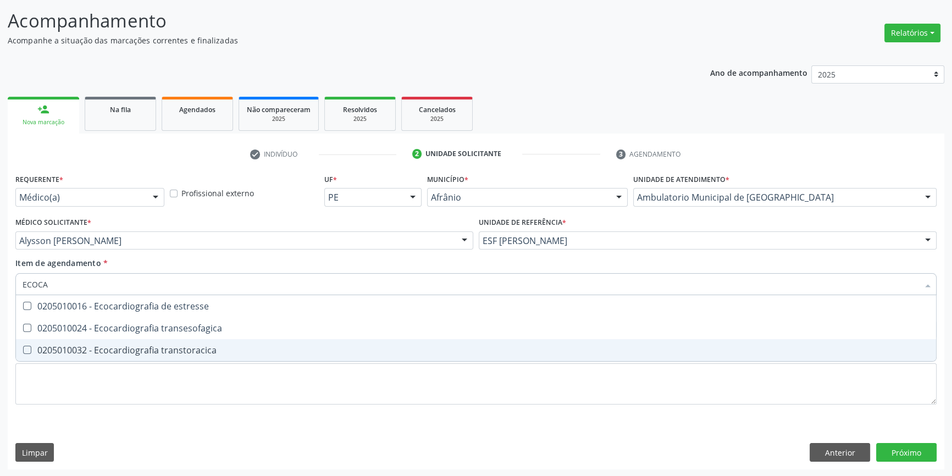
click at [208, 346] on div "0205010032 - Ecocardiografia transtoracica" at bounding box center [476, 350] width 907 height 9
checkbox transtoracica "true"
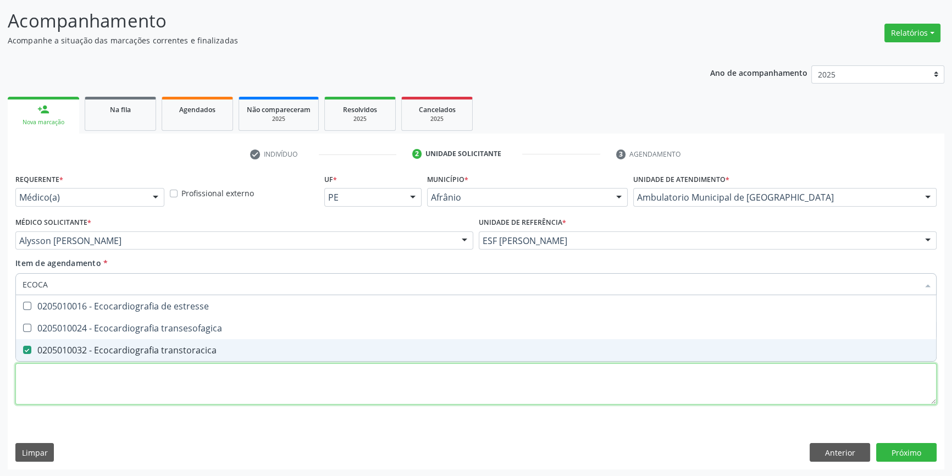
click at [174, 399] on div "Requerente * Médico(a) Médico(a) Enfermeiro(a) Paciente Nenhum resultado encont…" at bounding box center [475, 295] width 921 height 249
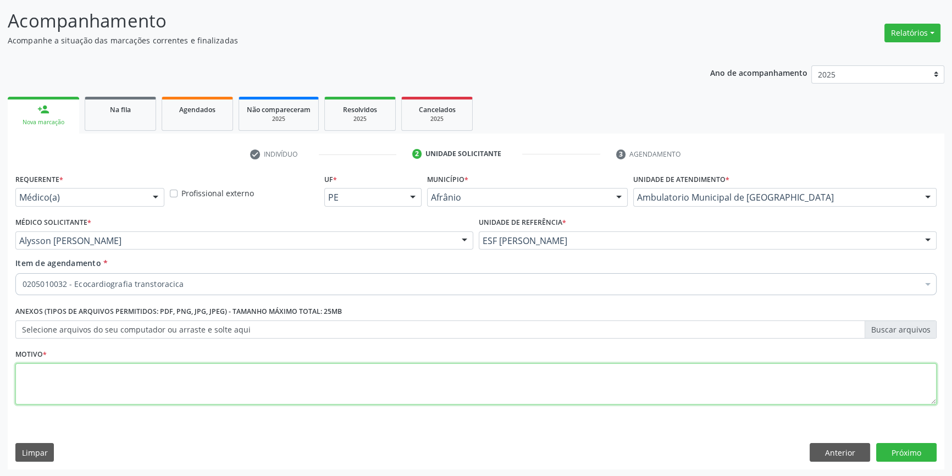
checkbox transtoracica "true"
type textarea "'"
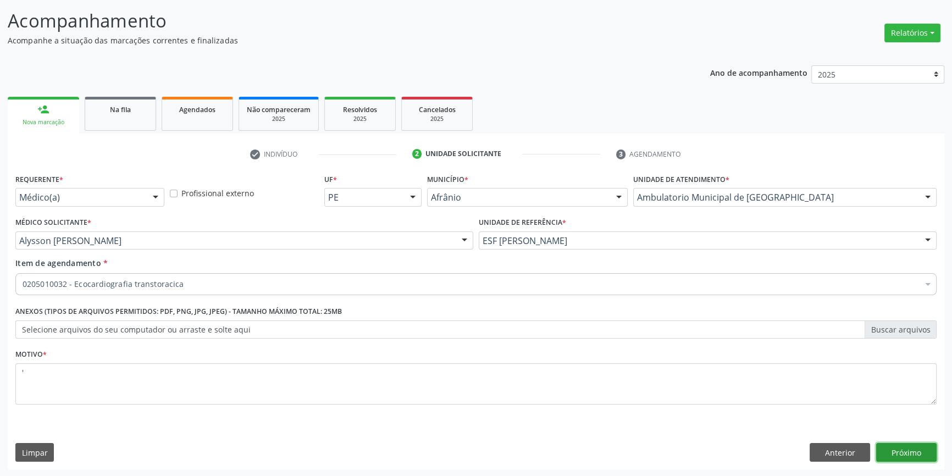
click at [915, 458] on button "Próximo" at bounding box center [906, 452] width 60 height 19
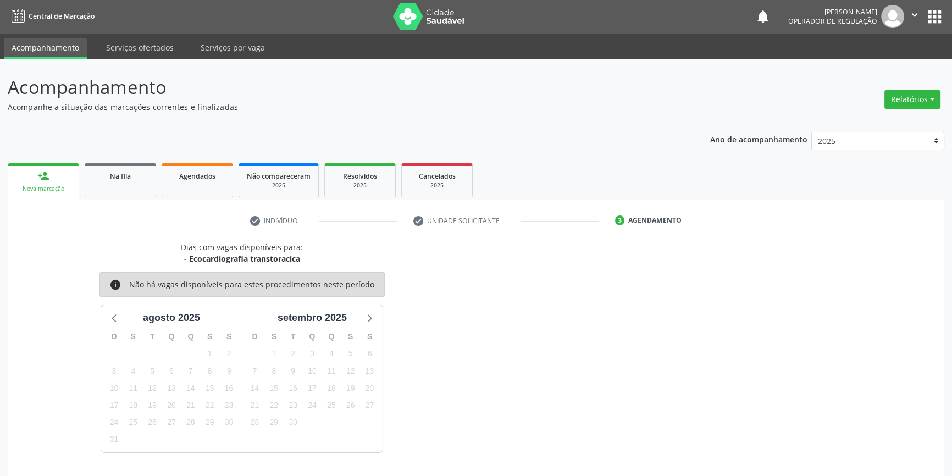
scroll to position [34, 0]
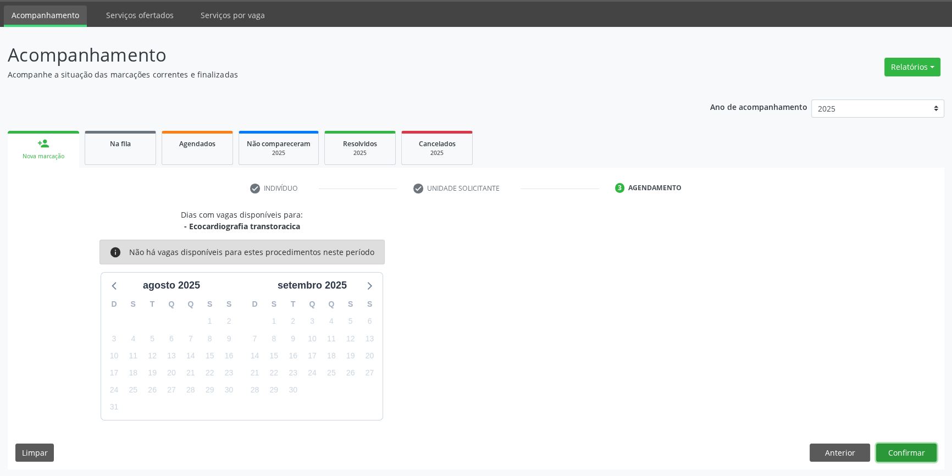
click at [910, 454] on button "Confirmar" at bounding box center [906, 452] width 60 height 19
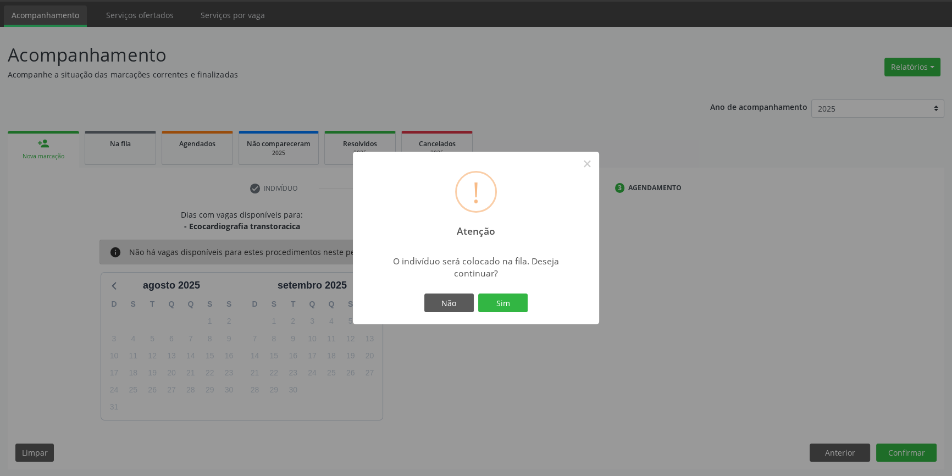
click at [507, 322] on div at bounding box center [476, 323] width 246 height 2
click at [507, 314] on div "! Atenção × O indivíduo será colocado na fila. Deseja continuar? Não Sim" at bounding box center [476, 238] width 246 height 173
click at [507, 308] on button "Sim" at bounding box center [502, 302] width 49 height 19
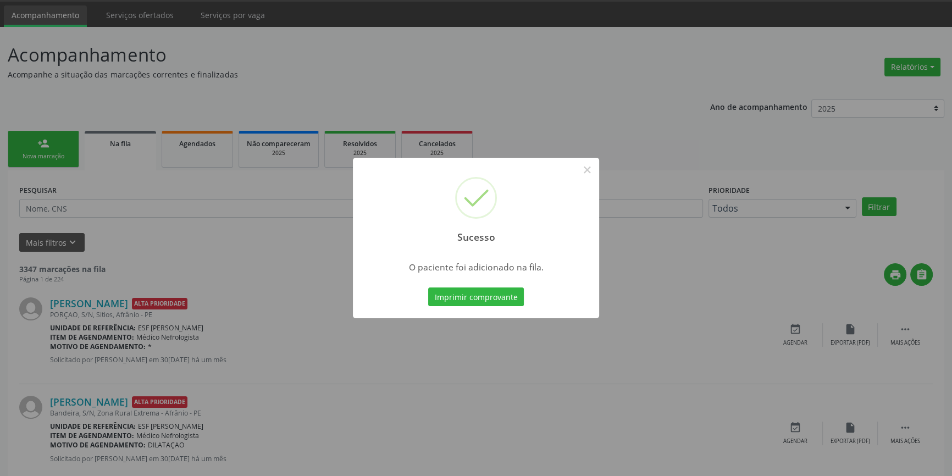
scroll to position [0, 0]
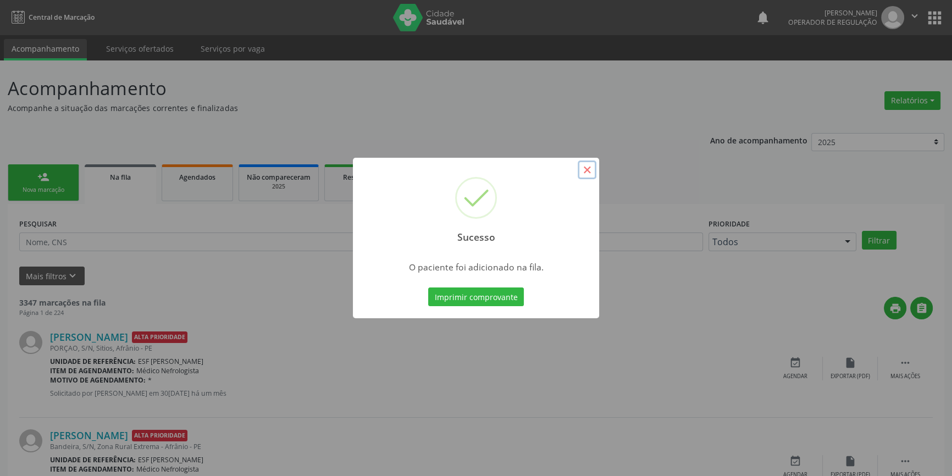
click at [582, 176] on button "×" at bounding box center [586, 169] width 19 height 19
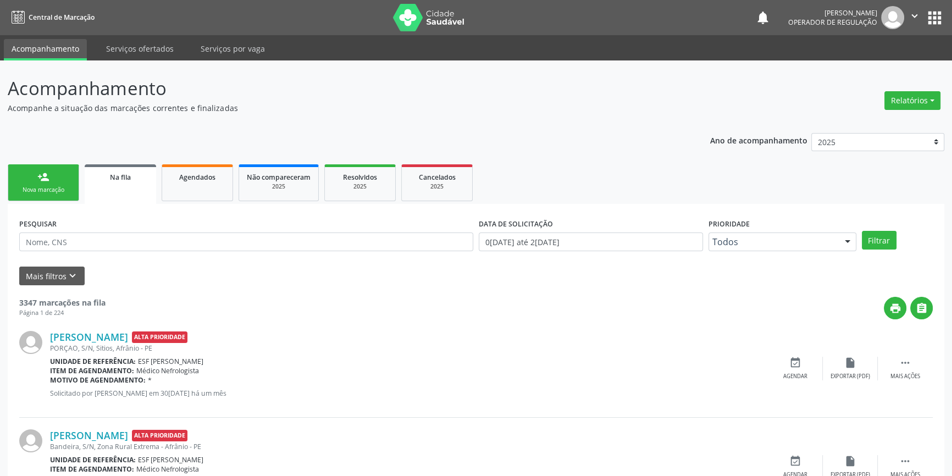
click at [69, 191] on div "Nova marcação" at bounding box center [43, 190] width 55 height 8
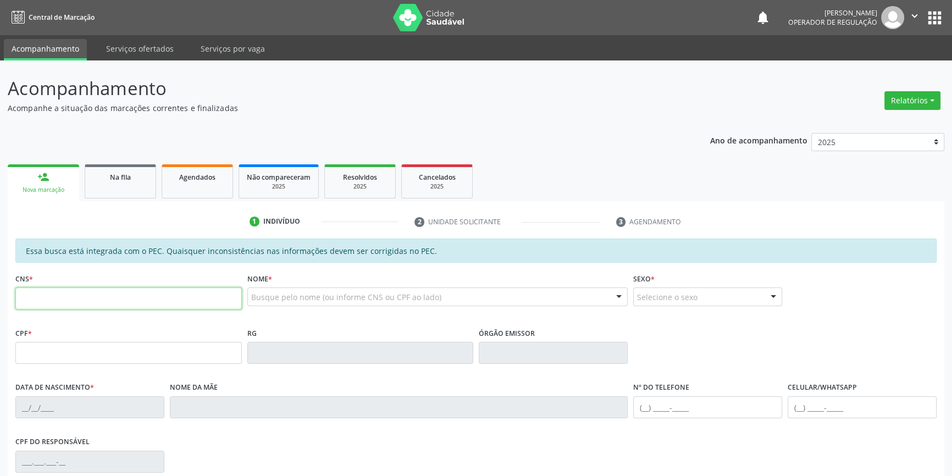
click at [137, 299] on input "text" at bounding box center [128, 298] width 226 height 22
type input "700 0093 3345 0100"
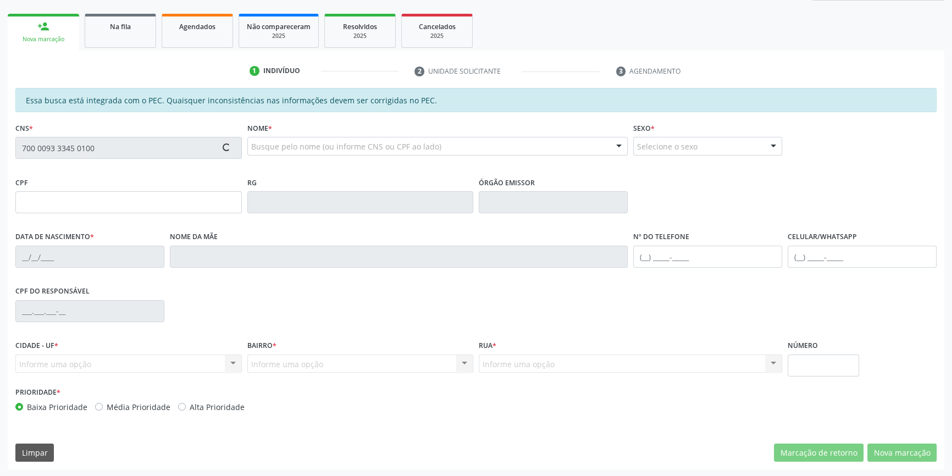
type input "034.857.704-42"
type input "[DATE]"
type input "[PERSON_NAME]"
type input "[PHONE_NUMBER]"
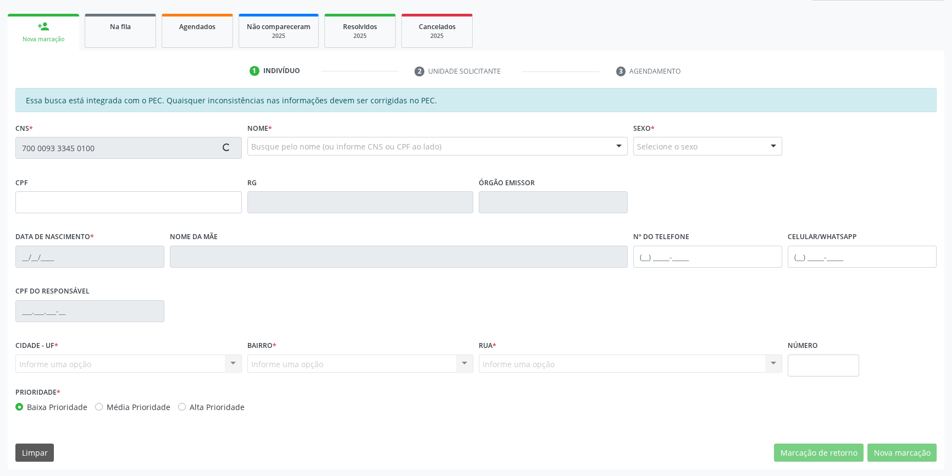
type input "763.364.844-91"
type input "S/N"
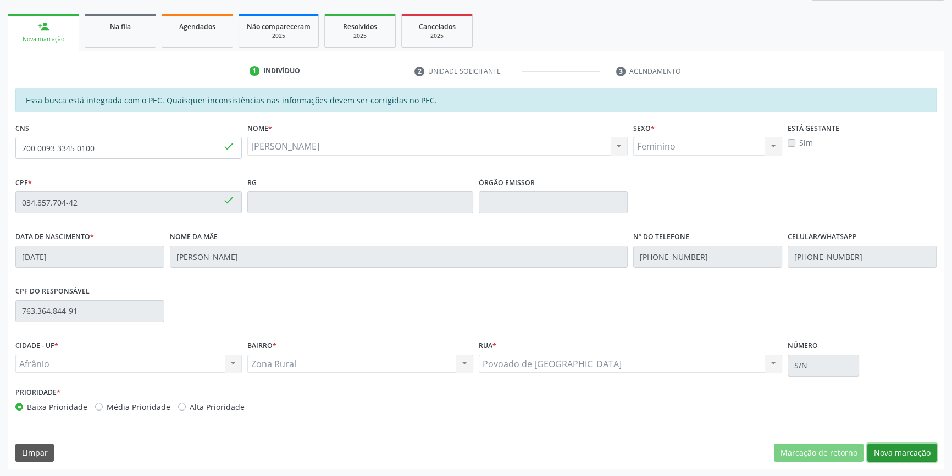
click at [910, 454] on button "Nova marcação" at bounding box center [901, 452] width 69 height 19
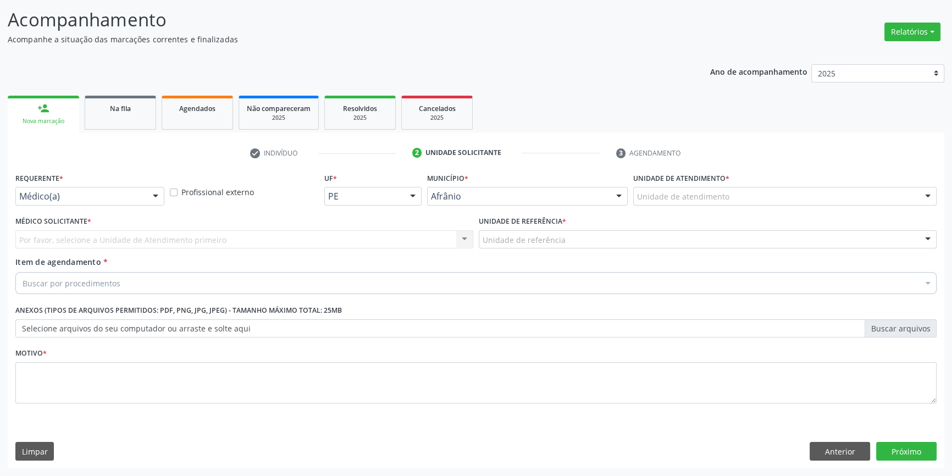
scroll to position [68, 0]
click at [732, 192] on div "Unidade de atendimento" at bounding box center [784, 197] width 303 height 19
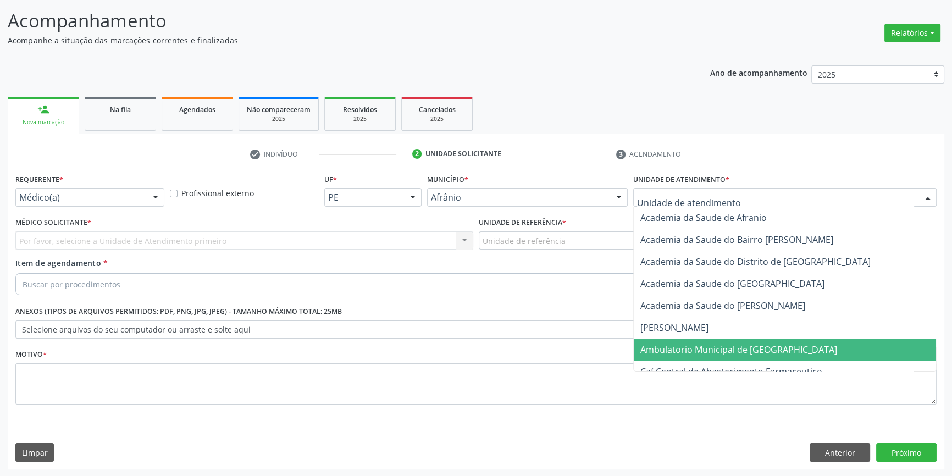
click at [690, 347] on span "Ambulatorio Municipal de [GEOGRAPHIC_DATA]" at bounding box center [738, 349] width 197 height 12
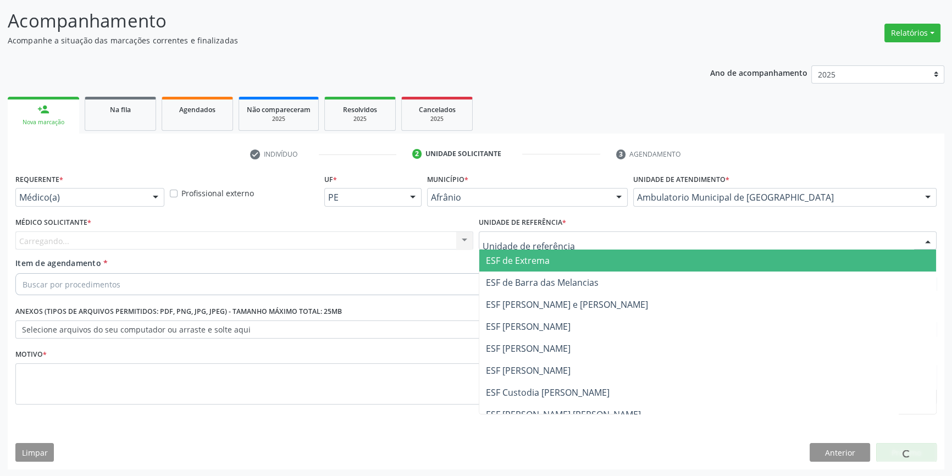
click at [575, 246] on div at bounding box center [708, 240] width 458 height 19
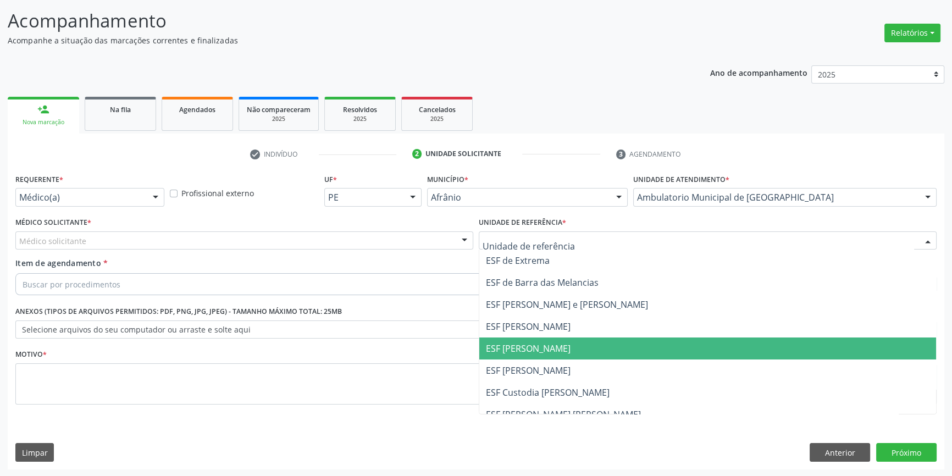
drag, startPoint x: 552, startPoint y: 340, endPoint x: 402, endPoint y: 276, distance: 163.0
click at [550, 340] on span "ESF [PERSON_NAME]" at bounding box center [707, 348] width 457 height 22
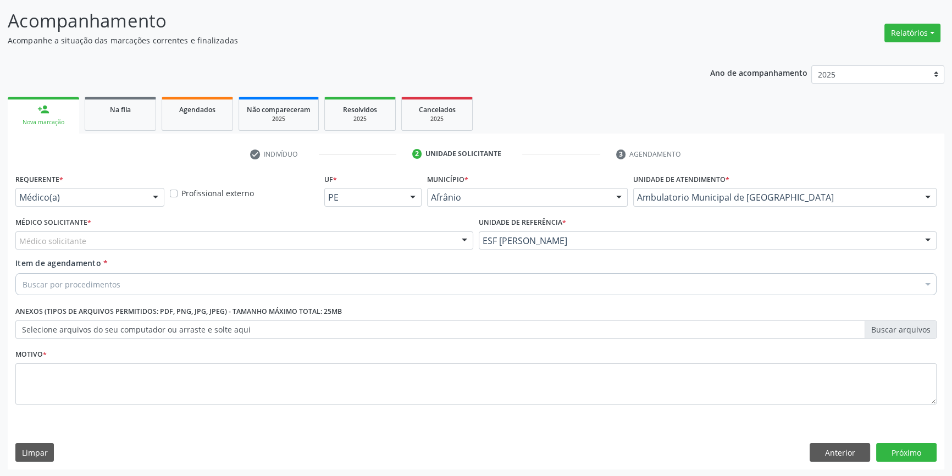
click at [332, 245] on div "Médico solicitante" at bounding box center [244, 240] width 458 height 19
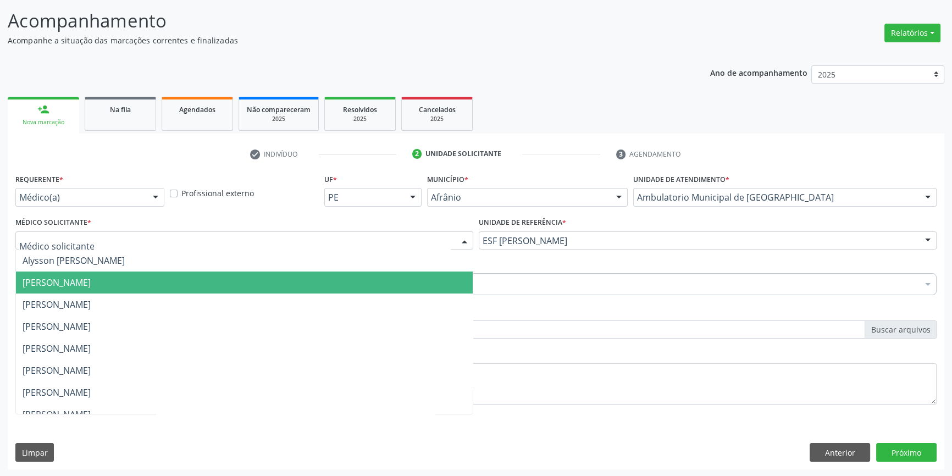
click at [104, 289] on span "[PERSON_NAME]" at bounding box center [244, 282] width 457 height 22
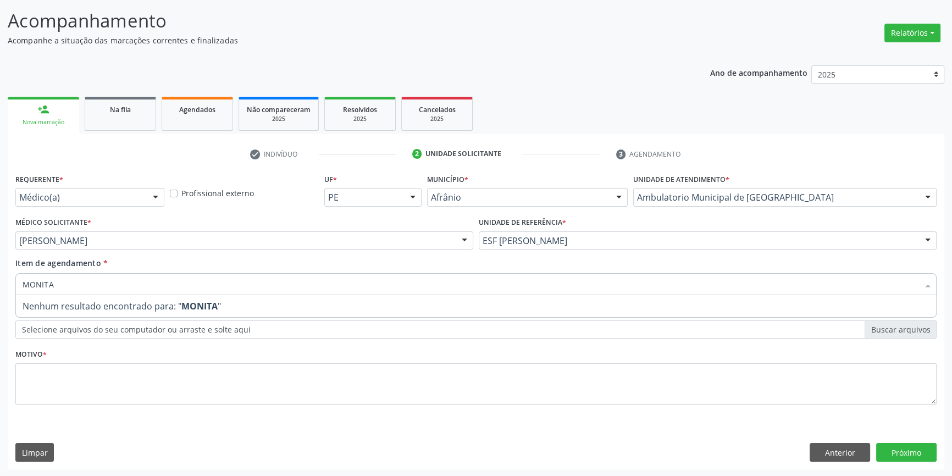
type input "MONIT"
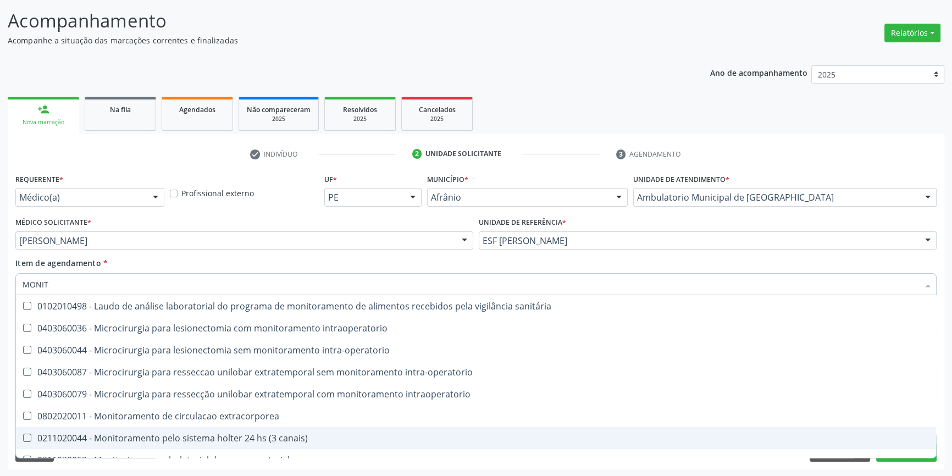
scroll to position [35, 0]
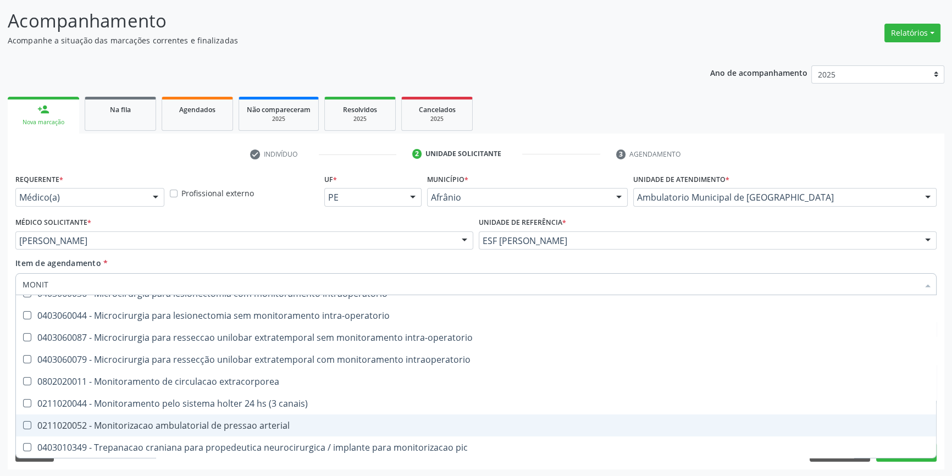
click at [253, 423] on div "0211020052 - Monitorizacao ambulatorial de pressao arterial" at bounding box center [476, 425] width 907 height 9
checkbox arterial "true"
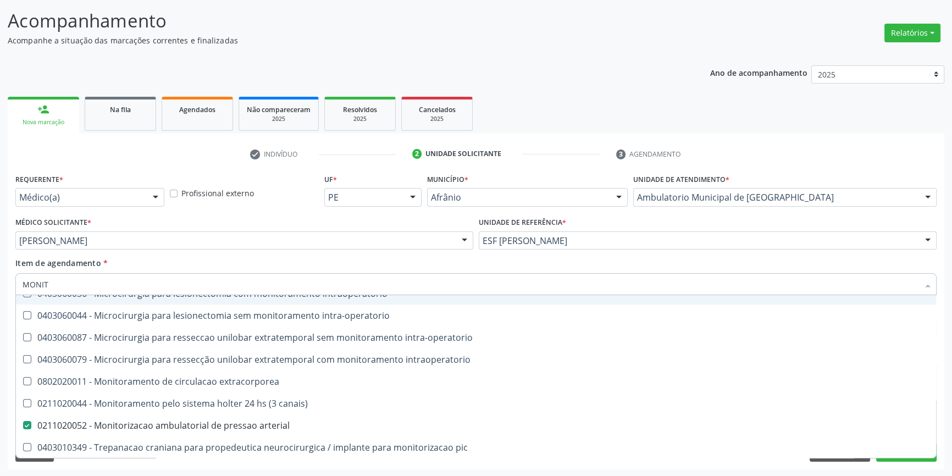
click at [368, 255] on div "Médico Solicitante * [PERSON_NAME] [PERSON_NAME] [PERSON_NAME] [PERSON_NAME] Re…" at bounding box center [244, 235] width 463 height 43
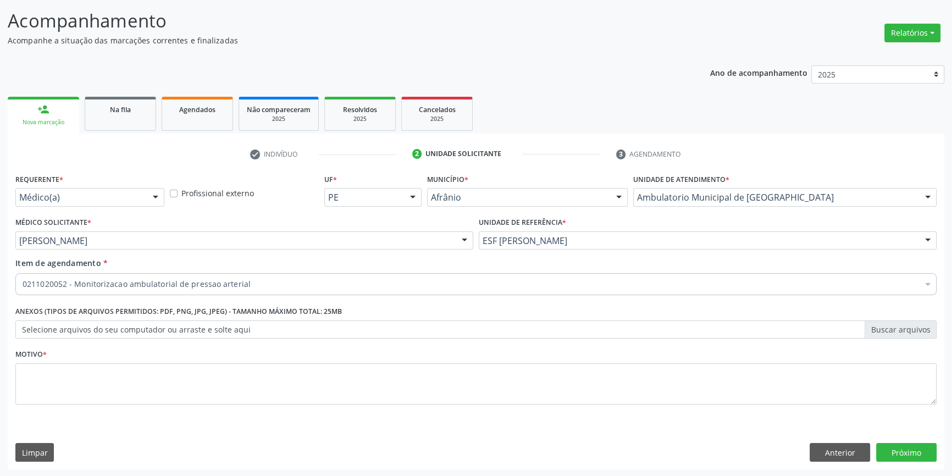
scroll to position [0, 0]
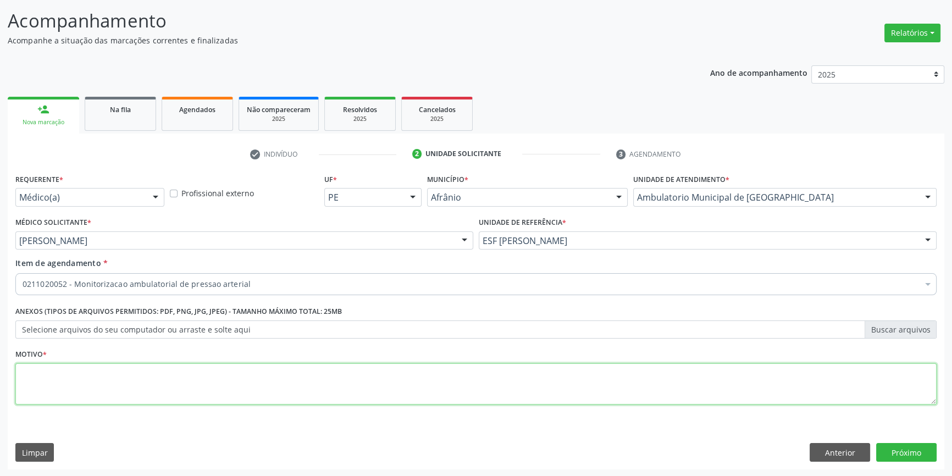
click at [297, 377] on textarea at bounding box center [475, 384] width 921 height 42
type textarea "'"
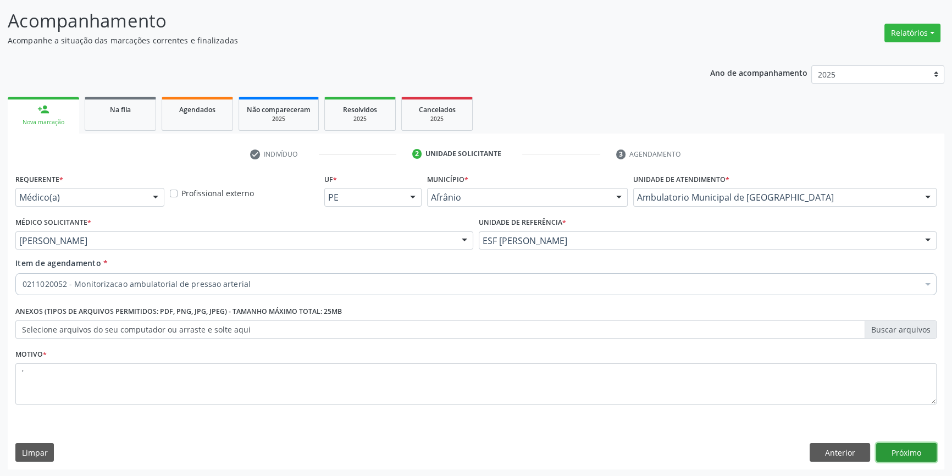
click at [912, 453] on button "Próximo" at bounding box center [906, 452] width 60 height 19
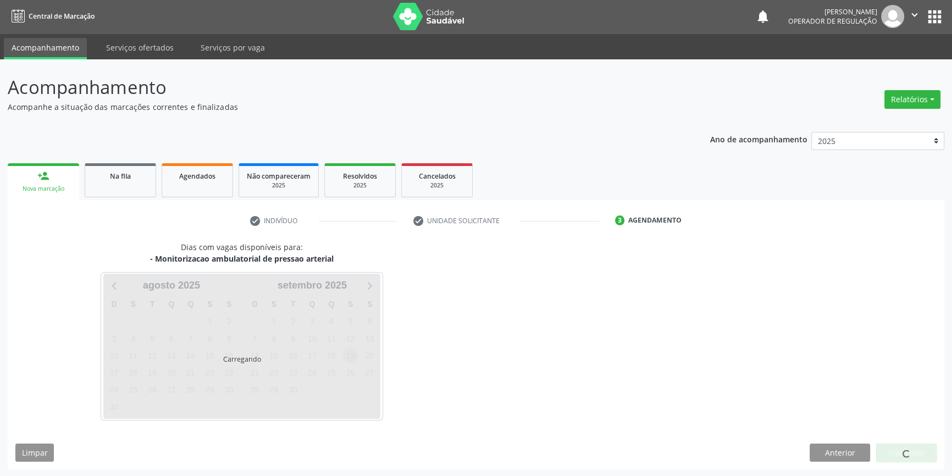
scroll to position [34, 0]
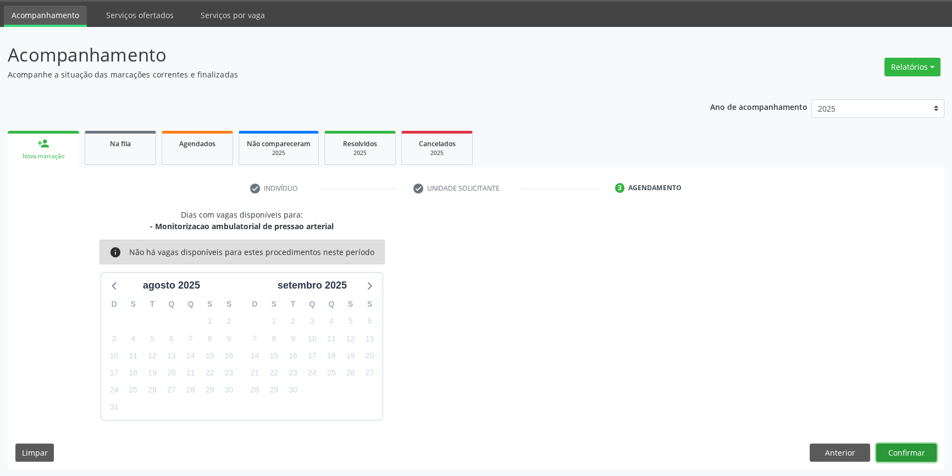
click at [893, 450] on button "Confirmar" at bounding box center [906, 452] width 60 height 19
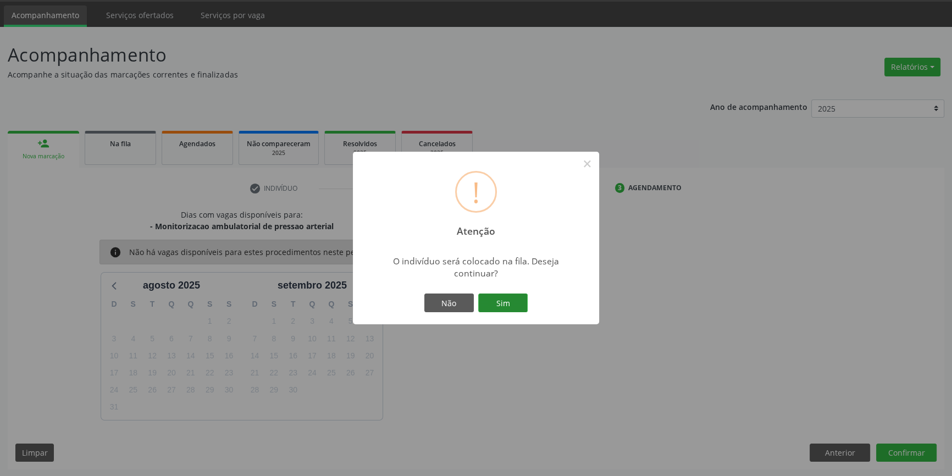
click at [518, 303] on button "Sim" at bounding box center [502, 302] width 49 height 19
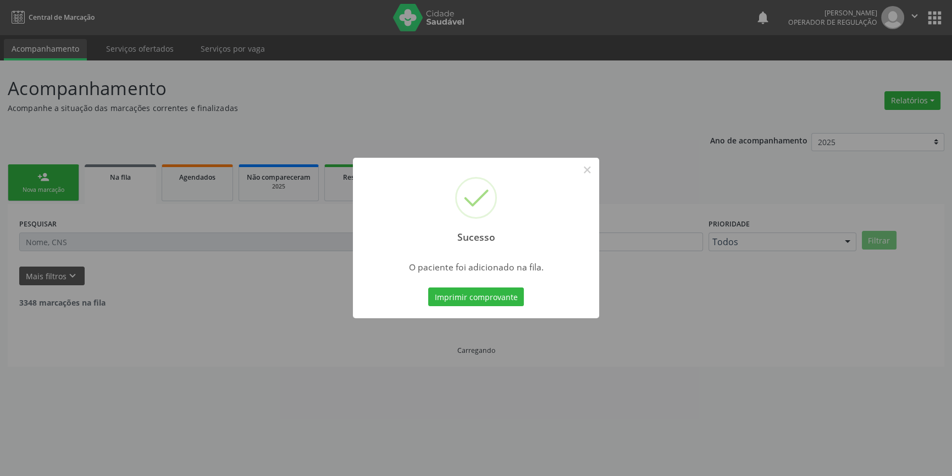
scroll to position [0, 0]
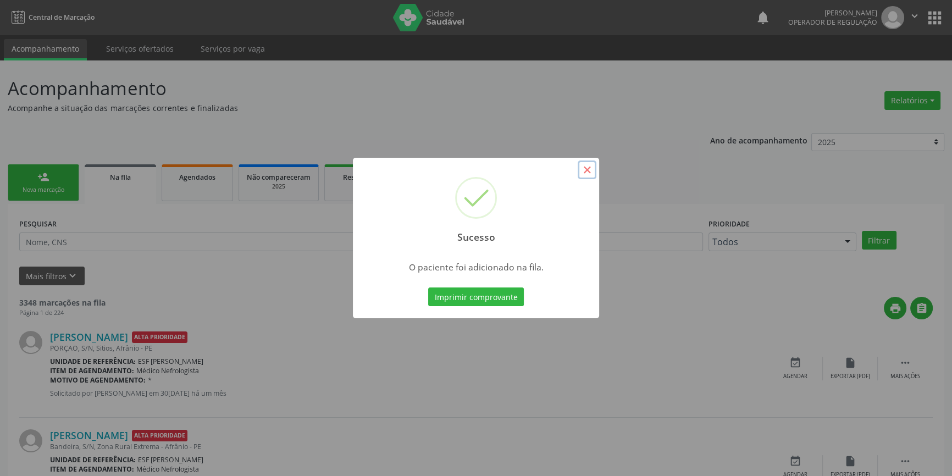
click at [595, 167] on button "×" at bounding box center [586, 169] width 19 height 19
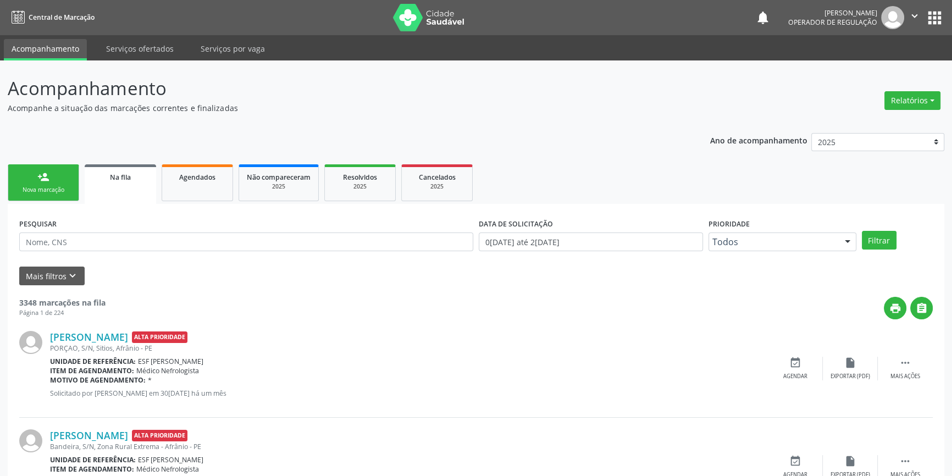
click at [29, 164] on link "person_add Nova marcação" at bounding box center [43, 182] width 71 height 37
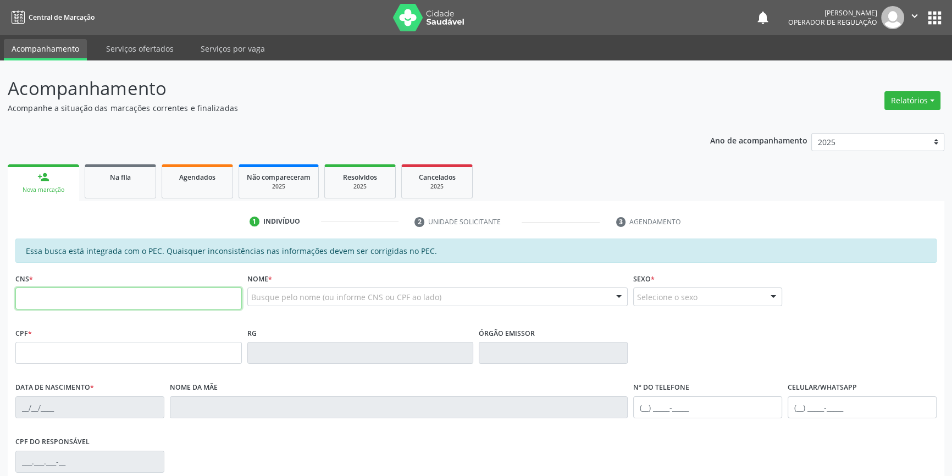
click at [79, 295] on input "text" at bounding box center [128, 298] width 226 height 22
type input "700 0093 3345 0100"
type input "034.857.704-42"
type input "[DATE]"
type input "[PERSON_NAME]"
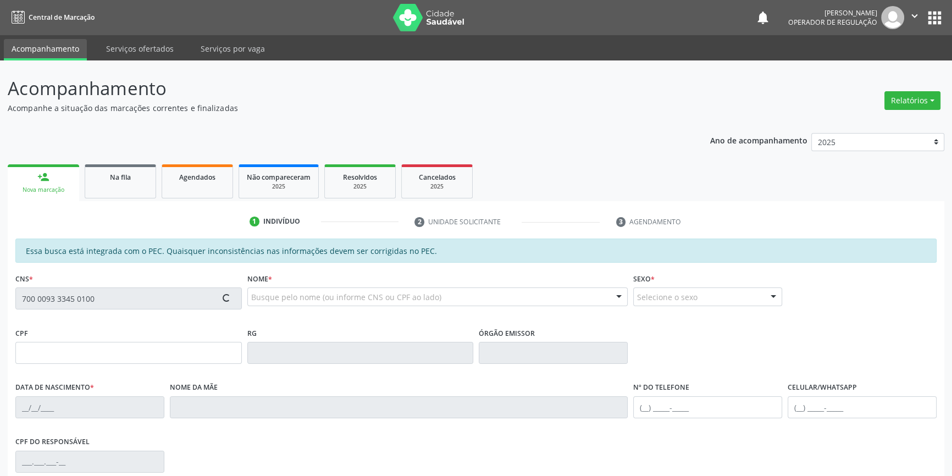
type input "[PHONE_NUMBER]"
type input "763.364.844-91"
type input "S/N"
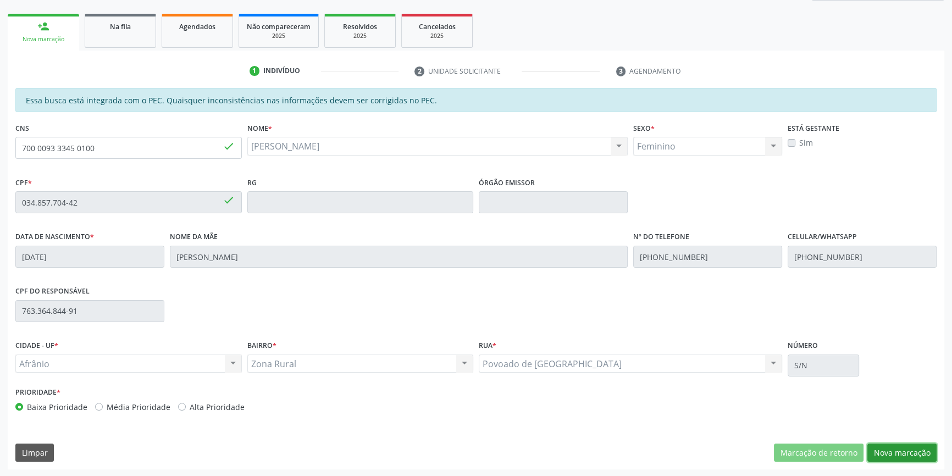
click at [892, 447] on button "Nova marcação" at bounding box center [901, 452] width 69 height 19
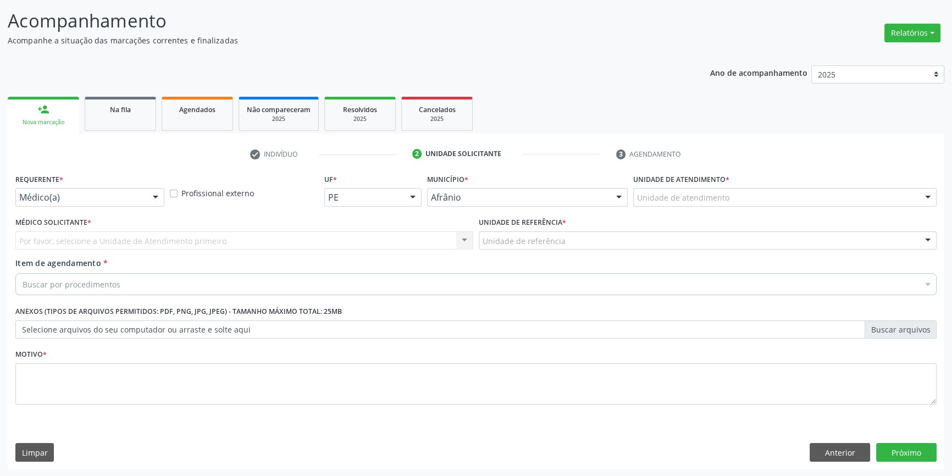
click at [746, 204] on div "Unidade de atendimento" at bounding box center [784, 197] width 303 height 19
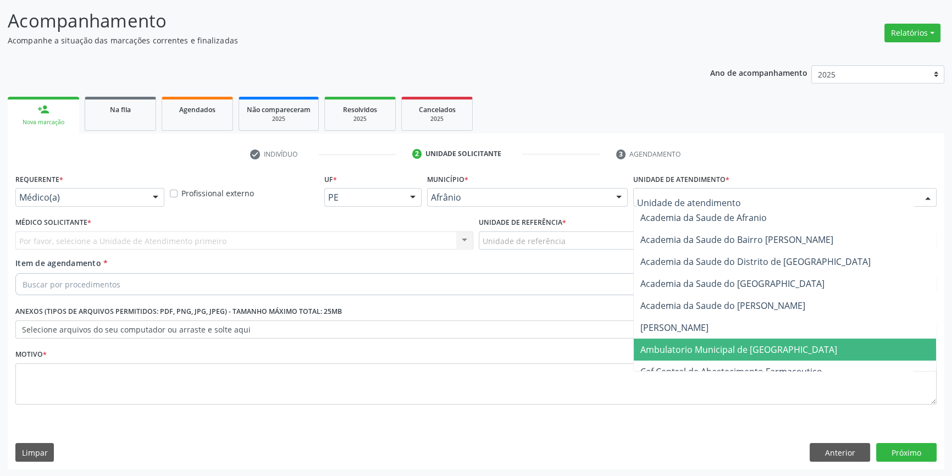
click at [710, 345] on span "Ambulatorio Municipal de [GEOGRAPHIC_DATA]" at bounding box center [738, 349] width 197 height 12
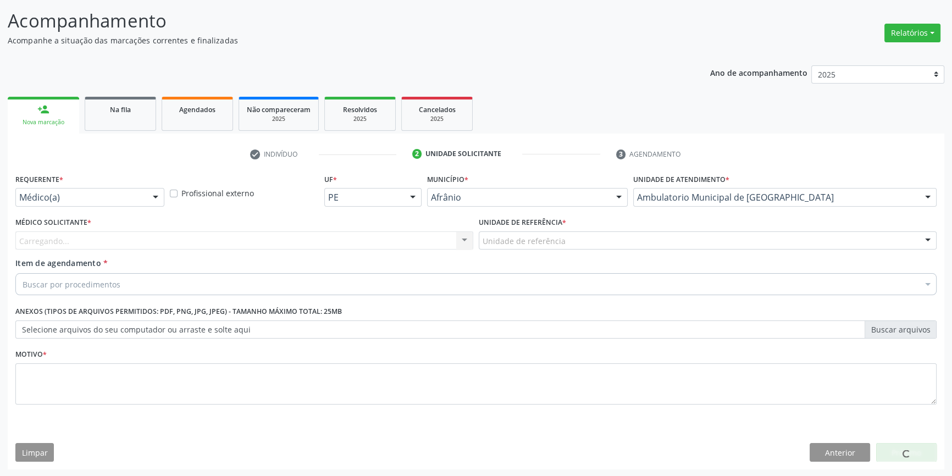
click at [584, 231] on div "Unidade de referência" at bounding box center [708, 240] width 458 height 19
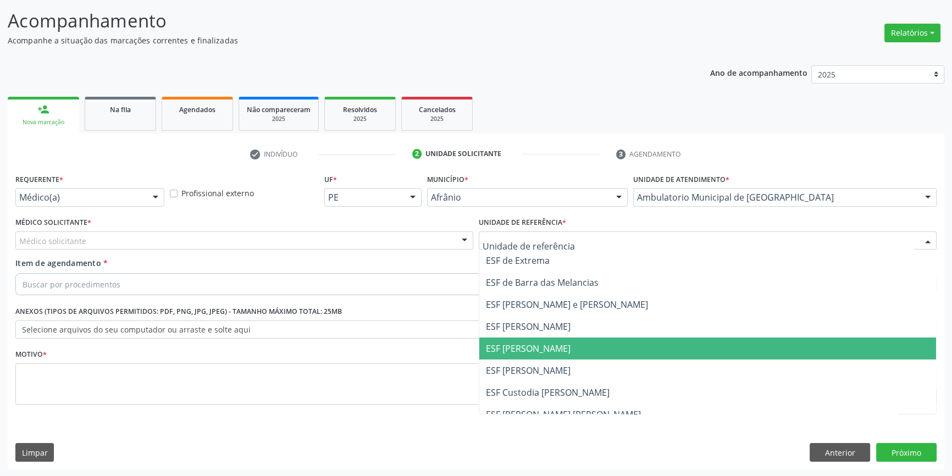
click at [557, 352] on span "ESF [PERSON_NAME]" at bounding box center [528, 348] width 85 height 12
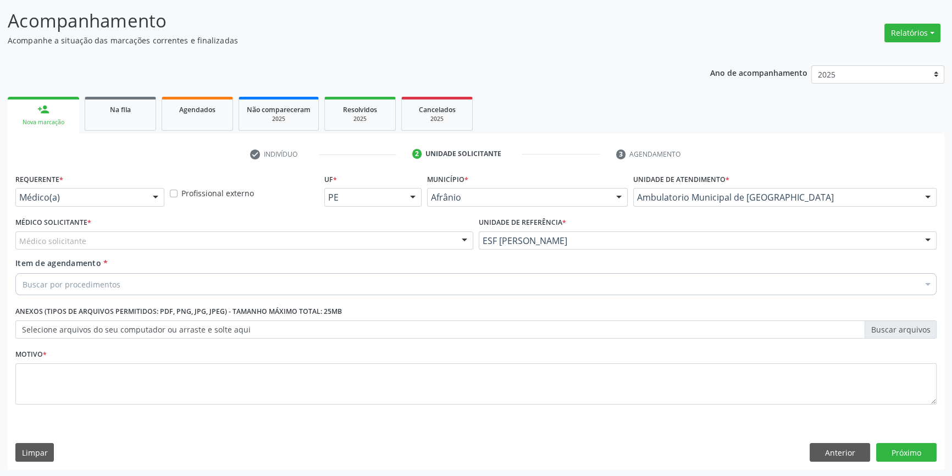
drag, startPoint x: 260, startPoint y: 241, endPoint x: 234, endPoint y: 241, distance: 26.4
click at [248, 241] on div "Médico solicitante" at bounding box center [244, 240] width 458 height 19
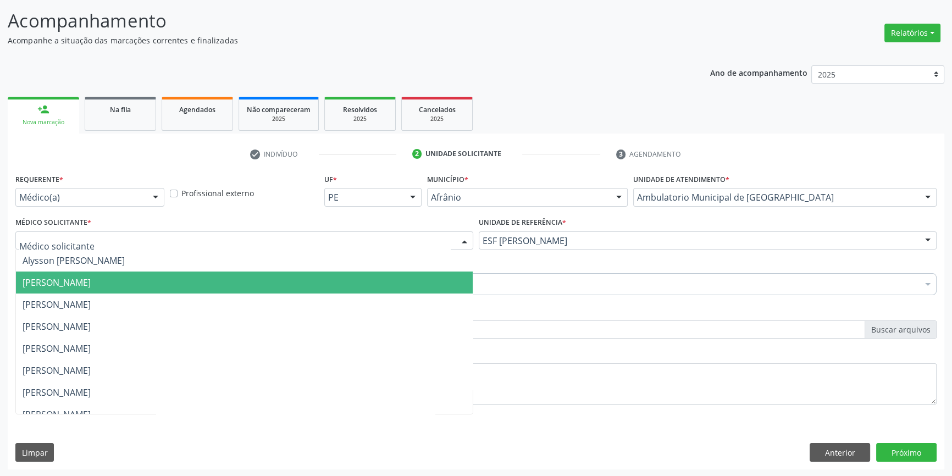
click at [91, 277] on span "[PERSON_NAME]" at bounding box center [57, 282] width 68 height 12
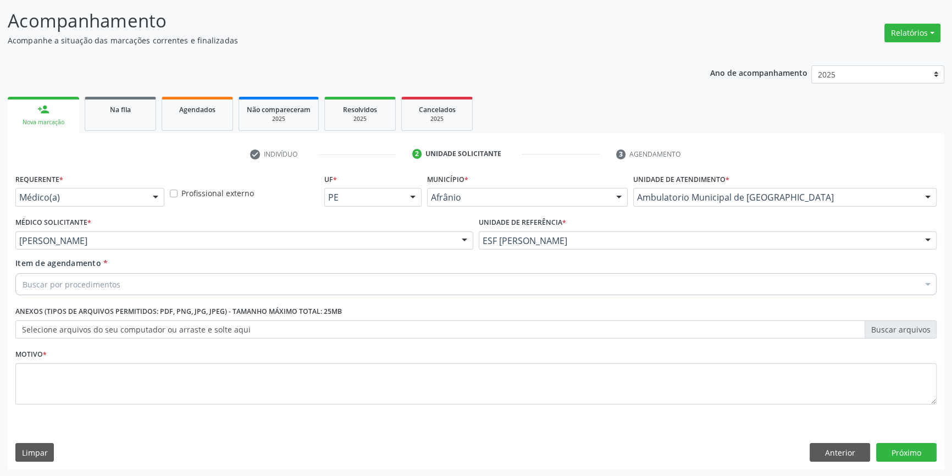
click at [126, 278] on div "Buscar por procedimentos" at bounding box center [475, 284] width 921 height 22
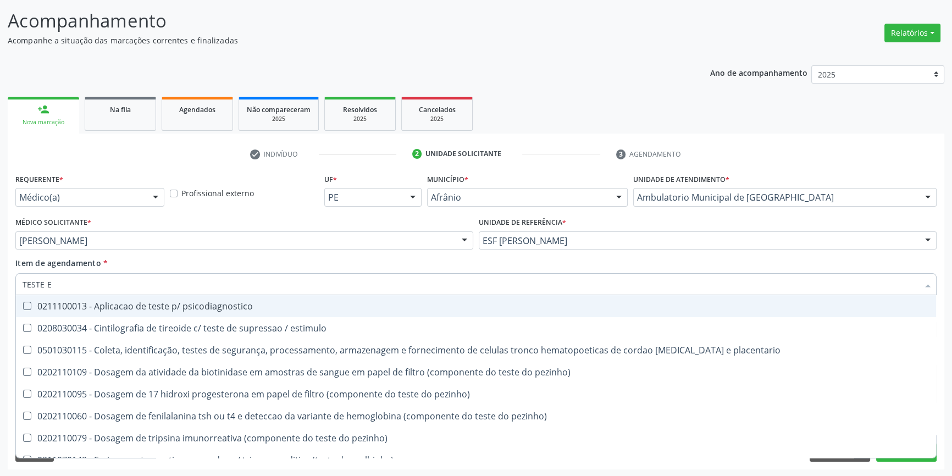
type input "TESTE ER"
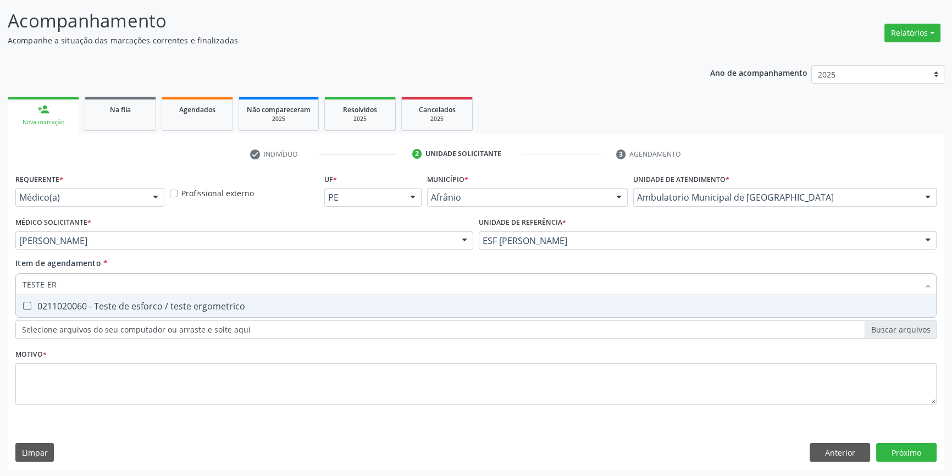
click at [175, 307] on div "0211020060 - Teste de esforco / teste ergometrico" at bounding box center [476, 306] width 907 height 9
checkbox ergometrico "true"
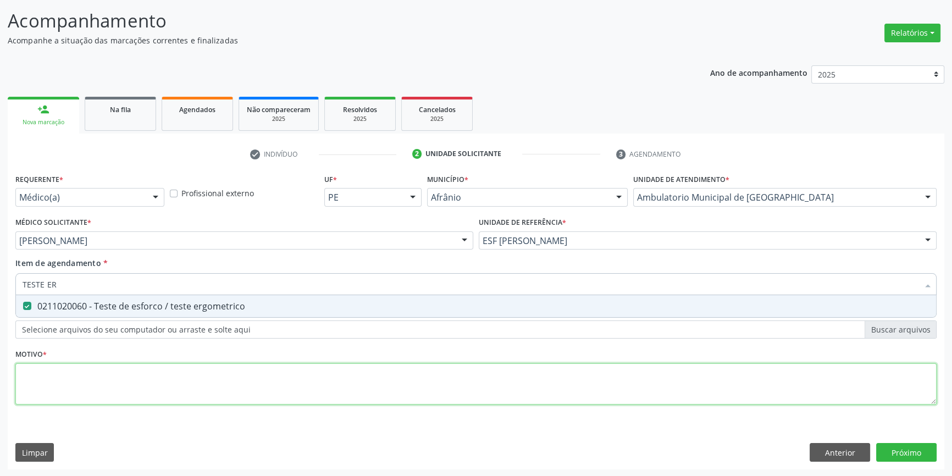
click at [176, 370] on div "Requerente * Médico(a) Médico(a) Enfermeiro(a) Paciente Nenhum resultado encont…" at bounding box center [475, 295] width 921 height 249
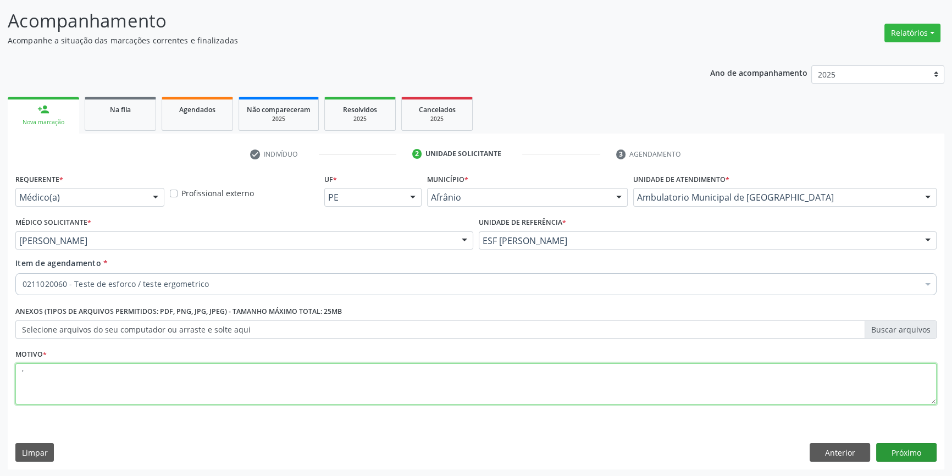
type textarea "'"
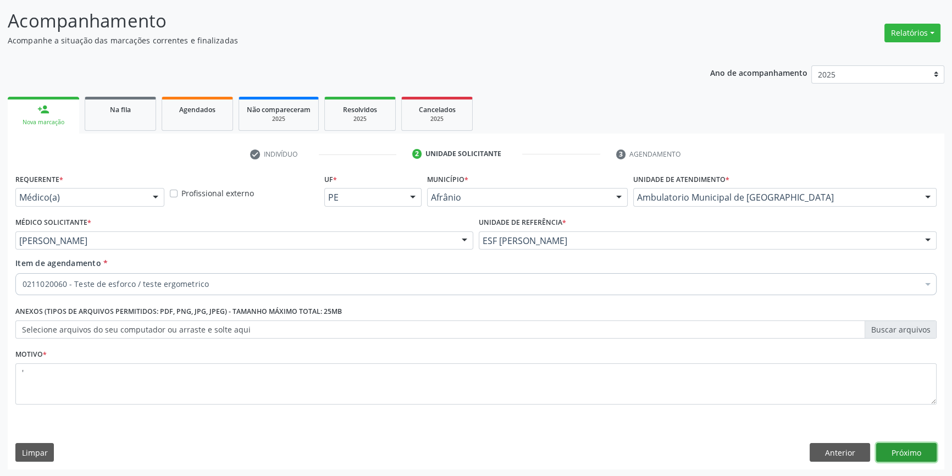
click at [924, 456] on button "Próximo" at bounding box center [906, 452] width 60 height 19
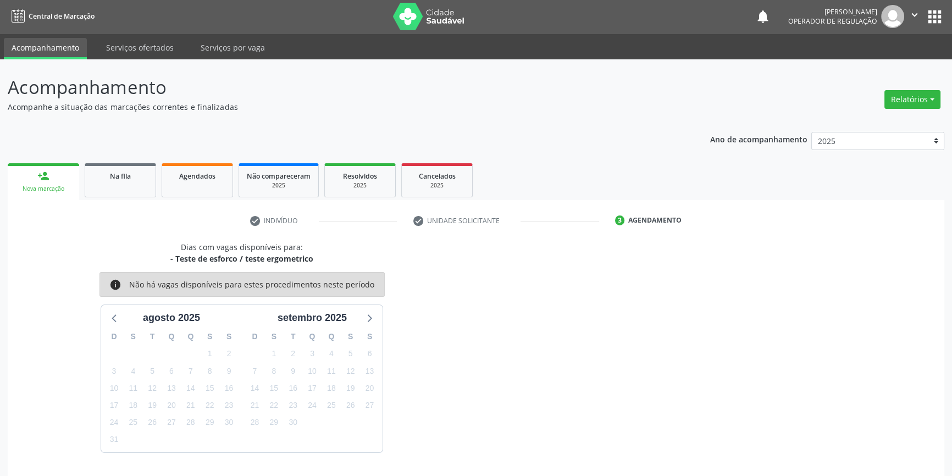
scroll to position [34, 0]
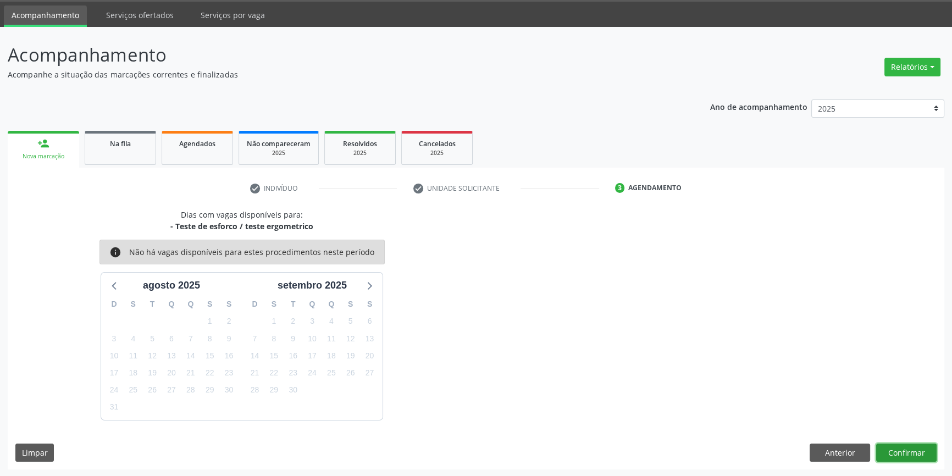
click at [923, 449] on button "Confirmar" at bounding box center [906, 452] width 60 height 19
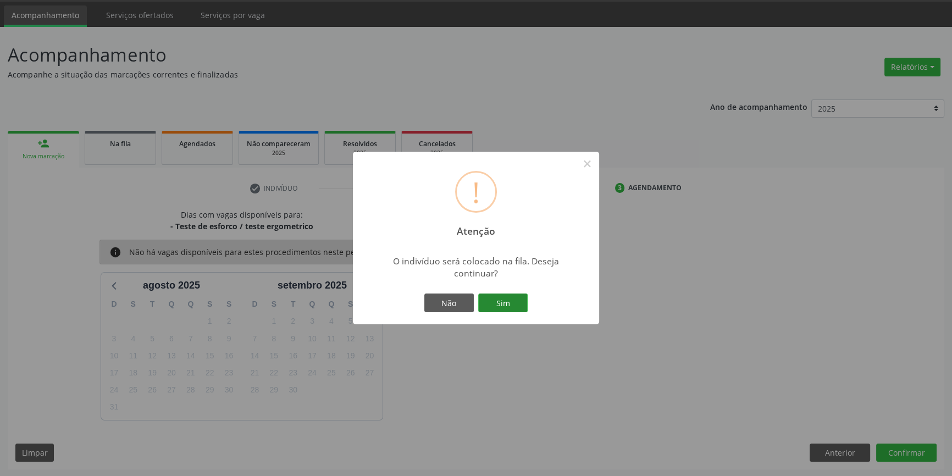
click at [507, 308] on button "Sim" at bounding box center [502, 302] width 49 height 19
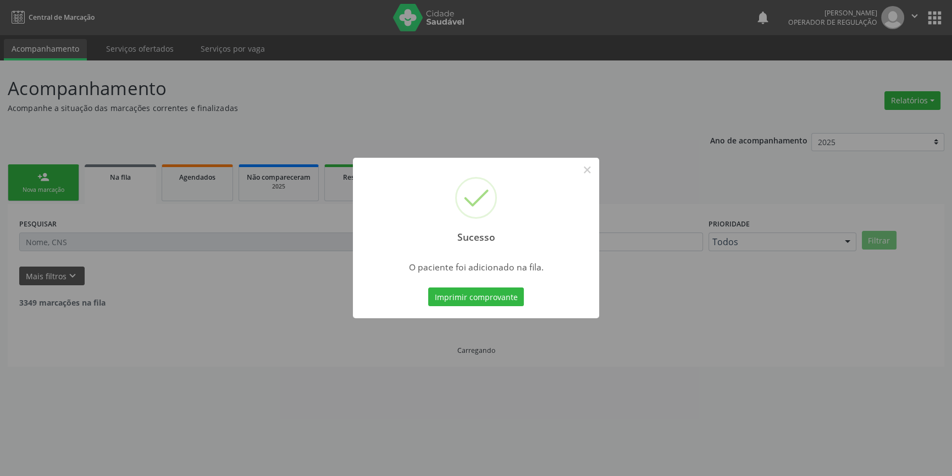
scroll to position [0, 0]
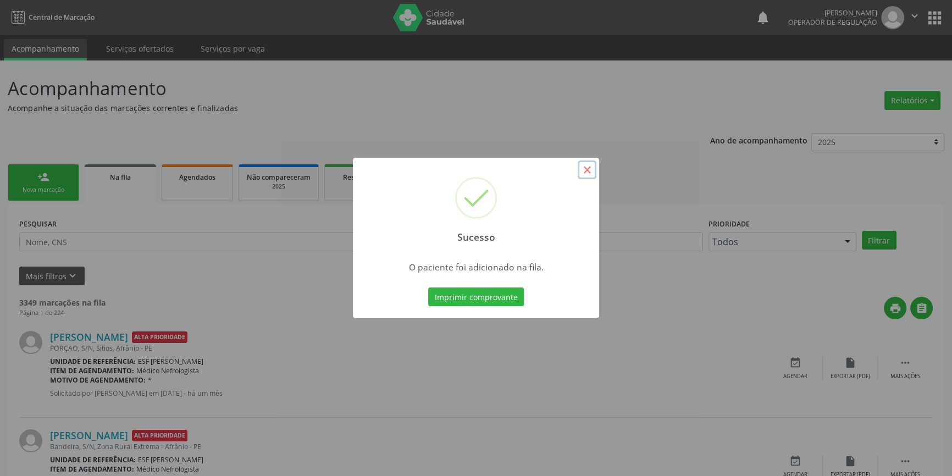
click at [586, 175] on button "×" at bounding box center [586, 169] width 19 height 19
